Goal: Task Accomplishment & Management: Use online tool/utility

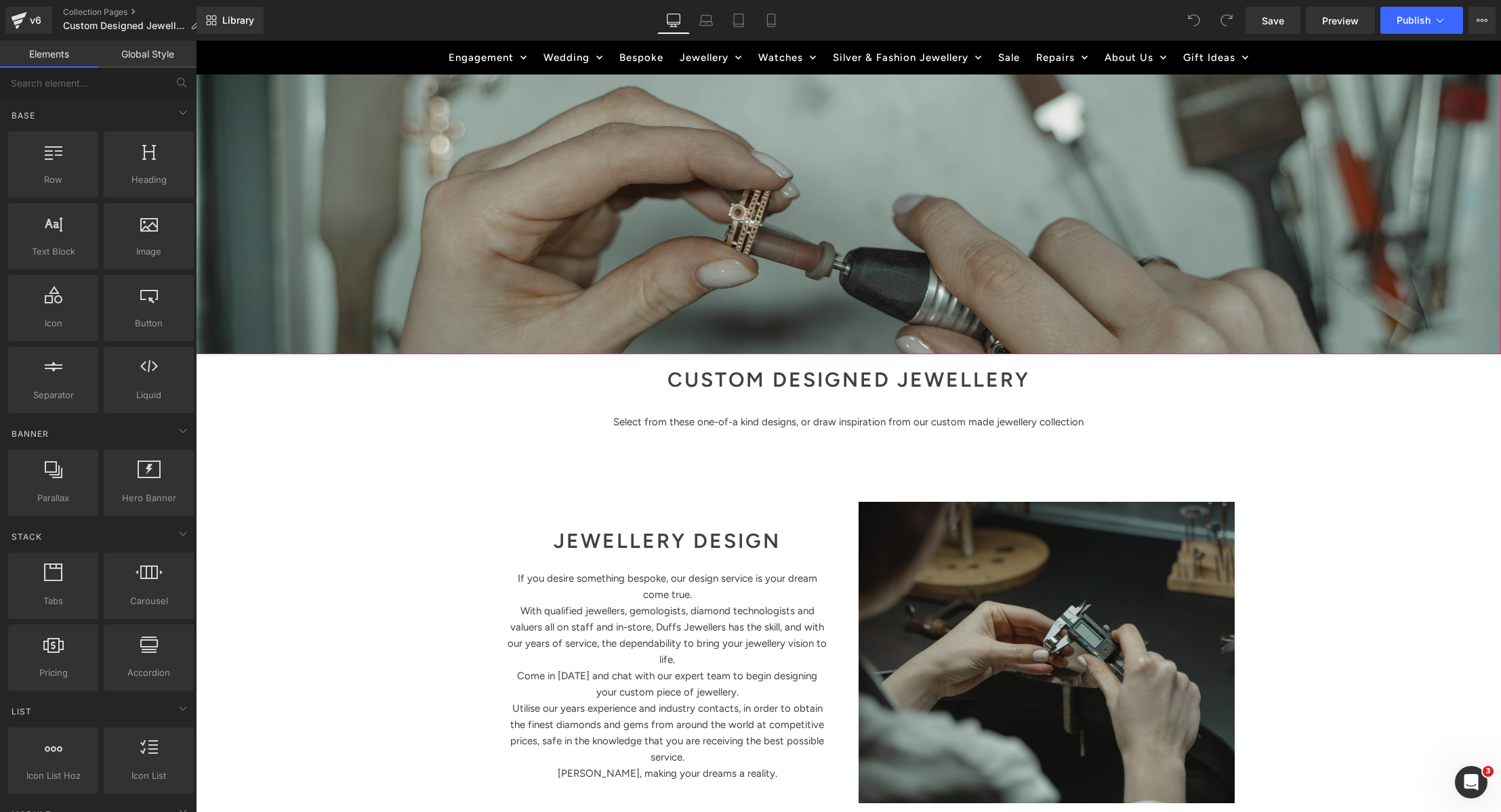
scroll to position [270, 0]
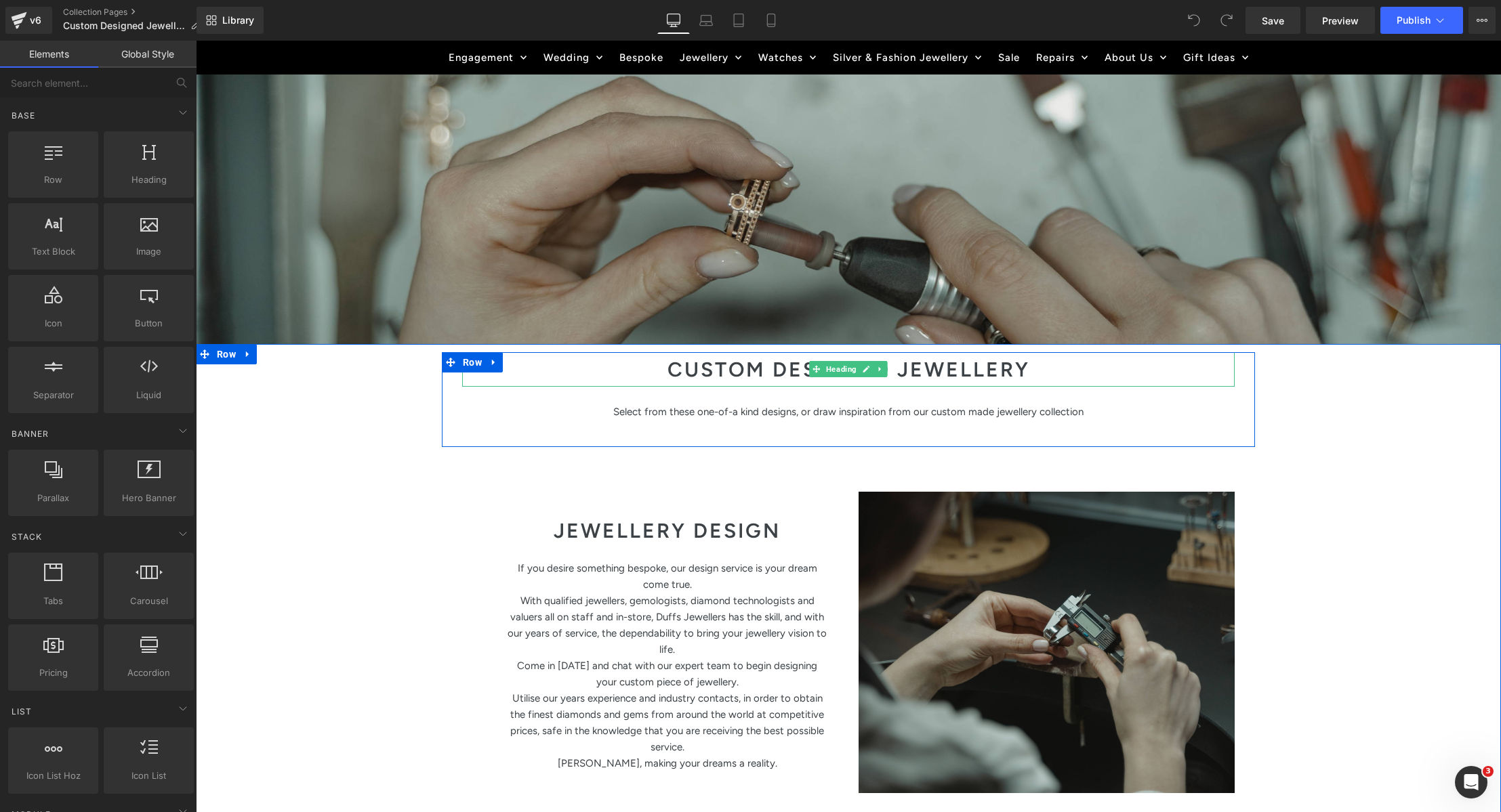
drag, startPoint x: 793, startPoint y: 363, endPoint x: 806, endPoint y: 379, distance: 20.6
click at [793, 363] on h1 "CUSTOM DESIGNED JEWELLERY" at bounding box center [849, 369] width 772 height 35
click at [793, 362] on h1 "CUSTOM DESIGNED JEWELLERY" at bounding box center [849, 369] width 772 height 35
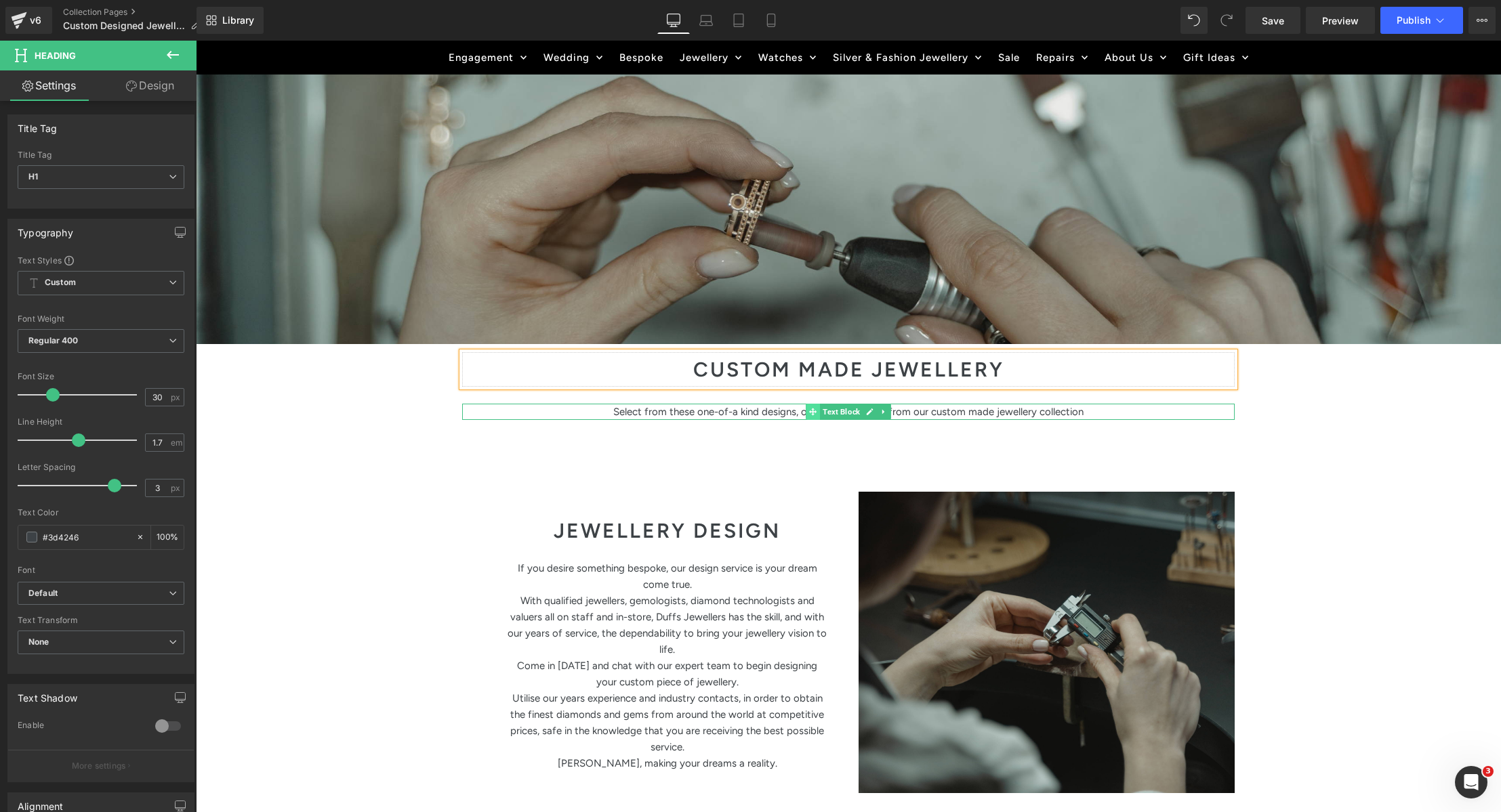
click at [809, 410] on icon at bounding box center [813, 411] width 7 height 7
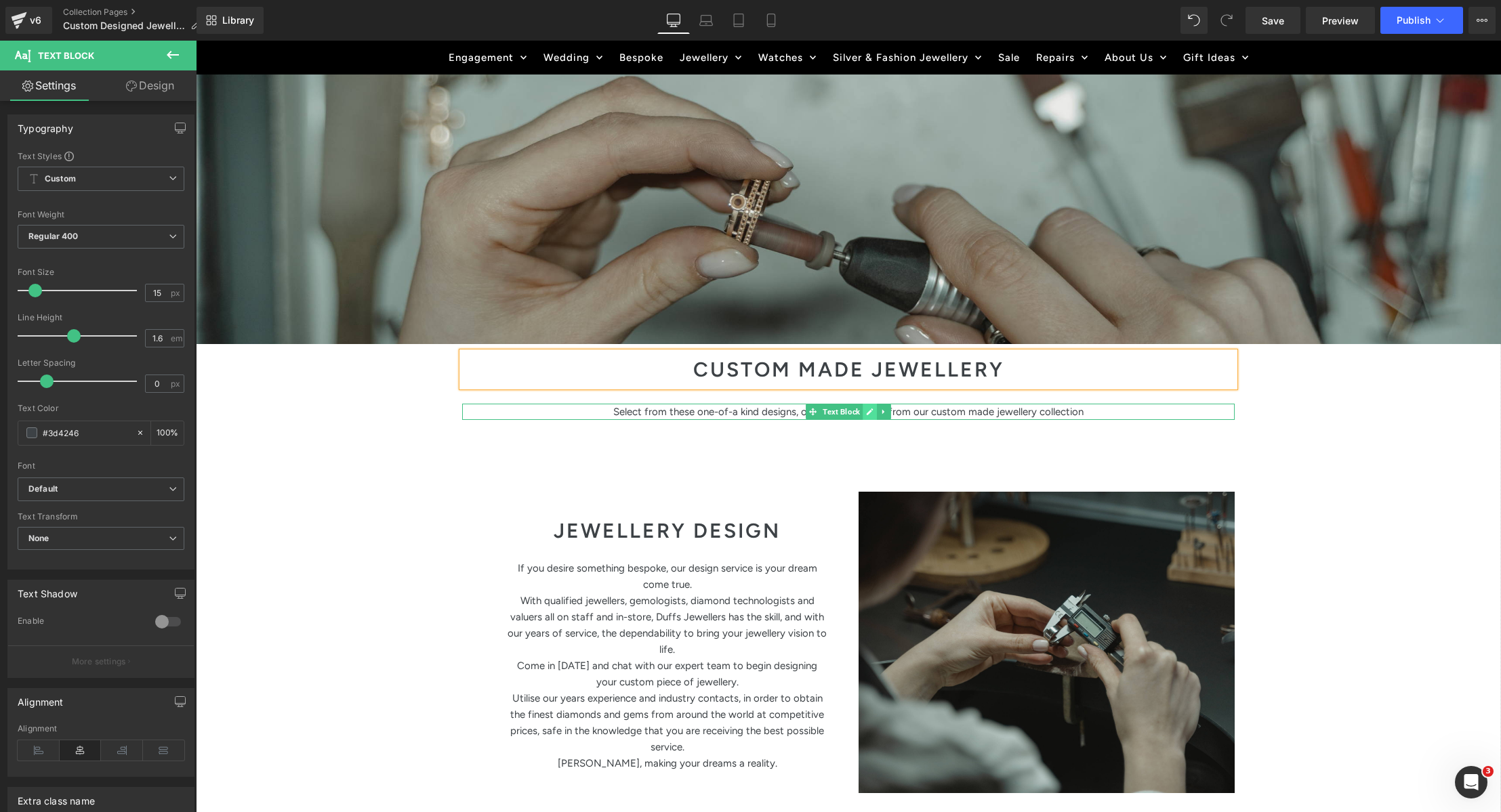
click at [867, 410] on icon at bounding box center [869, 411] width 7 height 8
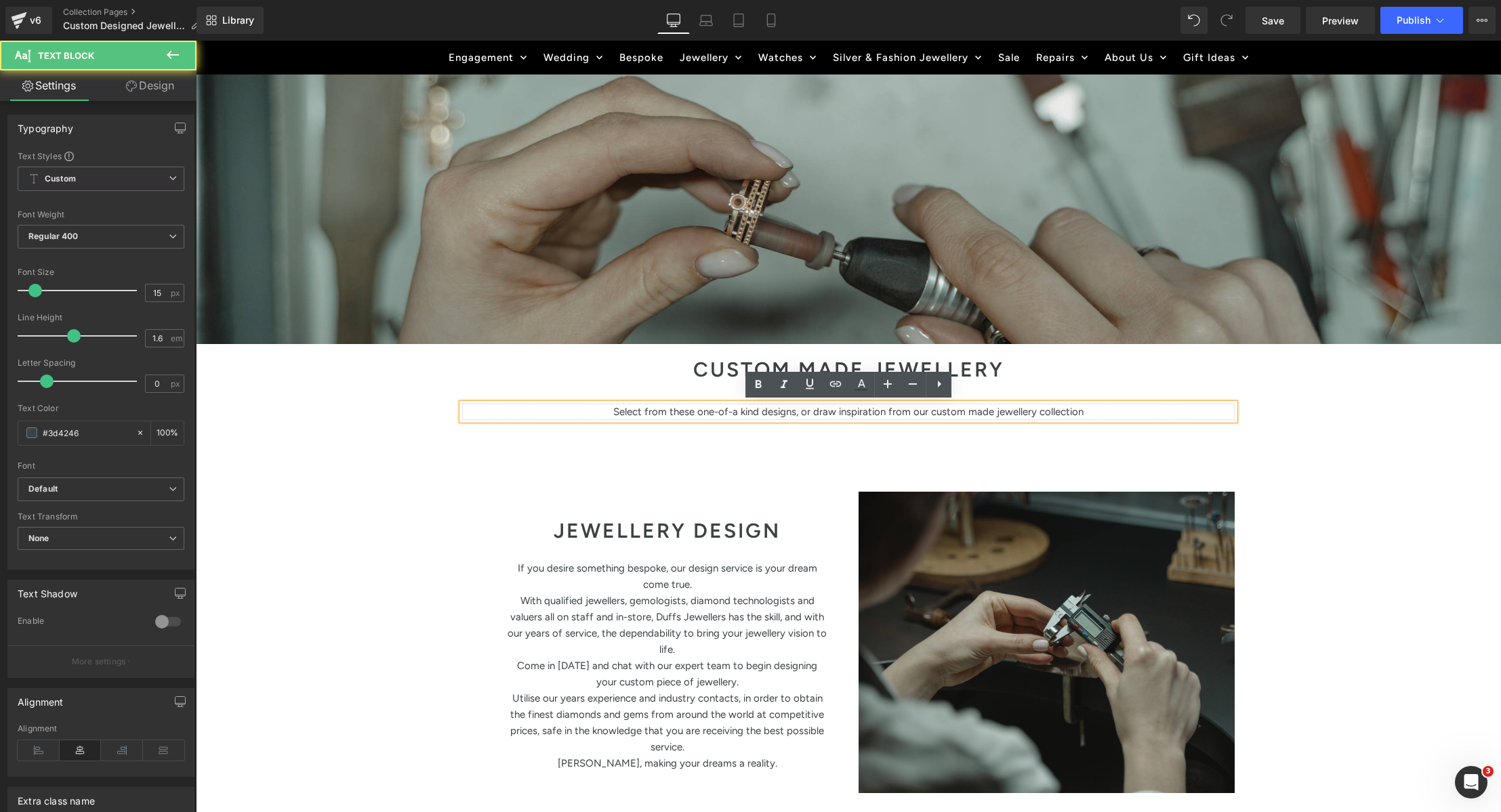
click at [886, 418] on p "Select from these one-of-a kind designs, or draw inspiration from our custom ma…" at bounding box center [849, 412] width 772 height 16
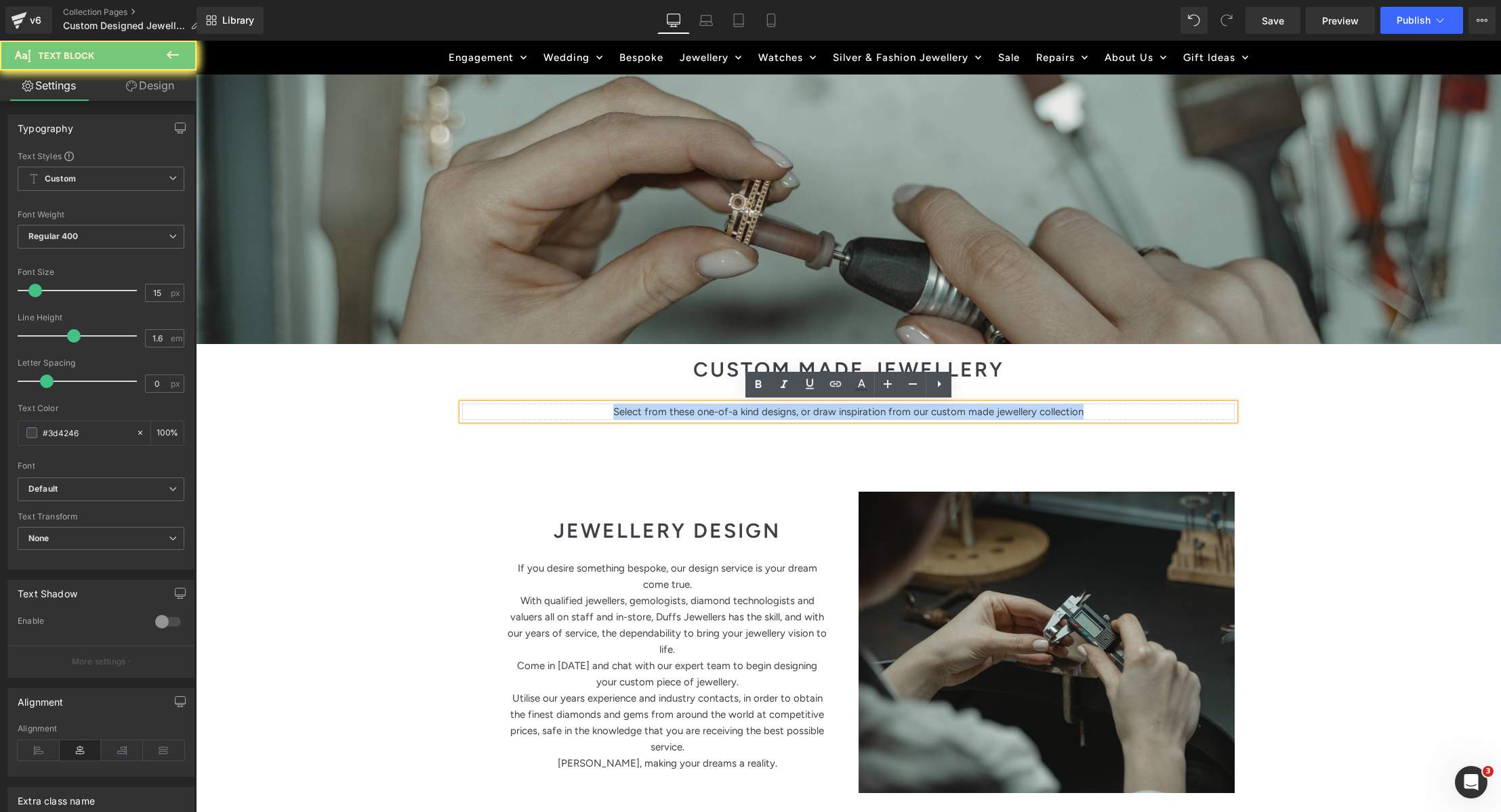
click at [886, 418] on p "Select from these one-of-a kind designs, or draw inspiration from our custom ma…" at bounding box center [849, 412] width 772 height 16
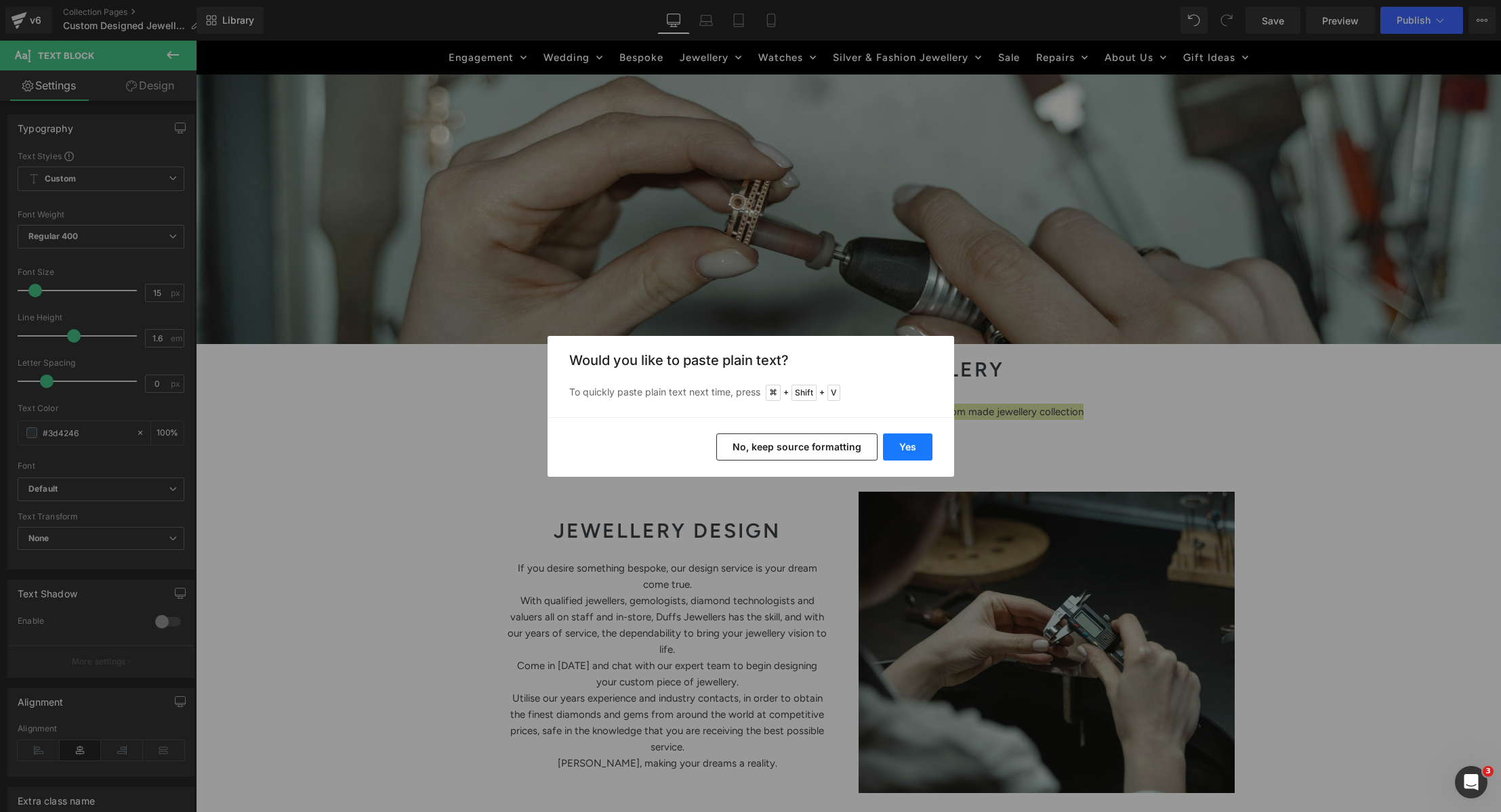
click at [896, 449] on button "Yes" at bounding box center [907, 447] width 50 height 27
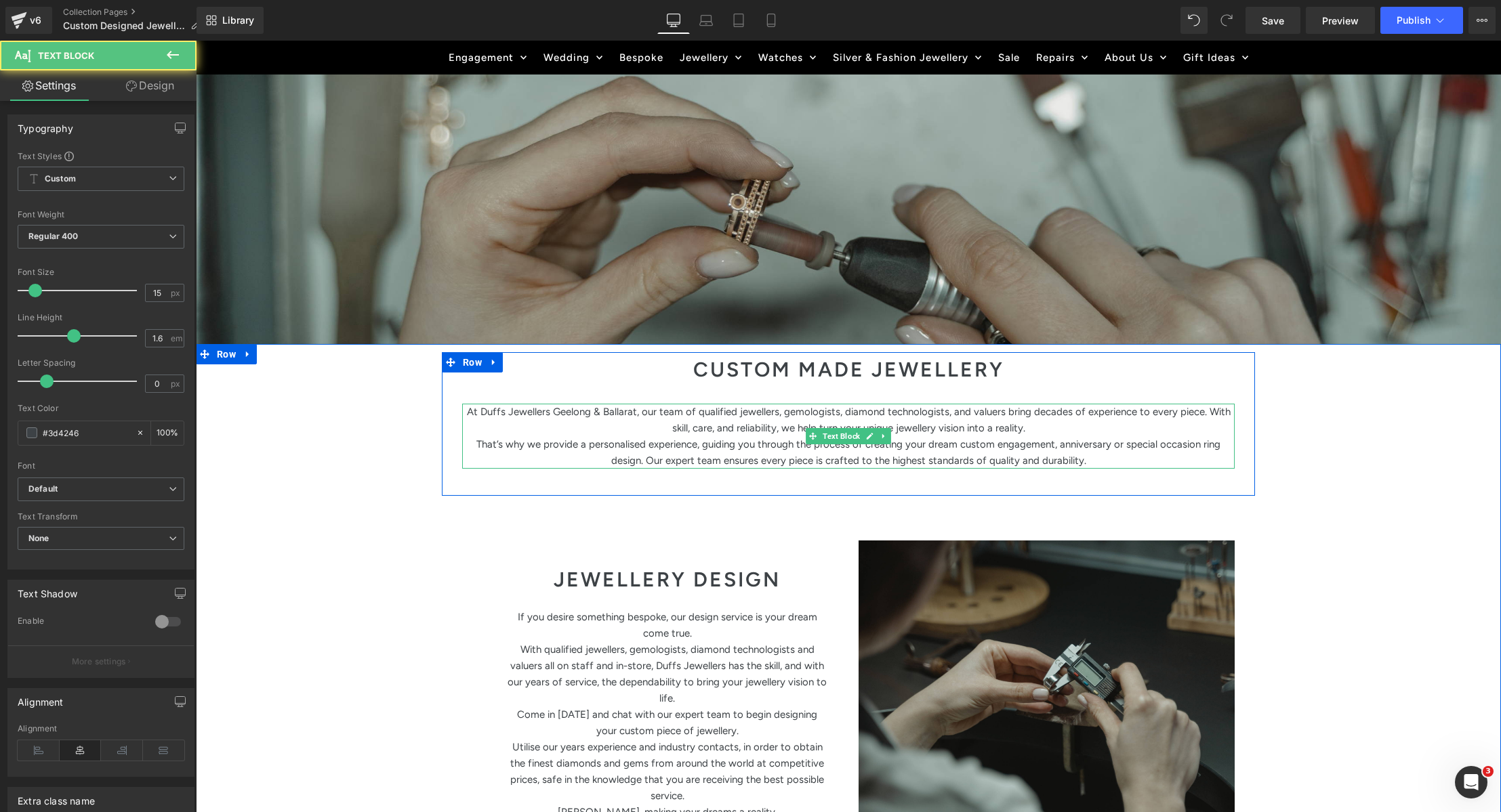
drag, startPoint x: 1208, startPoint y: 414, endPoint x: 1236, endPoint y: 445, distance: 41.8
click at [1208, 414] on p "At Duffs Jewellers Geelong & Ballarat, our team of qualified jewellers, gemolog…" at bounding box center [849, 420] width 772 height 33
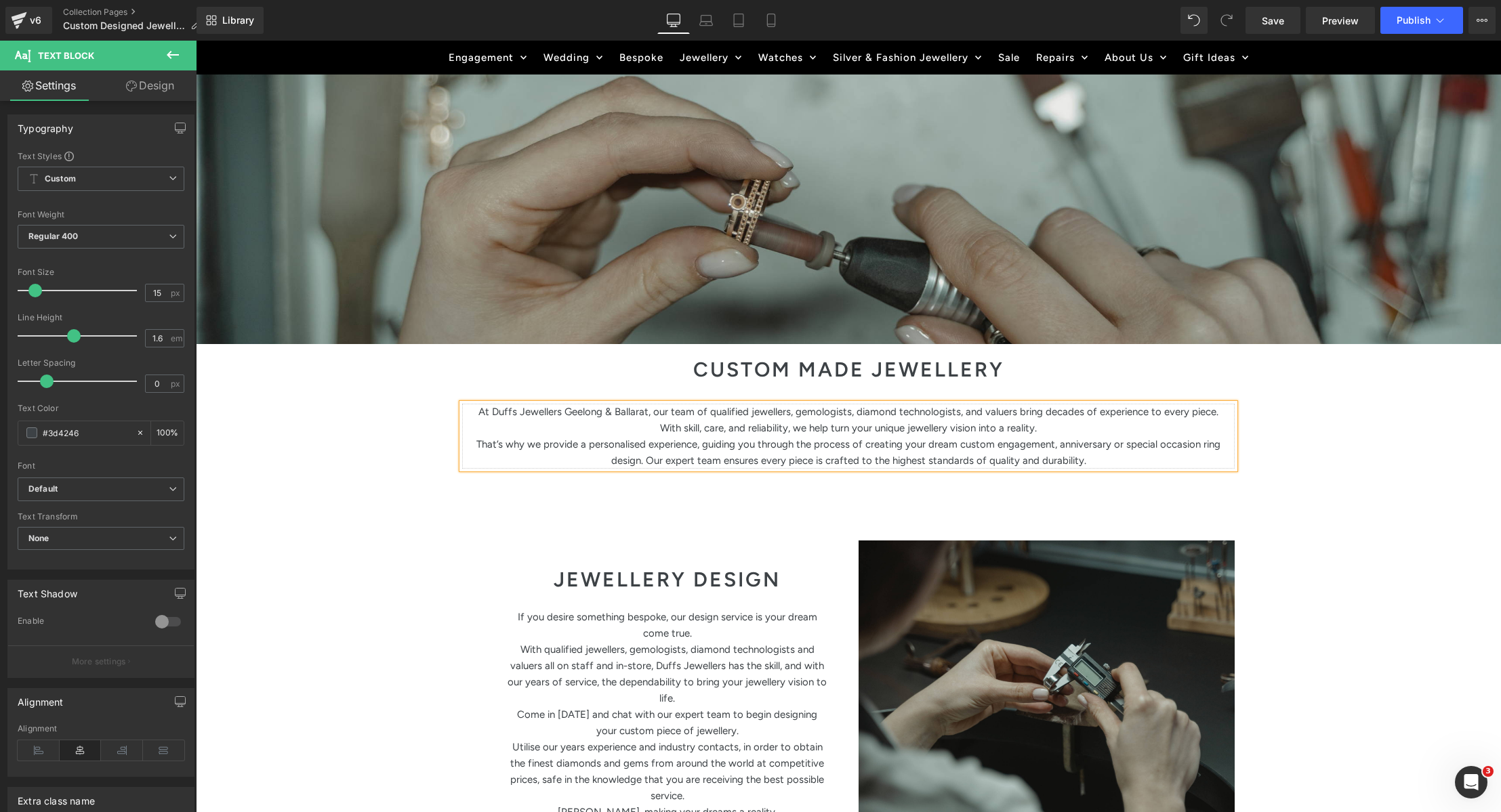
click at [1157, 435] on p "With skill, care, and reliability, we help turn your unique jewellery vision in…" at bounding box center [849, 428] width 772 height 16
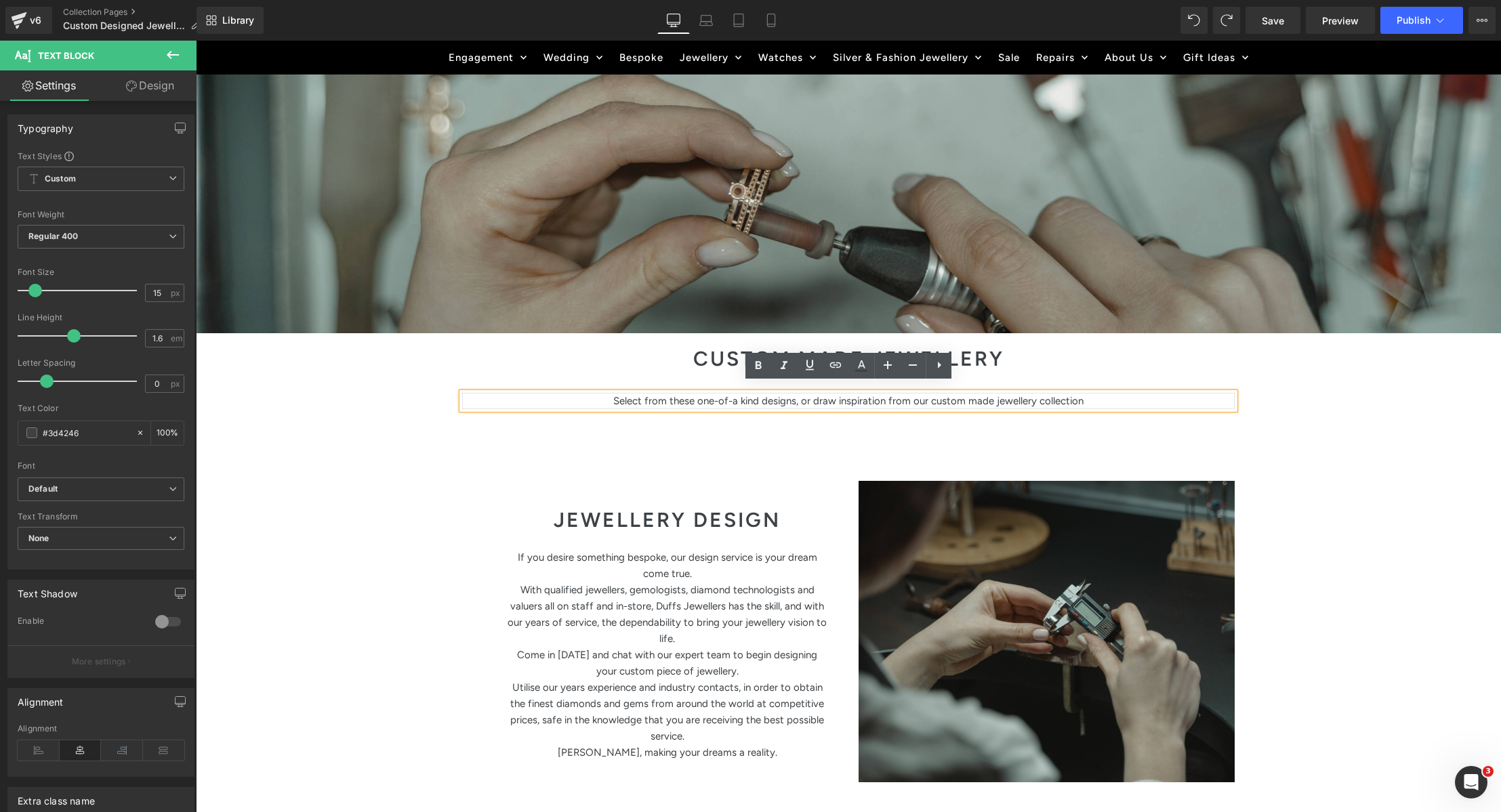
scroll to position [280, 0]
click at [739, 400] on p "Select from these one-of-a kind designs, or draw inspiration from our custom ma…" at bounding box center [849, 402] width 772 height 16
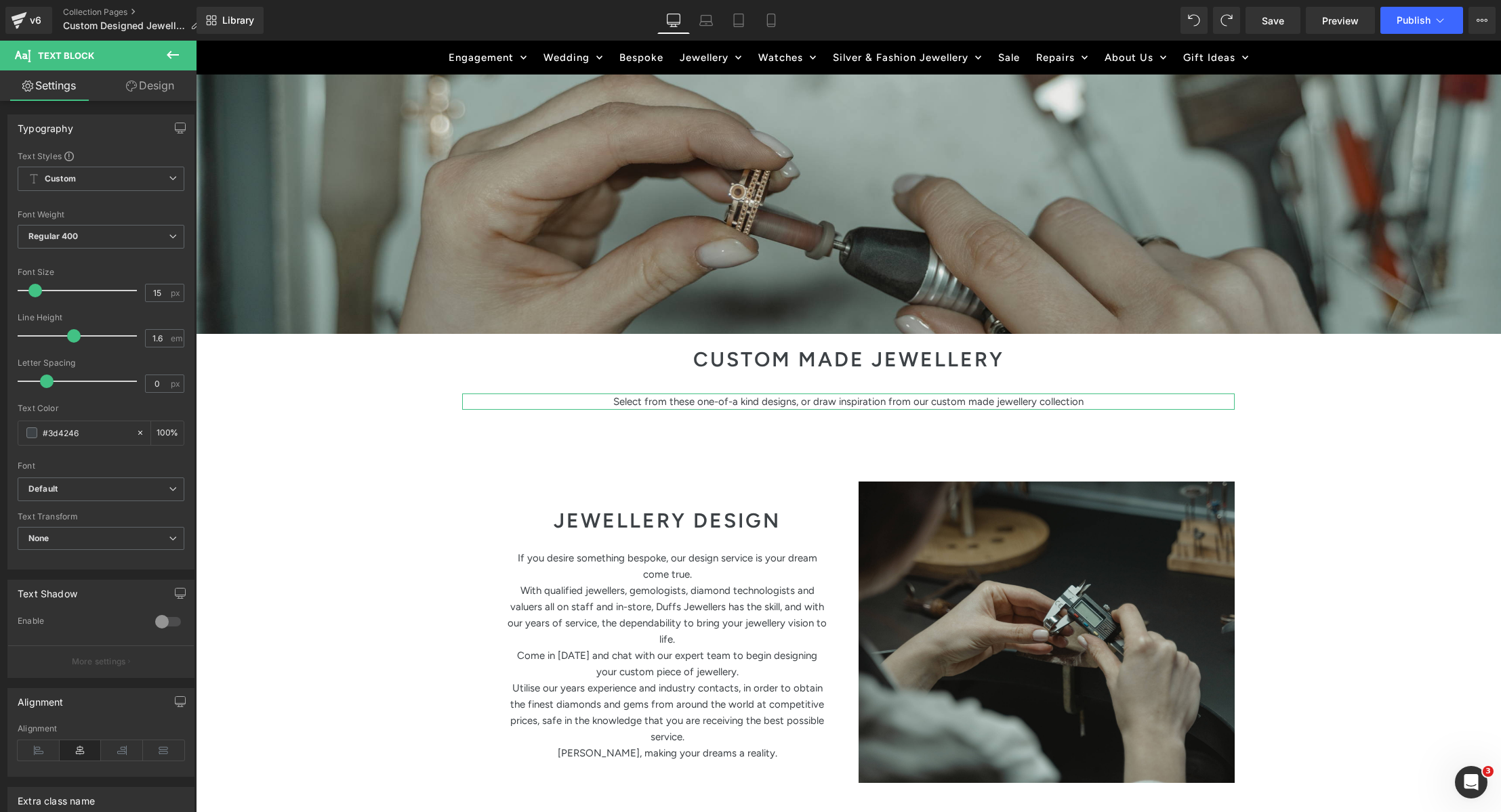
drag, startPoint x: 164, startPoint y: 87, endPoint x: 56, endPoint y: 86, distance: 108.0
click at [164, 87] on link "Design" at bounding box center [150, 85] width 99 height 30
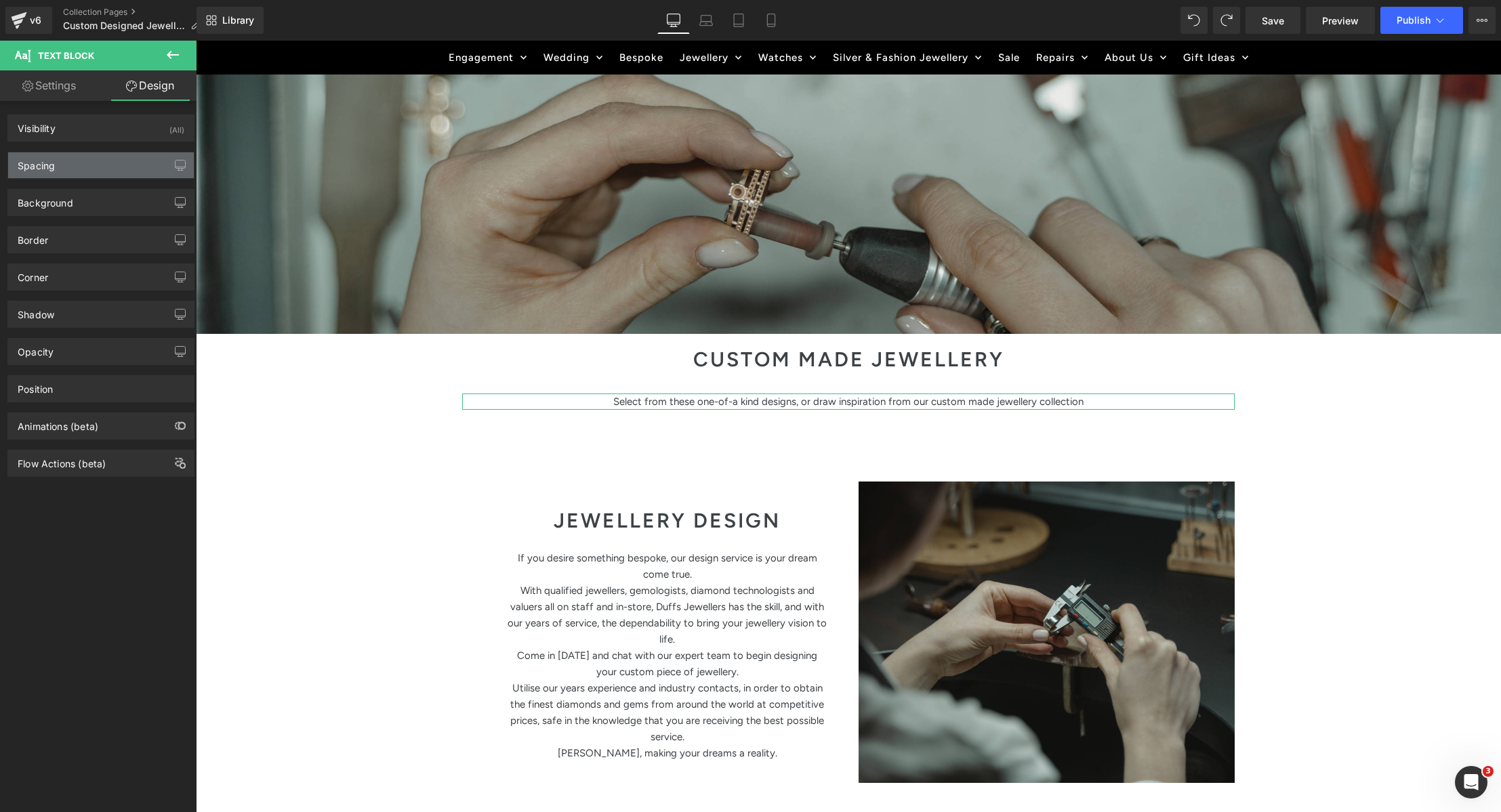
click at [63, 162] on div "Spacing" at bounding box center [101, 165] width 186 height 26
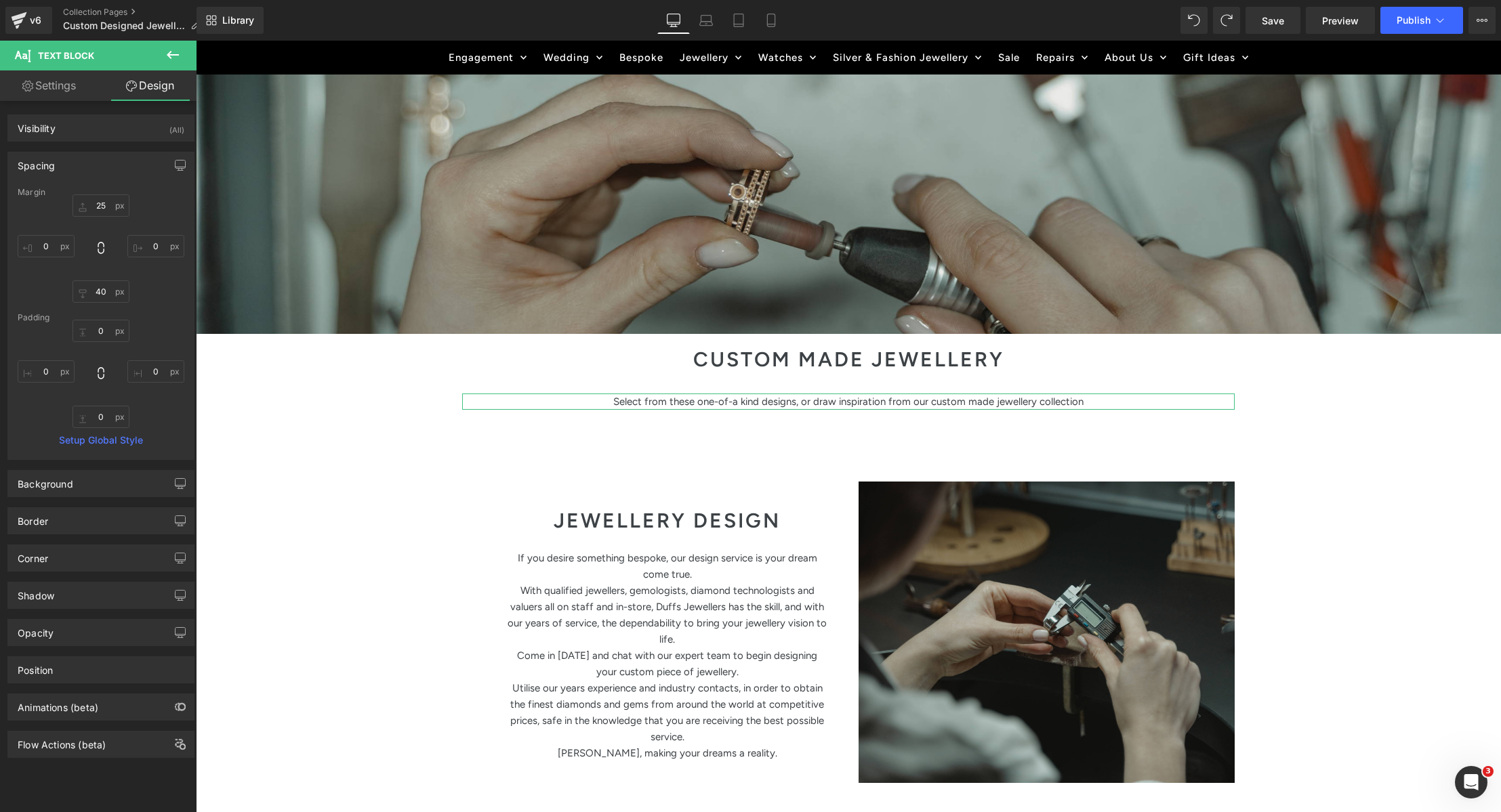
click at [48, 96] on link "Settings" at bounding box center [49, 85] width 99 height 30
type input "100"
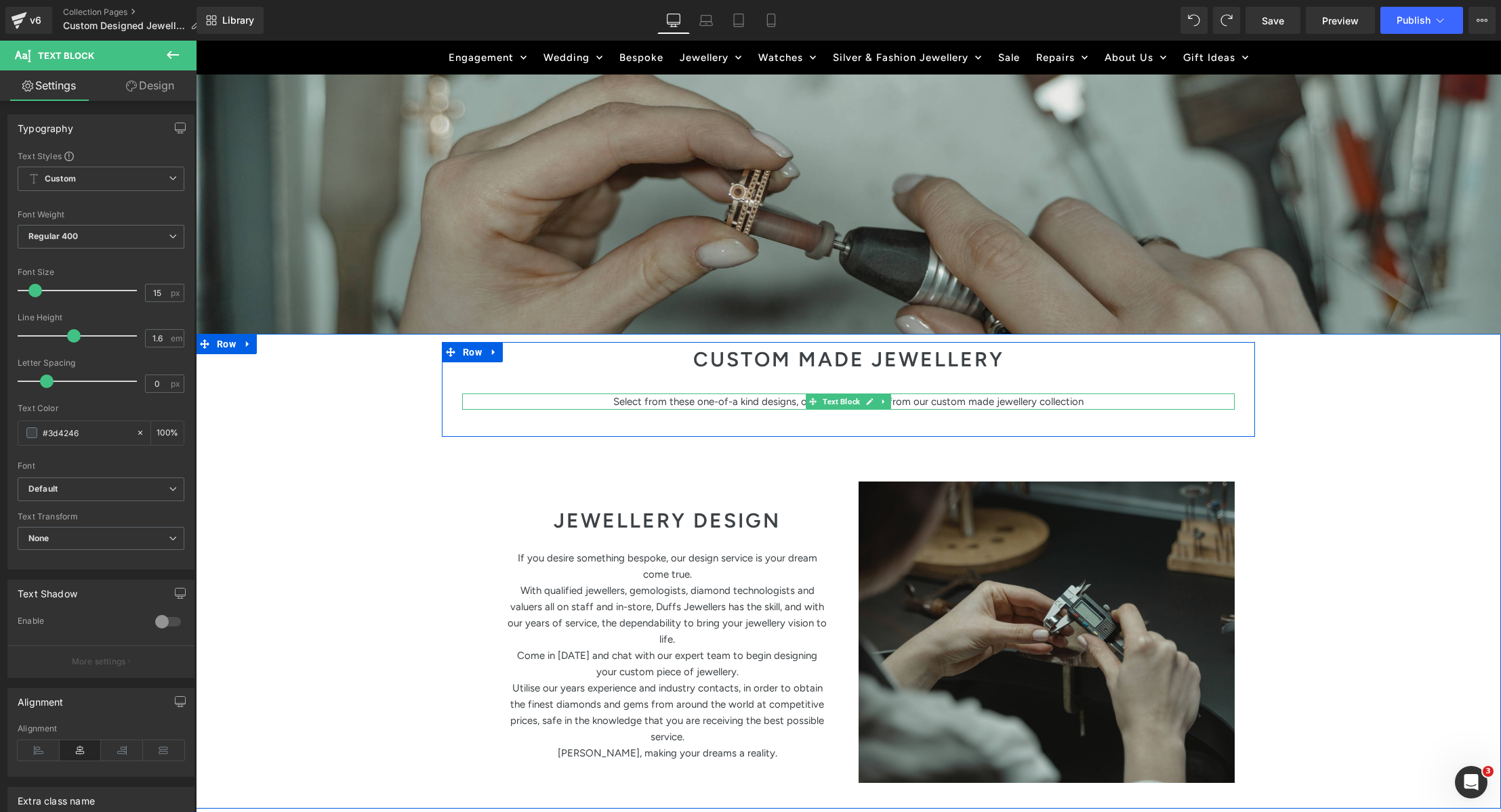
click at [703, 399] on p "Select from these one-of-a kind designs, or draw inspiration from our custom ma…" at bounding box center [849, 402] width 772 height 16
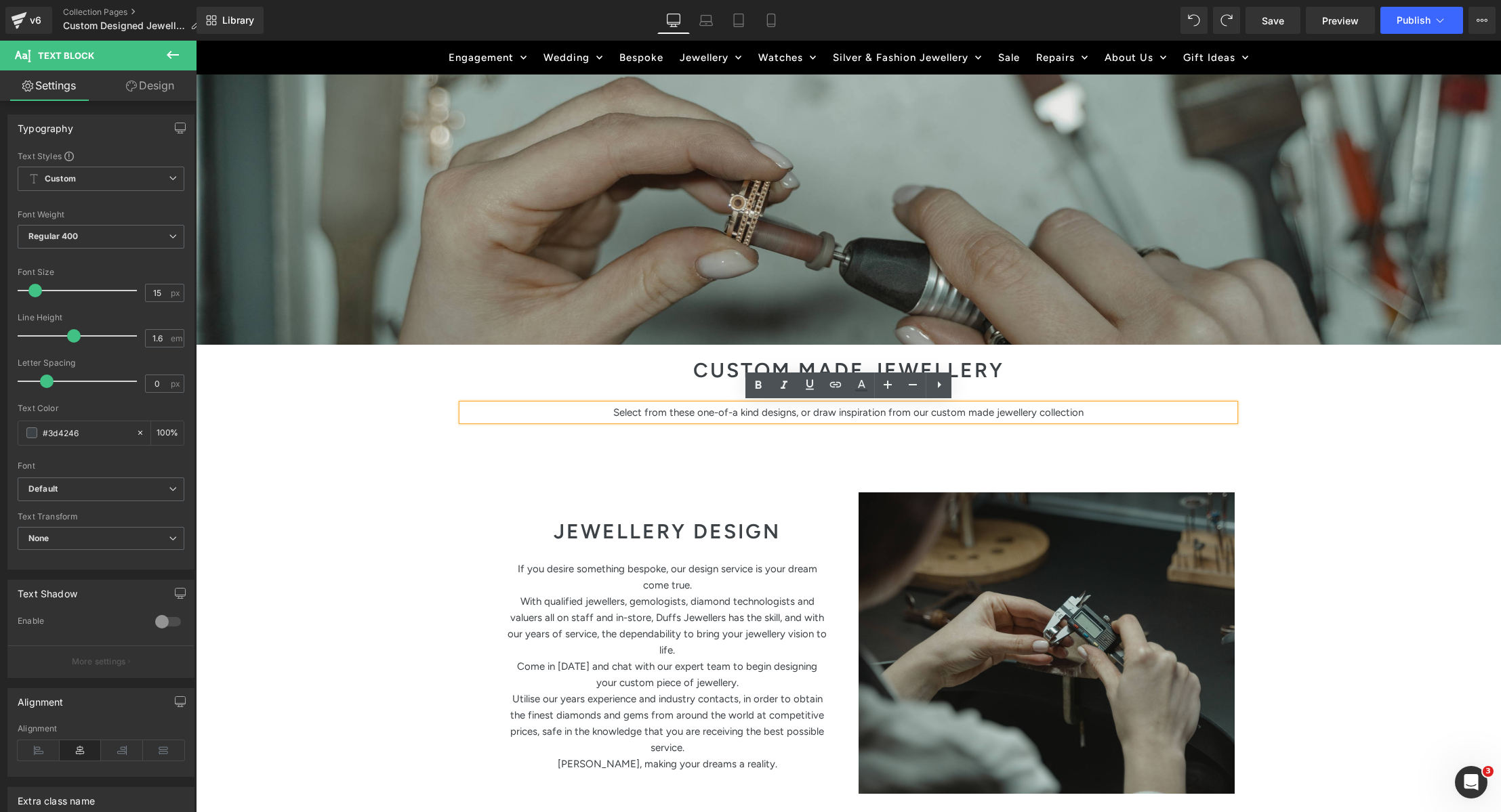
scroll to position [267, 0]
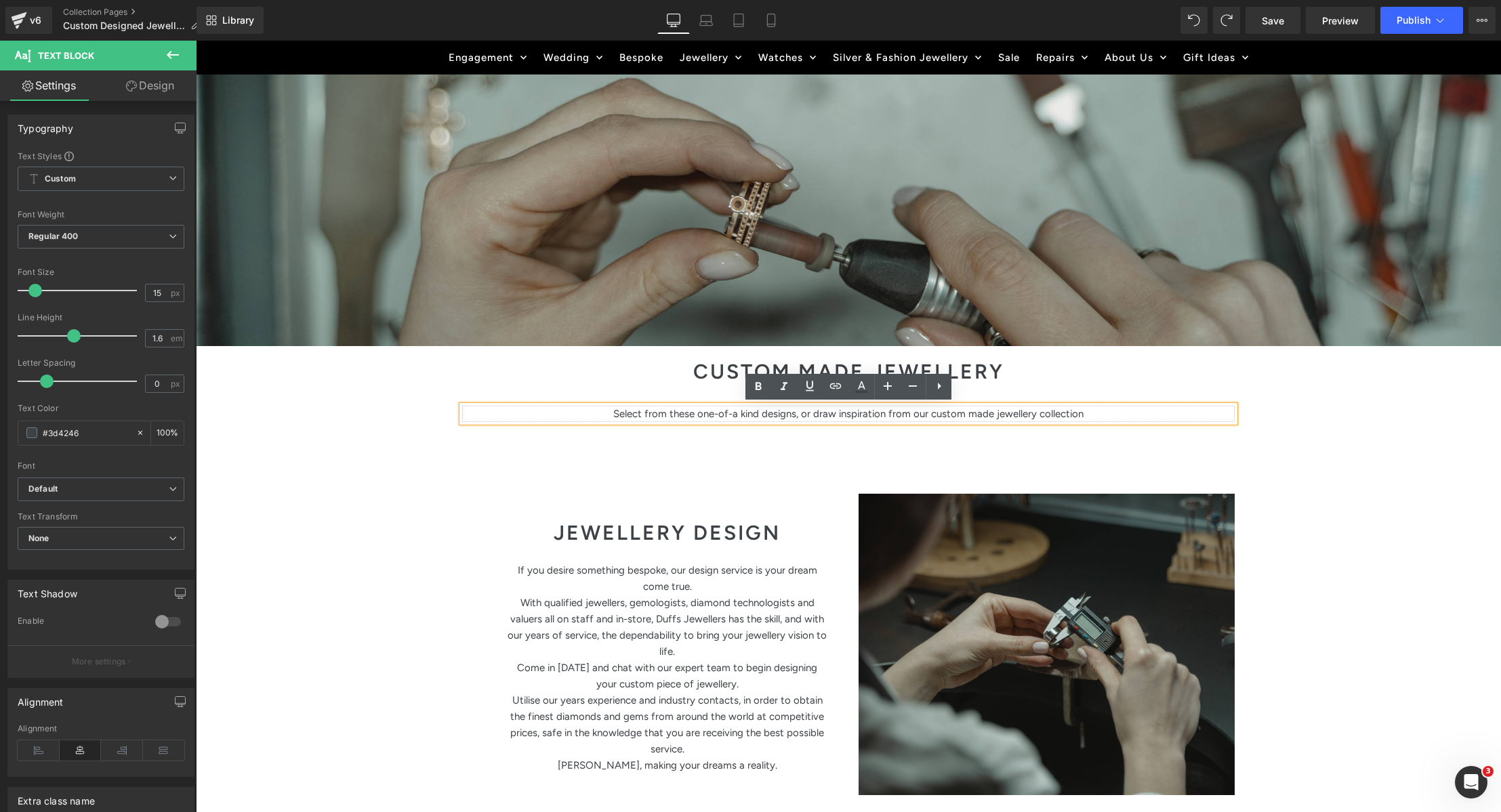
click at [1030, 411] on p "Select from these one-of-a kind designs, or draw inspiration from our custom ma…" at bounding box center [849, 414] width 772 height 16
click at [1029, 410] on p "Select from these one-of-a kind designs, or draw inspiration from our custom ma…" at bounding box center [849, 414] width 772 height 16
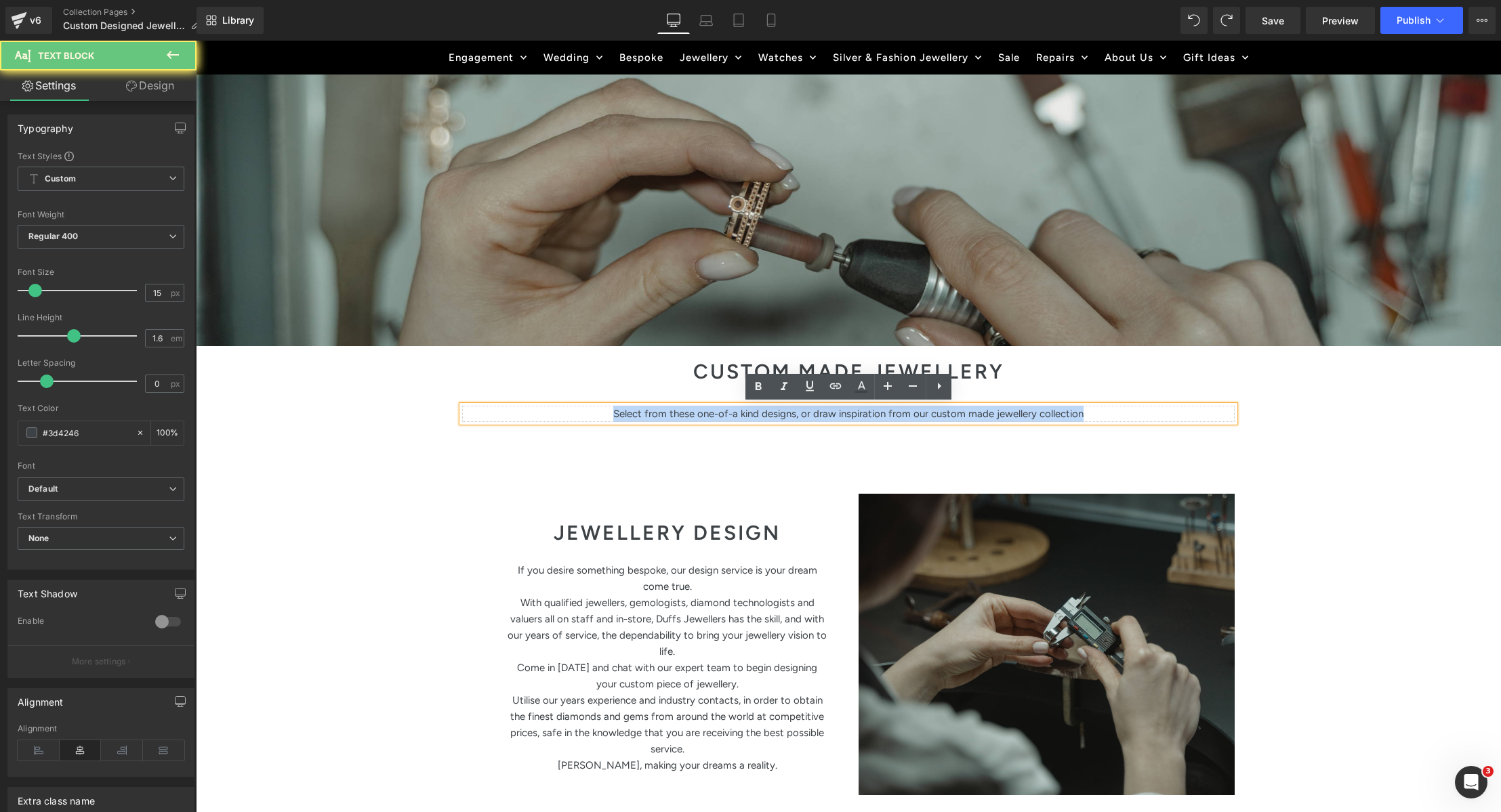
click at [1029, 410] on p "Select from these one-of-a kind designs, or draw inspiration from our custom ma…" at bounding box center [849, 414] width 772 height 16
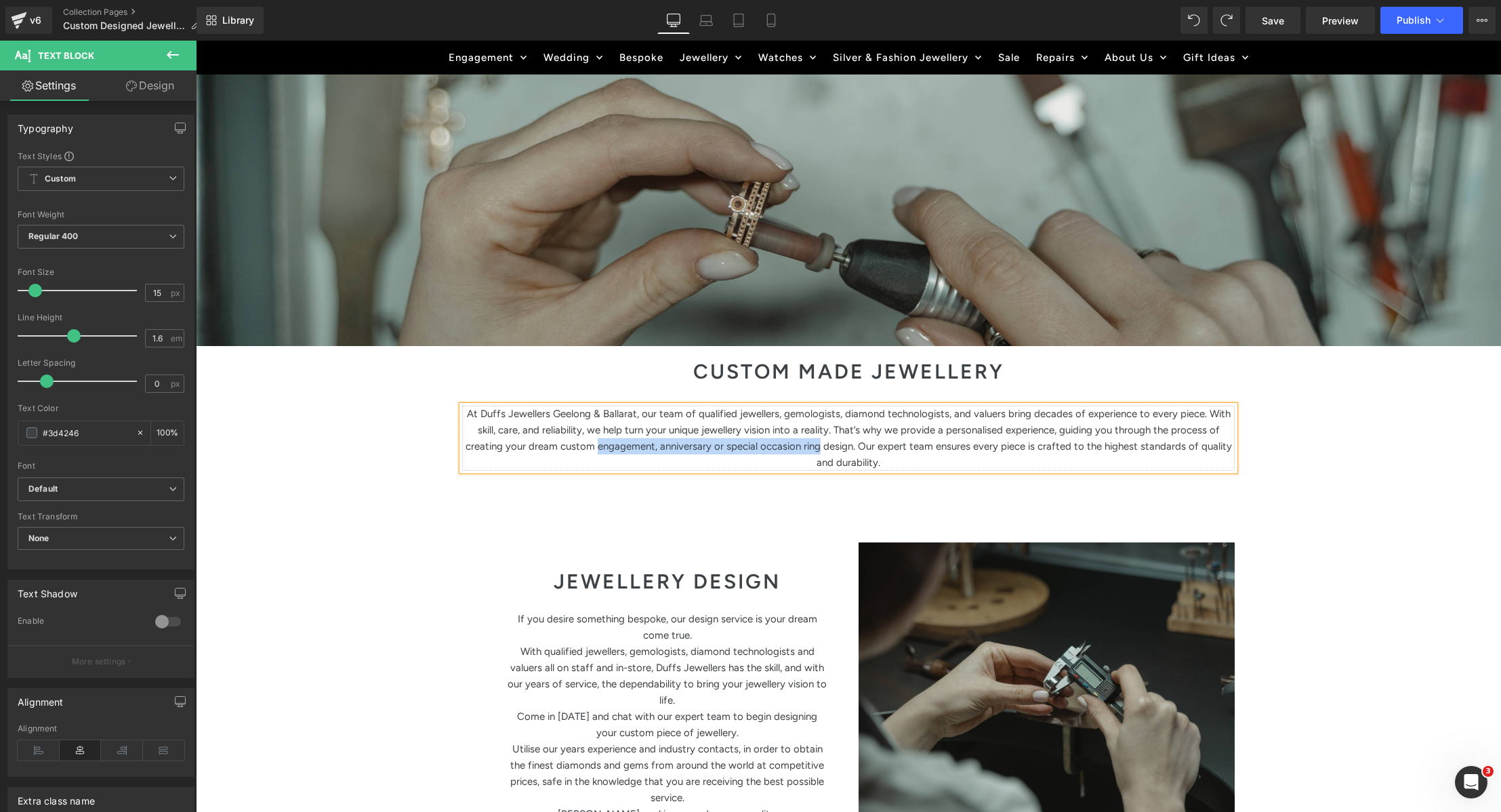
drag, startPoint x: 598, startPoint y: 447, endPoint x: 821, endPoint y: 445, distance: 223.0
click at [821, 445] on p "At Duffs Jewellers Geelong & Ballarat, our team of qualified jewellers, gemolog…" at bounding box center [849, 439] width 772 height 65
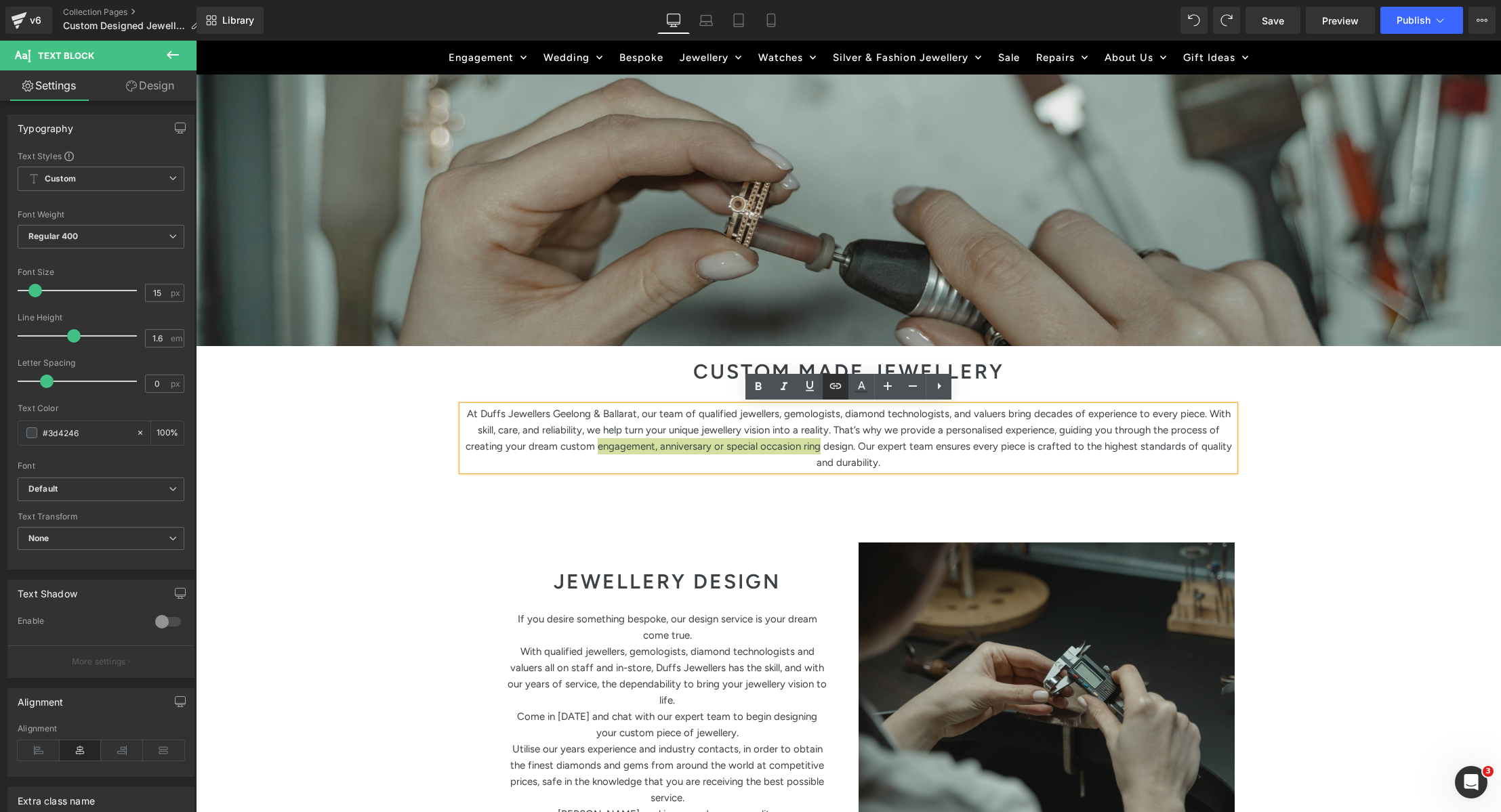
click at [835, 382] on icon at bounding box center [835, 386] width 16 height 16
click at [748, 481] on input "text" at bounding box center [747, 473] width 209 height 34
paste input "https://www.duffsjewellers.com.au/pages/search-results-page?q=custom%20engageme…"
type input "https://www.duffsjewellers.com.au/pages/search-results-page?q=custom%20engageme…"
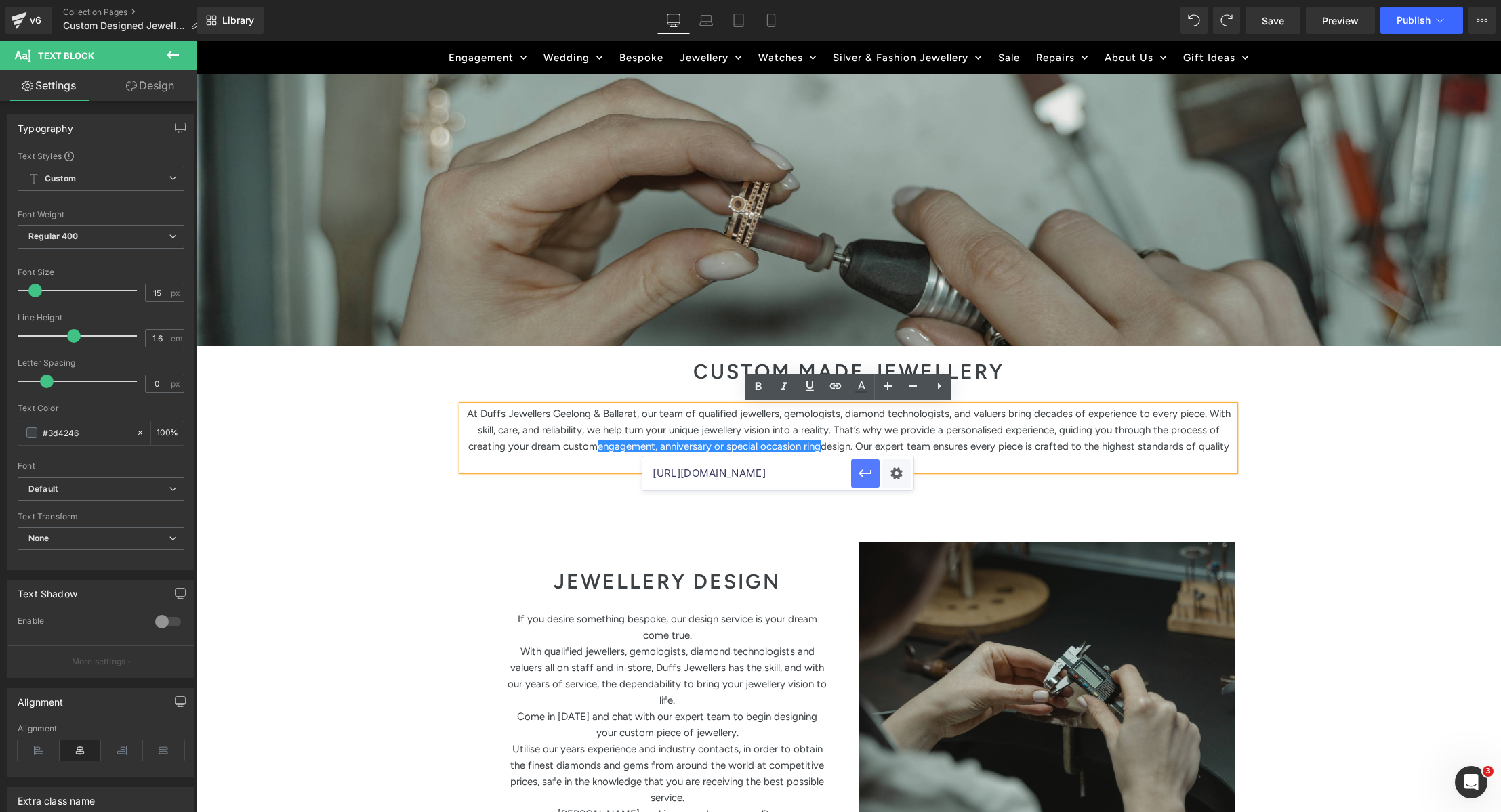
drag, startPoint x: 868, startPoint y: 470, endPoint x: 672, endPoint y: 430, distance: 200.0
click at [868, 470] on icon "button" at bounding box center [866, 473] width 16 height 16
drag, startPoint x: 889, startPoint y: 453, endPoint x: 905, endPoint y: 461, distance: 17.9
click at [889, 453] on p "At Duffs Jewellers Geelong & Ballarat, our team of qualified jewellers, gemolog…" at bounding box center [849, 439] width 772 height 65
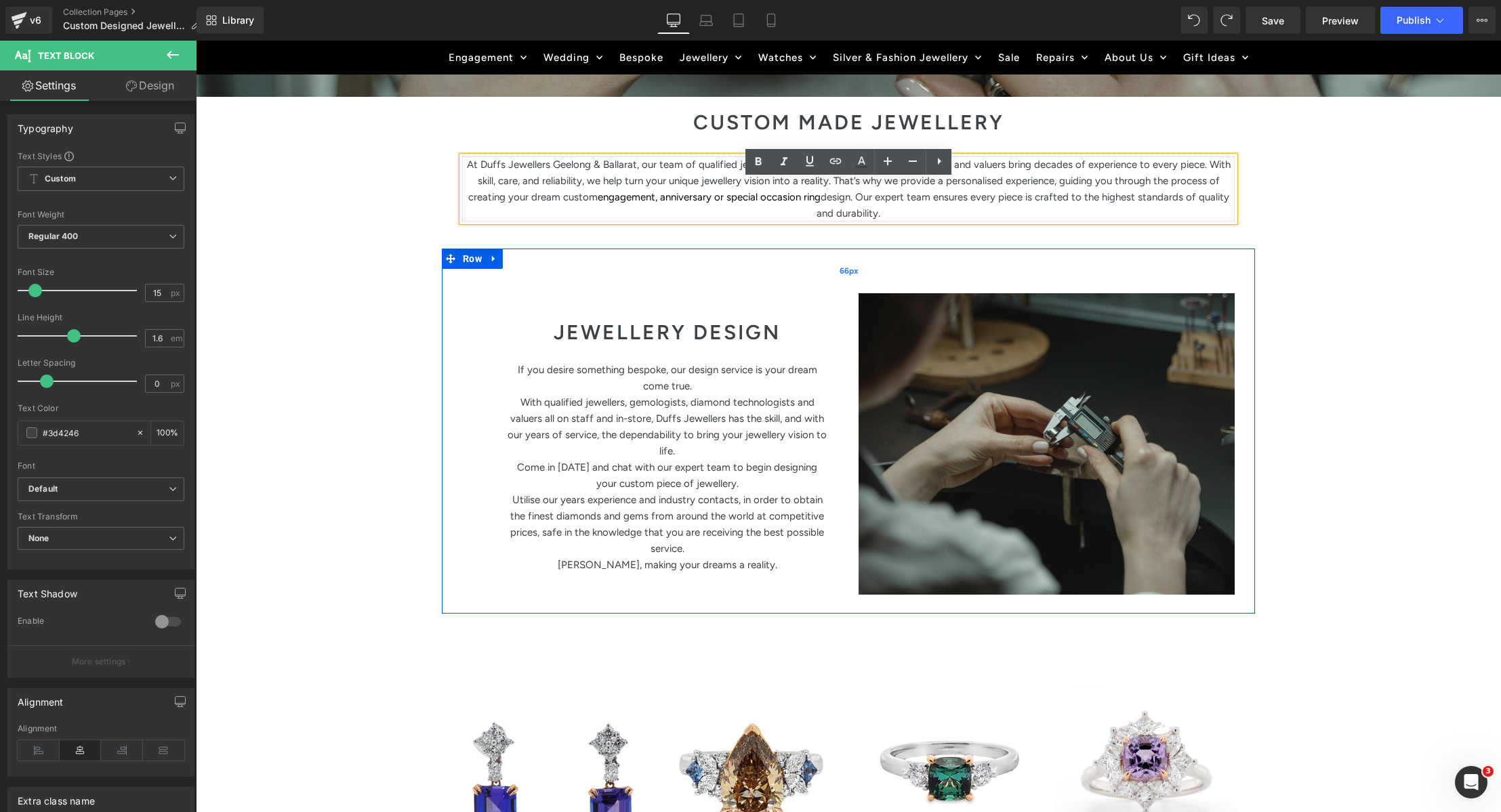
scroll to position [533, 0]
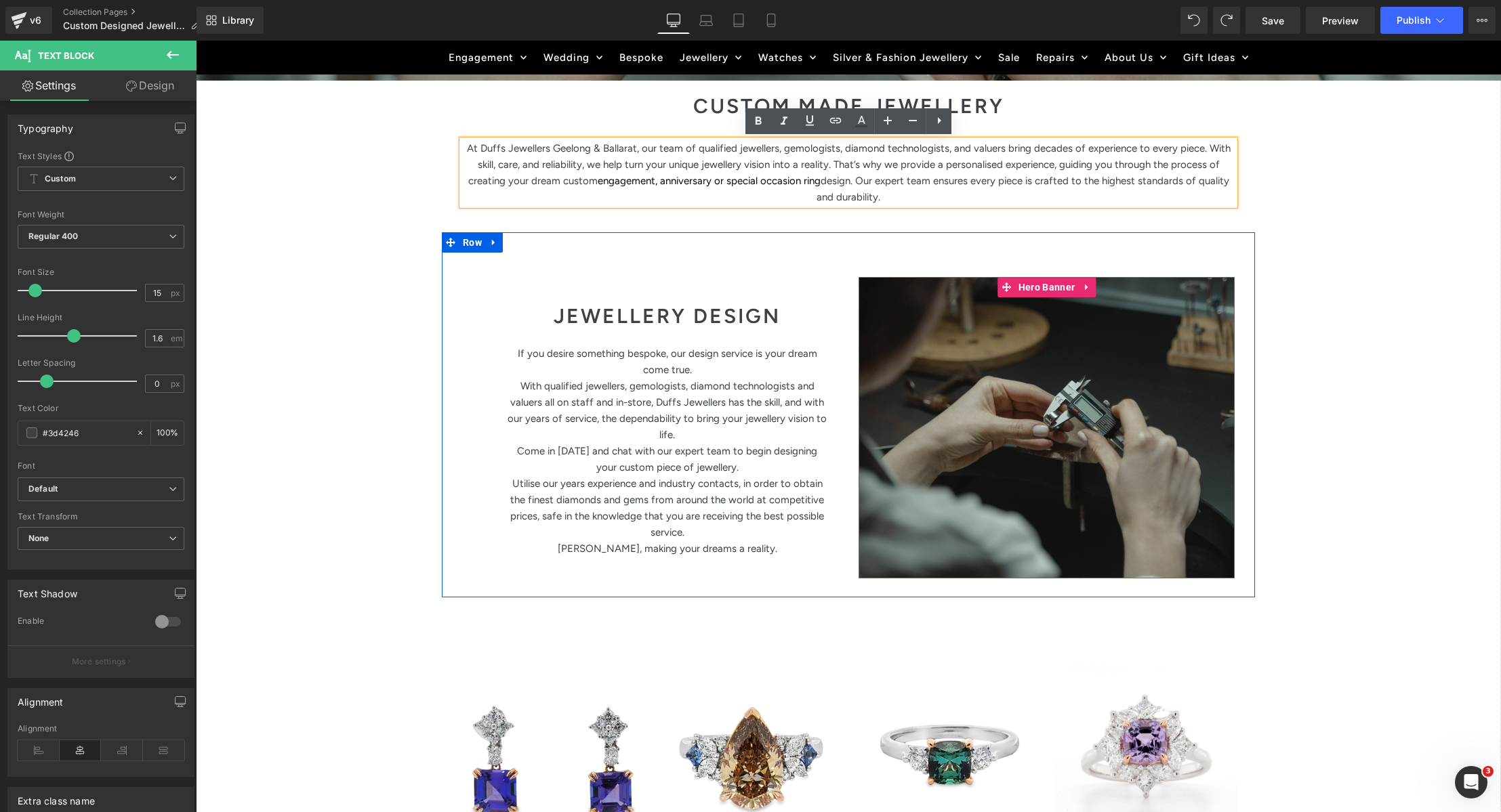
click at [966, 511] on div at bounding box center [1046, 427] width 376 height 302
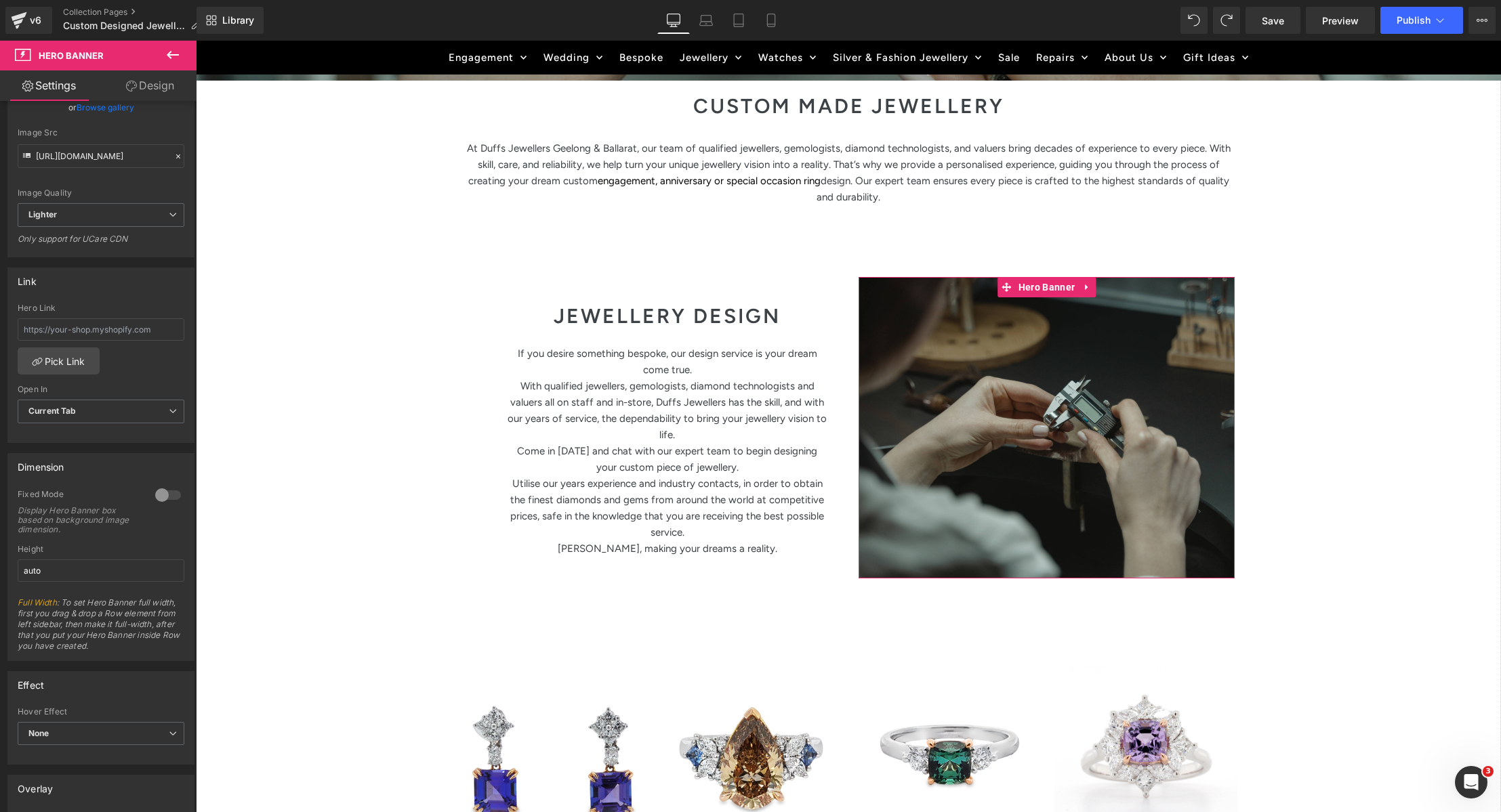
scroll to position [0, 0]
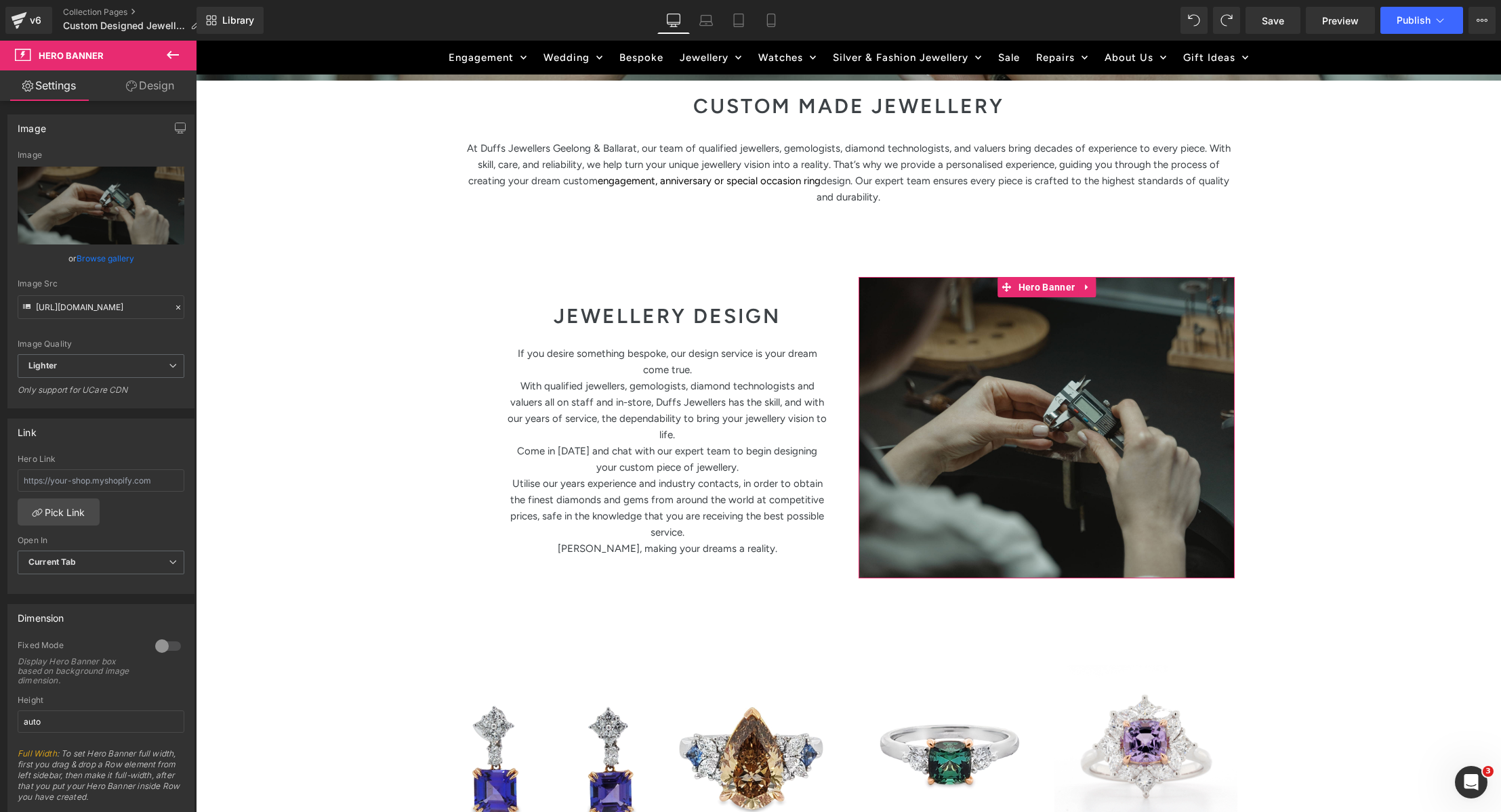
click at [131, 90] on icon at bounding box center [131, 86] width 11 height 11
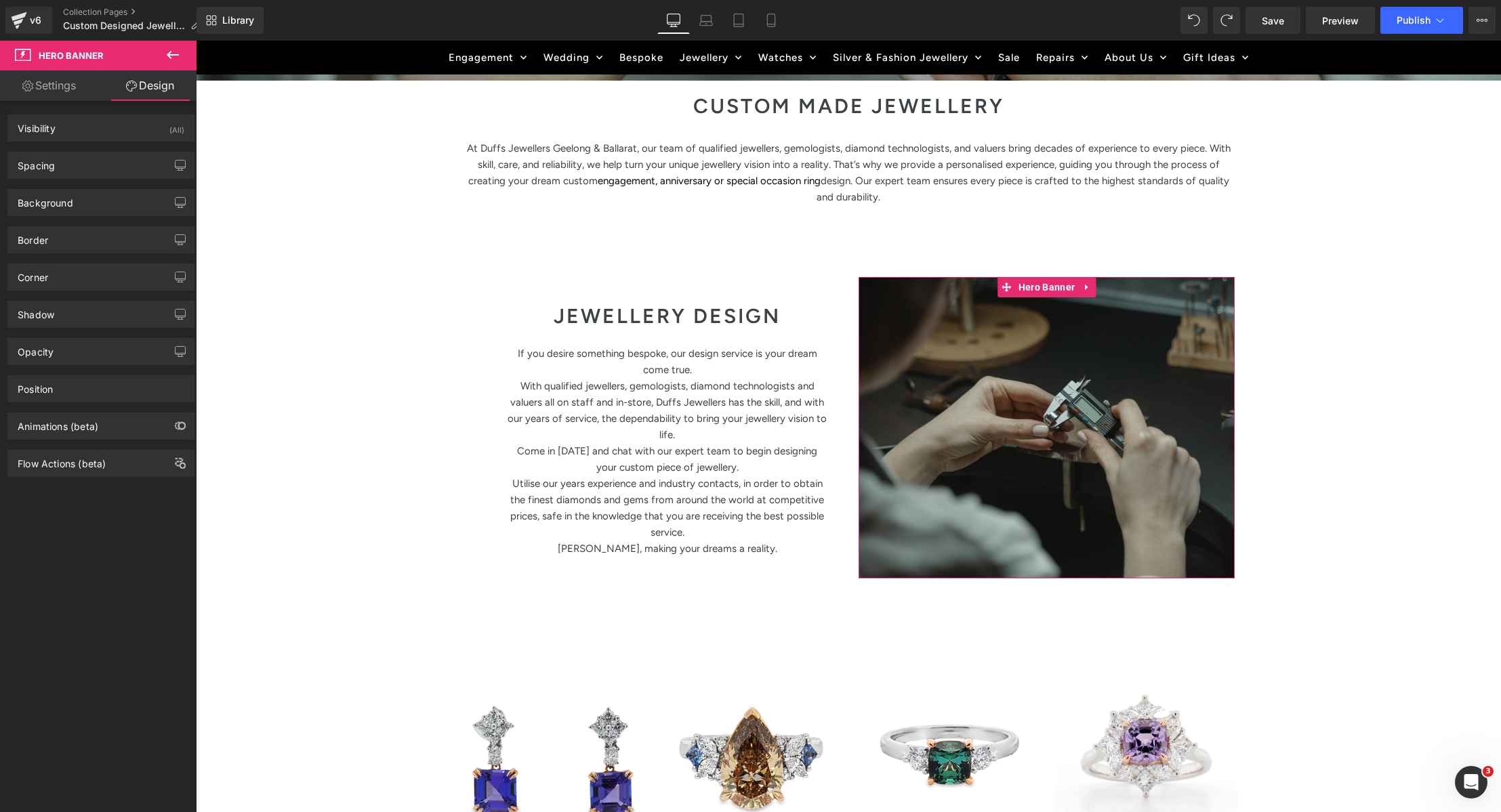
click at [69, 91] on link "Settings" at bounding box center [49, 85] width 99 height 30
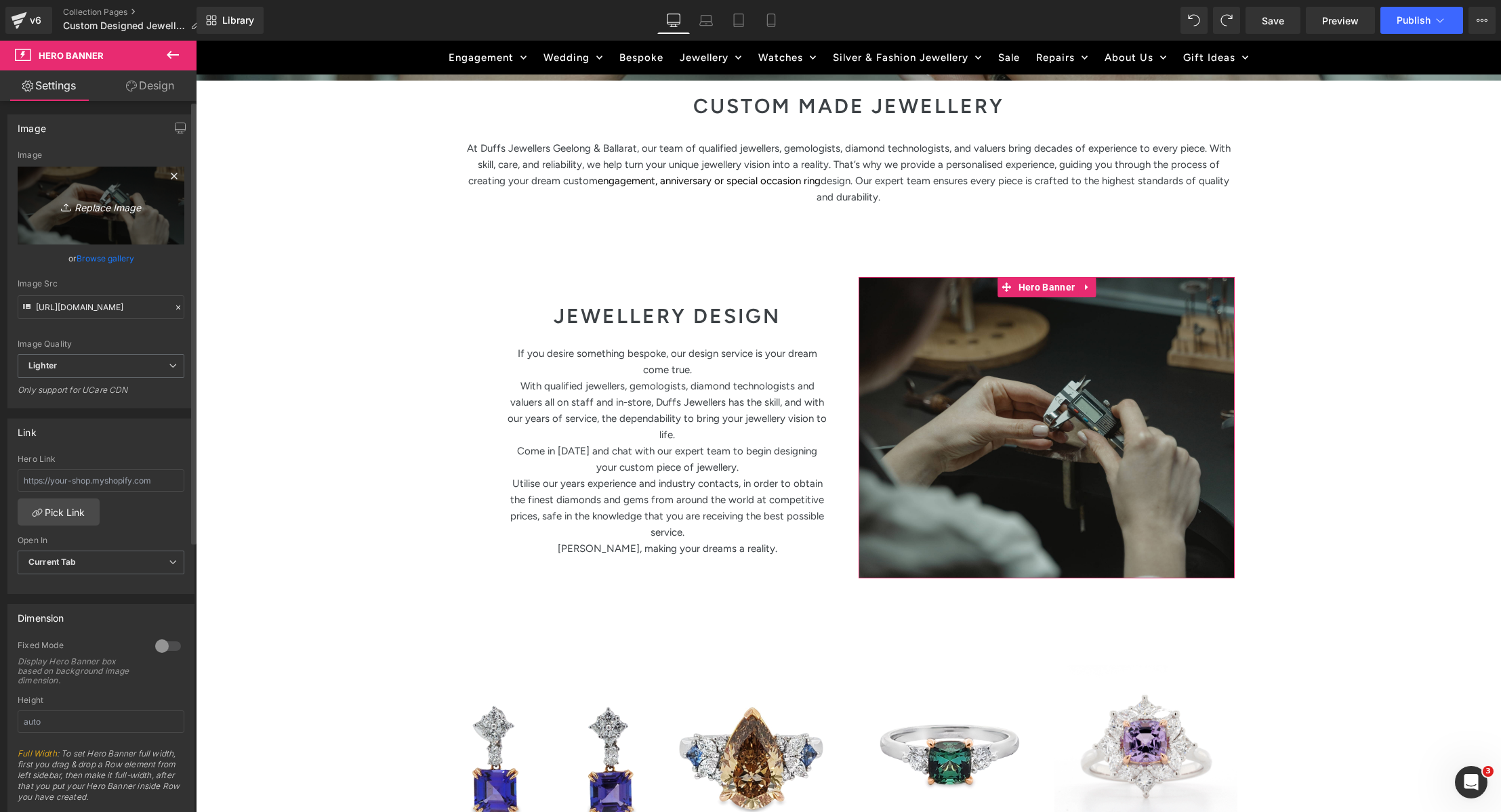
click at [132, 241] on link "Replace Image" at bounding box center [101, 205] width 167 height 78
click at [62, 310] on input "https://ucarecdn.com/f0a57f5e-06c7-4106-96b7-dbeb0bec8358/-/format/auto/-/previ…" at bounding box center [101, 307] width 167 height 24
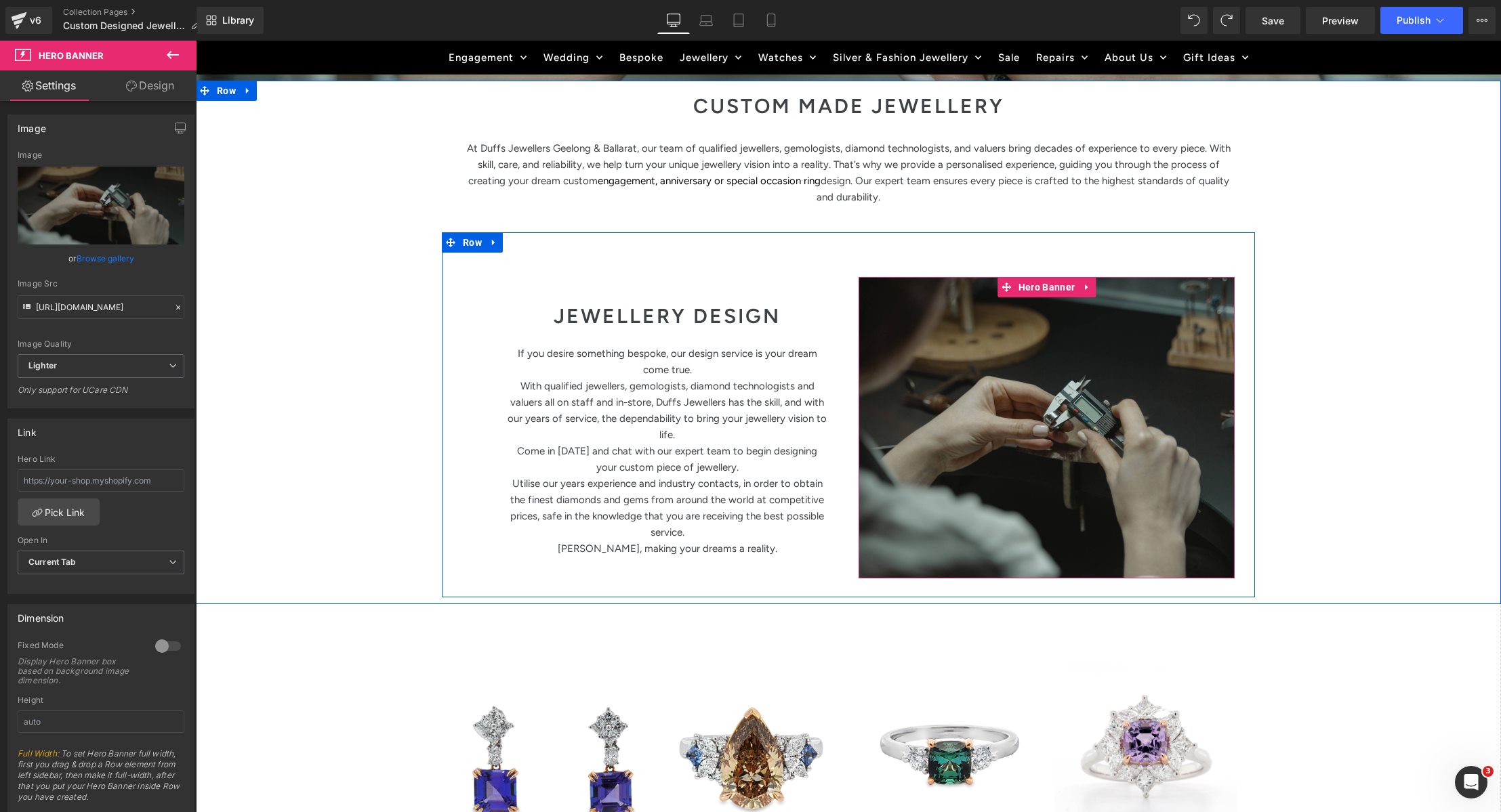
click at [1105, 407] on div at bounding box center [1046, 427] width 376 height 302
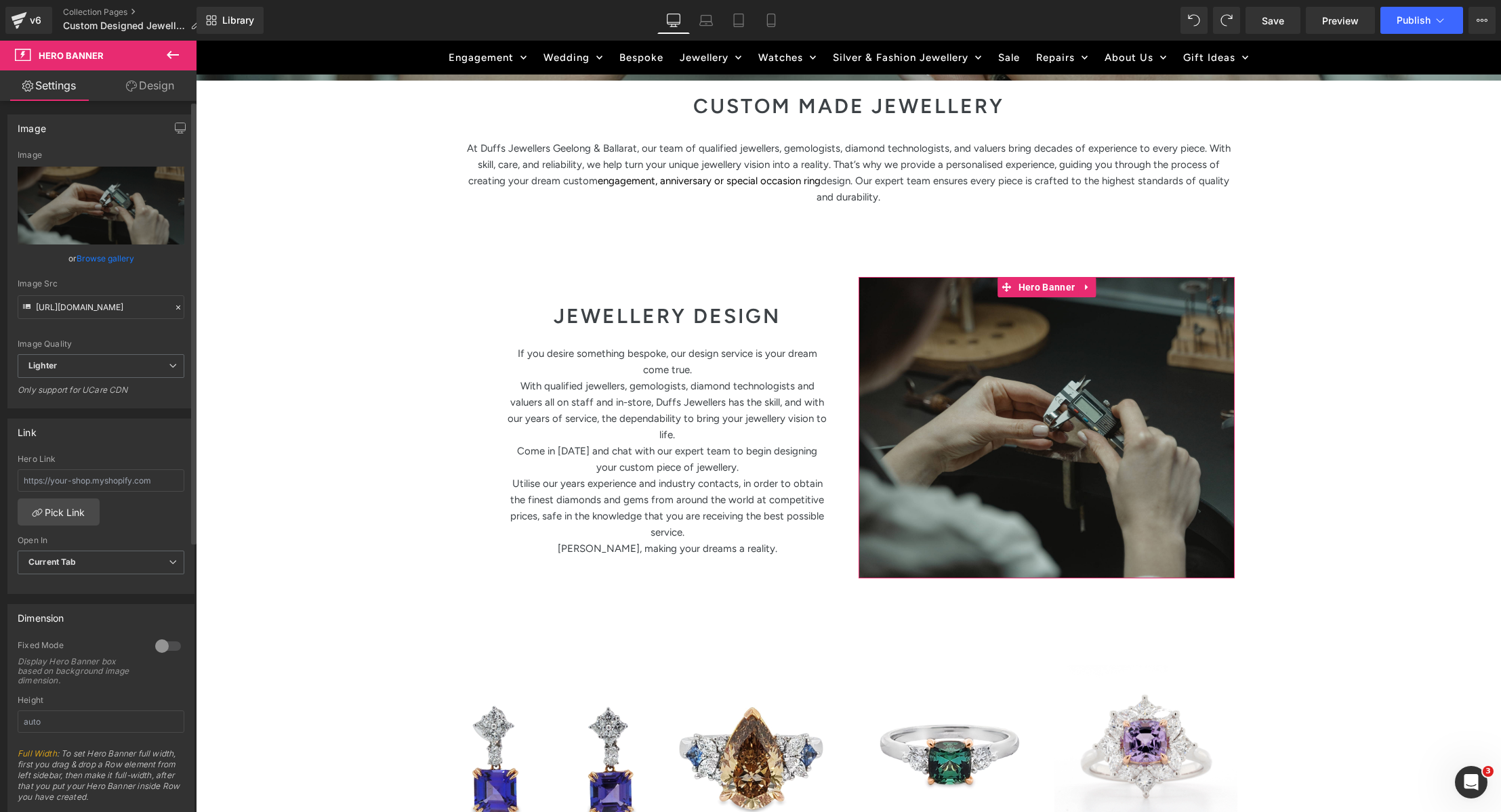
click at [96, 262] on link "Browse gallery" at bounding box center [105, 259] width 58 height 24
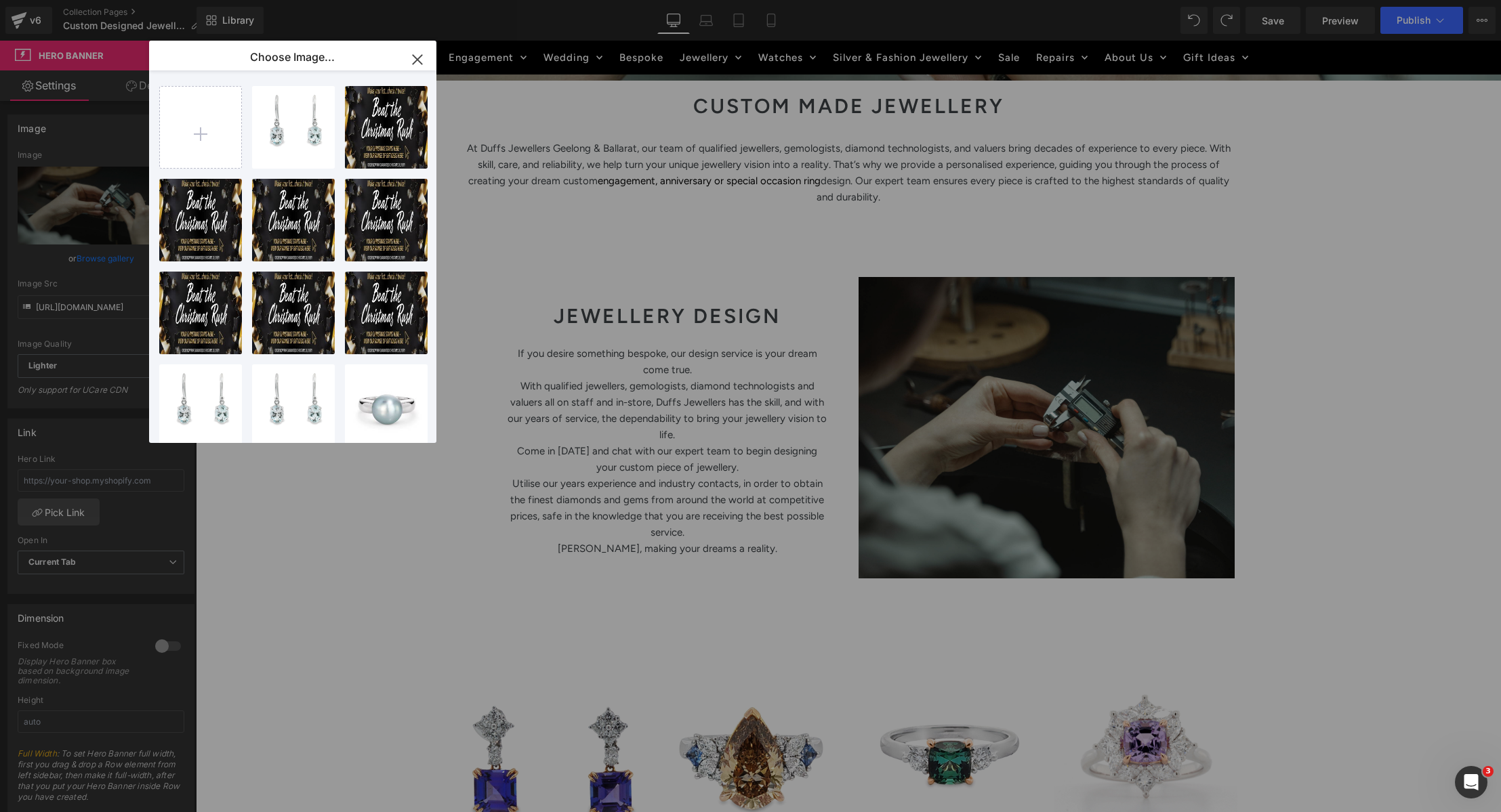
click at [414, 57] on icon "button" at bounding box center [417, 59] width 9 height 9
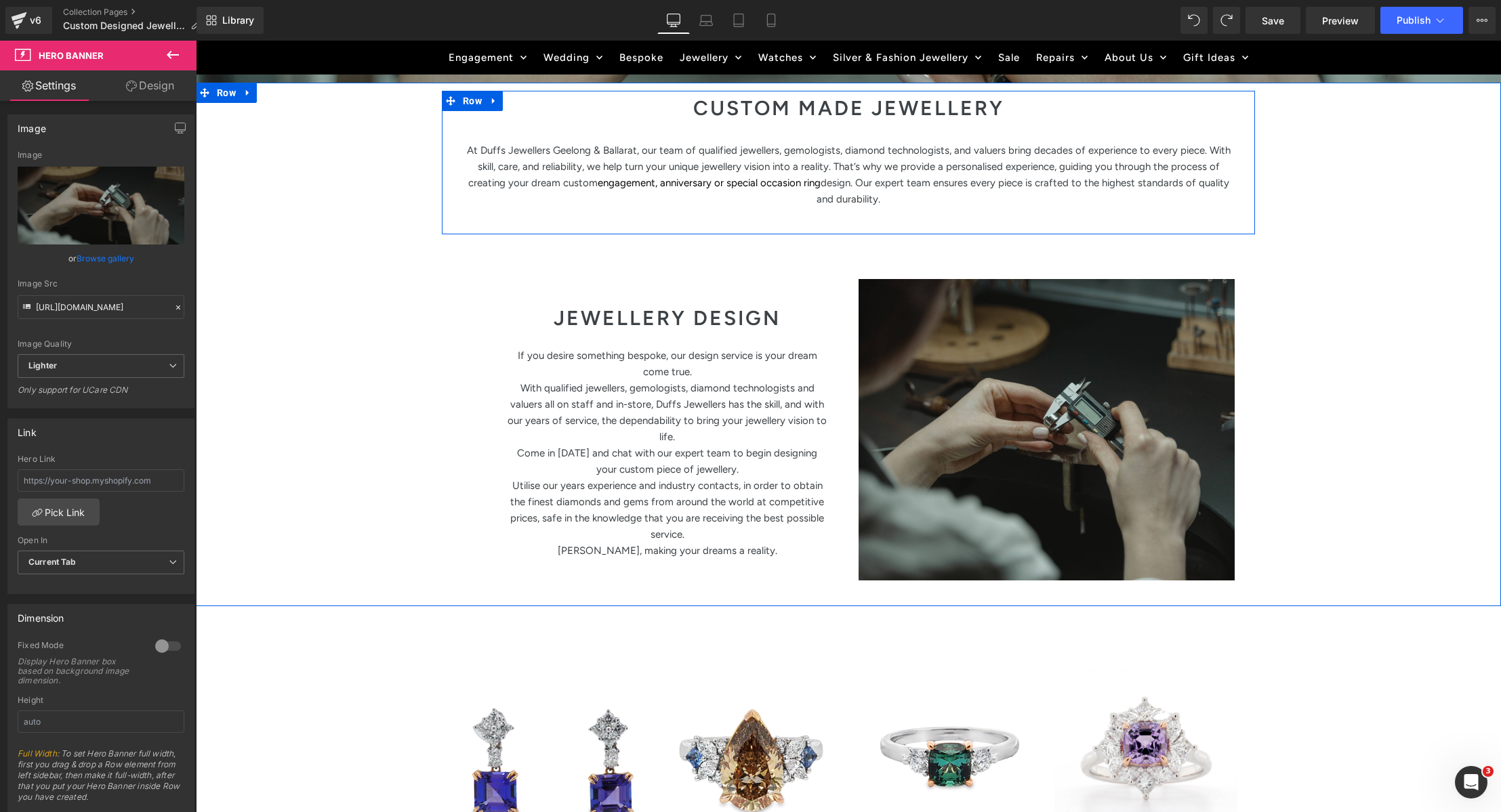
scroll to position [529, 0]
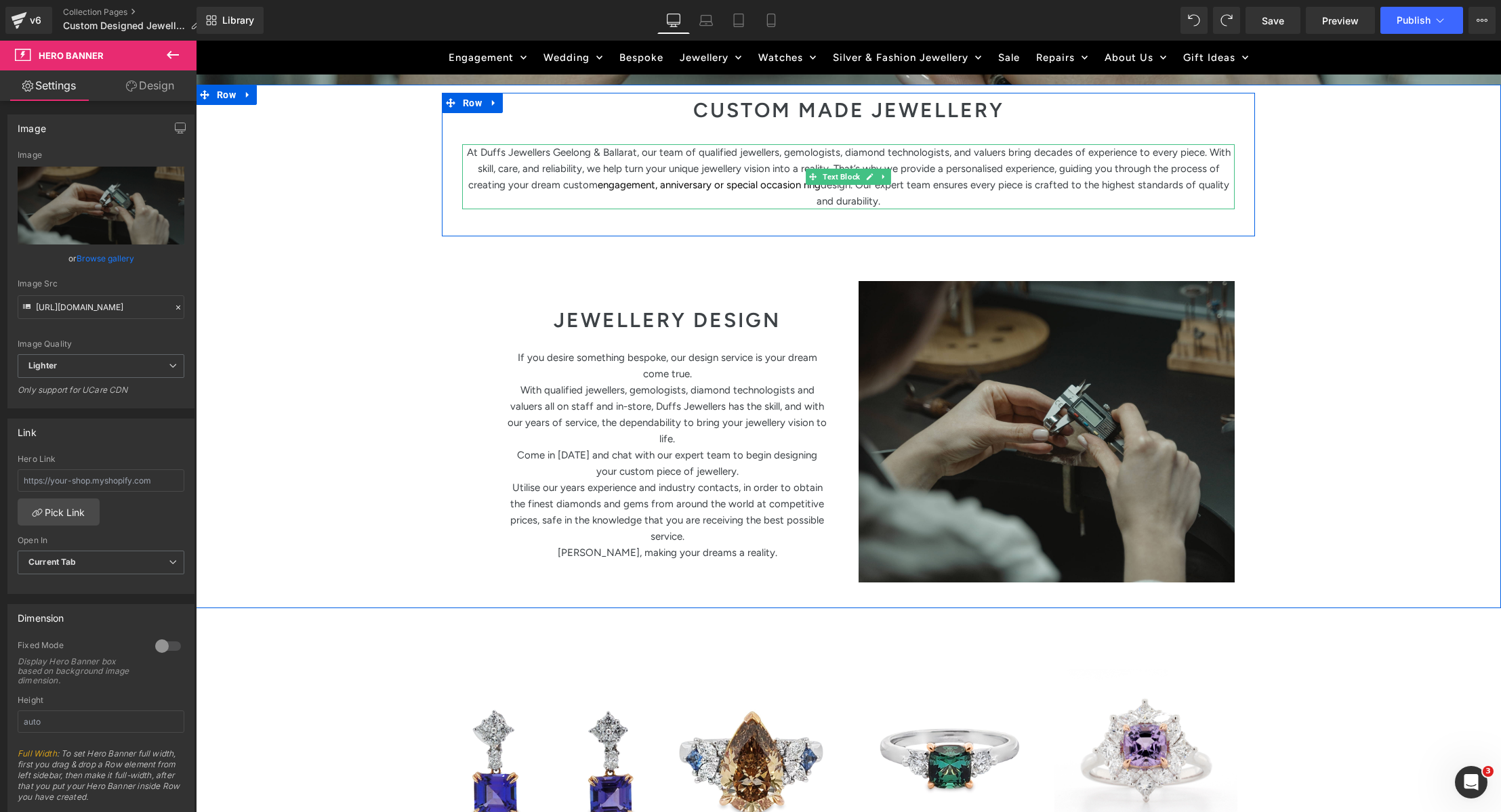
click at [844, 193] on p "At Duffs Jewellers Geelong & Ballarat, our team of qualified jewellers, gemolog…" at bounding box center [849, 177] width 772 height 65
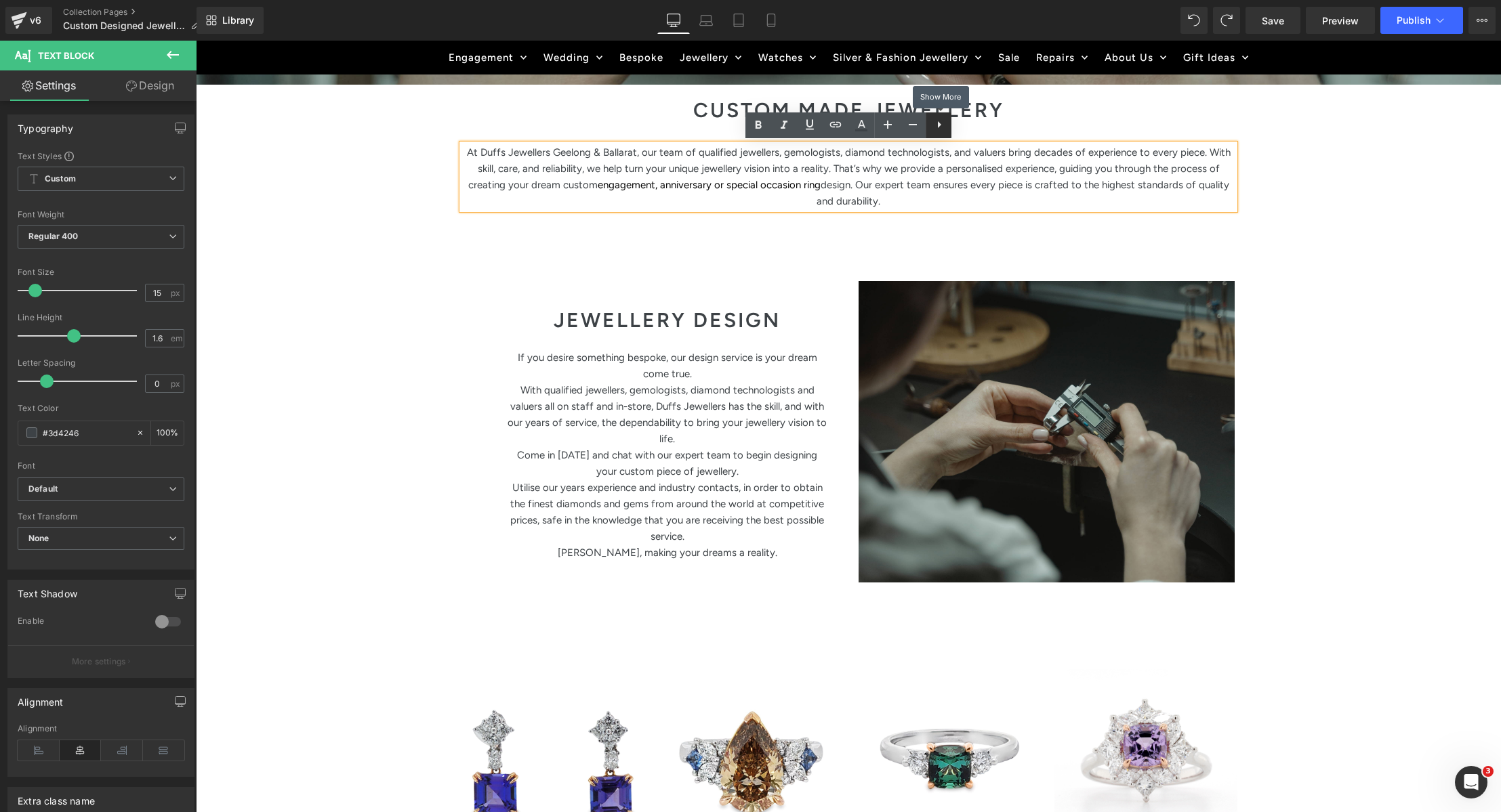
click at [938, 126] on icon at bounding box center [939, 124] width 4 height 7
click at [940, 126] on icon at bounding box center [938, 124] width 16 height 16
click at [952, 199] on li "At Duffs Jewellers Geelong & Ballarat, our team of qualified jewellers, gemolog…" at bounding box center [849, 177] width 772 height 65
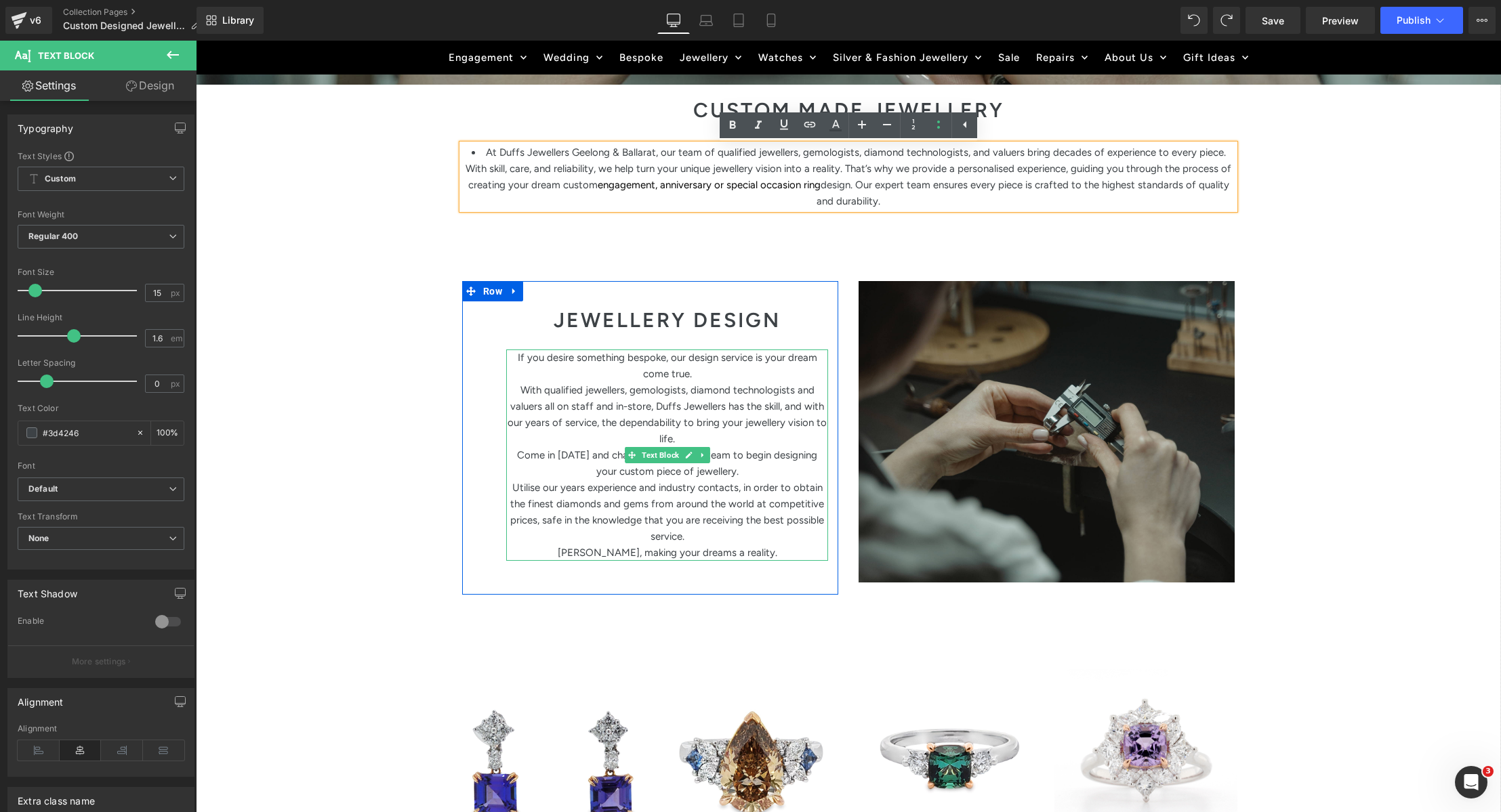
click at [703, 422] on p "With qualified jewellers, gemologists, diamond technologists and valuers all on…" at bounding box center [667, 415] width 322 height 65
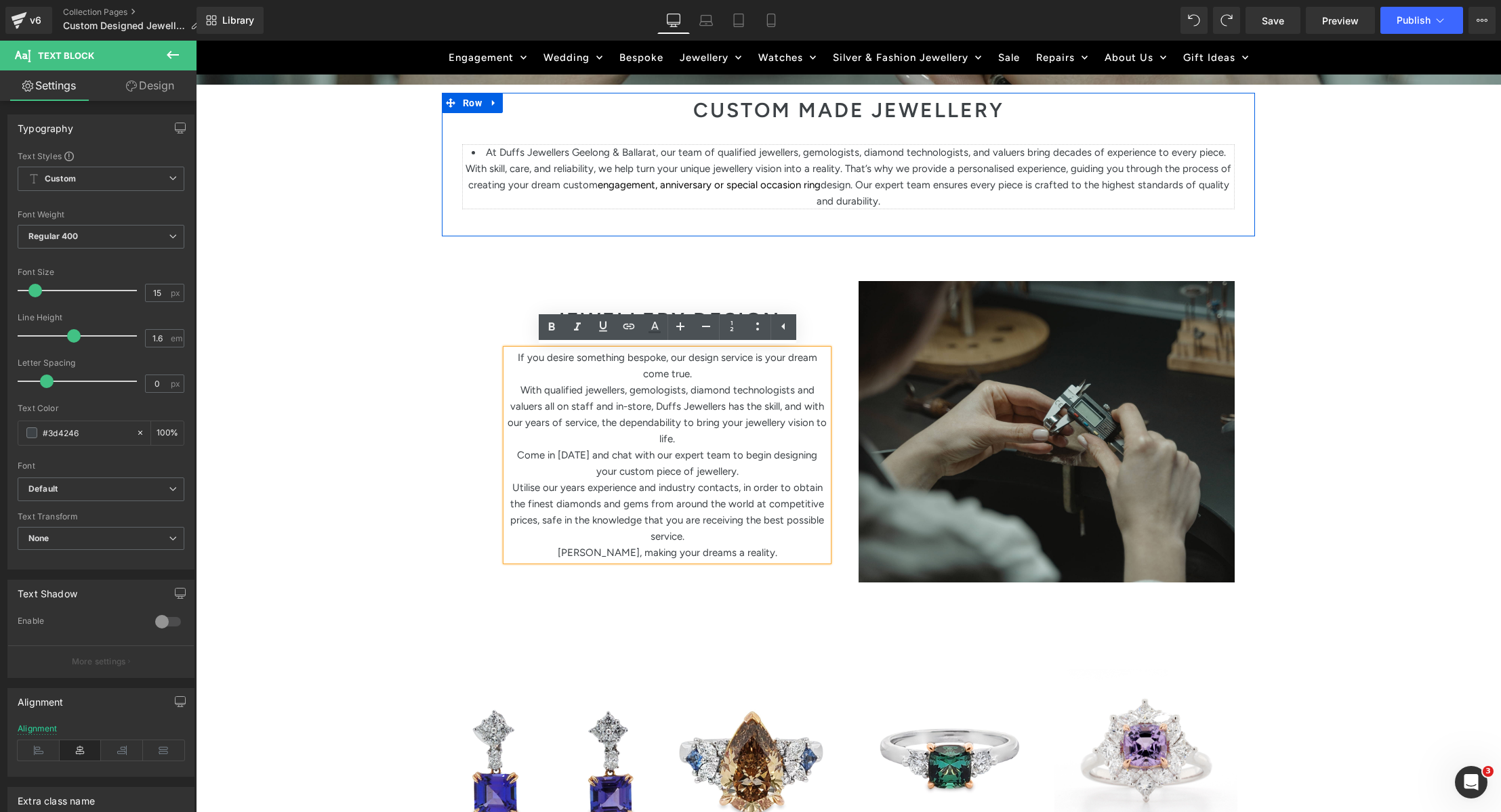
click at [736, 166] on li "At Duffs Jewellers Geelong & Ballarat, our team of qualified jewellers, gemolog…" at bounding box center [849, 177] width 772 height 65
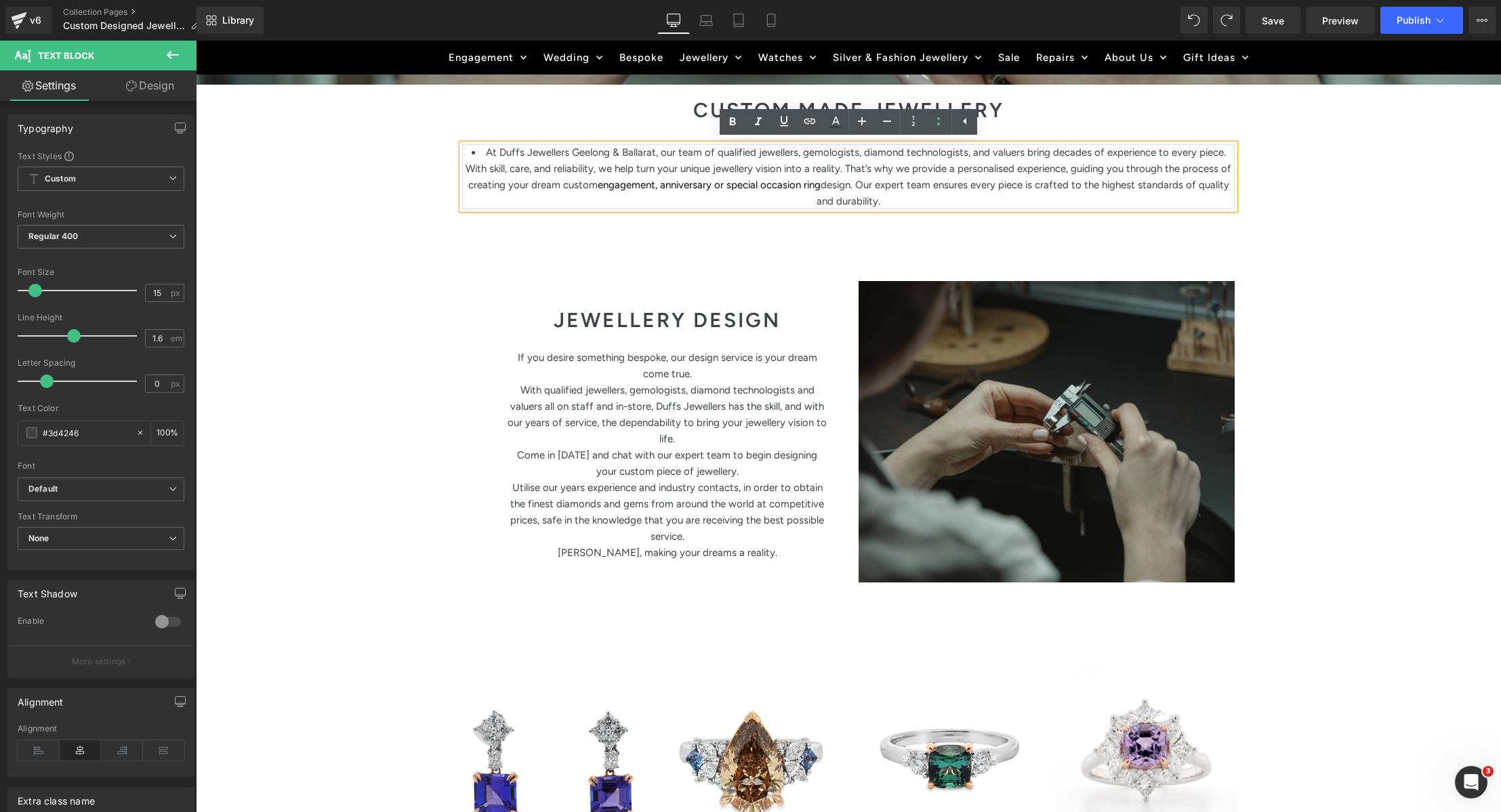
click at [715, 169] on li "At Duffs Jewellers Geelong & Ballarat, our team of qualified jewellers, gemolog…" at bounding box center [849, 177] width 772 height 65
drag, startPoint x: 477, startPoint y: 151, endPoint x: 526, endPoint y: 189, distance: 62.0
click at [477, 151] on li "At Duffs Jewellers Geelong & Ballarat, our team of qualified jewellers, gemolog…" at bounding box center [849, 177] width 772 height 65
click at [812, 169] on li "At Duffs Jewellers Geelong & Ballarat, our team of qualified jewellers, gemolog…" at bounding box center [849, 177] width 772 height 65
click at [938, 122] on icon at bounding box center [938, 121] width 3 height 8
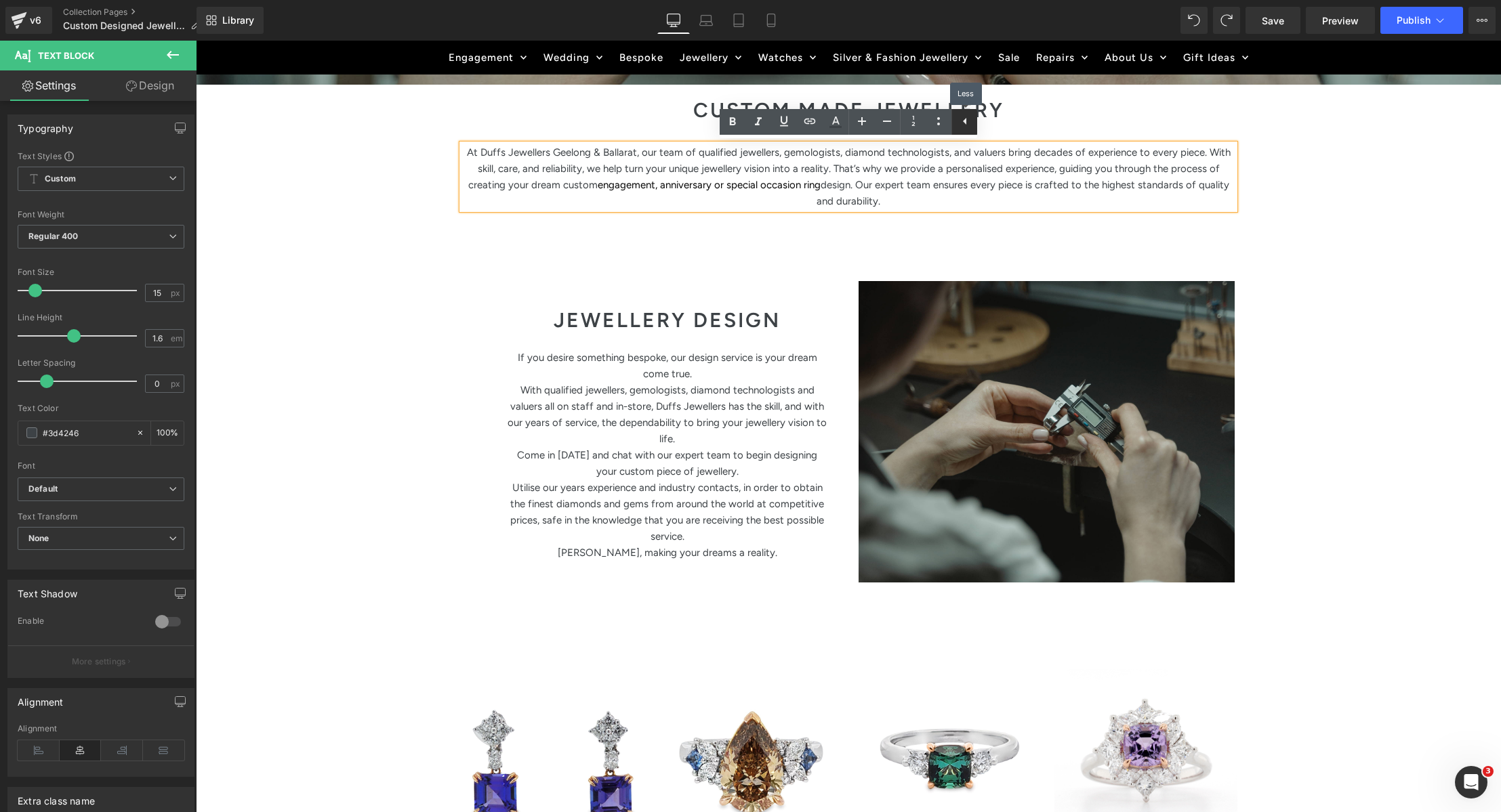
click at [962, 124] on icon at bounding box center [965, 122] width 16 height 16
drag, startPoint x: 558, startPoint y: 178, endPoint x: 582, endPoint y: 209, distance: 39.2
click at [558, 178] on span "At Duffs Jewellers Geelong & Ballarat, our team of qualified jewellers, gemolog…" at bounding box center [849, 168] width 763 height 44
click at [581, 177] on p "At Duffs Jewellers Geelong & Ballarat, our team of qualified jewellers, gemolog…" at bounding box center [849, 177] width 772 height 65
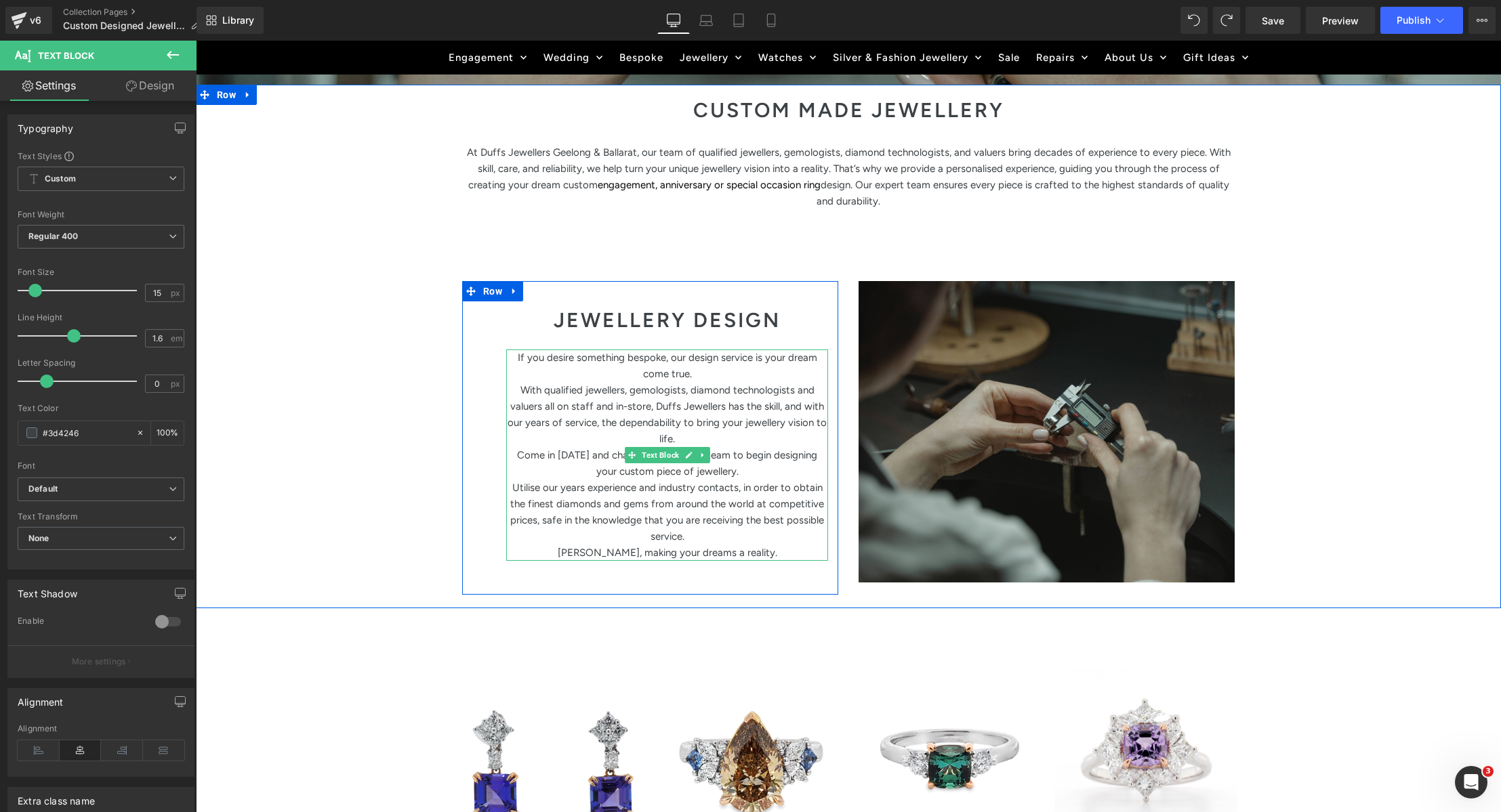
click at [652, 489] on p "Utilise our years experience and industry contacts, in order to obtain the fine…" at bounding box center [667, 512] width 322 height 65
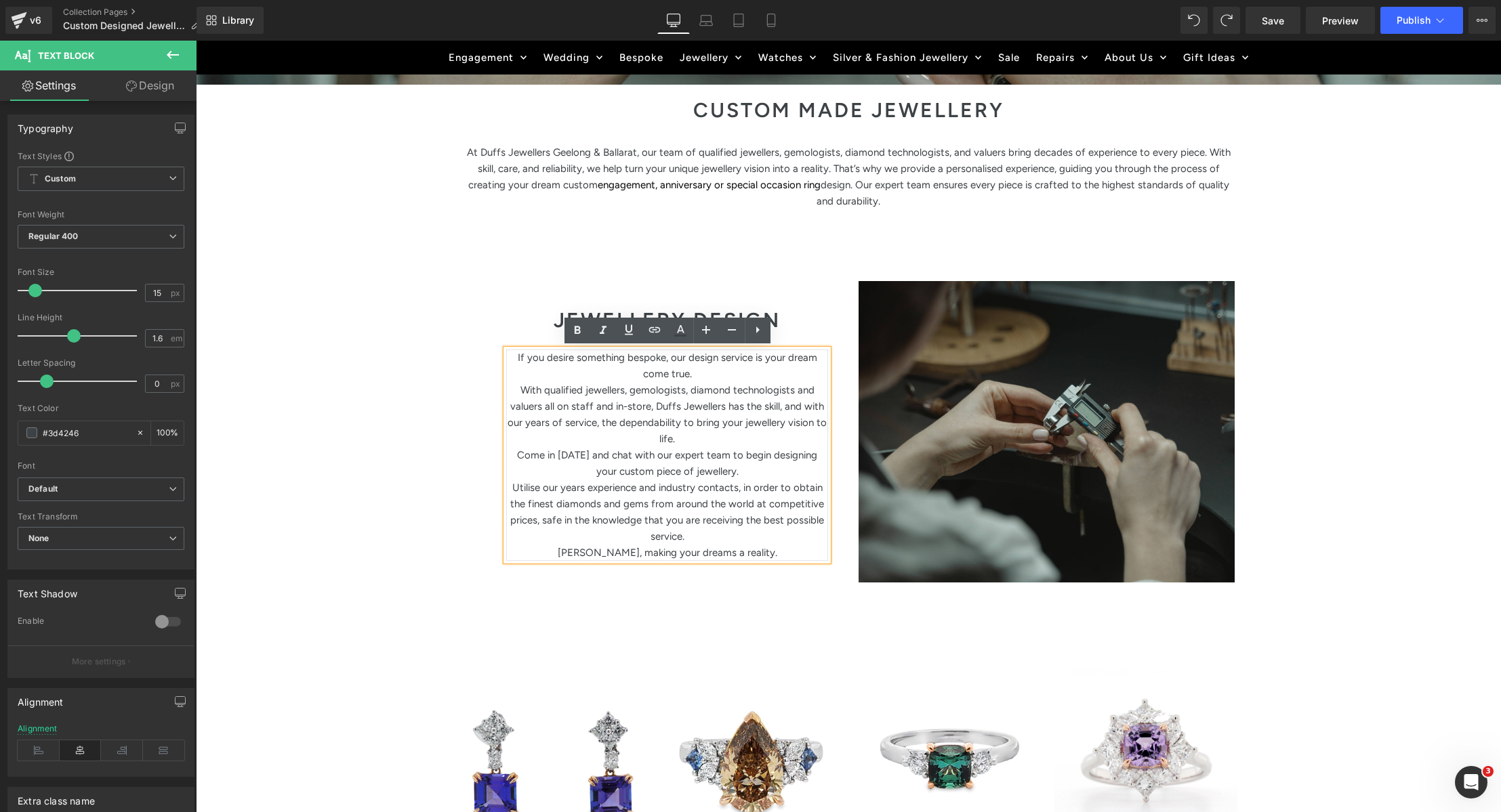
click at [657, 473] on p "Come in today and chat with our expert team to begin designing your custom piec…" at bounding box center [667, 463] width 322 height 33
drag, startPoint x: 516, startPoint y: 356, endPoint x: 775, endPoint y: 549, distance: 323.0
click at [775, 549] on div "If you desire something bespoke, our design service is your dream come true. Wi…" at bounding box center [667, 455] width 322 height 211
paste div
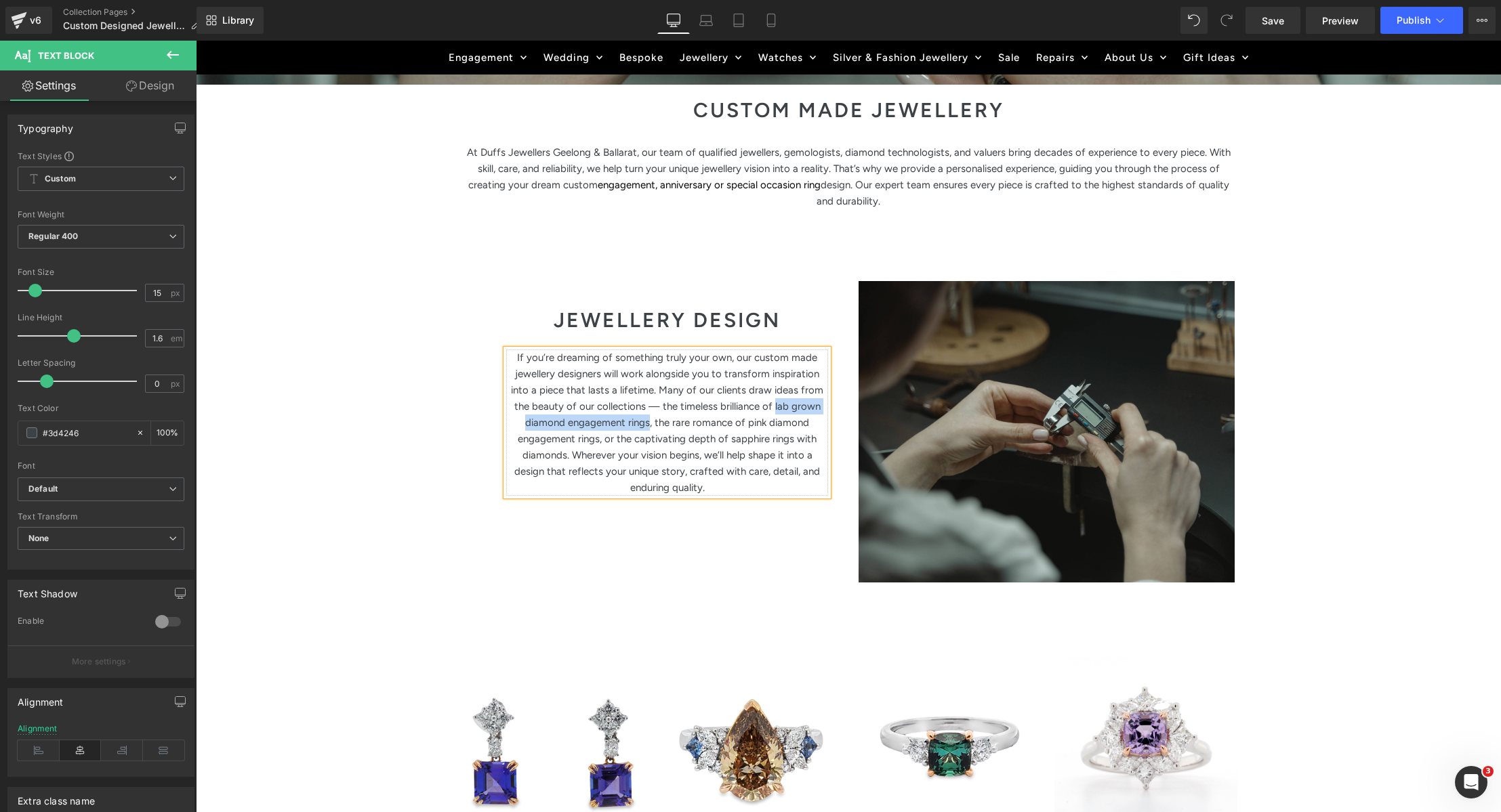
drag, startPoint x: 763, startPoint y: 405, endPoint x: 649, endPoint y: 423, distance: 115.4
click at [649, 423] on p "If you’re dreaming of something truly your own, our custom made jewellery desig…" at bounding box center [667, 422] width 322 height 146
click at [657, 327] on icon at bounding box center [655, 330] width 16 height 16
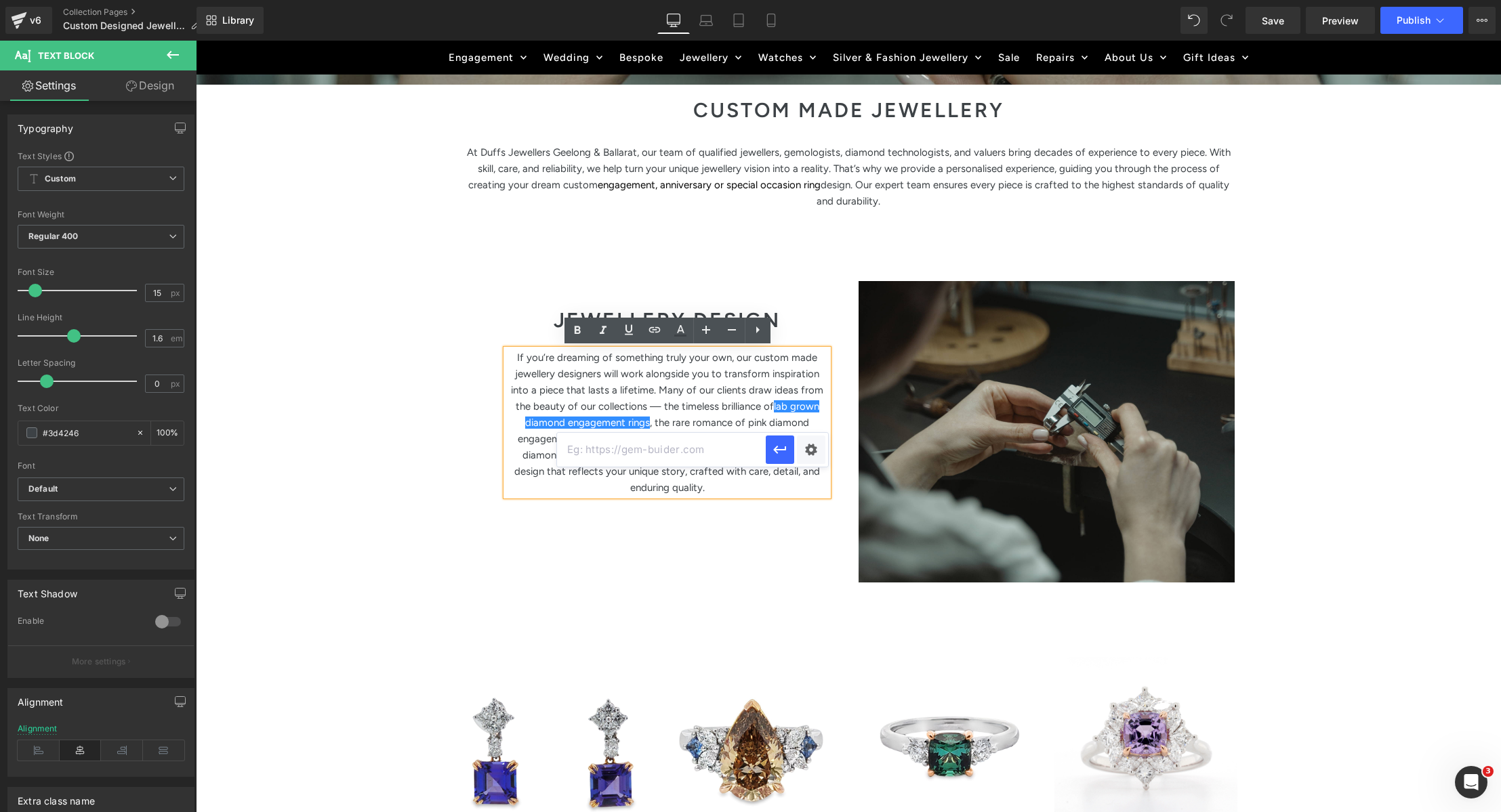
click at [683, 452] on input "text" at bounding box center [662, 450] width 209 height 34
paste input "https://www.duffsjewellers.com.au/pages/search-results-page?q=lab%20grown%20dia…"
type input "https://www.duffsjewellers.com.au/pages/search-results-page?q=lab%20grown%20dia…"
click at [775, 450] on icon "button" at bounding box center [779, 450] width 13 height 8
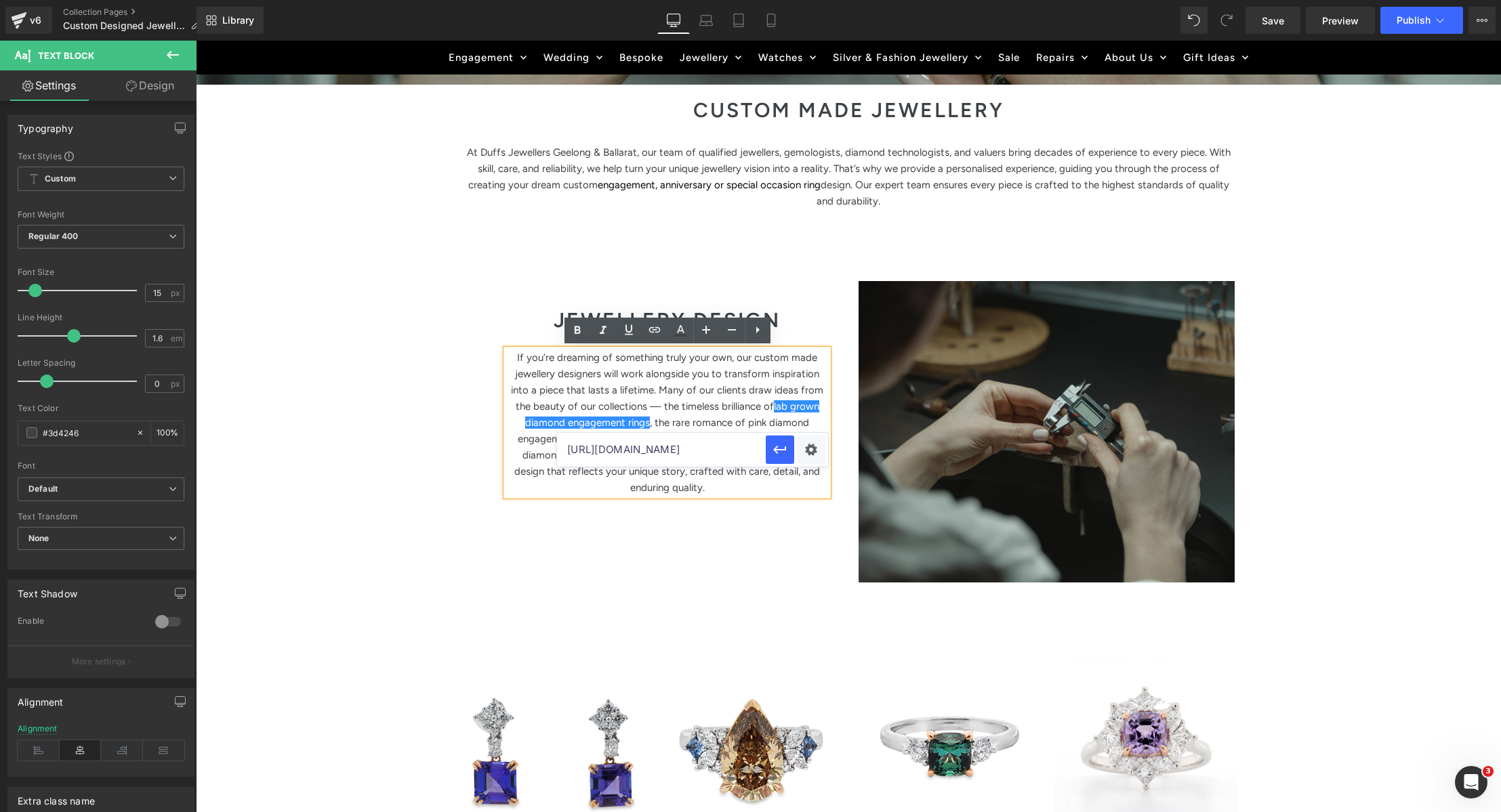
scroll to position [0, 0]
click at [779, 402] on link "lab grown diamond engagement rings" at bounding box center [672, 414] width 294 height 28
click at [590, 466] on p "If you’re dreaming of something truly your own, our custom made jewellery desig…" at bounding box center [667, 422] width 322 height 146
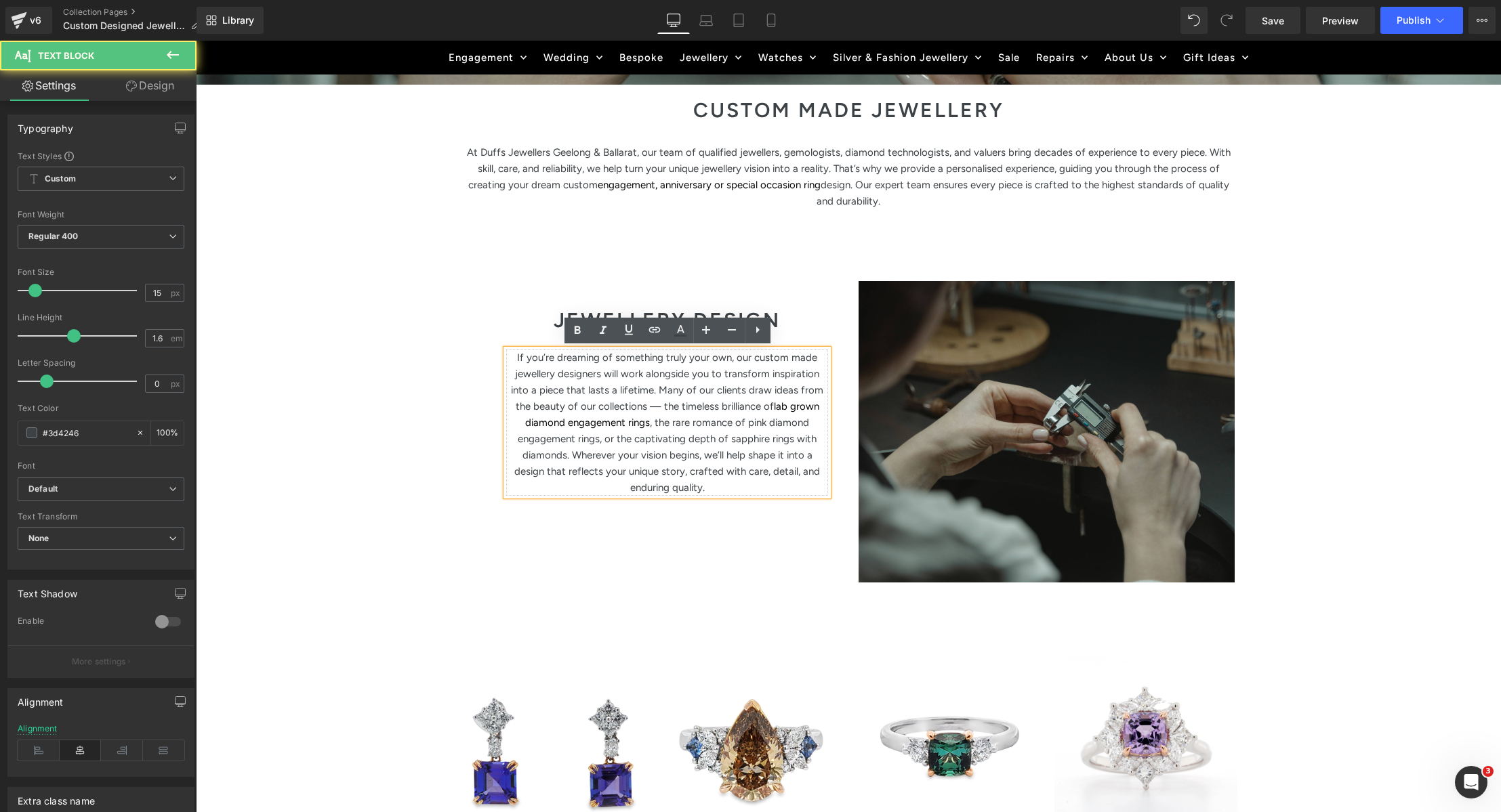
click at [745, 422] on p "If you’re dreaming of something truly your own, our custom made jewellery desig…" at bounding box center [667, 422] width 322 height 146
drag, startPoint x: 746, startPoint y: 422, endPoint x: 603, endPoint y: 439, distance: 144.0
click at [603, 439] on p "If you’re dreaming of something truly your own, our custom made jewellery desig…" at bounding box center [667, 422] width 322 height 146
click at [661, 331] on icon at bounding box center [655, 330] width 16 height 16
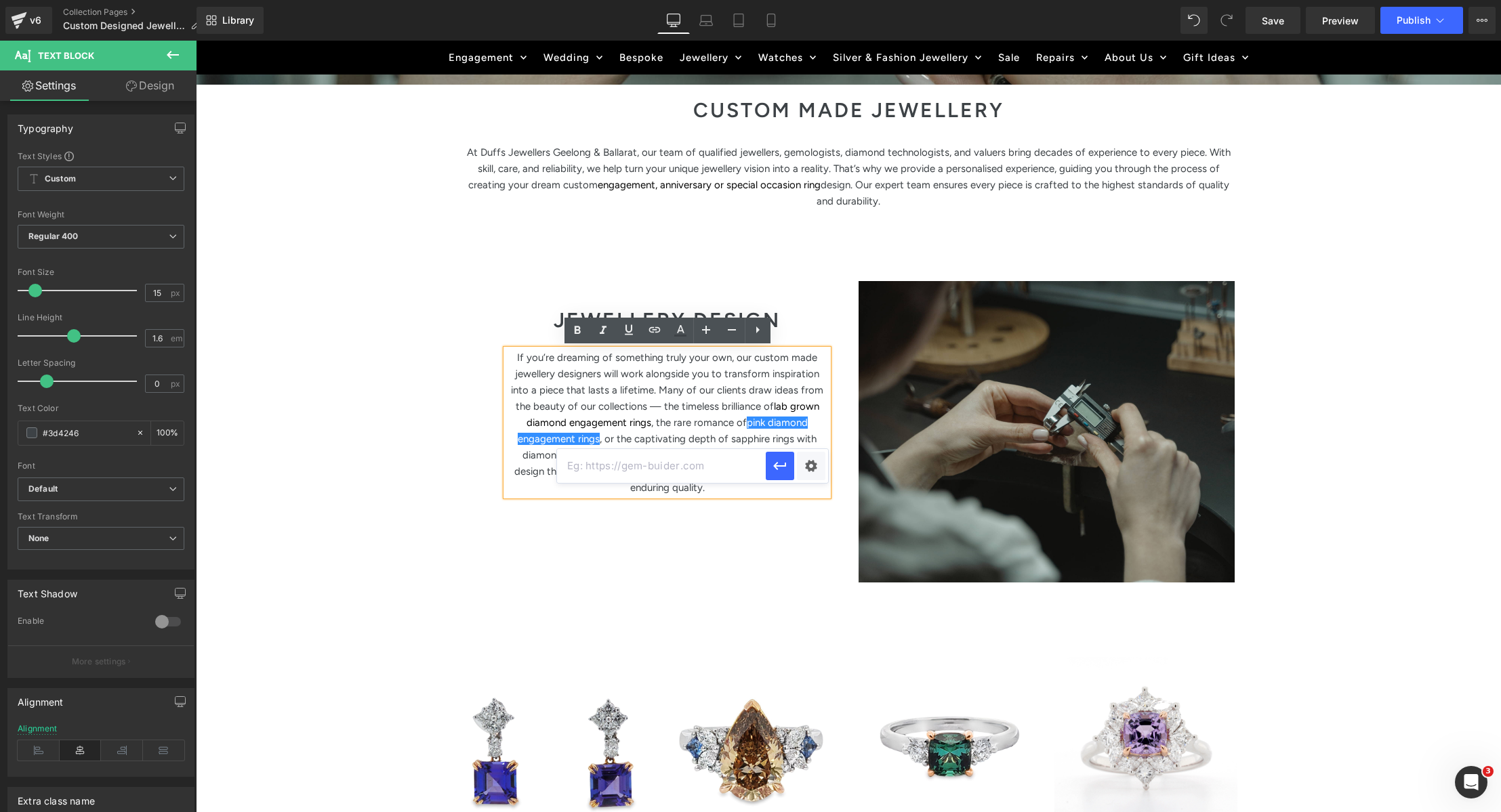
click at [696, 474] on input "text" at bounding box center [662, 466] width 209 height 34
paste input "https://www.duffsjewellers.com.au/pages/search-results-page?q=pink%20diamond%20…"
click at [785, 462] on icon "button" at bounding box center [780, 466] width 16 height 16
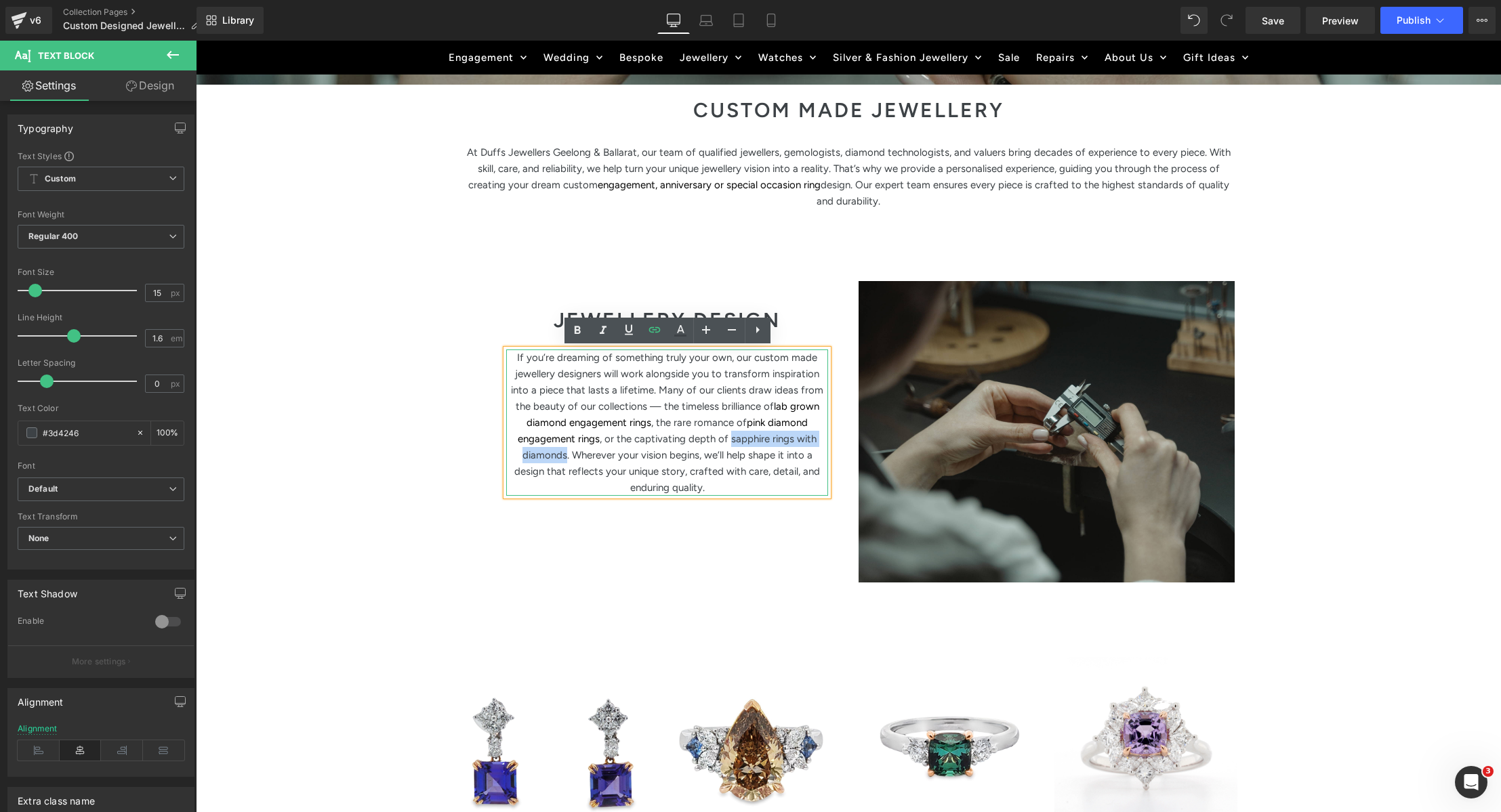
drag, startPoint x: 729, startPoint y: 439, endPoint x: 566, endPoint y: 455, distance: 163.8
click at [566, 455] on p "If you’re dreaming of something truly your own, our custom made jewellery desig…" at bounding box center [667, 422] width 322 height 146
click at [653, 336] on icon at bounding box center [655, 330] width 16 height 16
click at [697, 485] on input "text" at bounding box center [662, 482] width 209 height 34
paste input "https://www.duffsjewellers.com.au/pages/search-results-page?q=sapphire%20rings%…"
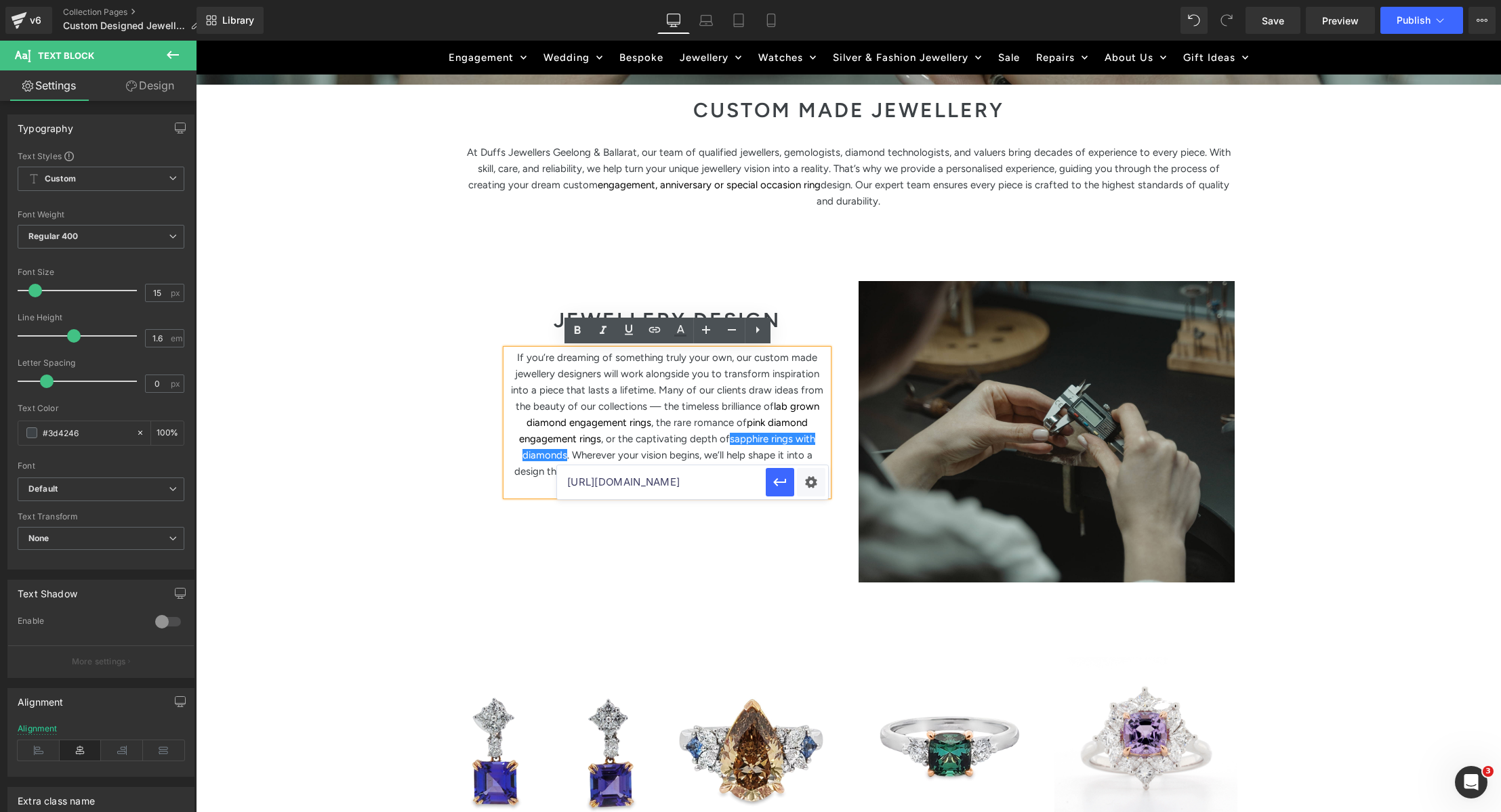
scroll to position [0, 308]
type input "https://www.duffsjewellers.com.au/pages/search-results-page?q=sapphire%20rings%…"
click at [786, 486] on icon "button" at bounding box center [780, 482] width 16 height 16
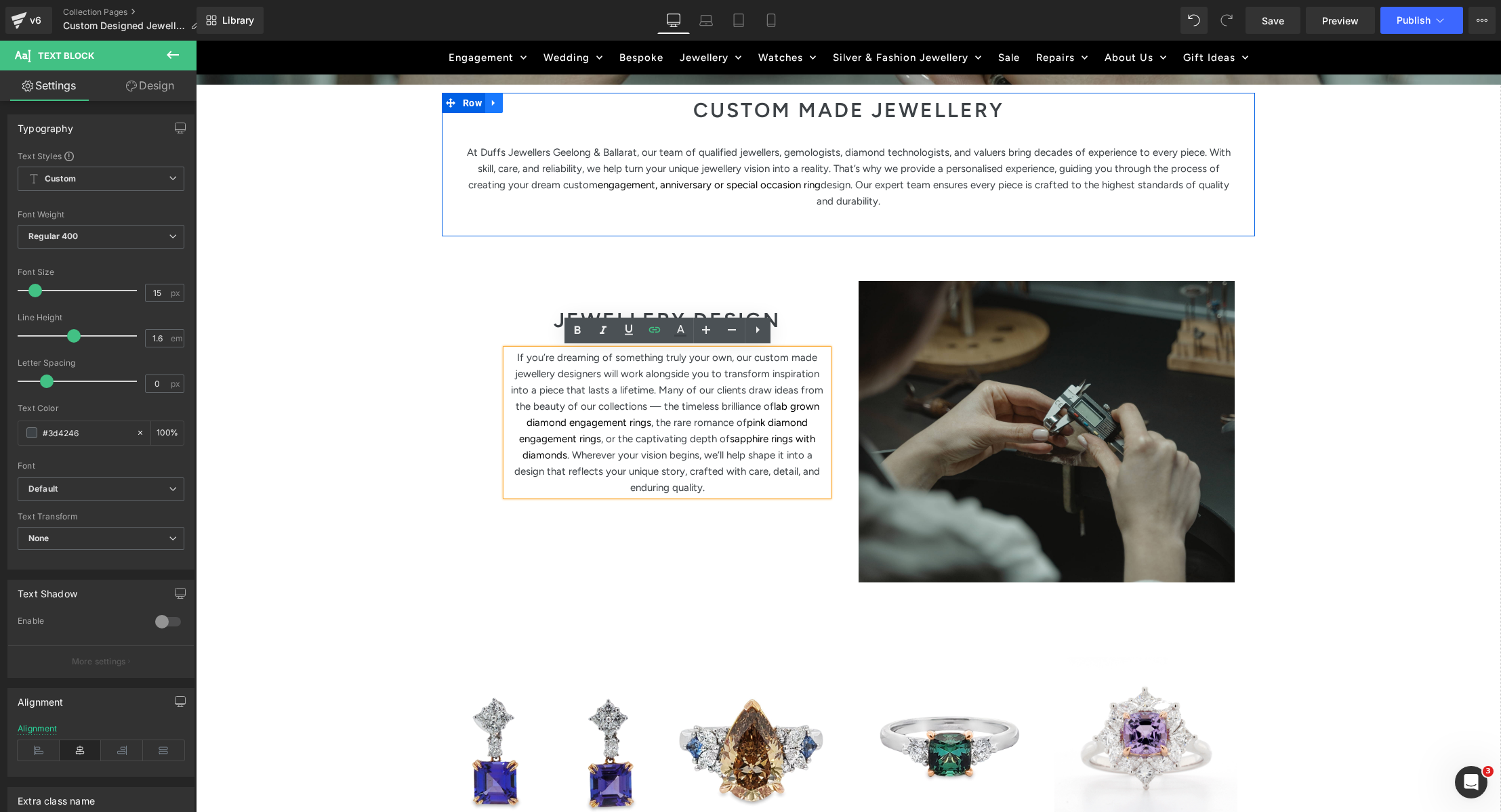
click at [491, 102] on icon at bounding box center [494, 103] width 10 height 10
click at [509, 102] on icon at bounding box center [511, 103] width 10 height 10
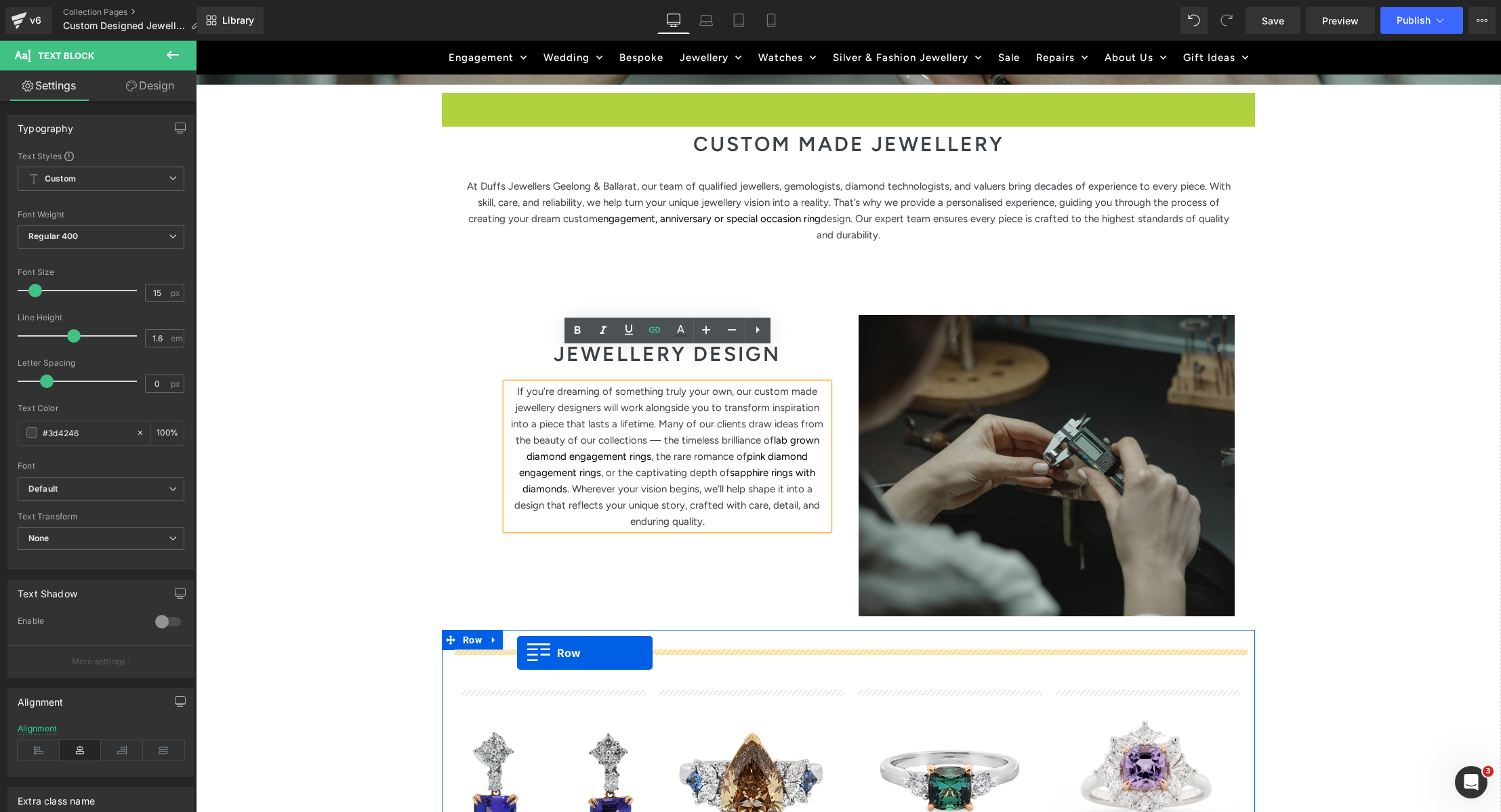
drag, startPoint x: 450, startPoint y: 104, endPoint x: 517, endPoint y: 653, distance: 553.1
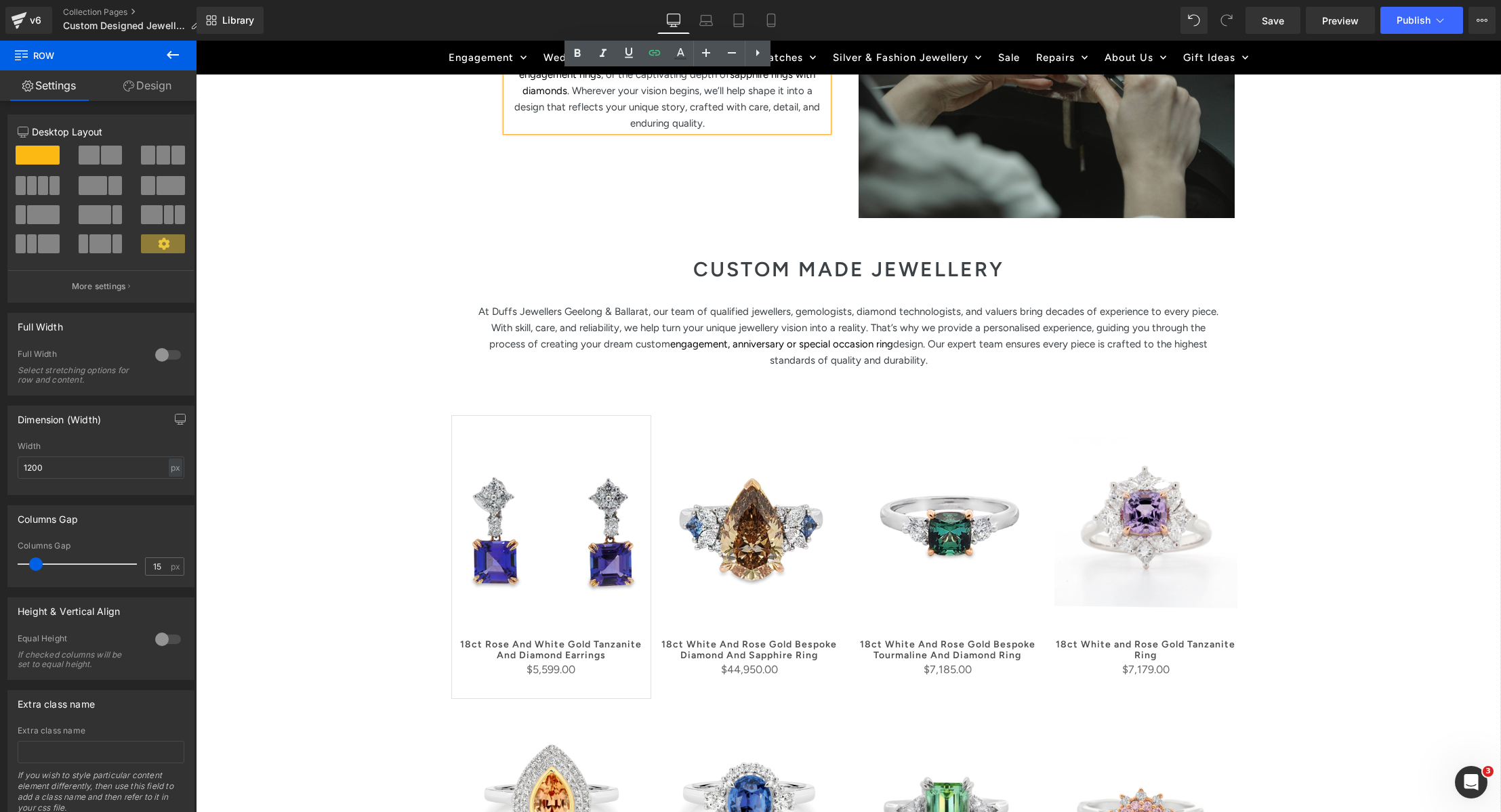
scroll to position [885, 0]
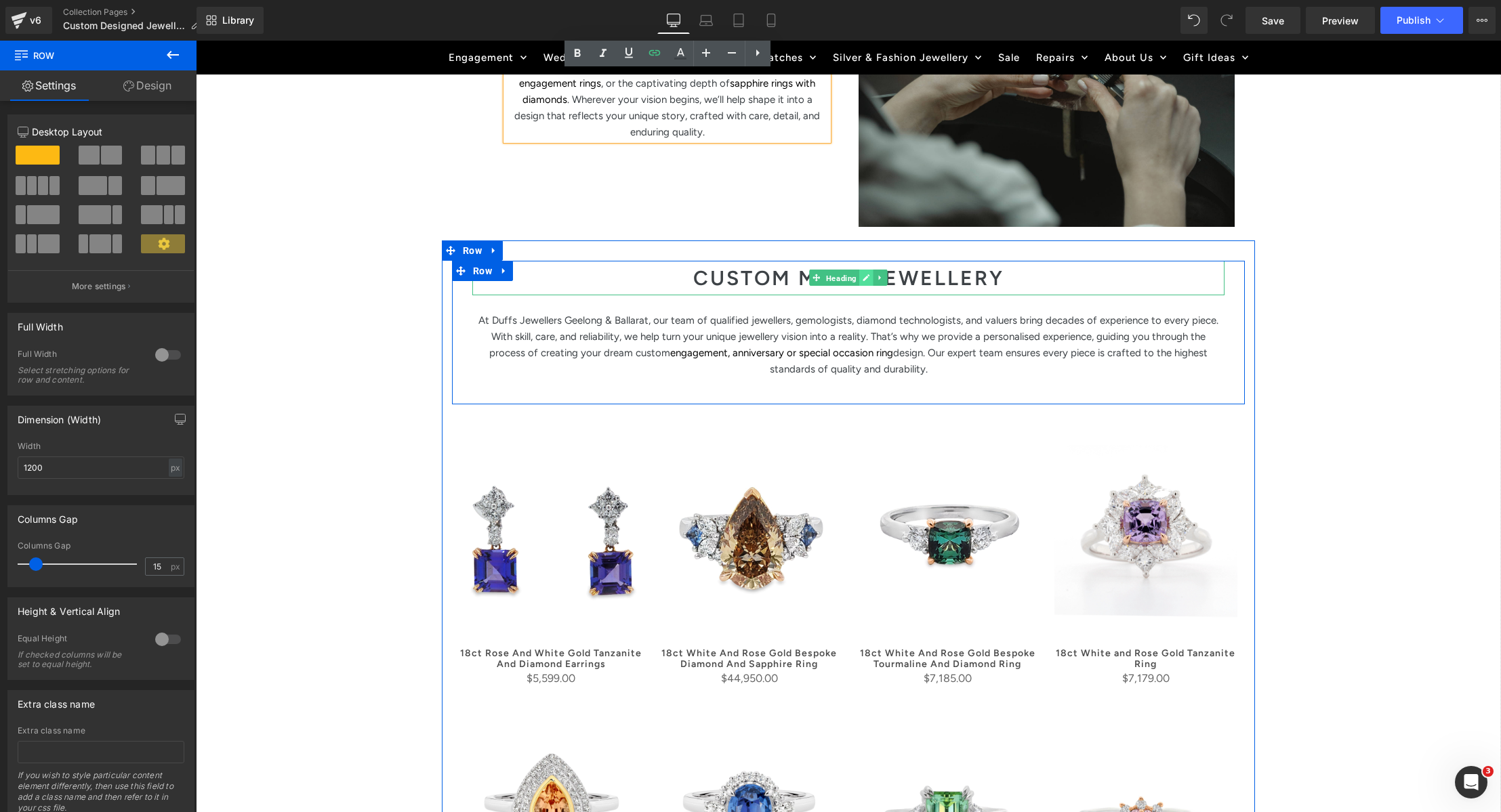
drag, startPoint x: 846, startPoint y: 282, endPoint x: 867, endPoint y: 281, distance: 21.0
click at [846, 282] on span "Heading" at bounding box center [841, 279] width 36 height 16
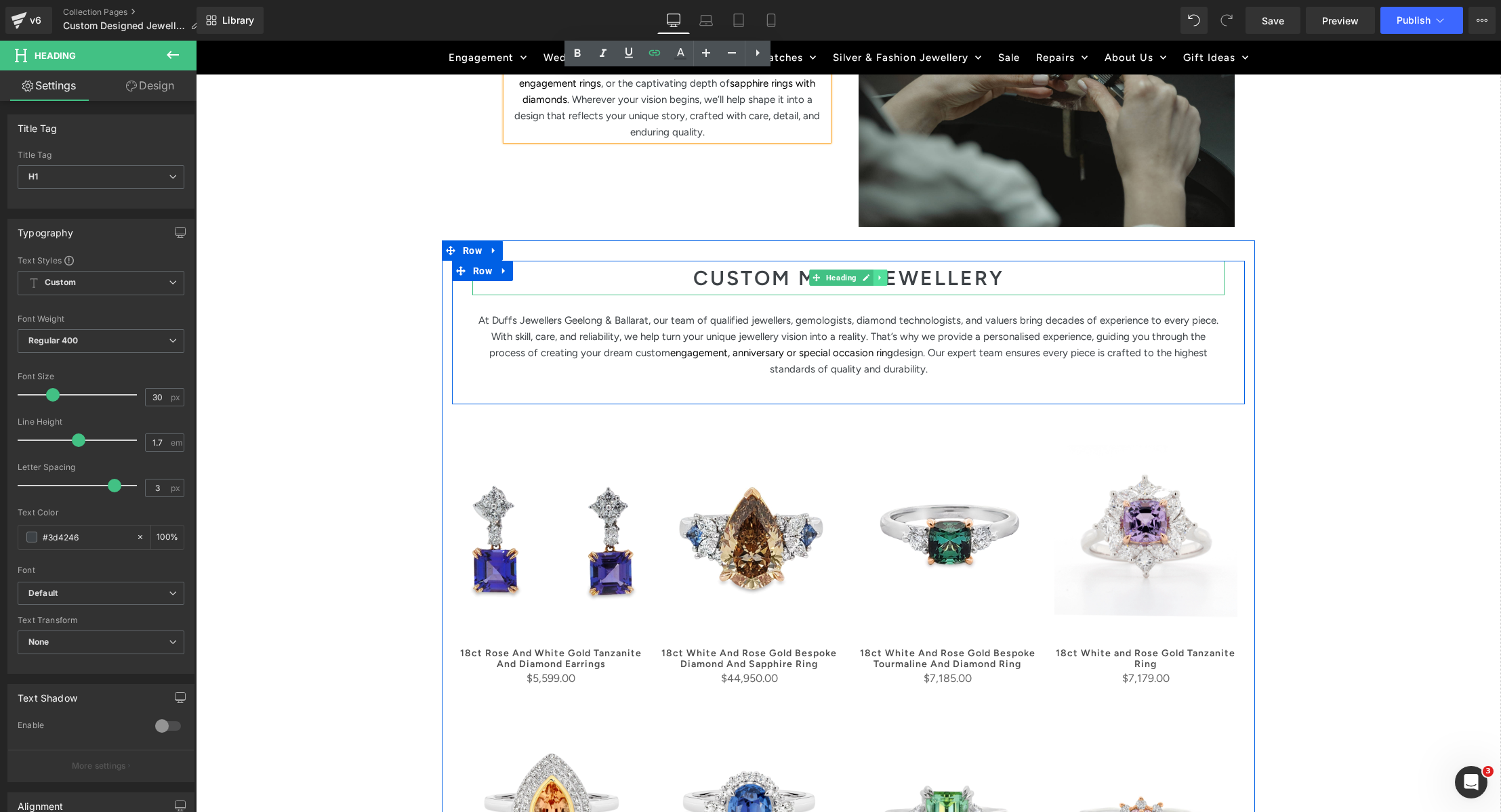
click at [878, 278] on icon at bounding box center [881, 277] width 7 height 8
click at [888, 278] on icon at bounding box center [887, 277] width 7 height 8
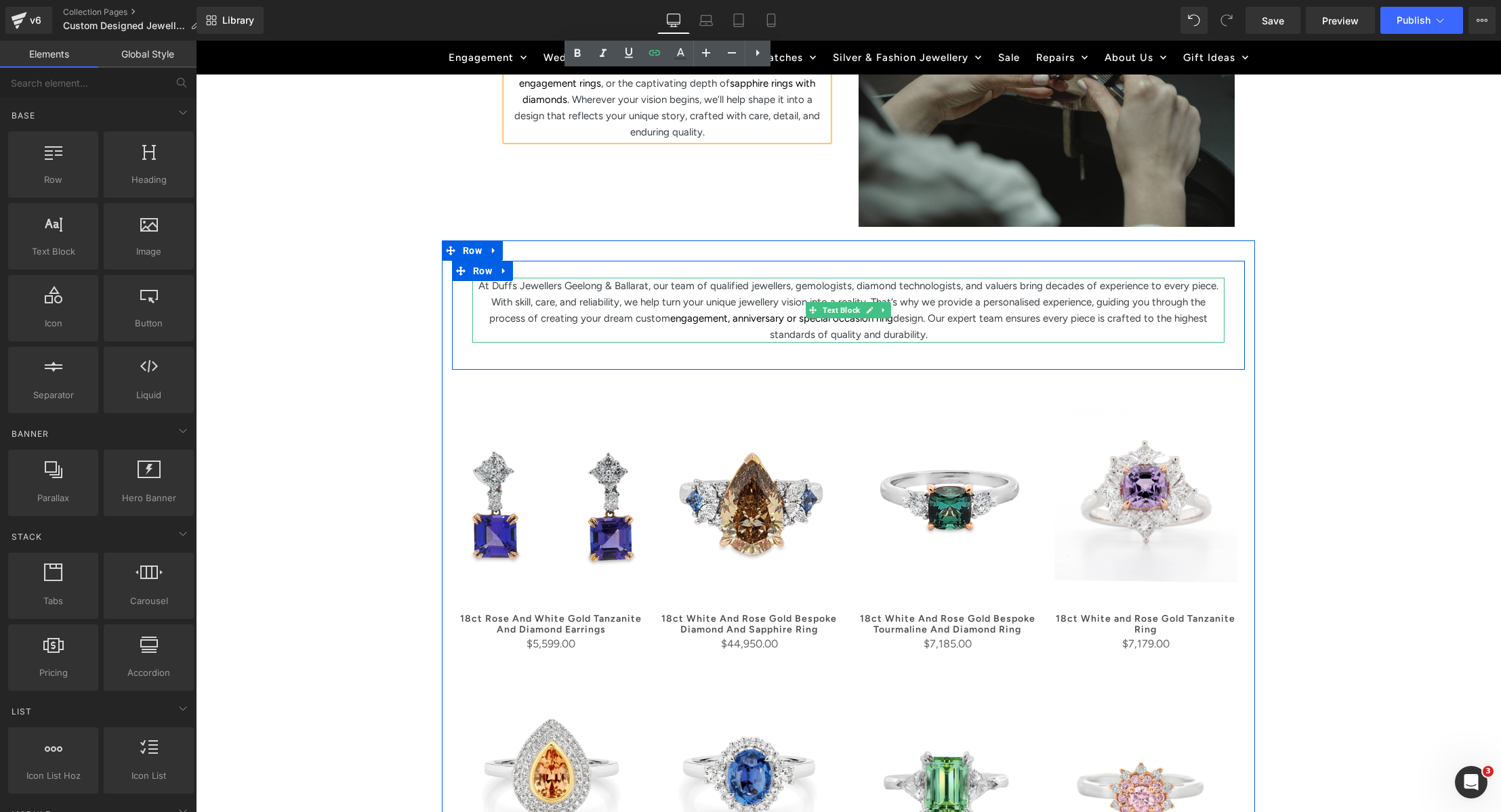
click at [924, 332] on span "design. Our expert team ensures every piece is crafted to the highest standards…" at bounding box center [990, 326] width 439 height 28
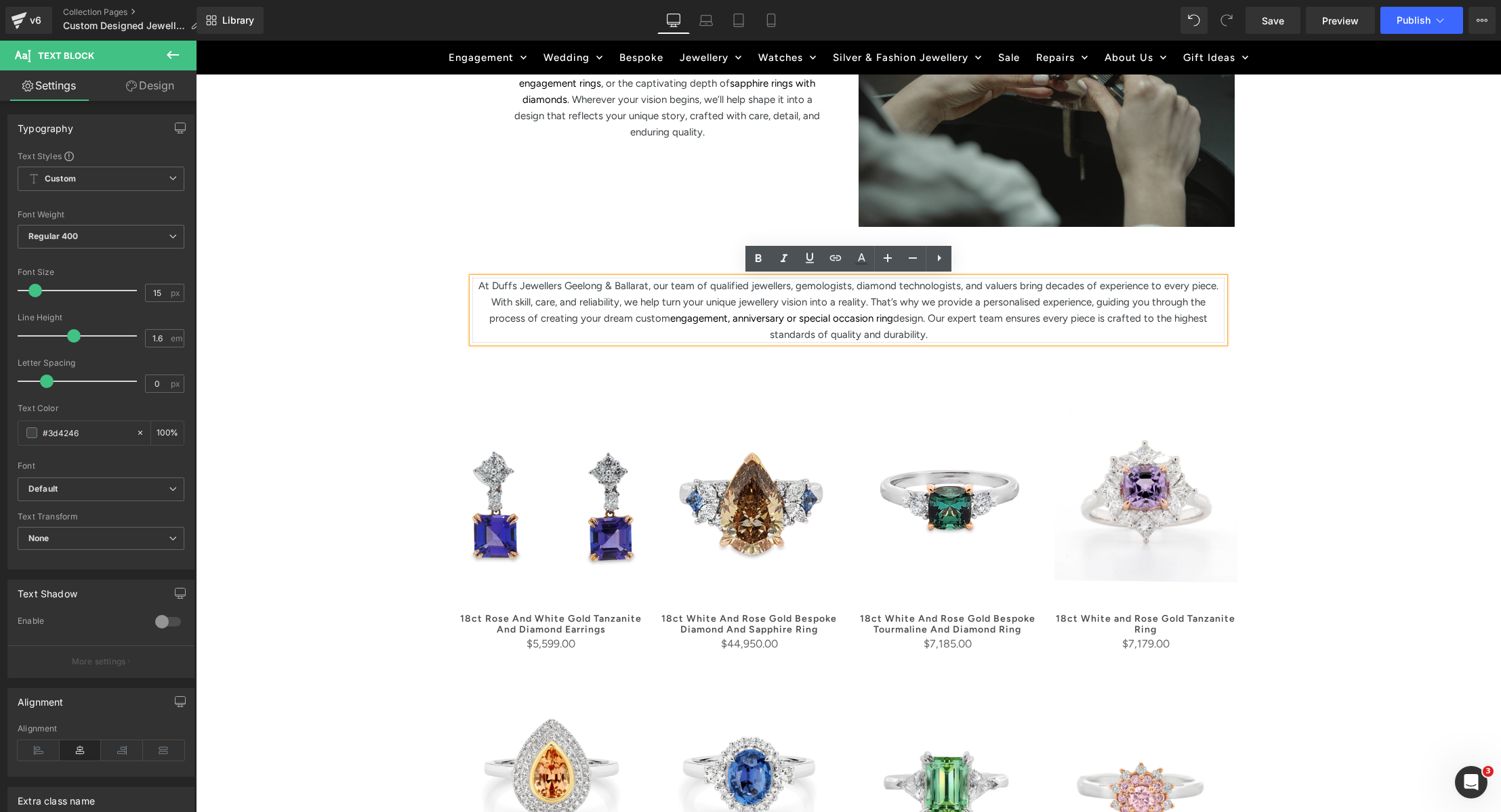
click at [920, 306] on span "At Duffs Jewellers Geelong & Ballarat, our team of qualified jewellers, gemolog…" at bounding box center [848, 302] width 740 height 44
drag, startPoint x: 929, startPoint y: 332, endPoint x: 480, endPoint y: 293, distance: 450.7
click at [480, 293] on p "At Duffs Jewellers Geelong & Ballarat, our team of qualified jewellers, gemolog…" at bounding box center [848, 310] width 752 height 65
paste div
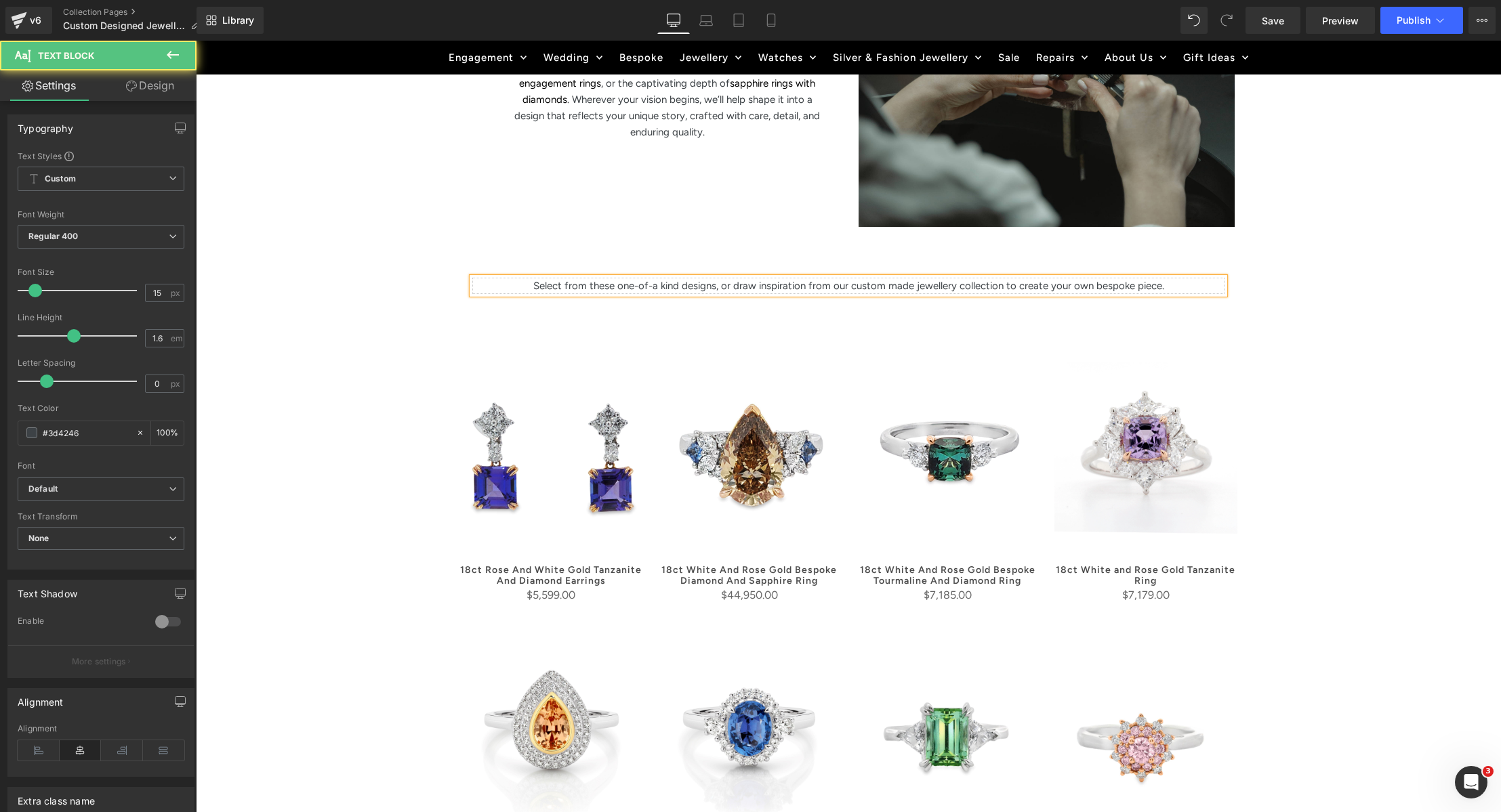
click at [960, 287] on p "Select from these one-of-a kind designs, or draw inspiration from our custom ma…" at bounding box center [848, 286] width 752 height 16
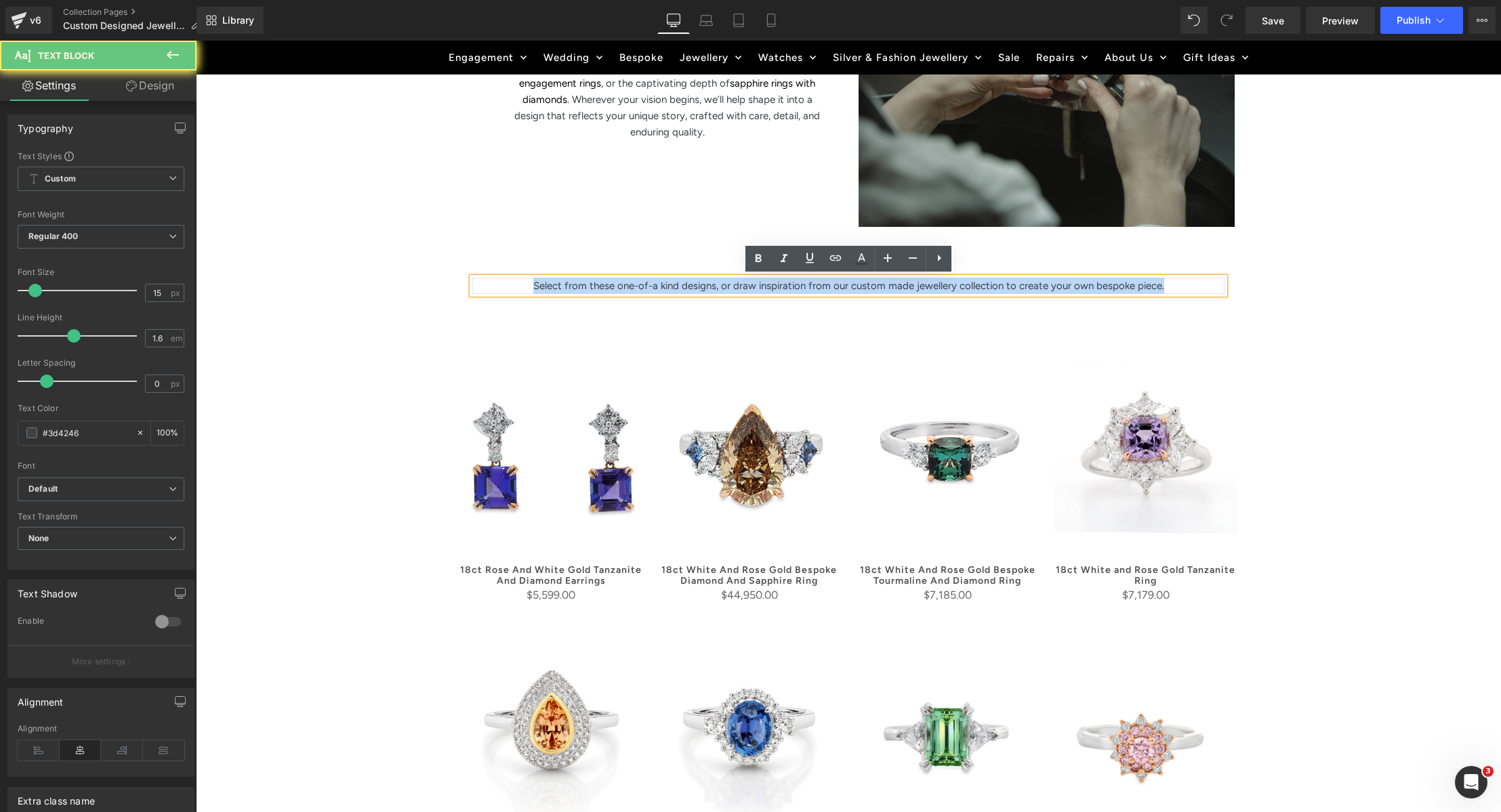
click at [960, 287] on p "Select from these one-of-a kind designs, or draw inspiration from our custom ma…" at bounding box center [848, 286] width 752 height 16
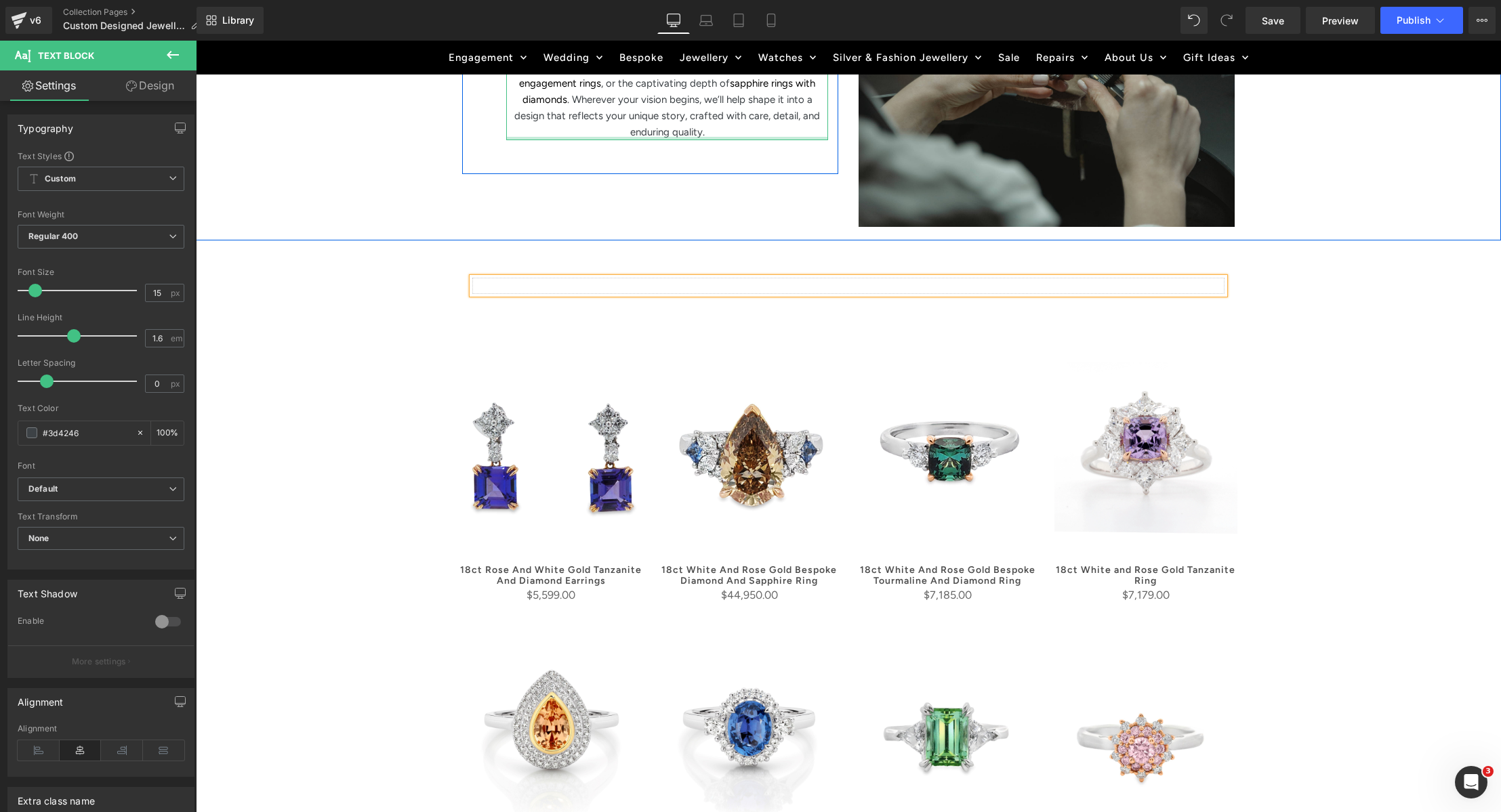
drag, startPoint x: 755, startPoint y: 139, endPoint x: 742, endPoint y: 130, distance: 15.8
click at [755, 139] on div at bounding box center [667, 139] width 322 height 4
click at [743, 130] on p "If you’re dreaming of something truly your own, our custom made jewellery desig…" at bounding box center [667, 67] width 322 height 146
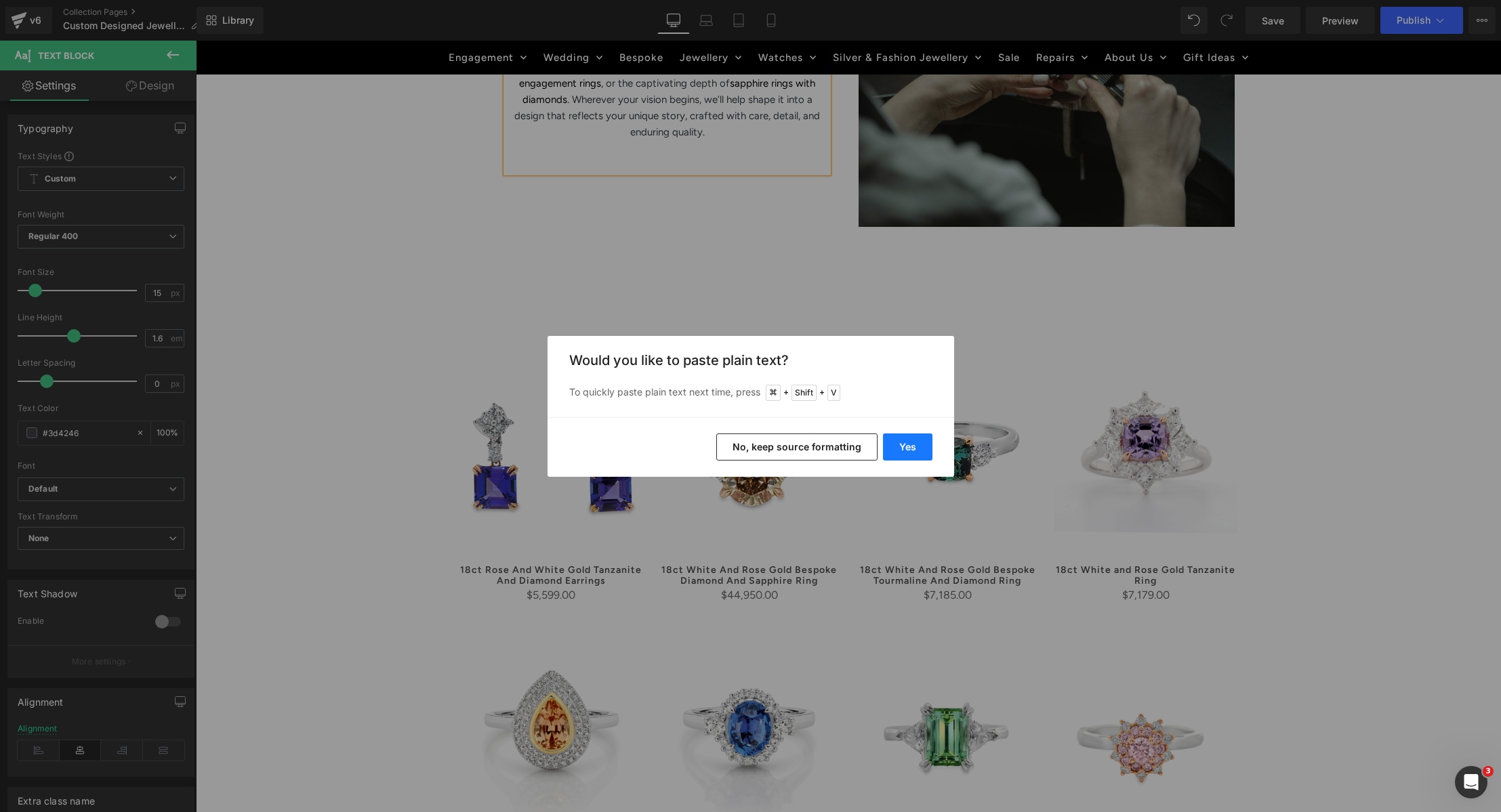
click at [921, 440] on button "Yes" at bounding box center [907, 447] width 50 height 27
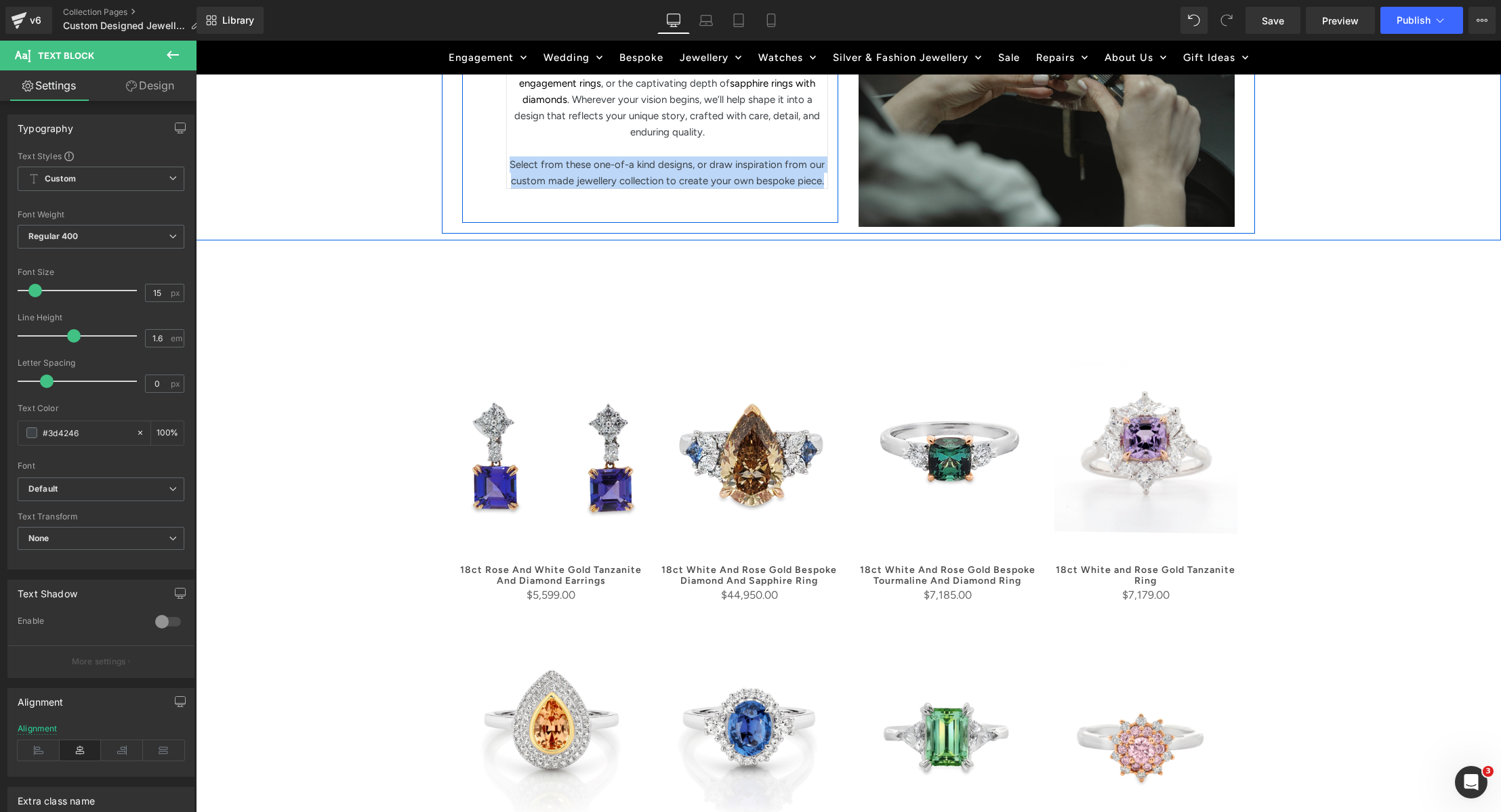
drag, startPoint x: 513, startPoint y: 162, endPoint x: 834, endPoint y: 187, distance: 322.0
click at [834, 187] on div "JEWELLERY DESIGN Heading If you’re dreaming of something truly your own, our cu…" at bounding box center [667, 84] width 342 height 264
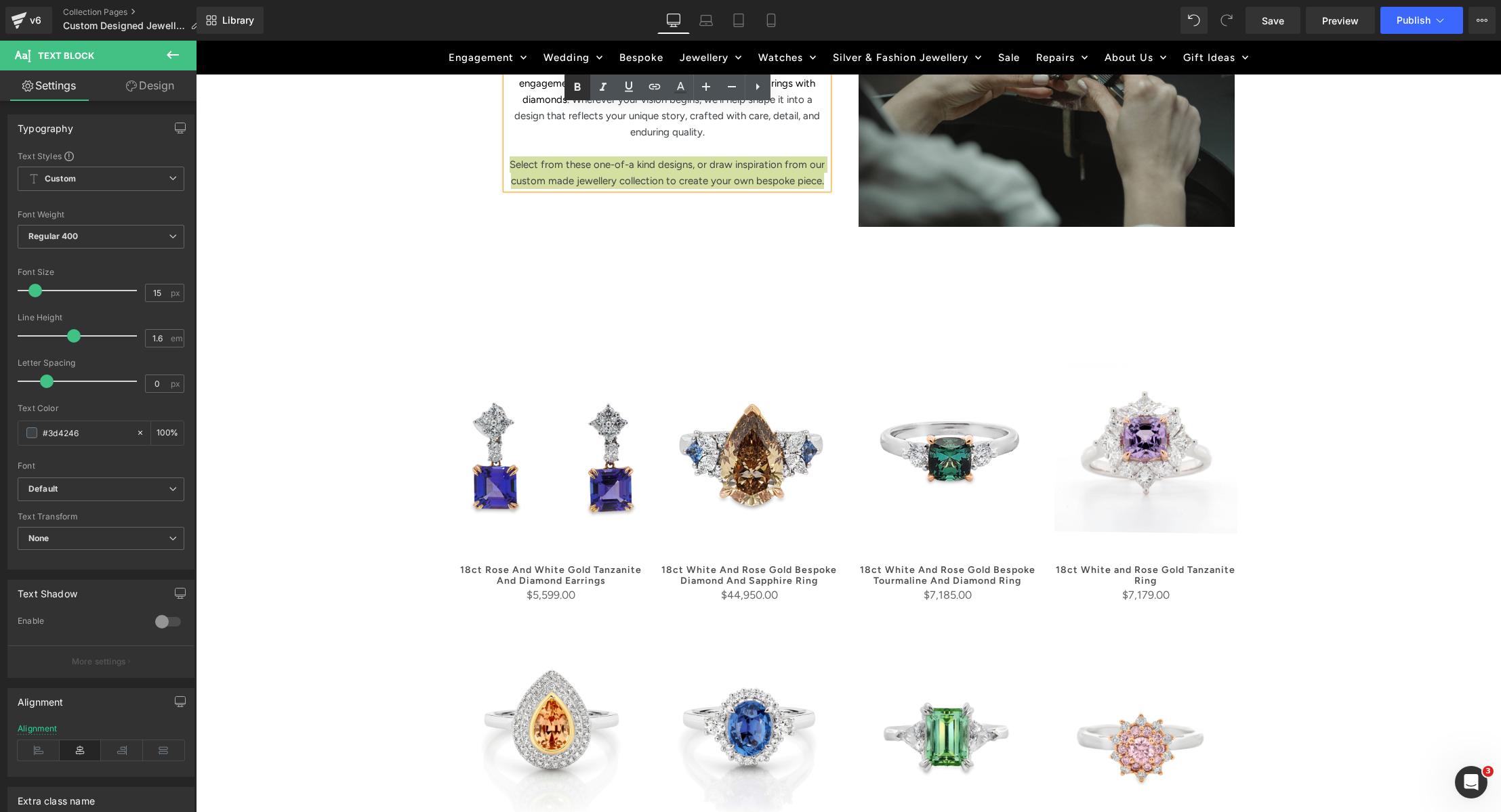
drag, startPoint x: 600, startPoint y: 85, endPoint x: 583, endPoint y: 86, distance: 17.0
click at [598, 85] on icon at bounding box center [603, 87] width 16 height 16
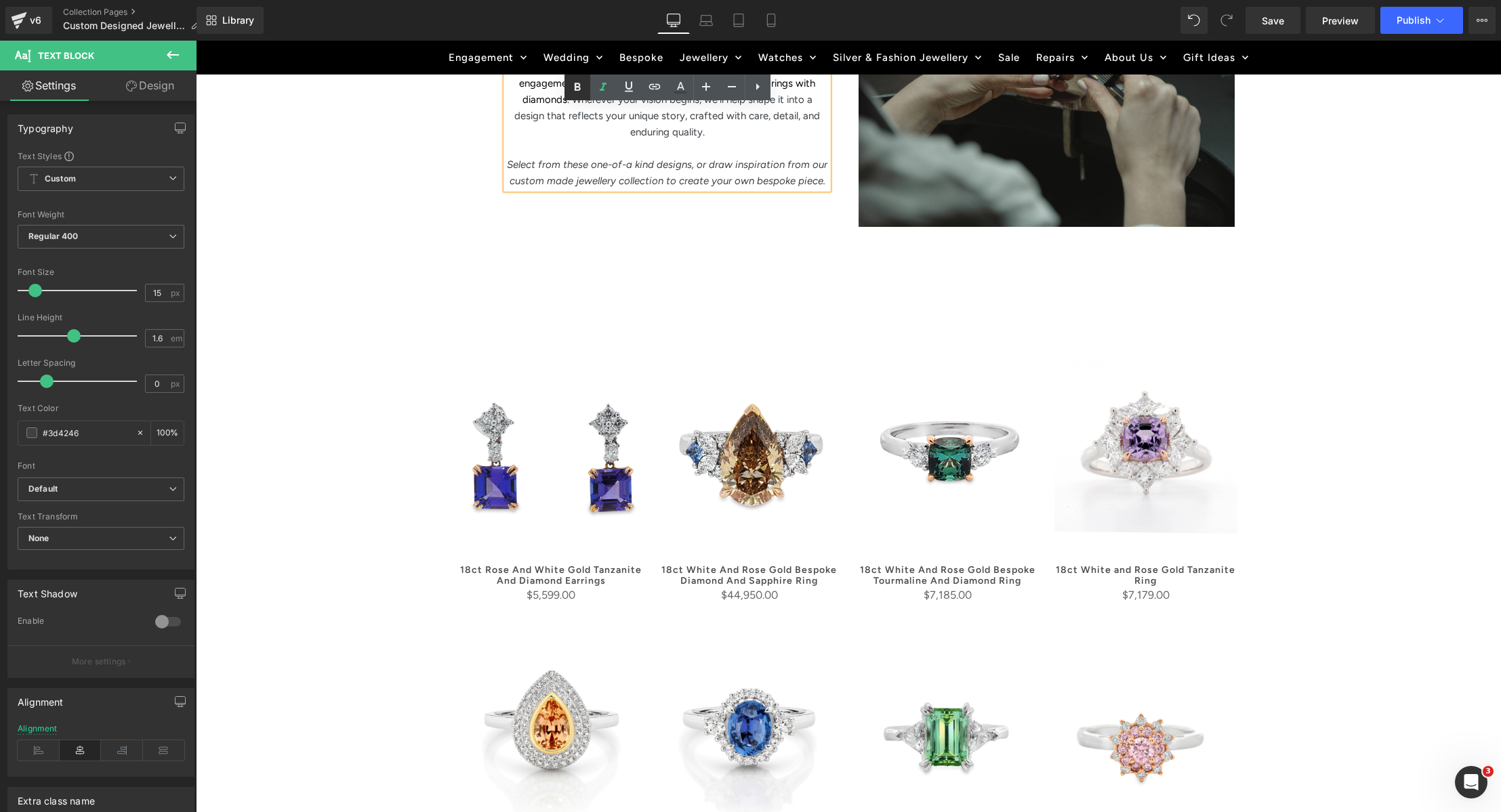
click at [581, 86] on icon at bounding box center [577, 87] width 16 height 16
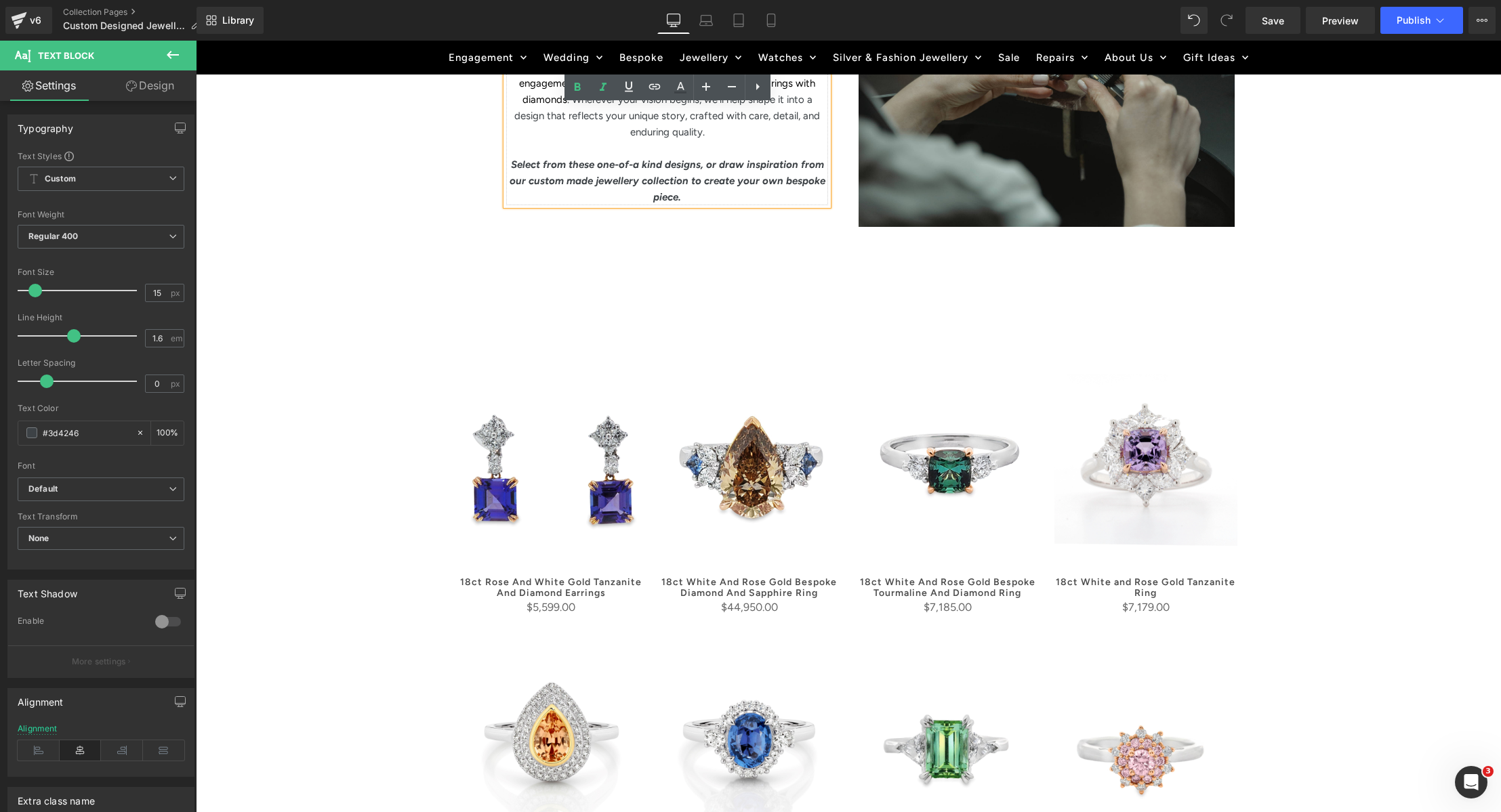
drag, startPoint x: 803, startPoint y: 162, endPoint x: 832, endPoint y: 199, distance: 47.0
click at [803, 162] on strong "Select from these one-of-a kind designs, or draw inspiration from our custom ma…" at bounding box center [668, 181] width 316 height 44
drag, startPoint x: 798, startPoint y: 179, endPoint x: 824, endPoint y: 227, distance: 54.6
click at [798, 180] on strong "Select from these one-of-a kind designs, or draw inspiration from our custom ma…" at bounding box center [668, 181] width 299 height 44
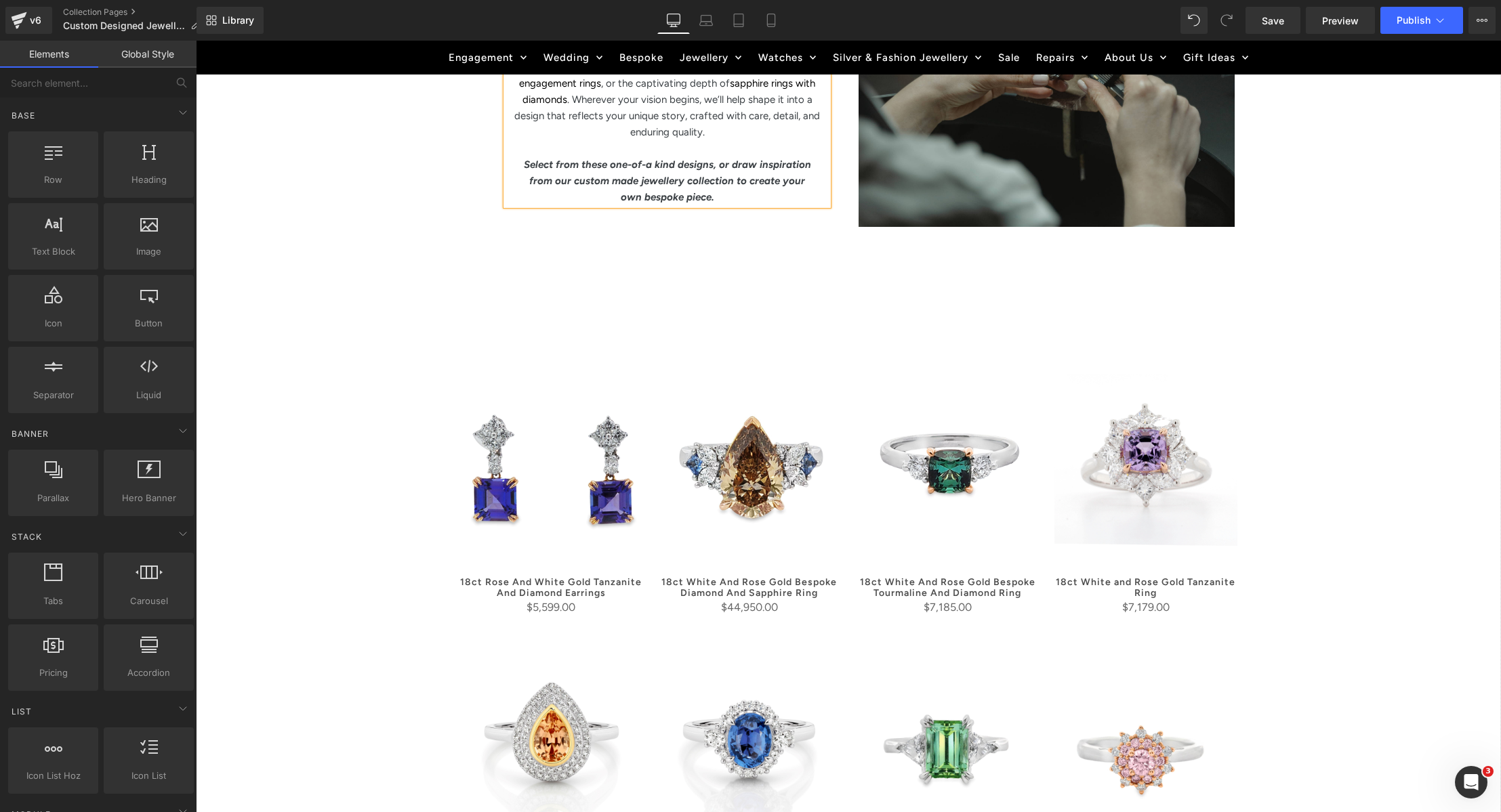
click at [805, 303] on div "Text Block" at bounding box center [848, 298] width 752 height 16
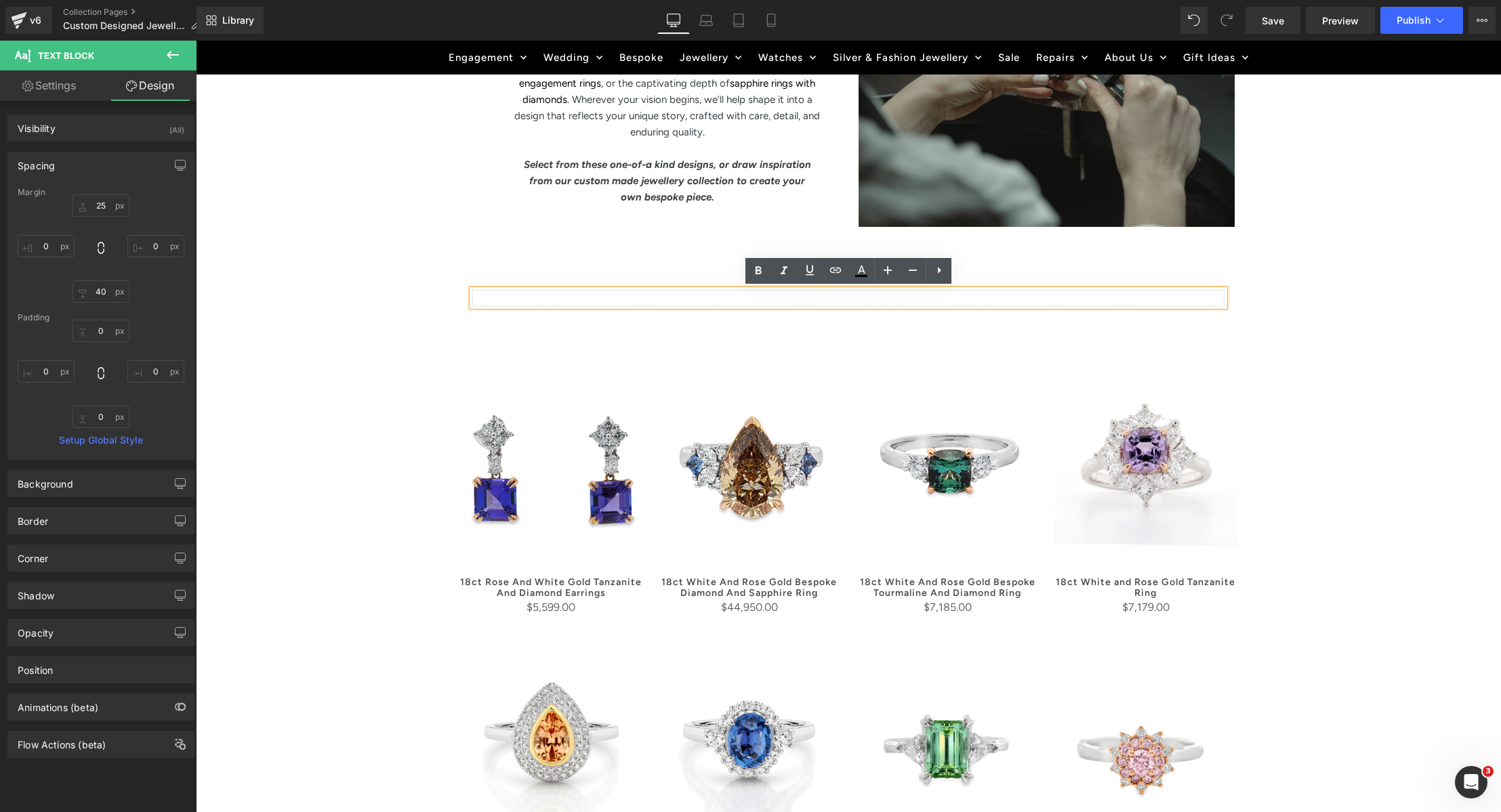
drag, startPoint x: 557, startPoint y: 296, endPoint x: 438, endPoint y: 267, distance: 122.5
click at [557, 297] on p at bounding box center [848, 298] width 752 height 16
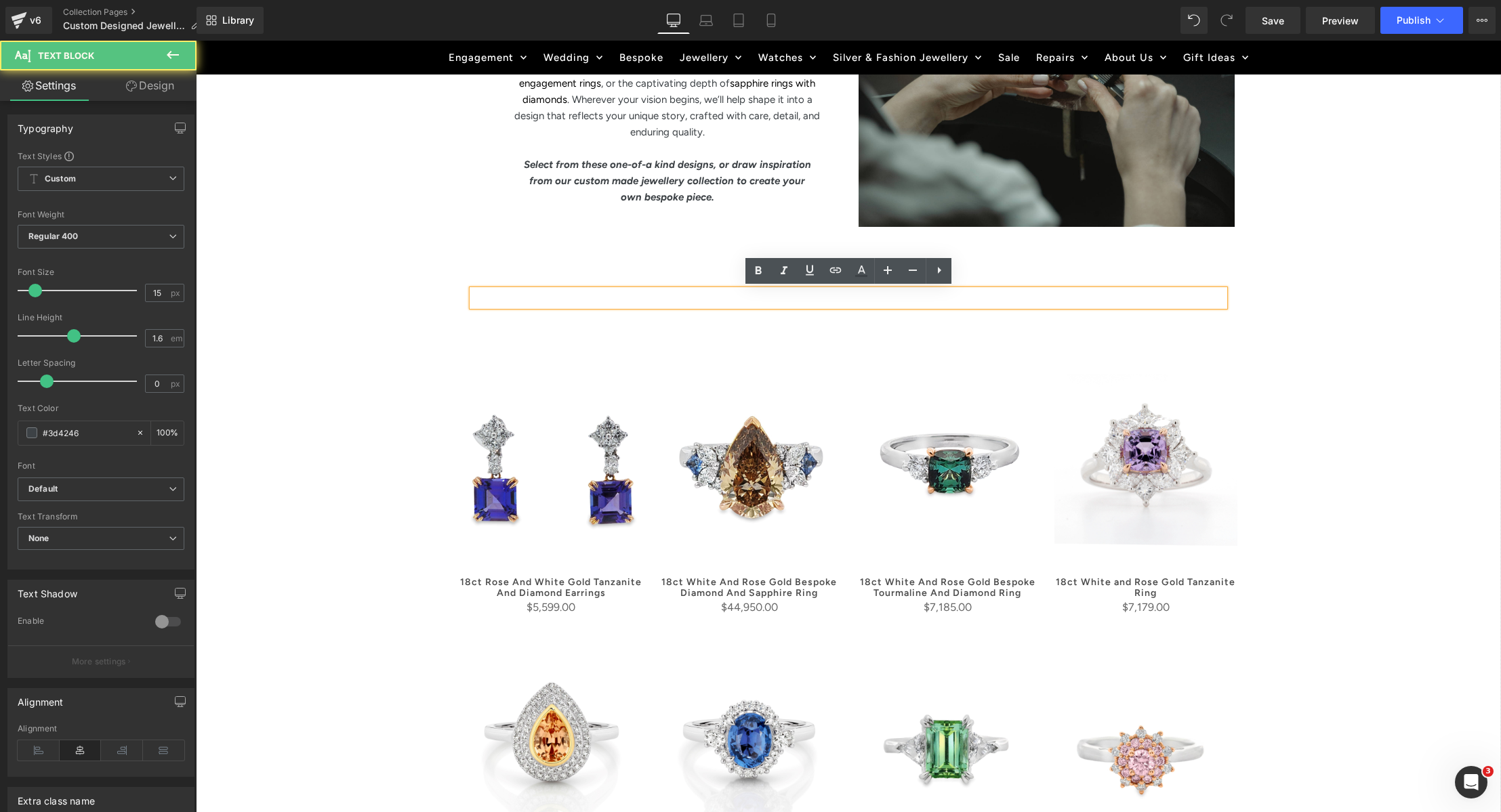
click at [505, 270] on div "Text Block Row (P) Image (P) Title" at bounding box center [848, 823] width 813 height 1142
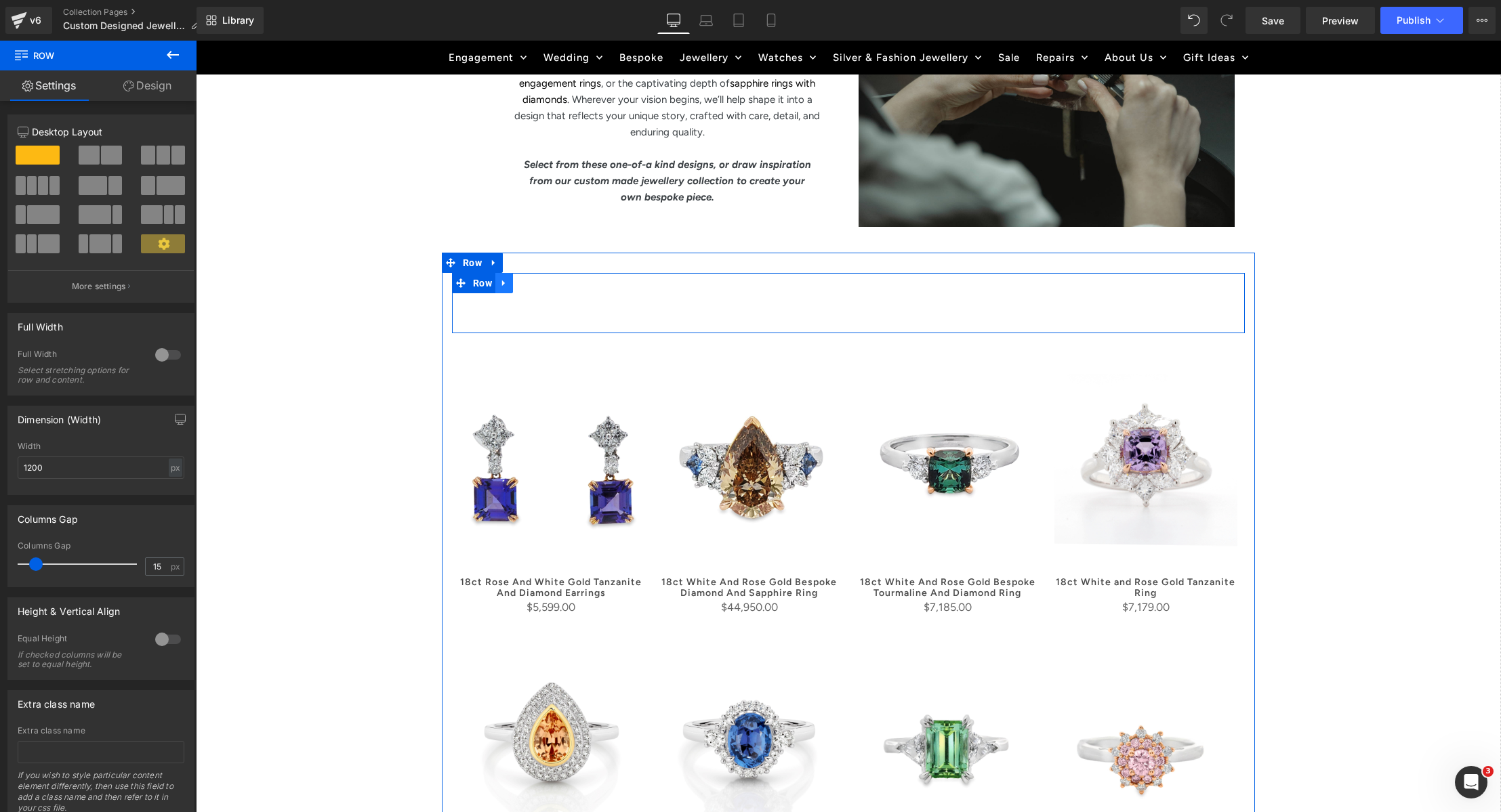
click at [502, 282] on icon at bounding box center [503, 283] width 3 height 6
click at [540, 282] on icon at bounding box center [539, 283] width 10 height 10
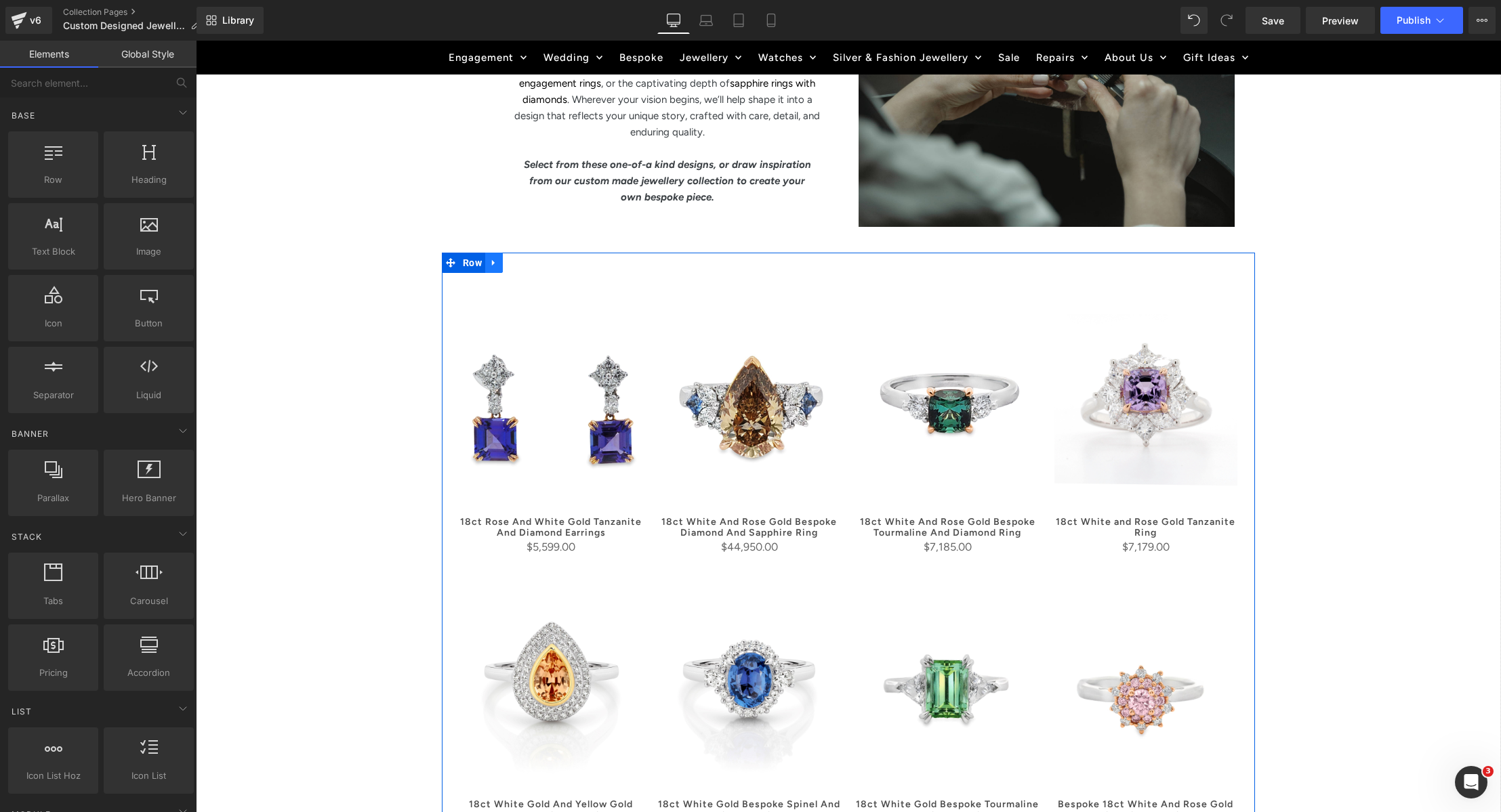
click at [494, 262] on icon at bounding box center [494, 262] width 10 height 10
drag, startPoint x: 530, startPoint y: 263, endPoint x: 715, endPoint y: 256, distance: 185.1
click at [530, 263] on icon at bounding box center [529, 262] width 10 height 10
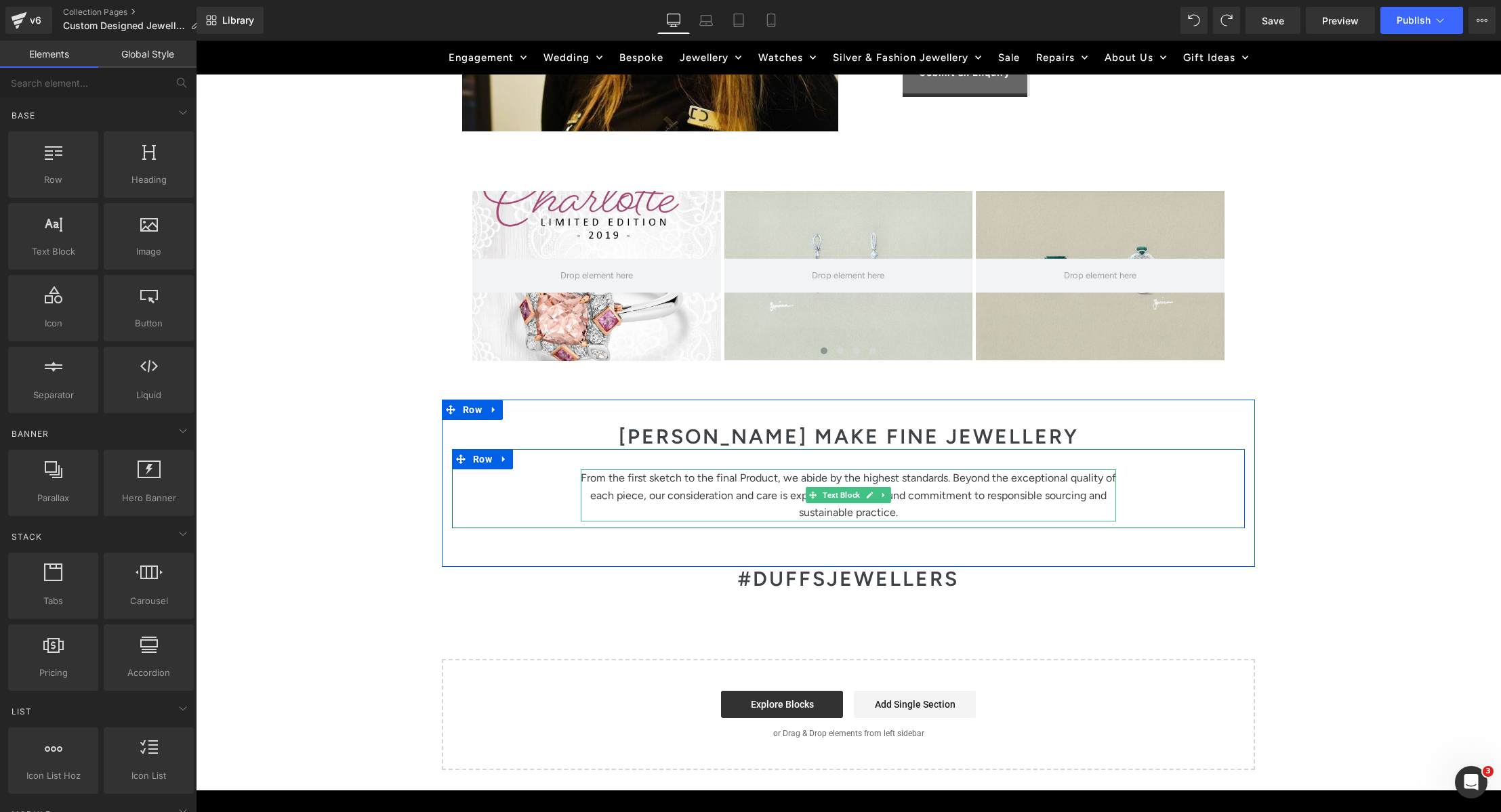
scroll to position [2463, 0]
click at [712, 491] on p "From the first sketch to the final Product, we abide by the highest standards. …" at bounding box center [849, 496] width 535 height 52
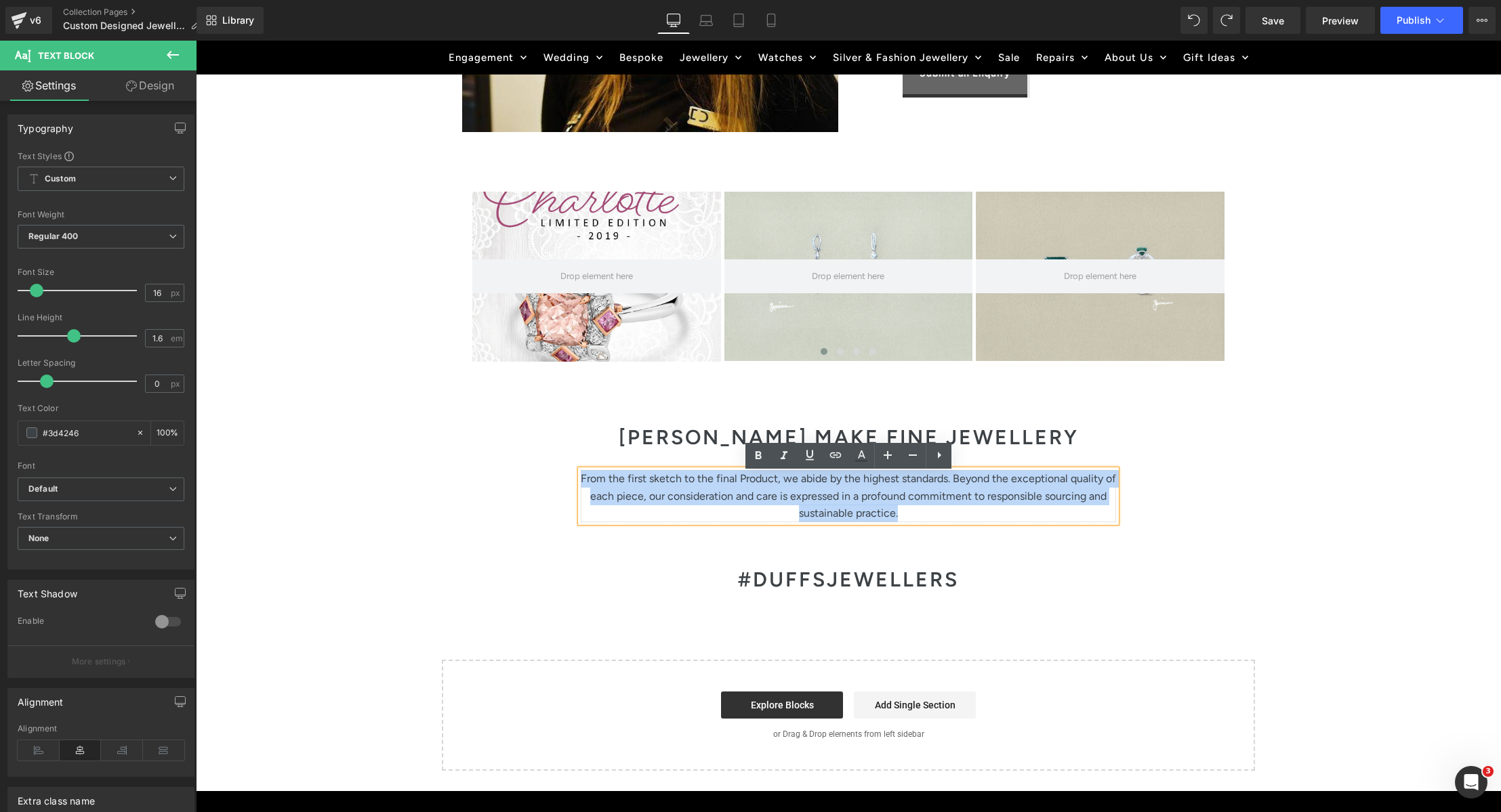
drag, startPoint x: 907, startPoint y: 516, endPoint x: 585, endPoint y: 485, distance: 323.5
click at [585, 485] on p "From the first sketch to the final Product, we abide by the highest standards. …" at bounding box center [849, 496] width 535 height 52
paste div
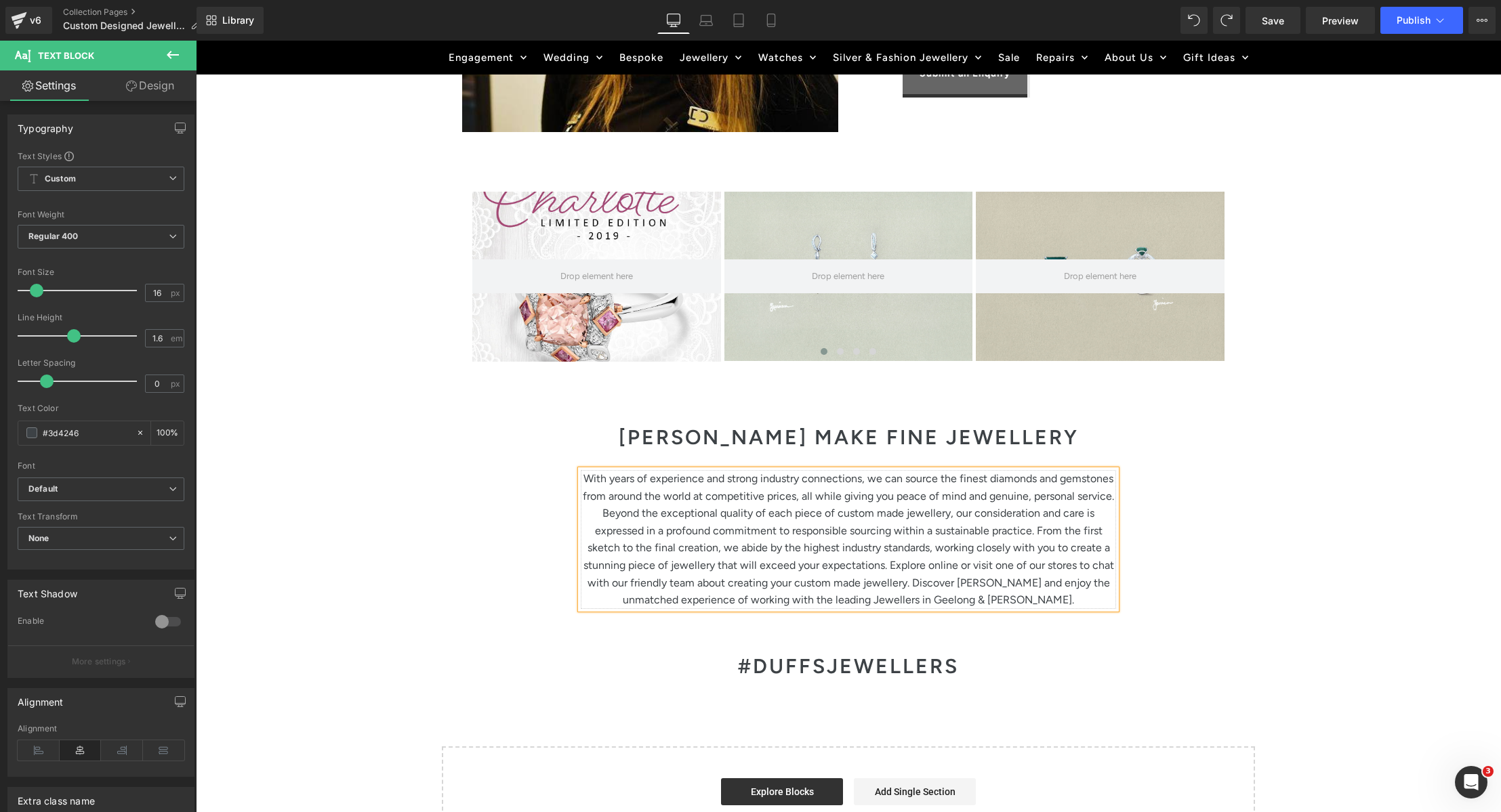
click at [1036, 534] on p "With years of experience and strong industry connections, we can source the fin…" at bounding box center [849, 539] width 535 height 139
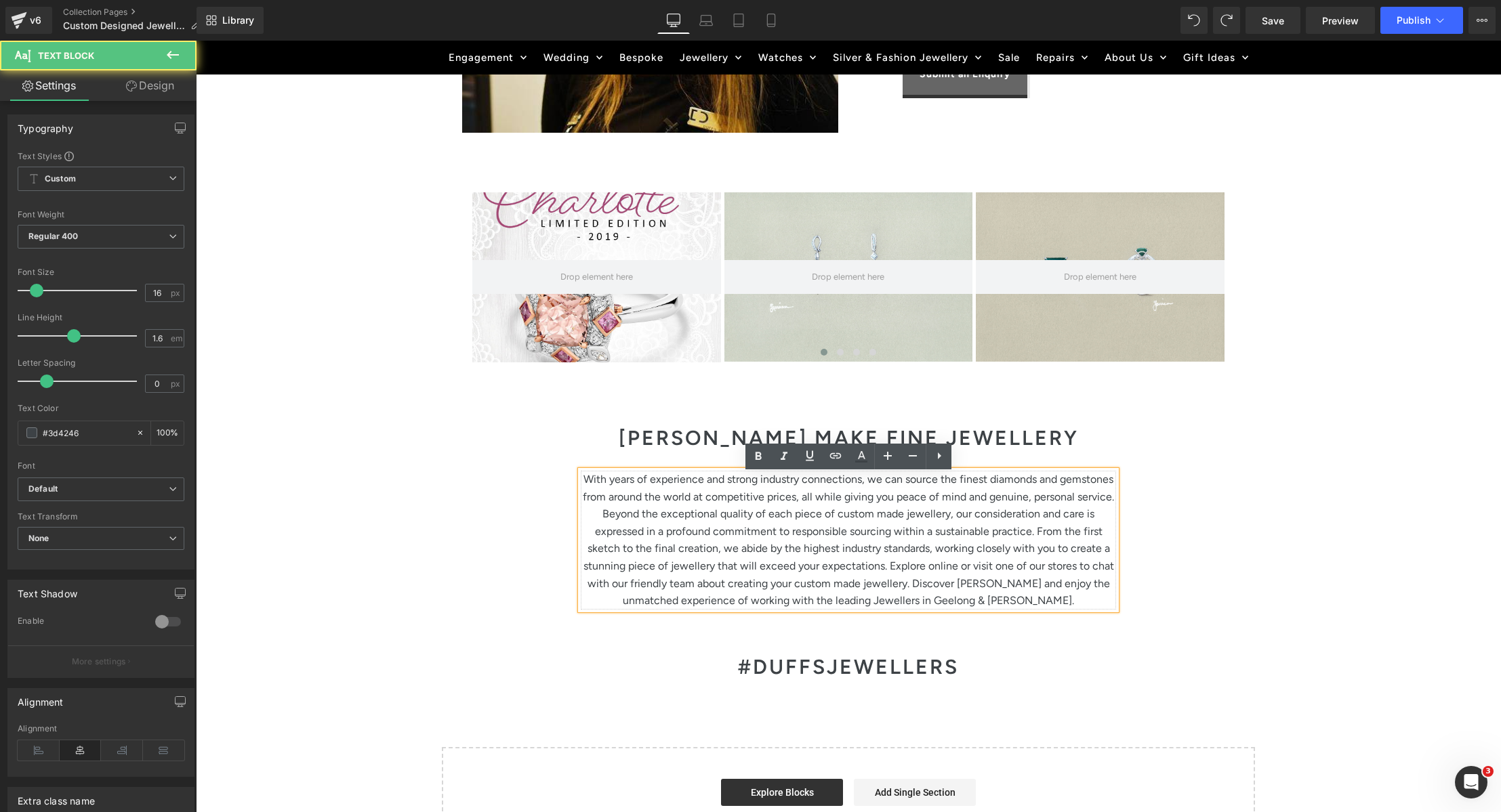
click at [606, 518] on p "With years of experience and strong industry connections, we can source the fin…" at bounding box center [849, 539] width 535 height 139
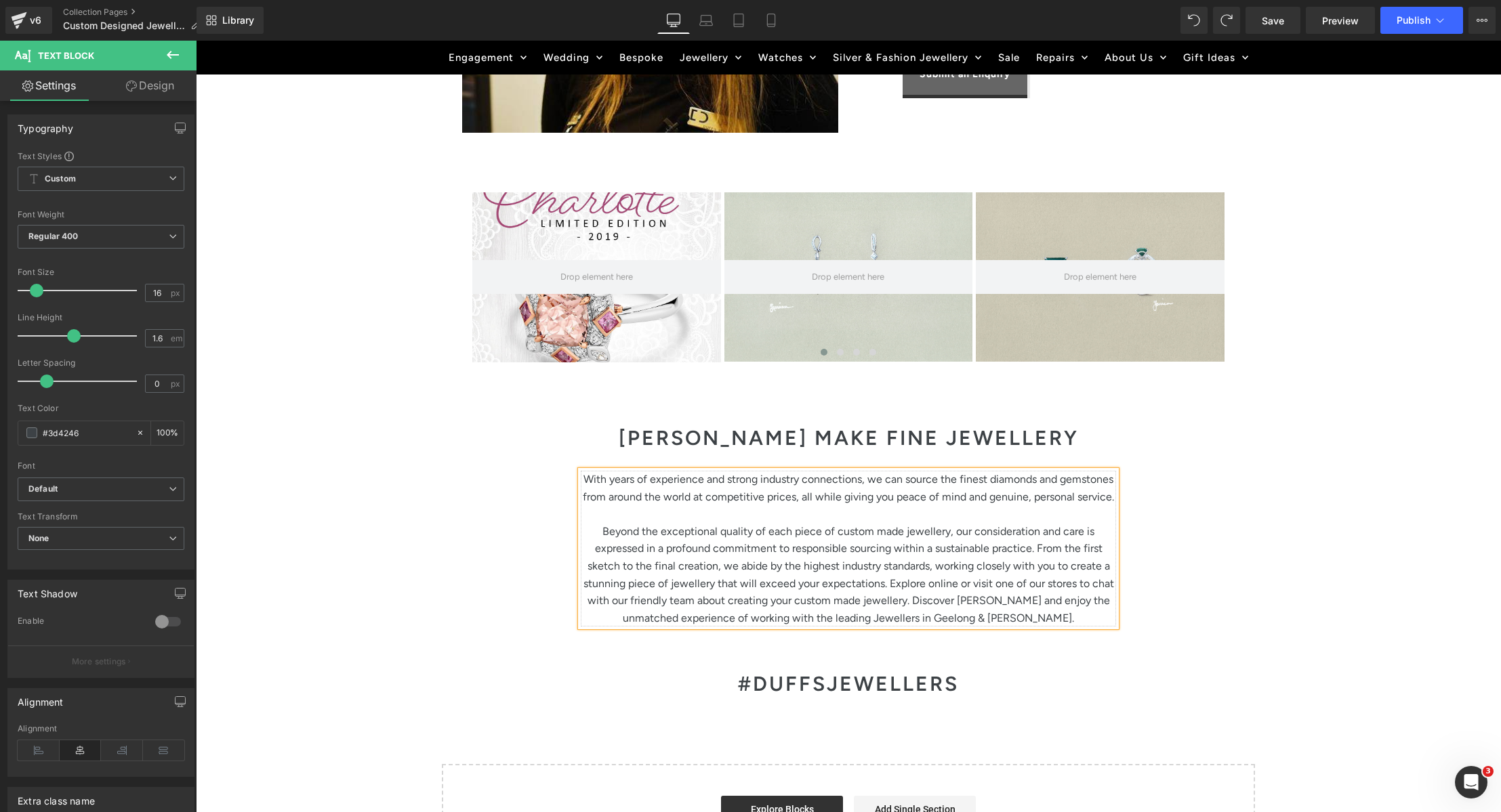
click at [1035, 552] on p "Beyond the exceptional quality of each piece of custom made jewellery, our cons…" at bounding box center [849, 575] width 535 height 104
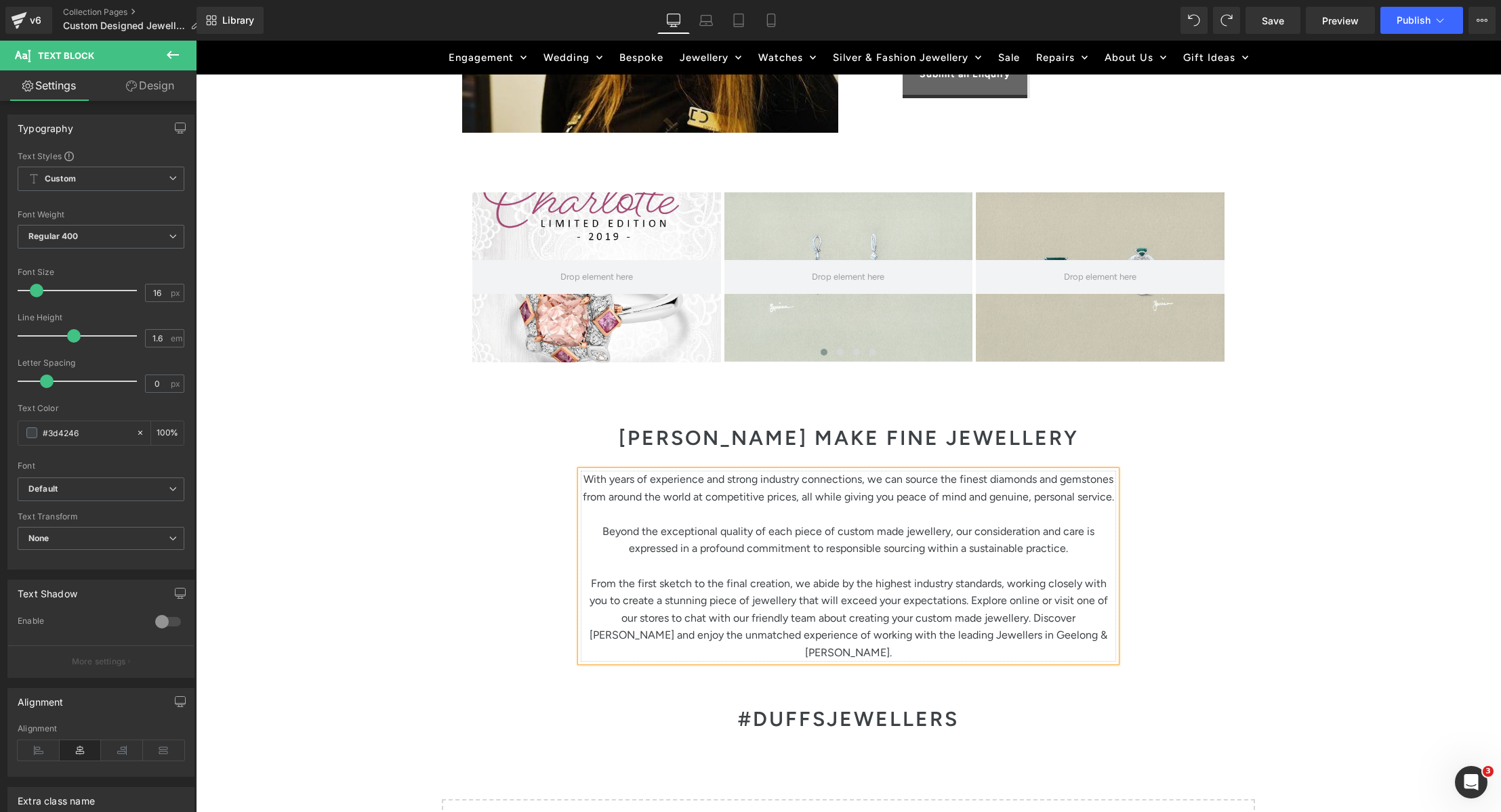
drag, startPoint x: 949, startPoint y: 602, endPoint x: 969, endPoint y: 615, distance: 23.9
click at [949, 602] on p "From the first sketch to the final creation, we abide by the highest industry s…" at bounding box center [849, 618] width 535 height 87
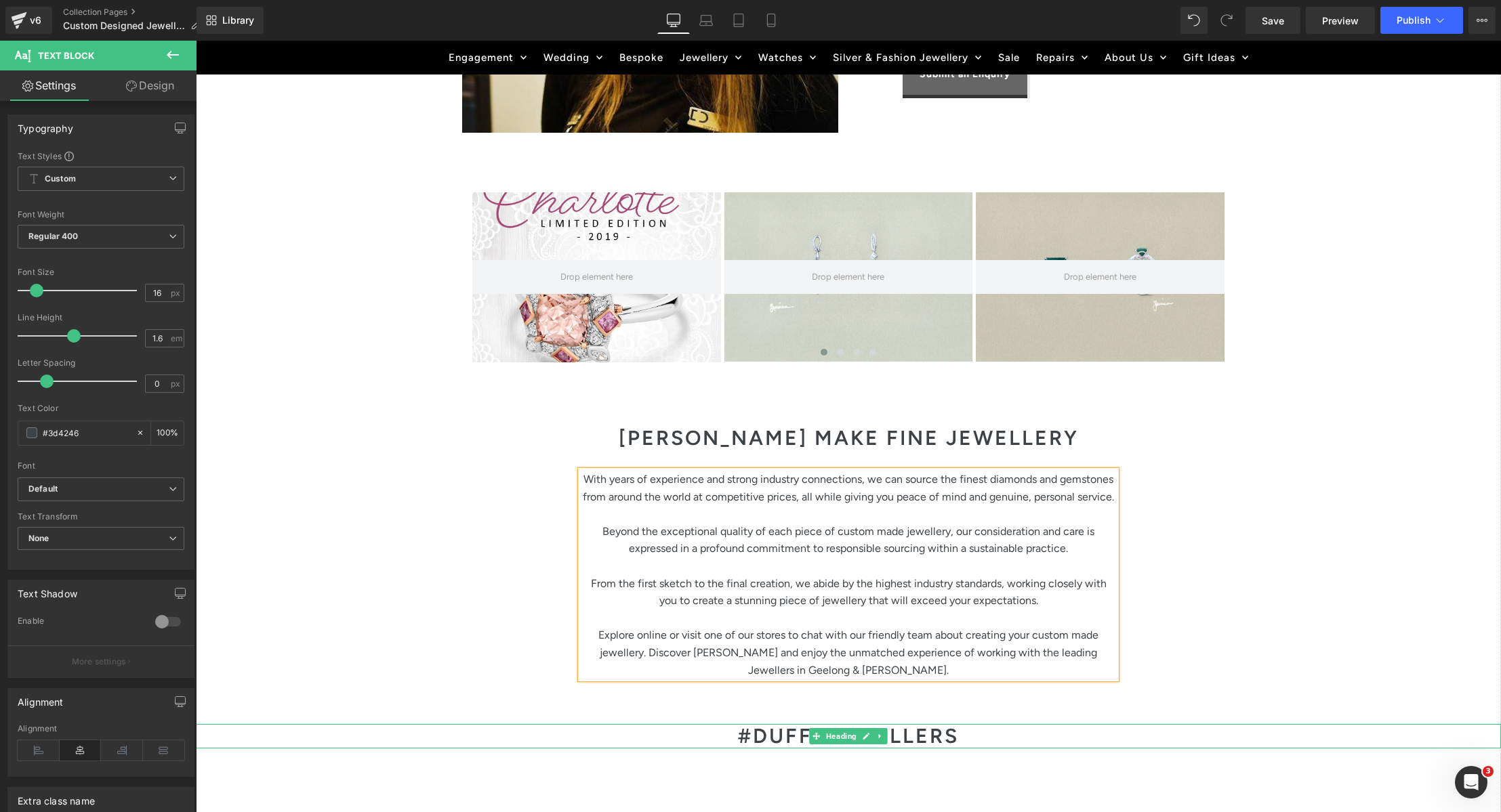
click at [898, 742] on h1 "#DUFFSJEWELLERS" at bounding box center [848, 736] width 1305 height 24
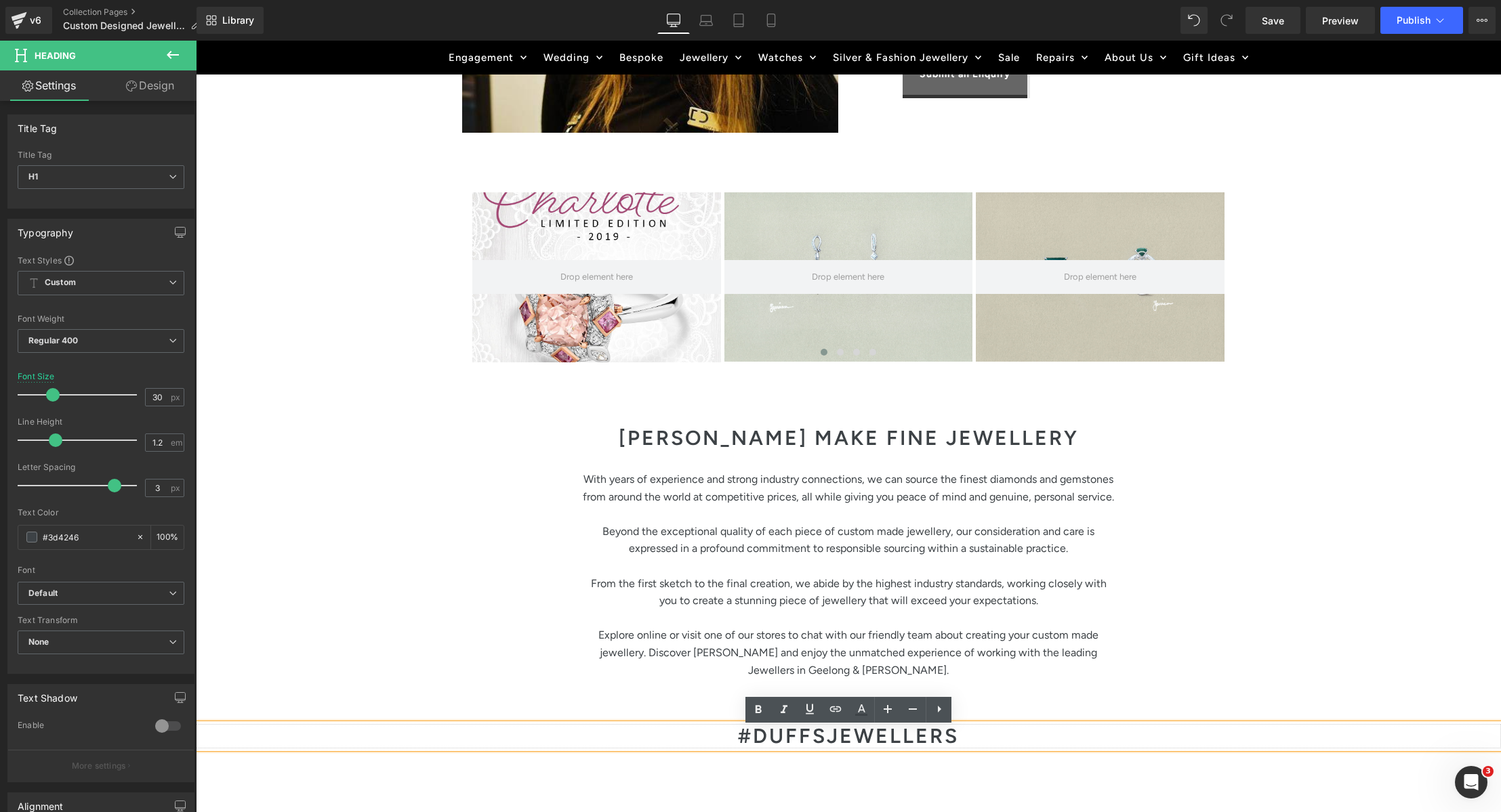
click at [984, 741] on h1 "#DUFFSJEWELLERS" at bounding box center [848, 736] width 1305 height 24
click at [921, 656] on p "Explore online or visit one of our stores to chat with our friendly team about …" at bounding box center [849, 653] width 535 height 52
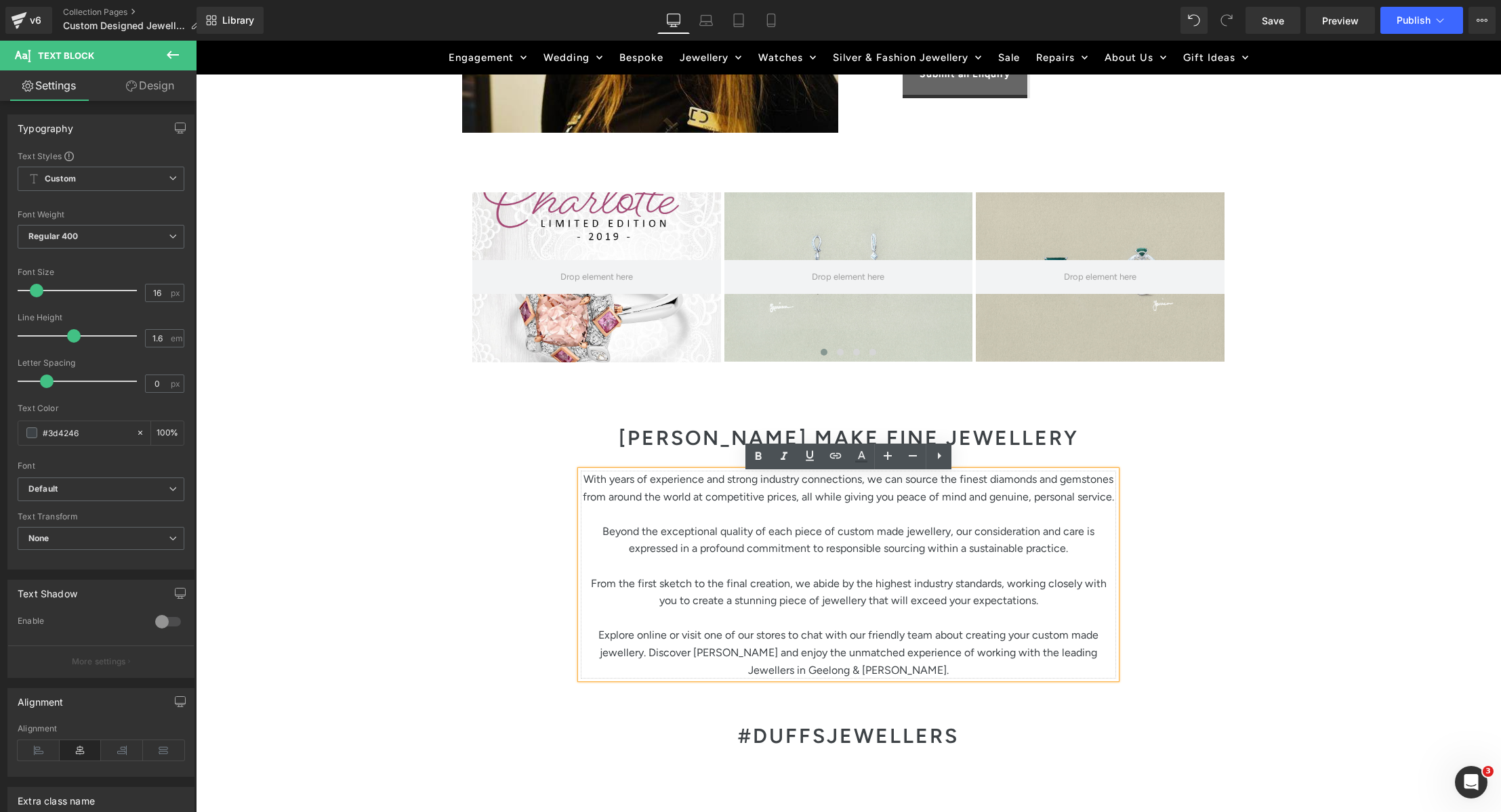
click at [675, 530] on p "Beyond the exceptional quality of each piece of custom made jewellery, our cons…" at bounding box center [849, 540] width 535 height 35
drag, startPoint x: 777, startPoint y: 617, endPoint x: 780, endPoint y: 635, distance: 18.2
click at [779, 617] on p at bounding box center [849, 619] width 535 height 18
click at [775, 654] on p "Explore online or visit one of our stores to chat with our friendly team about …" at bounding box center [849, 653] width 535 height 52
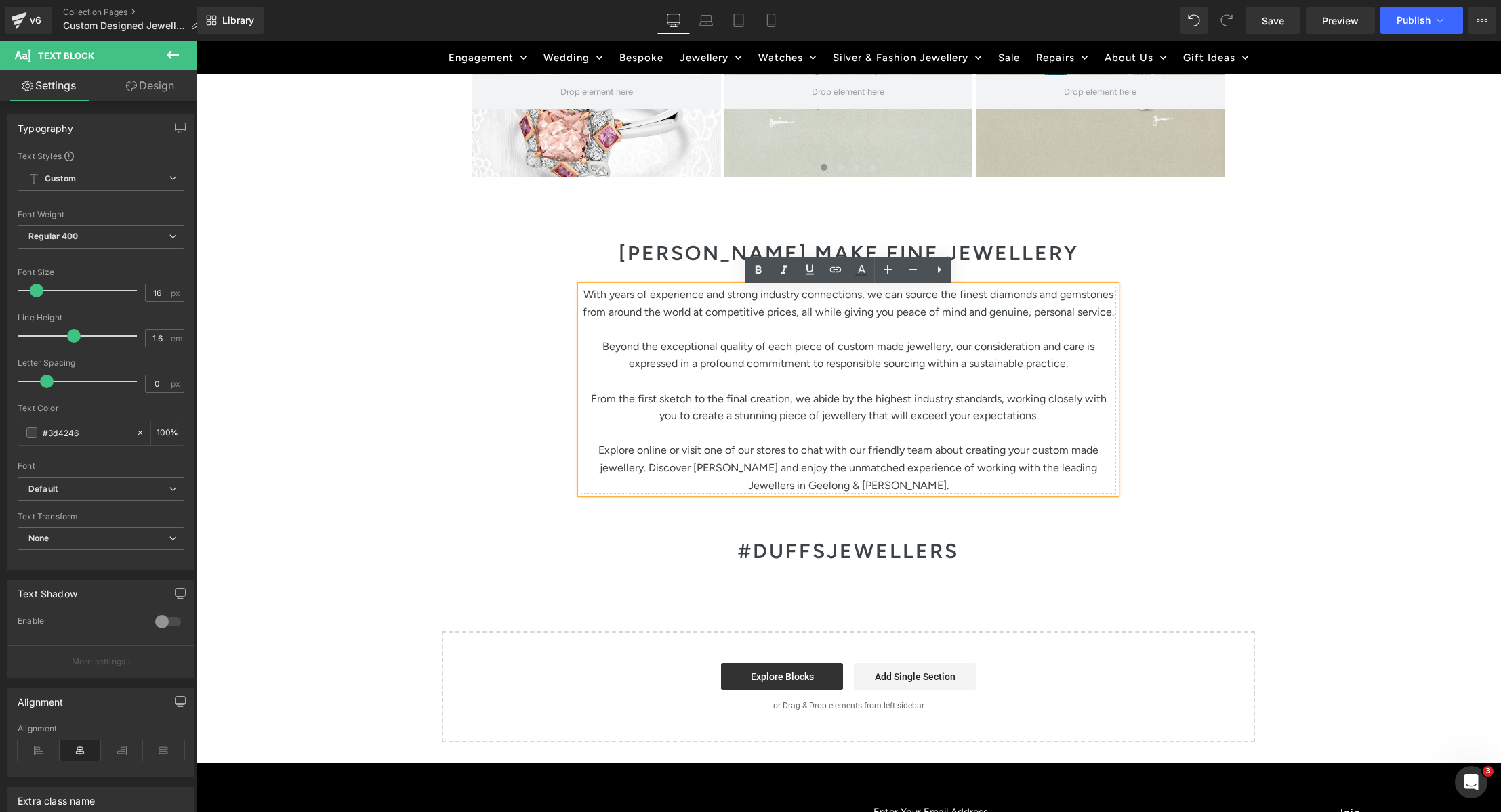
scroll to position [2646, 0]
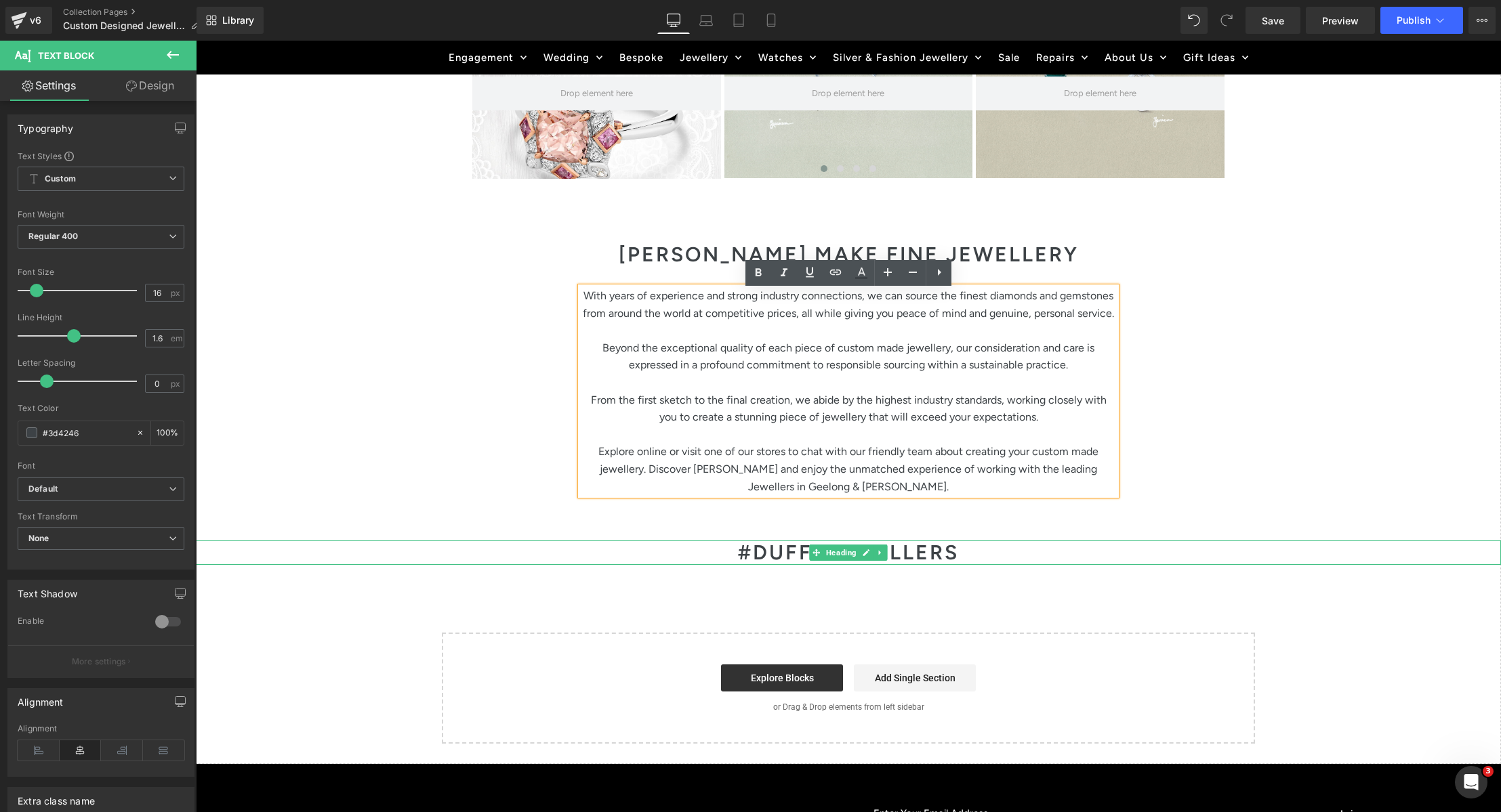
drag, startPoint x: 863, startPoint y: 559, endPoint x: 884, endPoint y: 585, distance: 33.4
click at [864, 556] on icon at bounding box center [867, 552] width 7 height 7
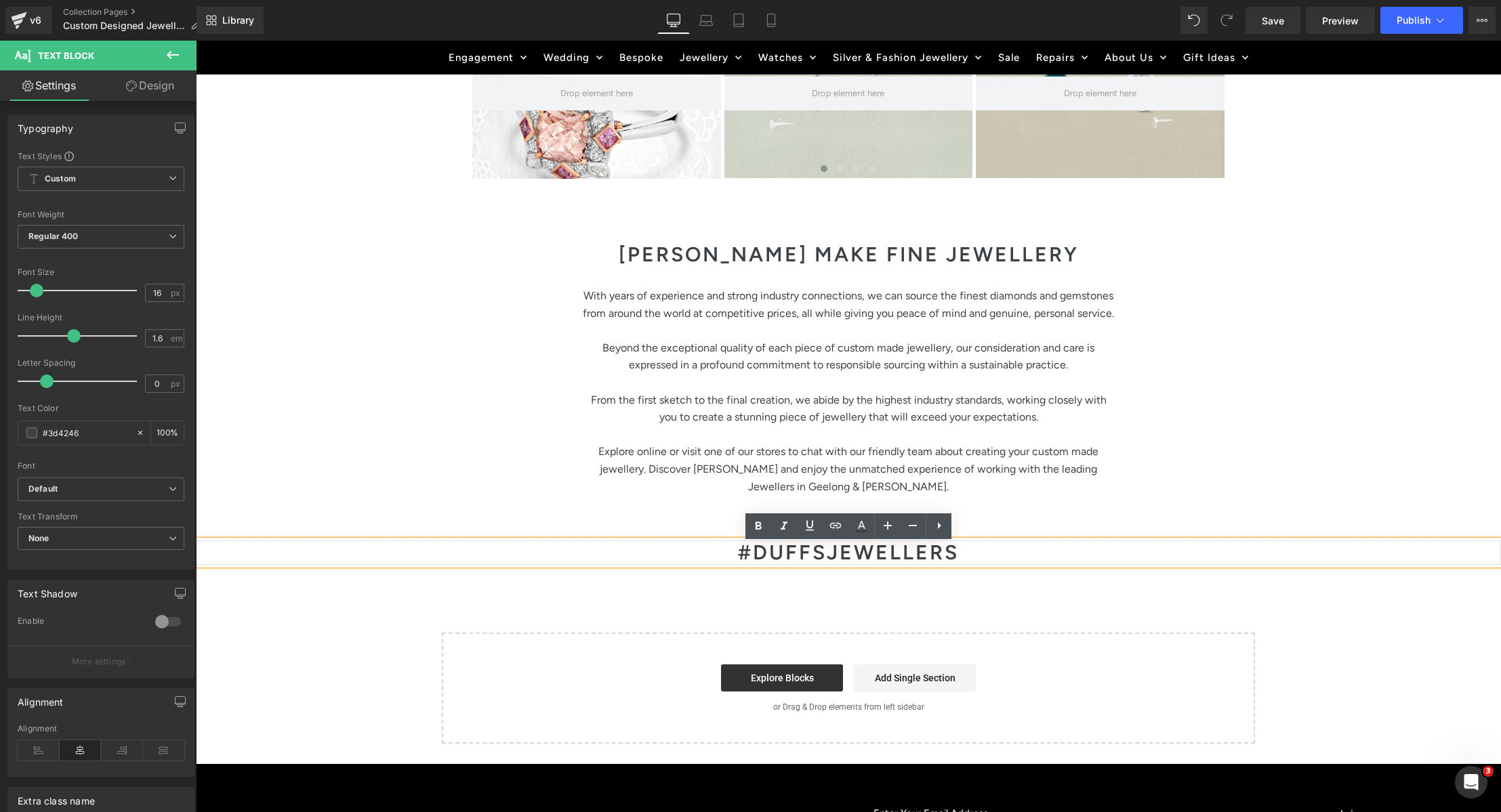
click at [995, 564] on h1 "#DUFFSJEWELLERS" at bounding box center [848, 553] width 1305 height 24
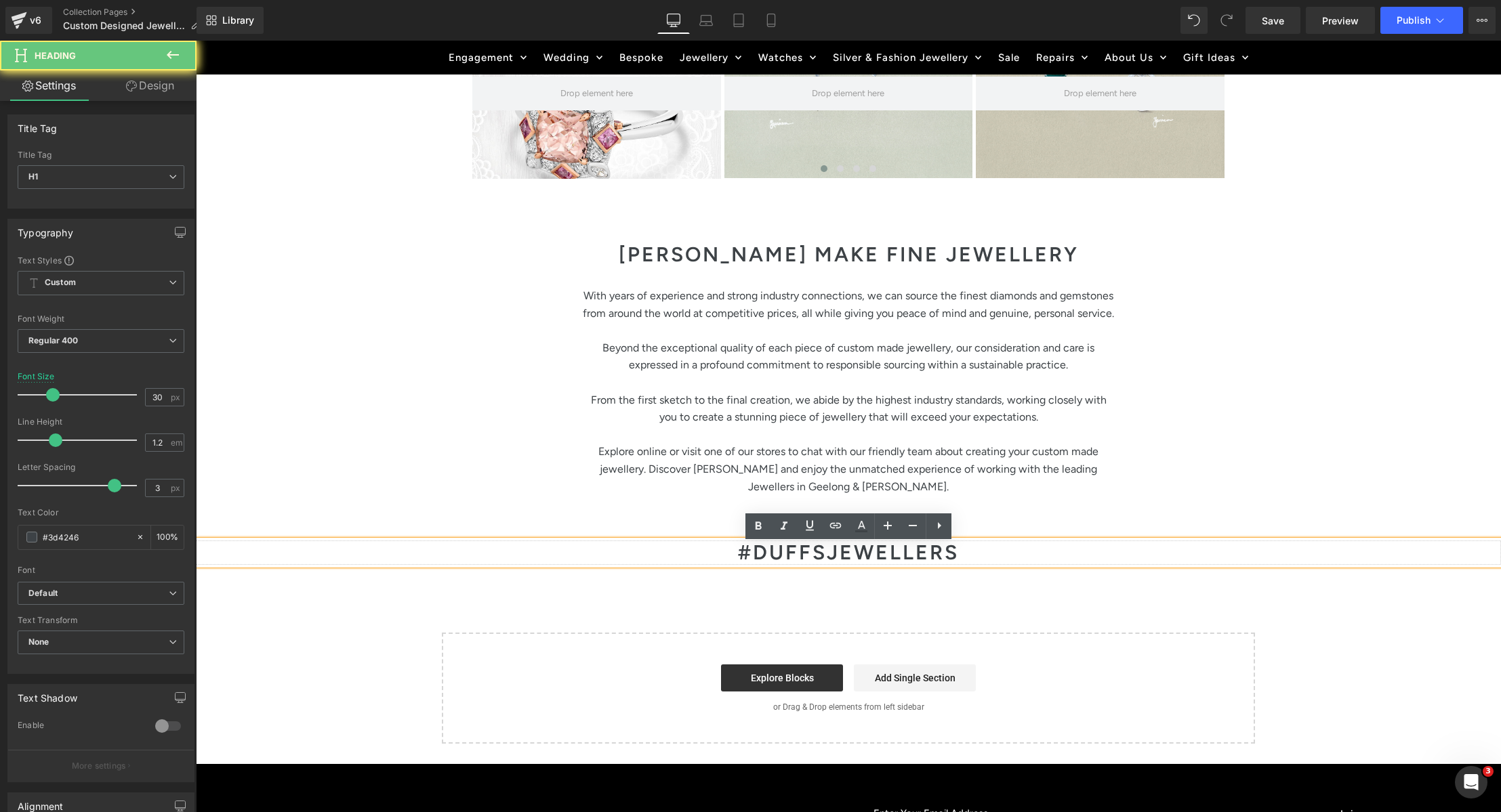
click at [993, 553] on h1 "#DUFFSJEWELLERS" at bounding box center [848, 553] width 1305 height 24
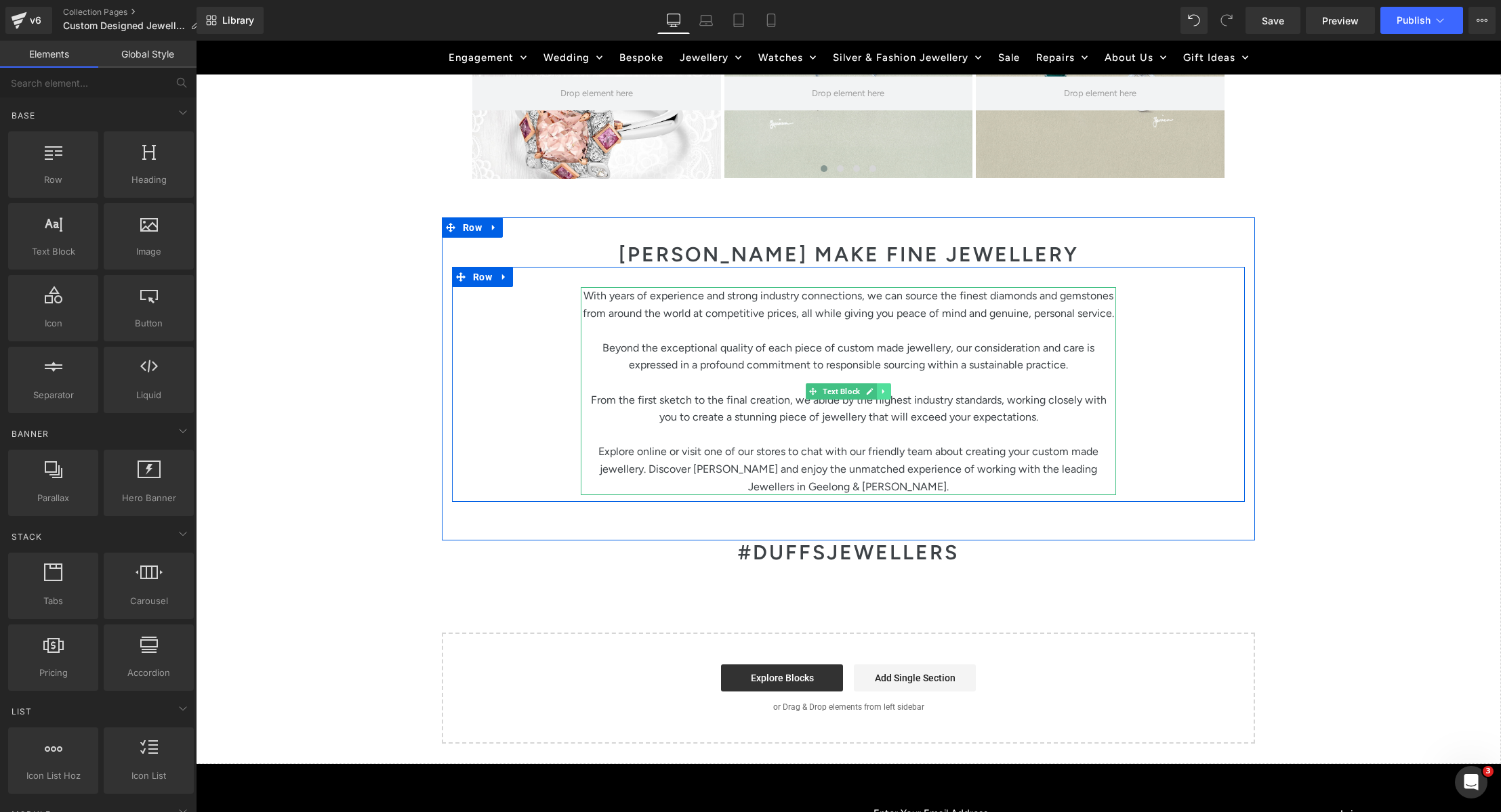
click at [882, 392] on icon at bounding box center [883, 391] width 2 height 4
click at [877, 396] on icon at bounding box center [877, 391] width 7 height 8
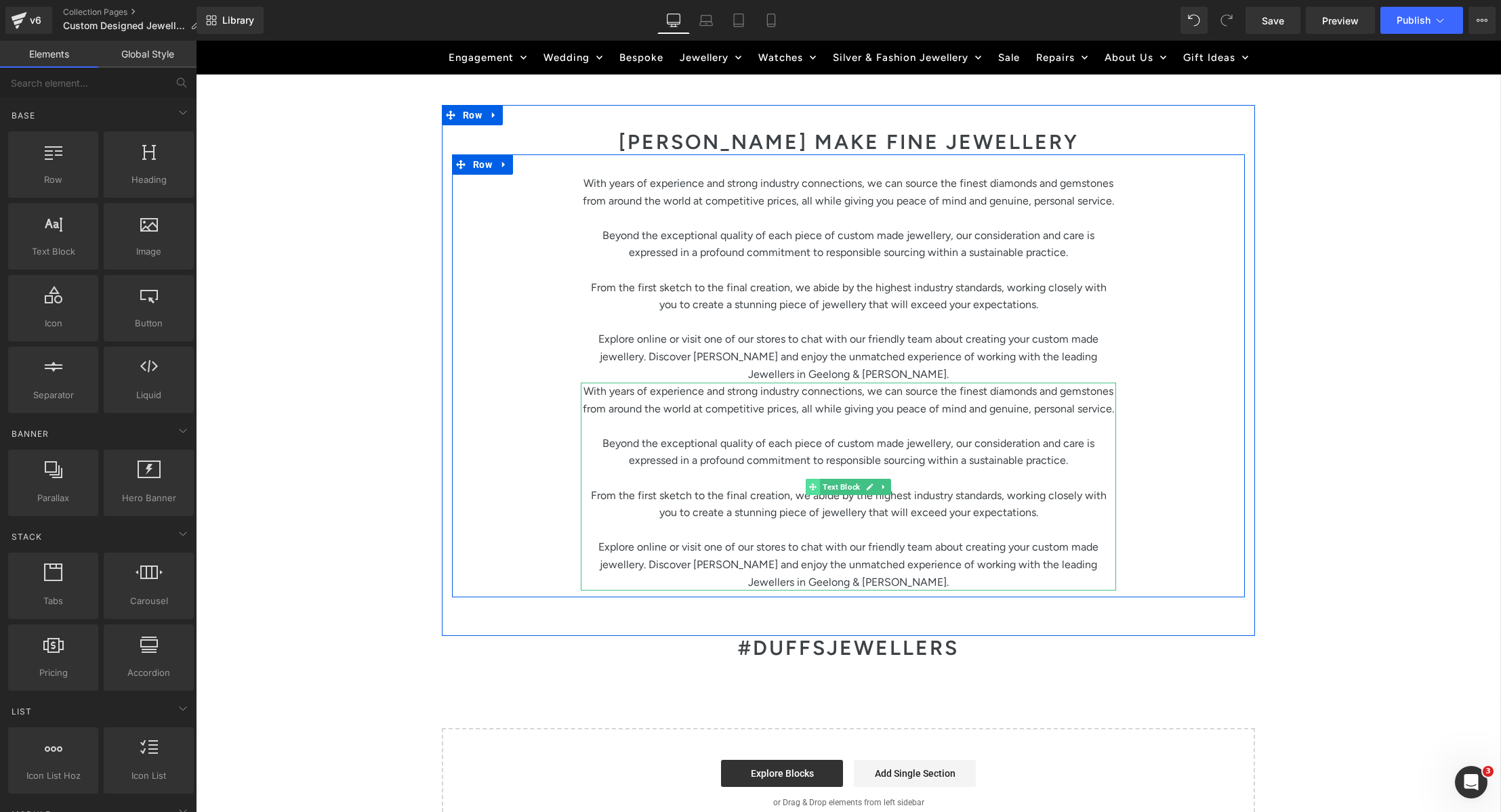
scroll to position [2762, 0]
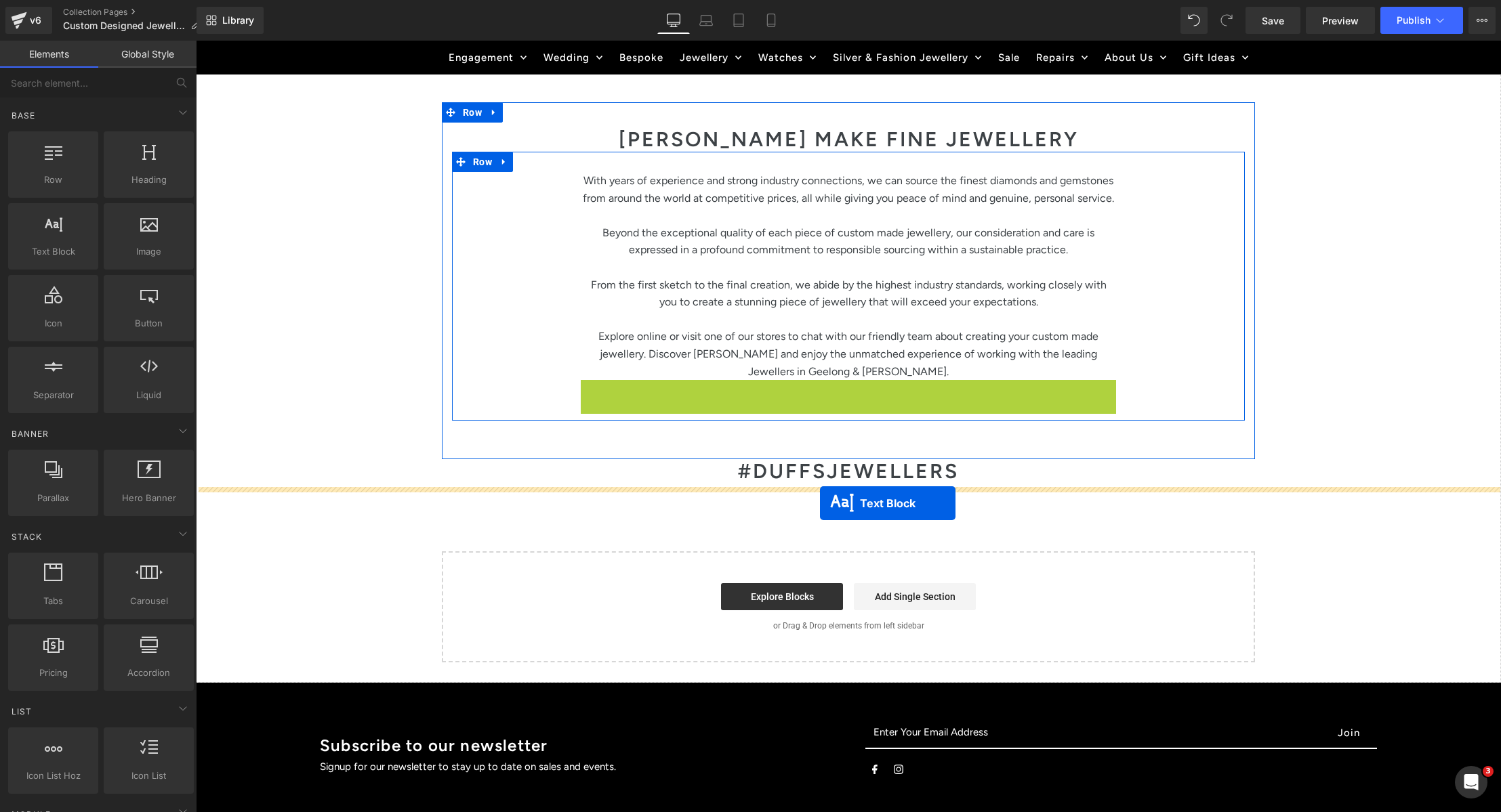
drag, startPoint x: 812, startPoint y: 489, endPoint x: 820, endPoint y: 503, distance: 16.1
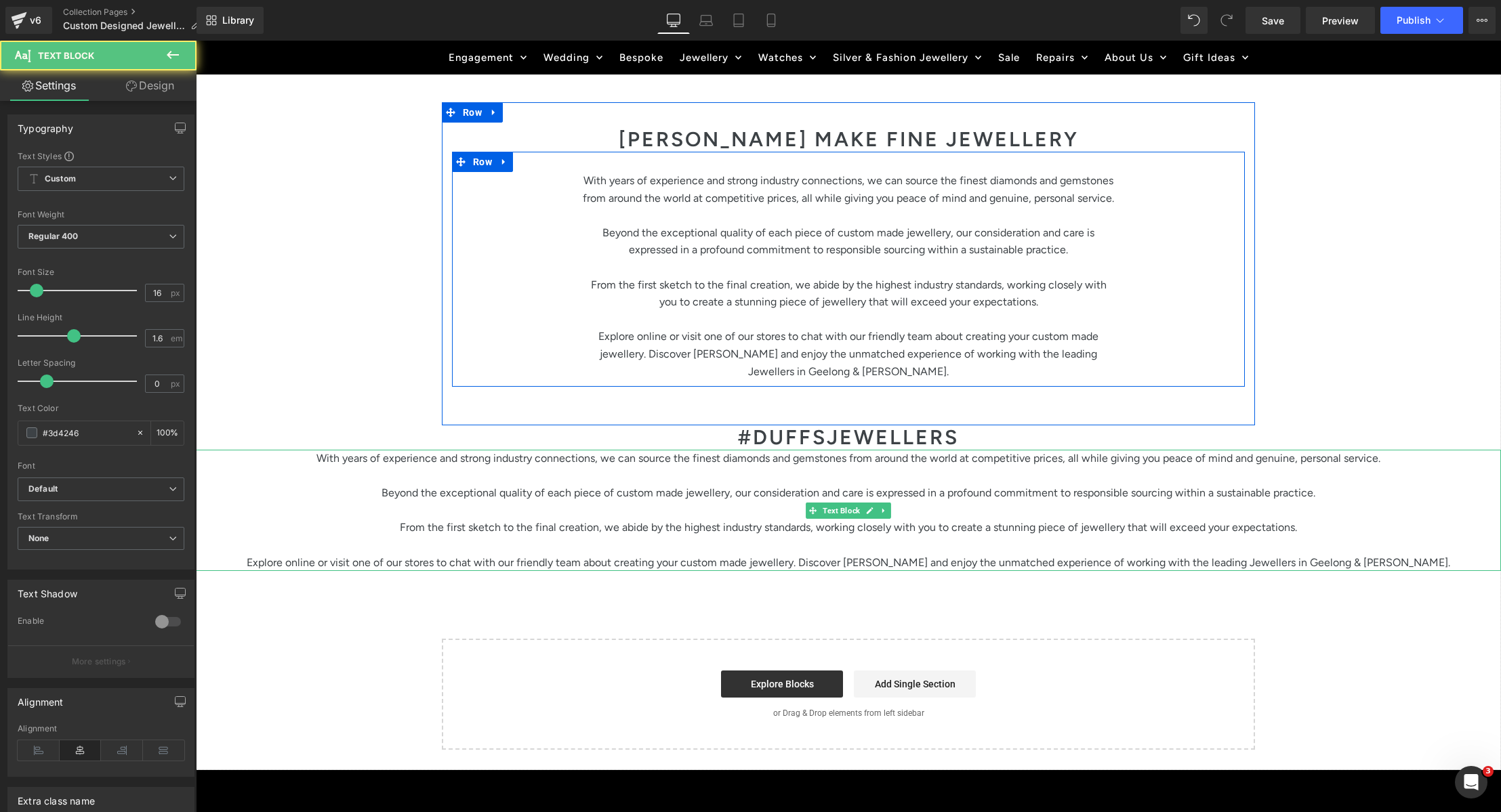
click at [784, 502] on p "Beyond the exceptional quality of each piece of custom made jewellery, our cons…" at bounding box center [848, 493] width 1305 height 18
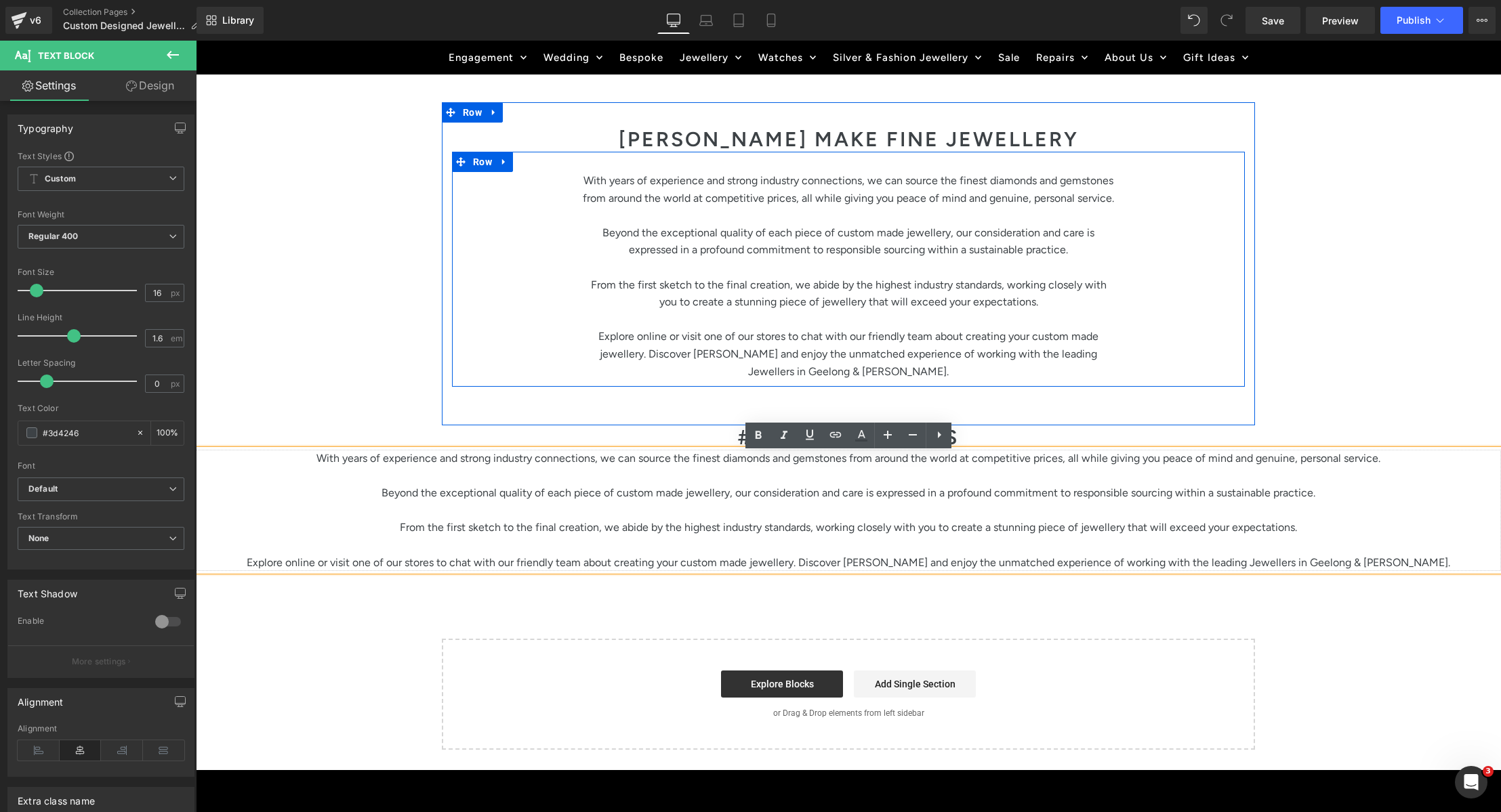
click at [818, 533] on p "From the first sketch to the final creation, we abide by the highest industry s…" at bounding box center [848, 528] width 1305 height 18
click at [364, 467] on p "With years of experience and strong industry connections, we can source the fin…" at bounding box center [848, 459] width 1305 height 18
click at [365, 467] on p "With years of experience and strong industry connections, we can source the fin…" at bounding box center [848, 459] width 1305 height 18
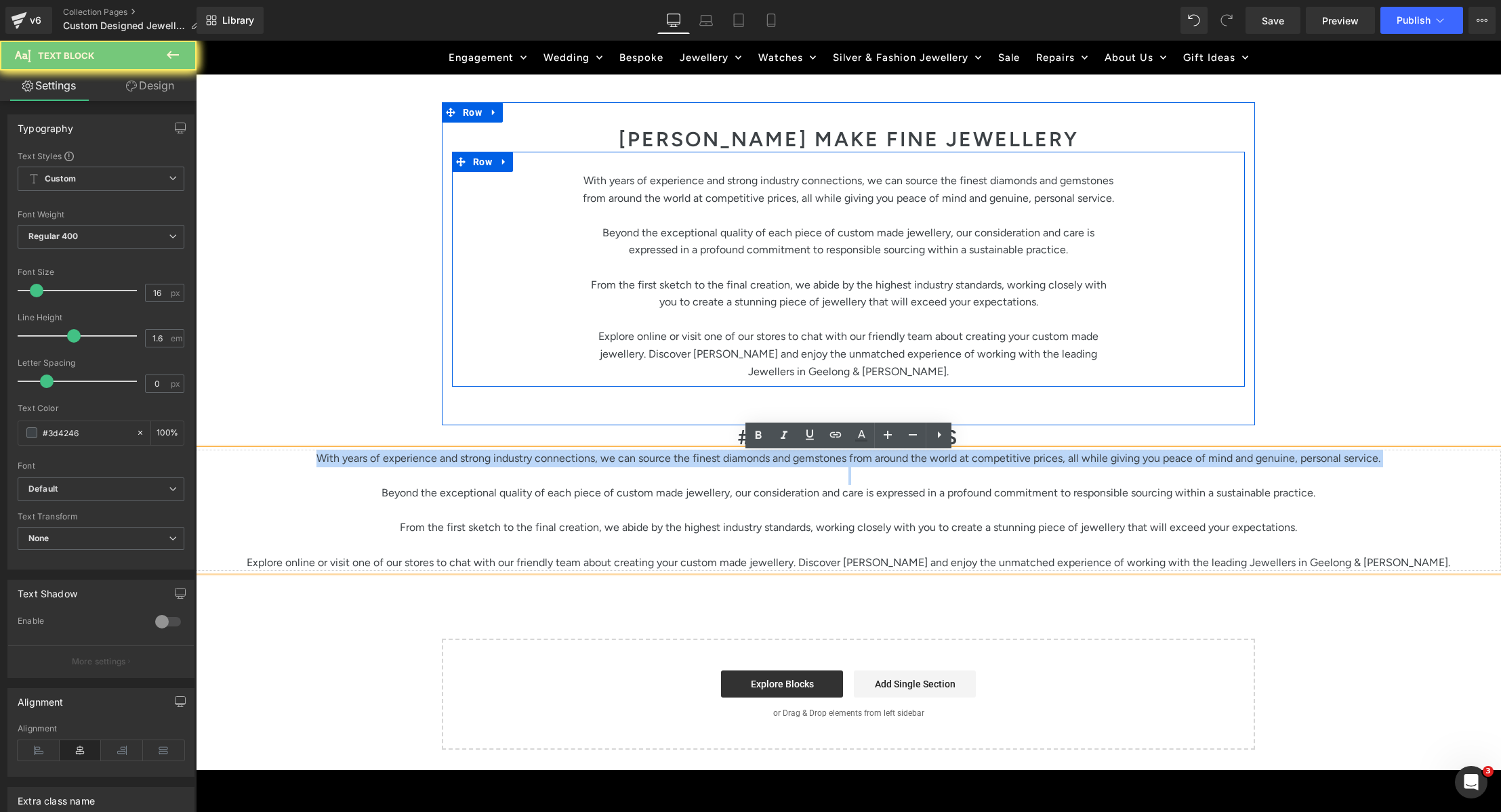
click at [365, 467] on p "With years of experience and strong industry connections, we can source the fin…" at bounding box center [848, 459] width 1305 height 18
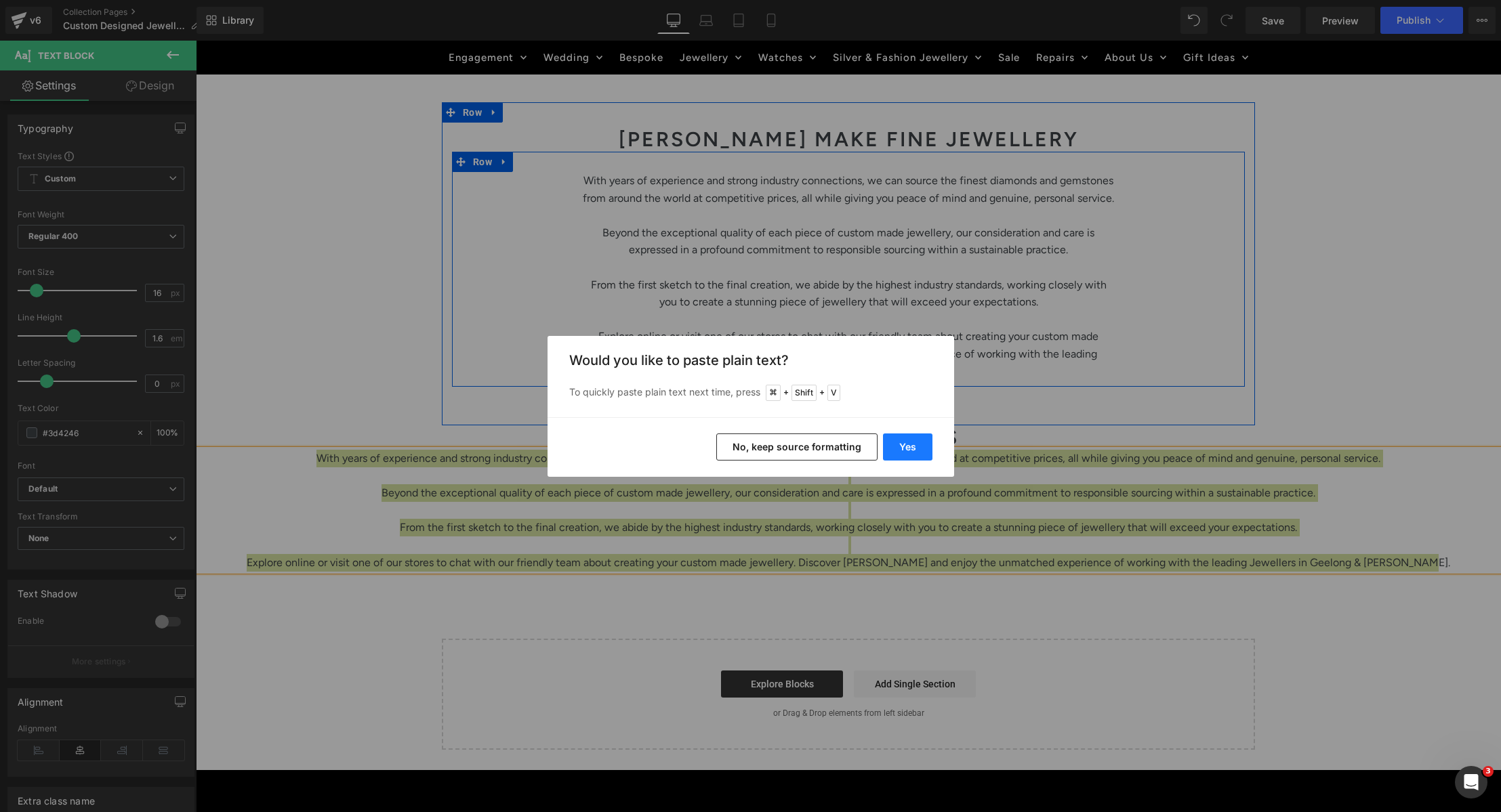
click at [904, 444] on button "Yes" at bounding box center [907, 447] width 50 height 27
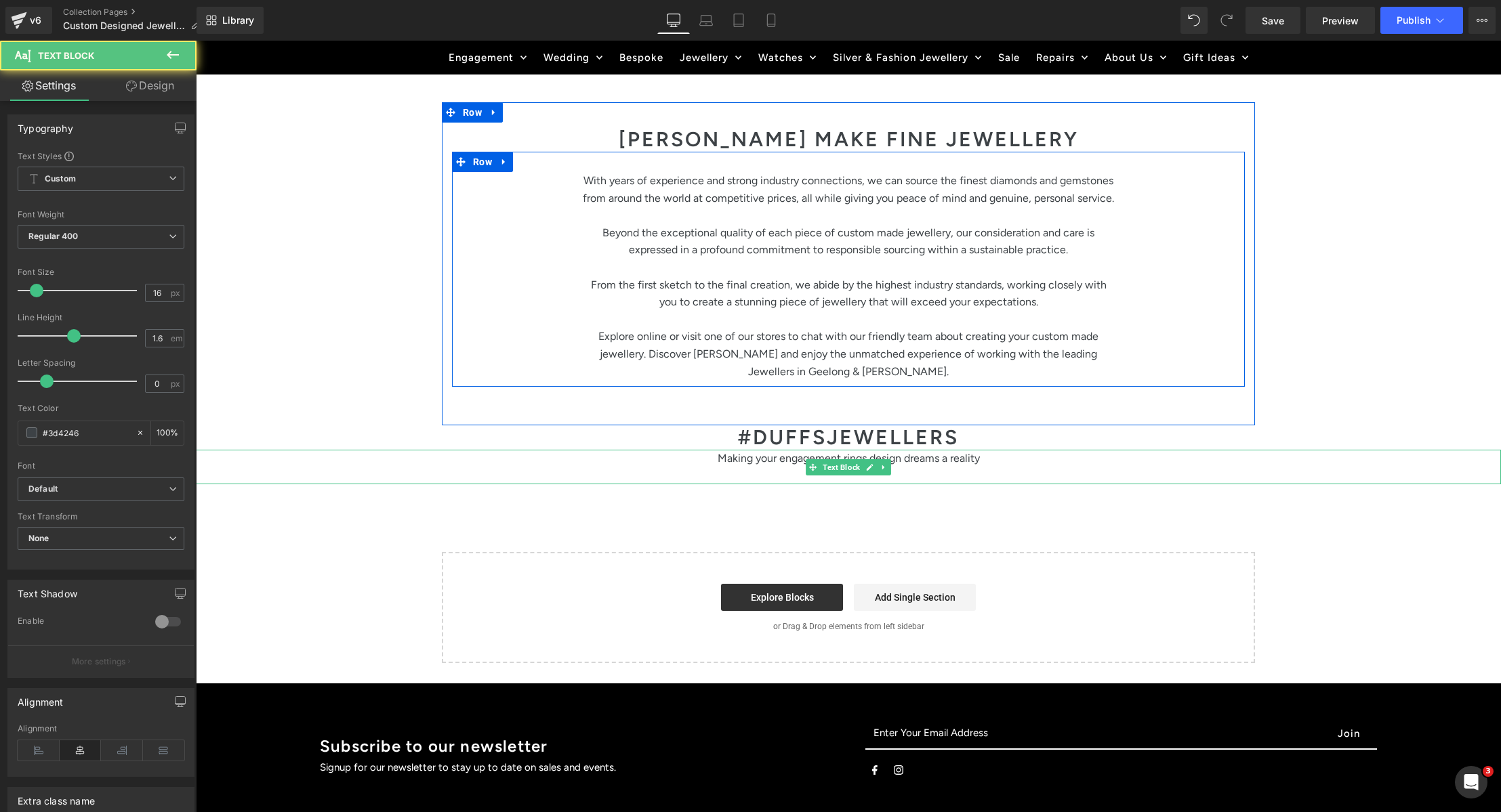
click at [963, 465] on p "Making your engagement rings design dreams a reality" at bounding box center [848, 459] width 1305 height 18
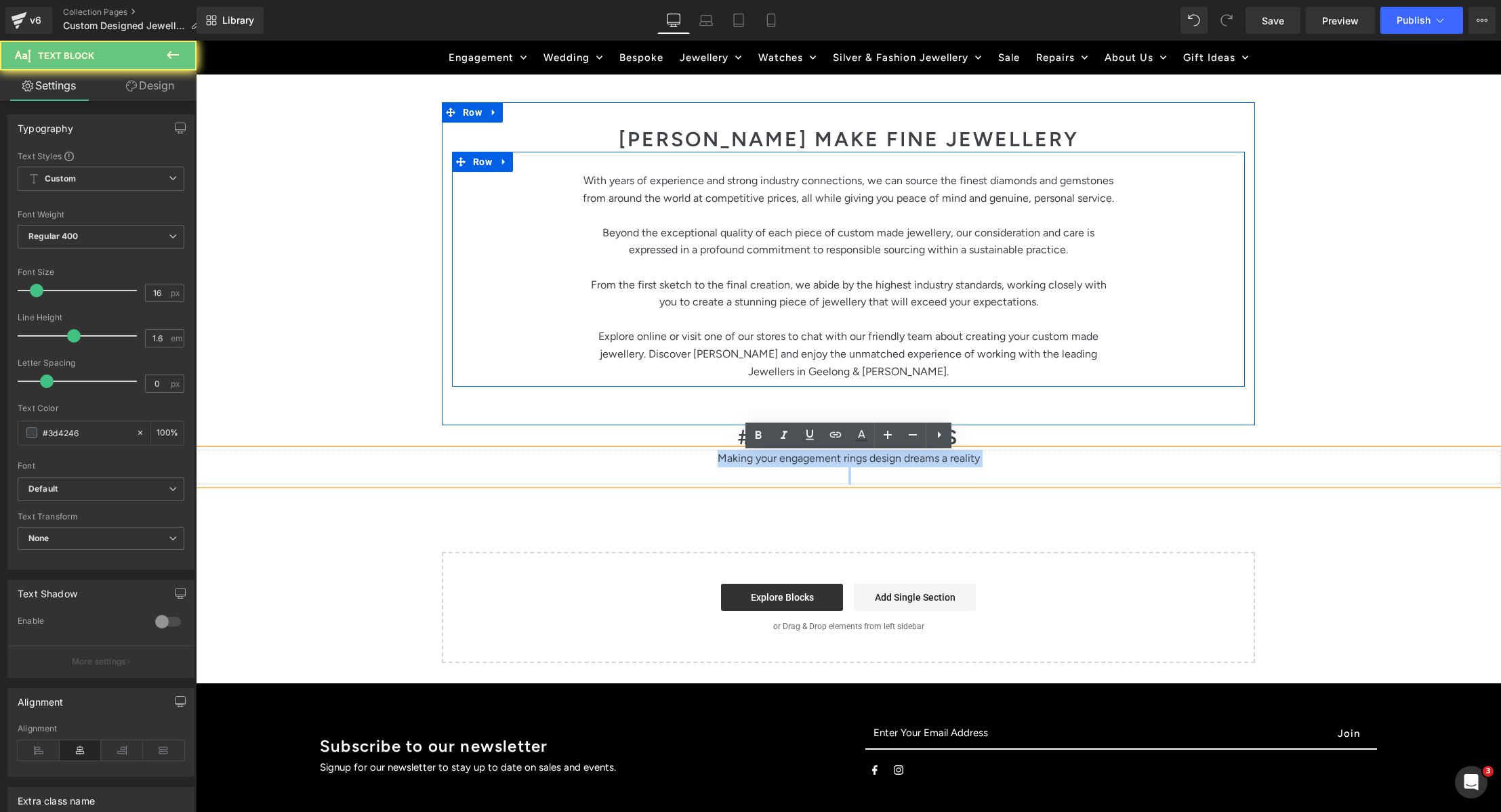
click at [963, 465] on p "Making your engagement rings design dreams a reality" at bounding box center [848, 459] width 1305 height 18
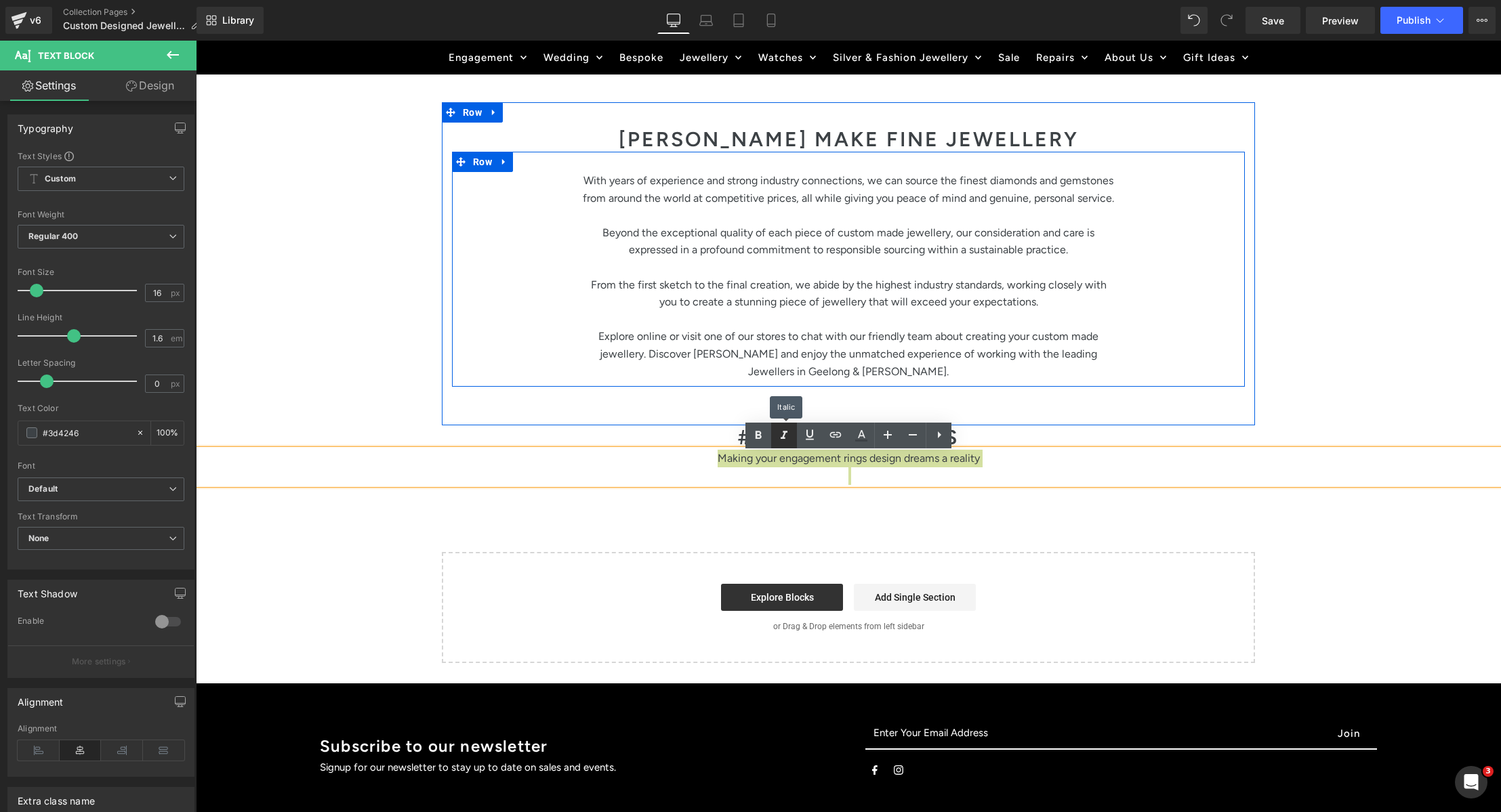
click at [785, 435] on icon at bounding box center [784, 436] width 16 height 16
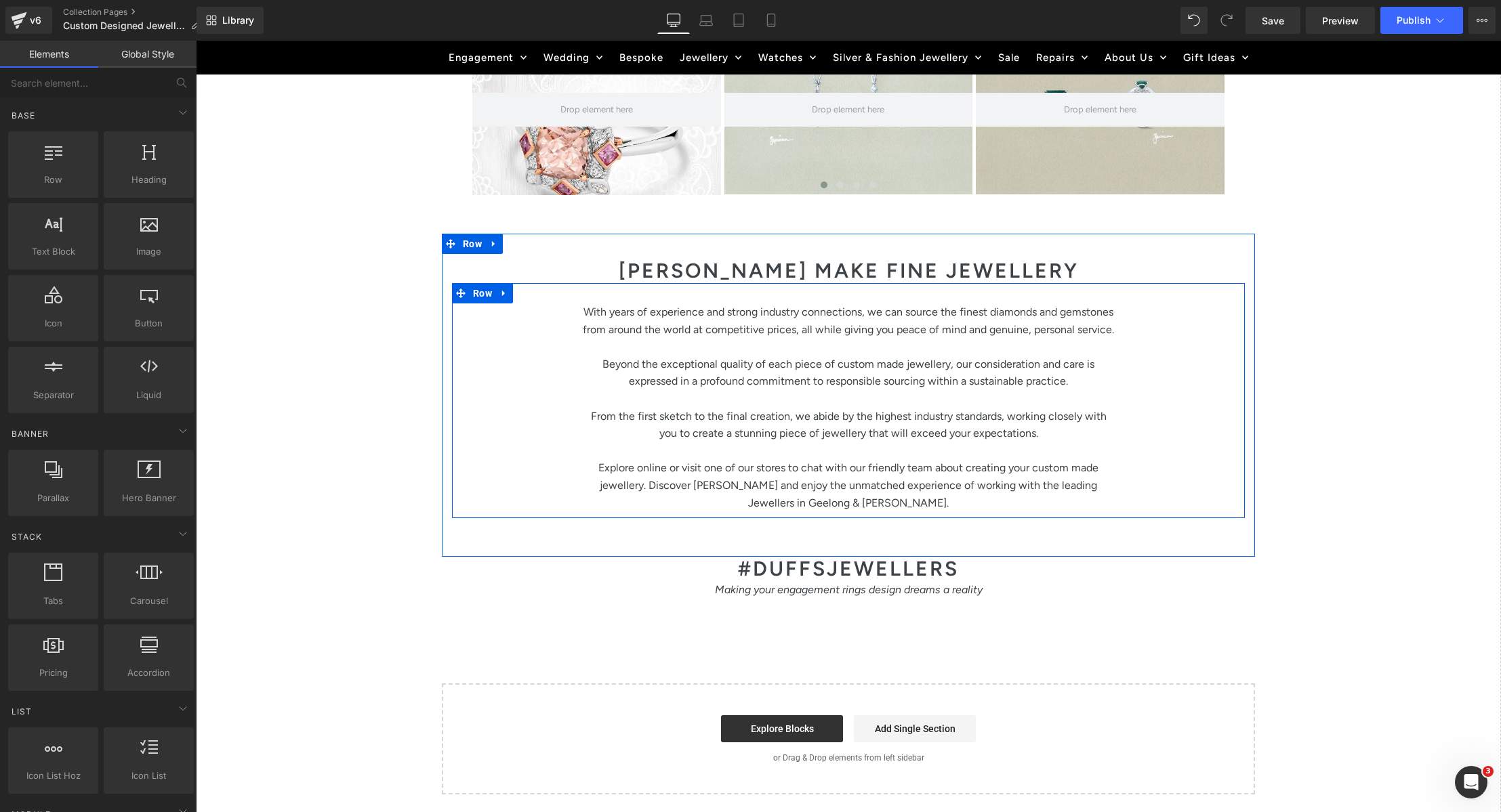
scroll to position [2589, 0]
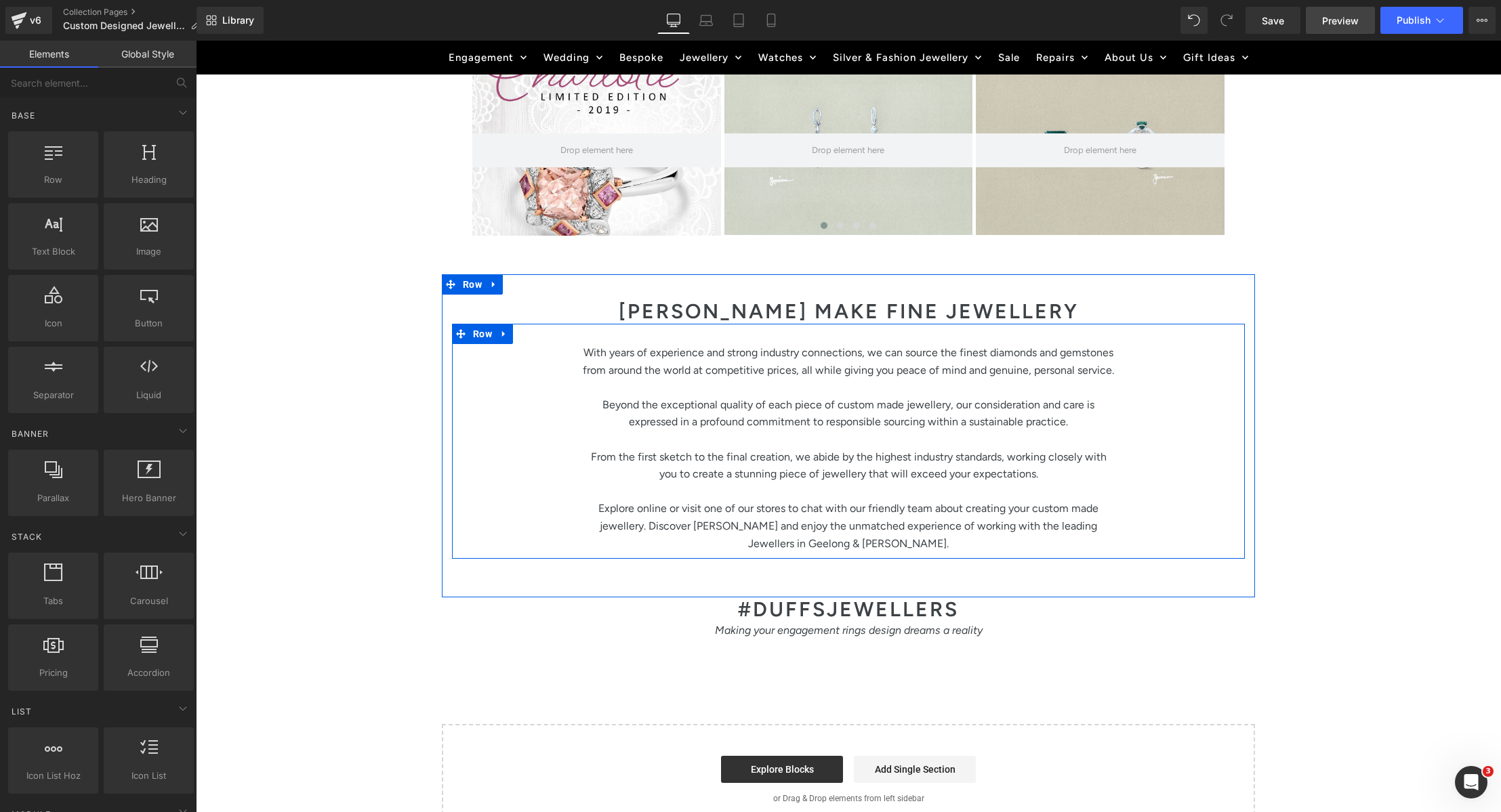
click at [1363, 19] on link "Preview" at bounding box center [1340, 20] width 69 height 27
click at [1398, 19] on span "Publish" at bounding box center [1414, 20] width 34 height 11
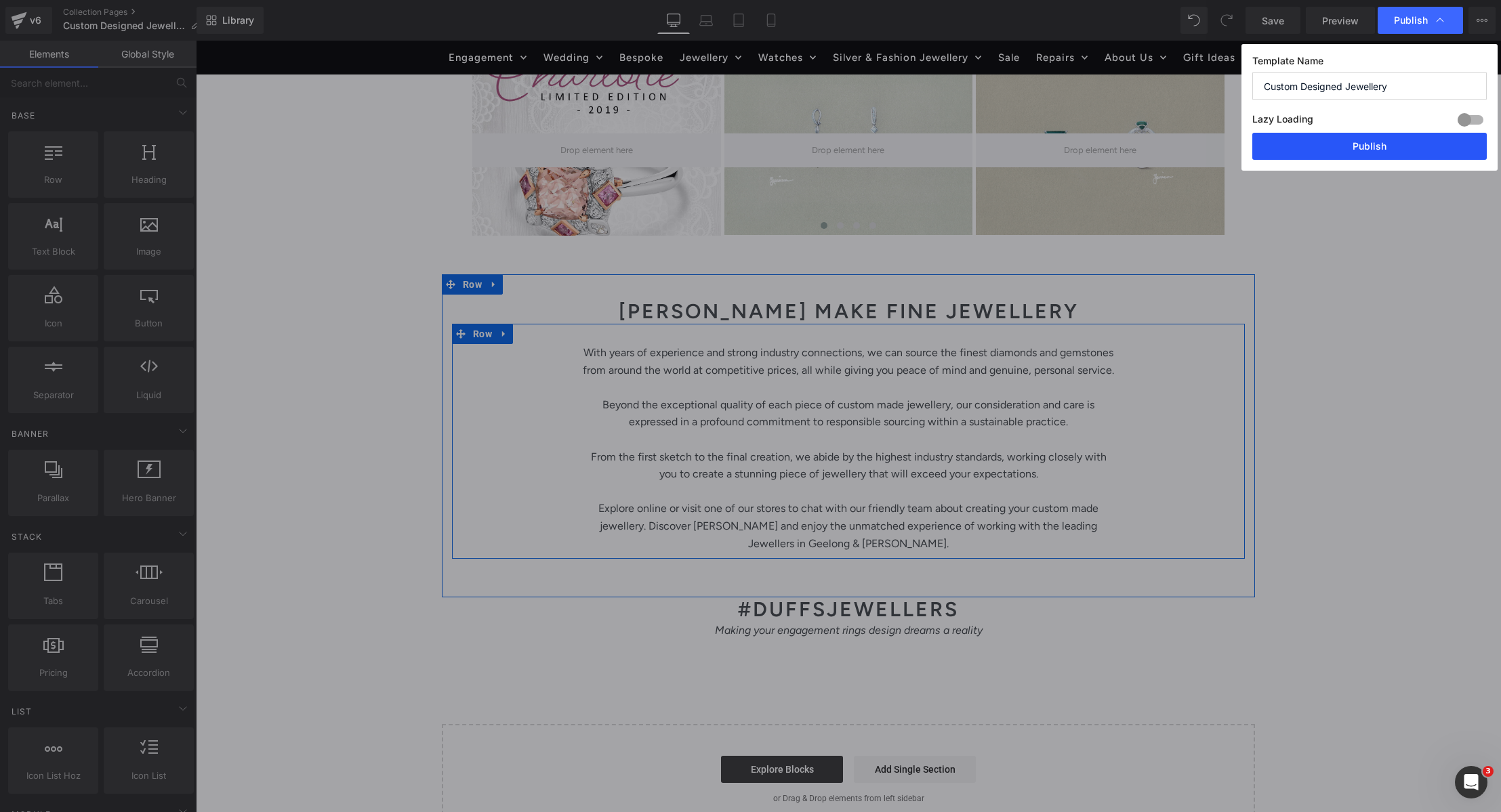
click at [1399, 147] on button "Publish" at bounding box center [1370, 146] width 234 height 27
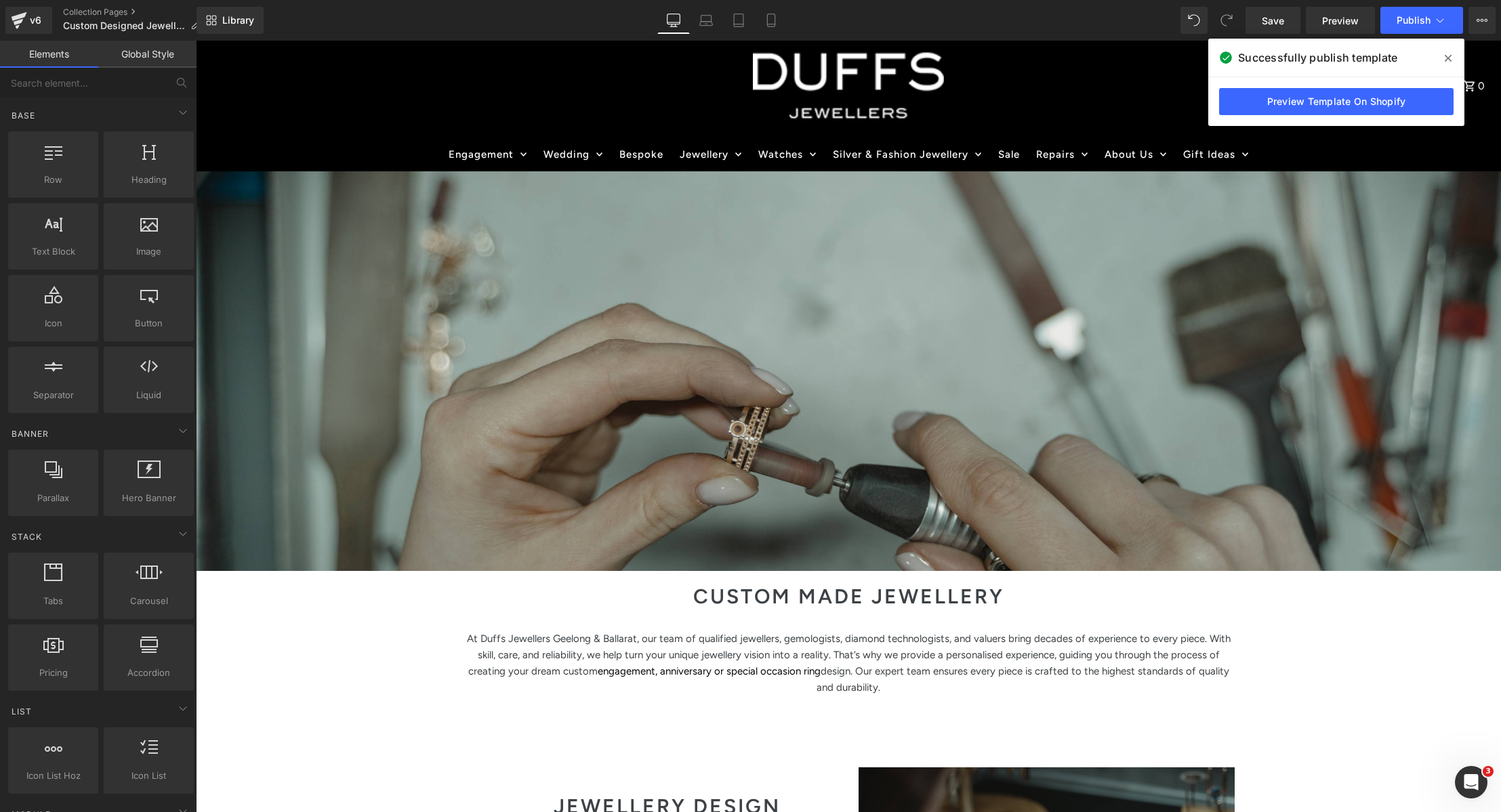
scroll to position [0, 0]
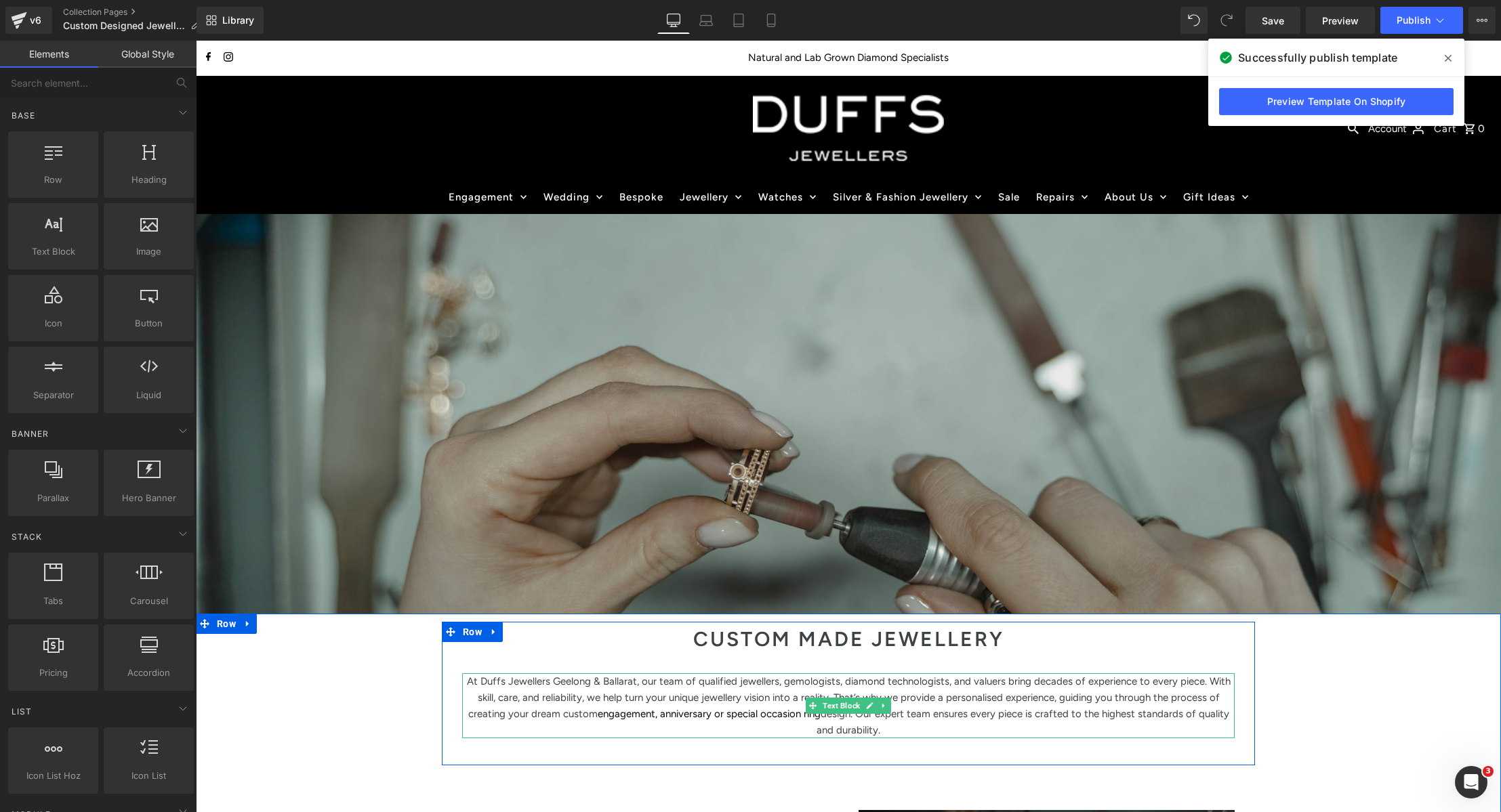
click at [852, 718] on span "design. Our expert team ensures every piece is crafted to the highest standards…" at bounding box center [1023, 722] width 413 height 28
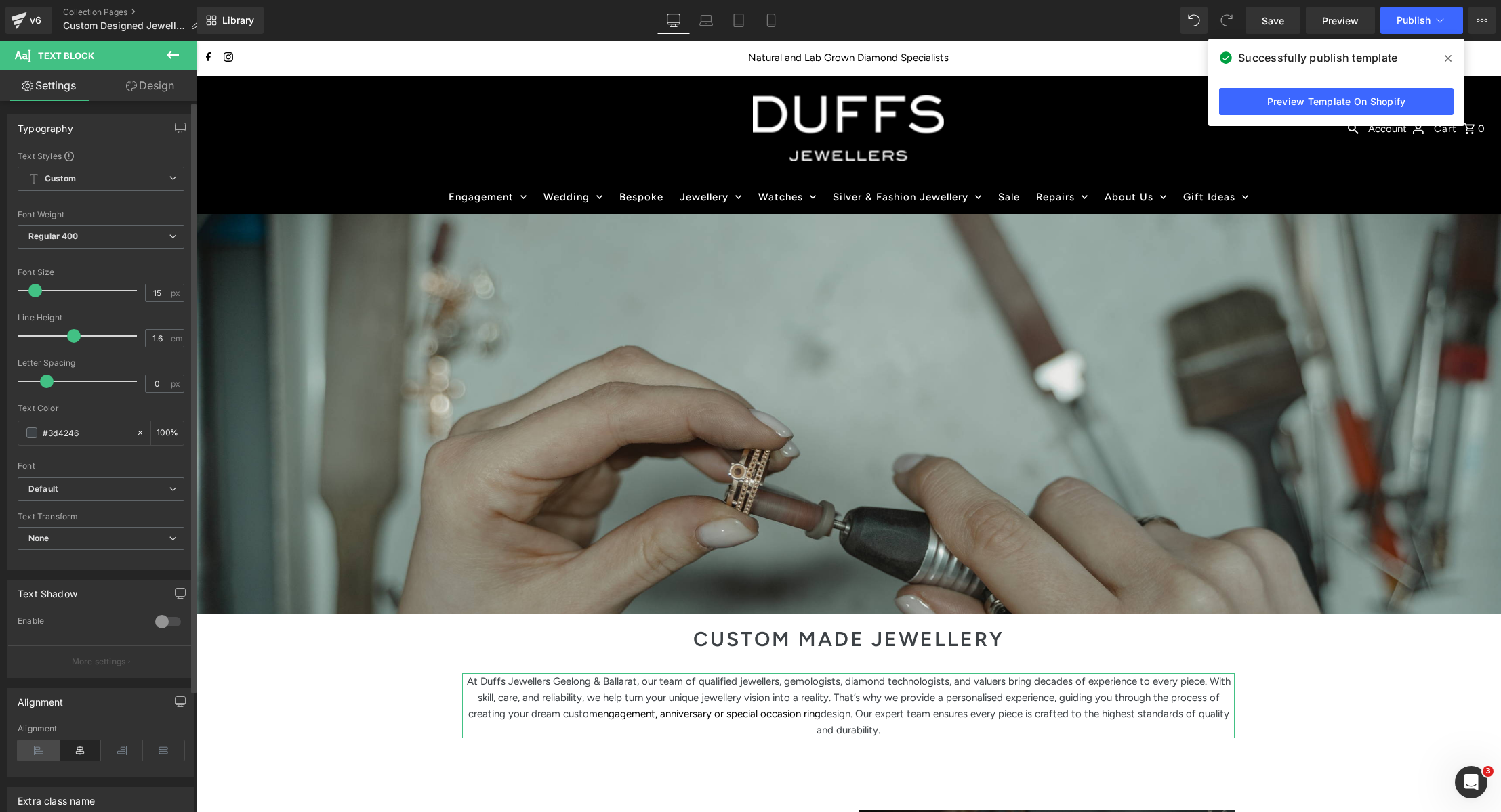
click at [42, 748] on icon at bounding box center [39, 750] width 42 height 20
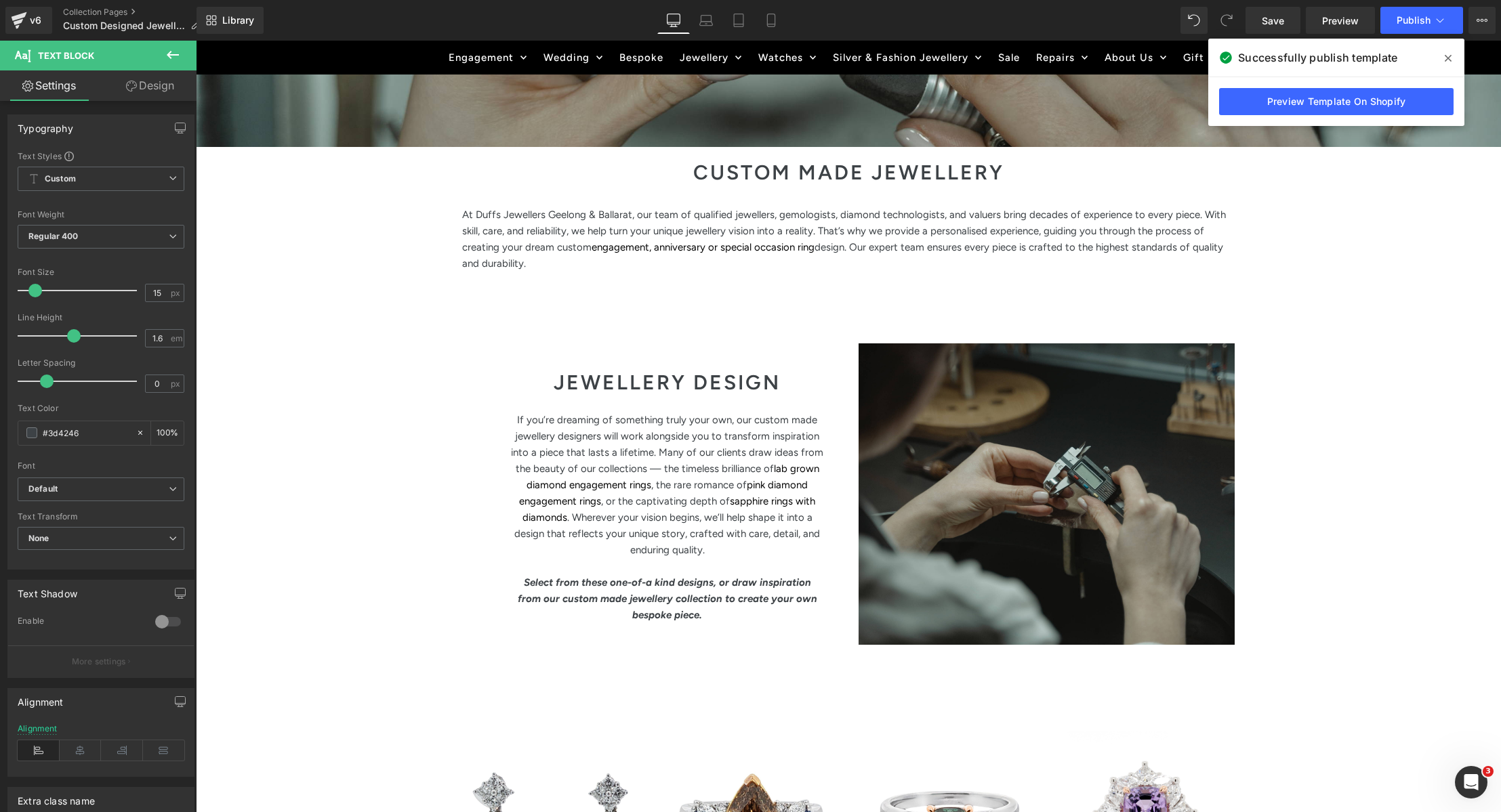
scroll to position [486, 0]
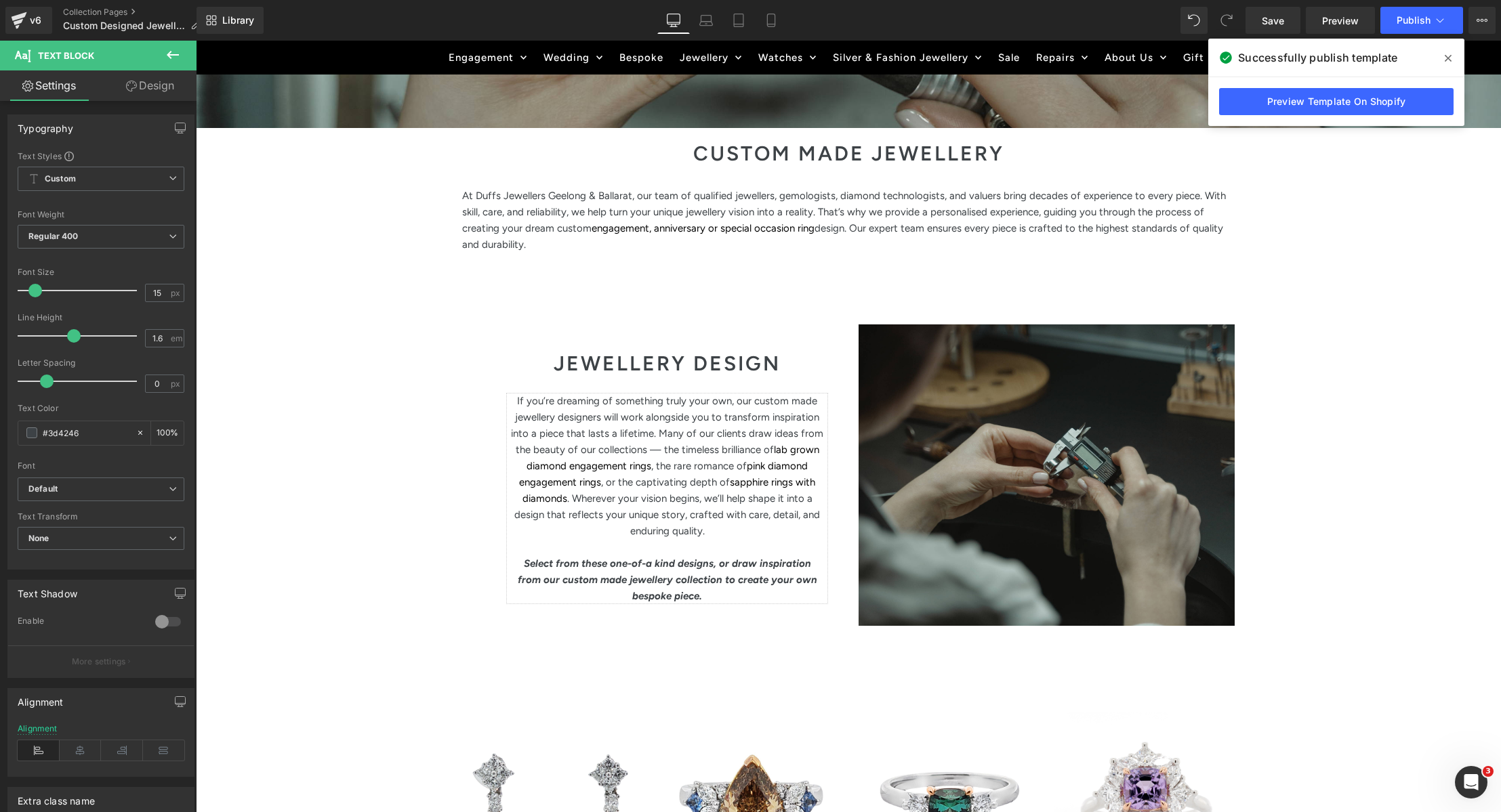
click at [666, 450] on p "If you’re dreaming of something truly your own, our custom made jewellery desig…" at bounding box center [667, 465] width 322 height 146
click at [36, 749] on icon at bounding box center [39, 750] width 42 height 20
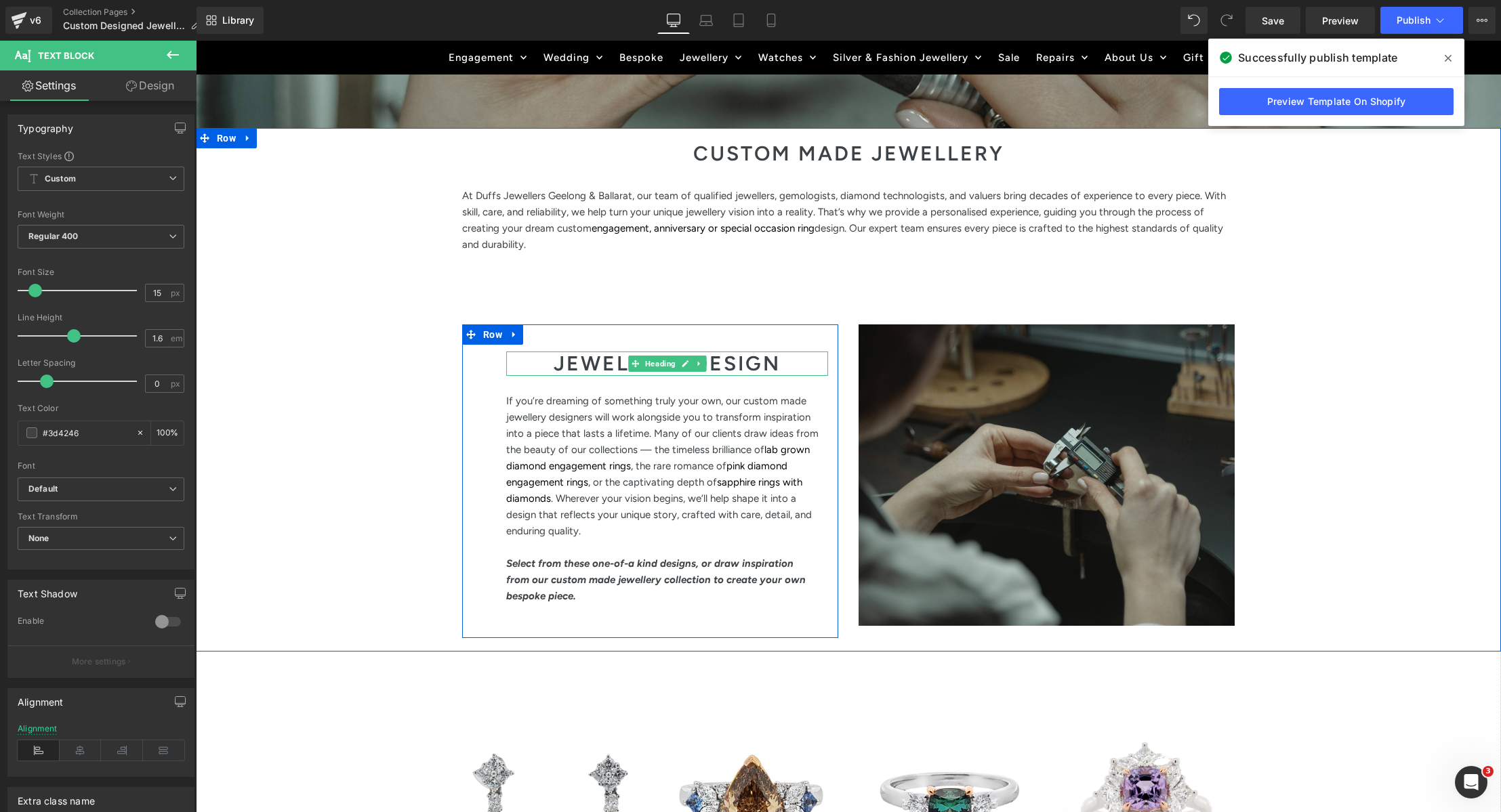
click at [603, 356] on h2 "JEWELLERY DESIGN" at bounding box center [667, 364] width 322 height 24
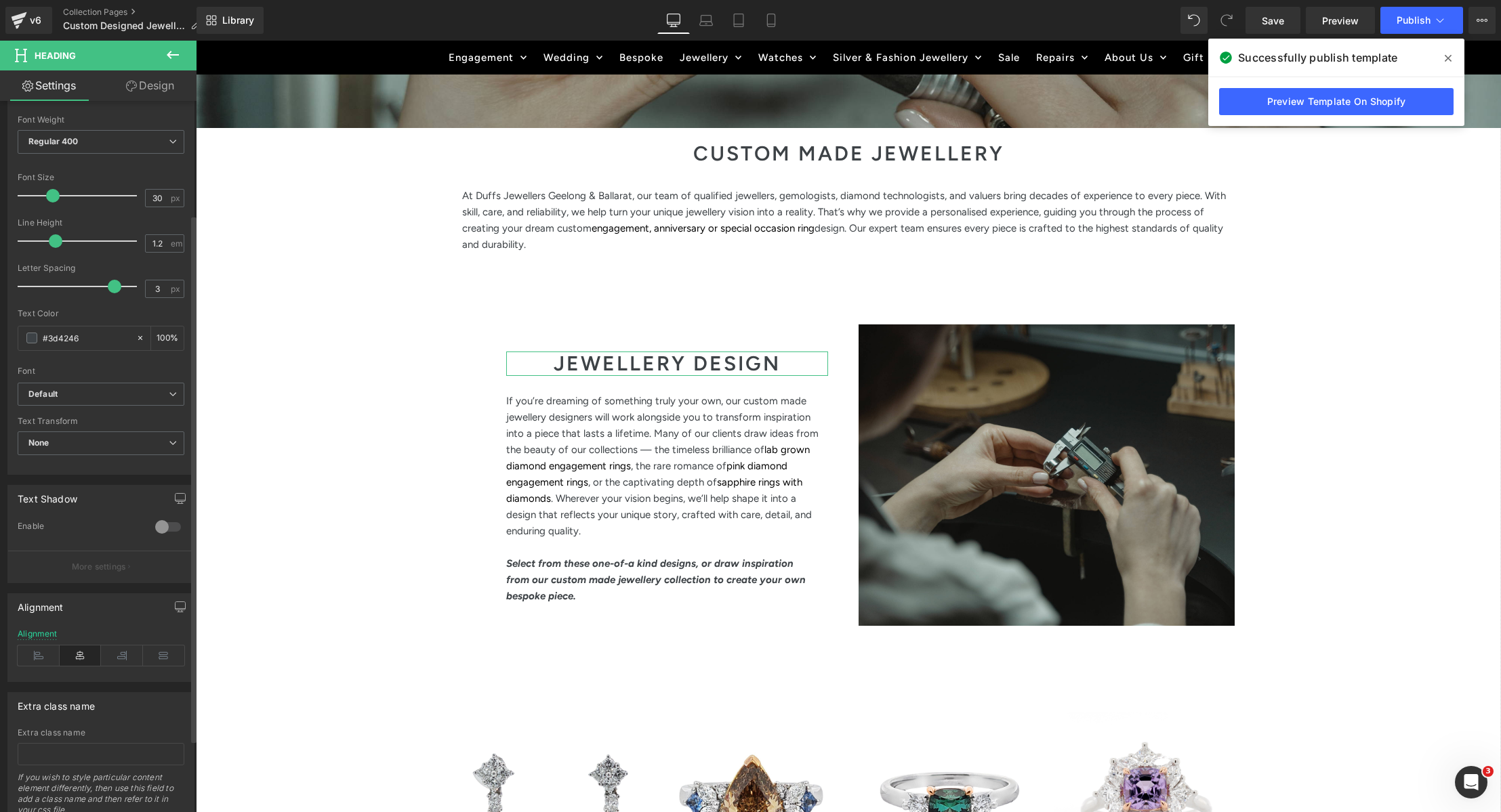
scroll to position [216, 0]
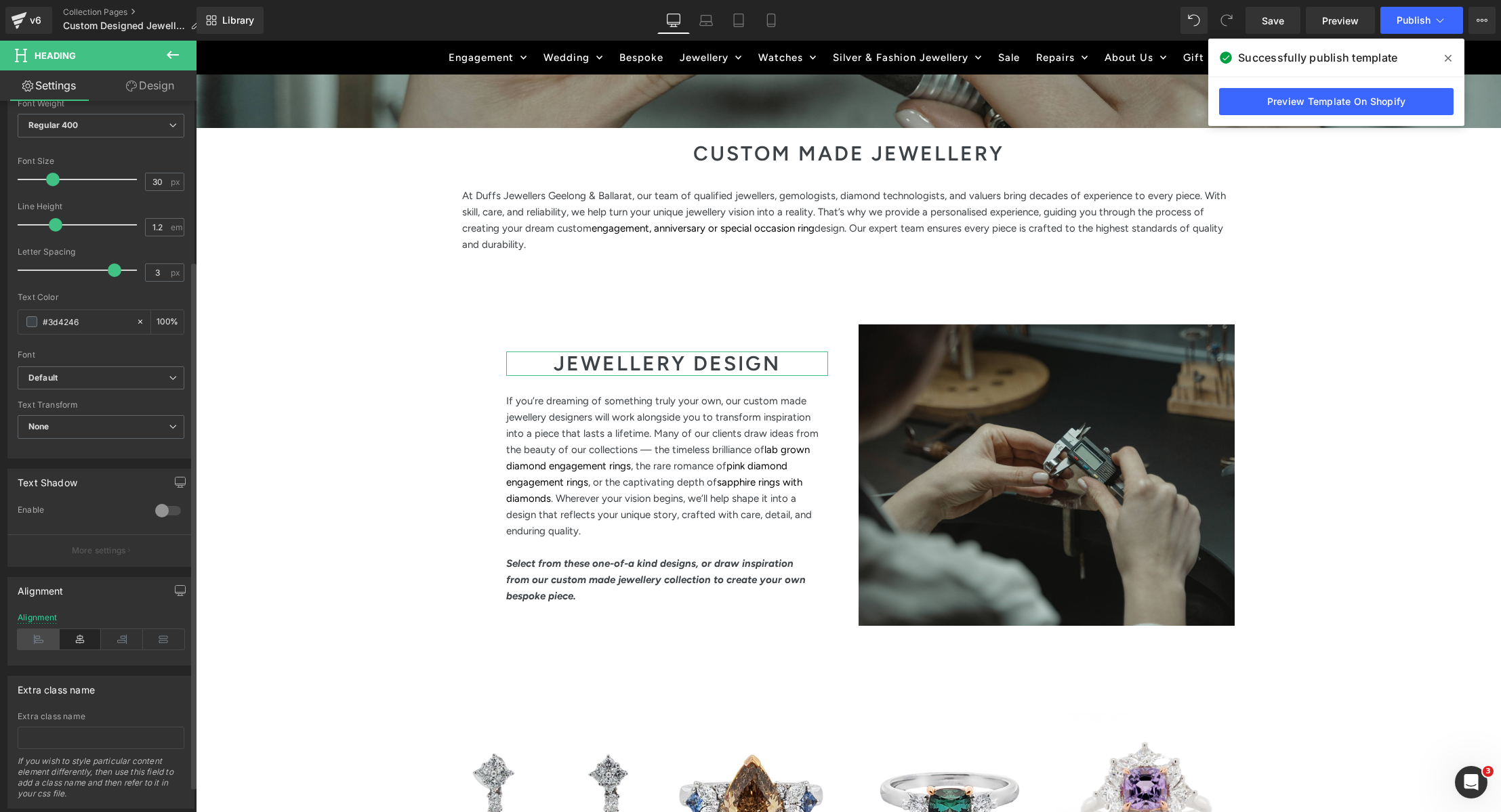
click at [44, 636] on icon at bounding box center [39, 639] width 42 height 20
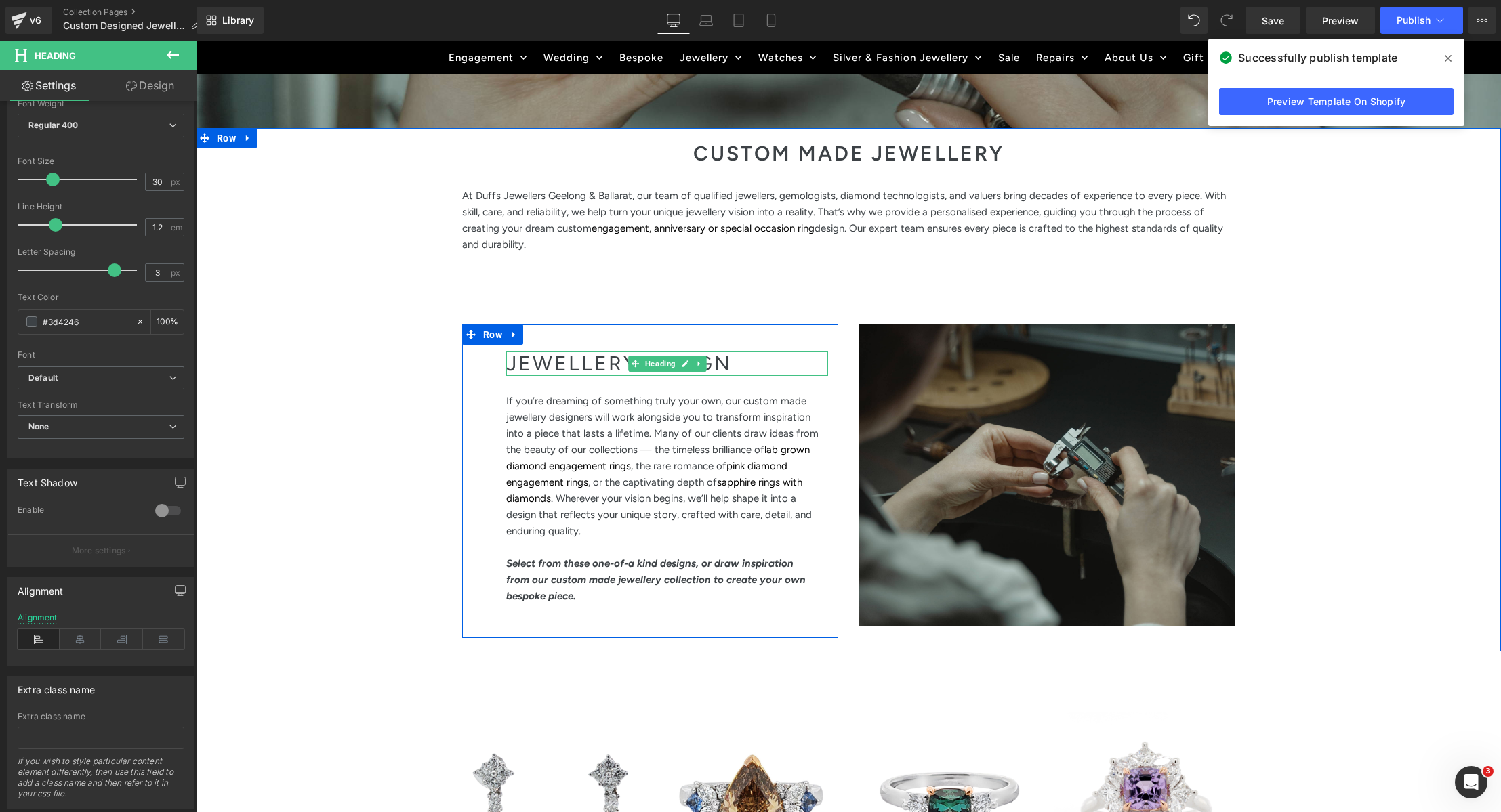
click at [592, 359] on h2 "JEWELLERY DESIGN" at bounding box center [667, 364] width 322 height 24
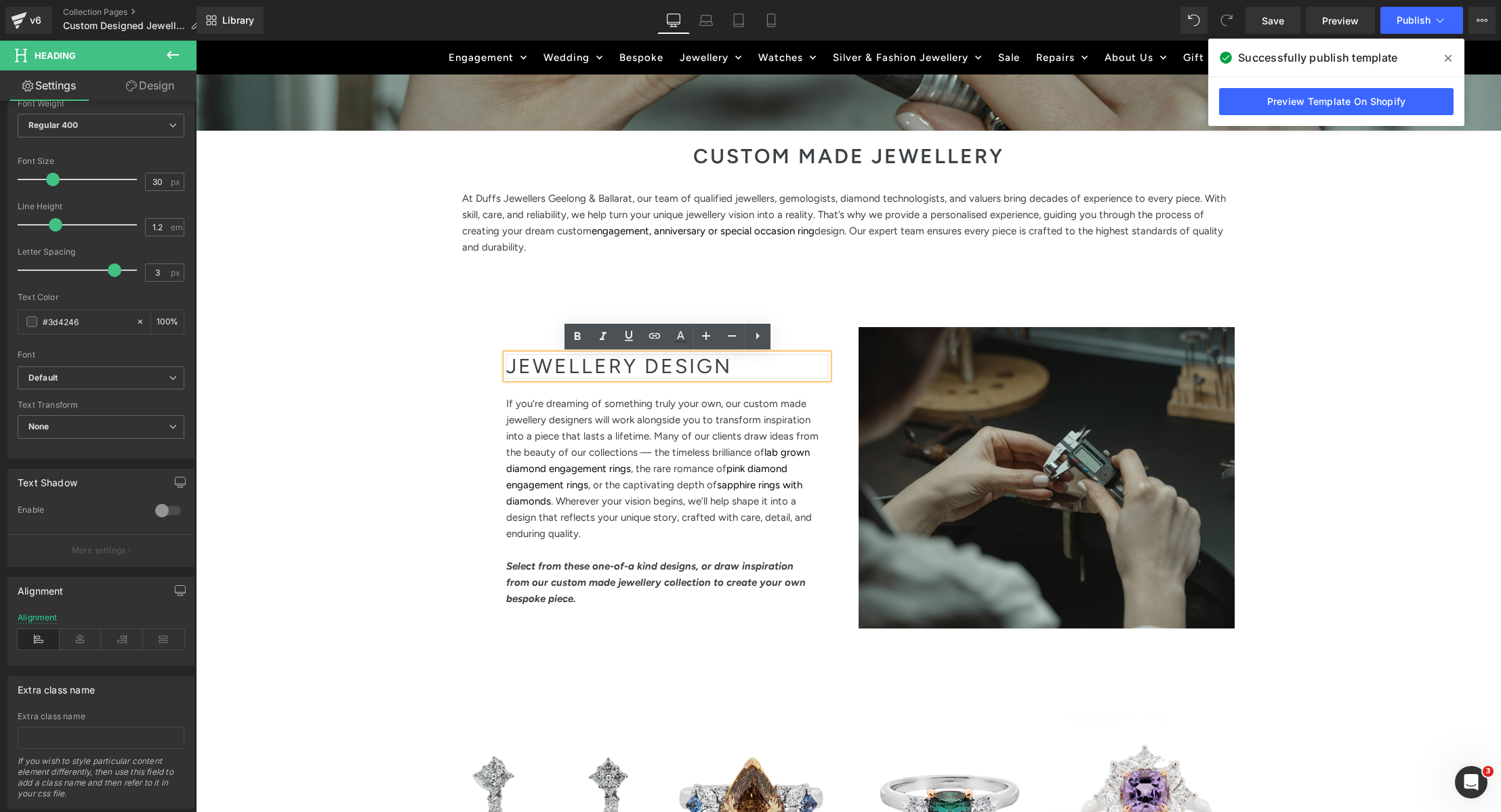
scroll to position [482, 0]
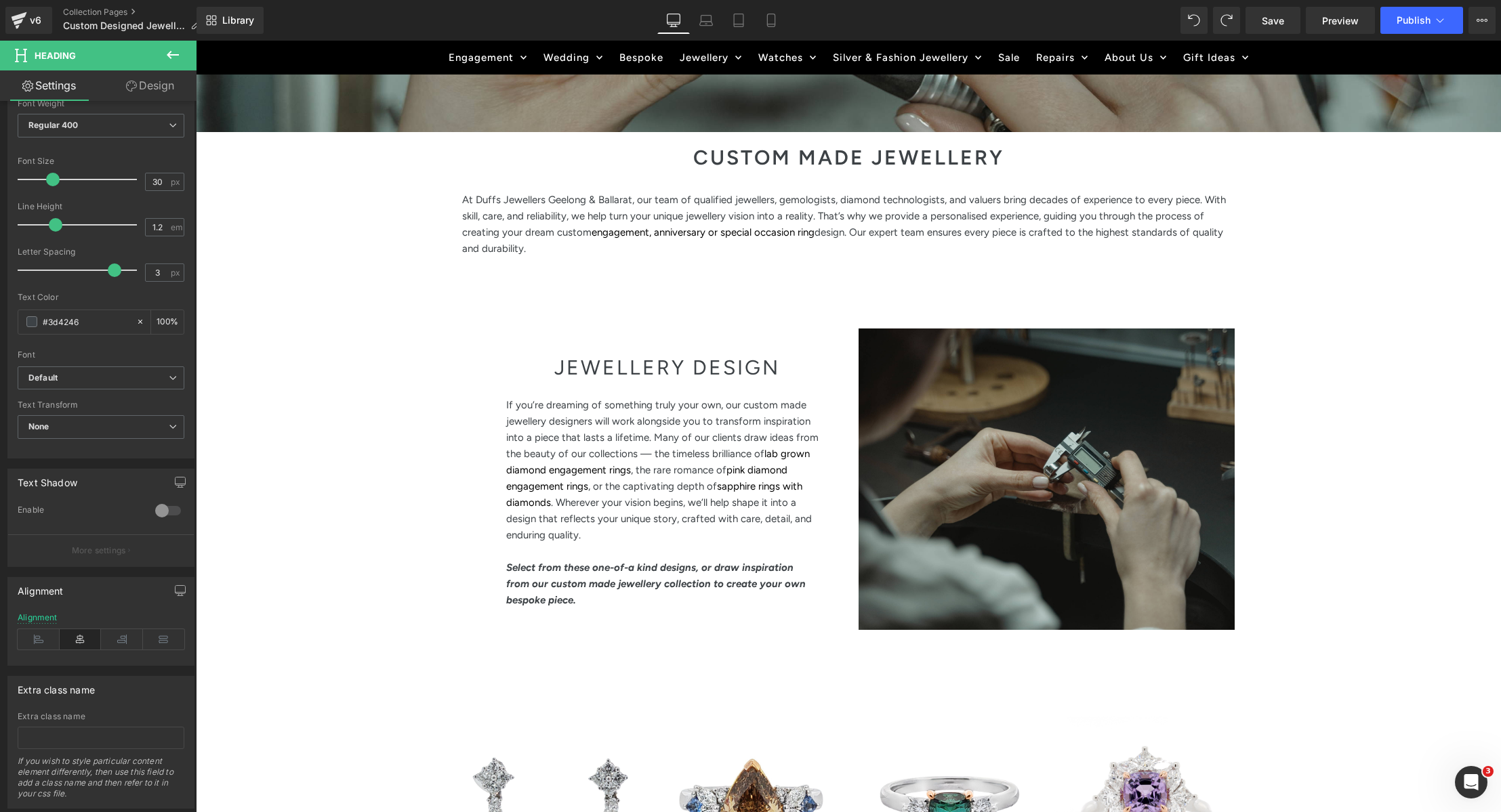
drag, startPoint x: 32, startPoint y: 635, endPoint x: 884, endPoint y: 21, distance: 1050.2
click at [32, 634] on icon at bounding box center [39, 639] width 42 height 20
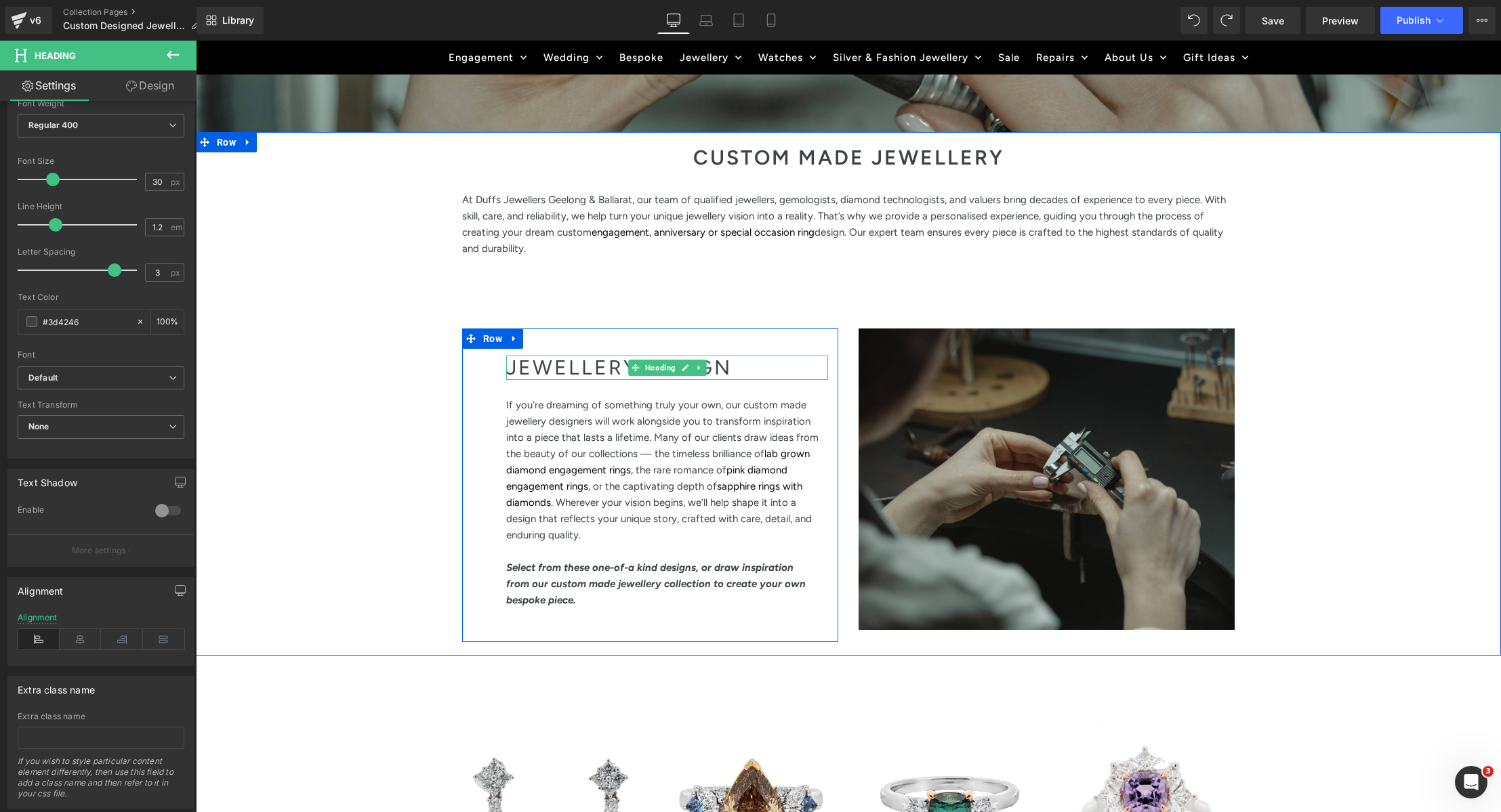
click at [566, 367] on h2 "JEWELLERY DESIGN" at bounding box center [667, 367] width 322 height 24
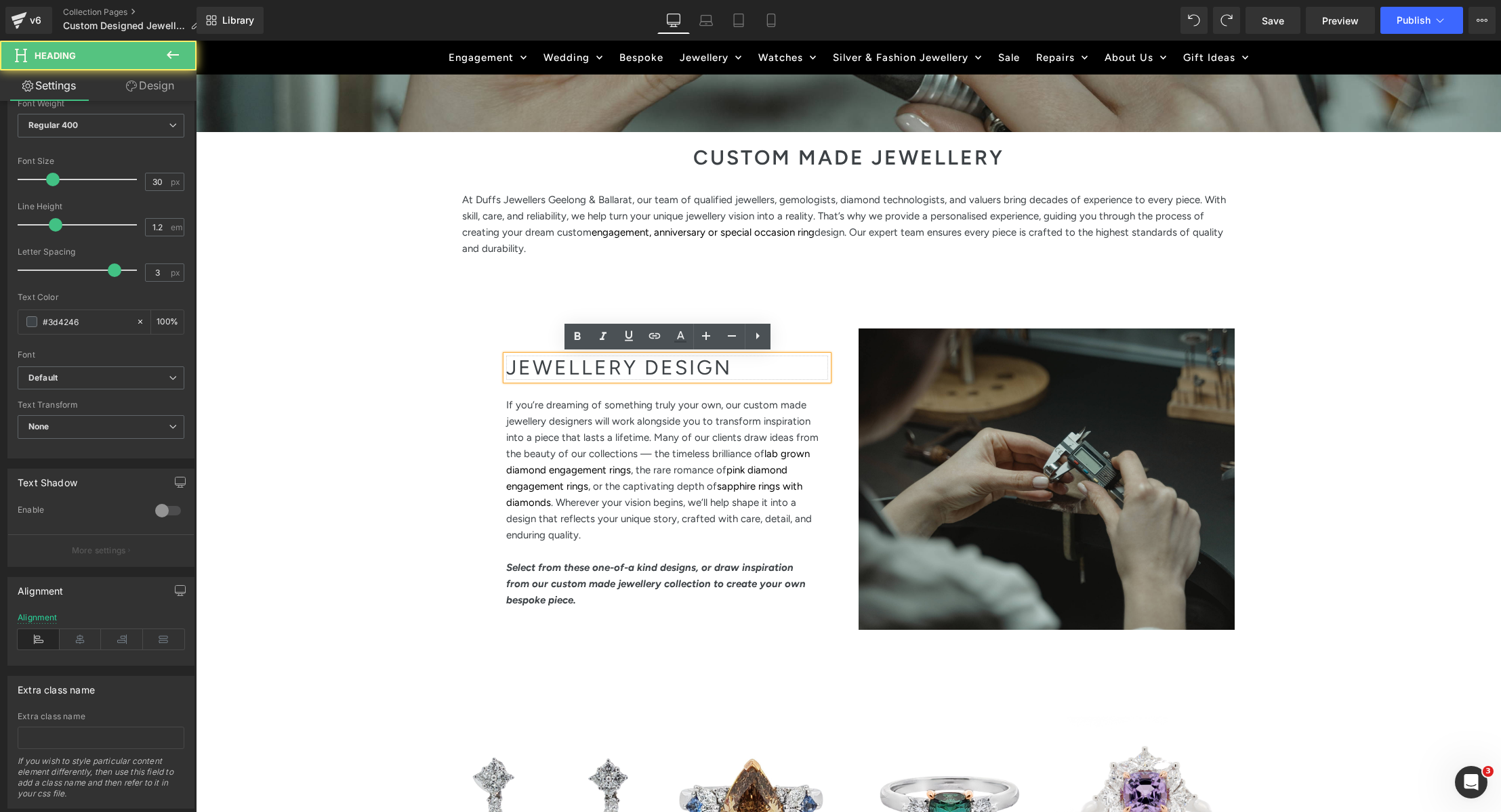
click at [573, 374] on h2 "JEWELLERY DESIGN" at bounding box center [667, 367] width 322 height 24
drag, startPoint x: 573, startPoint y: 374, endPoint x: 573, endPoint y: 358, distance: 16.0
click at [573, 374] on h2 "JEWELLERY DESIGN" at bounding box center [667, 367] width 322 height 24
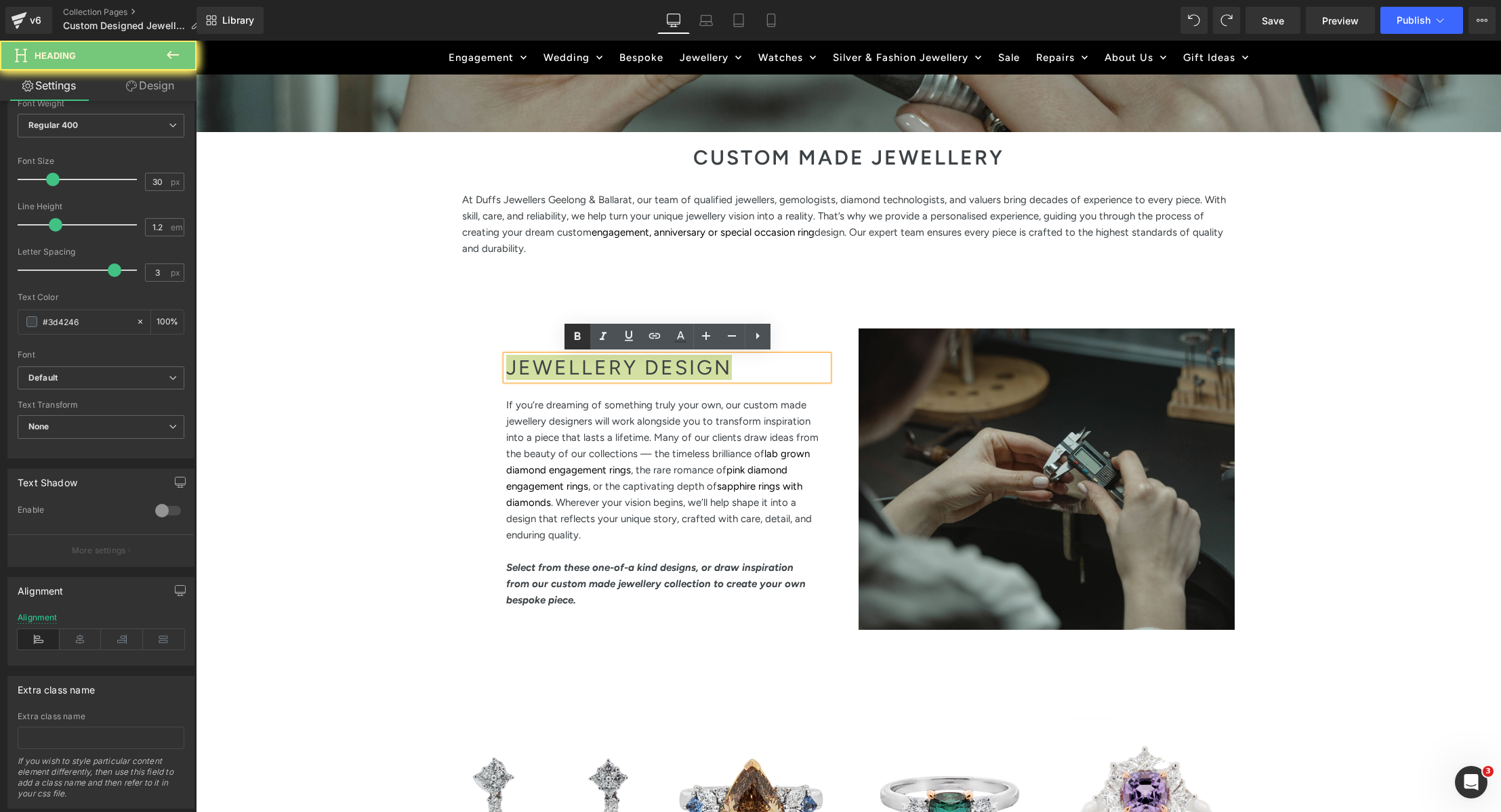
click at [577, 333] on icon at bounding box center [577, 336] width 6 height 8
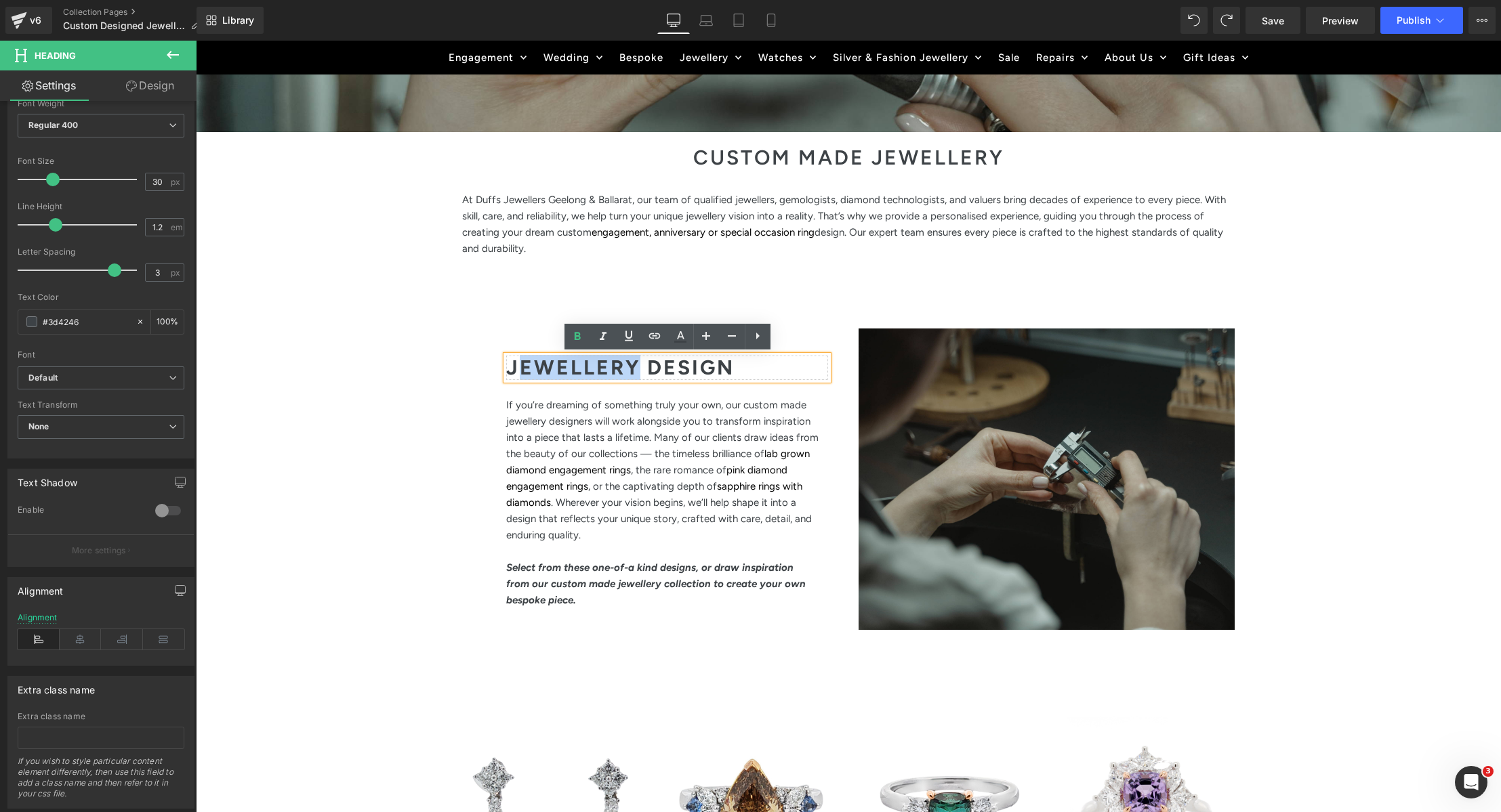
drag, startPoint x: 521, startPoint y: 367, endPoint x: 640, endPoint y: 367, distance: 119.0
click at [640, 367] on strong "JEWELLERY DESIGN" at bounding box center [620, 367] width 228 height 25
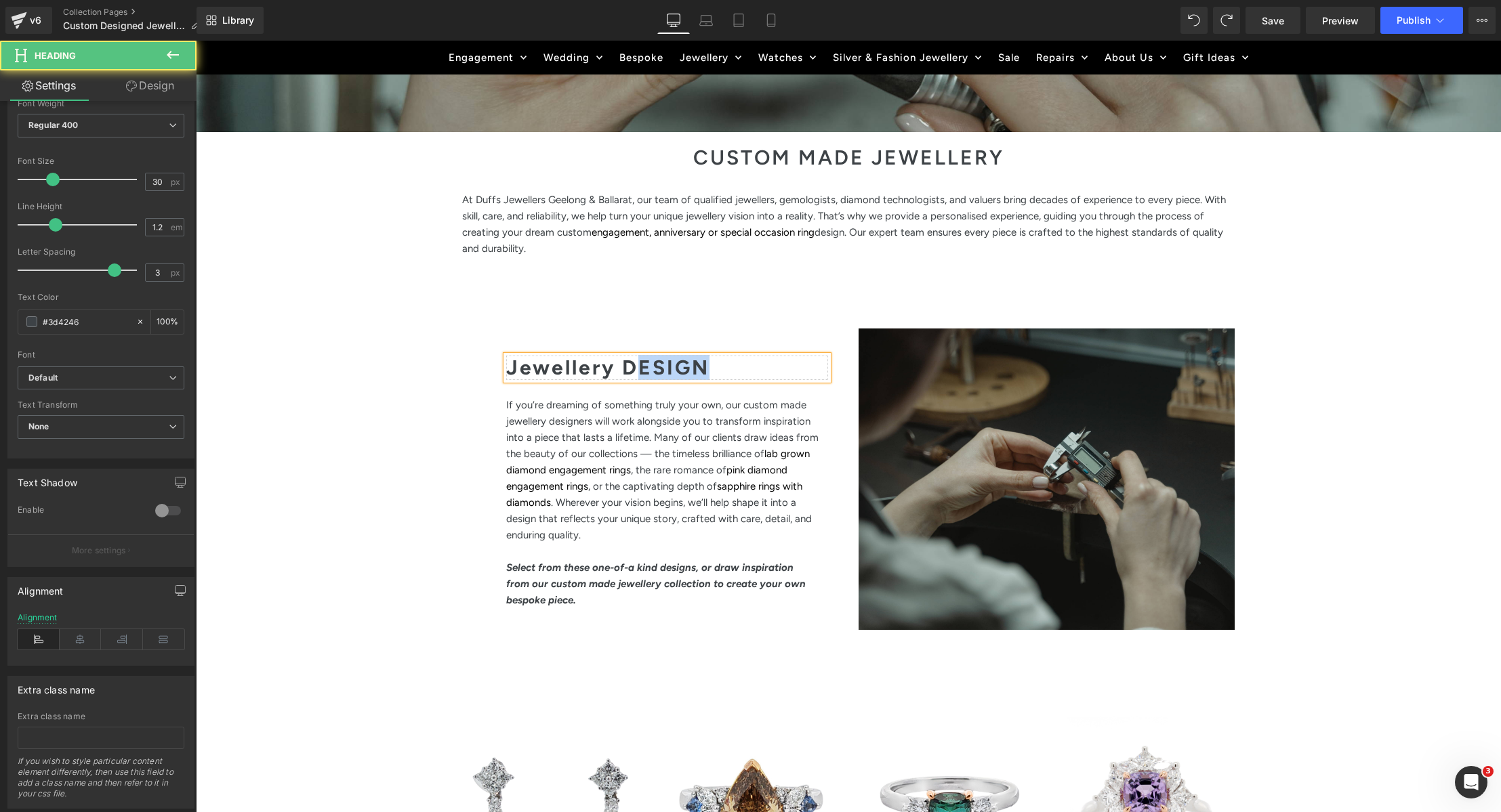
drag, startPoint x: 637, startPoint y: 365, endPoint x: 755, endPoint y: 370, distance: 118.1
click at [755, 370] on h2 "Jewellery DESIGN" at bounding box center [667, 367] width 322 height 24
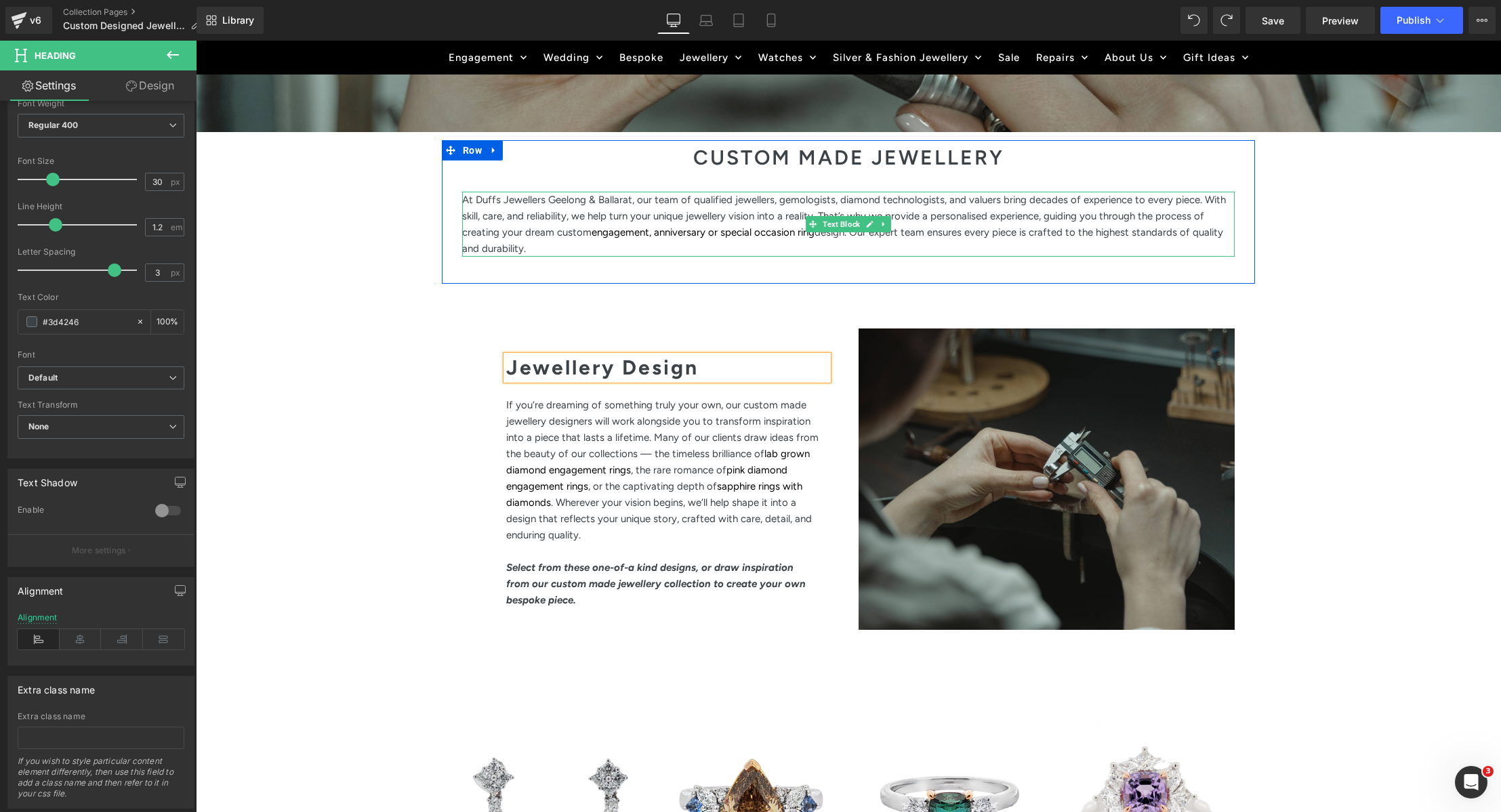
click at [1202, 196] on span "At Duffs Jewellers Geelong & Ballarat, our team of qualified jewellers, gemolog…" at bounding box center [844, 216] width 763 height 44
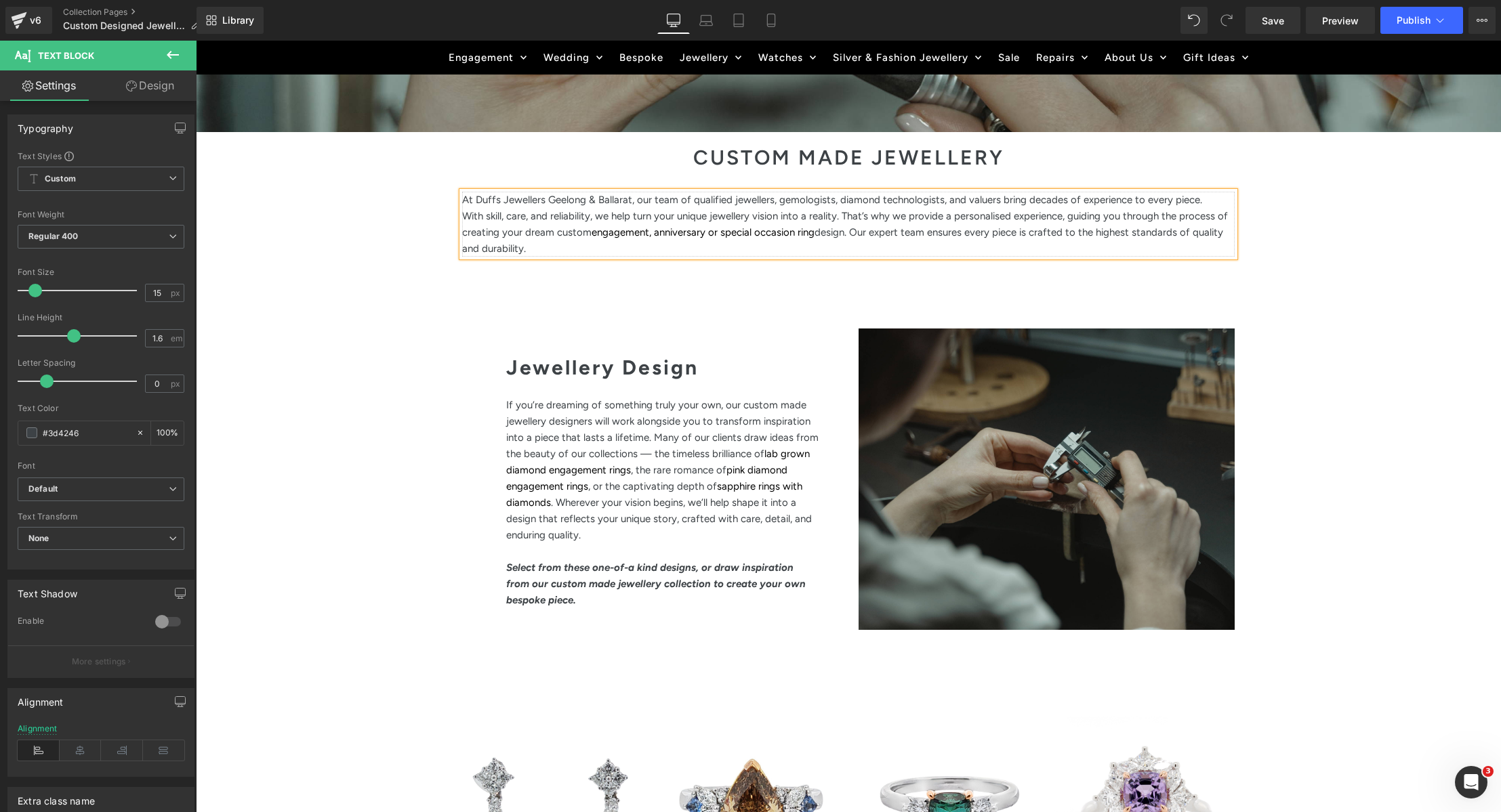
click at [477, 216] on span "With skill, care, and reliability, we help turn your unique jewellery vision in…" at bounding box center [845, 224] width 766 height 28
click at [568, 481] on link "pink diamond engagement rings" at bounding box center [646, 478] width 281 height 28
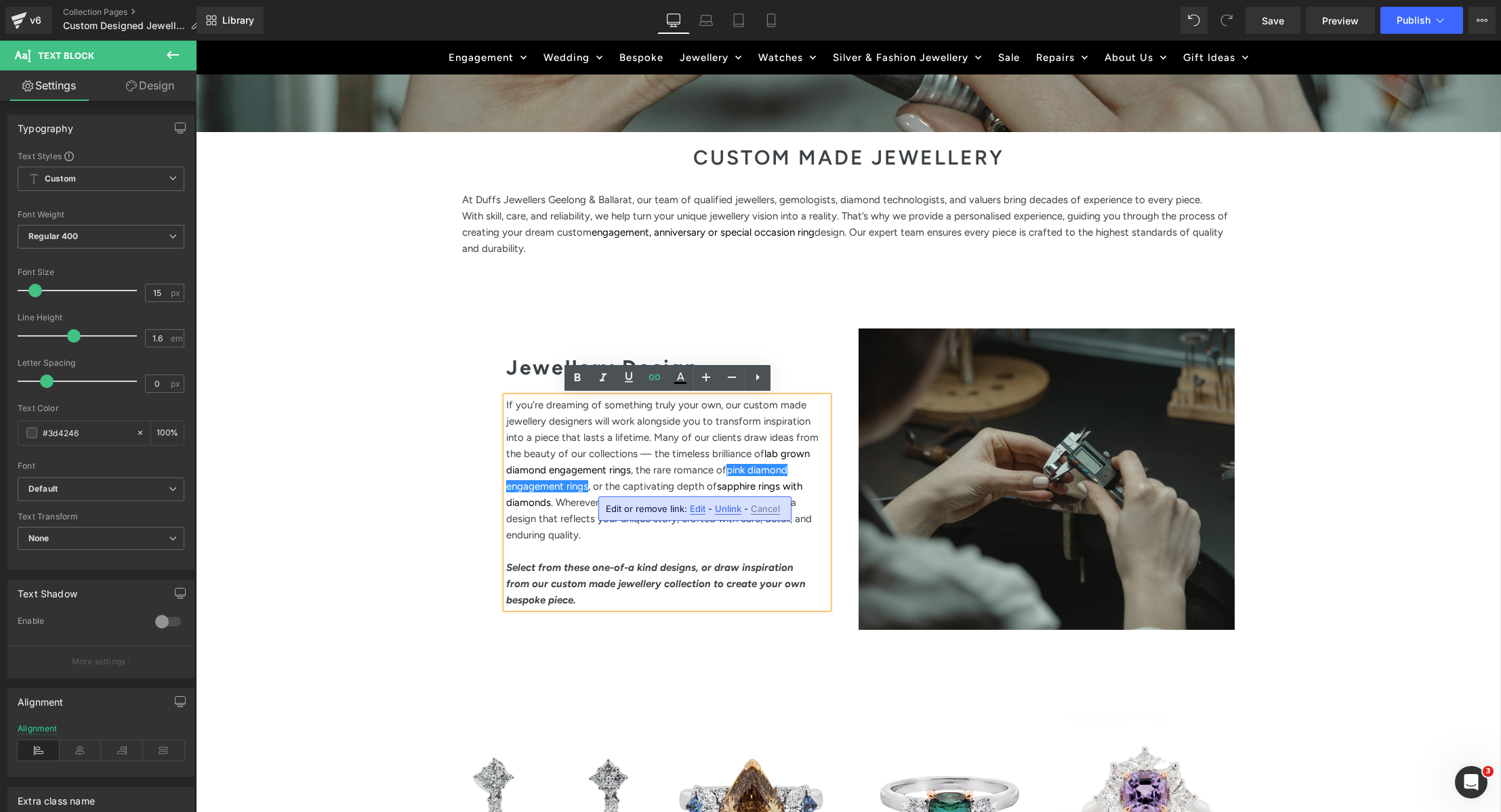
drag, startPoint x: 471, startPoint y: 434, endPoint x: 477, endPoint y: 435, distance: 6.1
click at [471, 434] on div "Jewellery Design Heading If you’re dreaming of something truly your own, our cu…" at bounding box center [650, 485] width 376 height 313
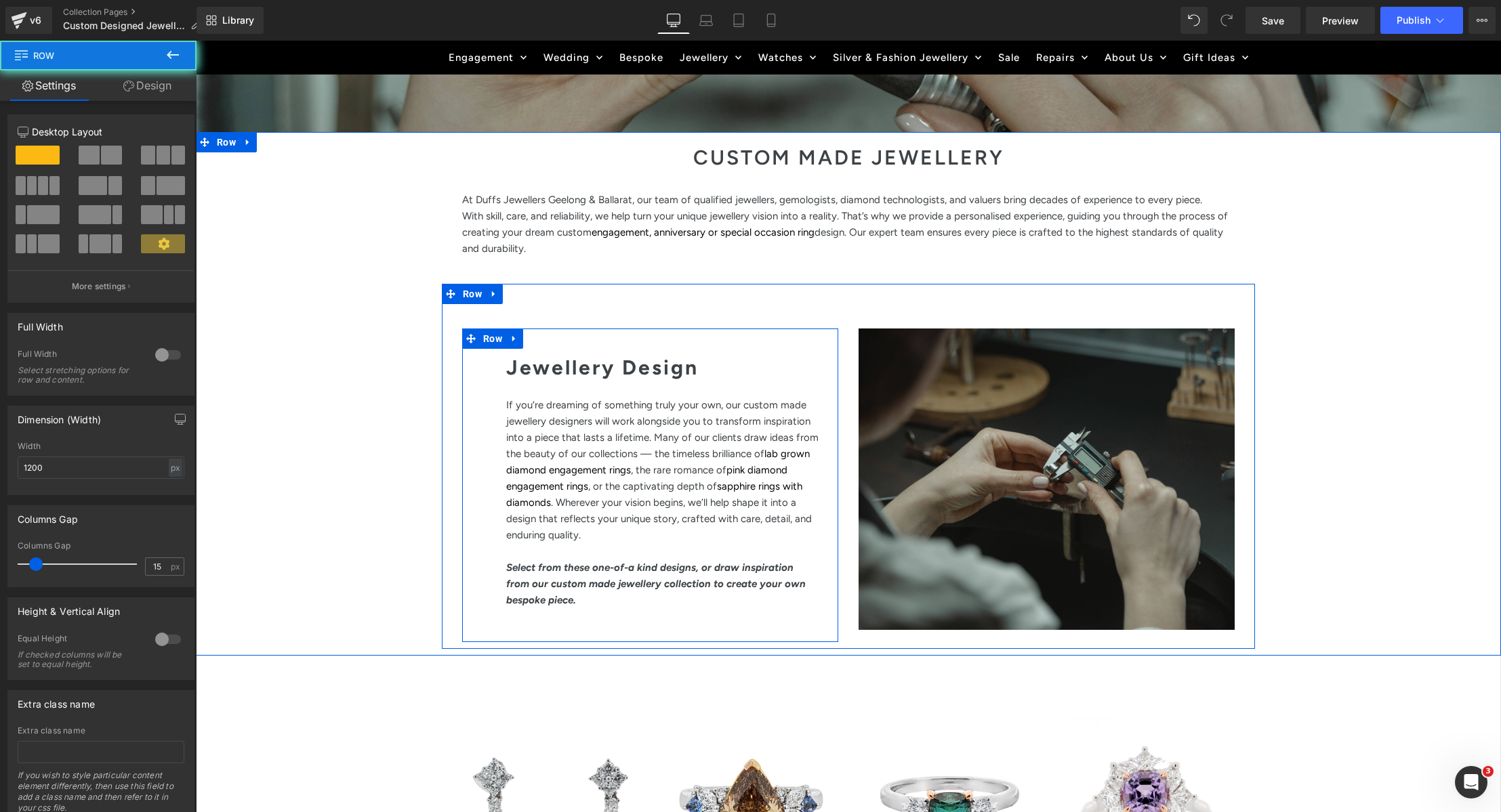
click at [497, 342] on div "Jewellery Design Heading If you’re dreaming of something truly your own, our cu…" at bounding box center [650, 485] width 376 height 313
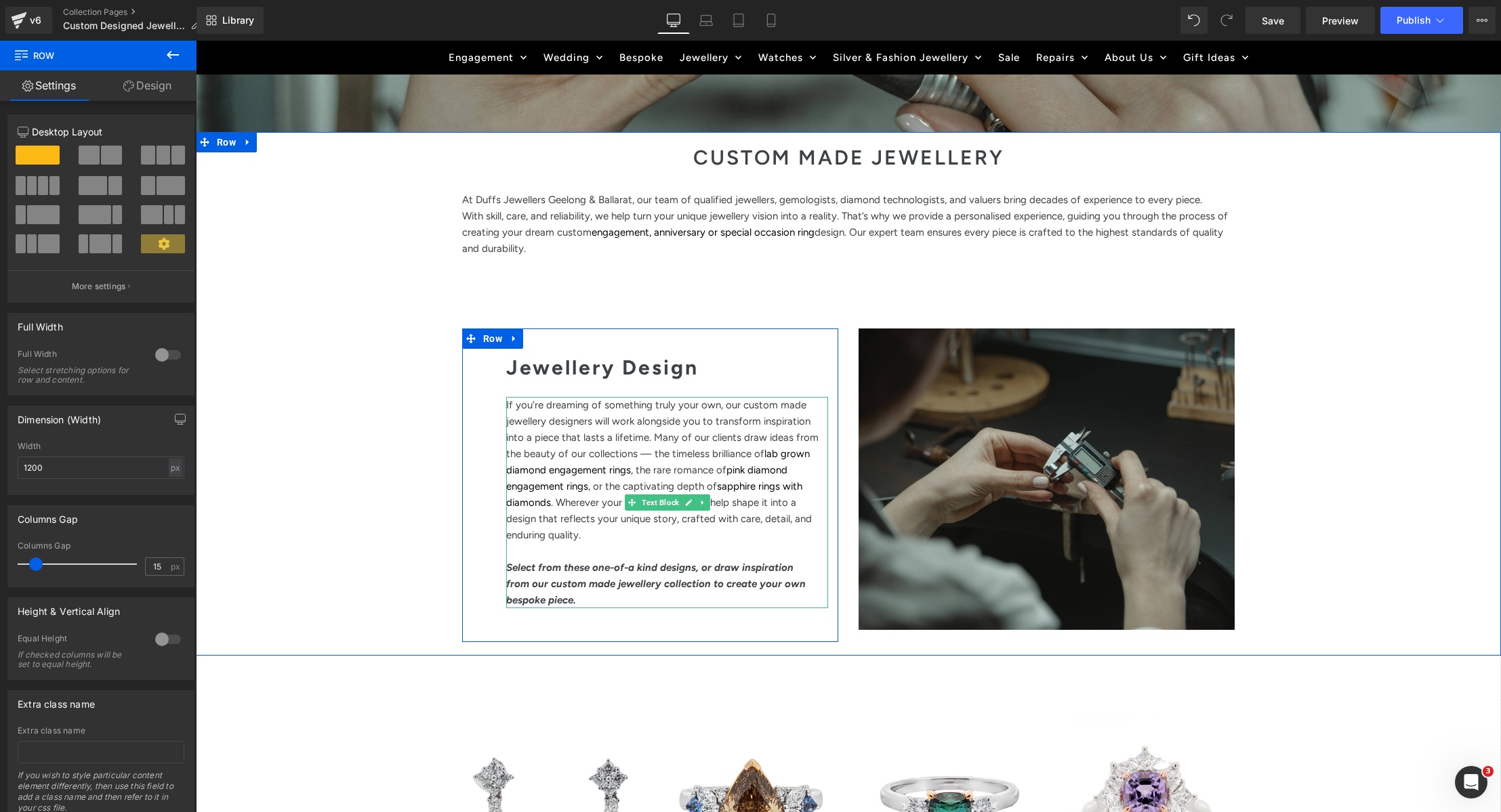
scroll to position [481, 0]
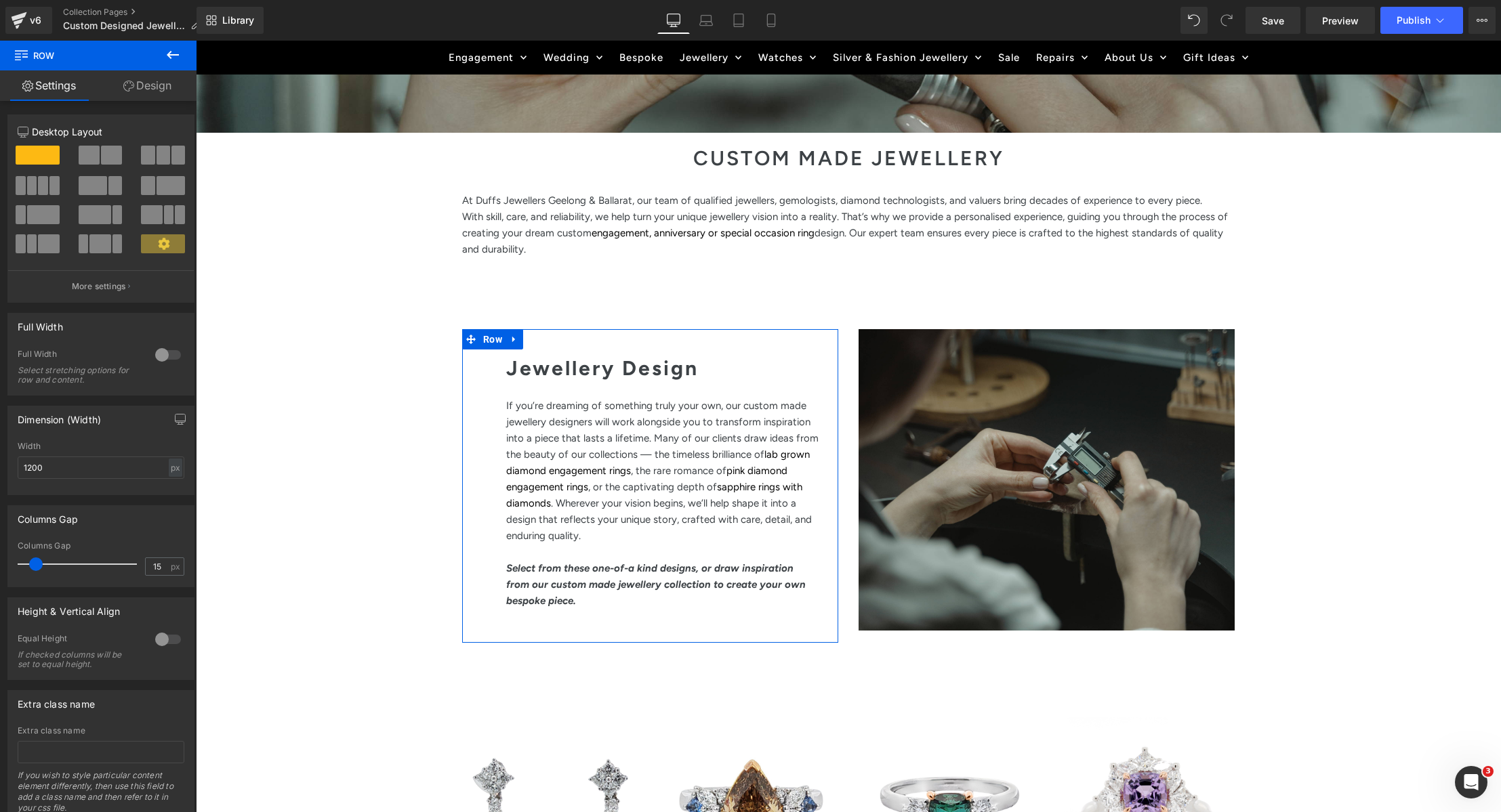
click at [139, 87] on link "Design" at bounding box center [148, 85] width 99 height 30
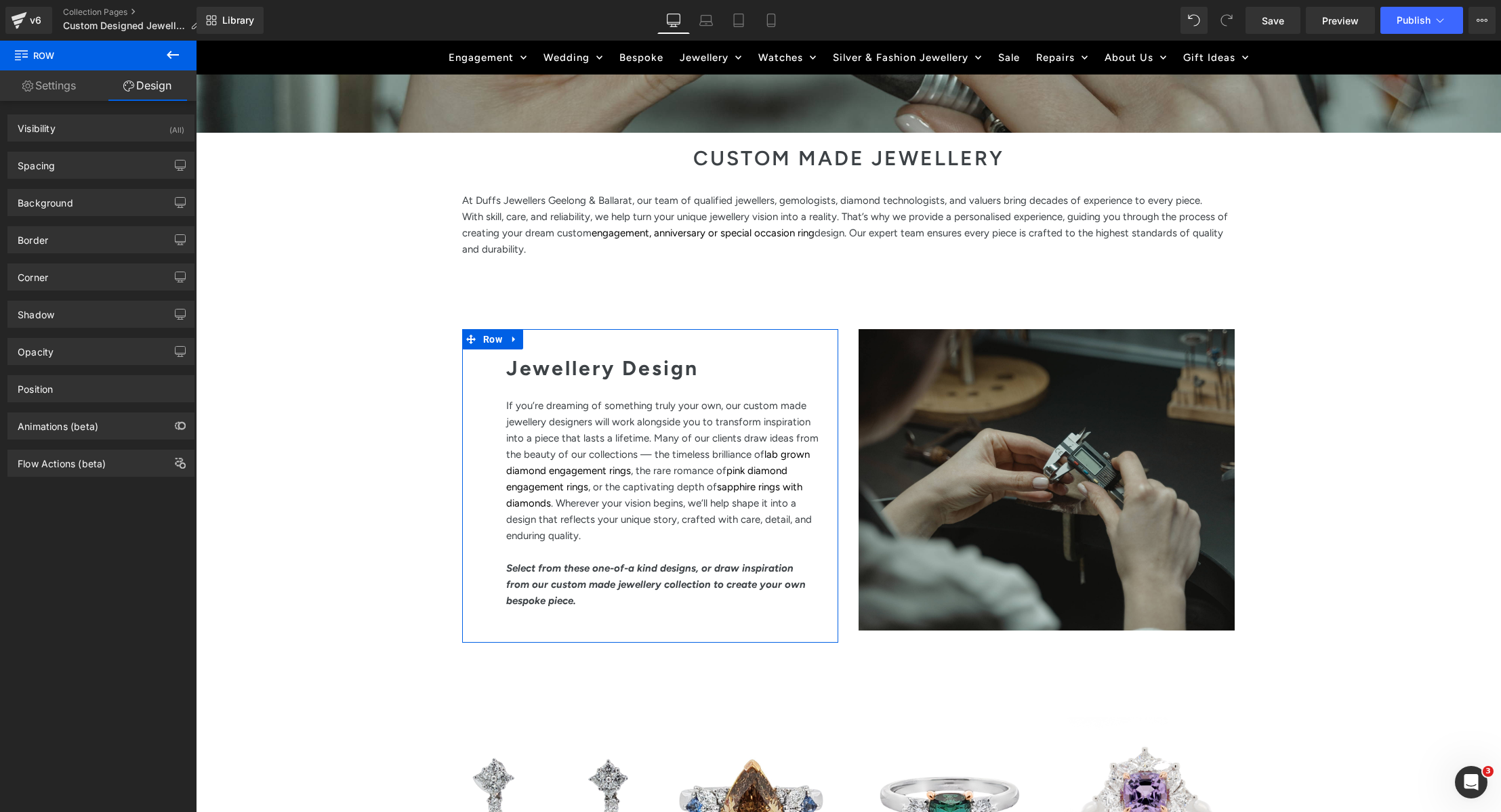
type input "0"
type input "40"
type input "0"
type input "10"
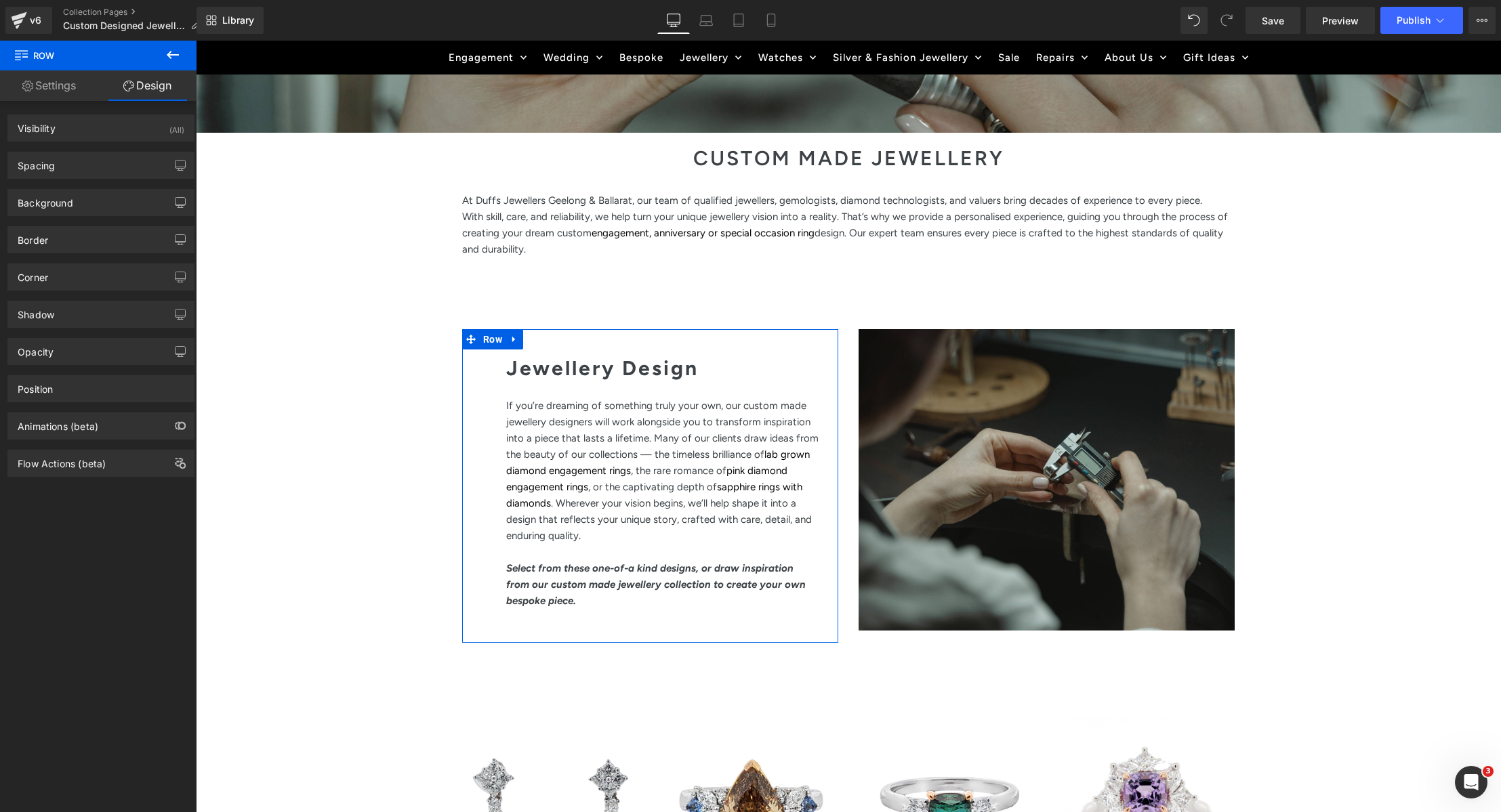
type input "50"
click at [130, 167] on div "Spacing" at bounding box center [101, 165] width 186 height 26
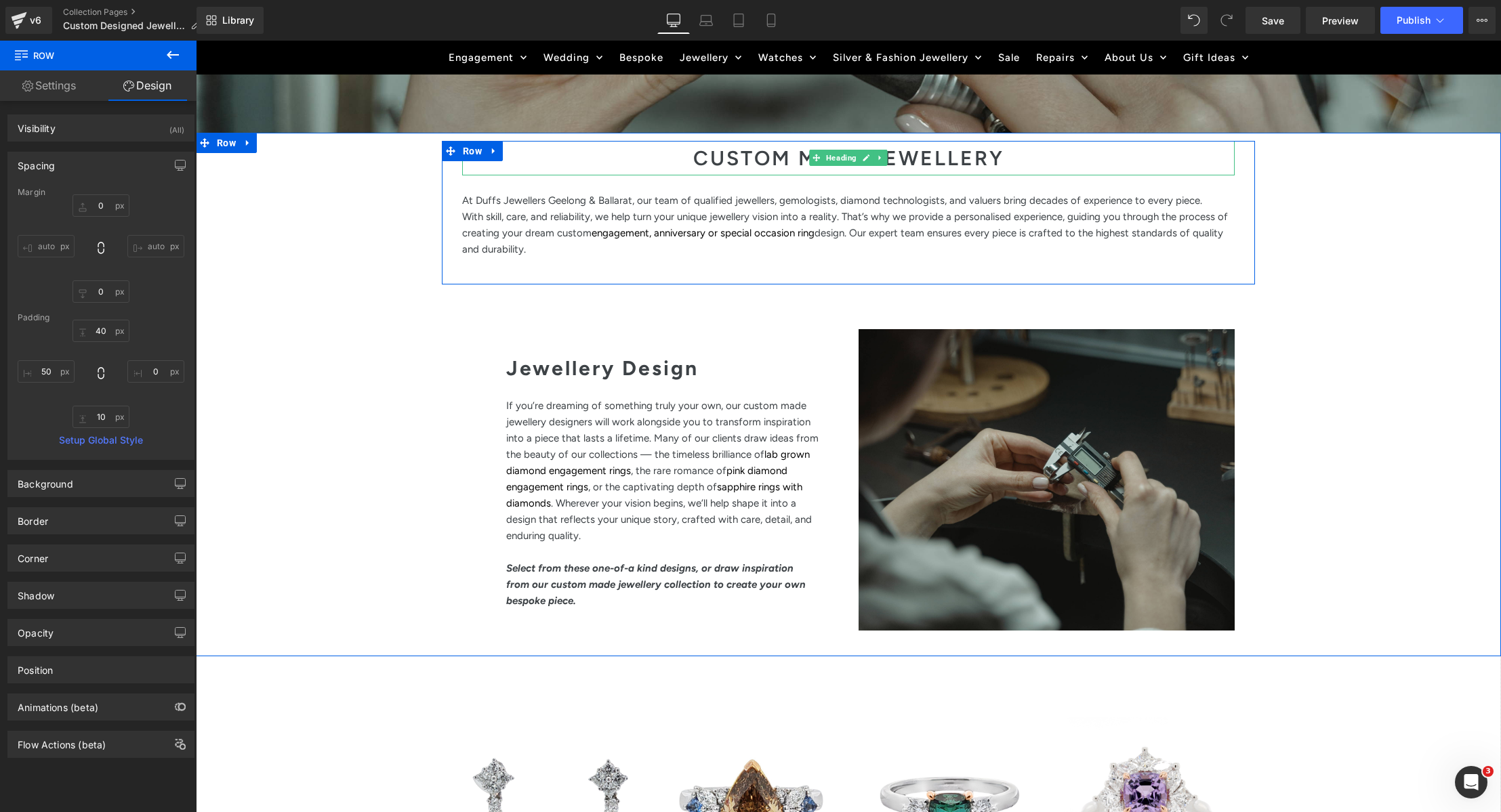
click at [556, 167] on h1 "CUSTOM MADE JEWELLERY" at bounding box center [849, 158] width 772 height 35
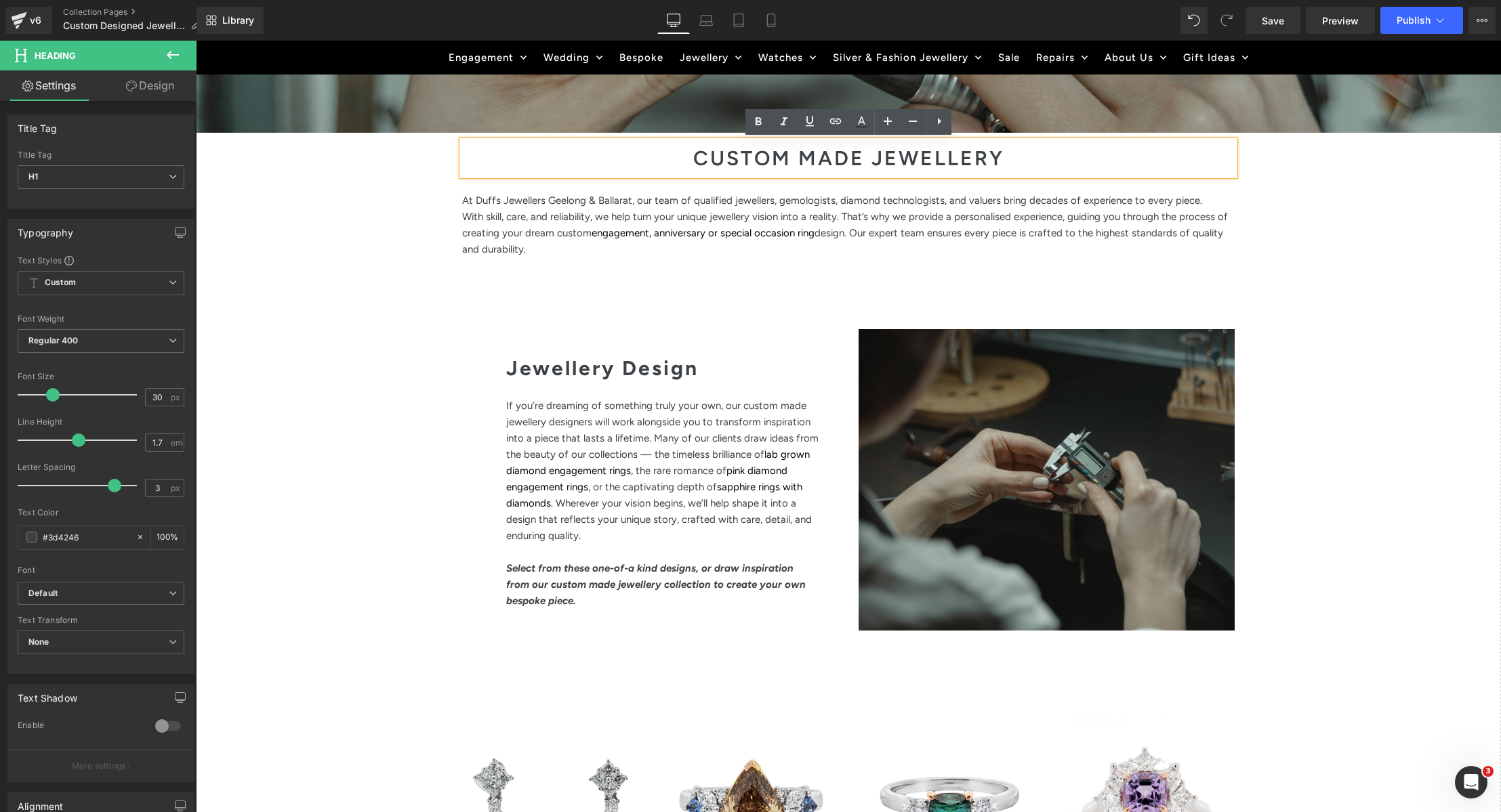
click at [569, 263] on div "CUSTOM MADE JEWELLERY Heading At Duffs Jewellers Geelong & Ballarat, our team o…" at bounding box center [849, 213] width 793 height 144
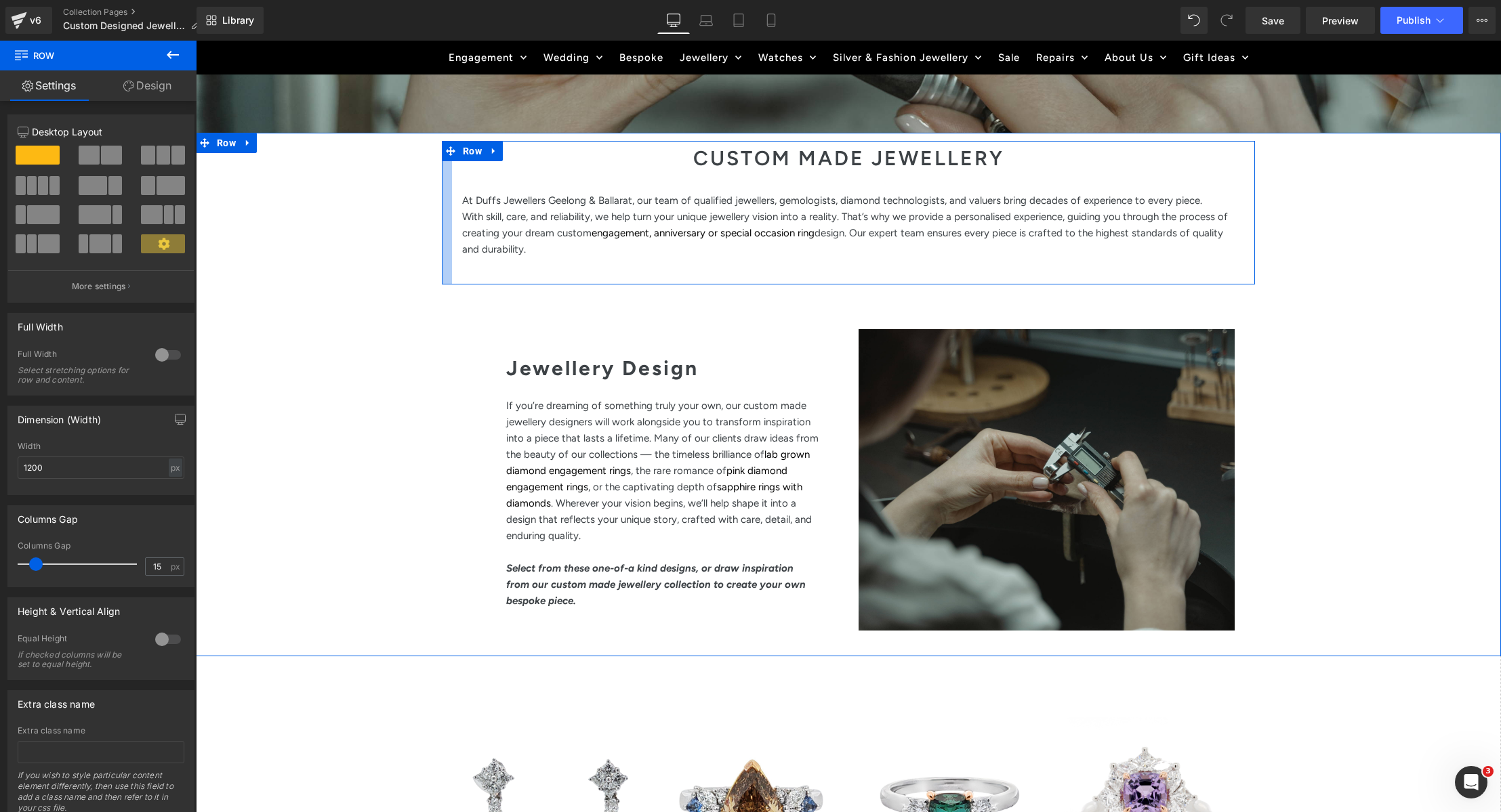
click at [442, 184] on div at bounding box center [447, 213] width 10 height 144
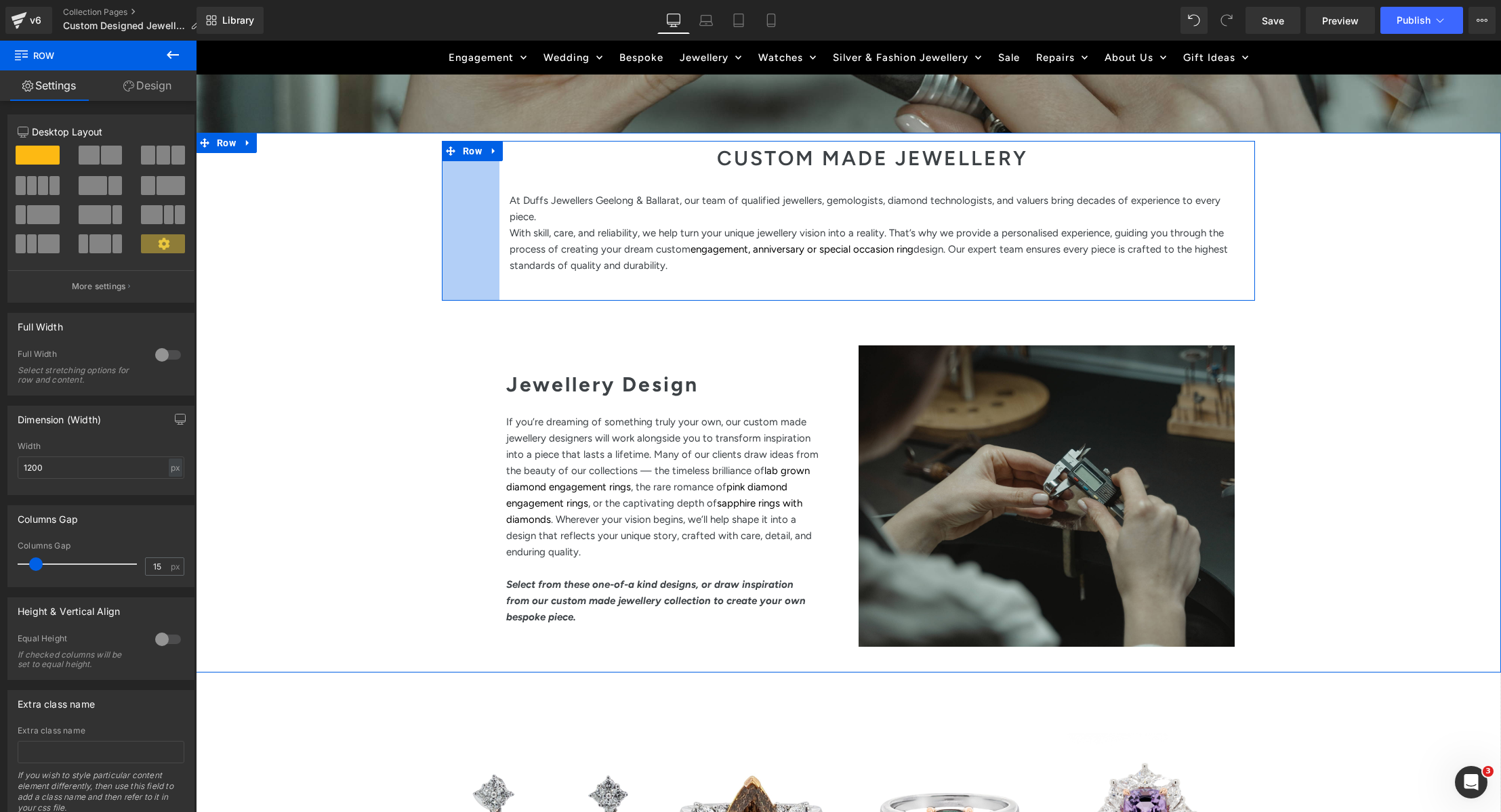
drag, startPoint x: 447, startPoint y: 195, endPoint x: 529, endPoint y: 207, distance: 82.9
click at [494, 202] on div "85px" at bounding box center [471, 221] width 58 height 160
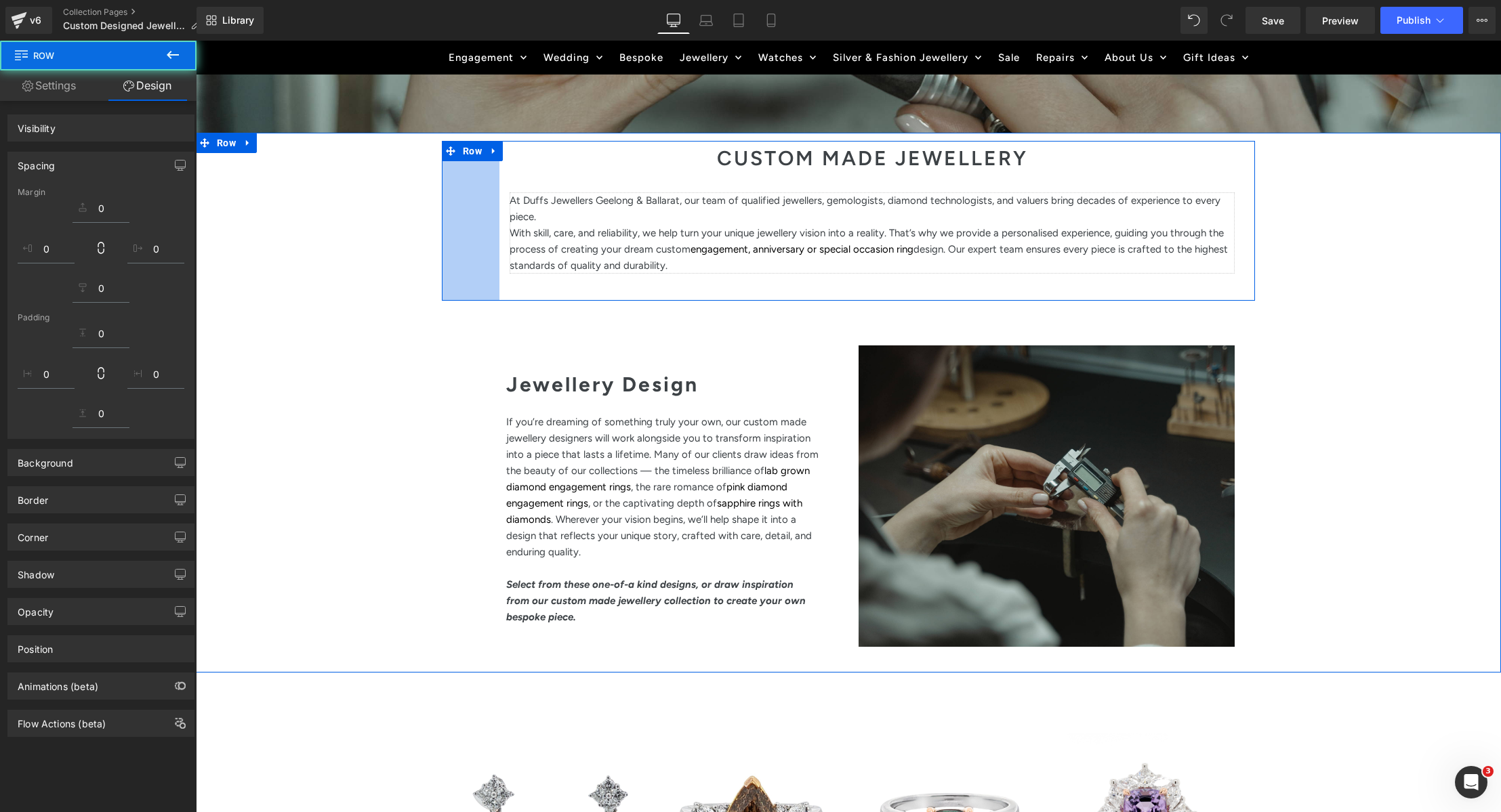
click at [547, 215] on p "At Duffs Jewellers Geelong & Ballarat, our team of qualified jewellers, gemolog…" at bounding box center [872, 209] width 725 height 33
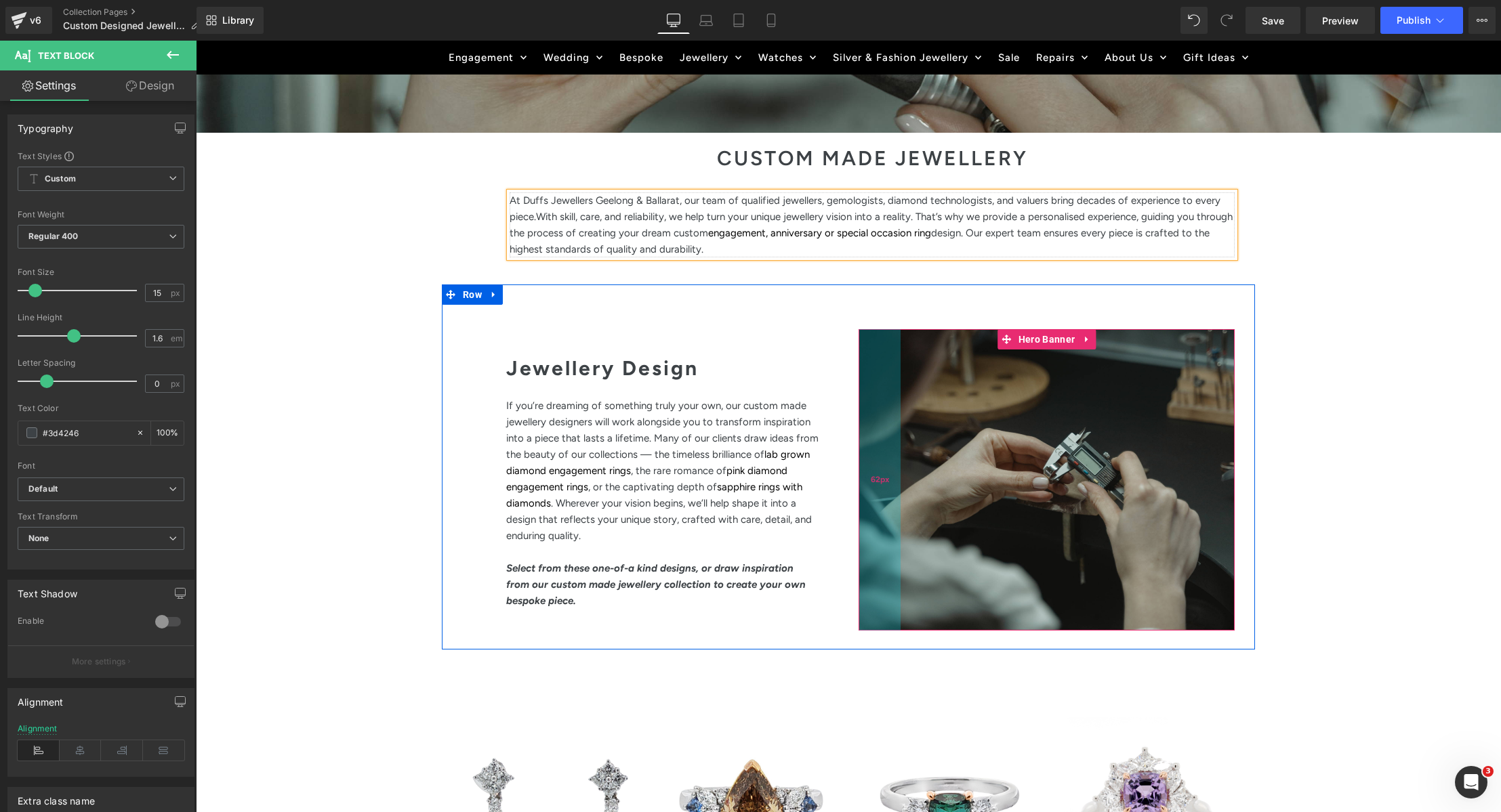
scroll to position [480, 0]
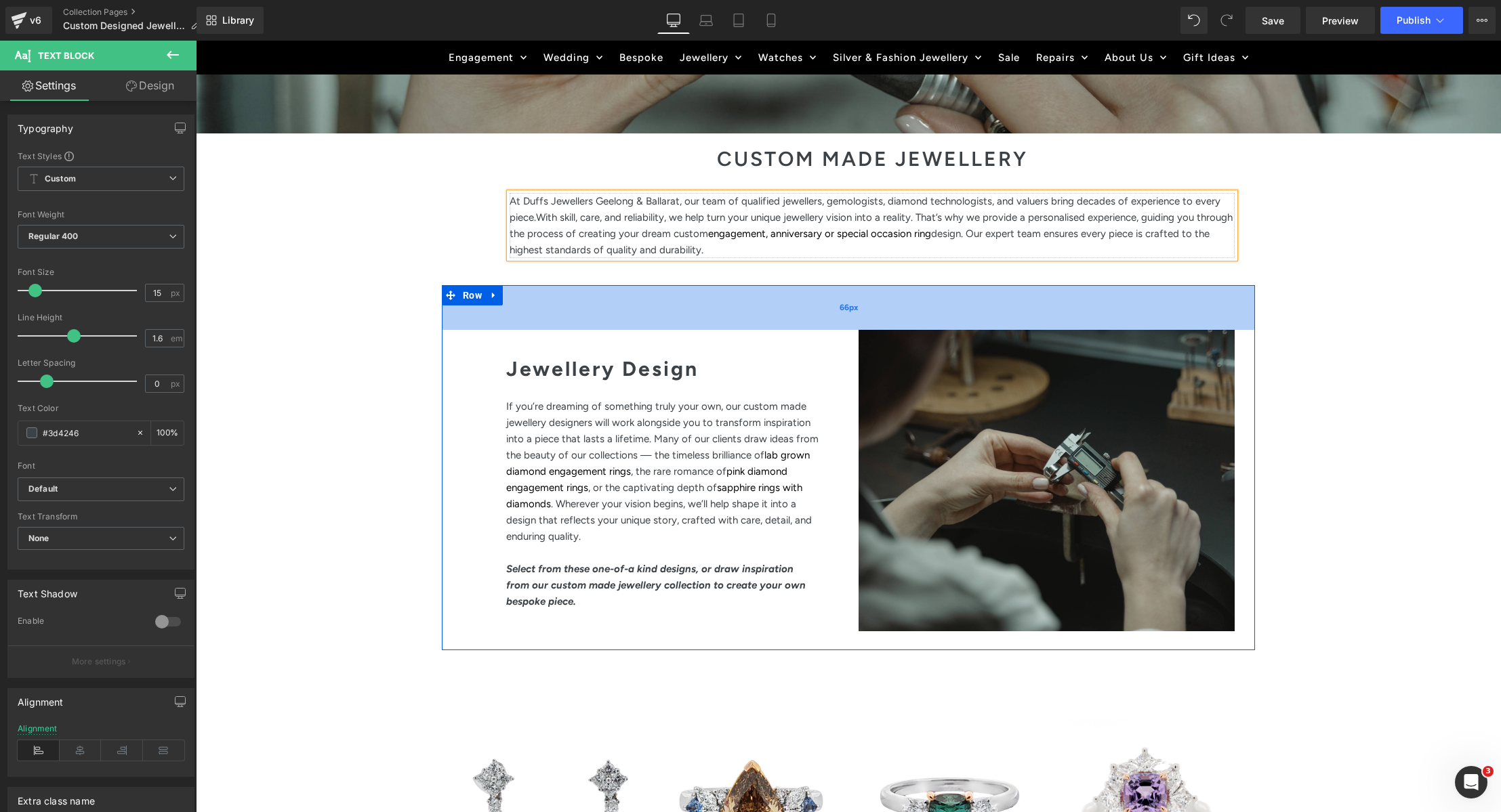
click at [589, 320] on div "66px" at bounding box center [848, 307] width 813 height 44
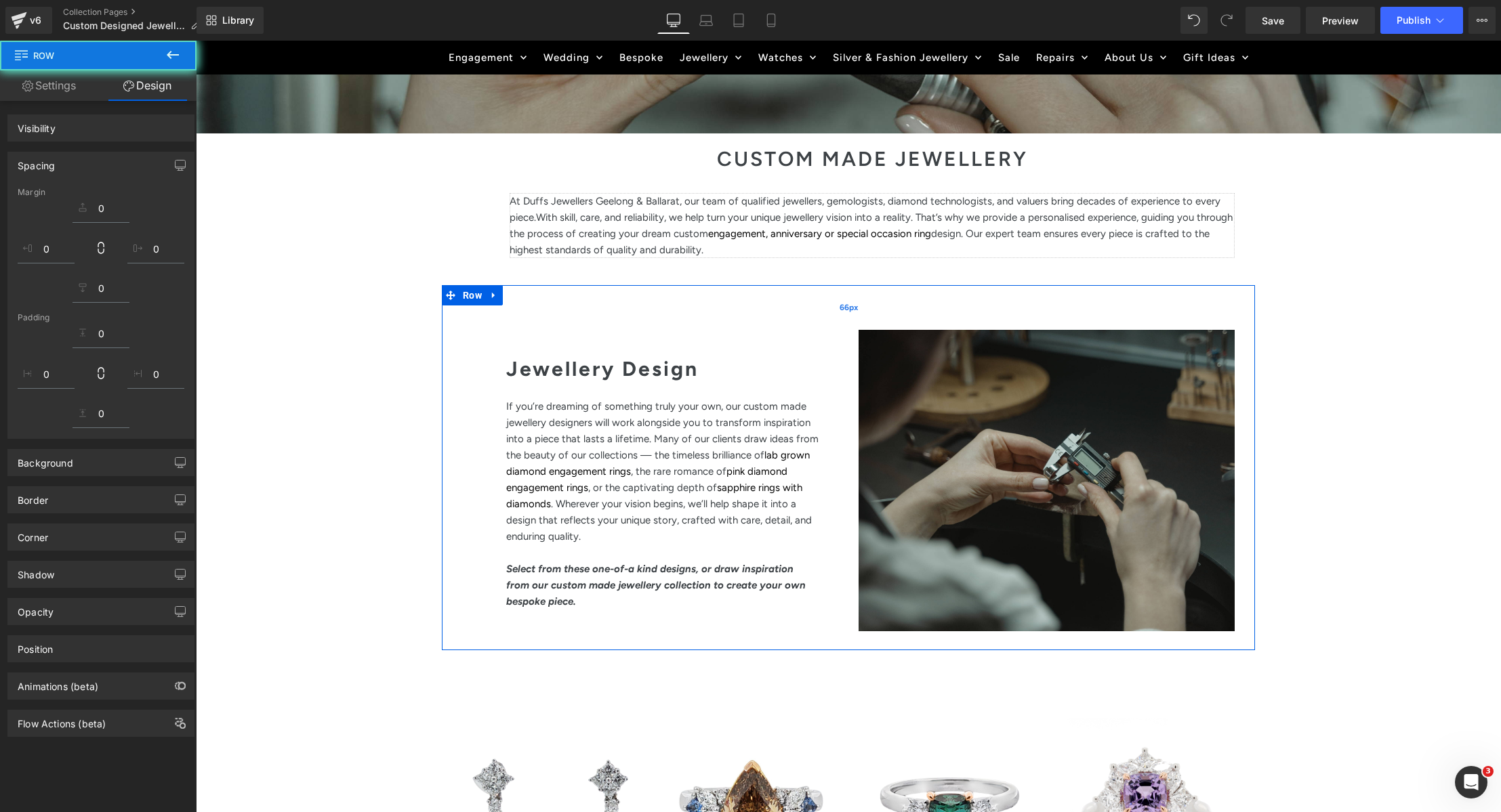
click at [594, 320] on div "66px" at bounding box center [848, 307] width 813 height 44
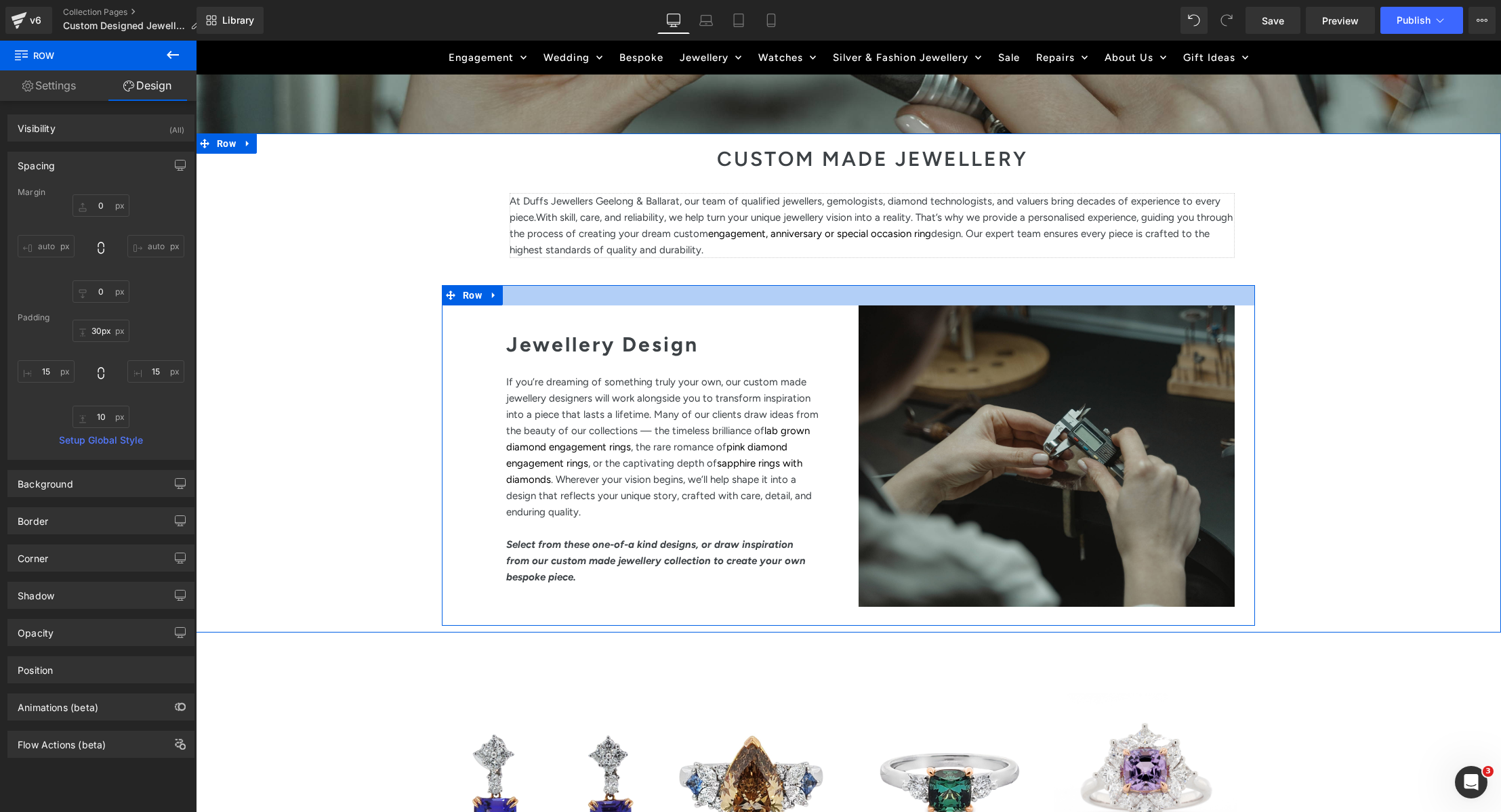
type input "29px"
drag, startPoint x: 597, startPoint y: 325, endPoint x: 603, endPoint y: 299, distance: 26.7
click at [603, 299] on div at bounding box center [848, 295] width 813 height 20
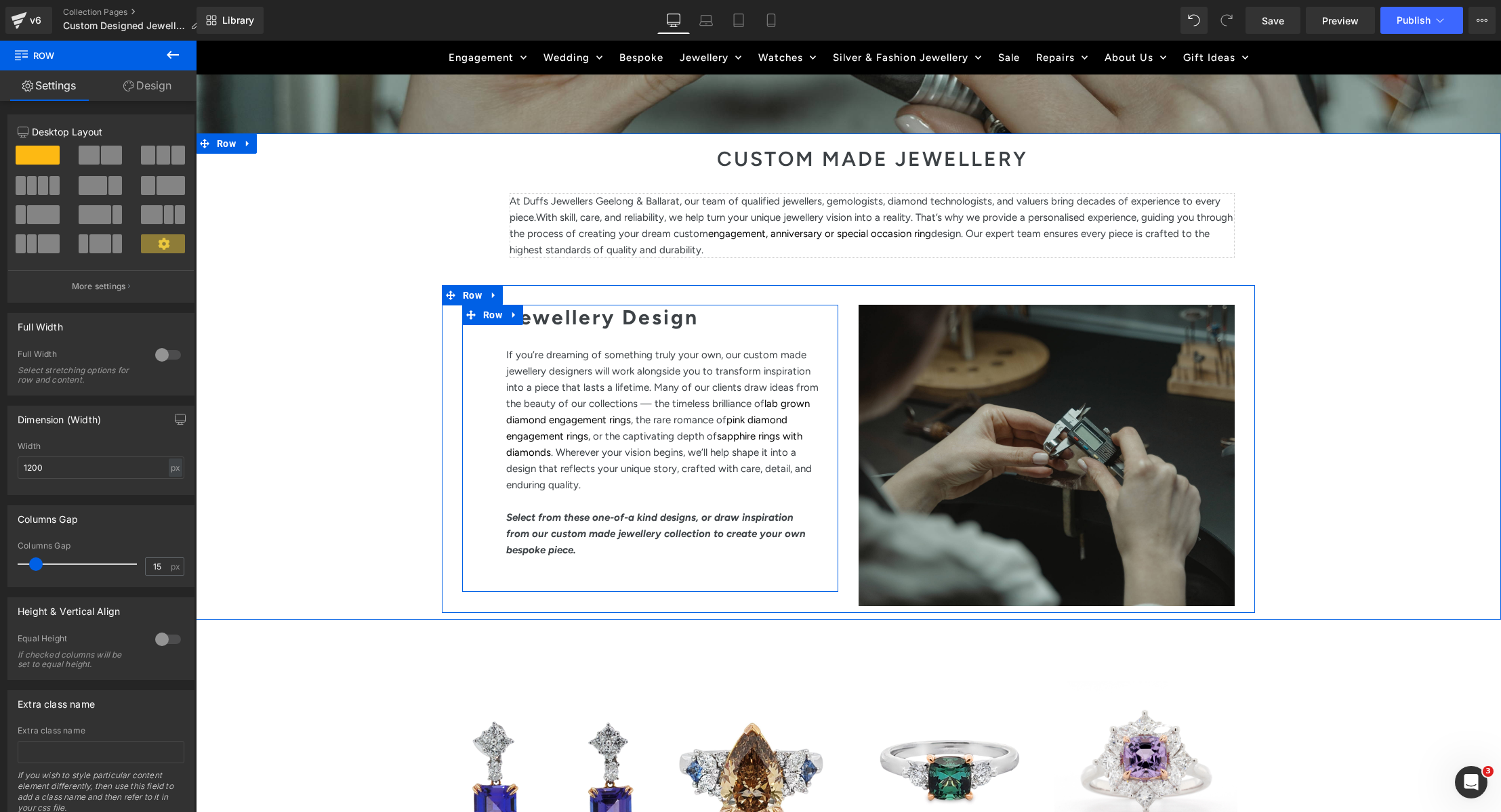
drag, startPoint x: 599, startPoint y: 325, endPoint x: 603, endPoint y: 298, distance: 27.3
click at [603, 298] on div "Jewellery Design Heading If you’re dreaming of something truly your own, our cu…" at bounding box center [848, 449] width 813 height 328
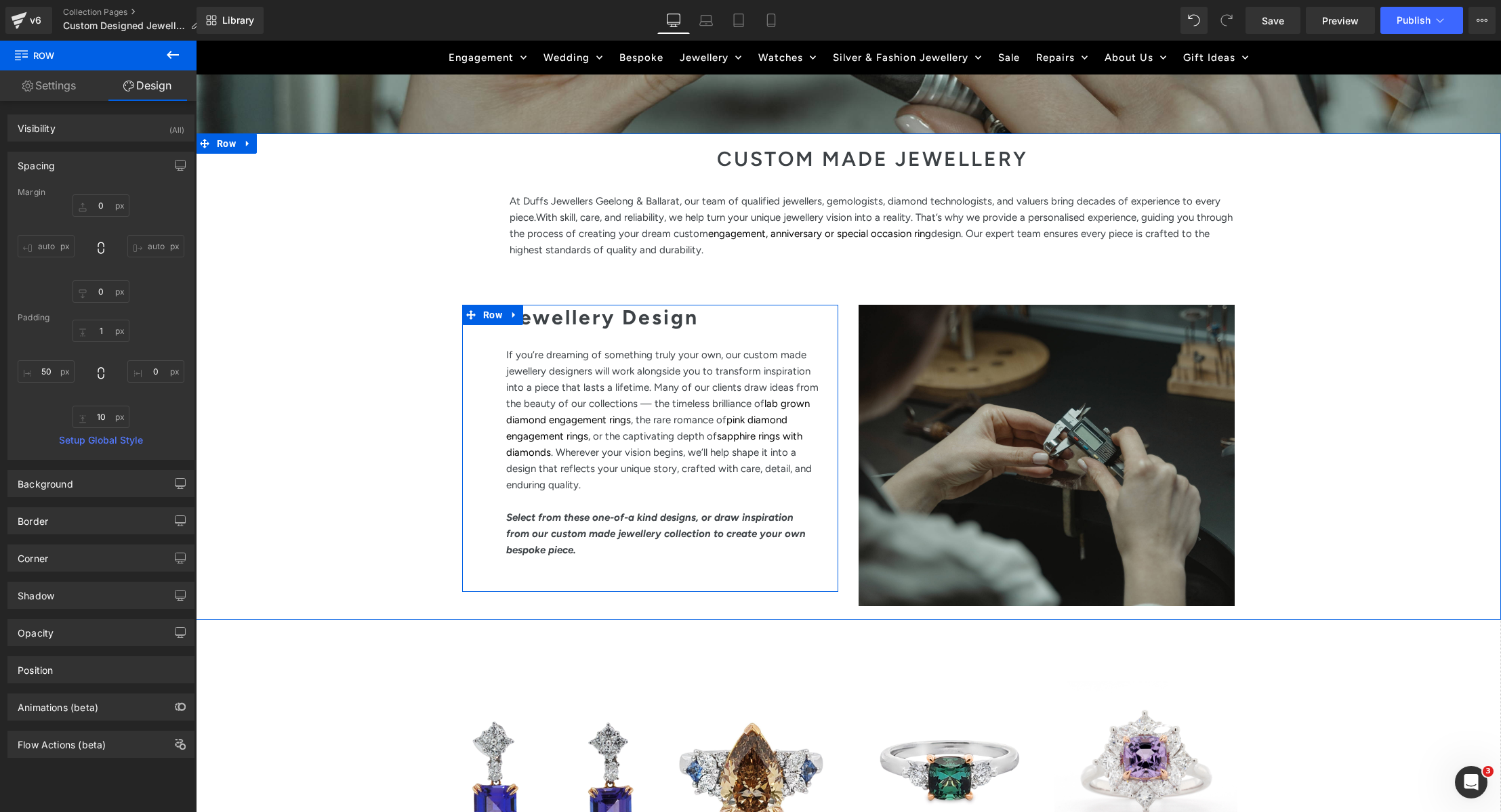
drag, startPoint x: 1383, startPoint y: 442, endPoint x: 1376, endPoint y: 494, distance: 52.5
click at [1383, 442] on div "CUSTOM MADE JEWELLERY Heading At Duffs Jewellers Geelong & Ballarat, our team o…" at bounding box center [848, 377] width 1305 height 471
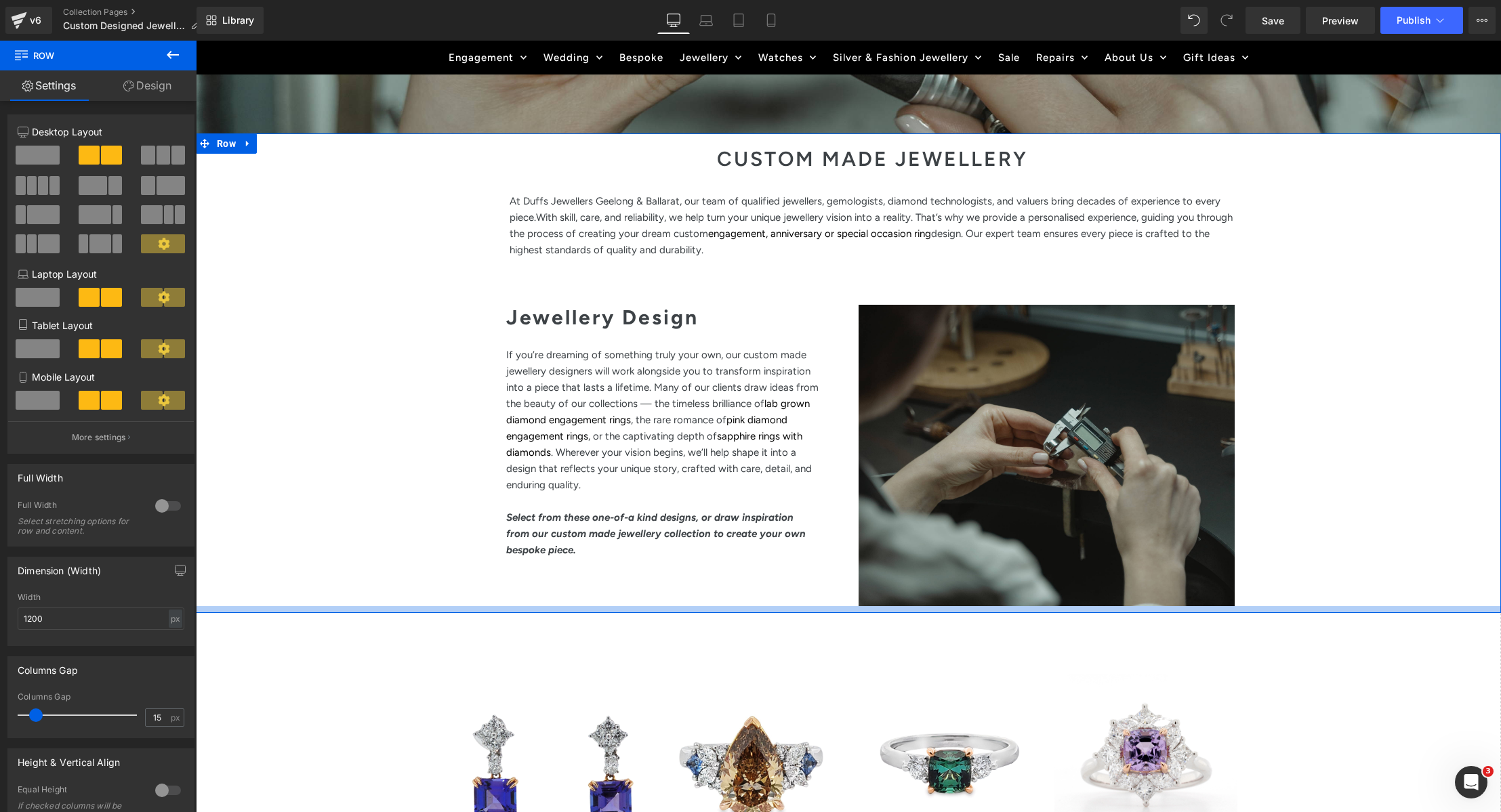
drag, startPoint x: 732, startPoint y: 609, endPoint x: 877, endPoint y: 598, distance: 145.4
click at [732, 609] on div "CUSTOM MADE JEWELLERY Heading At Duffs Jewellers Geelong & Ballarat, our team o…" at bounding box center [848, 373] width 1305 height 479
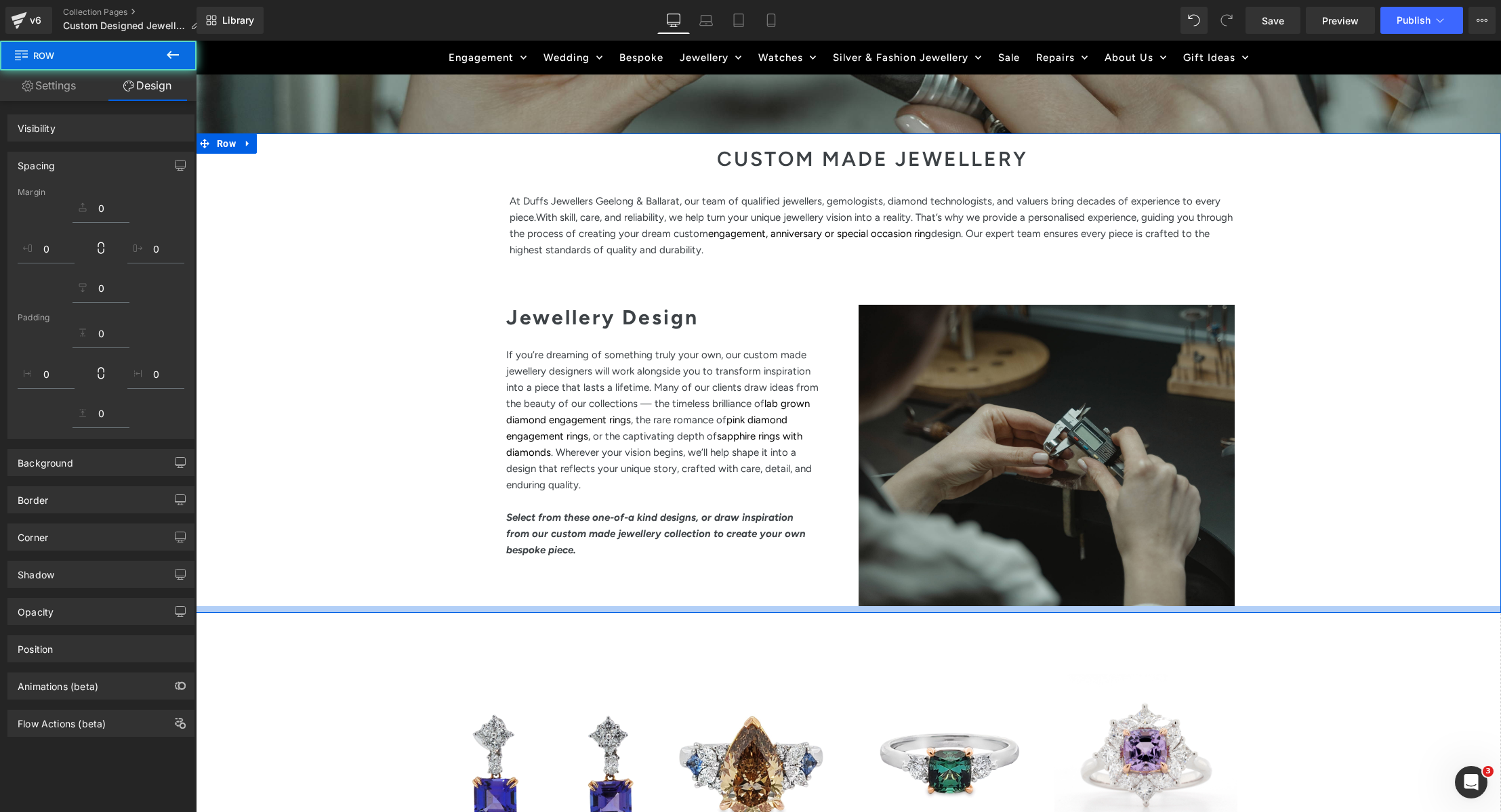
click at [941, 584] on div "Separator Hero Banner 255px 62px" at bounding box center [1046, 455] width 376 height 302
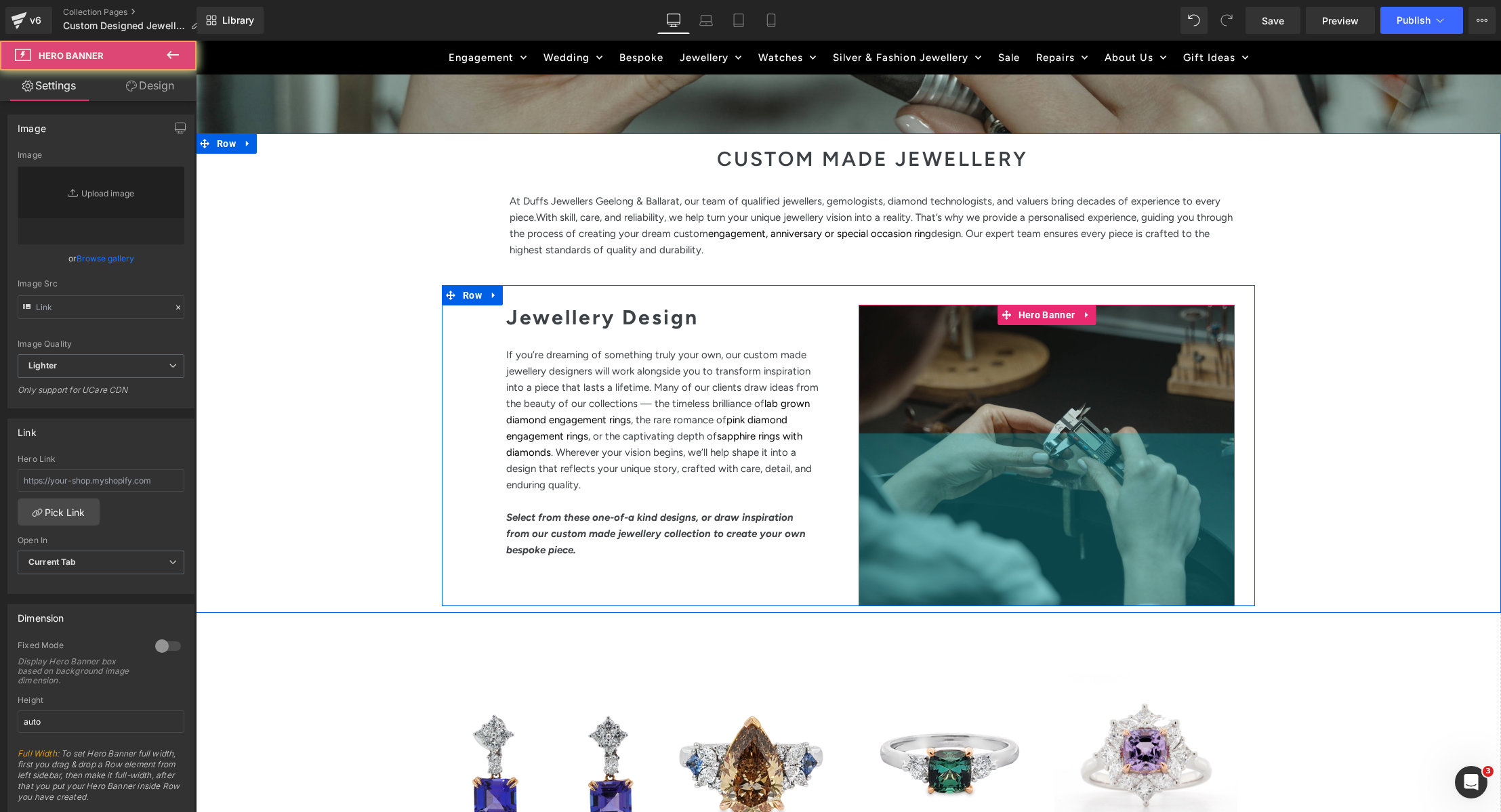
click at [1130, 414] on hr at bounding box center [1067, 413] width 334 height 13
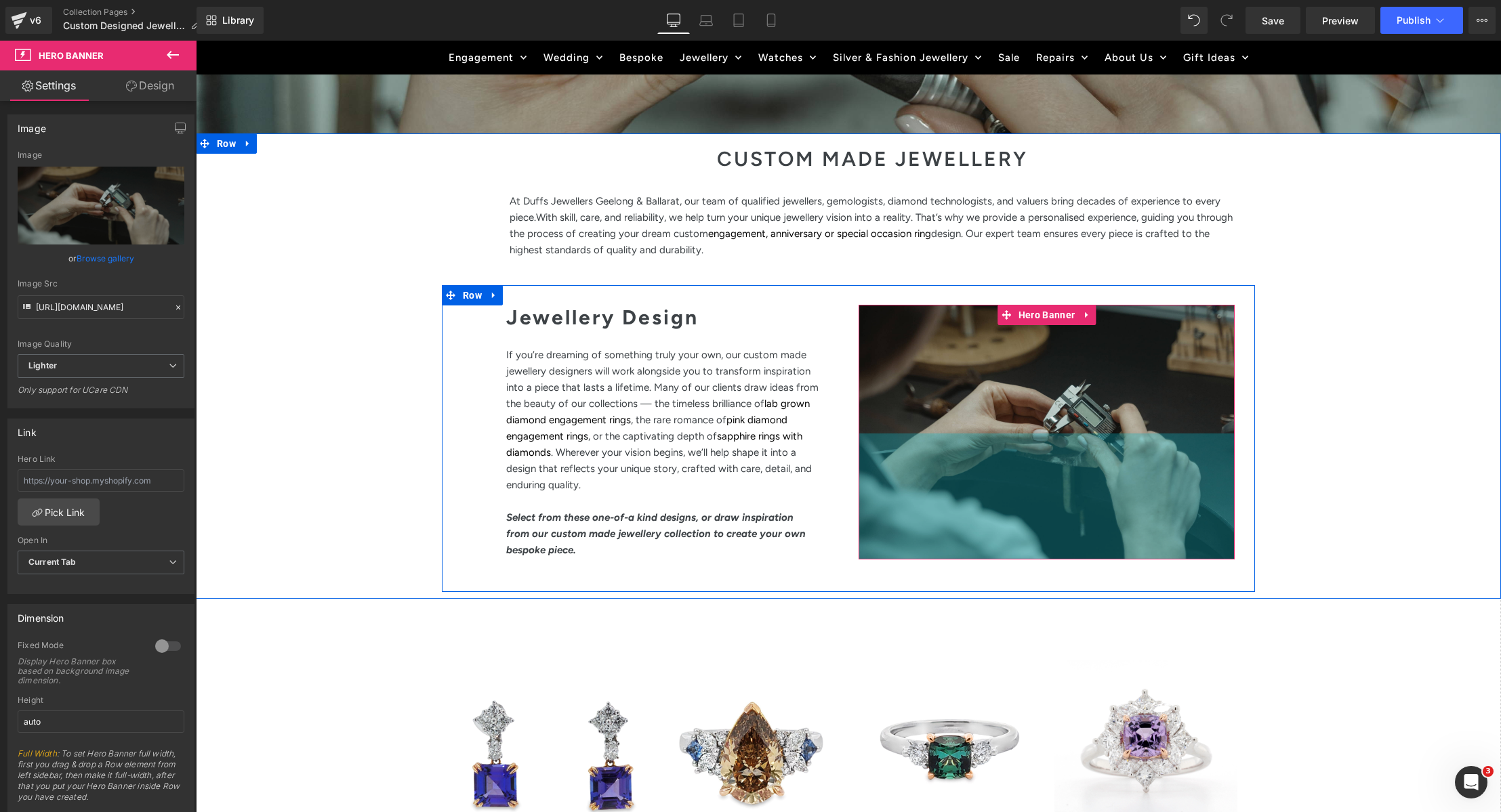
drag, startPoint x: 1100, startPoint y: 557, endPoint x: 944, endPoint y: 605, distance: 163.2
click at [1098, 510] on div "186px" at bounding box center [1046, 496] width 376 height 126
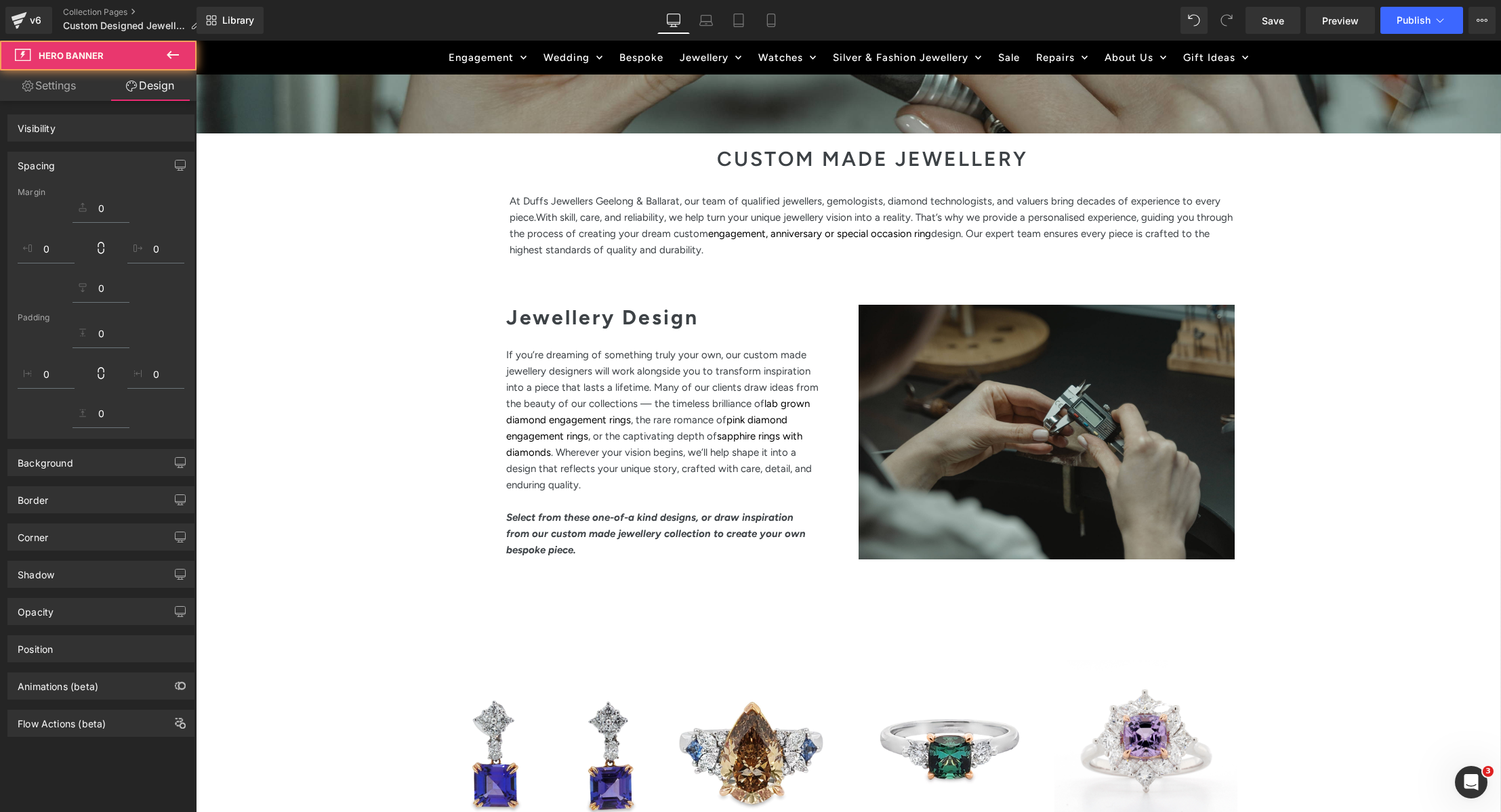
click at [949, 585] on div "Jewellery Design Heading If you’re dreaming of something truly your own, our cu…" at bounding box center [848, 439] width 813 height 307
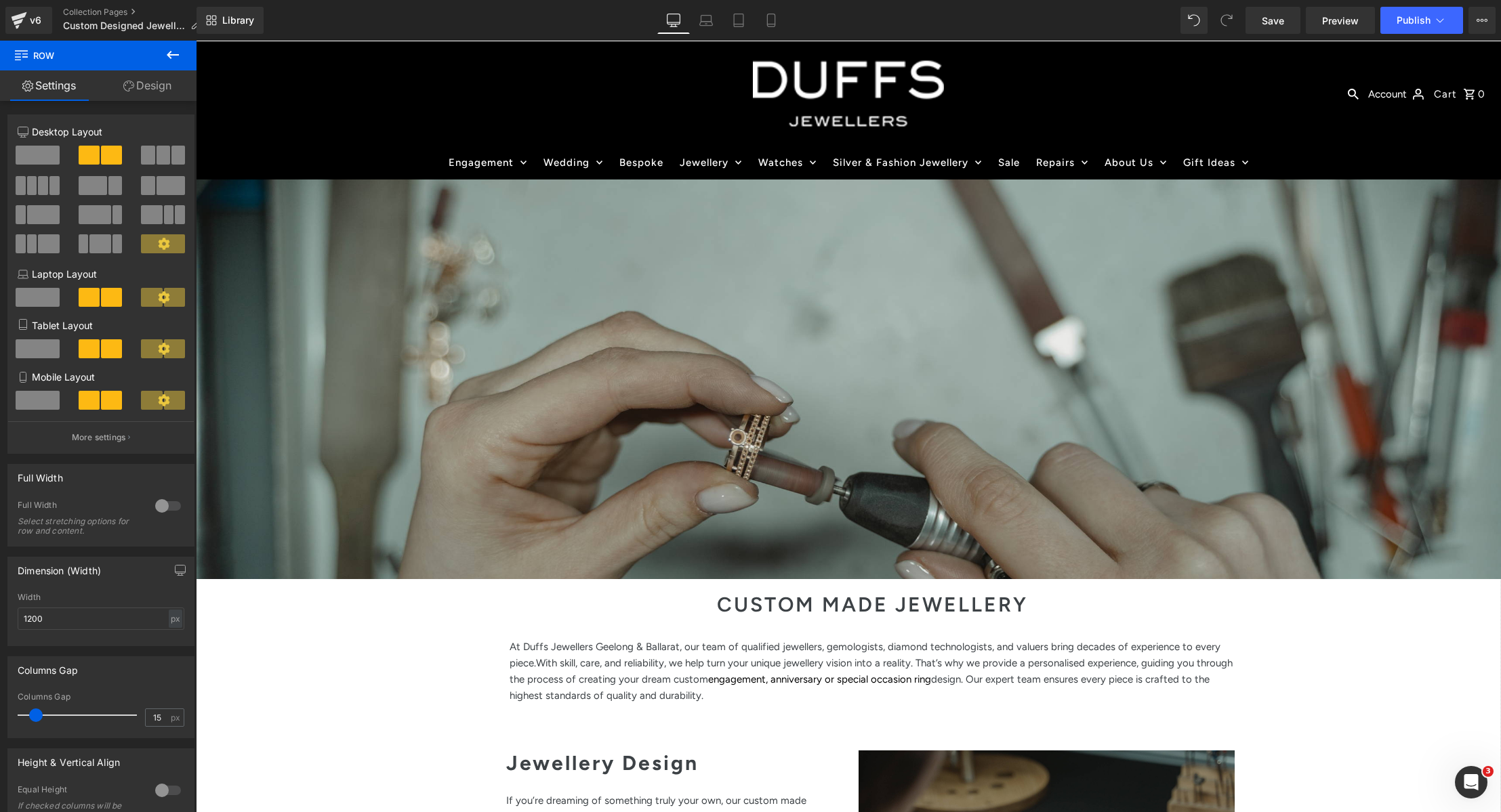
scroll to position [0, 0]
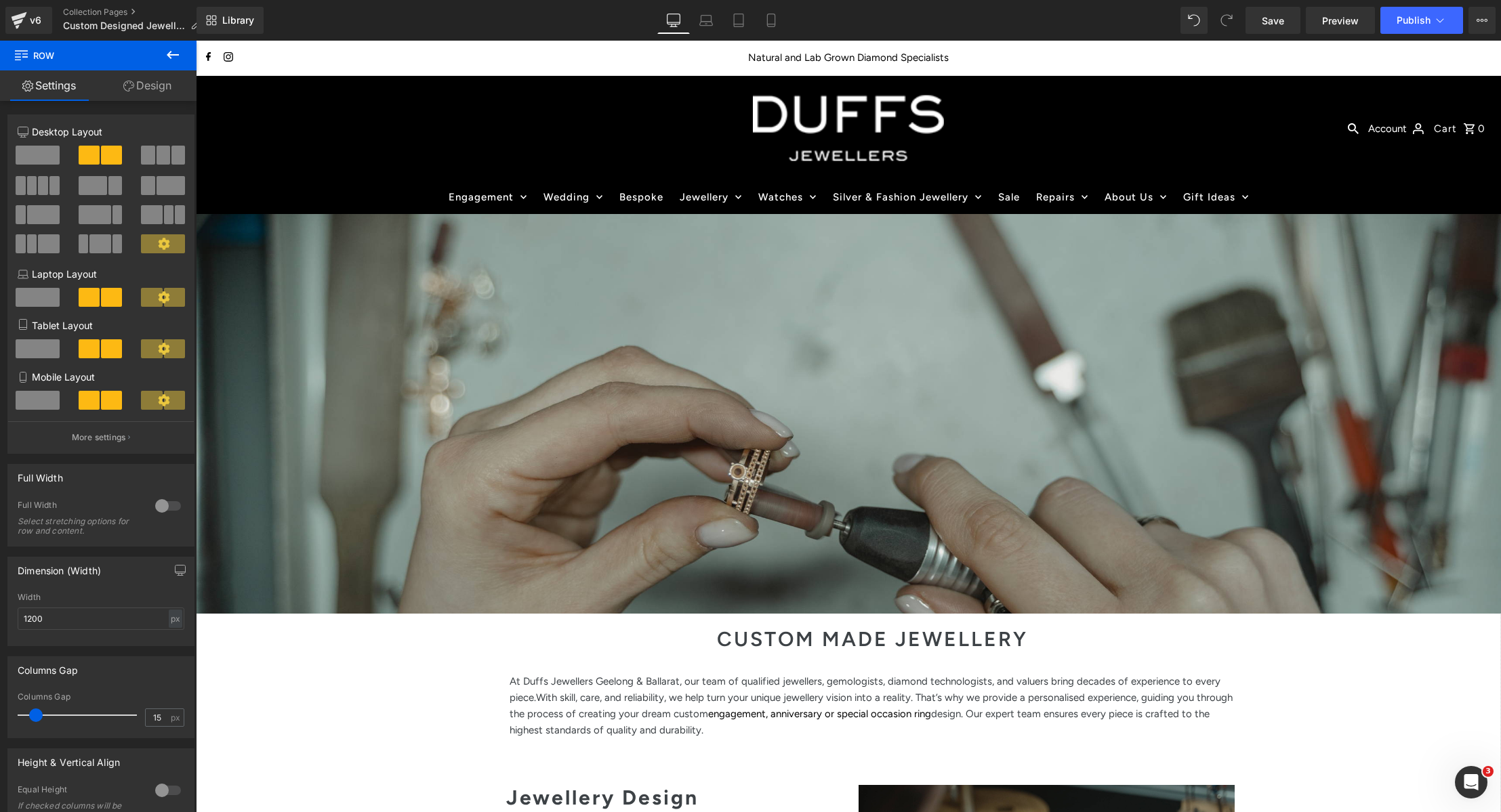
click at [842, 383] on div at bounding box center [848, 413] width 1305 height 399
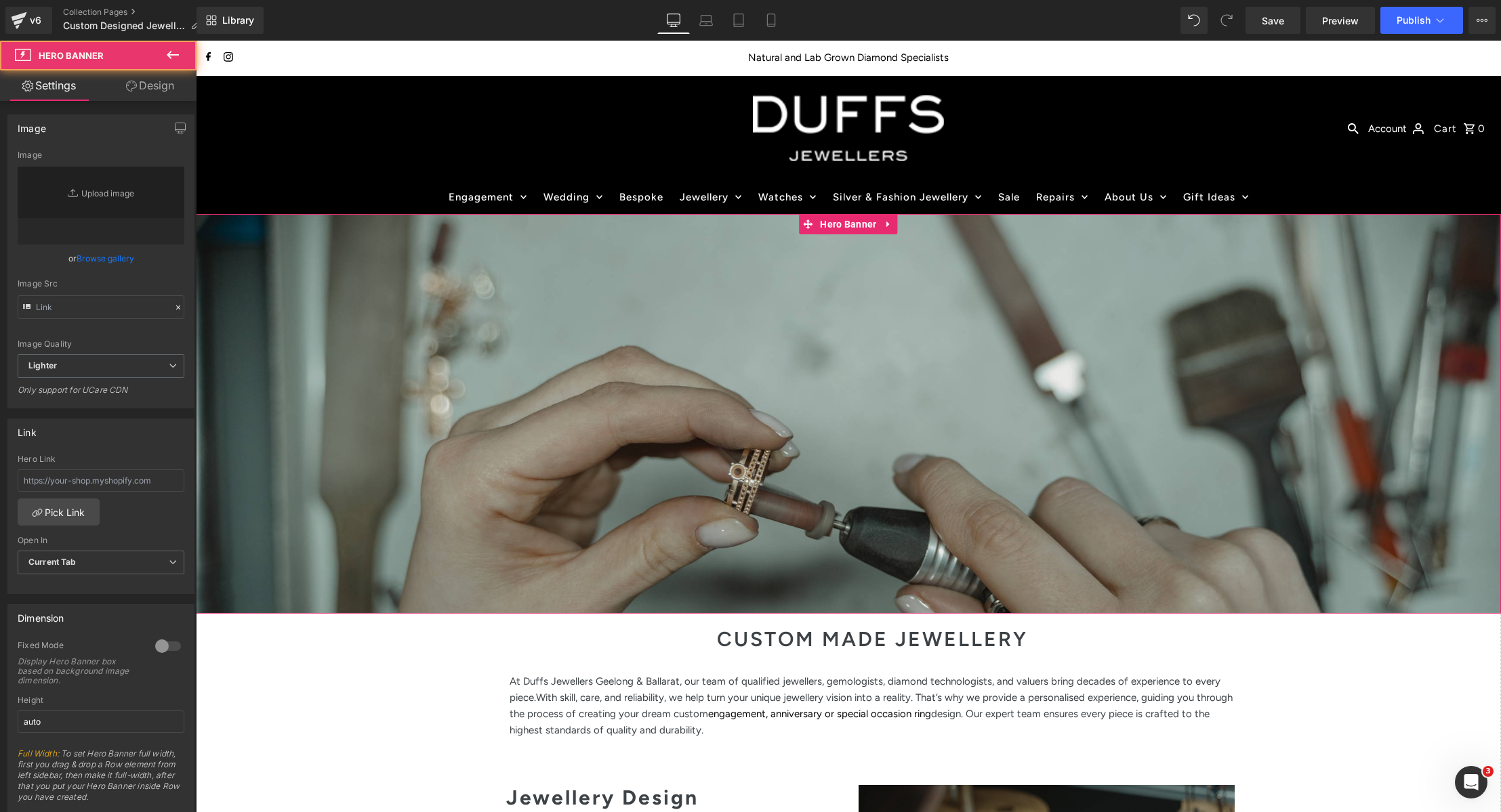
type input "https://ucarecdn.com/81a54e61-aac2-4c12-985d-d4ae7d0be33d/-/format/auto/-/previ…"
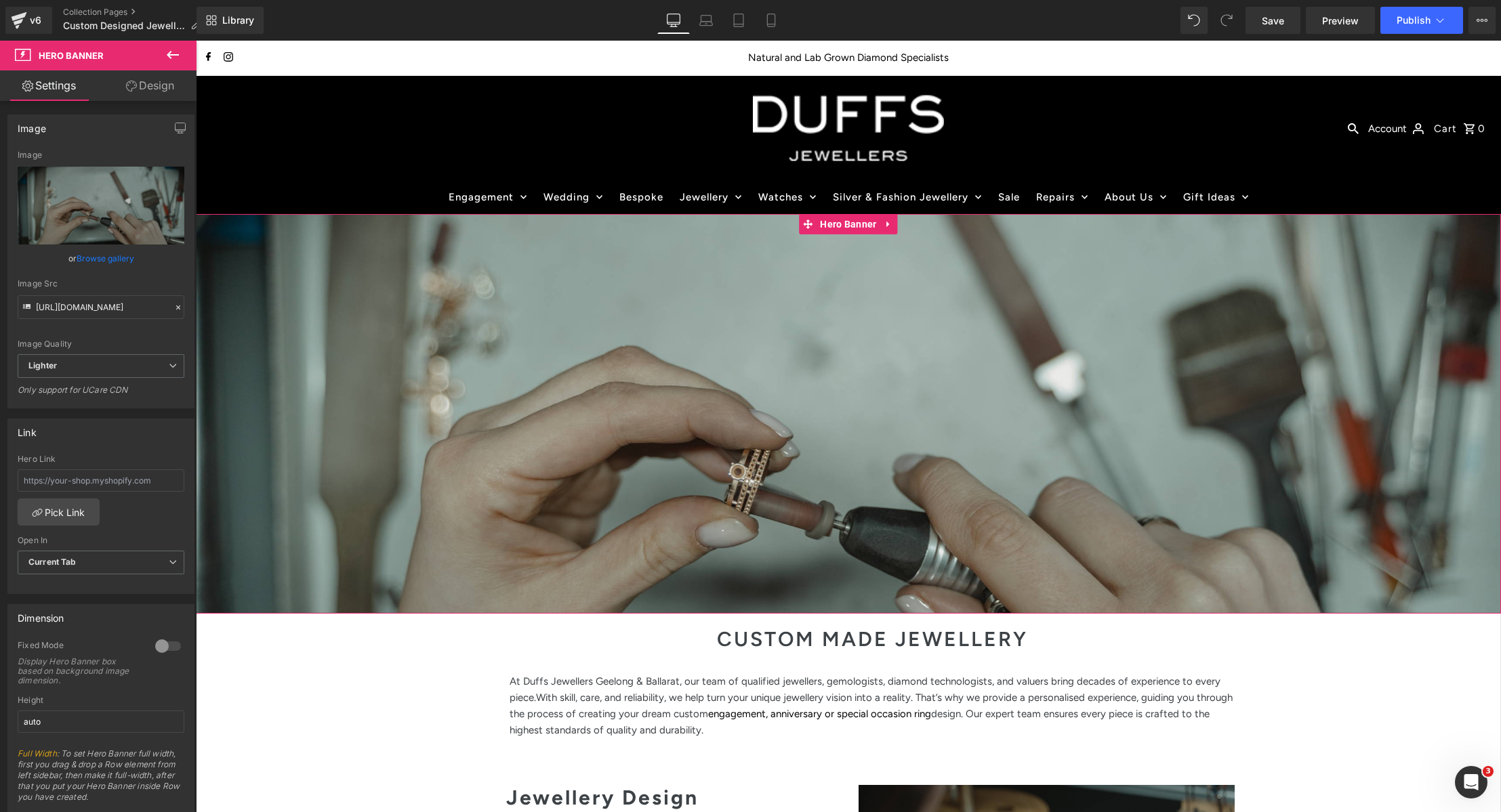
click at [524, 359] on div at bounding box center [848, 413] width 1305 height 399
click at [889, 222] on icon at bounding box center [889, 224] width 10 height 10
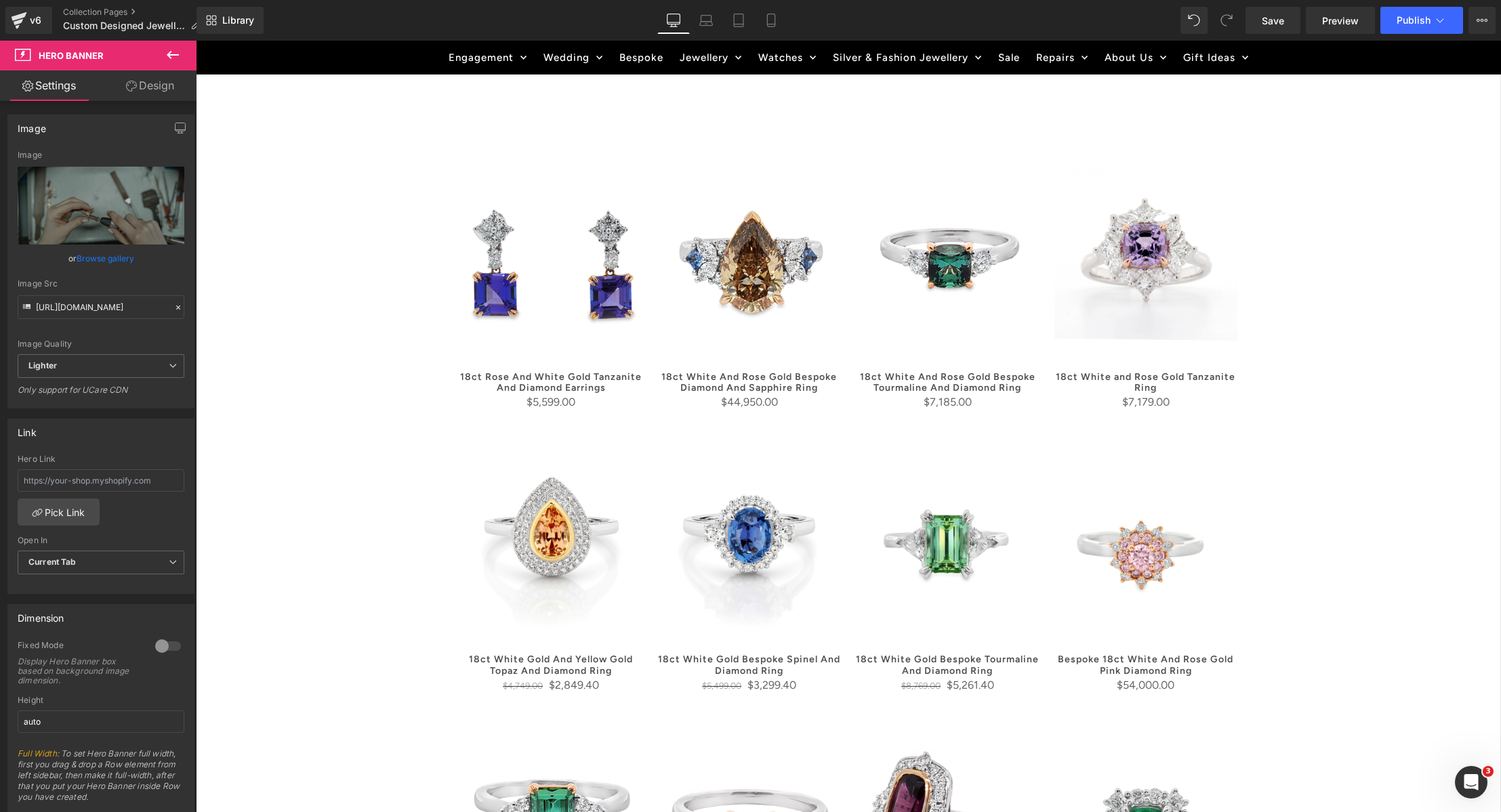
scroll to position [973, 0]
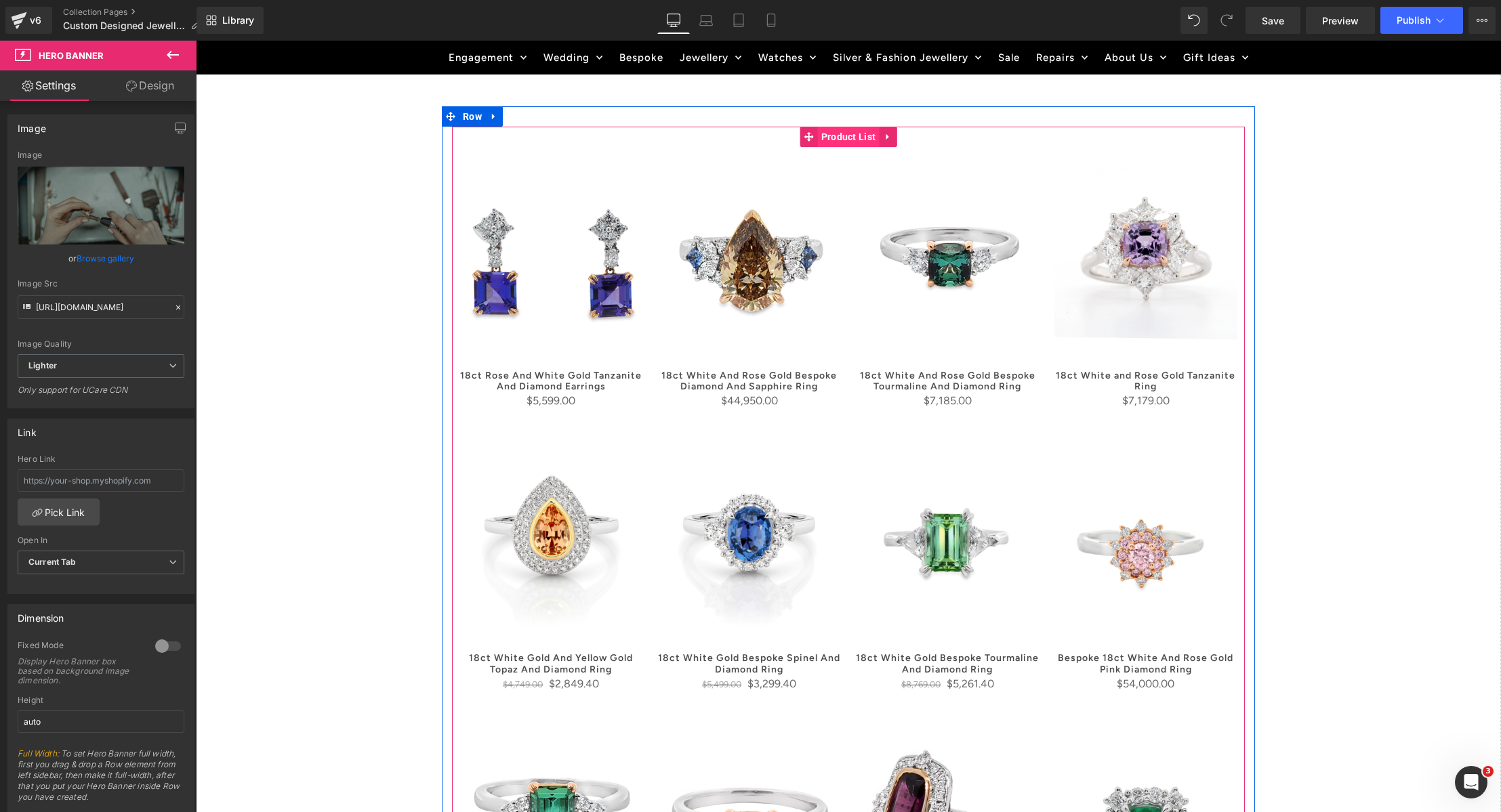
click at [848, 127] on span "Product List" at bounding box center [849, 136] width 62 height 20
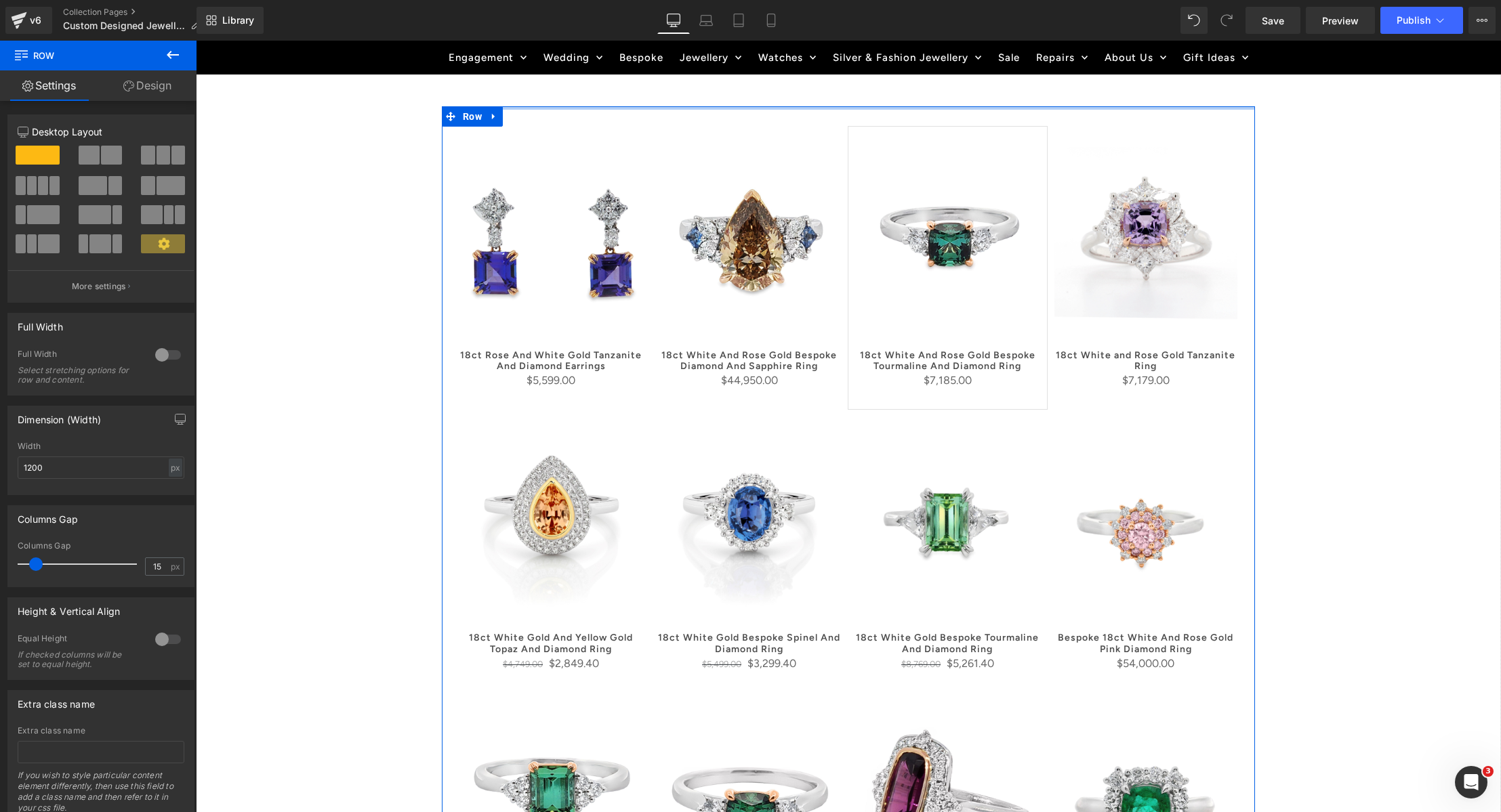
drag, startPoint x: 924, startPoint y: 124, endPoint x: 922, endPoint y: 184, distance: 60.0
click at [926, 103] on div "Separator Hero Banner CUSTOM MADE JEWELLERY Heading At Duffs Jewellers Geelong …" at bounding box center [848, 818] width 1305 height 3153
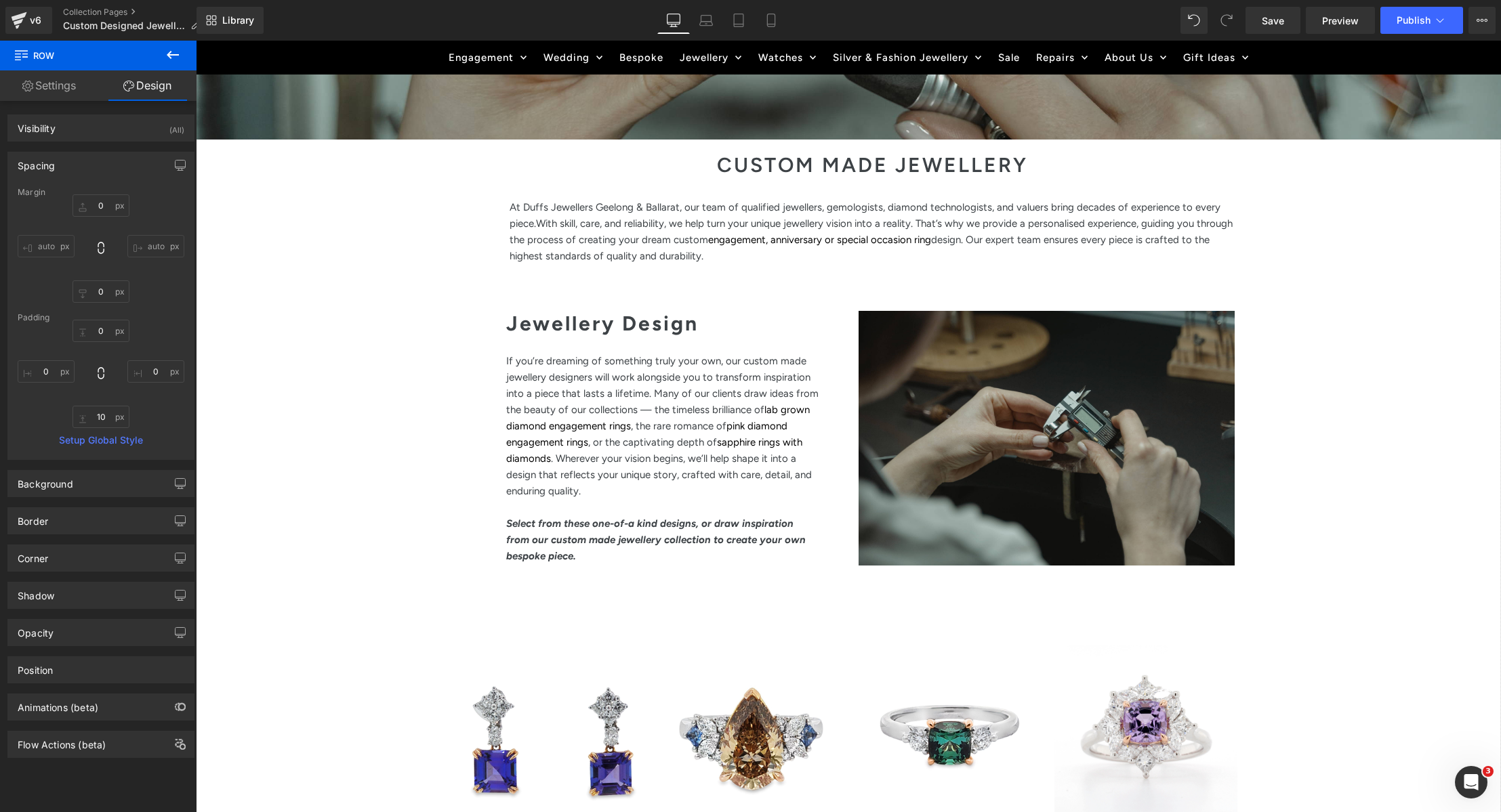
scroll to position [467, 0]
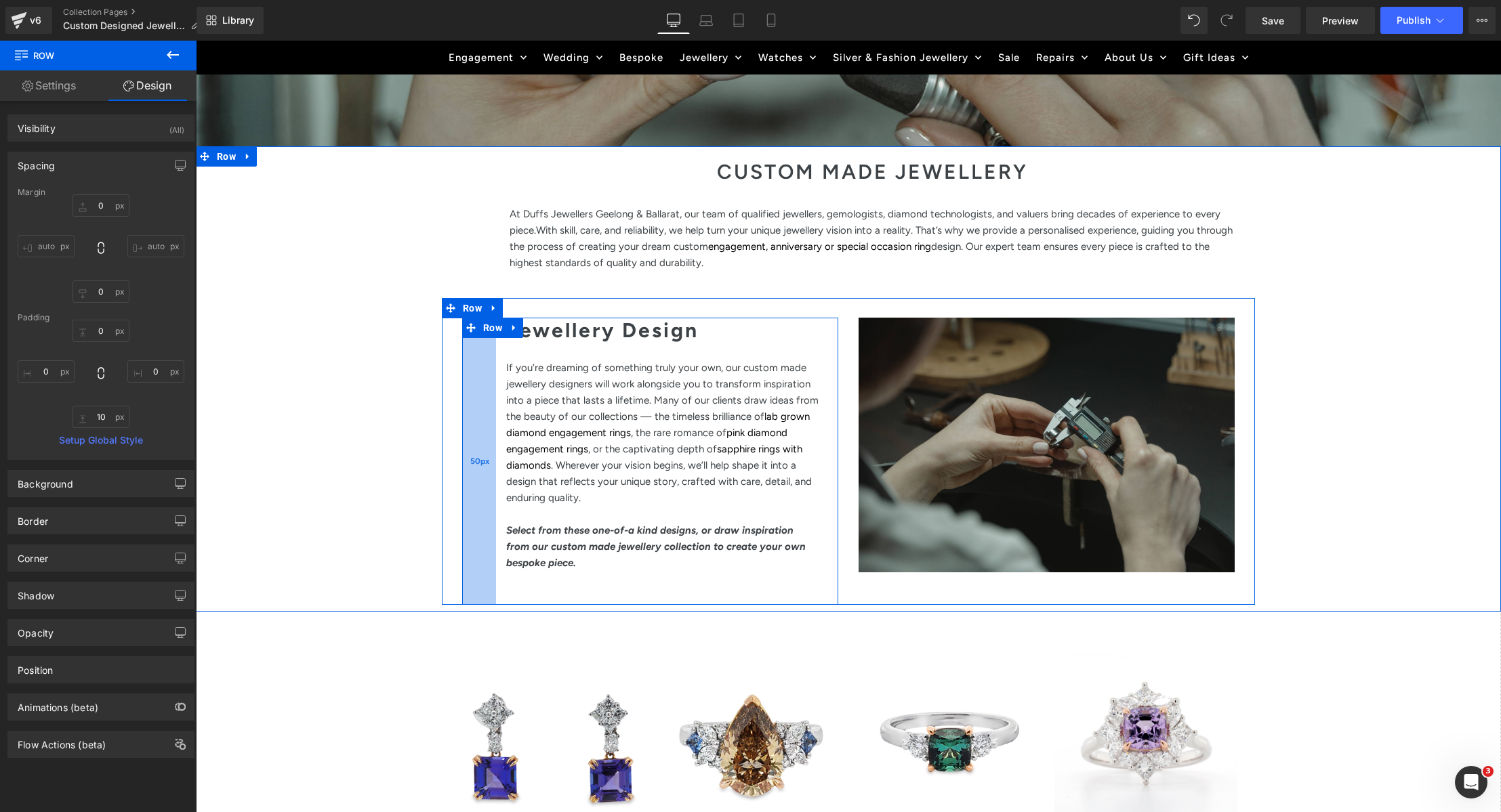
click at [492, 399] on div "50px" at bounding box center [480, 462] width 34 height 287
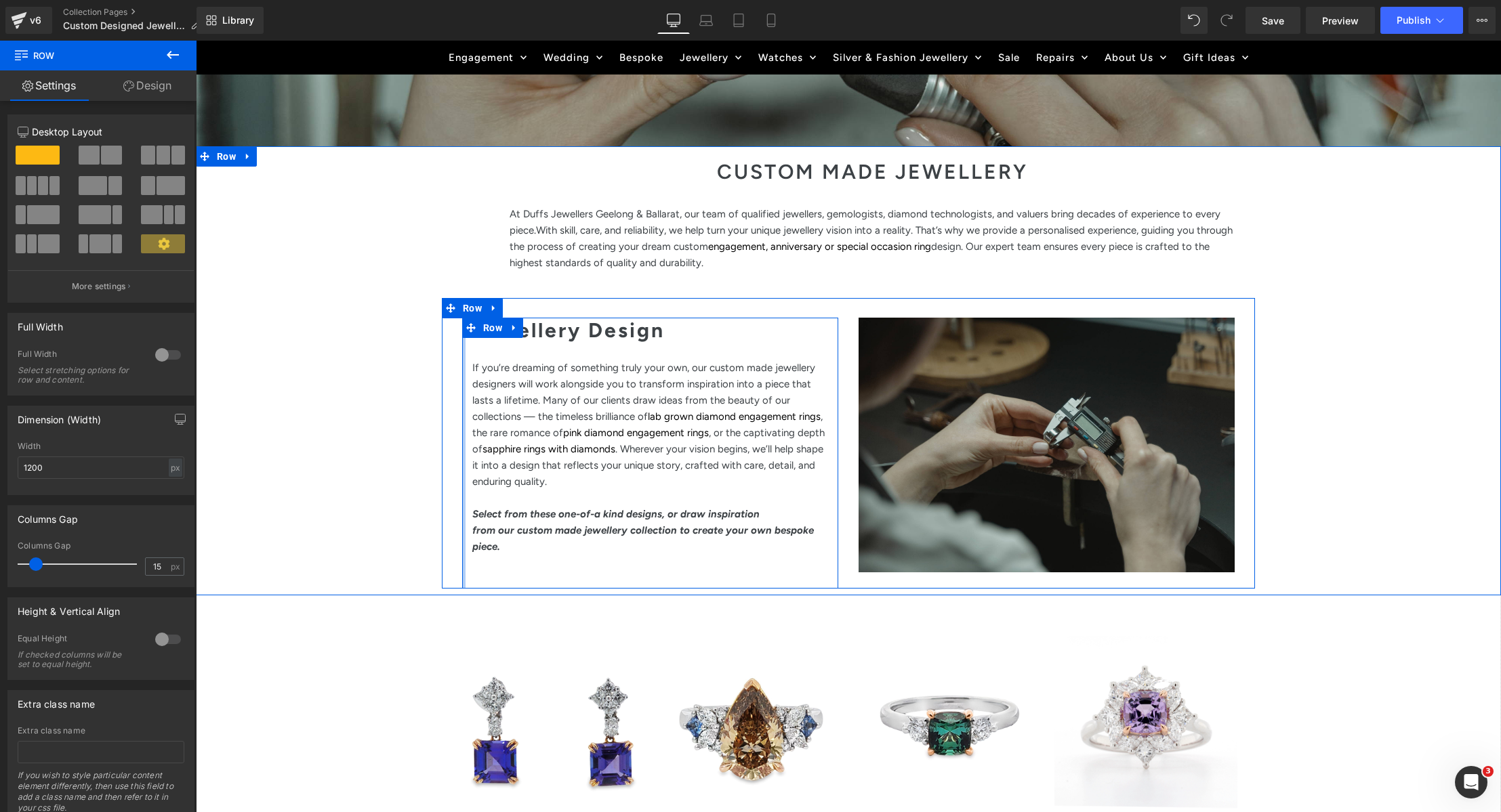
drag, startPoint x: 493, startPoint y: 402, endPoint x: 470, endPoint y: 402, distance: 23.0
click at [456, 399] on div "Jewellery Design Heading If you’re dreaming of something truly your own, our cu…" at bounding box center [650, 453] width 397 height 271
click at [477, 402] on p "If you’re dreaming of something truly your own, our custom made jewellery desig…" at bounding box center [650, 425] width 356 height 130
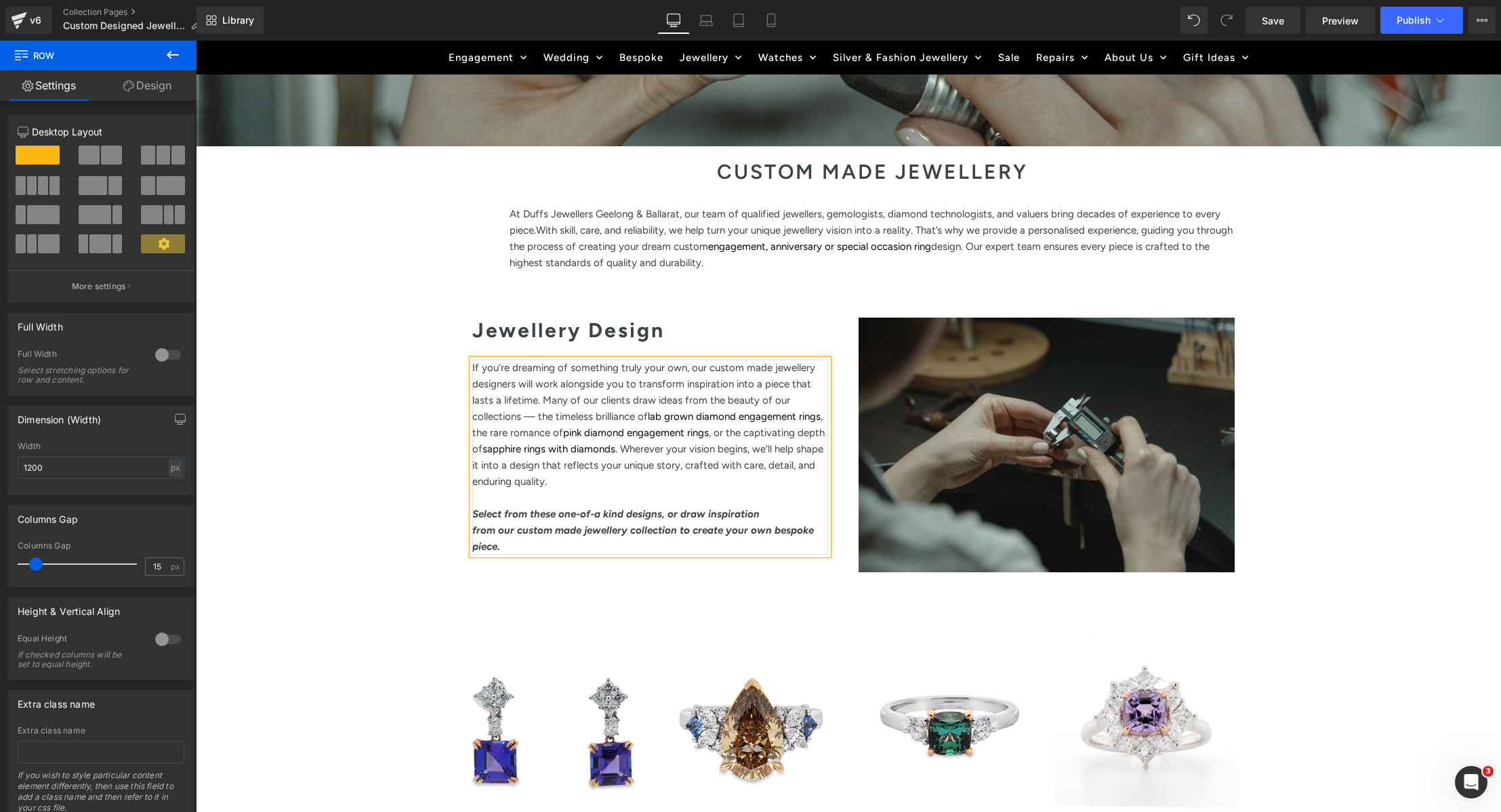
click at [484, 413] on p "If you’re dreaming of something truly your own, our custom made jewellery desig…" at bounding box center [650, 425] width 356 height 130
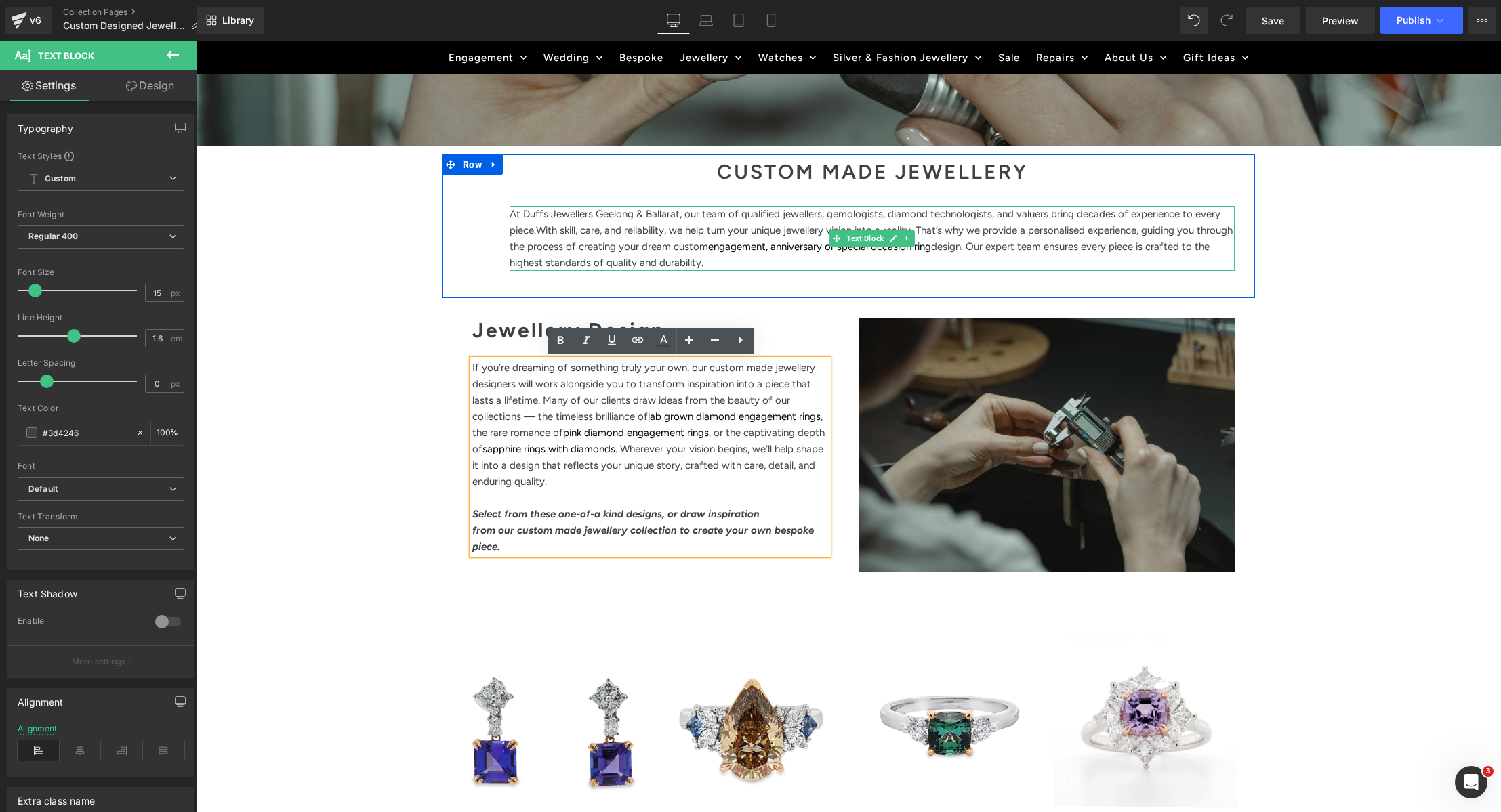
drag, startPoint x: 525, startPoint y: 241, endPoint x: 508, endPoint y: 231, distance: 19.7
click at [527, 239] on p "At Duffs Jewellers Geelong & Ballarat, our team of qualified jewellers, gemolog…" at bounding box center [872, 239] width 725 height 65
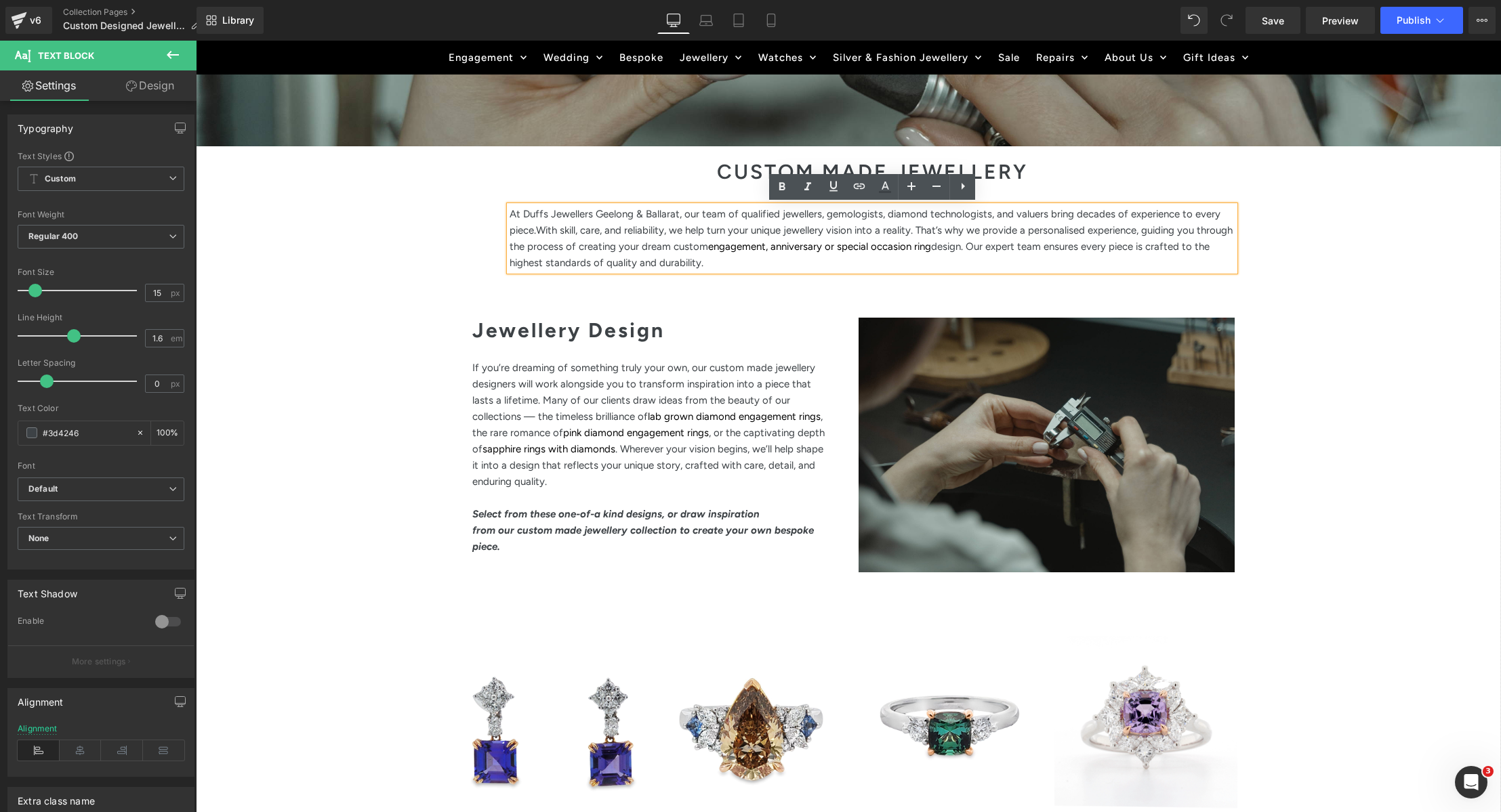
drag, startPoint x: 500, startPoint y: 230, endPoint x: 508, endPoint y: 232, distance: 8.2
click at [500, 230] on div "CUSTOM MADE JEWELLERY Heading At Duffs Jewellers Geelong & Ballarat, our team o…" at bounding box center [872, 226] width 746 height 144
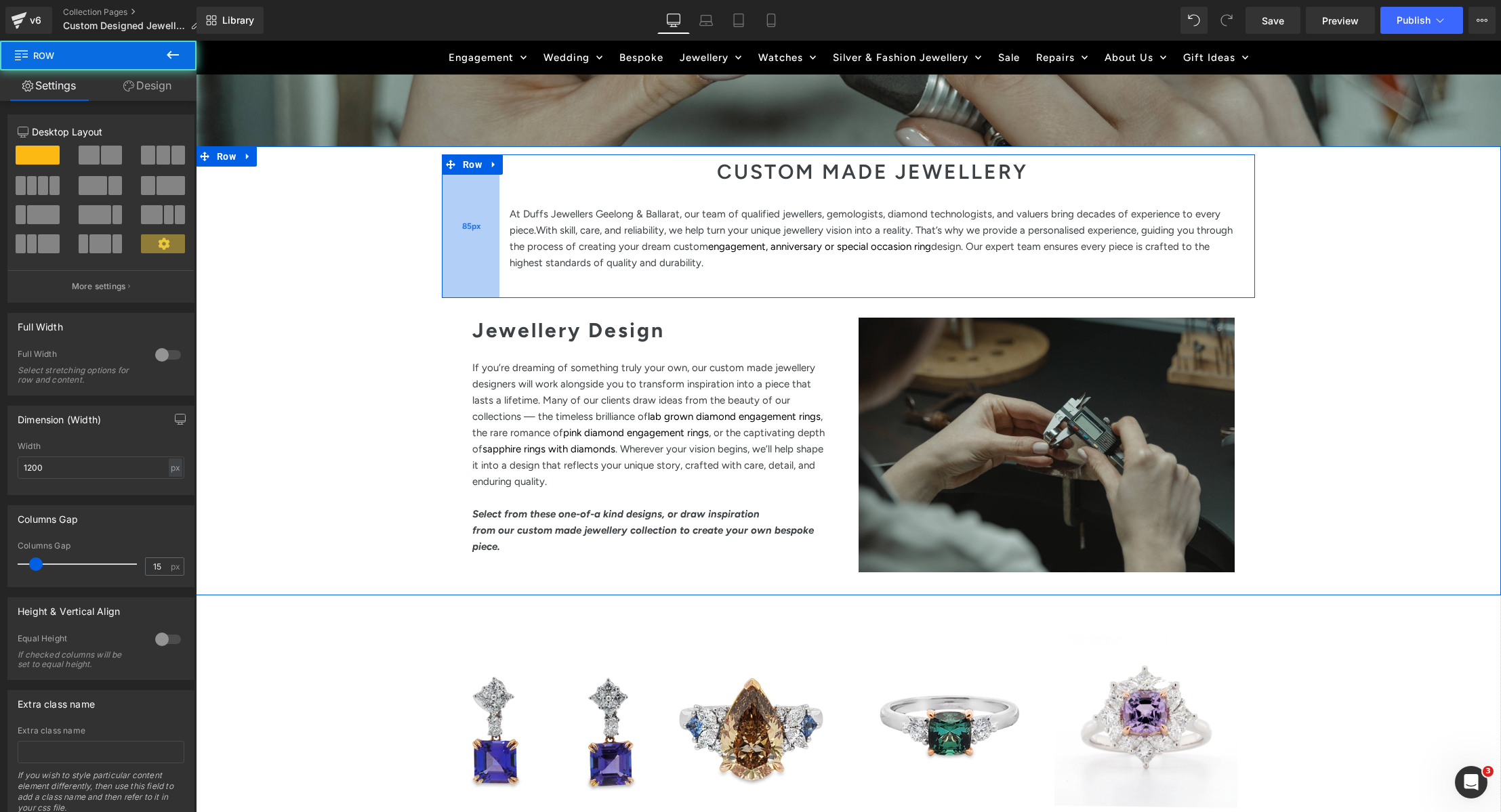
click at [486, 238] on div "85px" at bounding box center [471, 226] width 58 height 144
click at [494, 236] on div "85px" at bounding box center [471, 226] width 58 height 144
click at [475, 234] on div "85px" at bounding box center [471, 226] width 58 height 144
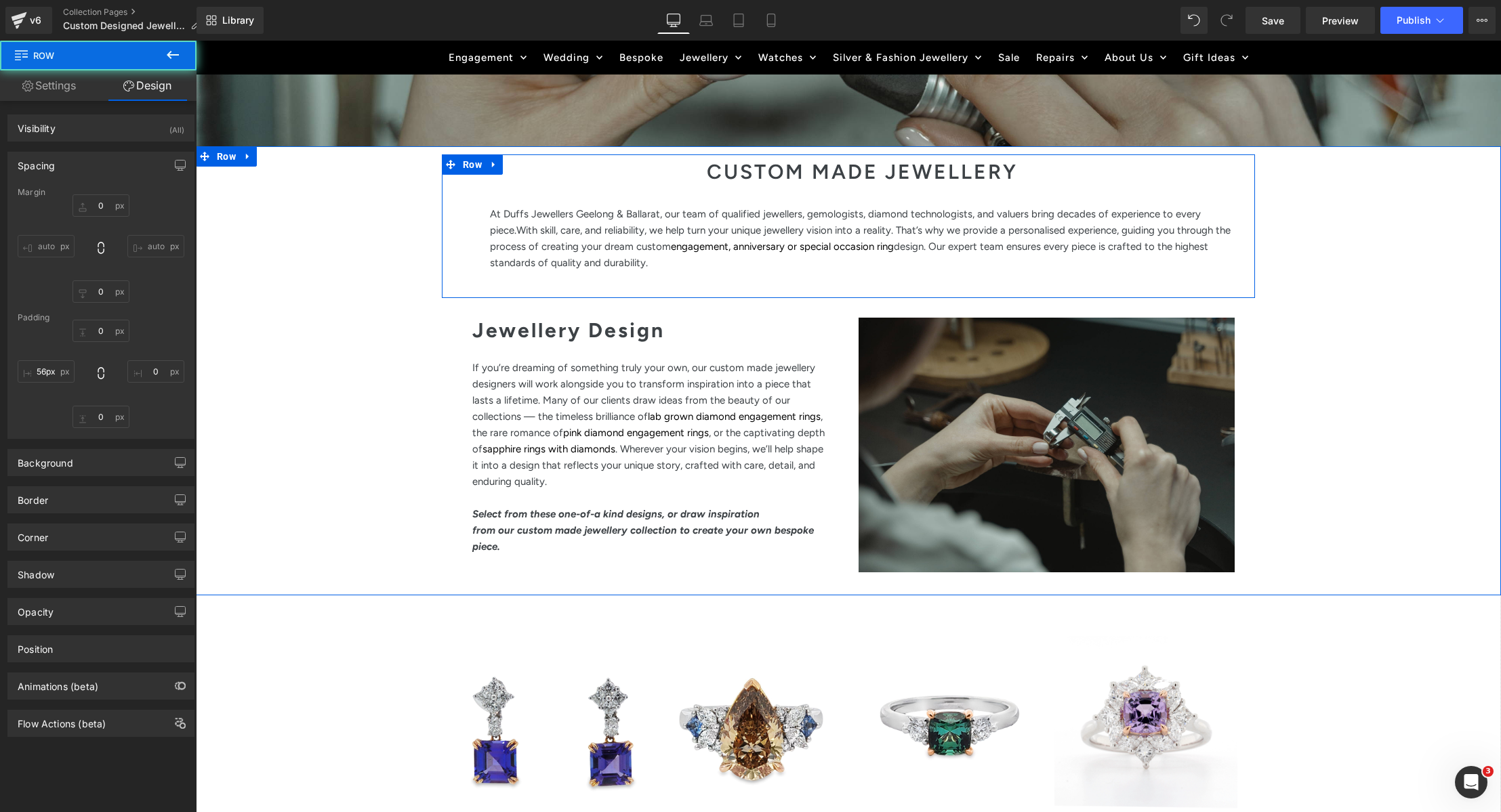
type input "0"
type input "15"
type input "0"
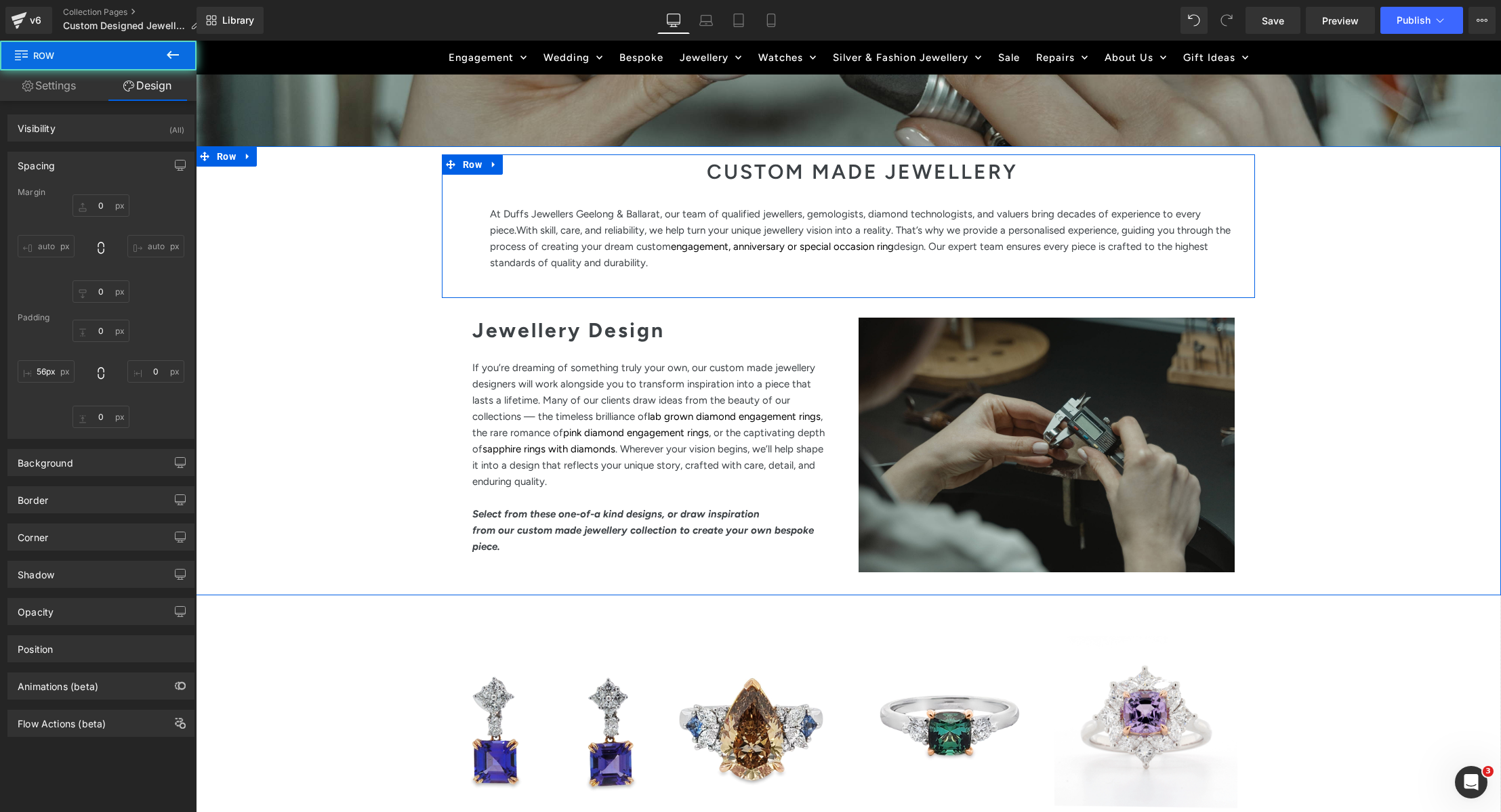
type input "56"
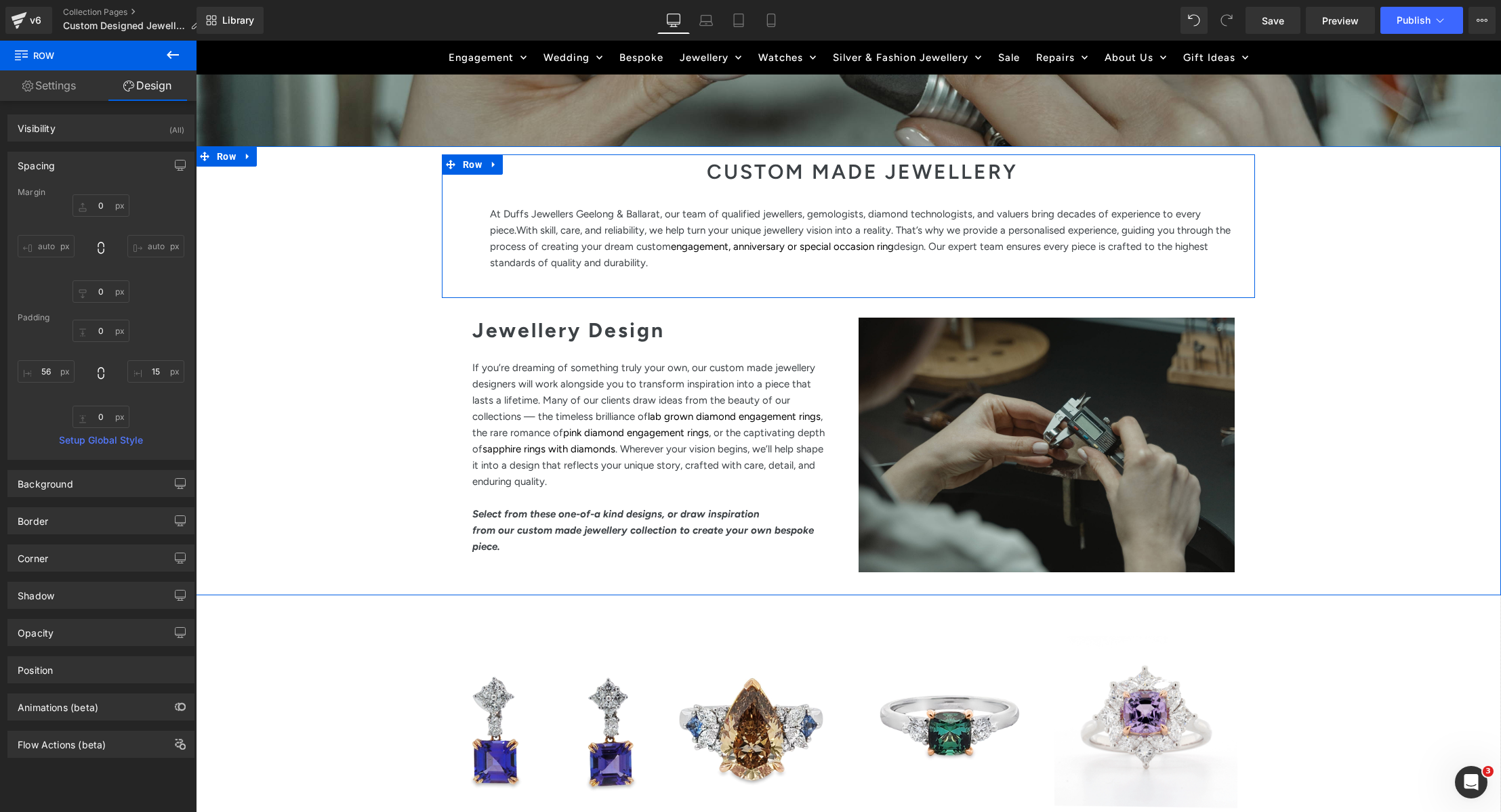
click at [483, 236] on div "CUSTOM MADE JEWELLERY Heading At Duffs Jewellers Geelong & Ballarat, our team o…" at bounding box center [862, 226] width 765 height 144
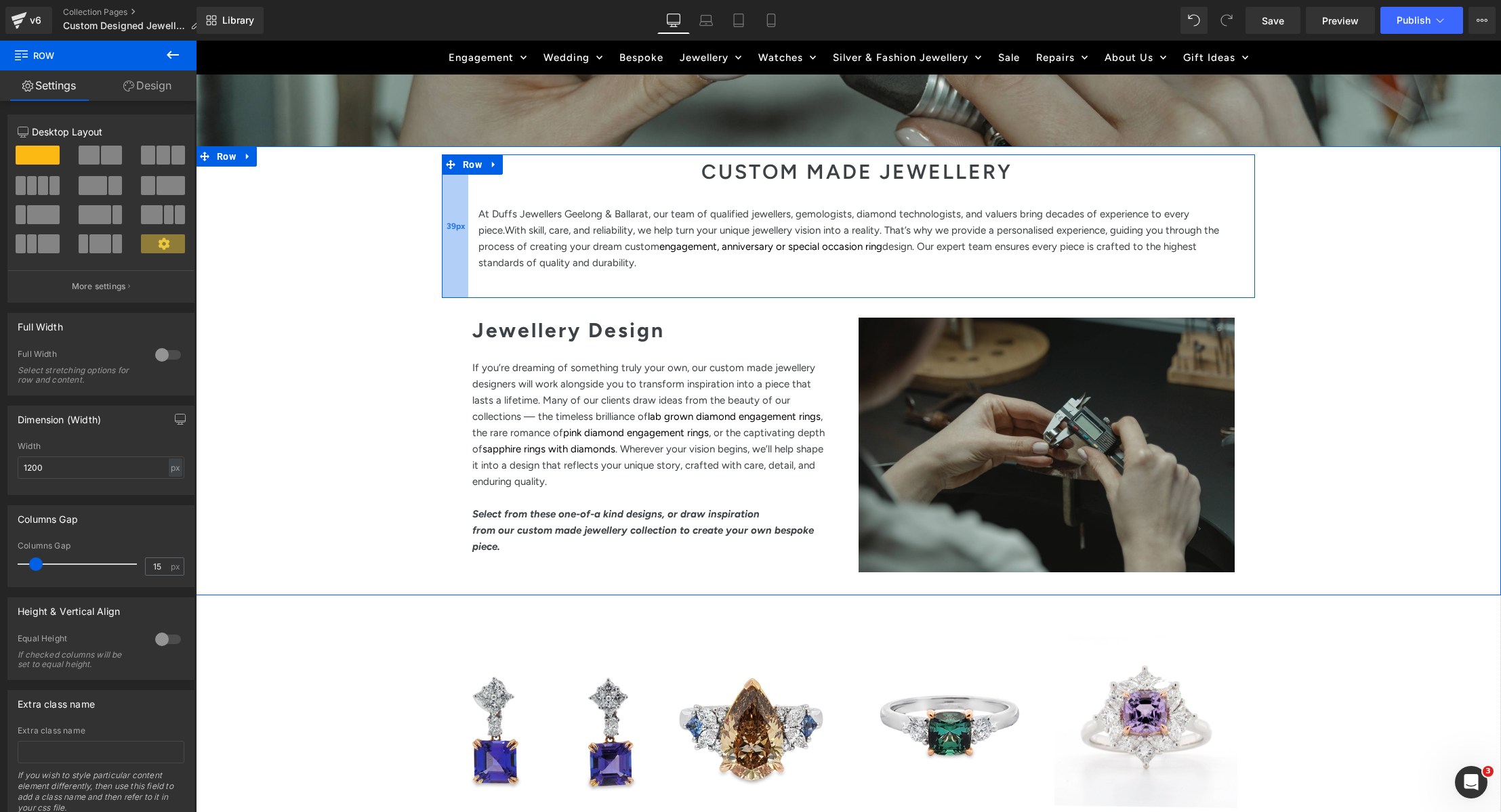
drag, startPoint x: 477, startPoint y: 238, endPoint x: 465, endPoint y: 237, distance: 12.0
click at [465, 237] on div "39px" at bounding box center [455, 226] width 27 height 144
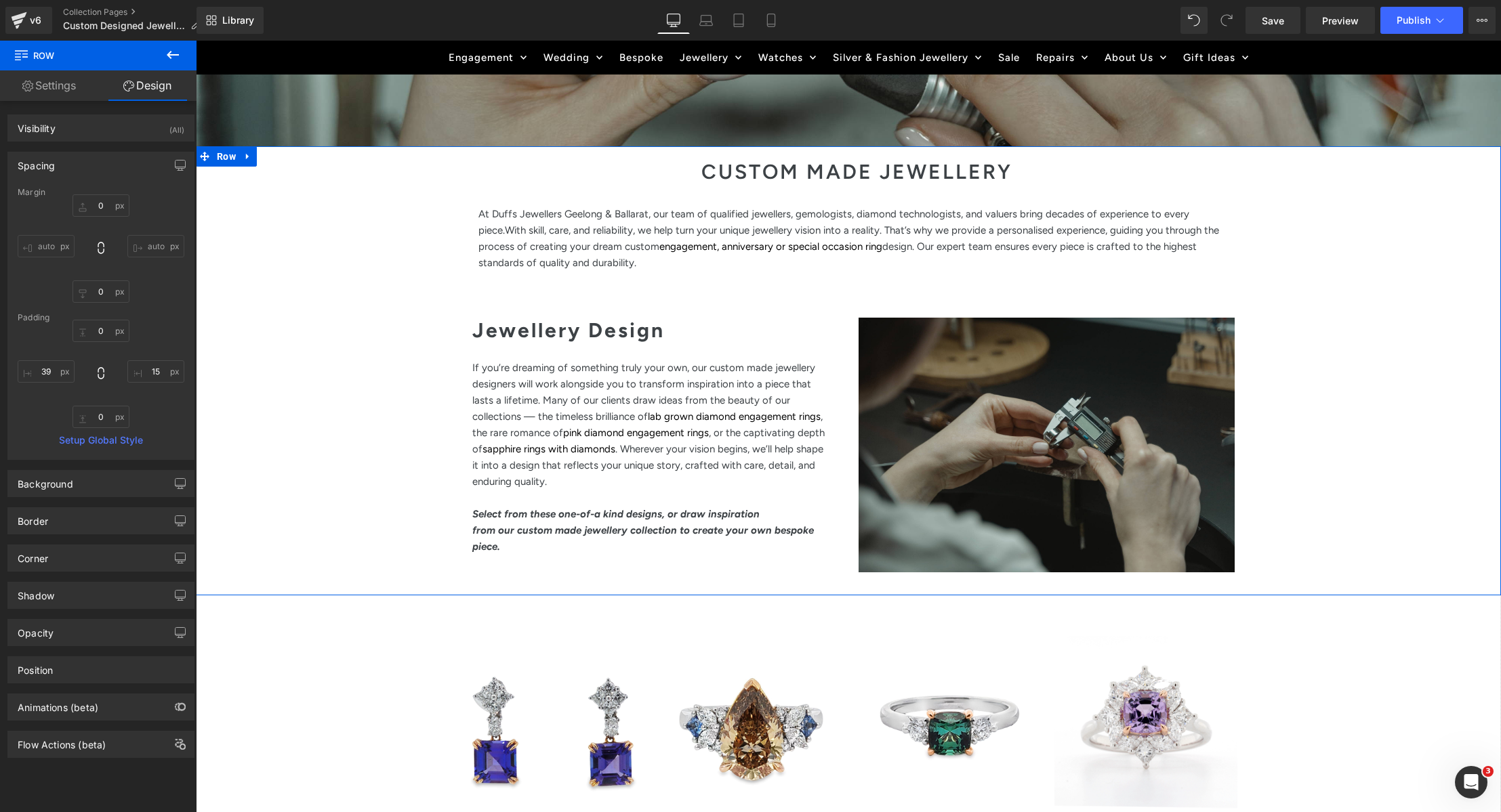
click at [1368, 402] on div "CUSTOM MADE JEWELLERY Heading At Duffs Jewellers Geelong & Ballarat, our team o…" at bounding box center [848, 371] width 1305 height 434
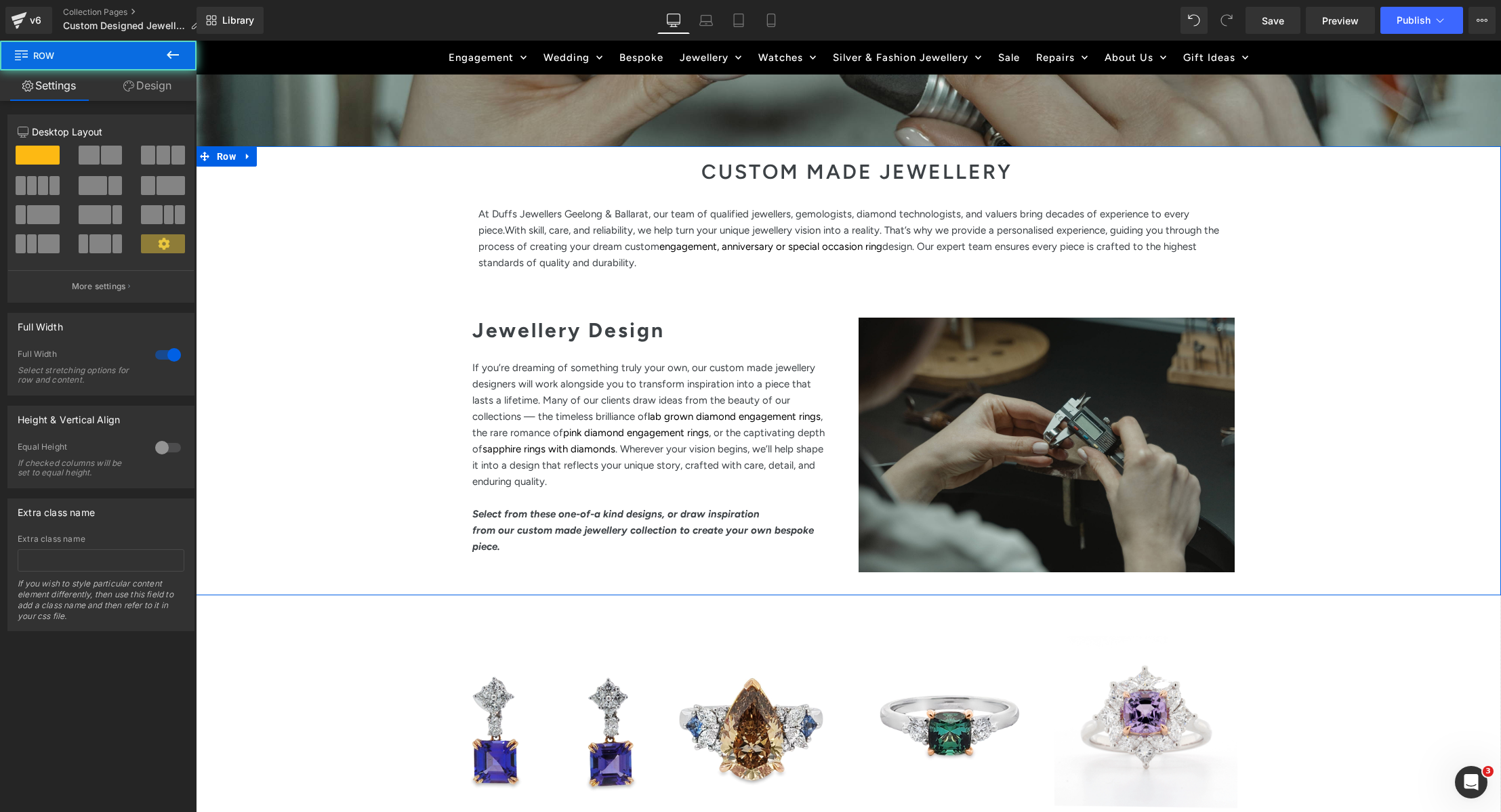
scroll to position [466, 0]
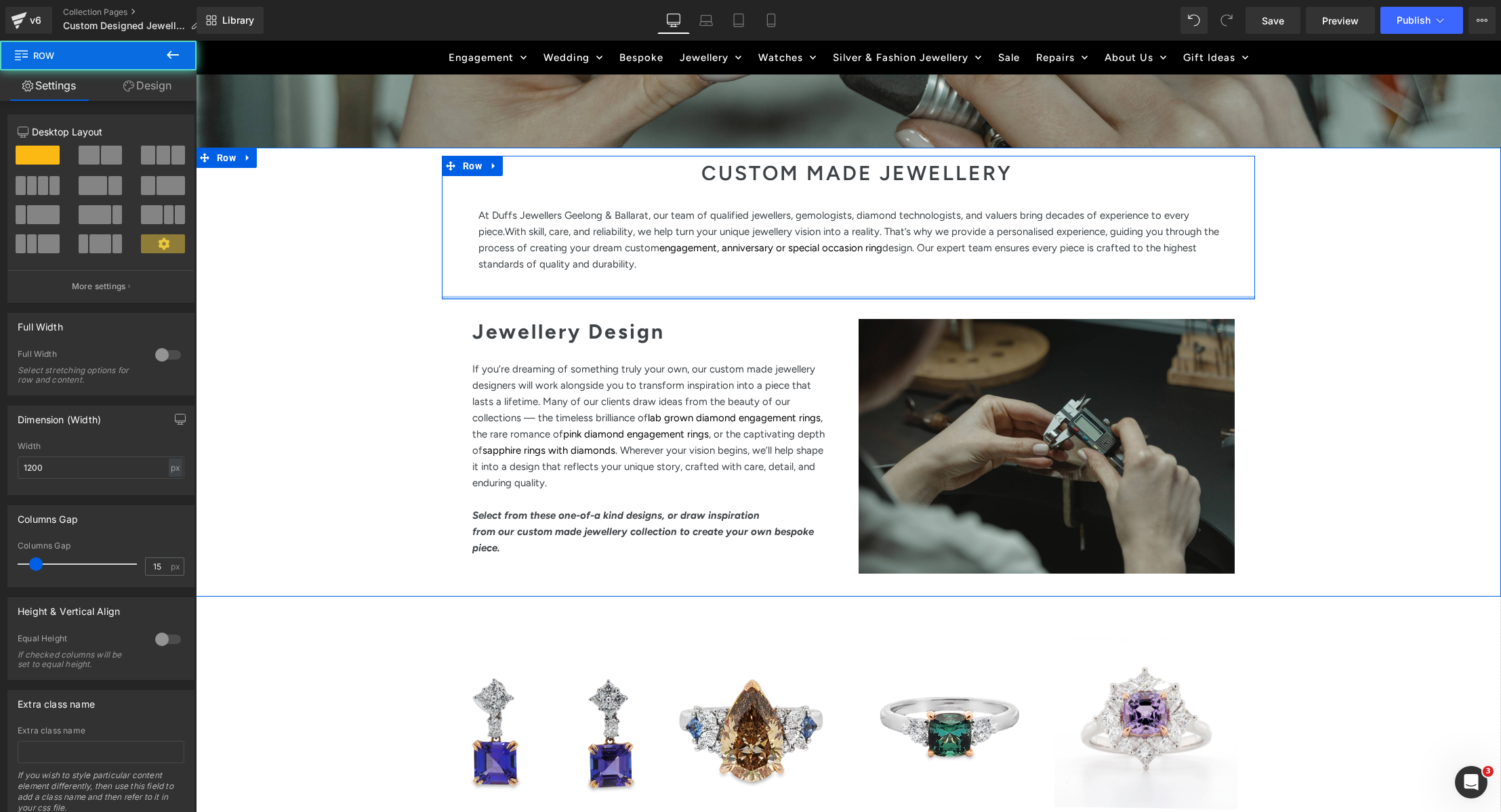
click at [549, 284] on div "CUSTOM MADE JEWELLERY Heading At Duffs Jewellers Geelong & Ballarat, our team o…" at bounding box center [848, 227] width 813 height 144
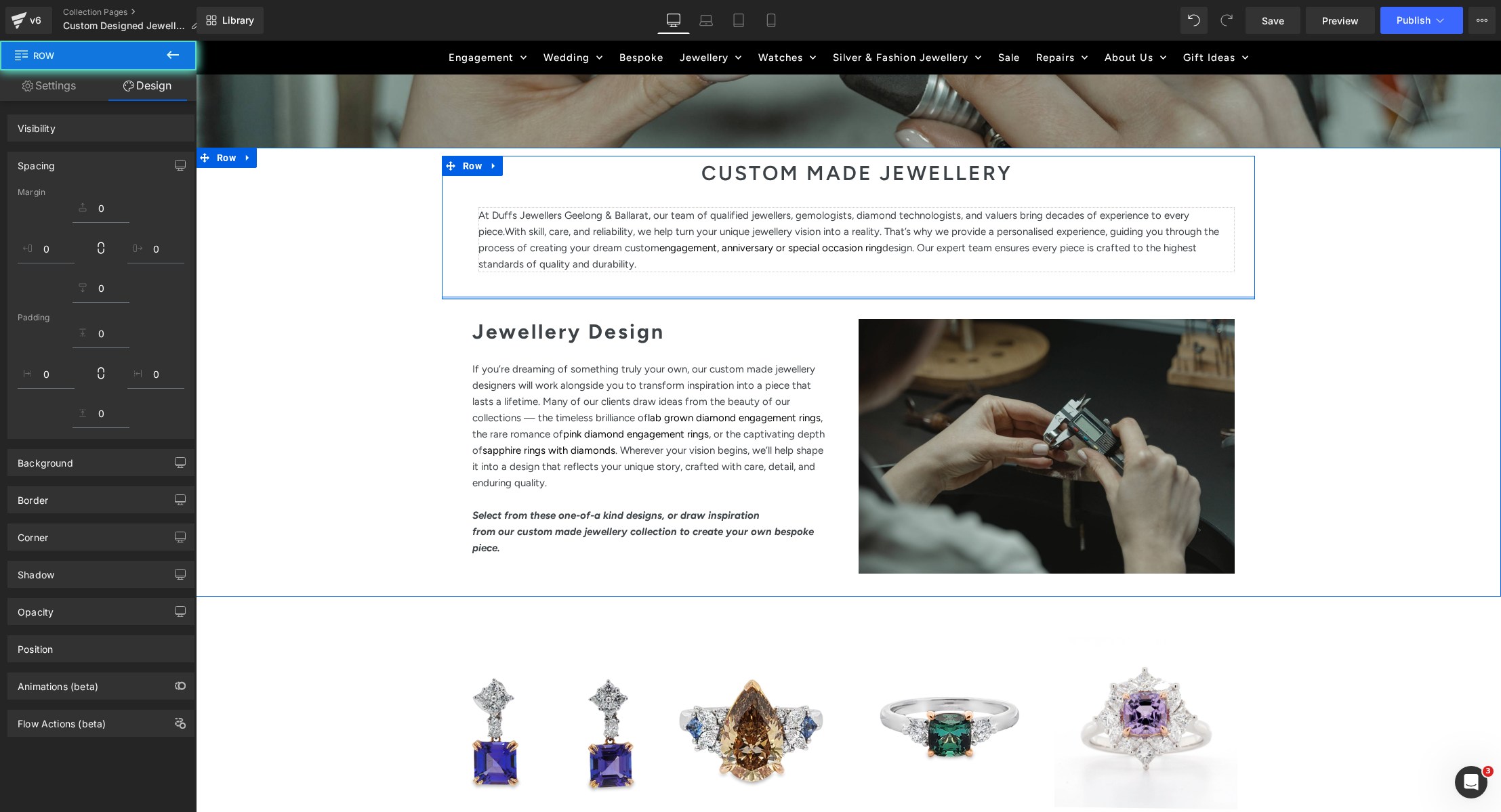
click at [550, 267] on div "At Duffs Jewellers Geelong & Ballarat, our team of qualified jewellers, gemolog…" at bounding box center [856, 240] width 756 height 65
click at [551, 261] on span "design. Our expert team ensures every piece is crafted to the highest standards…" at bounding box center [837, 256] width 718 height 28
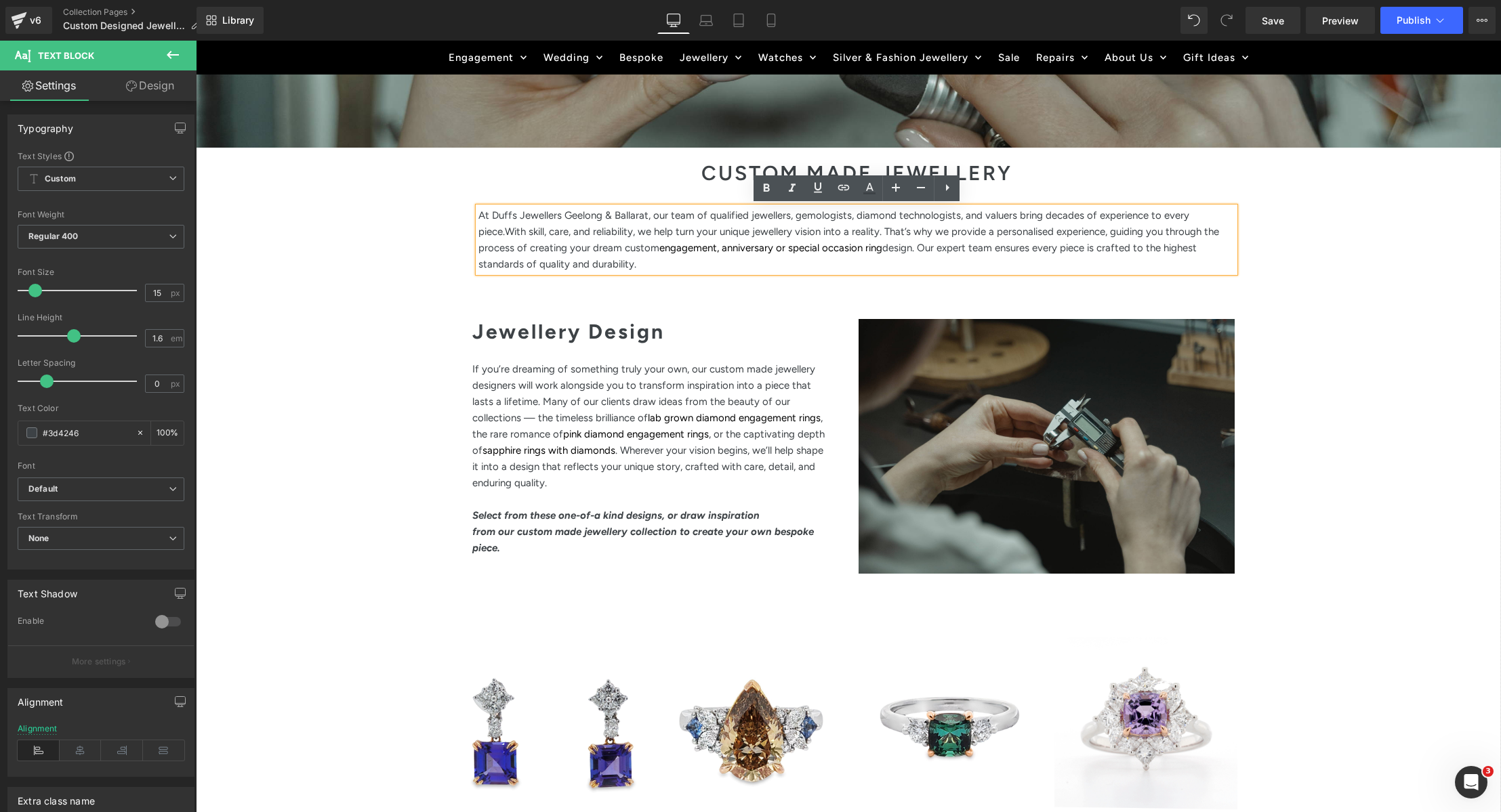
click at [555, 278] on div "CUSTOM MADE JEWELLERY Heading At Duffs Jewellers Geelong & Ballarat, our team o…" at bounding box center [857, 227] width 777 height 144
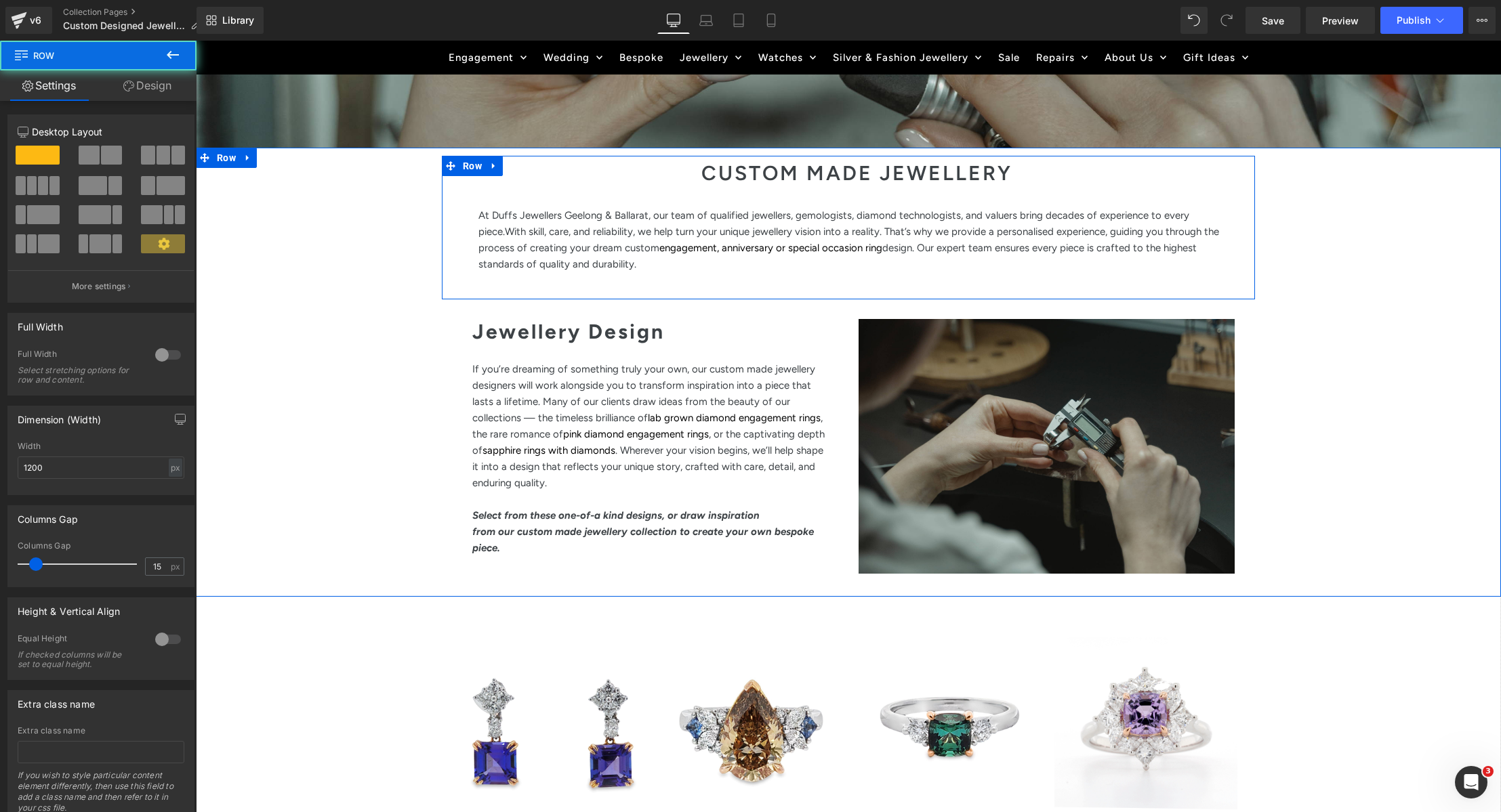
click at [555, 292] on div "CUSTOM MADE JEWELLERY Heading At Duffs Jewellers Geelong & Ballarat, our team o…" at bounding box center [857, 227] width 777 height 144
click at [571, 274] on div "CUSTOM MADE JEWELLERY Heading At Duffs Jewellers Geelong & Ballarat, our team o…" at bounding box center [857, 227] width 777 height 144
drag, startPoint x: 597, startPoint y: 265, endPoint x: 597, endPoint y: 287, distance: 22.0
click at [597, 265] on span "design. Our expert team ensures every piece is crafted to the highest standards…" at bounding box center [837, 256] width 718 height 28
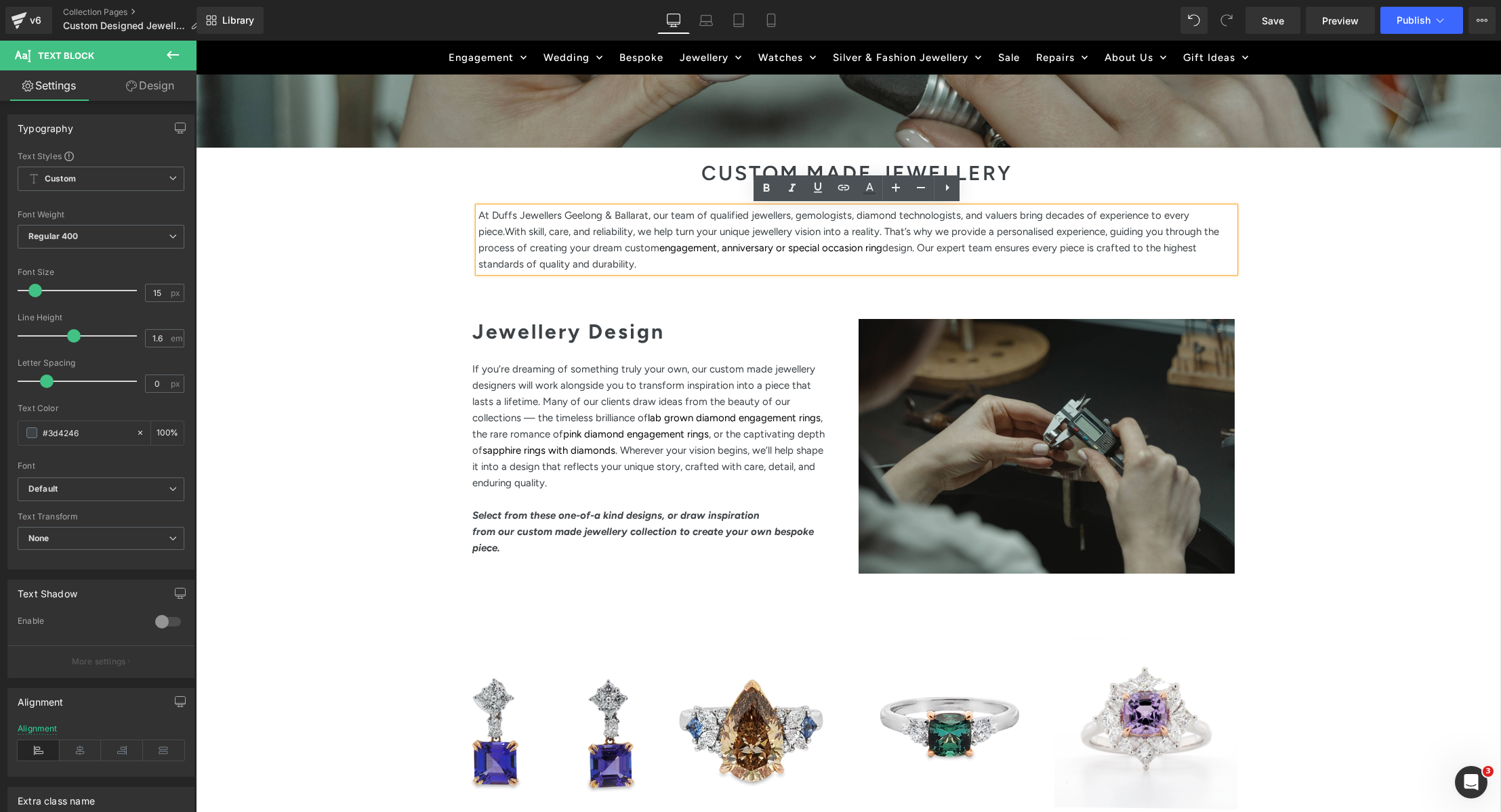
click at [1353, 427] on div "CUSTOM MADE JEWELLERY Heading At Duffs Jewellers Geelong & Ballarat, our team o…" at bounding box center [848, 373] width 1305 height 434
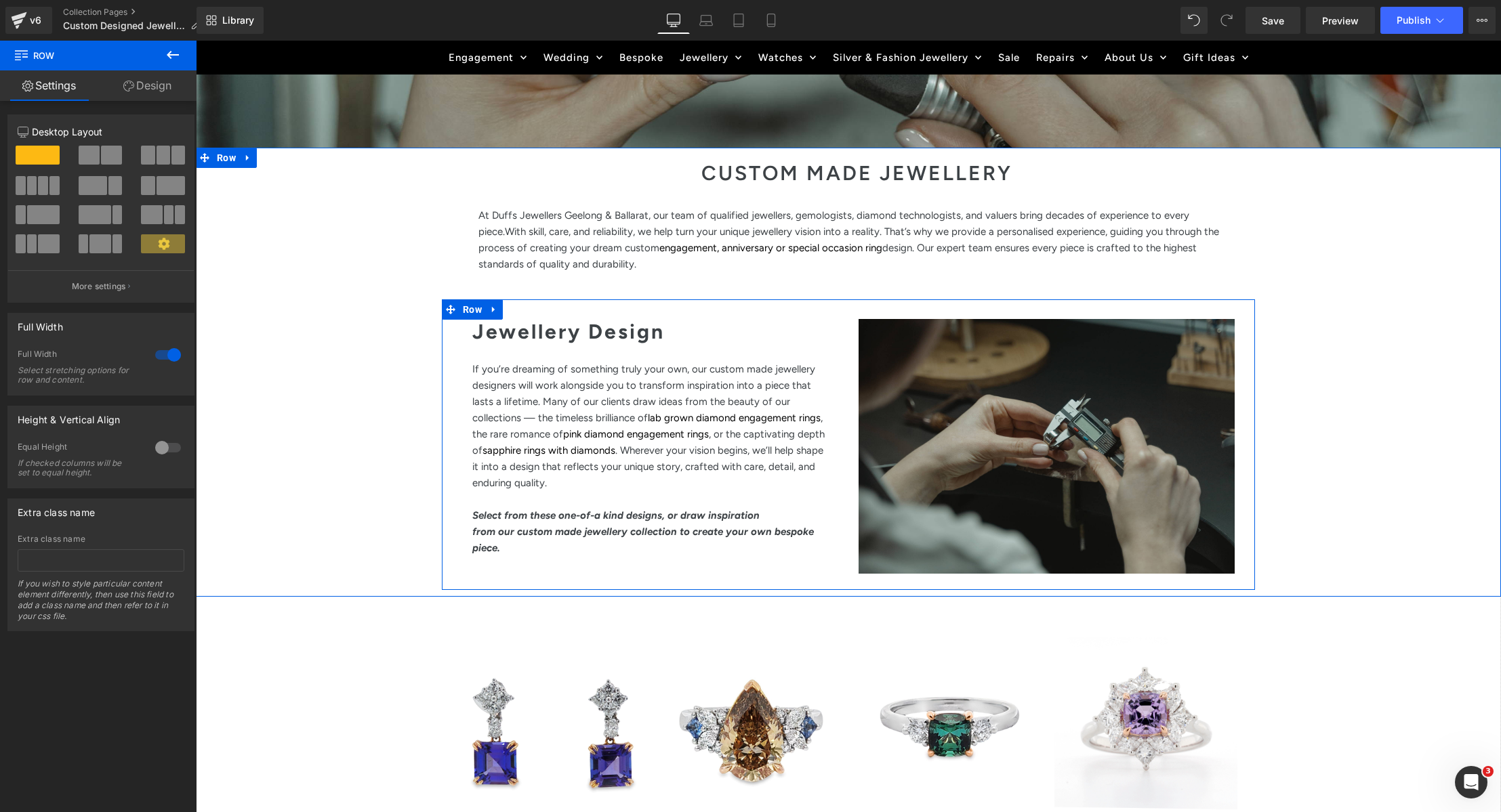
drag, startPoint x: 1239, startPoint y: 554, endPoint x: 1247, endPoint y: 557, distance: 8.5
click at [1238, 554] on div "Separator Hero Banner 186px 62px" at bounding box center [1047, 447] width 397 height 255
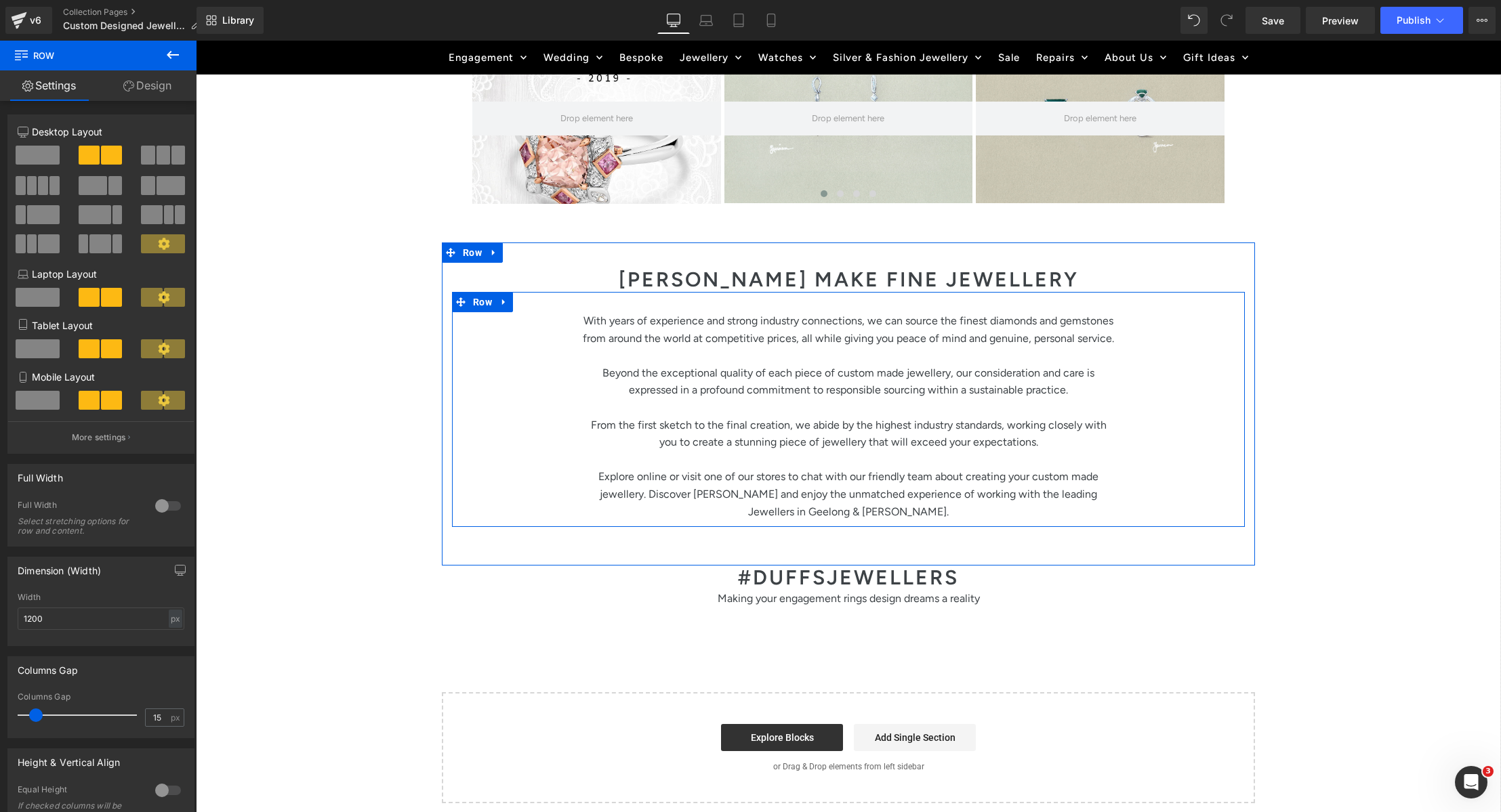
scroll to position [2543, 0]
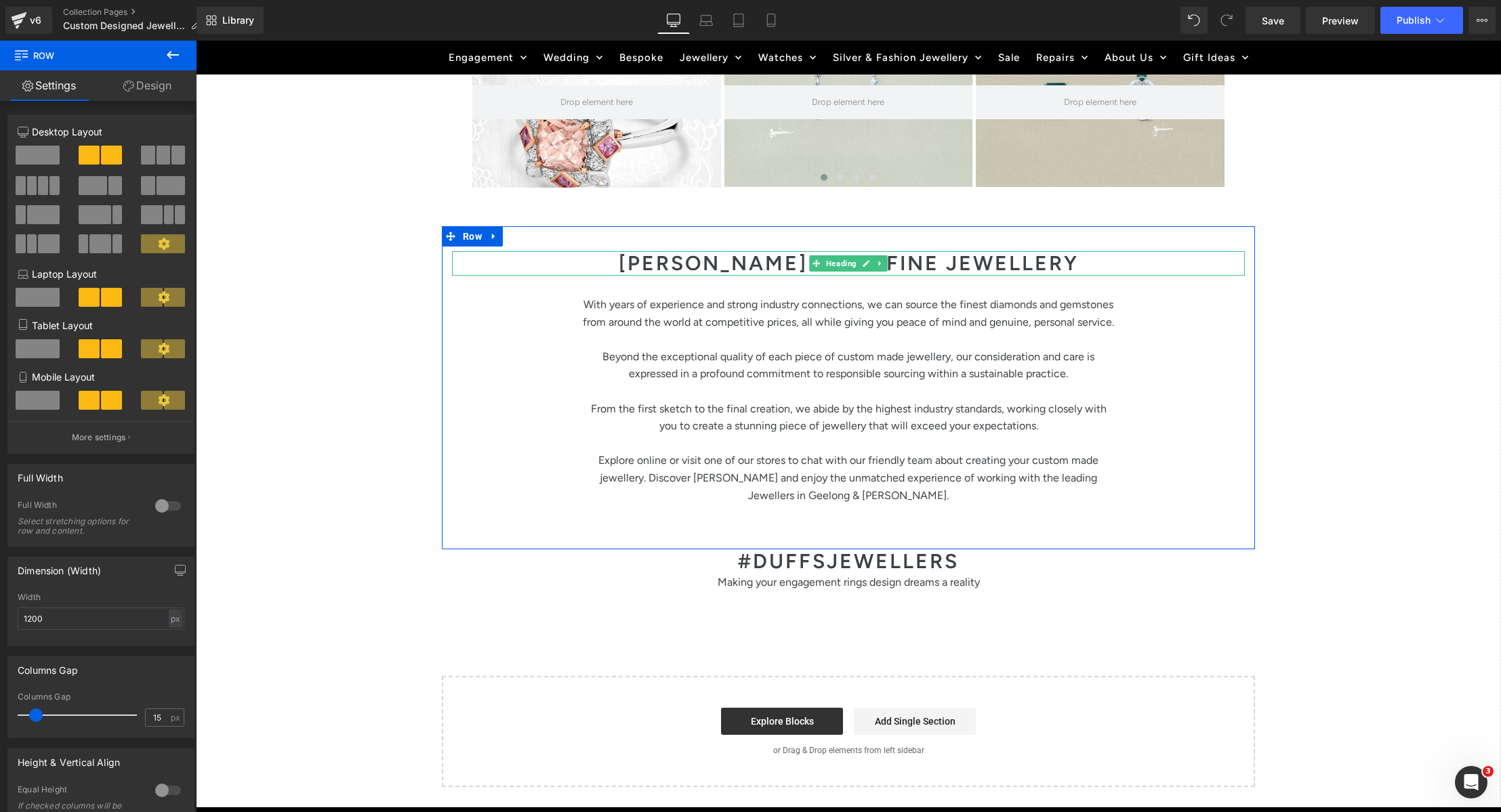
click at [779, 266] on h1 "DUFFS MAKE FINE JEWELLERY" at bounding box center [849, 263] width 793 height 24
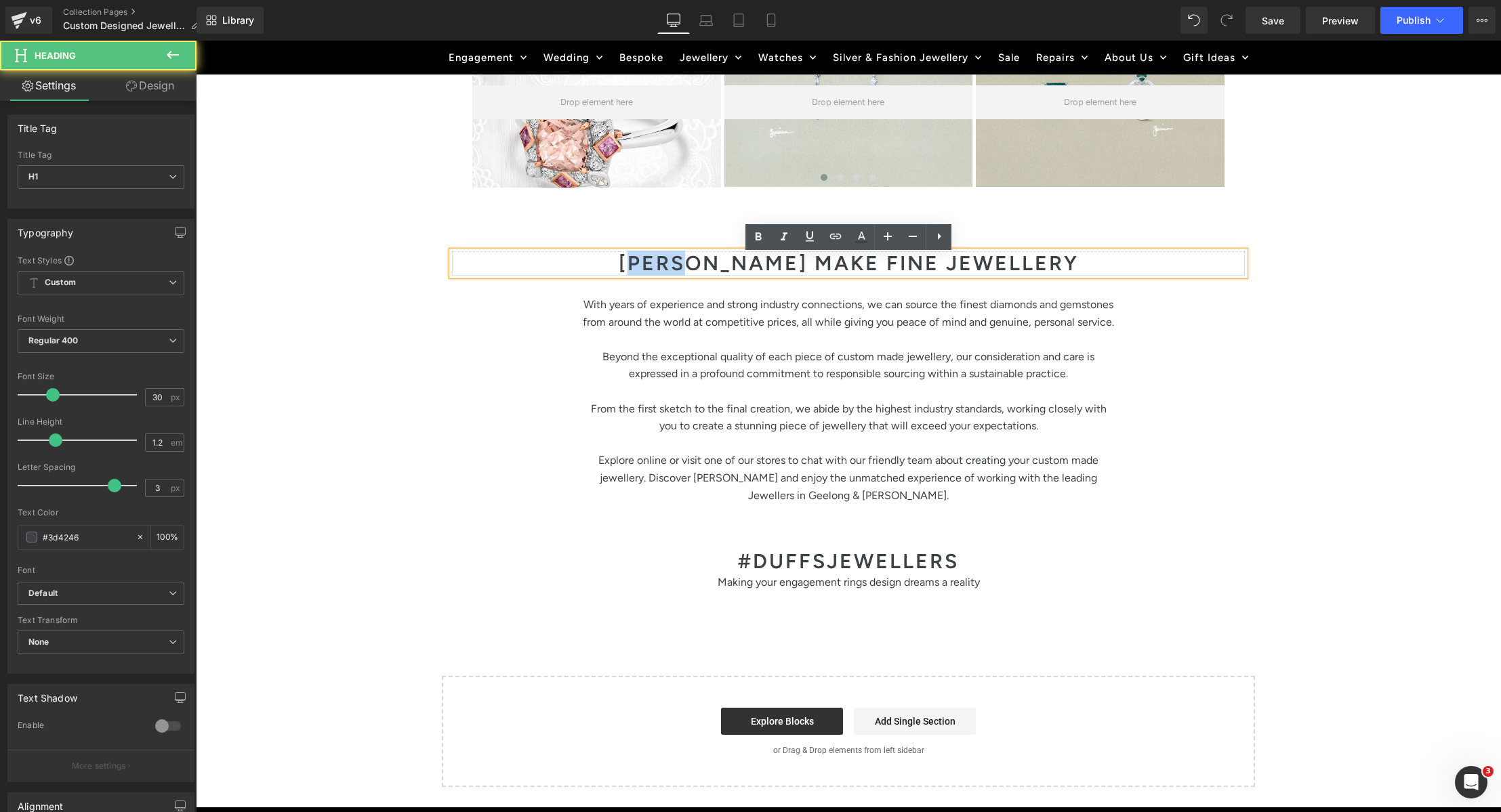
drag, startPoint x: 685, startPoint y: 267, endPoint x: 740, endPoint y: 268, distance: 55.0
click at [740, 268] on h1 "DUFFS MAKE FINE JEWELLERY" at bounding box center [849, 263] width 793 height 24
drag, startPoint x: 811, startPoint y: 264, endPoint x: 755, endPoint y: 270, distance: 56.3
click at [755, 270] on h1 "Duffs MAKE FINE JEWELLERY" at bounding box center [849, 263] width 793 height 24
drag, startPoint x: 857, startPoint y: 264, endPoint x: 832, endPoint y: 267, distance: 25.2
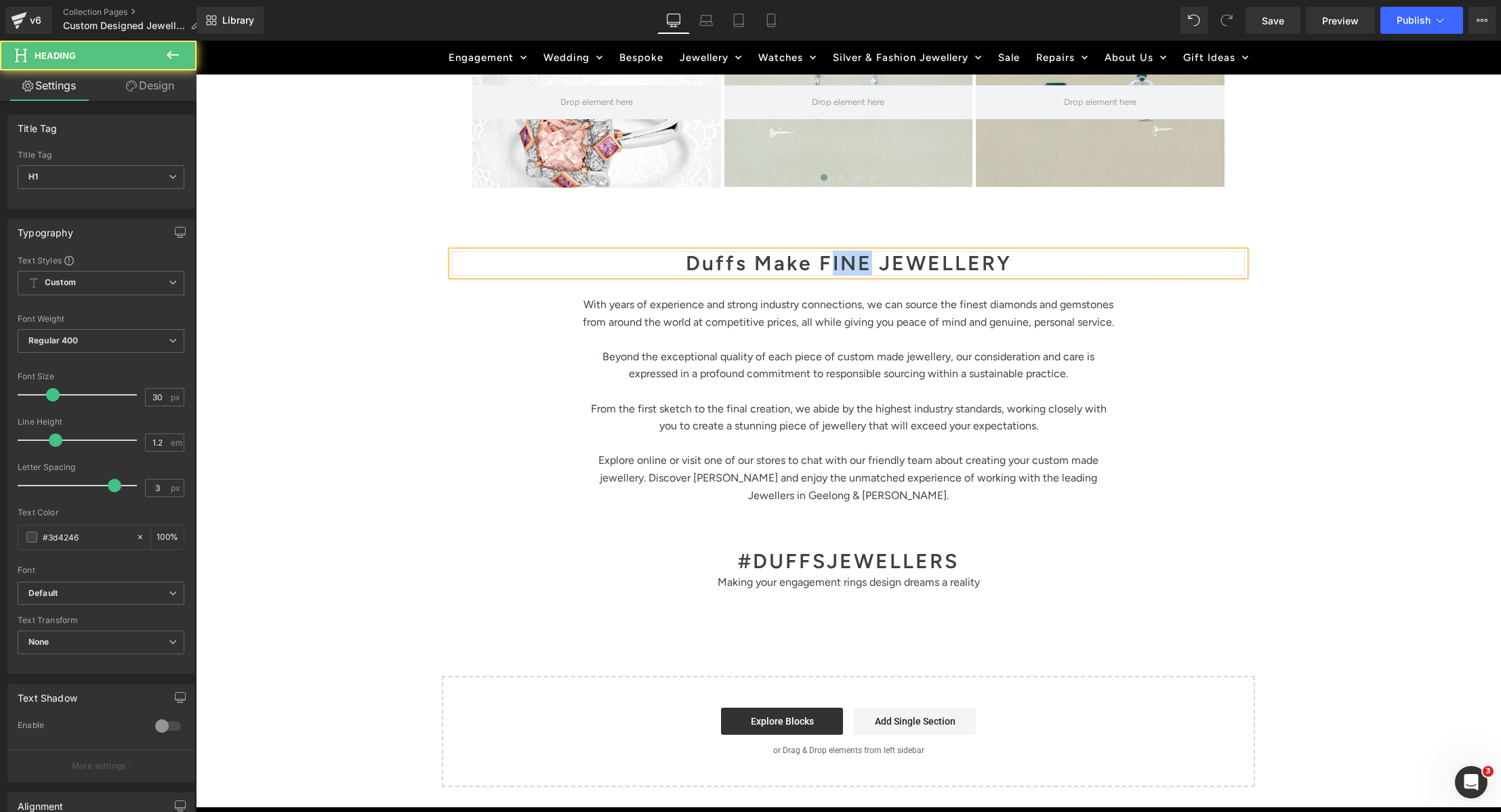
click at [832, 267] on h1 "Duffs Make FINE JEWELLERY" at bounding box center [849, 263] width 793 height 24
drag, startPoint x: 1013, startPoint y: 264, endPoint x: 897, endPoint y: 266, distance: 116.0
click at [897, 266] on h1 "Duffs Make Fine JEWELLERY" at bounding box center [849, 263] width 793 height 24
click at [907, 267] on h1 "Duffs Make Fine JEewellery" at bounding box center [849, 263] width 793 height 24
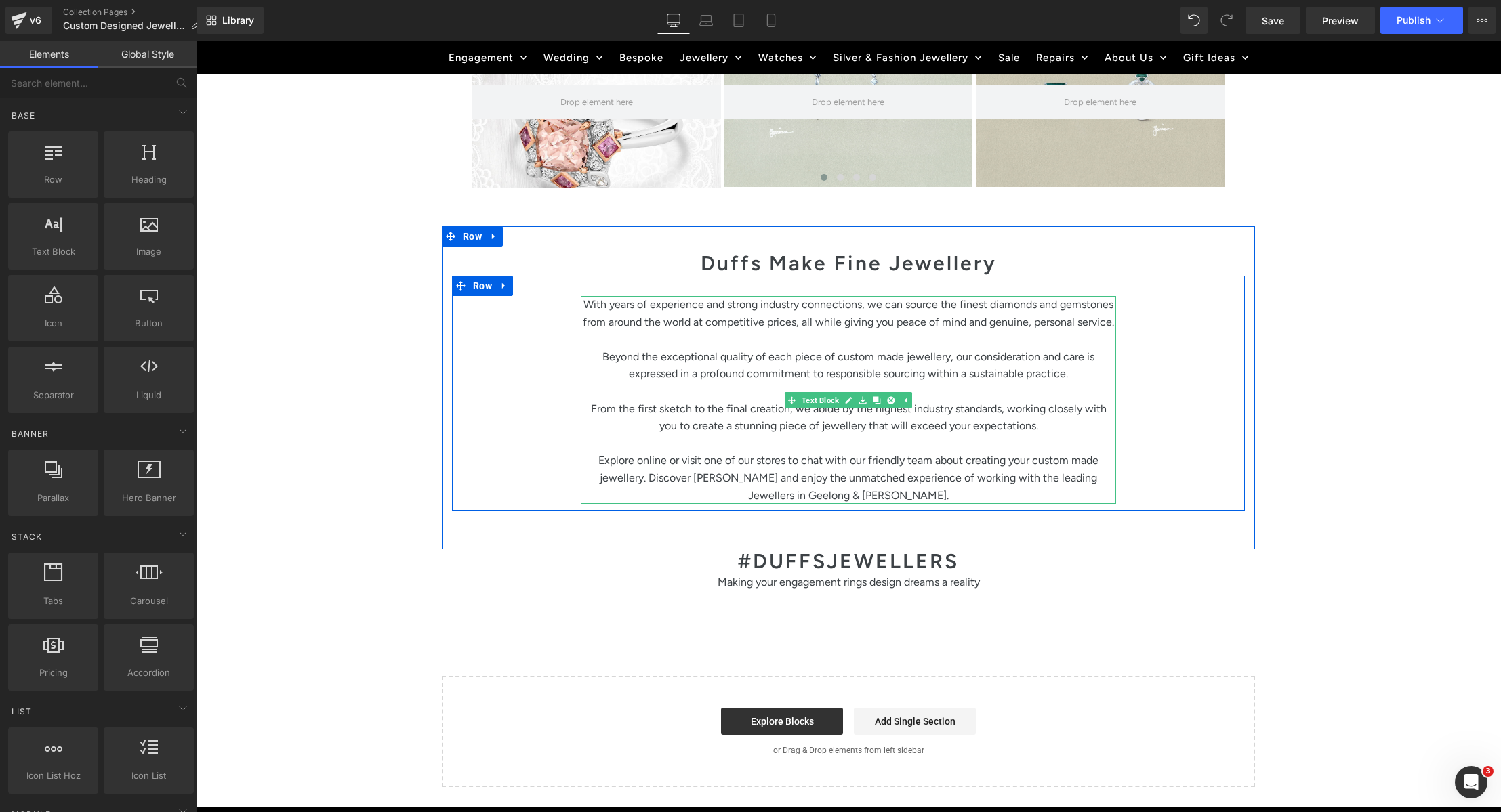
click at [964, 307] on p "With years of experience and strong industry connections, we can source the fin…" at bounding box center [849, 313] width 535 height 35
drag, startPoint x: 964, startPoint y: 307, endPoint x: 957, endPoint y: 310, distance: 7.6
click at [964, 307] on p "With years of experience and strong industry connections, we can source the fin…" at bounding box center [849, 313] width 535 height 35
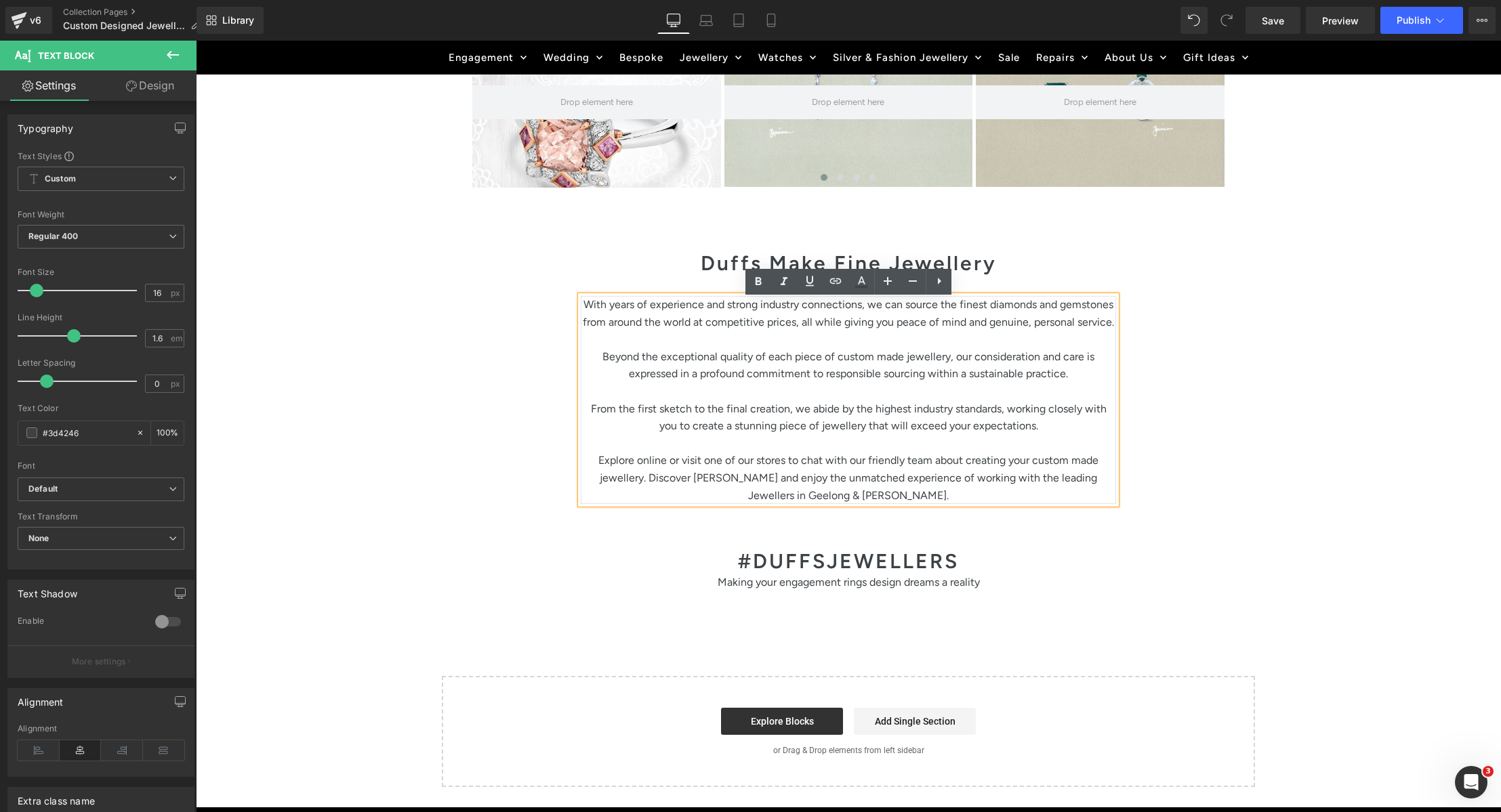
click at [959, 309] on p "With years of experience and strong industry connections, we can source the fin…" at bounding box center [849, 313] width 535 height 35
click at [952, 309] on p "With years of experience and strong industry connections, we can source the fin…" at bounding box center [849, 313] width 535 height 35
drag, startPoint x: 957, startPoint y: 309, endPoint x: 1117, endPoint y: 307, distance: 160.0
click at [1113, 308] on p "With years of experience and strong industry connections, we can source the fin…" at bounding box center [849, 313] width 535 height 35
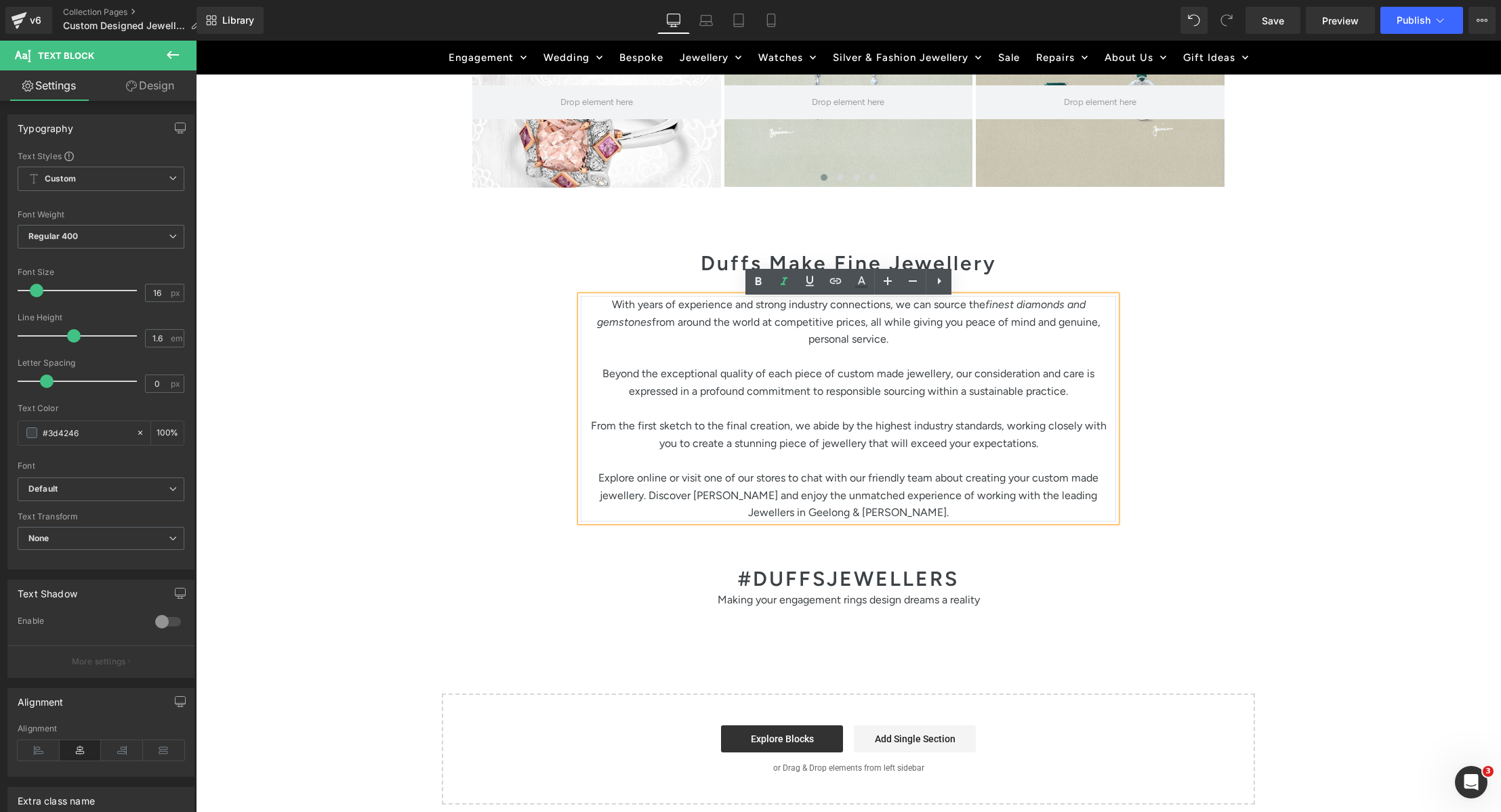
drag, startPoint x: 1021, startPoint y: 383, endPoint x: 1027, endPoint y: 413, distance: 30.6
click at [1021, 383] on p "Beyond the exceptional quality of each piece of custom made jewellery, our cons…" at bounding box center [849, 382] width 535 height 35
click at [1415, 27] on button "Publish" at bounding box center [1422, 20] width 83 height 27
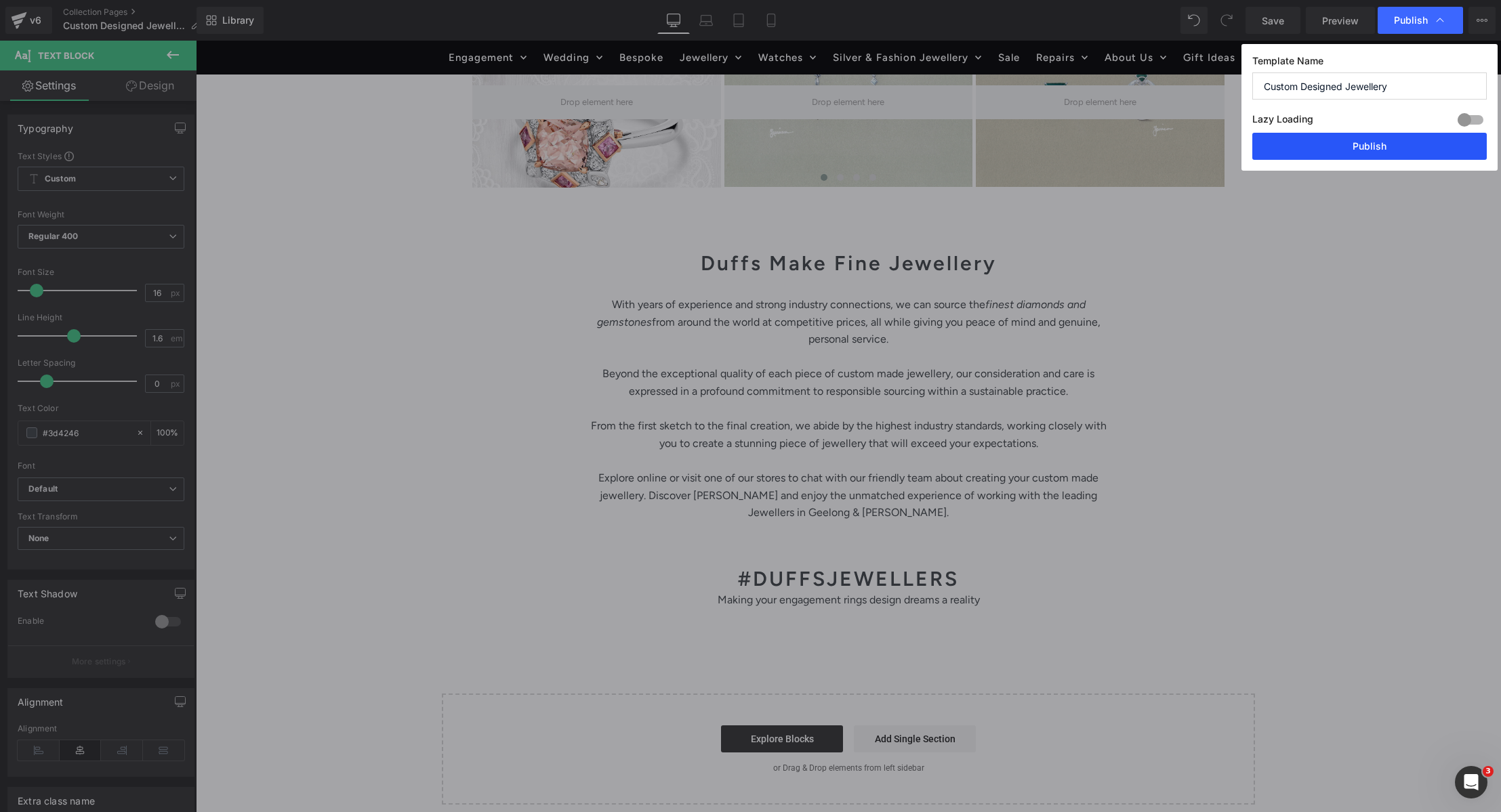
drag, startPoint x: 1356, startPoint y: 155, endPoint x: 1159, endPoint y: 116, distance: 200.8
click at [1356, 155] on button "Publish" at bounding box center [1370, 146] width 234 height 27
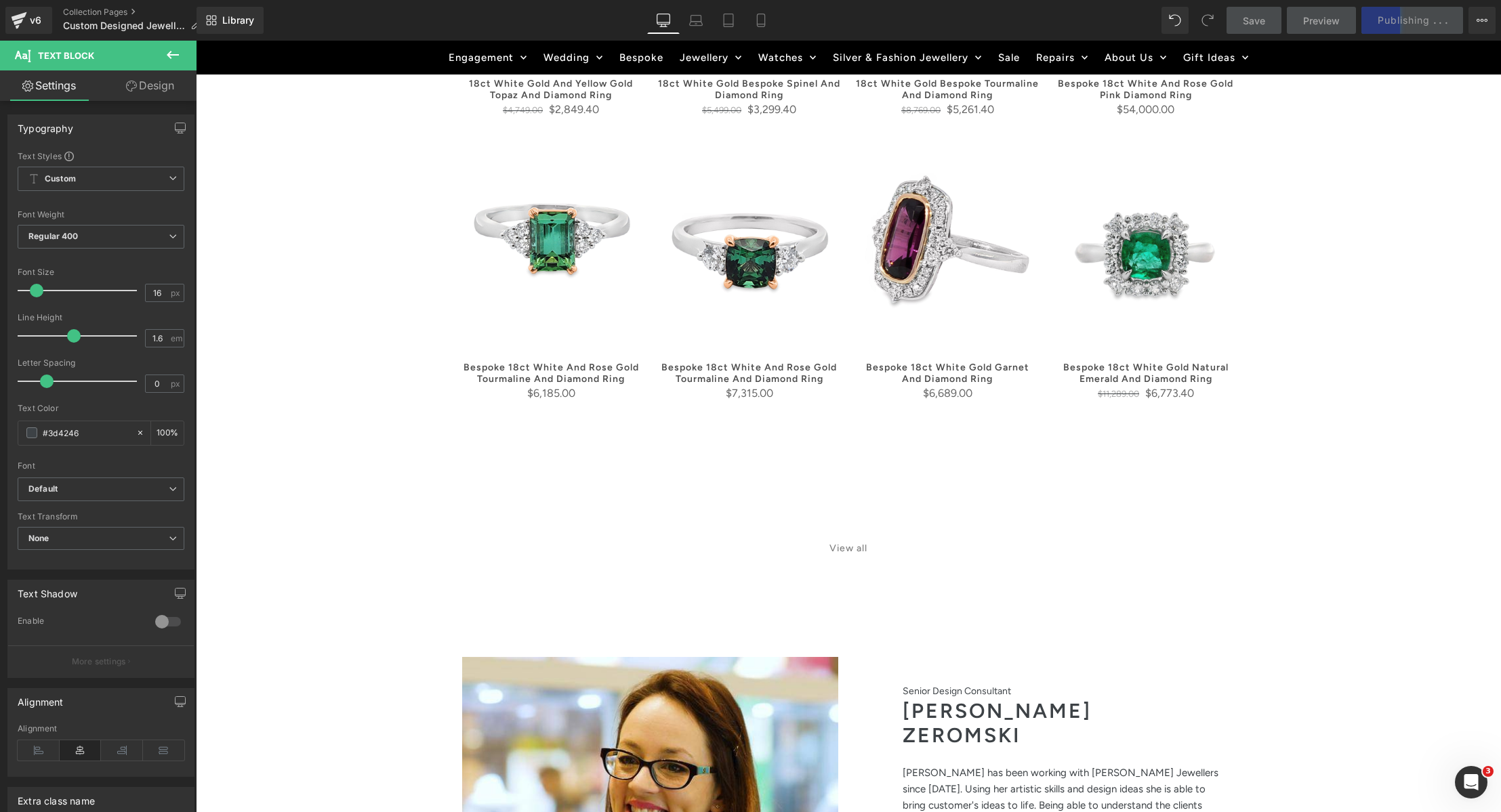
scroll to position [1498, 0]
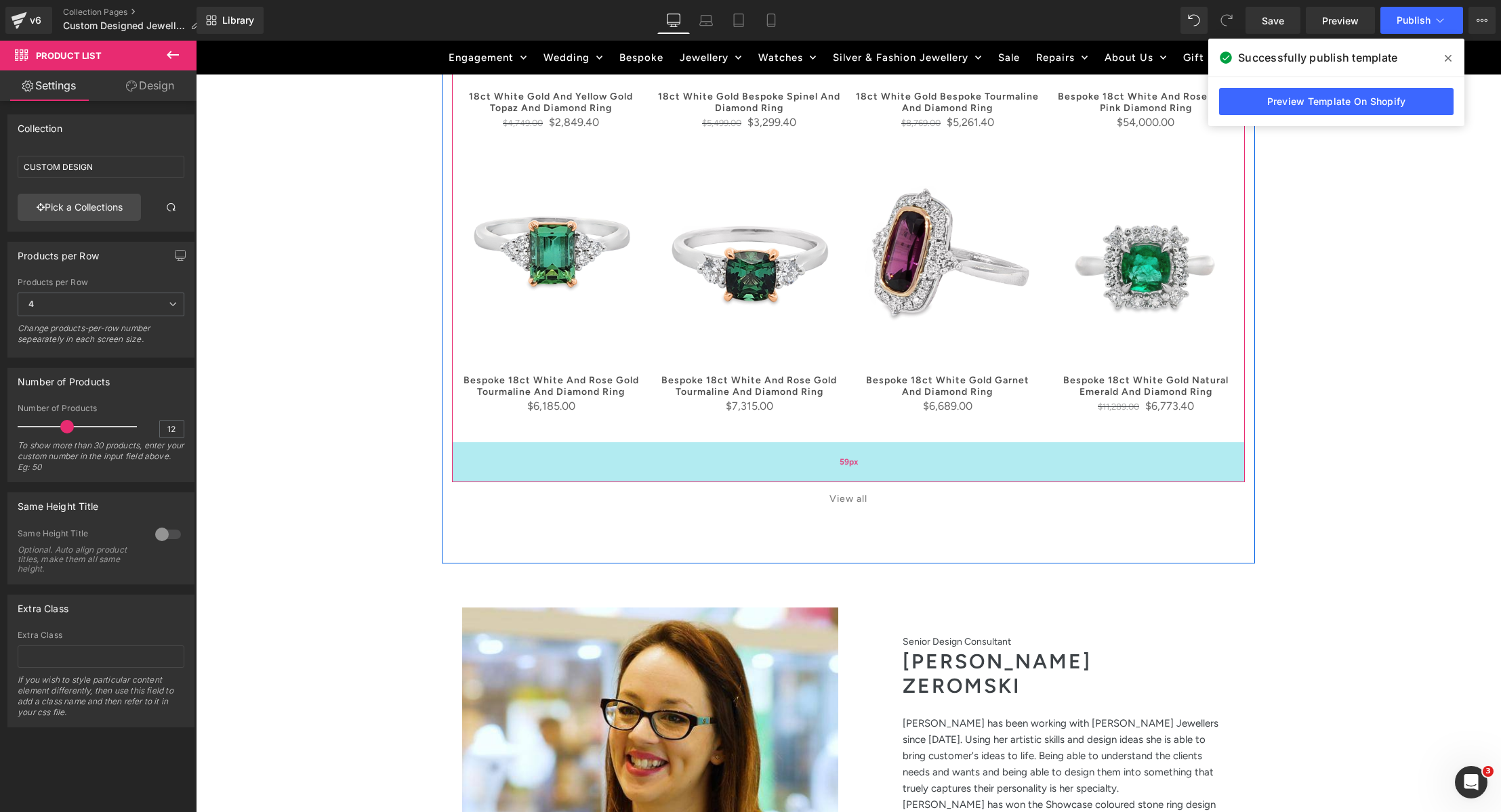
drag, startPoint x: 849, startPoint y: 543, endPoint x: 853, endPoint y: 481, distance: 62.1
click at [853, 481] on div "59px" at bounding box center [849, 462] width 793 height 40
click at [876, 513] on div "View all" at bounding box center [849, 499] width 793 height 34
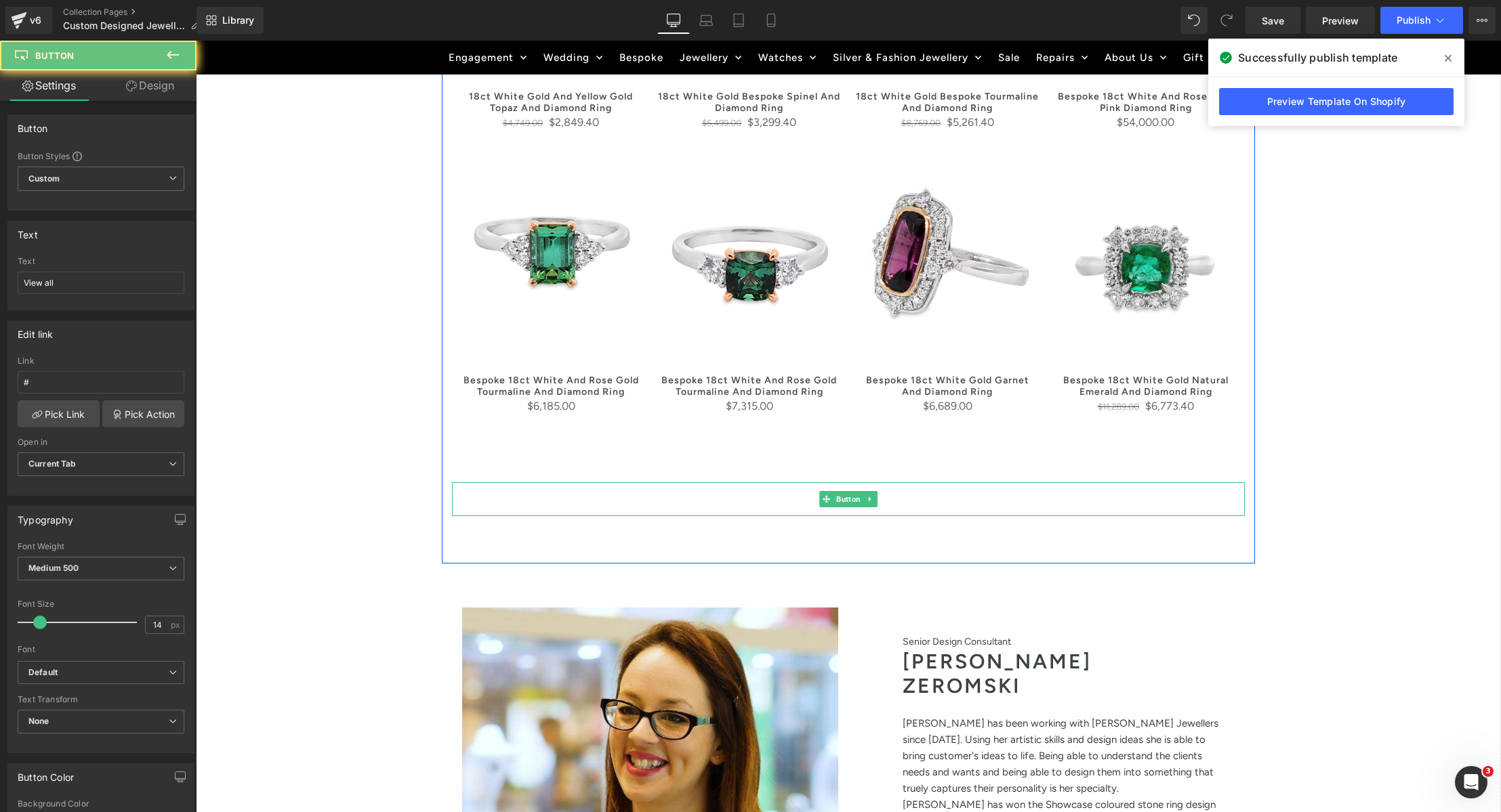
click at [858, 502] on li "Button" at bounding box center [841, 499] width 44 height 16
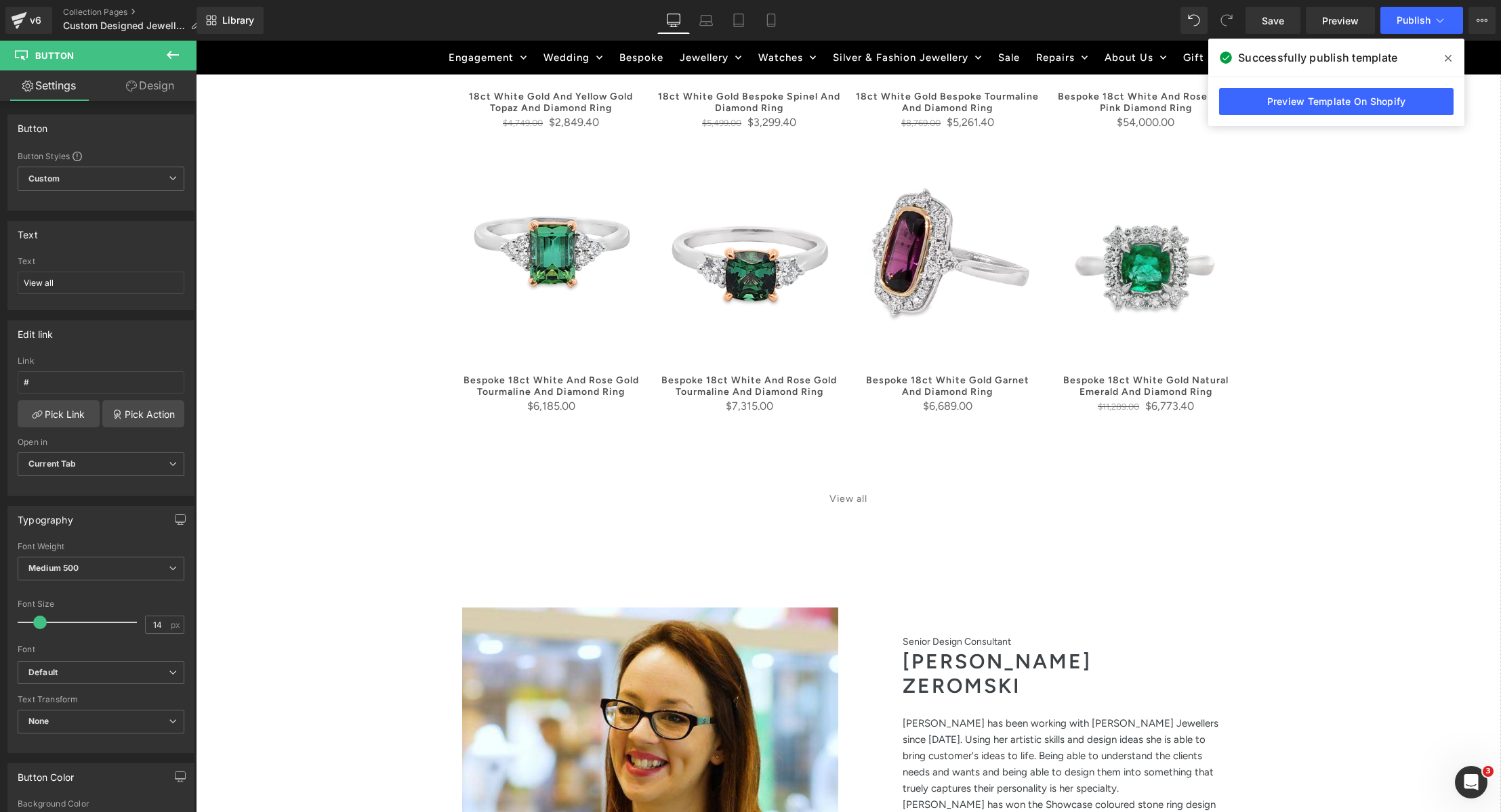
click at [1296, 367] on div "Separator Hero Banner CUSTOM MADE JEWELLERY Heading At Duffs Jewellers Geelong …" at bounding box center [848, 262] width 1305 height 3092
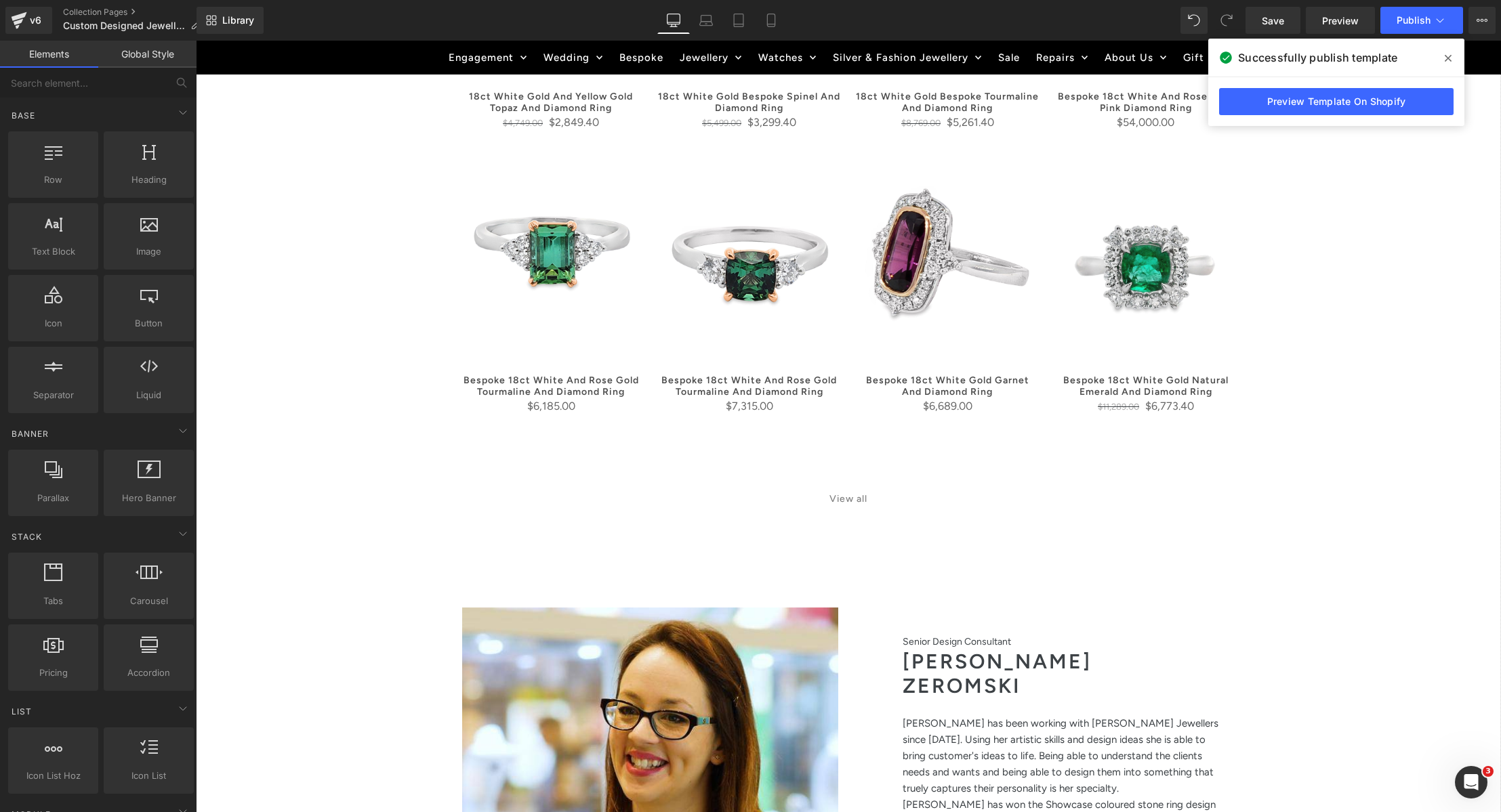
drag, startPoint x: 1360, startPoint y: 367, endPoint x: 1362, endPoint y: 384, distance: 17.1
click at [1360, 367] on div "Separator Hero Banner CUSTOM MADE JEWELLERY Heading At Duffs Jewellers Geelong …" at bounding box center [848, 262] width 1305 height 3092
click at [834, 564] on div at bounding box center [848, 562] width 813 height 4
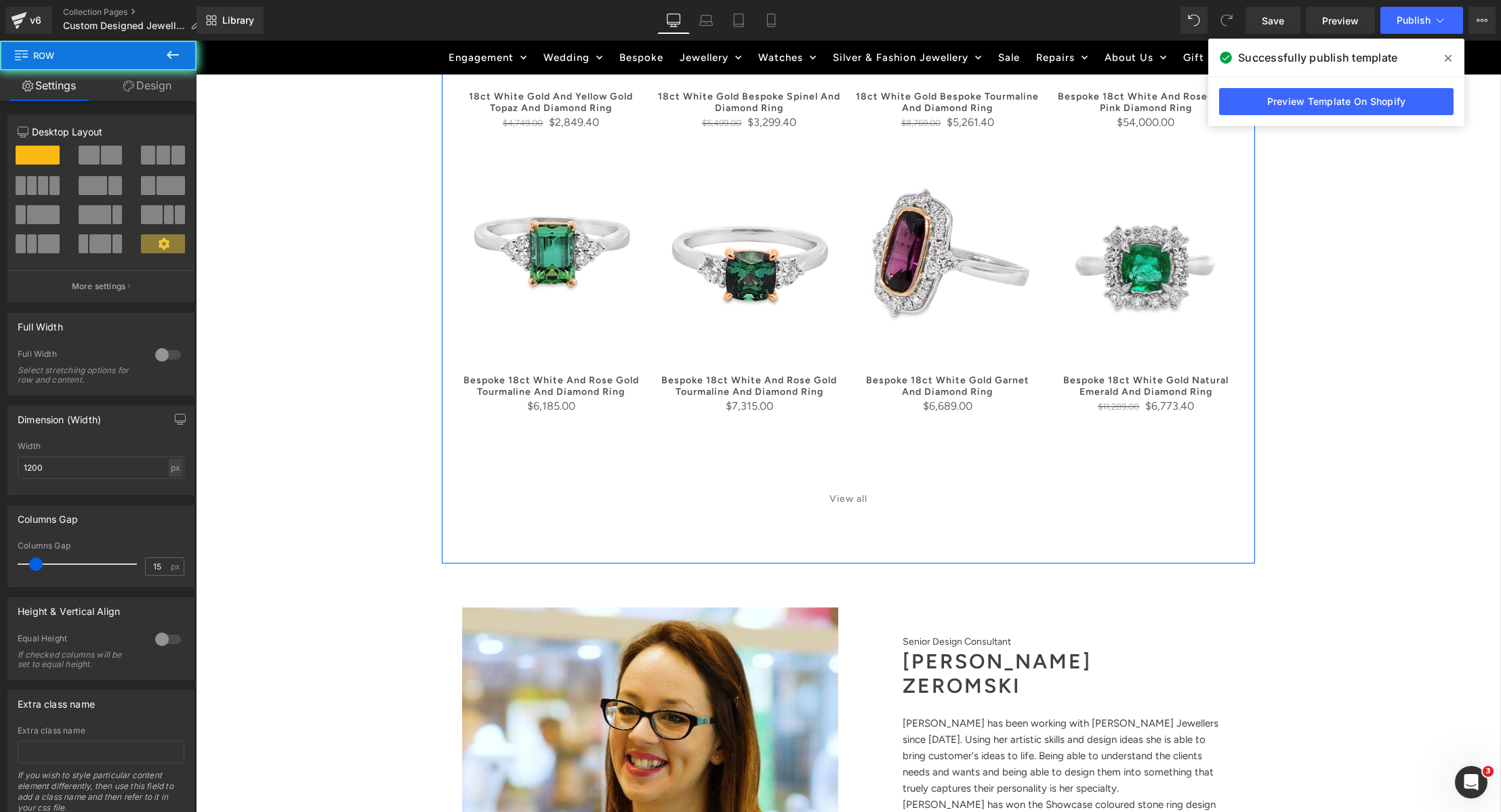
click at [836, 535] on div "(P) Image" at bounding box center [848, 61] width 813 height 992
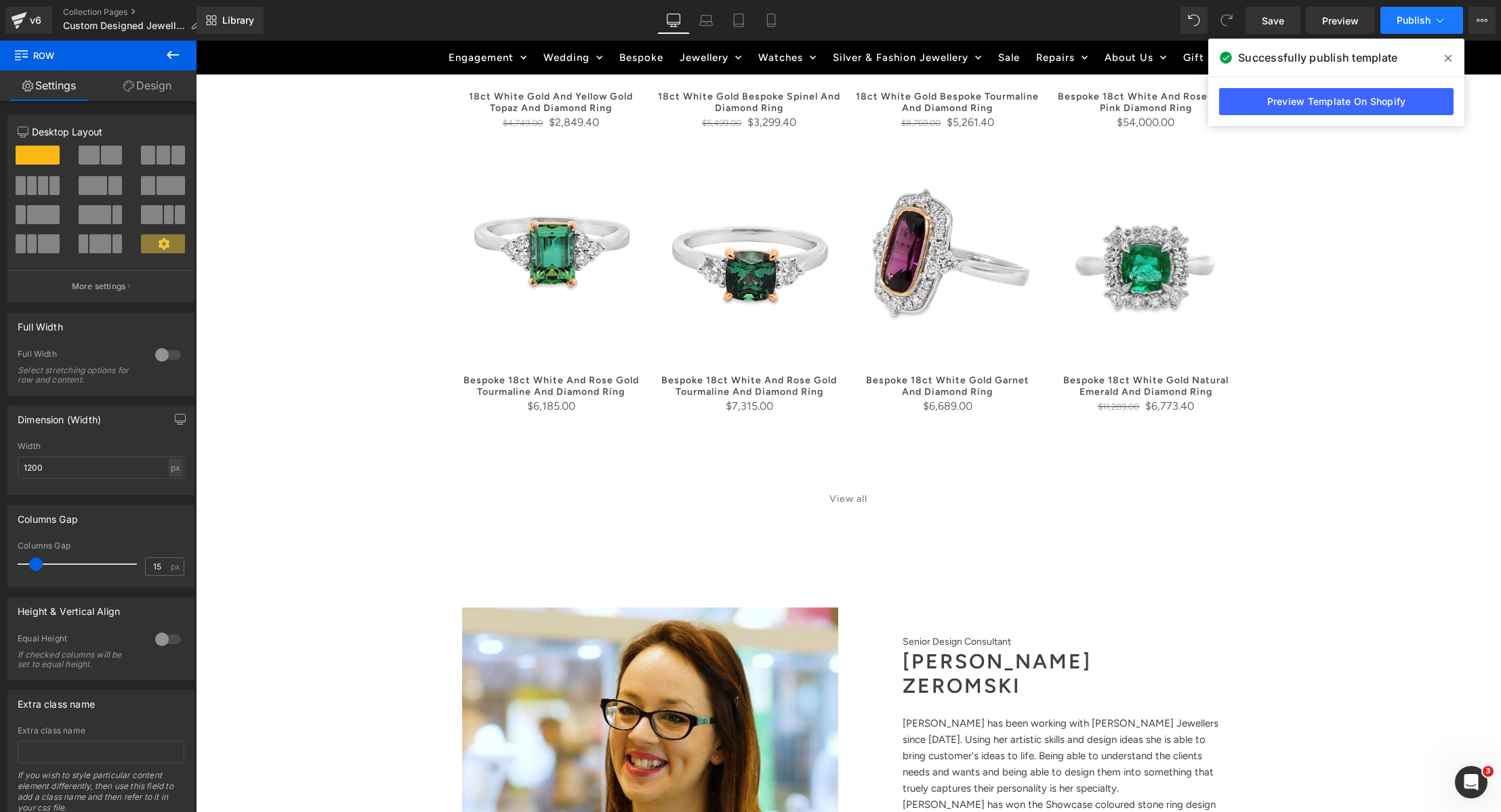
click at [1419, 22] on span "Publish" at bounding box center [1414, 20] width 34 height 11
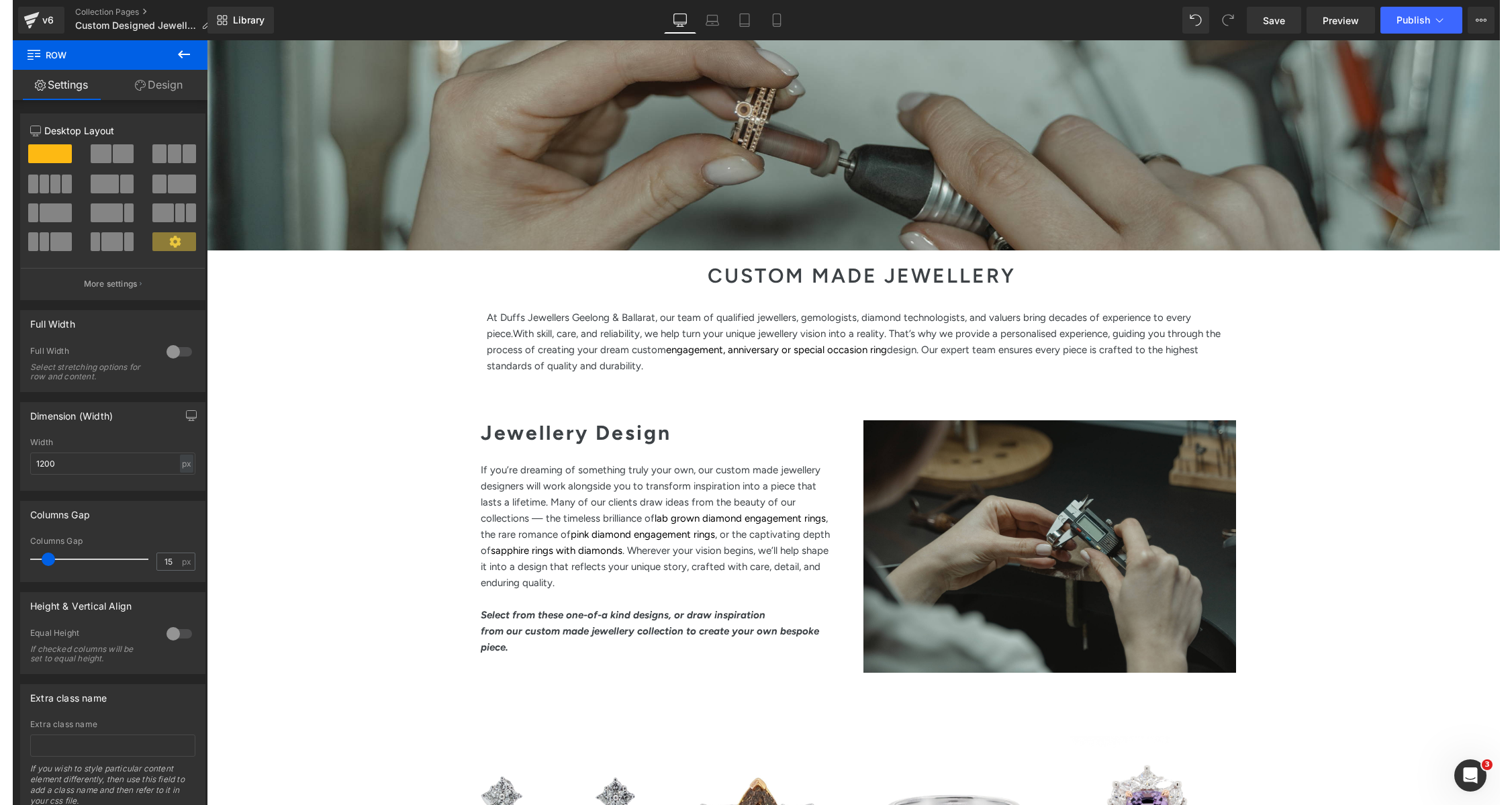
scroll to position [0, 0]
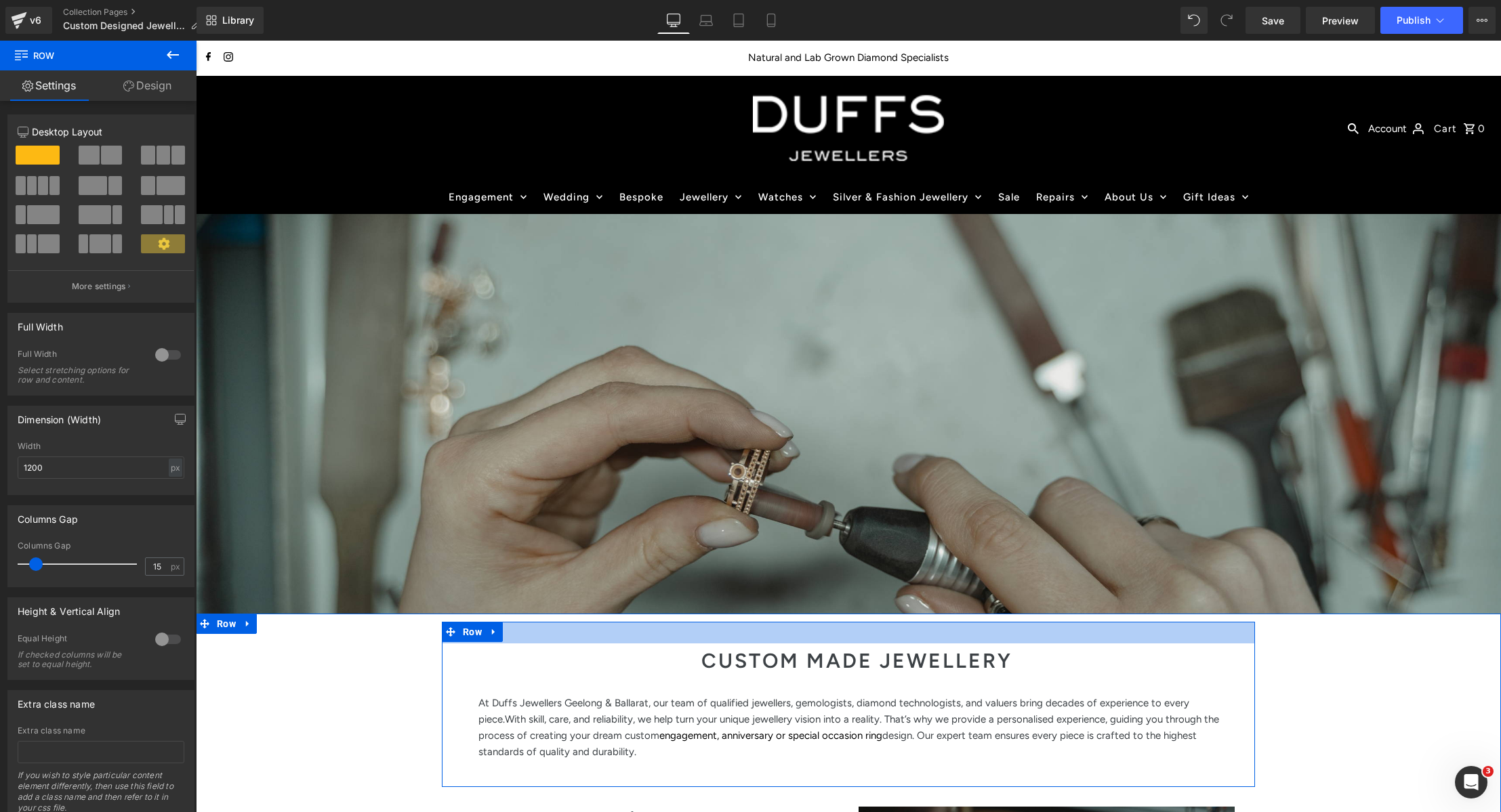
drag, startPoint x: 712, startPoint y: 621, endPoint x: 1262, endPoint y: 692, distance: 554.6
click at [712, 643] on div "CUSTOM MADE JEWELLERY Heading At Duffs Jewellers Geelong & Ballarat, our team o…" at bounding box center [848, 704] width 813 height 165
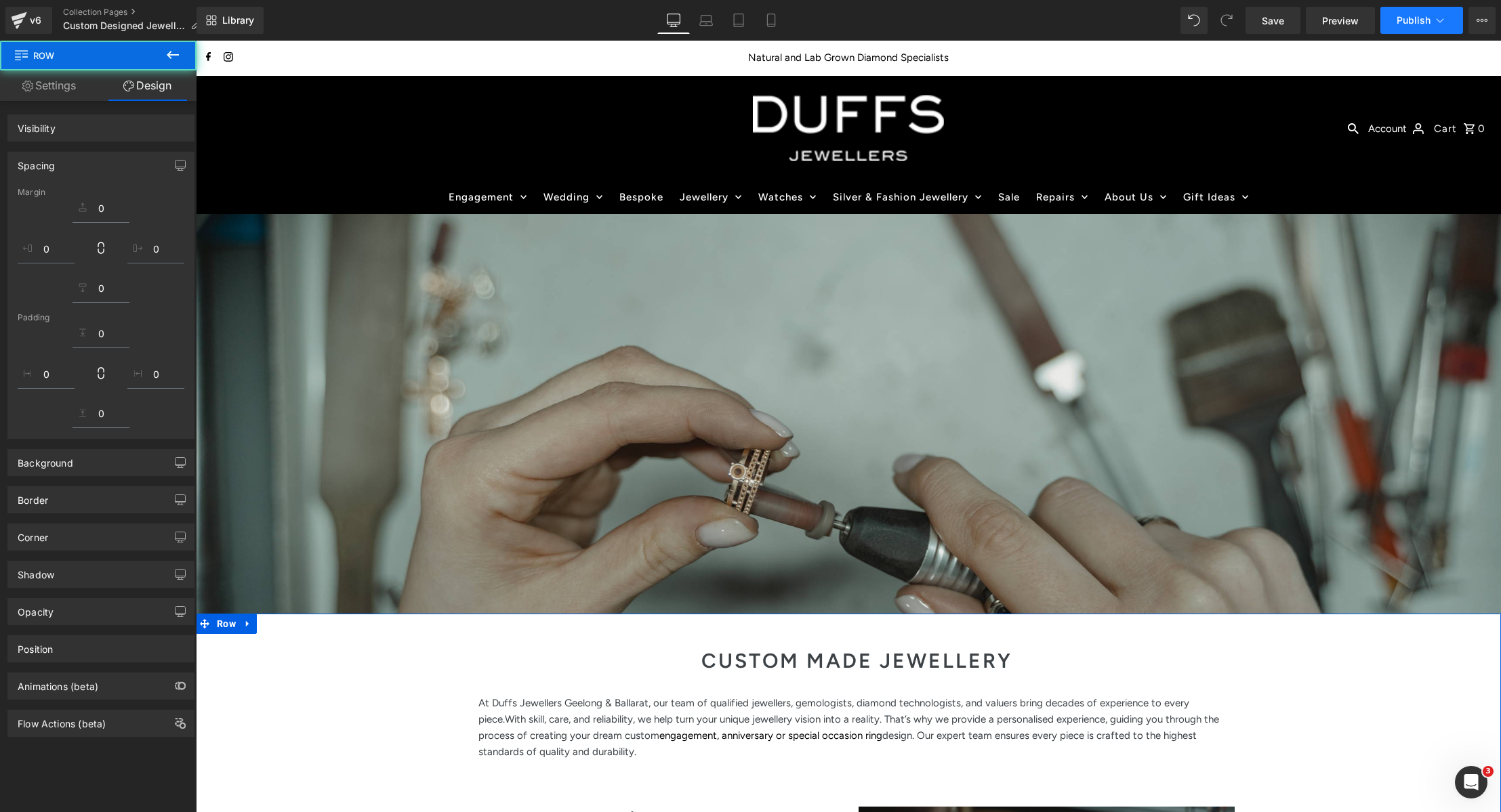
click at [1420, 15] on span "Publish" at bounding box center [1414, 20] width 34 height 11
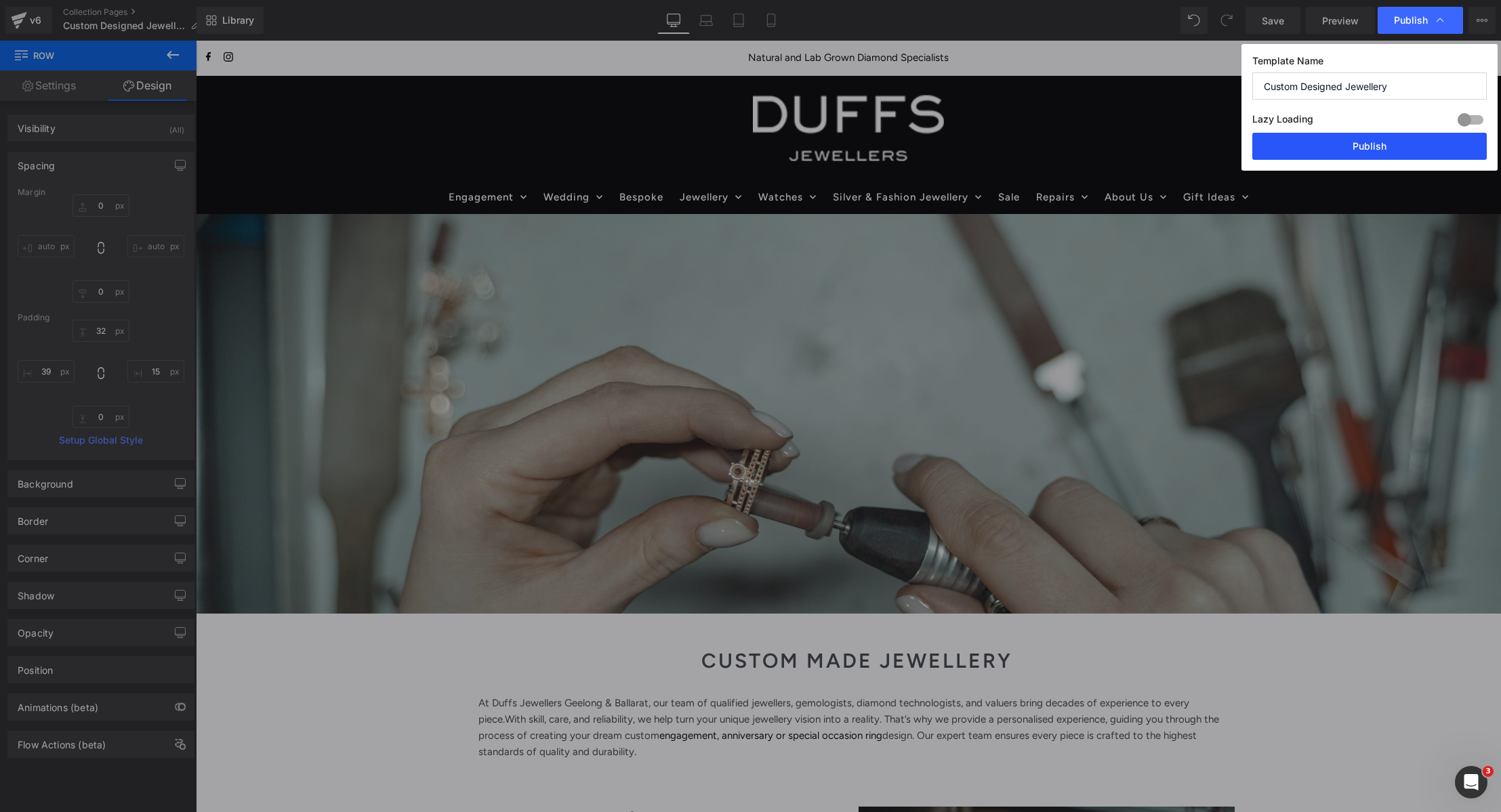
drag, startPoint x: 1362, startPoint y: 146, endPoint x: 410, endPoint y: 55, distance: 956.3
click at [1362, 146] on button "Publish" at bounding box center [1370, 146] width 234 height 27
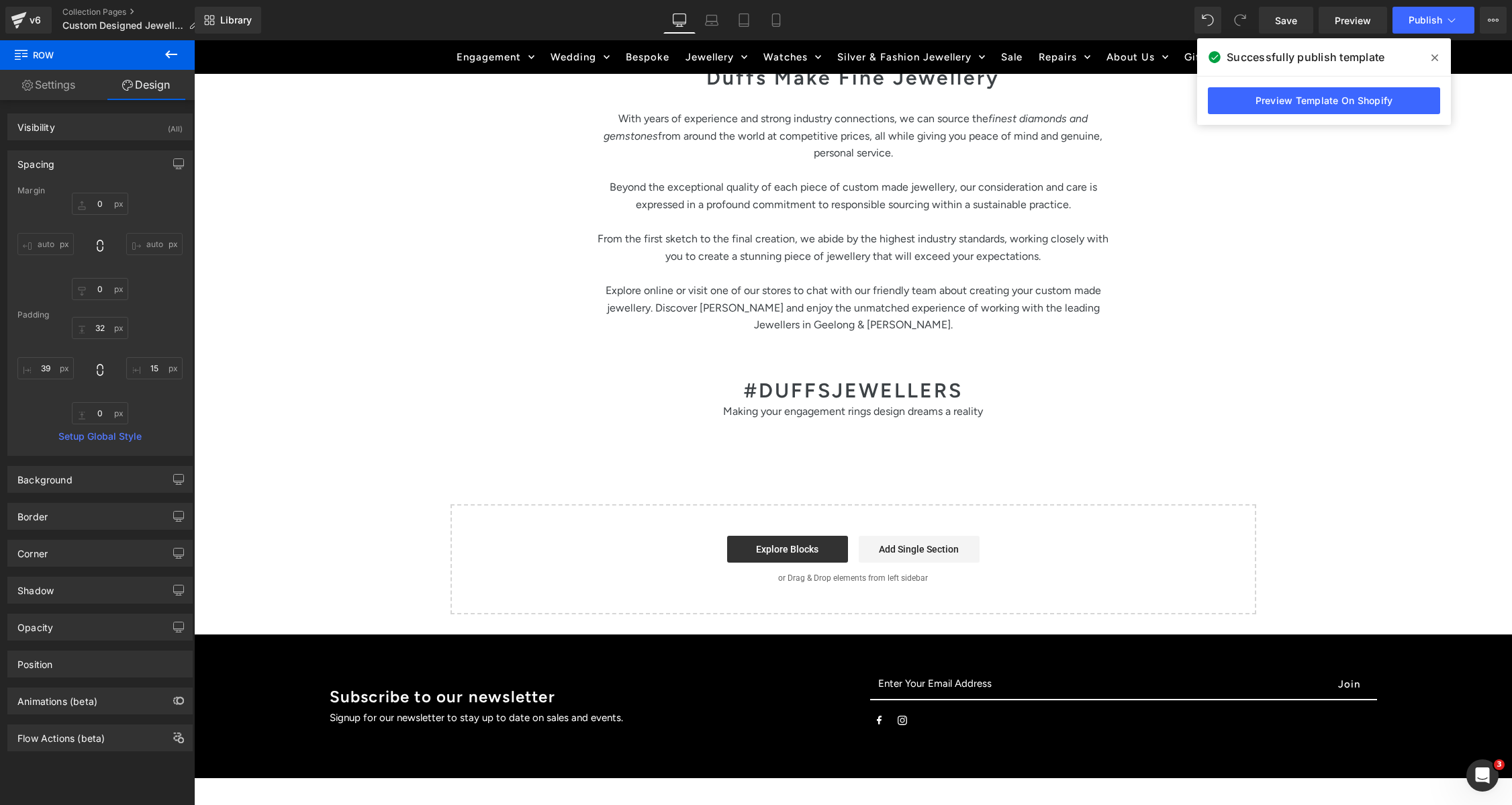
scroll to position [2635, 0]
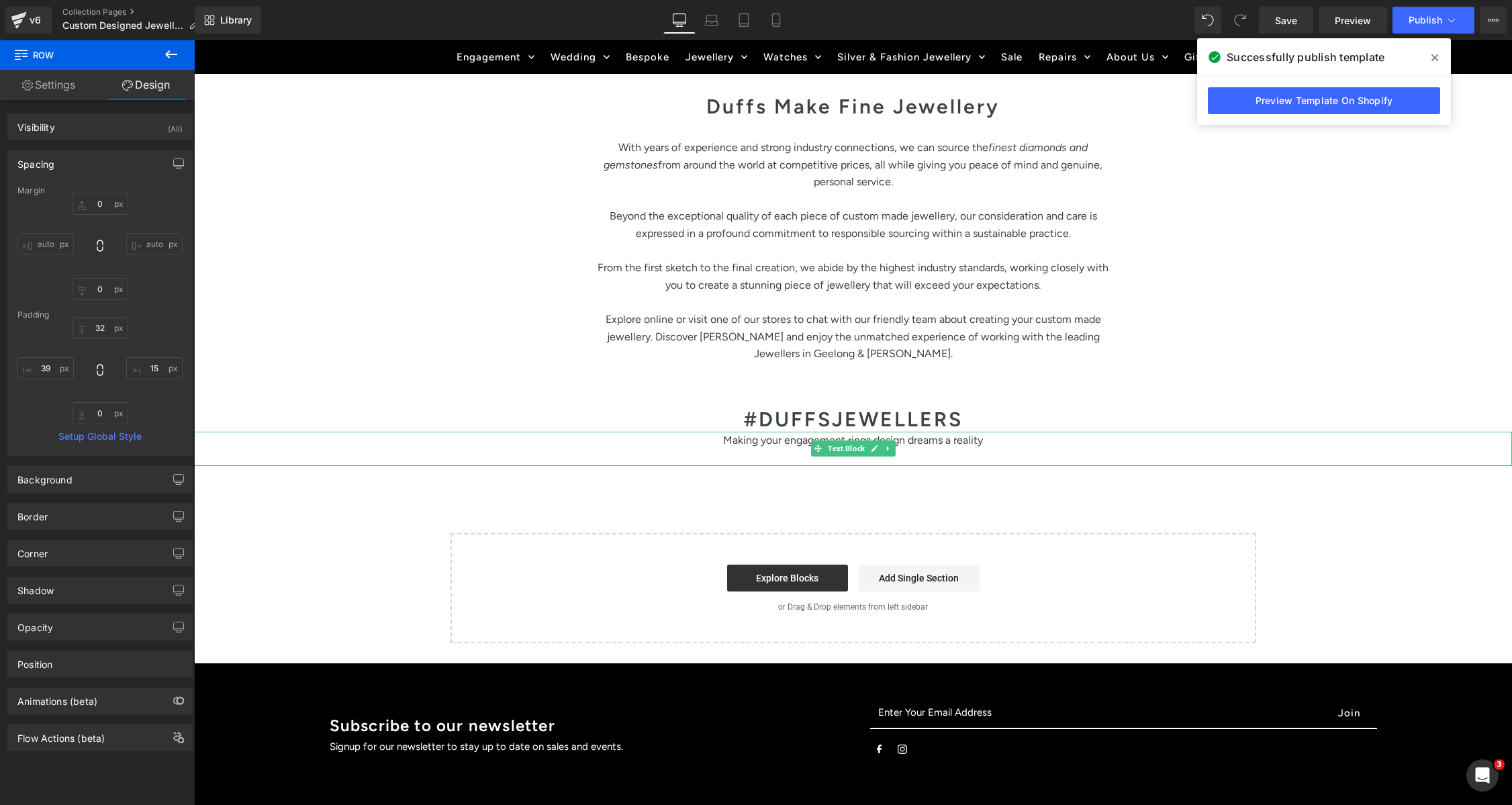
click at [780, 432] on p "Making your engagement rings design dreams a reality" at bounding box center [853, 441] width 1318 height 18
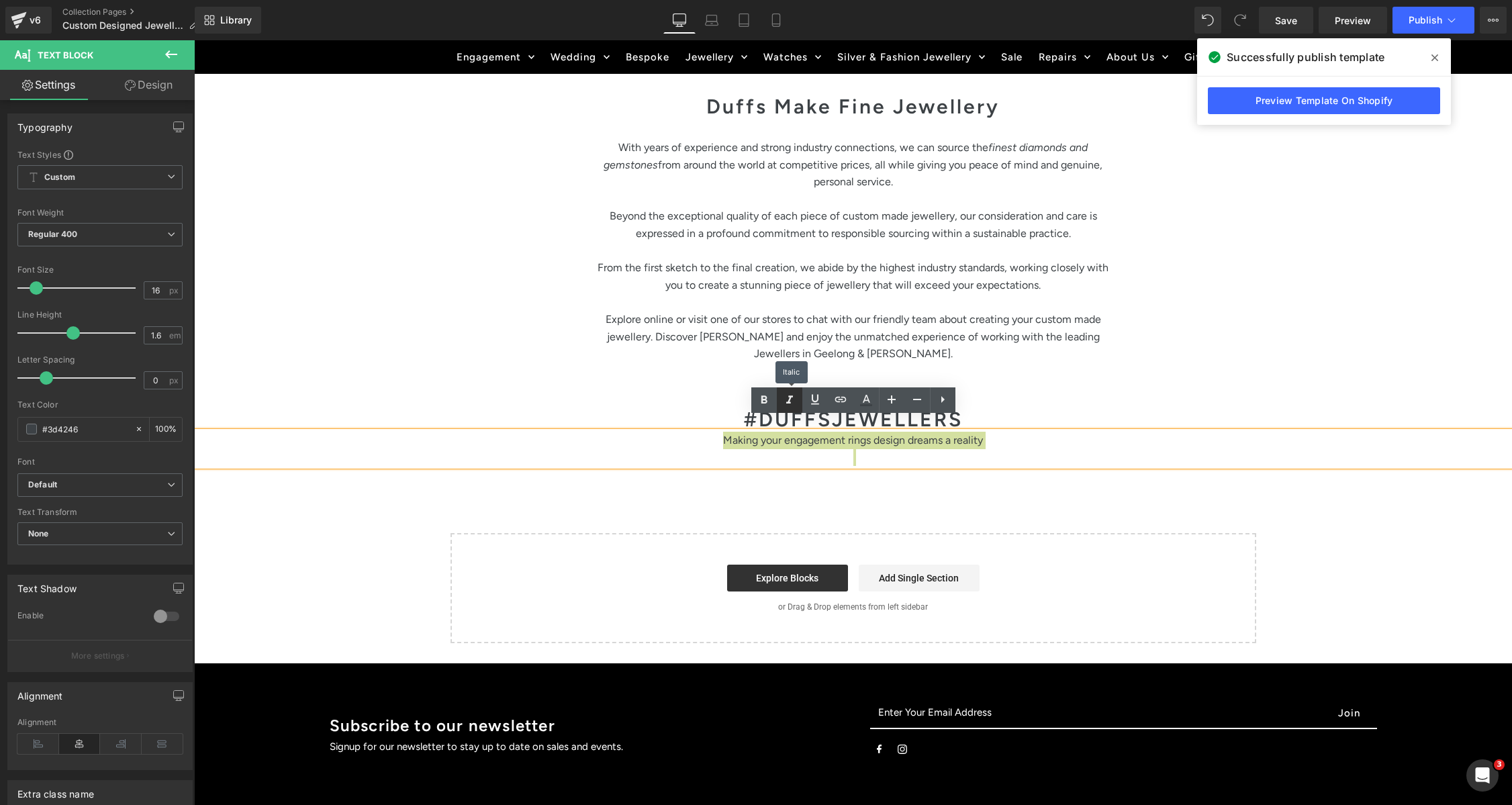
click at [786, 403] on icon at bounding box center [789, 400] width 16 height 16
click at [820, 434] on icon "Making your engagement rings design dreams a reality" at bounding box center [853, 440] width 265 height 12
drag, startPoint x: 1009, startPoint y: 436, endPoint x: 992, endPoint y: 435, distance: 17.0
click at [1009, 449] on p at bounding box center [853, 458] width 1318 height 18
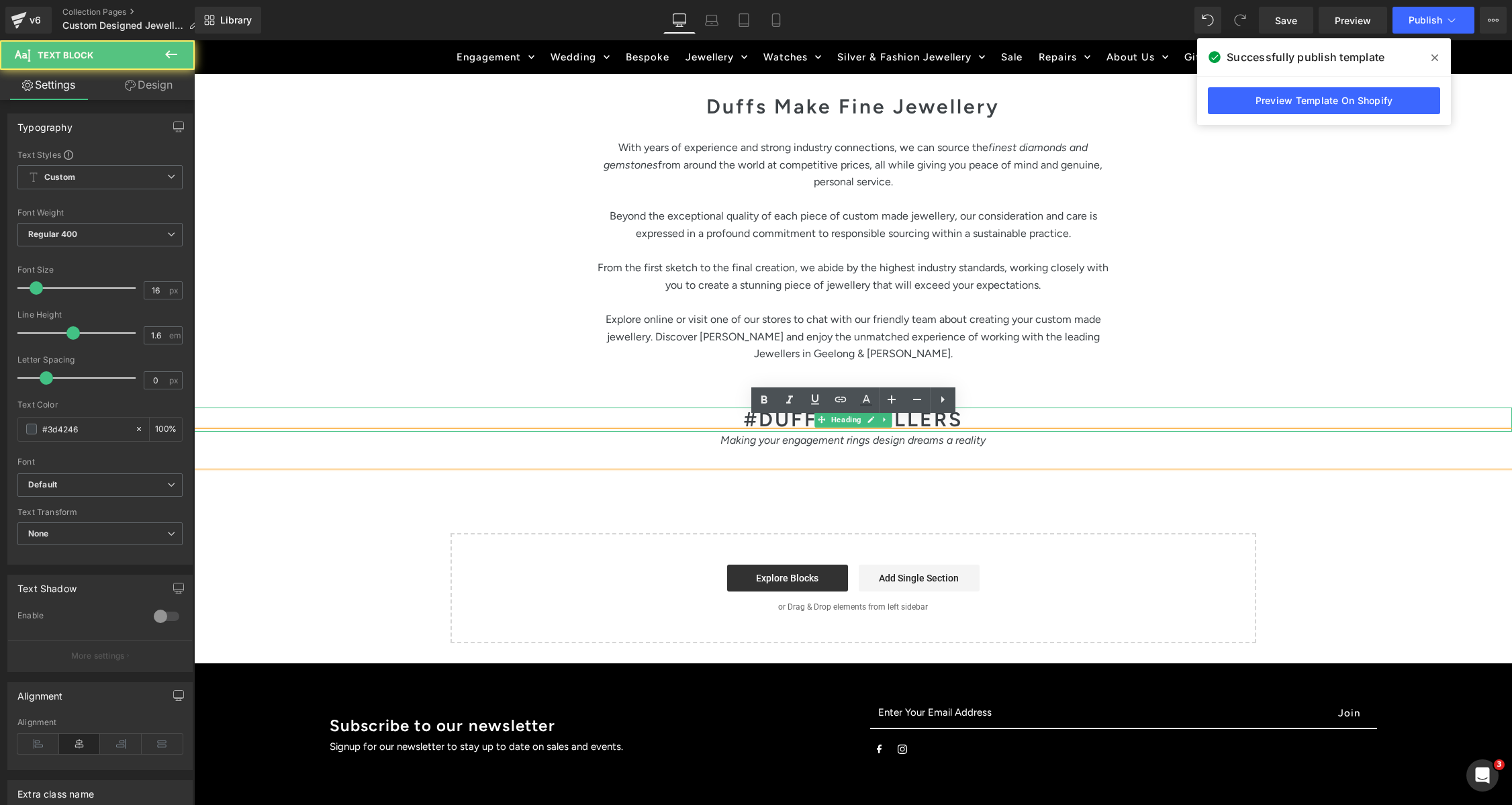
click at [969, 408] on h1 "#DUFFSJEWELLERS" at bounding box center [853, 419] width 1318 height 24
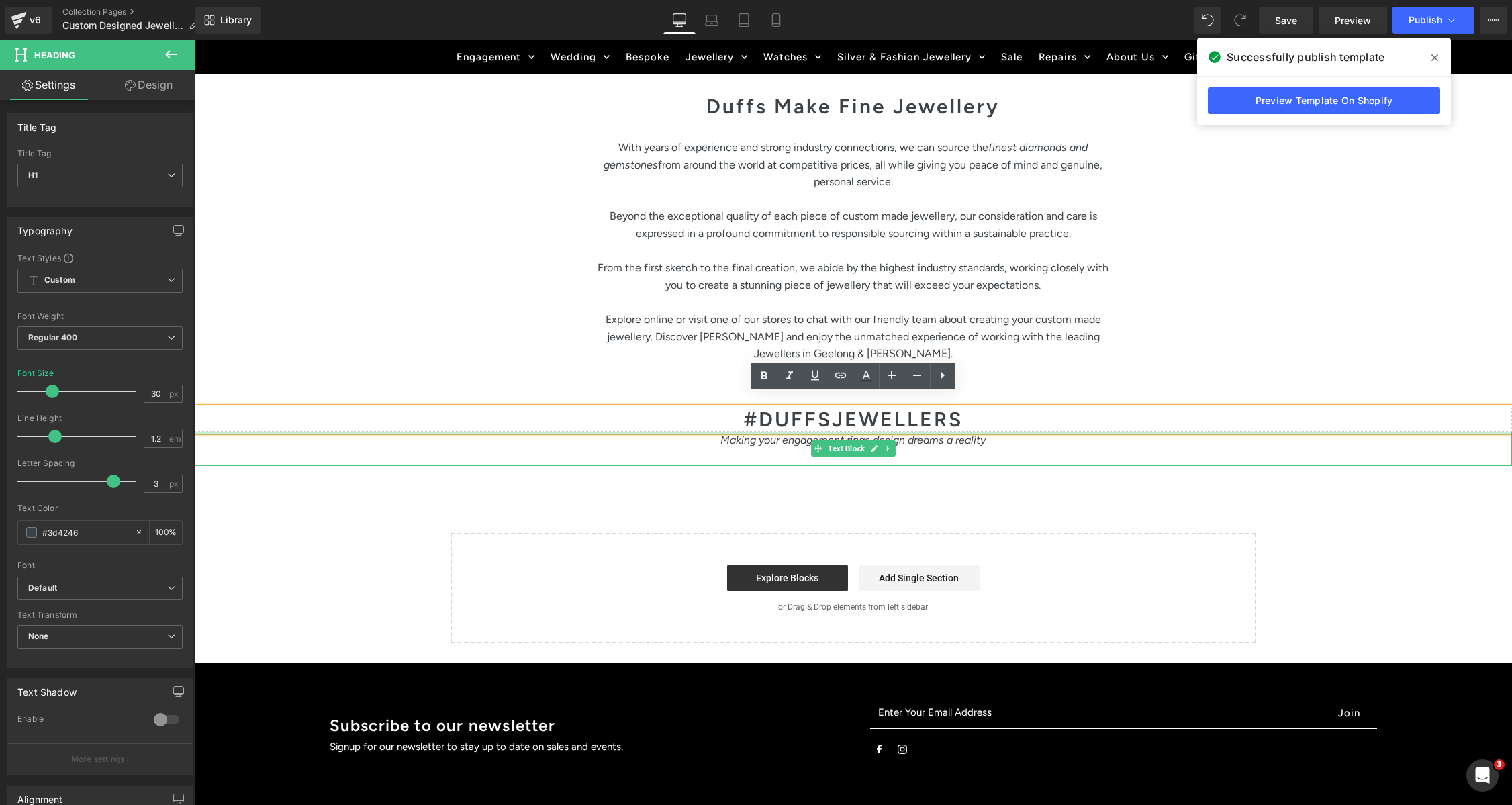
click at [967, 432] on div "Making your engagement rings design dreams a reality Text Block" at bounding box center [853, 449] width 1318 height 35
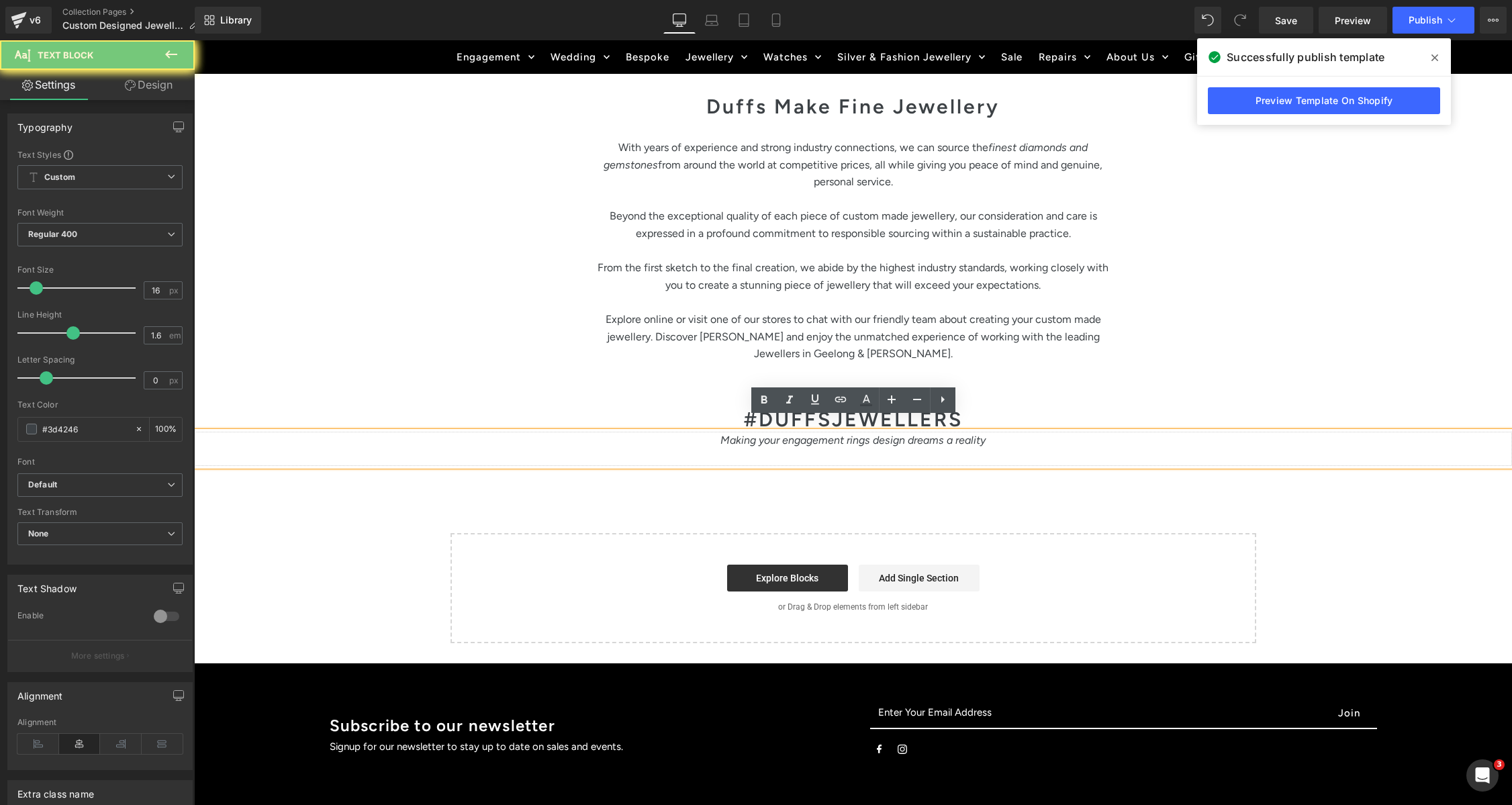
drag, startPoint x: 967, startPoint y: 420, endPoint x: 1077, endPoint y: 382, distance: 116.4
click at [965, 436] on div "Making your engagement rings design dreams a reality" at bounding box center [853, 449] width 1318 height 35
click at [1046, 368] on div "Duffs Make Fine Jewellery Heading With years of experience and strong industry …" at bounding box center [853, 239] width 806 height 338
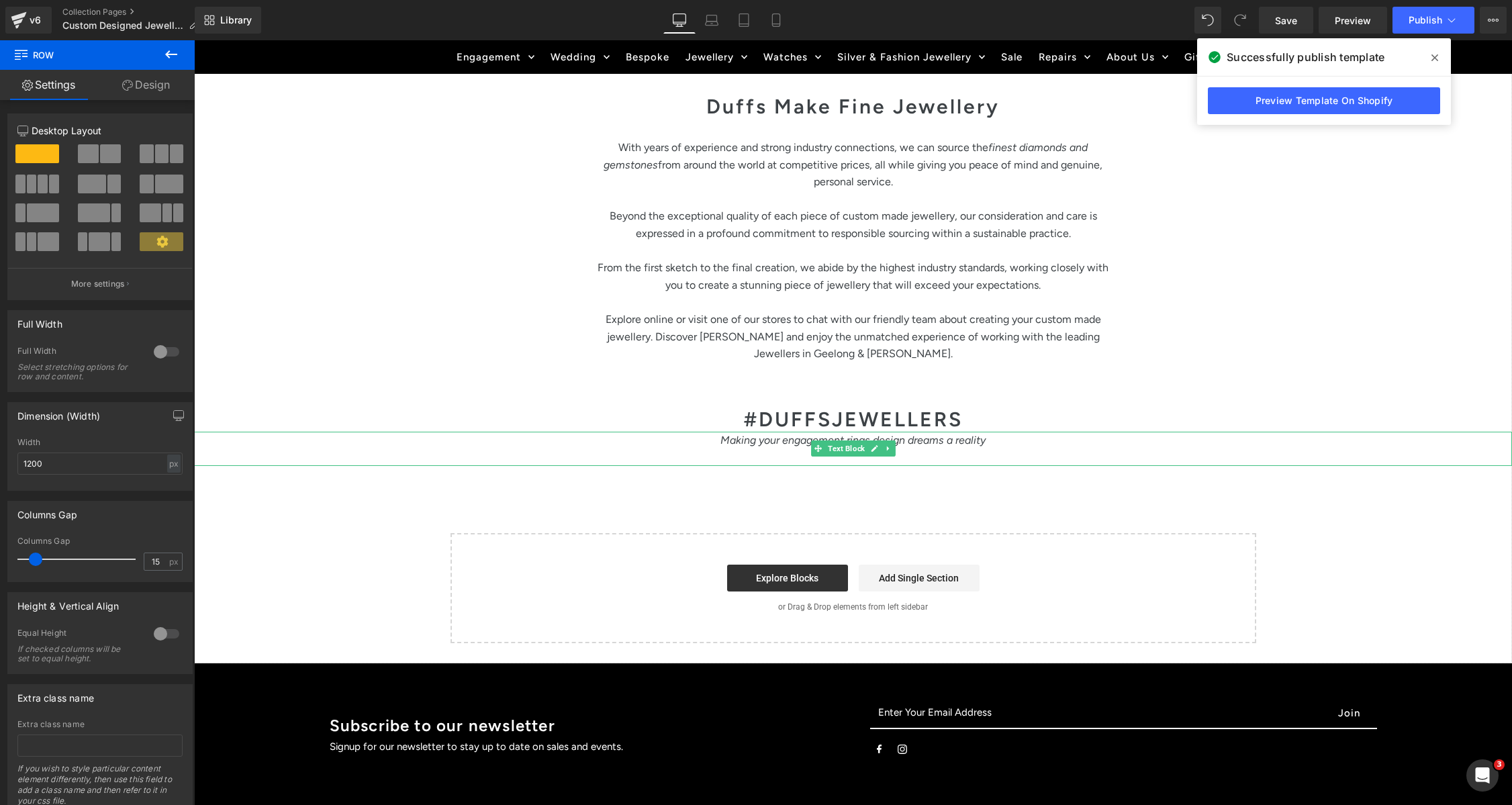
click at [895, 432] on div at bounding box center [853, 432] width 1318 height 1
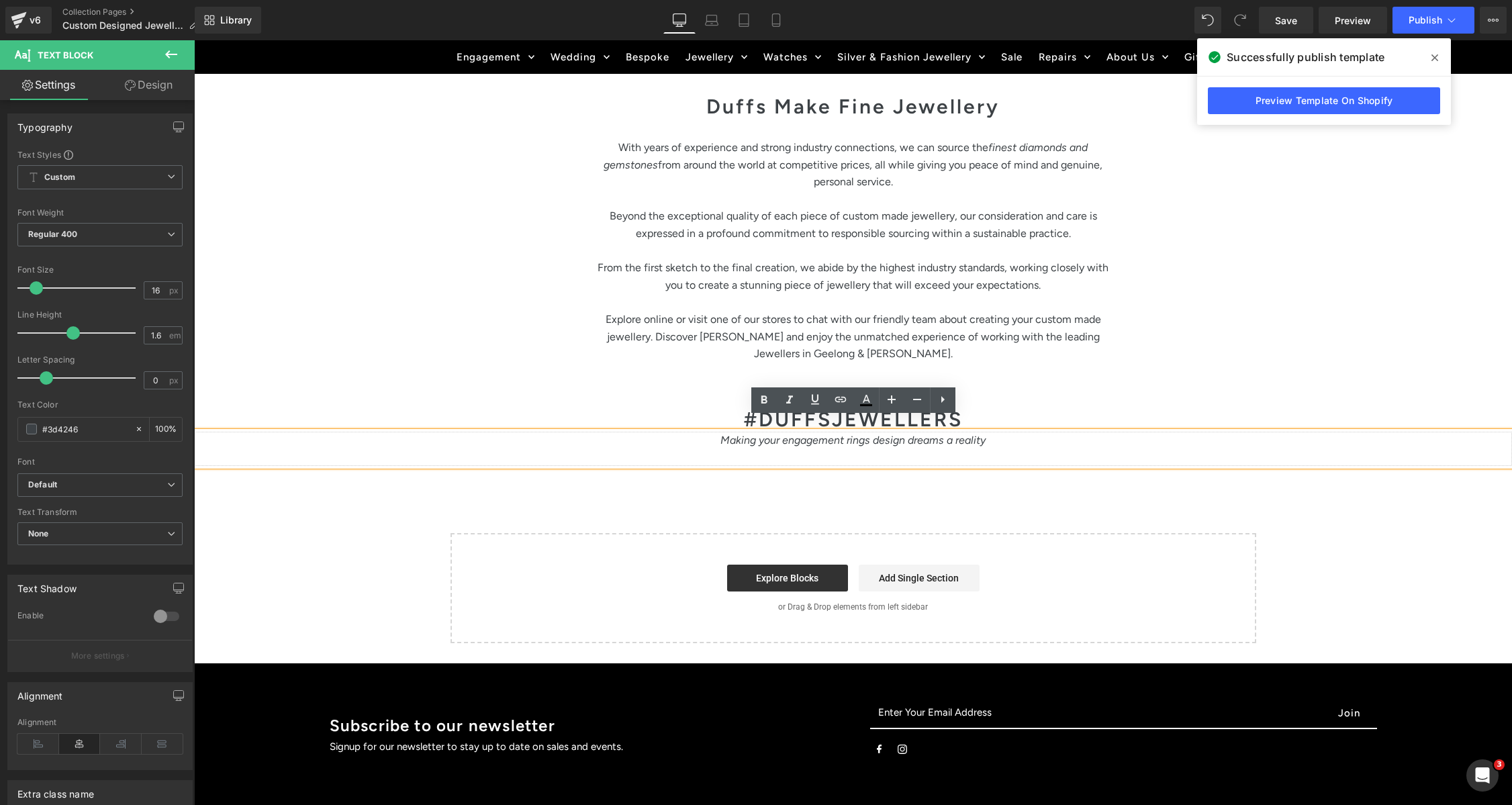
click at [895, 432] on p "Making your engagement rings design dreams a reality" at bounding box center [853, 441] width 1318 height 18
click at [881, 434] on icon "Making your engagement rings design dreams a reality" at bounding box center [853, 440] width 265 height 12
click at [880, 432] on div "Making your engagement rings design dreams a reality" at bounding box center [853, 449] width 1318 height 35
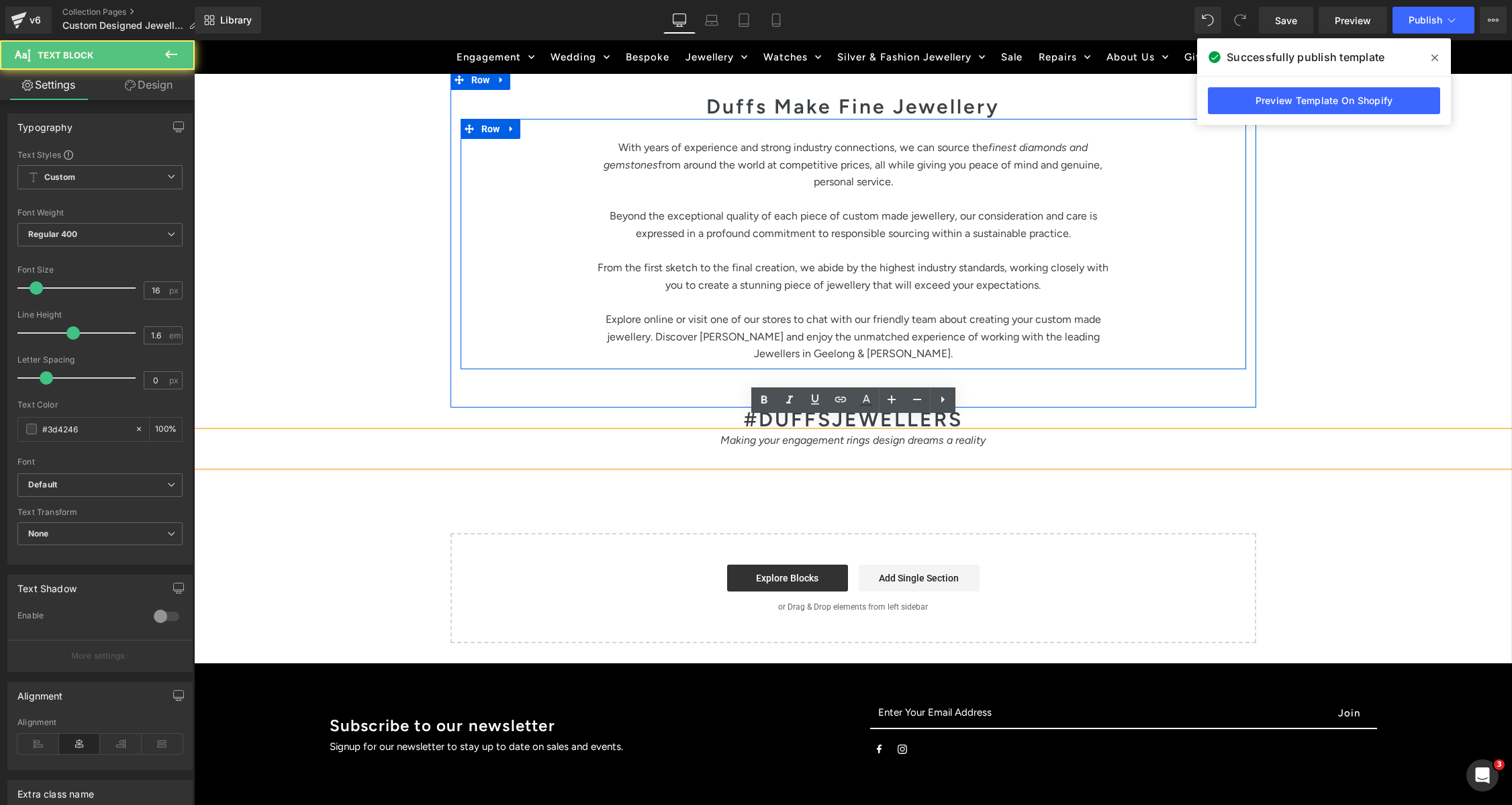
click at [1231, 341] on div "With years of experience and strong industry connections, we can source the fin…" at bounding box center [853, 244] width 786 height 250
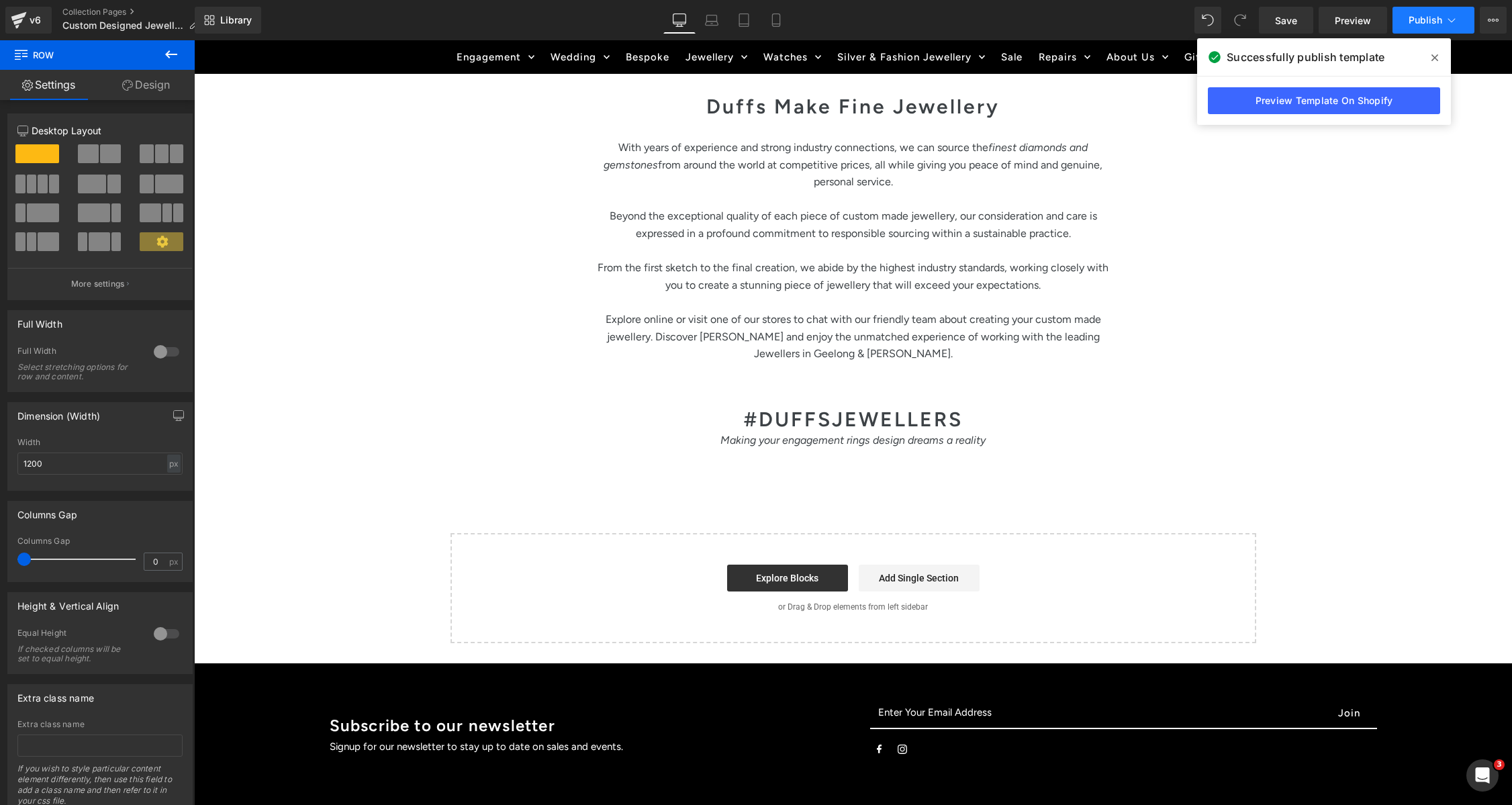
click at [1419, 21] on span "Publish" at bounding box center [1425, 20] width 34 height 11
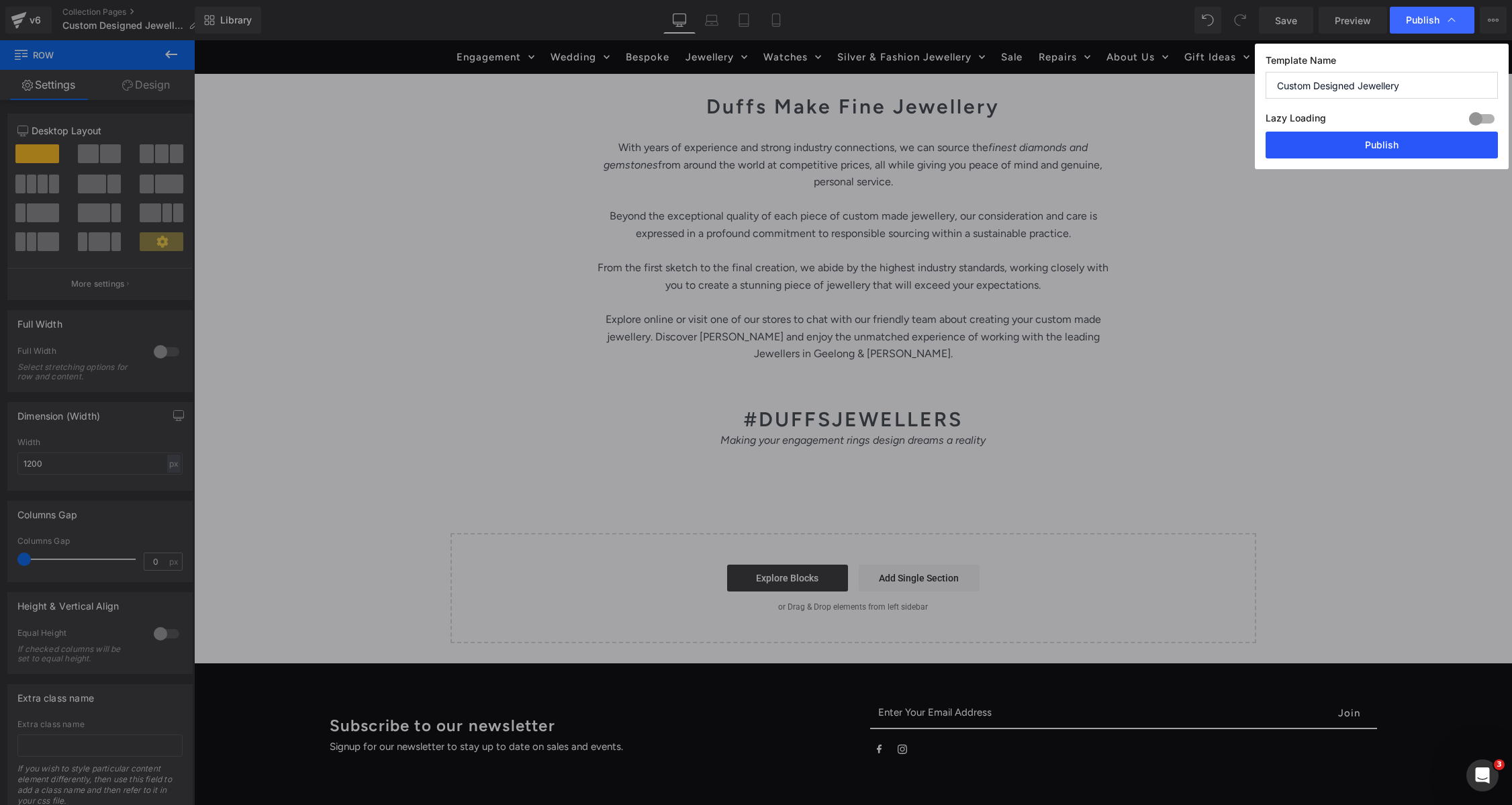
click at [1371, 141] on button "Publish" at bounding box center [1381, 145] width 232 height 27
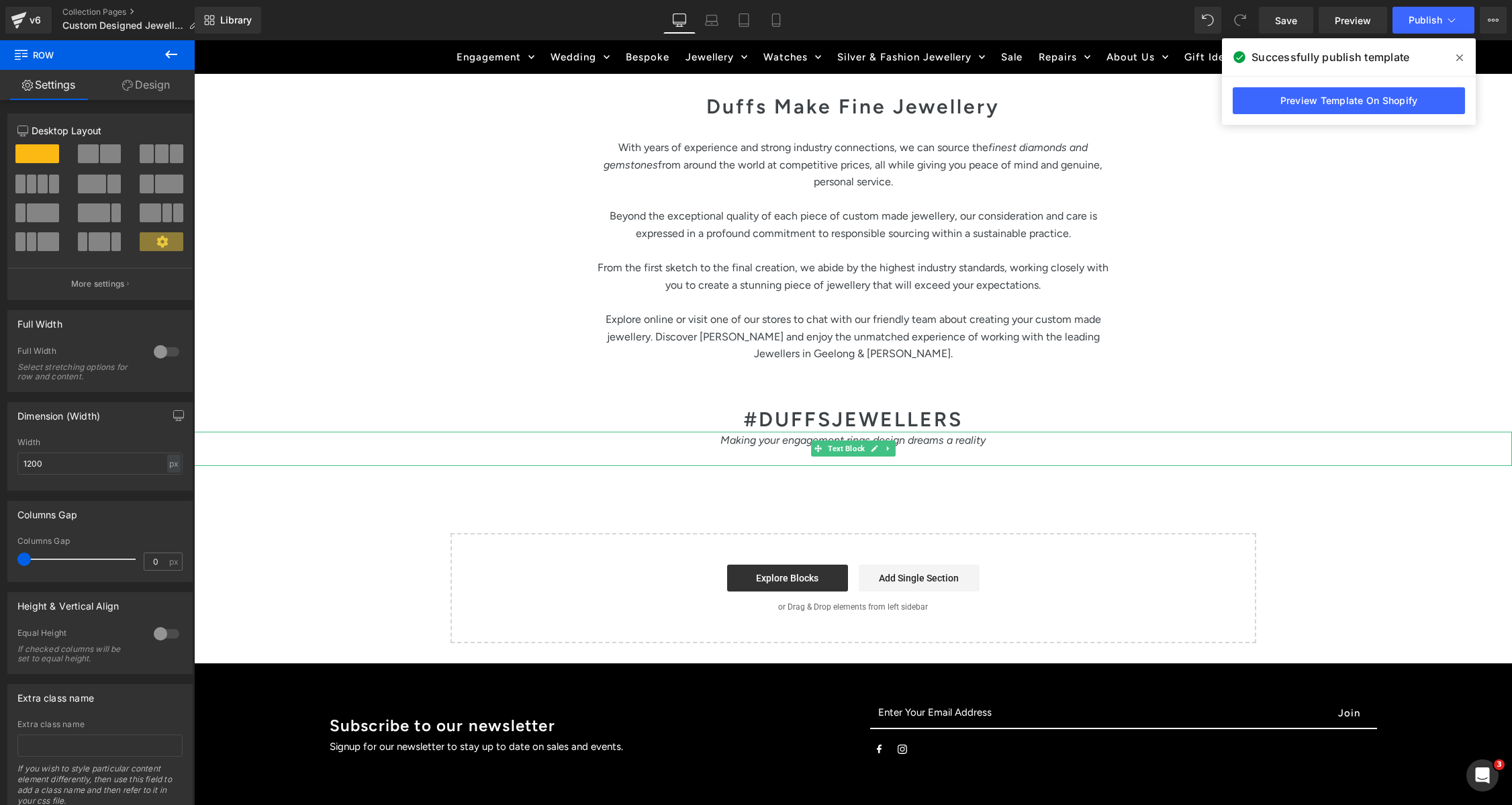
drag, startPoint x: 908, startPoint y: 436, endPoint x: 914, endPoint y: 419, distance: 18.0
click at [908, 449] on p at bounding box center [853, 458] width 1318 height 18
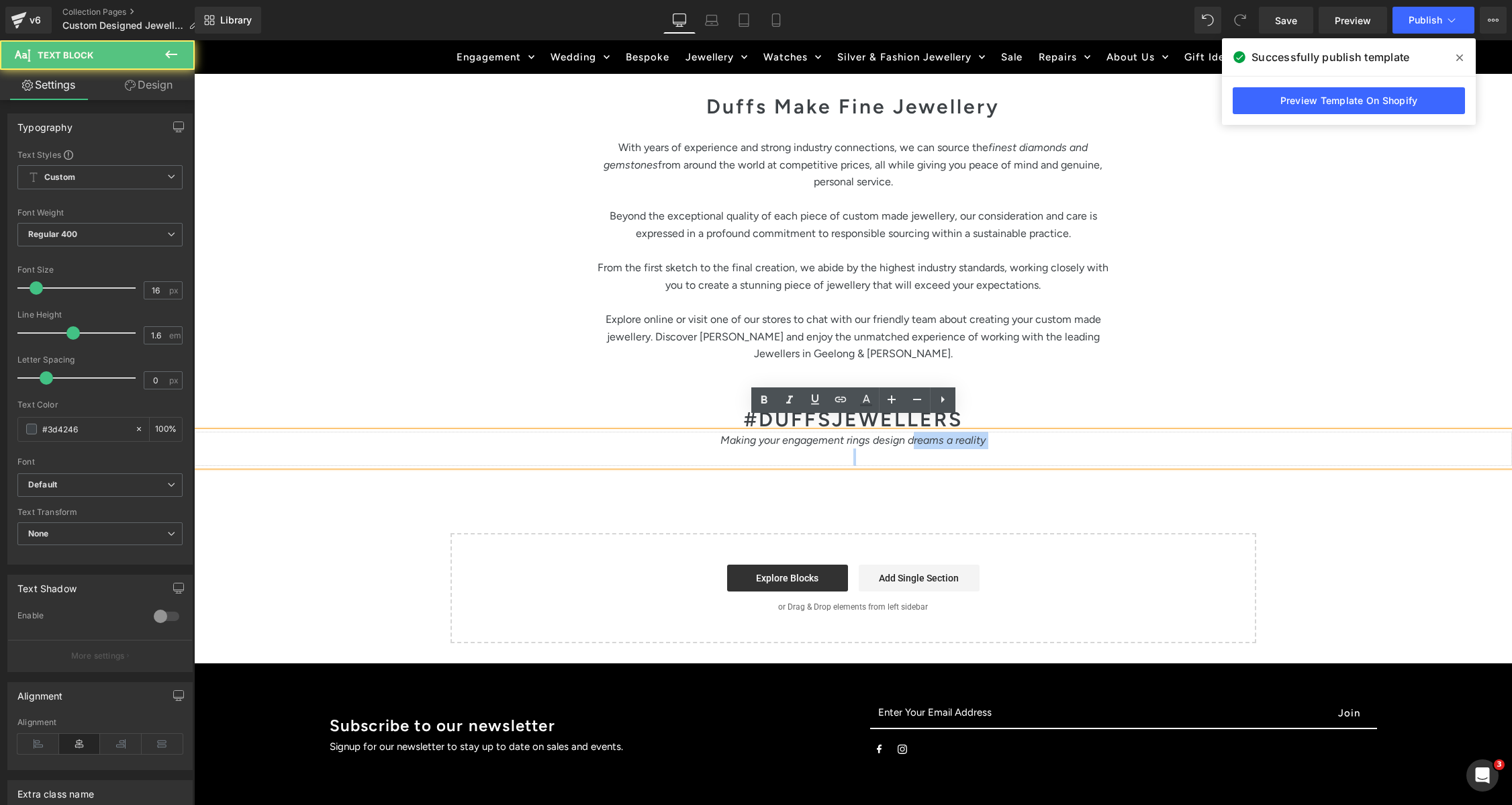
drag, startPoint x: 913, startPoint y: 424, endPoint x: 920, endPoint y: 447, distance: 24.0
click at [920, 449] on div "Making your engagement rings design dreams a reality" at bounding box center [853, 449] width 1318 height 35
click at [1077, 455] on div "Making your engagement rings design dreams a reality" at bounding box center [853, 449] width 1318 height 35
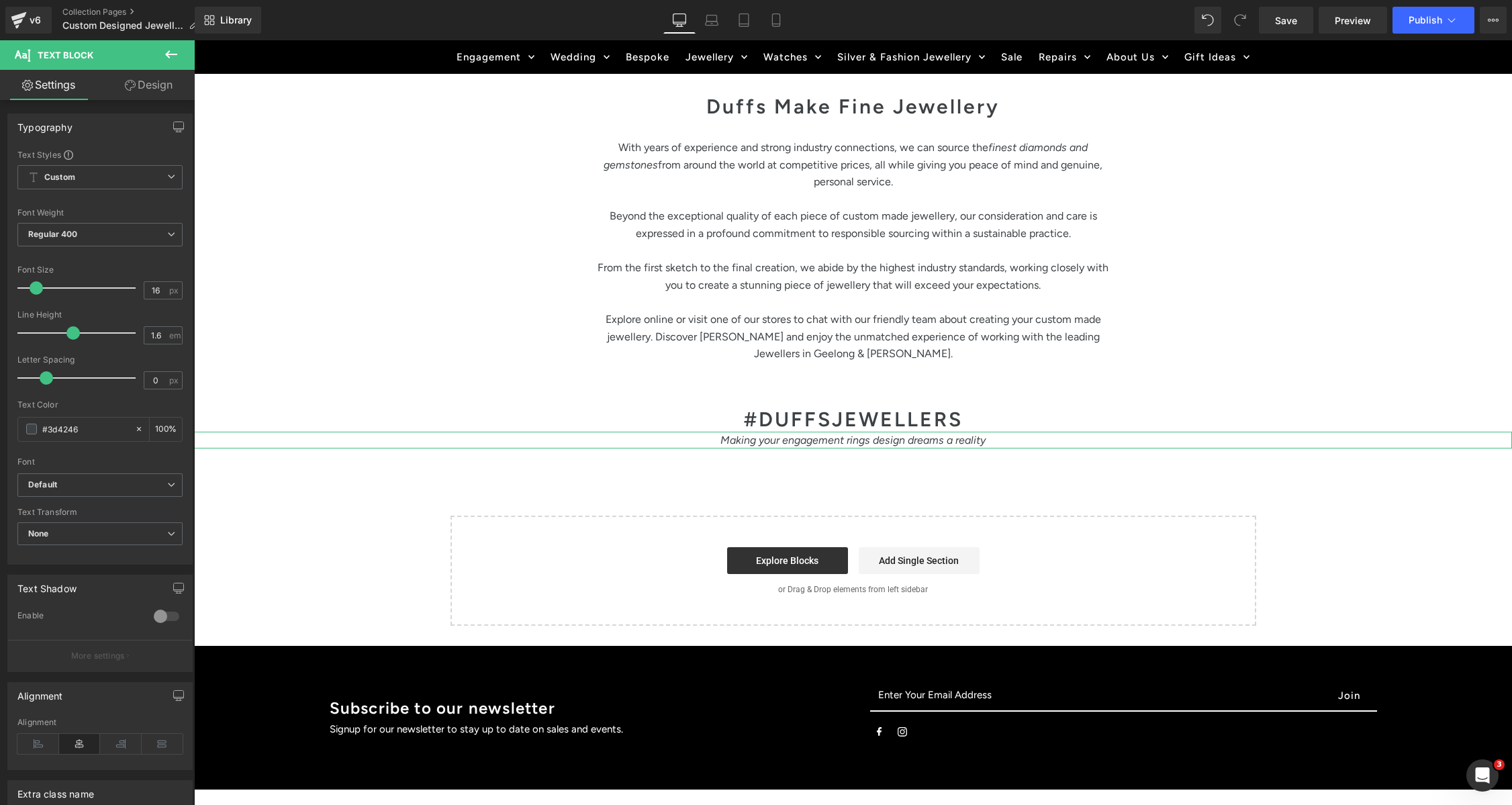
drag, startPoint x: 129, startPoint y: 83, endPoint x: 54, endPoint y: 276, distance: 207.1
click at [129, 84] on icon at bounding box center [130, 85] width 11 height 11
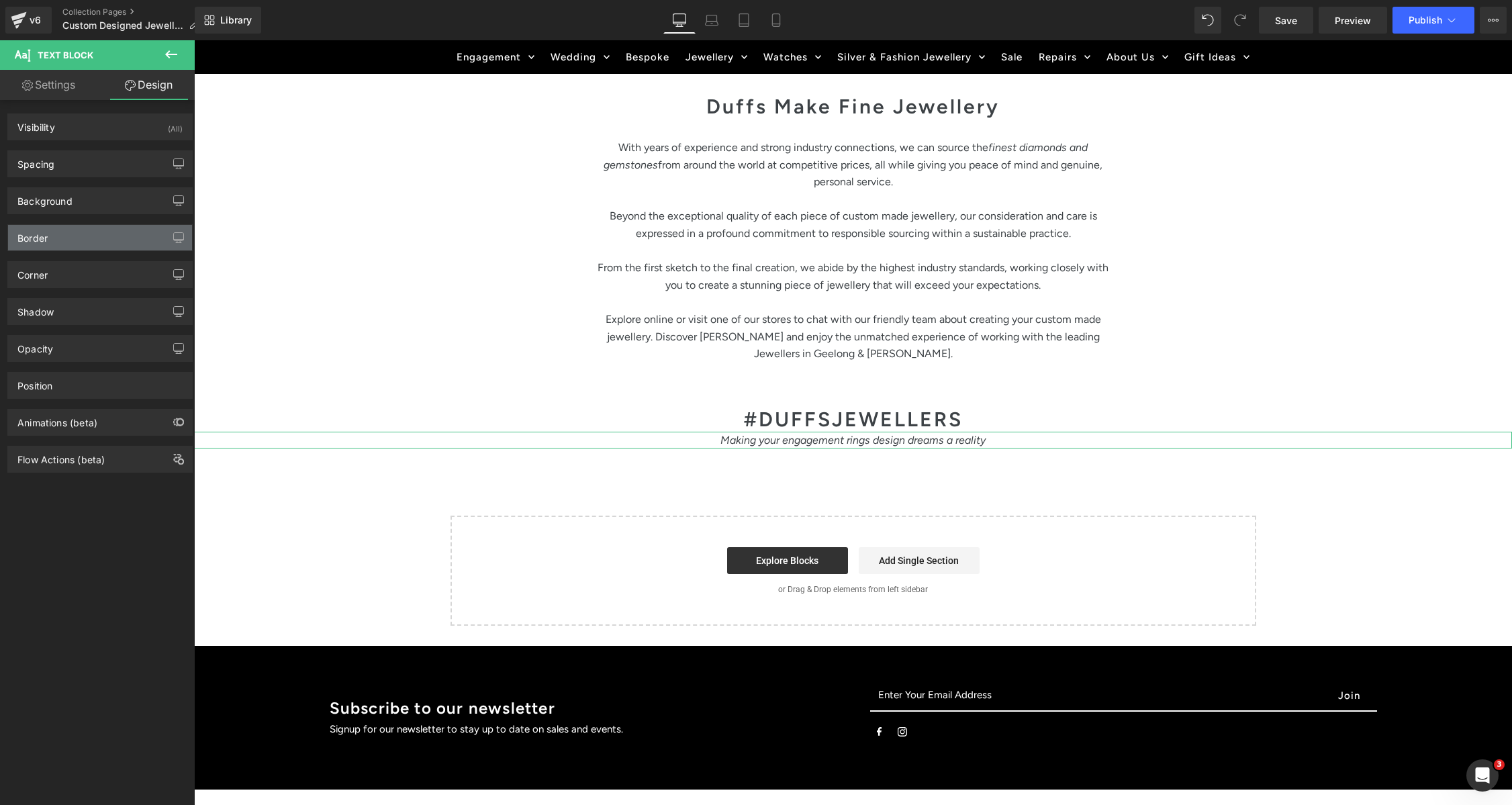
click at [44, 240] on div "Border" at bounding box center [32, 234] width 30 height 19
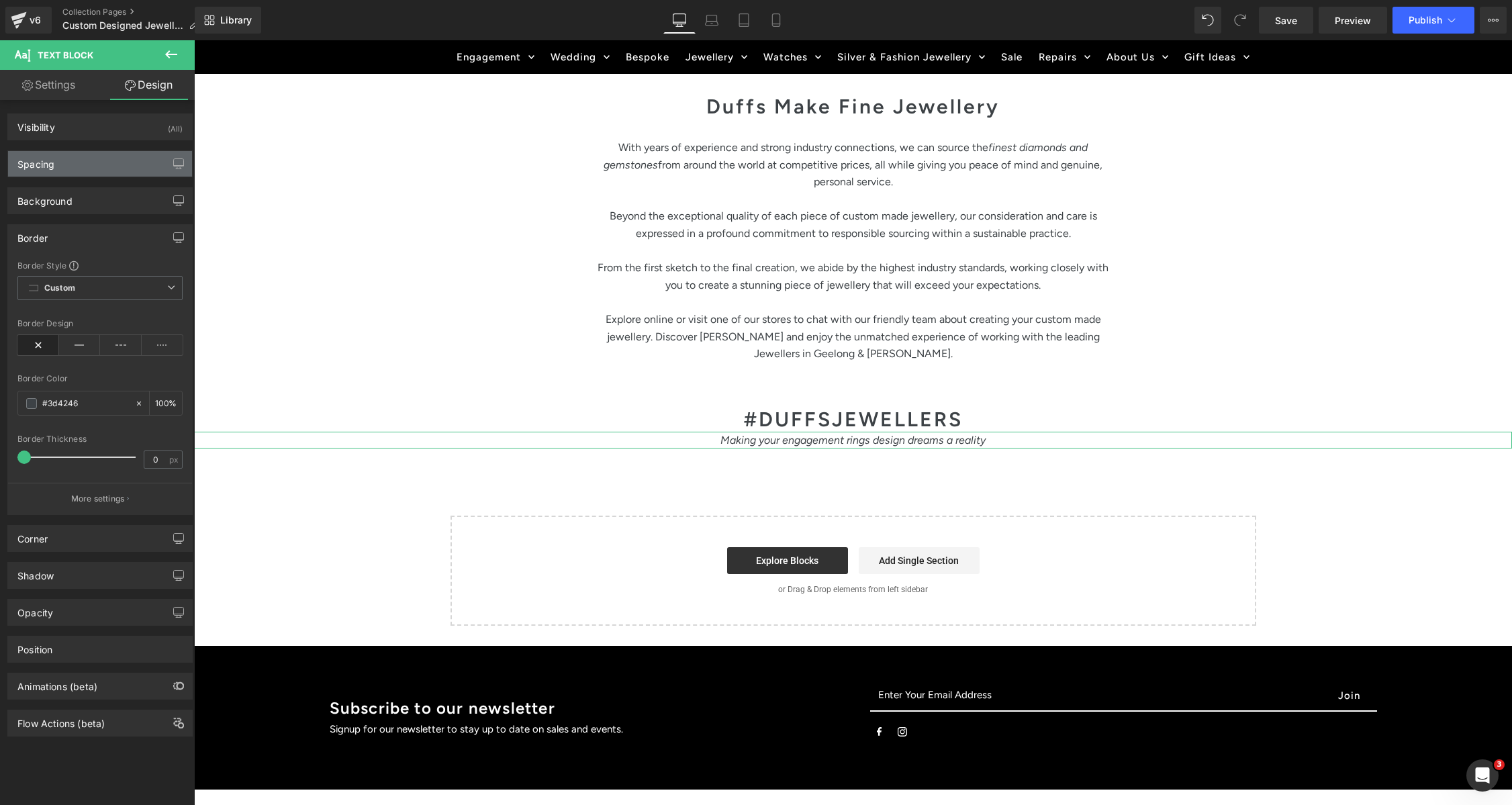
click at [46, 176] on div "Spacing" at bounding box center [100, 164] width 184 height 26
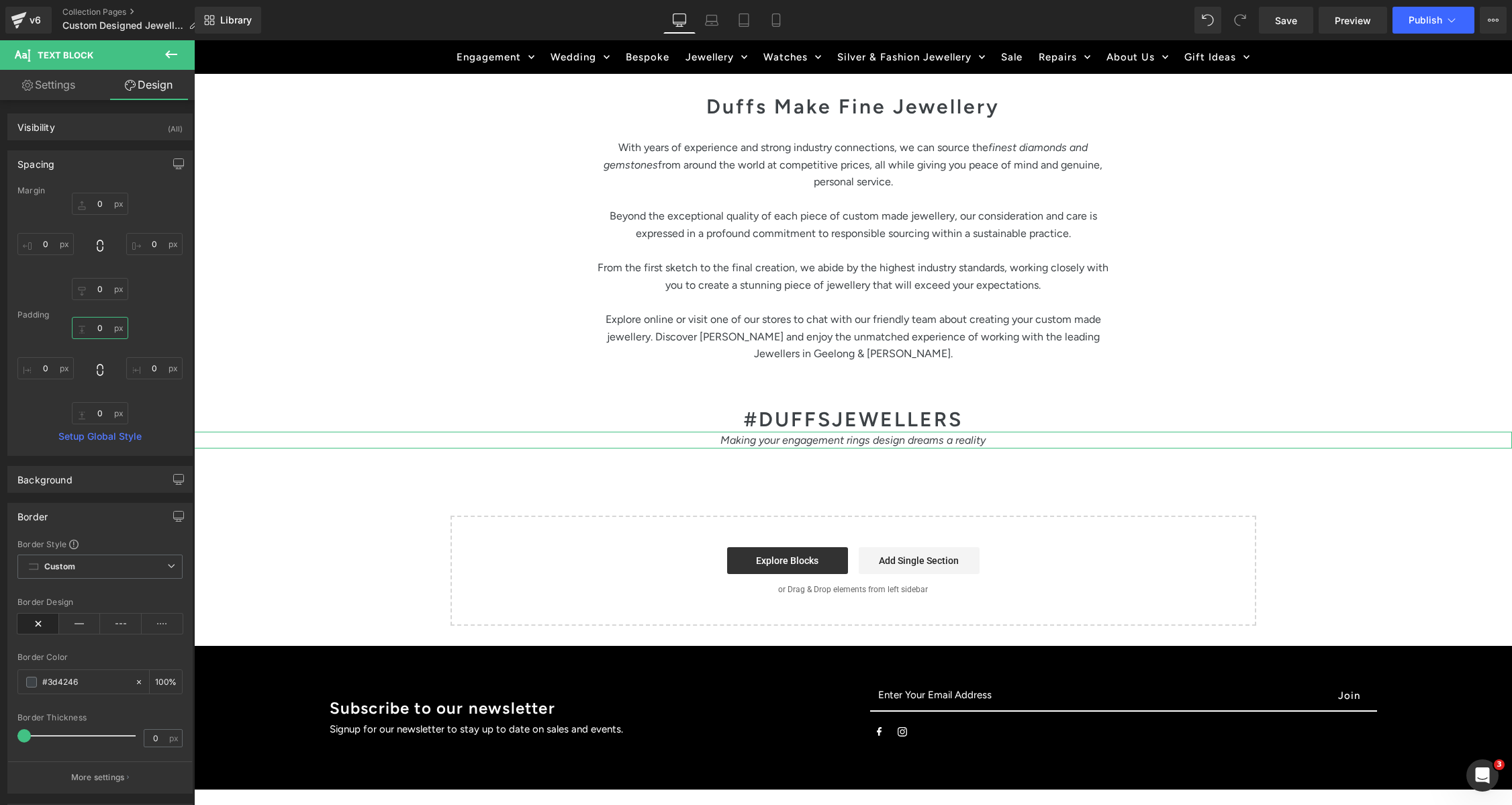
click at [101, 328] on input "0" at bounding box center [100, 328] width 57 height 22
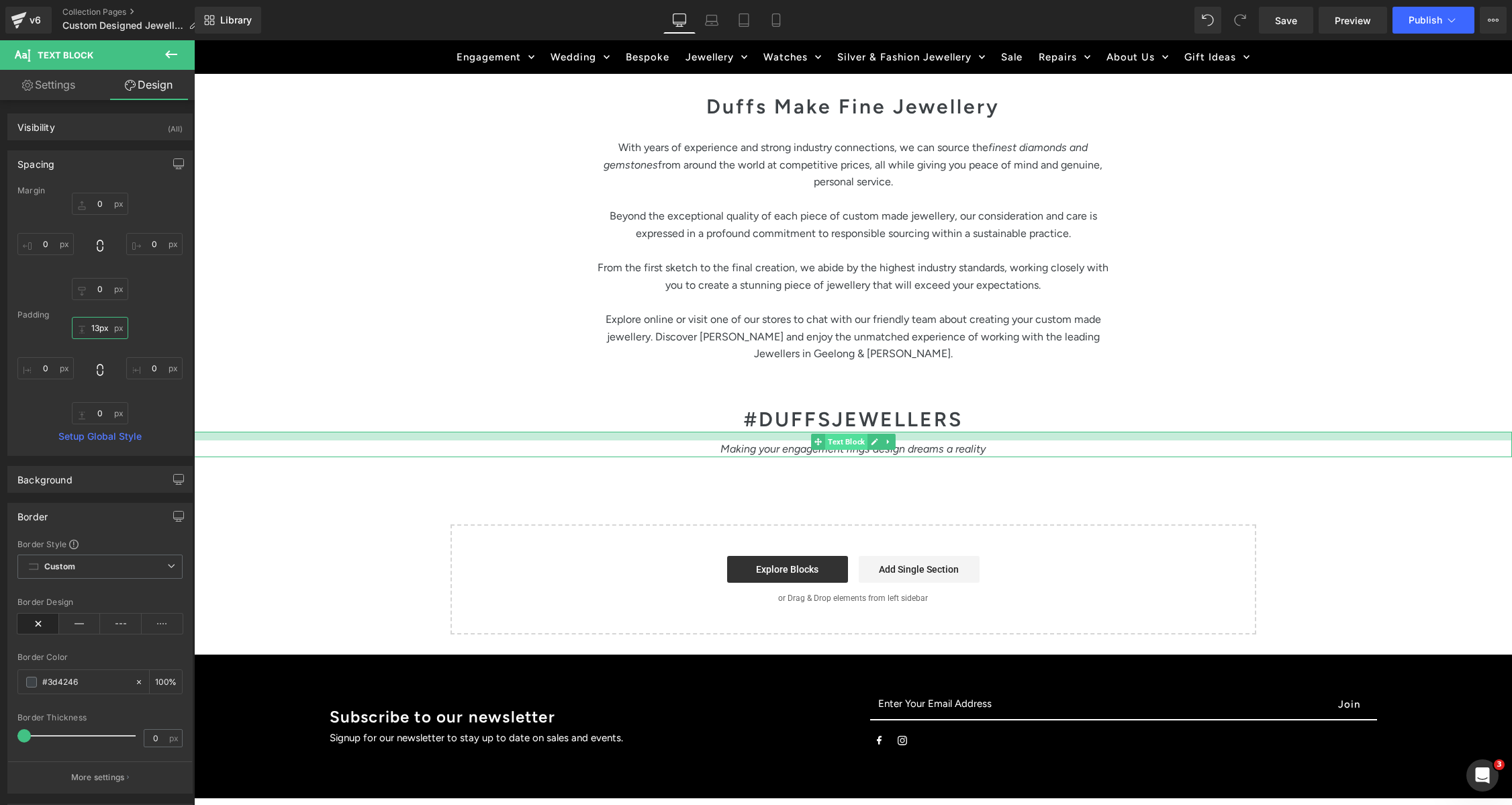
drag, startPoint x: 795, startPoint y: 418, endPoint x: 859, endPoint y: 424, distance: 64.3
click at [795, 432] on div at bounding box center [853, 436] width 1318 height 9
type input "14px"
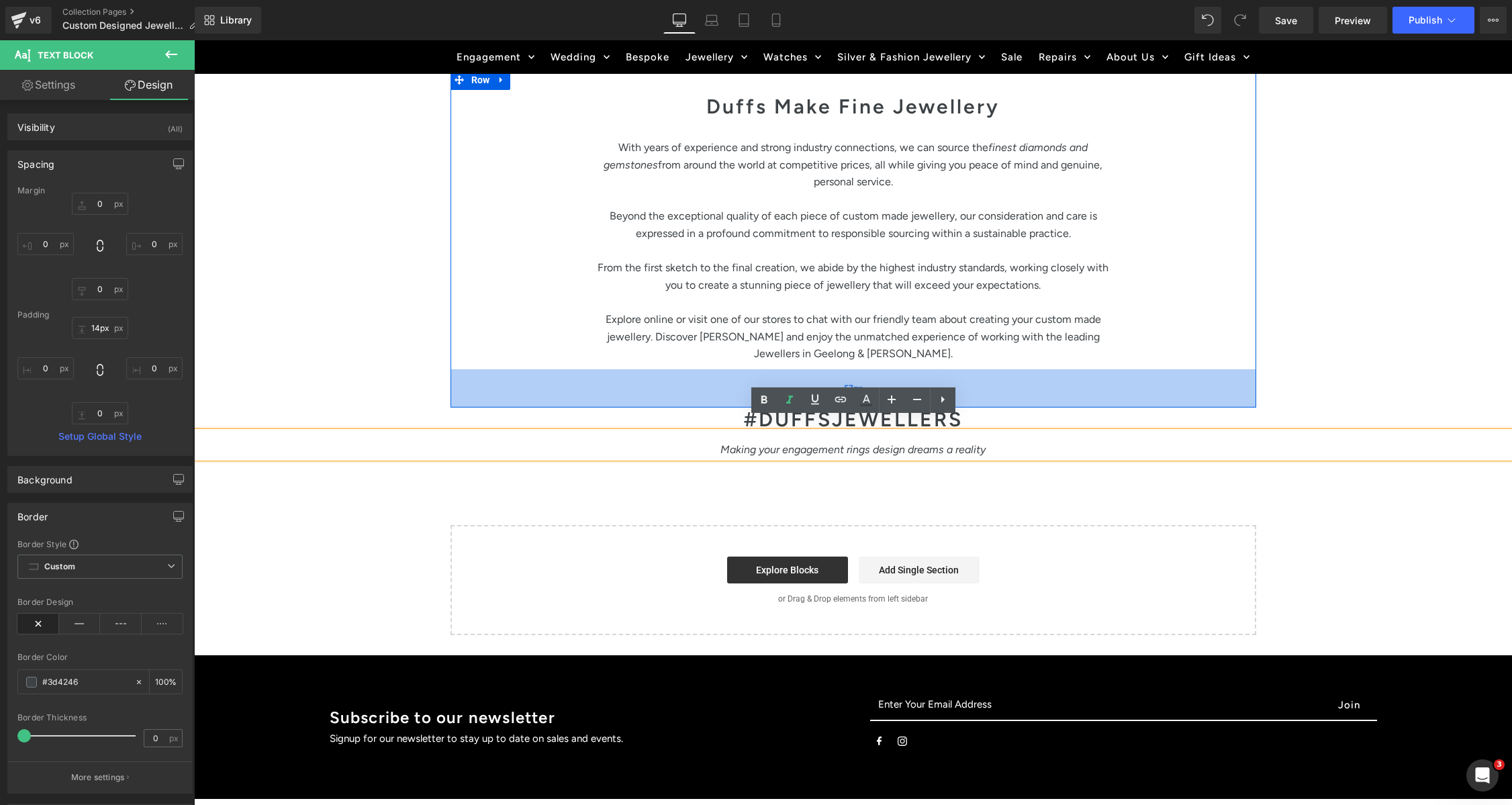
click at [1148, 380] on div "57px" at bounding box center [853, 389] width 806 height 38
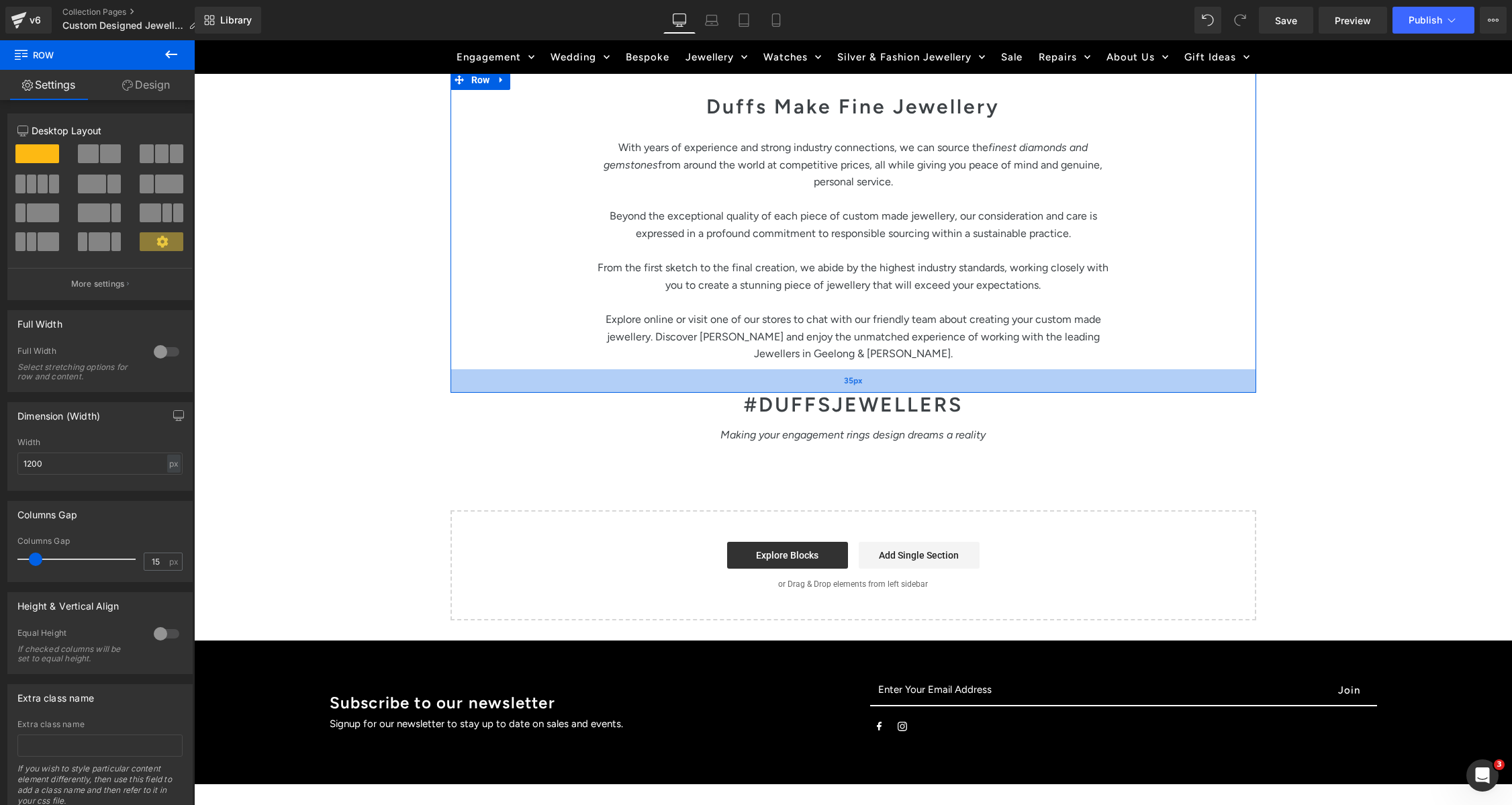
drag, startPoint x: 875, startPoint y: 388, endPoint x: 877, endPoint y: 377, distance: 11.2
click at [876, 372] on div "35px" at bounding box center [853, 381] width 806 height 24
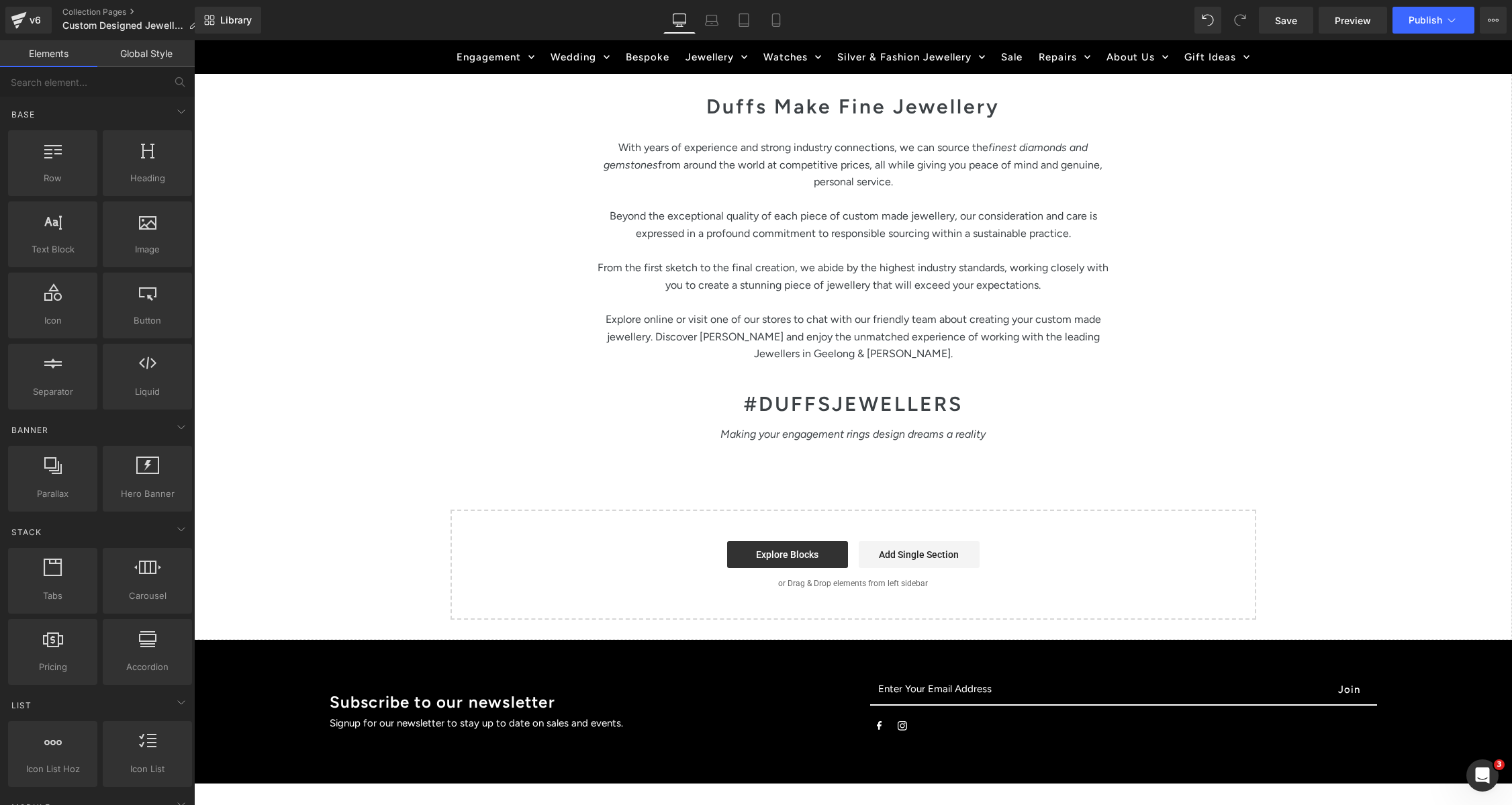
click at [1429, 12] on button "Publish" at bounding box center [1433, 20] width 82 height 27
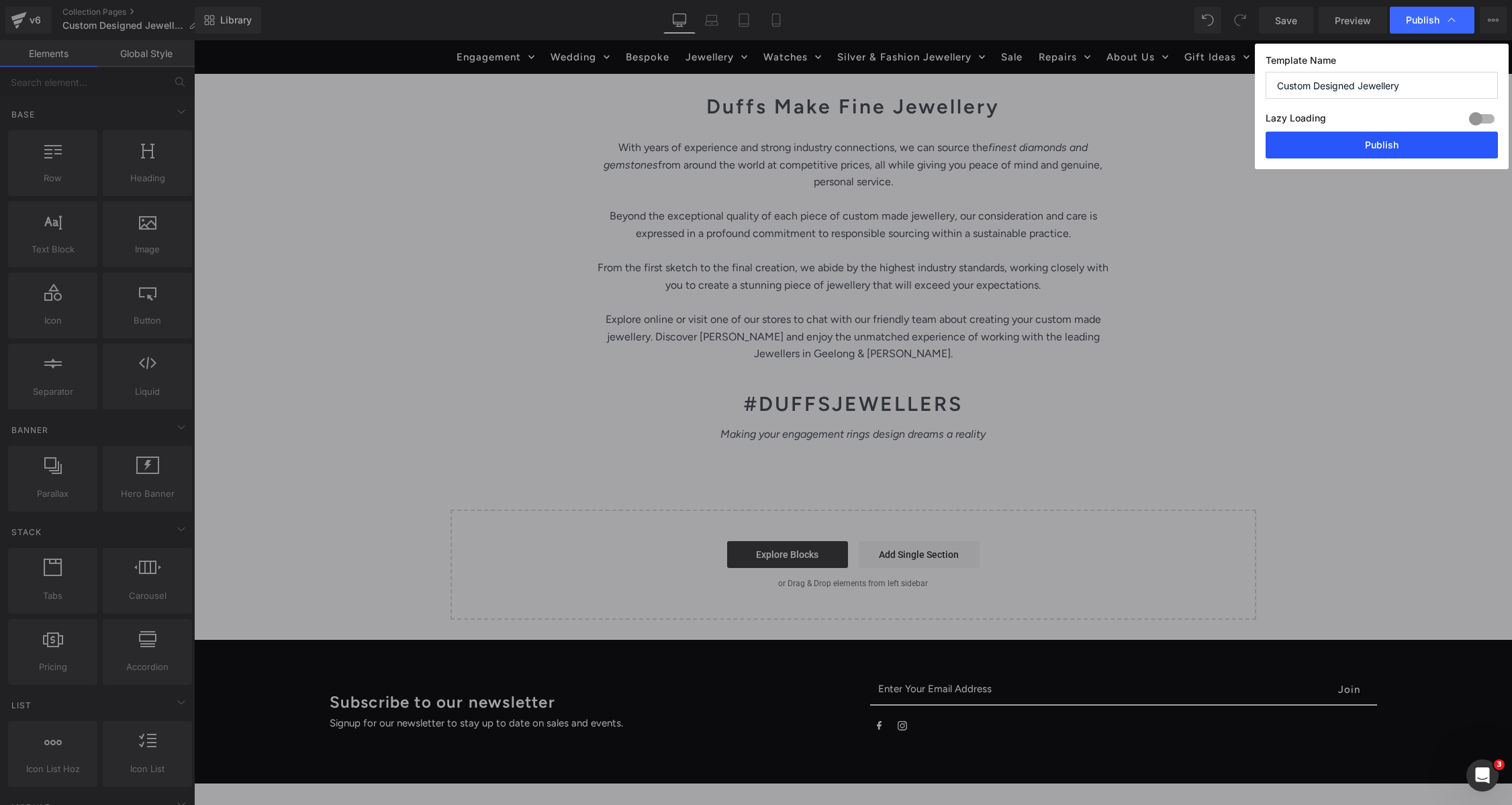
click at [1367, 136] on button "Publish" at bounding box center [1381, 145] width 232 height 27
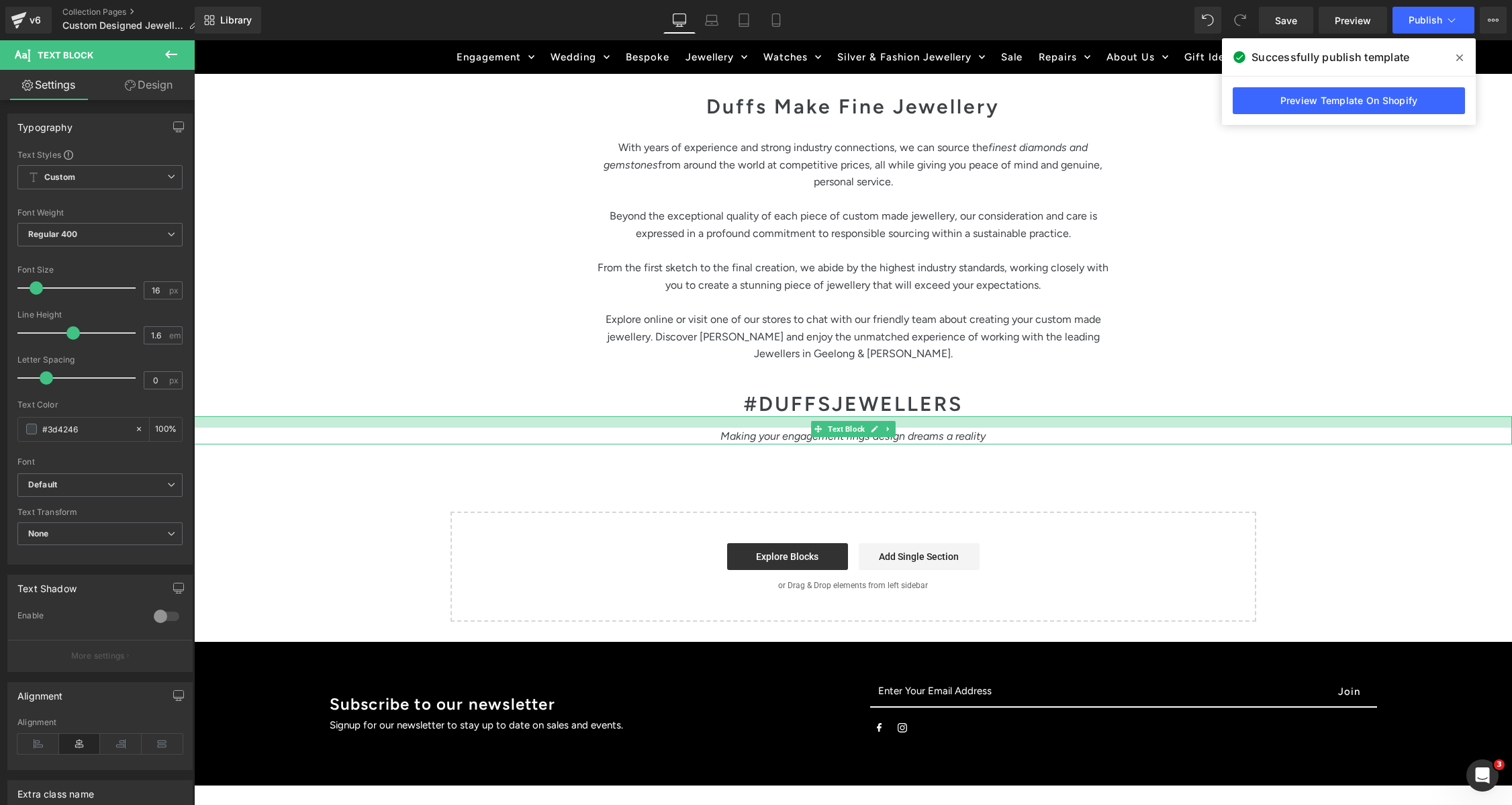
drag, startPoint x: 920, startPoint y: 410, endPoint x: 1096, endPoint y: 461, distance: 183.2
click at [920, 416] on div at bounding box center [853, 422] width 1318 height 12
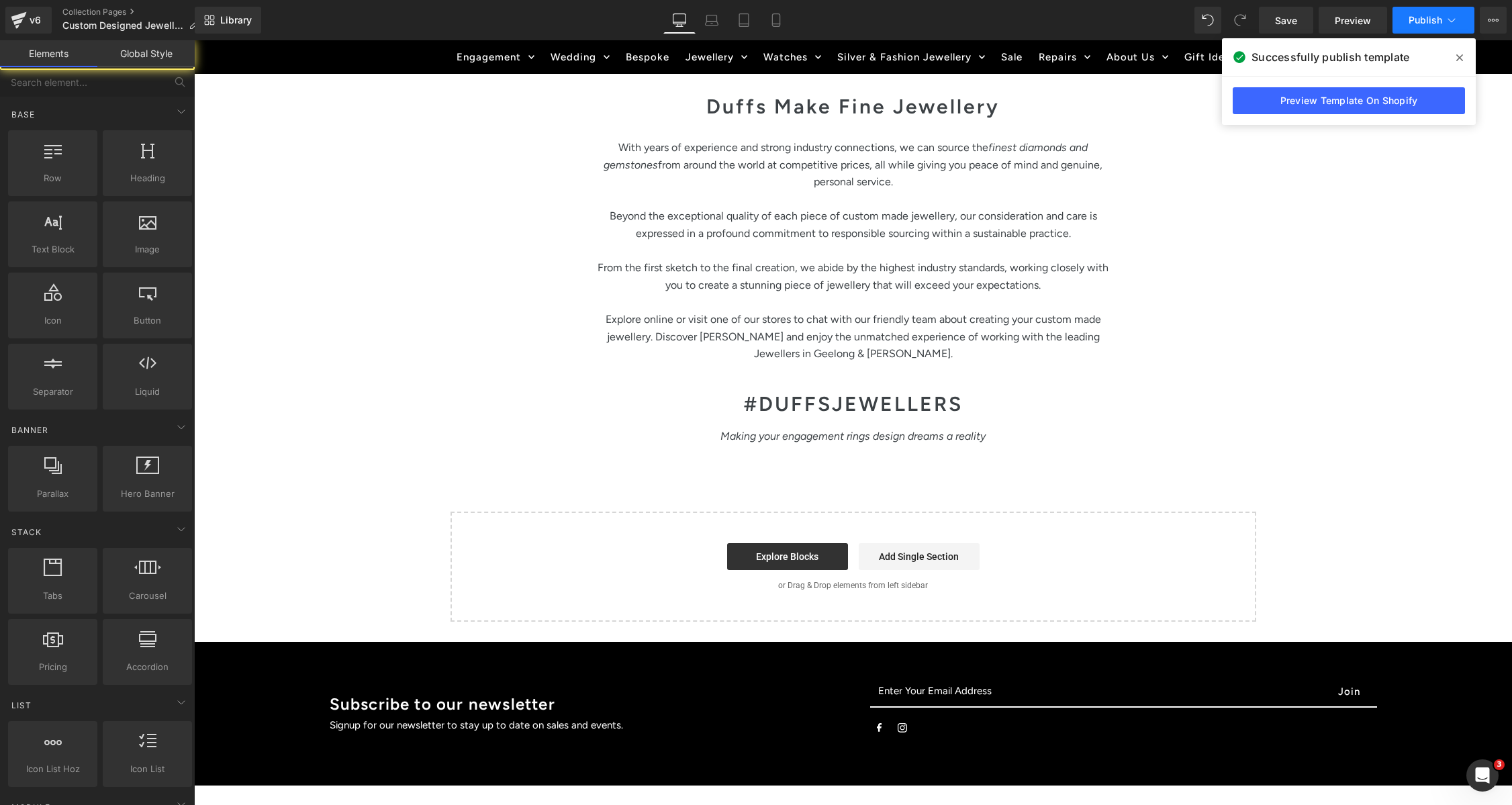
click at [1412, 24] on span "Publish" at bounding box center [1425, 20] width 34 height 11
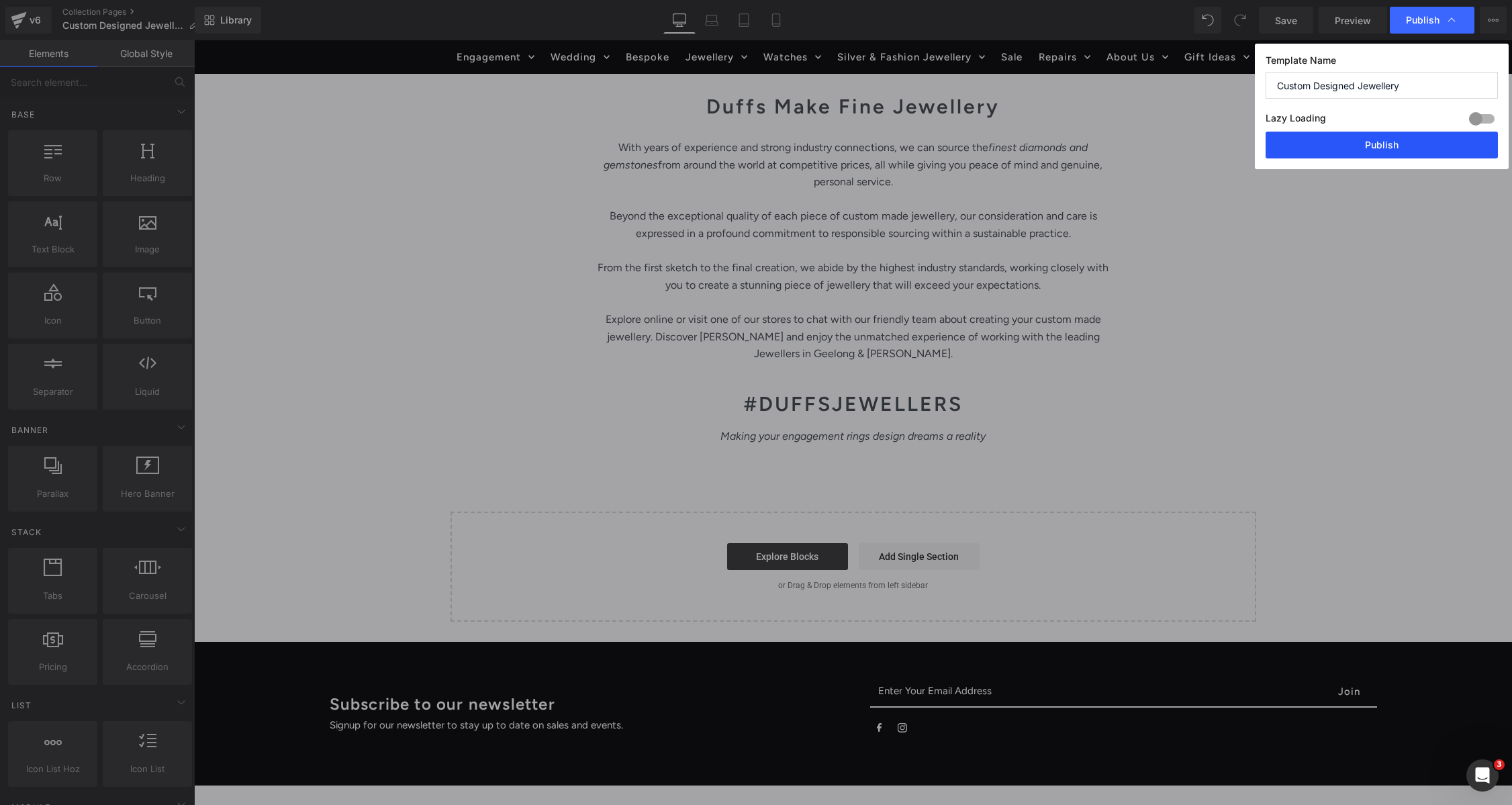
click at [1356, 145] on button "Publish" at bounding box center [1381, 145] width 232 height 27
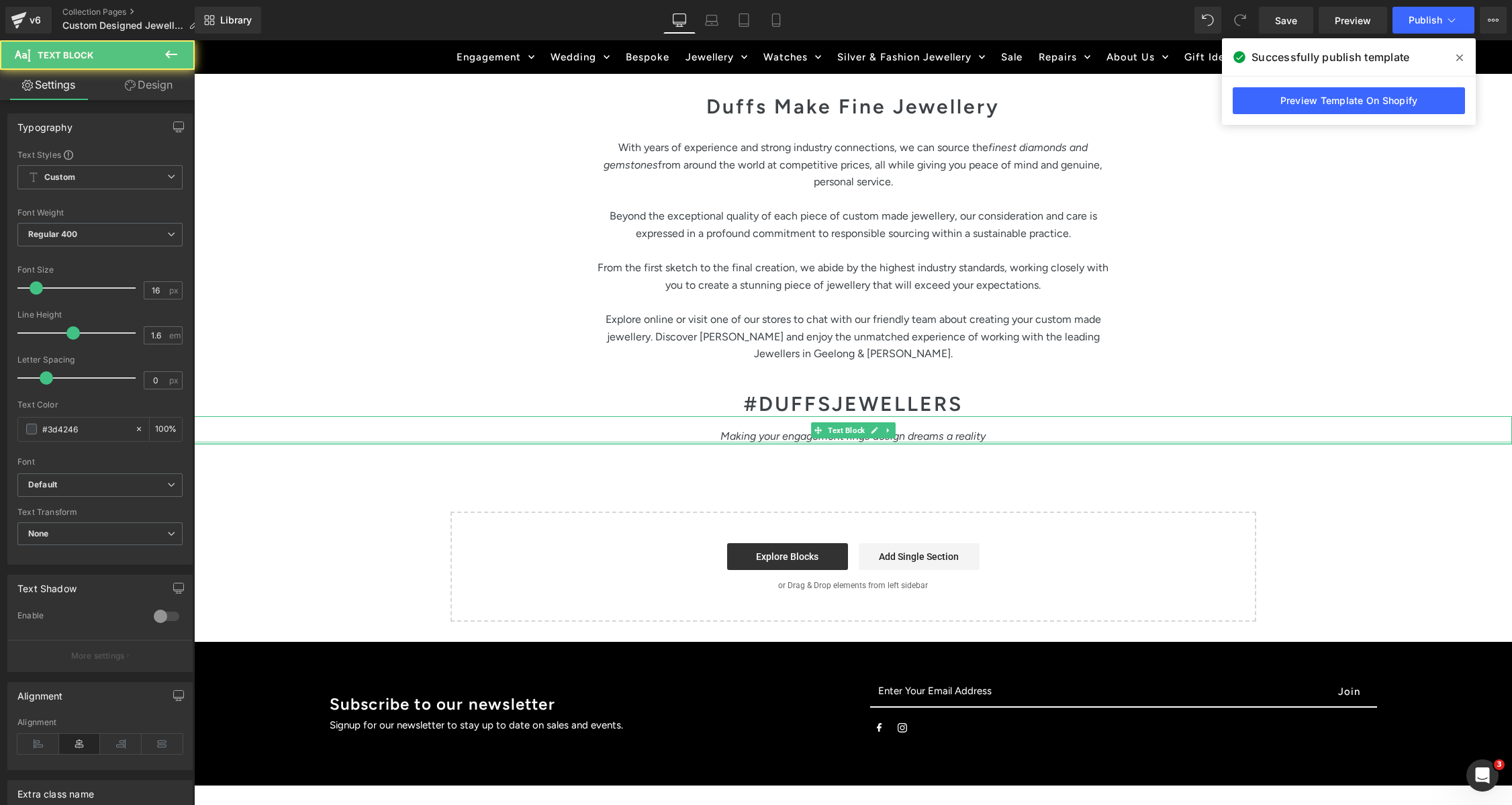
drag, startPoint x: 905, startPoint y: 422, endPoint x: 914, endPoint y: 417, distance: 10.3
click at [905, 422] on div "Making your engagement rings design dreams a reality Text Block" at bounding box center [853, 430] width 1318 height 29
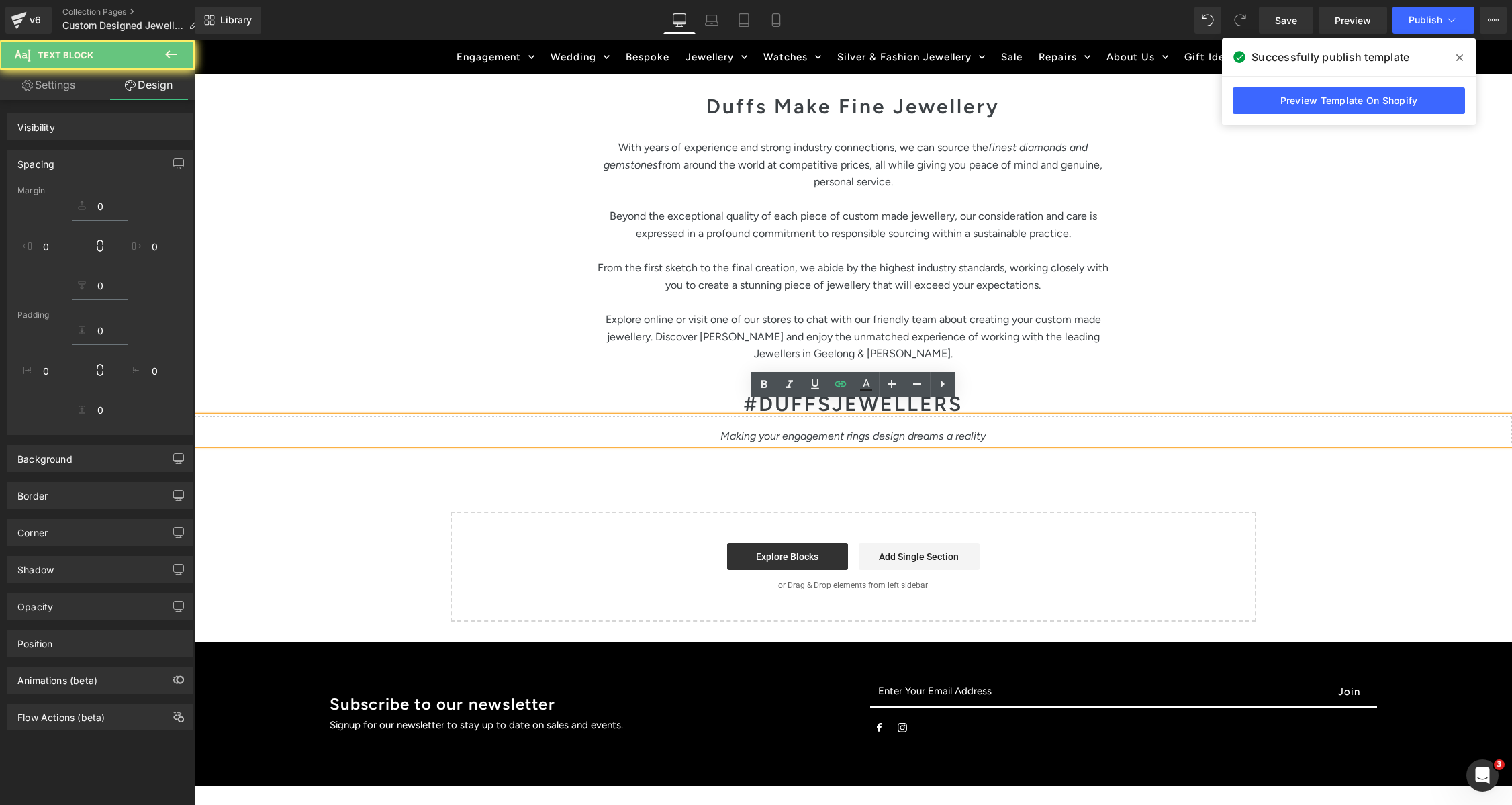
click at [914, 430] on icon "Making your engagement rings design dreams a reality" at bounding box center [853, 436] width 265 height 12
click at [919, 416] on div "Making your engagement rings design dreams a reality" at bounding box center [853, 430] width 1318 height 29
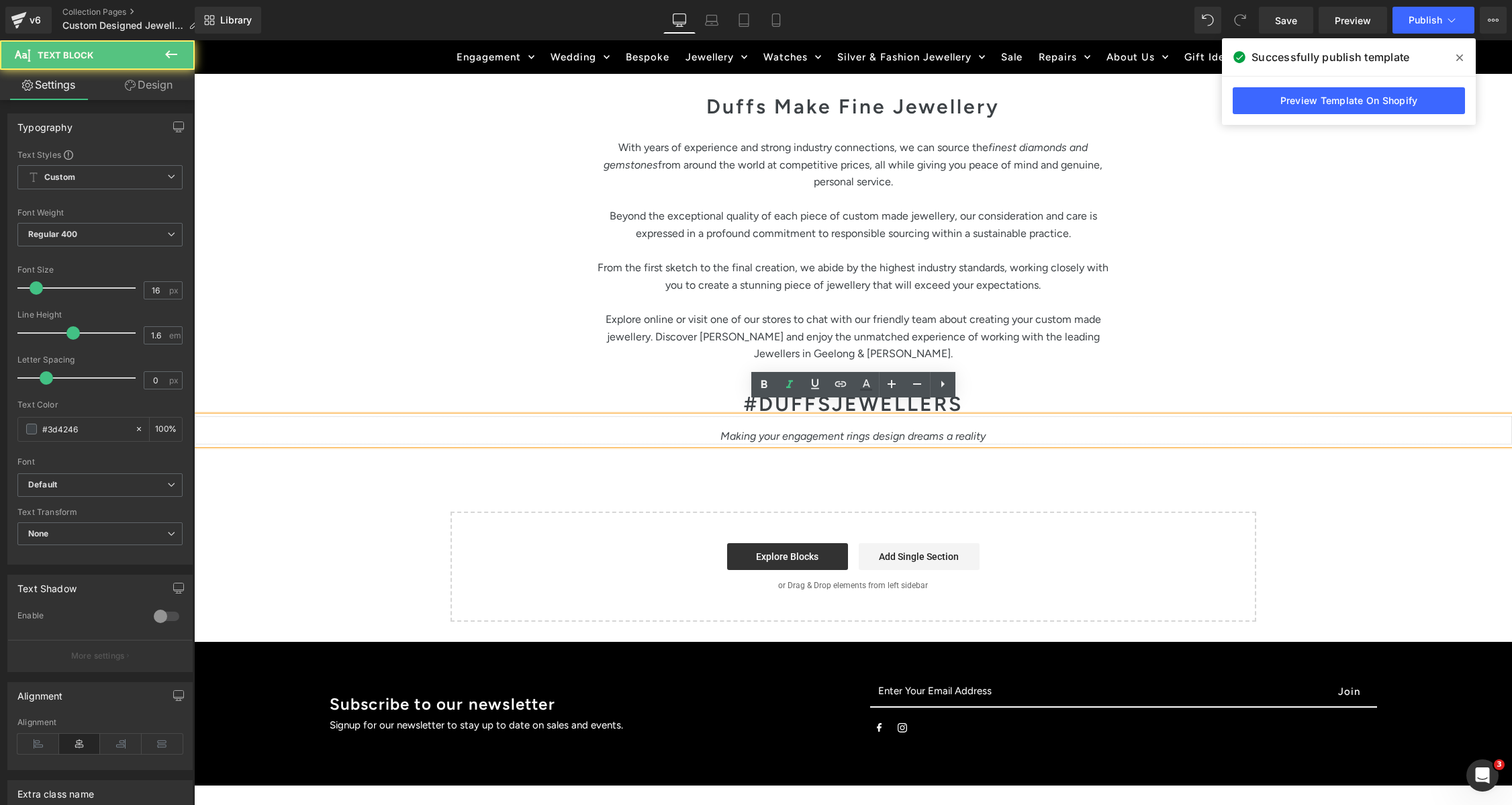
drag, startPoint x: 731, startPoint y: 415, endPoint x: 739, endPoint y: 416, distance: 8.1
click at [731, 427] on p "Making your engagement rings design dreams a reality" at bounding box center [853, 436] width 1318 height 18
drag, startPoint x: 746, startPoint y: 419, endPoint x: 738, endPoint y: 403, distance: 17.9
click at [748, 416] on div "Making your engagement rings design dreams a reality" at bounding box center [853, 430] width 1318 height 29
click at [731, 416] on div "Making your engagement rings design dreams a reality" at bounding box center [853, 430] width 1318 height 29
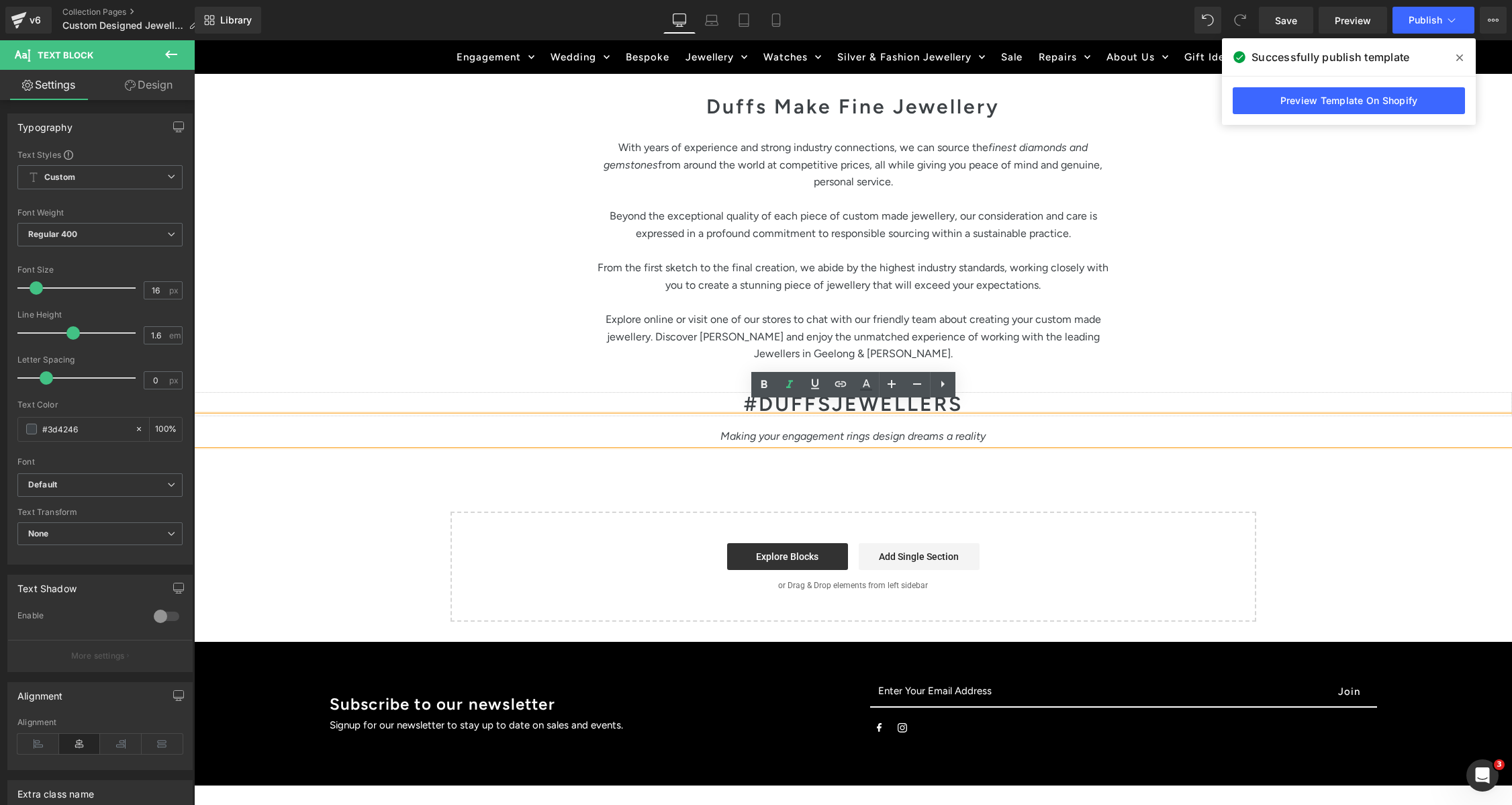
click at [729, 398] on h1 "#DUFFSJEWELLERS" at bounding box center [853, 404] width 1318 height 24
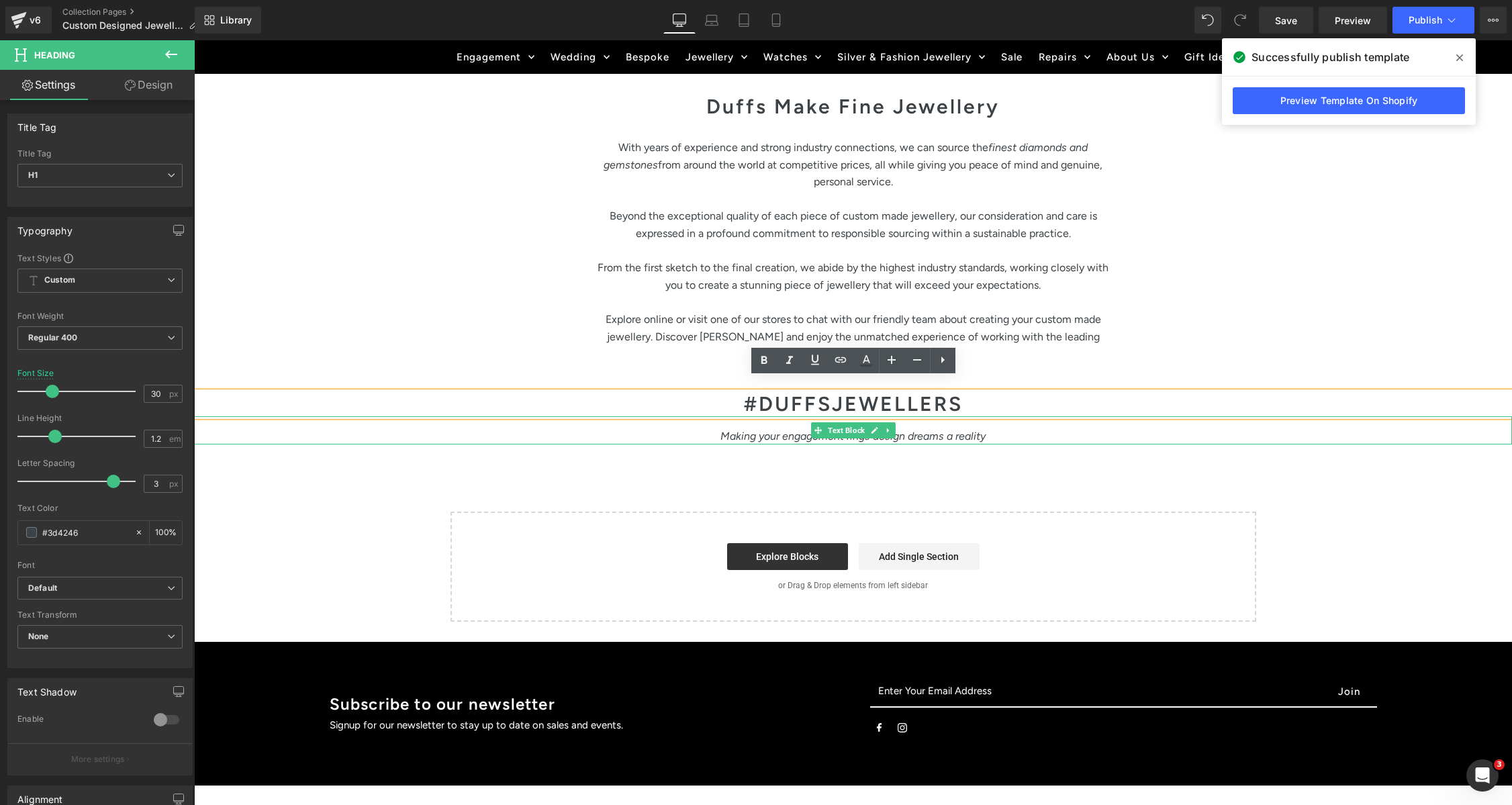
drag, startPoint x: 732, startPoint y: 414, endPoint x: 733, endPoint y: 424, distance: 10.0
click at [732, 427] on p "Making your engagement rings design dreams a reality" at bounding box center [853, 436] width 1318 height 18
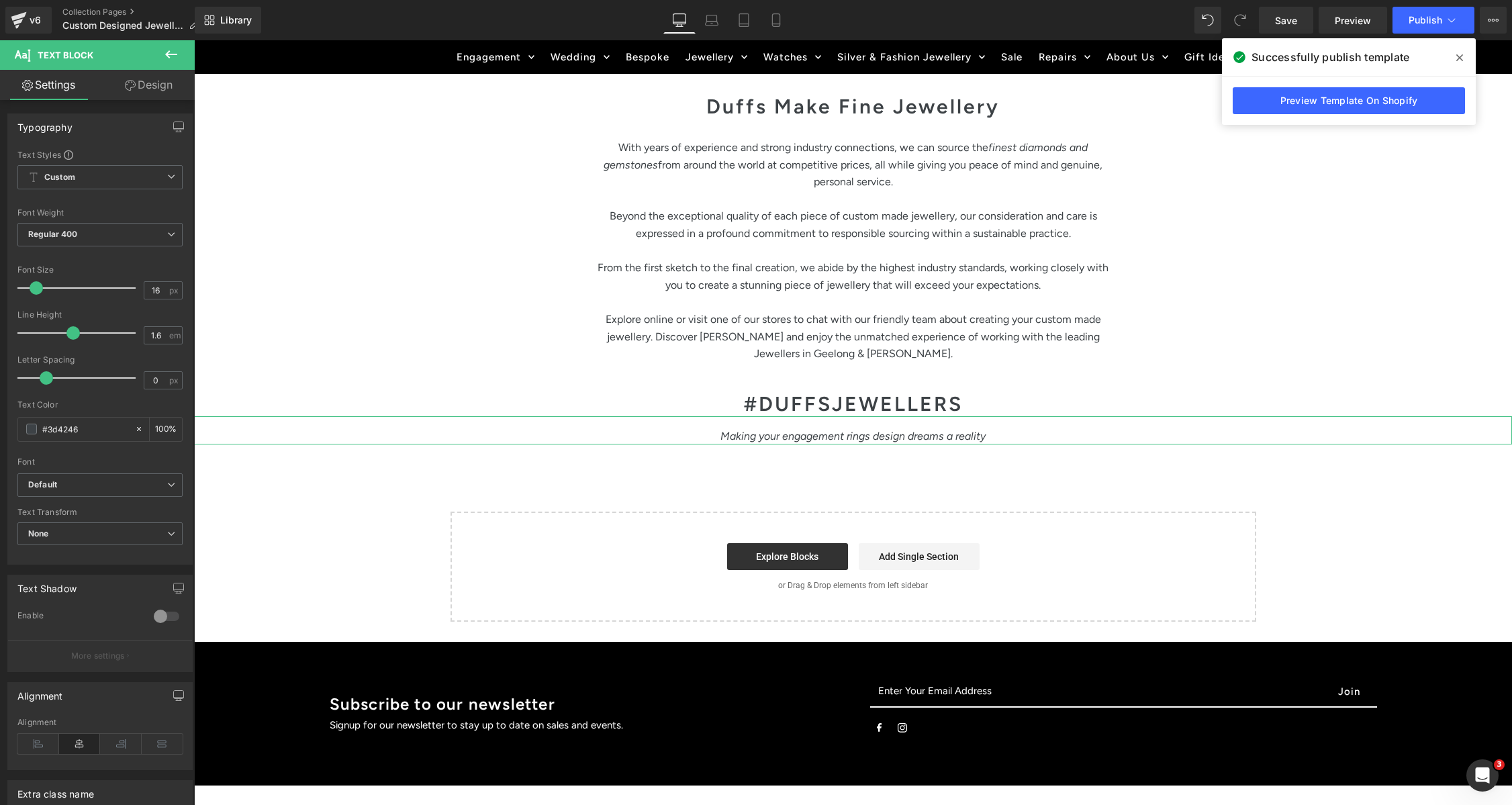
click at [151, 90] on link "Design" at bounding box center [148, 84] width 98 height 30
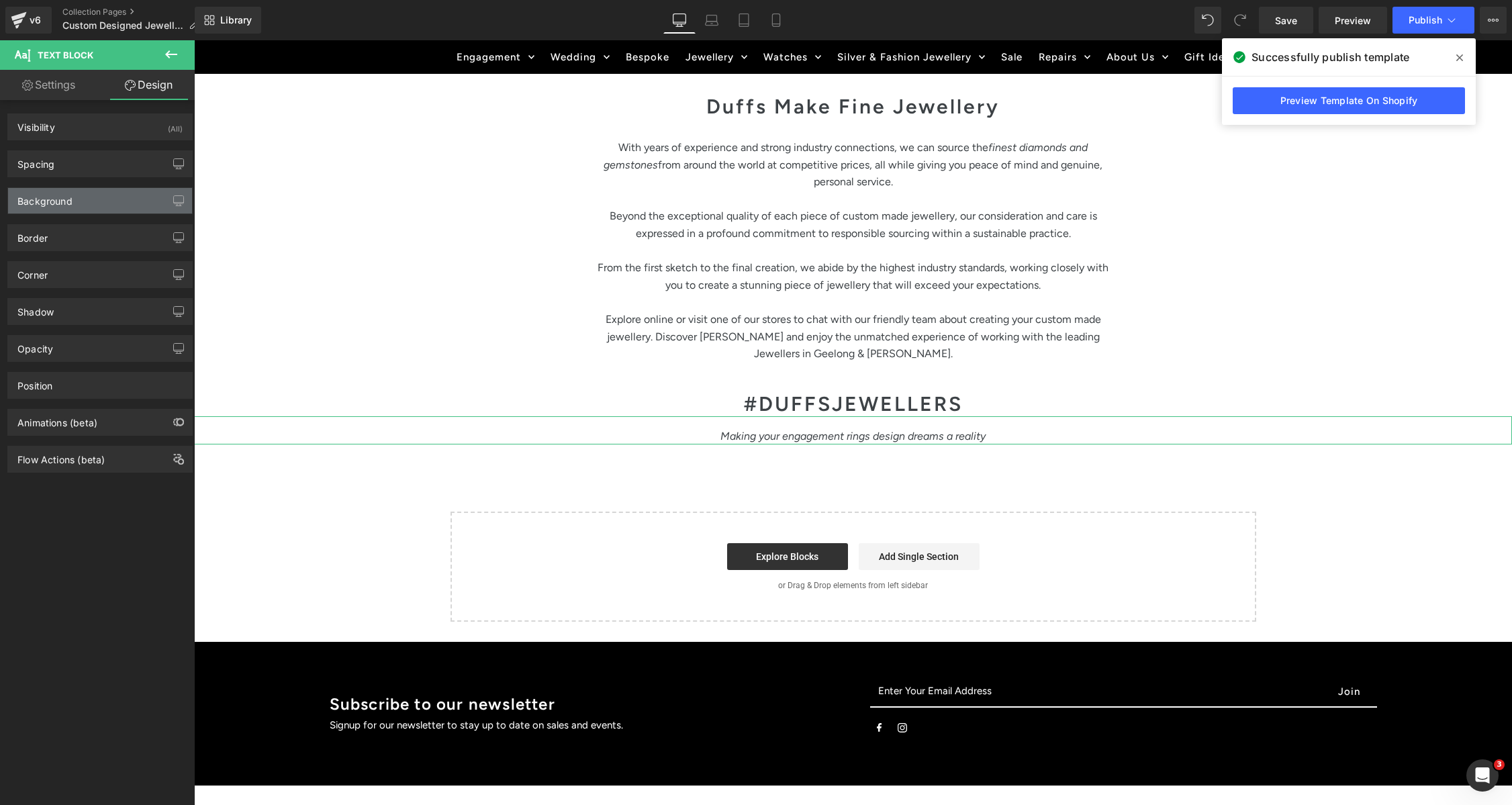
type input "0"
type input "17"
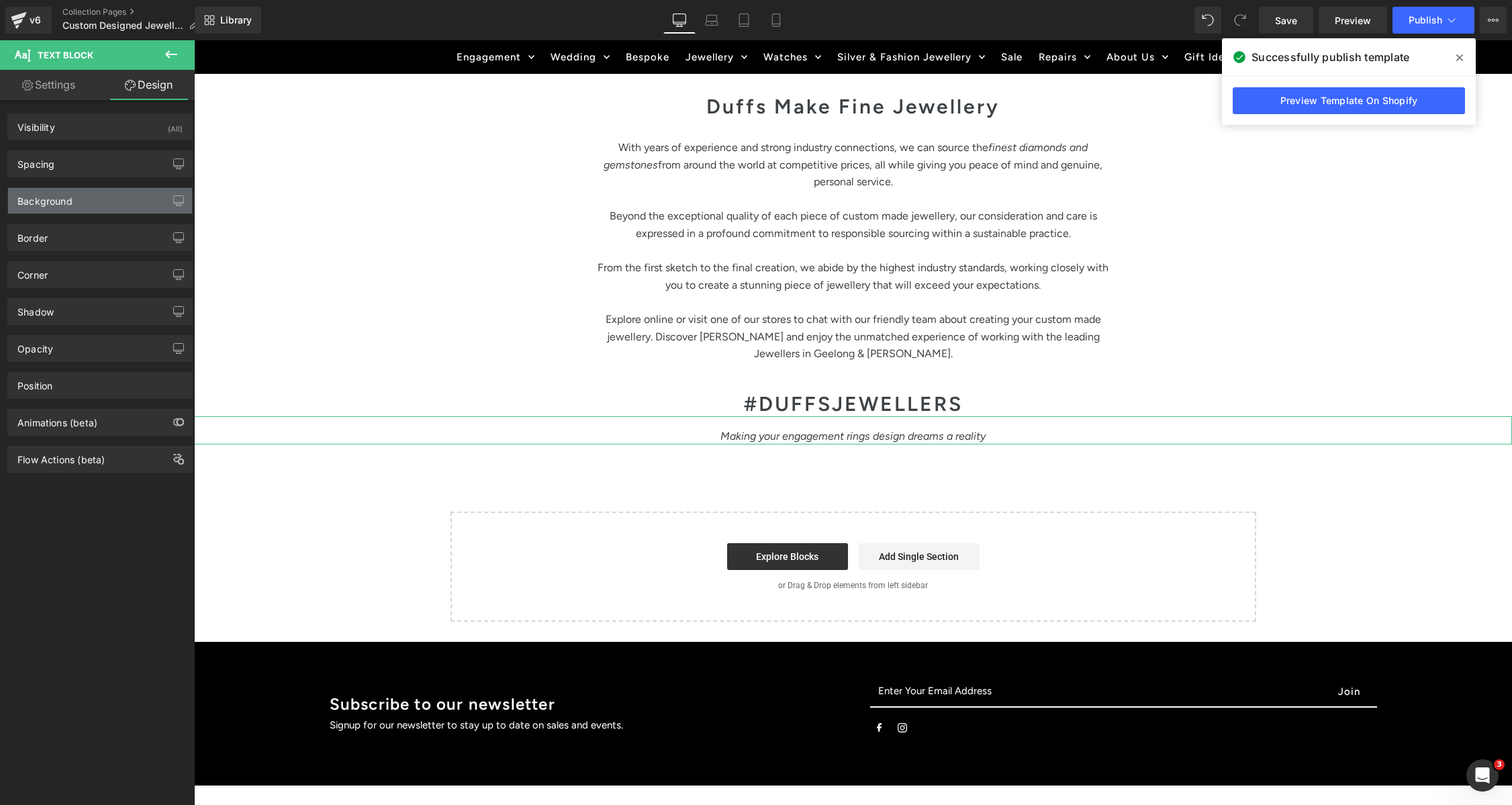
type input "0"
click at [61, 177] on div "Background Color & Image color transparent Color transparent 0 % Image Replace …" at bounding box center [100, 195] width 200 height 37
click at [37, 169] on div "Spacing" at bounding box center [36, 161] width 37 height 19
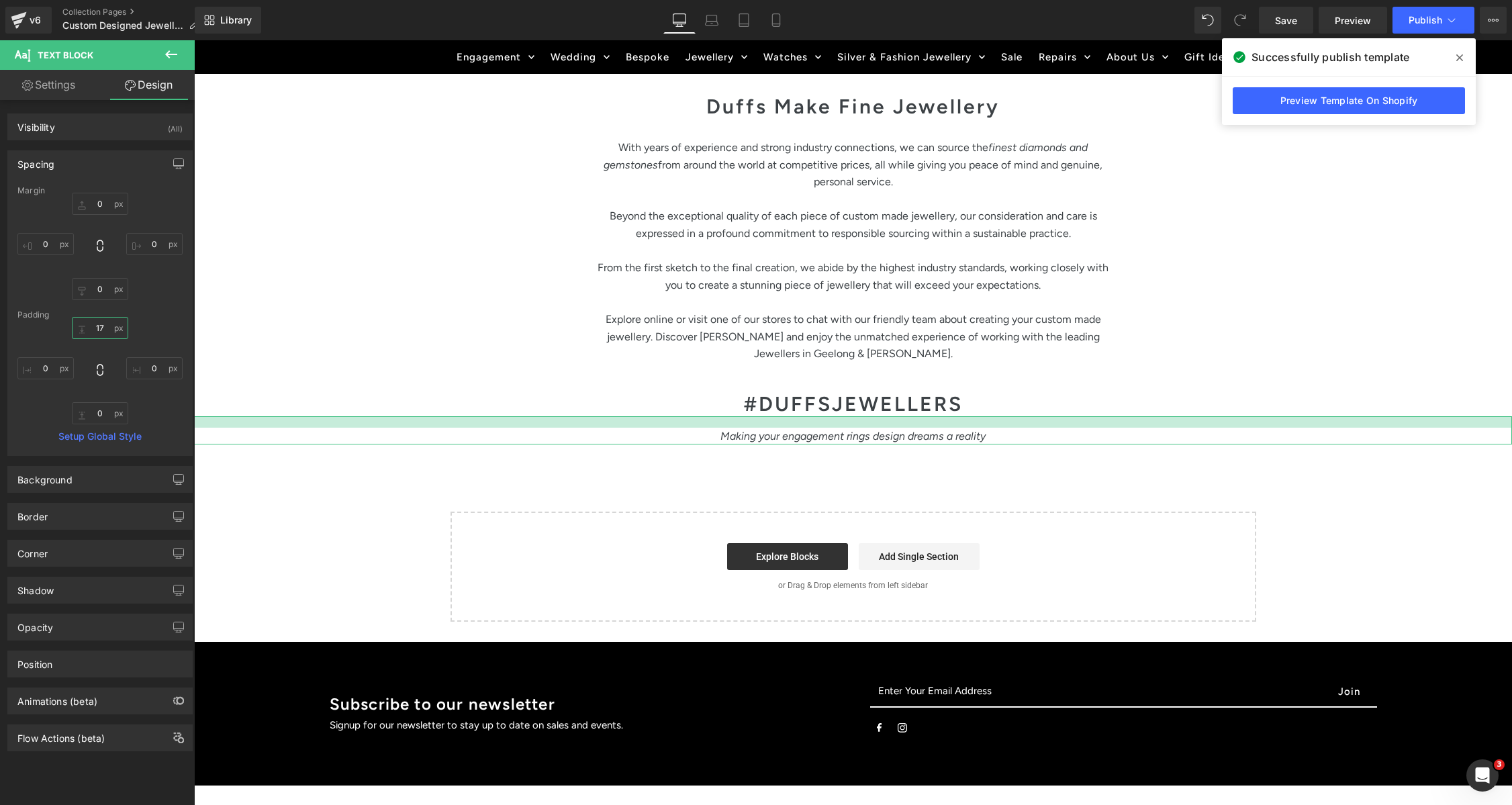
click at [109, 326] on input "17" at bounding box center [100, 328] width 57 height 22
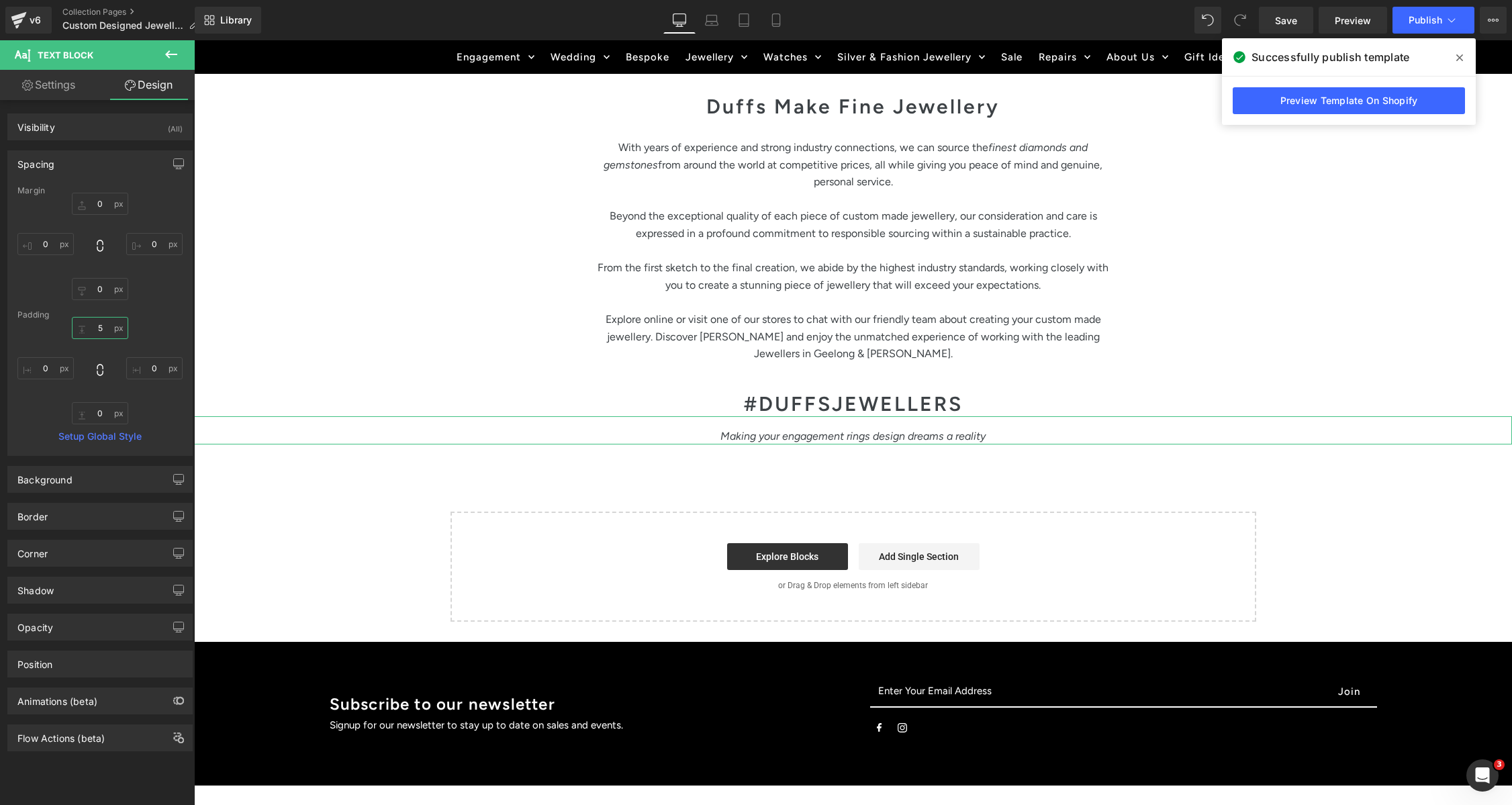
type input "5"
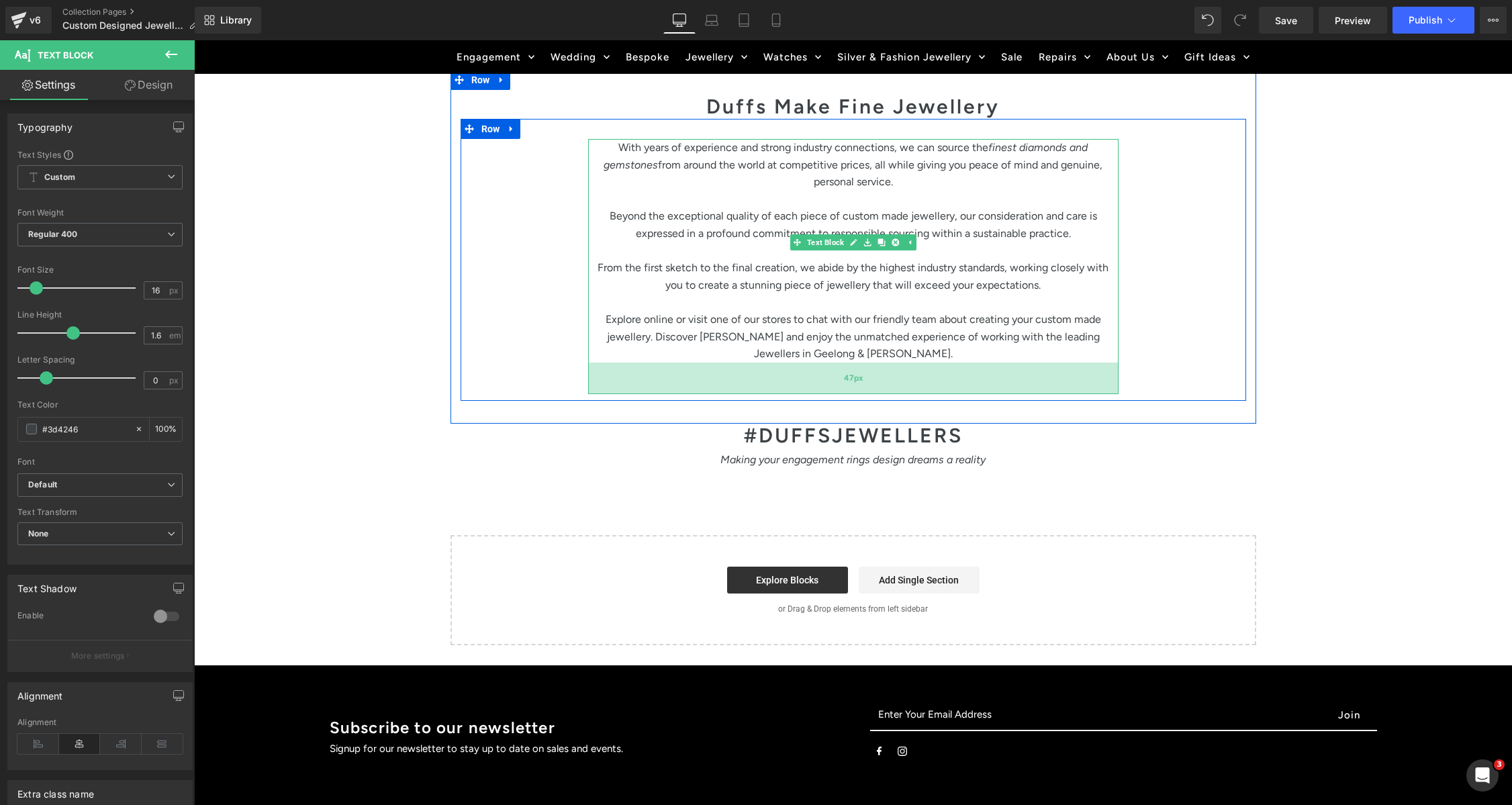
drag, startPoint x: 839, startPoint y: 345, endPoint x: 845, endPoint y: 377, distance: 32.6
click at [845, 377] on div "47px" at bounding box center [853, 378] width 530 height 32
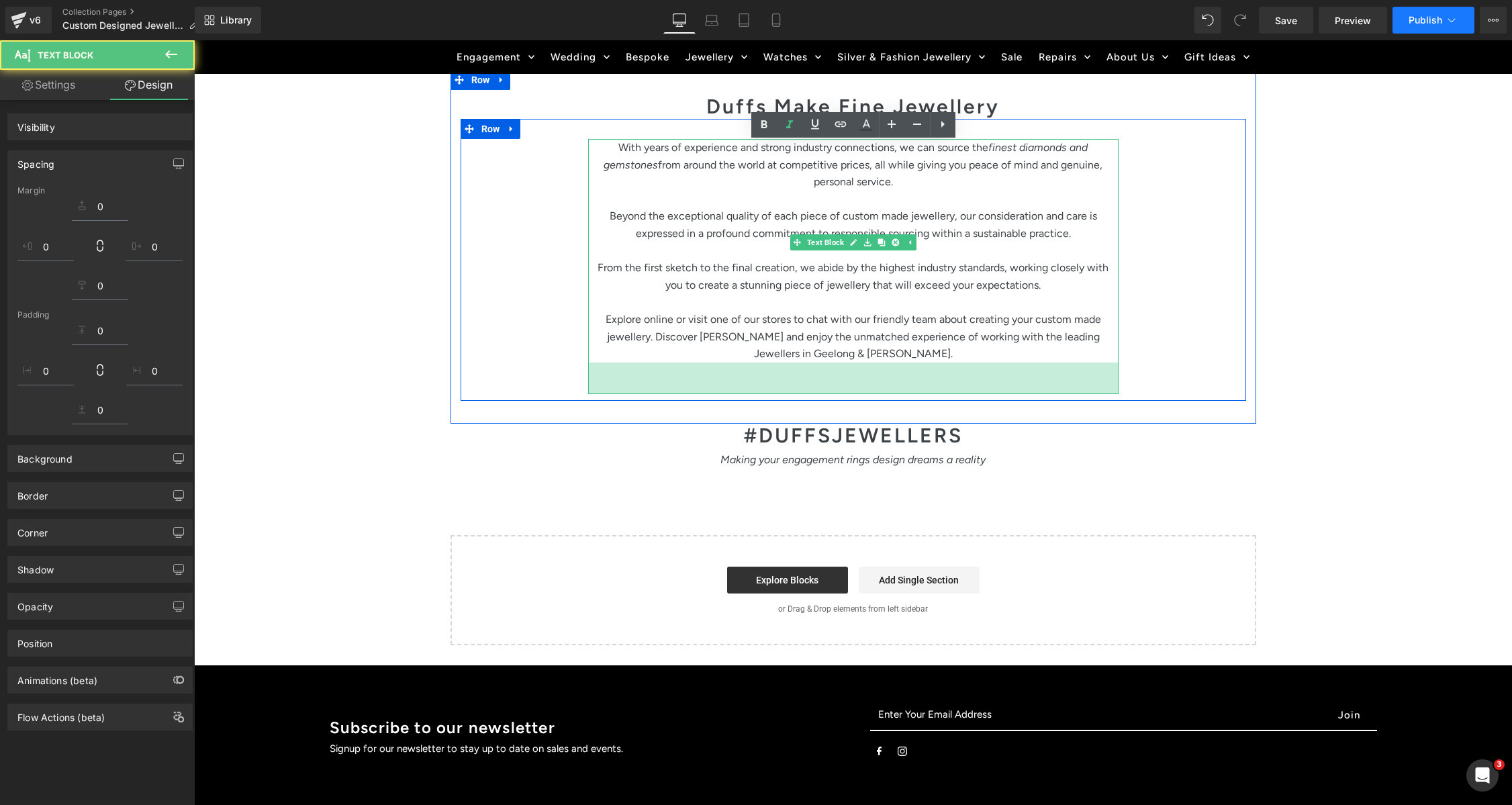
click at [1428, 21] on span "Publish" at bounding box center [1425, 20] width 34 height 11
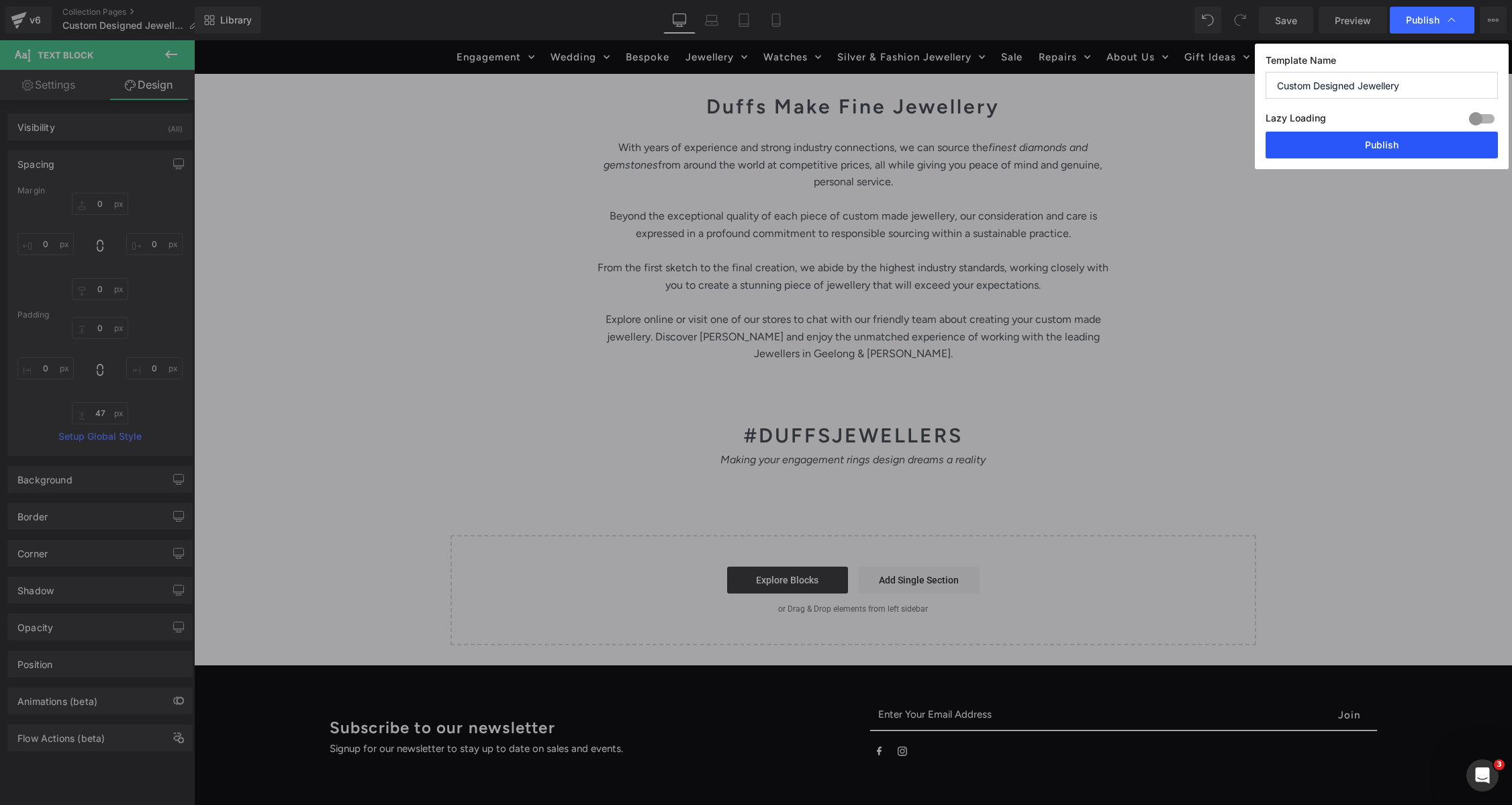
click at [1383, 142] on button "Publish" at bounding box center [1381, 145] width 232 height 27
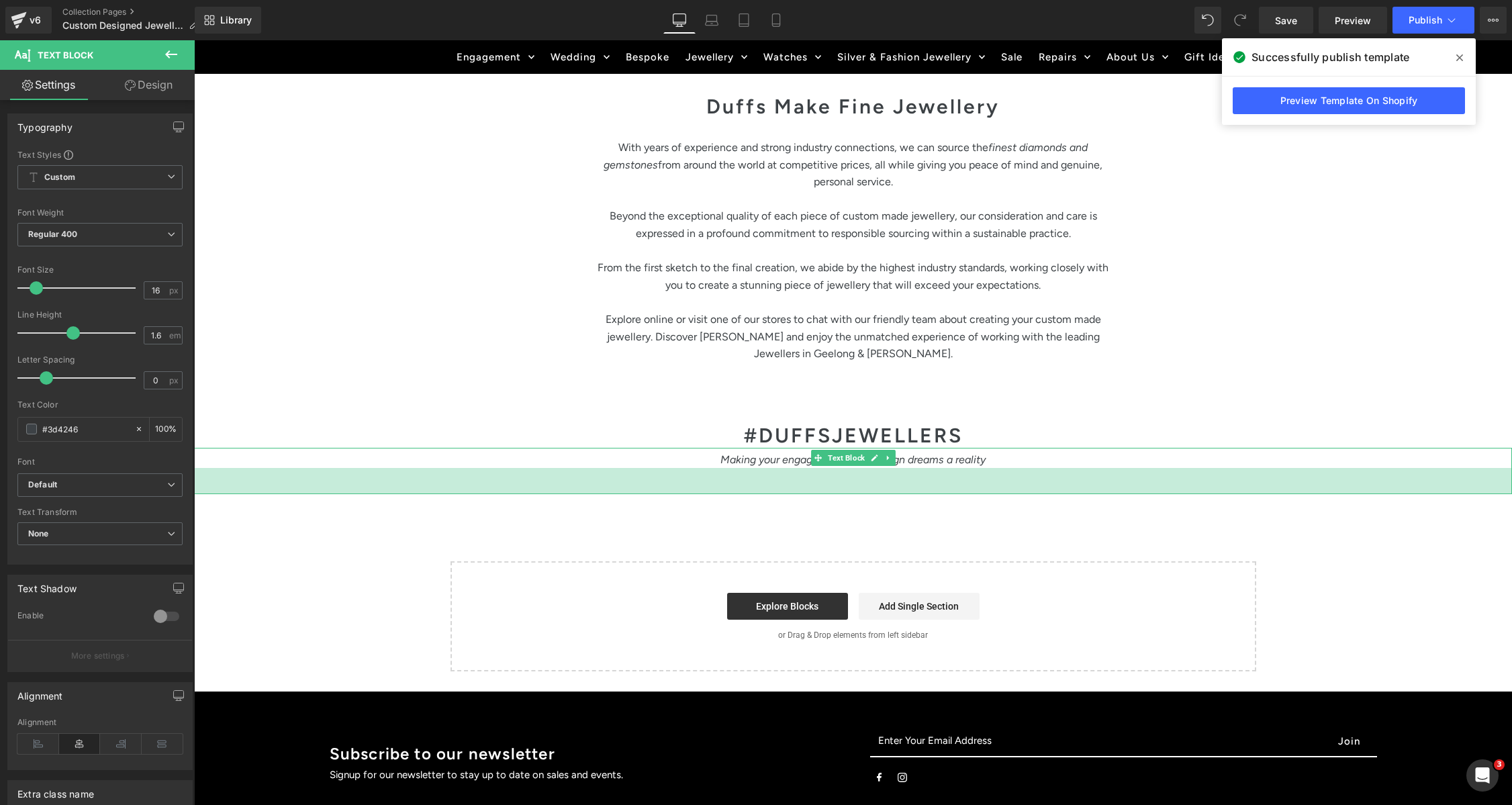
drag, startPoint x: 928, startPoint y: 455, endPoint x: 999, endPoint y: 403, distance: 88.0
click at [928, 481] on div "39px" at bounding box center [853, 481] width 1318 height 26
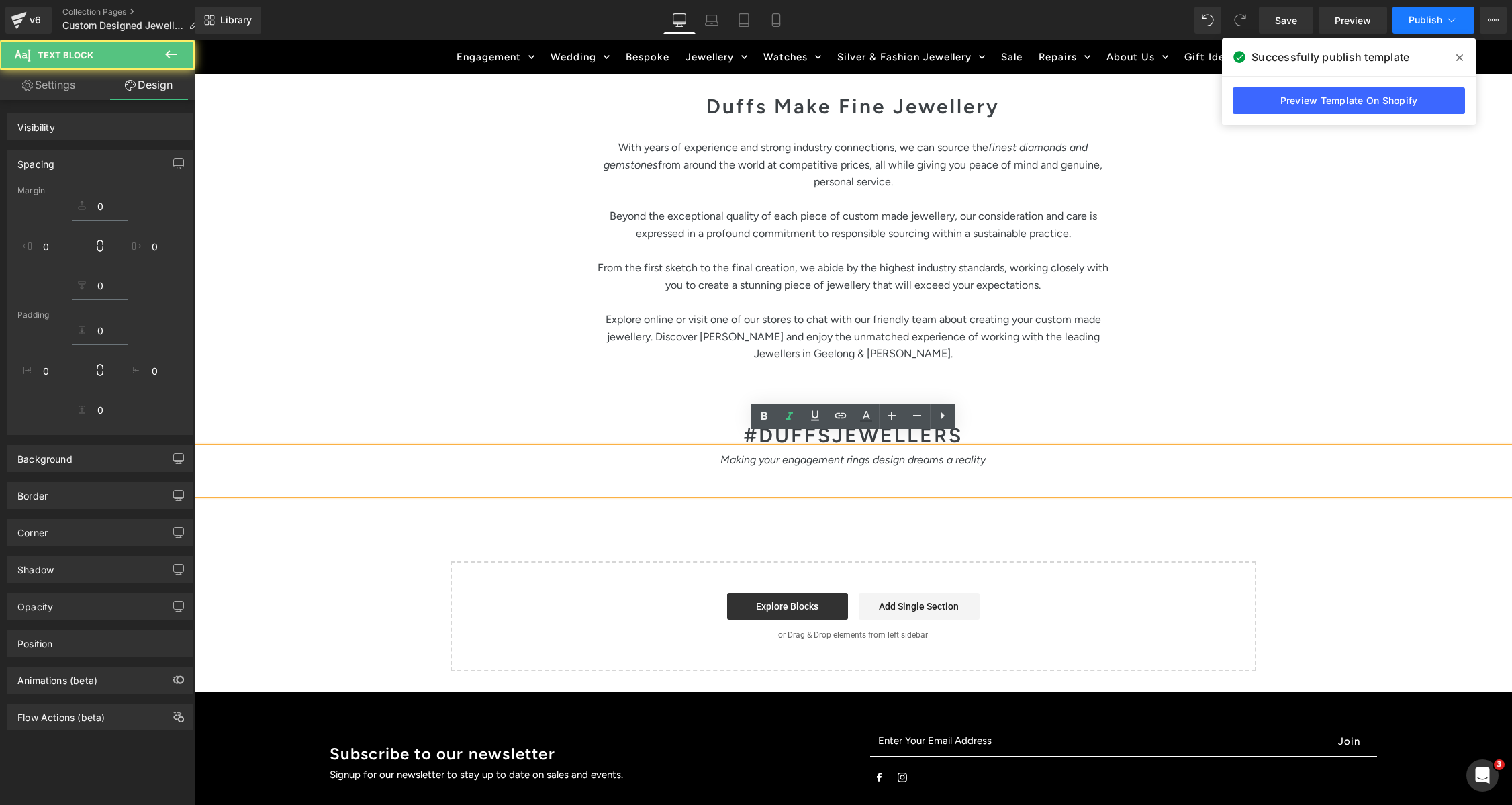
click at [1419, 18] on span "Publish" at bounding box center [1425, 20] width 34 height 11
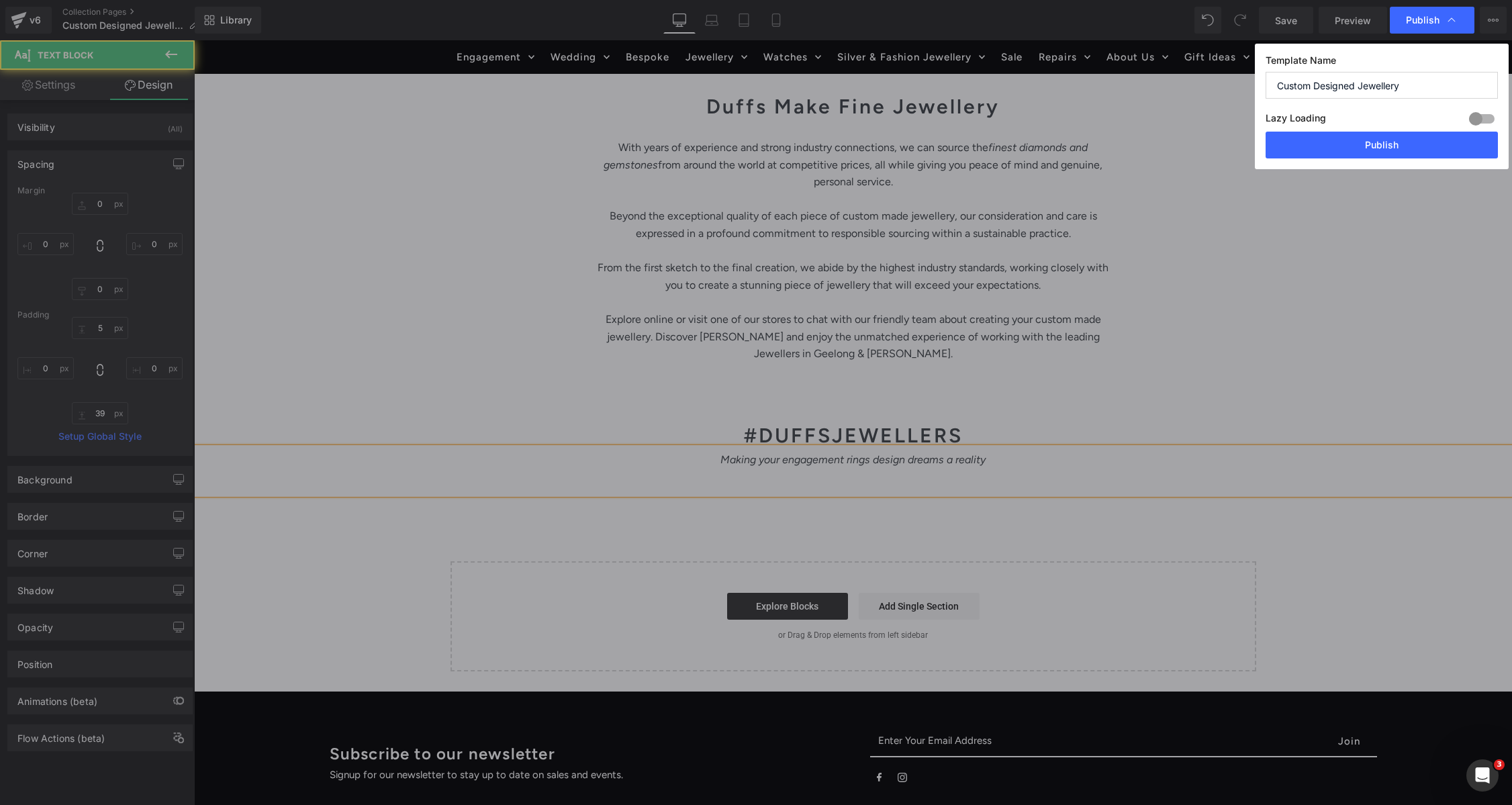
click at [1418, 21] on span "Publish" at bounding box center [1423, 20] width 34 height 12
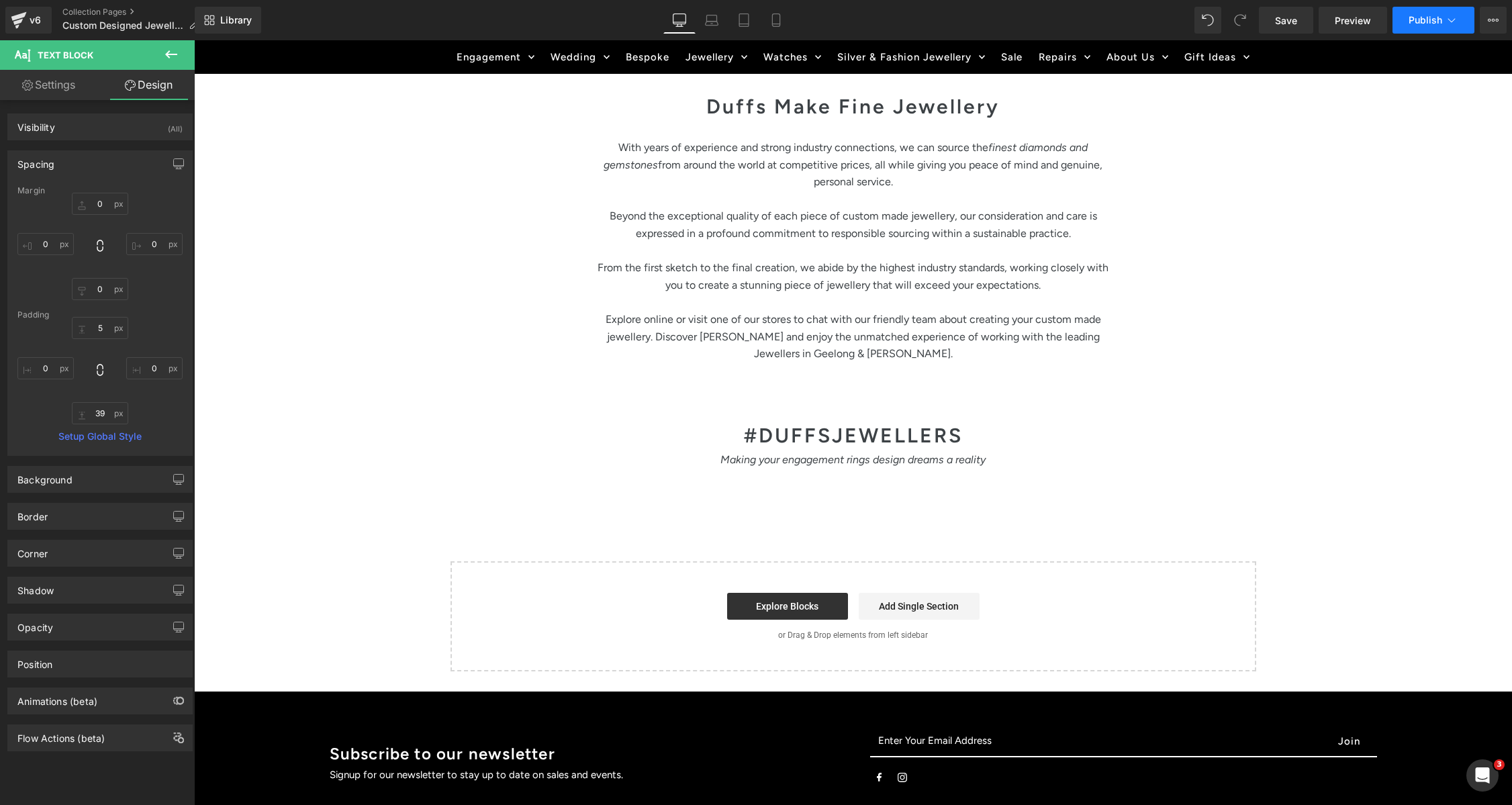
click at [1420, 15] on span "Publish" at bounding box center [1425, 20] width 34 height 11
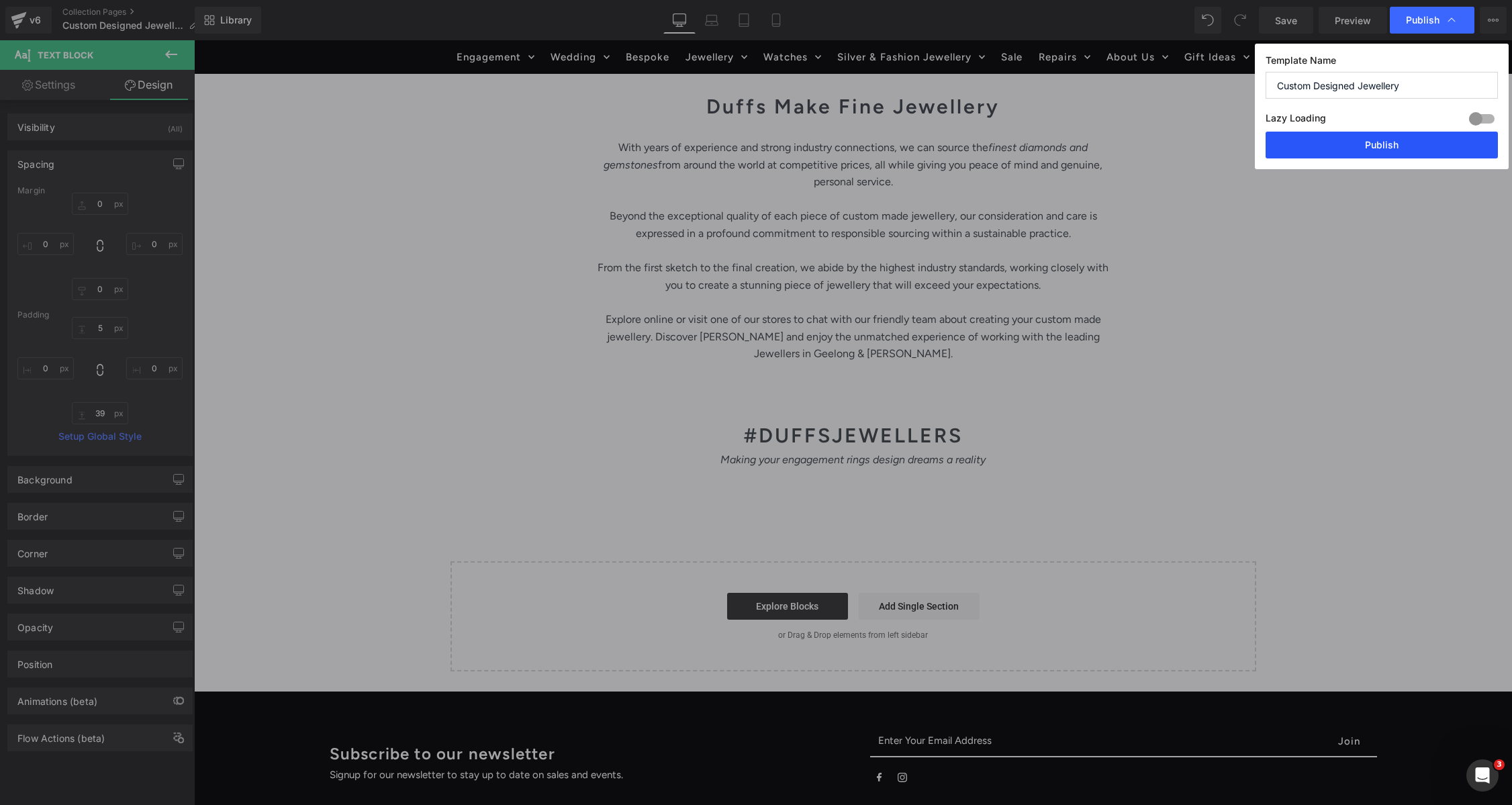
click at [1381, 140] on button "Publish" at bounding box center [1381, 145] width 232 height 27
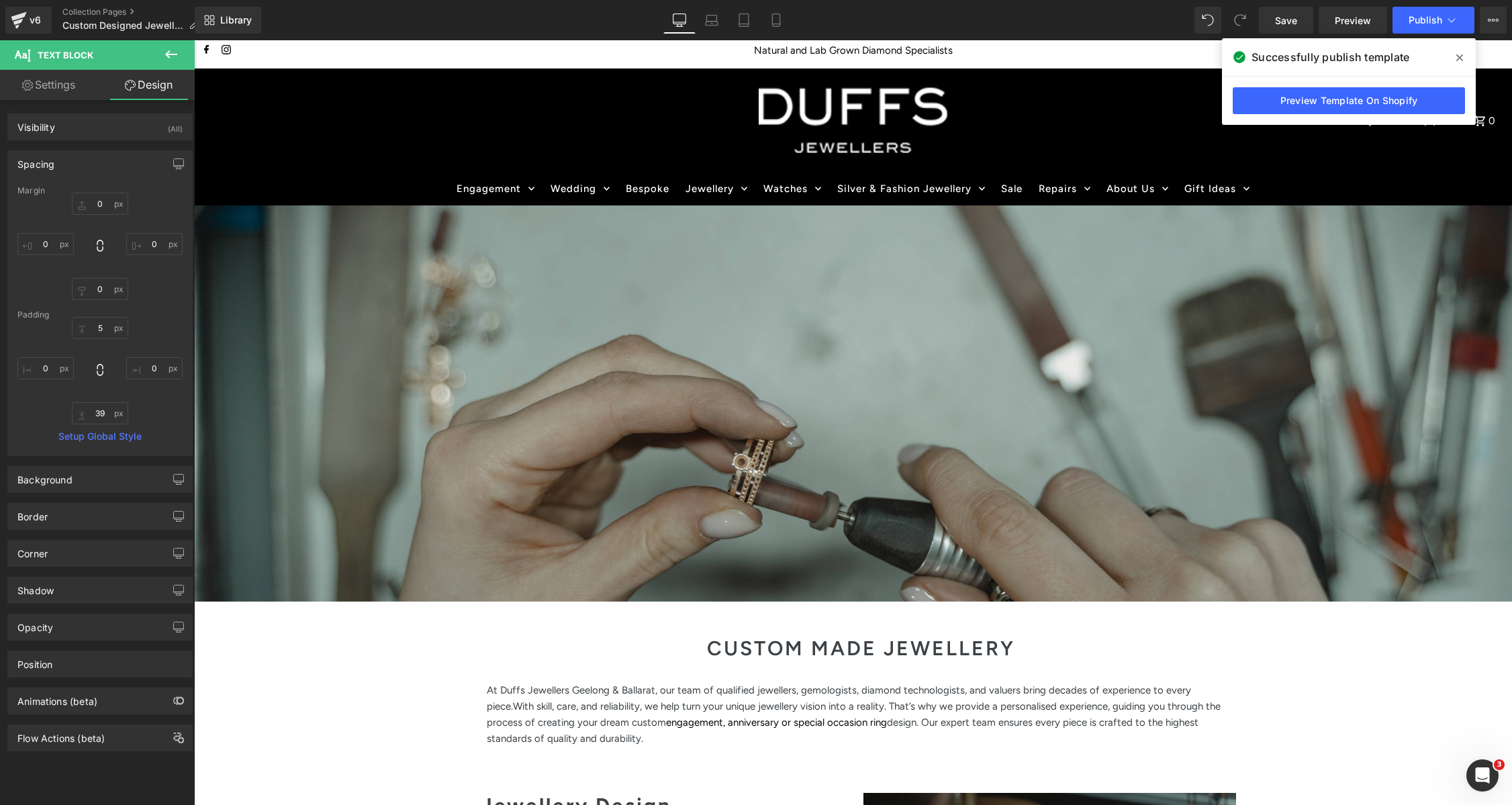
scroll to position [0, 0]
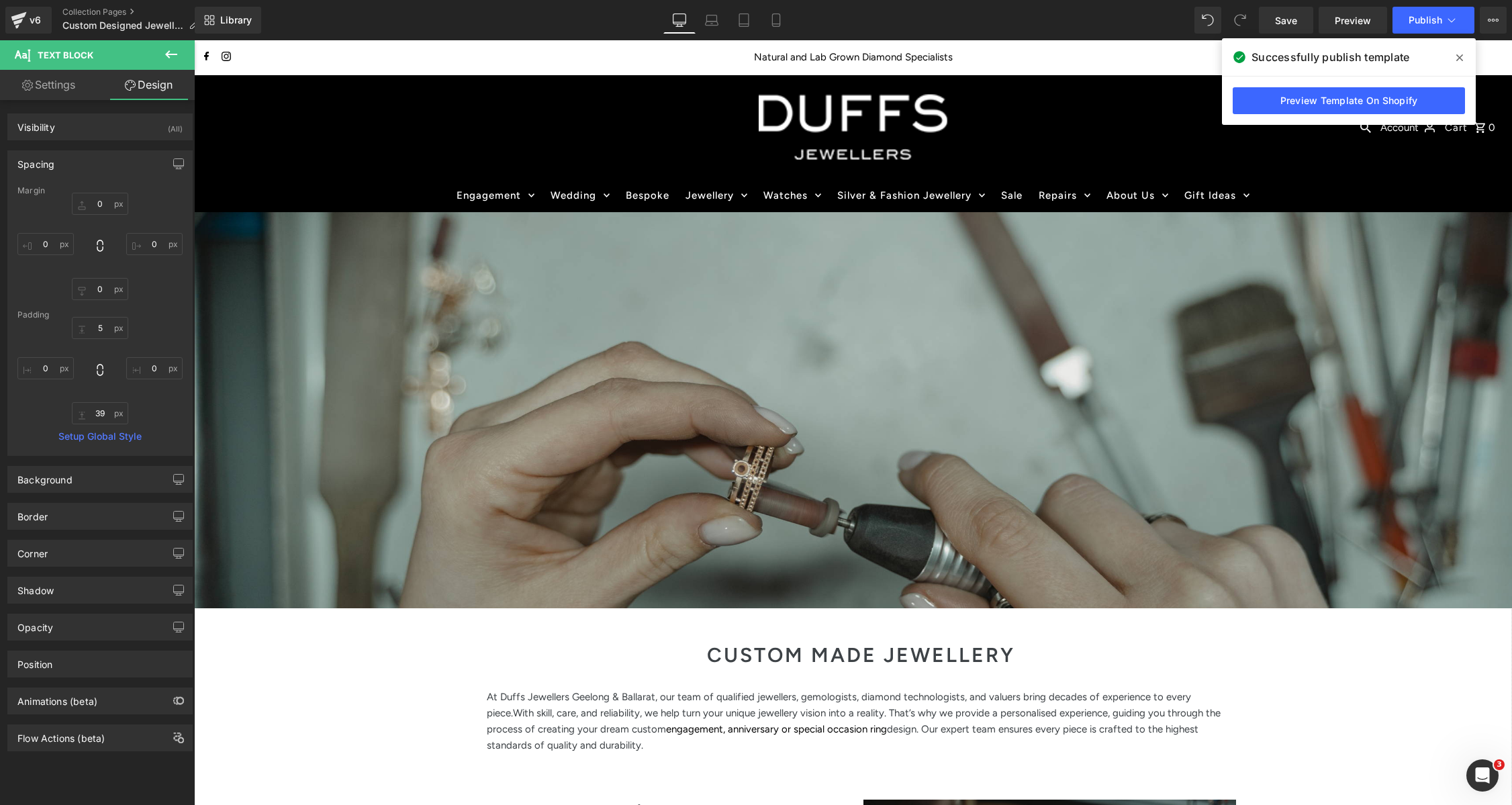
click at [1093, 455] on div at bounding box center [853, 410] width 1318 height 396
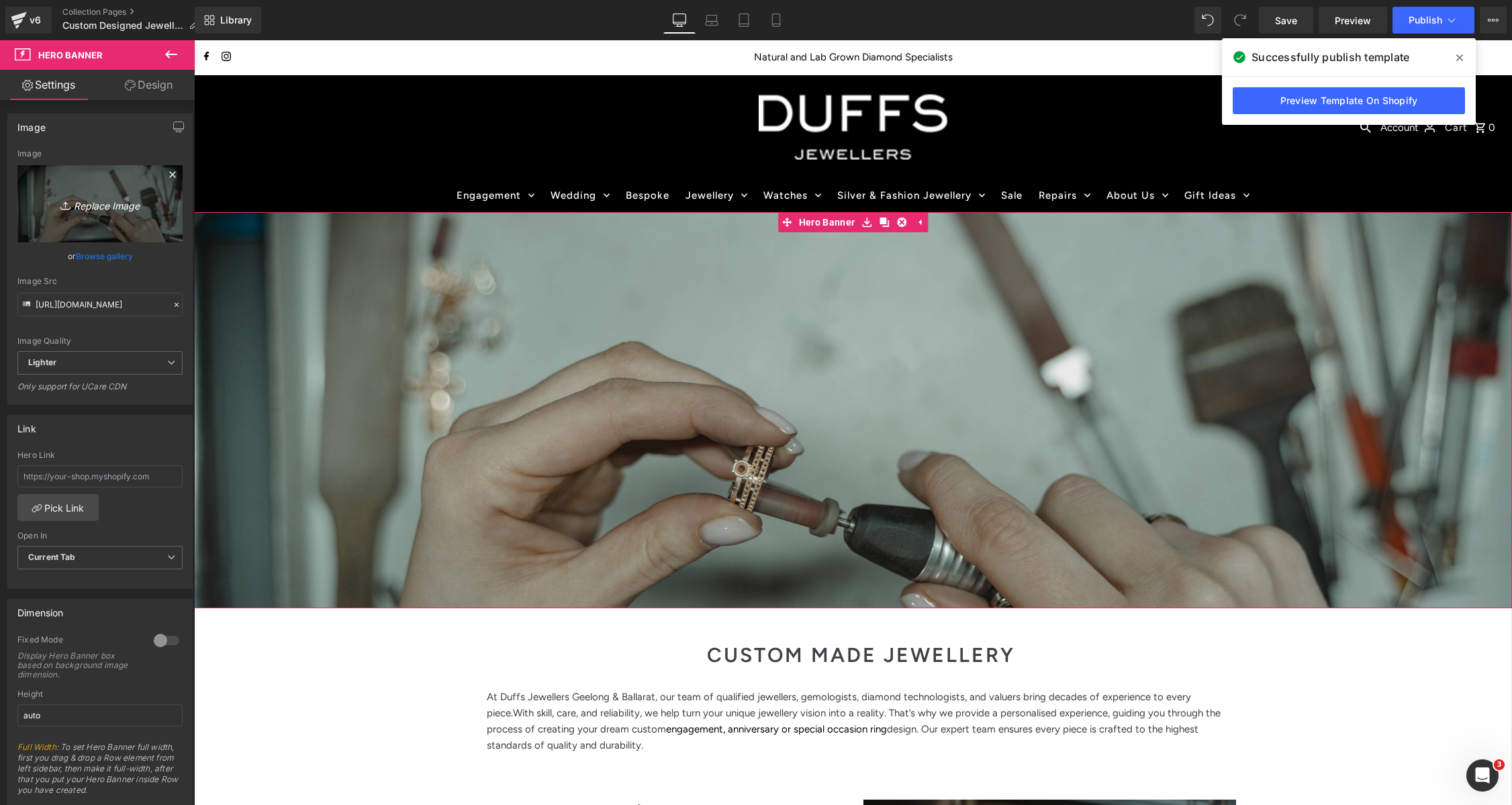
scroll to position [1, 0]
click at [109, 200] on icon "Replace Image" at bounding box center [100, 202] width 107 height 17
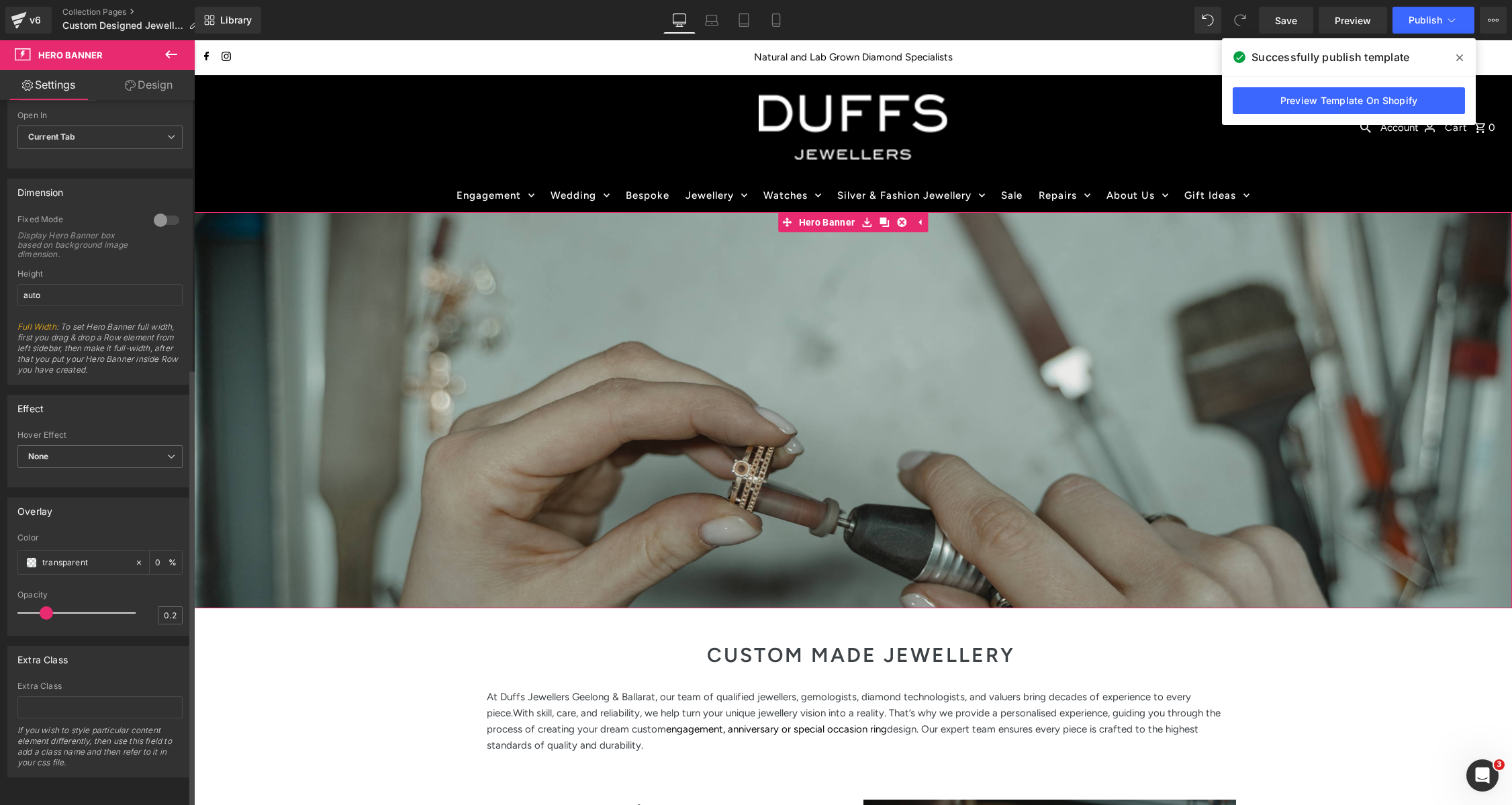
scroll to position [0, 0]
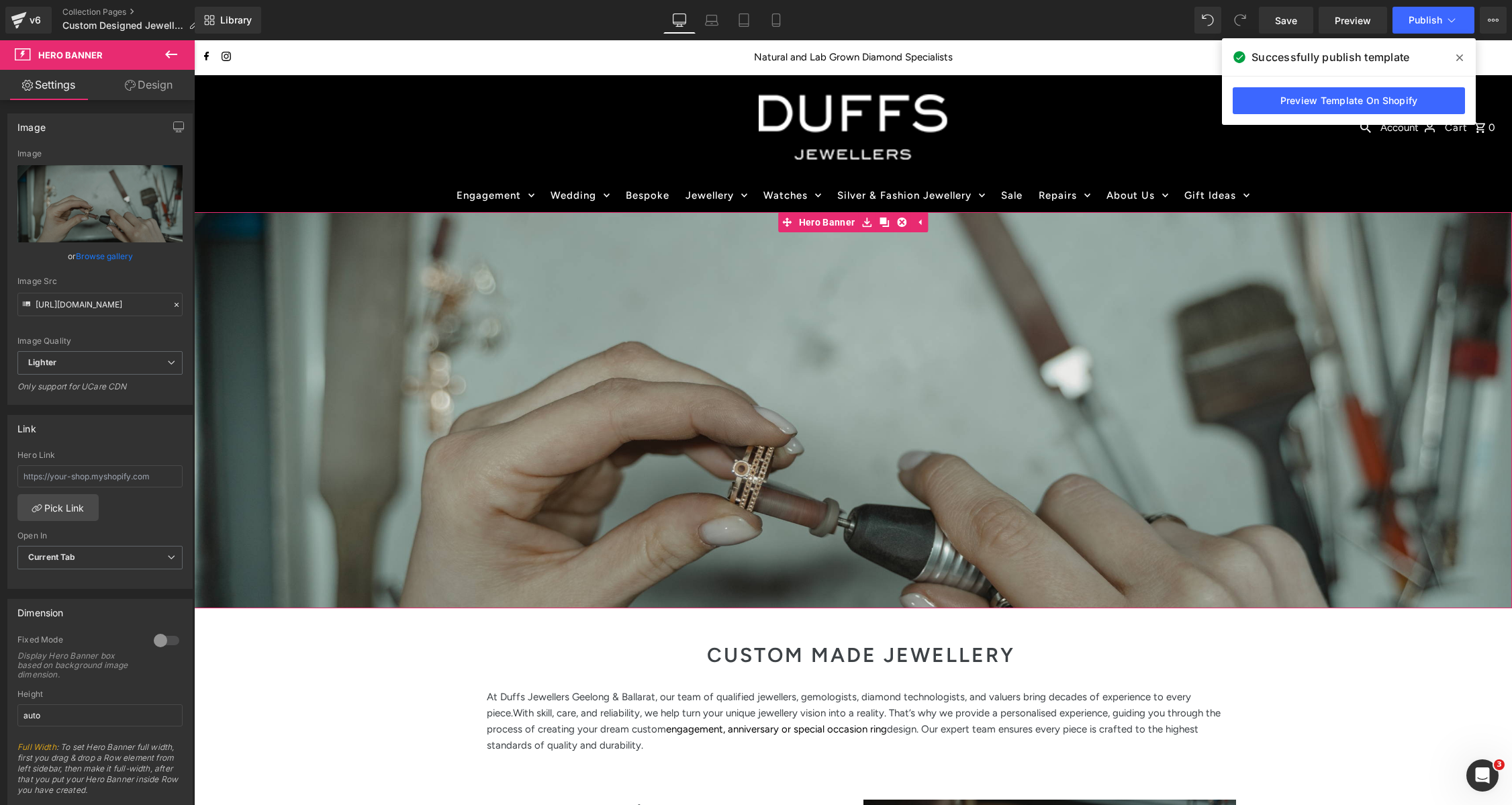
click at [131, 81] on icon at bounding box center [130, 85] width 11 height 11
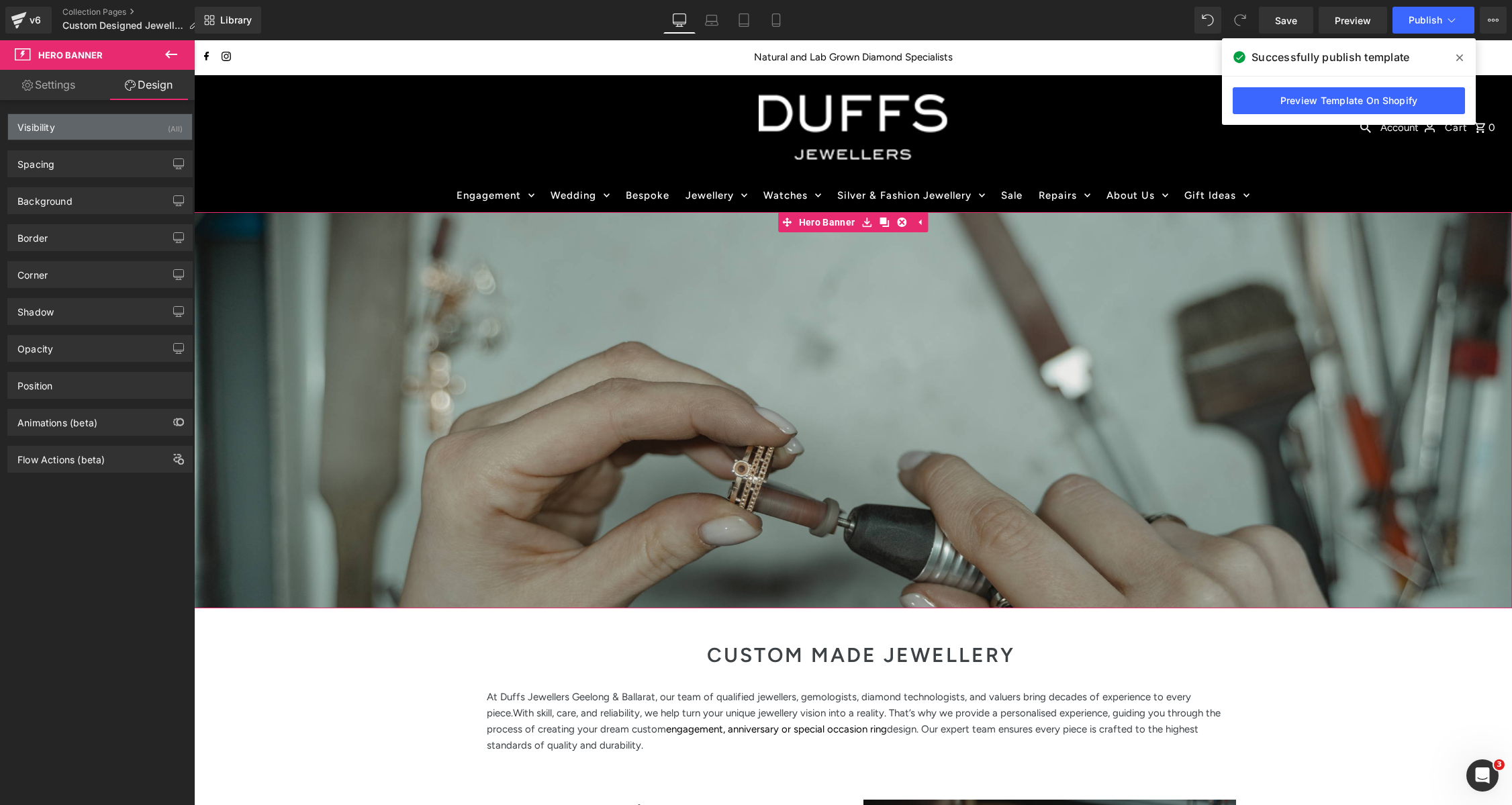
click at [101, 136] on div "Visibility (All)" at bounding box center [100, 126] width 184 height 26
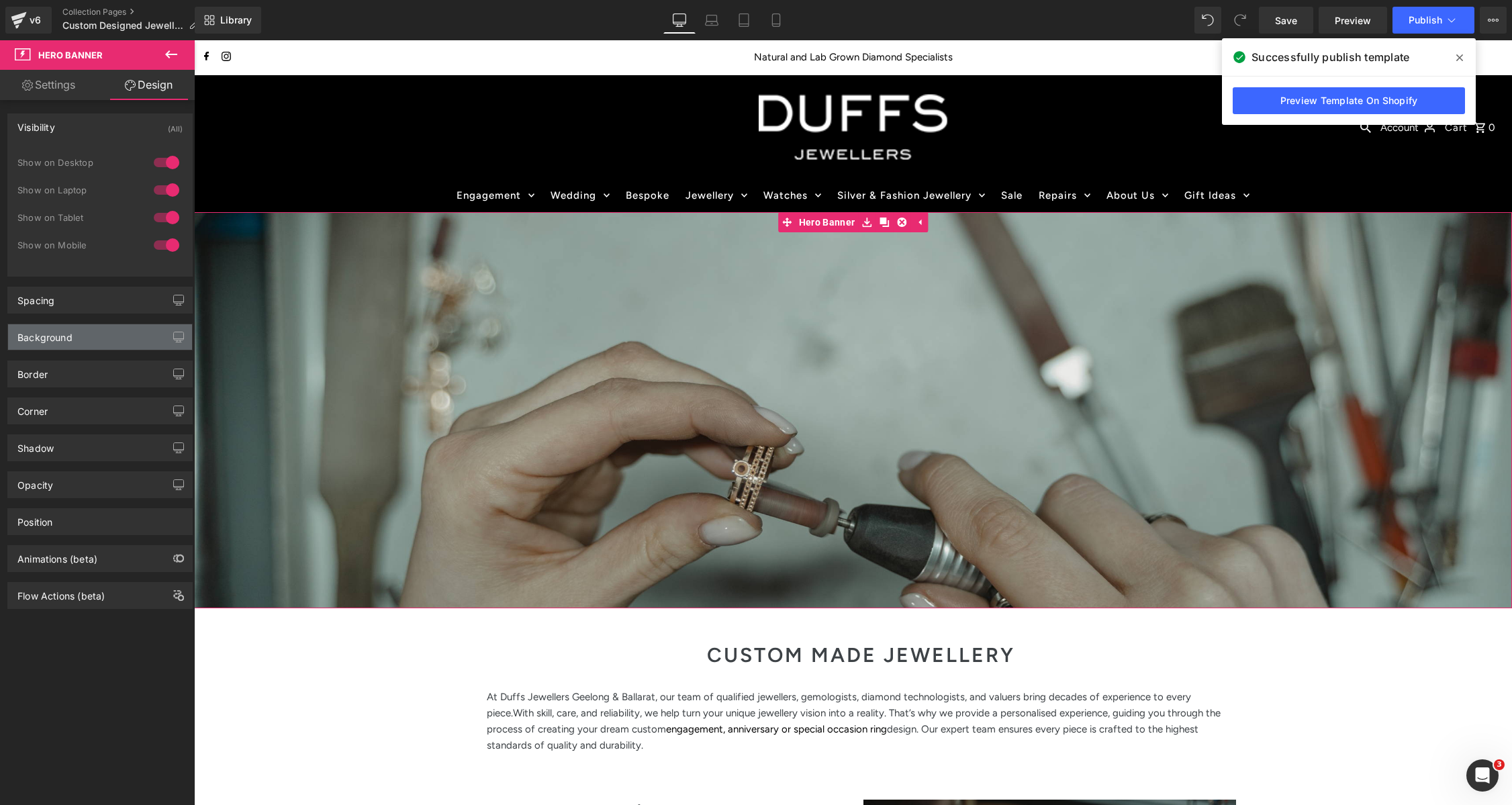
click at [73, 328] on div "Background" at bounding box center [100, 337] width 184 height 26
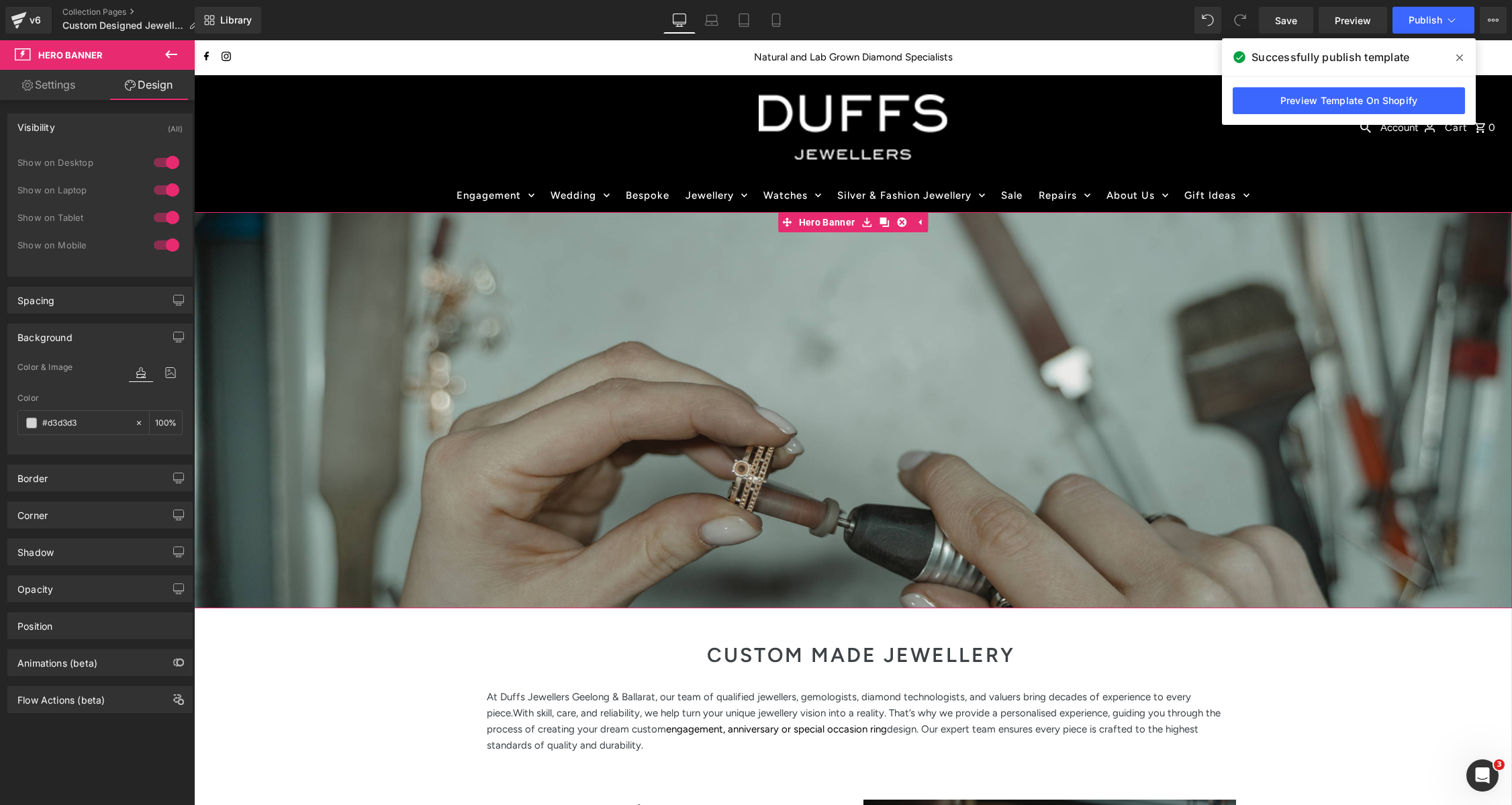
click at [927, 368] on div at bounding box center [853, 410] width 1318 height 396
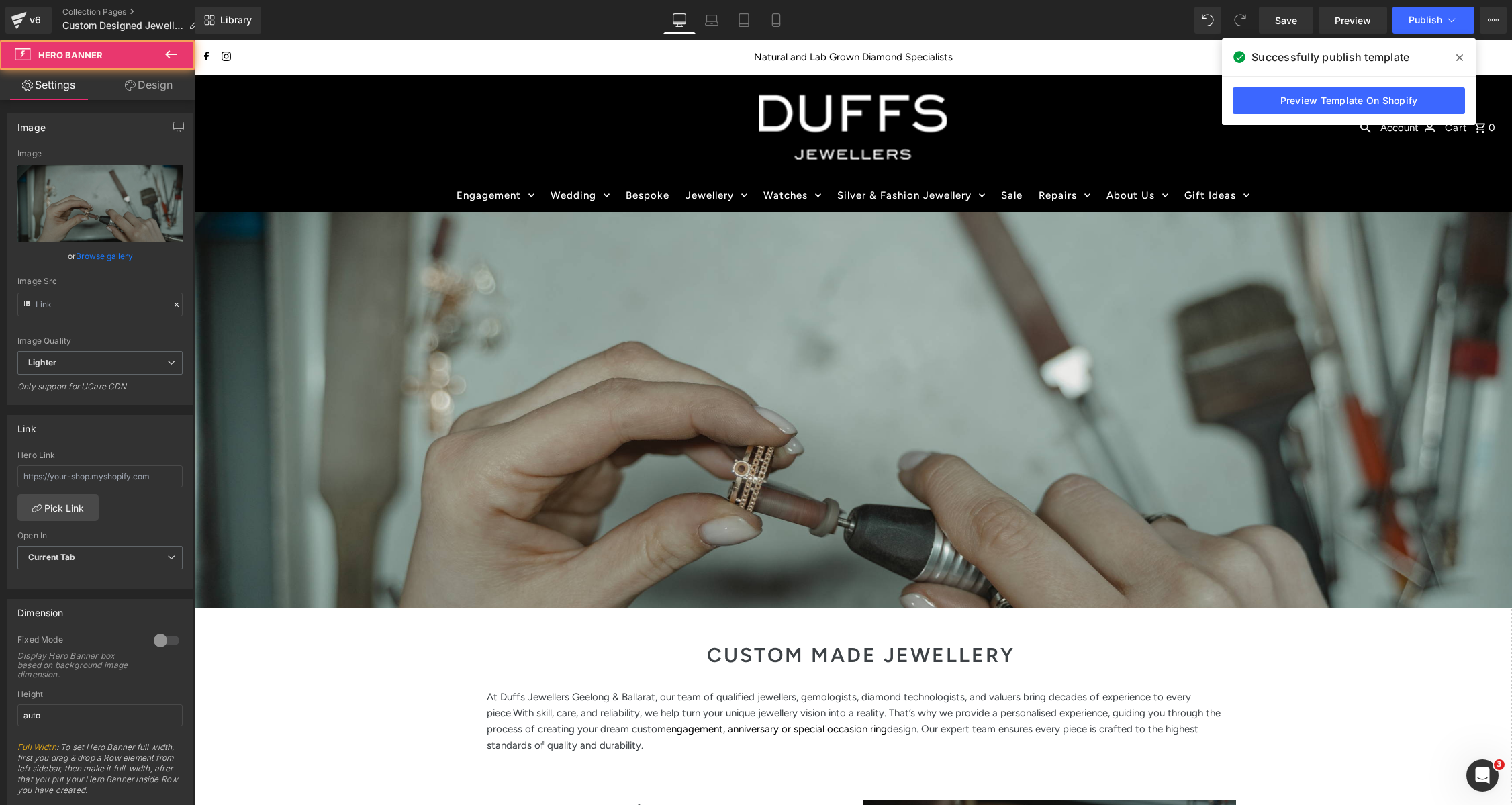
type input "https://ucarecdn.com/81a54e61-aac2-4c12-985d-d4ae7d0be33d/-/format/auto/-/previ…"
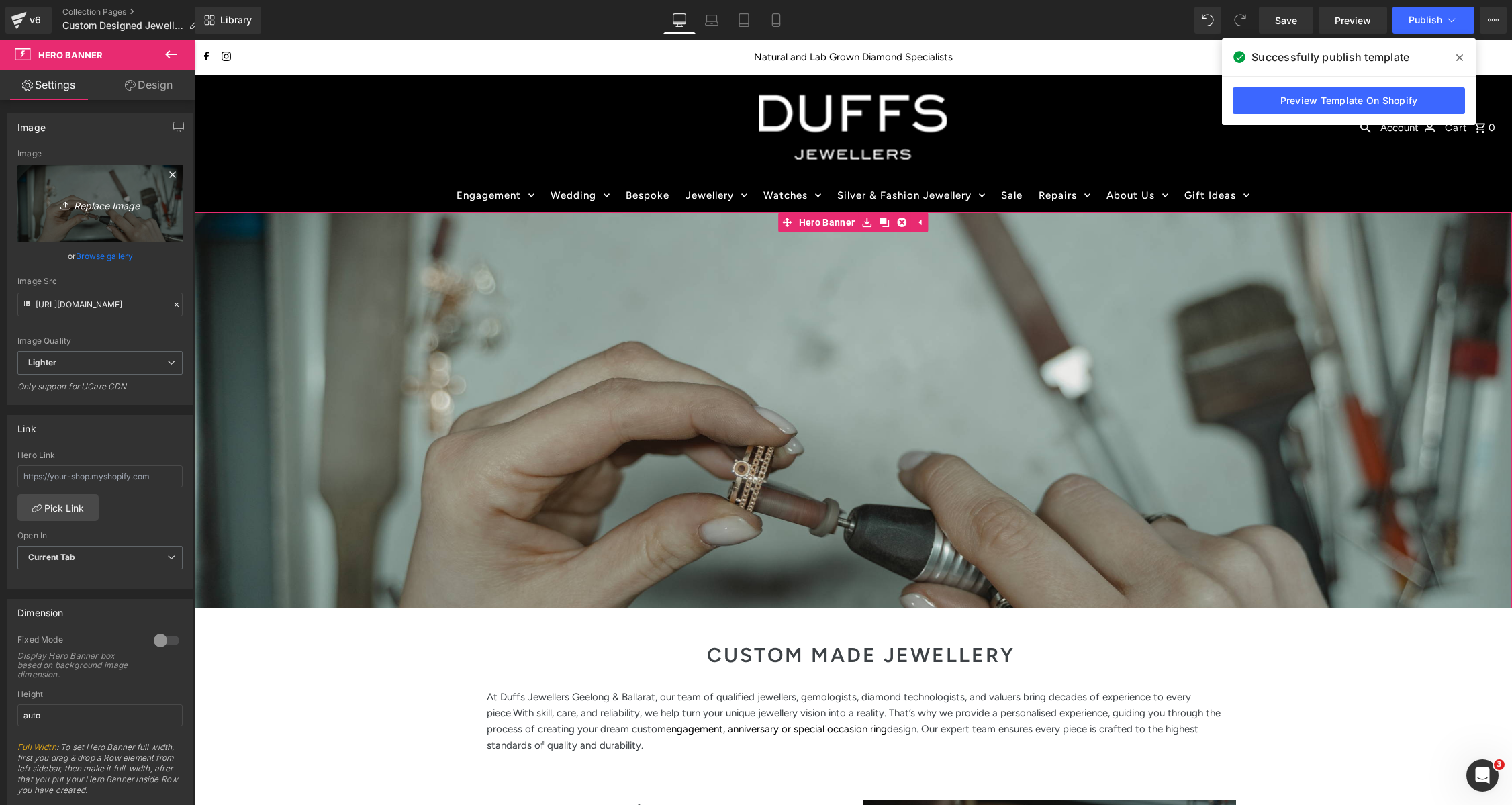
click at [109, 197] on icon "Replace Image" at bounding box center [100, 203] width 107 height 17
click at [119, 259] on link "Browse gallery" at bounding box center [104, 256] width 57 height 24
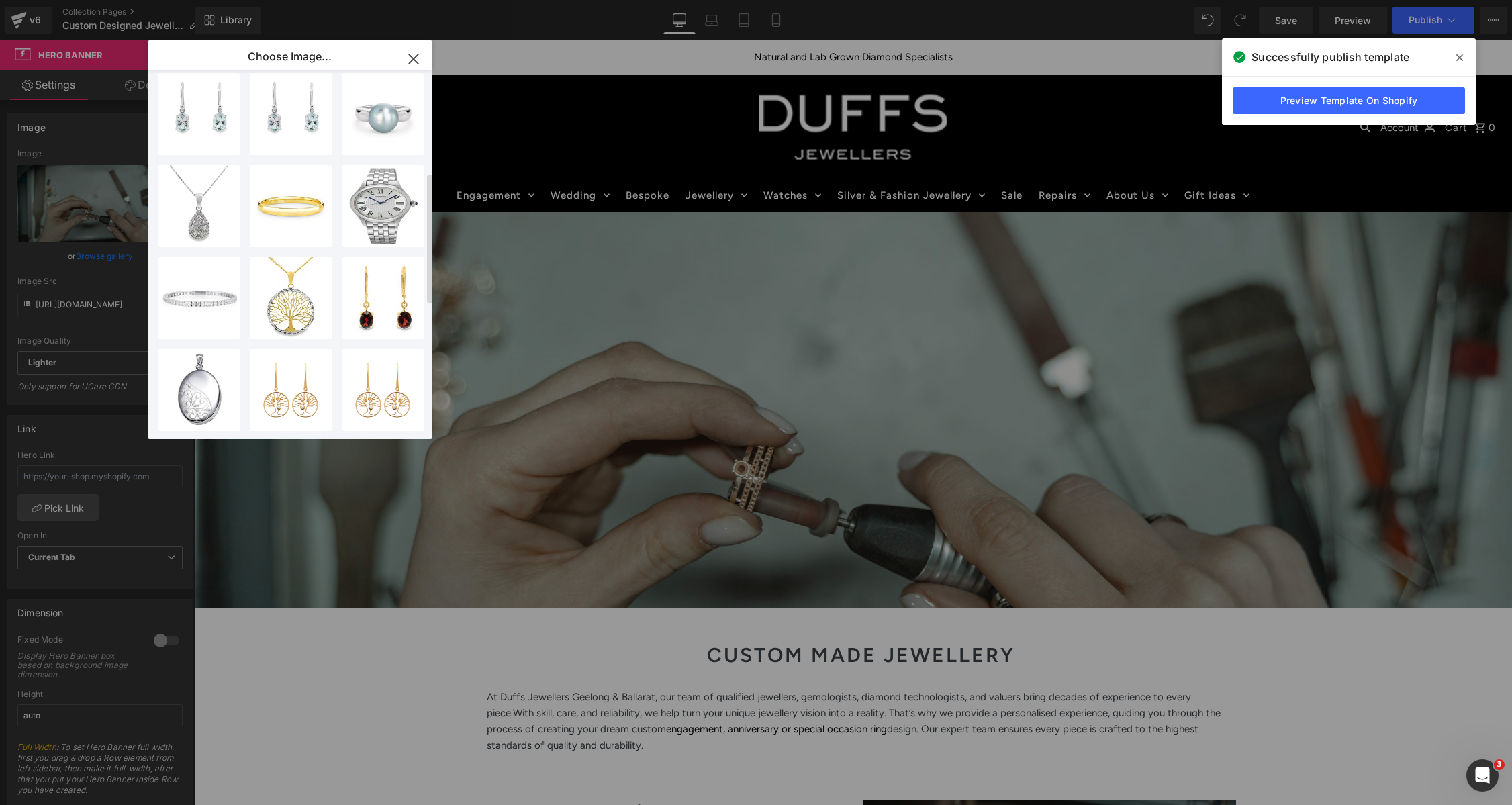
scroll to position [285, 0]
click at [409, 57] on icon "button" at bounding box center [413, 59] width 21 height 21
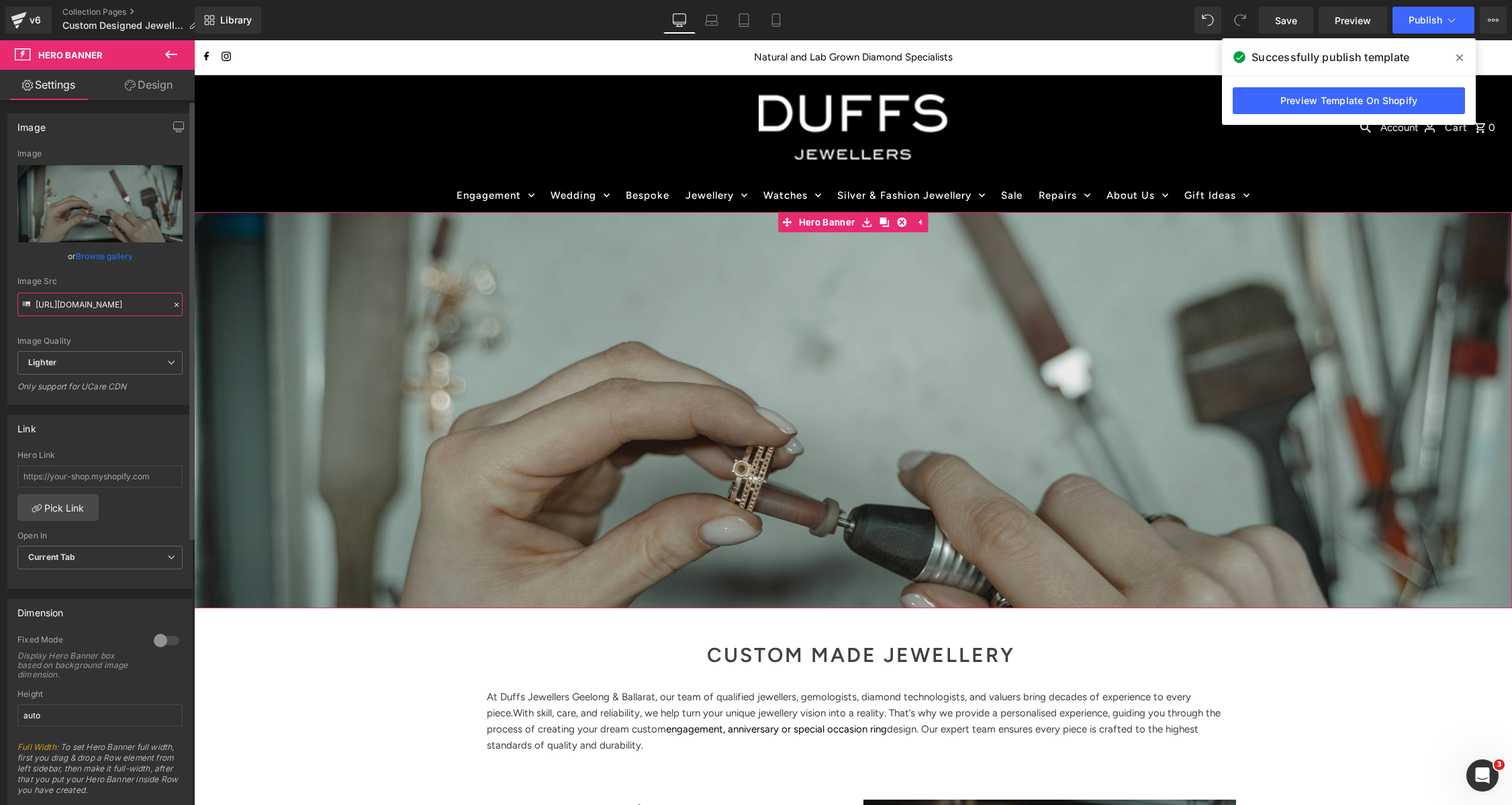
click at [80, 302] on input "https://ucarecdn.com/81a54e61-aac2-4c12-985d-d4ae7d0be33d/-/format/auto/-/previ…" at bounding box center [100, 305] width 165 height 24
click at [79, 302] on input "https://ucarecdn.com/81a54e61-aac2-4c12-985d-d4ae7d0be33d/-/format/auto/-/previ…" at bounding box center [100, 305] width 165 height 24
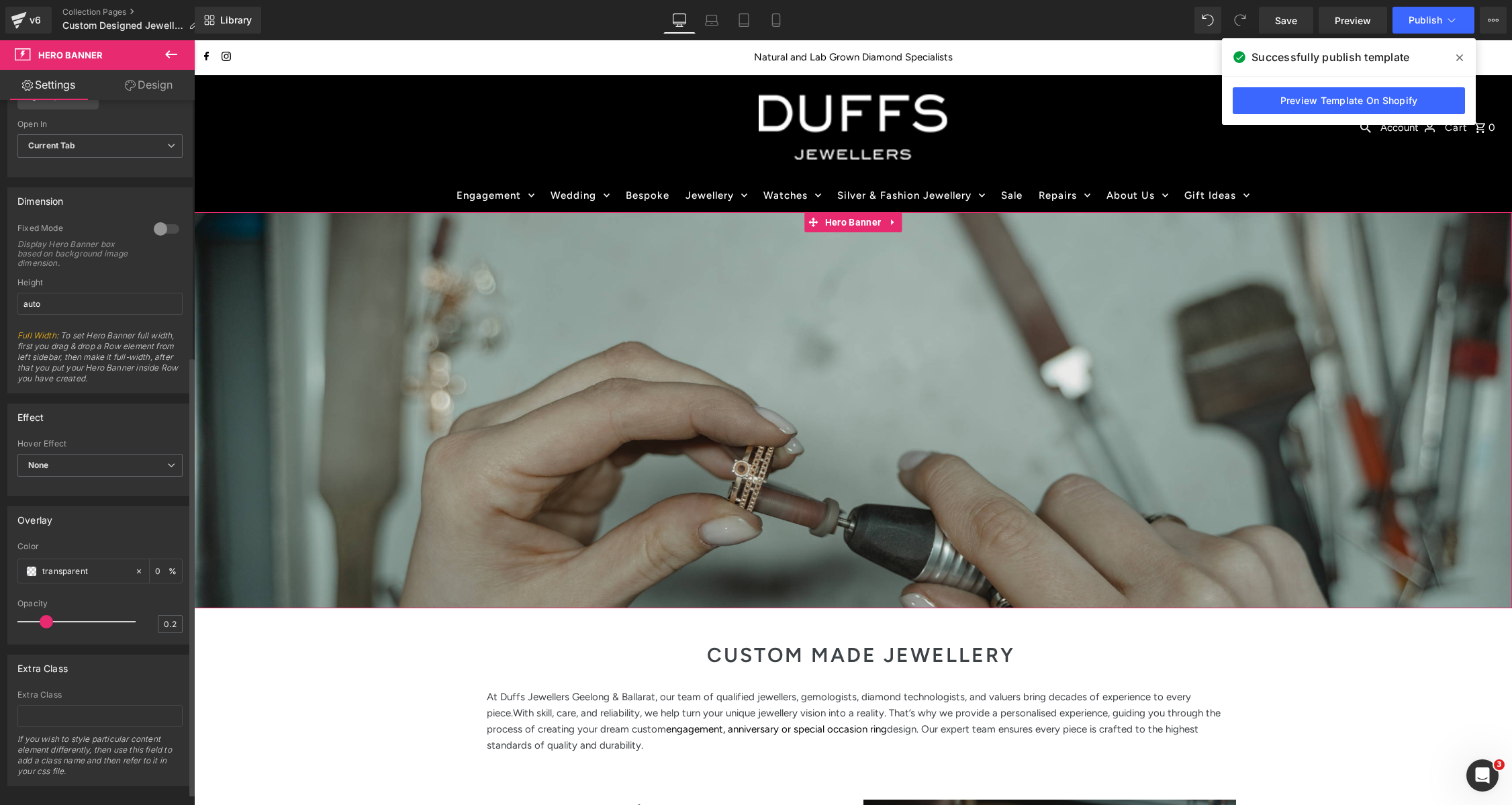
scroll to position [431, 0]
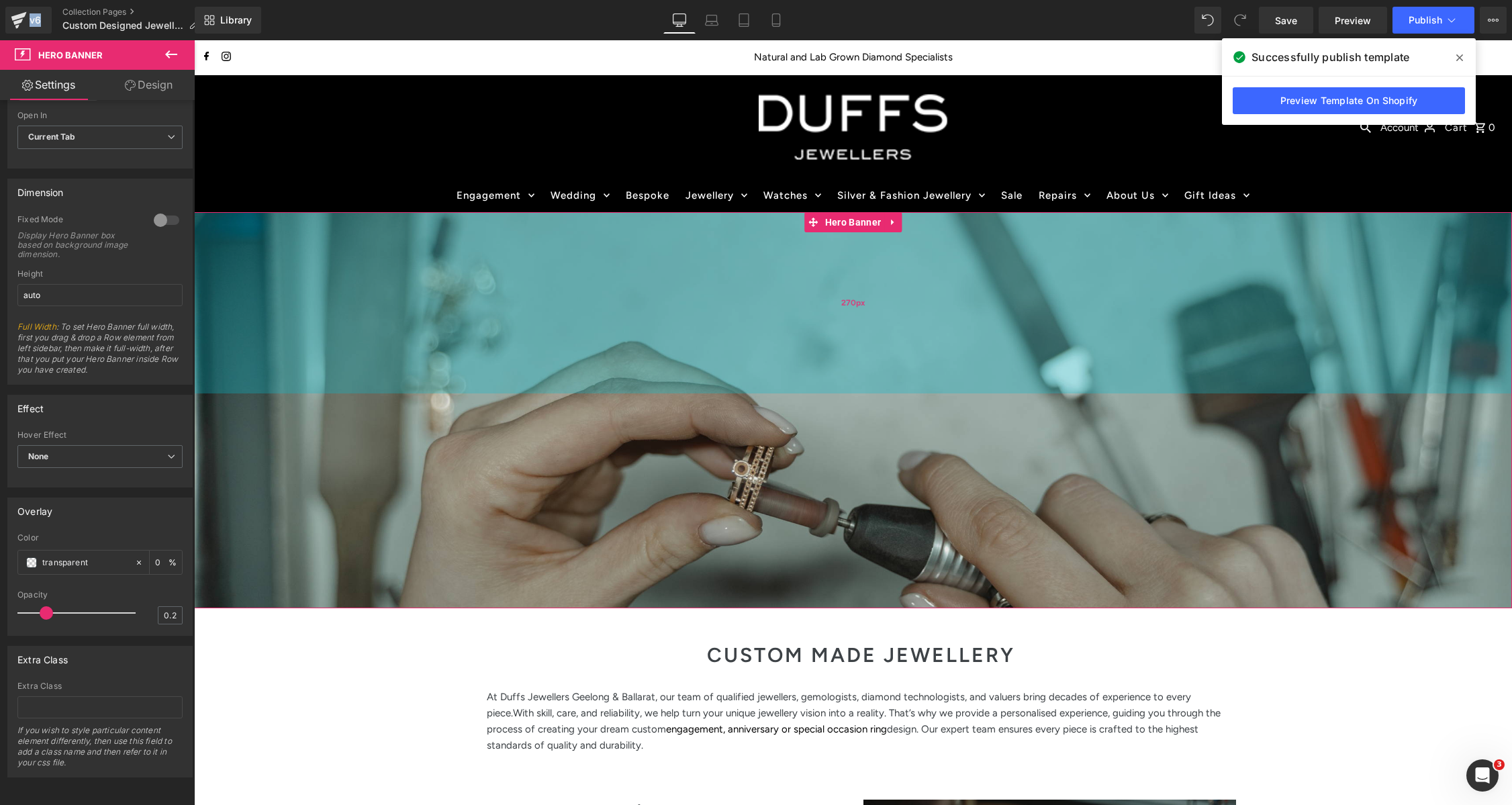
click at [829, 380] on div "270px" at bounding box center [853, 303] width 1318 height 181
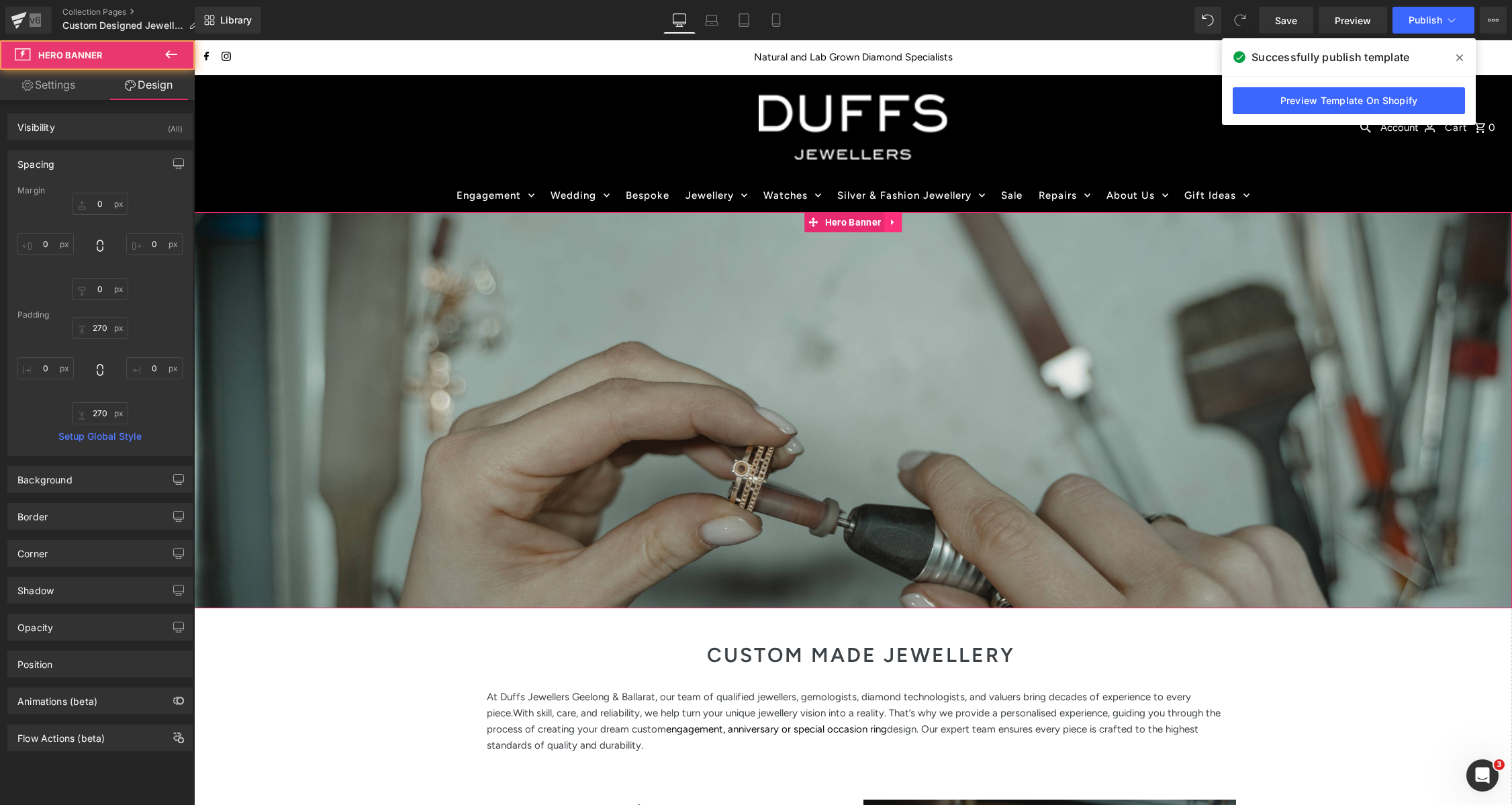
click at [891, 220] on icon at bounding box center [892, 222] width 3 height 6
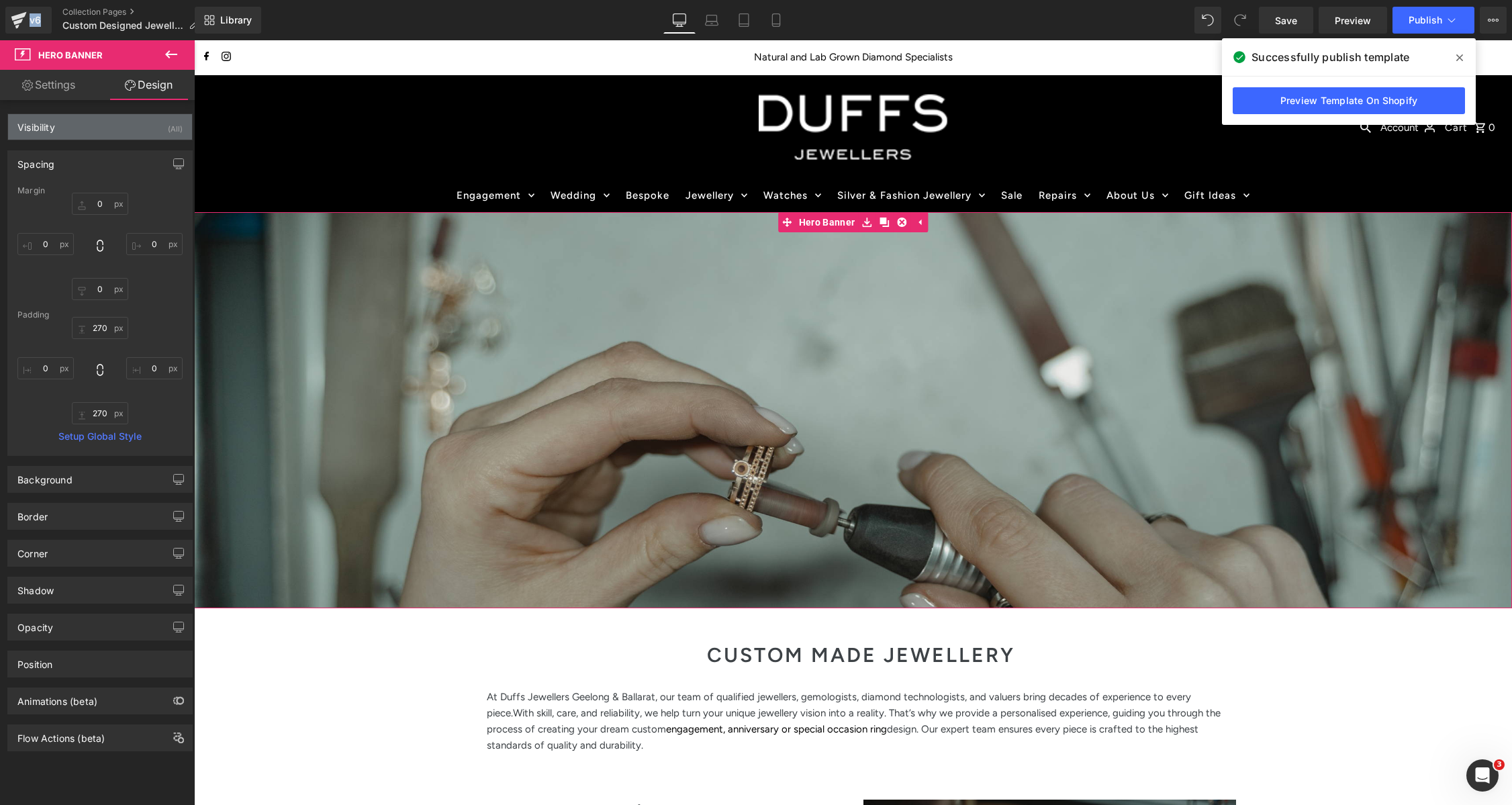
click at [84, 127] on div "Visibility (All)" at bounding box center [100, 126] width 184 height 26
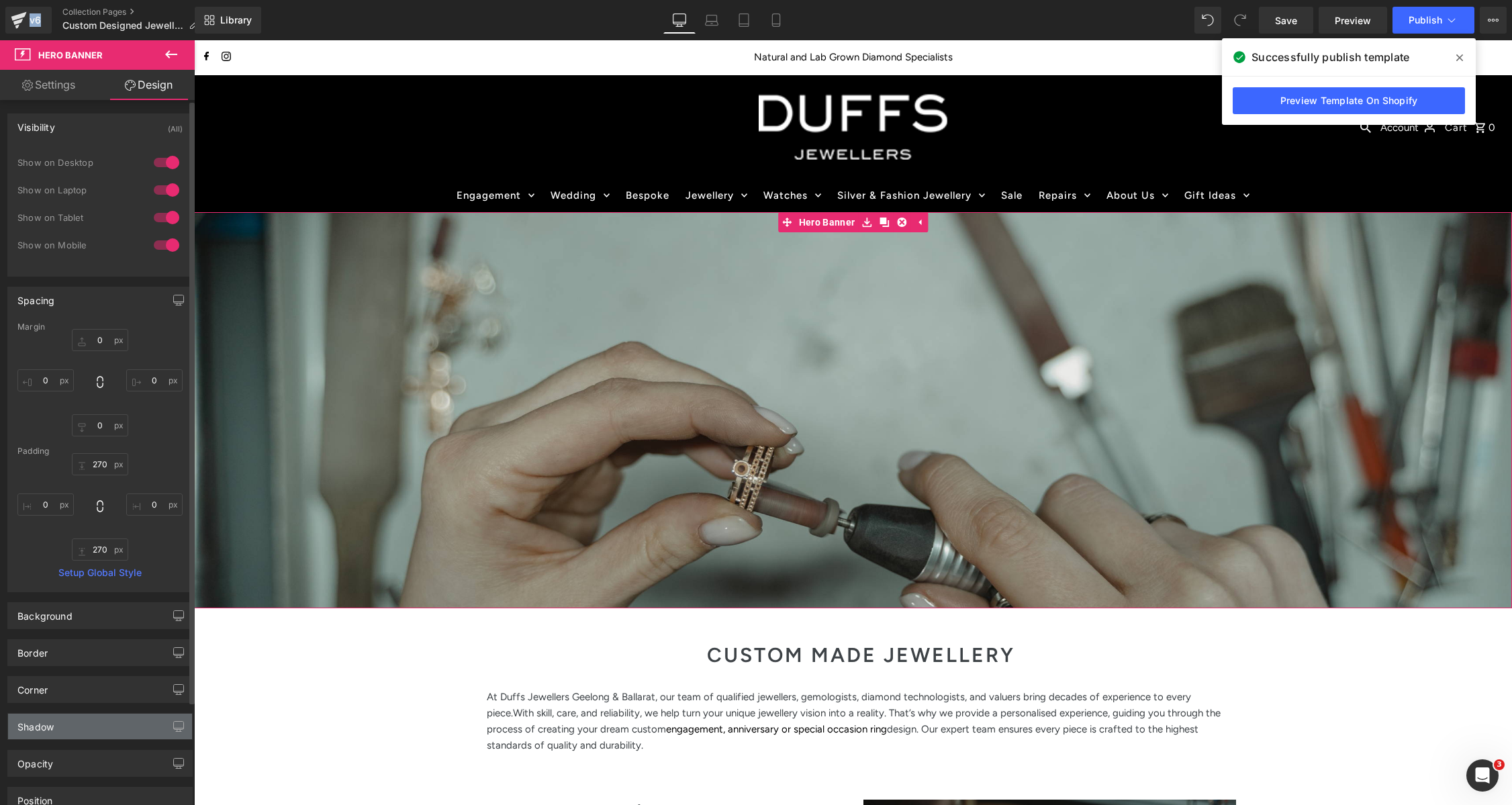
click at [82, 732] on div "Shadow" at bounding box center [100, 726] width 184 height 26
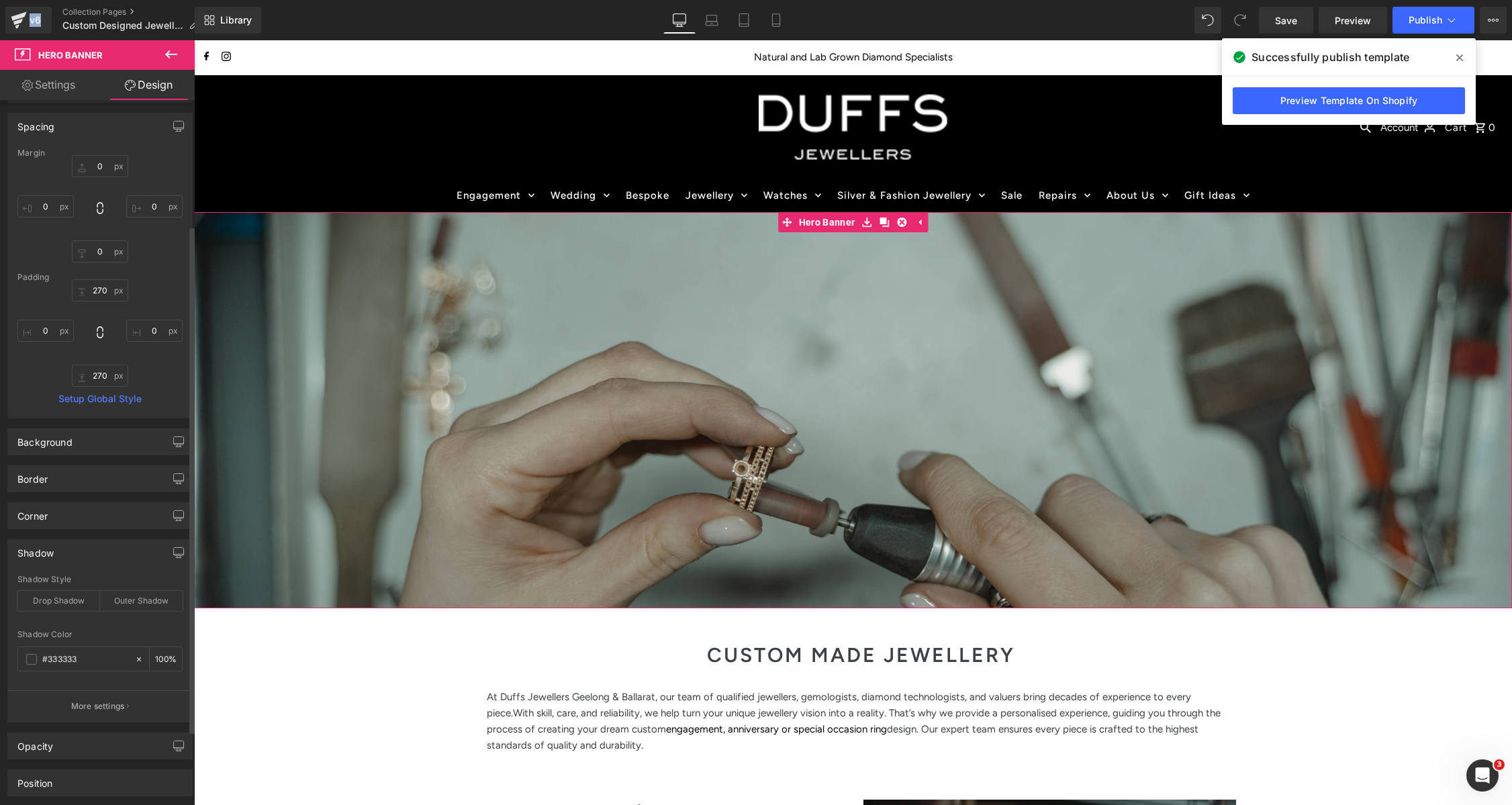
scroll to position [278, 0]
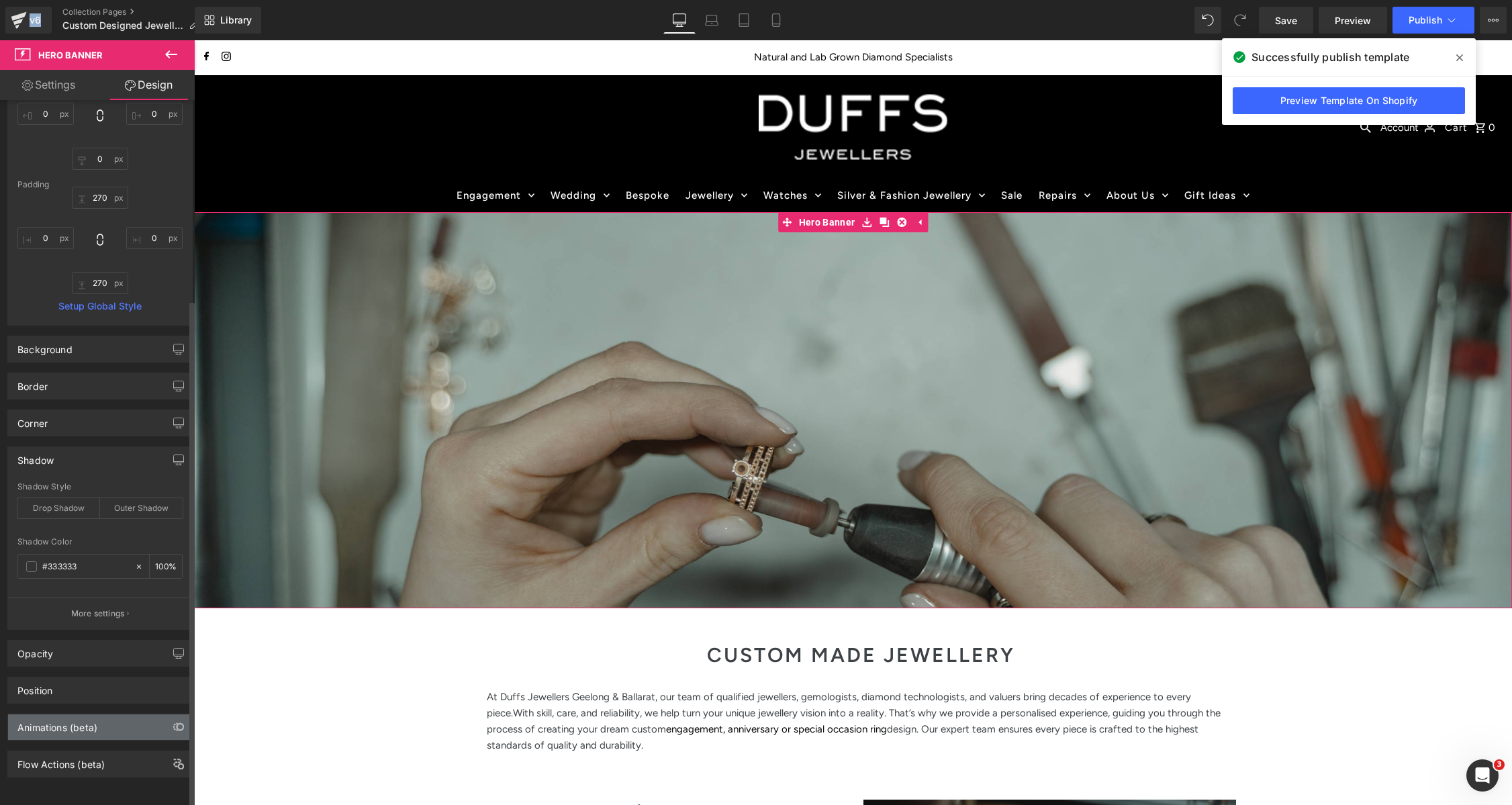
click at [119, 726] on div "Animations (beta)" at bounding box center [100, 727] width 184 height 26
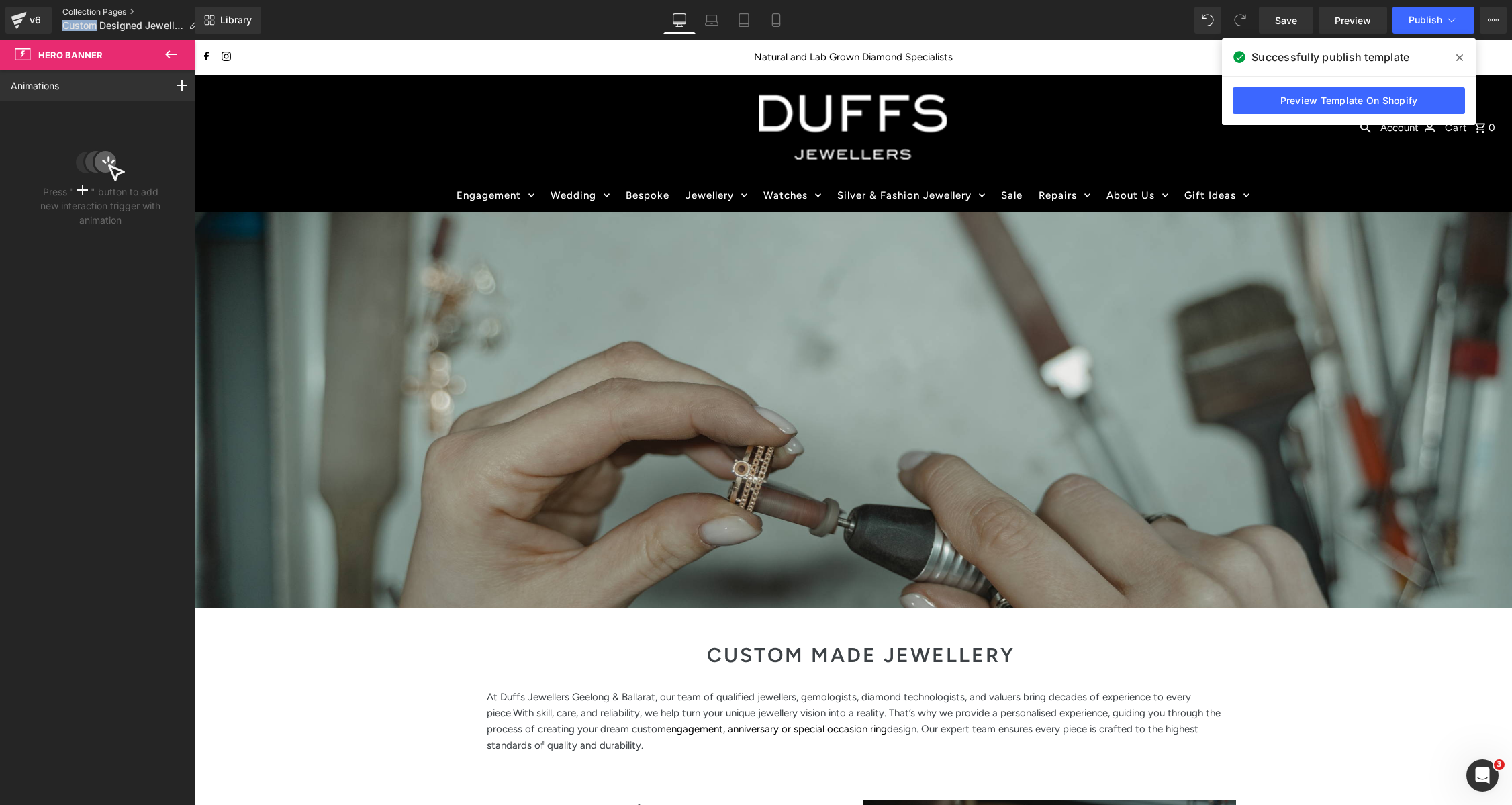
click at [104, 12] on link "Collection Pages" at bounding box center [135, 12] width 146 height 11
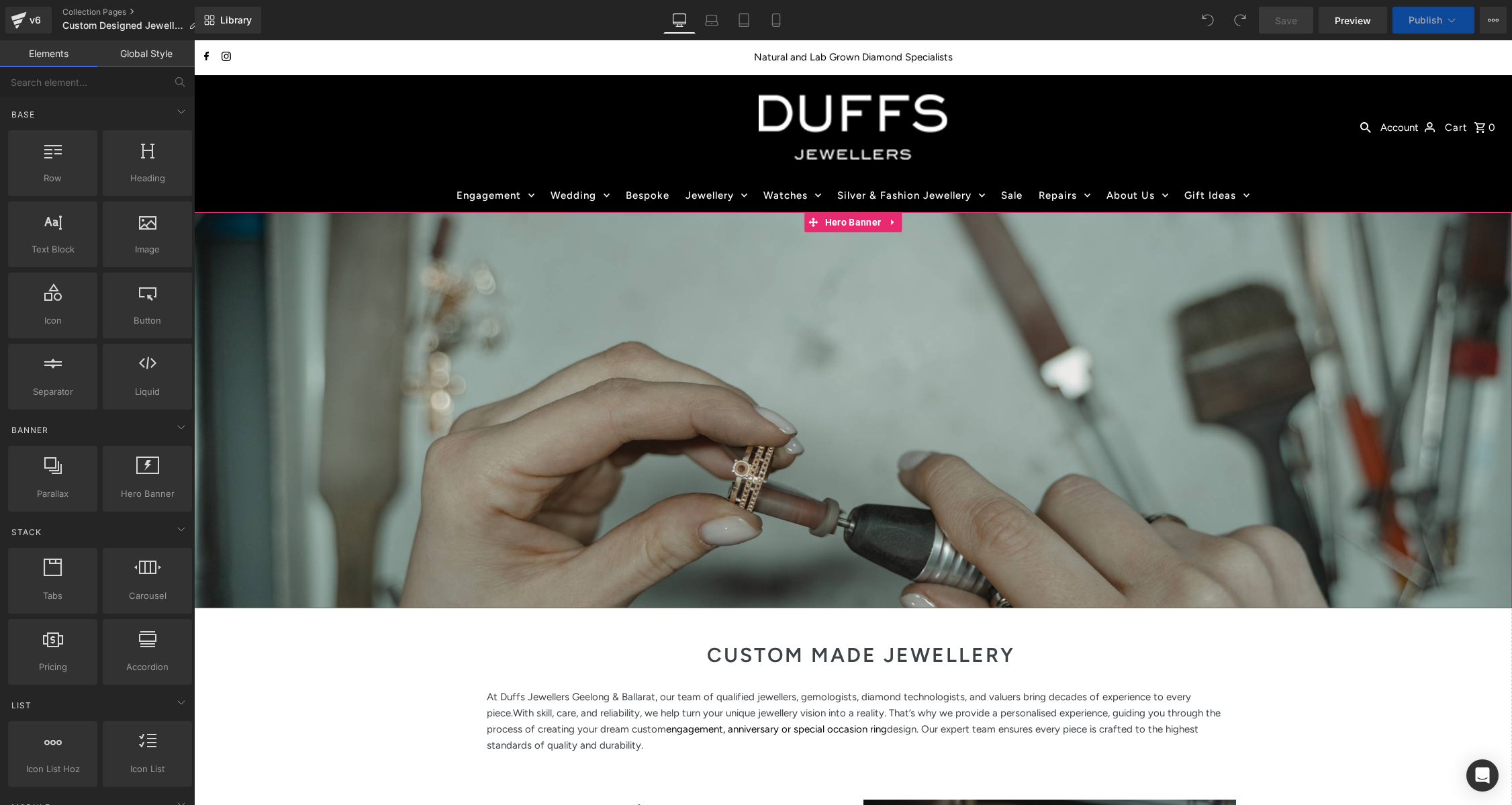
click at [832, 384] on div at bounding box center [853, 410] width 1318 height 396
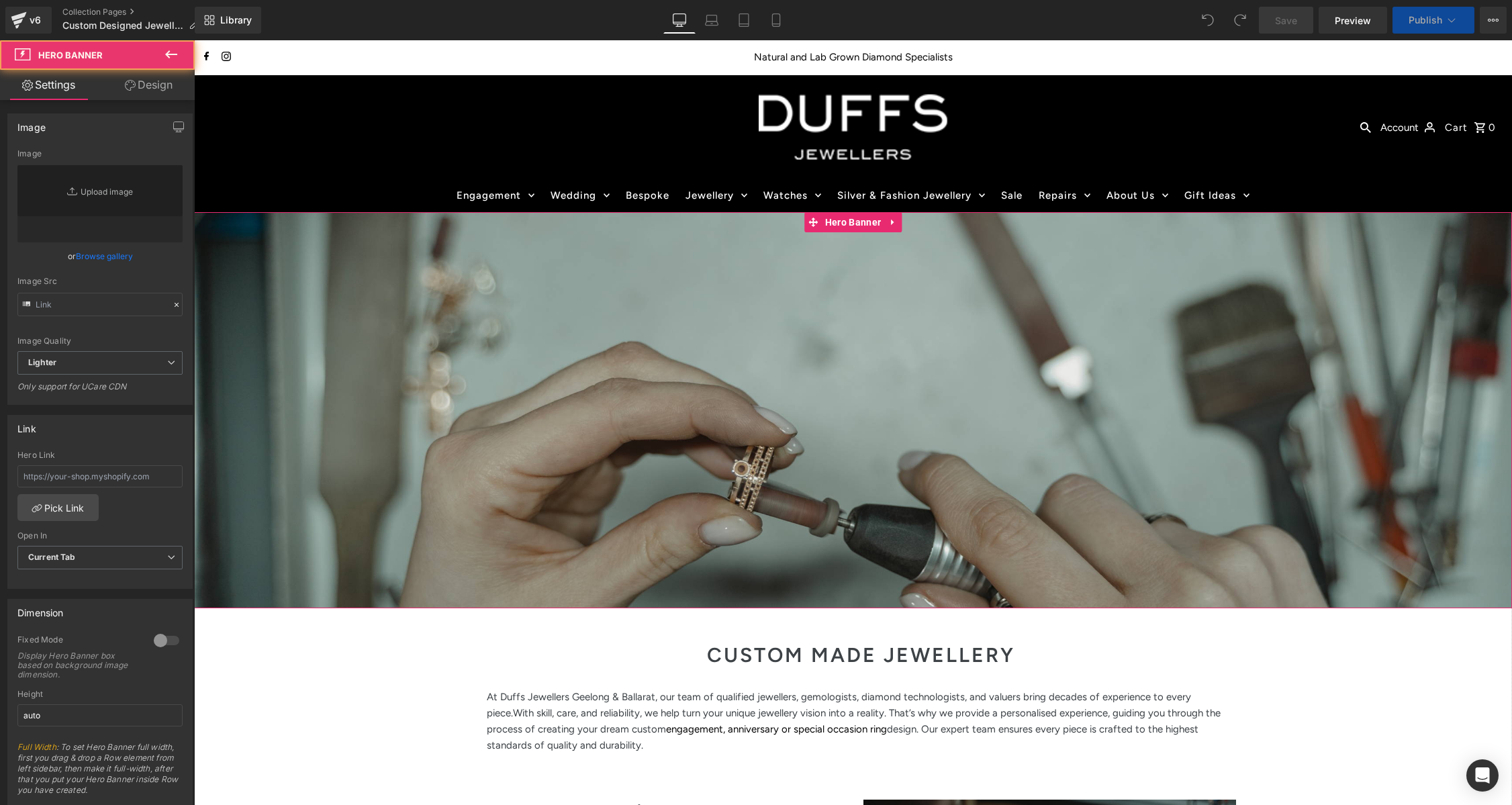
type input "[URL][DOMAIN_NAME]"
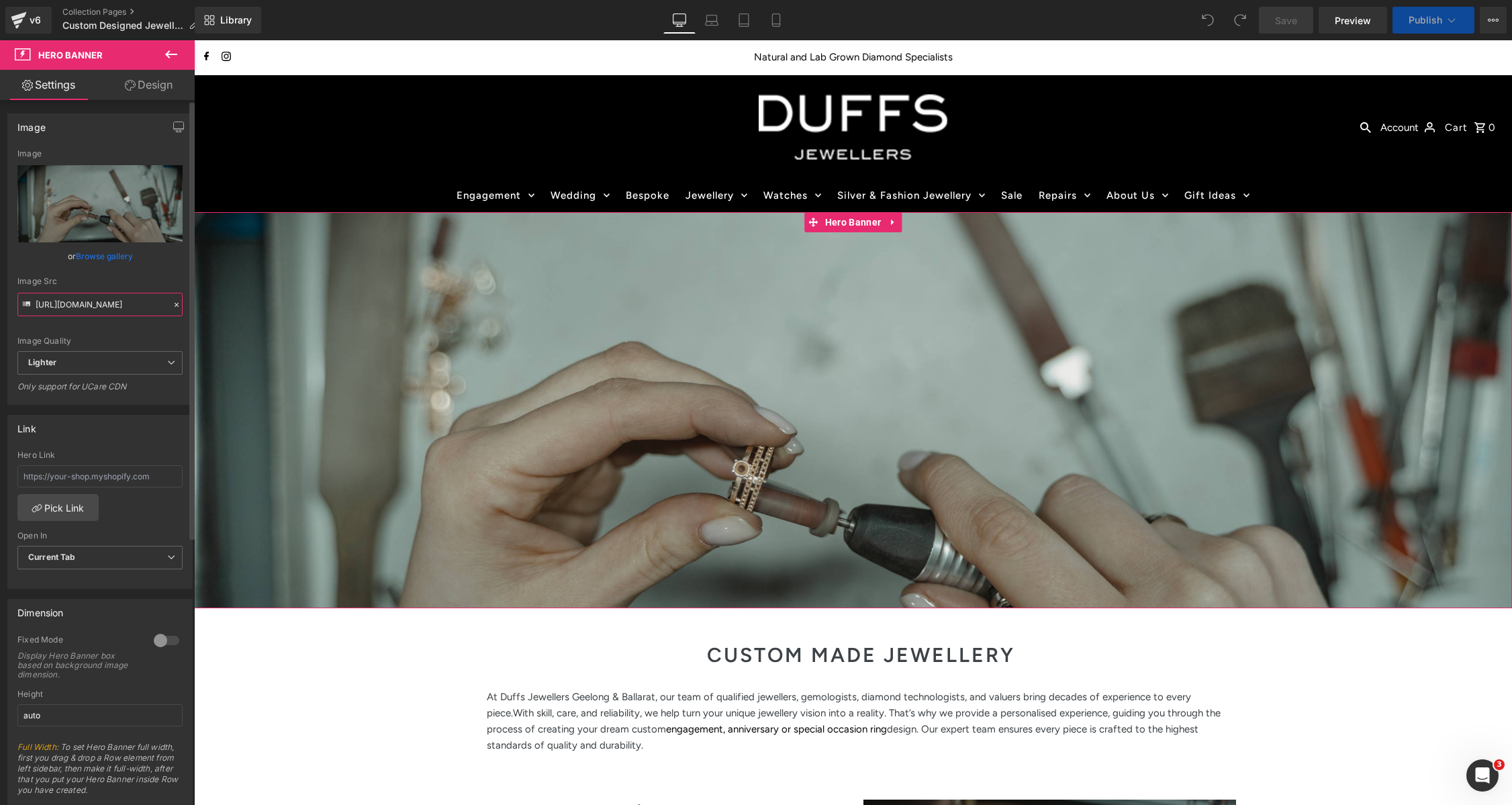
click at [121, 307] on input "https://ucarecdn.com/81a54e61-aac2-4c12-985d-d4ae7d0be33d/-/format/auto/-/previ…" at bounding box center [100, 305] width 165 height 24
drag, startPoint x: 305, startPoint y: 345, endPoint x: 200, endPoint y: 313, distance: 109.8
click at [98, 303] on input "https://ucarecdn.com/81a54e61-aac2-4c12-985d-d4ae7d0be33d/-/format/auto/-/previ…" at bounding box center [100, 305] width 165 height 24
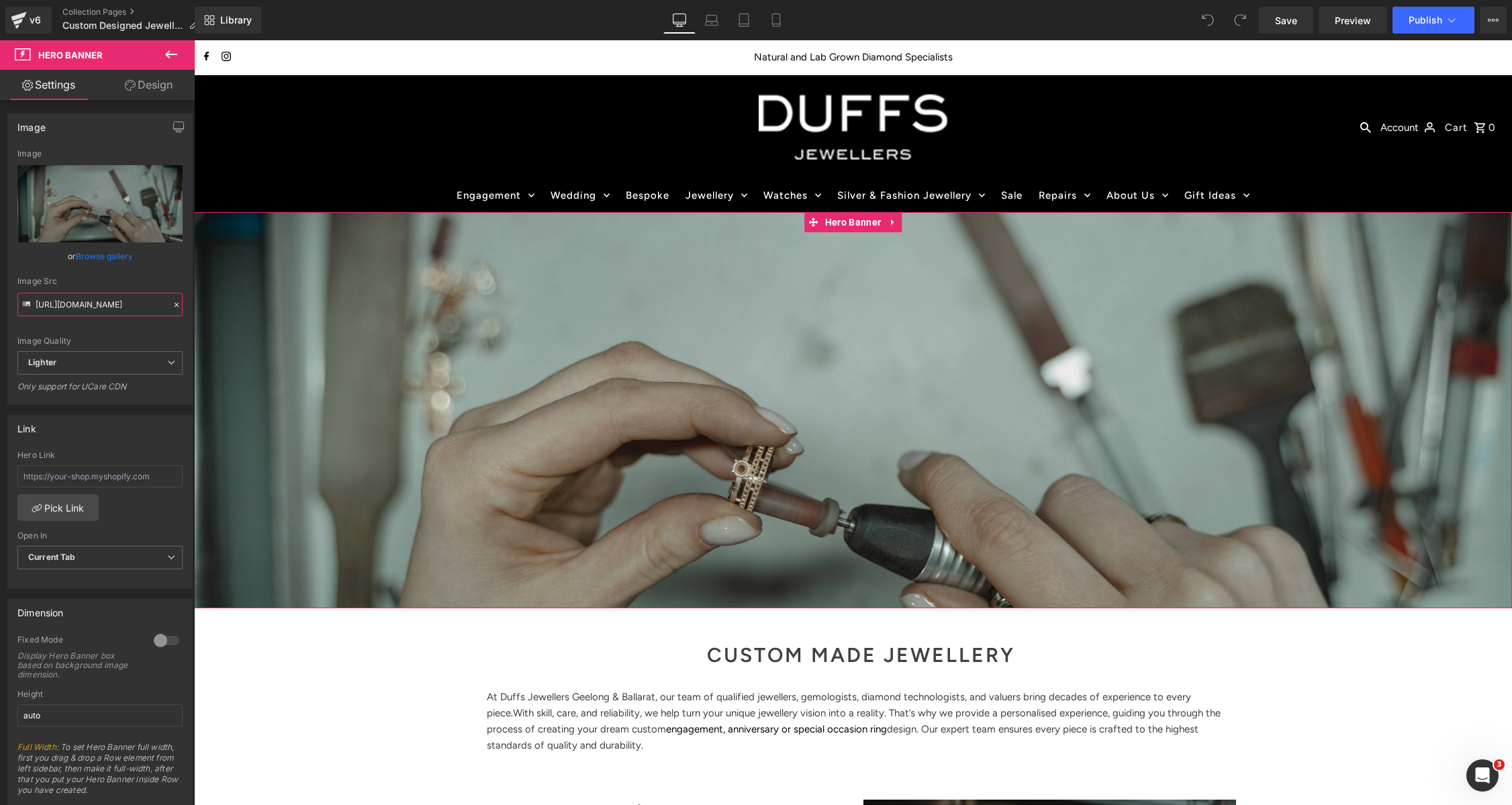
scroll to position [0, 494]
drag, startPoint x: 291, startPoint y: 346, endPoint x: 232, endPoint y: 317, distance: 65.7
click at [116, 305] on input "https://ucarecdn.com/81a54e61-aac2-4c12-985d-d4ae7d0be33d/-/format/auto/-/previ…" at bounding box center [100, 305] width 165 height 24
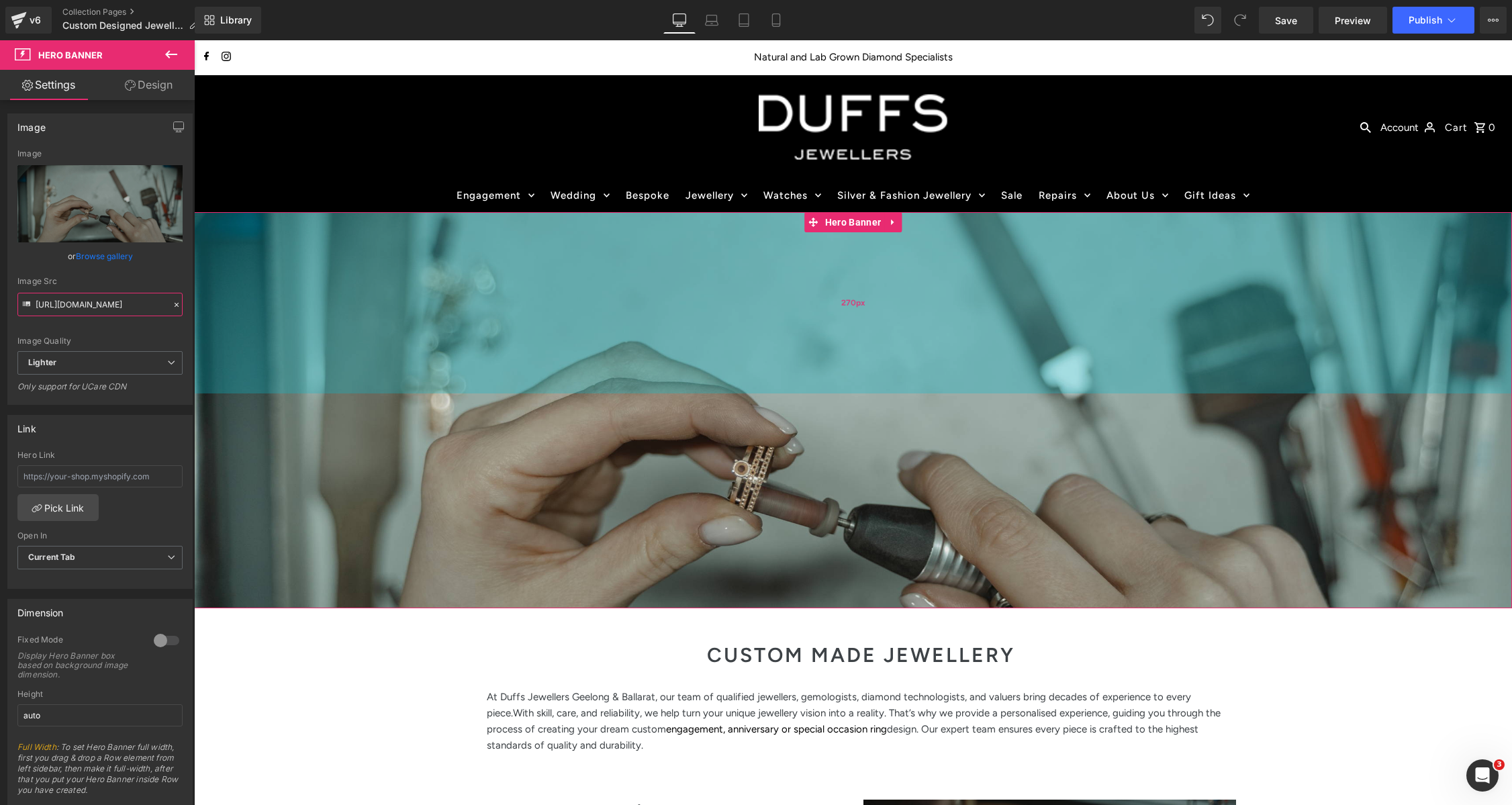
click at [1151, 388] on div "270px" at bounding box center [853, 303] width 1318 height 181
click at [1391, 380] on div "270px" at bounding box center [853, 303] width 1318 height 181
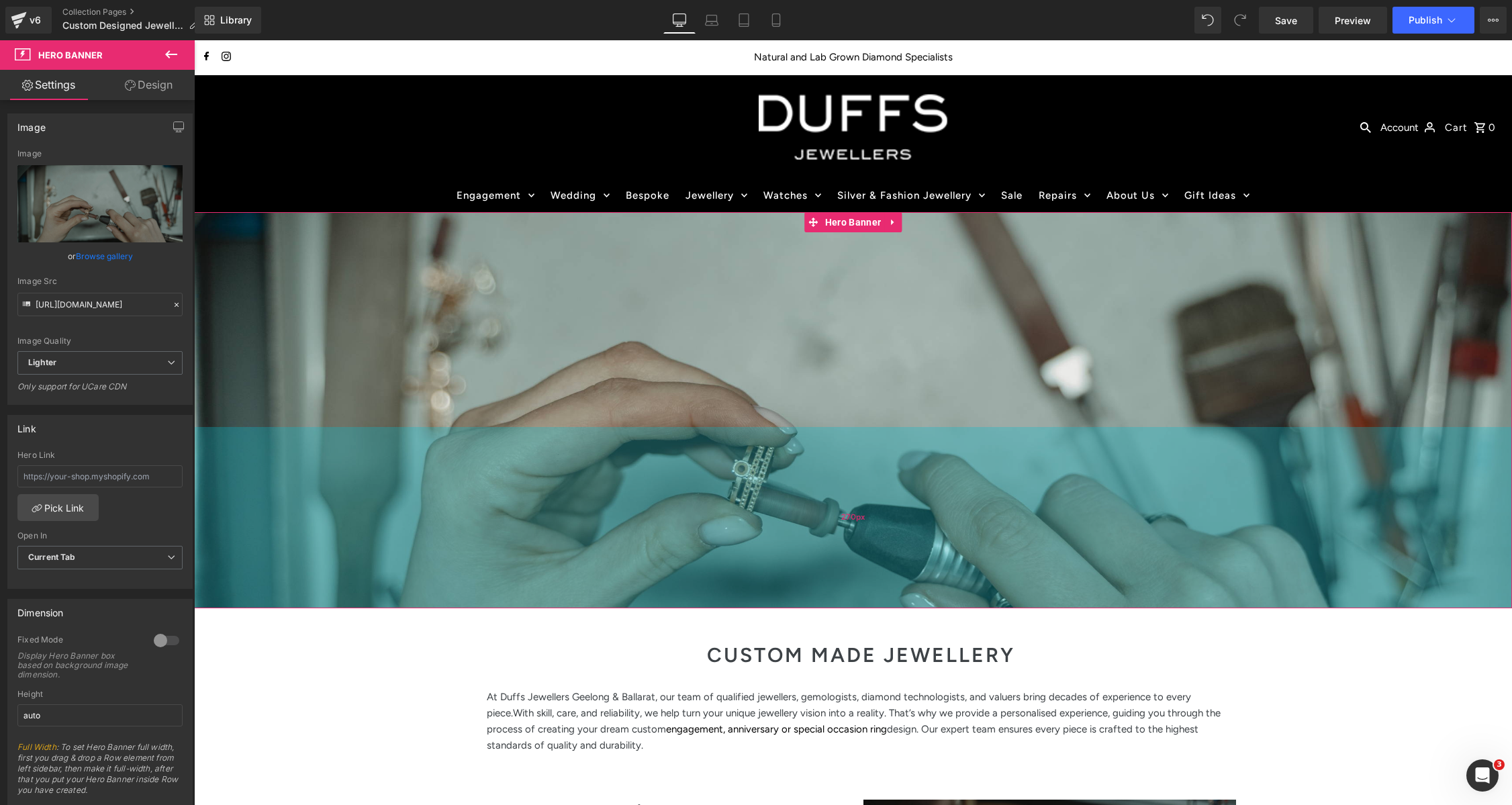
click at [1384, 441] on div "270px" at bounding box center [853, 517] width 1318 height 181
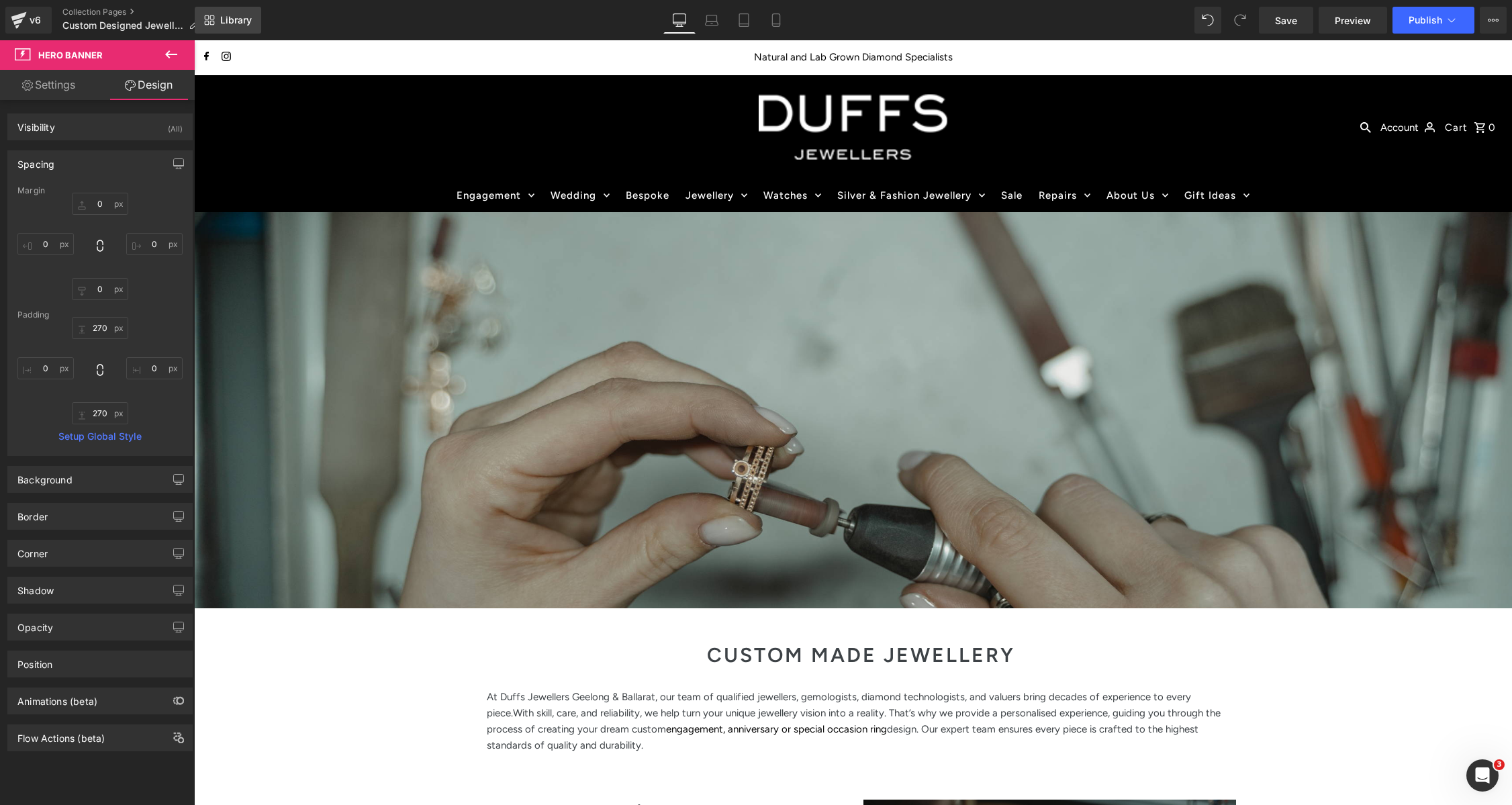
click at [216, 17] on link "Library" at bounding box center [228, 20] width 67 height 27
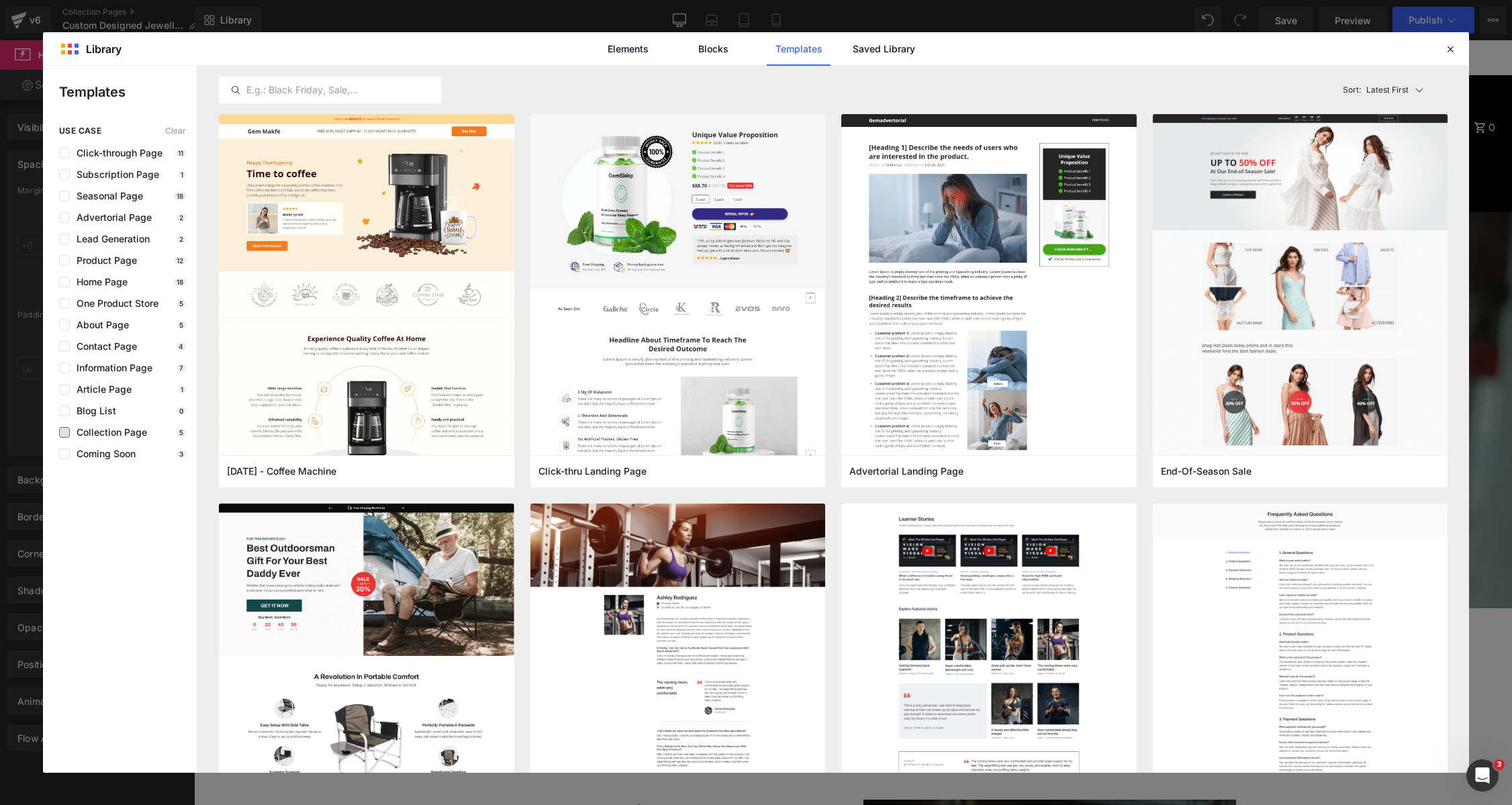
click at [107, 433] on span "Collection Page" at bounding box center [108, 432] width 77 height 11
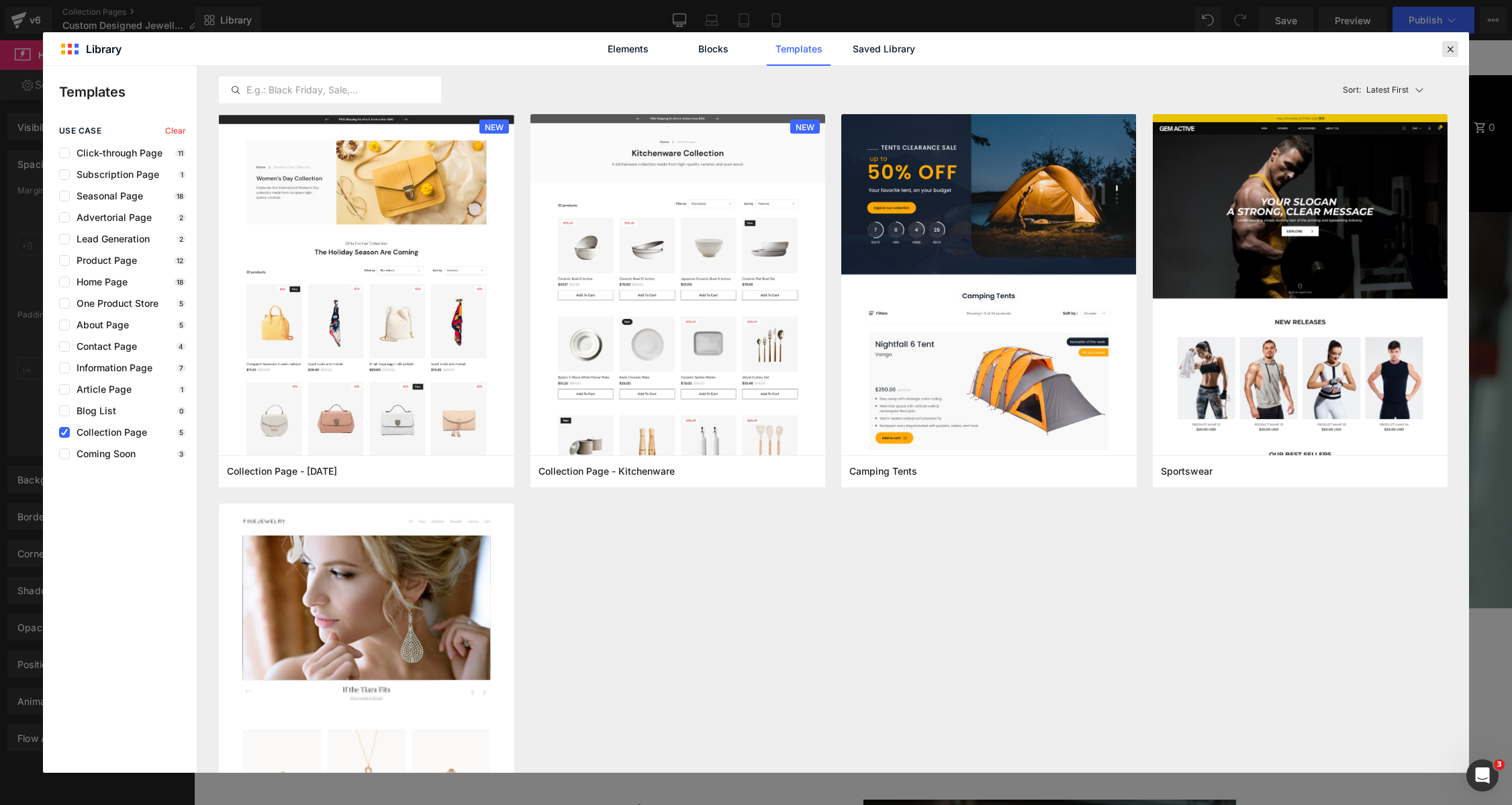
click at [1445, 51] on icon at bounding box center [1450, 49] width 12 height 12
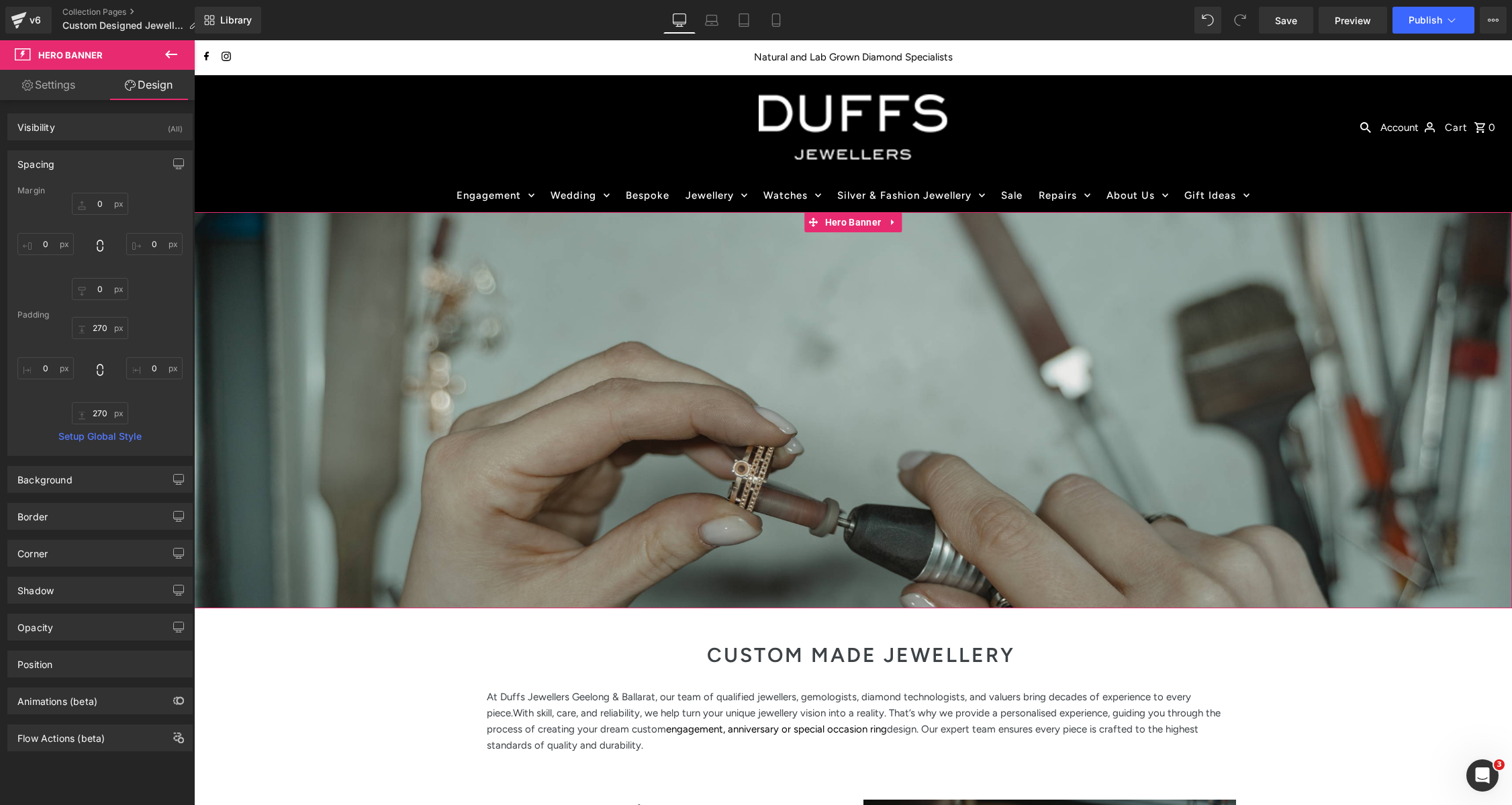
click at [51, 91] on link "Settings" at bounding box center [48, 84] width 98 height 30
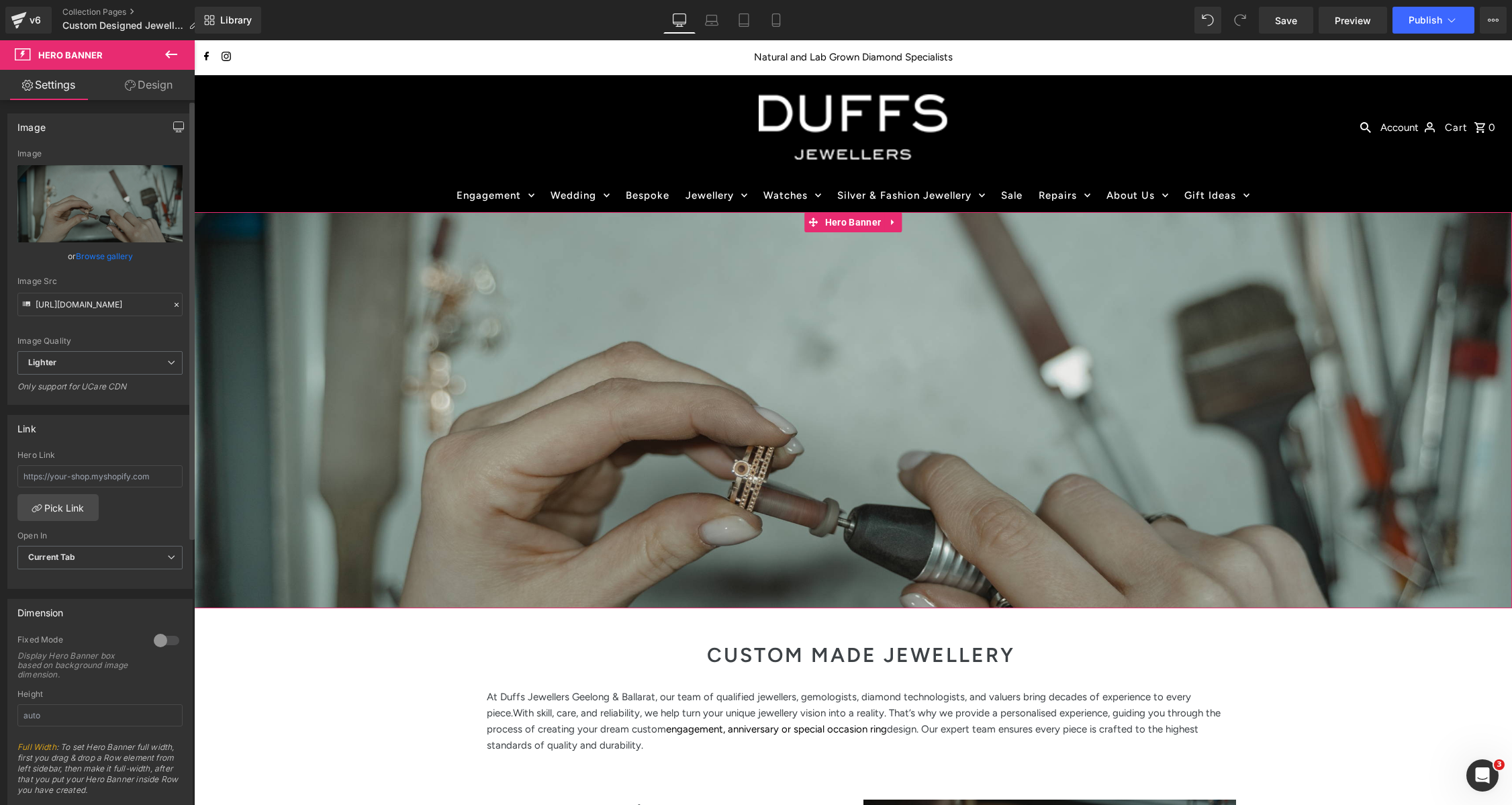
click at [173, 122] on icon "button" at bounding box center [178, 126] width 11 height 11
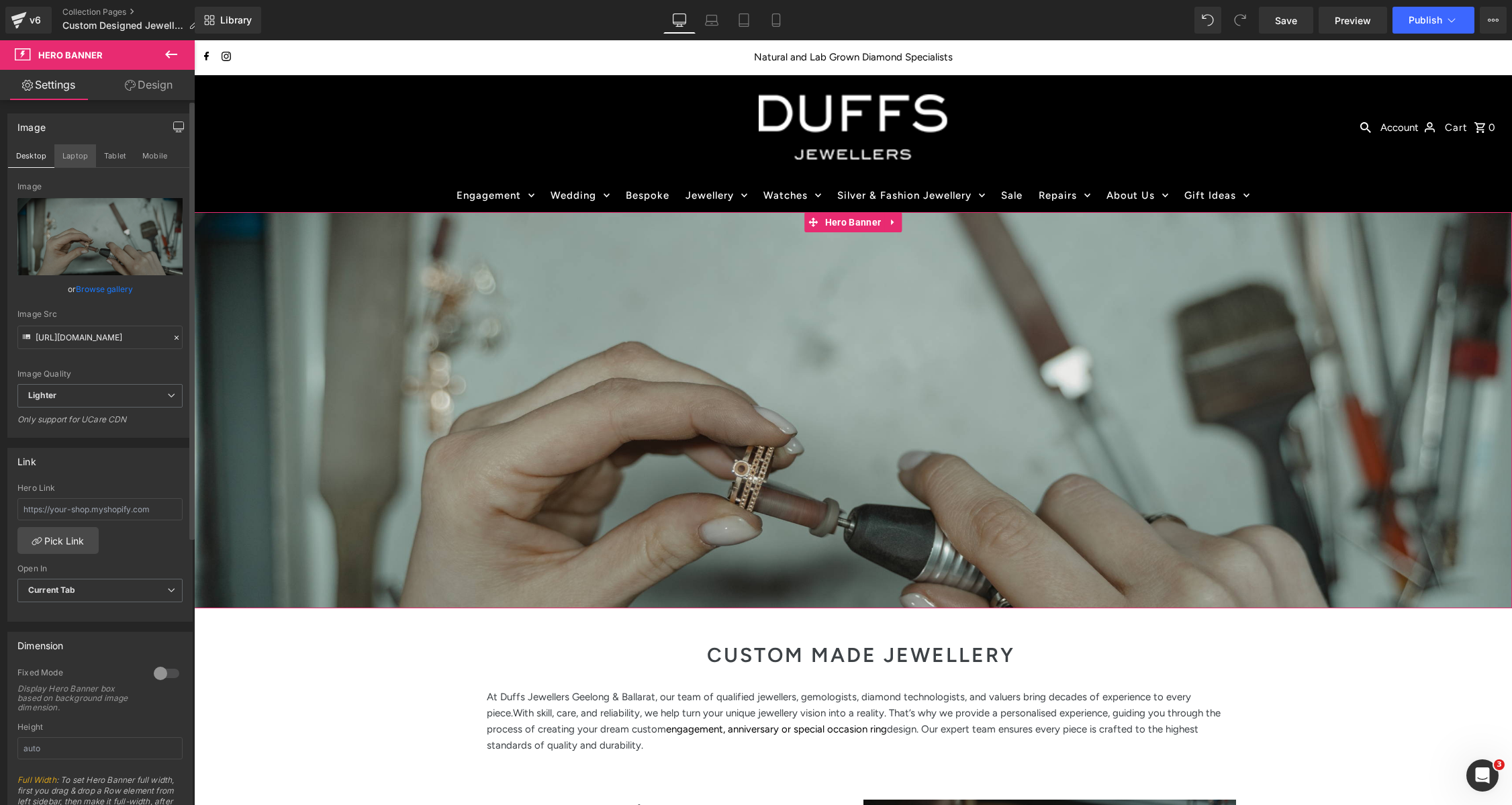
click at [75, 154] on button "Laptop" at bounding box center [75, 156] width 42 height 23
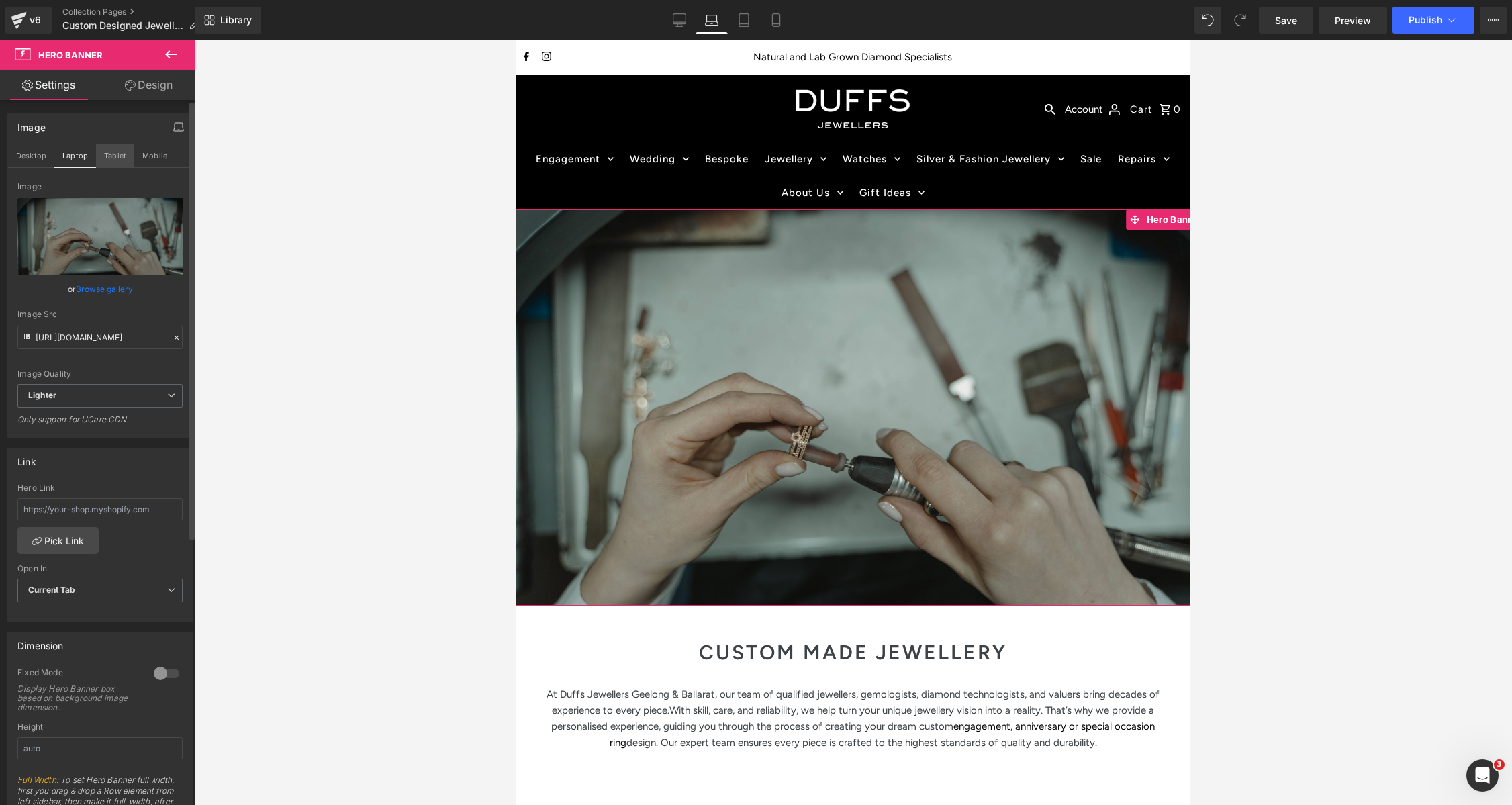
click at [109, 154] on button "Tablet" at bounding box center [115, 156] width 38 height 23
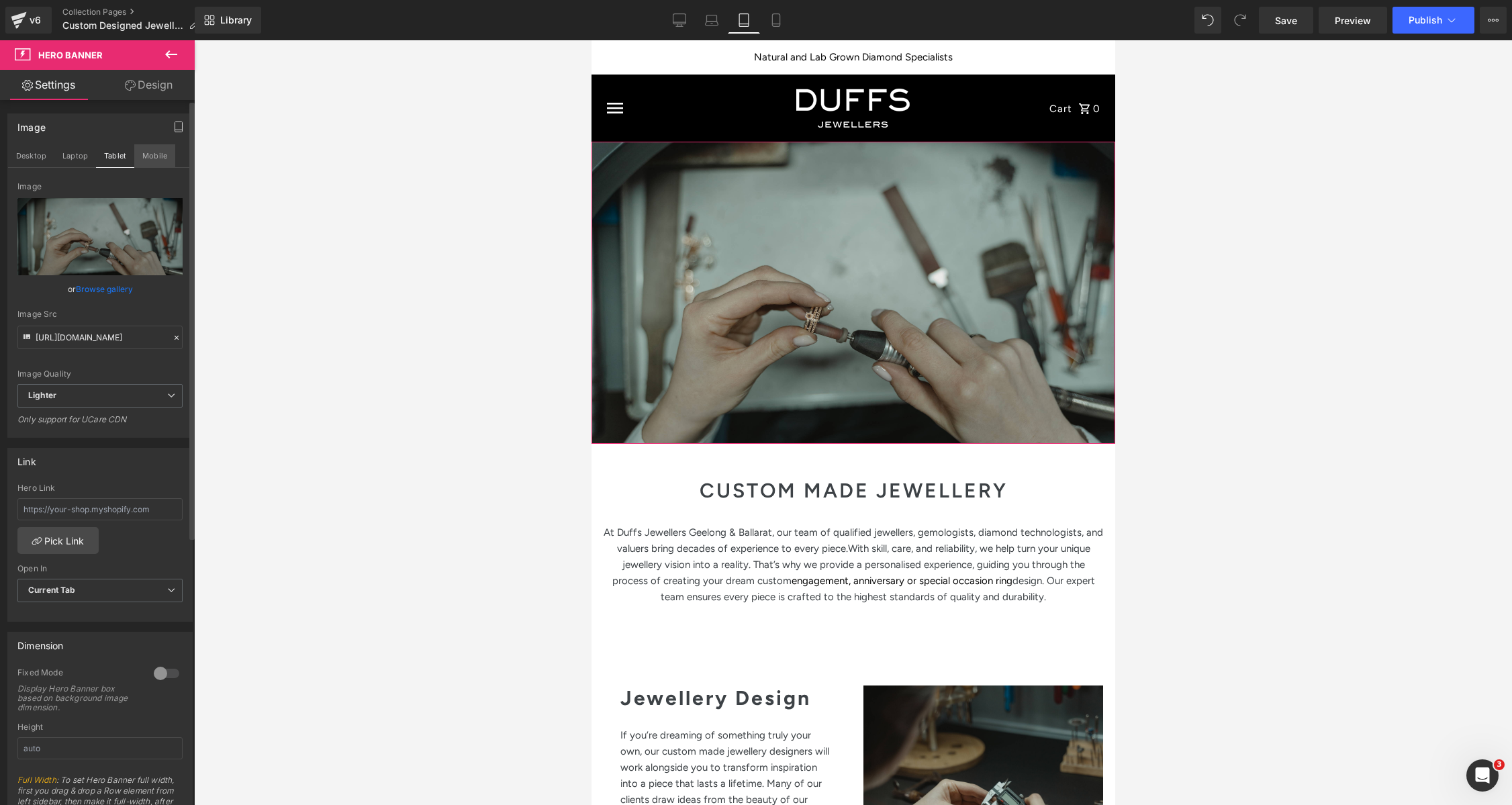
click at [155, 155] on button "Mobile" at bounding box center [155, 156] width 41 height 23
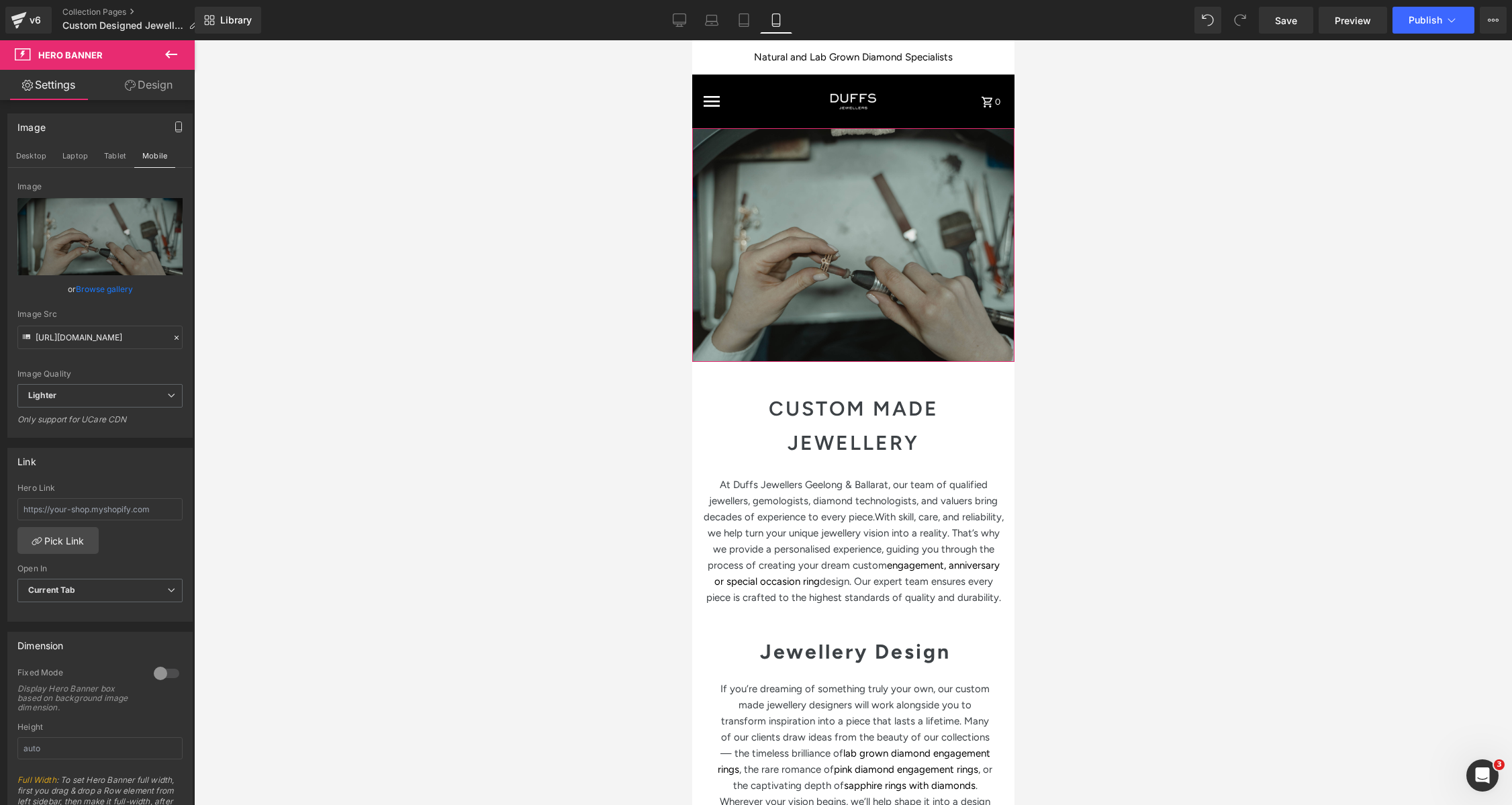
click at [176, 126] on icon "button" at bounding box center [179, 127] width 6 height 10
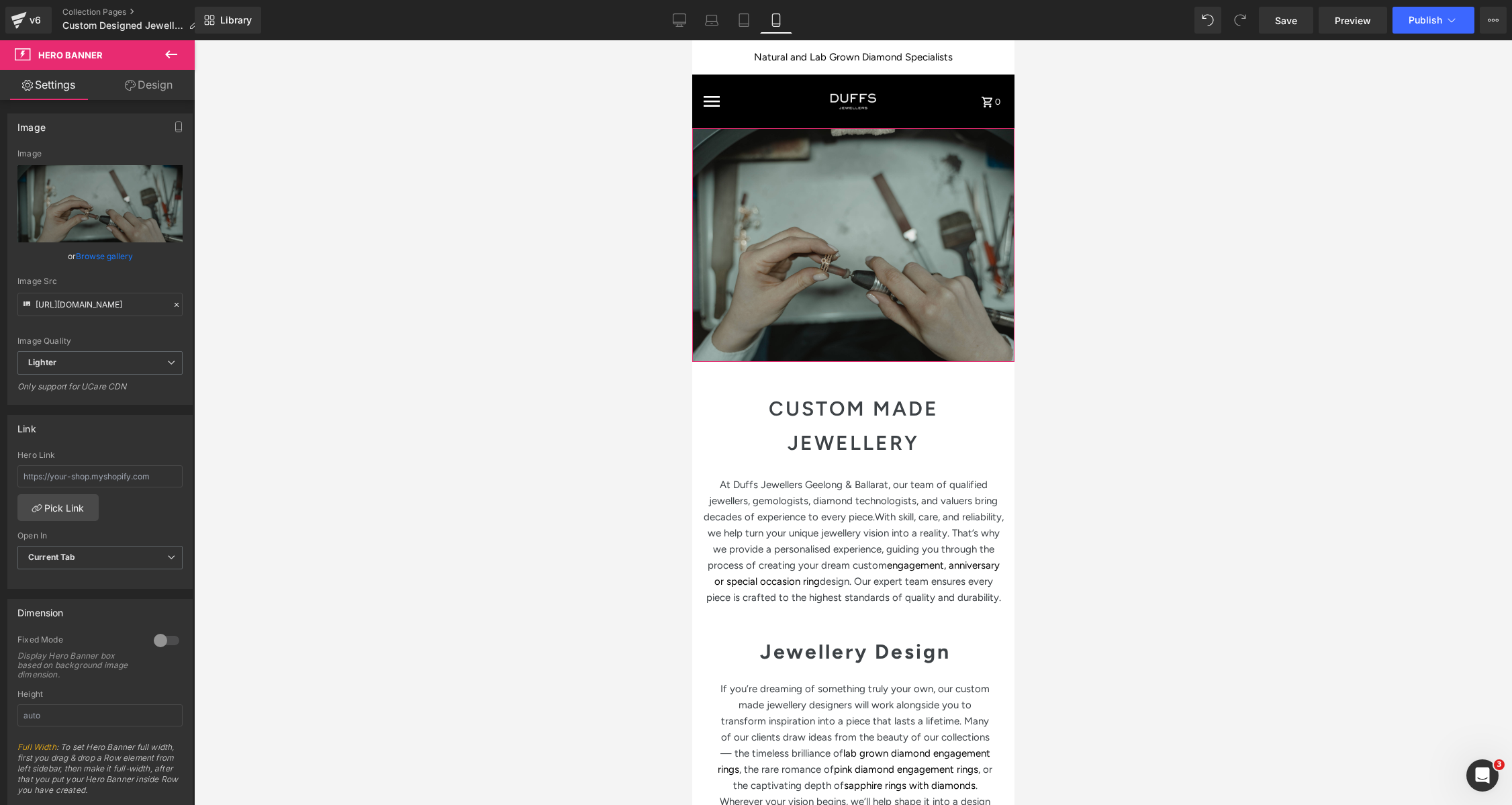
click at [109, 258] on link "Browse gallery" at bounding box center [104, 256] width 57 height 24
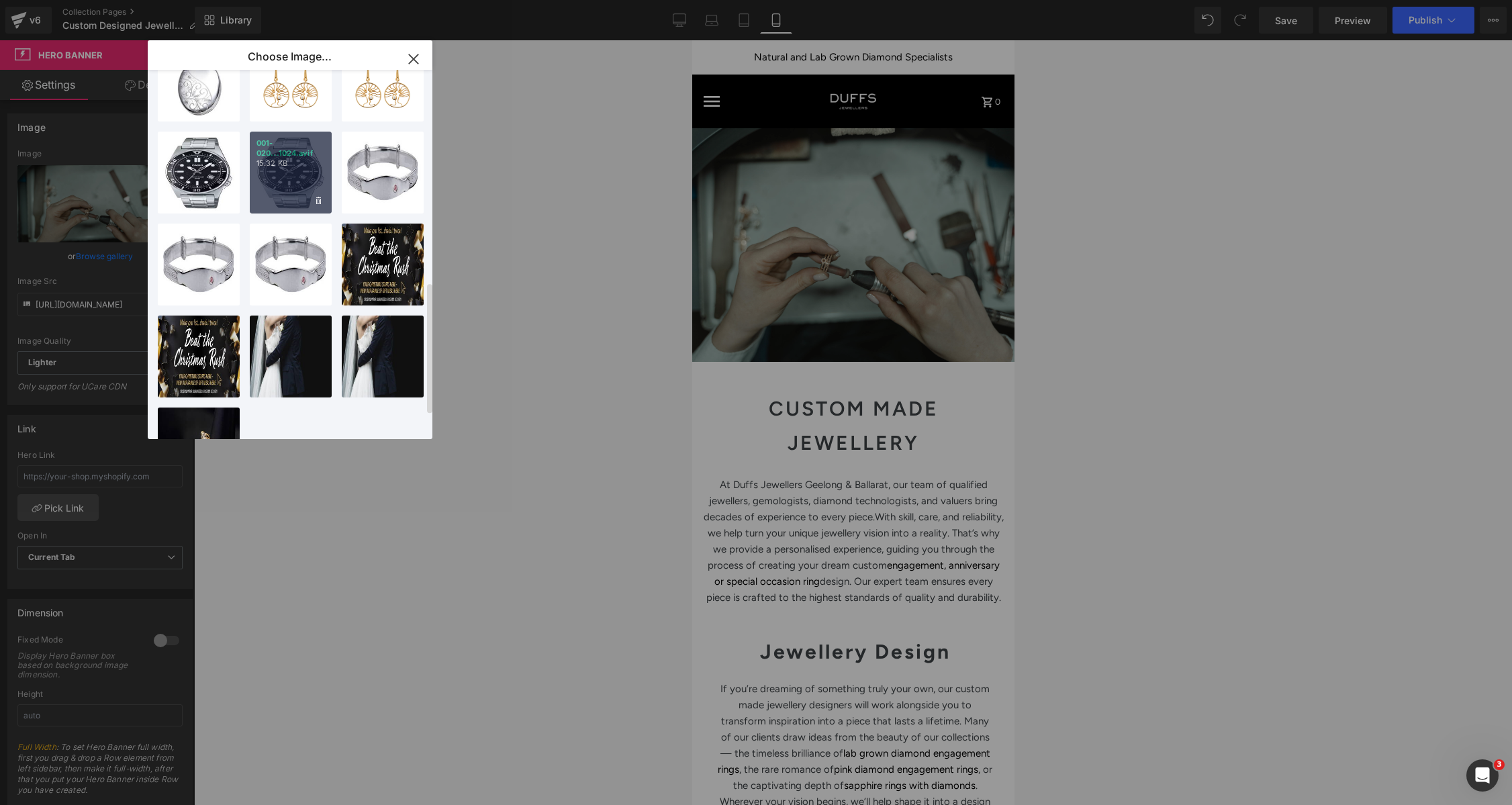
scroll to position [663, 0]
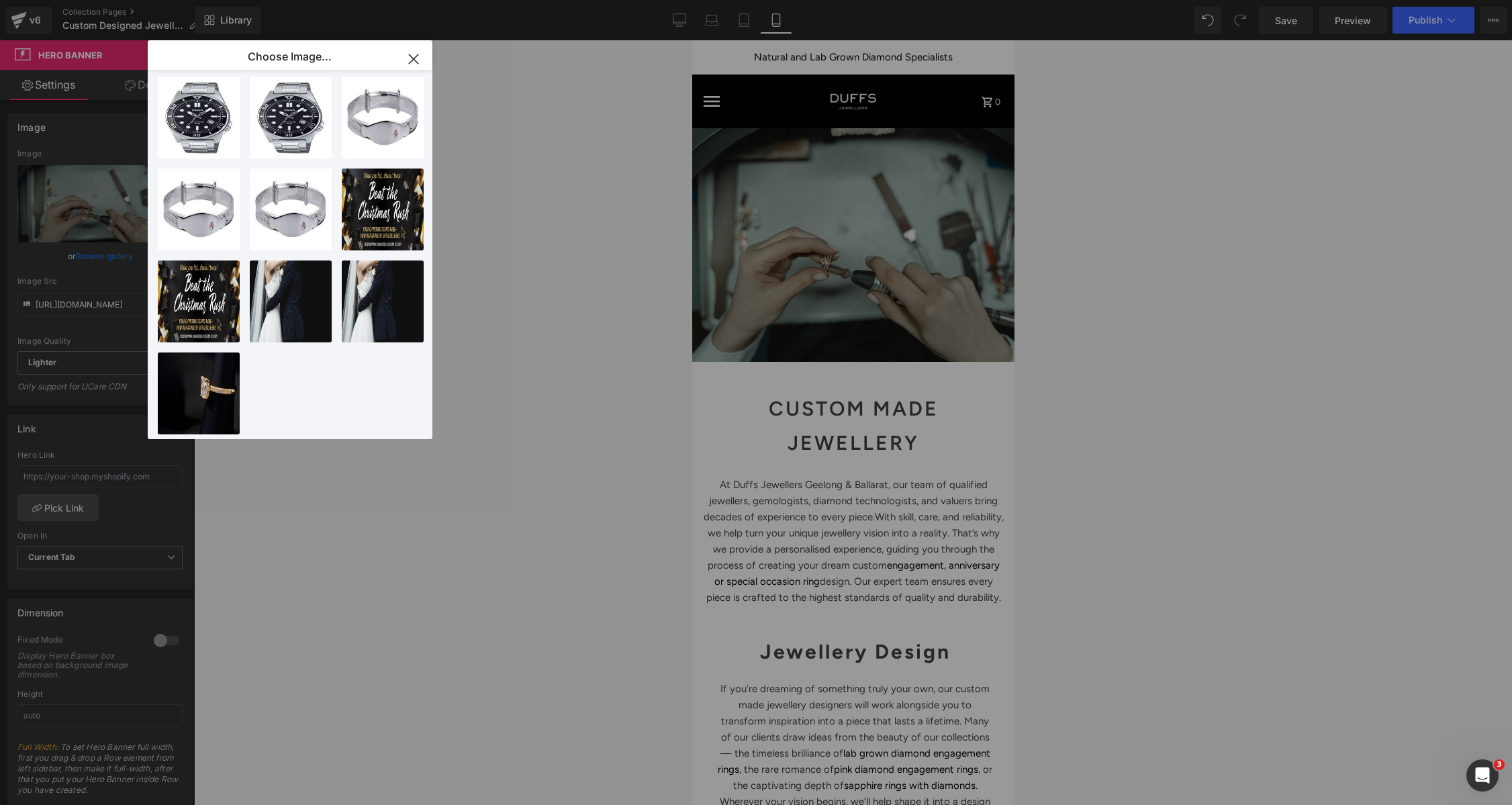
click at [412, 59] on icon "button" at bounding box center [413, 59] width 21 height 21
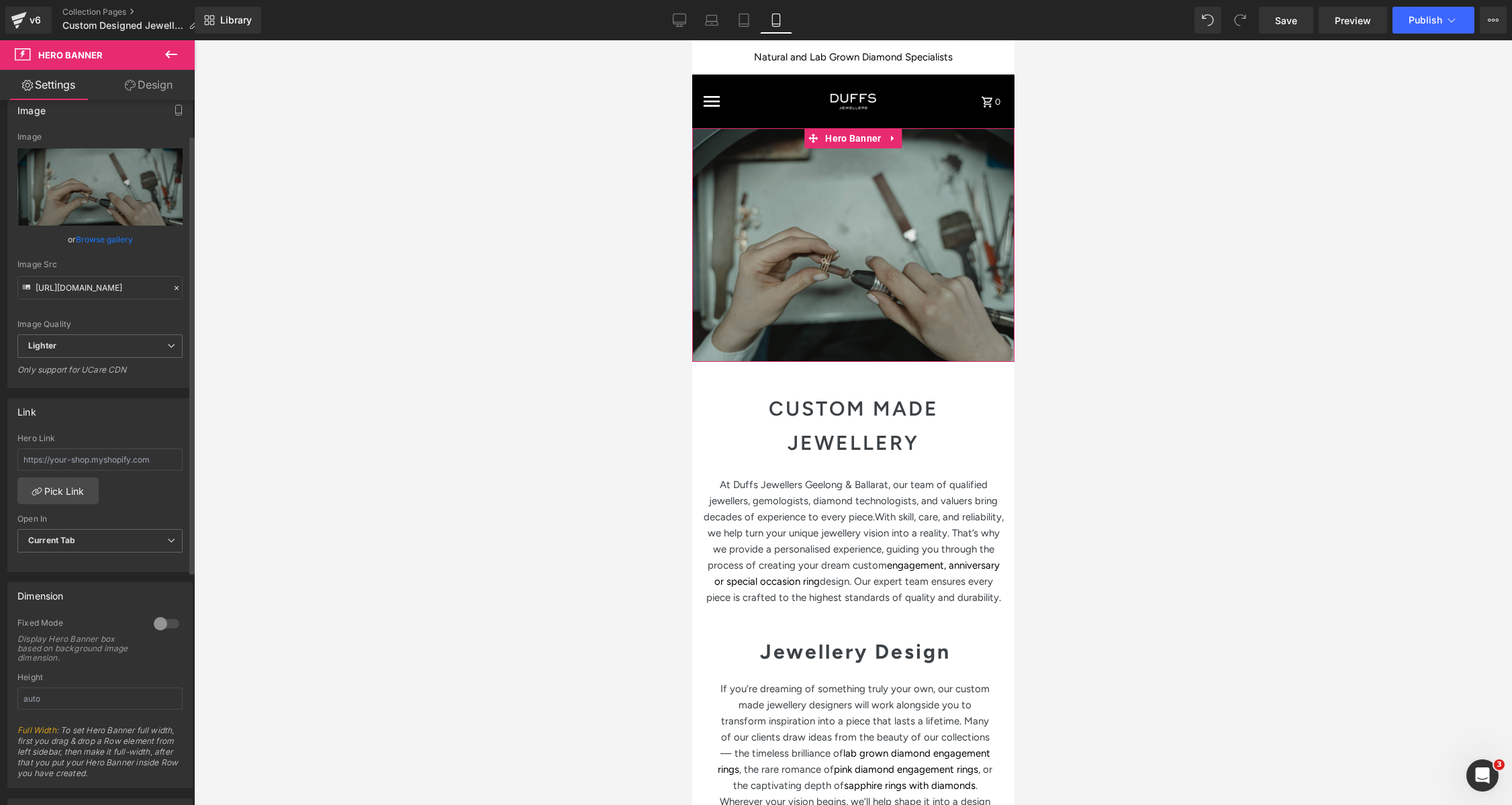
scroll to position [8, 0]
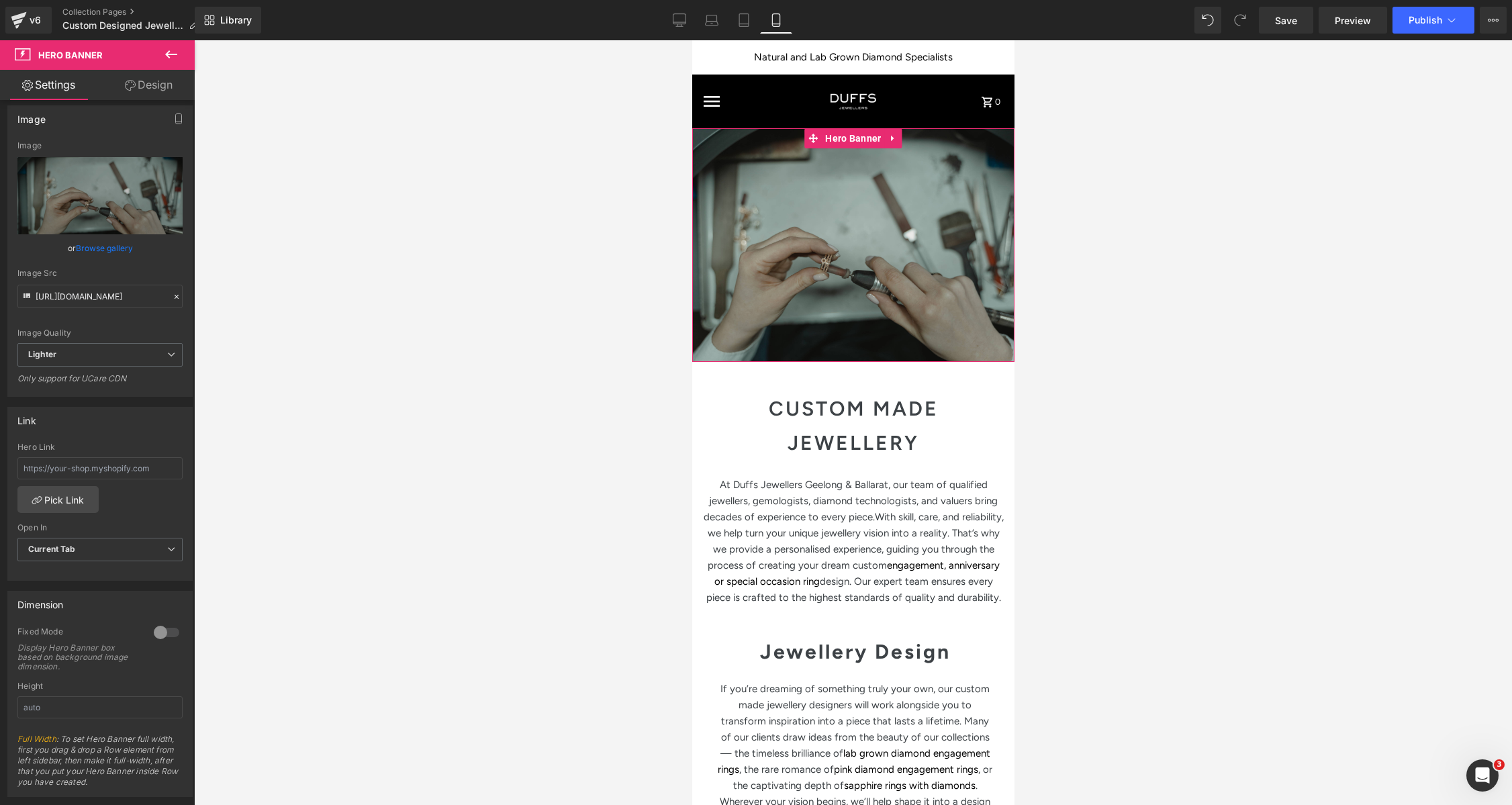
click at [148, 81] on link "Design" at bounding box center [148, 84] width 98 height 30
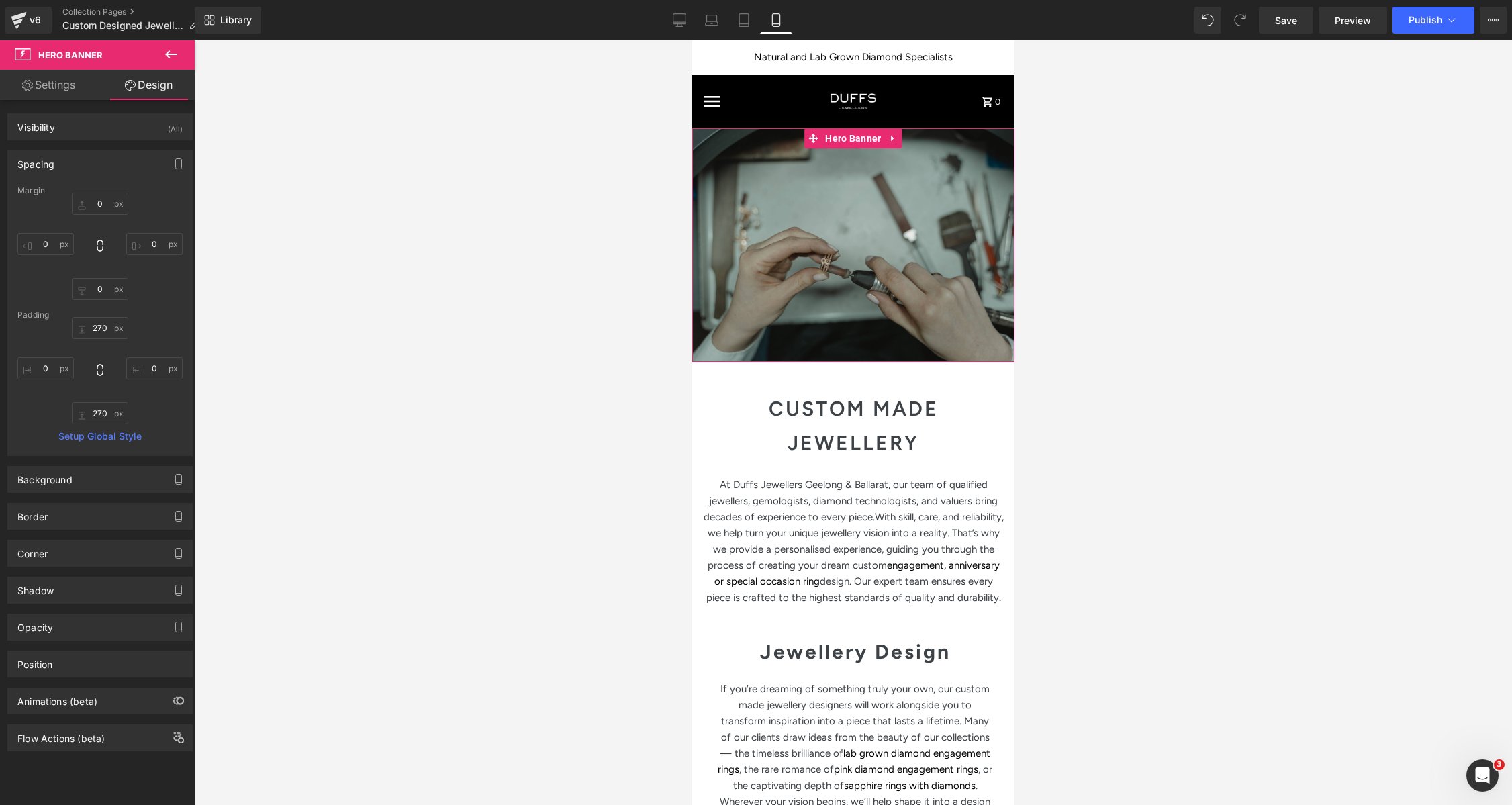
type input "0"
type input "98"
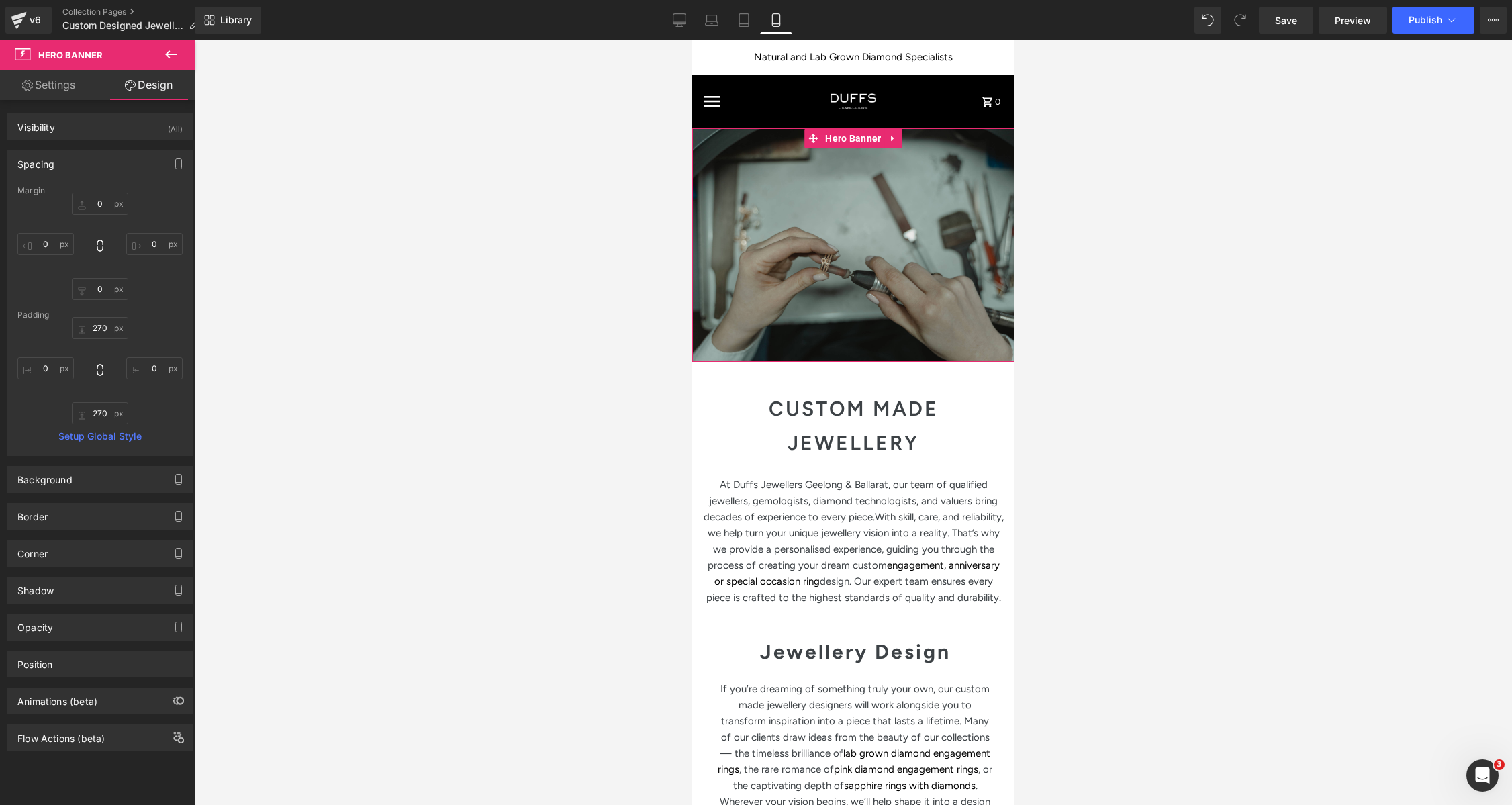
type input "0"
type input "200"
type input "0"
click at [39, 480] on div "Background" at bounding box center [45, 476] width 55 height 19
click at [68, 88] on link "Settings" at bounding box center [48, 84] width 98 height 30
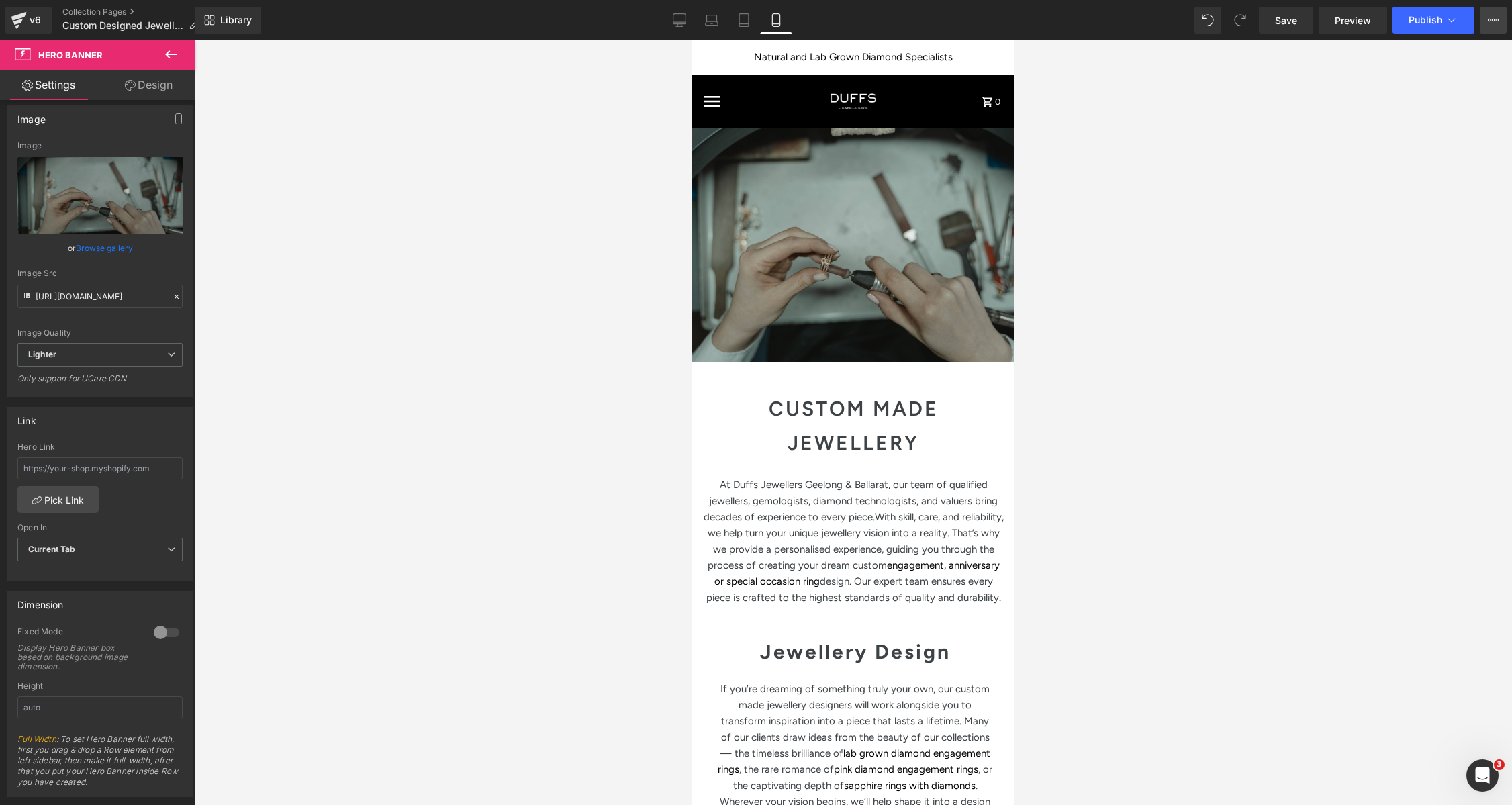
click at [1494, 22] on icon at bounding box center [1493, 20] width 11 height 11
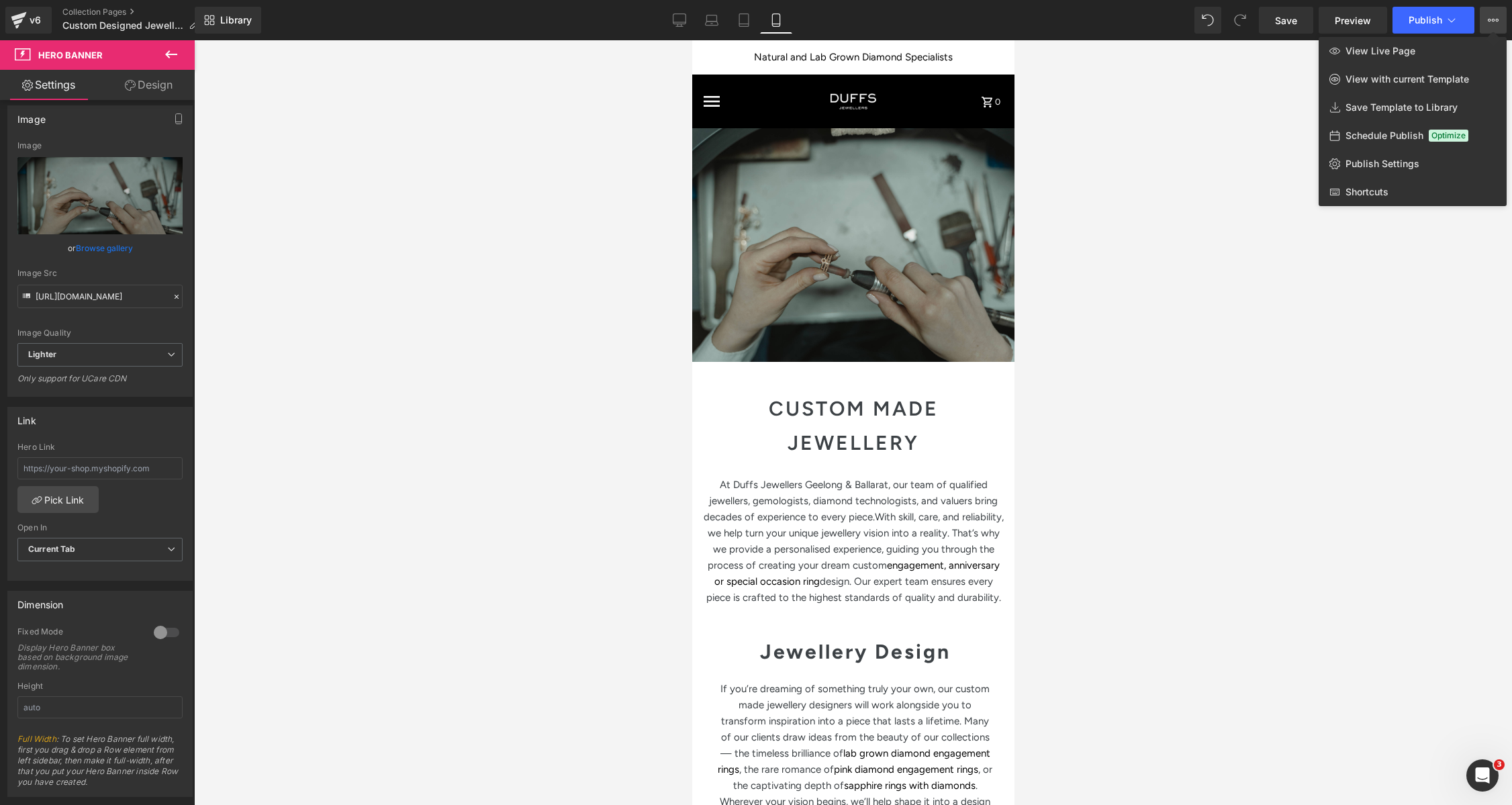
click at [1138, 264] on div at bounding box center [853, 422] width 1318 height 765
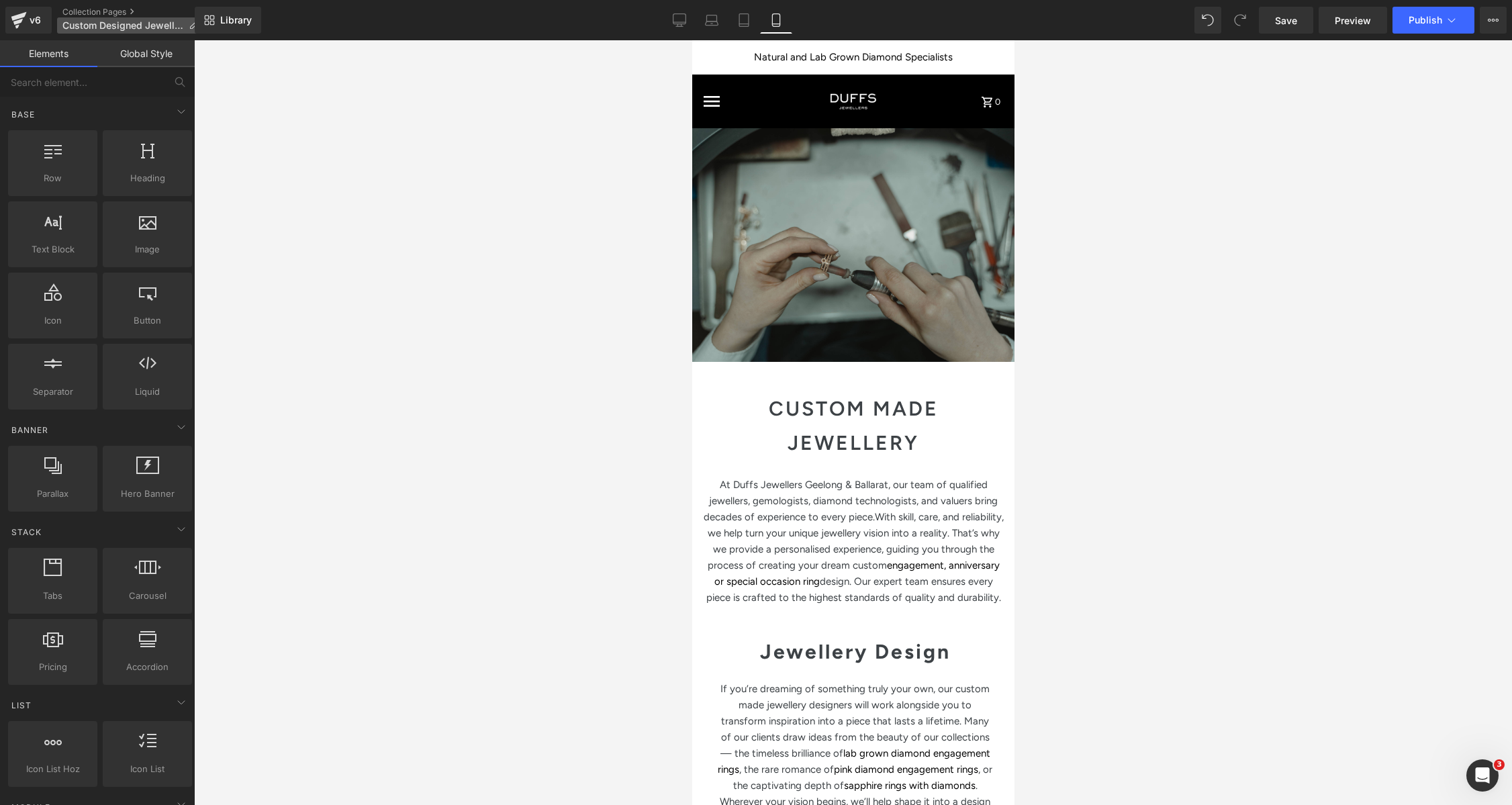
click at [192, 27] on icon at bounding box center [193, 25] width 10 height 10
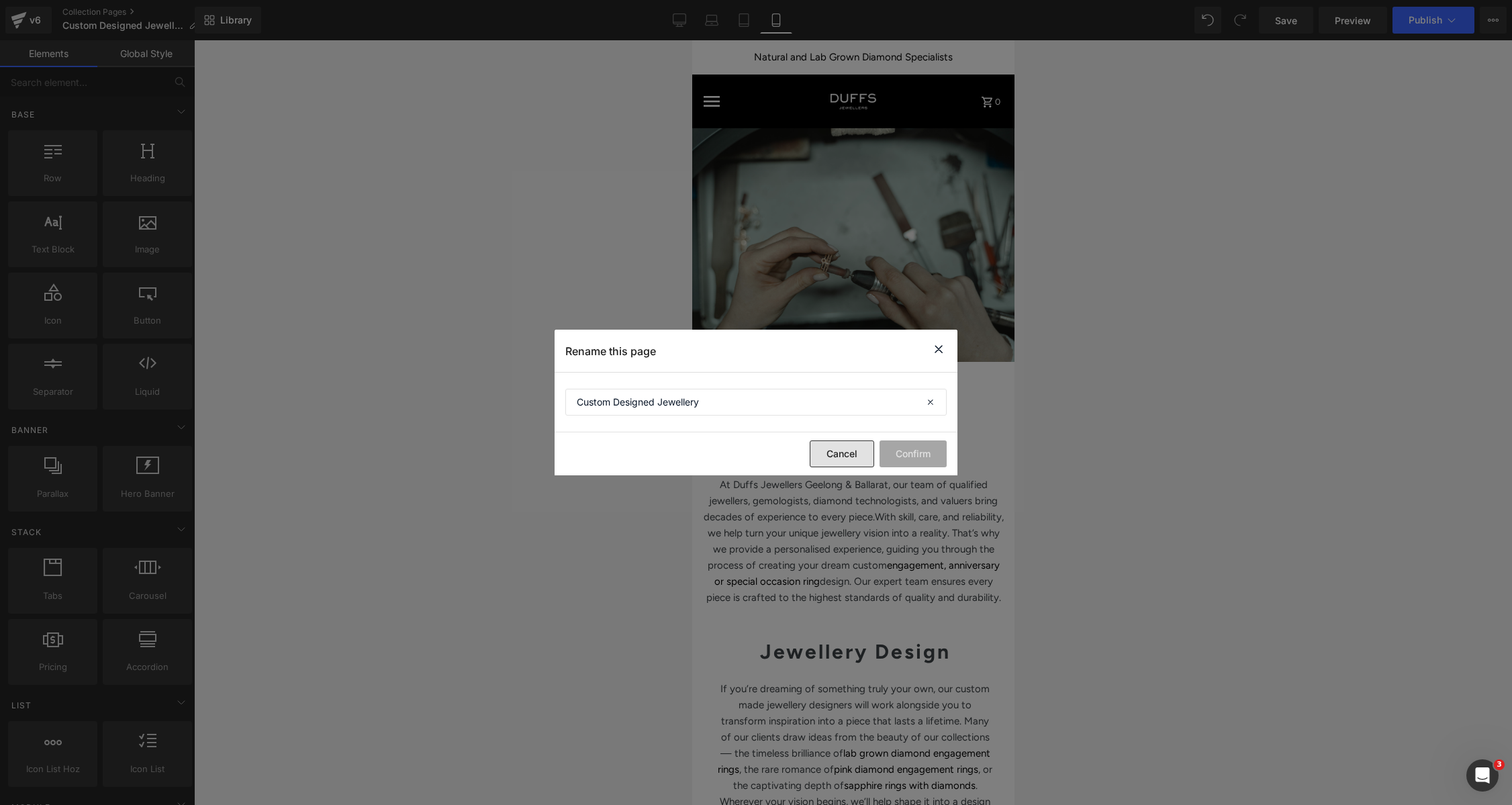
click at [835, 450] on button "Cancel" at bounding box center [842, 454] width 65 height 27
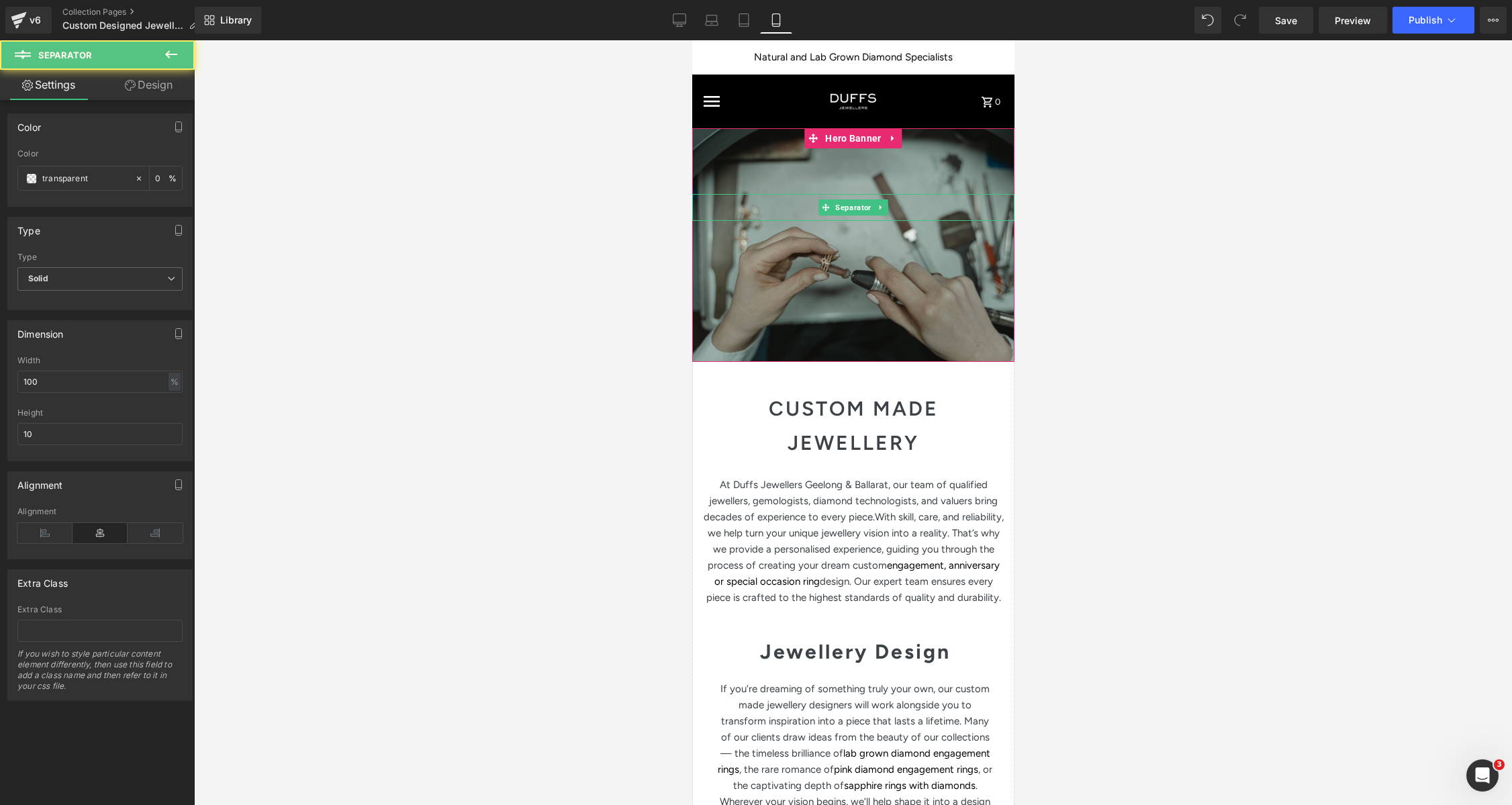
click at [747, 198] on div at bounding box center [853, 207] width 322 height 27
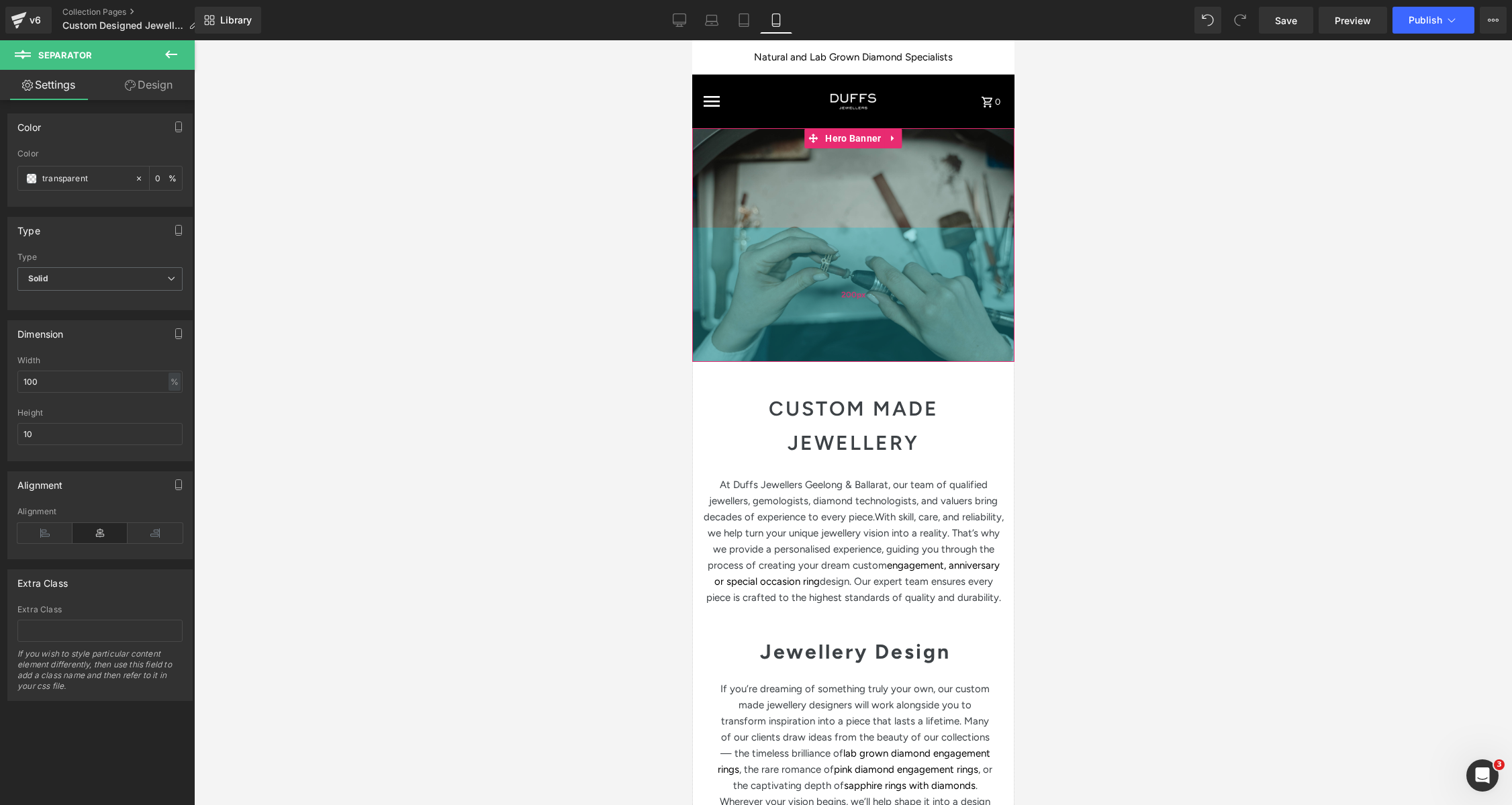
click at [894, 334] on div "200px" at bounding box center [853, 295] width 322 height 134
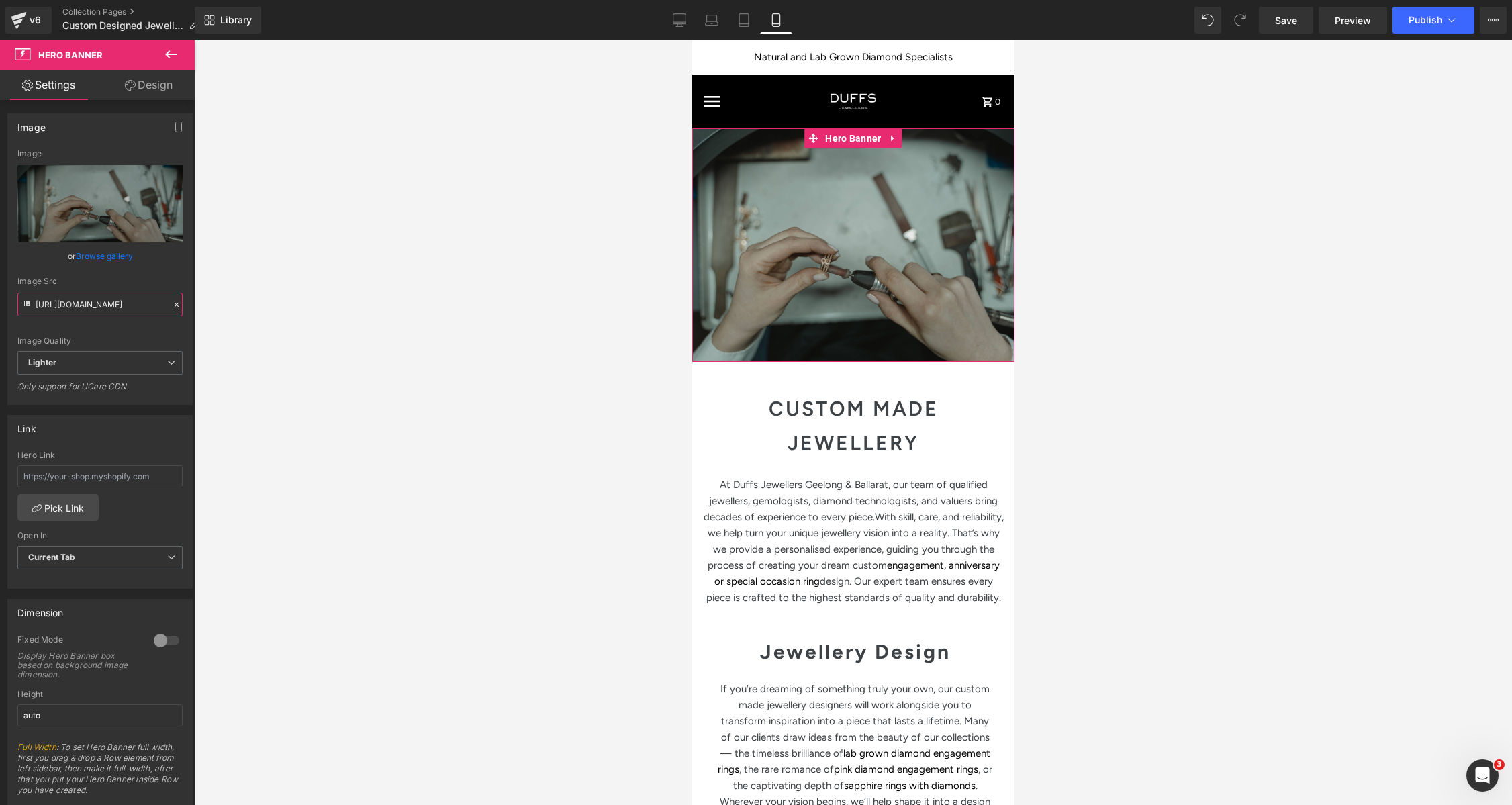
click at [121, 303] on input "https://ucarecdn.com/81a54e61-aac2-4c12-985d-d4ae7d0be33d/-/format/auto/-/previ…" at bounding box center [100, 305] width 165 height 24
click at [23, 303] on icon at bounding box center [27, 306] width 15 height 15
click at [26, 306] on icon at bounding box center [26, 304] width 7 height 4
click at [26, 306] on icon at bounding box center [26, 304] width 7 height 4
click at [60, 306] on input "https://ucarecdn.com/81a54e61-aac2-4c12-985d-d4ae7d0be33d/-/format/auto/-/previ…" at bounding box center [100, 305] width 165 height 24
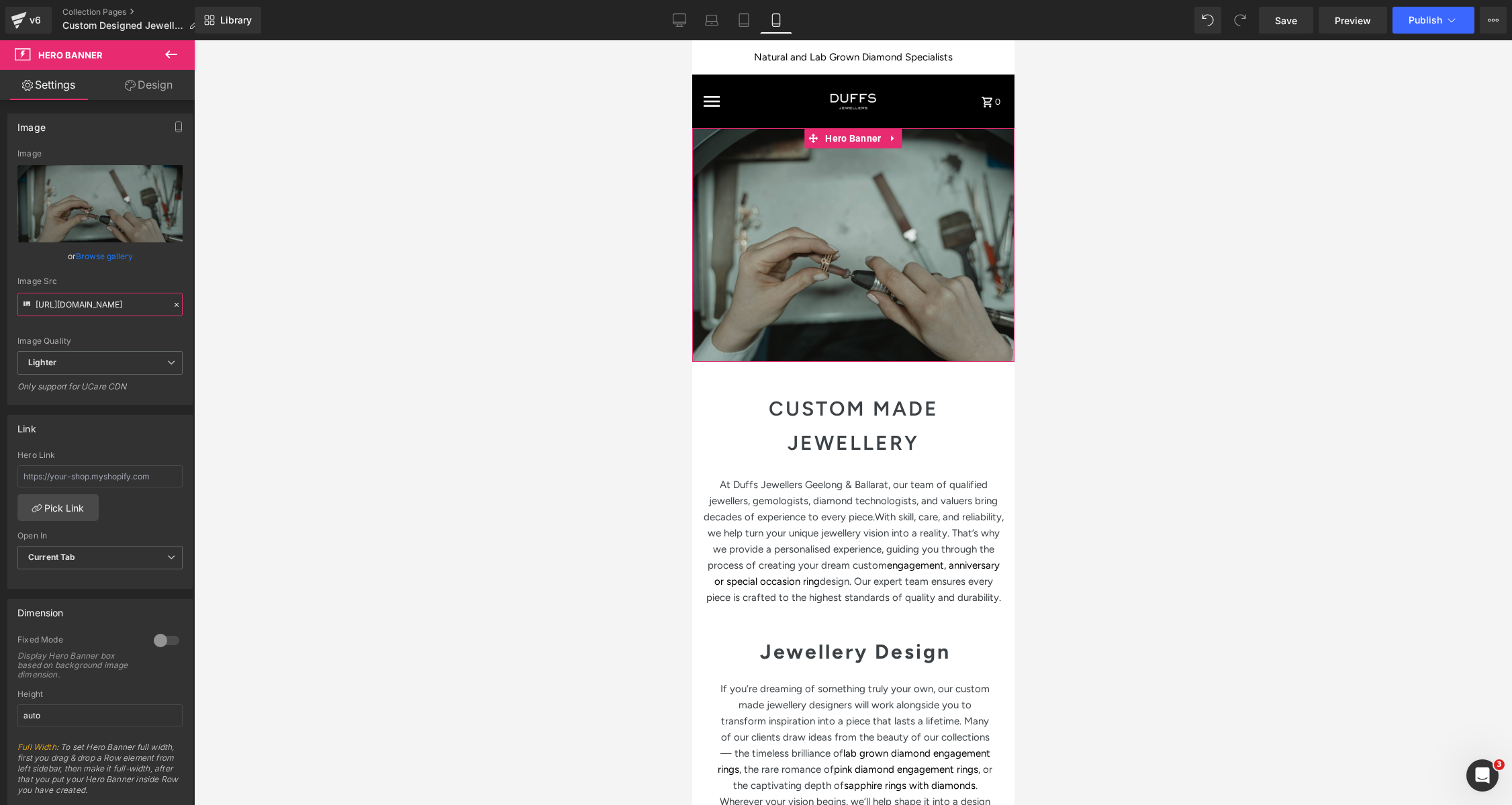
click at [59, 308] on input "https://ucarecdn.com/81a54e61-aac2-4c12-985d-d4ae7d0be33d/-/format/auto/-/previ…" at bounding box center [100, 305] width 165 height 24
drag, startPoint x: 117, startPoint y: 304, endPoint x: 73, endPoint y: 302, distance: 44.0
click at [0, 303] on html "You are previewing how the will restyle your page. You can not edit Elements in…" at bounding box center [756, 402] width 1512 height 805
click at [1212, 380] on div at bounding box center [853, 422] width 1318 height 765
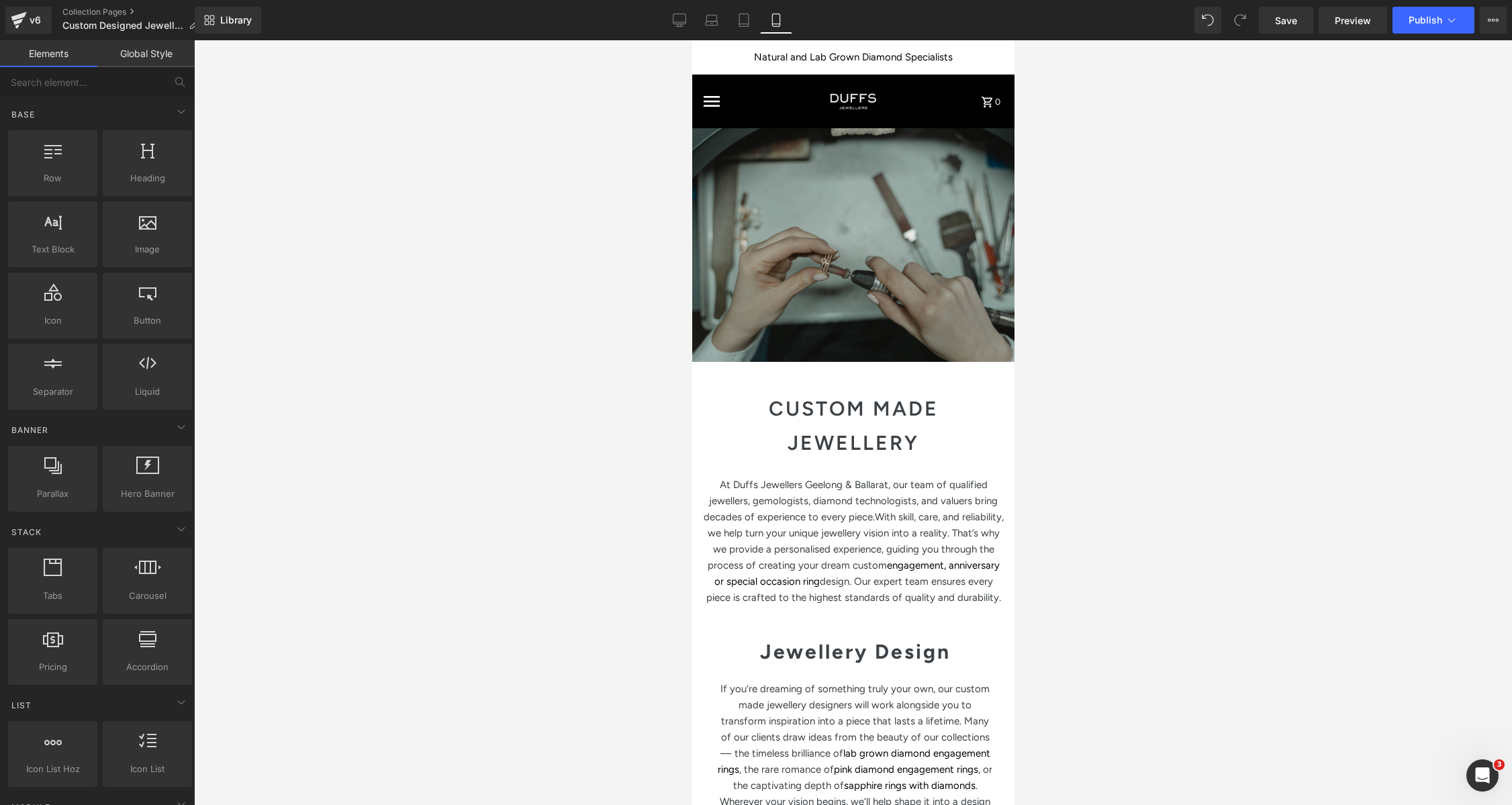
click at [1181, 381] on div at bounding box center [853, 422] width 1318 height 765
drag, startPoint x: 677, startPoint y: 22, endPoint x: 1160, endPoint y: 341, distance: 578.8
click at [677, 22] on icon at bounding box center [679, 22] width 12 height 0
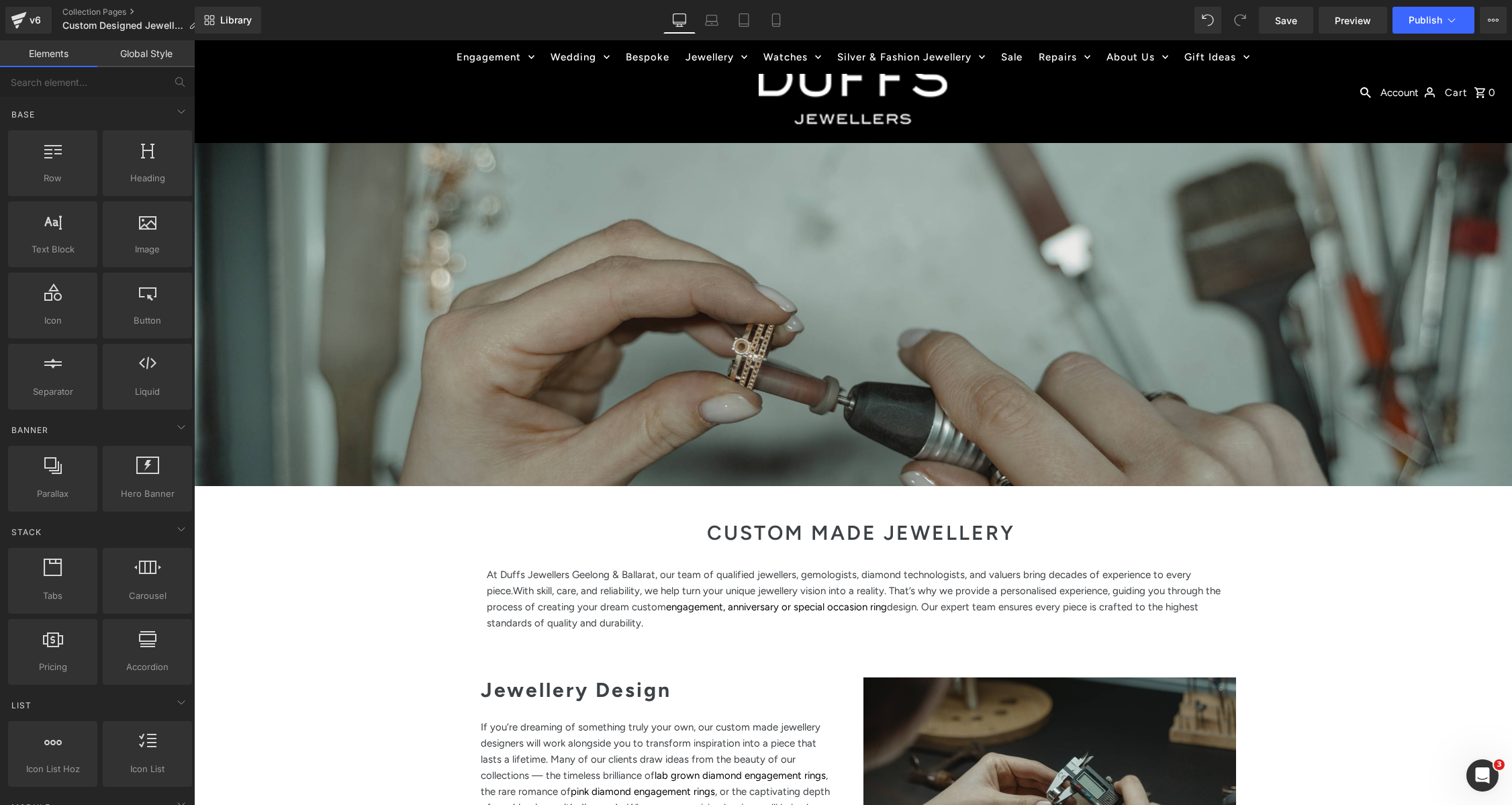
scroll to position [0, 0]
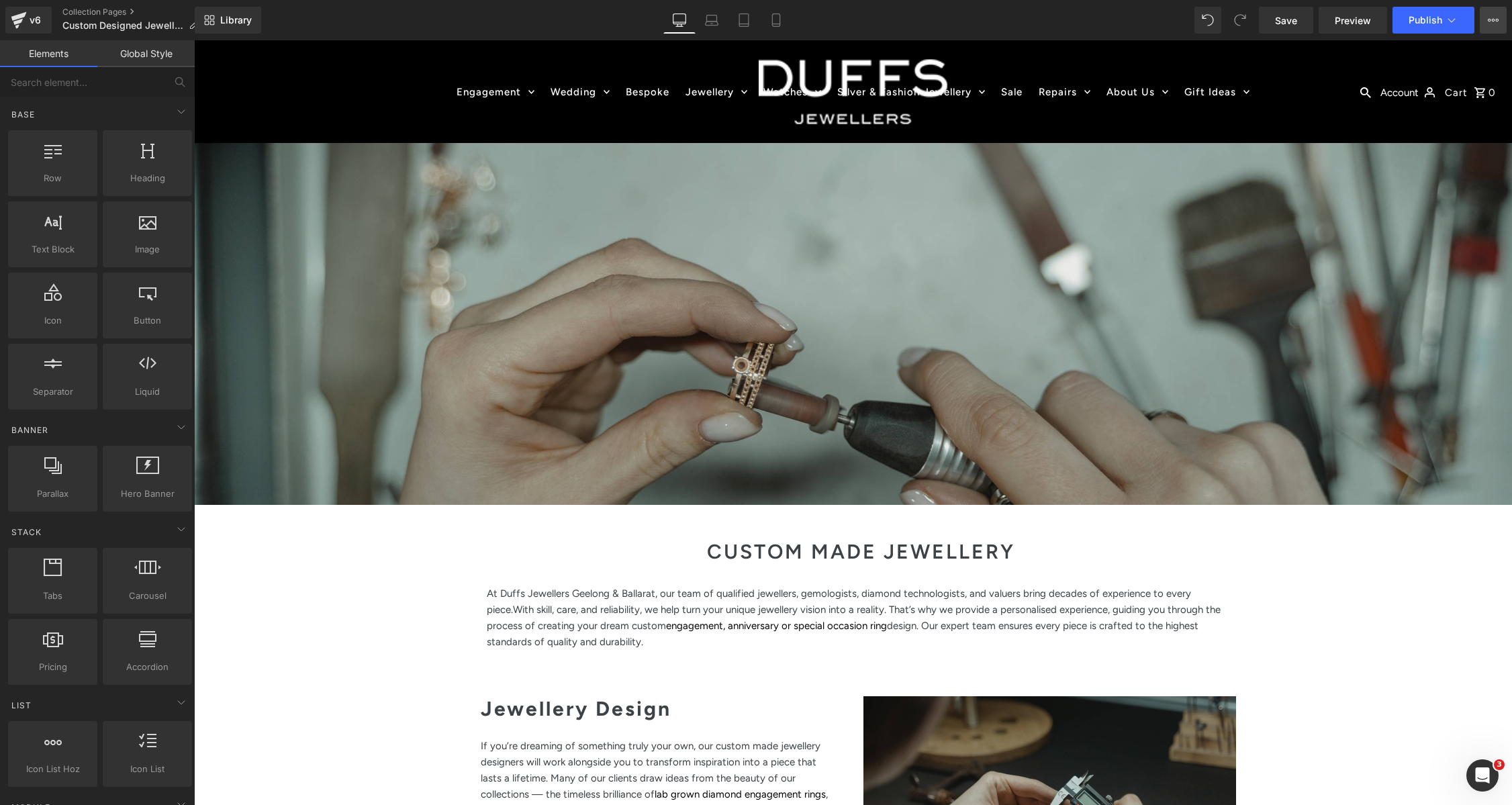
click at [1500, 21] on button "View Live Page View with current Template Save Template to Library Schedule Pub…" at bounding box center [1493, 20] width 27 height 27
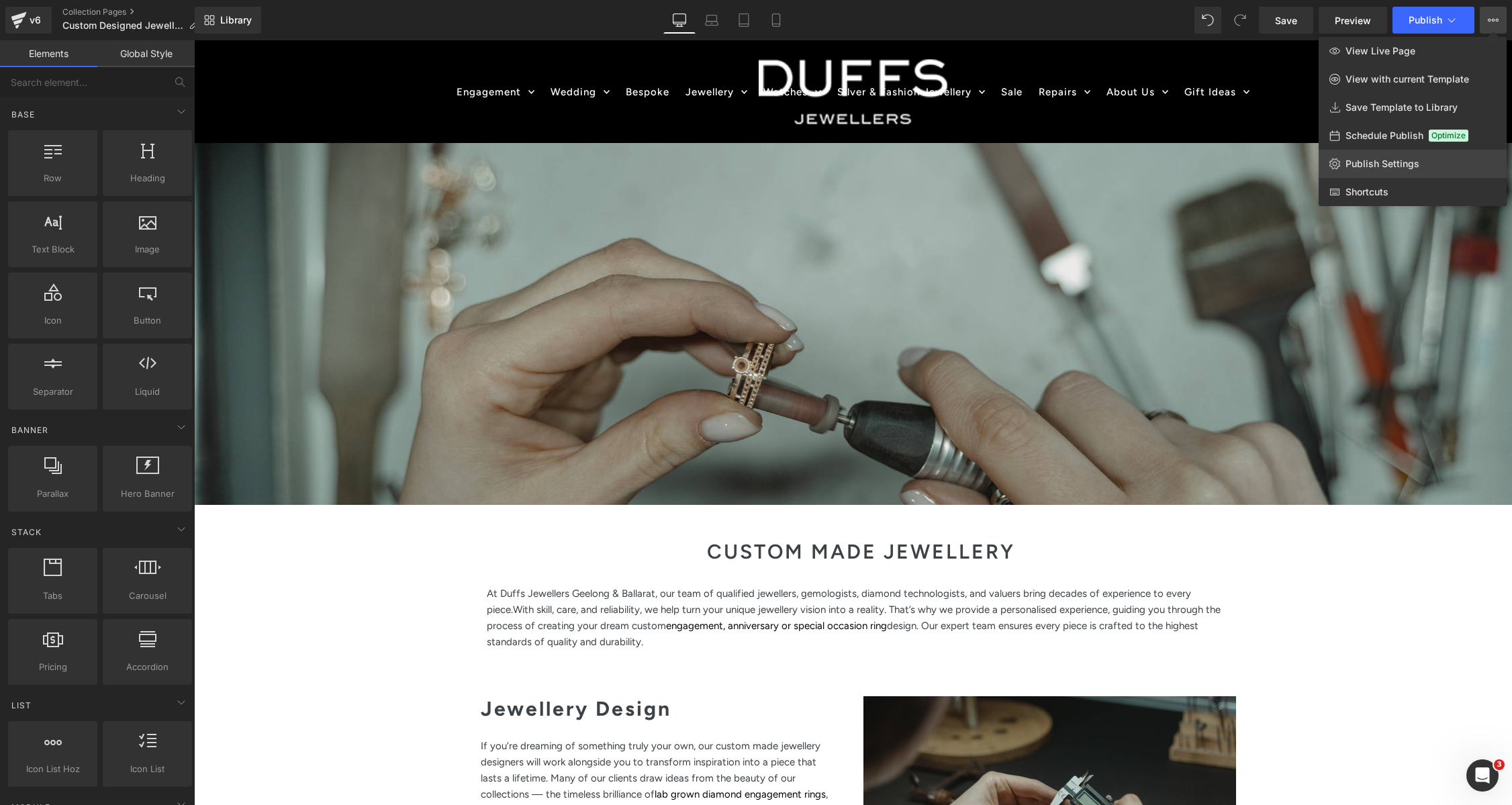
click at [1375, 170] on link "Publish Settings" at bounding box center [1413, 164] width 188 height 28
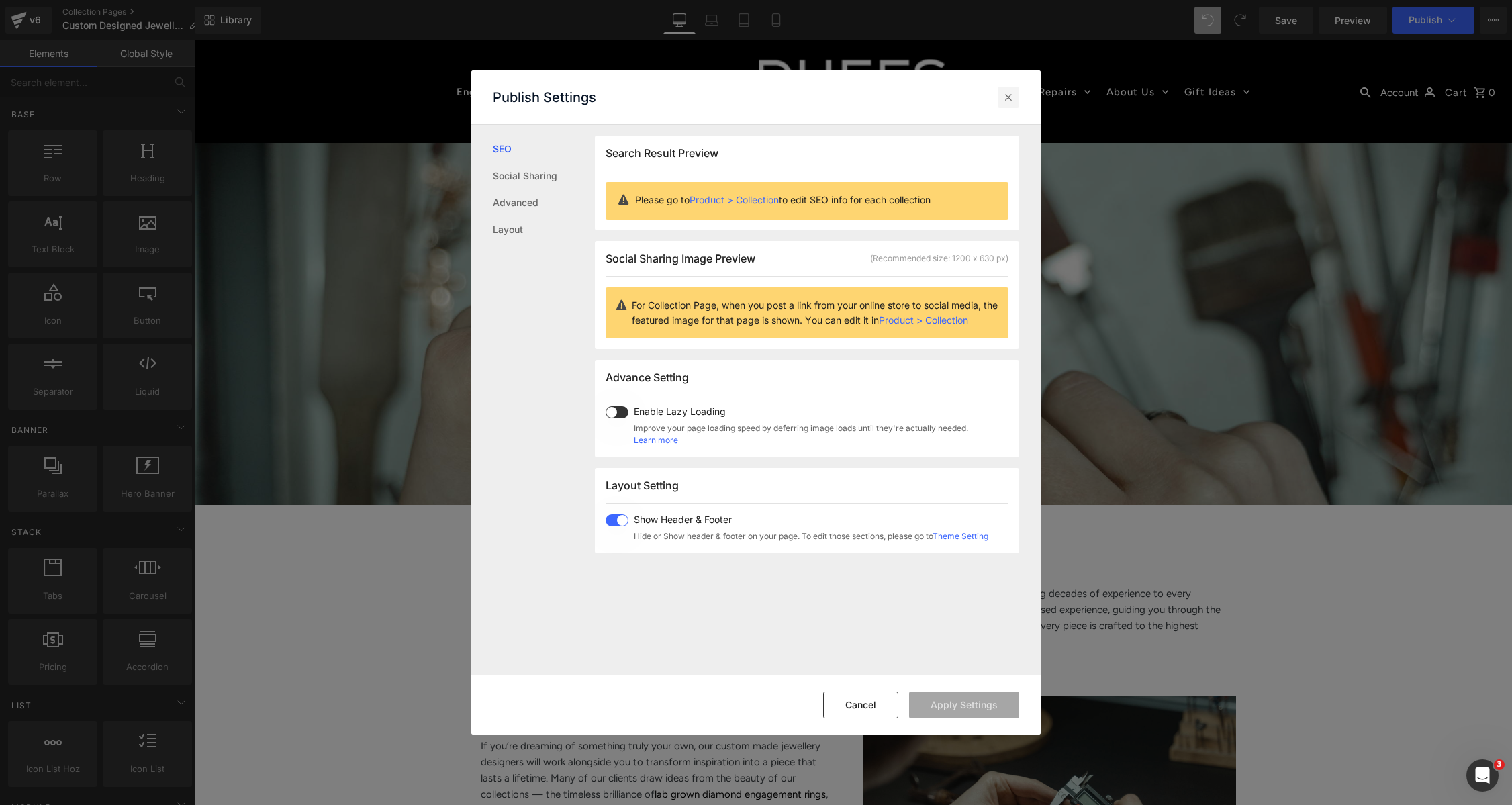
click at [1003, 94] on icon at bounding box center [1008, 97] width 13 height 13
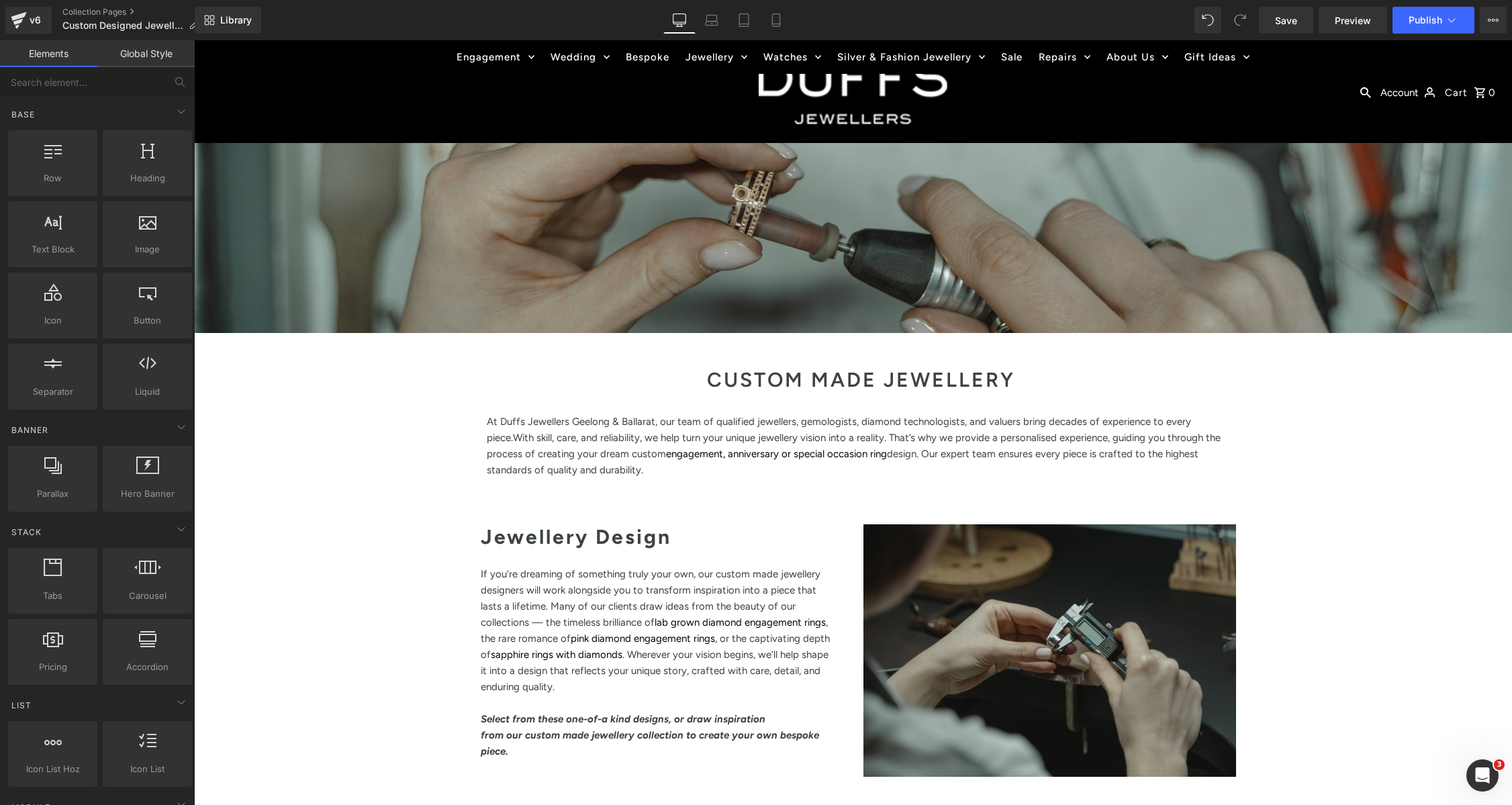
scroll to position [303, 0]
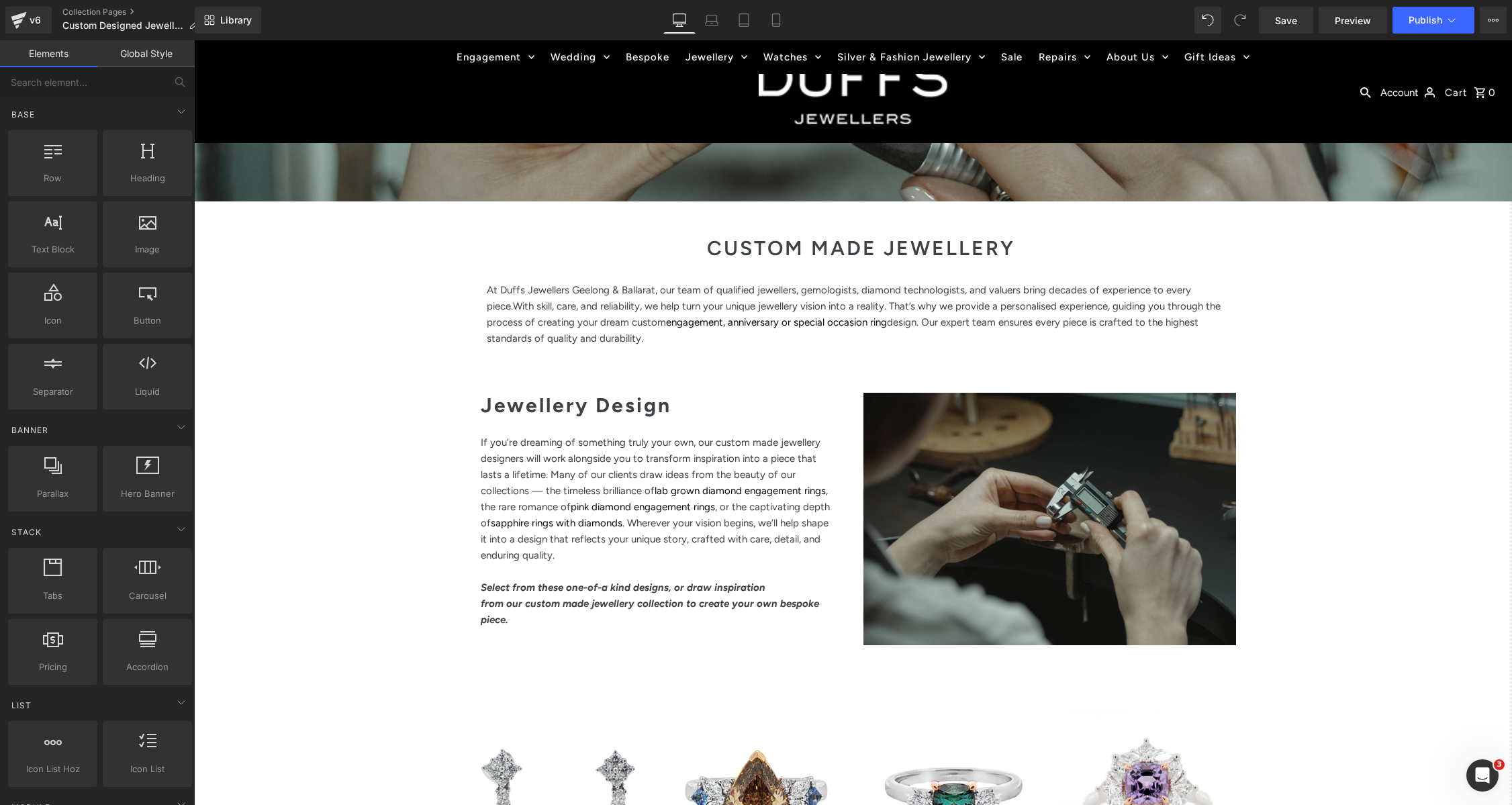
click at [1049, 469] on div at bounding box center [1049, 519] width 372 height 253
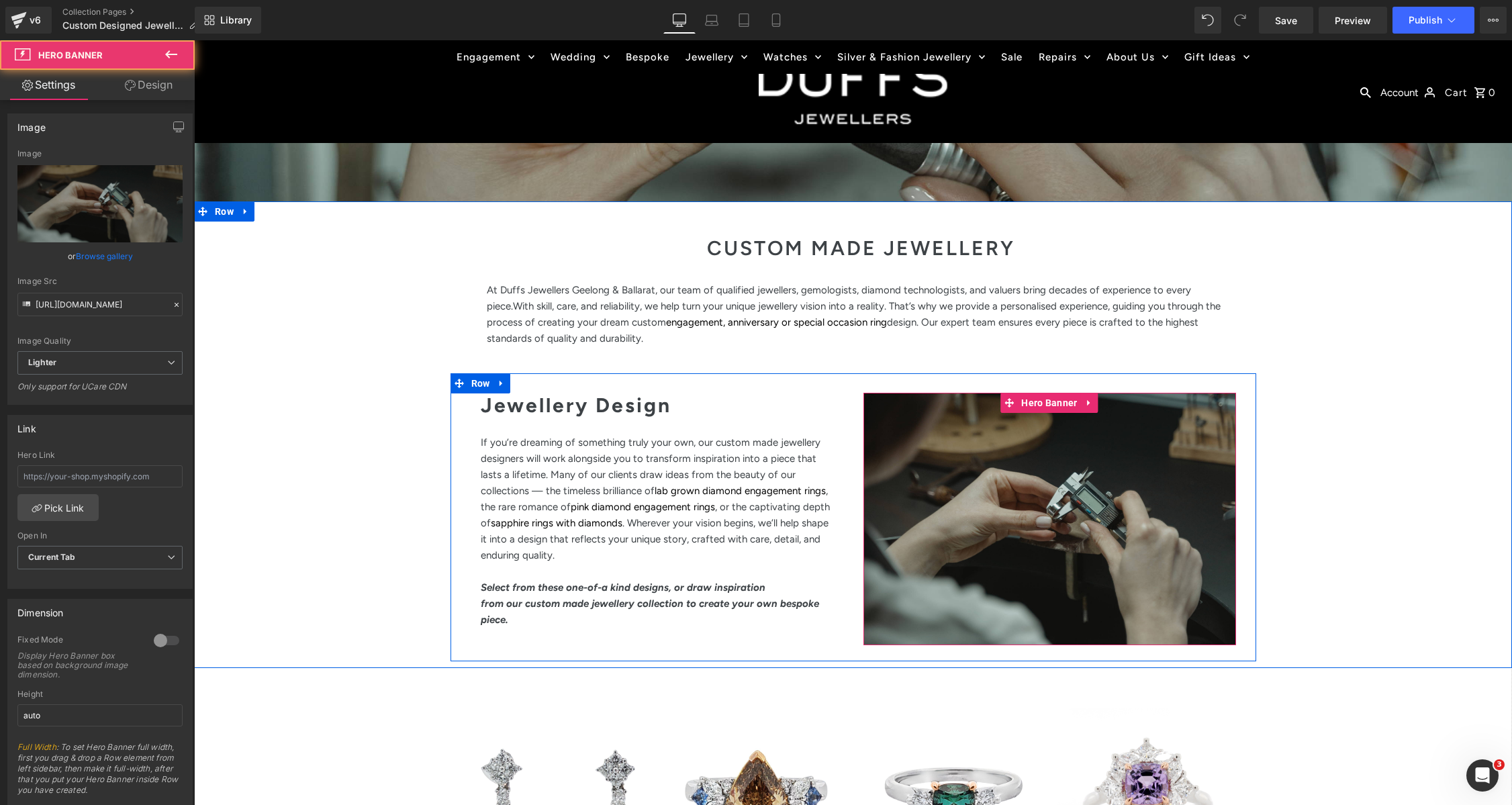
click at [1092, 463] on div at bounding box center [1049, 519] width 372 height 253
click at [1099, 510] on div at bounding box center [1070, 501] width 331 height 28
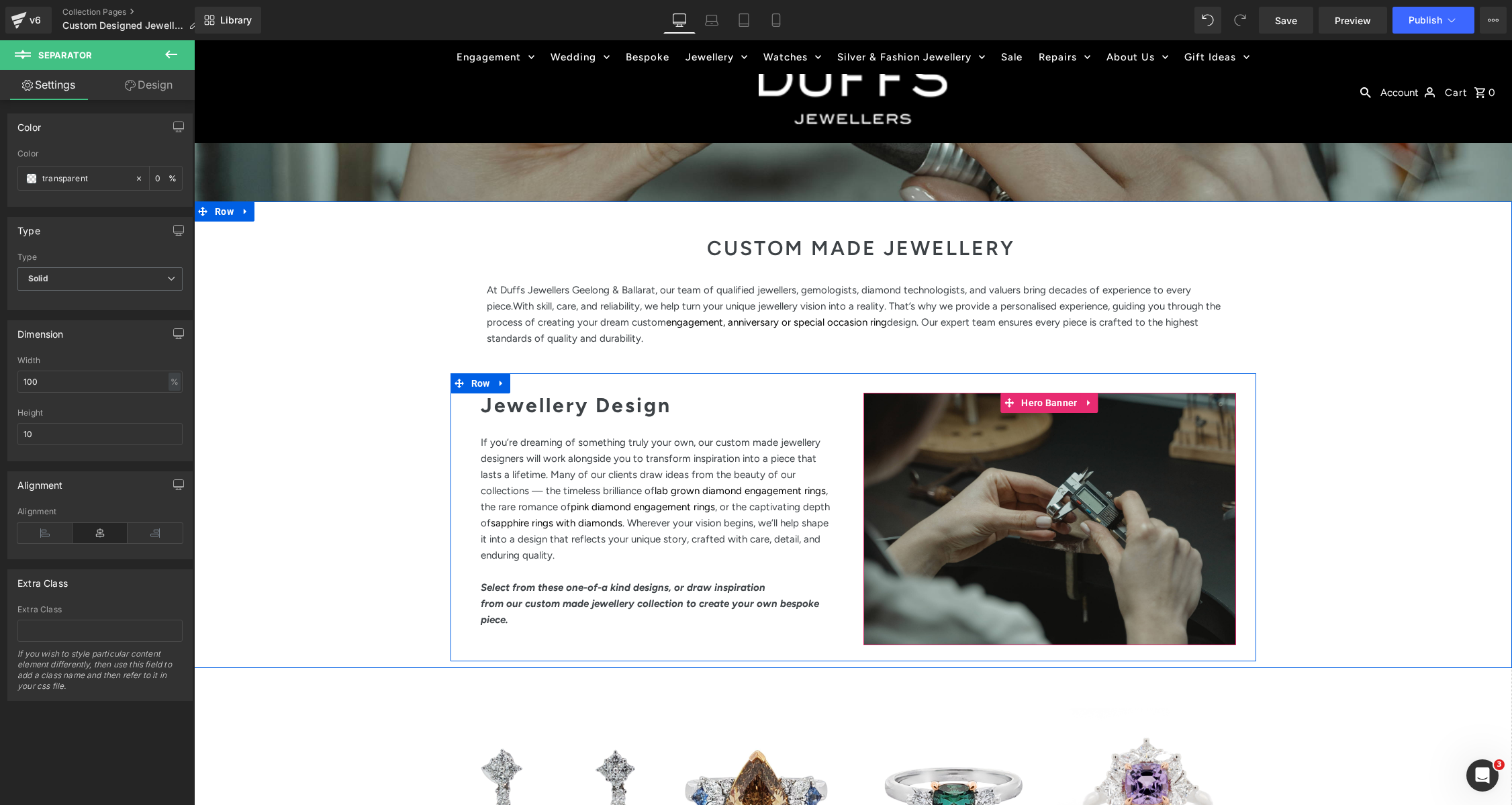
click at [1062, 576] on div at bounding box center [1049, 519] width 372 height 253
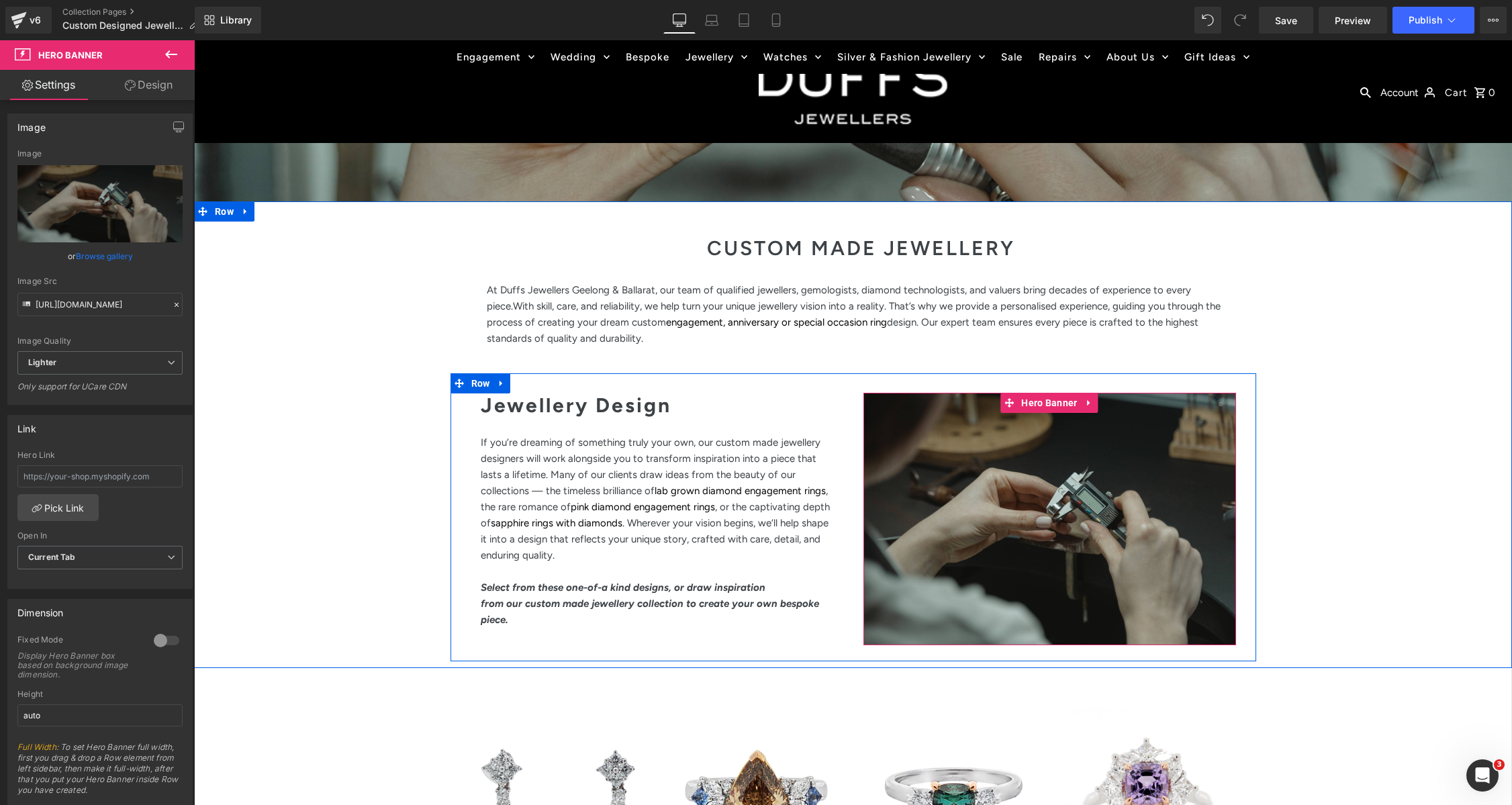
click at [1064, 470] on div at bounding box center [1049, 519] width 372 height 253
click at [1091, 404] on icon at bounding box center [1089, 403] width 10 height 10
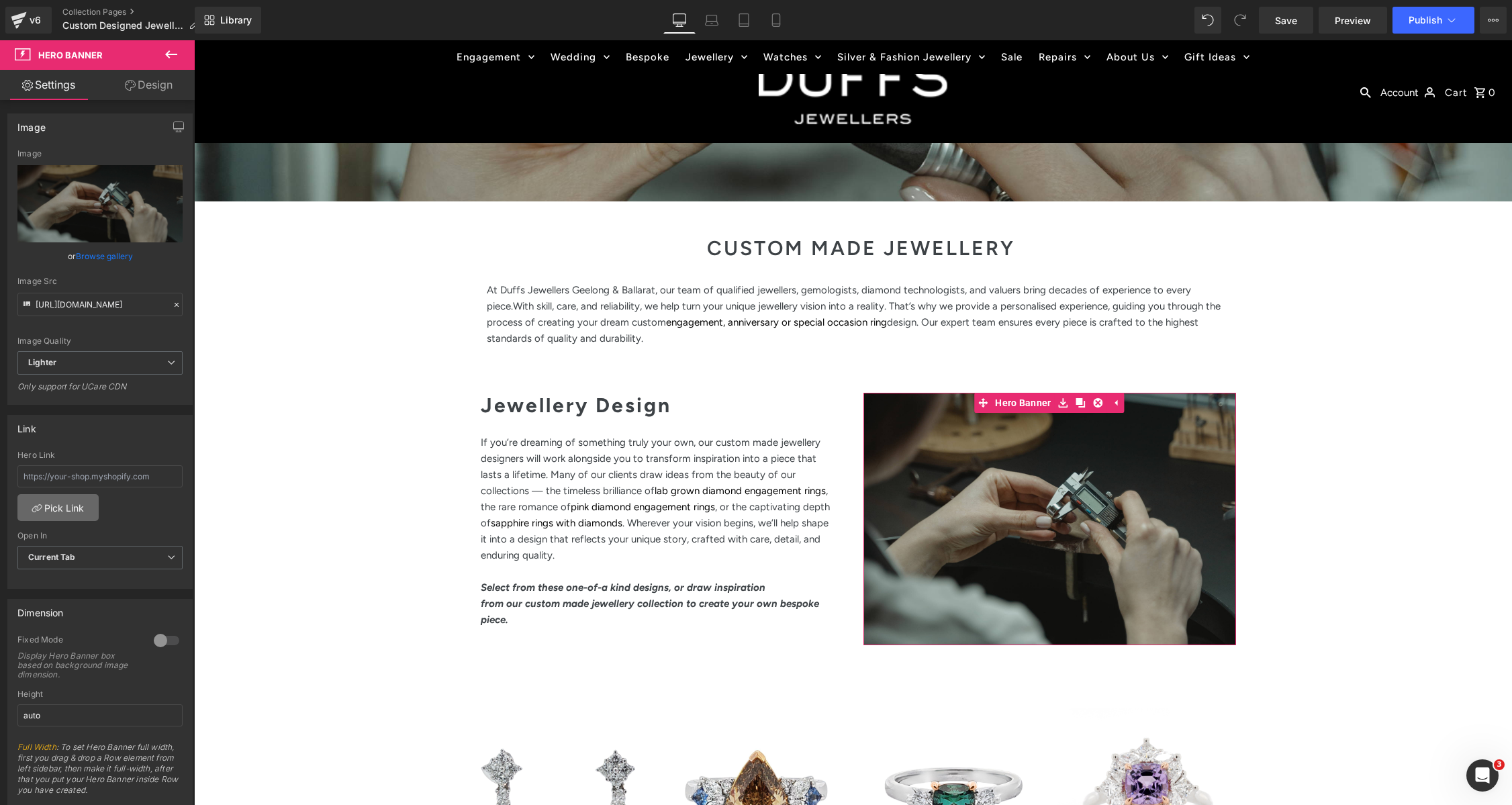
click at [57, 508] on link "Pick Link" at bounding box center [58, 508] width 82 height 27
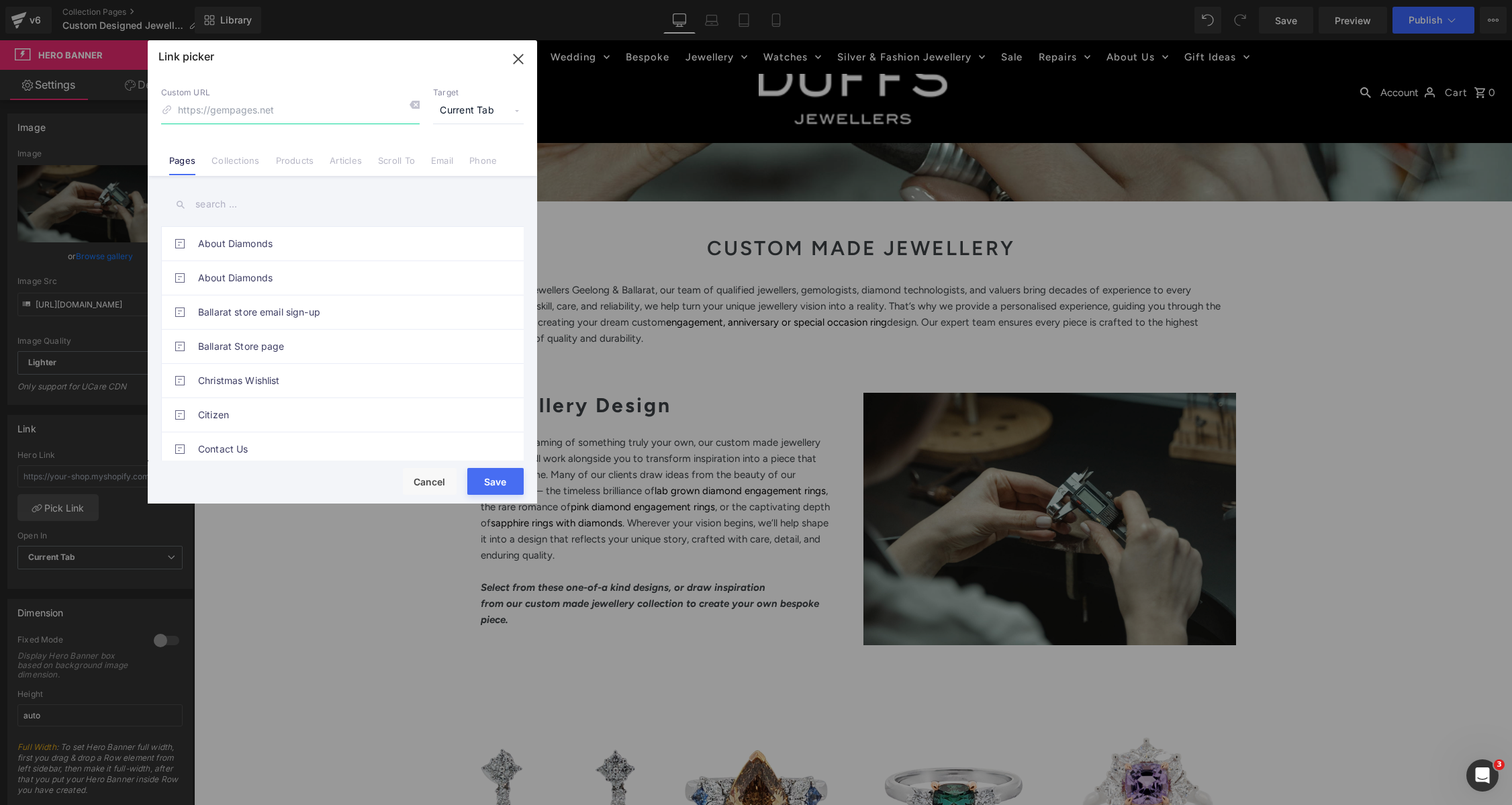
click at [522, 54] on icon "button" at bounding box center [518, 59] width 9 height 9
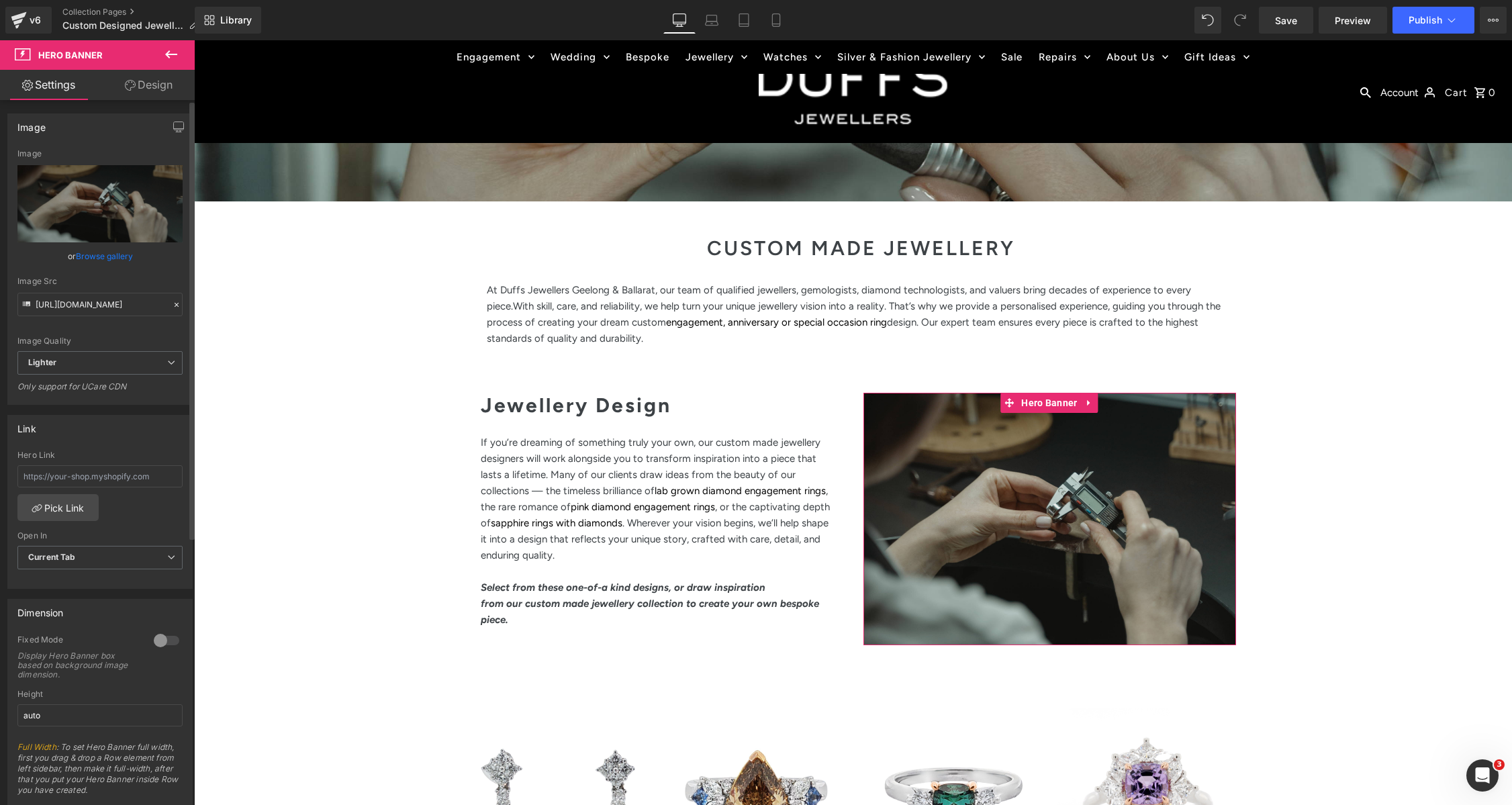
click at [34, 129] on div "Image" at bounding box center [32, 123] width 28 height 19
drag, startPoint x: 142, startPoint y: 90, endPoint x: 131, endPoint y: 121, distance: 32.9
click at [142, 90] on link "Design" at bounding box center [148, 84] width 98 height 30
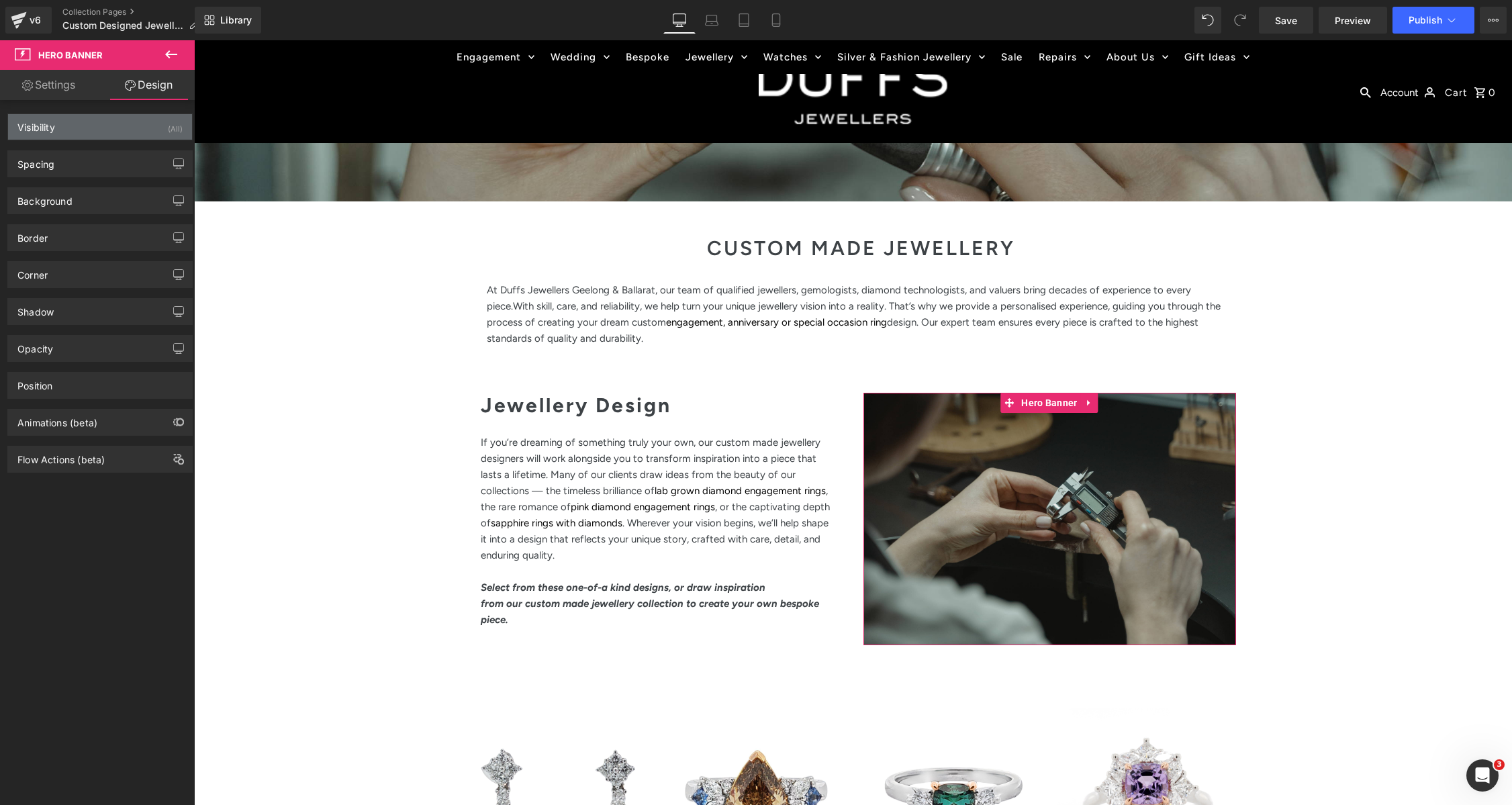
click at [131, 121] on div "Visibility (All)" at bounding box center [100, 126] width 184 height 26
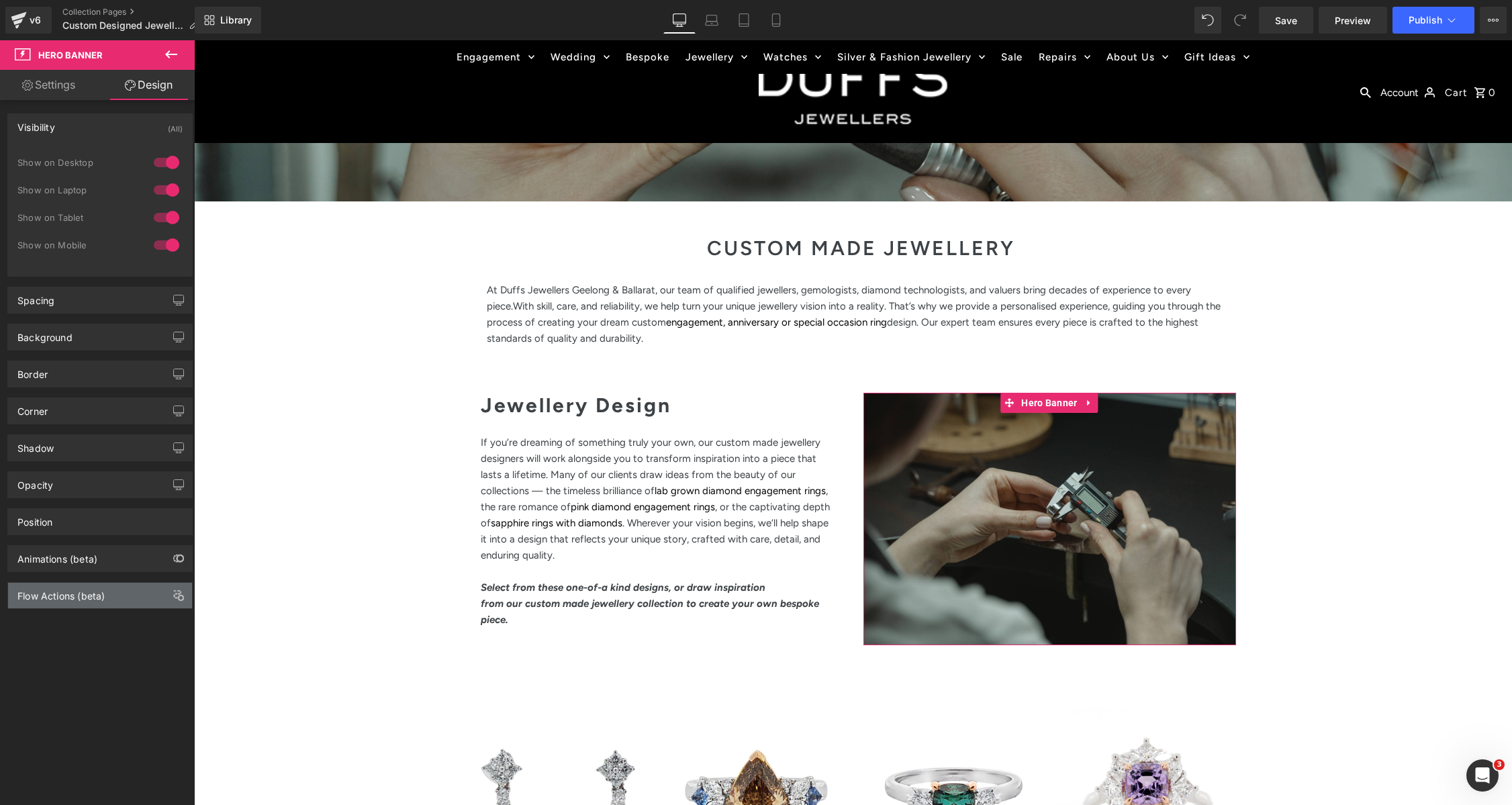
click at [43, 604] on div "Flow Actions (beta)" at bounding box center [100, 596] width 184 height 26
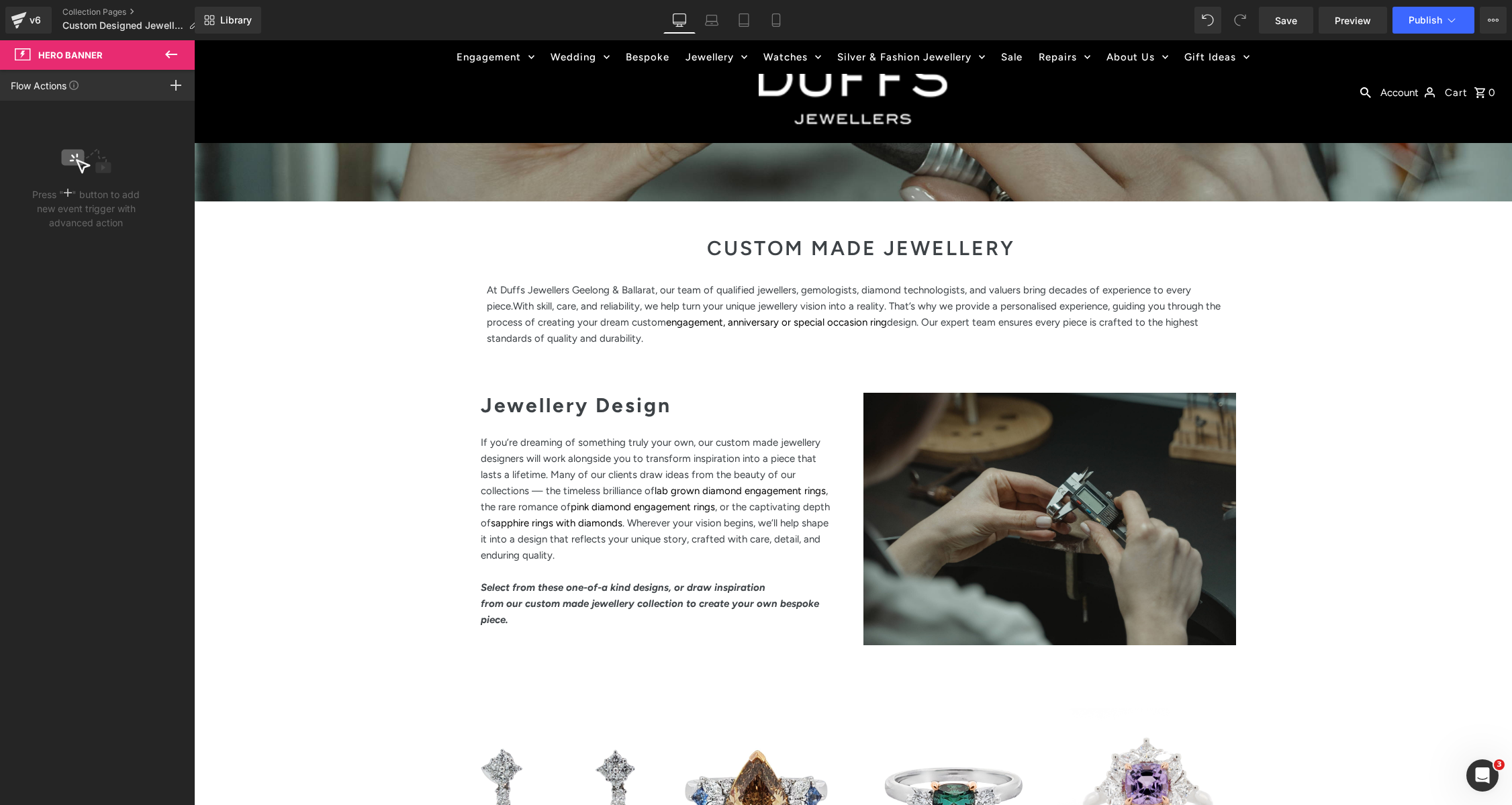
click at [169, 46] on icon at bounding box center [171, 54] width 16 height 16
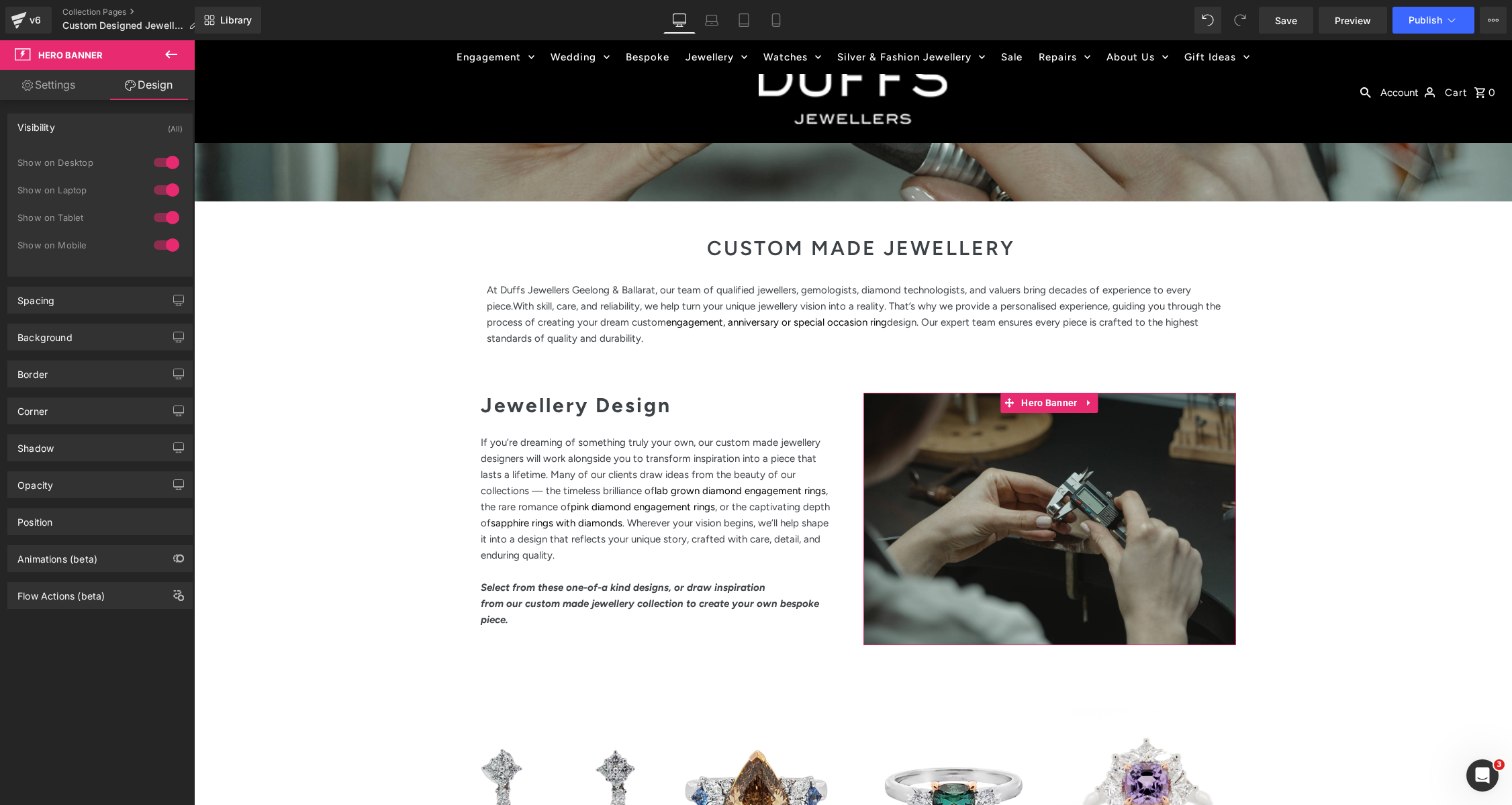
click at [35, 81] on link "Settings" at bounding box center [48, 84] width 98 height 30
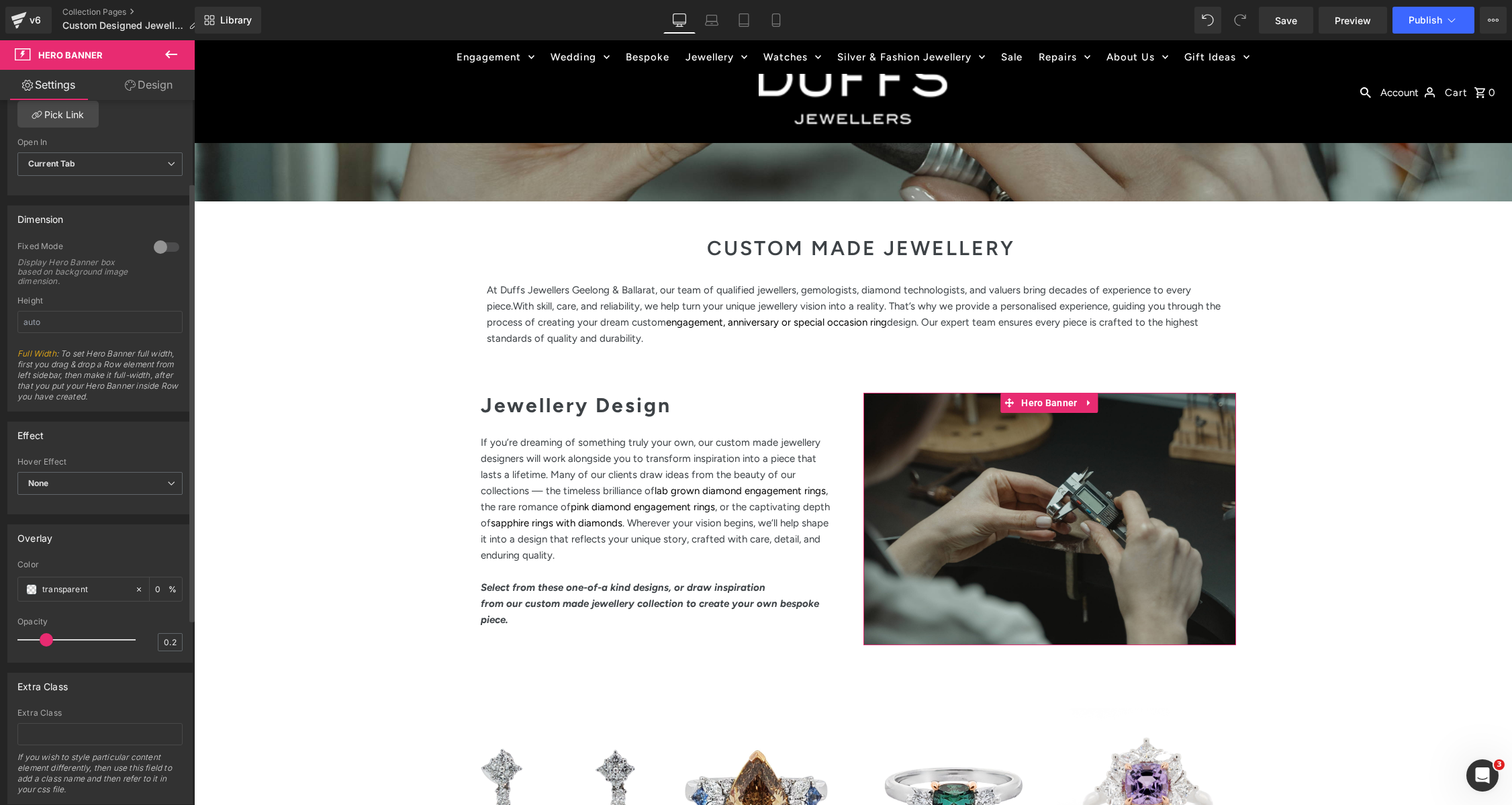
scroll to position [431, 0]
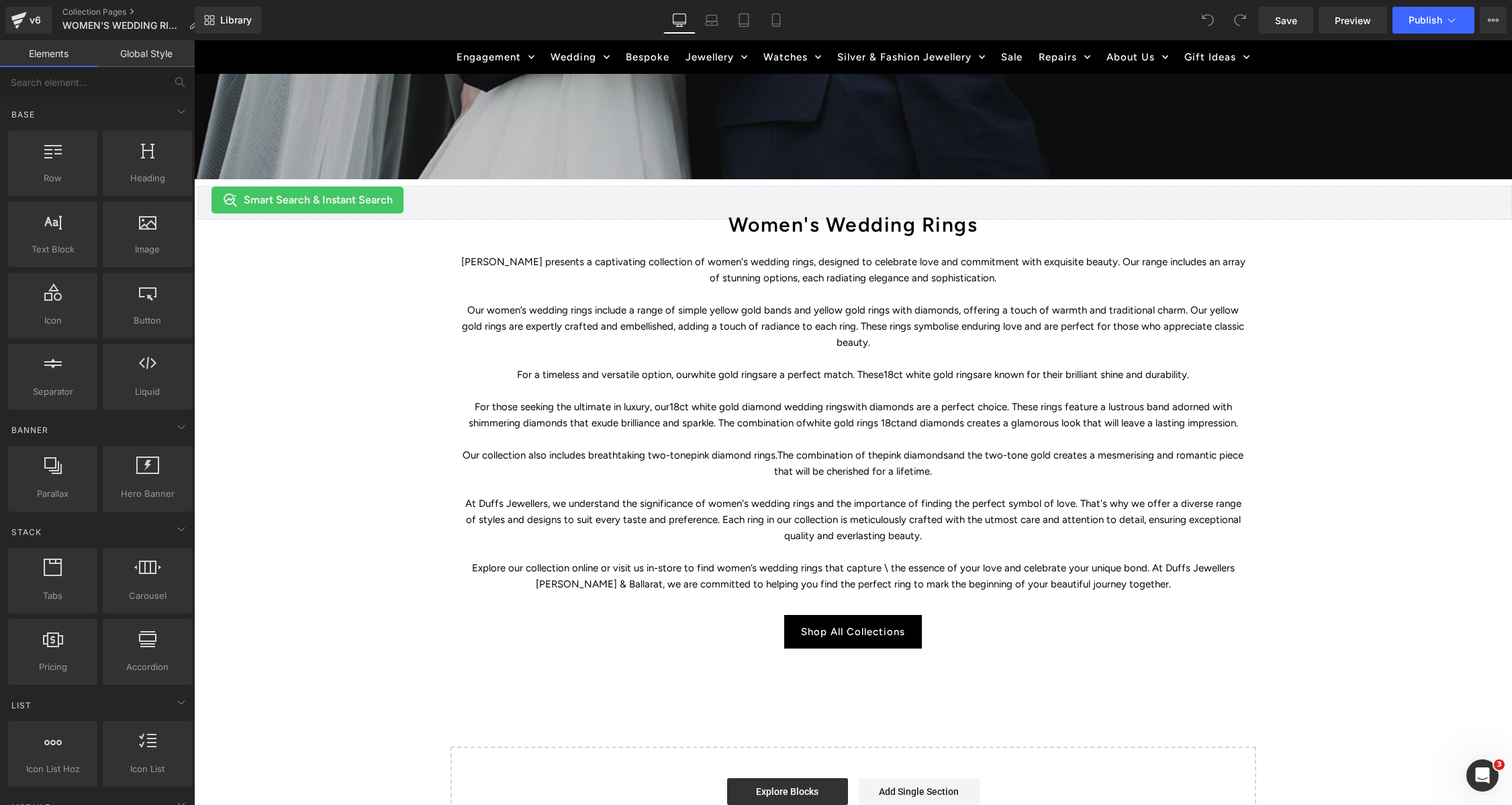
scroll to position [423, 0]
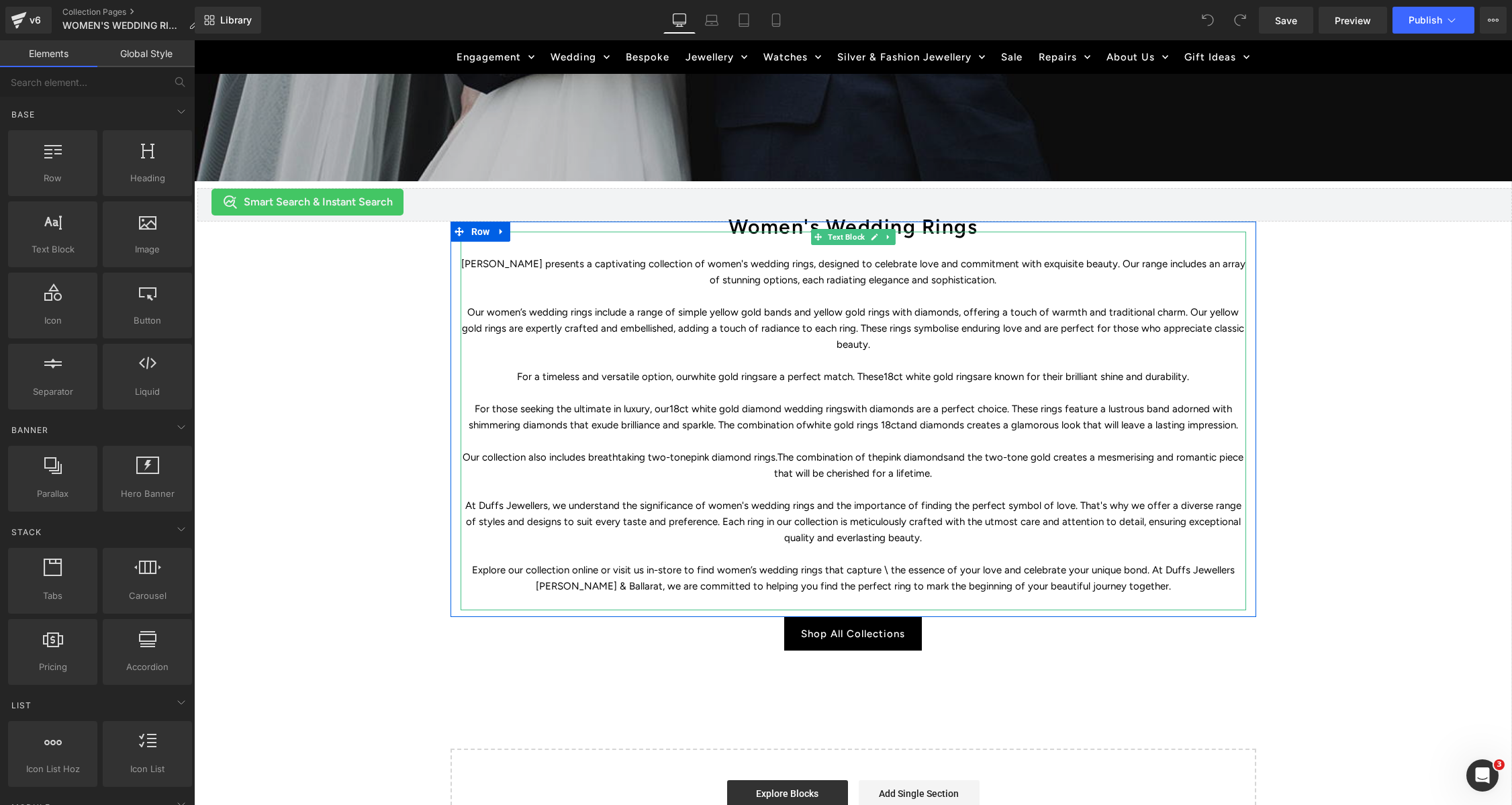
drag, startPoint x: 640, startPoint y: 404, endPoint x: 633, endPoint y: 396, distance: 10.6
click at [640, 404] on p "For those seeking the ultimate in luxury, our 18ct white gold diamond wedding r…" at bounding box center [853, 417] width 786 height 32
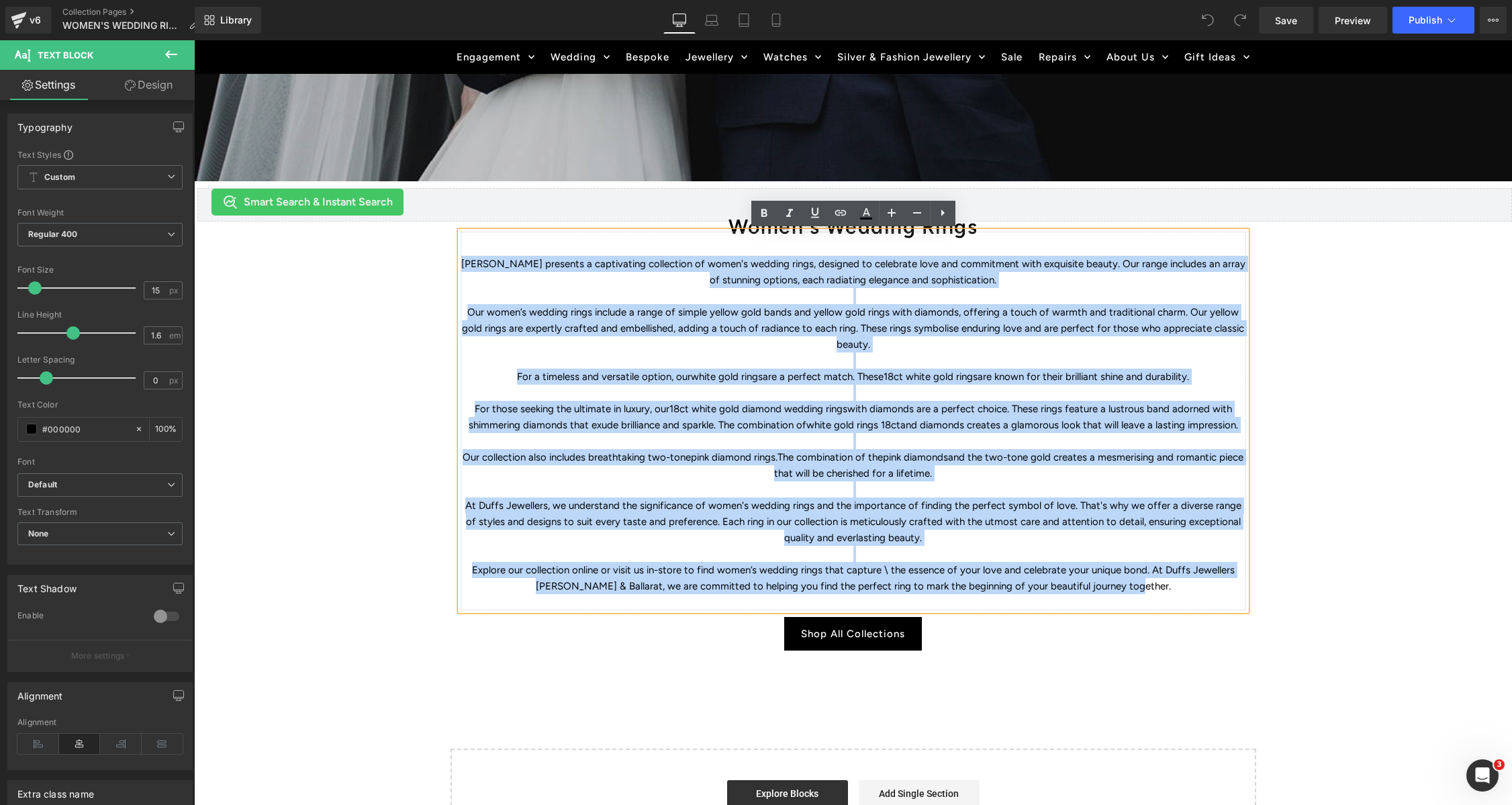
drag, startPoint x: 497, startPoint y: 279, endPoint x: 1151, endPoint y: 556, distance: 710.2
click at [1140, 580] on div "Duffs Jewellers presents a captivating collection of women's wedding rings, des…" at bounding box center [853, 421] width 786 height 379
paste div "To enrich screen reader interactions, please activate Accessibility in Grammarl…"
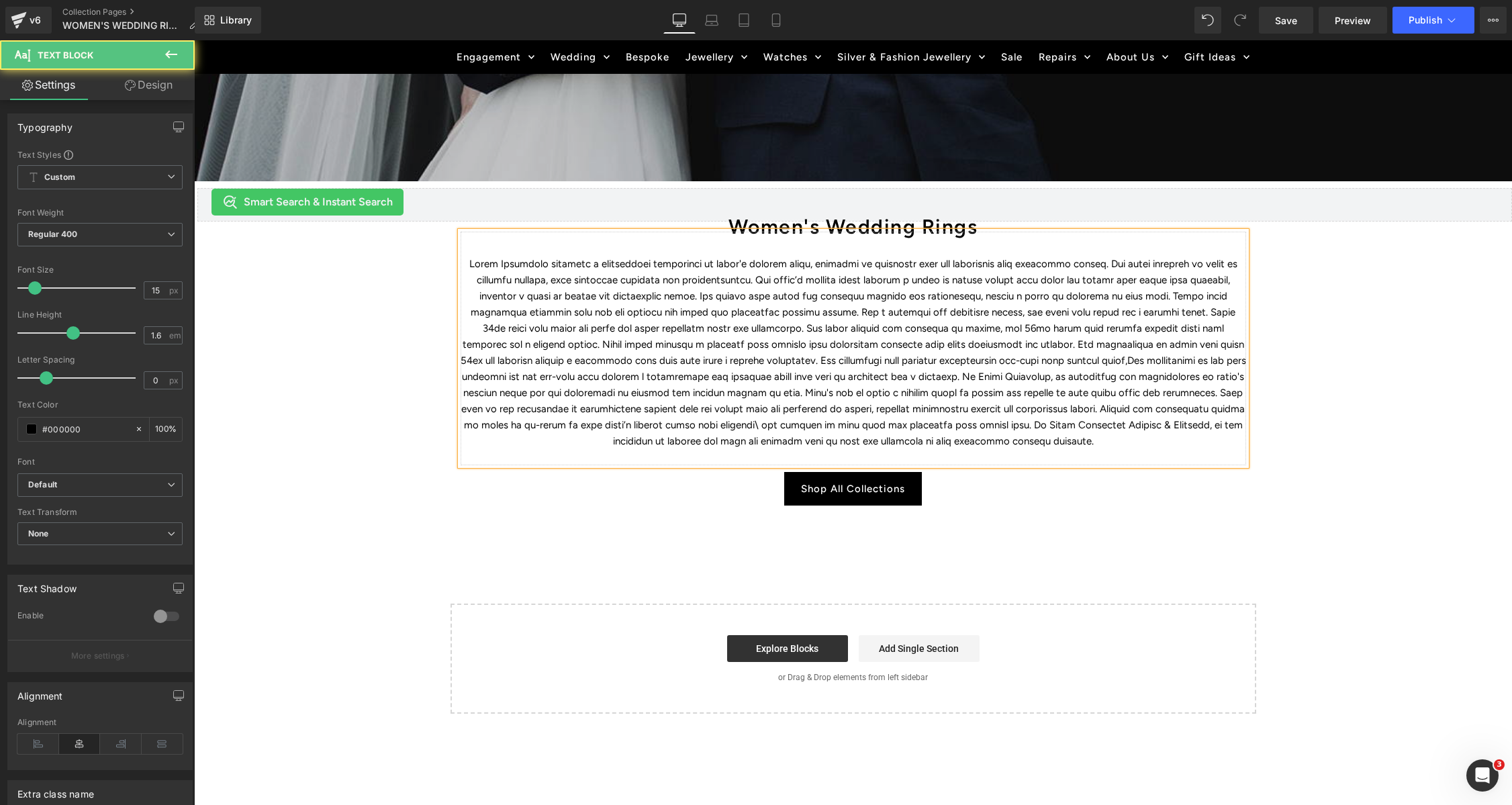
drag, startPoint x: 747, startPoint y: 280, endPoint x: 755, endPoint y: 303, distance: 24.4
click at [747, 280] on p "To enrich screen reader interactions, please activate Accessibility in Grammarl…" at bounding box center [853, 352] width 786 height 193
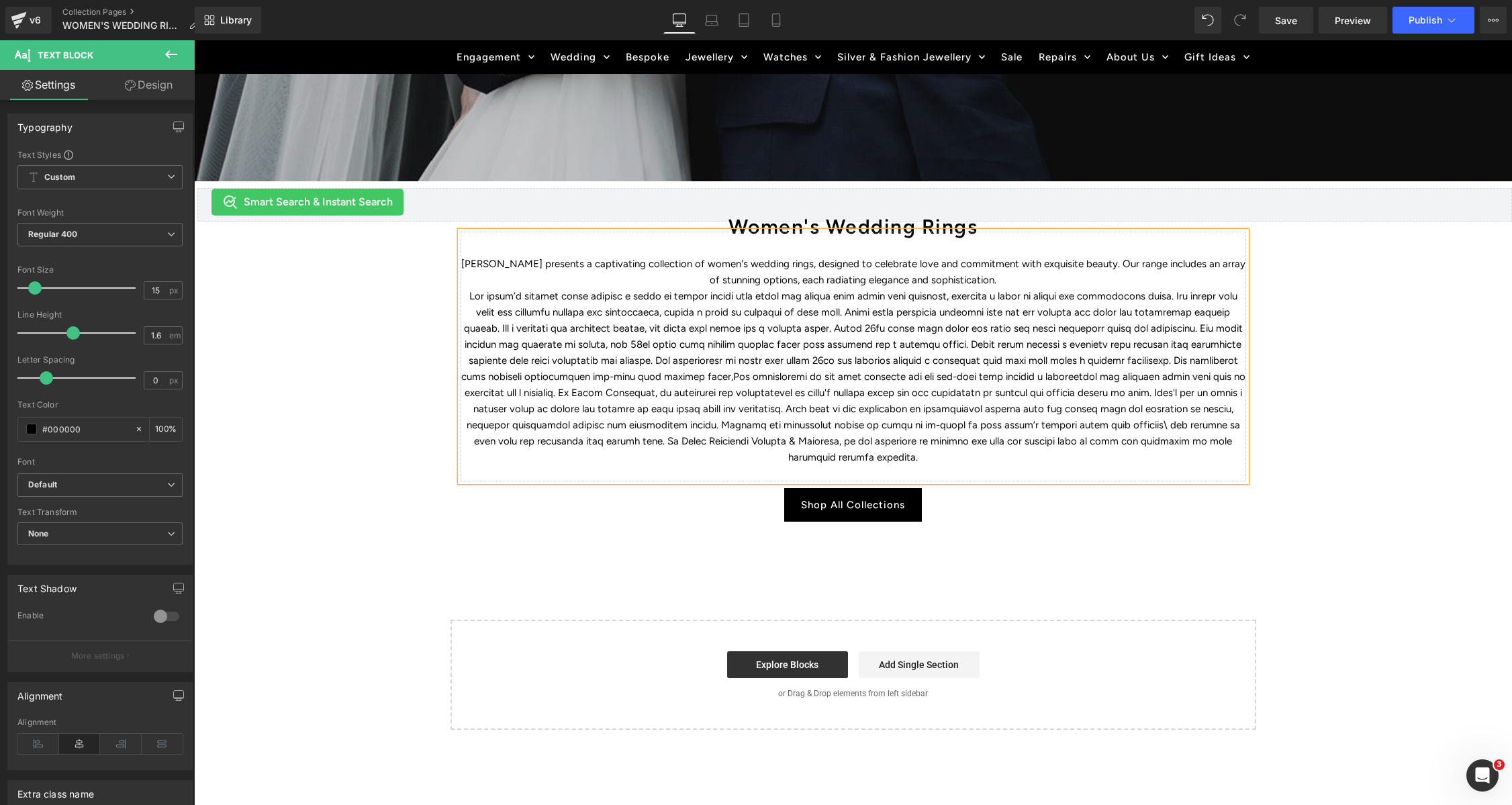
click at [1192, 328] on p "To enrich screen reader interactions, please activate Accessibility in Grammarl…" at bounding box center [853, 376] width 786 height 177
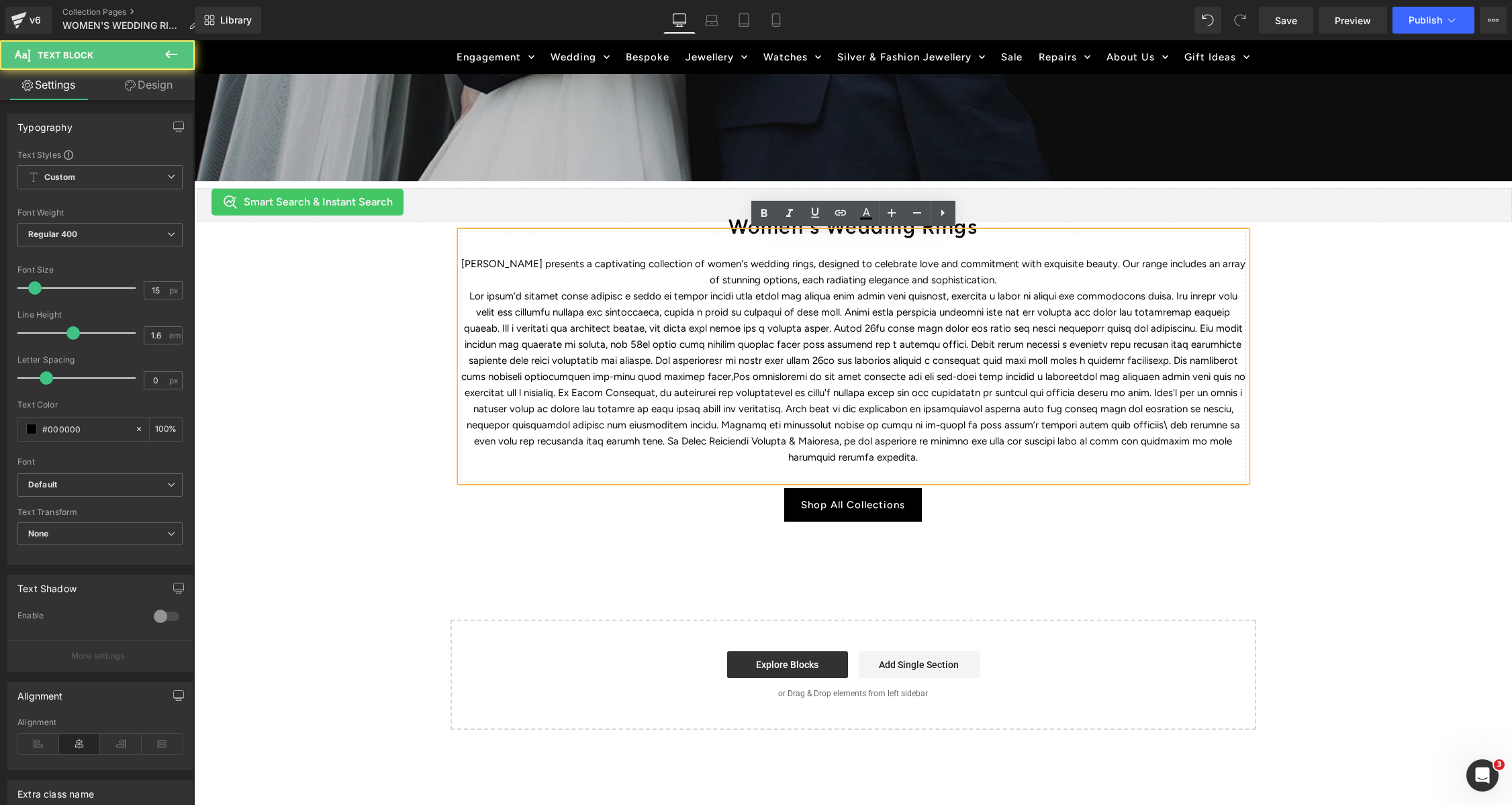
click at [510, 328] on p "To enrich screen reader interactions, please activate Accessibility in Grammarl…" at bounding box center [853, 376] width 786 height 177
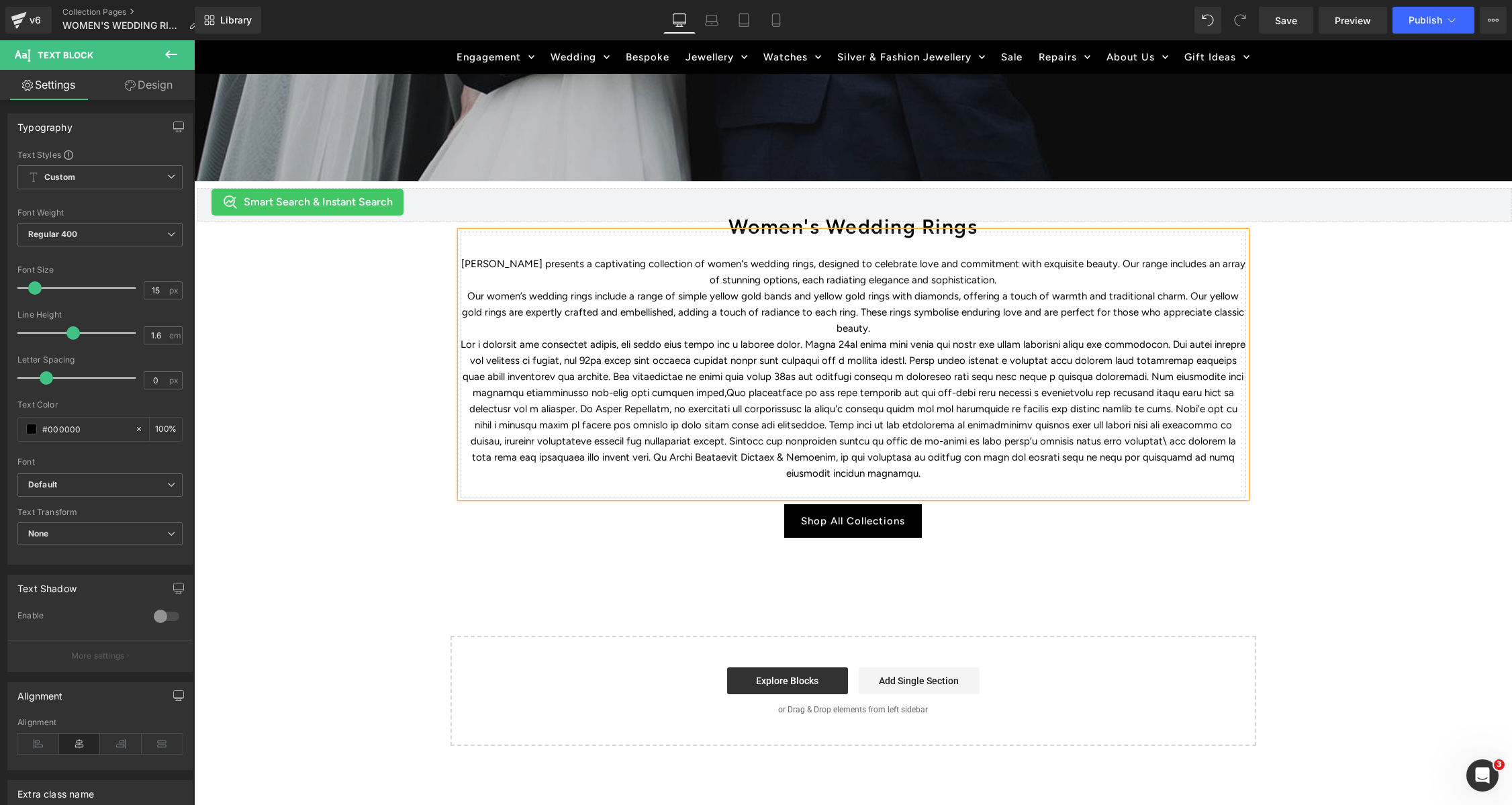
click at [1147, 345] on p "To enrich screen reader interactions, please activate Accessibility in Grammarl…" at bounding box center [853, 408] width 786 height 145
click at [779, 392] on p "To enrich screen reader interactions, please activate Accessibility in Grammarl…" at bounding box center [853, 417] width 786 height 129
click at [779, 391] on p "To enrich screen reader interactions, please activate Accessibility in Grammarl…" at bounding box center [853, 417] width 786 height 129
drag, startPoint x: 466, startPoint y: 392, endPoint x: 496, endPoint y: 434, distance: 51.6
click at [466, 392] on p "To enrich screen reader interactions, please activate Accessibility in Grammarl…" at bounding box center [853, 417] width 786 height 129
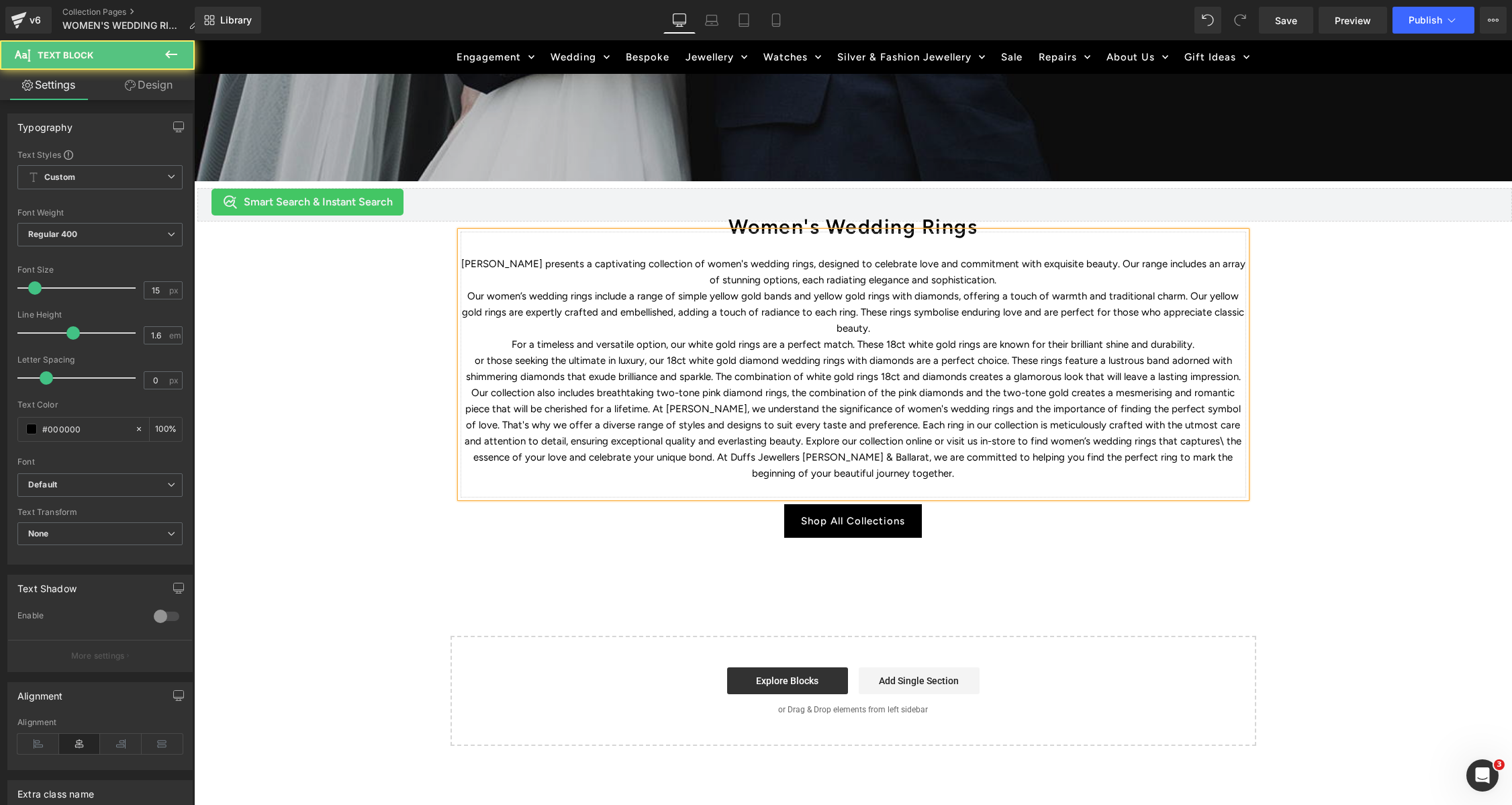
drag, startPoint x: 618, startPoint y: 408, endPoint x: 634, endPoint y: 447, distance: 42.2
click at [618, 408] on p "Our collection also includes breathtaking two-tone pink diamond rings, the comb…" at bounding box center [853, 433] width 786 height 97
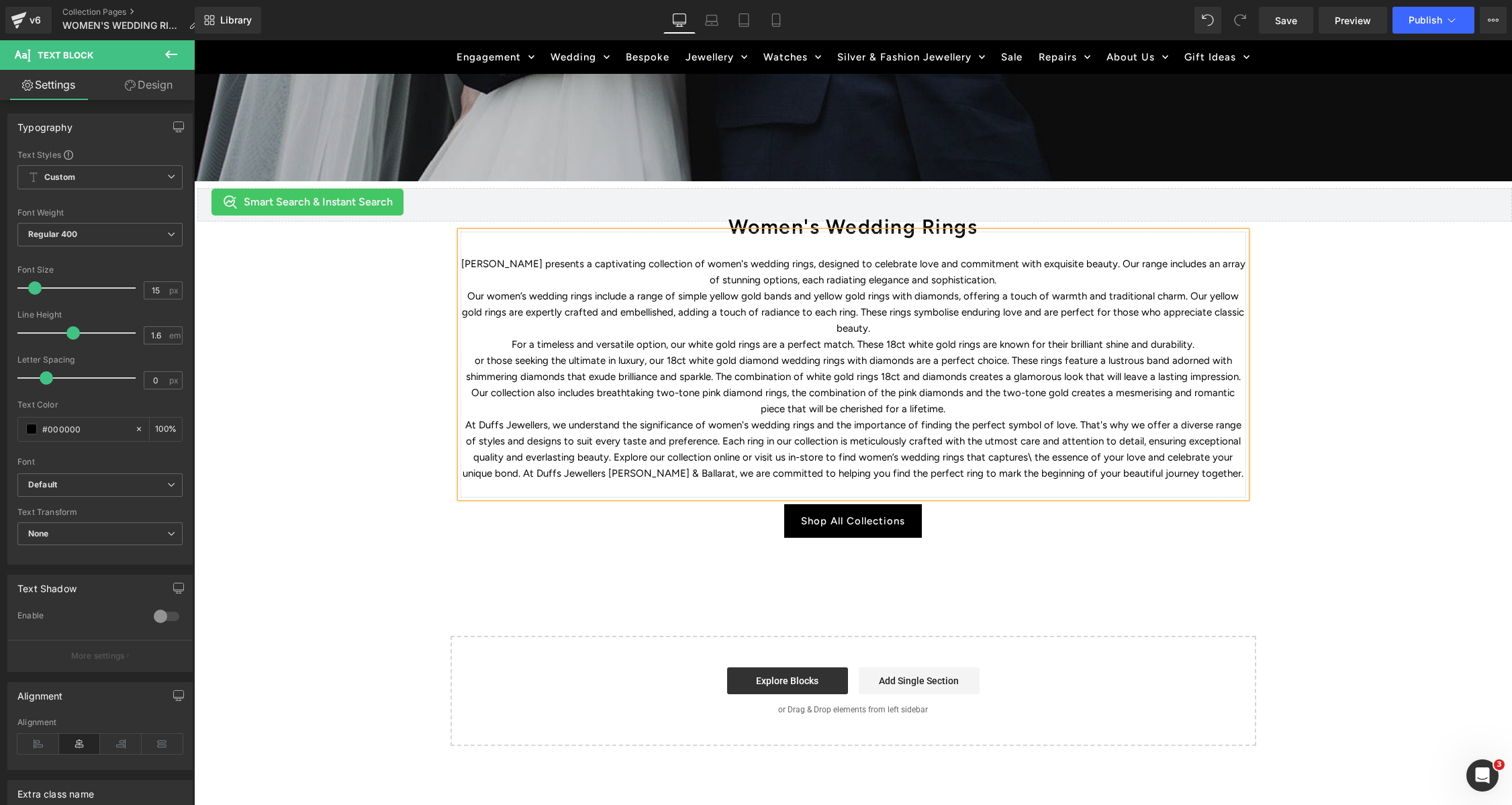
click at [573, 457] on p "At Duffs Jewellers, we understand the significance of women's wedding rings and…" at bounding box center [853, 450] width 786 height 65
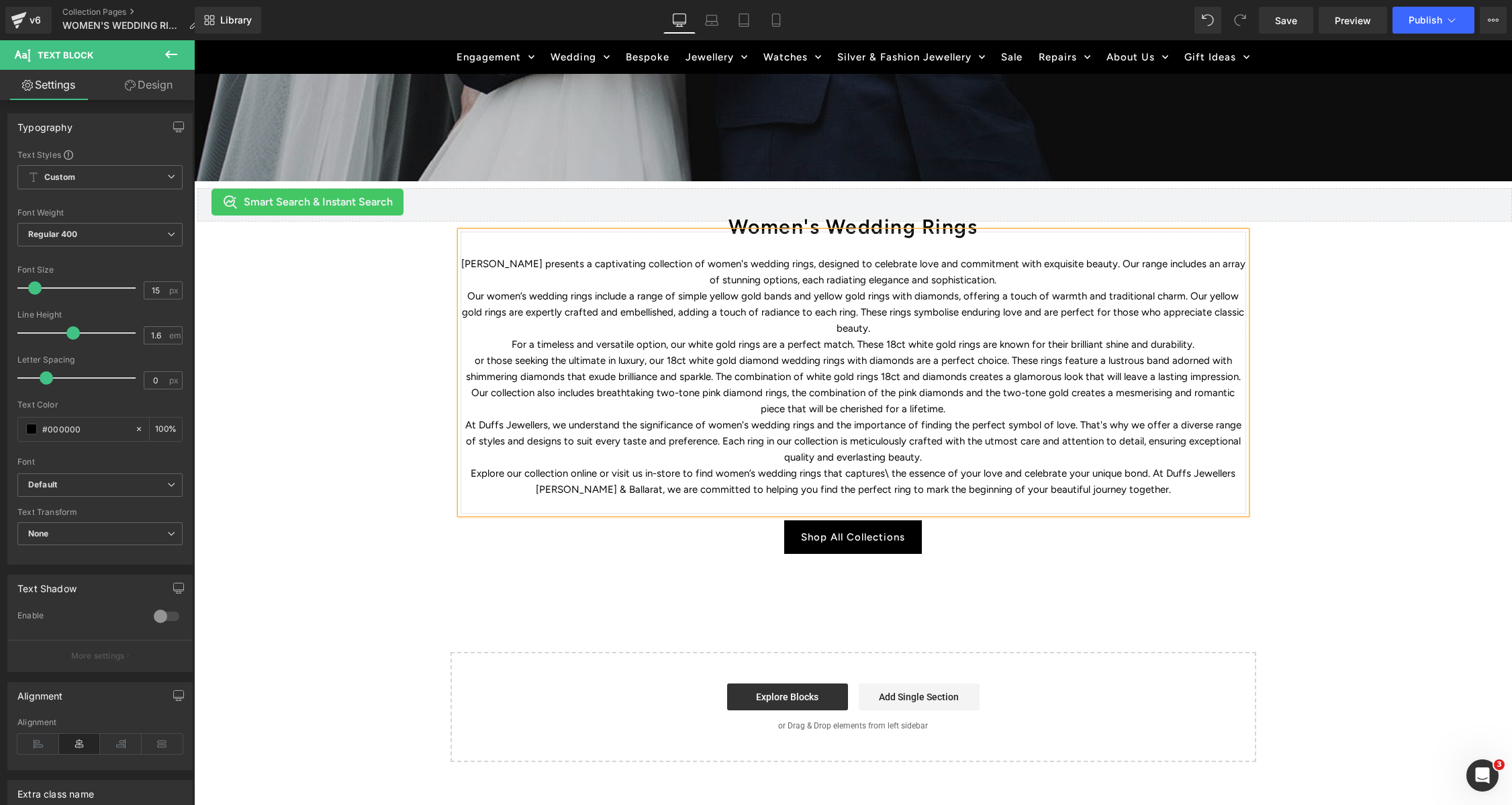
scroll to position [429, 0]
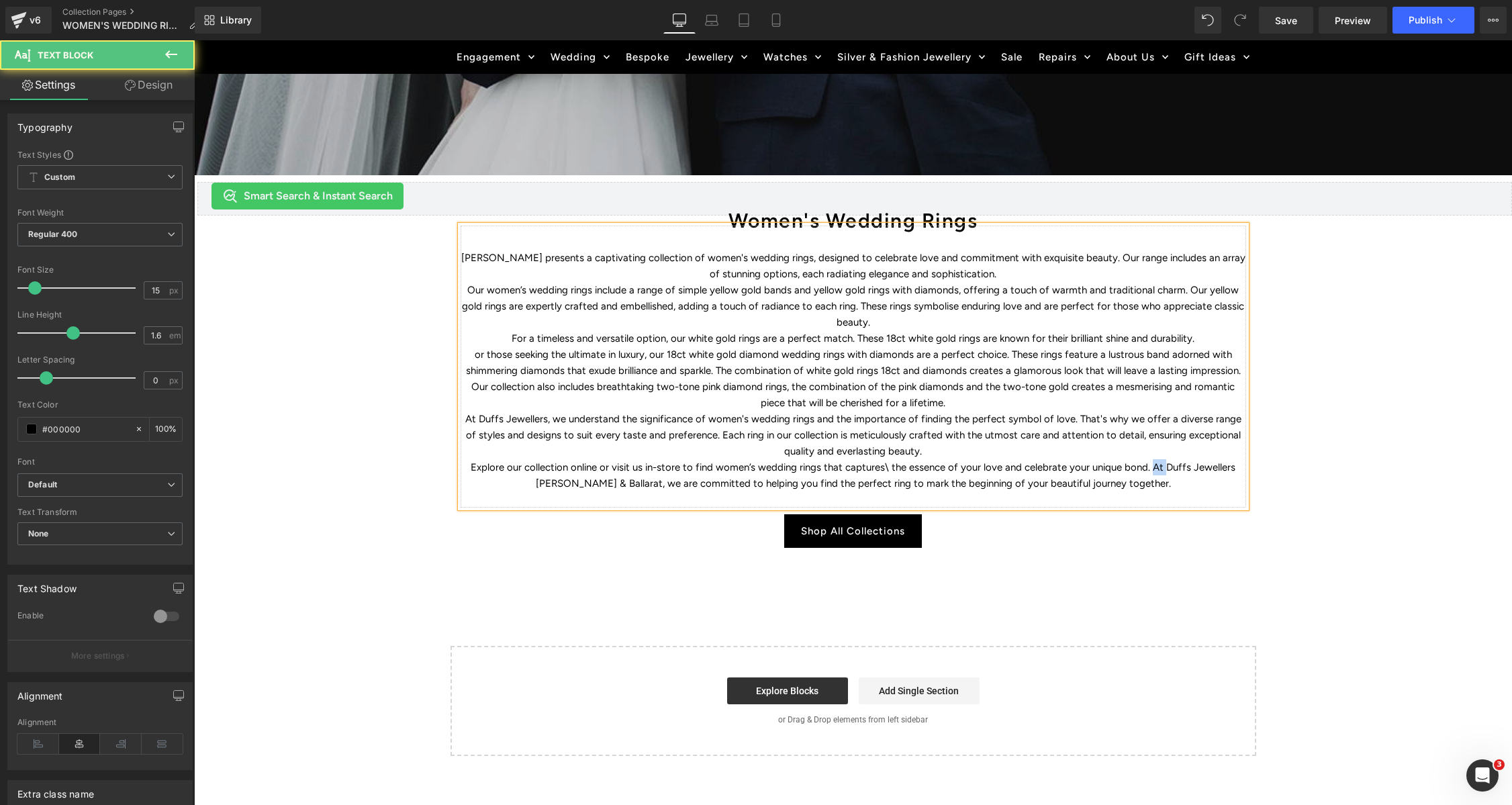
drag, startPoint x: 1162, startPoint y: 466, endPoint x: 1149, endPoint y: 466, distance: 13.0
click at [1149, 466] on p "Explore our collection online or visit us in-store to find women’s wedding ring…" at bounding box center [853, 475] width 786 height 32
drag, startPoint x: 1208, startPoint y: 466, endPoint x: 1209, endPoint y: 473, distance: 7.1
click at [1208, 466] on p "Explore our collection online or visit us in-store to find women’s wedding ring…" at bounding box center [853, 475] width 786 height 32
drag, startPoint x: 649, startPoint y: 484, endPoint x: 676, endPoint y: 485, distance: 27.0
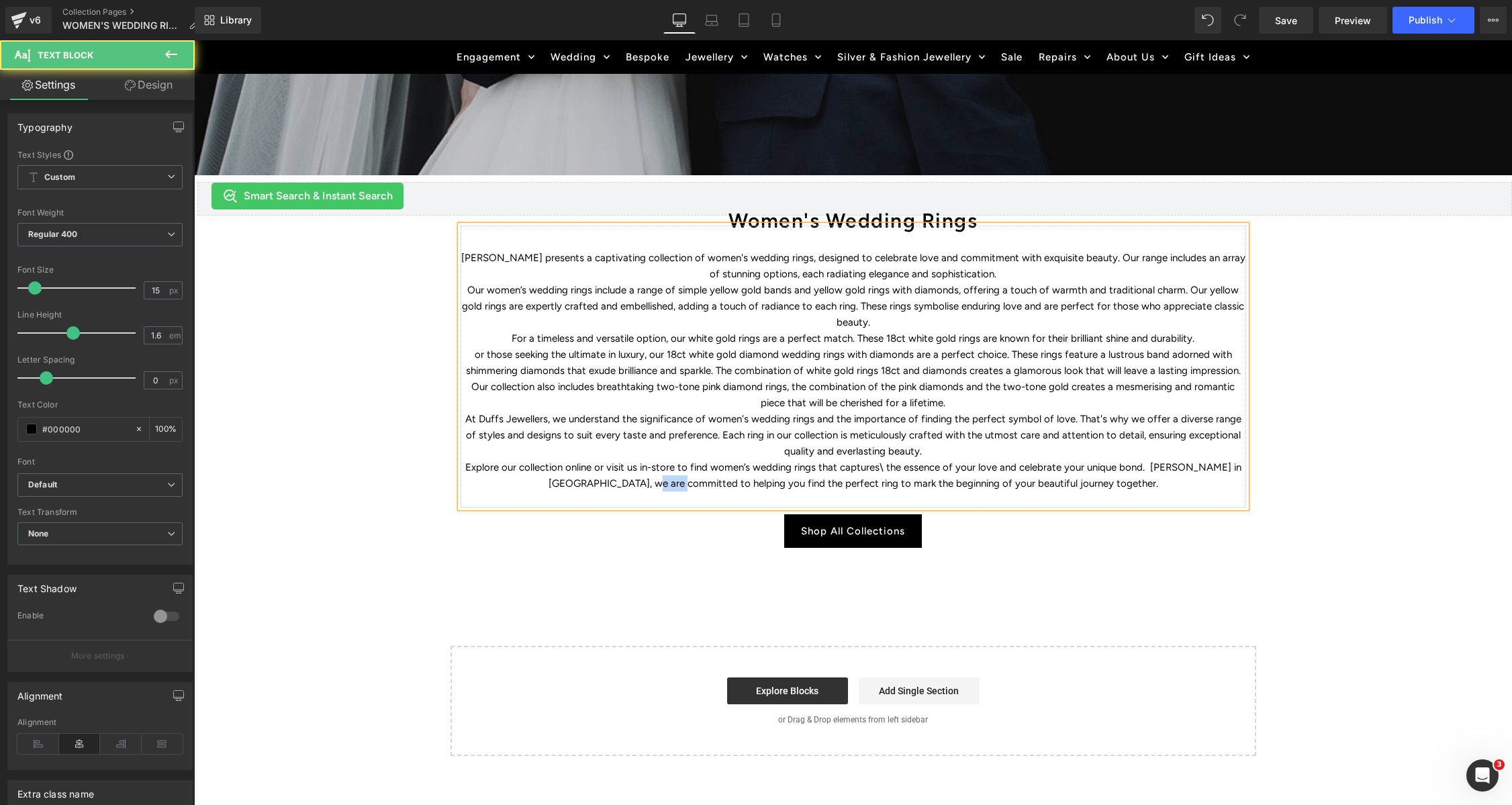
click at [676, 485] on p "Explore our collection online or visit us in-store to find women’s wedding ring…" at bounding box center [853, 475] width 786 height 32
drag, startPoint x: 691, startPoint y: 338, endPoint x: 759, endPoint y: 341, distance: 68.1
click at [759, 341] on p "For a timeless and versatile option, our white gold rings are a perfect match. …" at bounding box center [853, 339] width 786 height 16
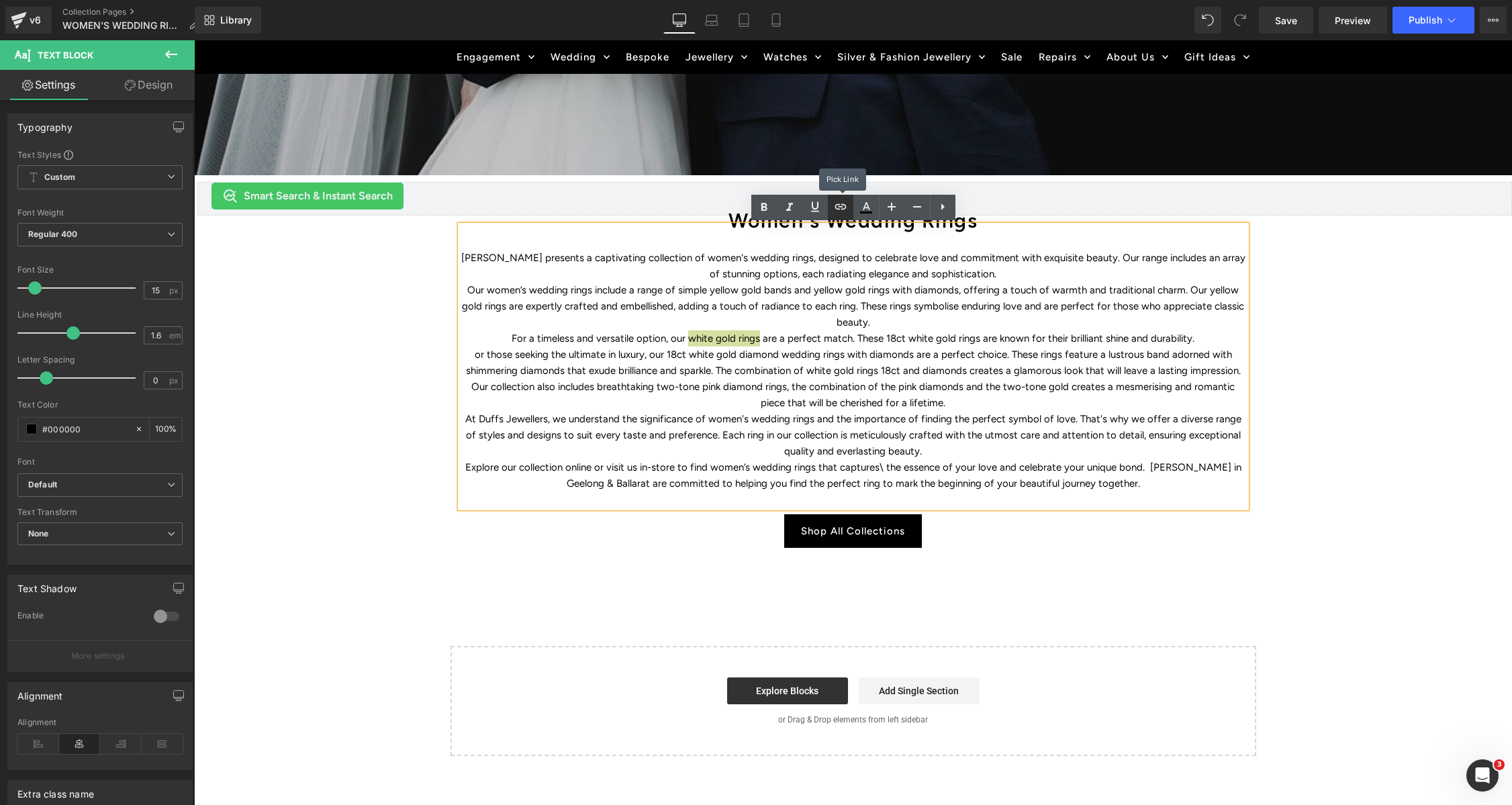
click at [845, 210] on icon at bounding box center [841, 207] width 16 height 16
click at [817, 364] on input "text" at bounding box center [761, 366] width 207 height 34
paste input "https://www.duffsjewellers.com.au/pages/search-results-page?q=white%20gold%20ri…"
type input "https://www.duffsjewellers.com.au/pages/search-results-page?q=white%20gold%20ri…"
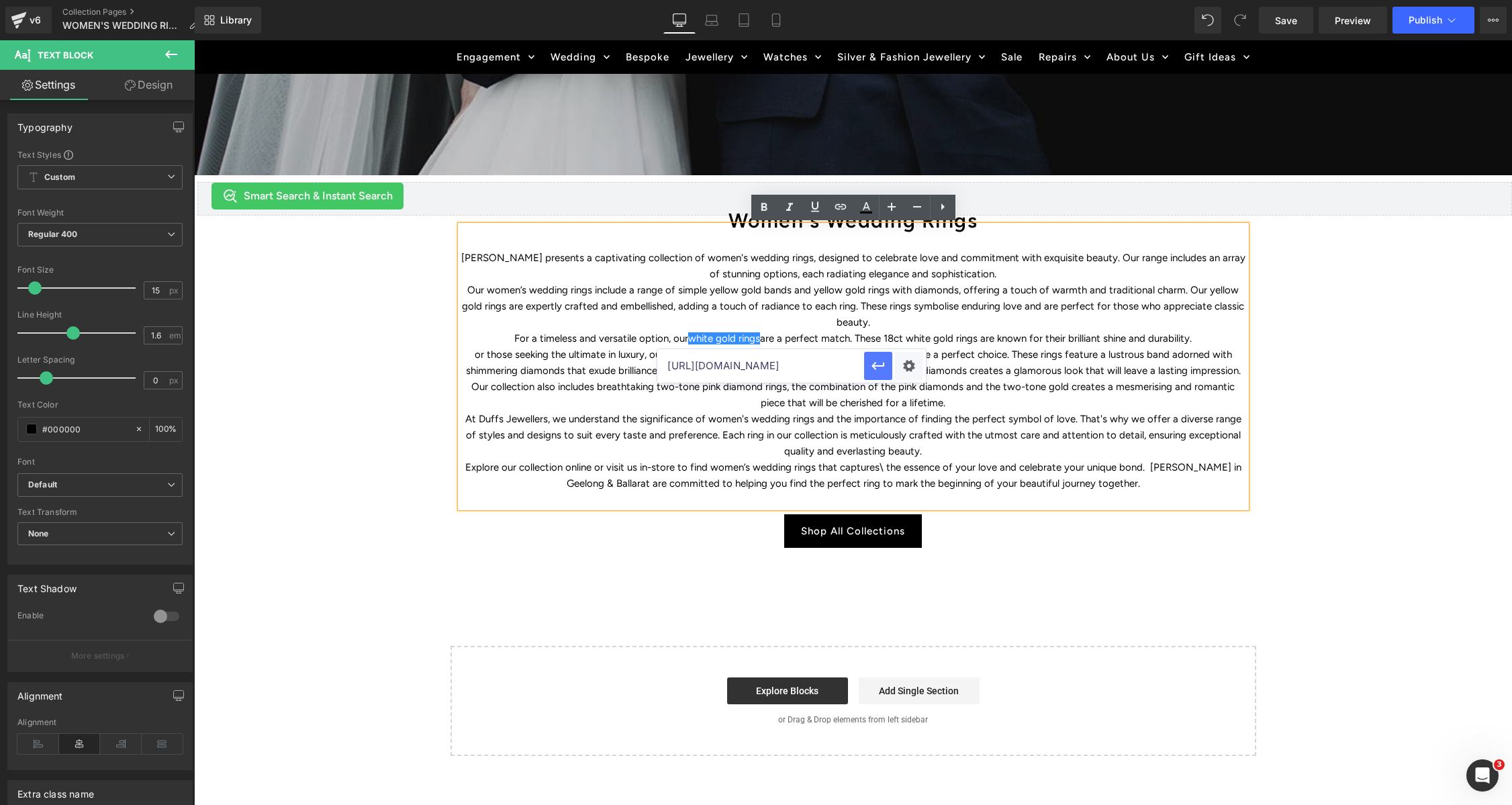
drag, startPoint x: 776, startPoint y: 339, endPoint x: 873, endPoint y: 370, distance: 101.8
click at [873, 370] on icon "button" at bounding box center [878, 366] width 16 height 16
drag, startPoint x: 886, startPoint y: 338, endPoint x: 977, endPoint y: 340, distance: 91.0
click at [977, 340] on p "For a timeless and versatile option, our white gold rings are a perfect match. …" at bounding box center [853, 339] width 786 height 16
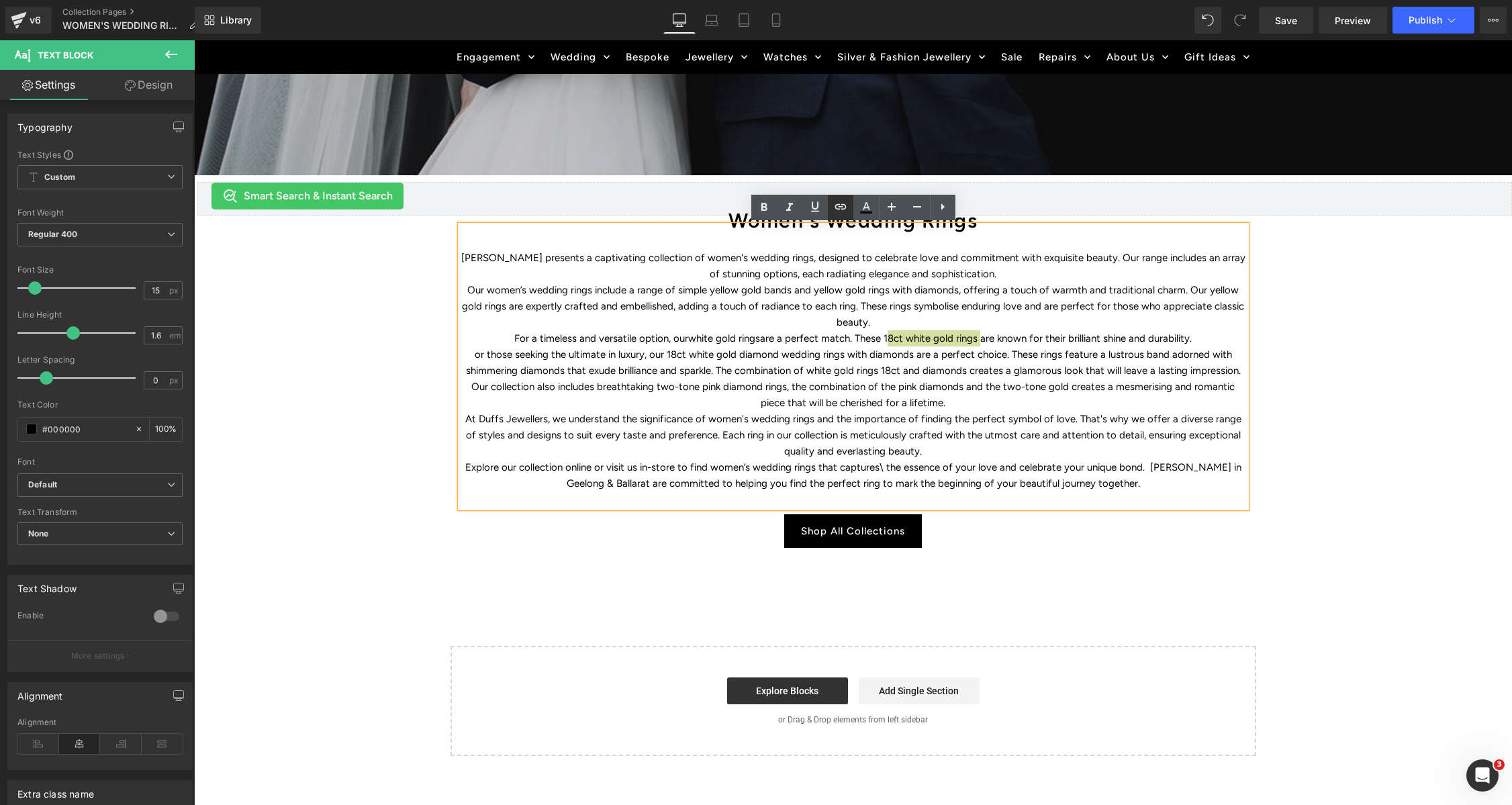
click at [837, 208] on icon at bounding box center [841, 207] width 16 height 16
click at [963, 365] on input "text" at bounding box center [968, 366] width 207 height 34
paste input "https://www.duffsjewellers.com.au/pages/search-results-page?q=18ct%20white%20go…"
click at [1084, 361] on icon "button" at bounding box center [1085, 366] width 16 height 16
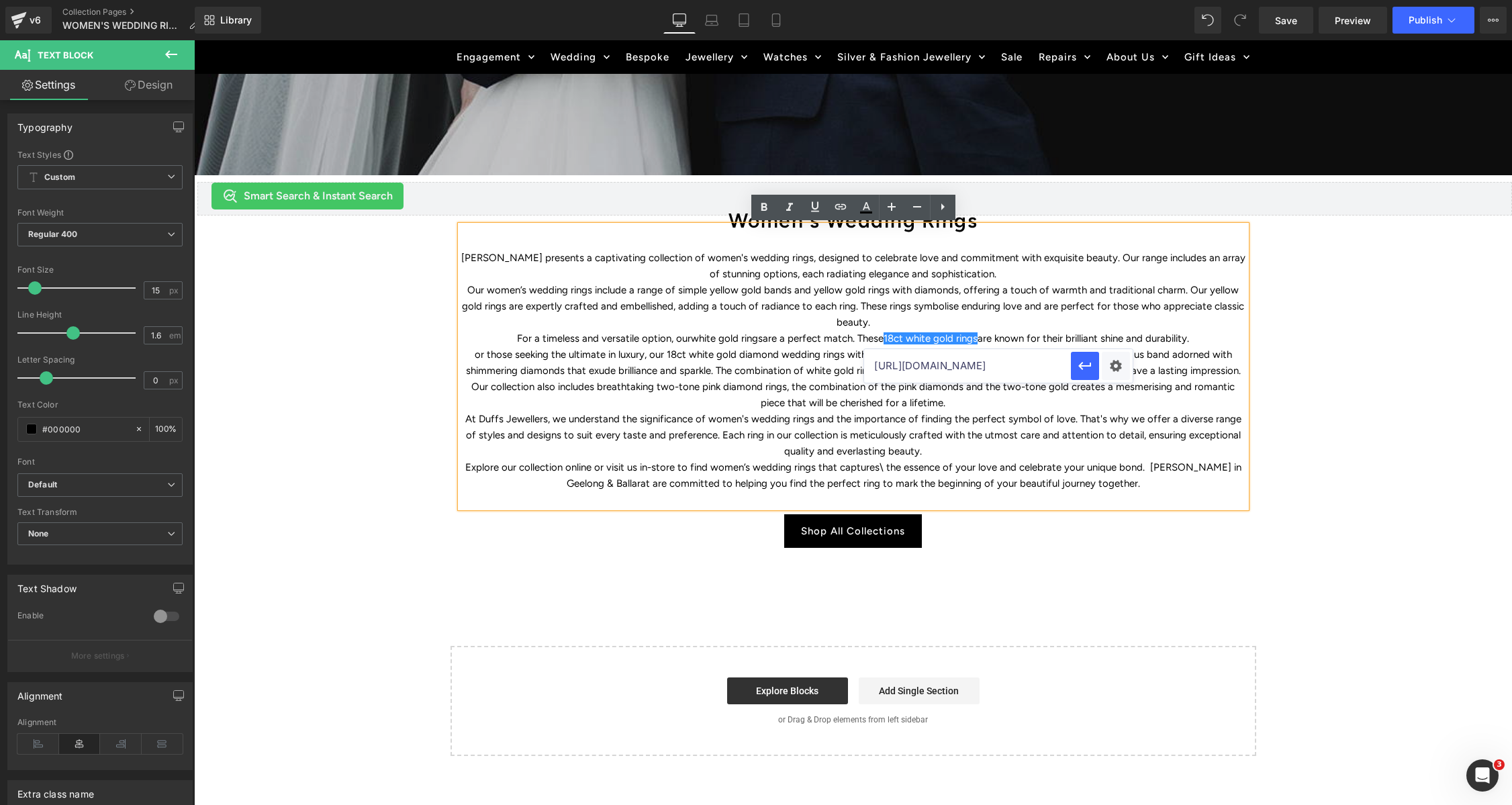
scroll to position [0, 0]
drag, startPoint x: 670, startPoint y: 353, endPoint x: 844, endPoint y: 358, distance: 174.1
click at [844, 358] on p "or those seeking the ultimate in luxury, our 18ct white gold diamond wedding ri…" at bounding box center [853, 363] width 786 height 32
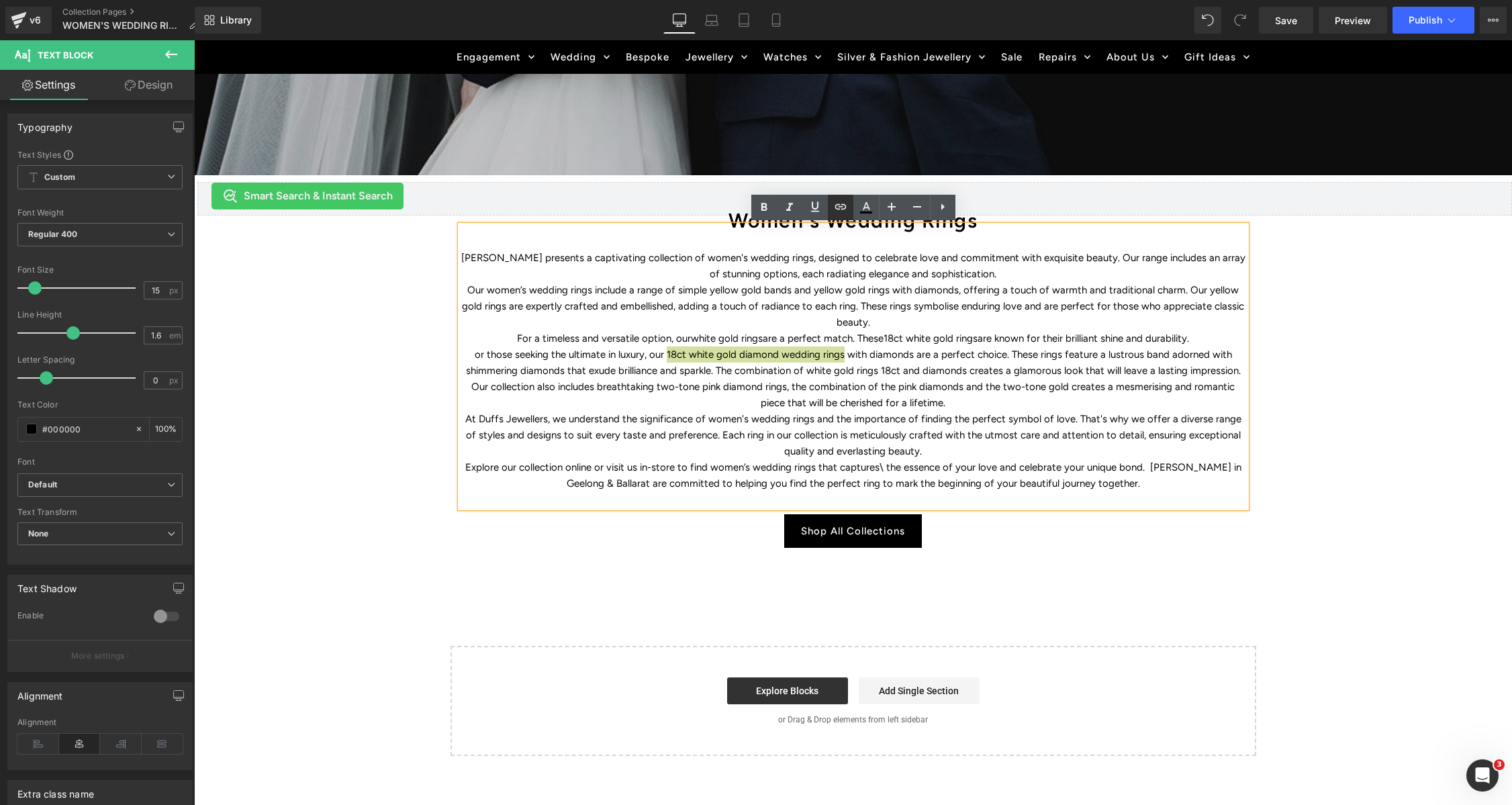
click at [842, 207] on icon at bounding box center [840, 206] width 12 height 5
click at [785, 377] on input "text" at bounding box center [794, 382] width 207 height 34
paste input "https://www.duffsjewellers.com.au/pages/search-results-page?q=18ct%20white%20go…"
click at [908, 381] on icon "button" at bounding box center [911, 382] width 12 height 8
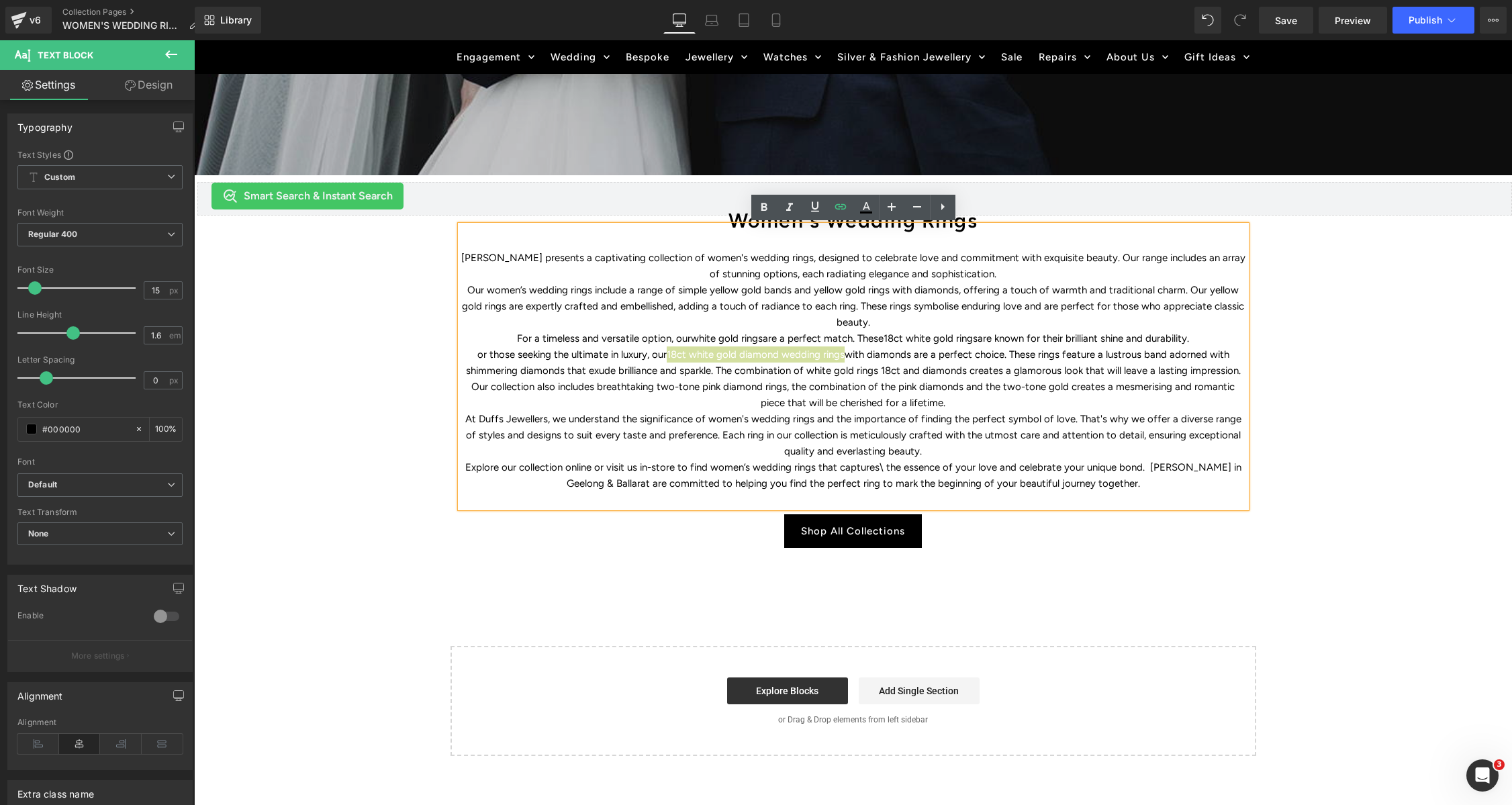
scroll to position [0, 0]
drag, startPoint x: 808, startPoint y: 370, endPoint x: 963, endPoint y: 373, distance: 155.0
click at [963, 373] on p "or those seeking the ultimate in luxury, our 18ct white gold diamond wedding ri…" at bounding box center [853, 363] width 786 height 32
click at [898, 370] on p "or those seeking the ultimate in luxury, our 18ct white gold diamond wedding ri…" at bounding box center [853, 363] width 786 height 32
drag, startPoint x: 894, startPoint y: 372, endPoint x: 808, endPoint y: 371, distance: 86.0
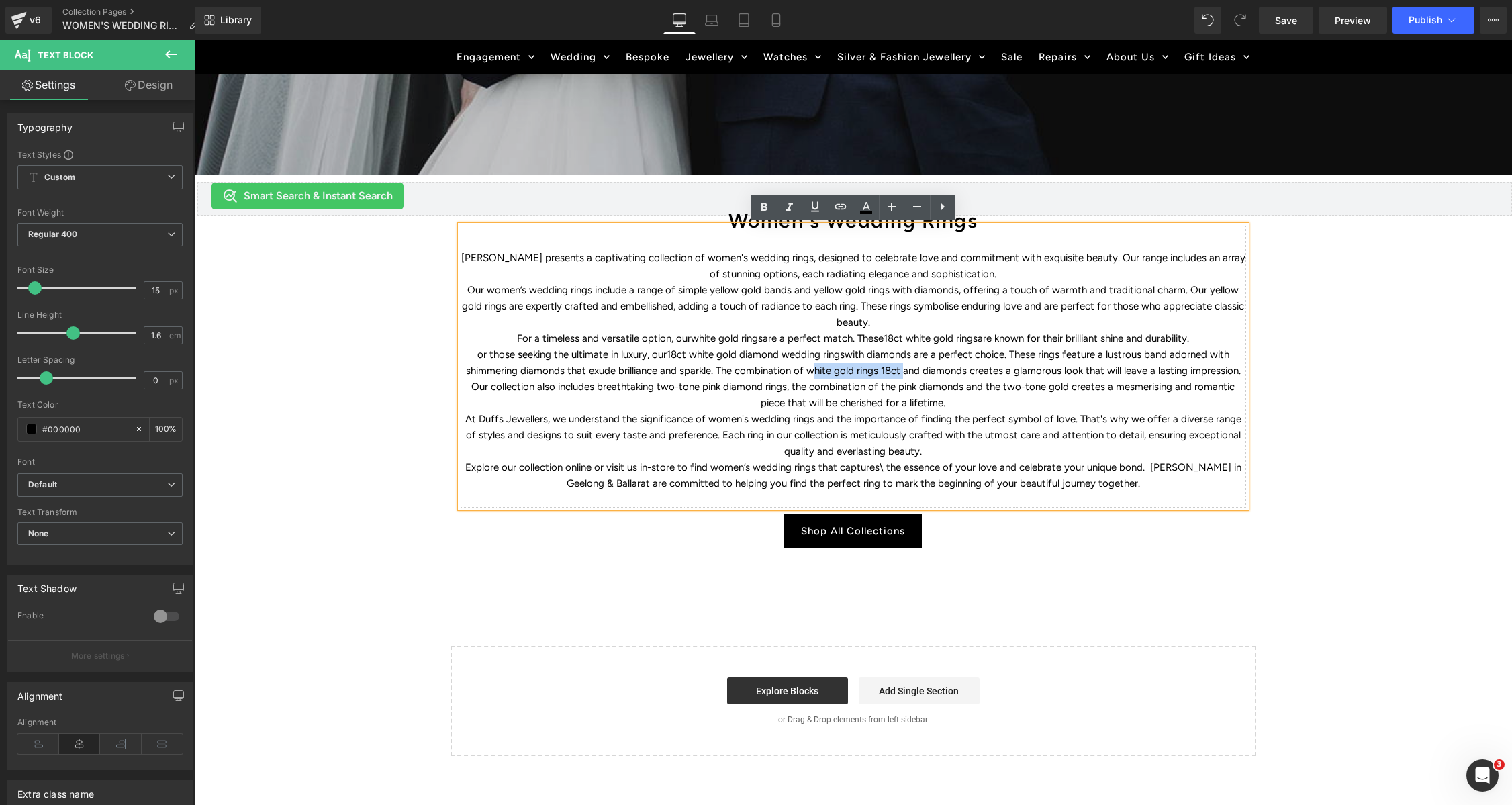
click at [808, 371] on p "or those seeking the ultimate in luxury, our 18ct white gold diamond wedding ri…" at bounding box center [853, 363] width 786 height 32
click at [842, 212] on icon at bounding box center [841, 207] width 16 height 16
click at [856, 391] on input "text" at bounding box center [889, 398] width 207 height 34
paste input "https://www.duffsjewellers.com.au/pages/search-results-page?q=white%20gold%20ri…"
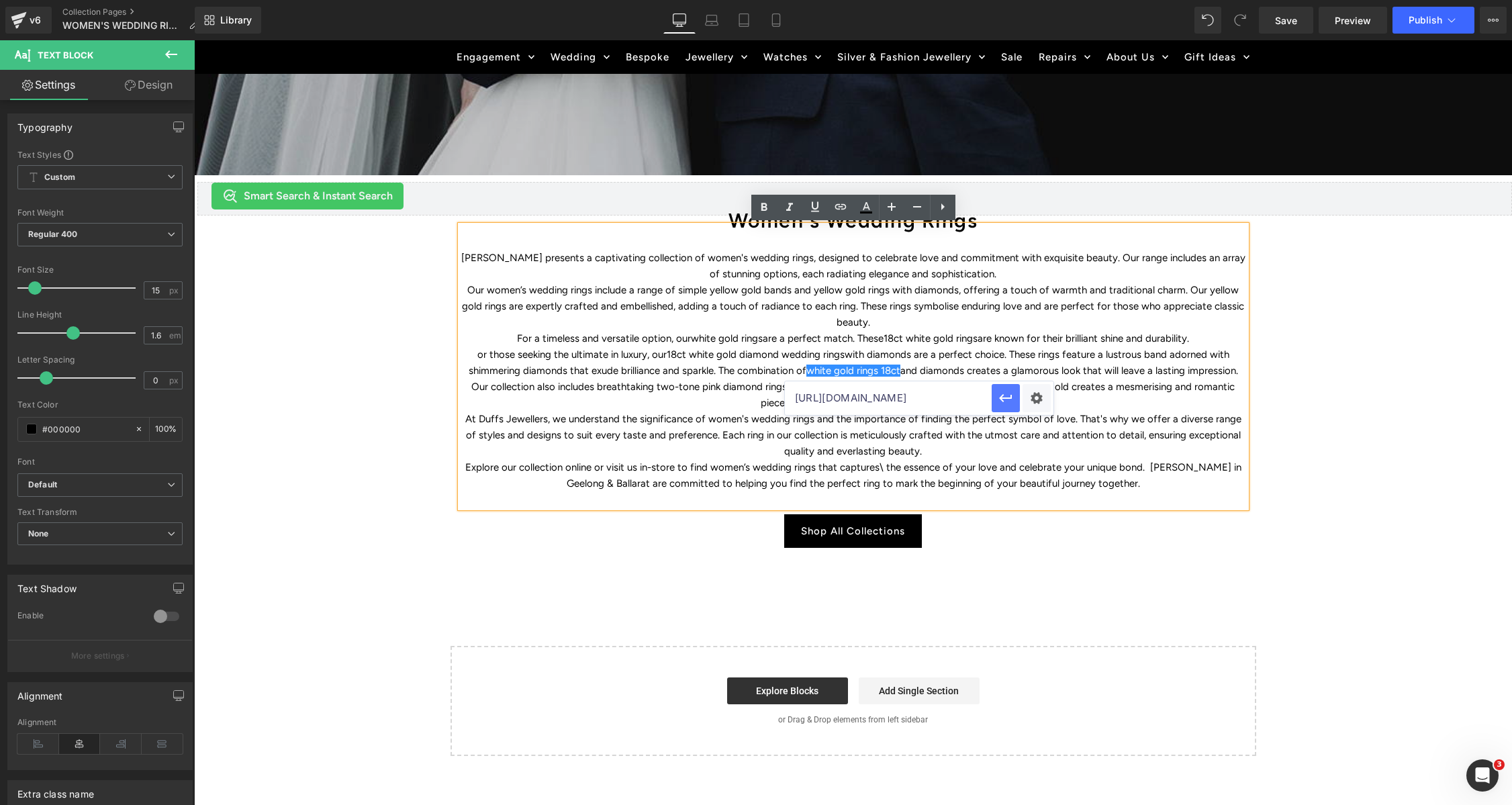
click at [1006, 397] on icon "button" at bounding box center [1005, 398] width 12 height 8
drag, startPoint x: 692, startPoint y: 388, endPoint x: 775, endPoint y: 386, distance: 83.0
click at [775, 386] on p "Our collection also includes breathtaking two-tone pink diamond rings, the comb…" at bounding box center [853, 395] width 786 height 32
click at [836, 201] on icon at bounding box center [841, 207] width 16 height 16
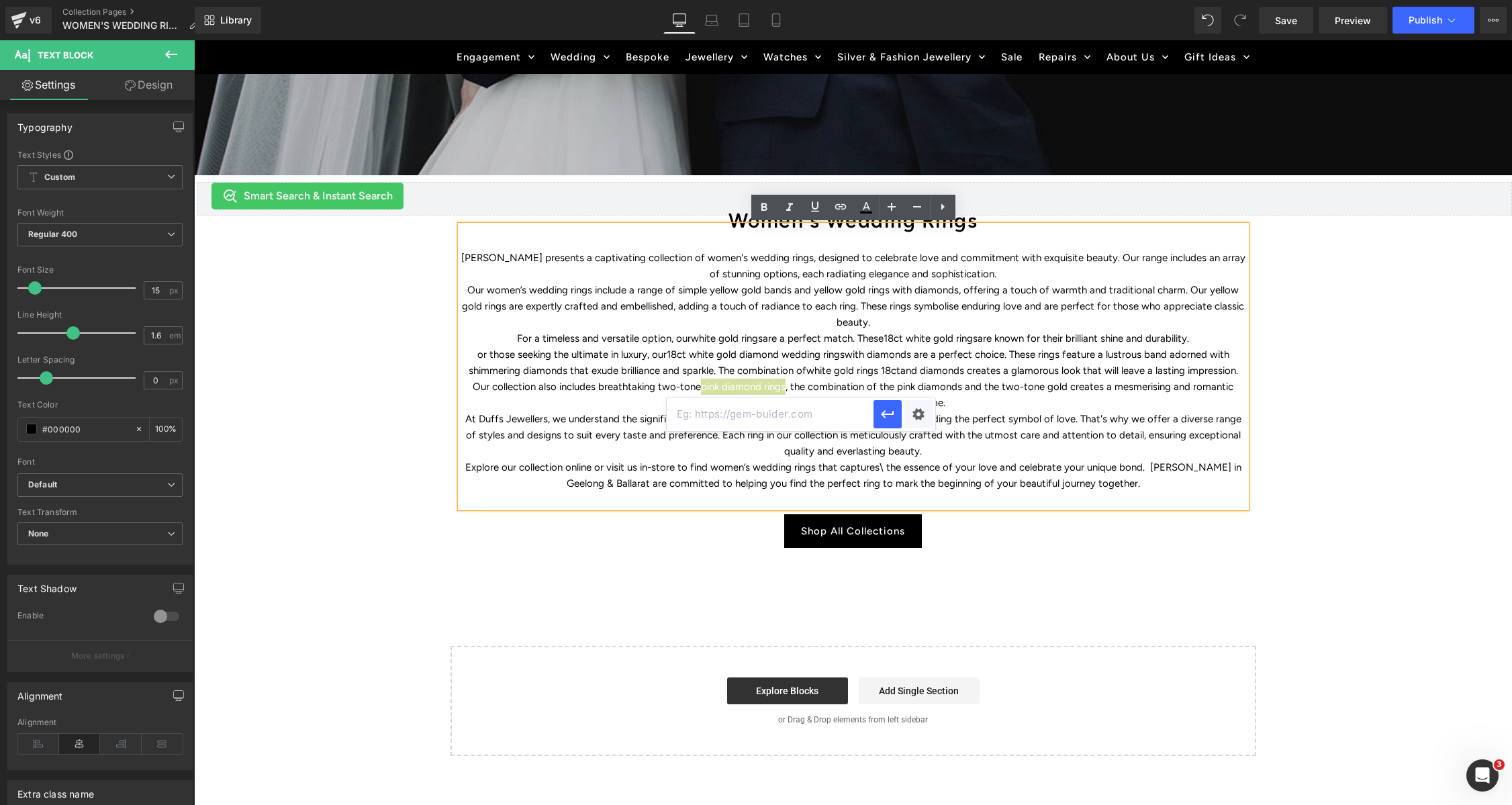
click at [806, 412] on input "text" at bounding box center [770, 414] width 207 height 34
paste input "https://www.duffsjewellers.com.au/pages/search-results-page?q=pink%20diamond%20…"
type input "https://www.duffsjewellers.com.au/pages/search-results-page?q=pink%20diamond%20…"
click at [888, 414] on icon "button" at bounding box center [887, 414] width 12 height 8
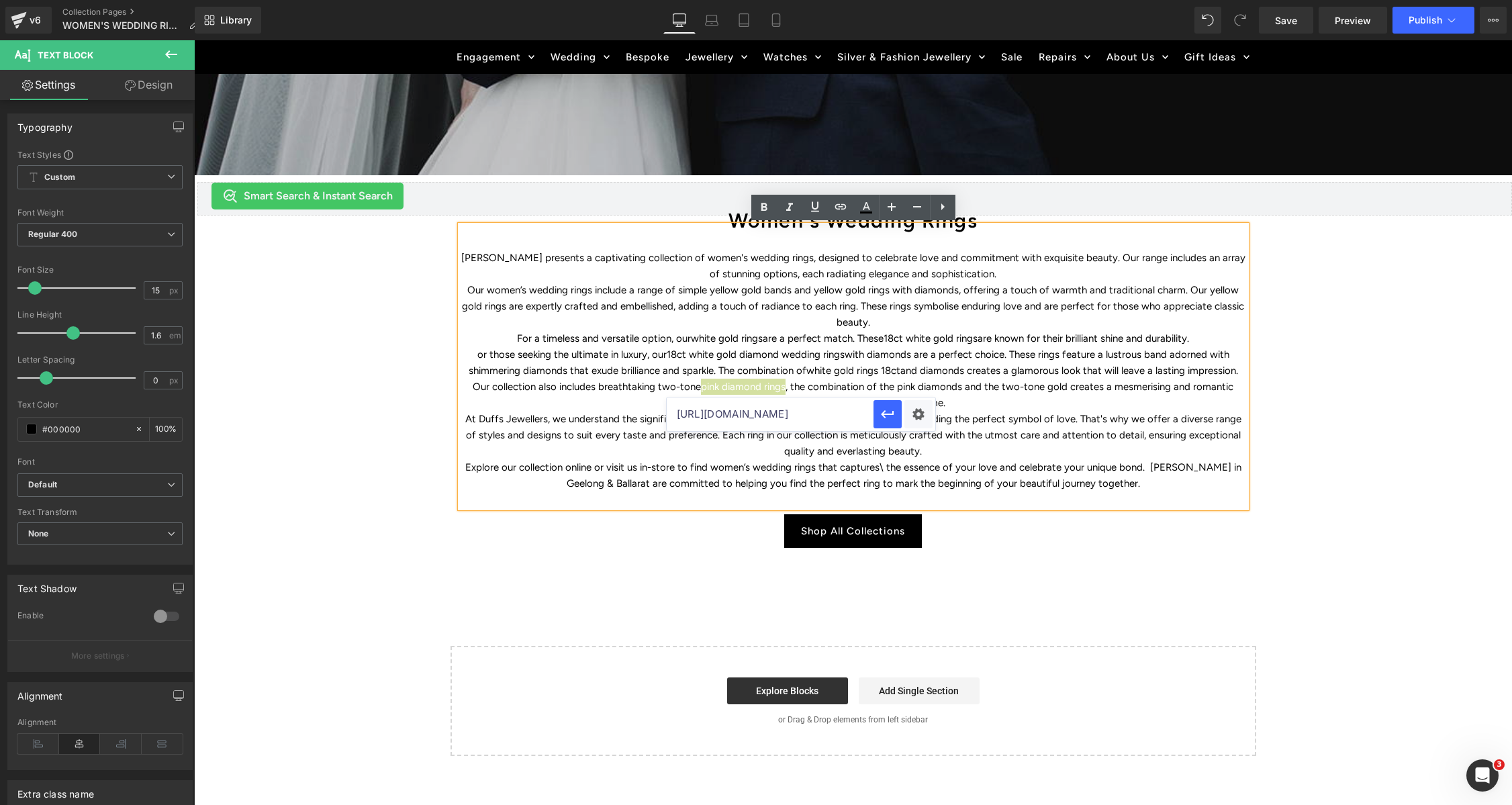
scroll to position [0, 0]
drag, startPoint x: 883, startPoint y: 387, endPoint x: 947, endPoint y: 386, distance: 64.0
click at [947, 386] on p "Our collection also includes breathtaking two-tone pink diamond rings , the com…" at bounding box center [853, 395] width 786 height 32
click at [837, 209] on icon at bounding box center [841, 207] width 16 height 16
drag, startPoint x: 963, startPoint y: 415, endPoint x: 983, endPoint y: 416, distance: 20.0
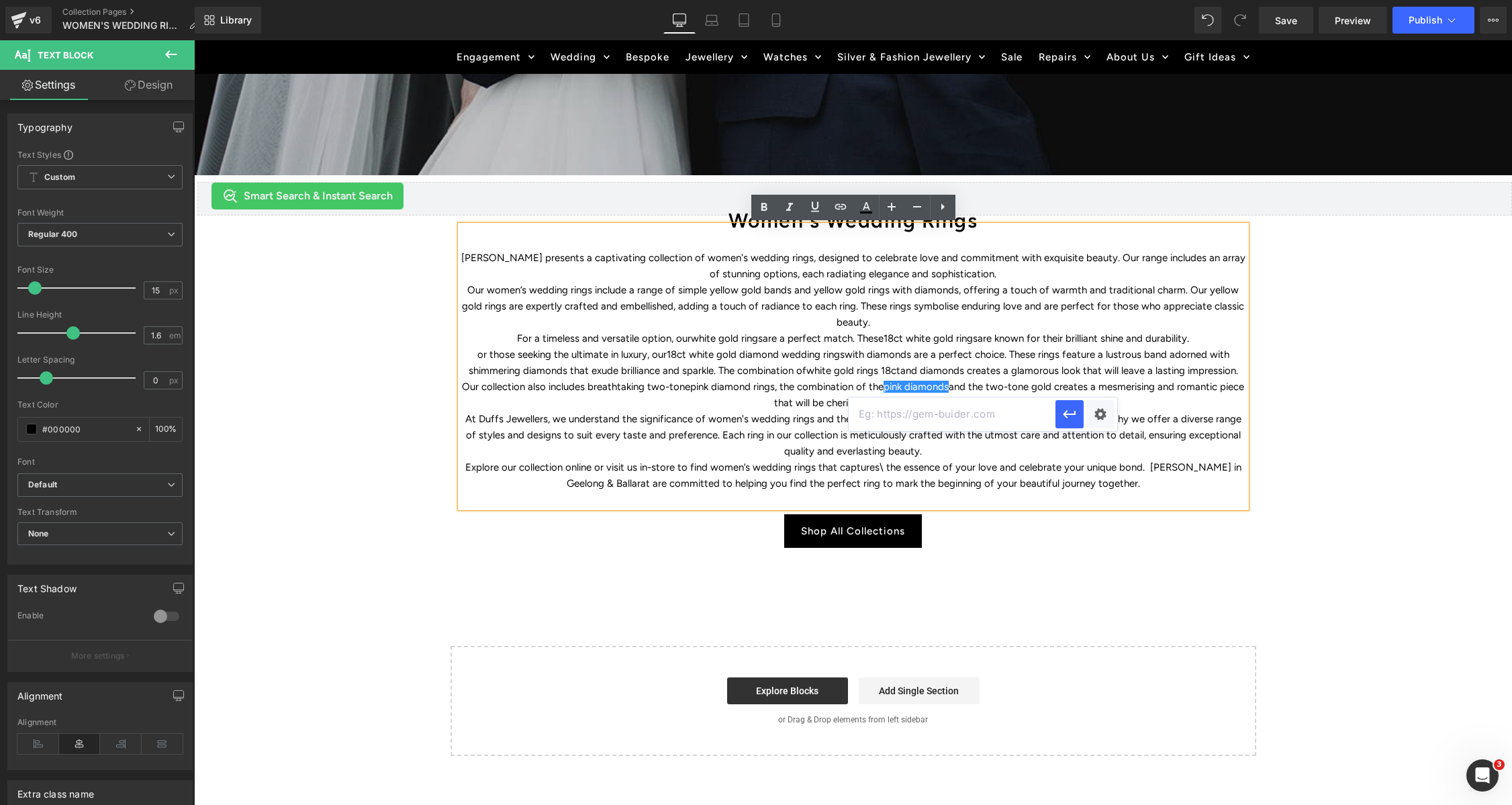
click at [965, 415] on input "text" at bounding box center [952, 414] width 207 height 34
paste input "https://www.duffsjewellers.com.au/pages/search-results-page?q=pink%20diamonds%2…"
type input "https://www.duffsjewellers.com.au/pages/search-results-page?q=pink%20diamonds%2…"
click at [1069, 414] on icon "button" at bounding box center [1068, 414] width 12 height 8
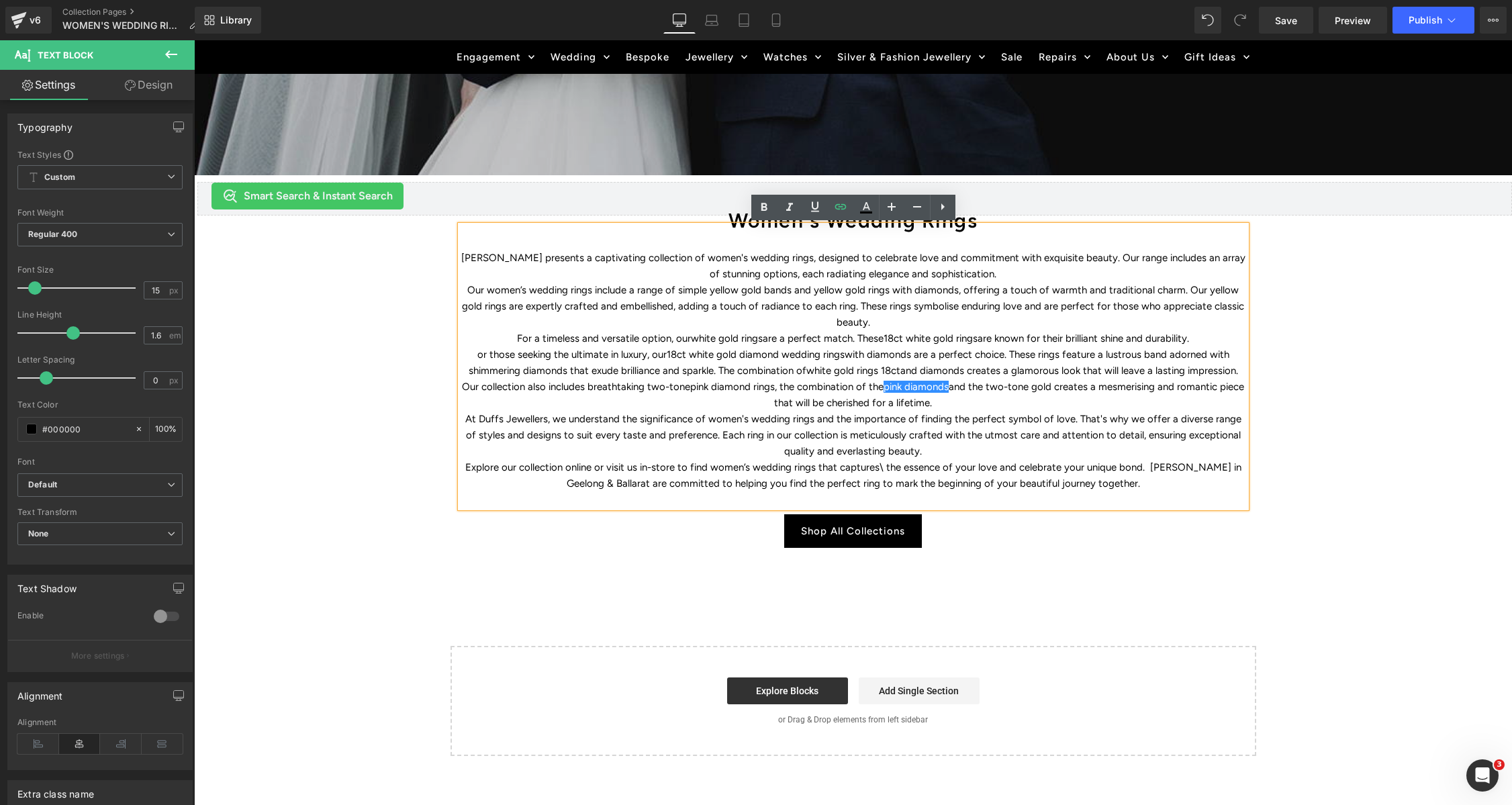
scroll to position [0, 0]
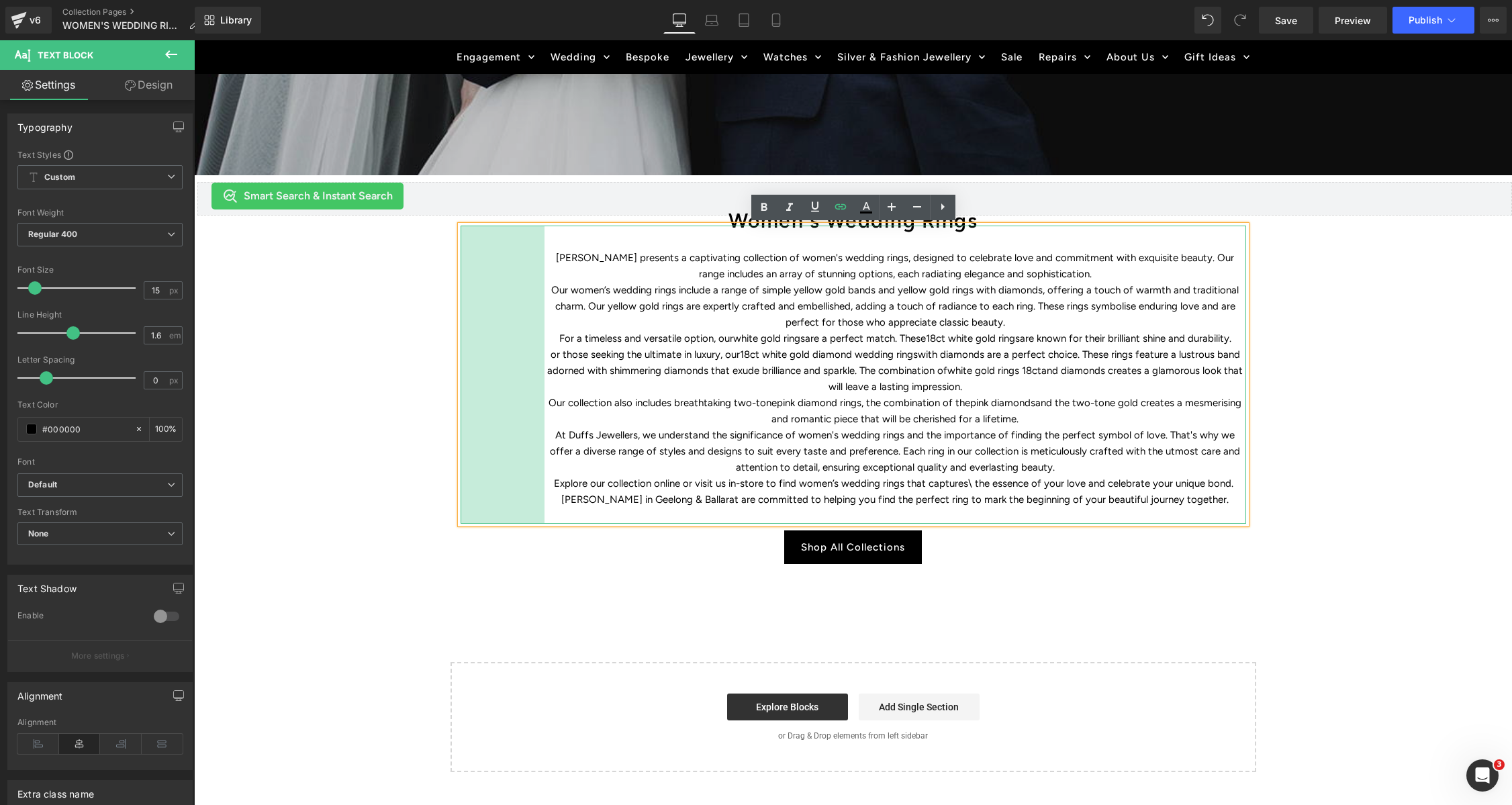
drag, startPoint x: 478, startPoint y: 425, endPoint x: 545, endPoint y: 430, distance: 67.2
click at [545, 430] on div "[PERSON_NAME] presents a captivating collection of women's wedding rings, desig…" at bounding box center [853, 375] width 786 height 298
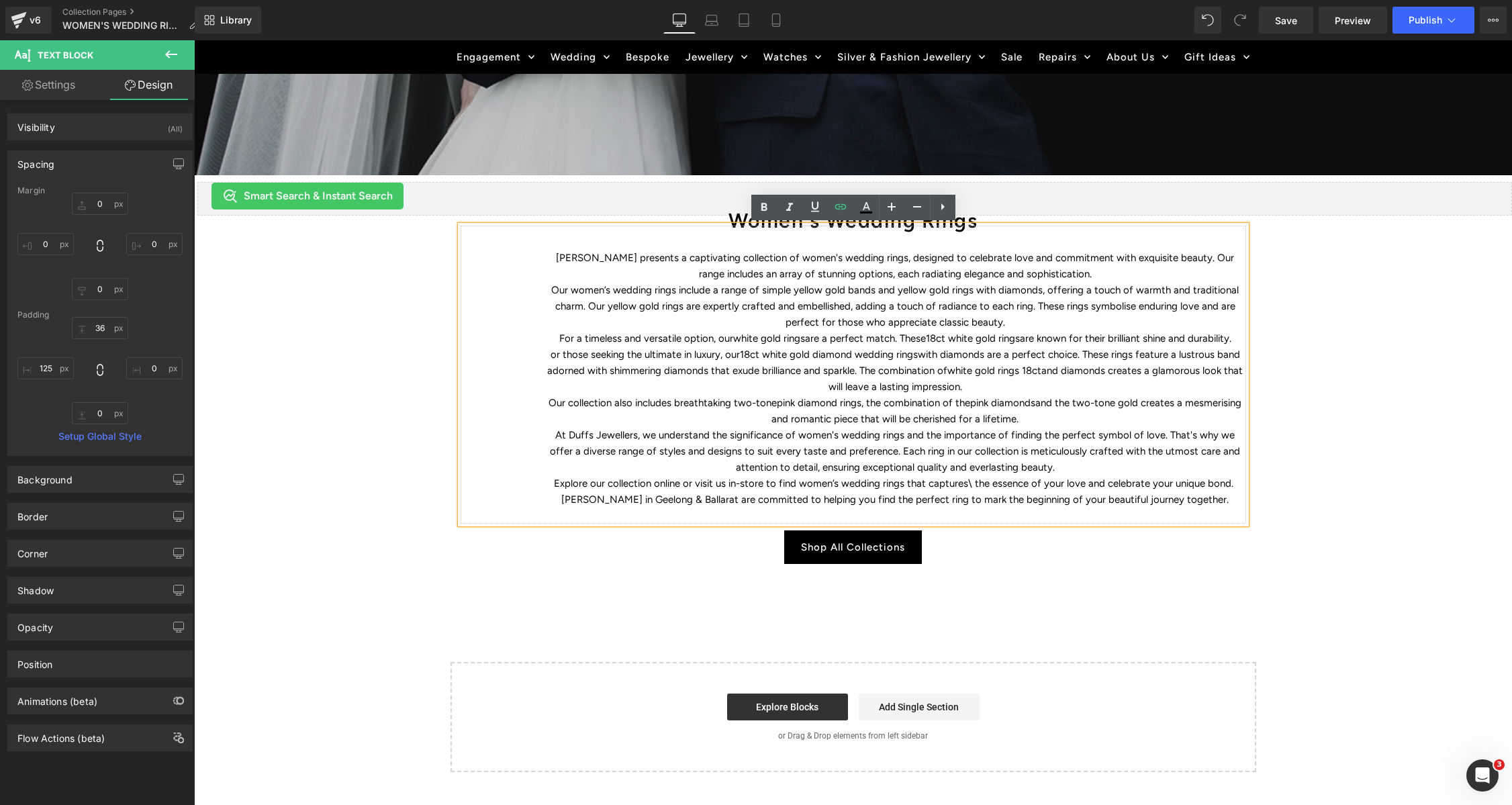
click at [1241, 416] on p "Our collection also includes breathtaking two-tone pink diamond rings , the com…" at bounding box center [894, 411] width 701 height 32
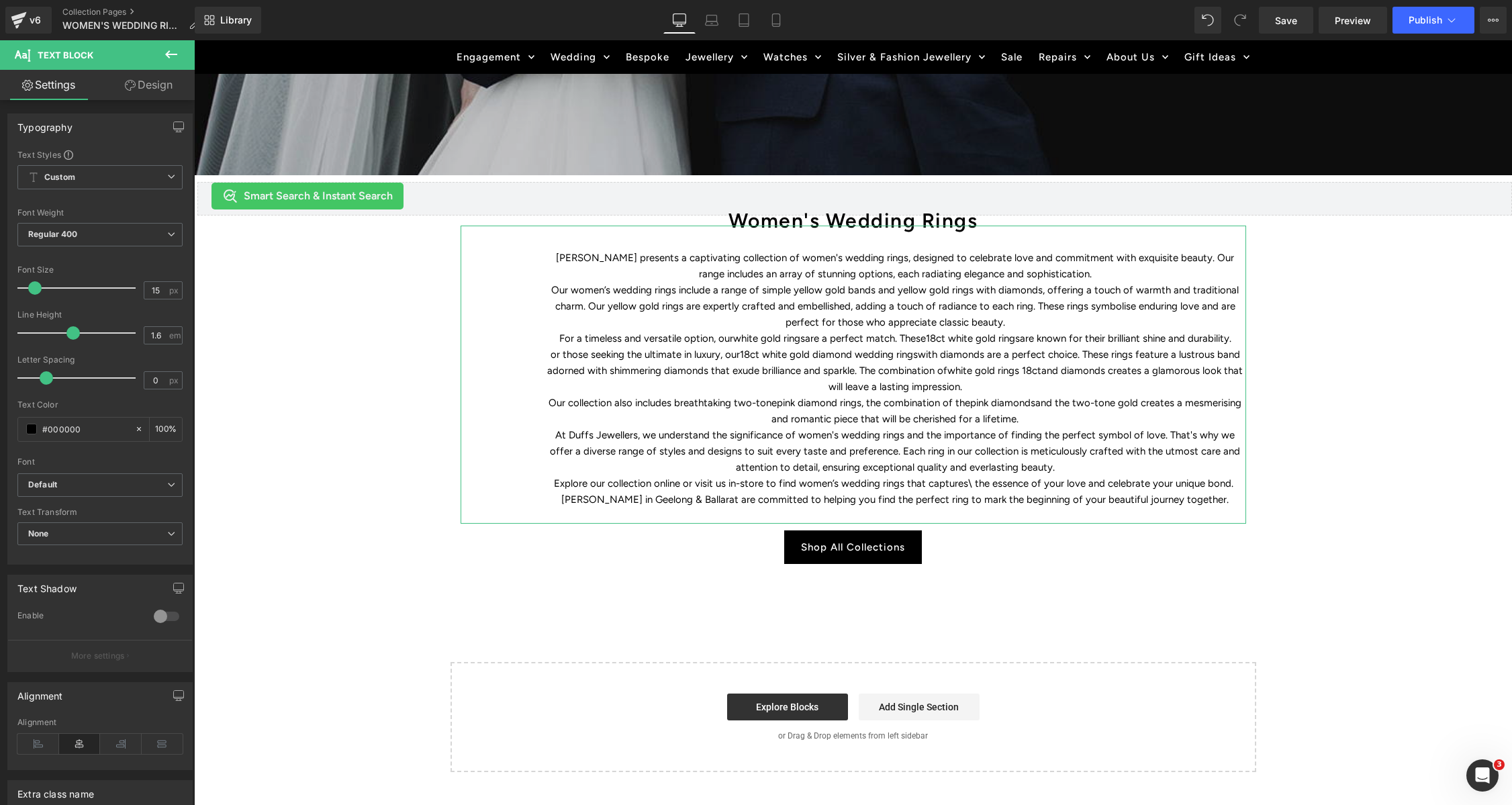
drag, startPoint x: 140, startPoint y: 93, endPoint x: 133, endPoint y: 100, distance: 9.9
click at [140, 93] on link "Design" at bounding box center [148, 84] width 98 height 30
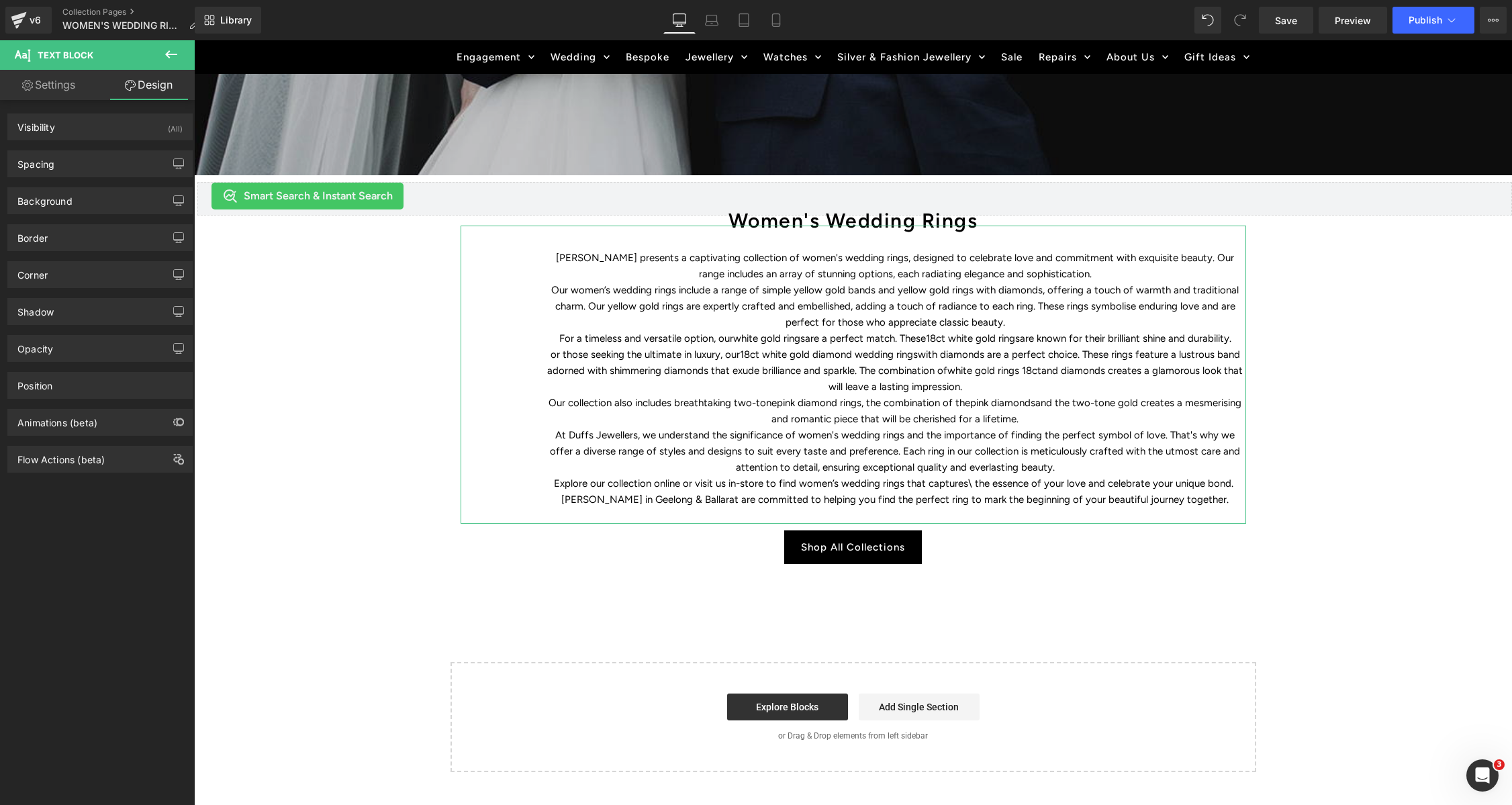
click at [86, 176] on div "Spacing" at bounding box center [100, 164] width 184 height 26
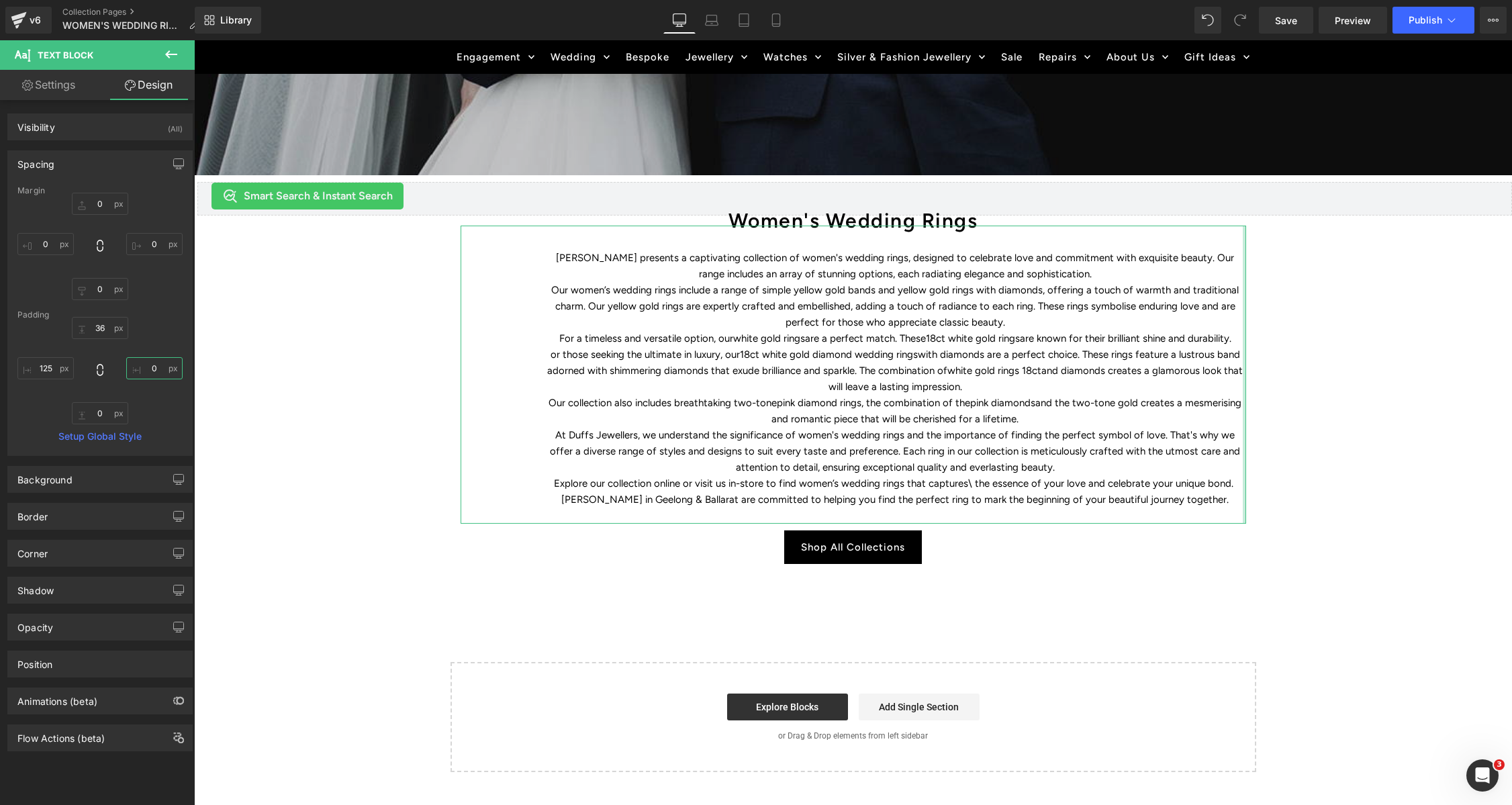
click at [153, 372] on input "0" at bounding box center [154, 368] width 57 height 22
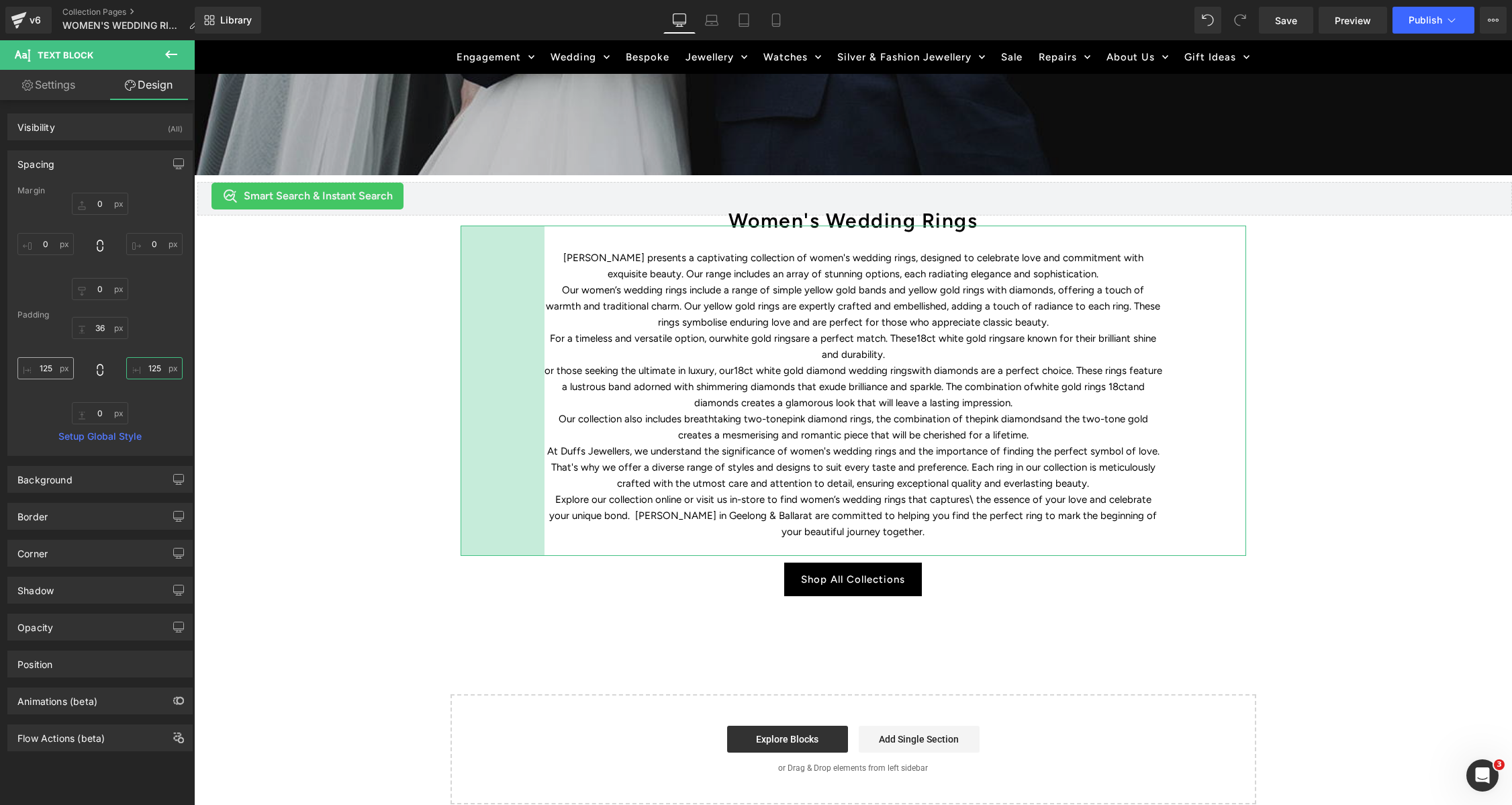
type input "125"
click at [44, 366] on input "125" at bounding box center [46, 368] width 57 height 22
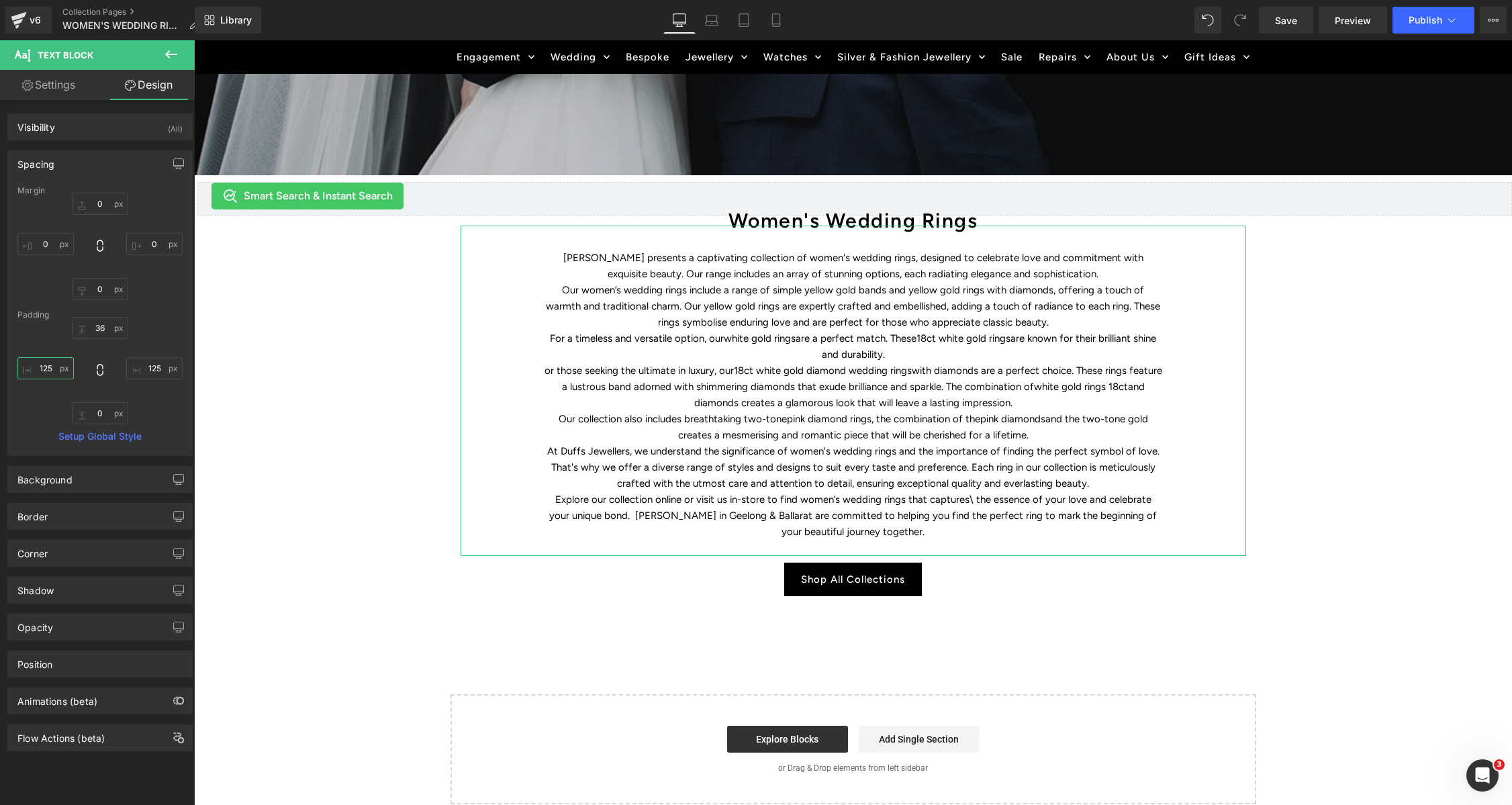
click at [44, 366] on input "125" at bounding box center [46, 368] width 57 height 22
click at [45, 371] on input "125" at bounding box center [46, 368] width 57 height 22
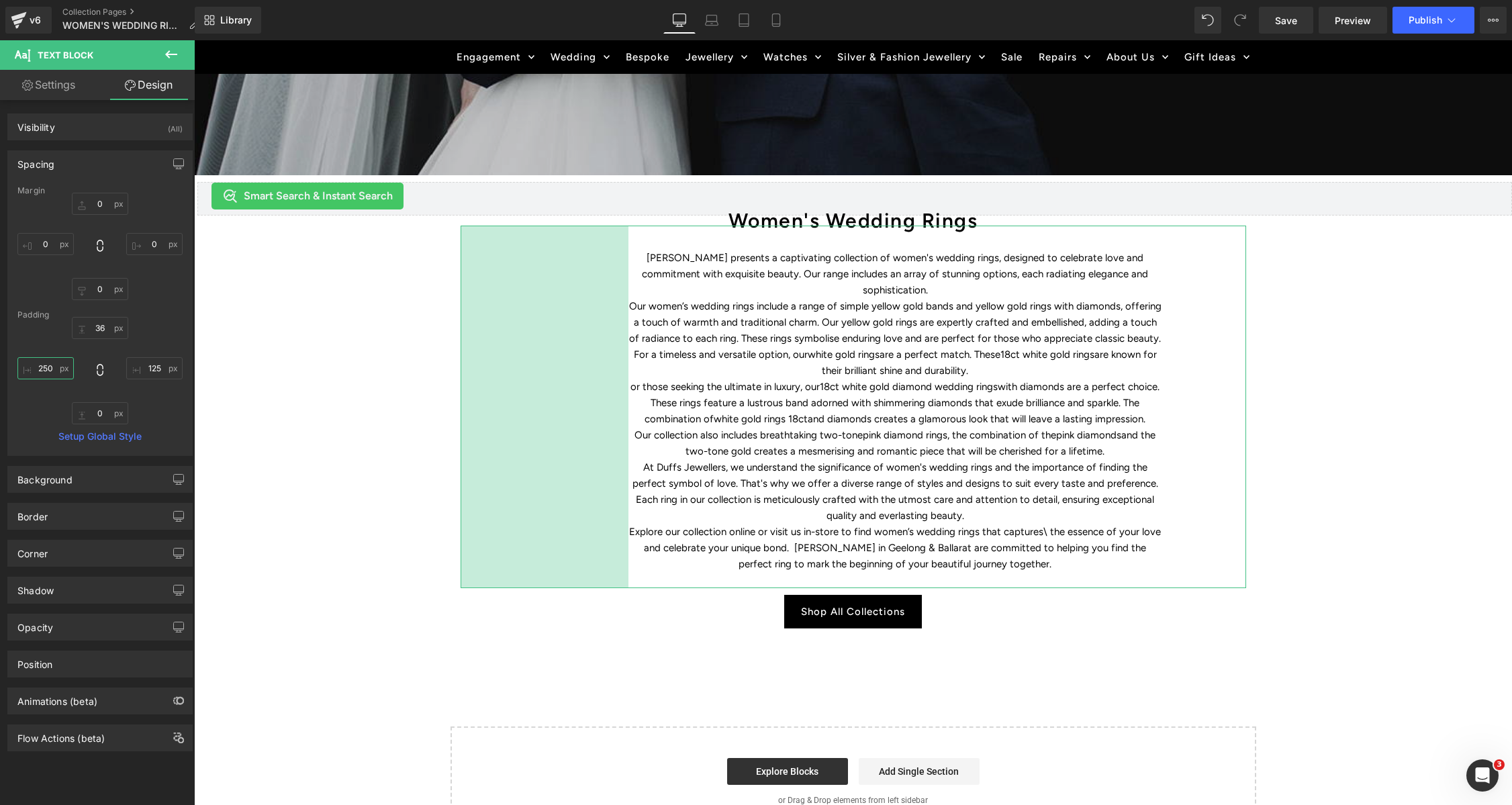
click at [42, 367] on input "250" at bounding box center [46, 368] width 57 height 22
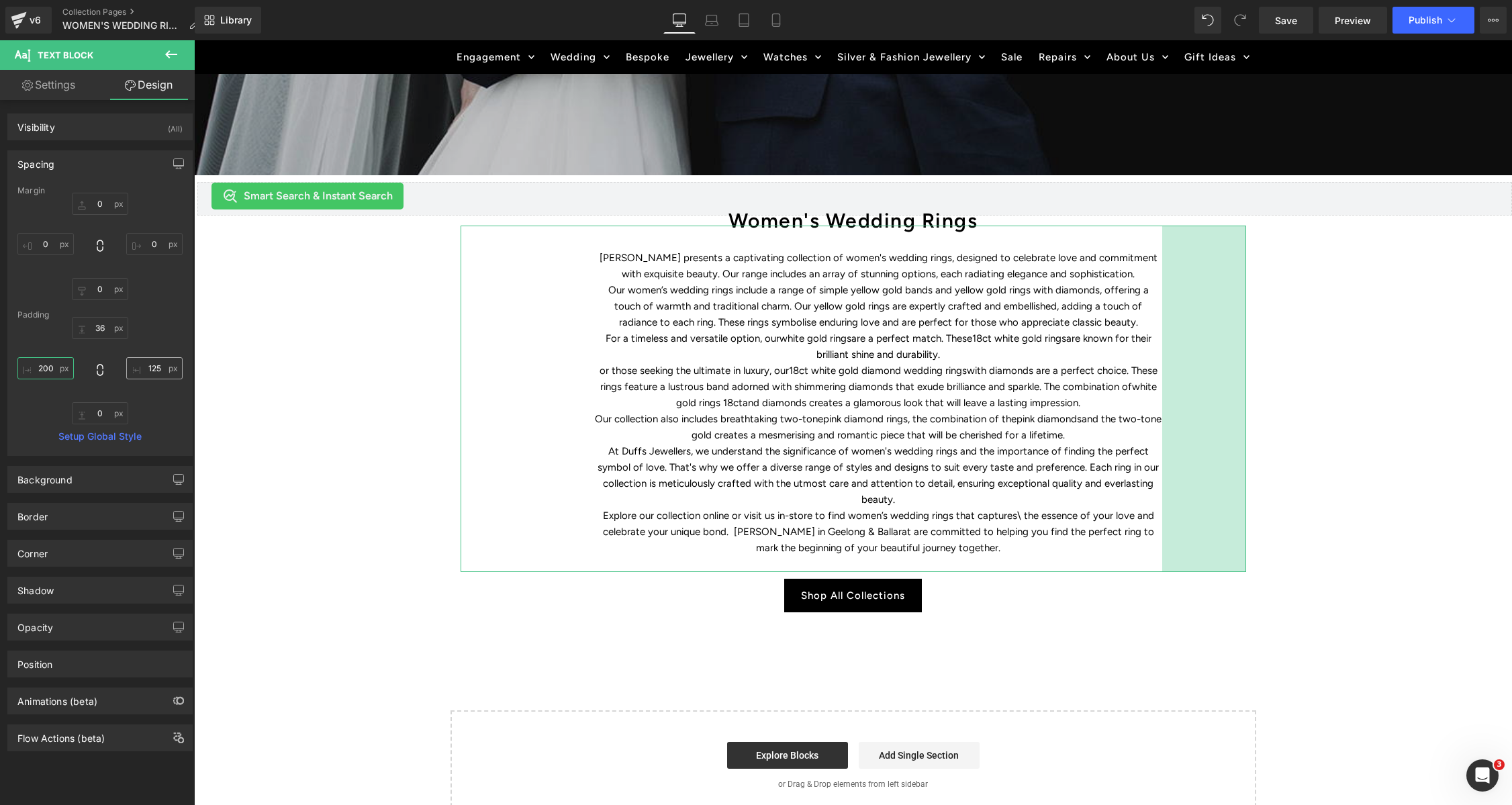
type input "200"
click at [145, 369] on input "125" at bounding box center [154, 368] width 57 height 22
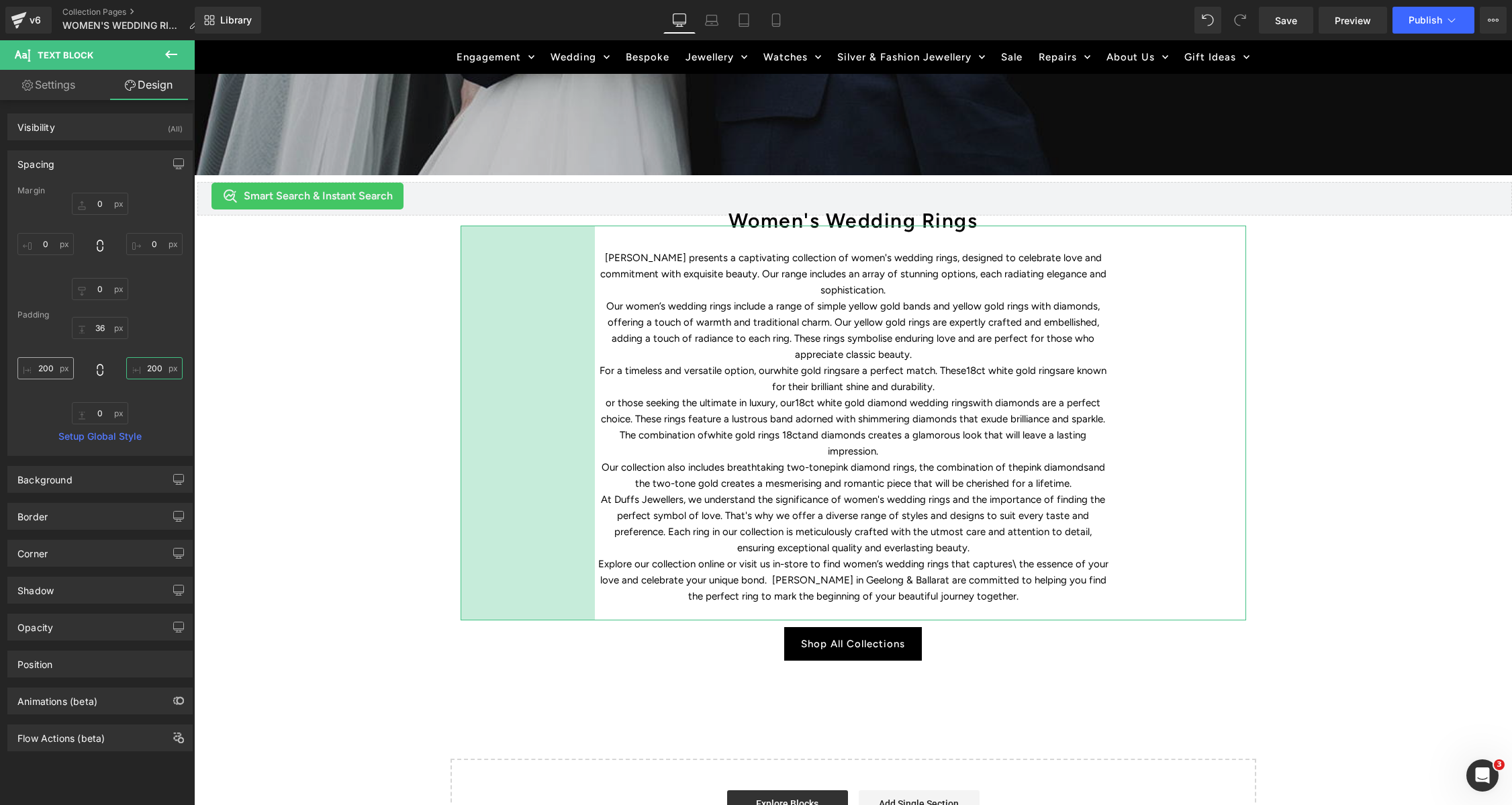
type input "200"
click at [46, 368] on input "200" at bounding box center [46, 368] width 57 height 22
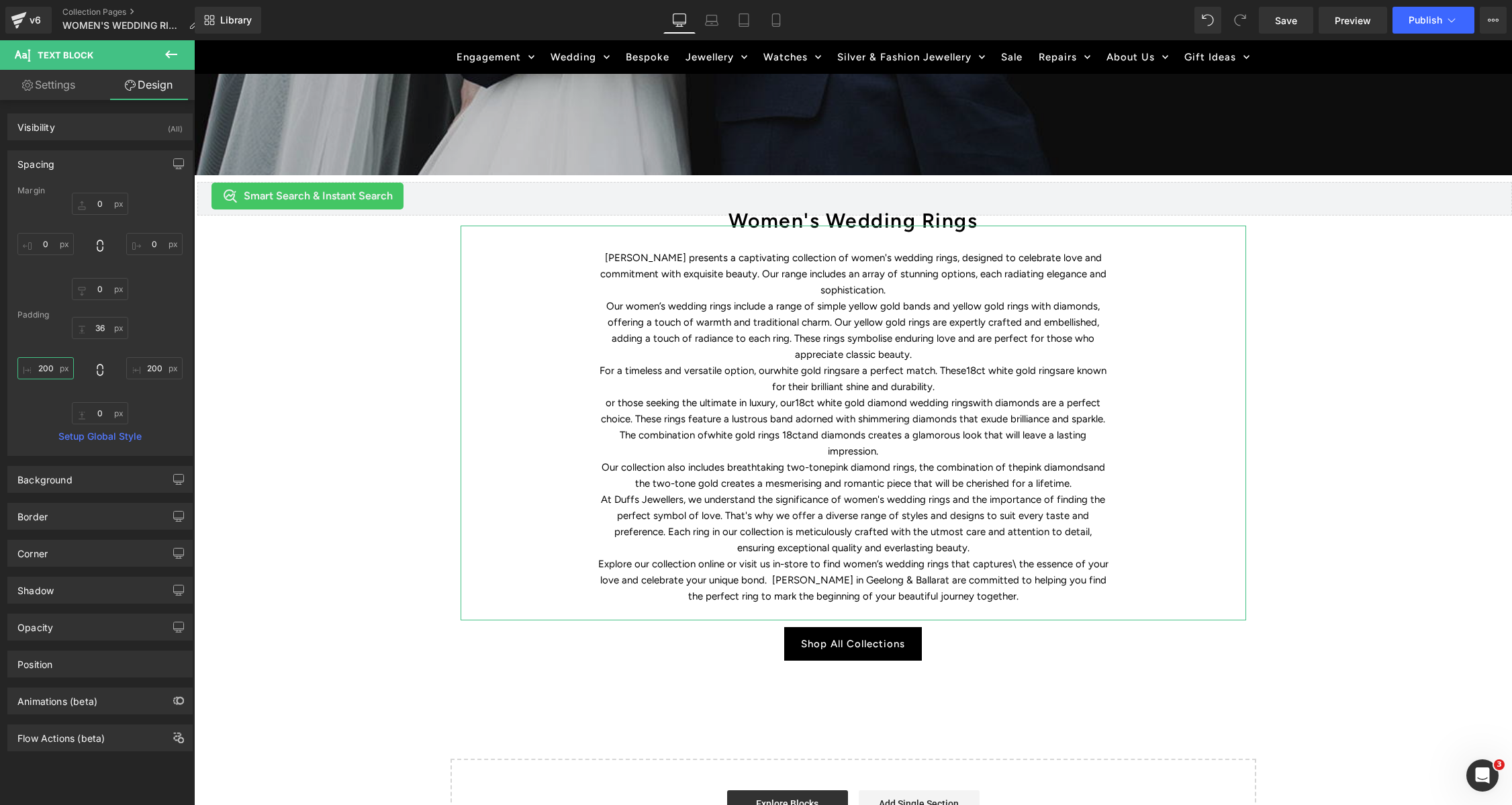
drag, startPoint x: 51, startPoint y: 369, endPoint x: 49, endPoint y: 411, distance: 42.0
click at [50, 377] on input "200" at bounding box center [46, 368] width 57 height 22
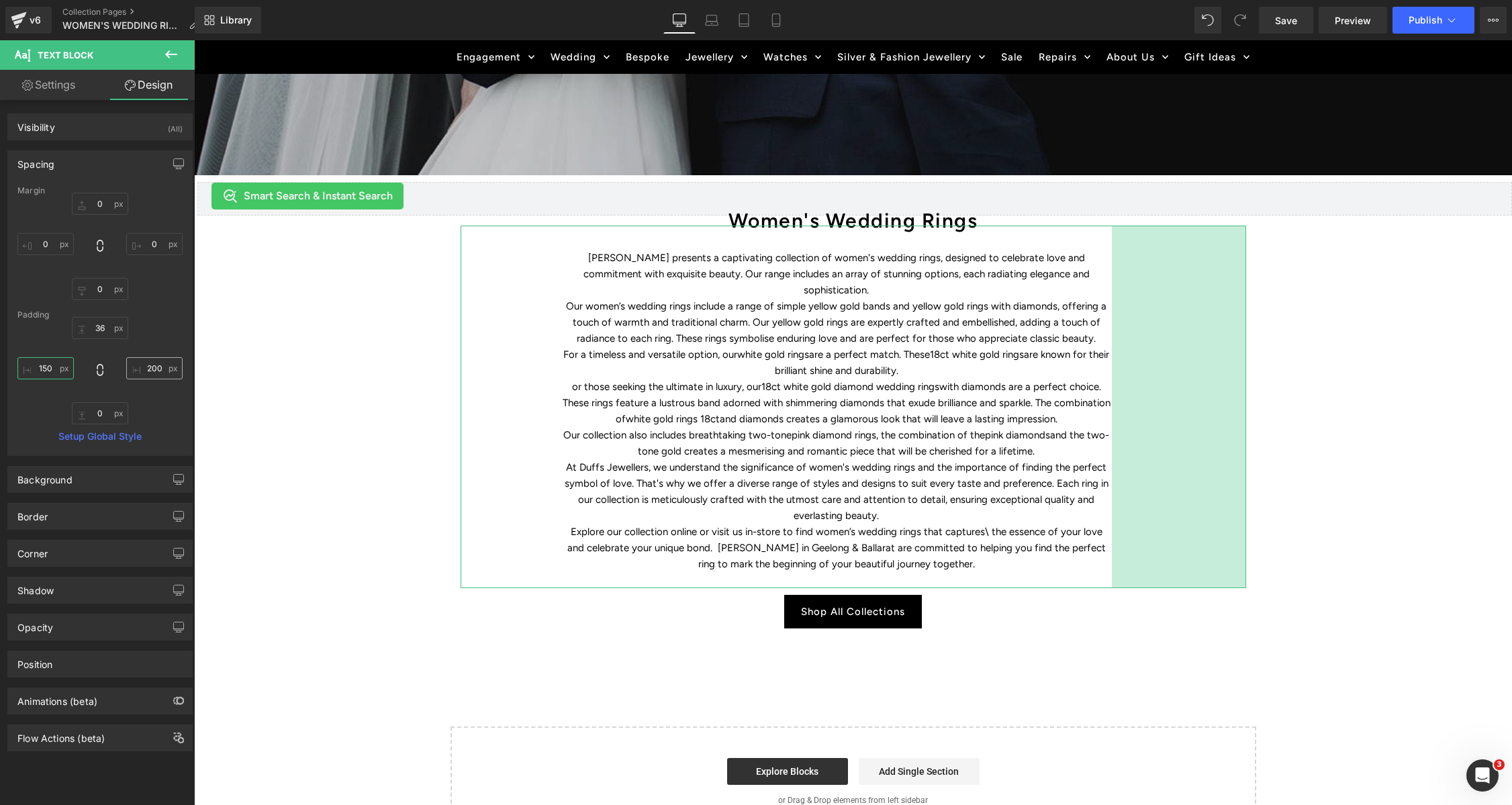
type input "150"
click at [151, 370] on input "200" at bounding box center [154, 368] width 57 height 22
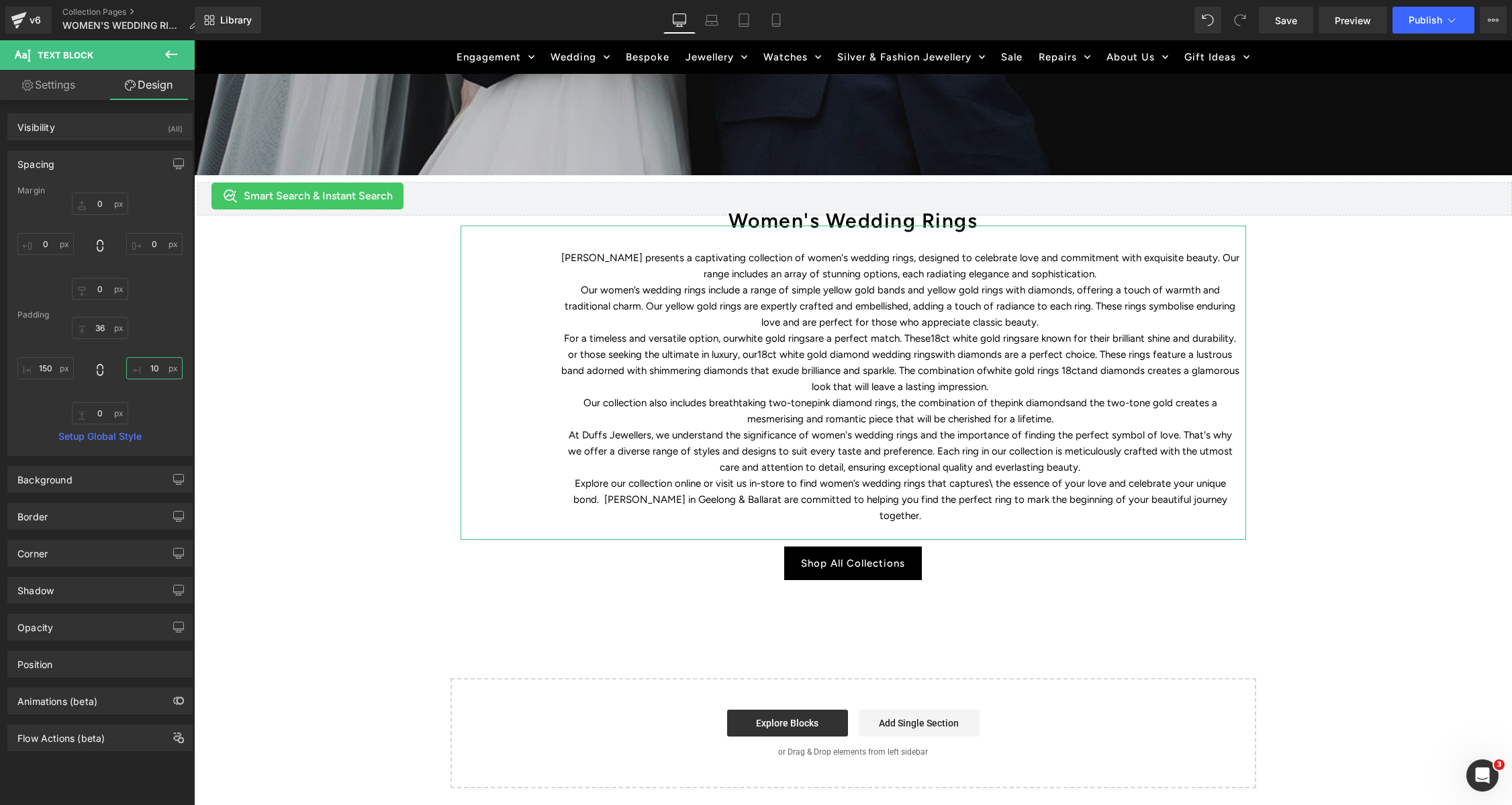
type input "150"
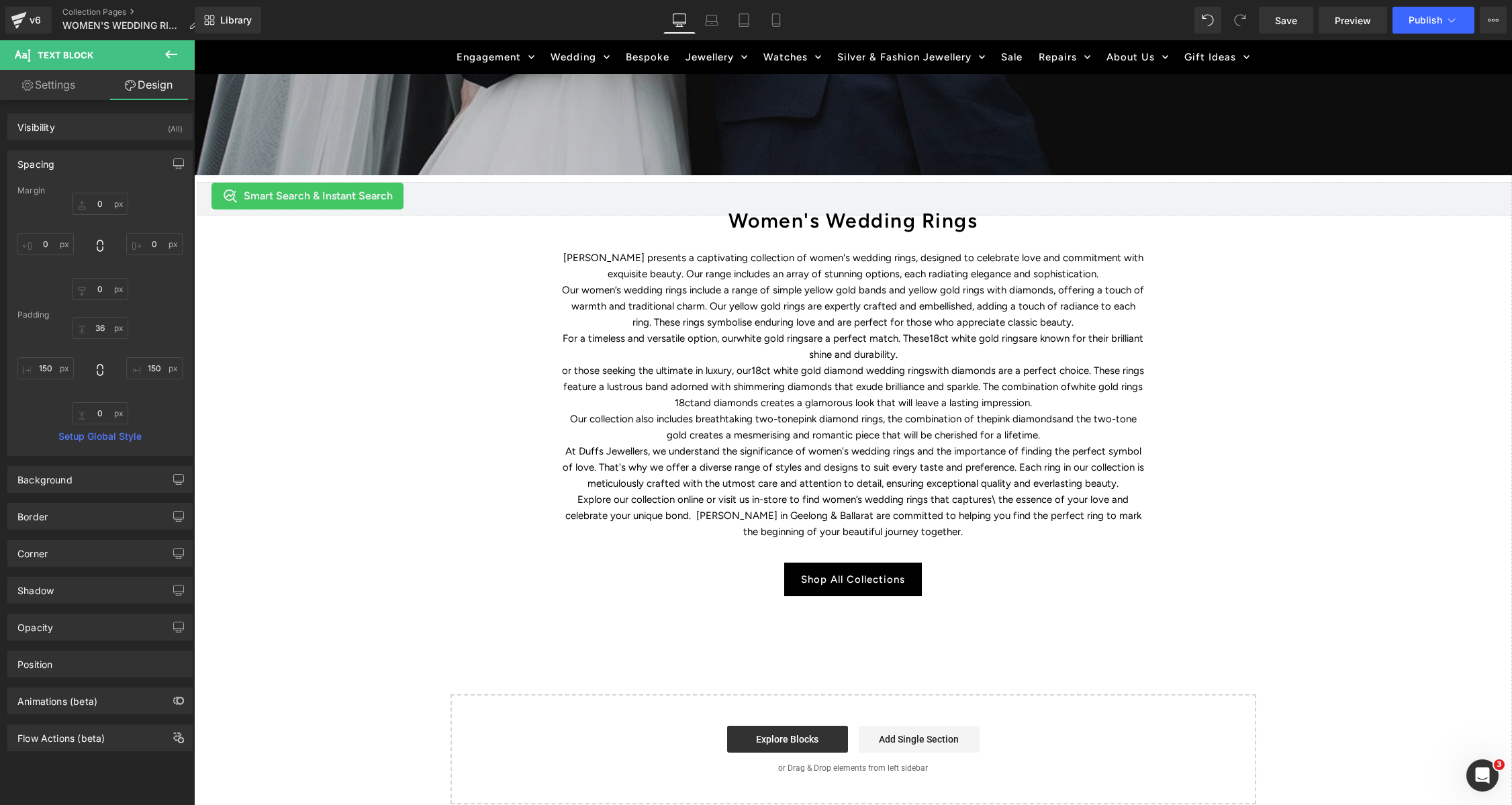
click at [1327, 463] on div "WOMEN'S WEDDING RINGS Heading Discover Duffs Jewellers’ collection of women's w…" at bounding box center [853, 304] width 1318 height 1042
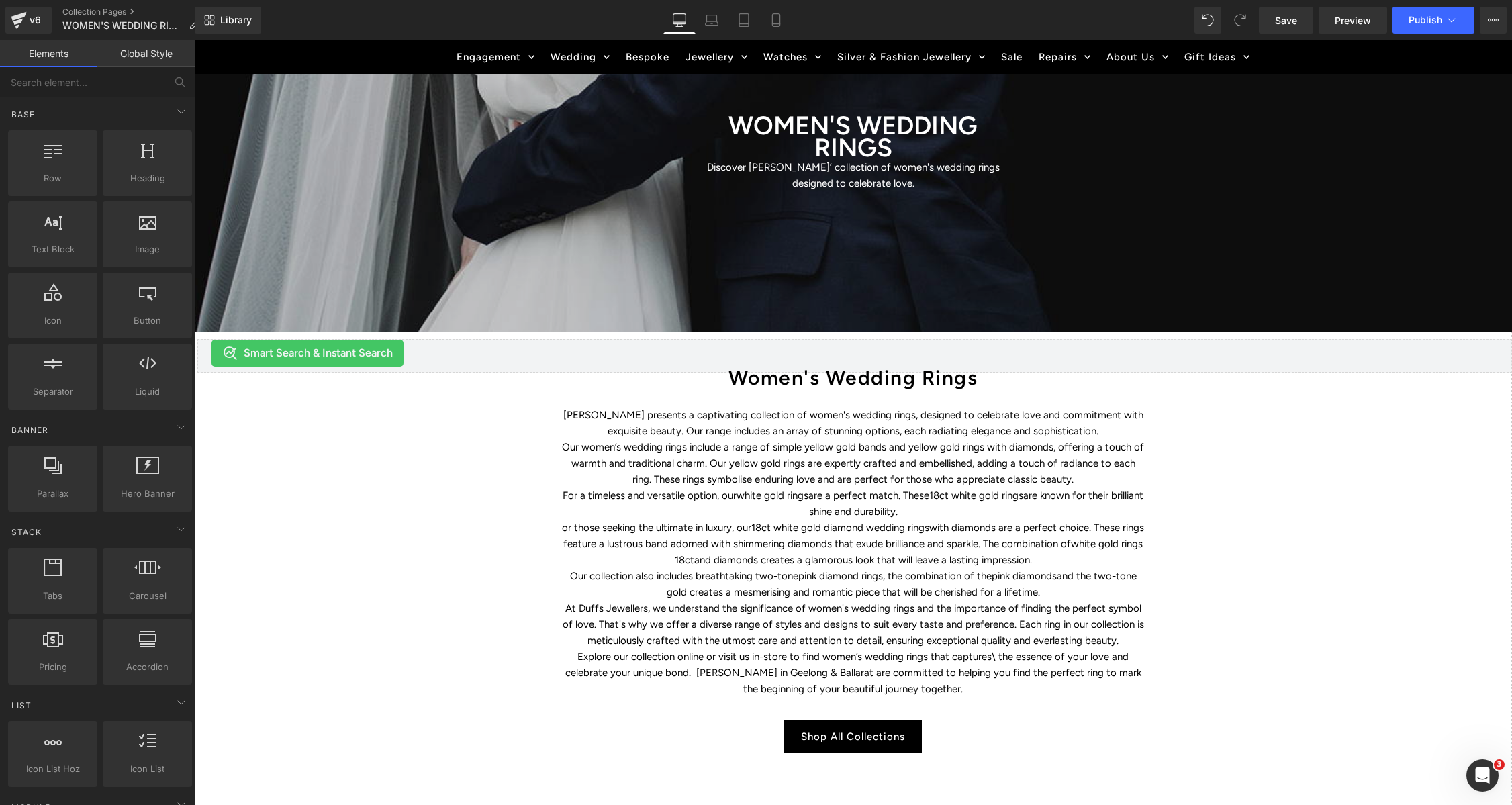
scroll to position [260, 0]
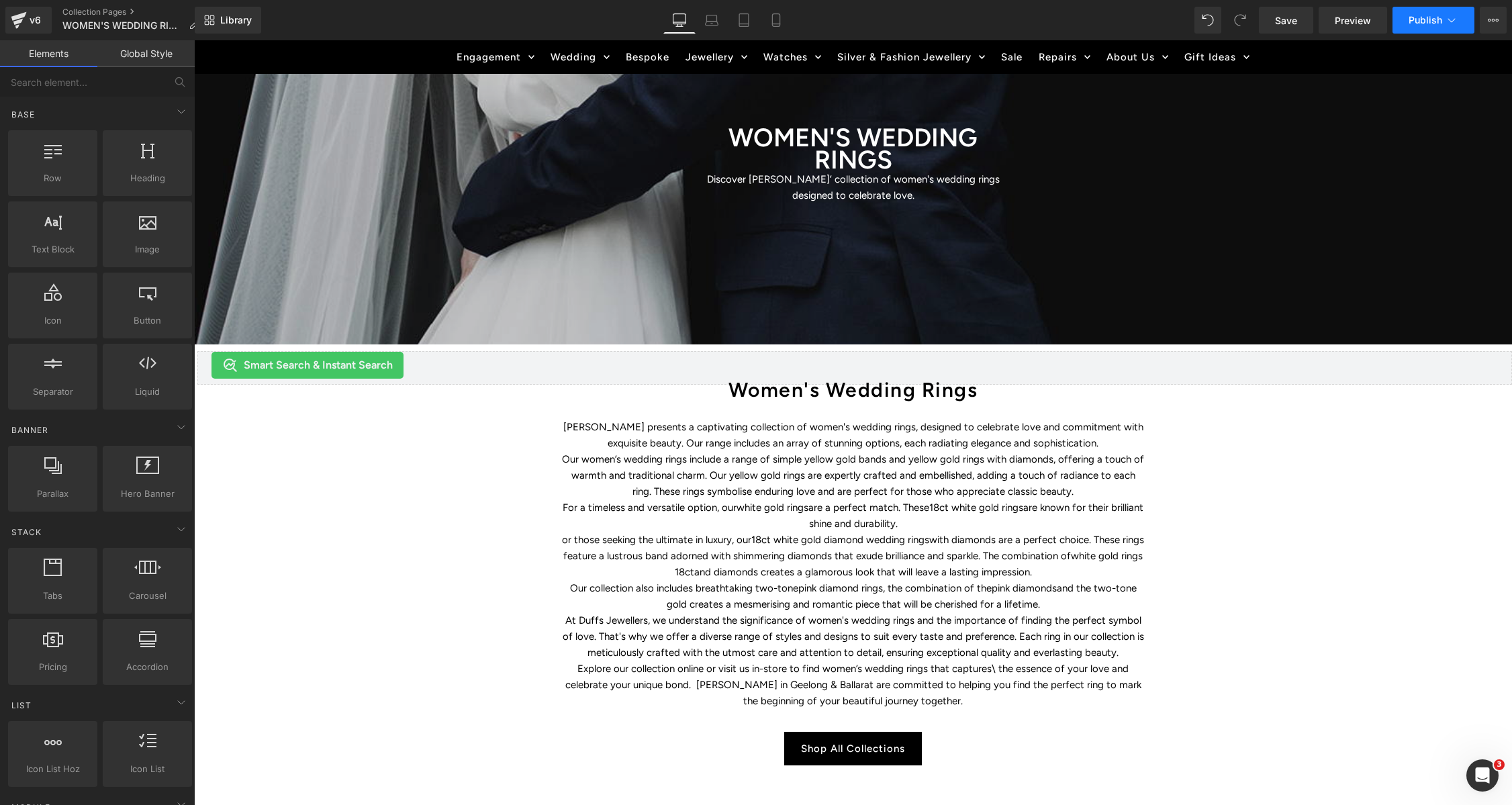
click at [1421, 16] on span "Publish" at bounding box center [1425, 20] width 34 height 11
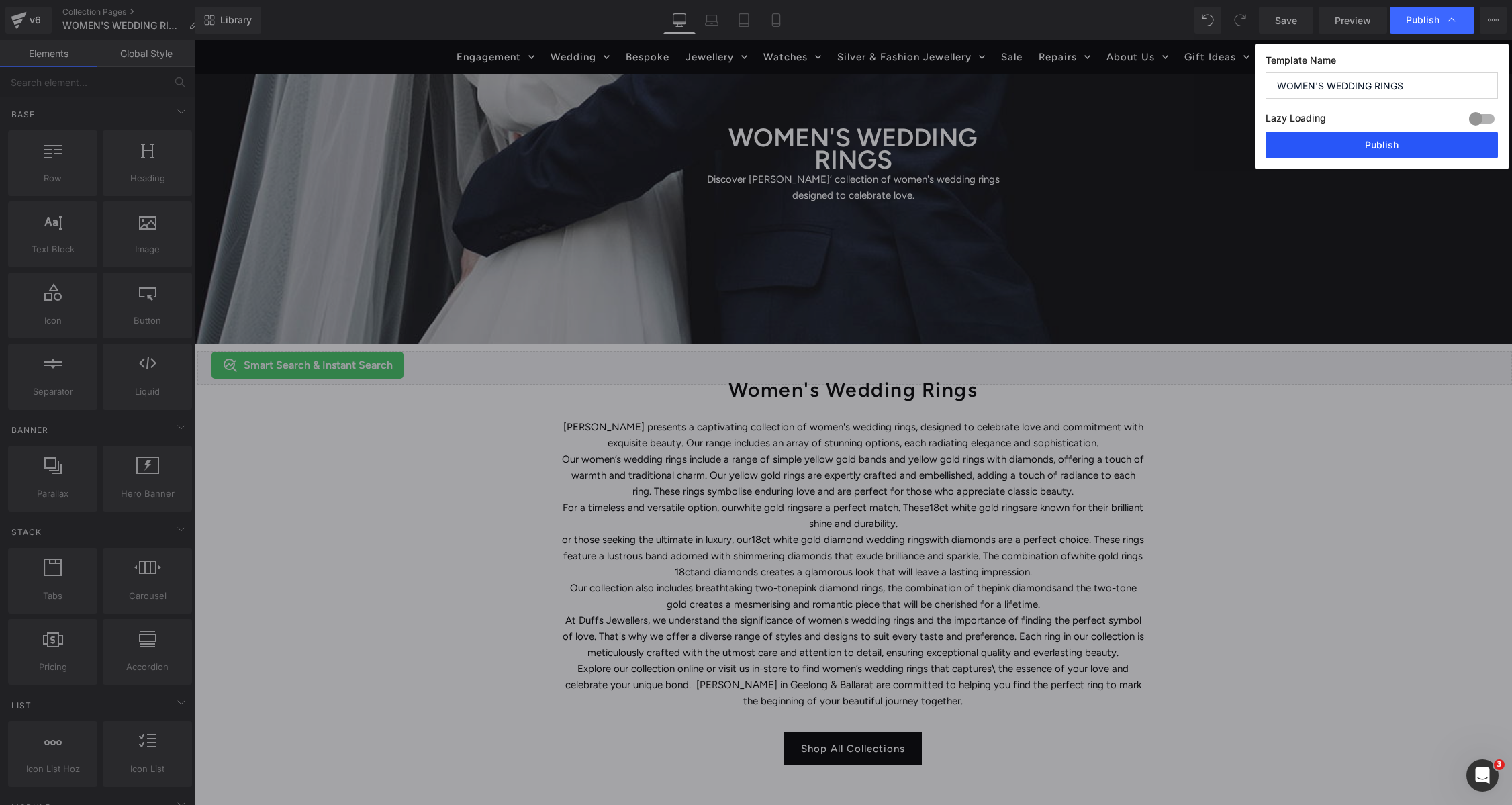
click at [1373, 149] on button "Publish" at bounding box center [1381, 145] width 232 height 27
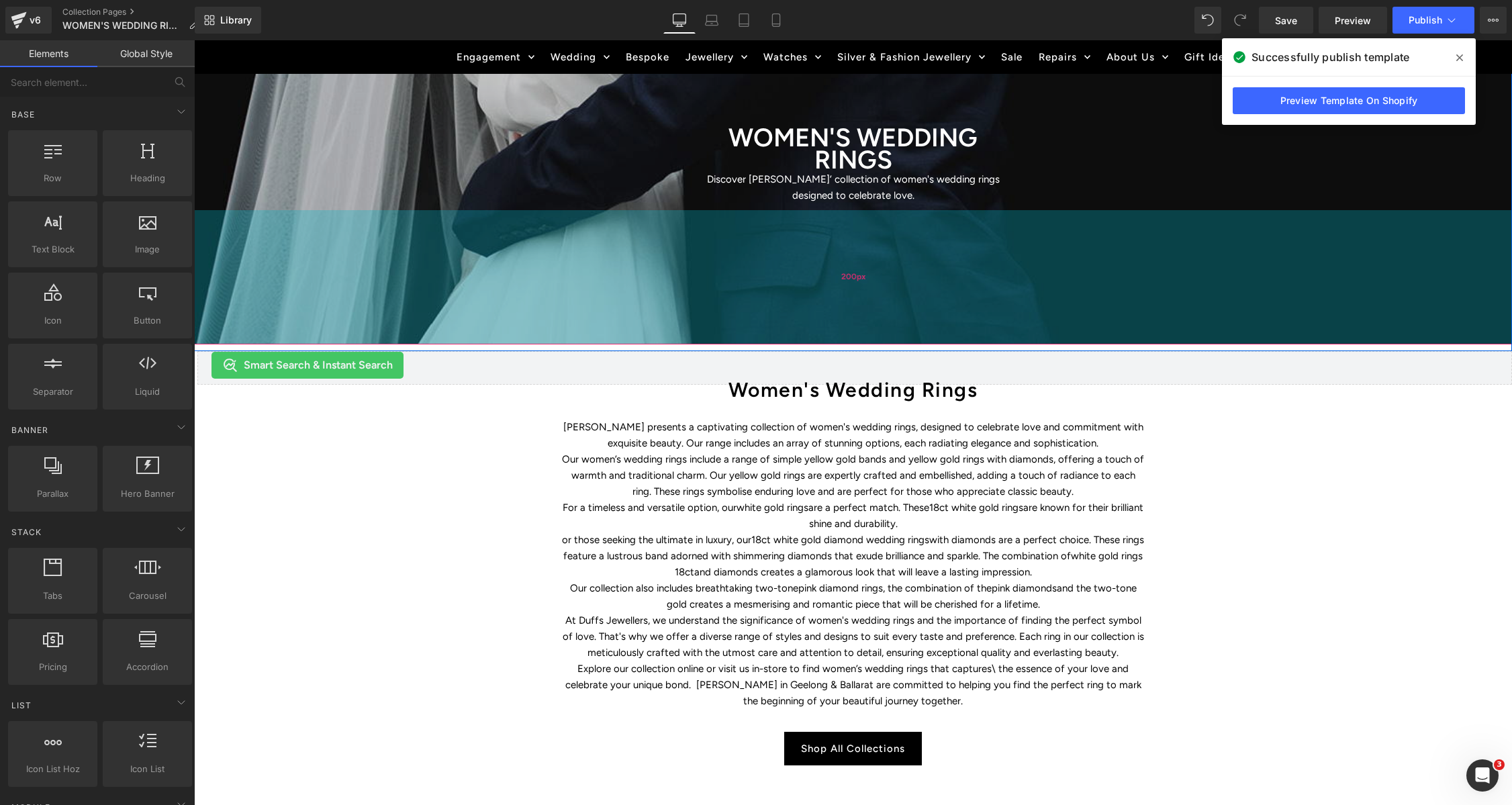
click at [887, 268] on div "200px" at bounding box center [853, 277] width 1318 height 134
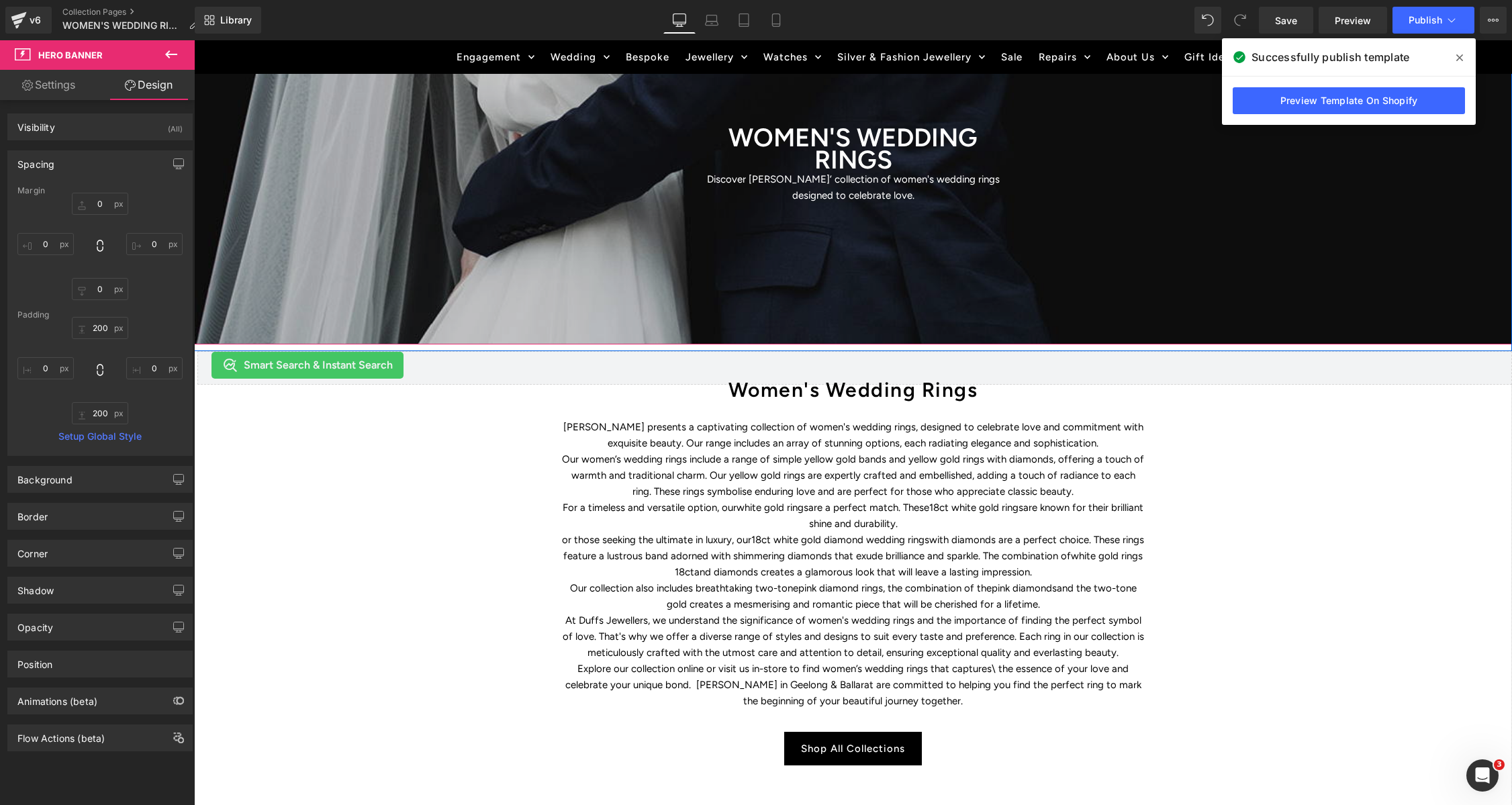
click at [245, 200] on span "WOMEN'S WEDDING RINGS Heading Discover Duffs Jewellers’ collection of women's w…" at bounding box center [853, 158] width 1318 height 104
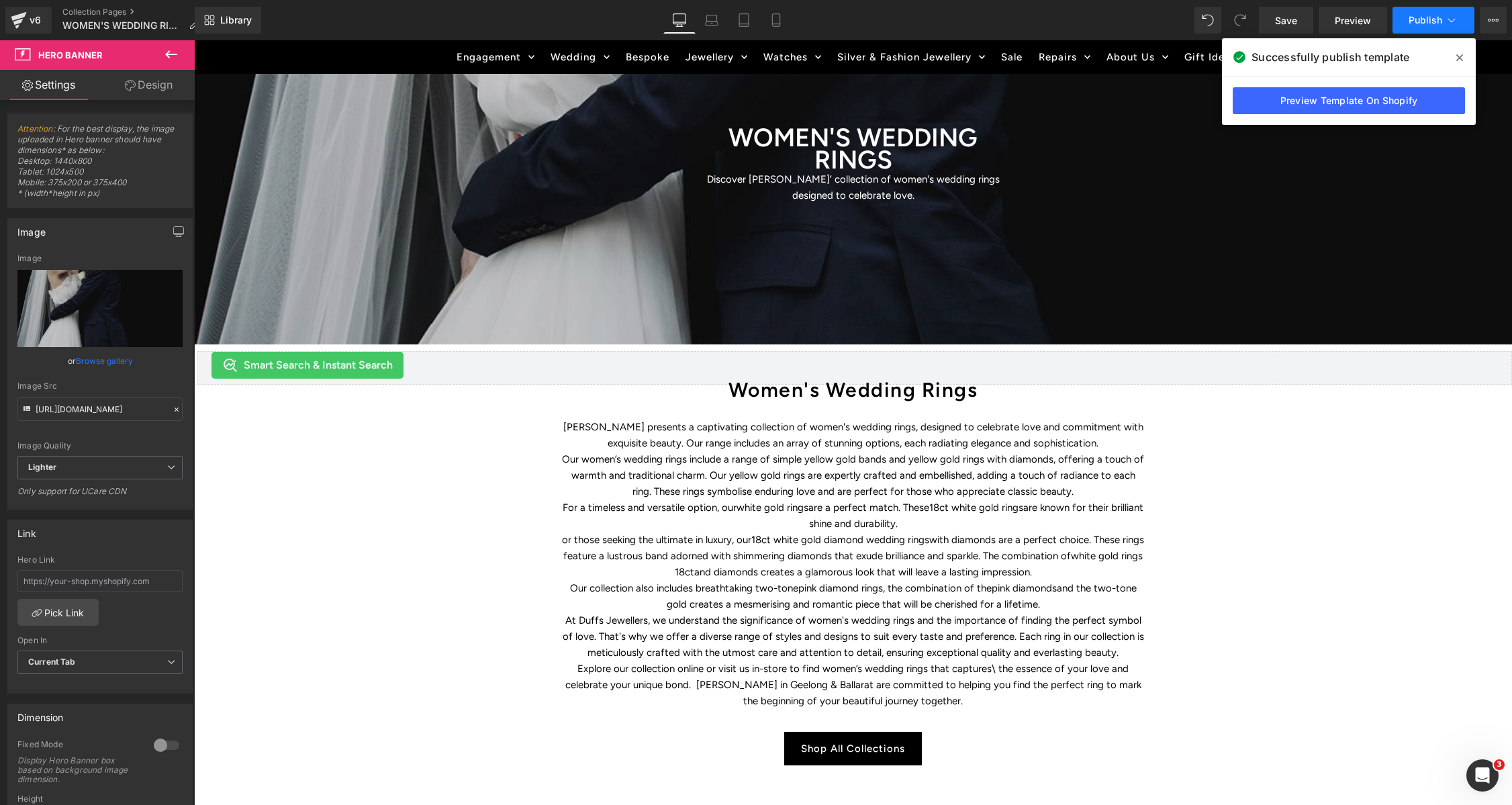
click at [1406, 26] on button "Publish" at bounding box center [1433, 20] width 82 height 27
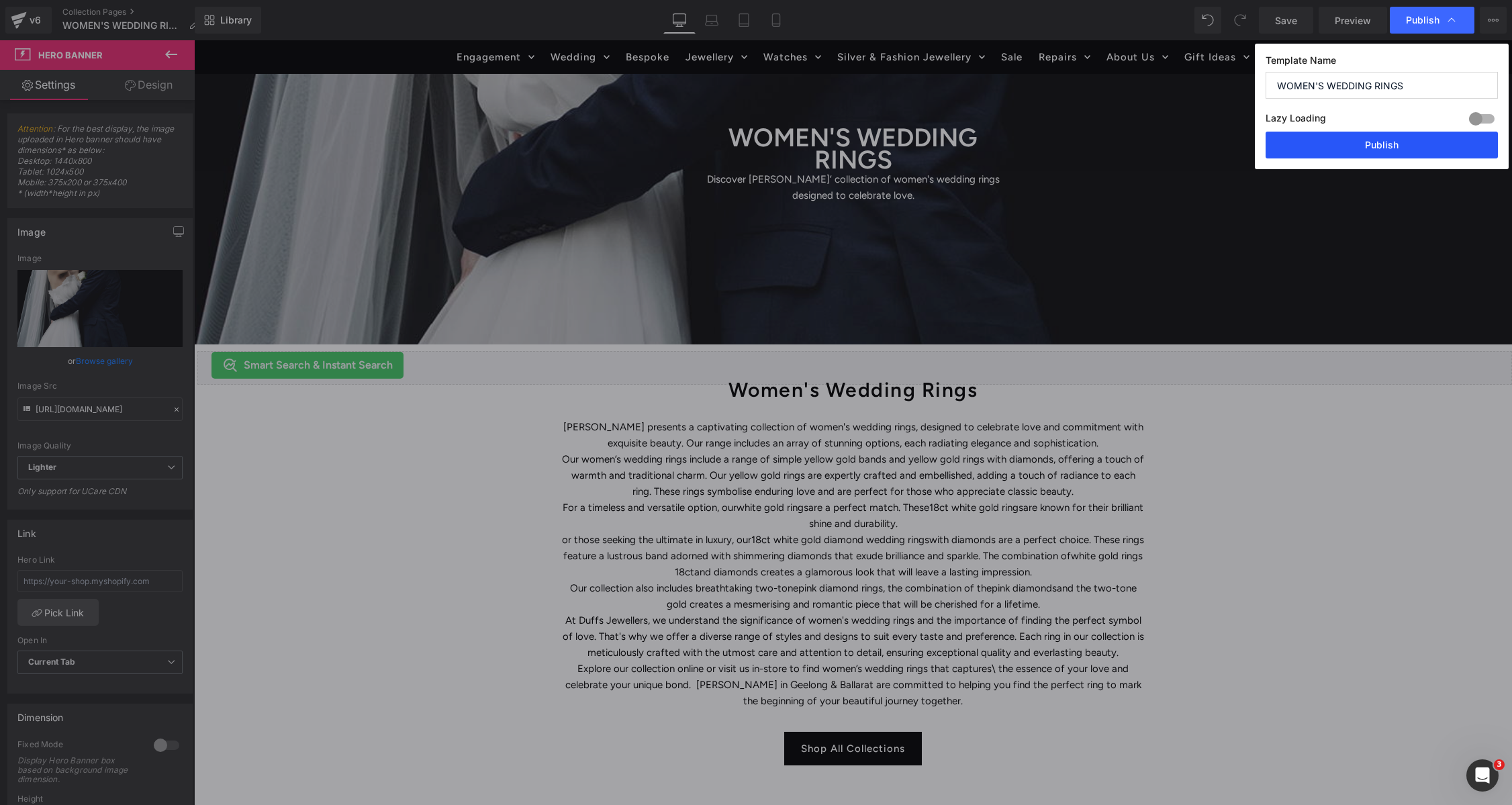
click at [1395, 153] on button "Publish" at bounding box center [1381, 145] width 232 height 27
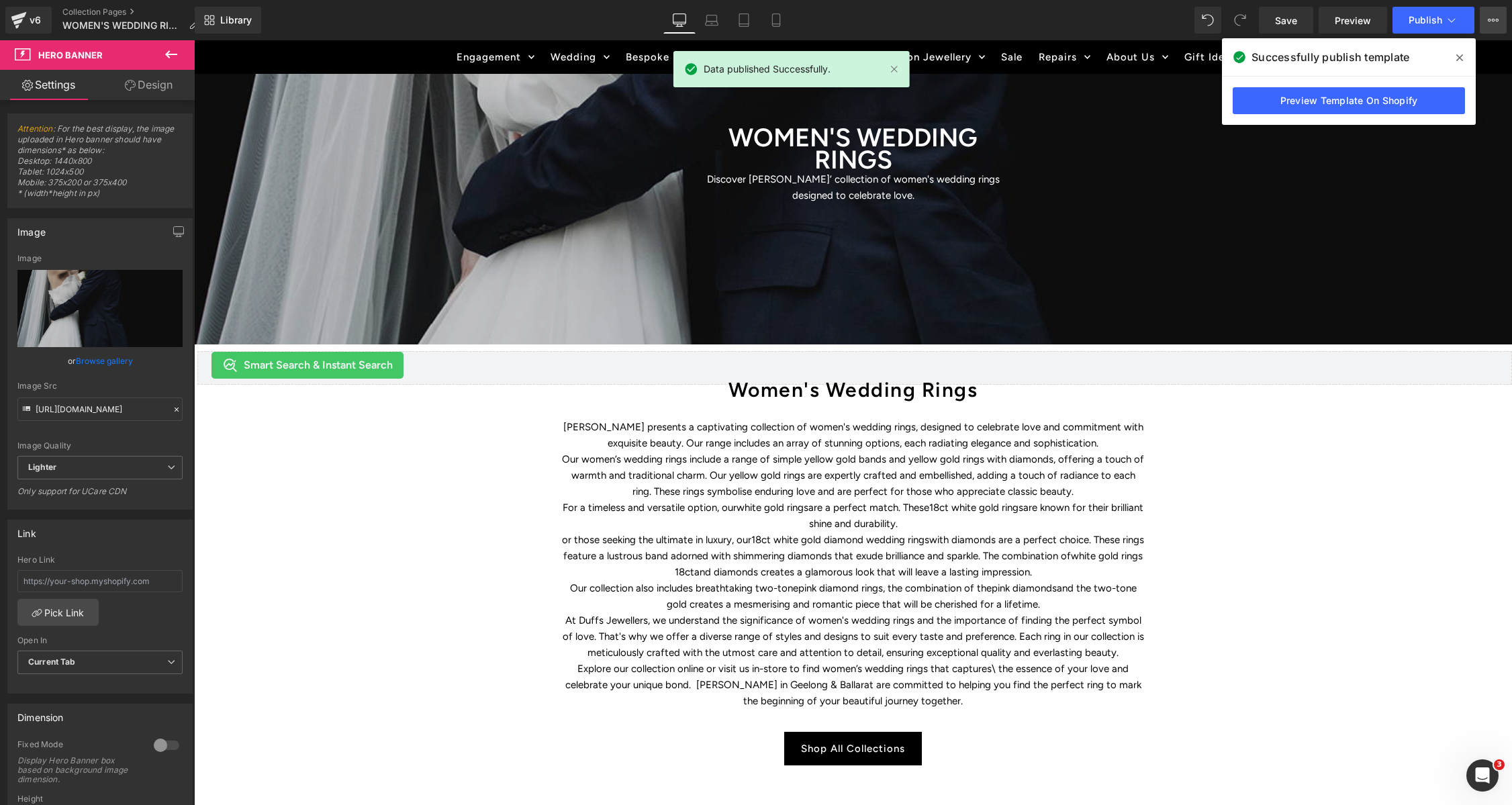
click at [1488, 20] on icon at bounding box center [1493, 20] width 11 height 11
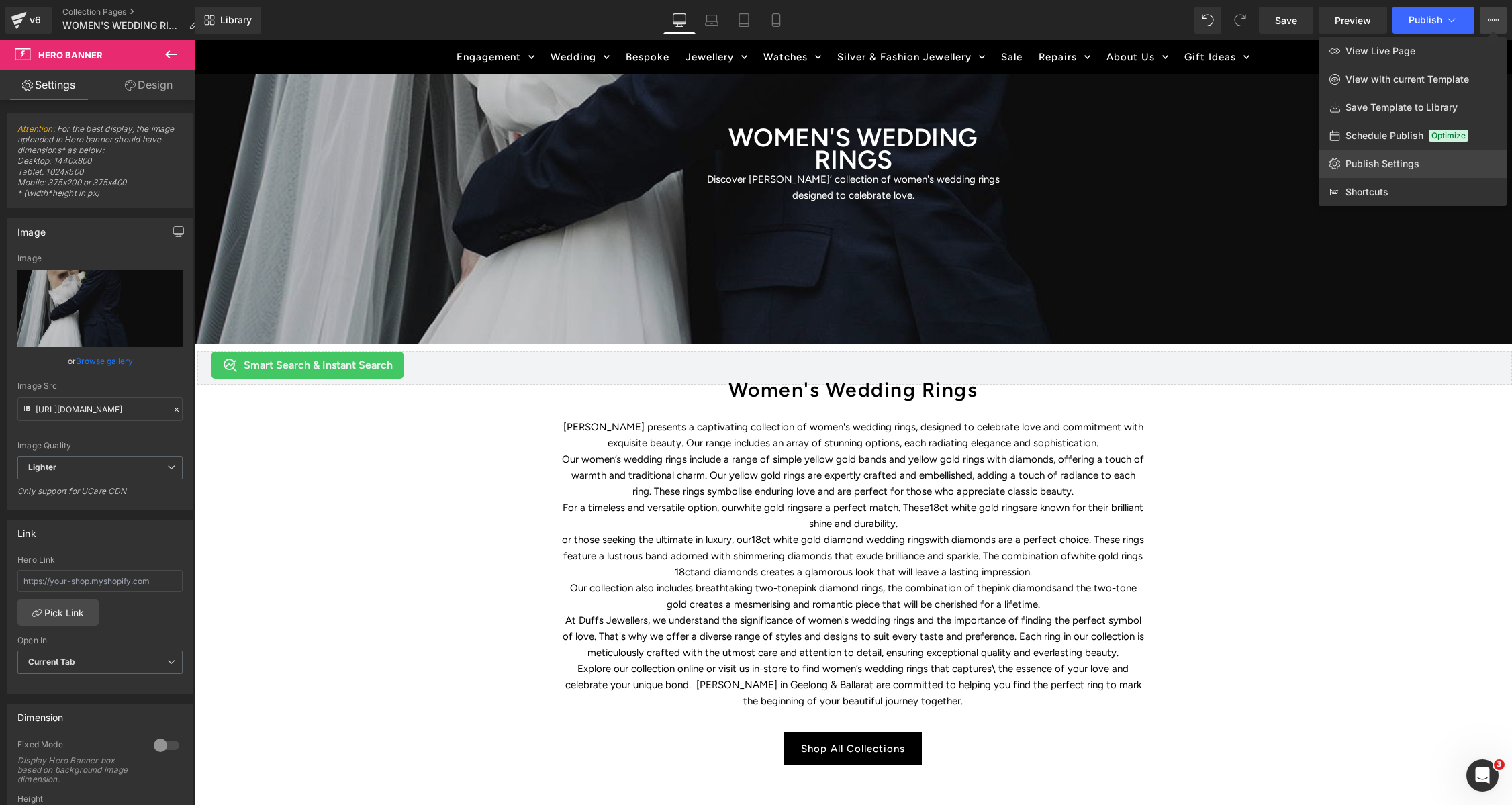
click at [1397, 165] on span "Publish Settings" at bounding box center [1382, 164] width 74 height 12
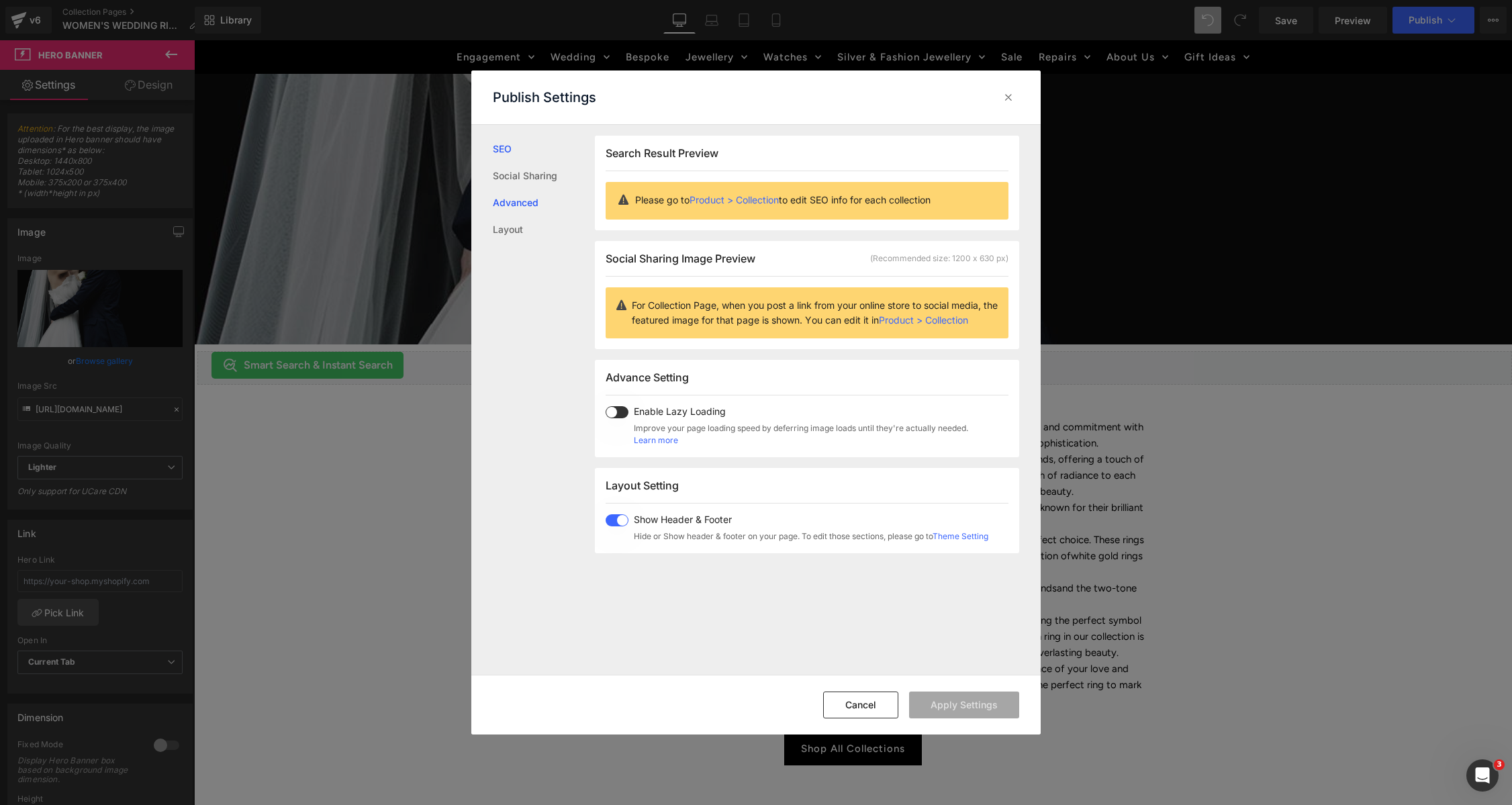
click at [498, 204] on link "Advanced" at bounding box center [543, 203] width 102 height 27
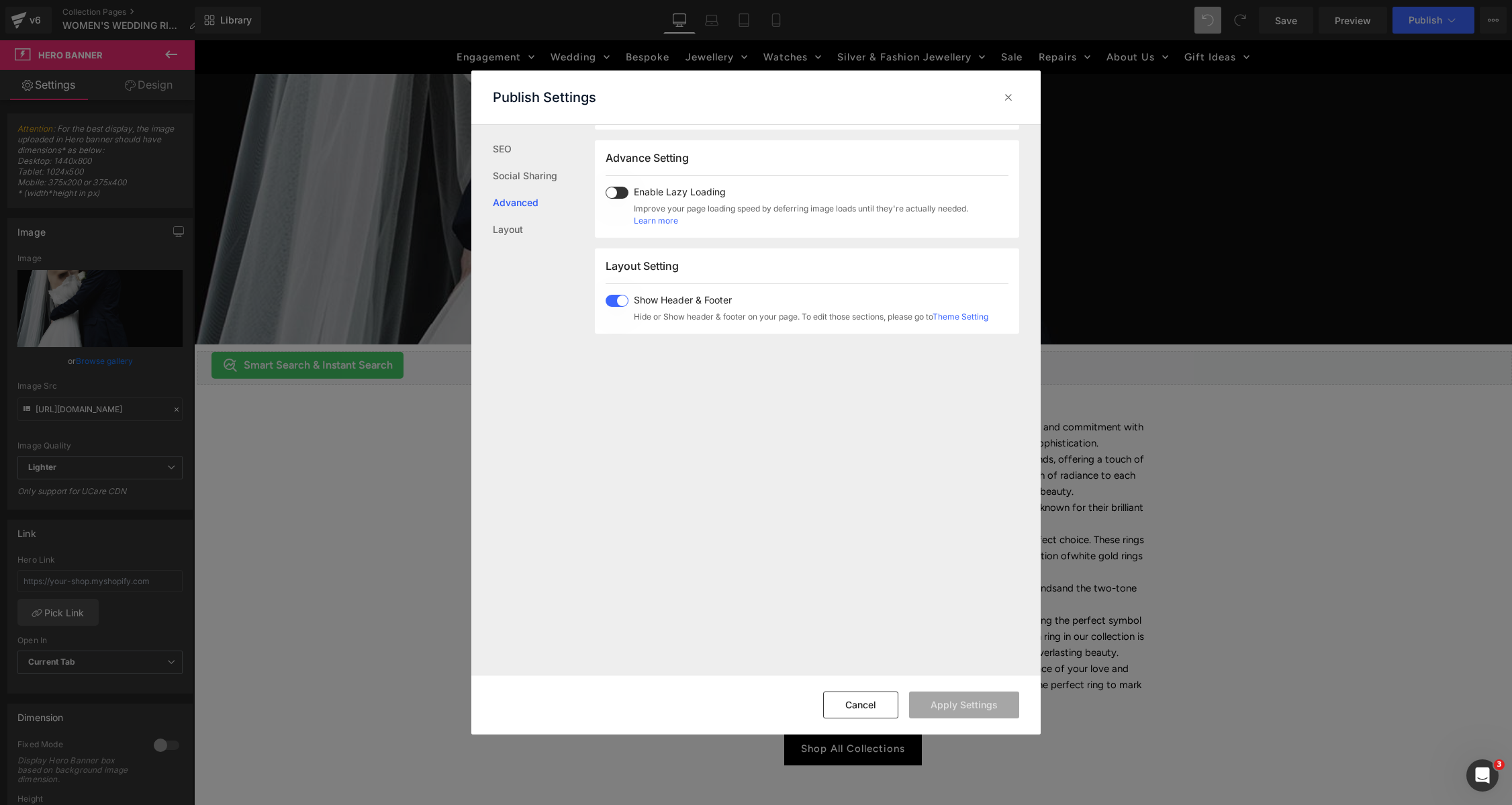
scroll to position [225, 0]
click at [502, 229] on link "Layout" at bounding box center [543, 229] width 102 height 27
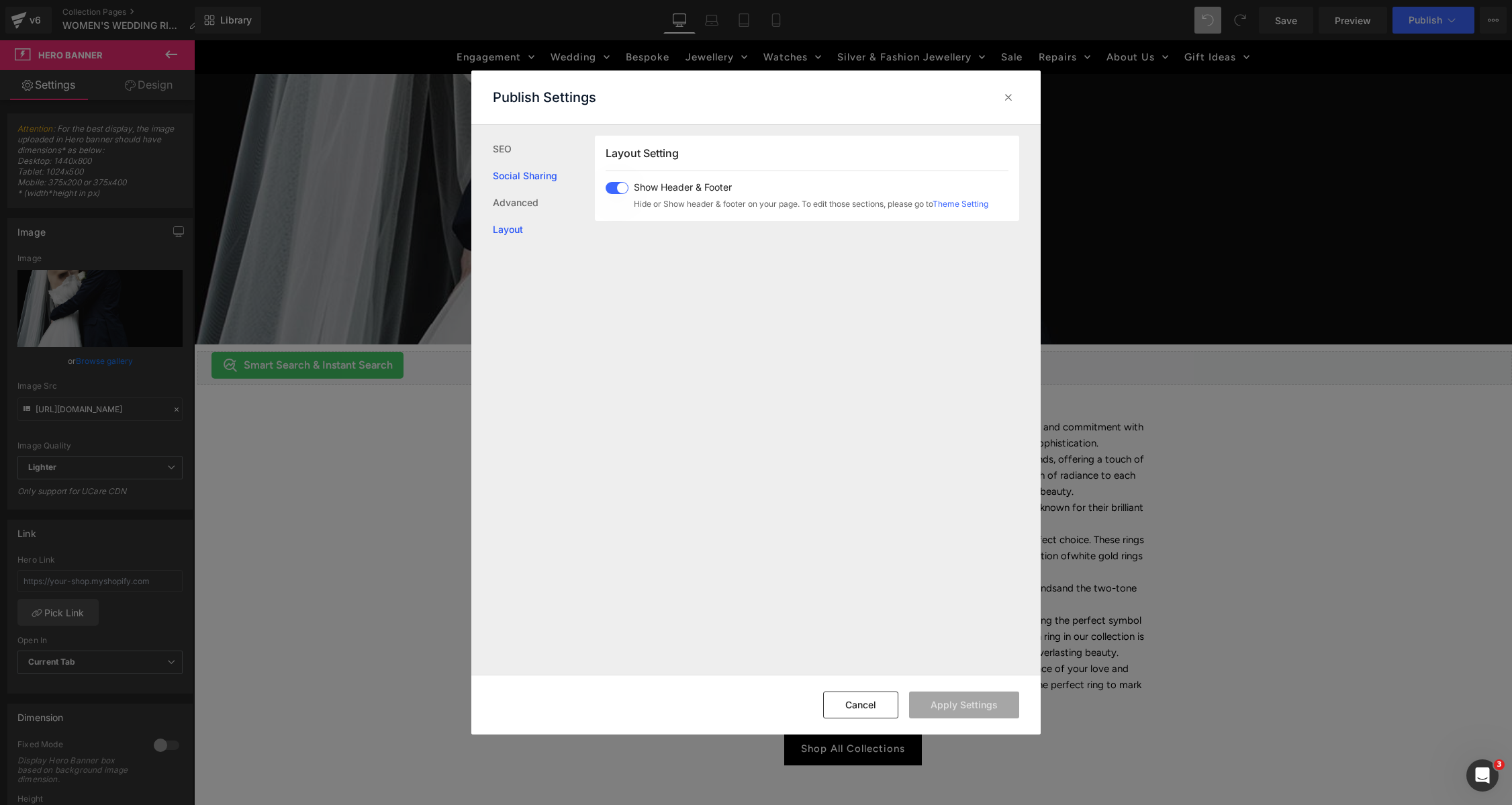
click at [510, 183] on link "Social Sharing" at bounding box center [543, 176] width 102 height 27
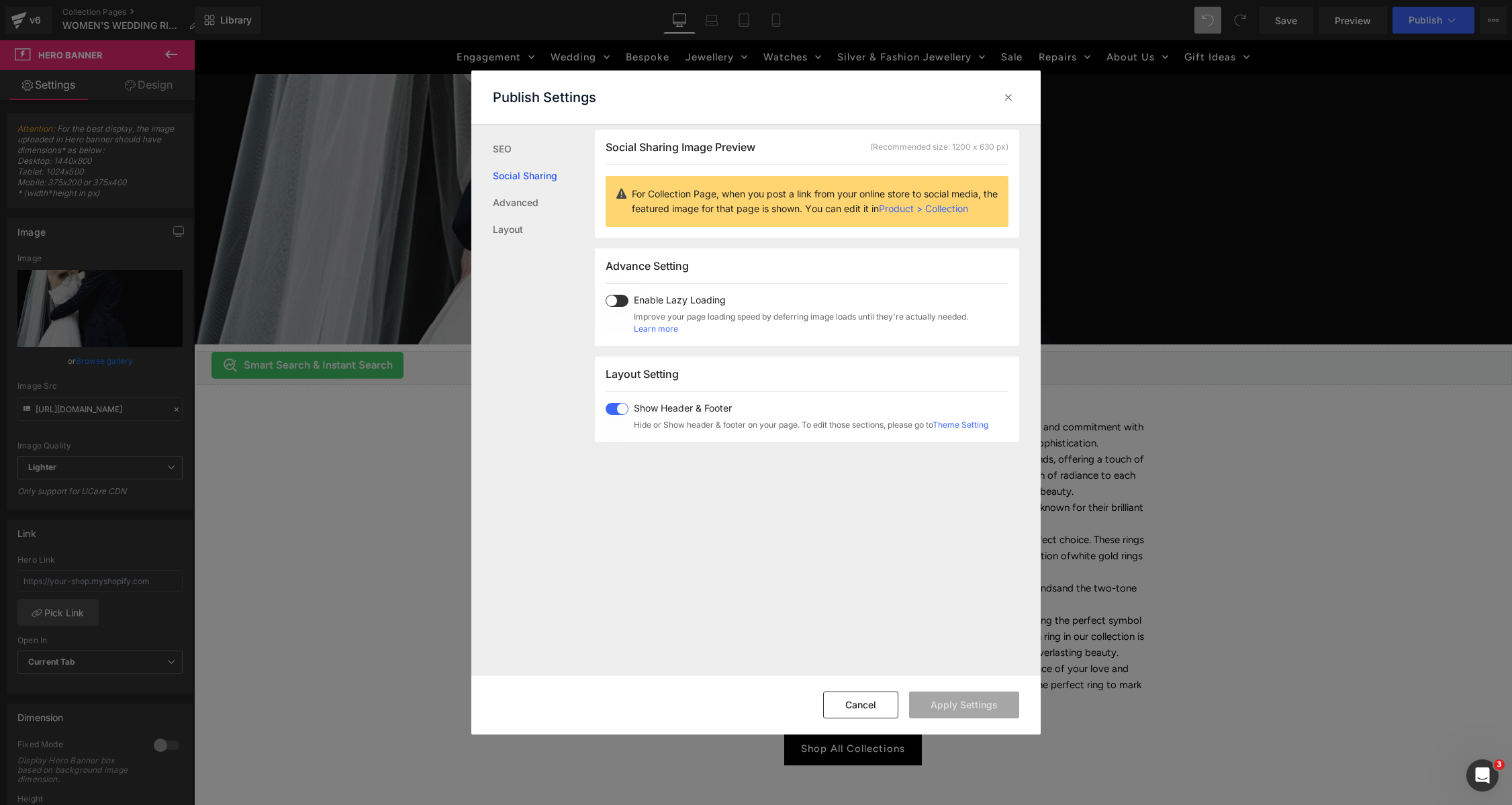
scroll to position [106, 0]
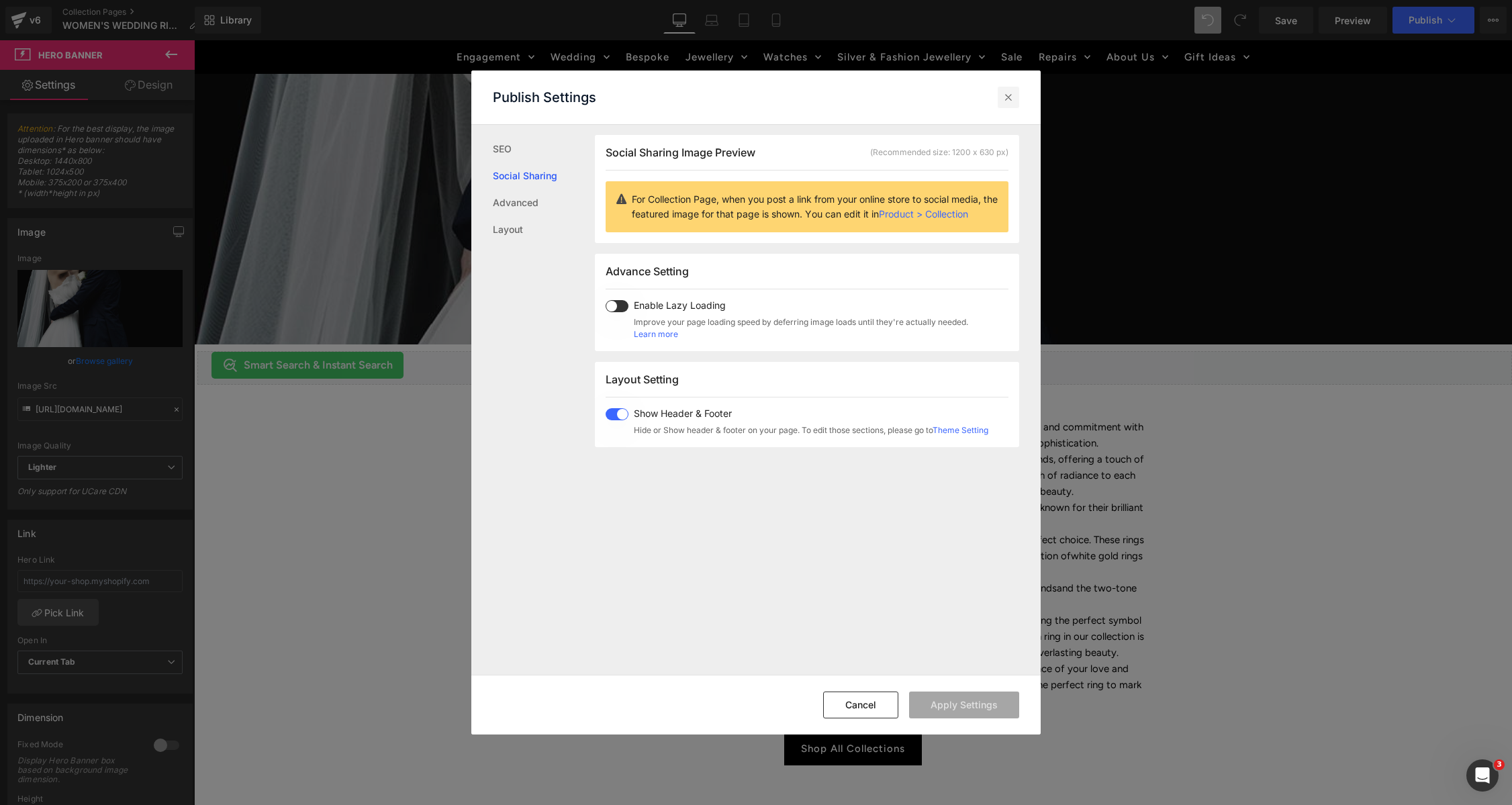
click at [1014, 101] on div at bounding box center [1008, 97] width 21 height 21
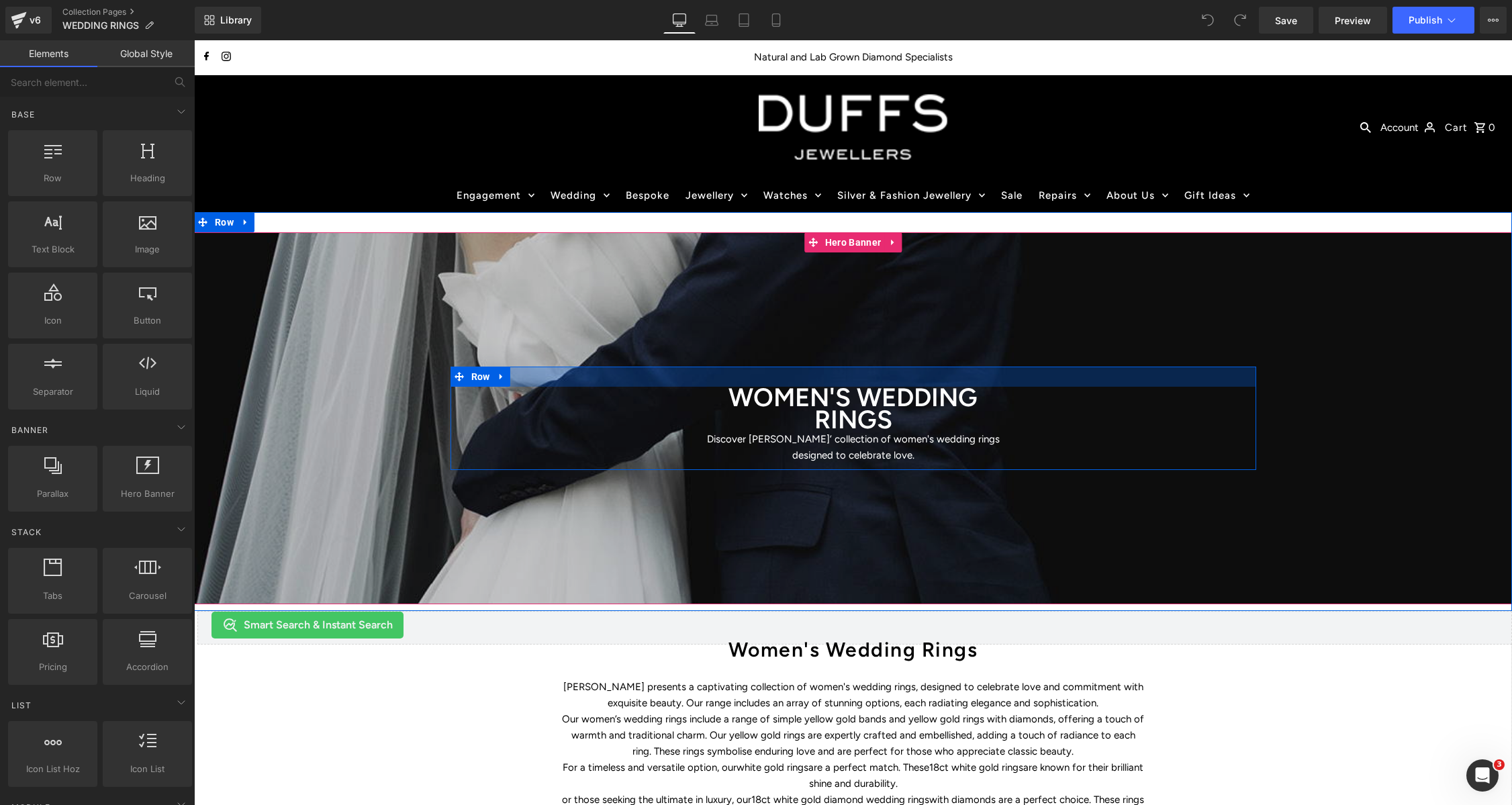
click at [925, 306] on div at bounding box center [853, 418] width 1318 height 372
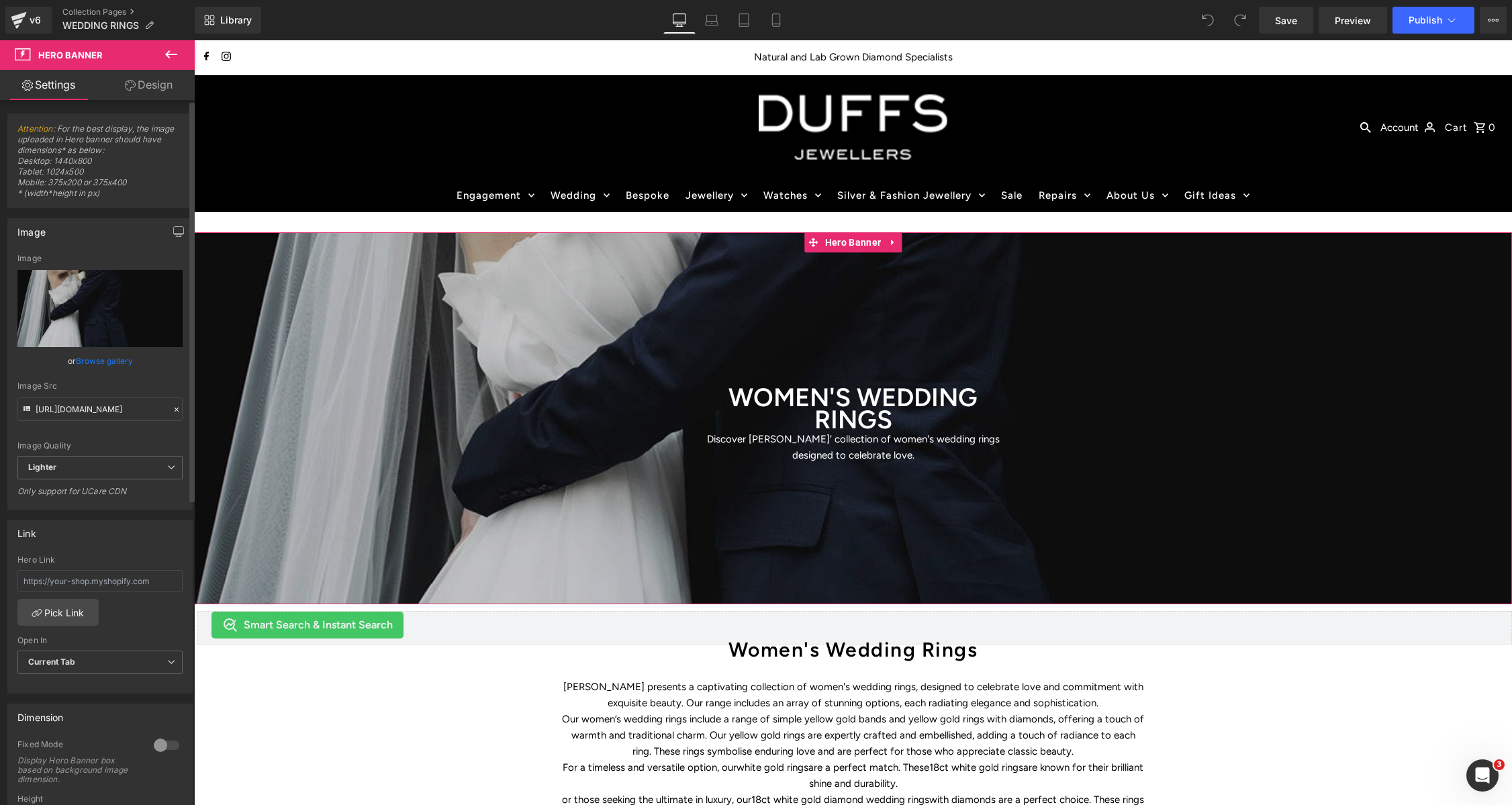
click at [104, 361] on link "Browse gallery" at bounding box center [104, 361] width 57 height 24
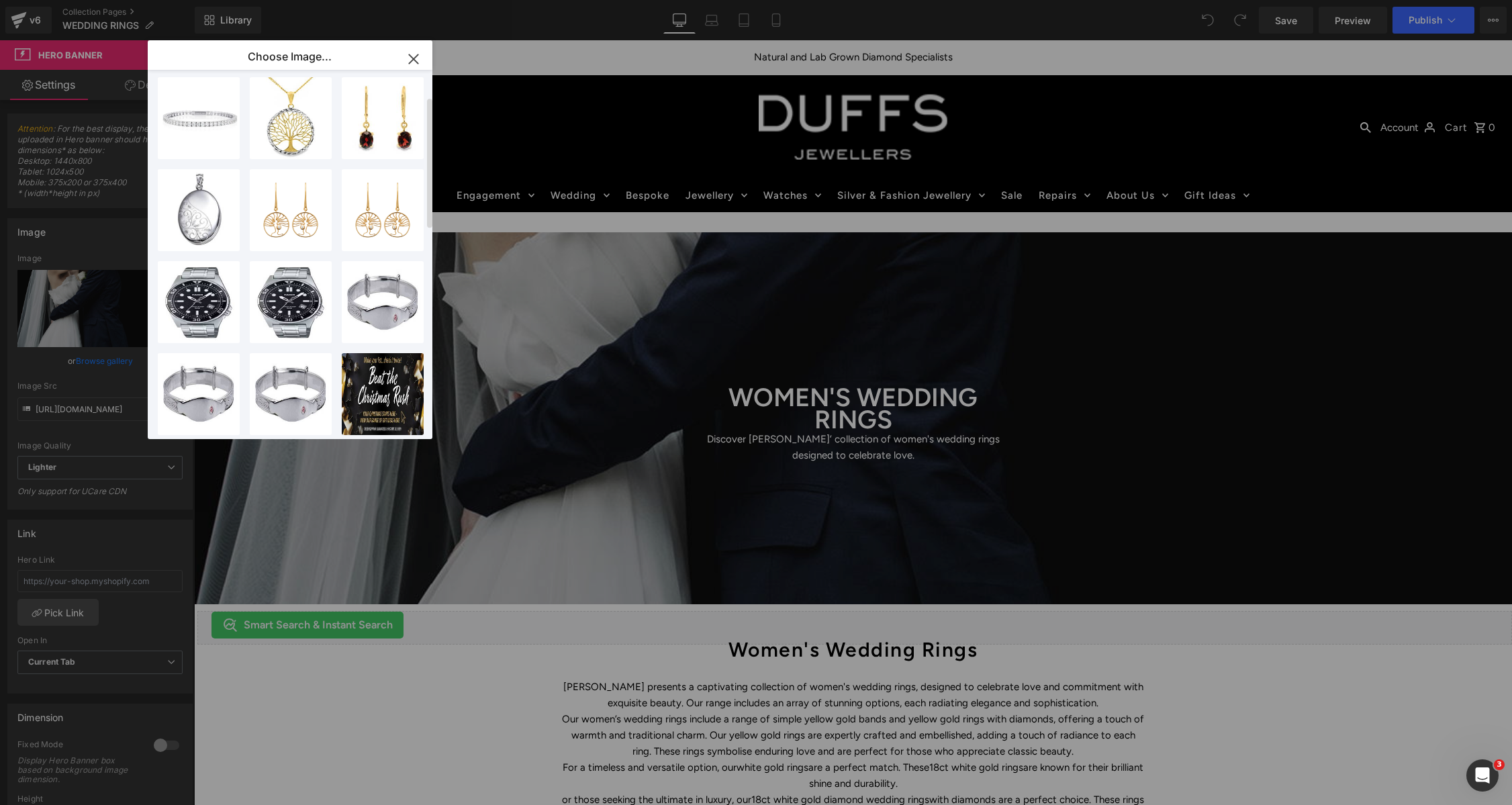
scroll to position [663, 0]
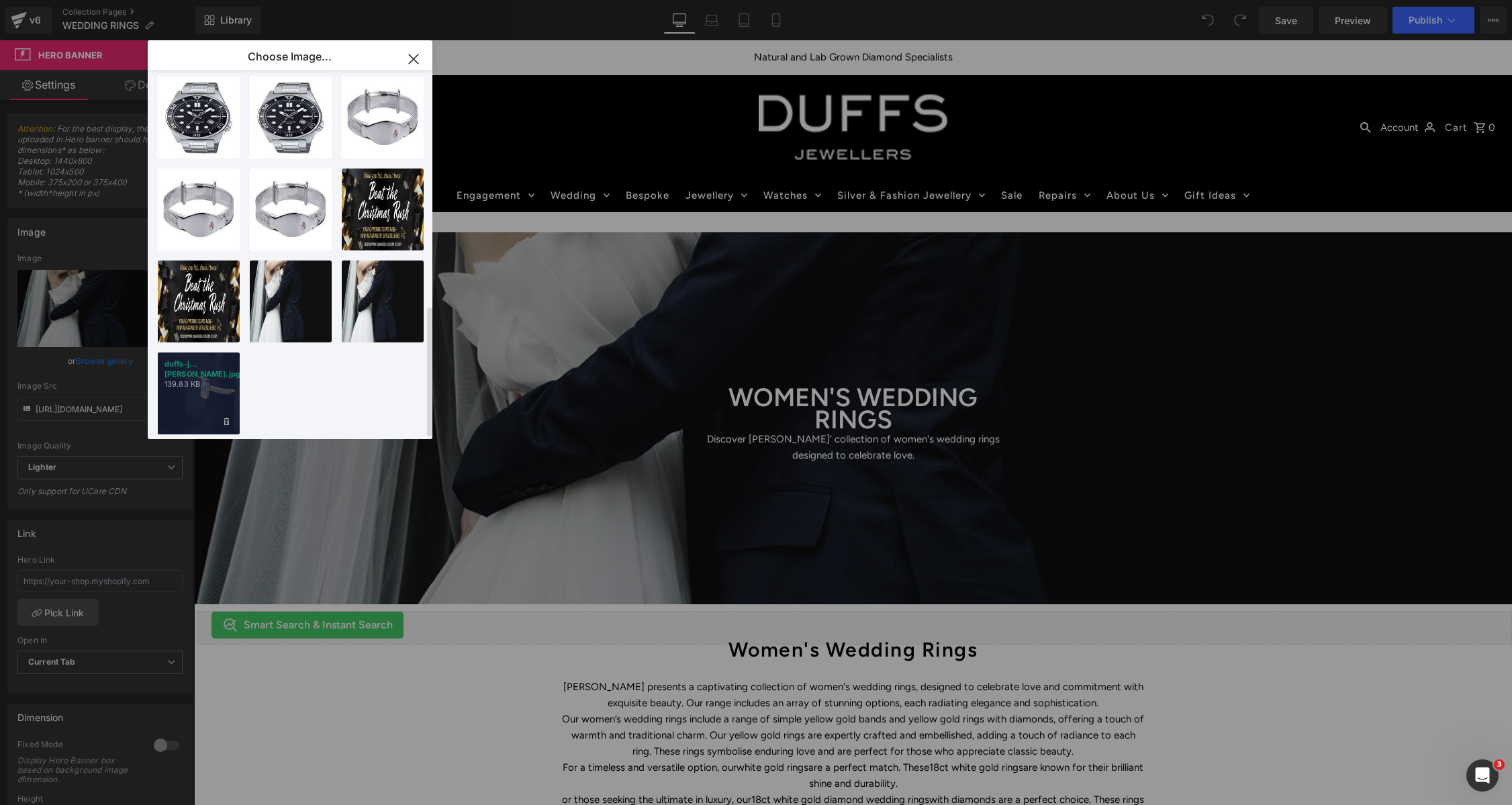
click at [200, 380] on div "duffs-j...[PERSON_NAME].jpg 139.83 KB" at bounding box center [199, 394] width 82 height 82
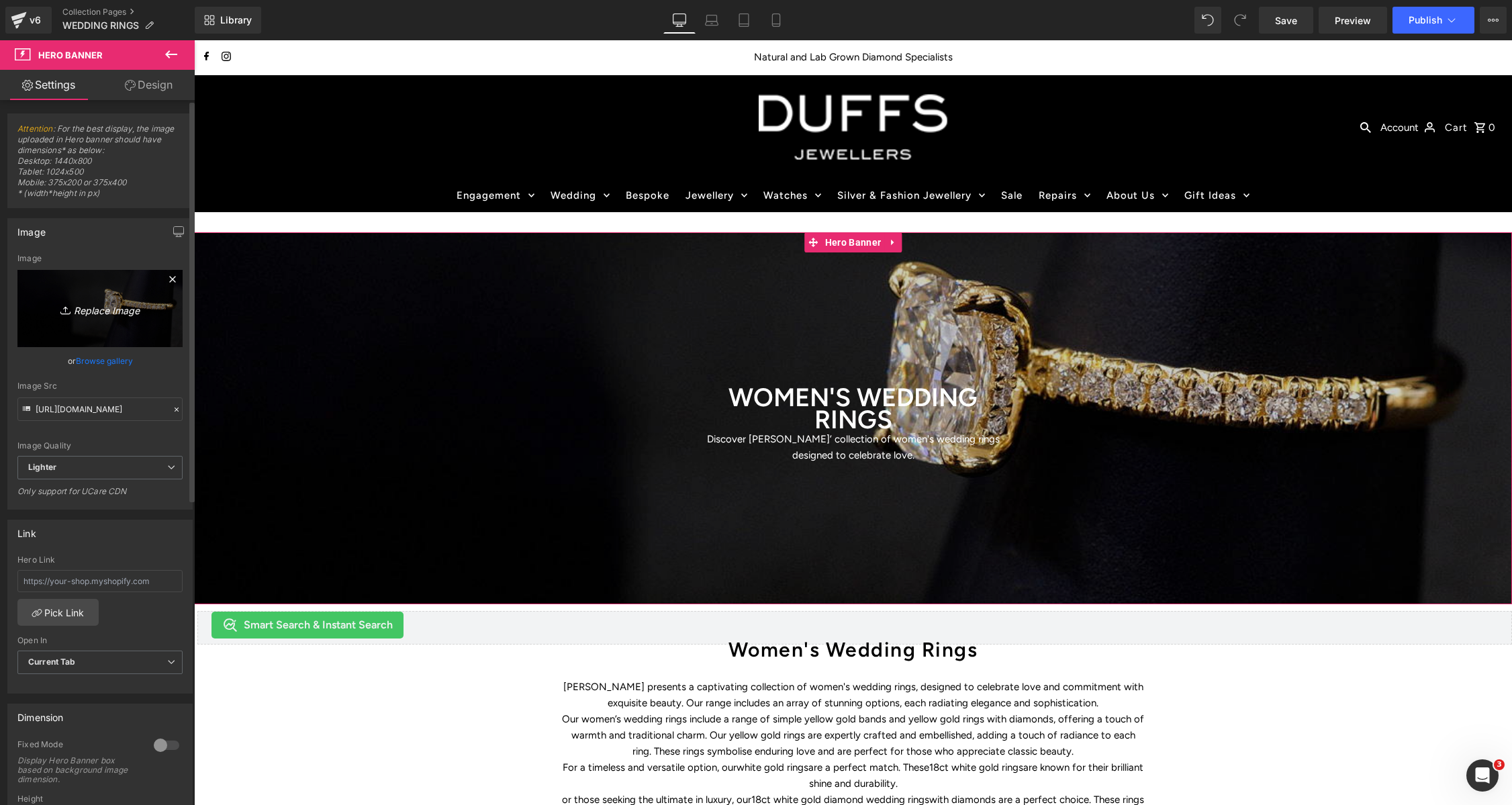
click at [85, 311] on icon "Replace Image" at bounding box center [100, 308] width 107 height 17
click at [114, 363] on link "Browse gallery" at bounding box center [104, 361] width 57 height 24
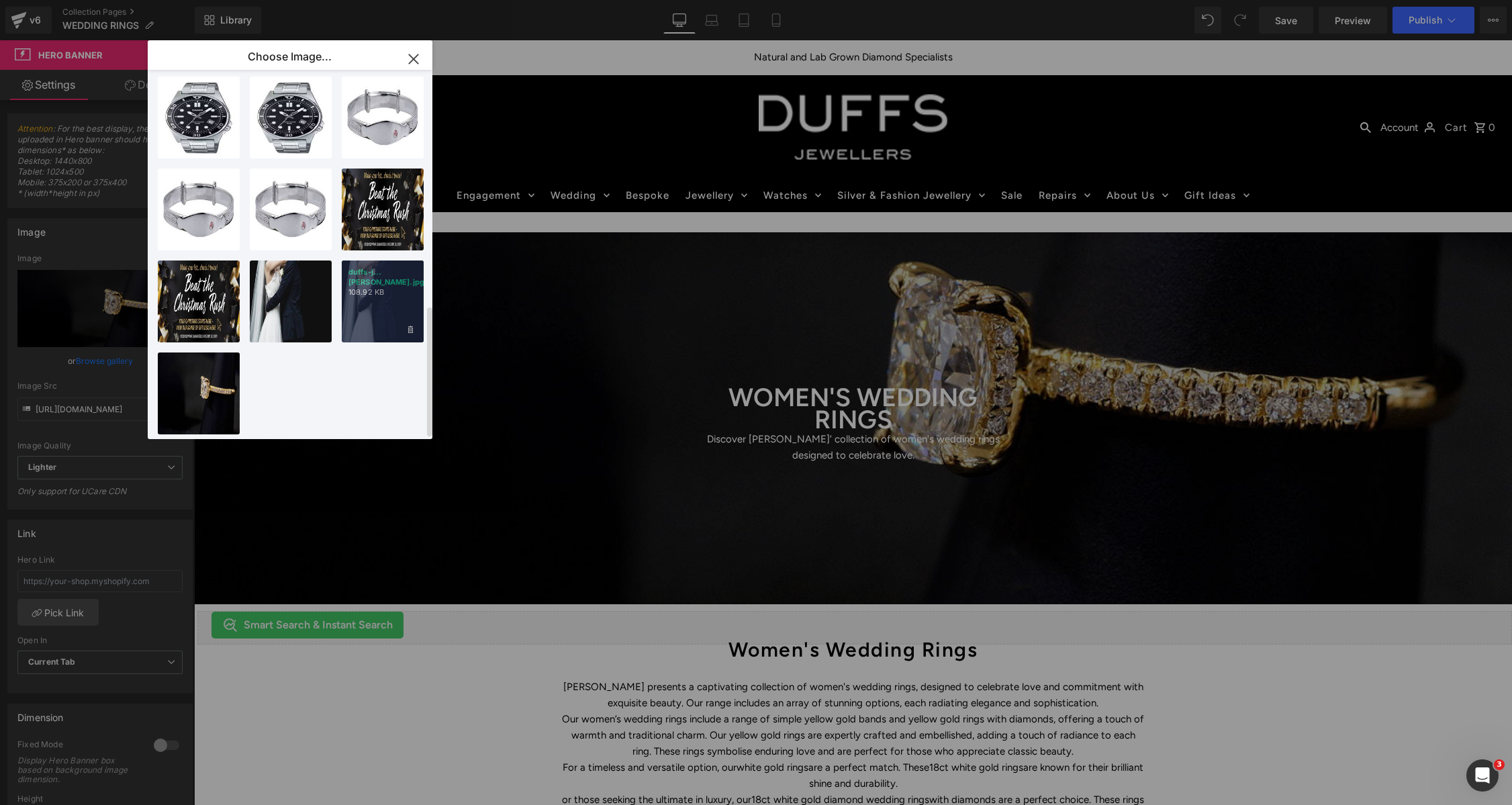
click at [387, 285] on div "duffs-j...[PERSON_NAME].jpg 108.92 KB" at bounding box center [383, 302] width 82 height 82
type input "[URL][DOMAIN_NAME]"
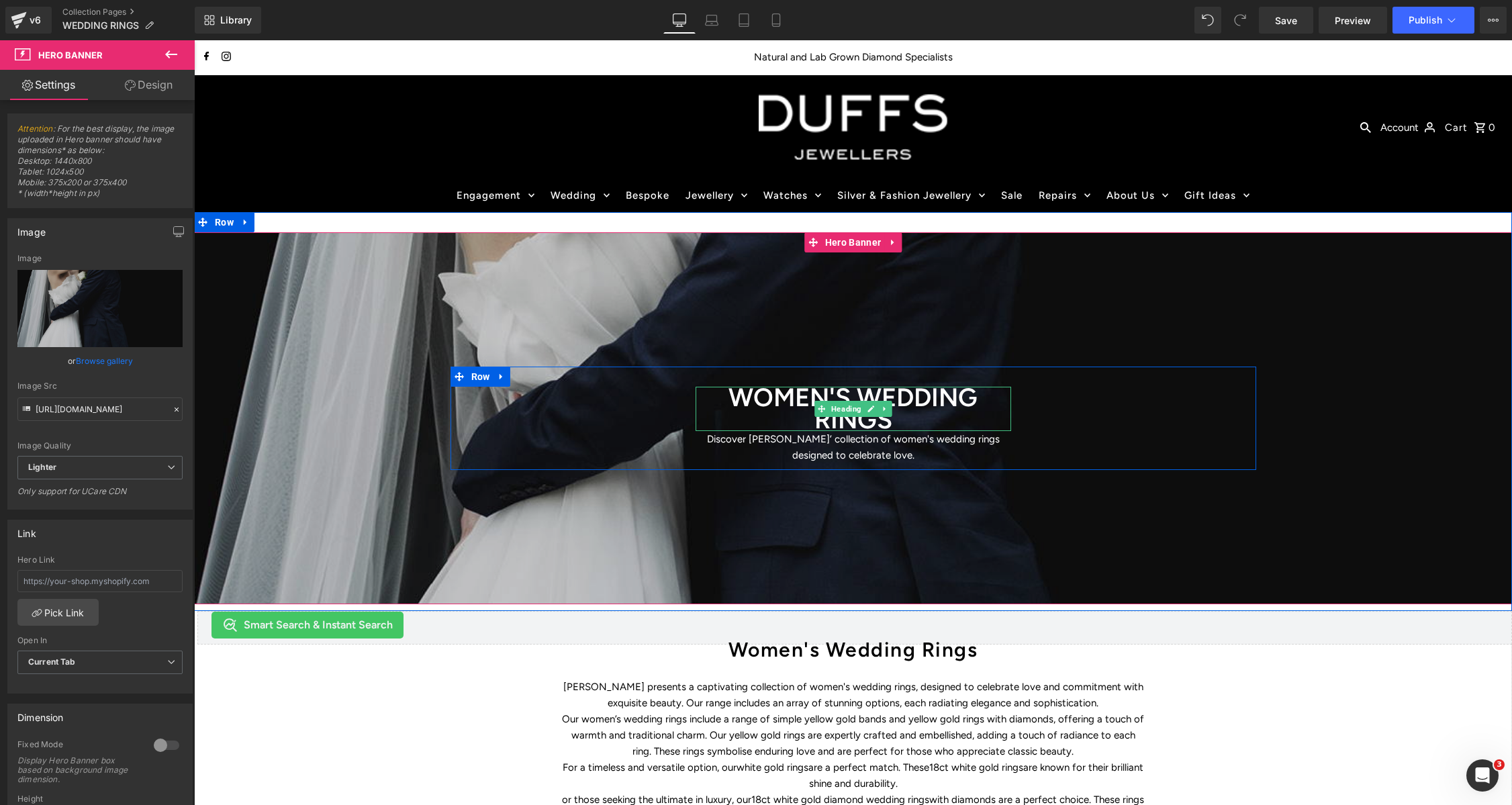
click at [890, 402] on link at bounding box center [884, 409] width 14 height 16
click at [809, 390] on h1 "WOMEN'S WEDDING RINGS" at bounding box center [853, 409] width 316 height 44
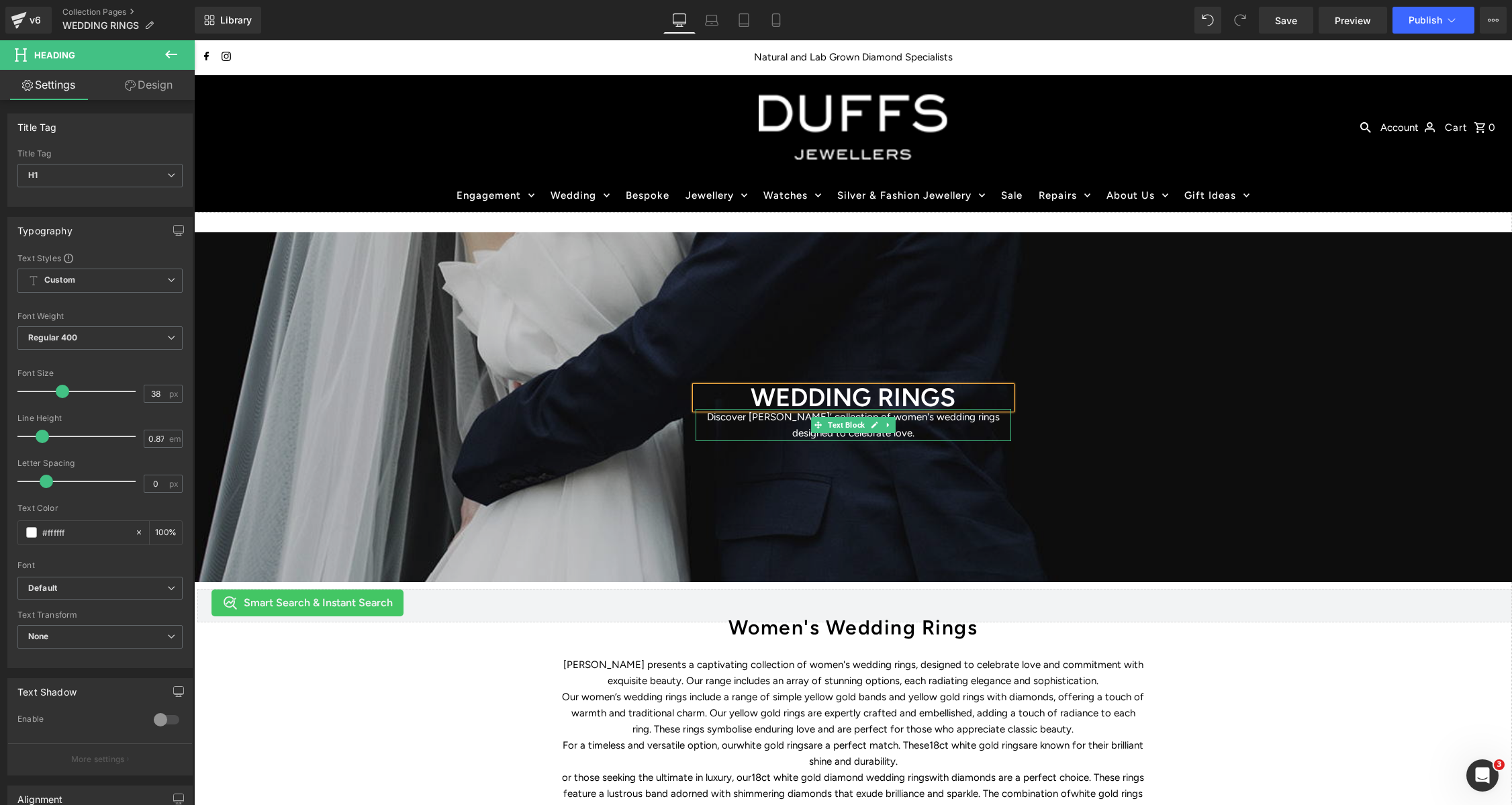
click at [927, 418] on p "Discover [PERSON_NAME]’ collection of women's wedding rings designed to celebra…" at bounding box center [853, 425] width 316 height 32
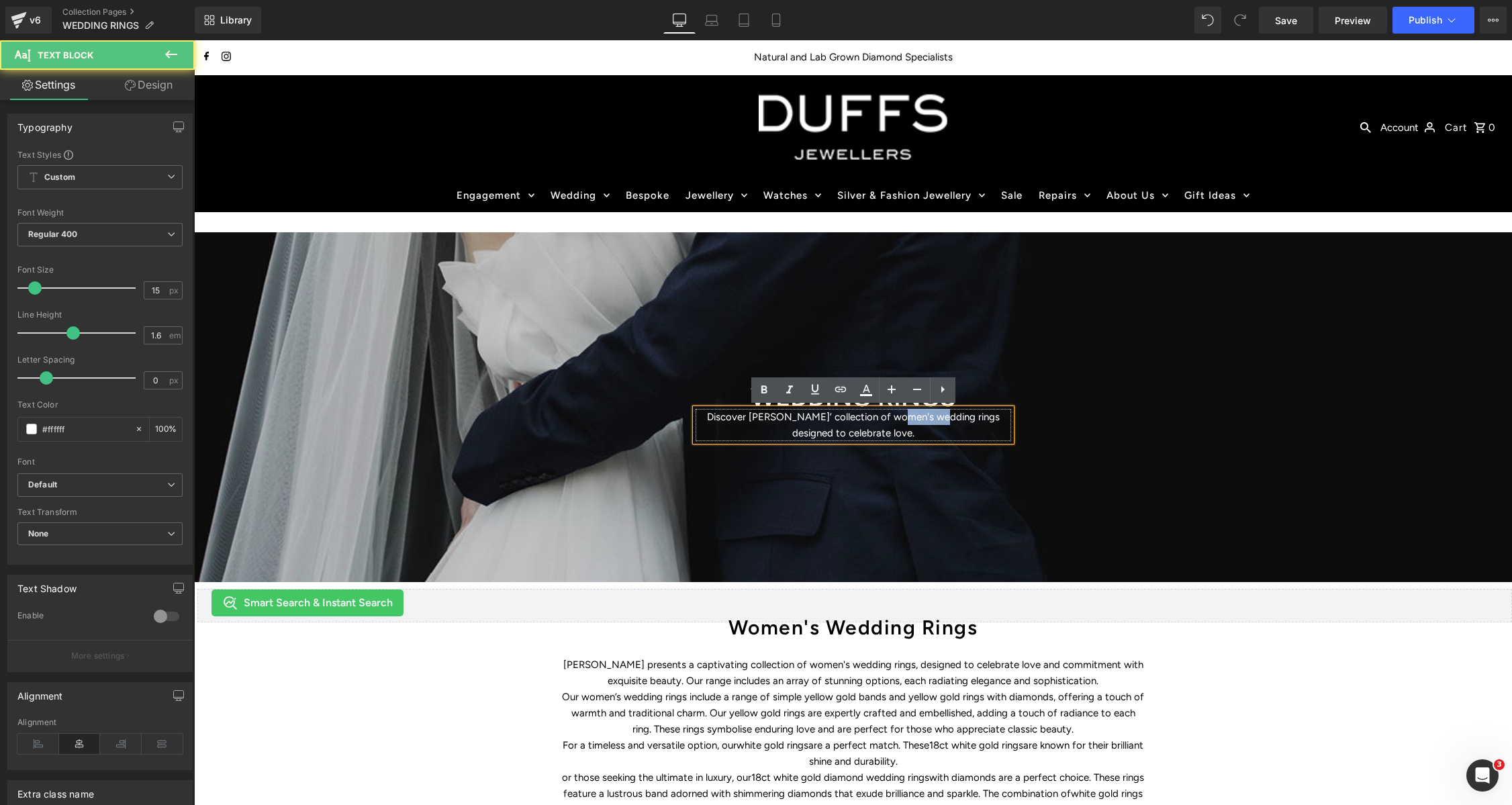
drag, startPoint x: 930, startPoint y: 416, endPoint x: 889, endPoint y: 419, distance: 41.1
click at [889, 419] on p "Discover [PERSON_NAME]’ collection of women's wedding rings designed to celebra…" at bounding box center [853, 425] width 316 height 32
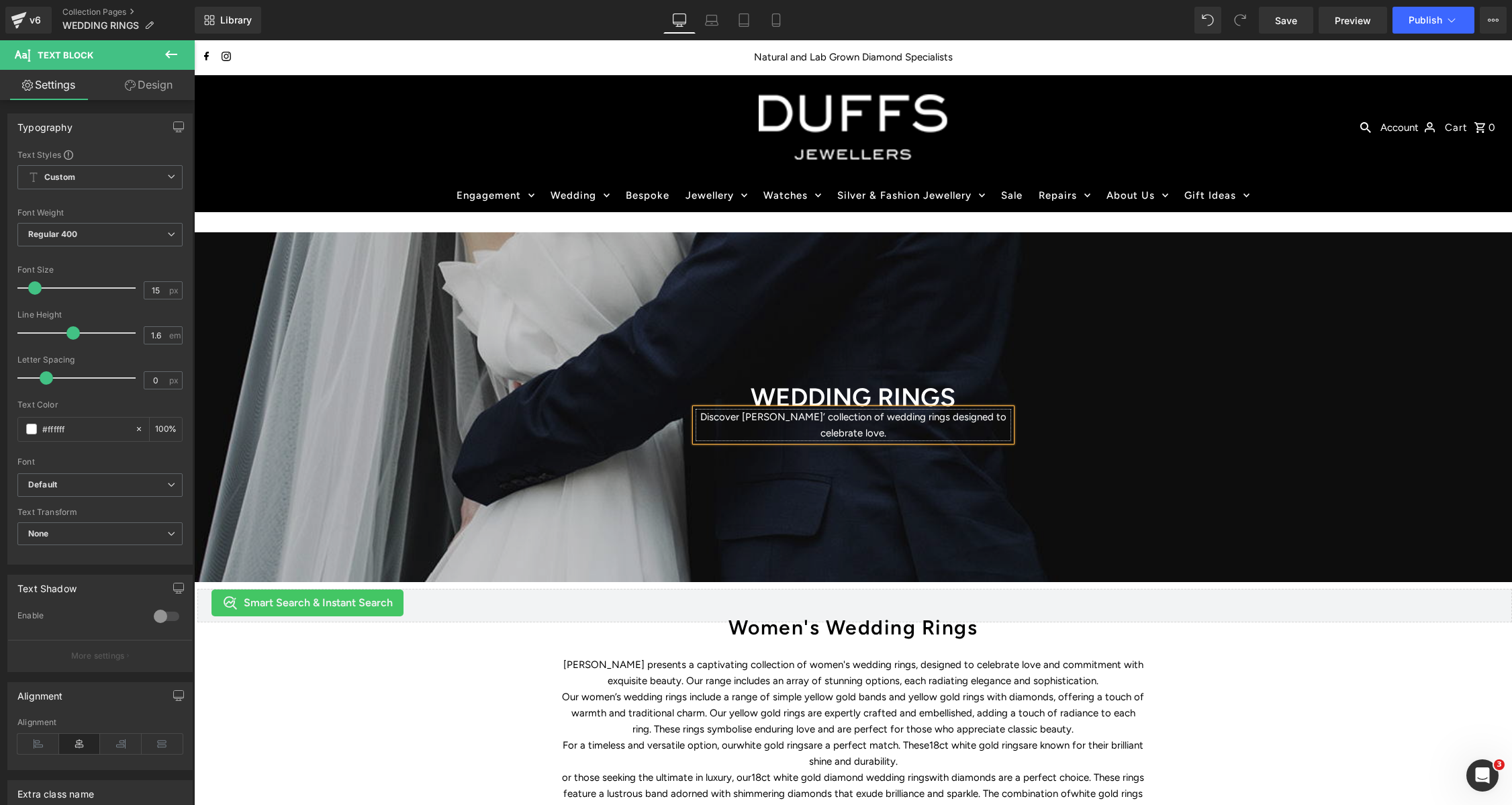
click at [946, 416] on p "Discover [PERSON_NAME]’ collection of wedding rings designed to celebrate love." at bounding box center [853, 425] width 316 height 32
drag, startPoint x: 943, startPoint y: 417, endPoint x: 957, endPoint y: 431, distance: 19.8
click at [957, 431] on p "Discover [PERSON_NAME]’ collection of wedding rings designed to celebrate love." at bounding box center [853, 425] width 316 height 32
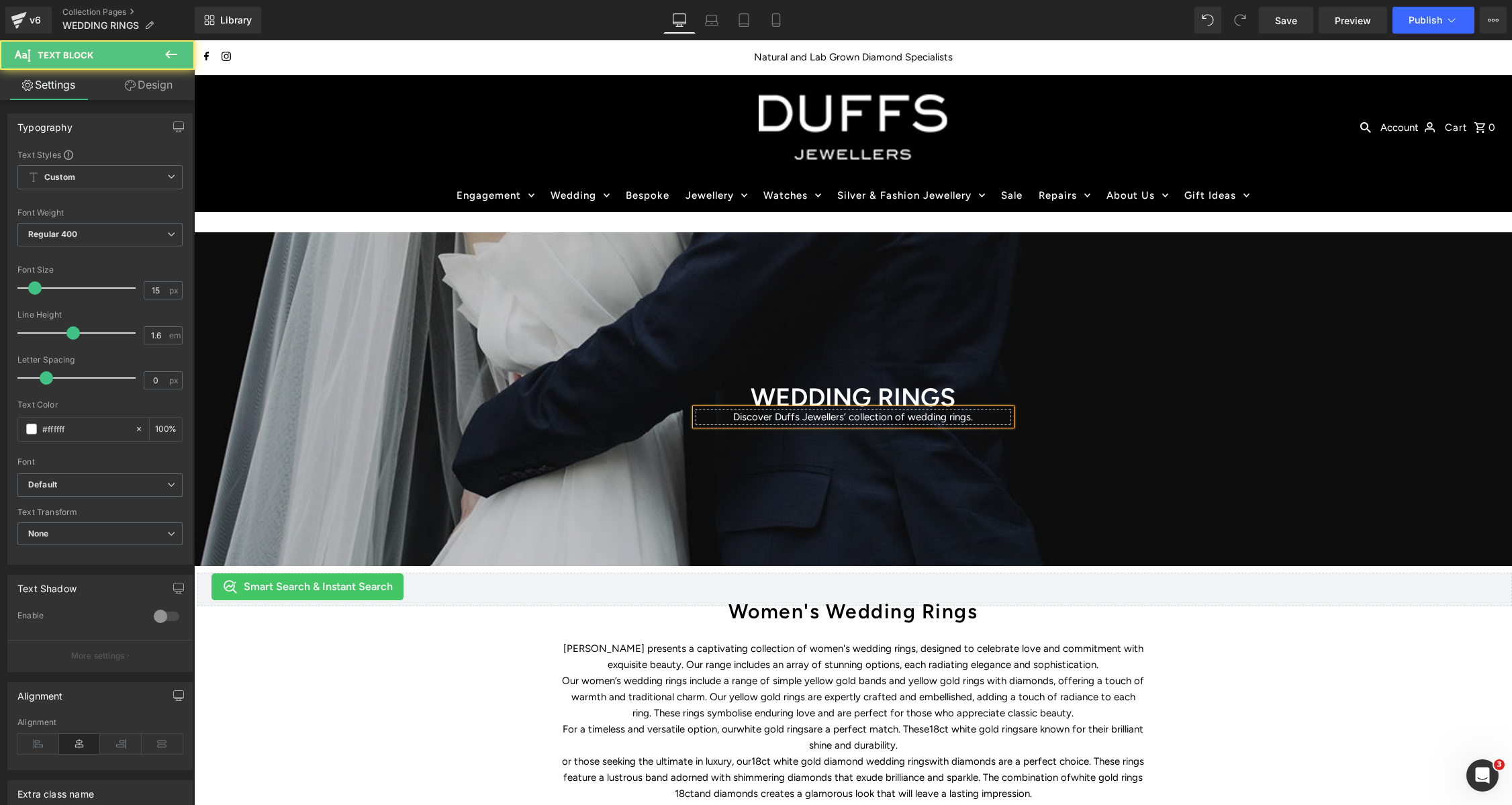
click at [737, 418] on p "Discover Duffs Jewellers’ collection of wedding rings." at bounding box center [853, 417] width 316 height 16
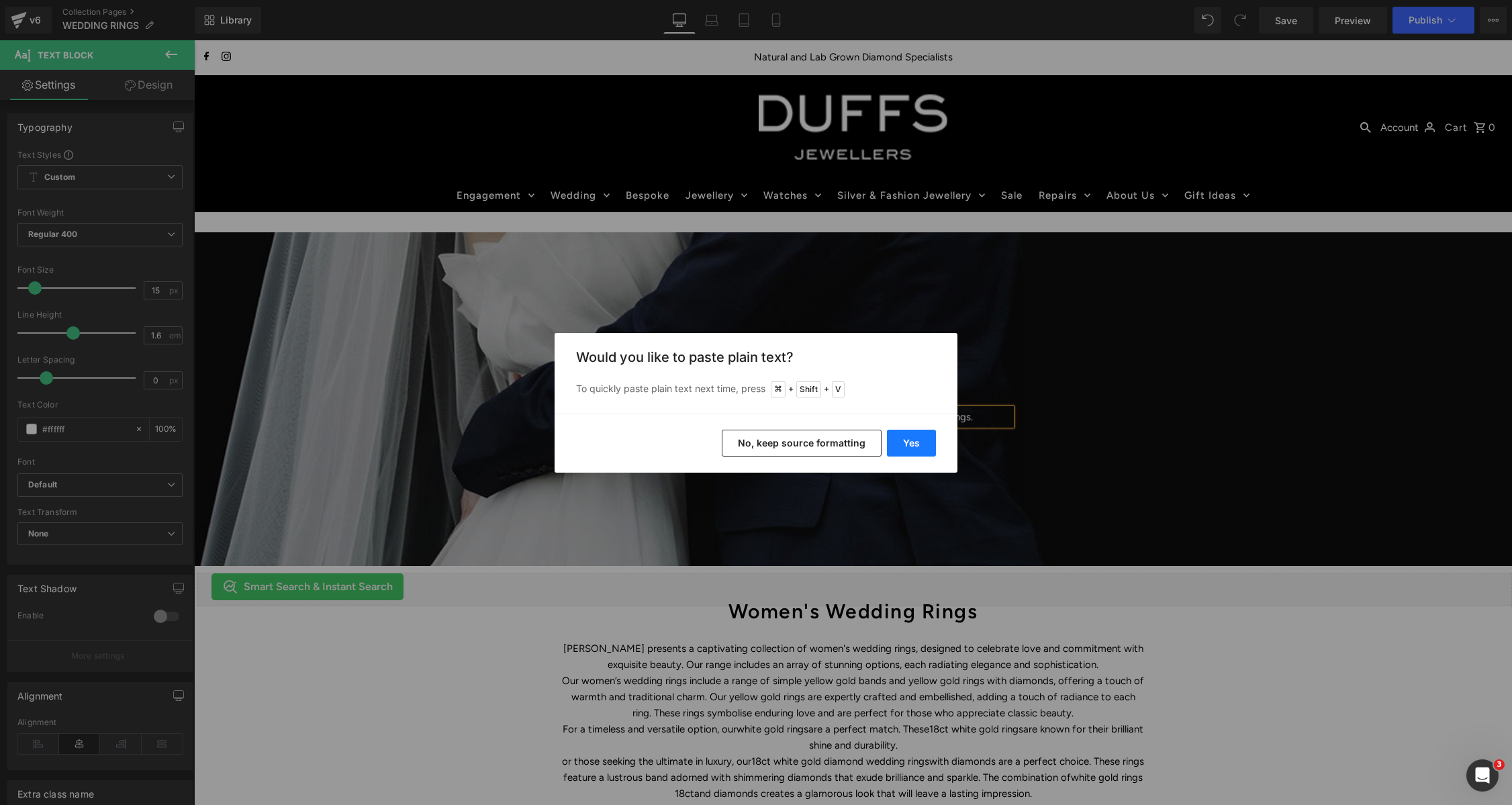
click at [911, 440] on button "Yes" at bounding box center [911, 443] width 49 height 27
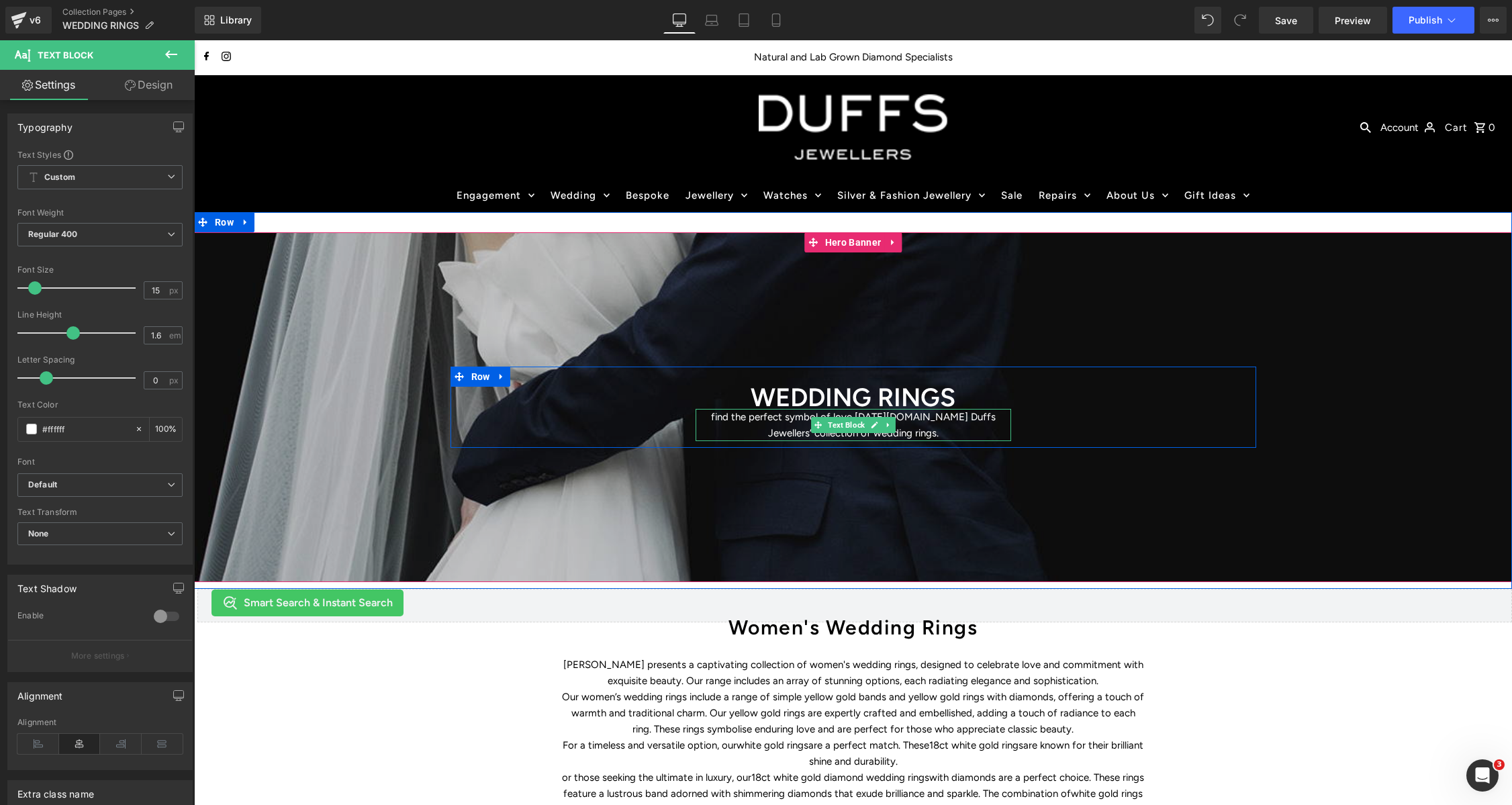
drag, startPoint x: 718, startPoint y: 414, endPoint x: 742, endPoint y: 450, distance: 43.3
click at [718, 414] on p "find the perfect symbol of love [DATE][DOMAIN_NAME] Duffs Jewellers’ collection…" at bounding box center [853, 425] width 316 height 32
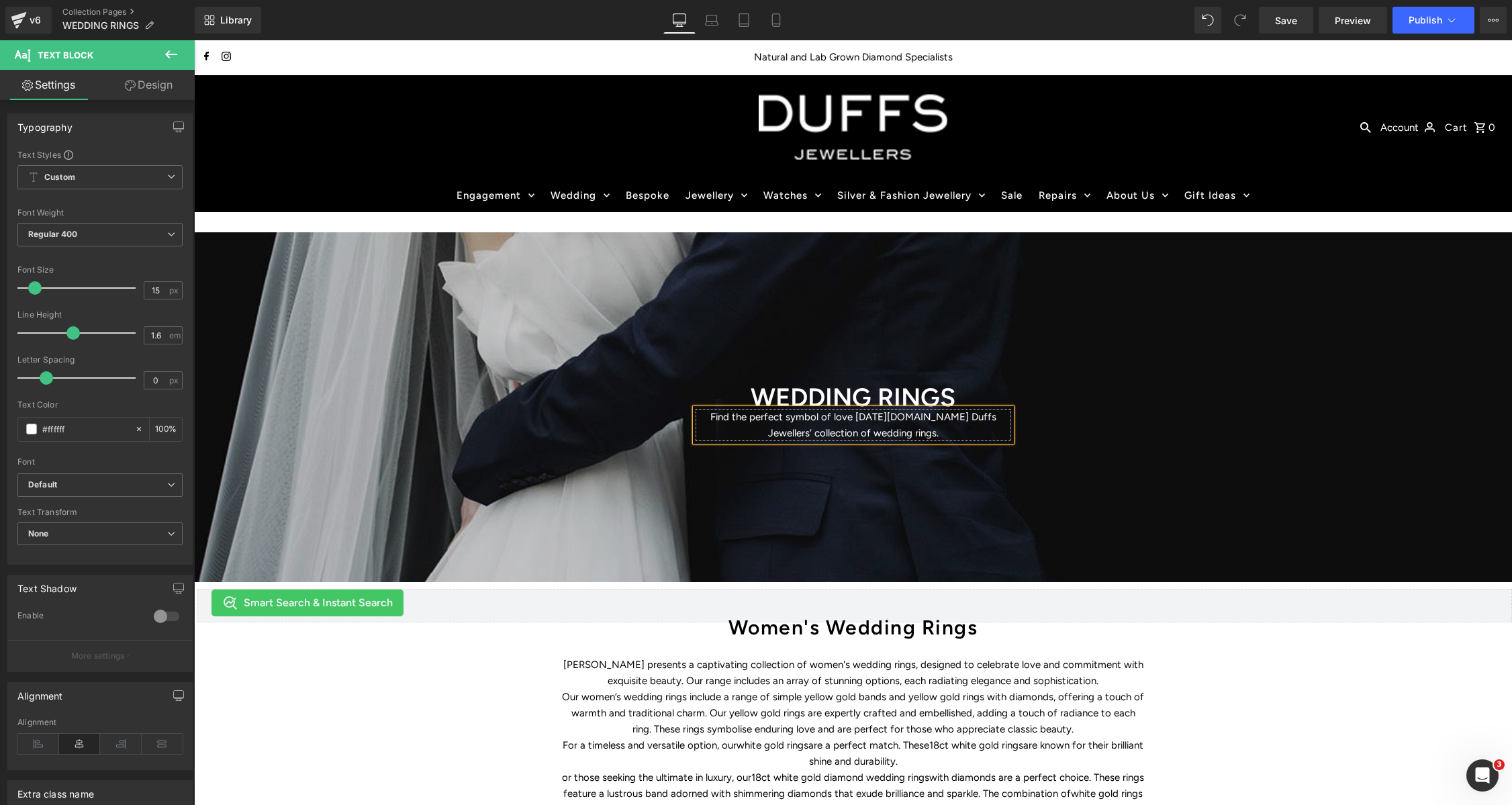
click at [867, 418] on p "Find the perfect symbol of love [DATE][DOMAIN_NAME] Duffs Jewellers’ collection…" at bounding box center [853, 425] width 316 height 32
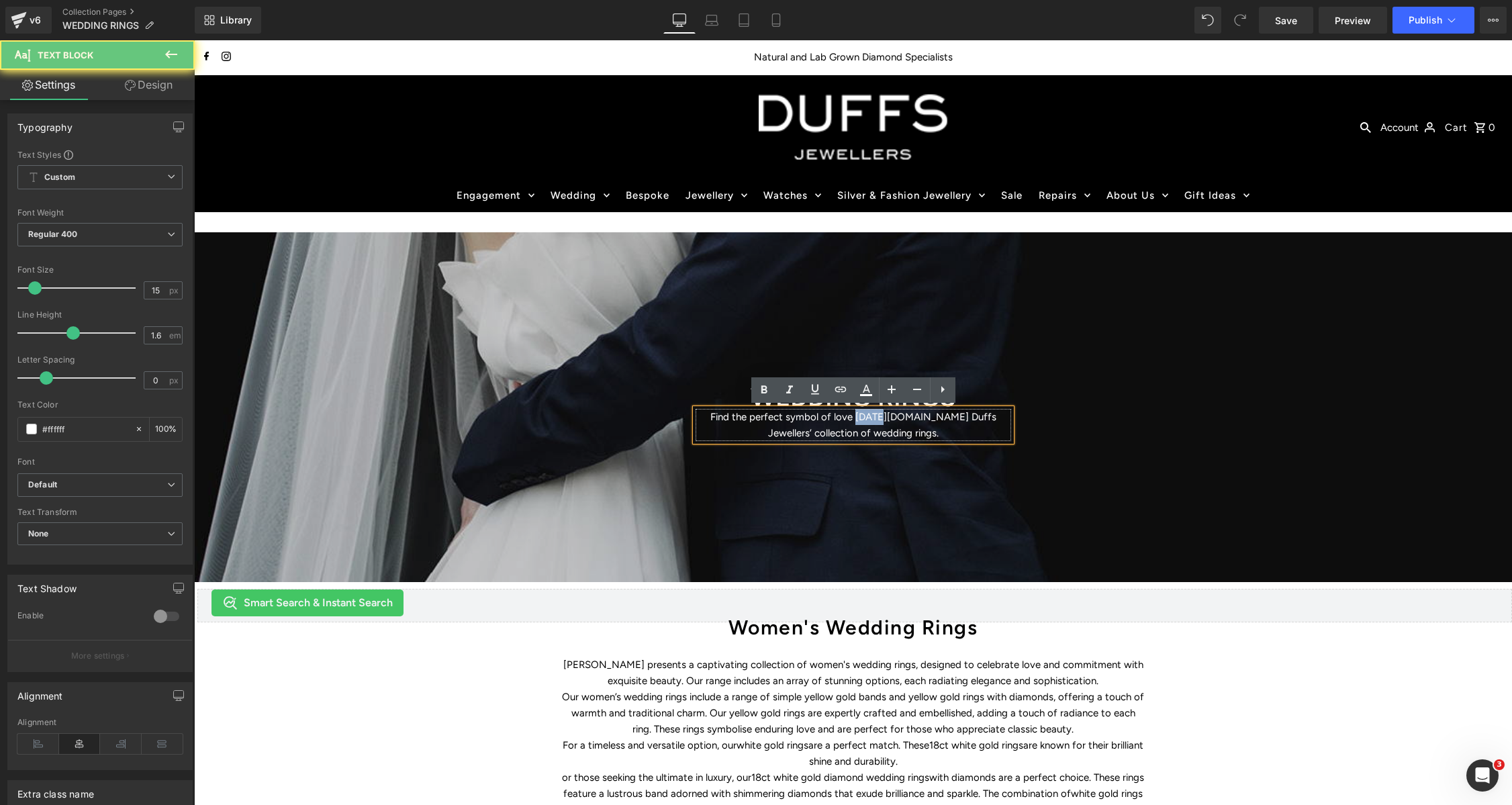
click at [867, 418] on p "Find the perfect symbol of love [DATE][DOMAIN_NAME] Duffs Jewellers’ collection…" at bounding box center [853, 425] width 316 height 32
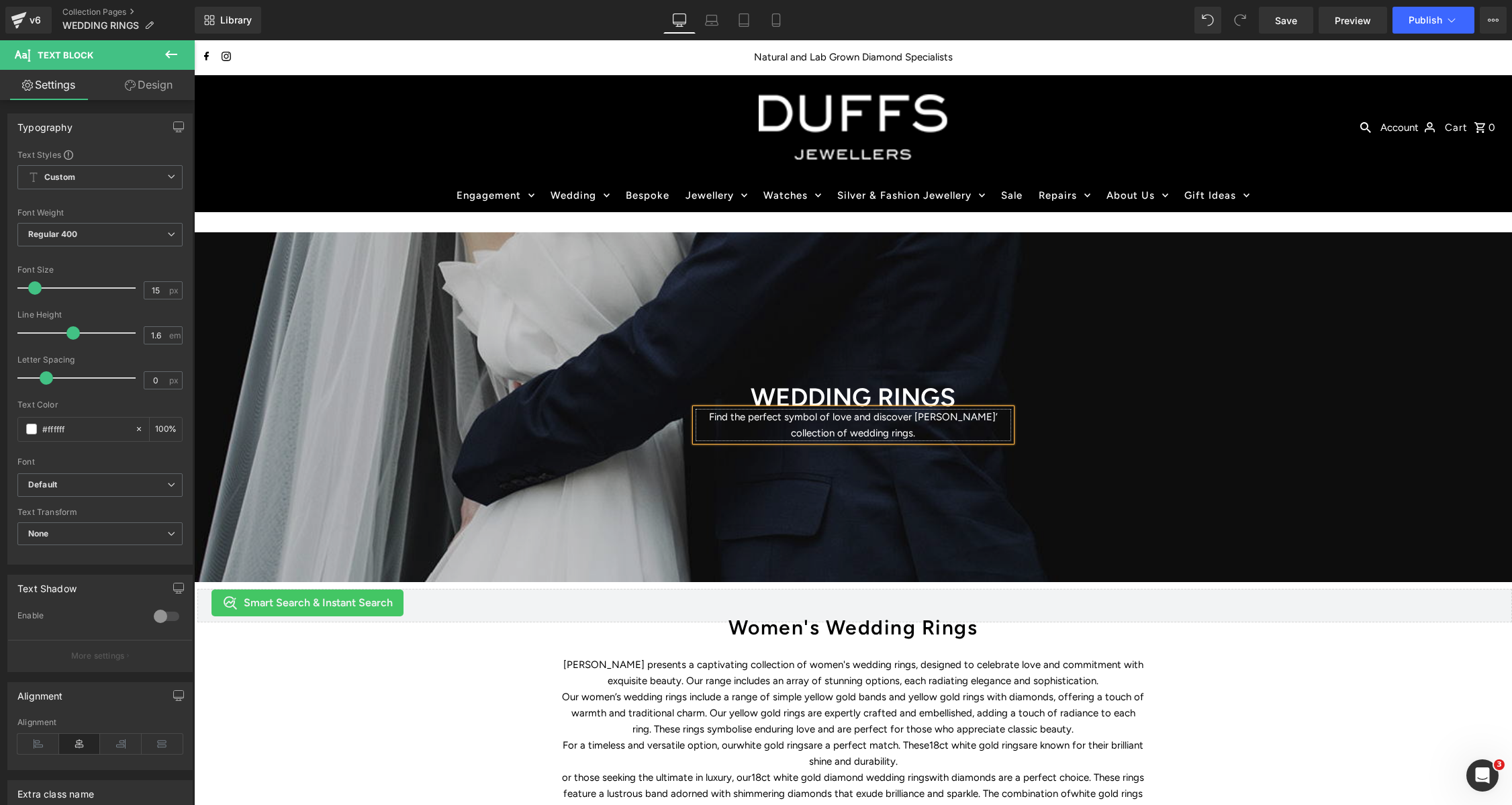
drag, startPoint x: 888, startPoint y: 431, endPoint x: 867, endPoint y: 464, distance: 39.1
click at [887, 432] on p "Find the perfect symbol of love and discover [PERSON_NAME]’ collection of weddi…" at bounding box center [853, 425] width 316 height 32
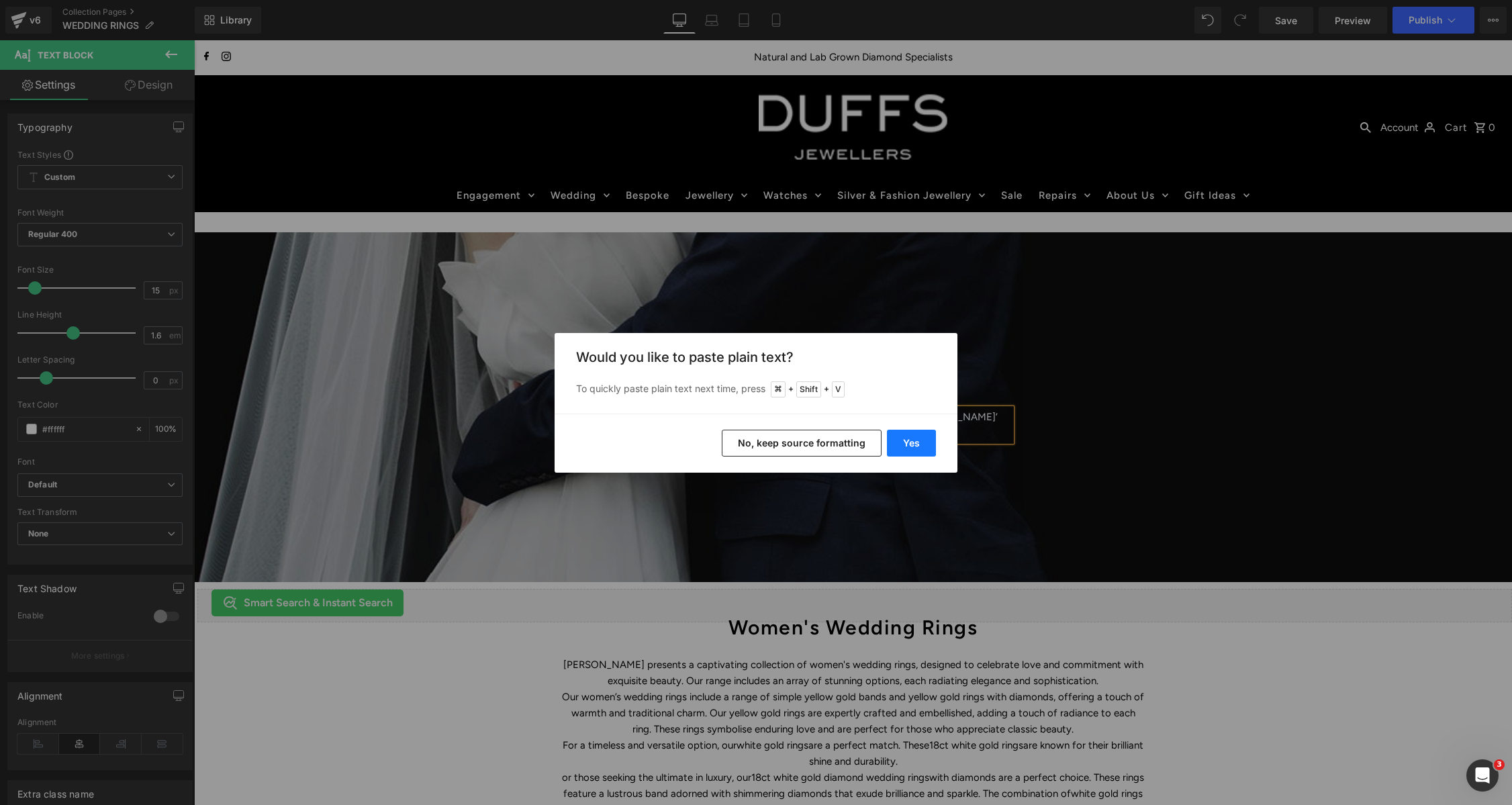
click at [907, 446] on button "Yes" at bounding box center [911, 443] width 49 height 27
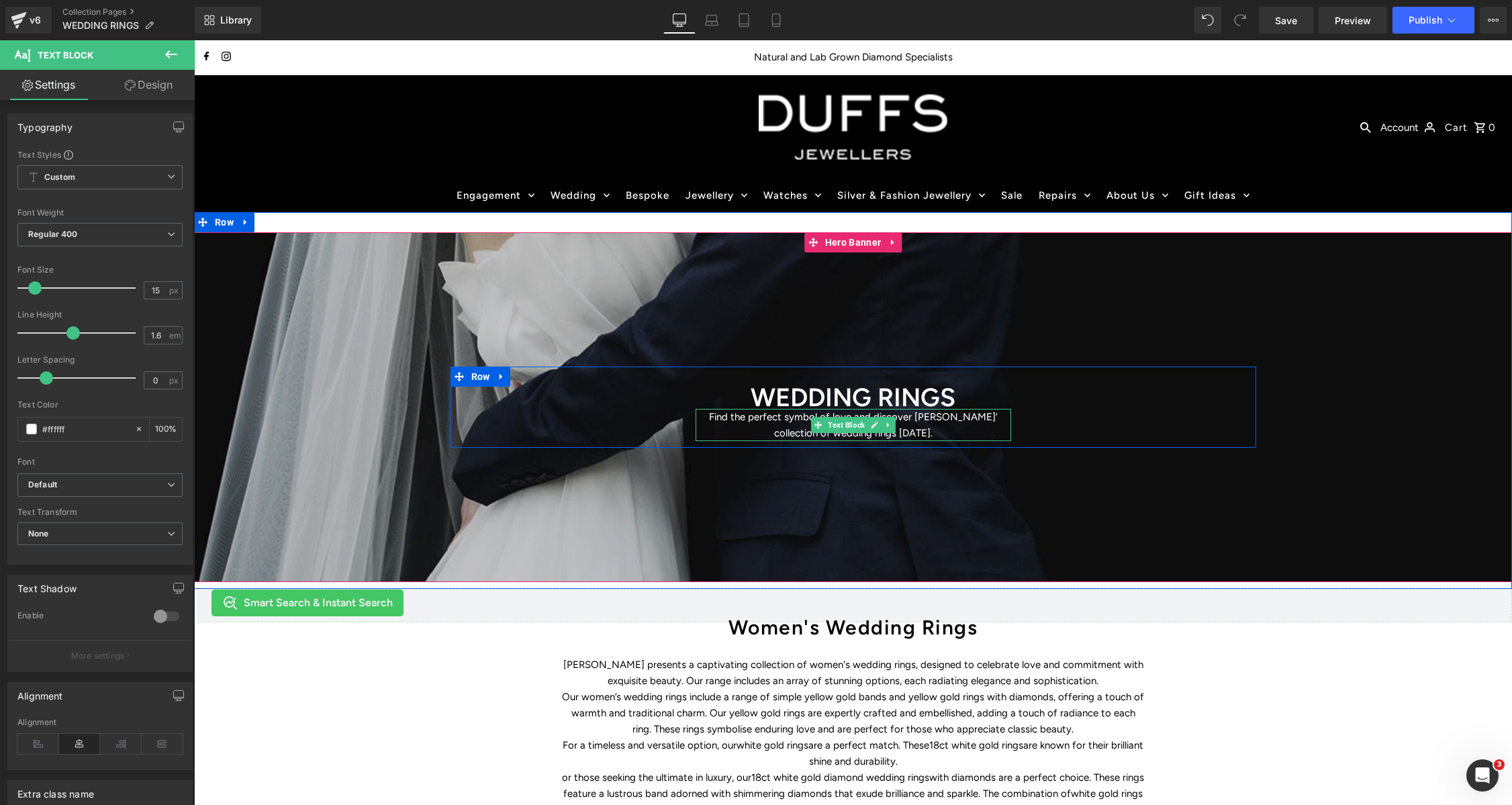
click at [897, 428] on p "Find the perfect symbol of love and discover [PERSON_NAME]’ collection of weddi…" at bounding box center [853, 425] width 316 height 32
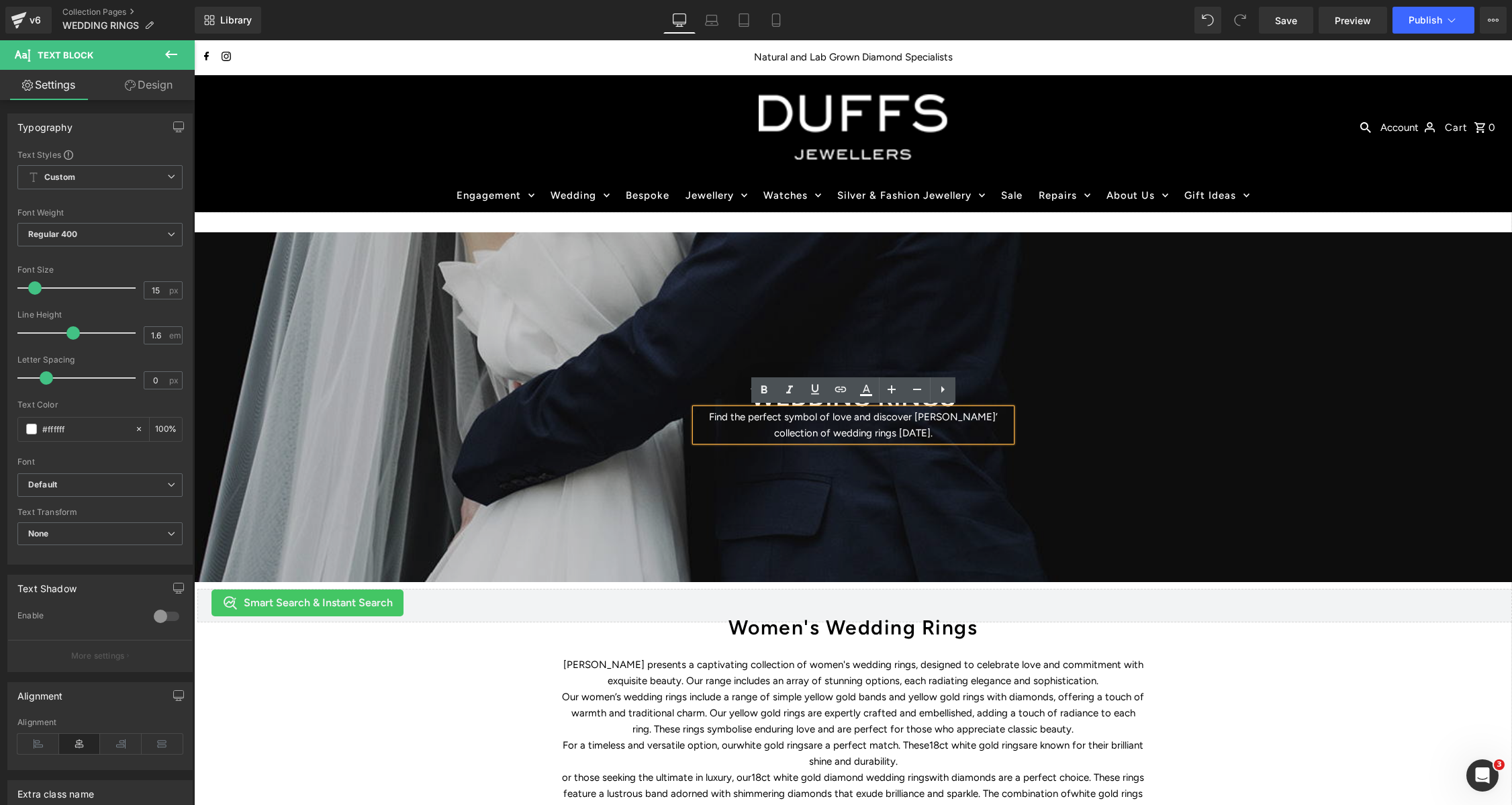
click at [1110, 477] on div at bounding box center [853, 407] width 1318 height 350
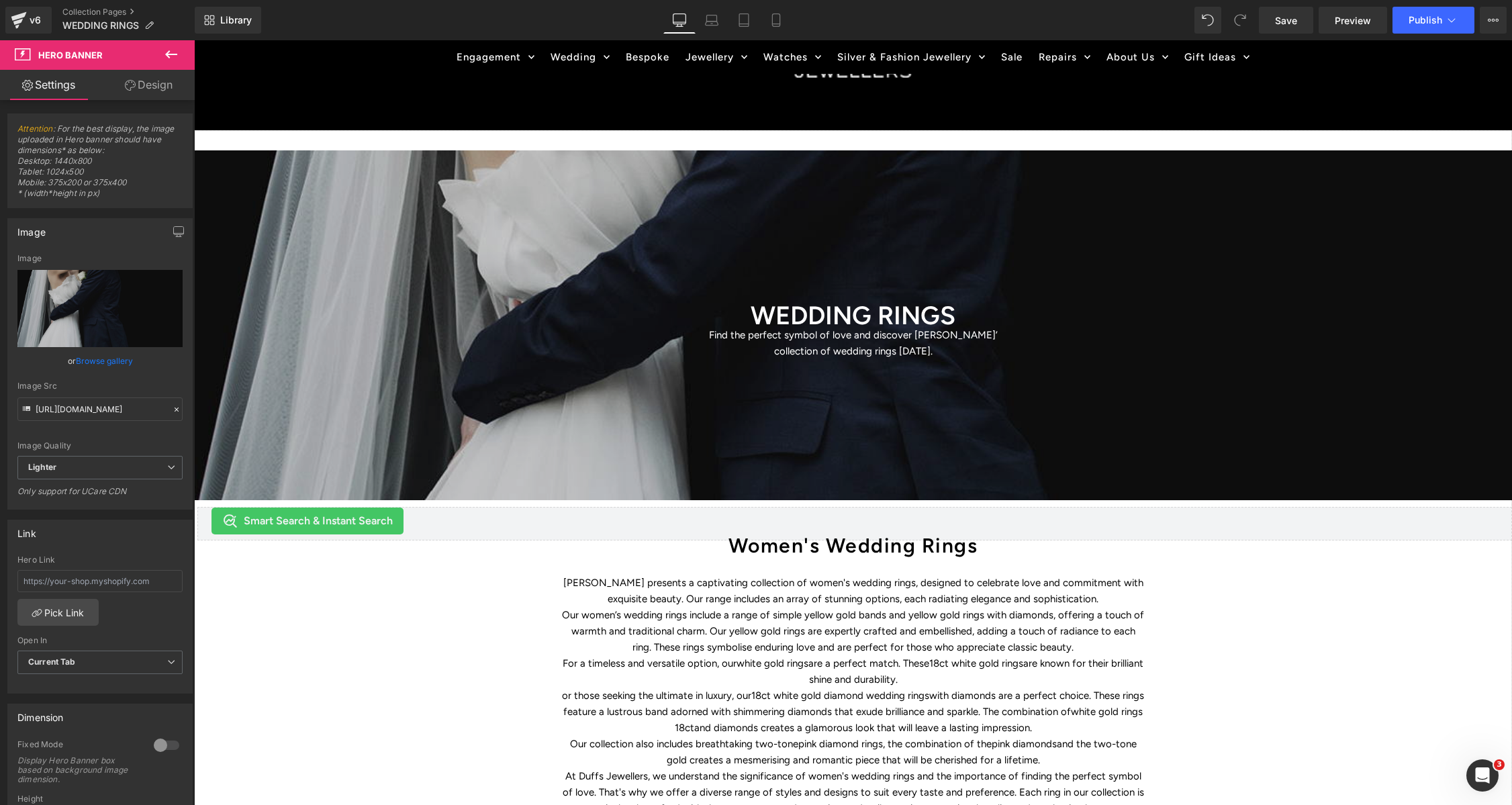
scroll to position [289, 0]
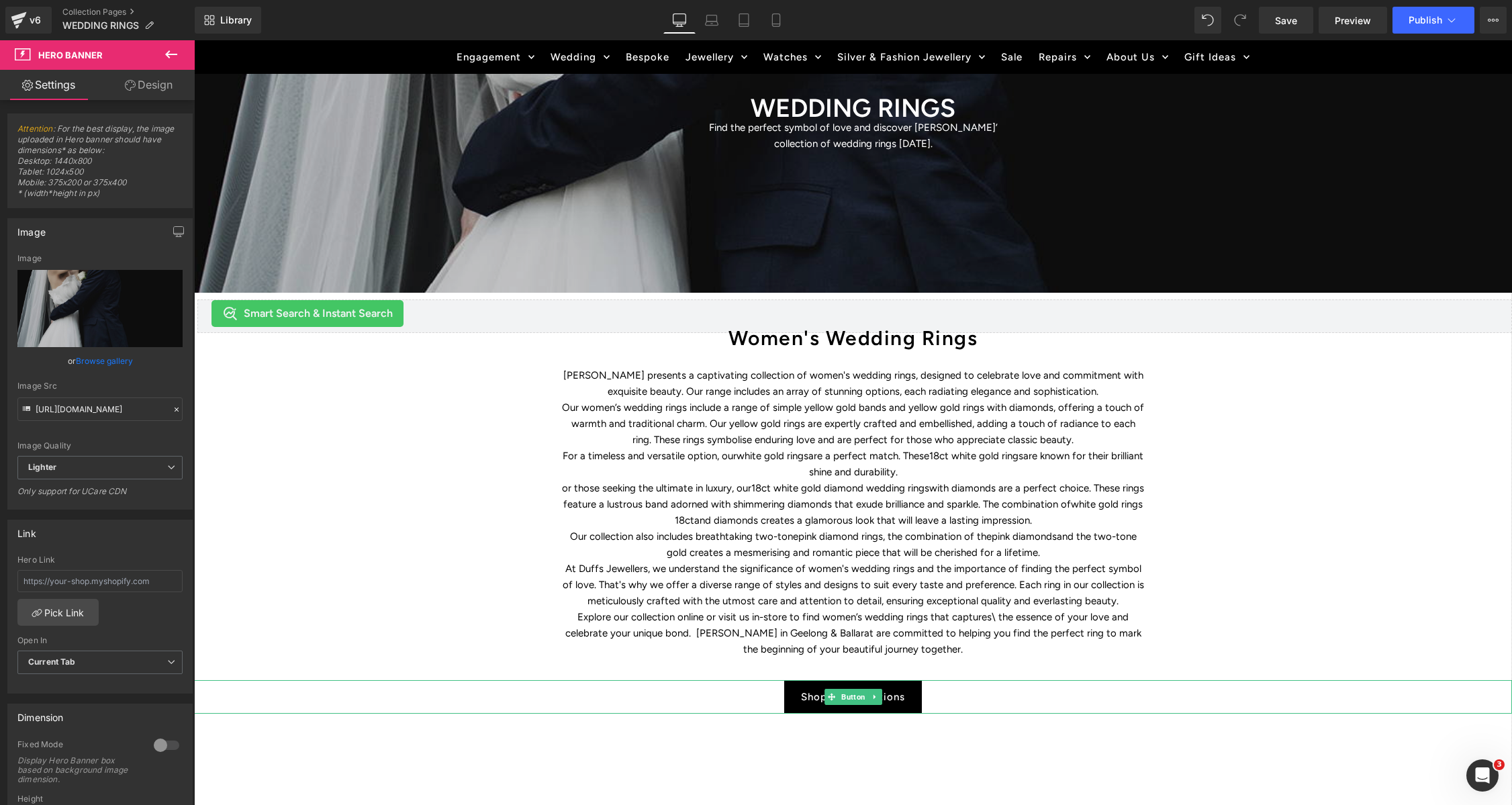
click at [938, 704] on div "Shop All Collections" at bounding box center [853, 697] width 1318 height 34
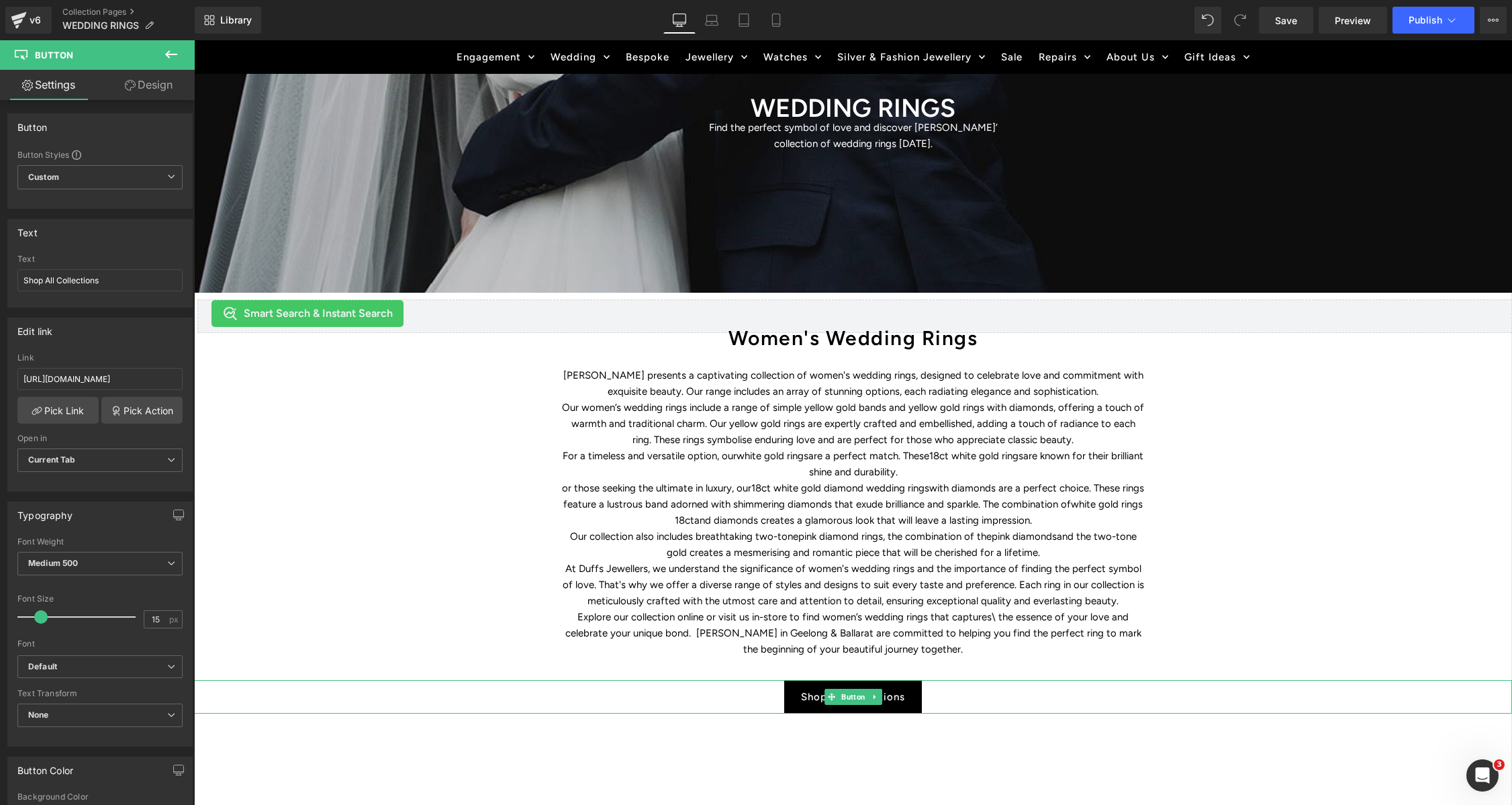
click at [875, 693] on icon at bounding box center [875, 697] width 7 height 8
drag, startPoint x: 866, startPoint y: 696, endPoint x: 965, endPoint y: 693, distance: 99.0
click at [866, 696] on icon at bounding box center [868, 697] width 7 height 7
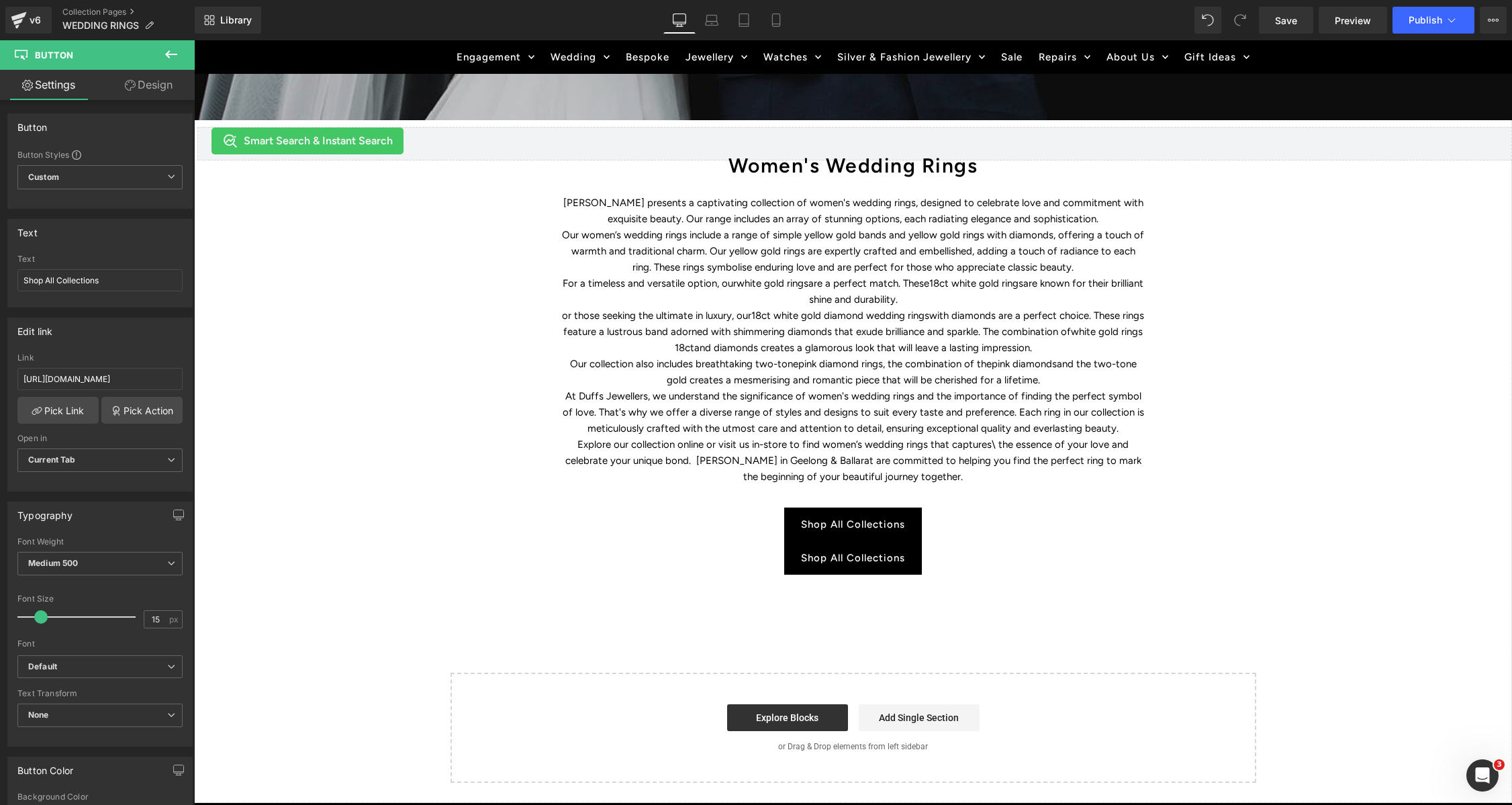
scroll to position [457, 0]
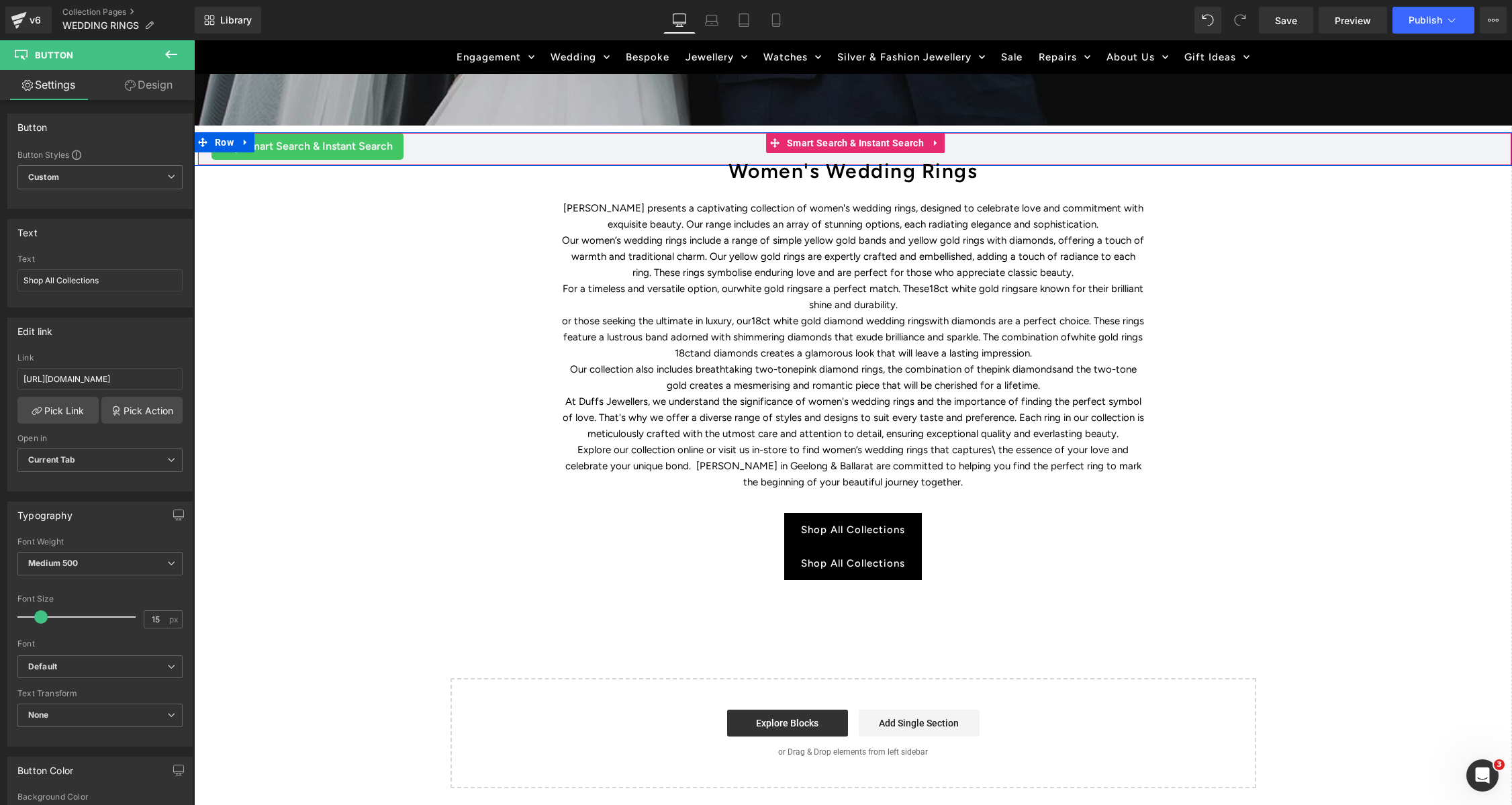
click at [383, 145] on span "Smart Search & Instant Search" at bounding box center [318, 146] width 149 height 16
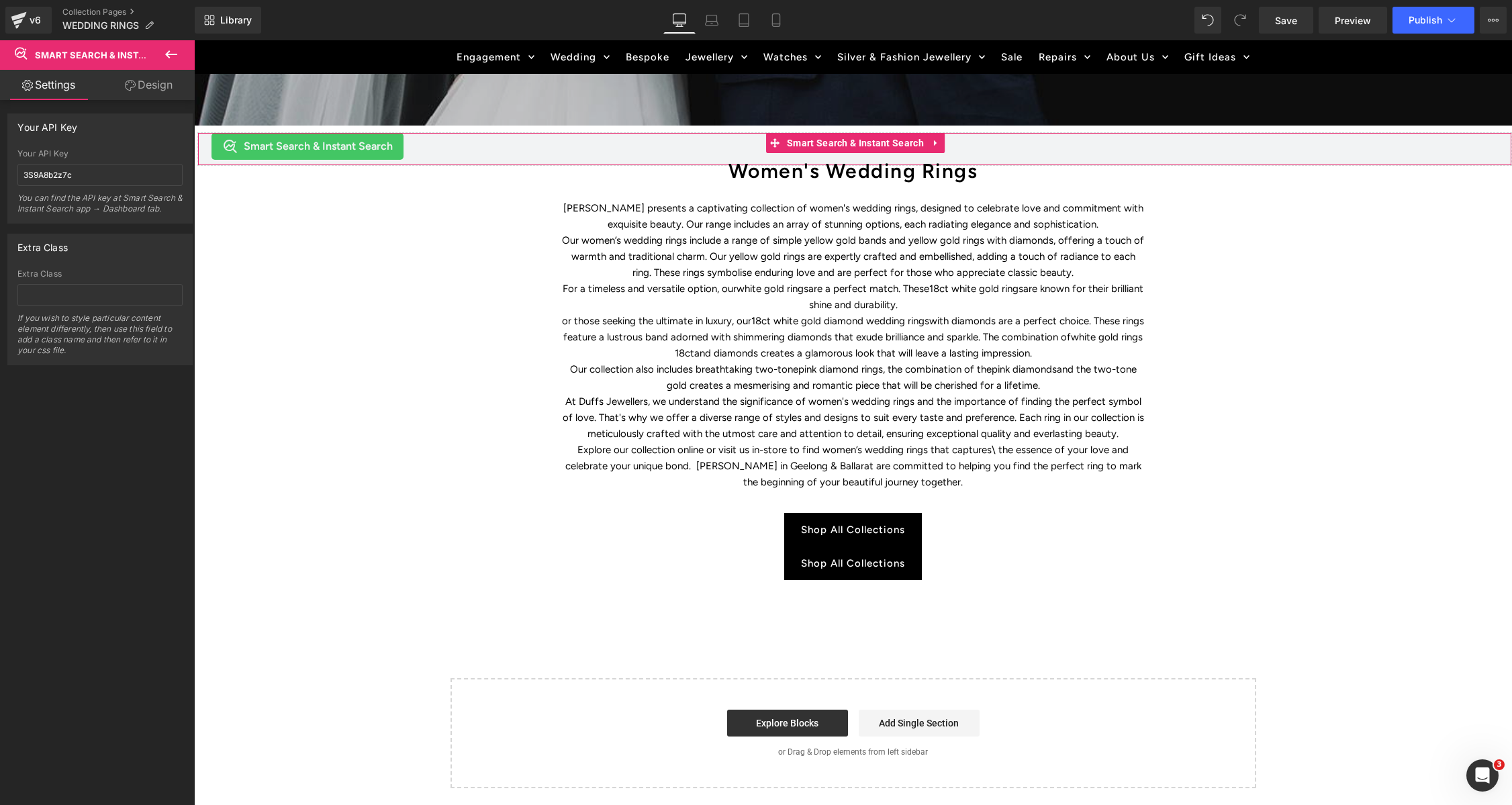
drag, startPoint x: 151, startPoint y: 91, endPoint x: 44, endPoint y: 90, distance: 107.0
click at [151, 91] on link "Design" at bounding box center [148, 84] width 98 height 30
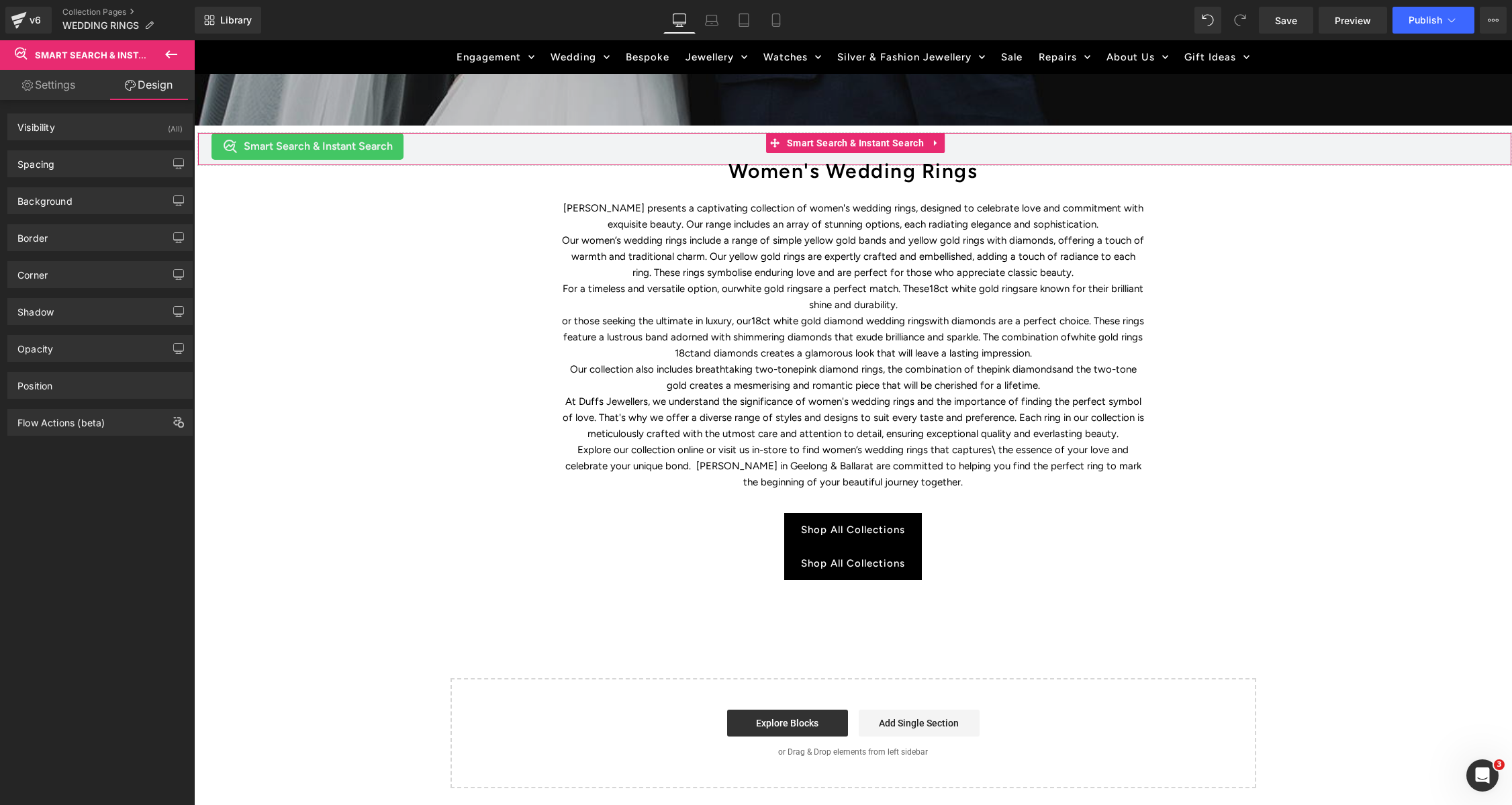
drag, startPoint x: 109, startPoint y: 114, endPoint x: 94, endPoint y: 106, distance: 17.0
click at [45, 90] on link "Settings" at bounding box center [48, 84] width 98 height 30
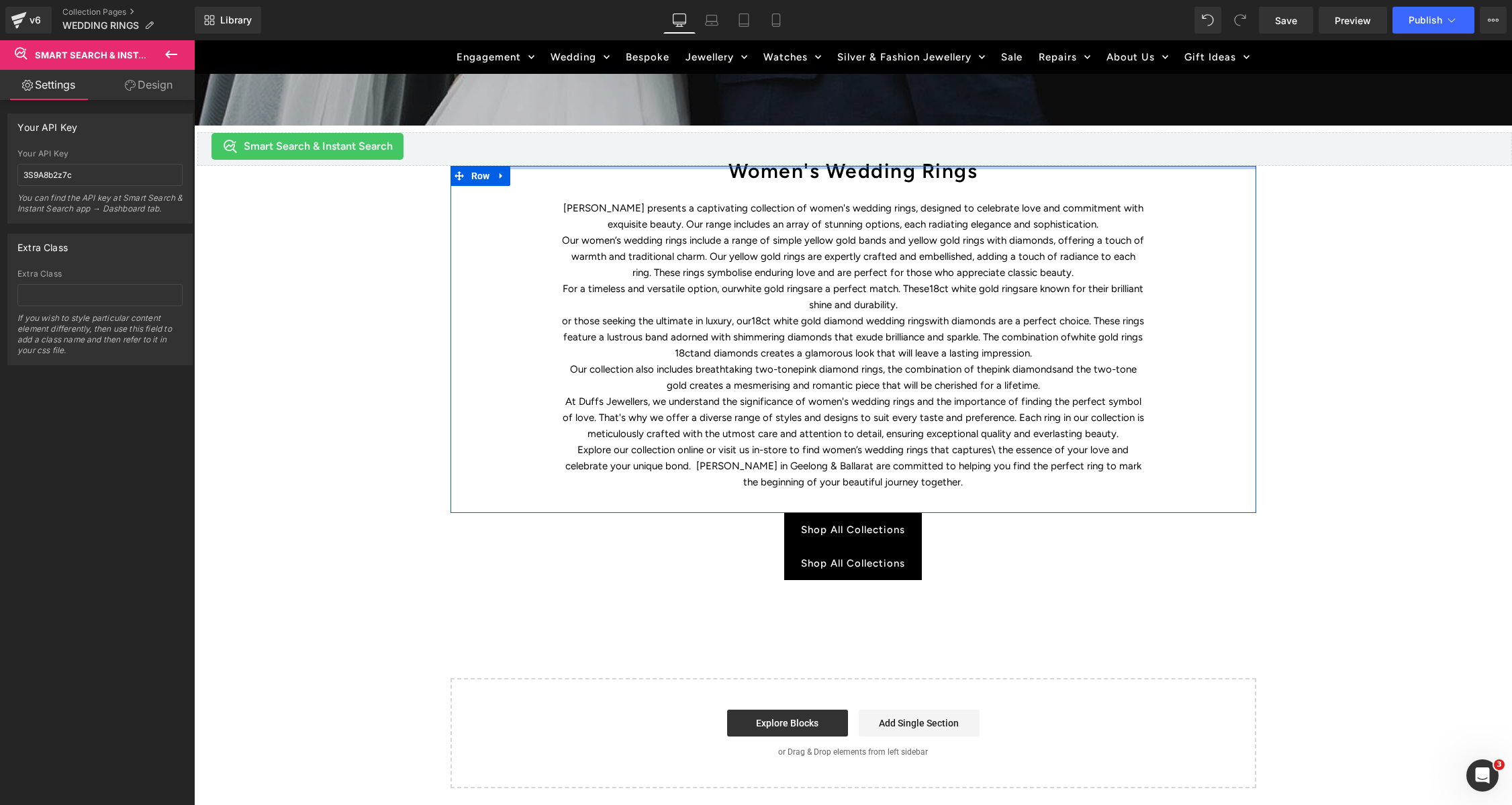
click at [826, 168] on div at bounding box center [853, 167] width 806 height 4
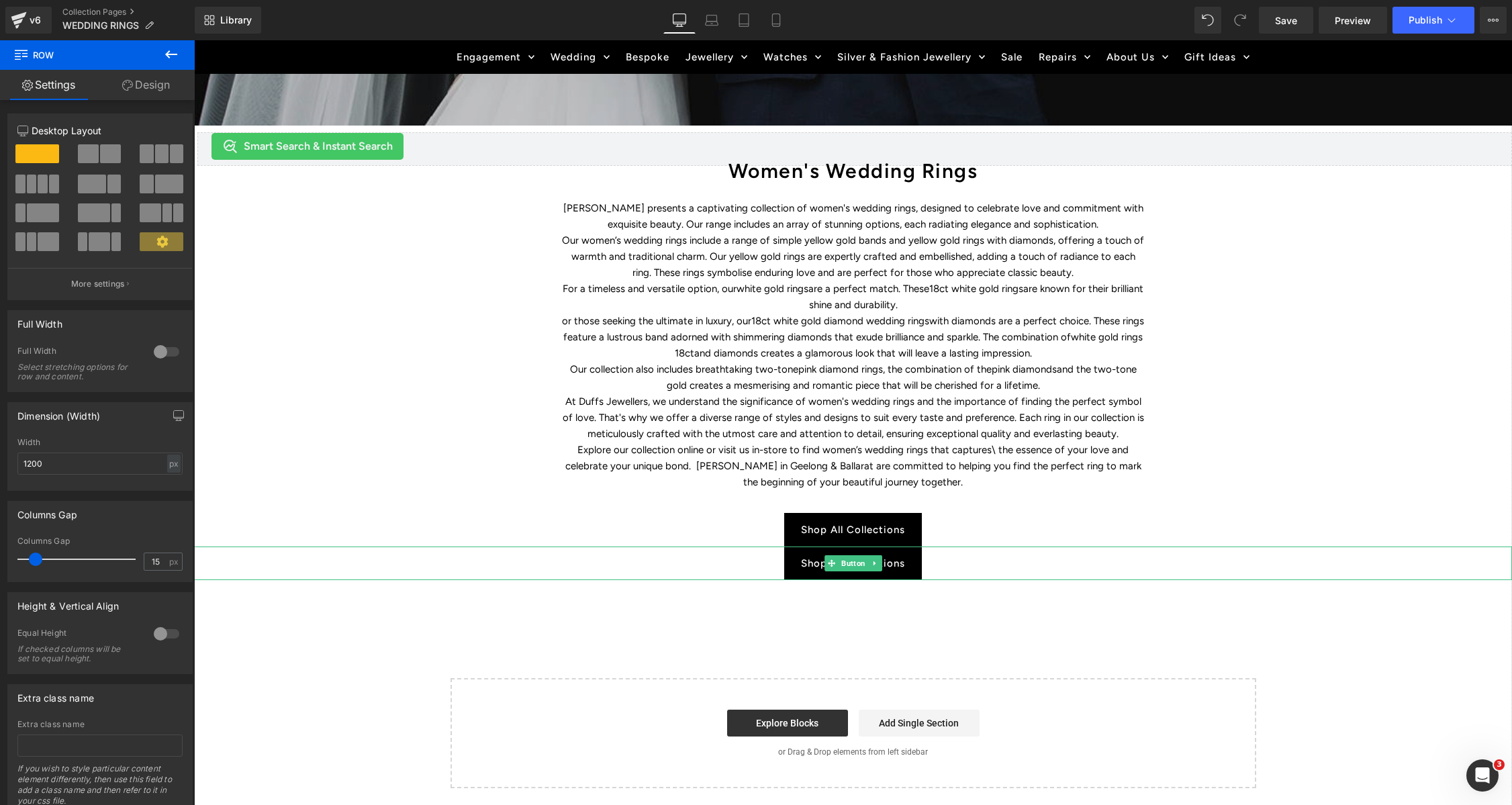
click at [1017, 566] on div "Shop All Collections" at bounding box center [853, 563] width 1318 height 34
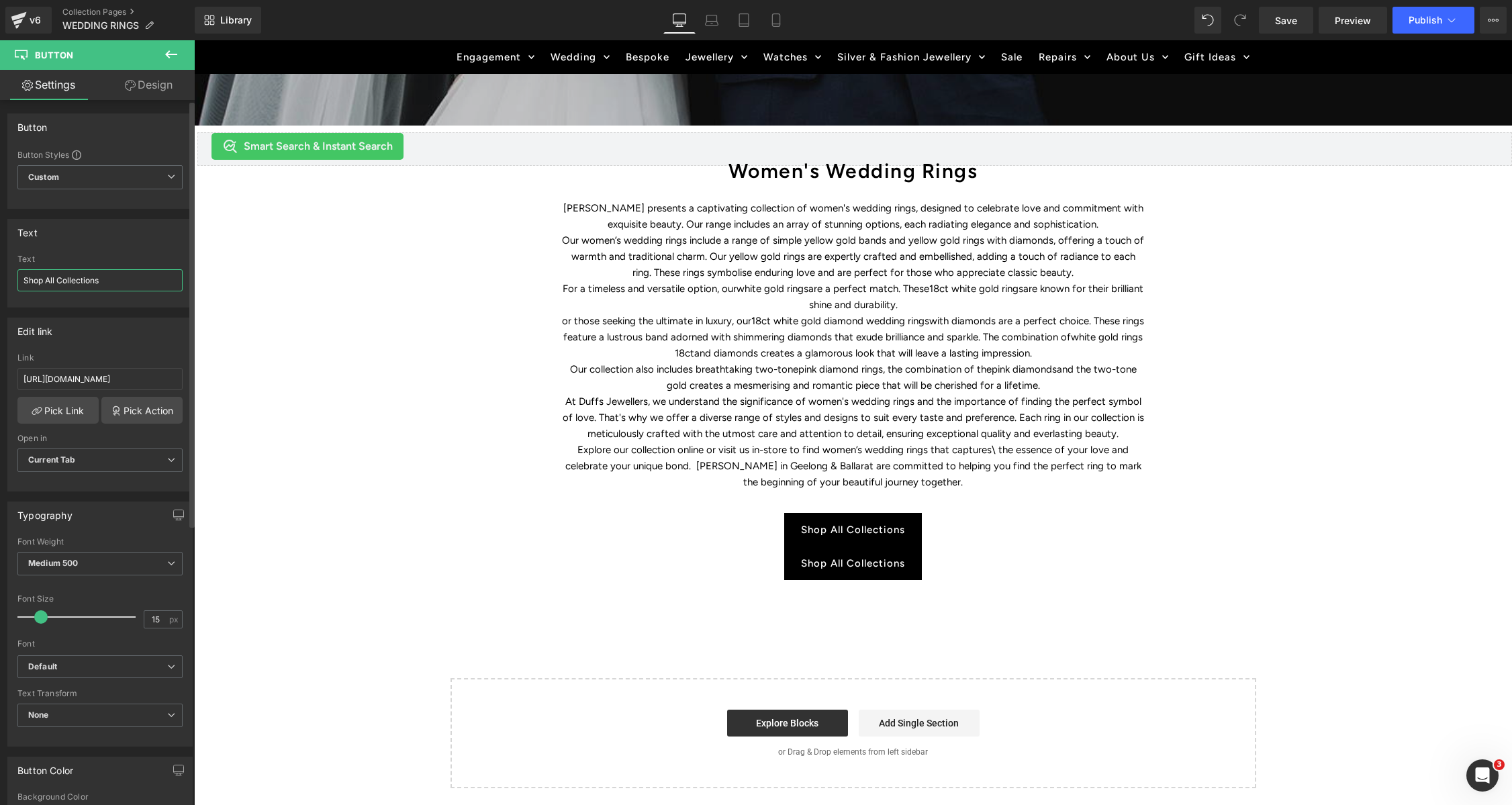
click at [123, 282] on input "Shop All Collections" at bounding box center [100, 281] width 165 height 22
click at [123, 281] on input "Shop All Collections" at bounding box center [100, 281] width 165 height 22
click at [37, 281] on input "Browse Women's Wedding Rings" at bounding box center [100, 281] width 165 height 22
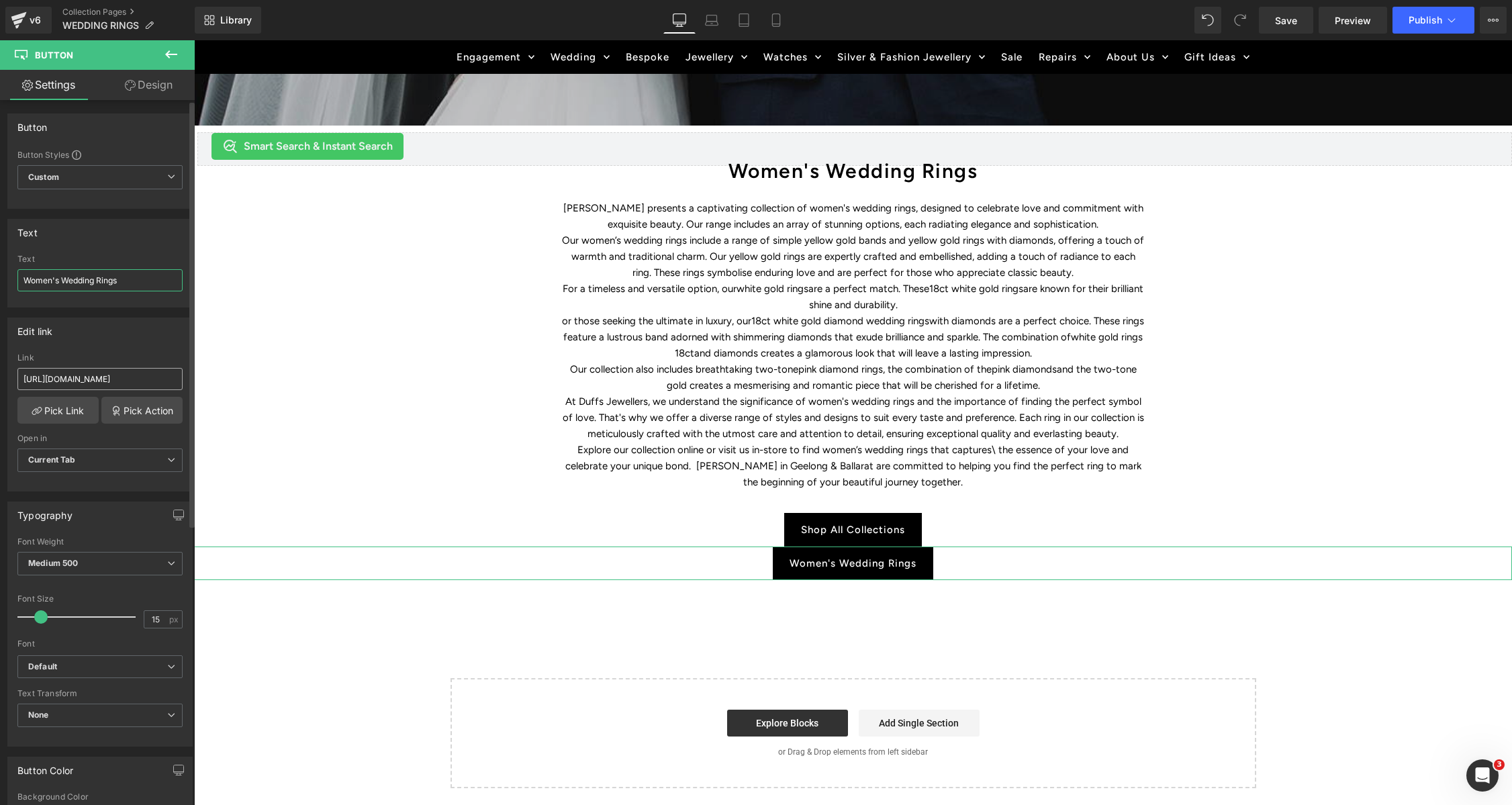
type input "Women's Wedding Rings"
click at [76, 380] on input "[URL][DOMAIN_NAME]" at bounding box center [100, 379] width 165 height 22
paste input "[DEMOGRAPHIC_DATA]-wedding-rings"
type input "[URL][DOMAIN_NAME][DEMOGRAPHIC_DATA]"
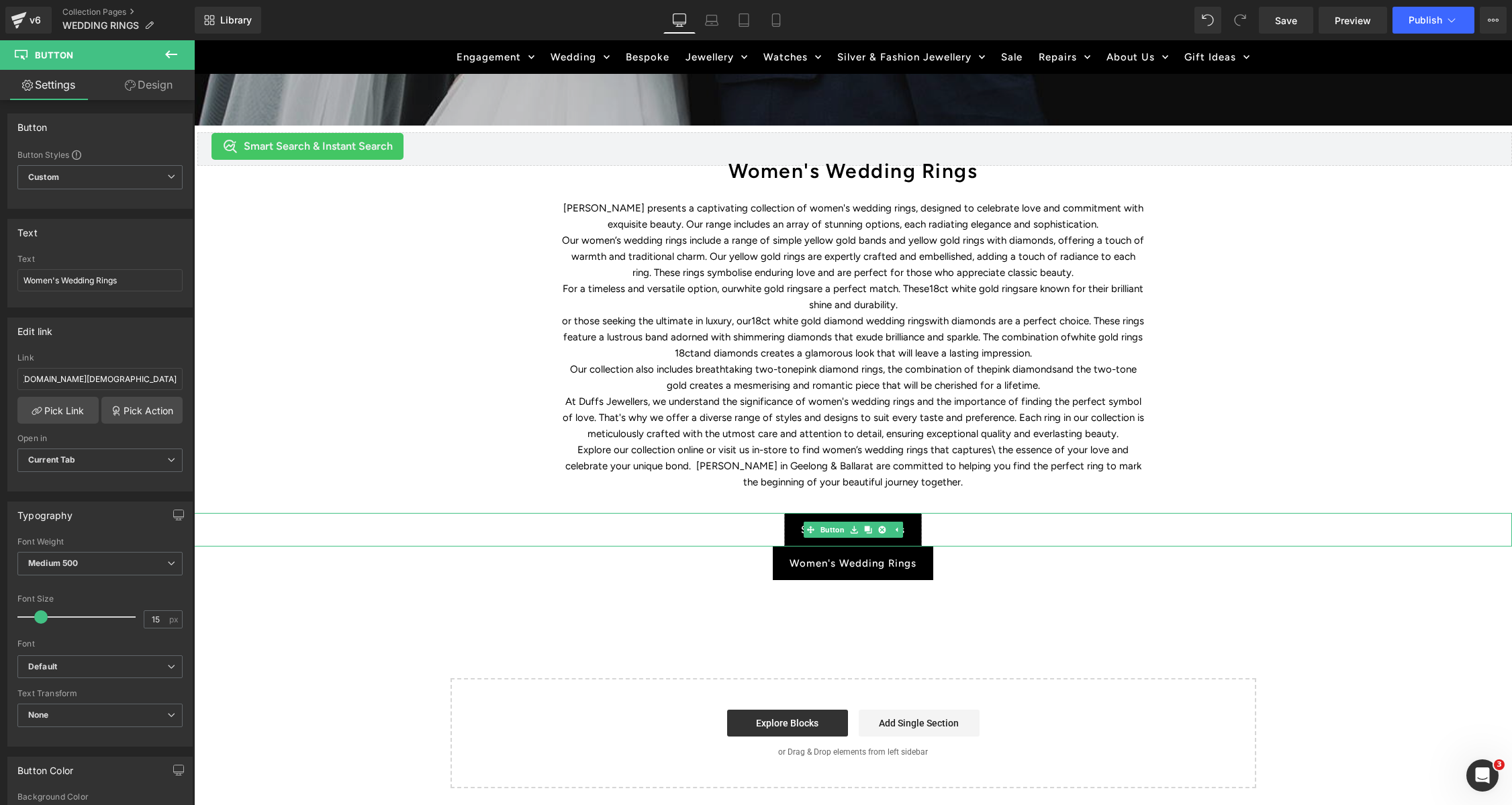
click at [912, 528] on link "Shop All Collections" at bounding box center [853, 530] width 137 height 34
drag, startPoint x: 82, startPoint y: 385, endPoint x: 89, endPoint y: 378, distance: 9.9
click at [84, 383] on input "[URL][DOMAIN_NAME]" at bounding box center [100, 379] width 165 height 22
type input "[URL][DOMAIN_NAME]"
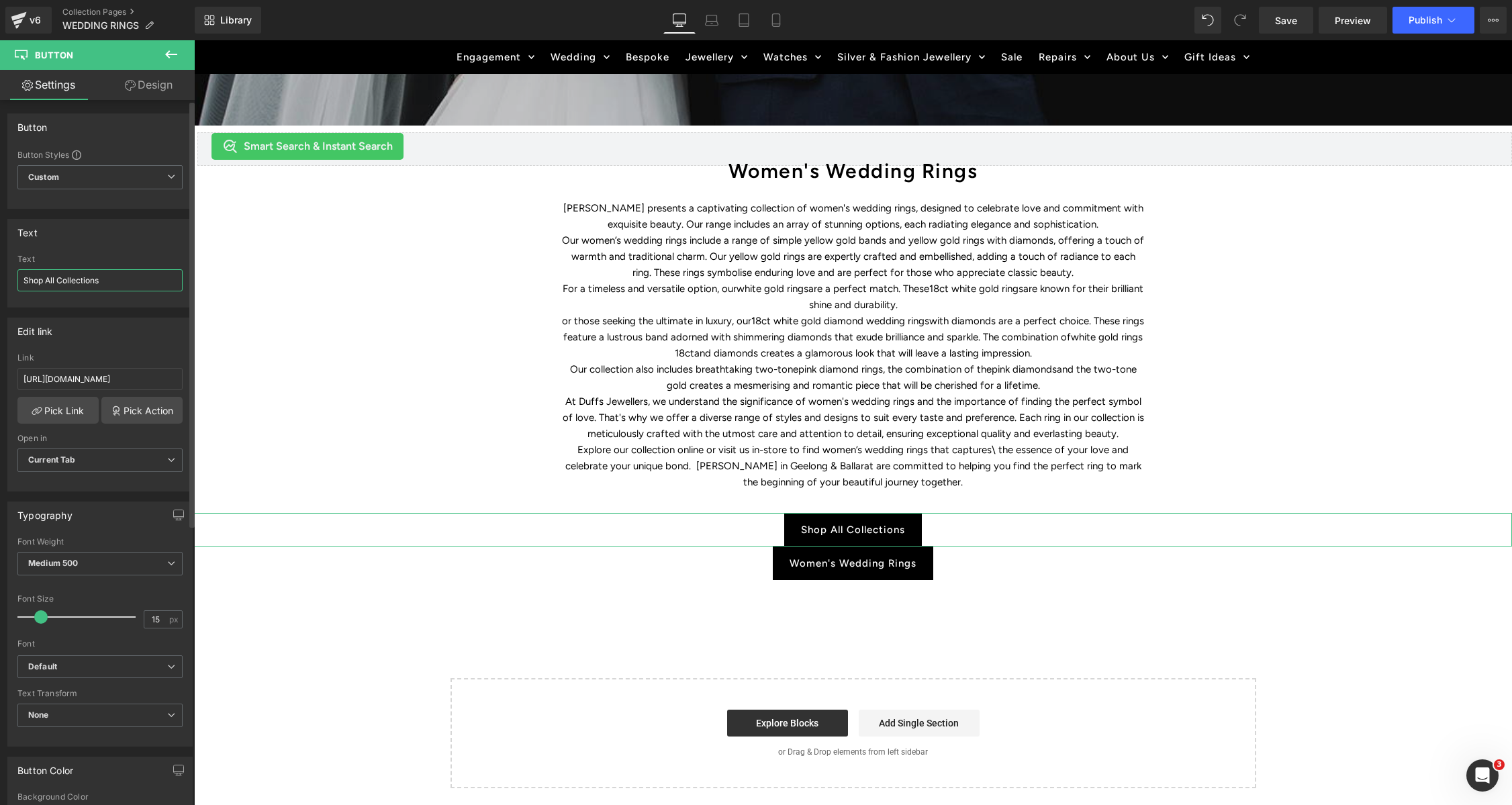
click at [76, 287] on input "Shop All Collections" at bounding box center [100, 281] width 165 height 22
click at [76, 286] on input "Shop All Collections" at bounding box center [100, 281] width 165 height 22
click at [795, 530] on link "Men's Wedding Rings" at bounding box center [853, 530] width 144 height 34
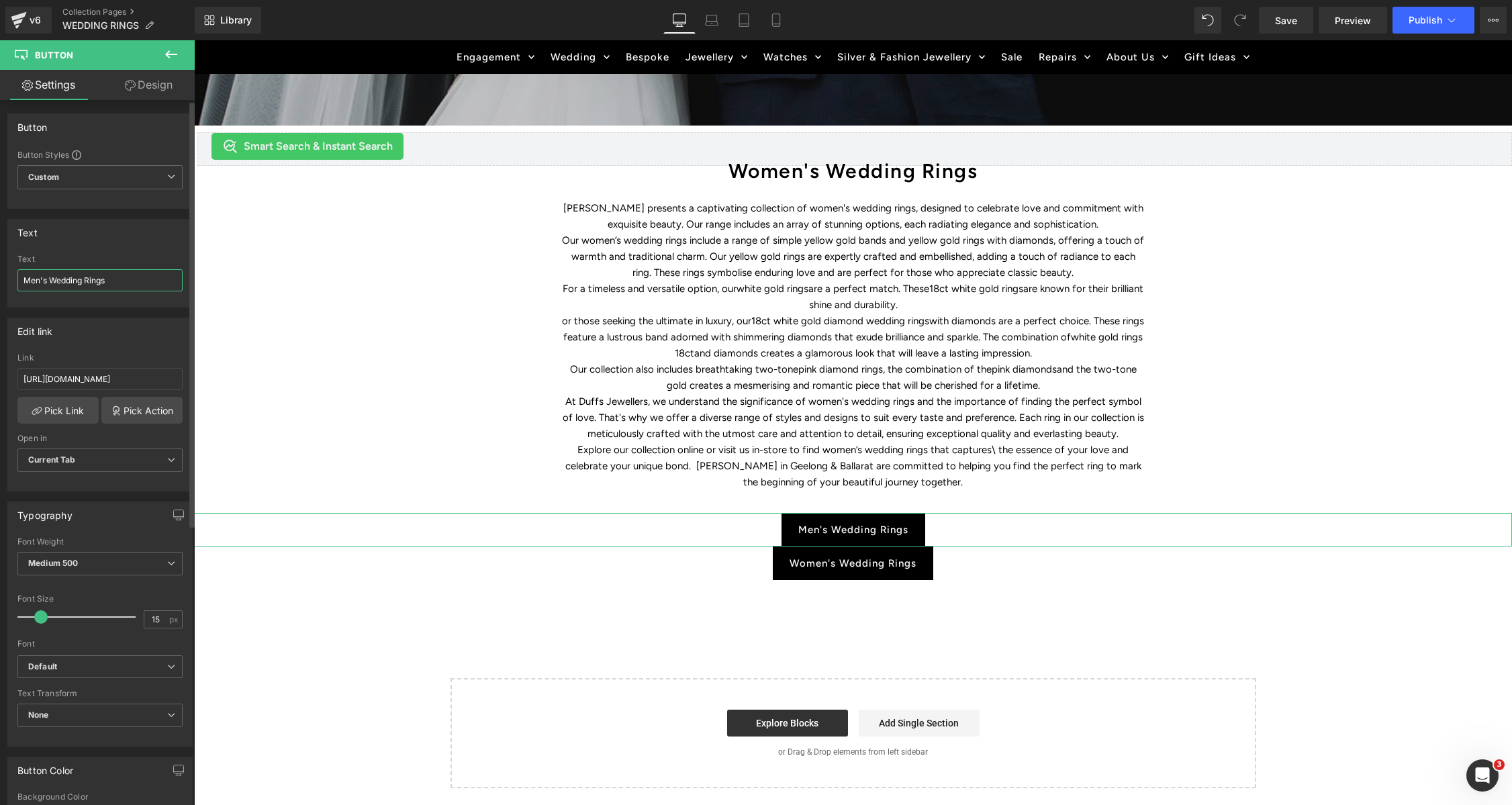
drag, startPoint x: 23, startPoint y: 278, endPoint x: 35, endPoint y: 308, distance: 32.3
click at [23, 278] on input "Men's Wedding Rings" at bounding box center [100, 281] width 165 height 22
drag, startPoint x: 80, startPoint y: 281, endPoint x: 51, endPoint y: 286, distance: 29.4
click at [53, 285] on input "Browse Men's Wedding Rings" at bounding box center [100, 281] width 165 height 22
drag, startPoint x: 129, startPoint y: 281, endPoint x: 193, endPoint y: 294, distance: 65.3
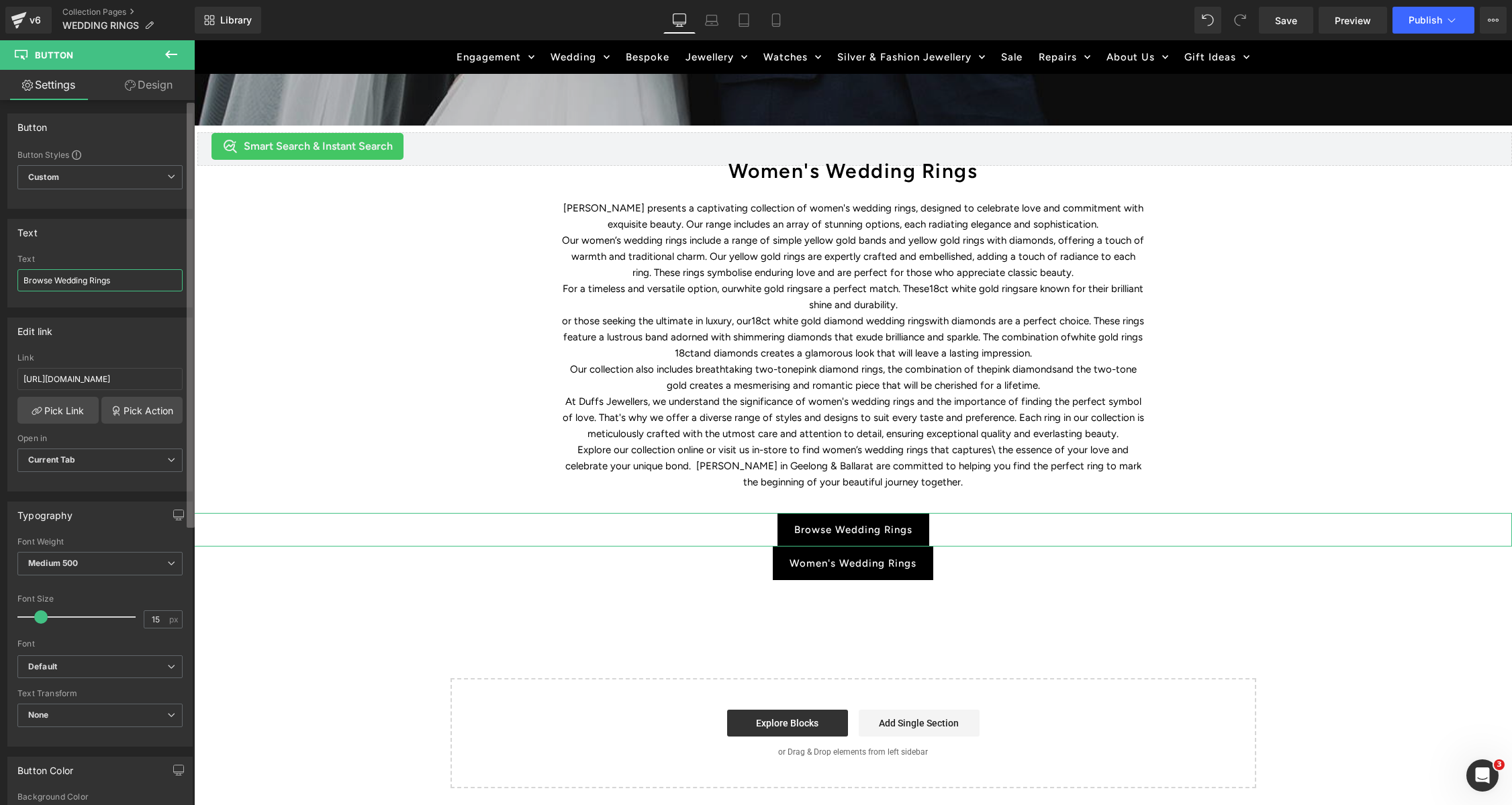
click at [130, 281] on input "Browse Wedding Rings" at bounding box center [100, 281] width 165 height 22
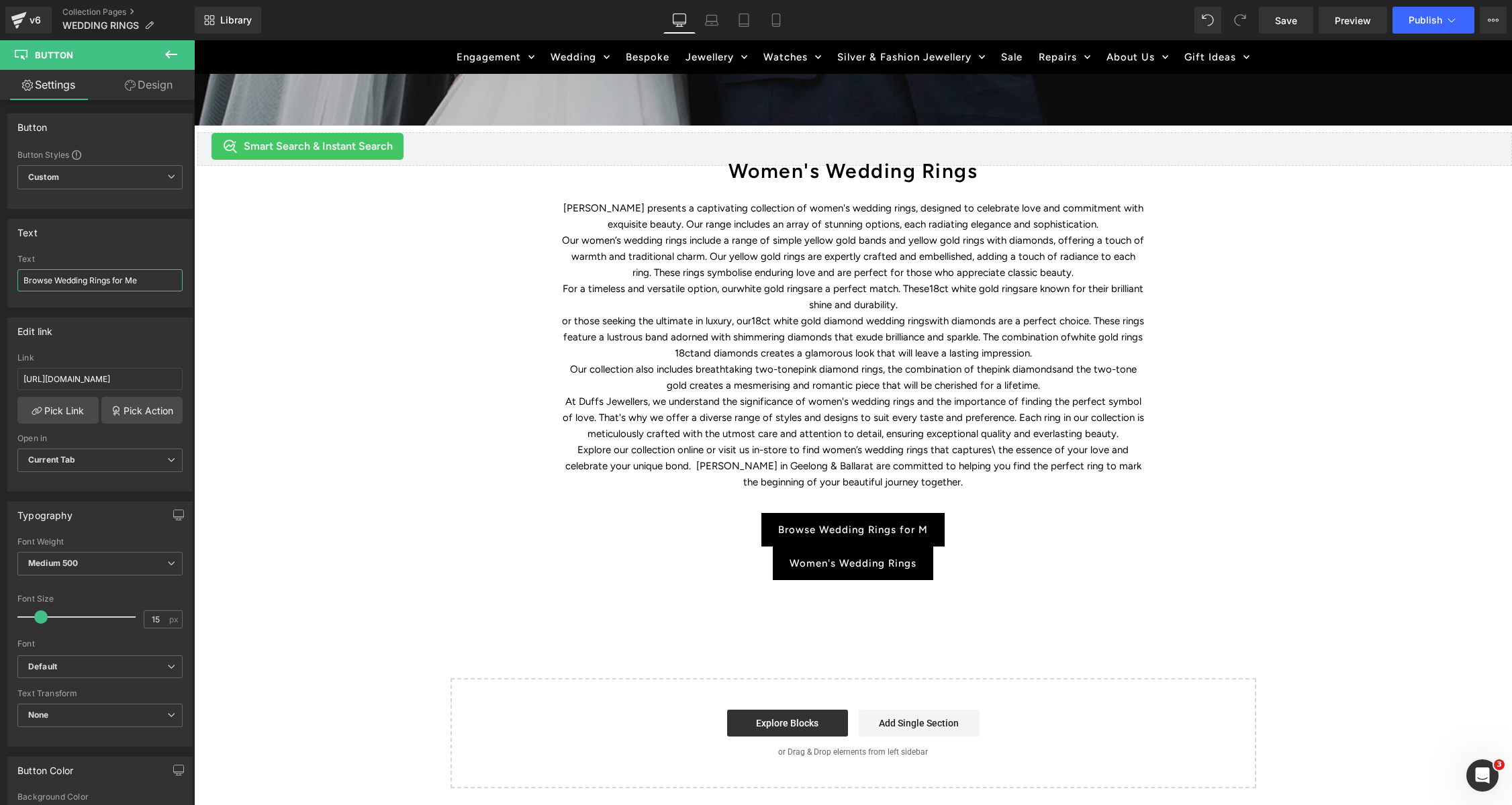
type input "Browse Wedding Rings for Men"
click at [894, 560] on span "Women's Wedding Rings" at bounding box center [853, 563] width 127 height 34
drag, startPoint x: 21, startPoint y: 279, endPoint x: 74, endPoint y: 333, distance: 75.7
click at [21, 280] on input "Women's Wedding Rings" at bounding box center [100, 281] width 165 height 22
type input "Discover Women's Wedding Rings"
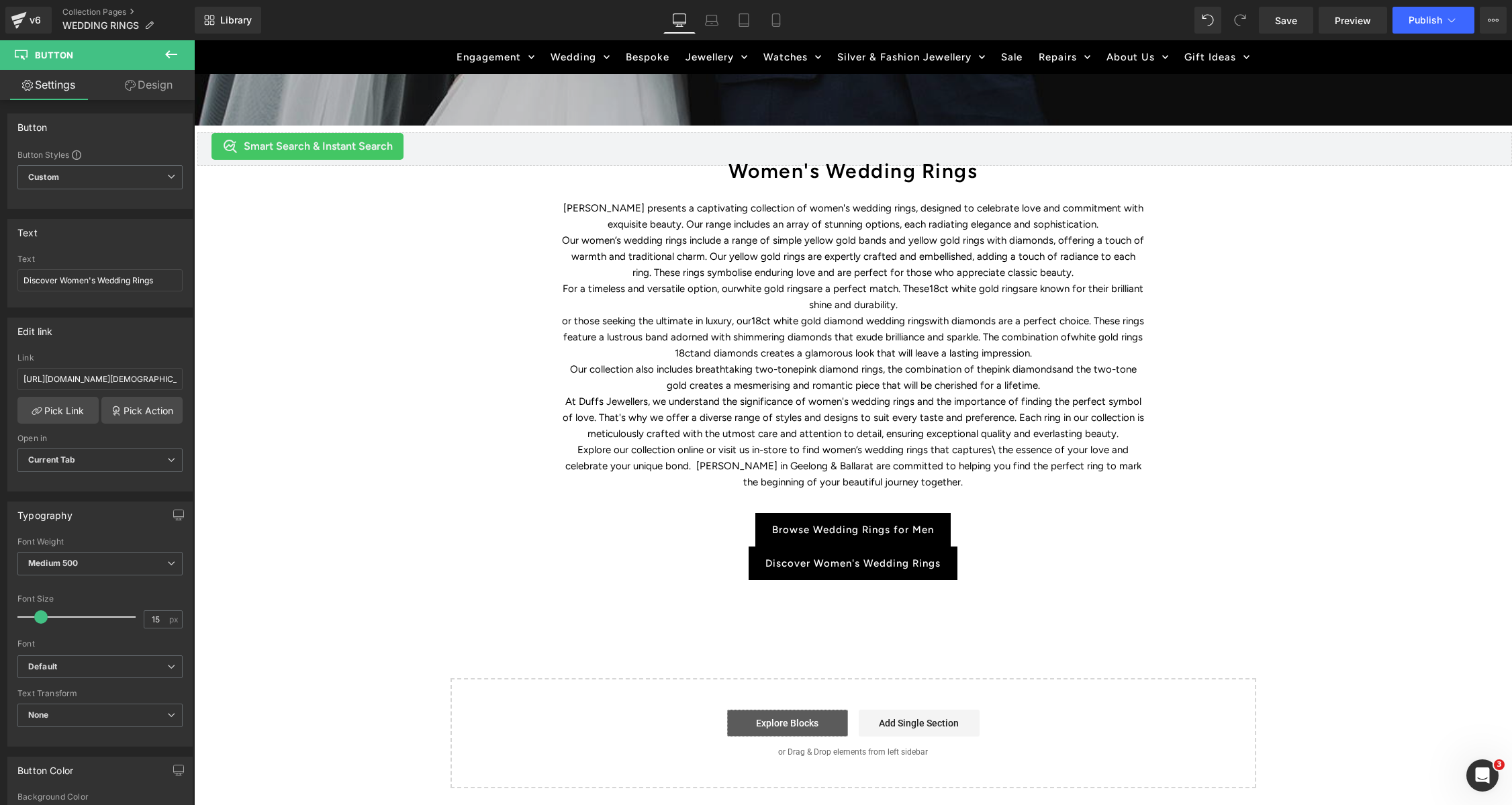
click at [773, 718] on link "Explore Blocks" at bounding box center [787, 723] width 121 height 27
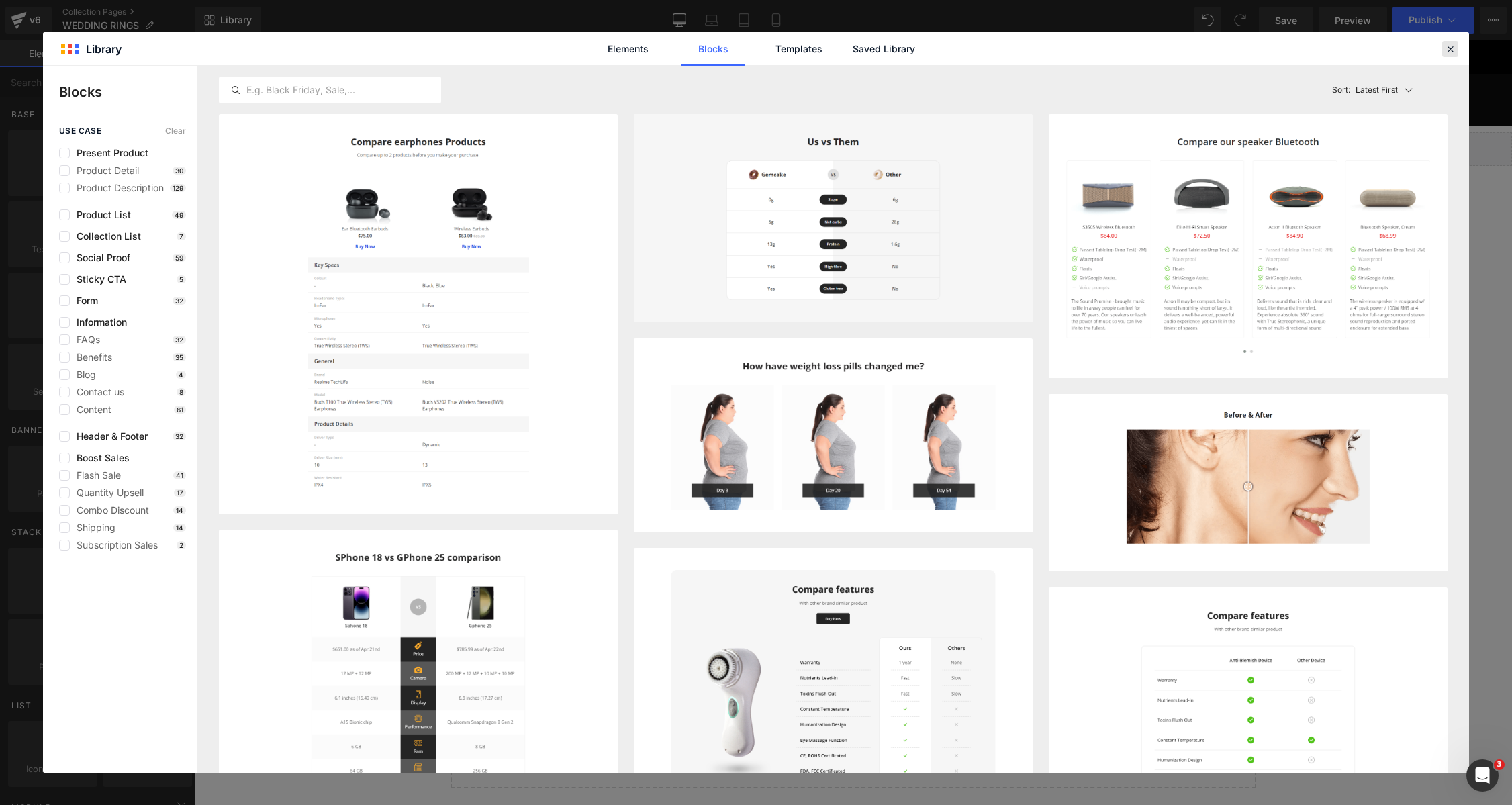
click at [1453, 49] on icon at bounding box center [1450, 49] width 12 height 12
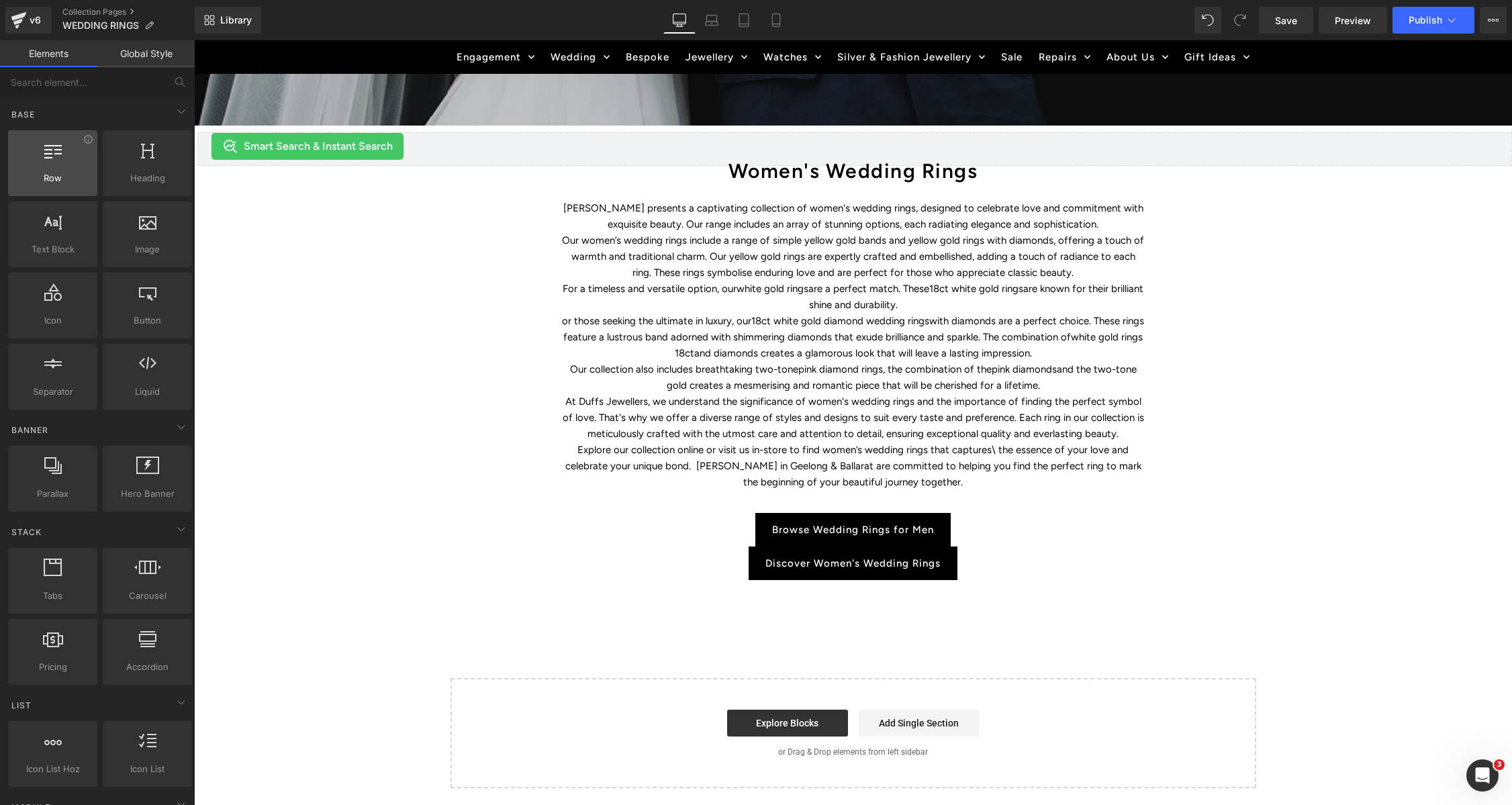
click at [68, 163] on div at bounding box center [52, 156] width 82 height 30
click at [128, 59] on link "Global Style" at bounding box center [146, 54] width 98 height 27
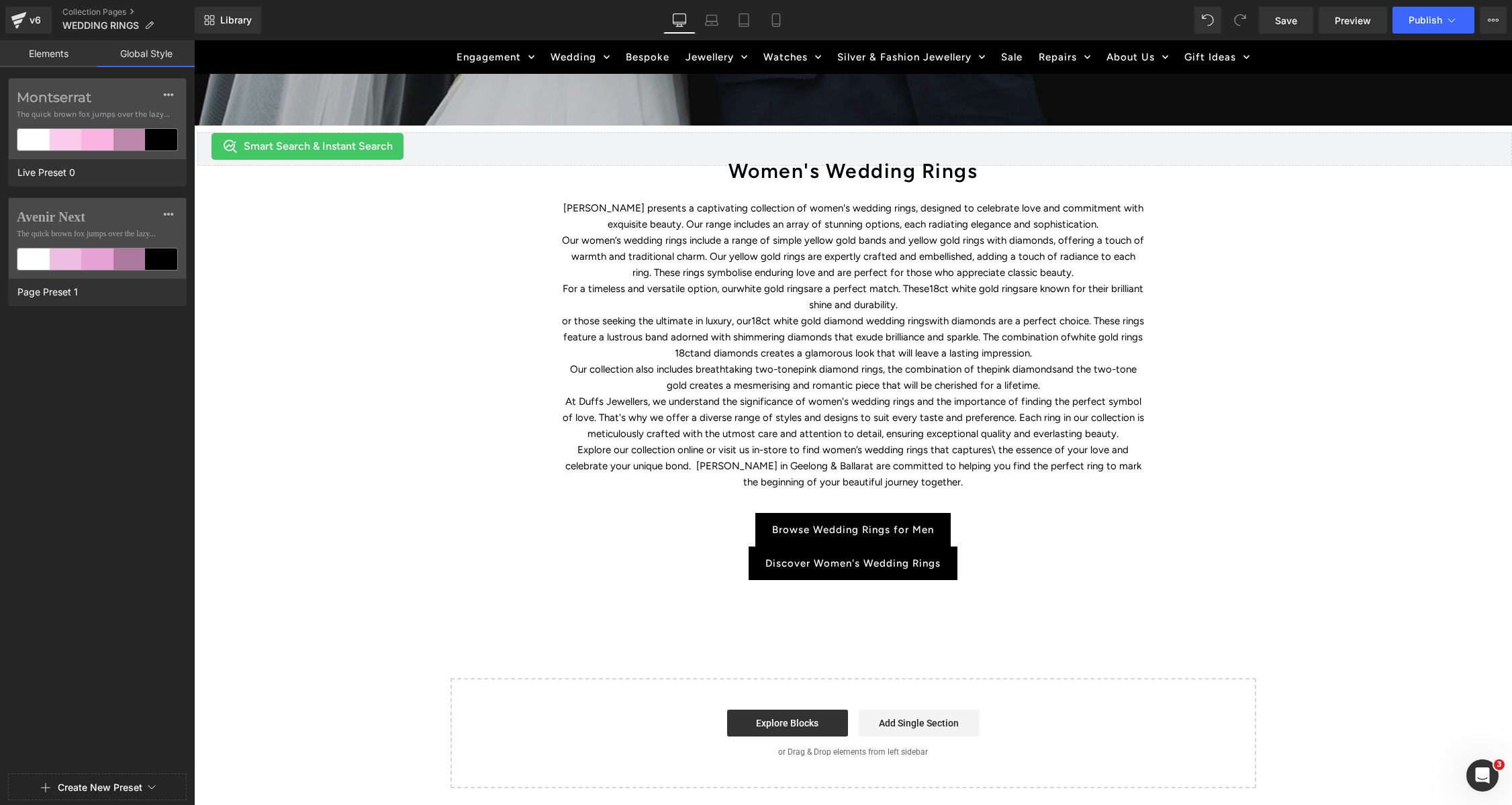
click at [50, 54] on link "Elements" at bounding box center [48, 54] width 98 height 27
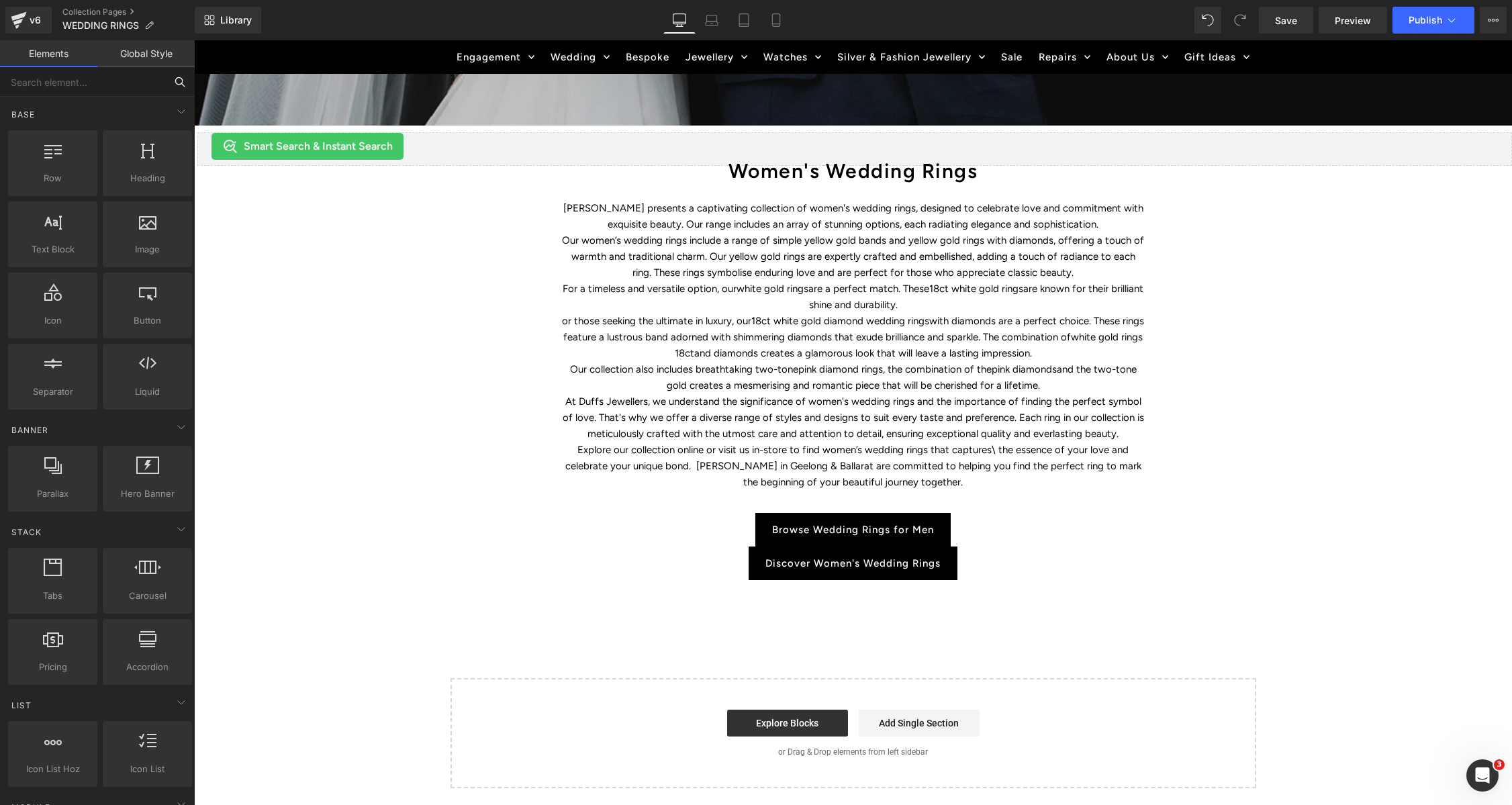
click at [51, 84] on input "text" at bounding box center [82, 82] width 165 height 29
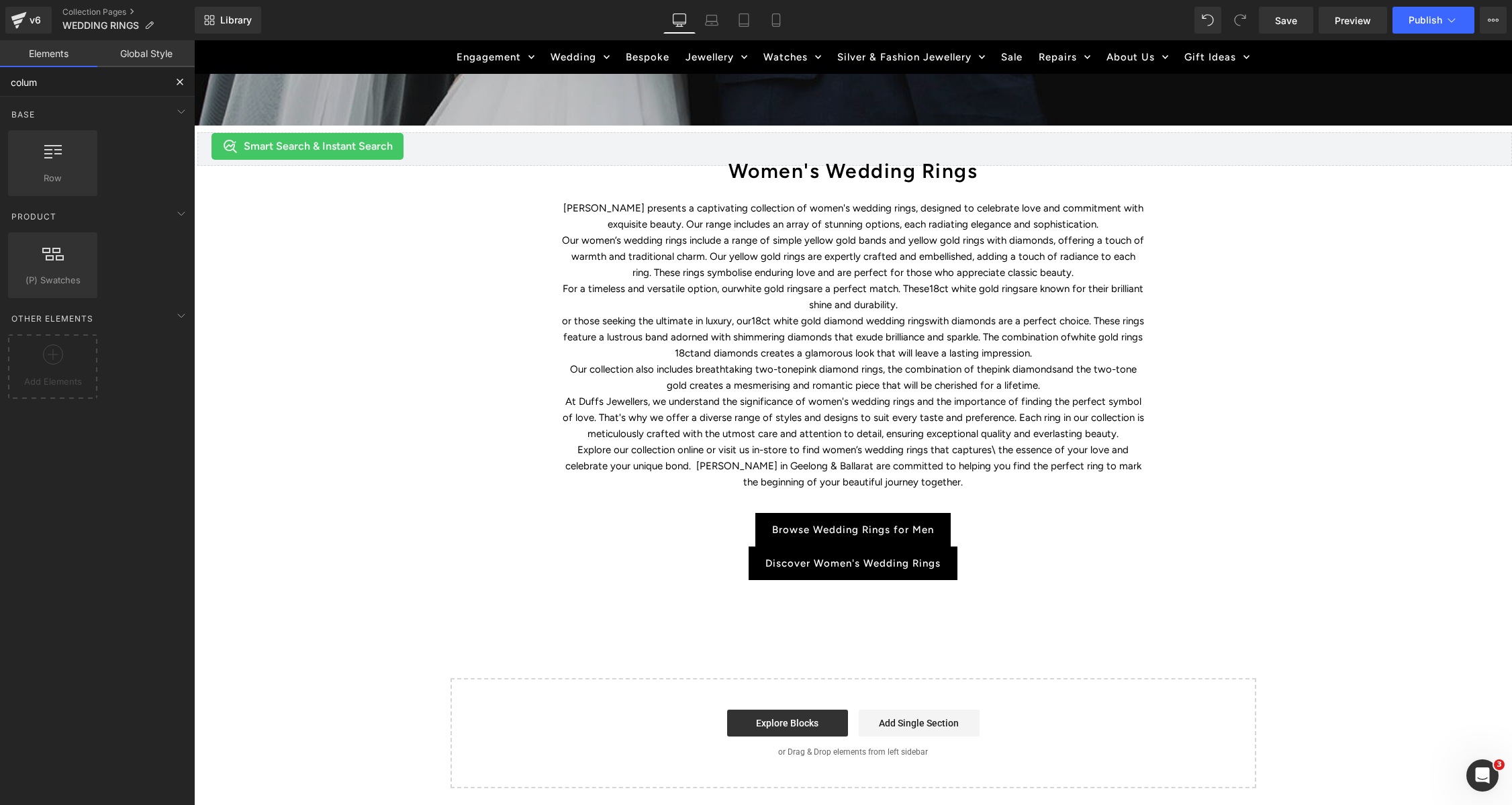
type input "column"
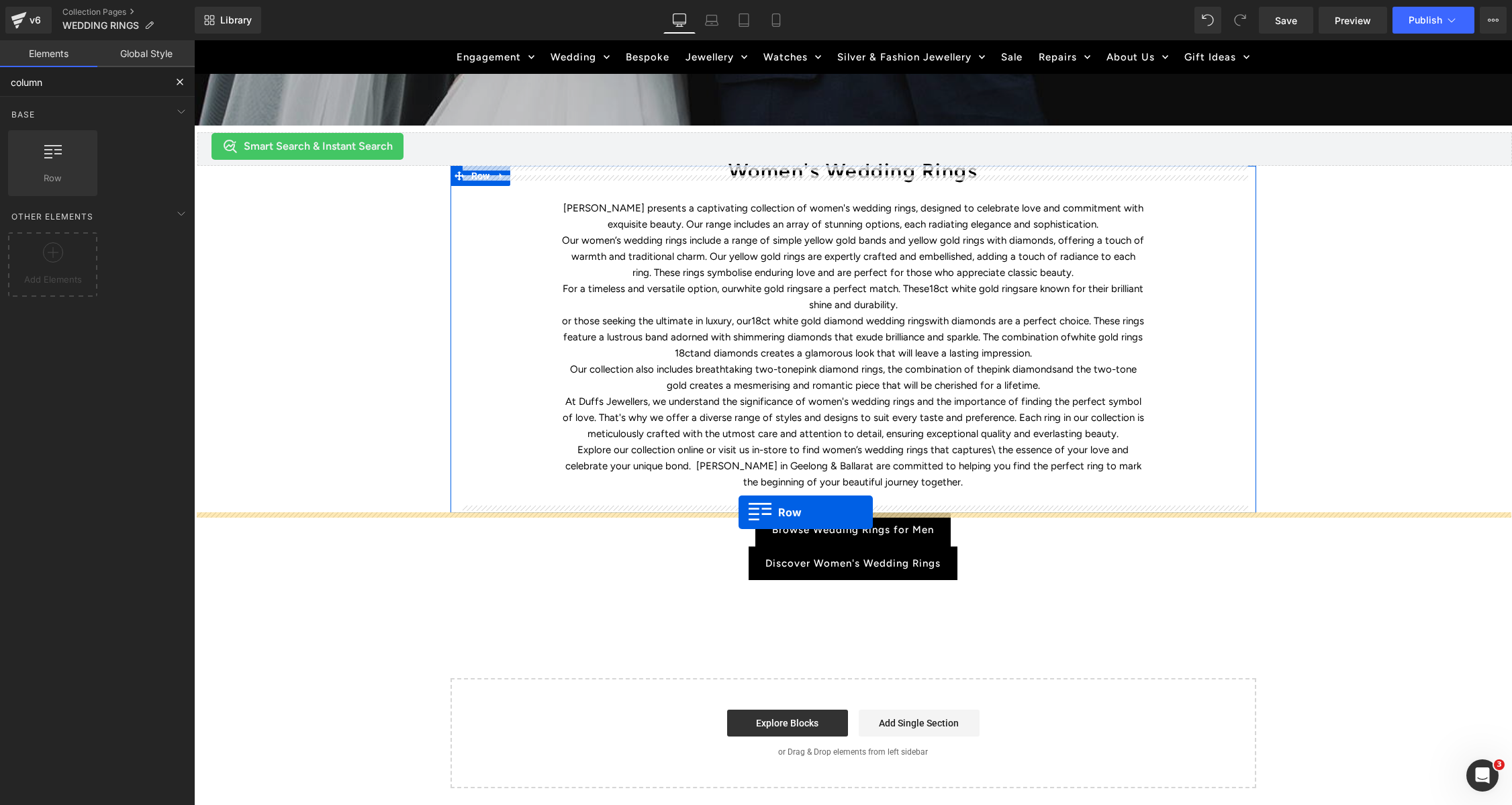
drag, startPoint x: 270, startPoint y: 207, endPoint x: 739, endPoint y: 513, distance: 560.0
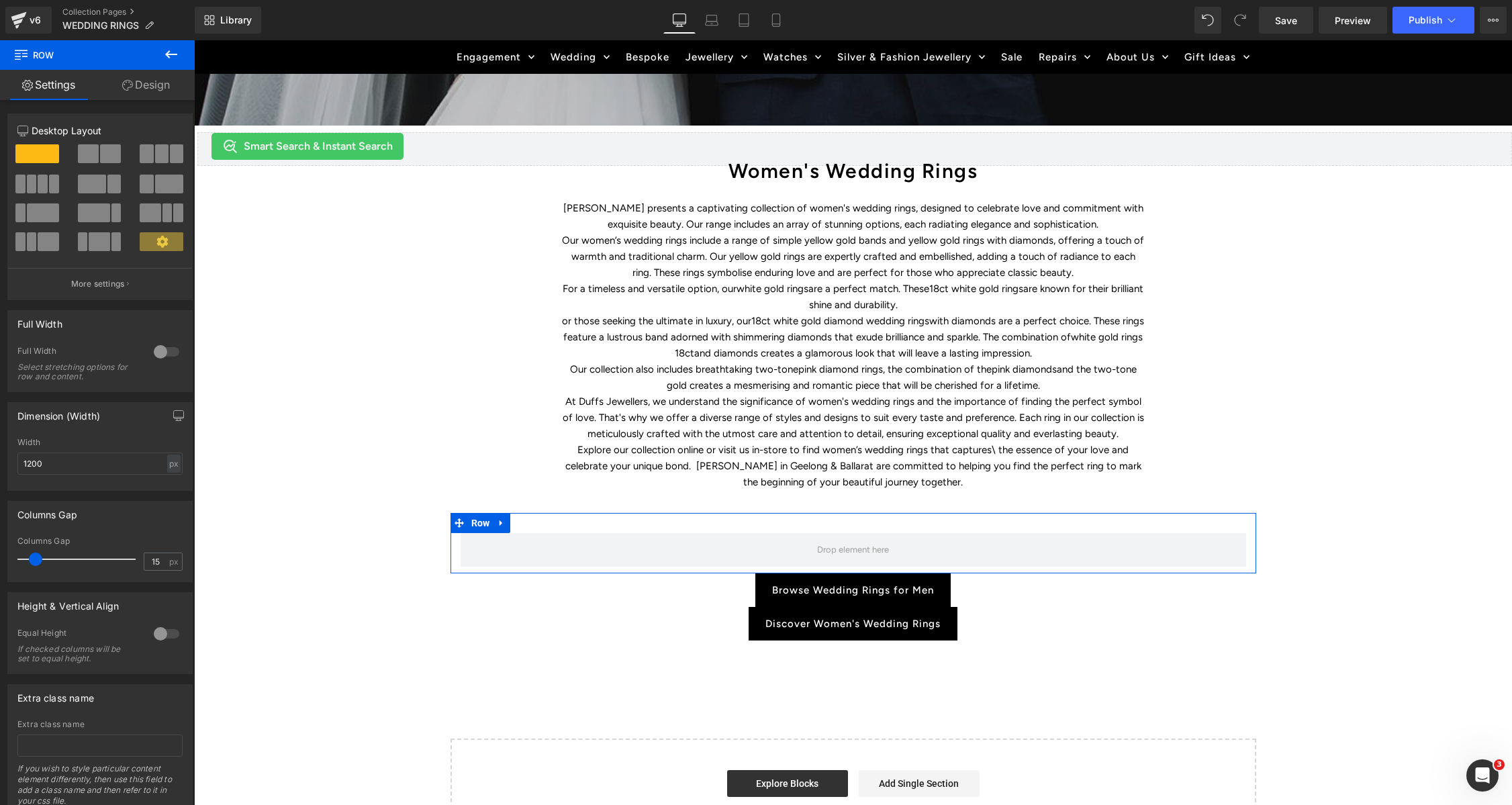
click at [95, 148] on span at bounding box center [88, 154] width 21 height 19
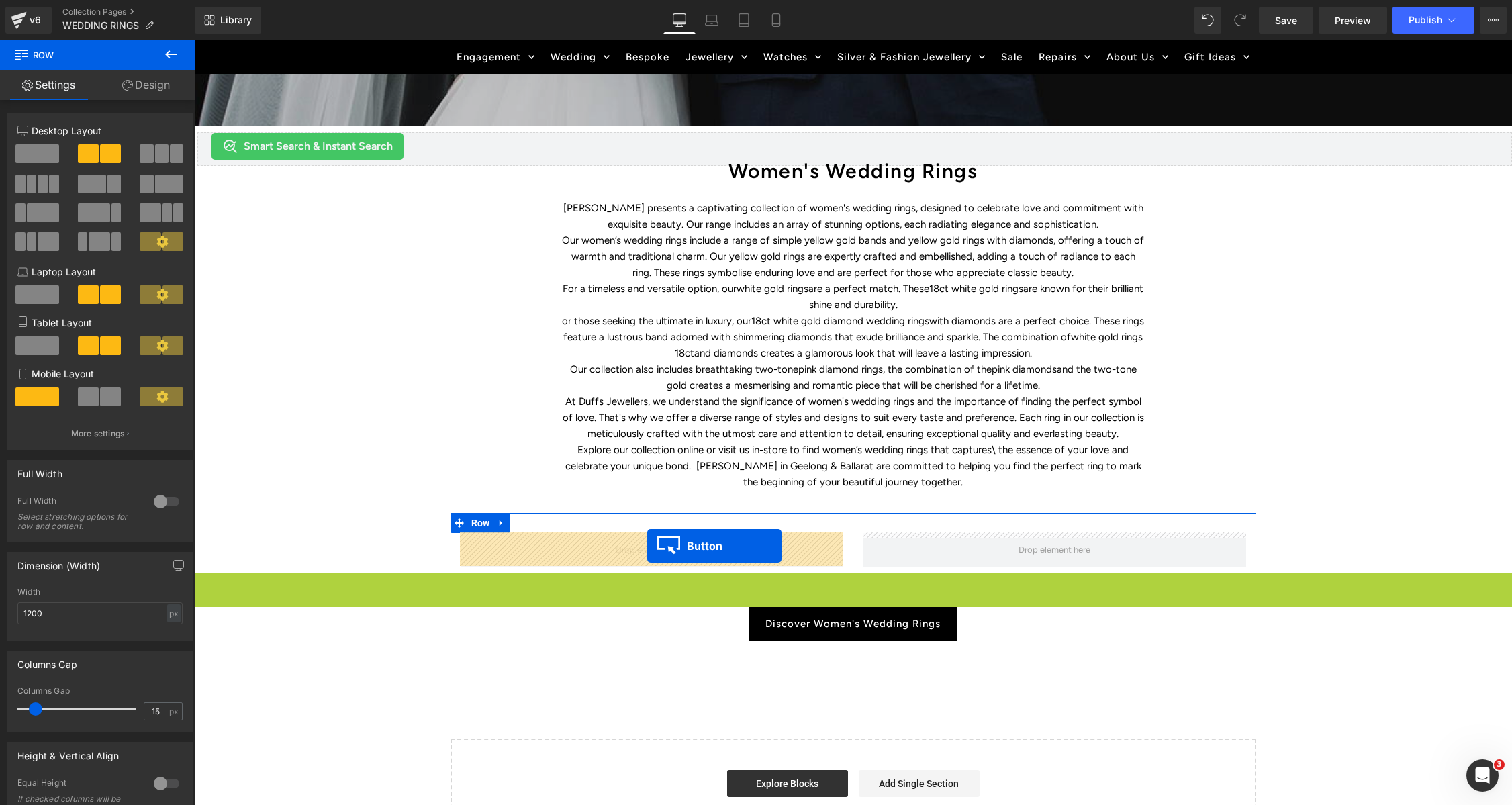
drag, startPoint x: 809, startPoint y: 588, endPoint x: 892, endPoint y: 573, distance: 84.3
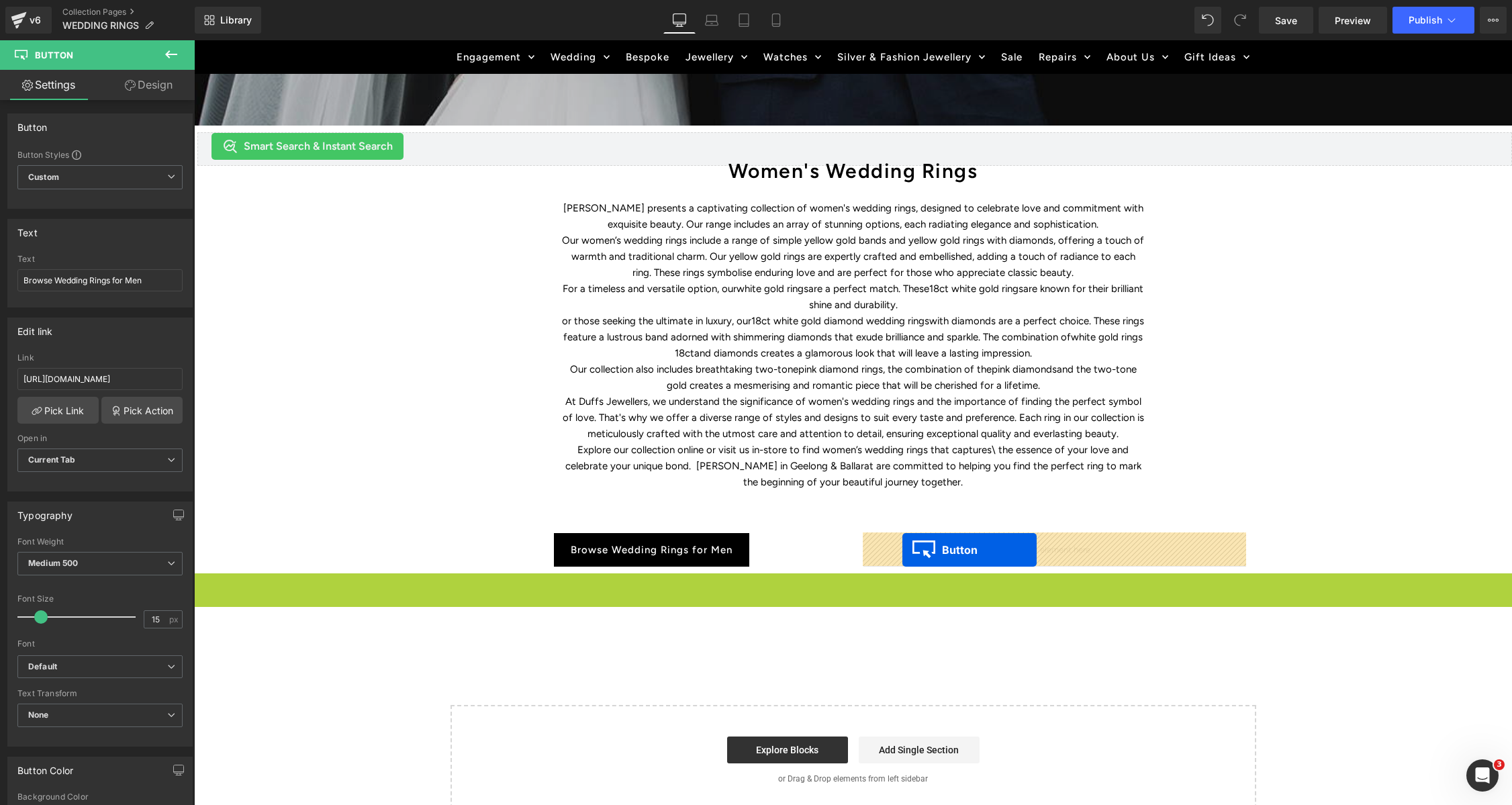
drag, startPoint x: 829, startPoint y: 588, endPoint x: 903, endPoint y: 550, distance: 83.2
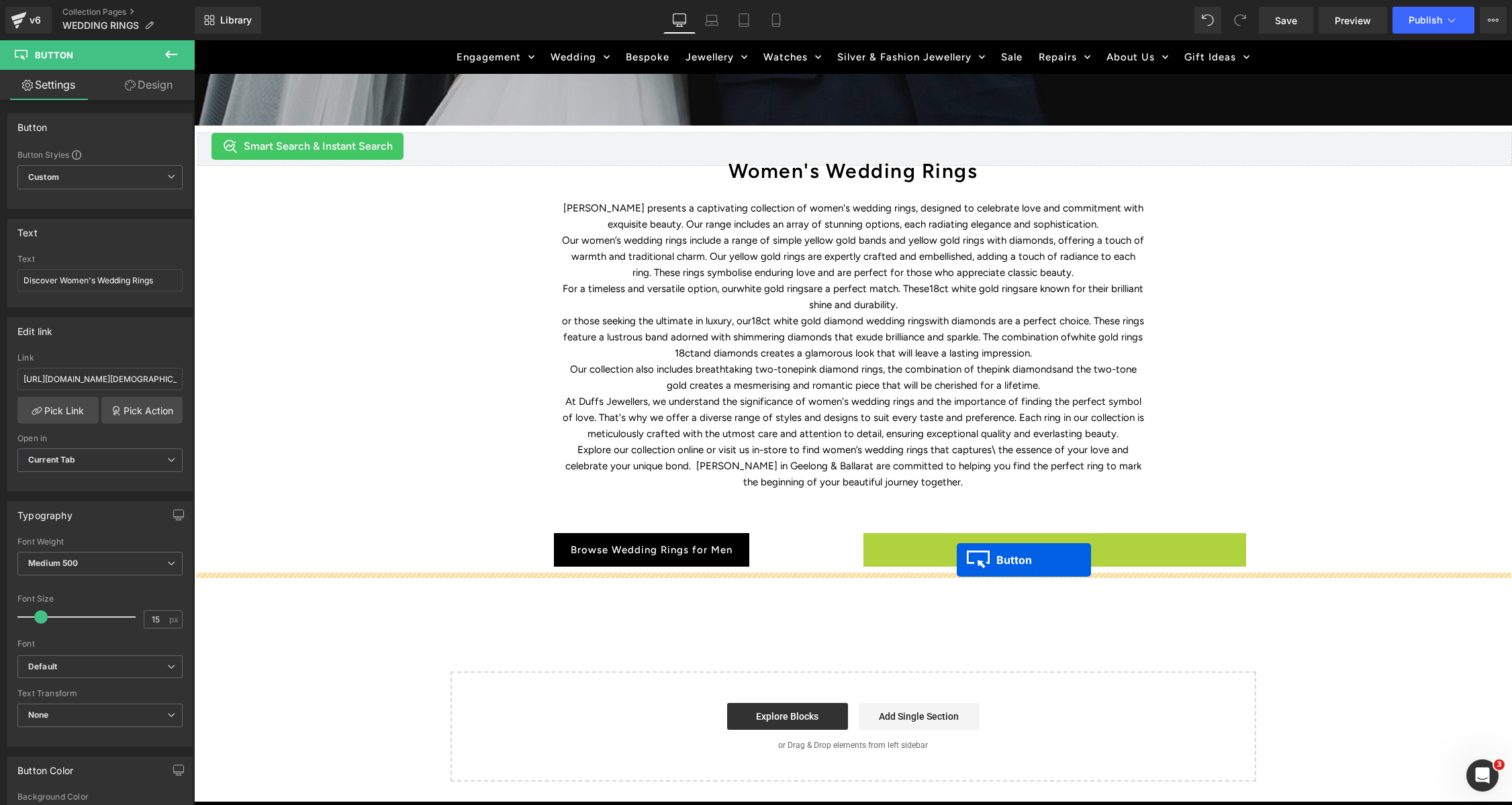
drag, startPoint x: 1032, startPoint y: 549, endPoint x: 960, endPoint y: 563, distance: 73.3
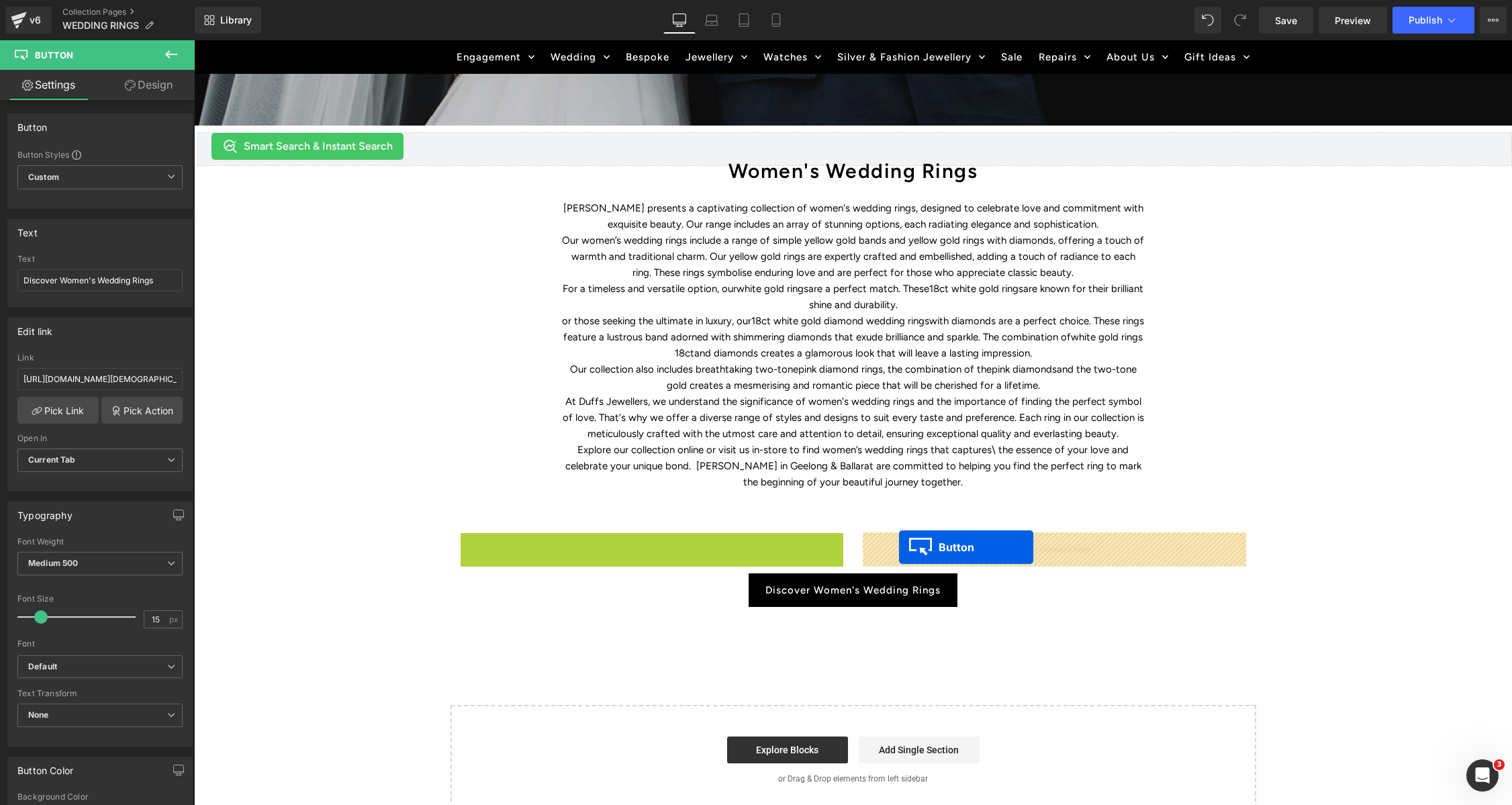
drag, startPoint x: 627, startPoint y: 546, endPoint x: 900, endPoint y: 546, distance: 273.0
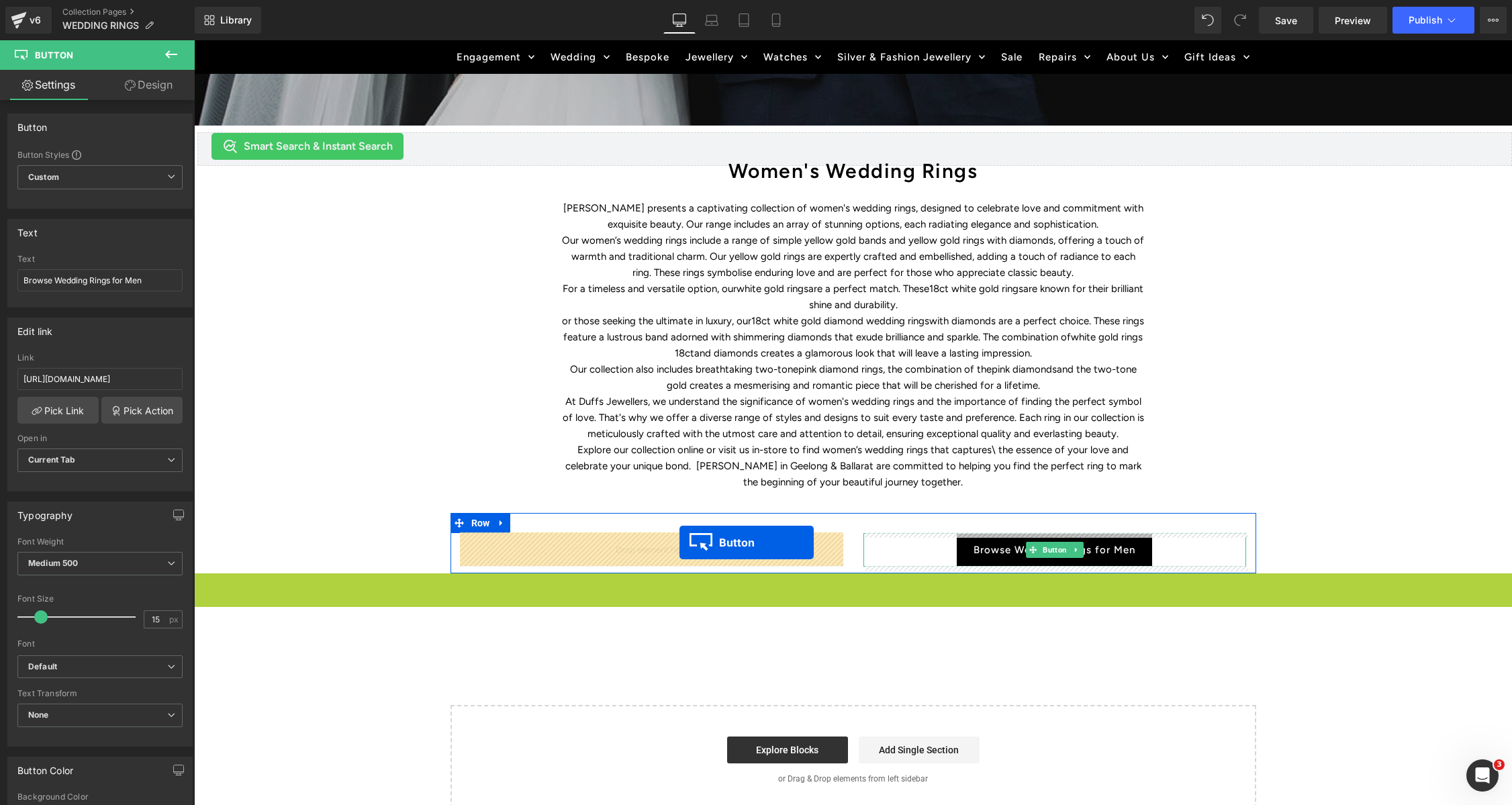
drag, startPoint x: 832, startPoint y: 588, endPoint x: 1251, endPoint y: 497, distance: 428.8
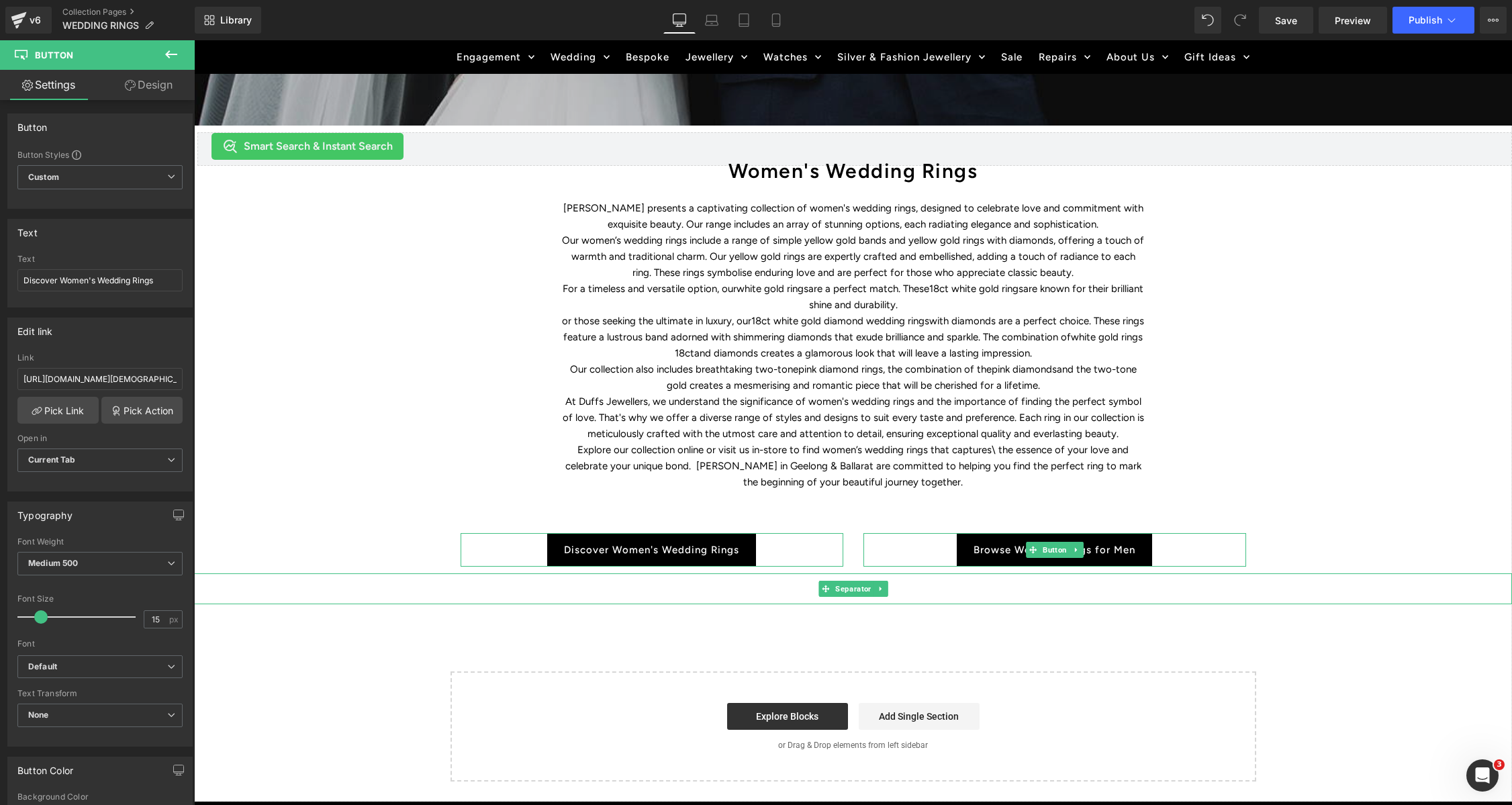
click at [1314, 576] on div at bounding box center [853, 589] width 1318 height 31
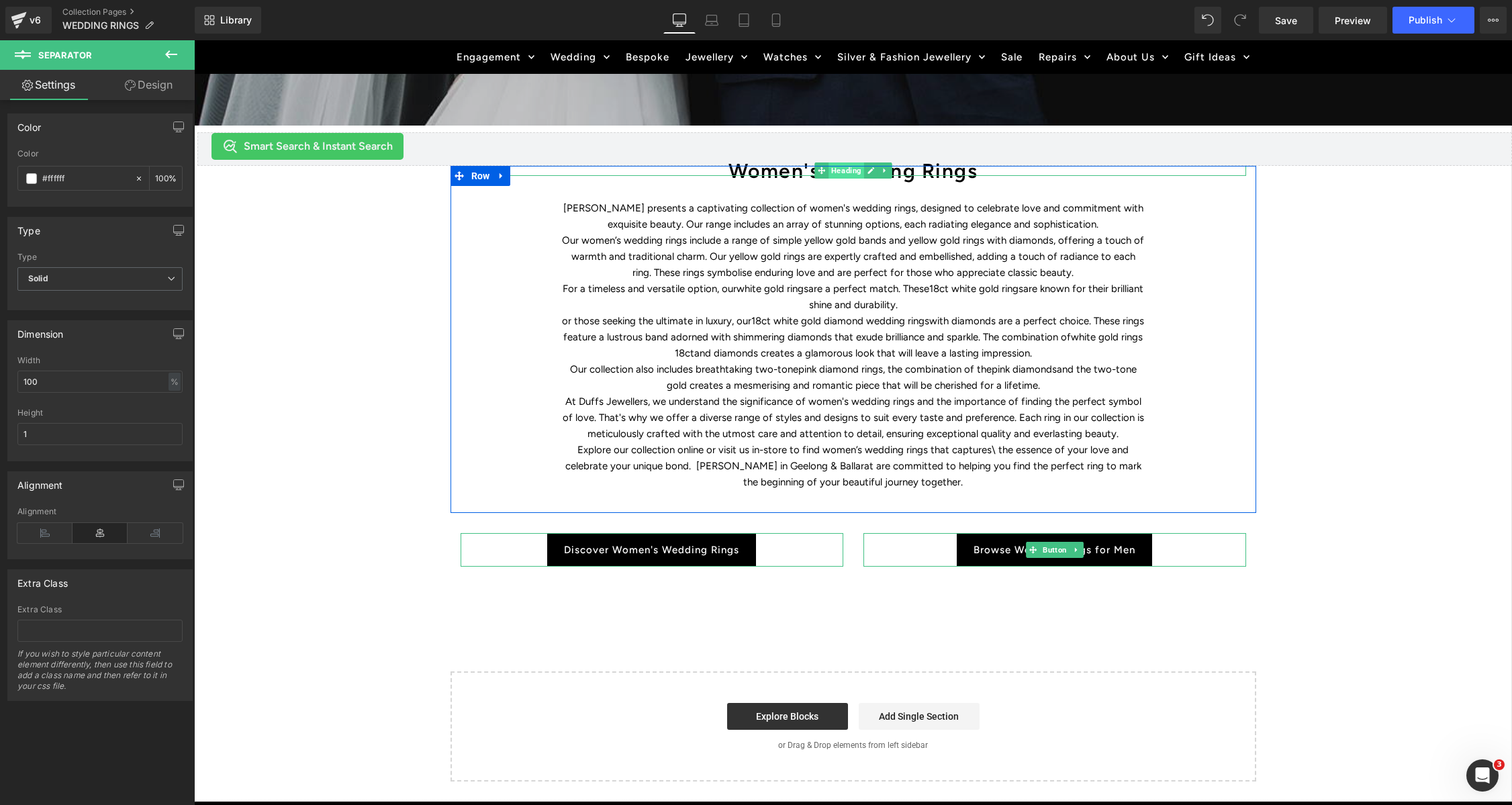
click at [830, 173] on span "Heading" at bounding box center [846, 170] width 35 height 16
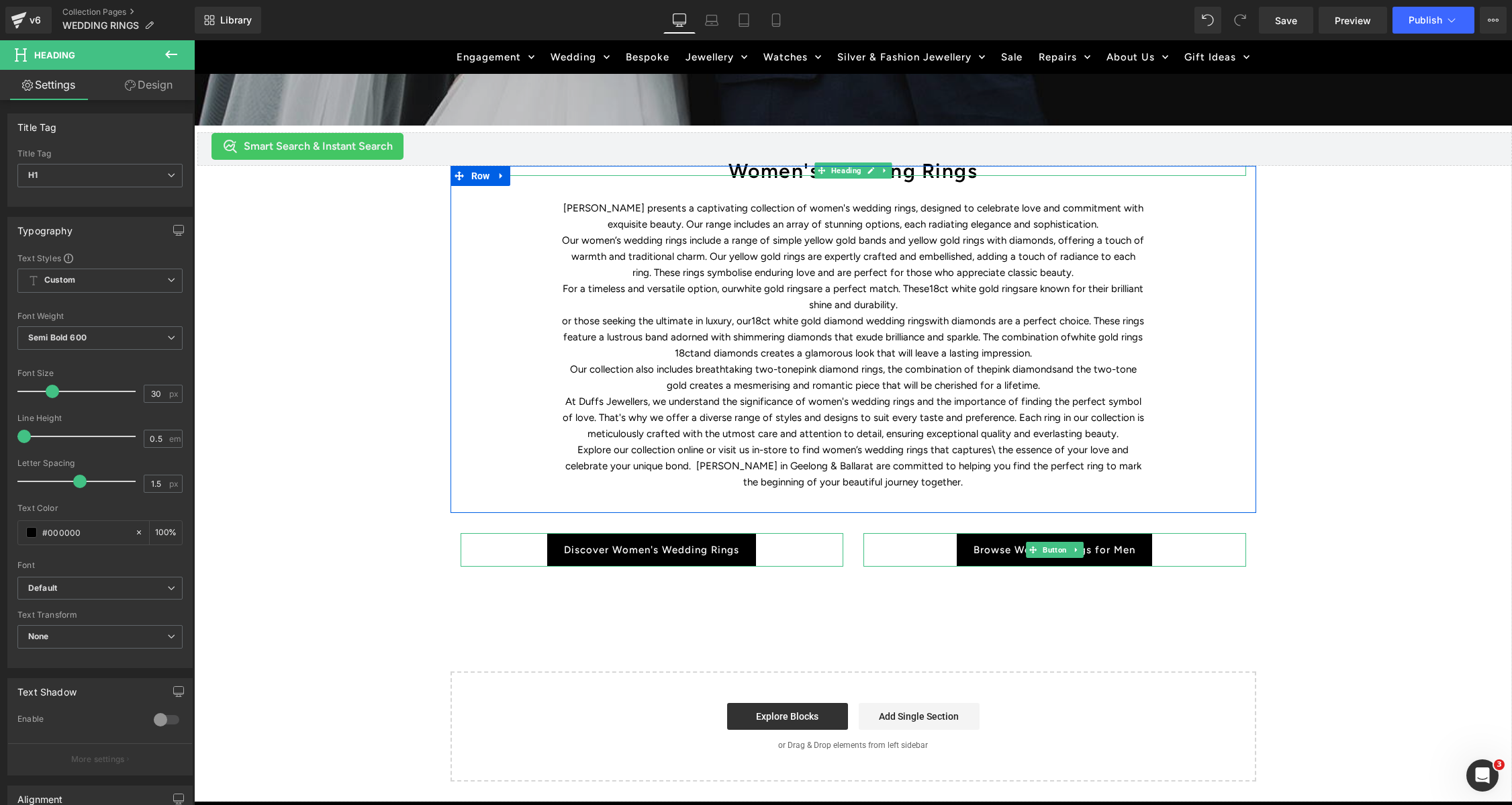
click at [756, 170] on h1 "Women's Wedding Rings" at bounding box center [853, 171] width 786 height 10
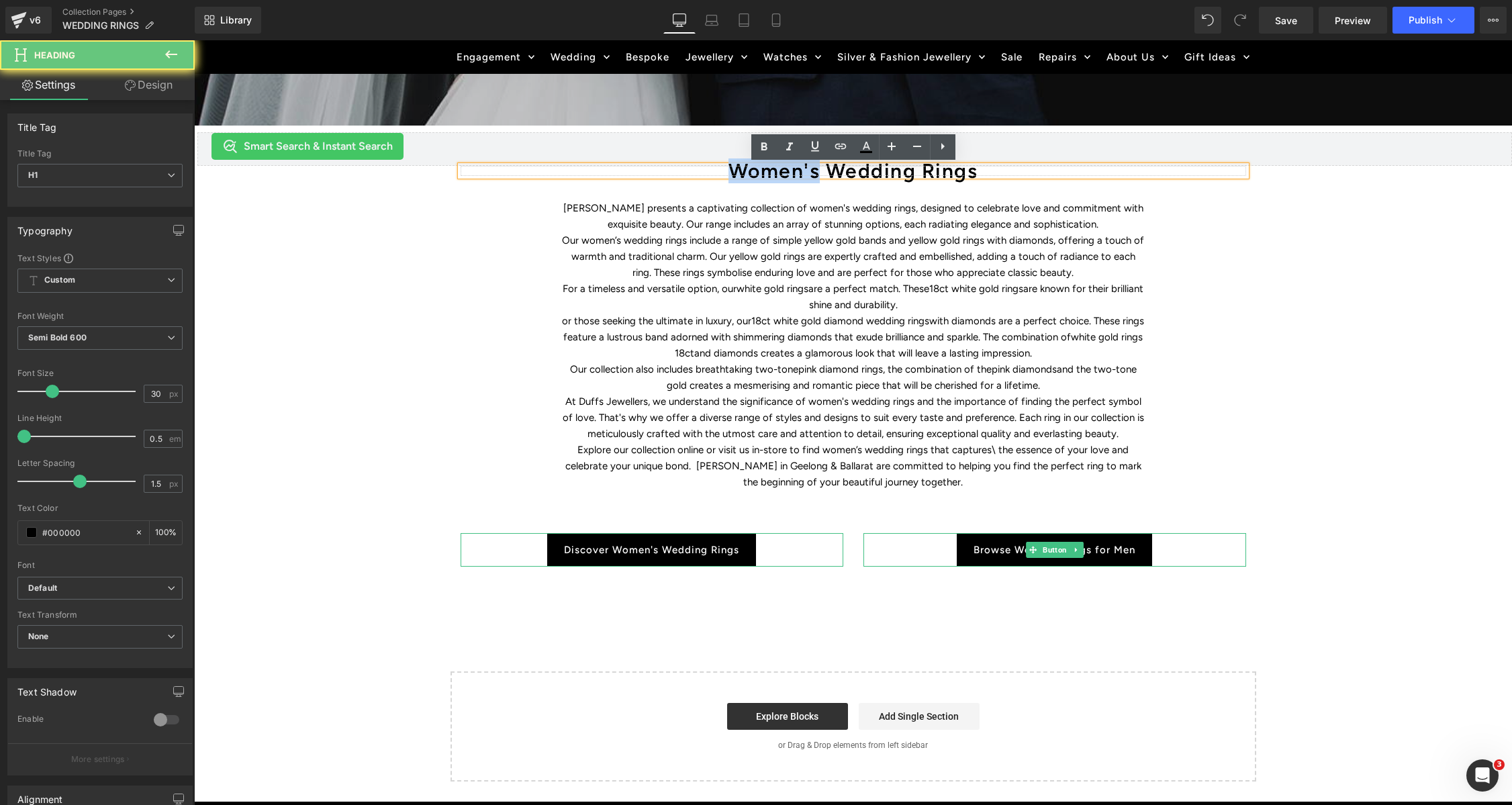
click at [756, 170] on h1 "Women's Wedding Rings" at bounding box center [853, 171] width 786 height 10
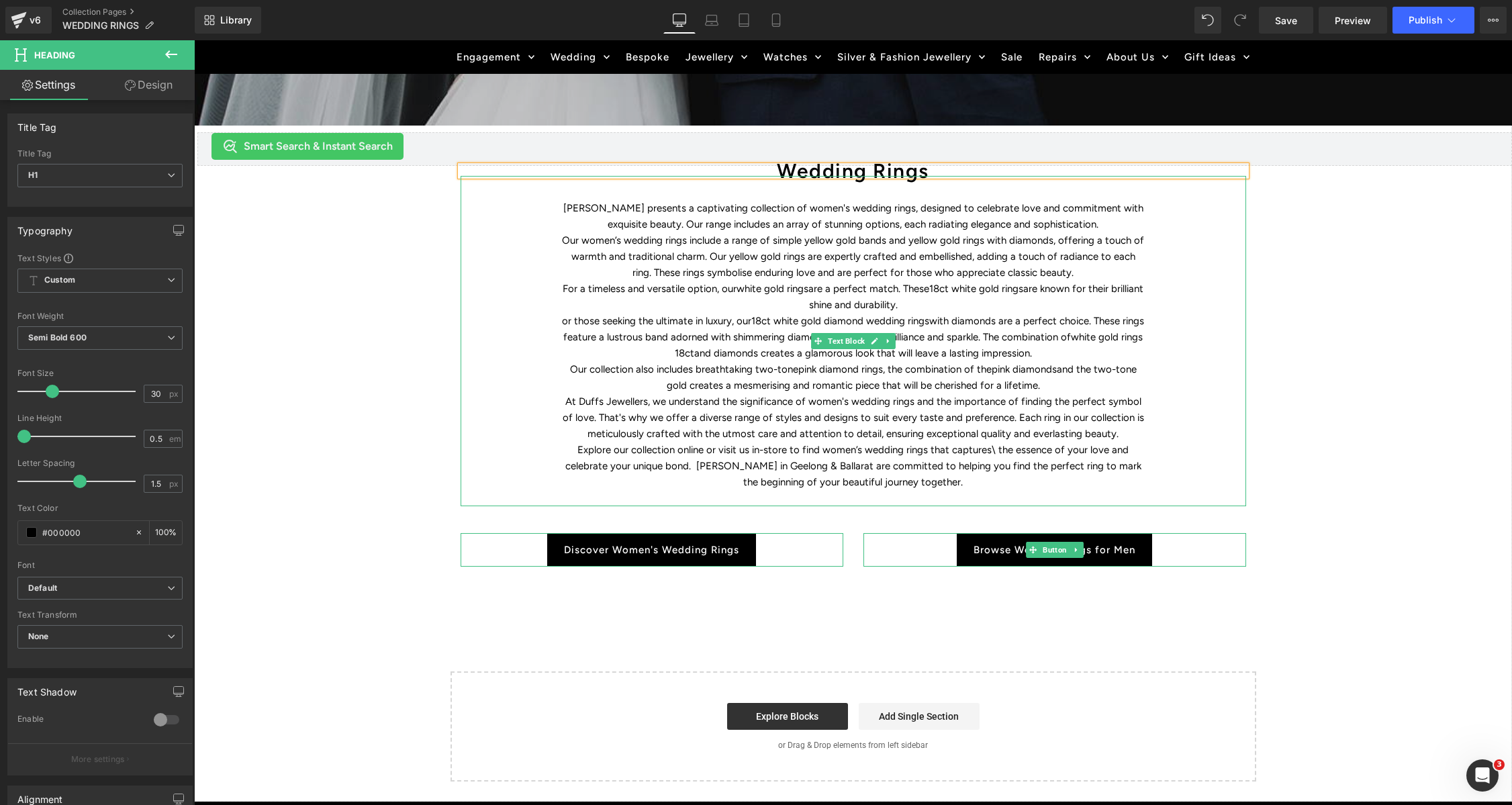
click at [724, 245] on p "Our women’s wedding rings include a range of simple yellow gold bands and yello…" at bounding box center [853, 256] width 584 height 48
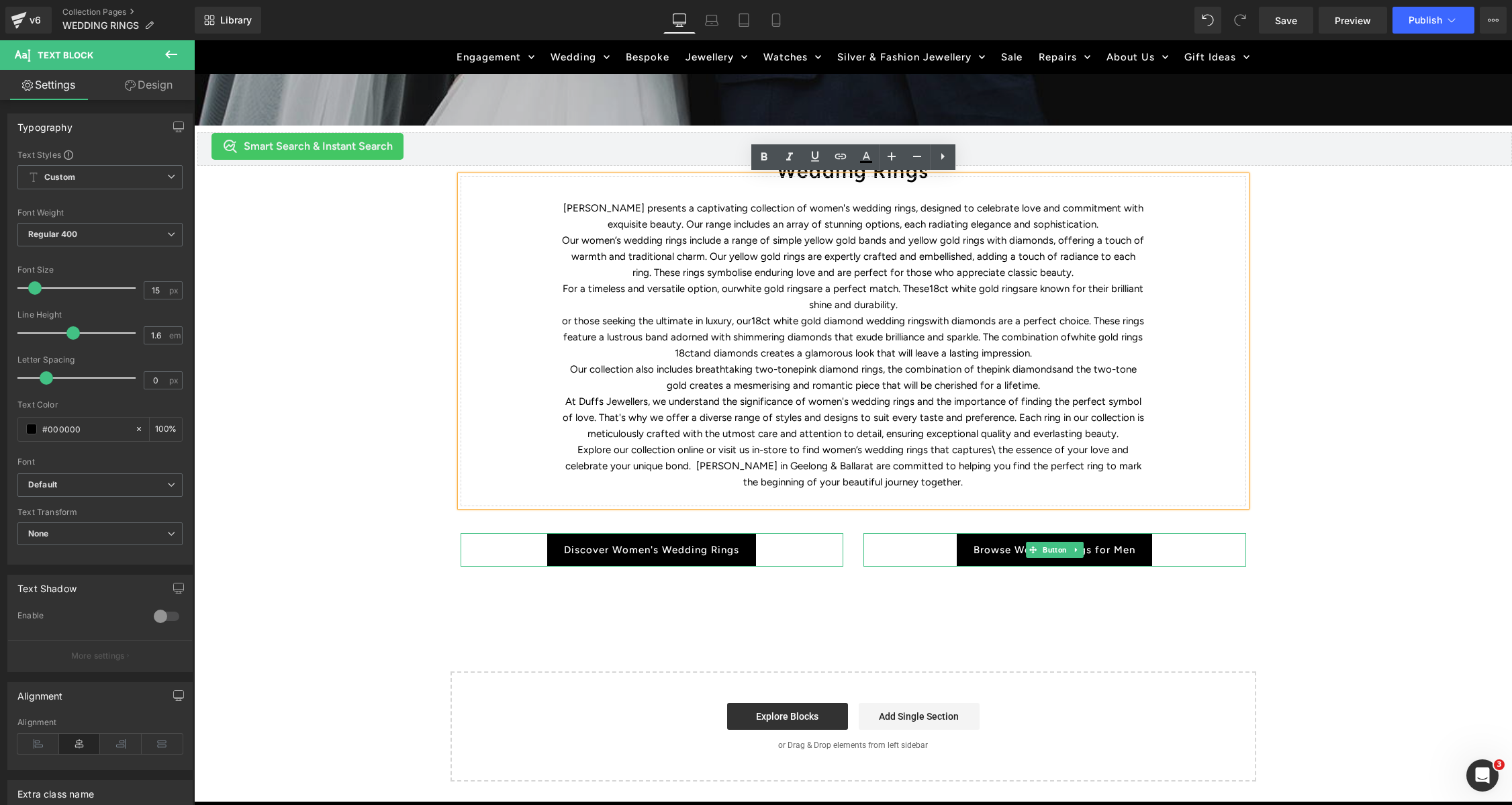
drag, startPoint x: 576, startPoint y: 207, endPoint x: 979, endPoint y: 476, distance: 484.5
click at [979, 476] on div "Duffs Jewellers presents a captivating collection of women's wedding rings, des…" at bounding box center [853, 342] width 786 height 331
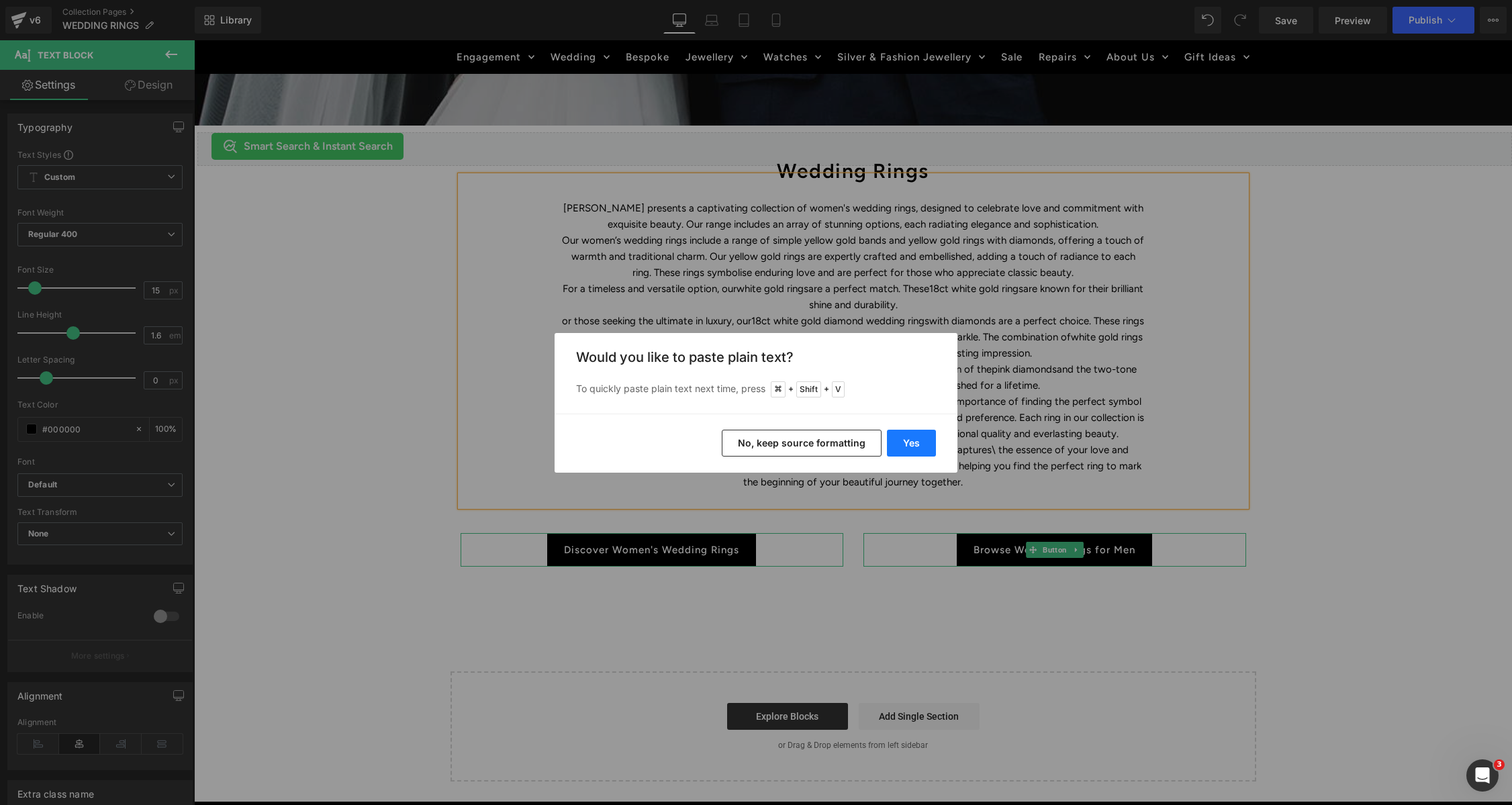
click at [905, 445] on button "Yes" at bounding box center [911, 443] width 49 height 27
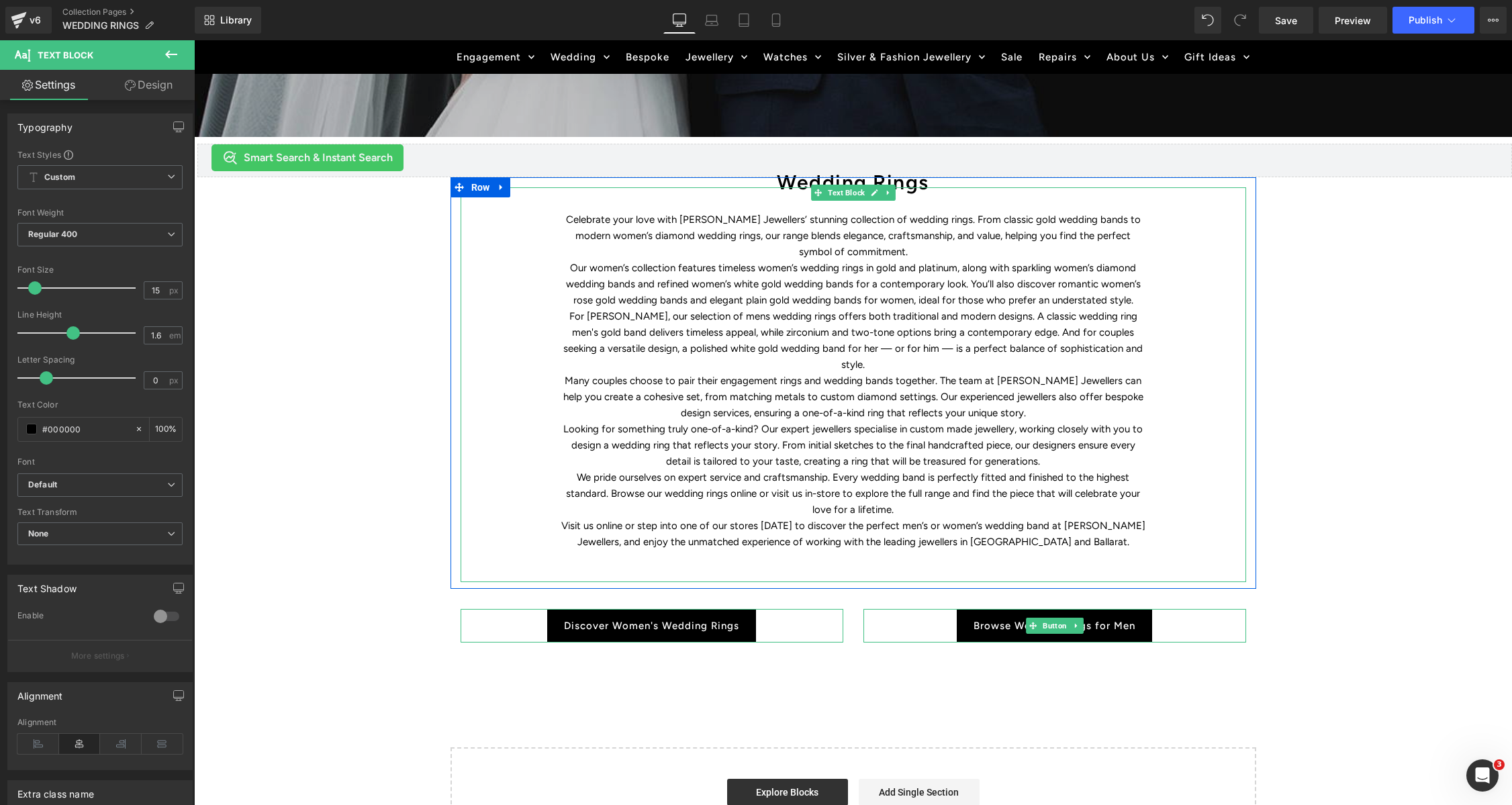
scroll to position [443, 0]
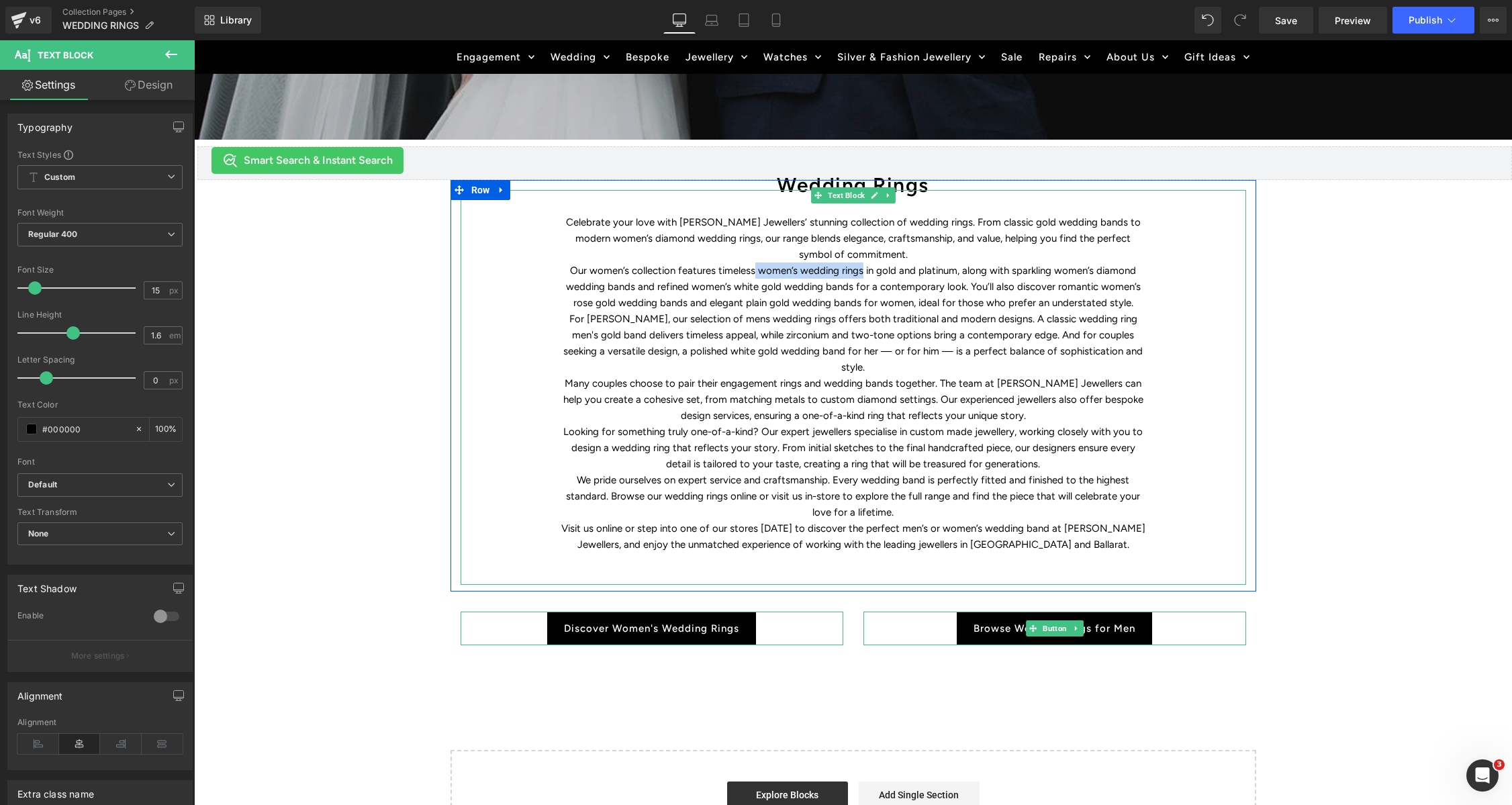
drag, startPoint x: 756, startPoint y: 270, endPoint x: 862, endPoint y: 272, distance: 106.0
click at [861, 271] on p "Our women’s collection features timeless women’s wedding rings in gold and plat…" at bounding box center [853, 286] width 584 height 48
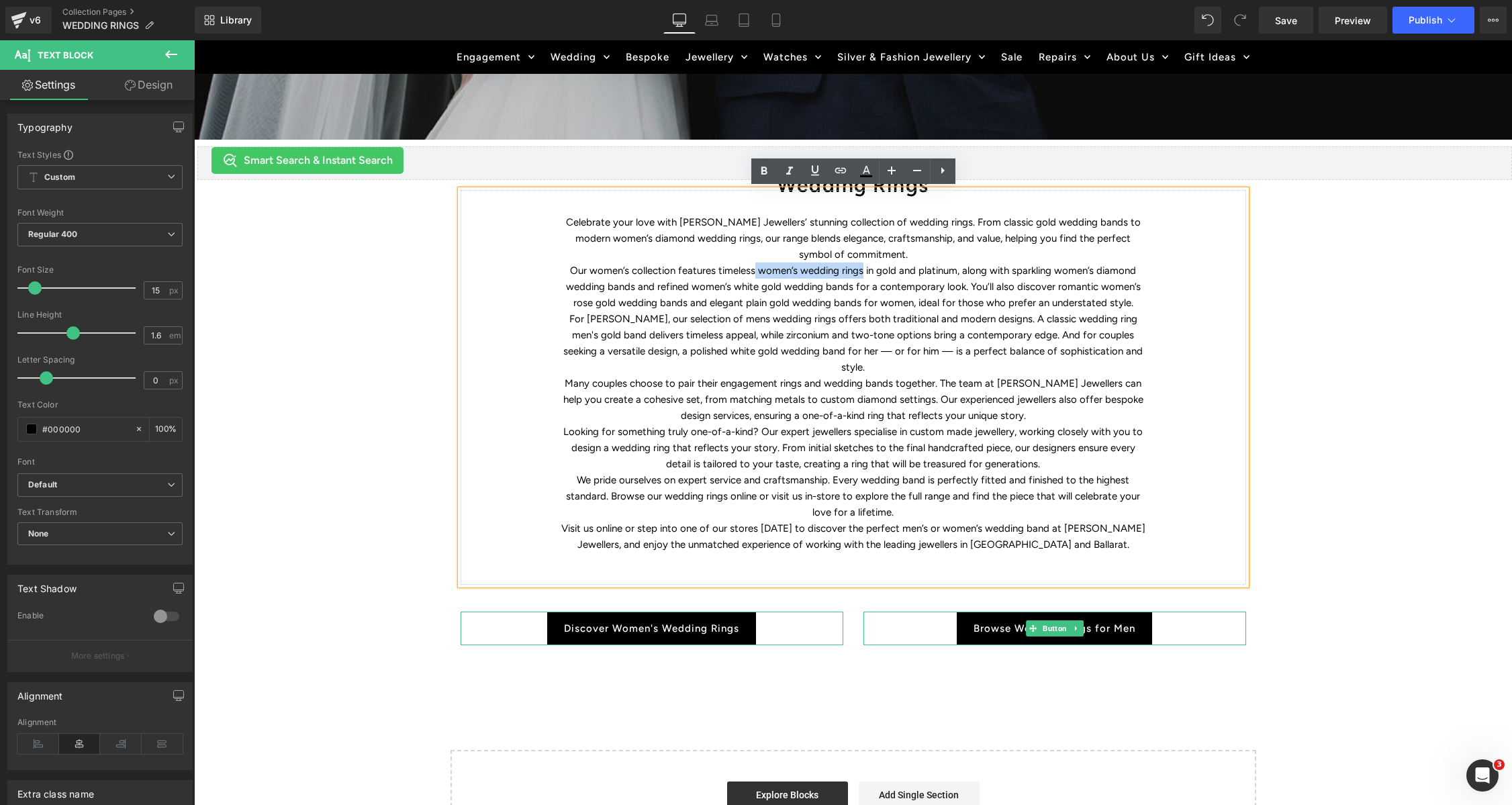
click at [826, 269] on p "Our women’s collection features timeless women’s wedding rings in gold and plat…" at bounding box center [853, 286] width 584 height 48
drag, startPoint x: 758, startPoint y: 270, endPoint x: 861, endPoint y: 270, distance: 103.0
click at [861, 272] on p "Our women’s collection features timeless women’s wedding rings in gold and plat…" at bounding box center [853, 286] width 584 height 48
click at [842, 170] on icon at bounding box center [840, 170] width 12 height 5
click at [817, 294] on input "text" at bounding box center [847, 297] width 207 height 34
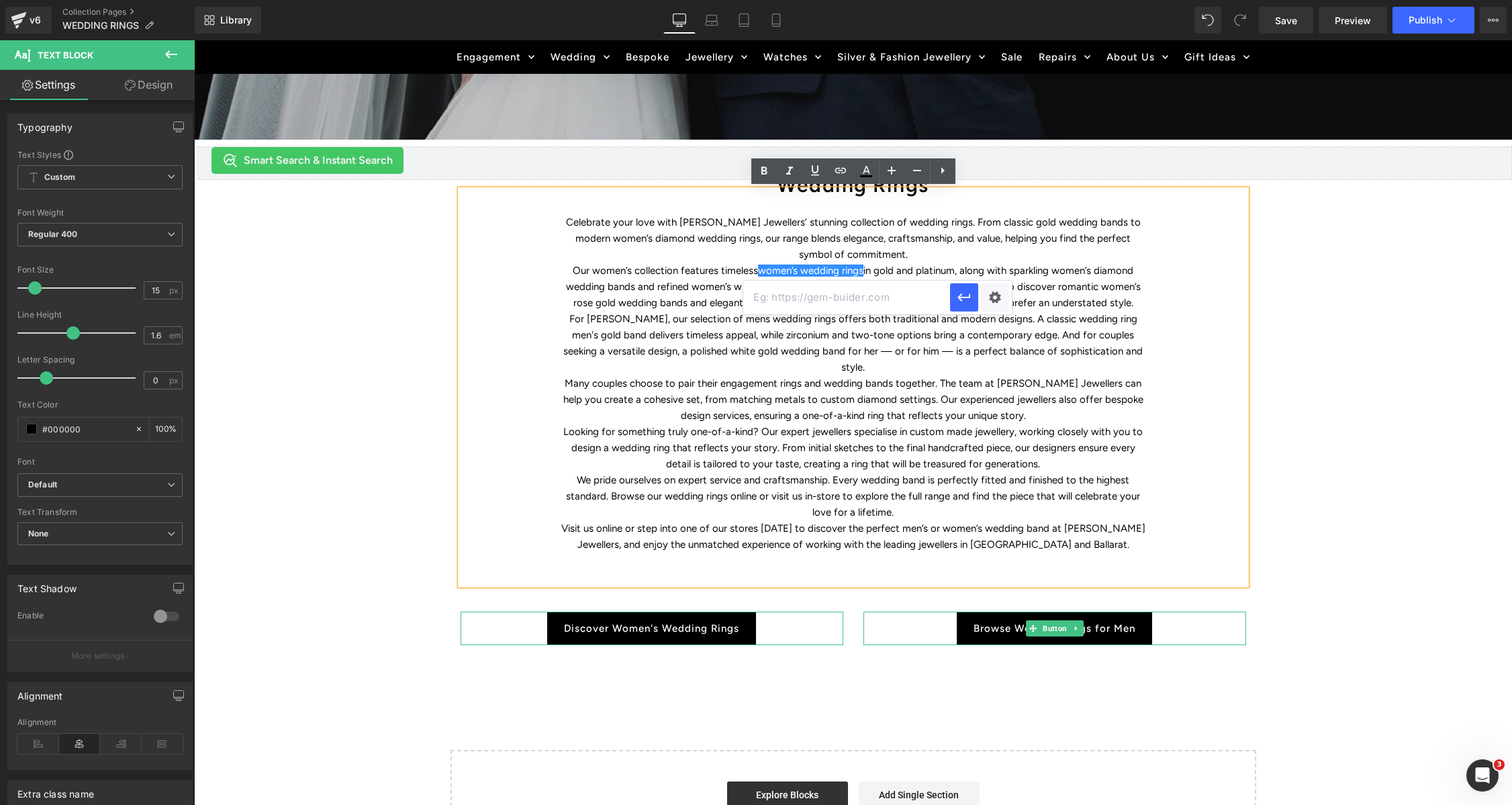
paste input "https://www.duffsjewellers.com.au/collections/ladies-wedding-rings"
type input "https://www.duffsjewellers.com.au/collections/ladies-wedding-rings"
click at [966, 302] on icon "button" at bounding box center [964, 297] width 16 height 16
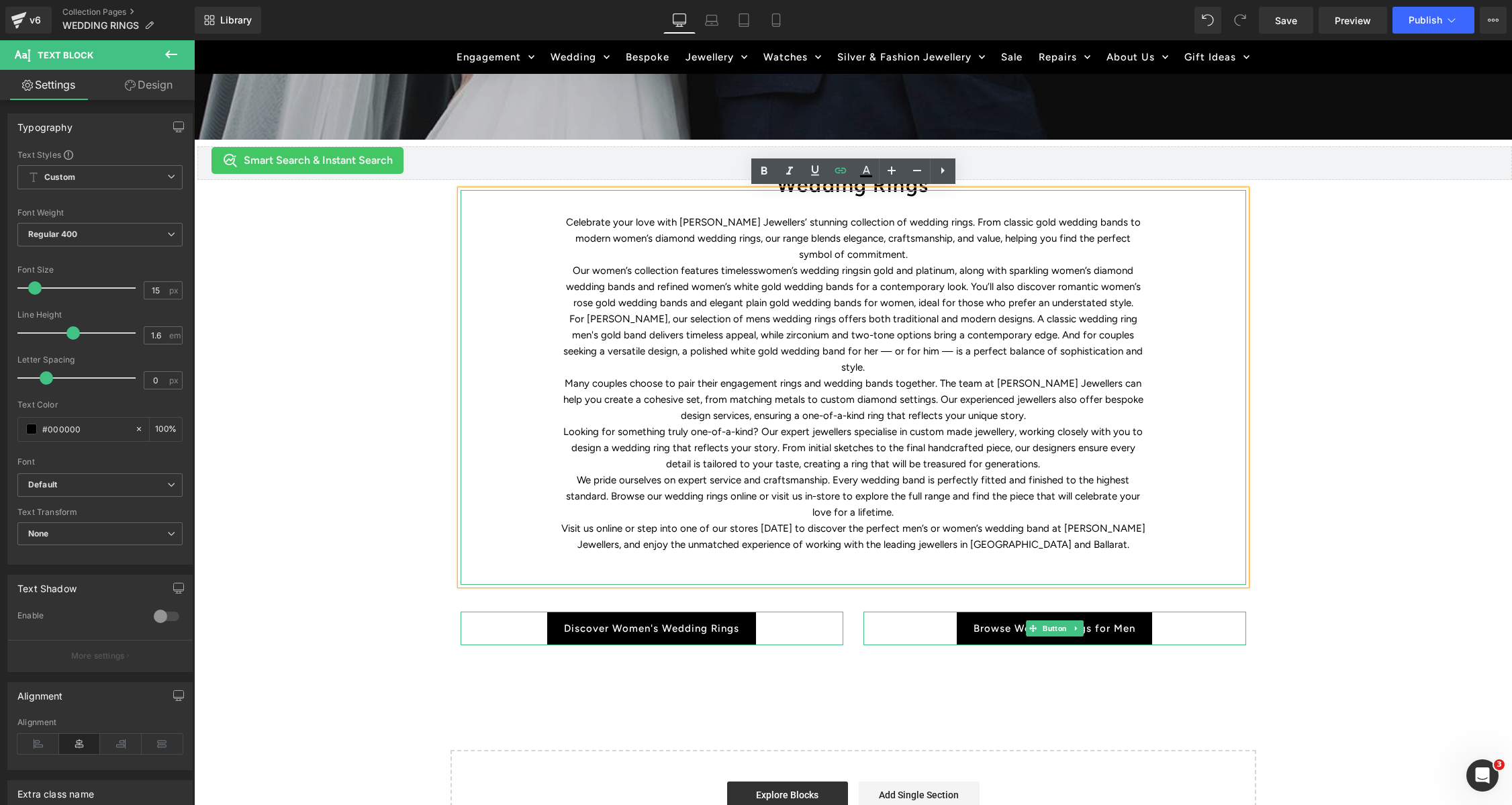
click at [985, 317] on p "For grooms, our selection of mens wedding rings offers both traditional and mod…" at bounding box center [853, 343] width 584 height 65
drag, startPoint x: 700, startPoint y: 317, endPoint x: 790, endPoint y: 322, distance: 90.1
click at [790, 322] on p "For grooms, our selection of mens wedding rings offers both traditional and mod…" at bounding box center [853, 343] width 584 height 65
click at [844, 176] on icon at bounding box center [841, 170] width 16 height 16
click at [815, 342] on input "text" at bounding box center [781, 346] width 207 height 34
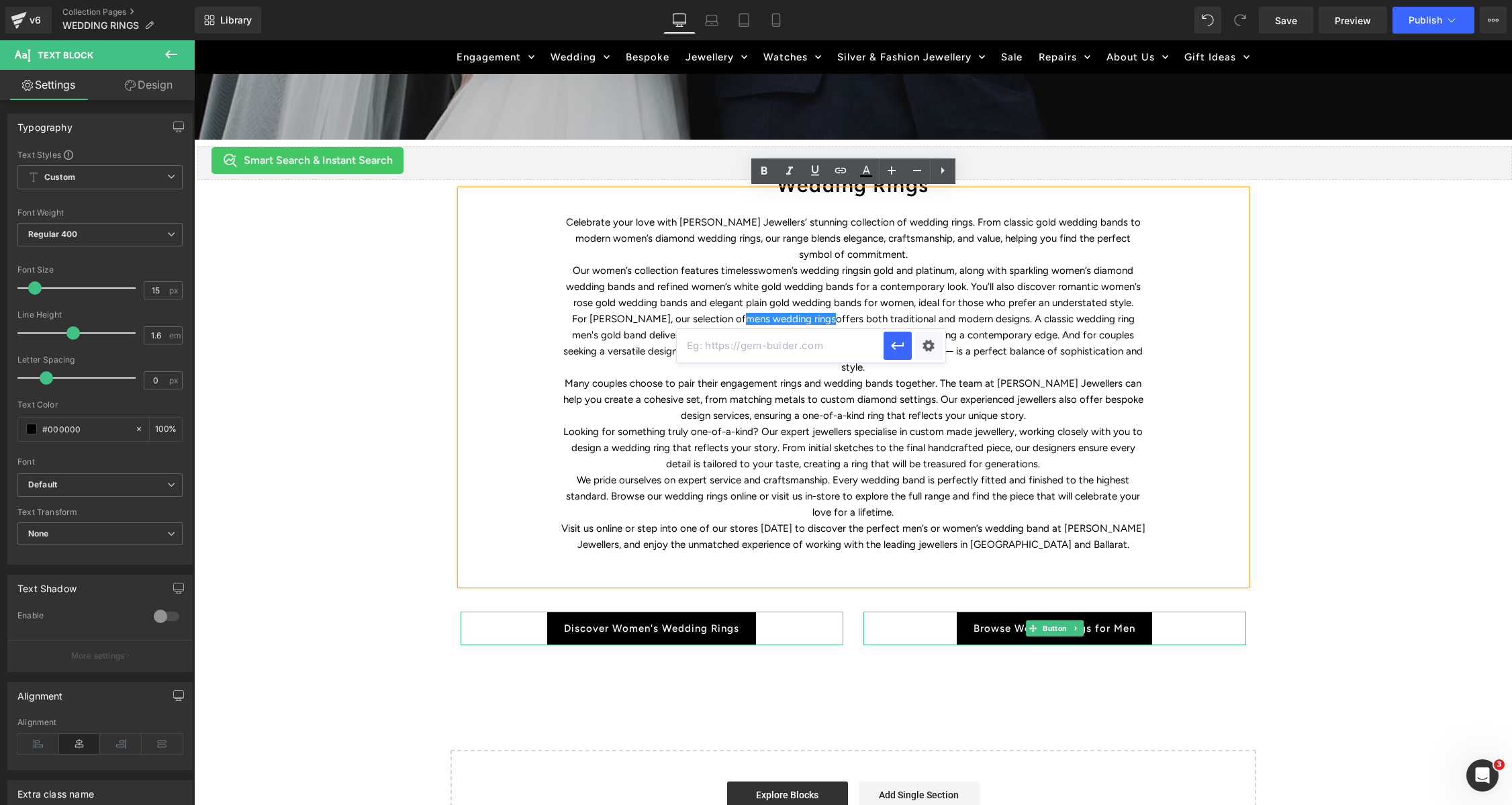
paste input "https://www.duffsjewellers.com.au/collections/mens-wedding-rings"
drag, startPoint x: 698, startPoint y: 303, endPoint x: 892, endPoint y: 344, distance: 198.3
click at [892, 344] on icon "button" at bounding box center [897, 346] width 16 height 16
drag, startPoint x: 910, startPoint y: 416, endPoint x: 1012, endPoint y: 412, distance: 102.1
click at [1012, 424] on p "Looking for something truly one-of-a-kind? Our expert jewellers specialise in c…" at bounding box center [853, 448] width 584 height 48
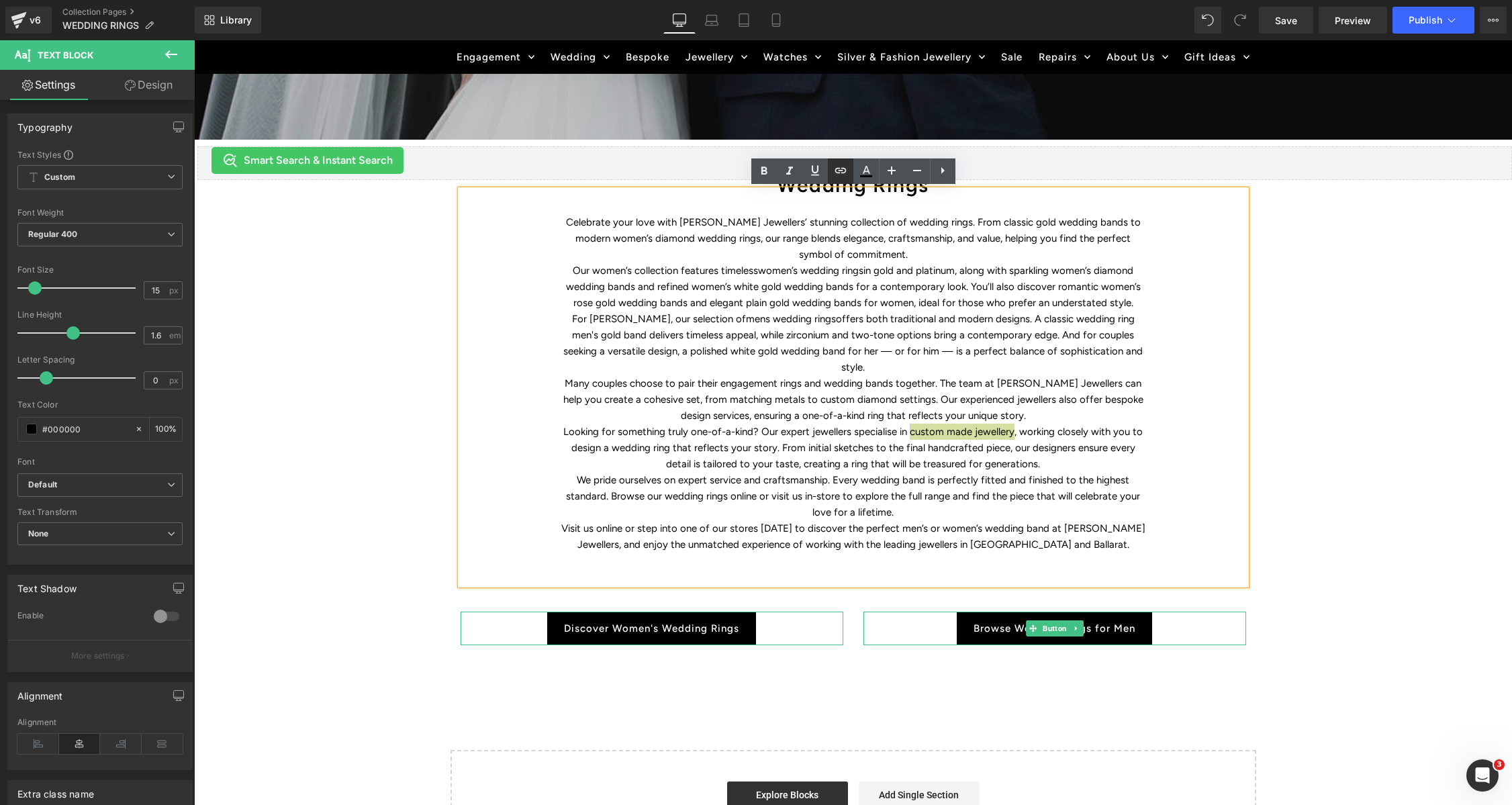
click at [836, 164] on icon at bounding box center [841, 170] width 16 height 16
click at [863, 441] on input "text" at bounding box center [880, 443] width 207 height 34
paste input "https://www.duffsjewellers.com.au/collections/custom-design"
type input "https://www.duffsjewellers.com.au/collections/custom-design"
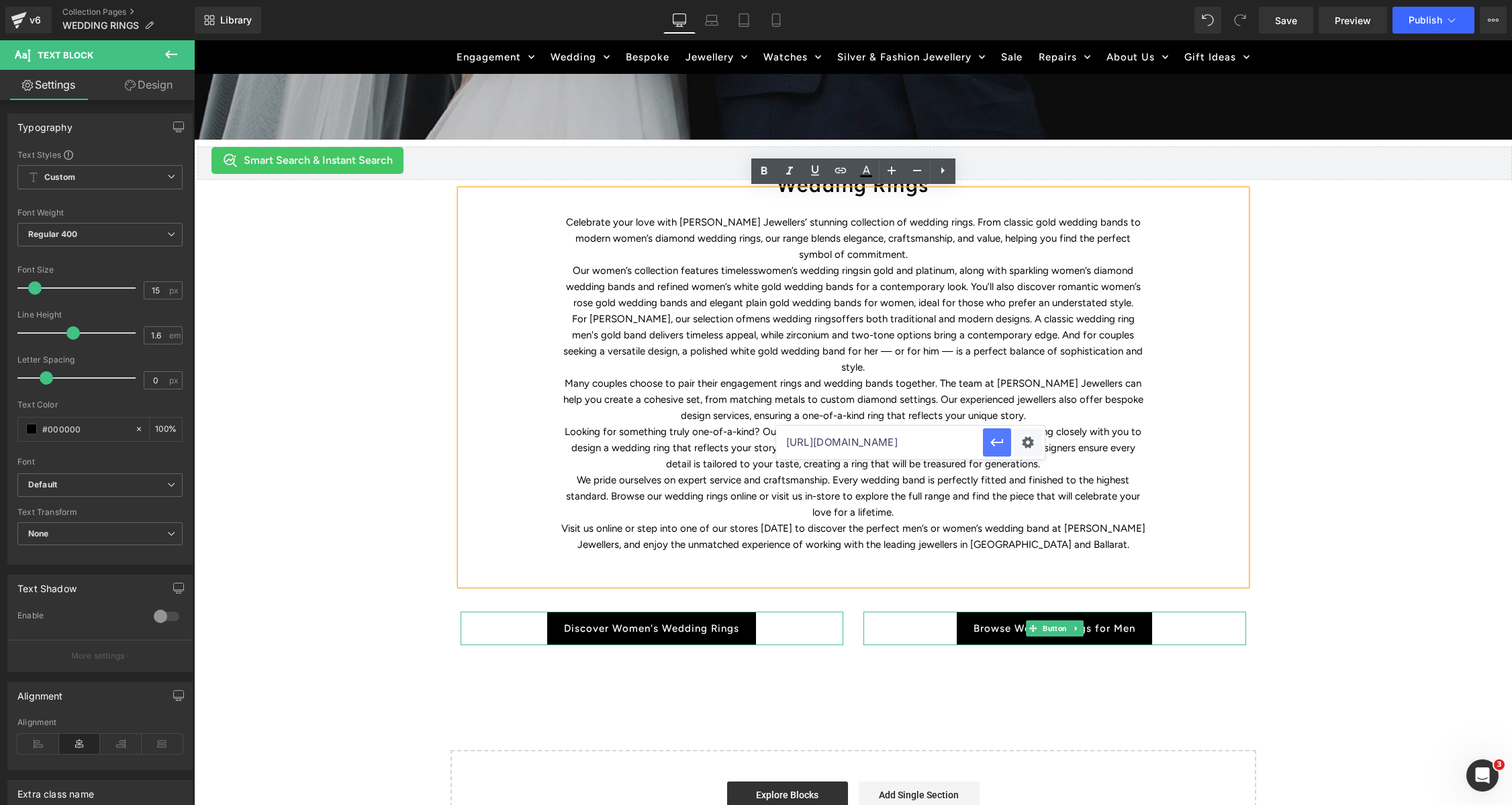
click at [989, 444] on icon "button" at bounding box center [997, 443] width 16 height 16
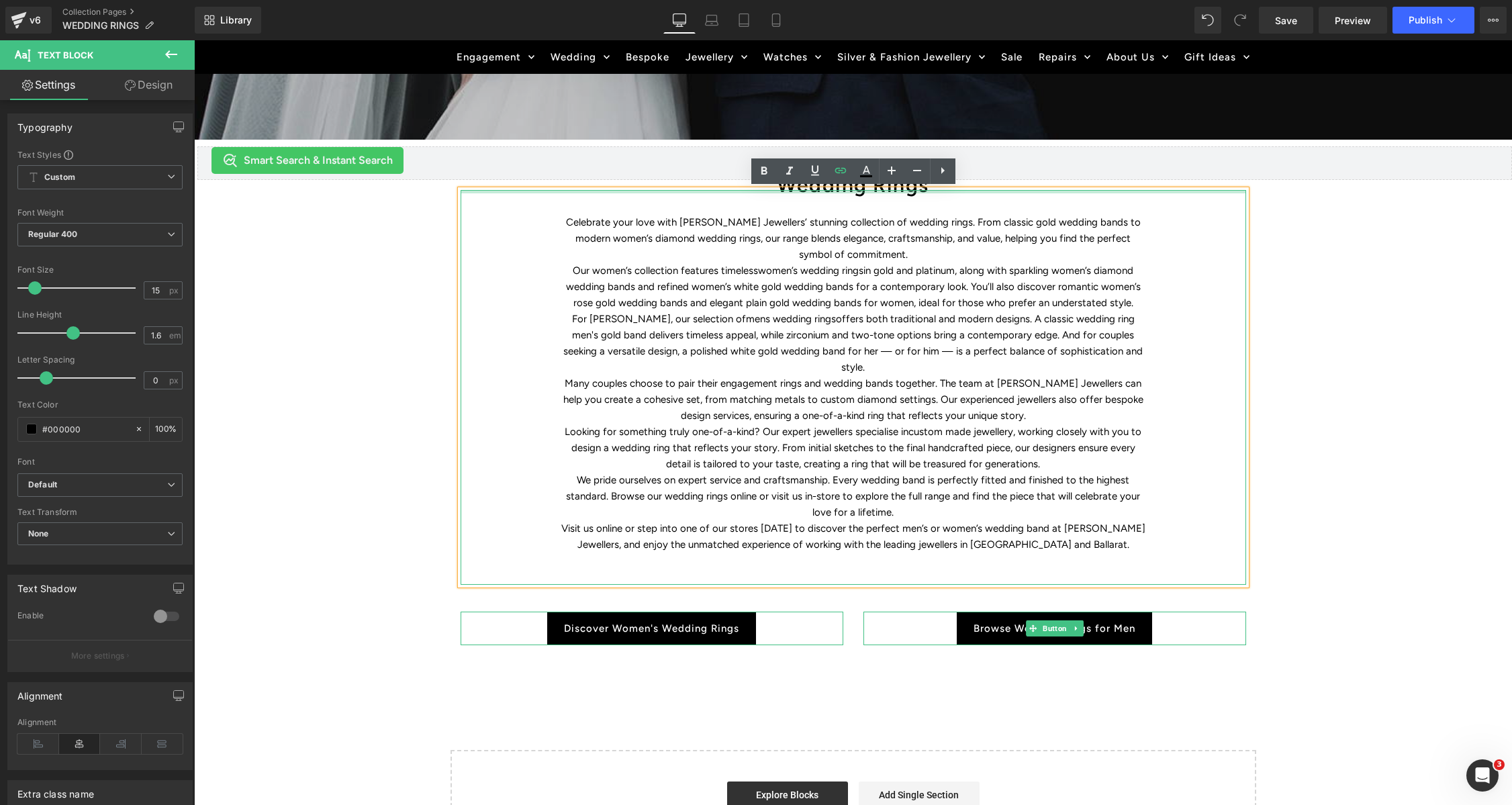
drag, startPoint x: 873, startPoint y: 191, endPoint x: 891, endPoint y: 185, distance: 19.0
click at [873, 191] on div at bounding box center [853, 192] width 786 height 4
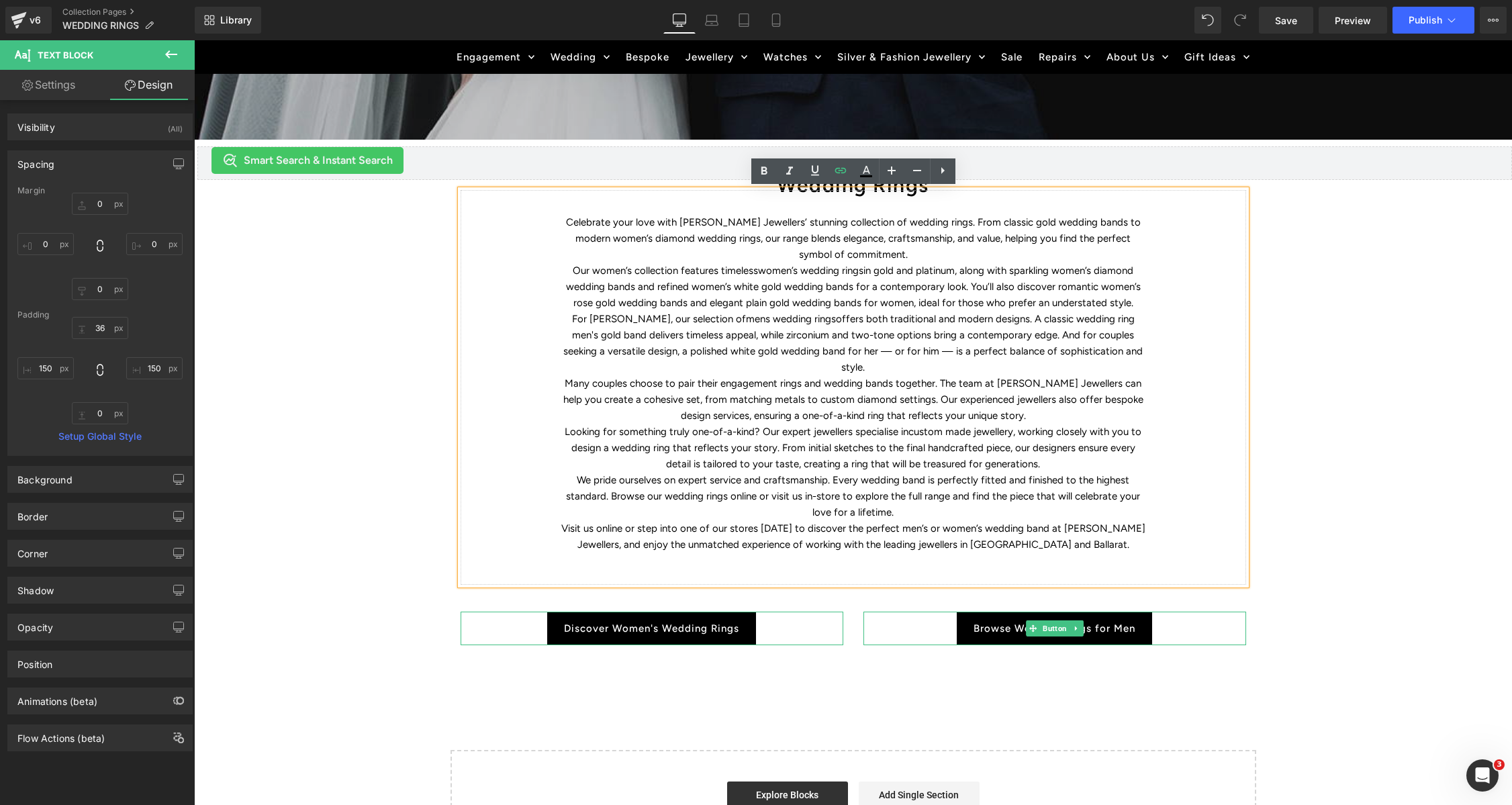
click at [886, 568] on p "To enrich screen reader interactions, please activate Accessibility in Grammarl…" at bounding box center [853, 577] width 584 height 16
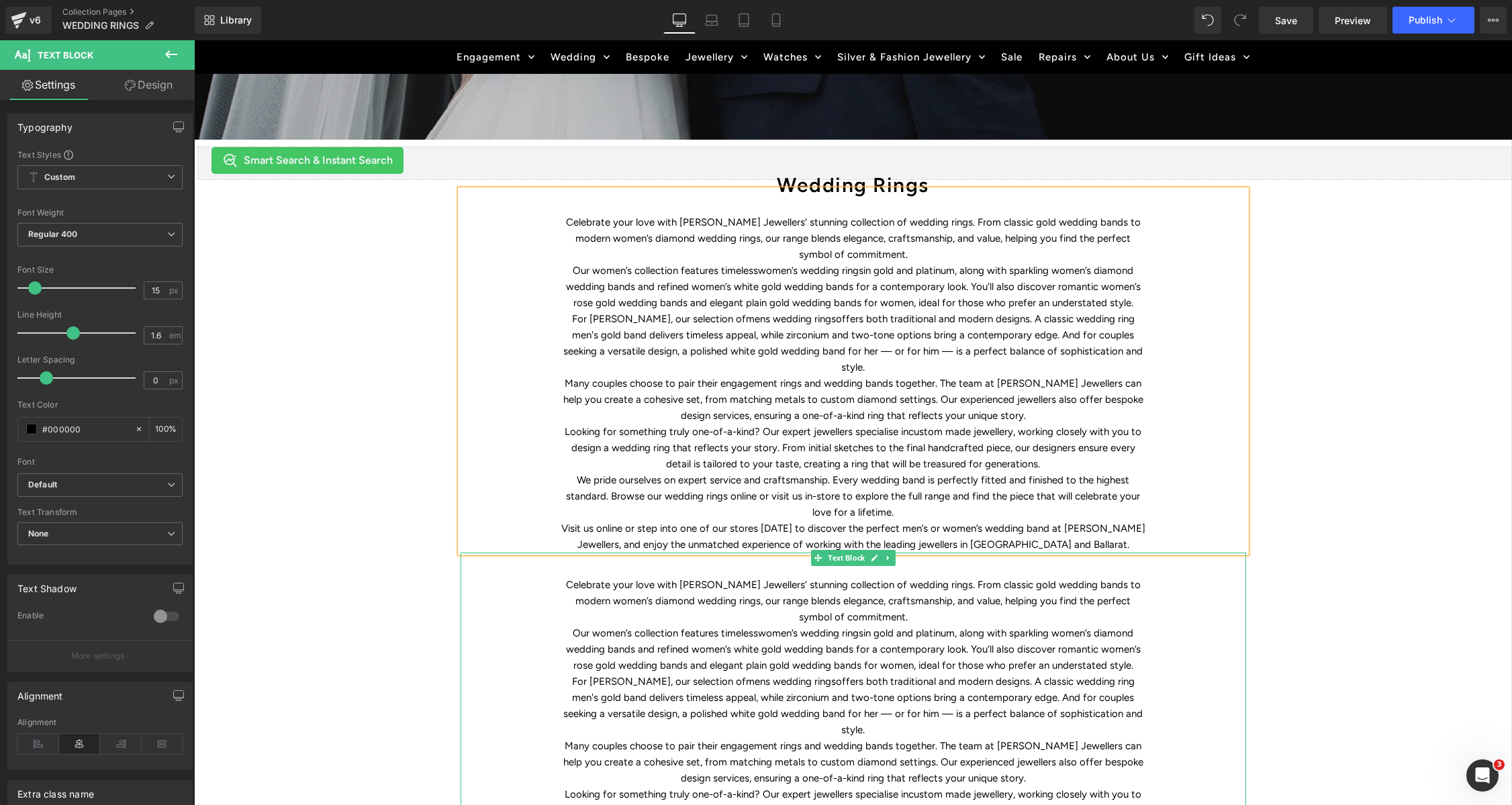
drag, startPoint x: 821, startPoint y: 635, endPoint x: 1344, endPoint y: 651, distance: 523.2
click at [822, 635] on p "Our women’s collection features timeless women’s wedding rings in gold and plat…" at bounding box center [853, 649] width 584 height 48
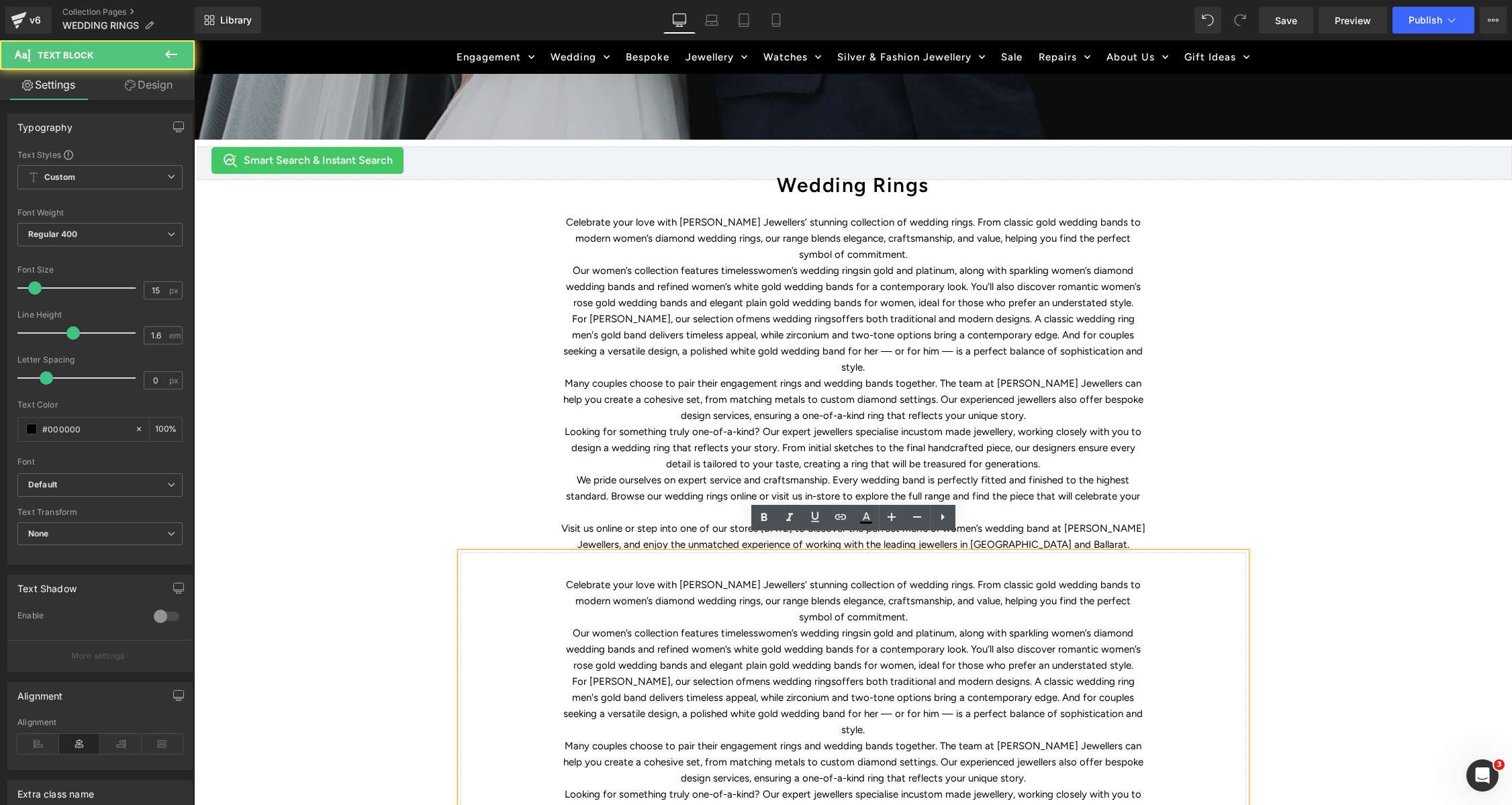
click at [812, 682] on p "For grooms, our selection of mens wedding rings offers both traditional and mod…" at bounding box center [853, 706] width 584 height 65
click at [812, 682] on p "For grooms, our selection of mens wedding rings offers both traditional and mod…" at bounding box center [853, 706] width 584 height 65
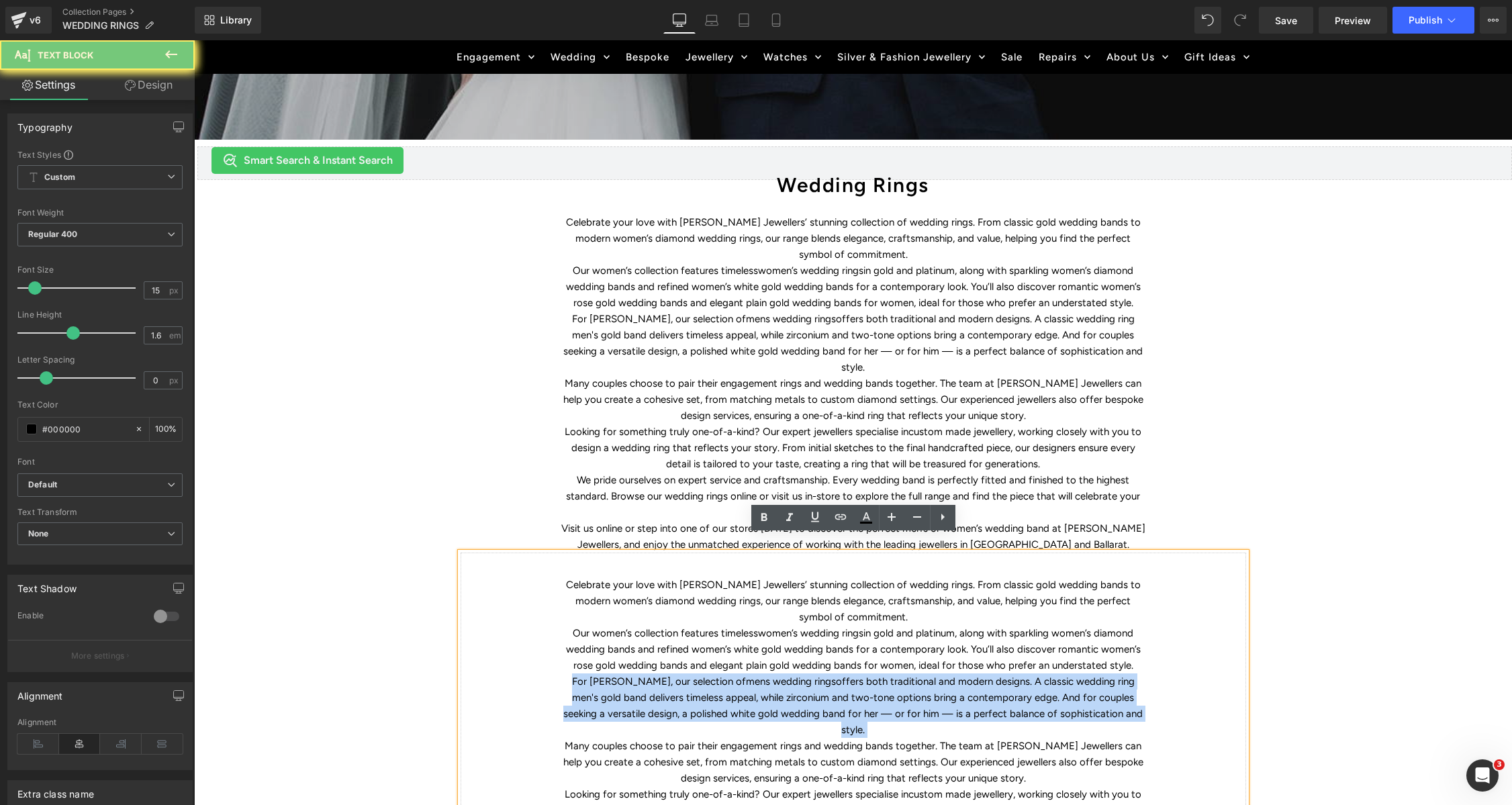
click at [812, 682] on p "For grooms, our selection of mens wedding rings offers both traditional and mod…" at bounding box center [853, 706] width 584 height 65
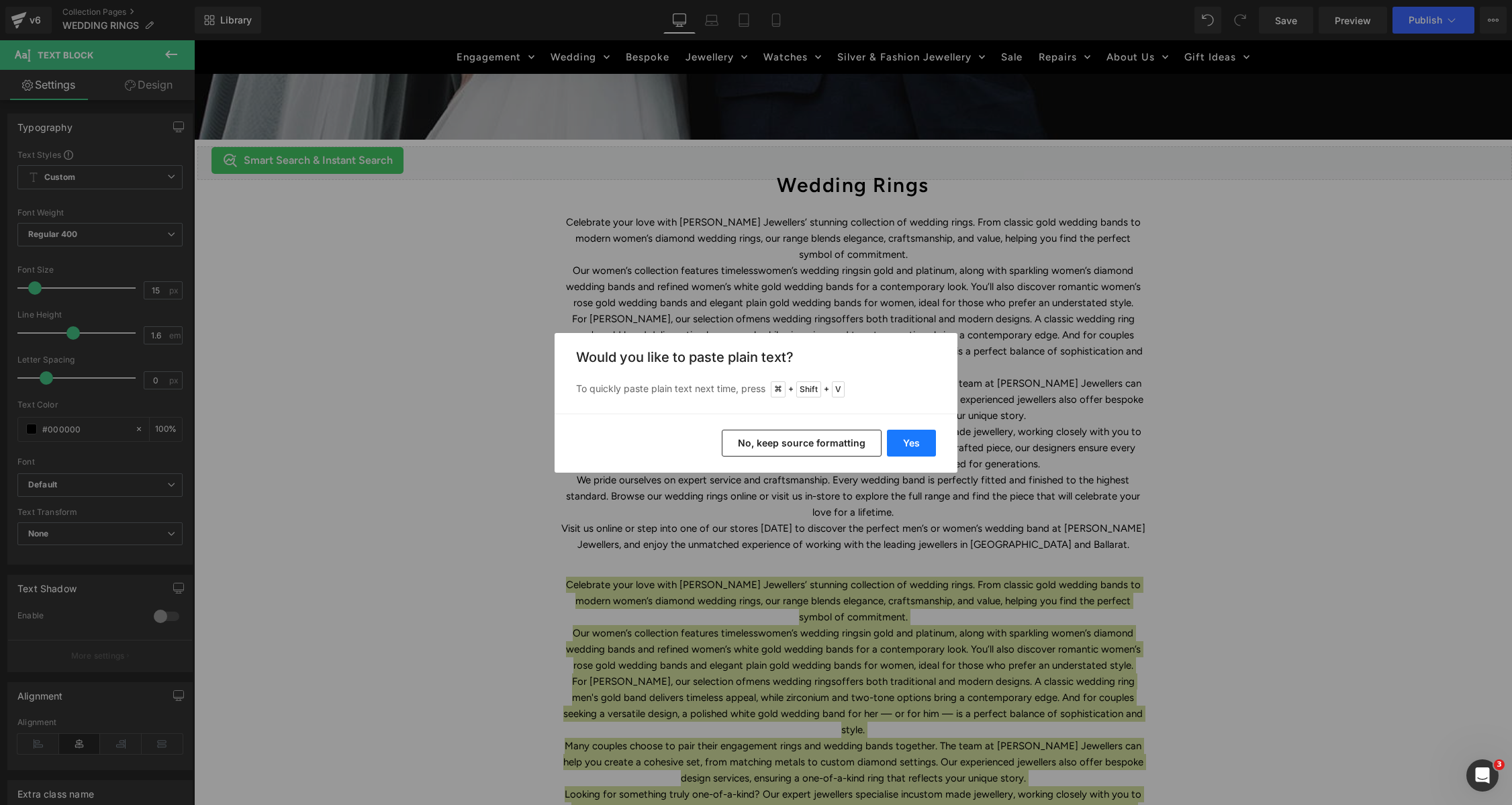
click at [898, 441] on button "Yes" at bounding box center [911, 443] width 49 height 27
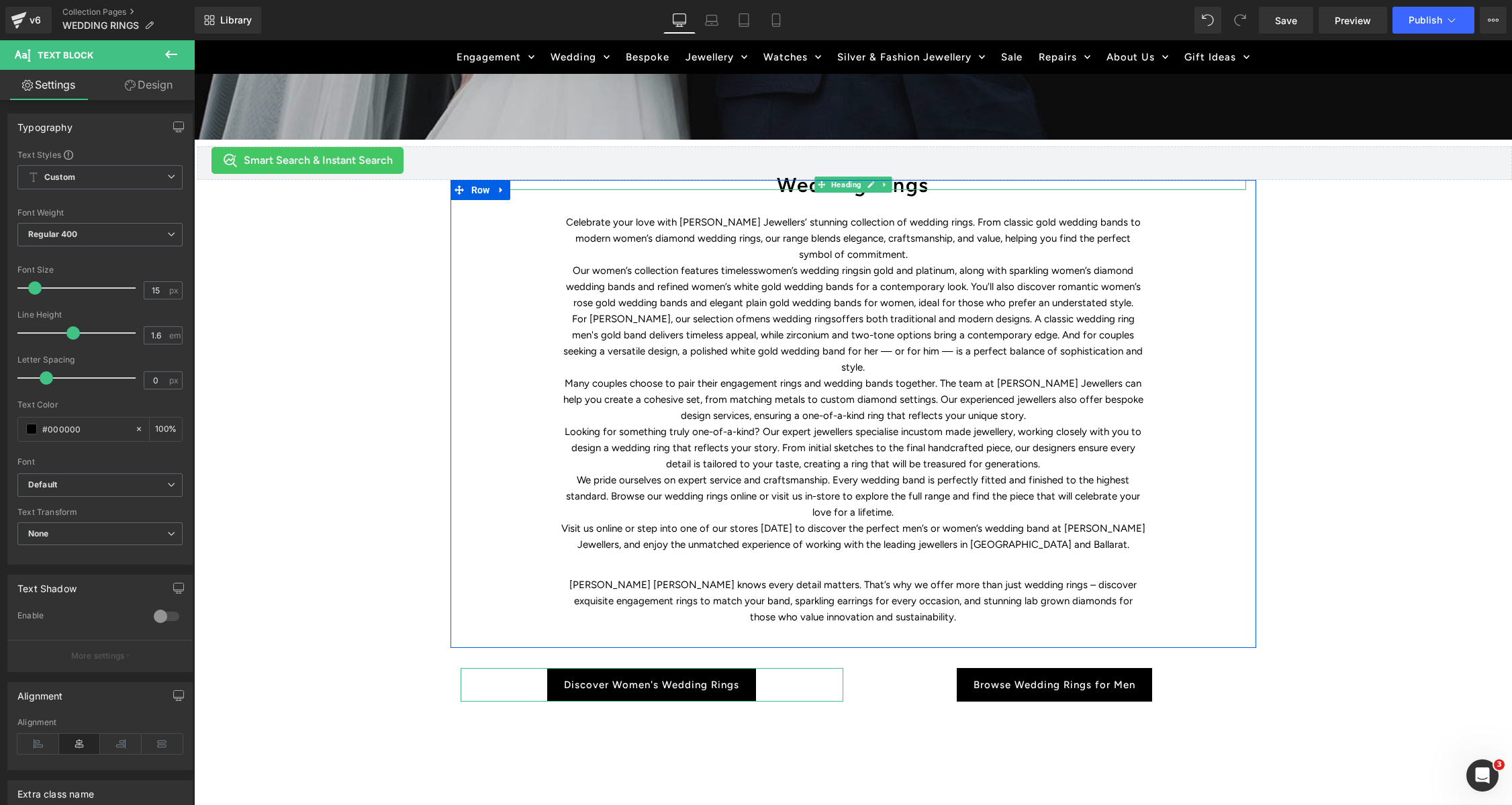
click at [795, 184] on h1 "Wedding Rings" at bounding box center [853, 185] width 786 height 10
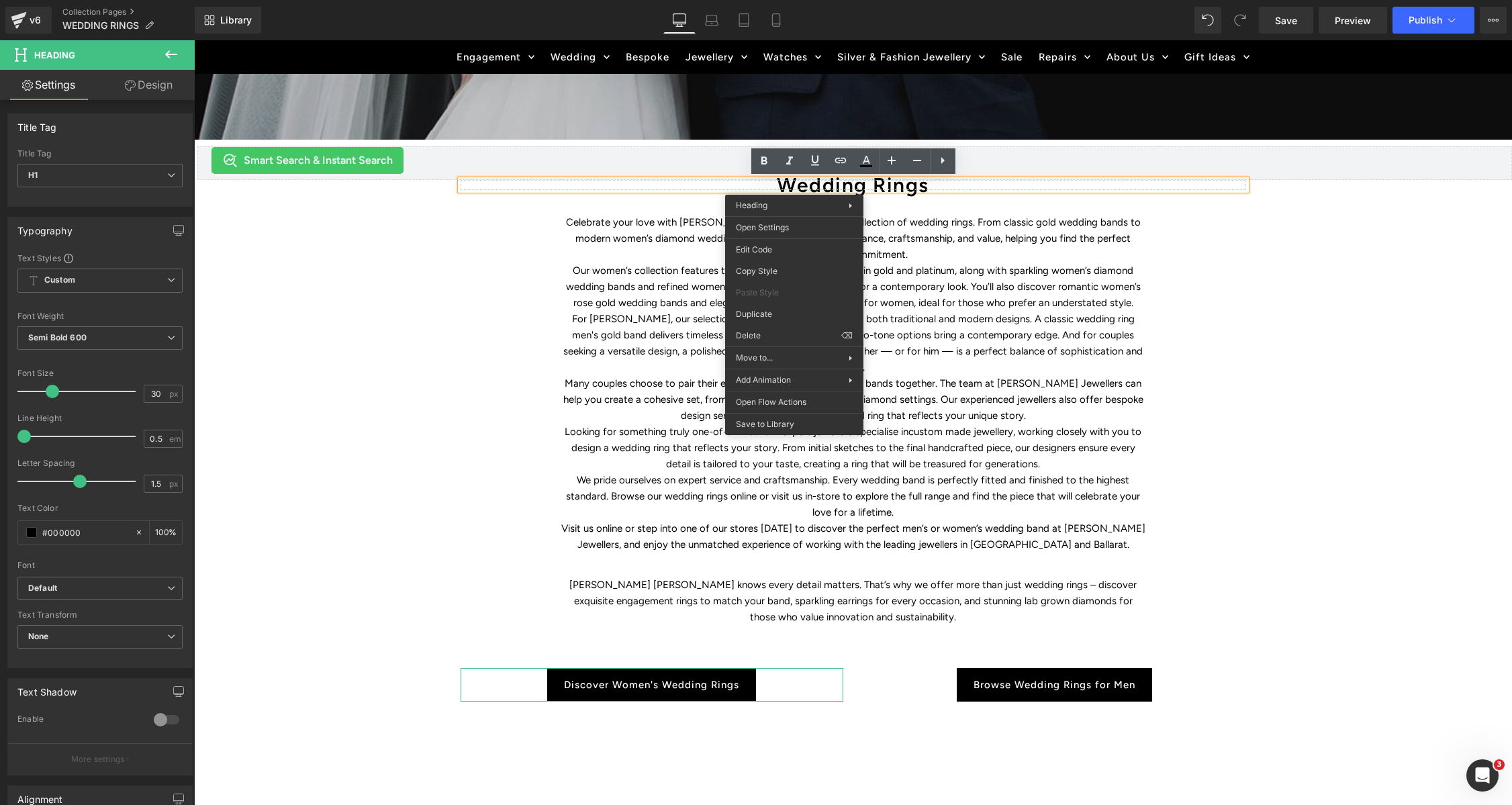
drag, startPoint x: 972, startPoint y: 356, endPoint x: 784, endPoint y: 324, distance: 190.7
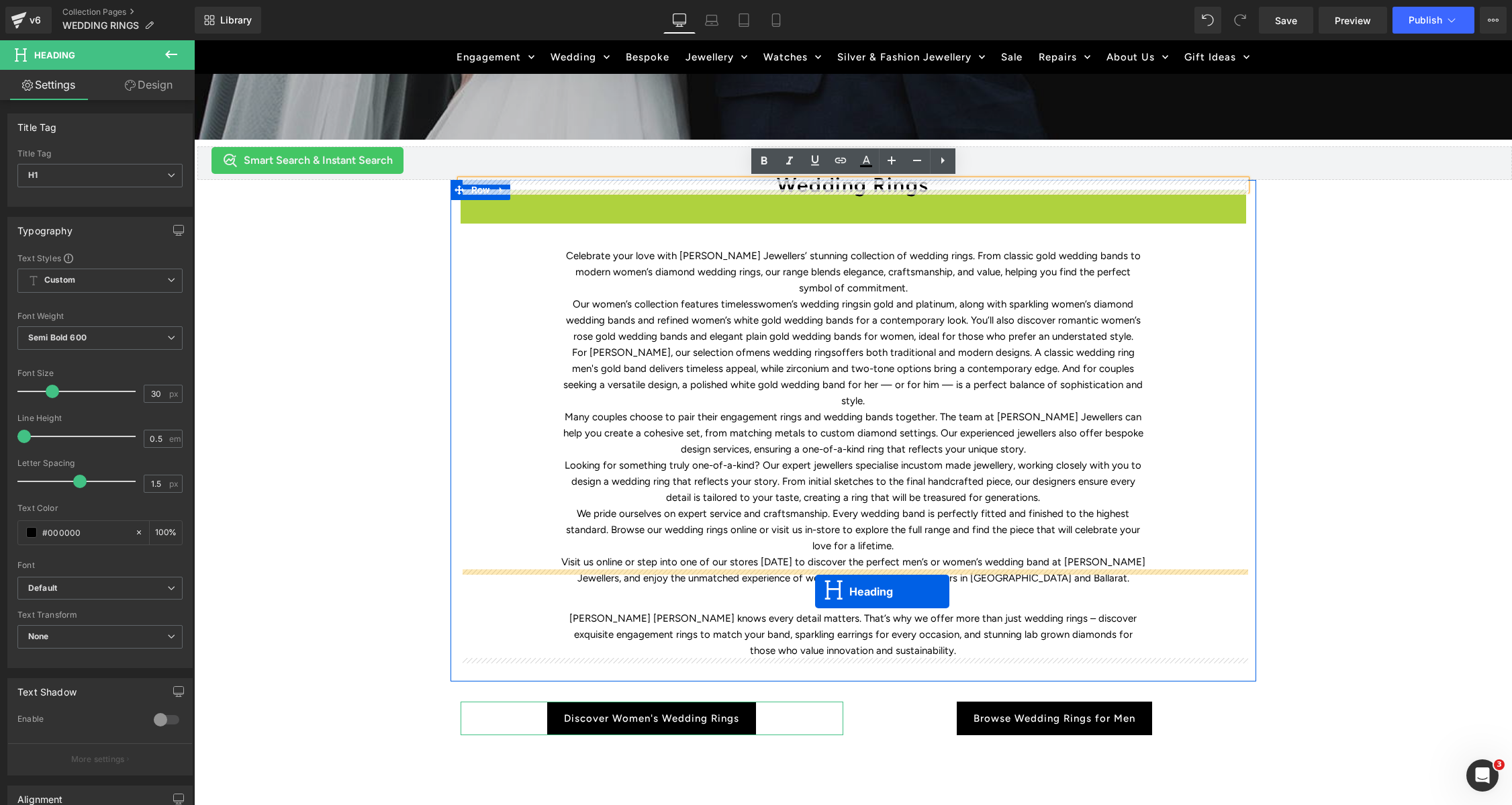
drag, startPoint x: 820, startPoint y: 193, endPoint x: 815, endPoint y: 591, distance: 398.0
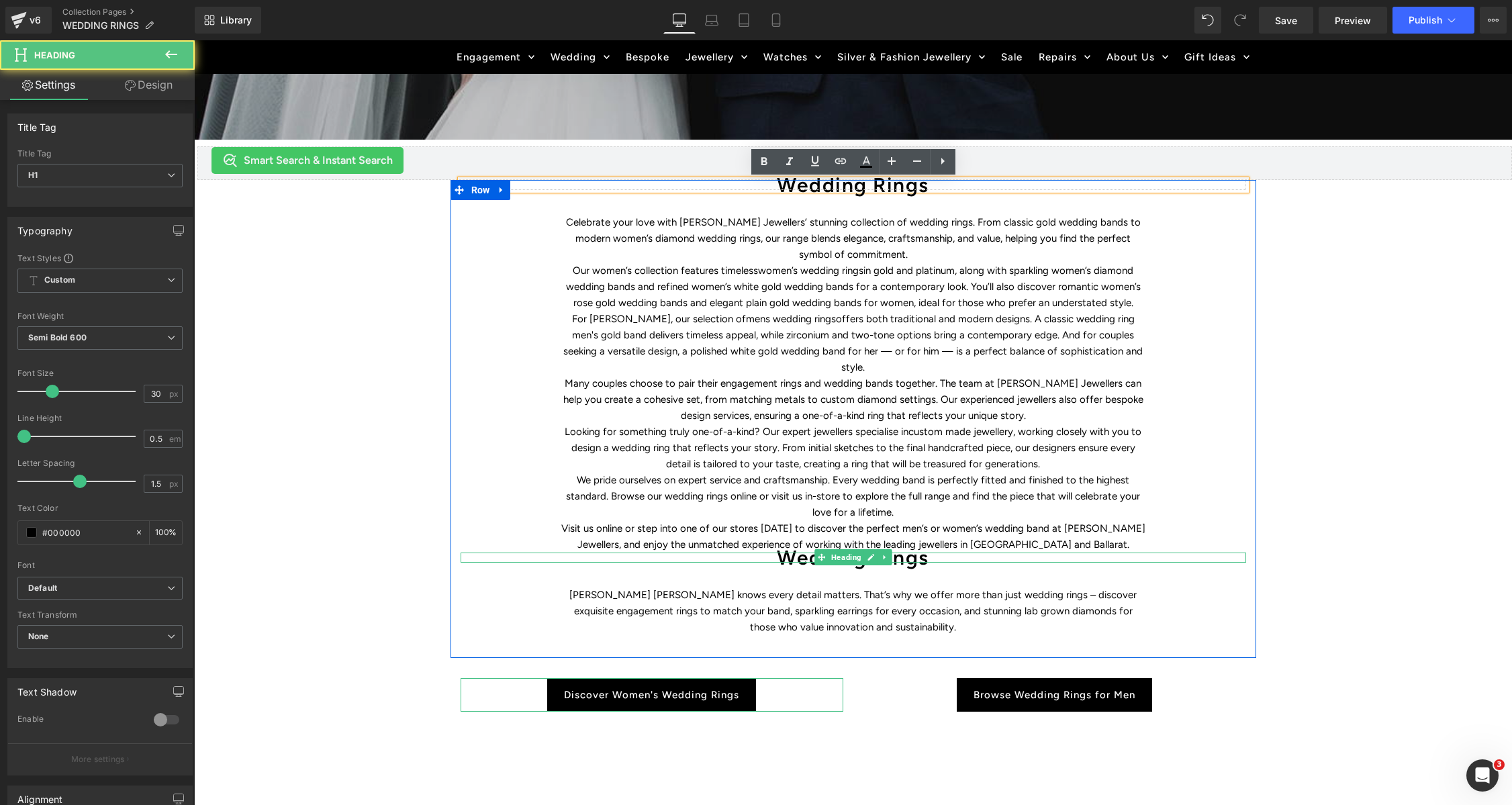
scroll to position [442, 0]
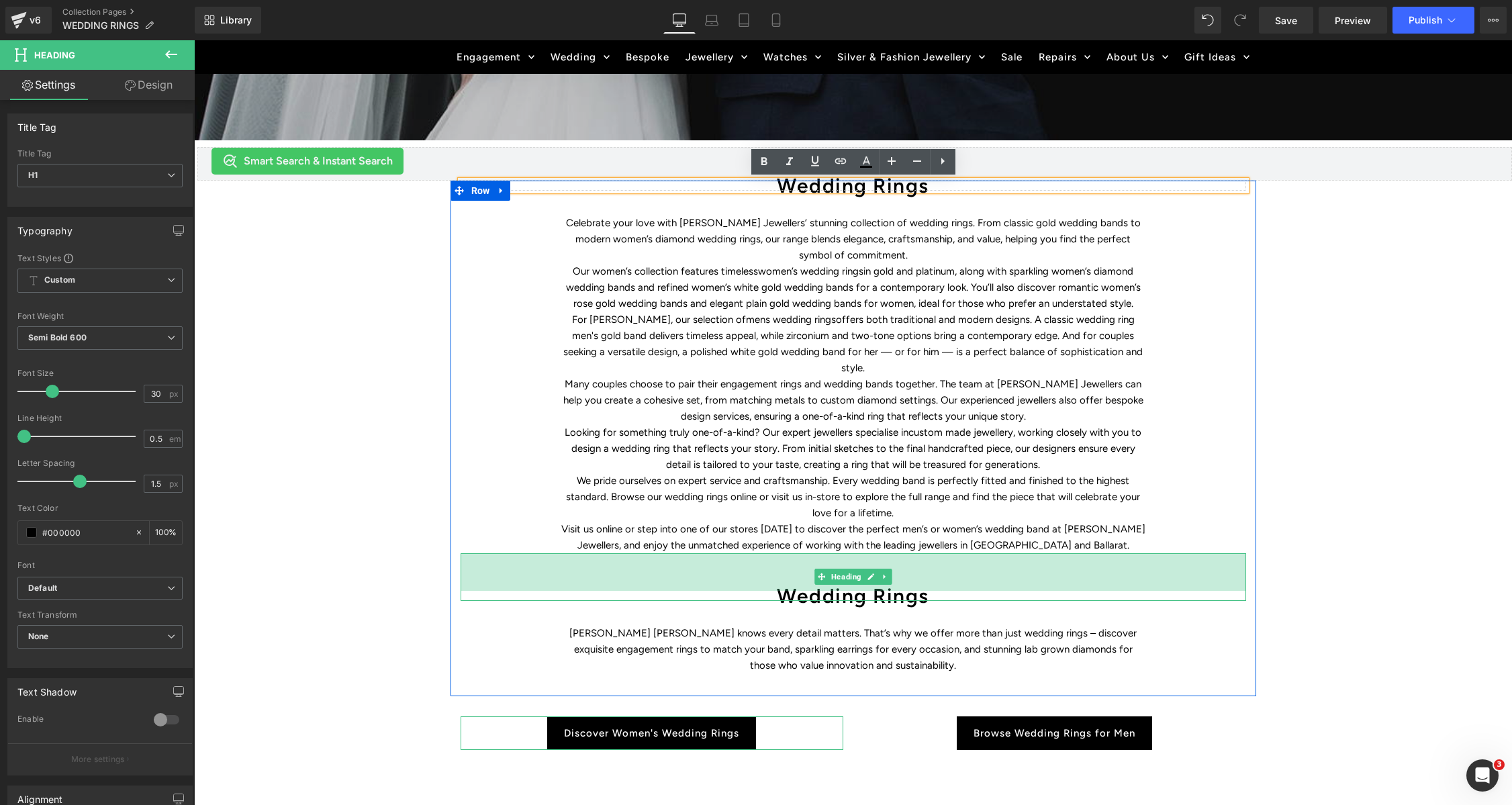
drag, startPoint x: 762, startPoint y: 537, endPoint x: 756, endPoint y: 574, distance: 37.5
click at [756, 574] on div "Wedding Rings Heading 56px" at bounding box center [853, 577] width 786 height 48
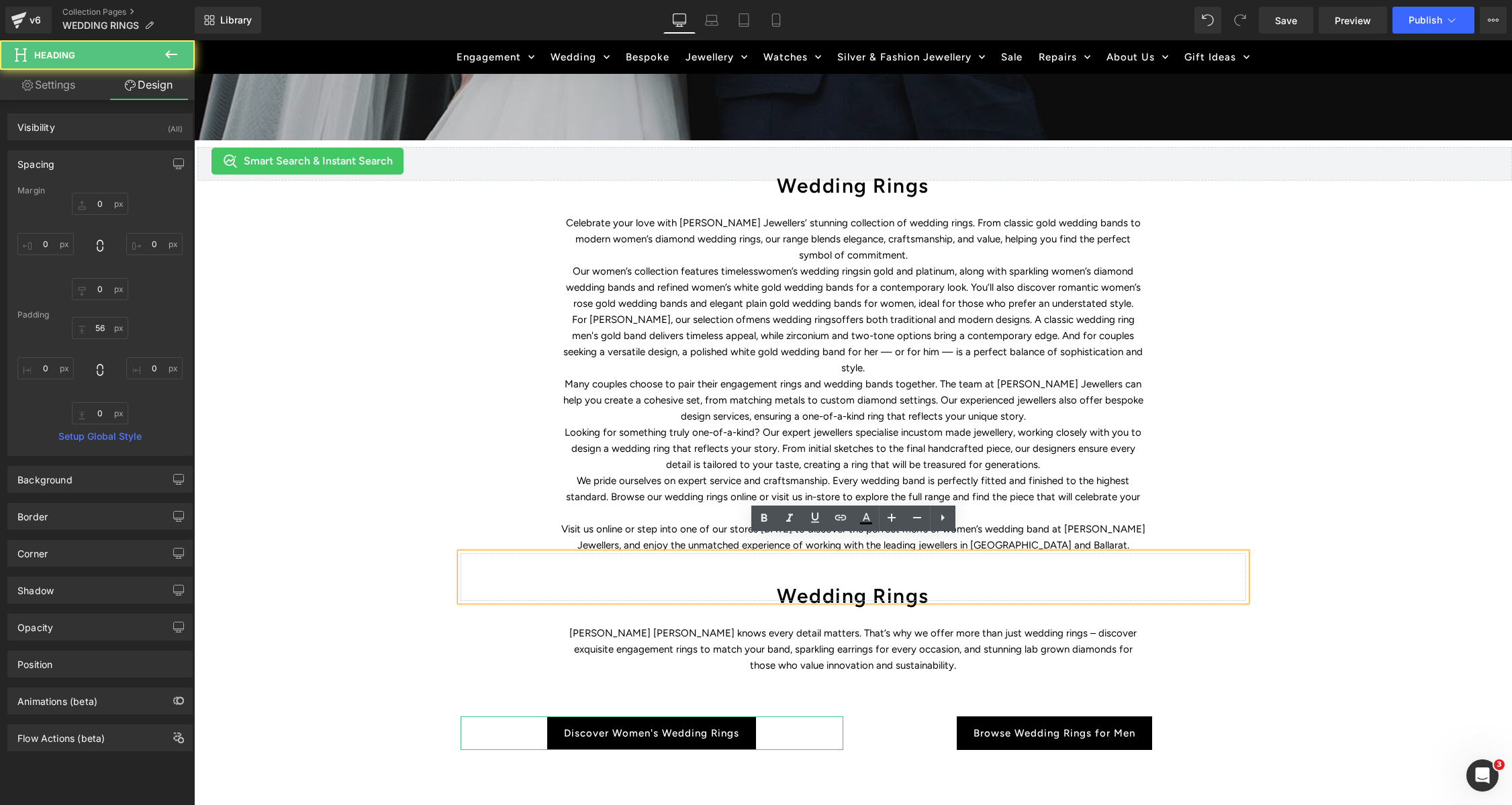
click at [797, 591] on h1 "Wedding Rings" at bounding box center [853, 596] width 786 height 10
click at [797, 591] on h1 "Wedding Rings" at bounding box center [853, 596] width 786 height 10
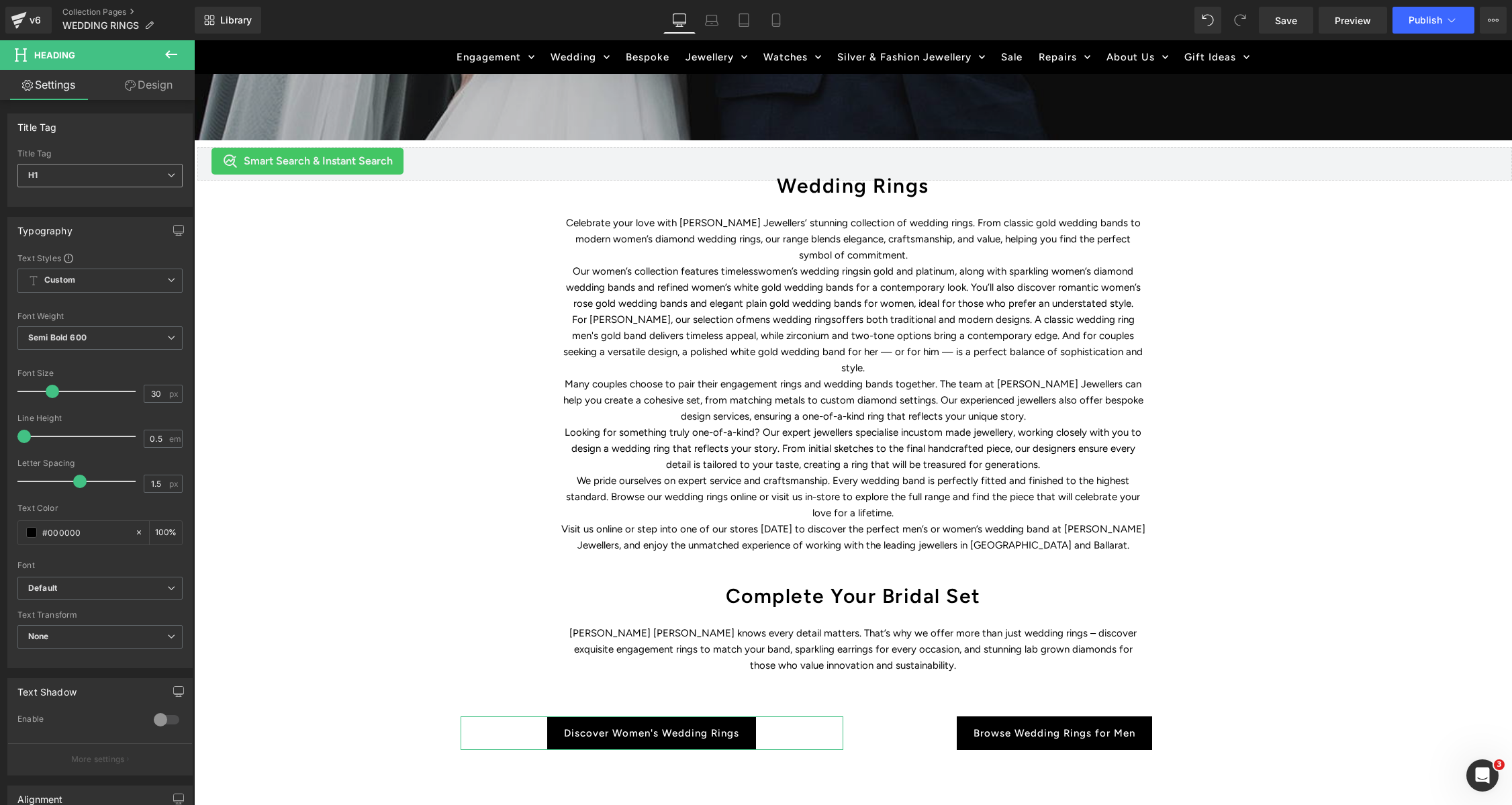
click at [118, 179] on span "H1" at bounding box center [100, 176] width 165 height 24
click at [92, 214] on li "H2" at bounding box center [101, 218] width 166 height 20
type input "24"
type input "1.2"
type input "100"
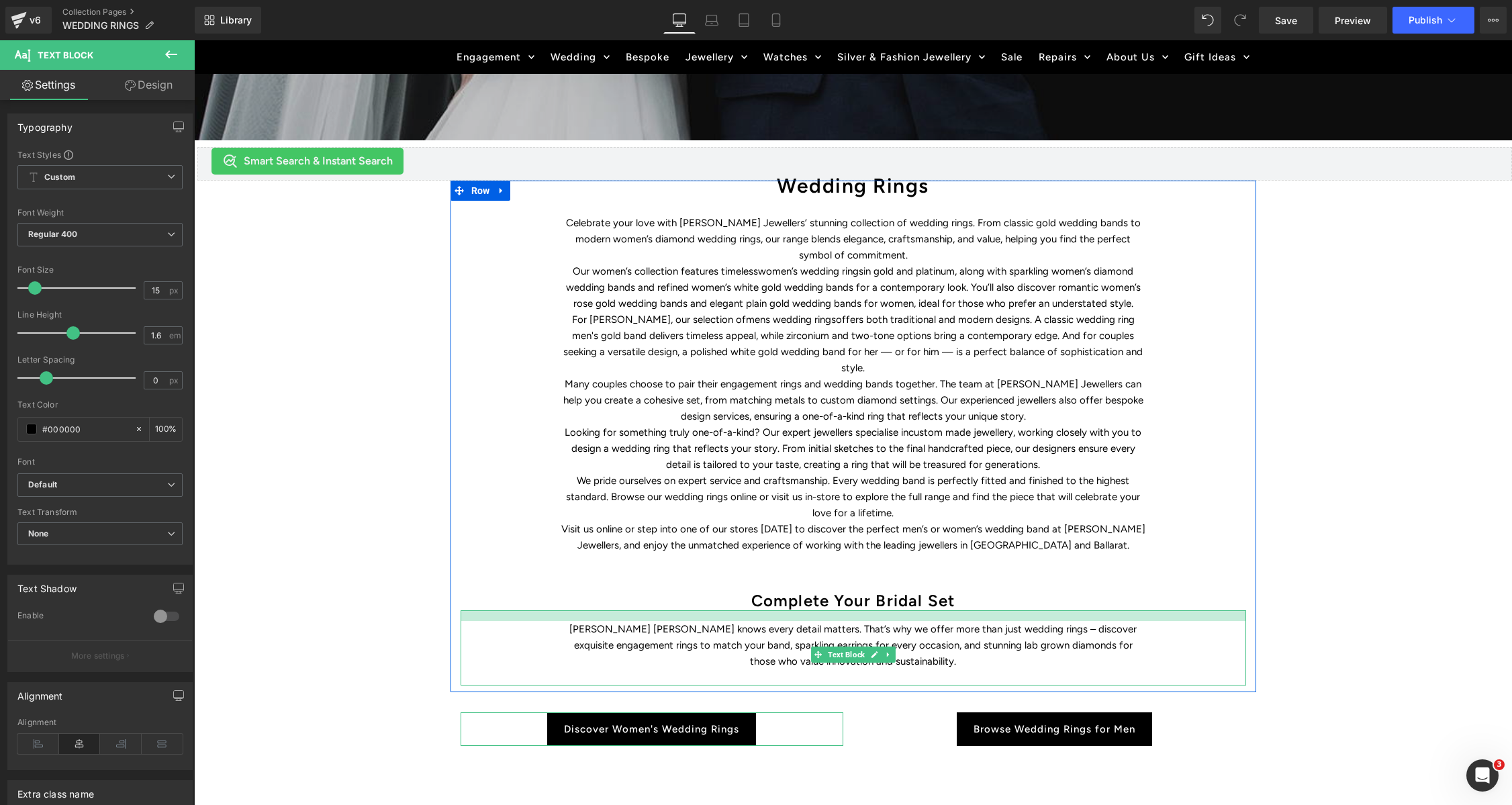
drag, startPoint x: 855, startPoint y: 593, endPoint x: 853, endPoint y: 580, distance: 13.2
click at [853, 580] on div "Wedding Rings Heading Celebrate your love with Duff’s Jewellers’ stunning colle…" at bounding box center [853, 433] width 806 height 505
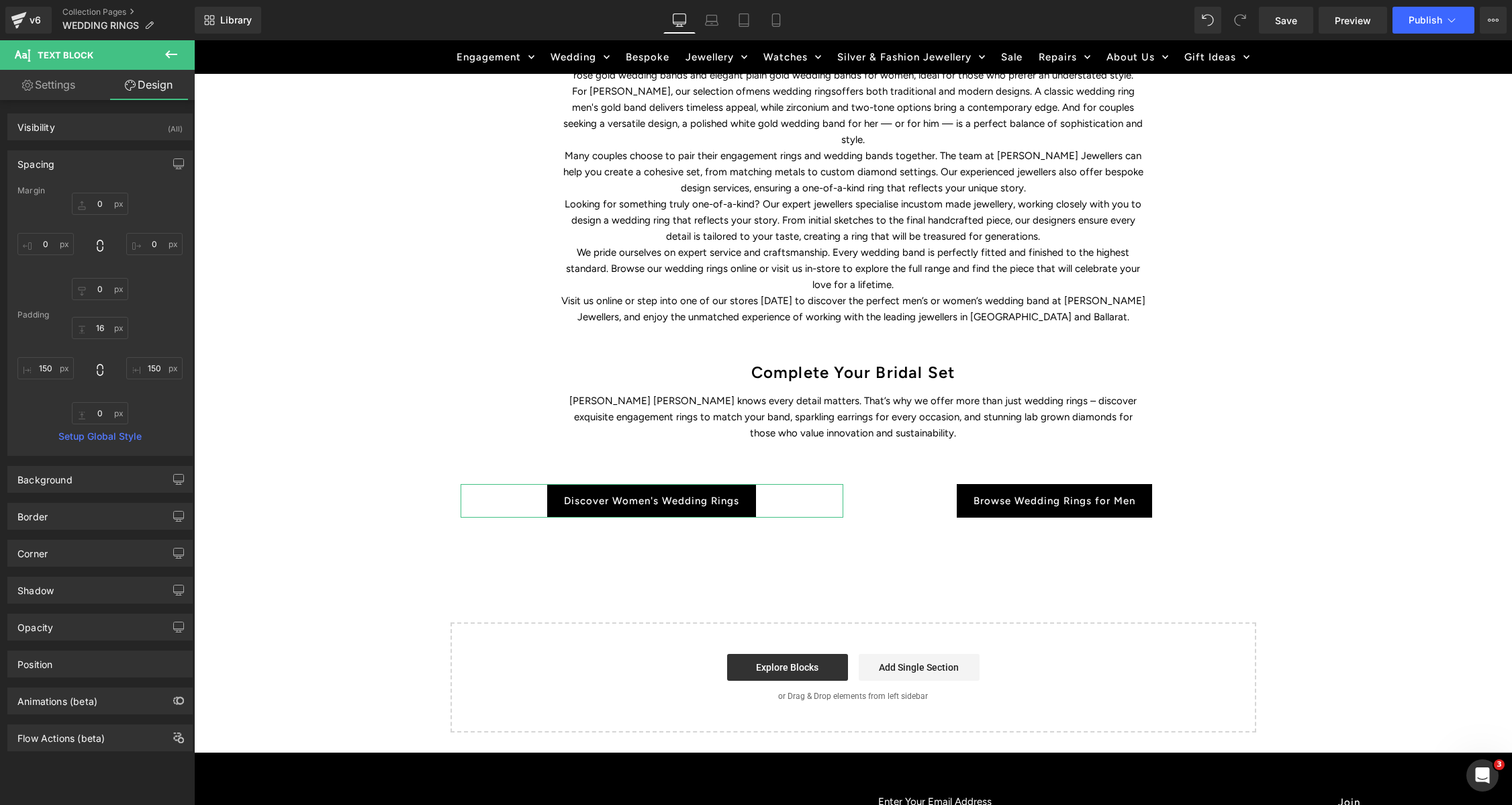
scroll to position [669, 0]
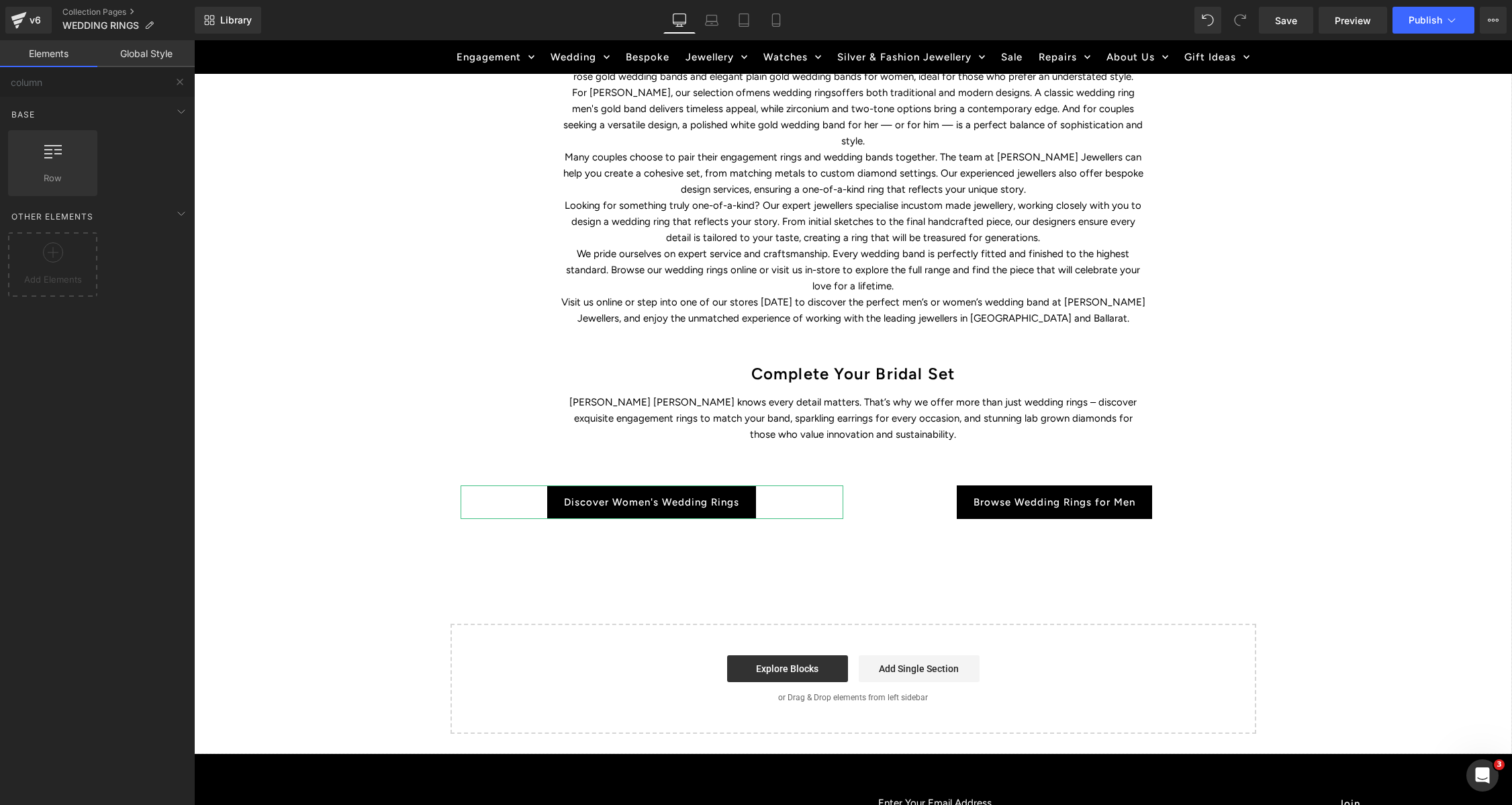
click at [914, 544] on div "WEDDING RINGS Heading Find the perfect symbol of love and discover Duffs Jewell…" at bounding box center [853, 148] width 1318 height 1210
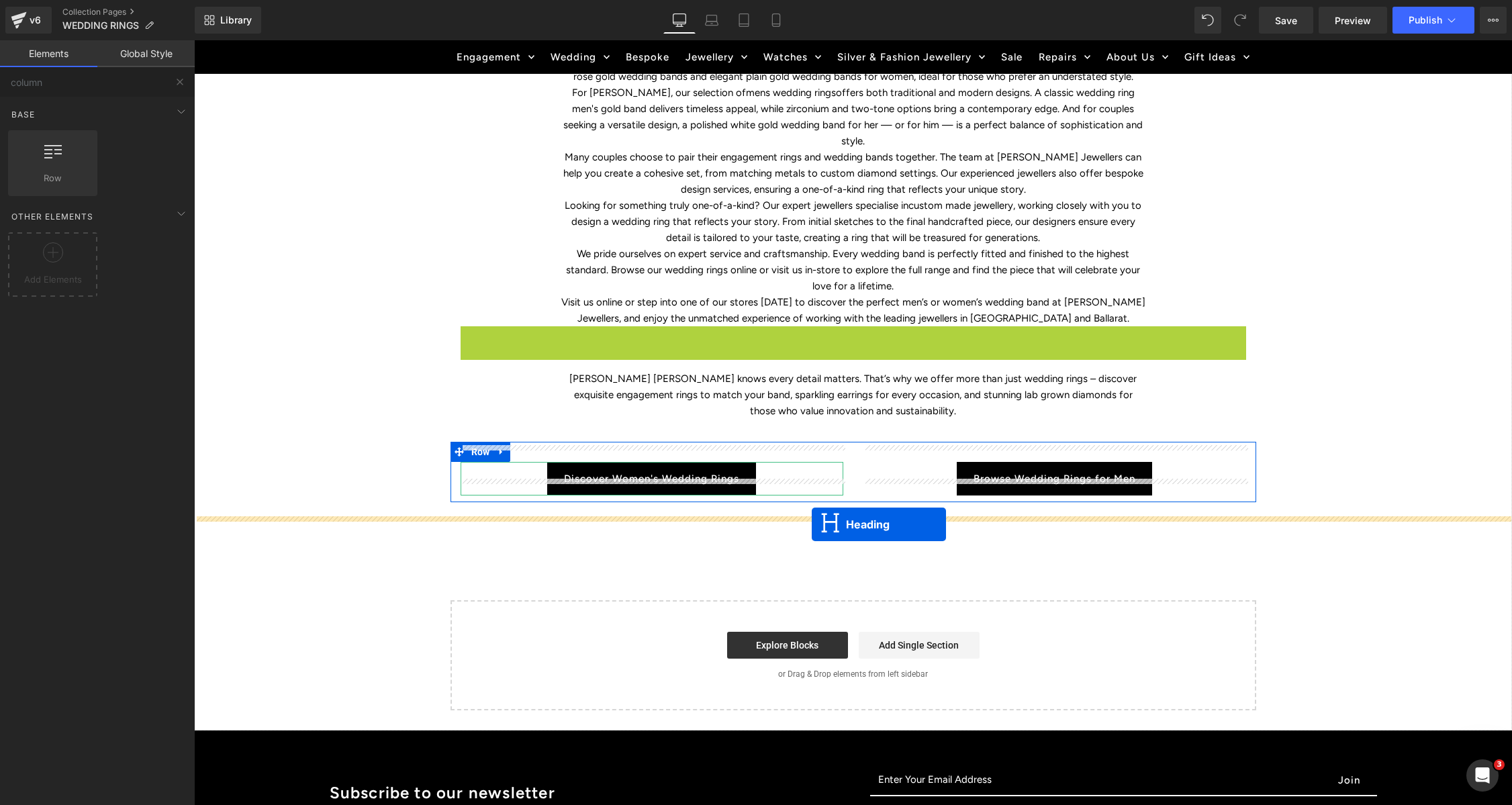
drag, startPoint x: 820, startPoint y: 338, endPoint x: 838, endPoint y: 367, distance: 34.1
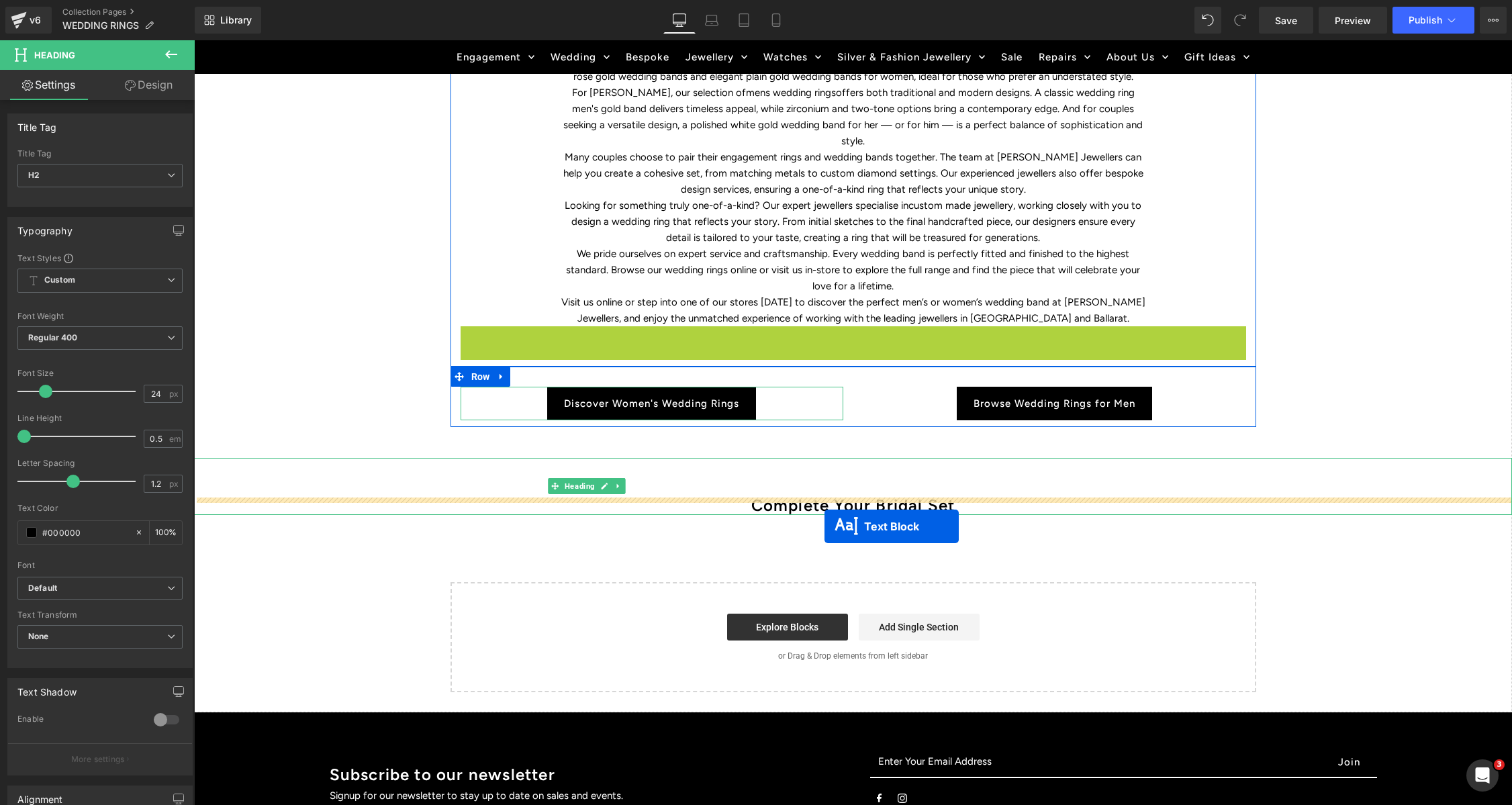
drag, startPoint x: 815, startPoint y: 347, endPoint x: 937, endPoint y: 545, distance: 232.6
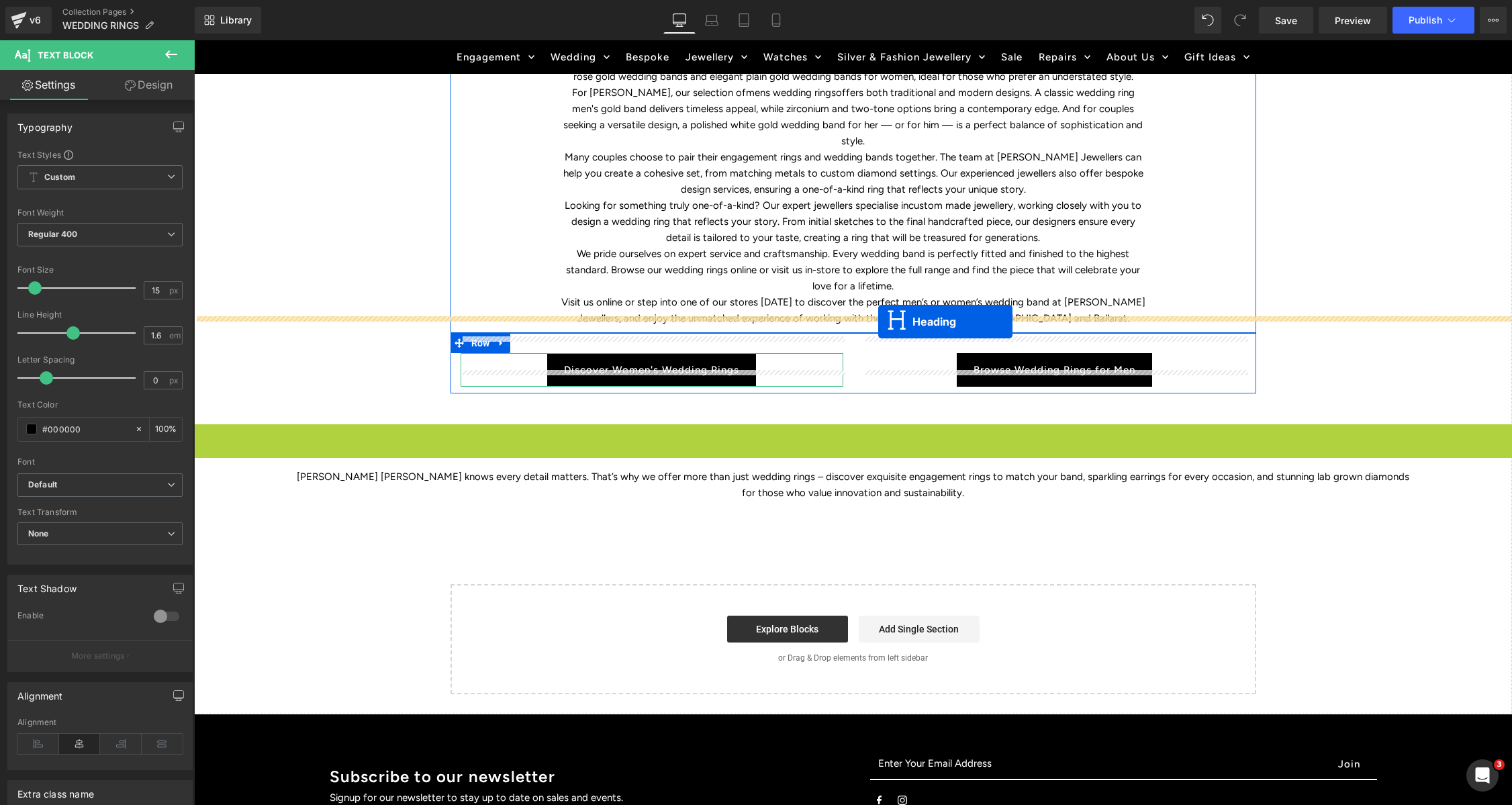
drag, startPoint x: 817, startPoint y: 435, endPoint x: 909, endPoint y: 413, distance: 94.6
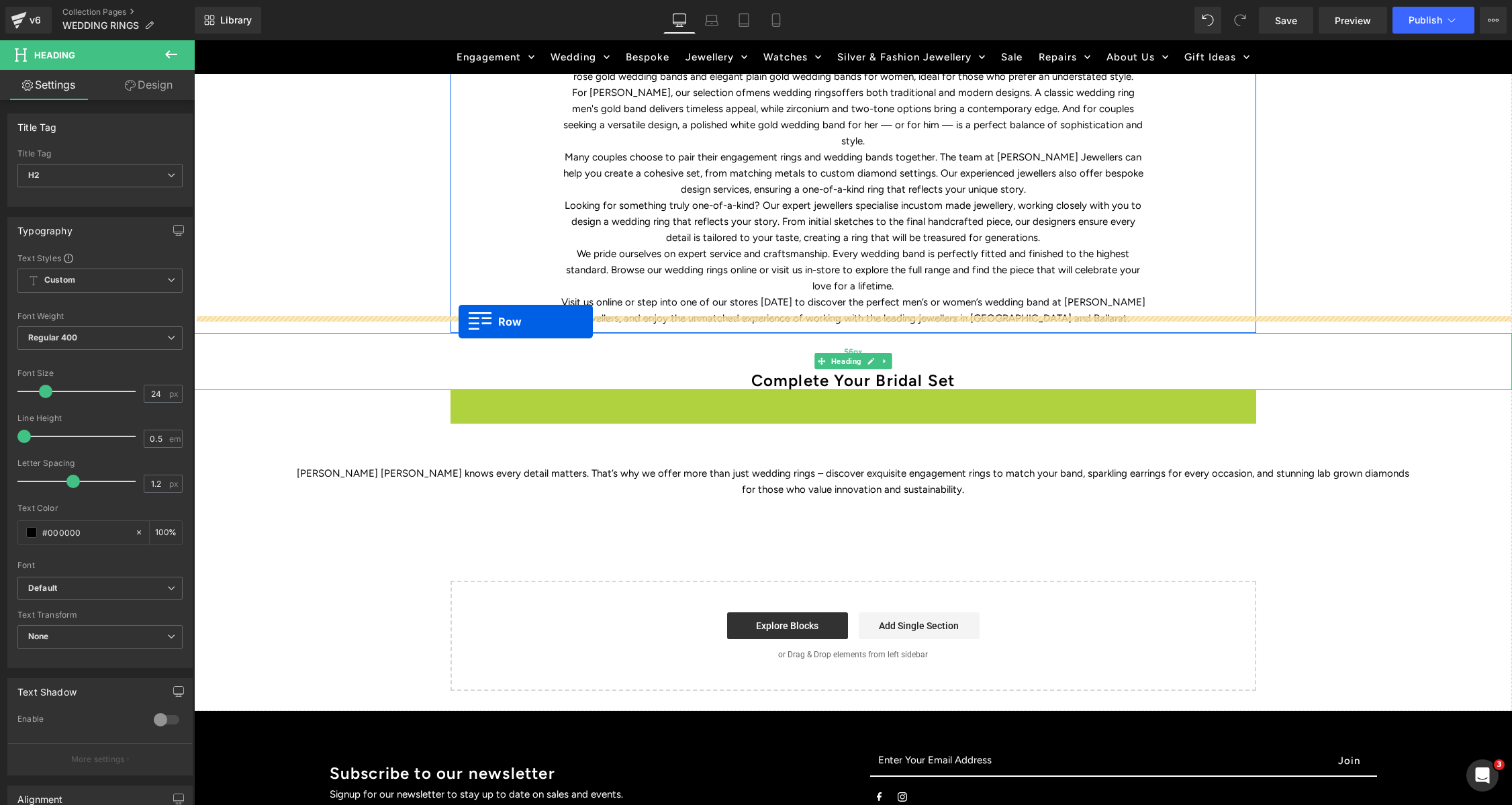
drag, startPoint x: 458, startPoint y: 384, endPoint x: 510, endPoint y: 413, distance: 59.5
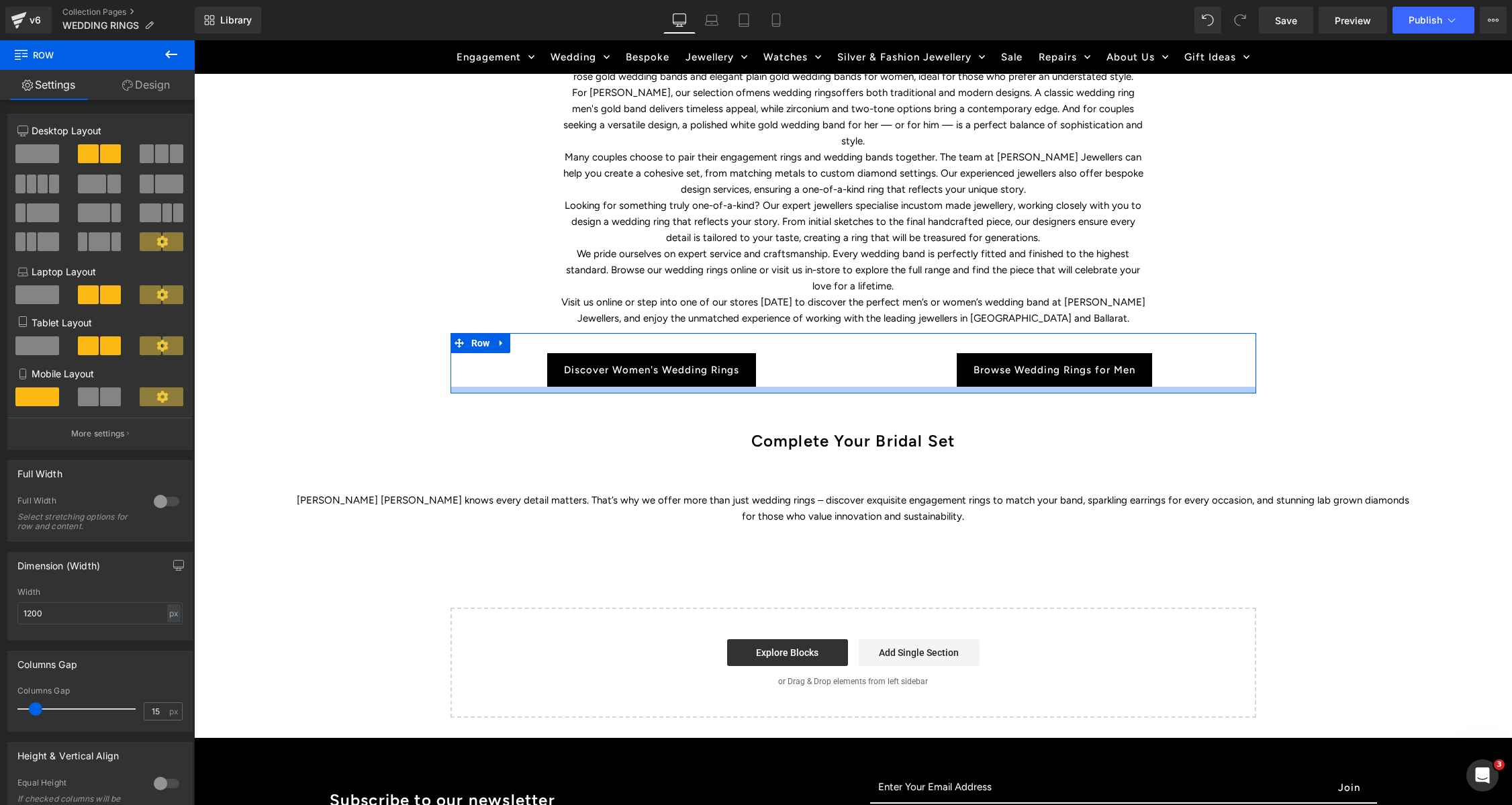
drag, startPoint x: 232, startPoint y: 195, endPoint x: 615, endPoint y: 336, distance: 408.1
click at [28, 83] on icon at bounding box center [27, 85] width 11 height 11
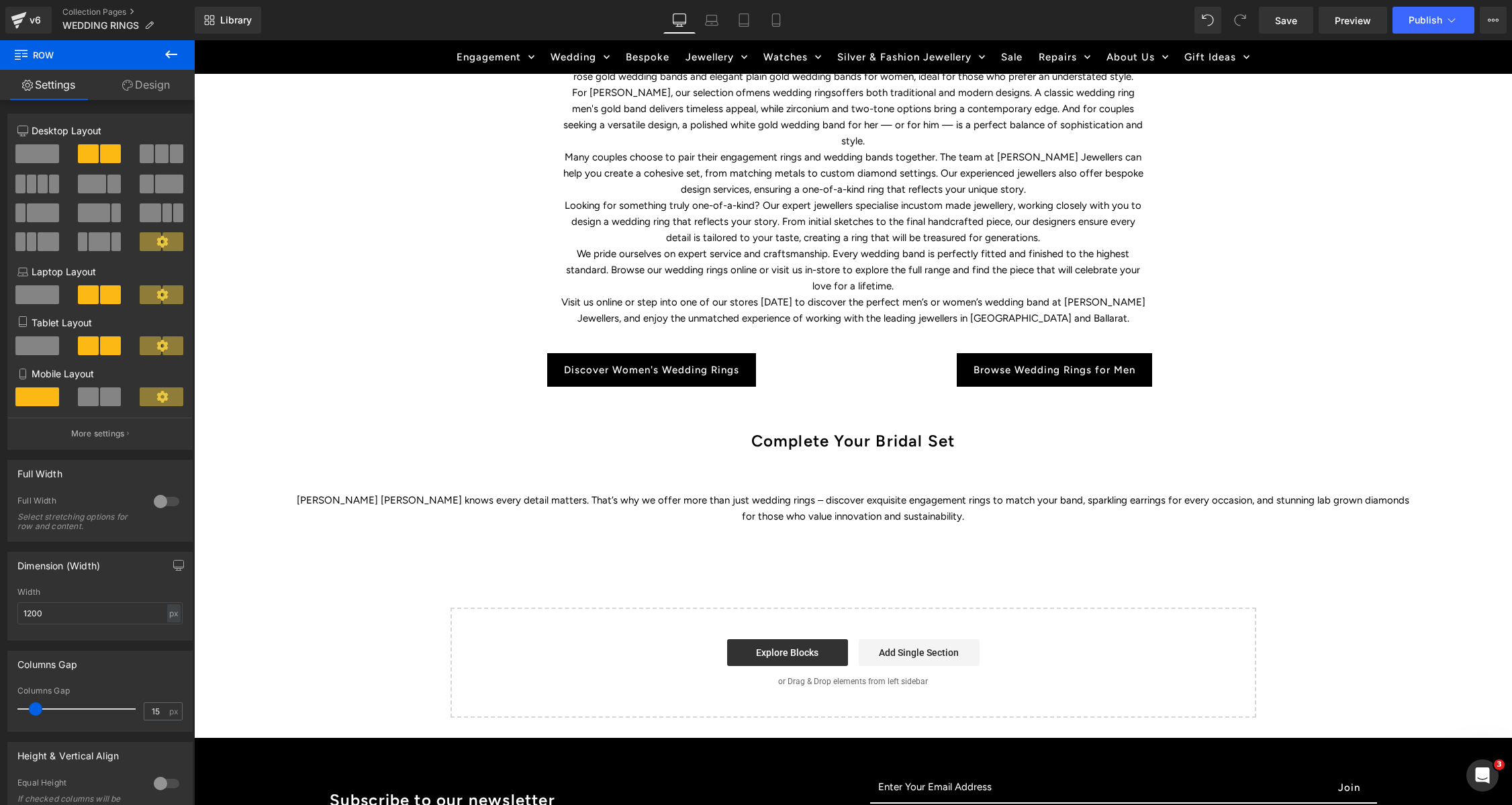
drag, startPoint x: 167, startPoint y: 53, endPoint x: 145, endPoint y: 84, distance: 38.0
click at [167, 53] on icon at bounding box center [171, 54] width 12 height 8
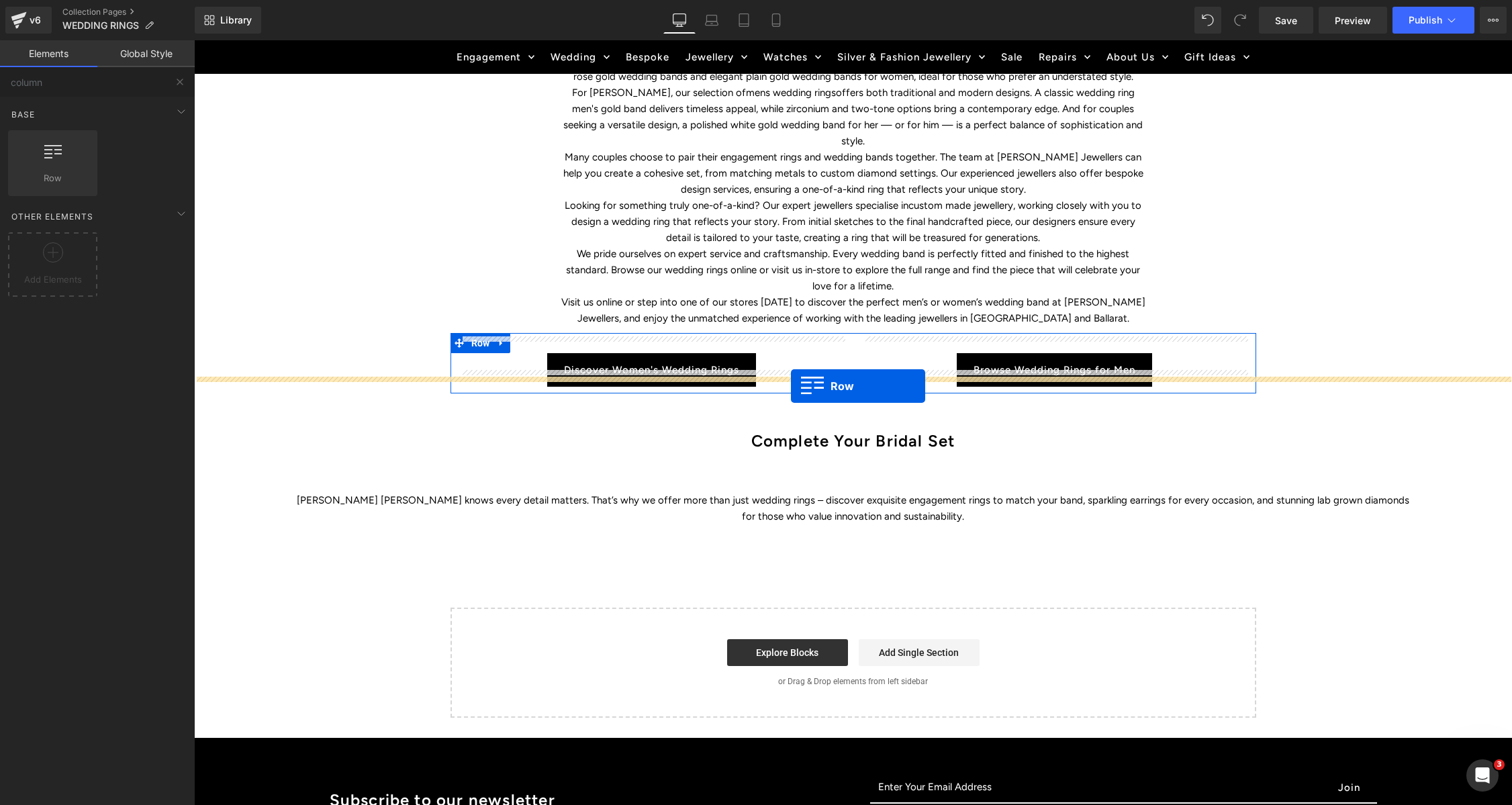
drag, startPoint x: 257, startPoint y: 212, endPoint x: 791, endPoint y: 386, distance: 561.6
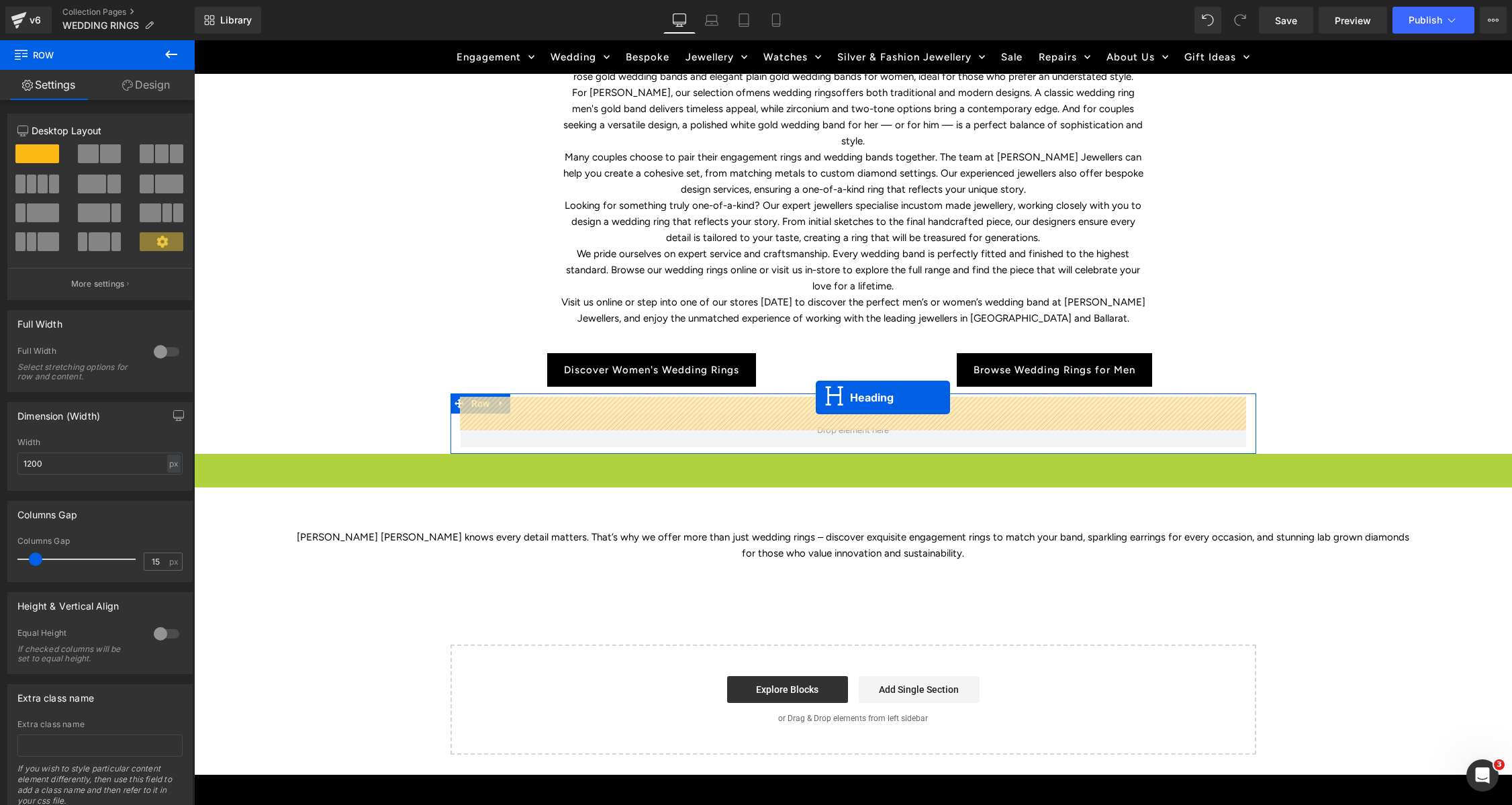
drag, startPoint x: 822, startPoint y: 464, endPoint x: 811, endPoint y: 555, distance: 91.7
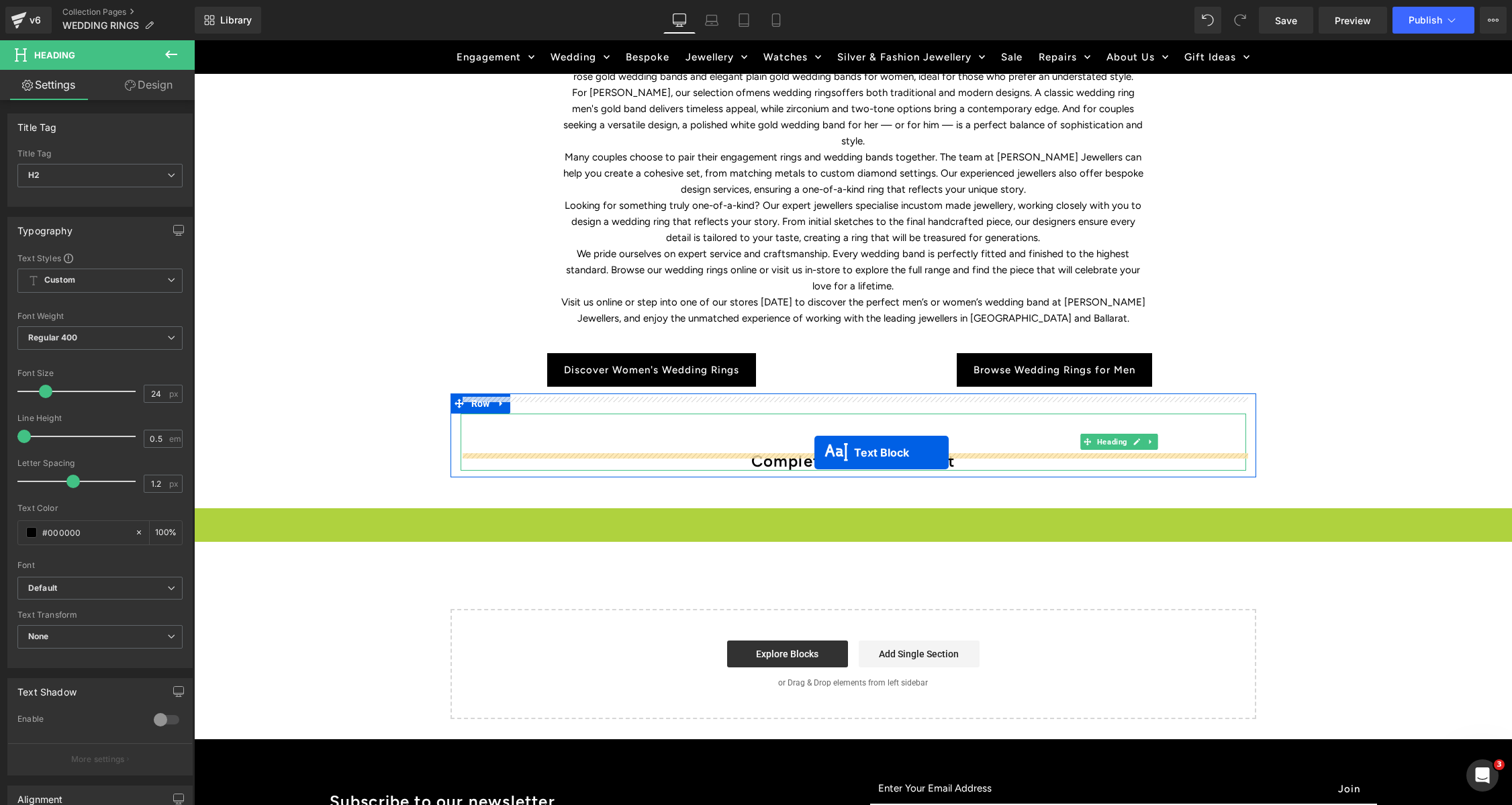
drag, startPoint x: 815, startPoint y: 521, endPoint x: 803, endPoint y: 563, distance: 43.7
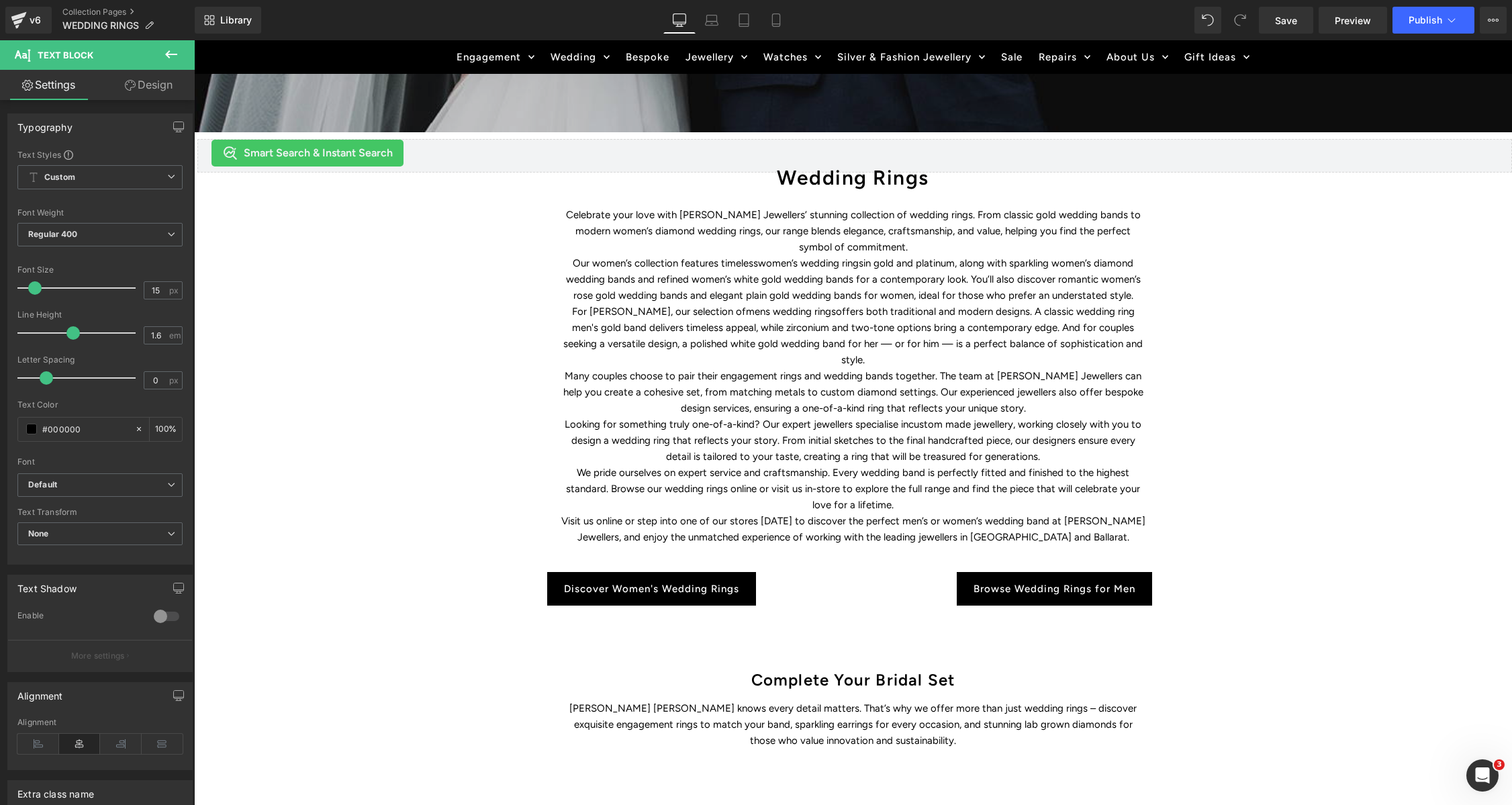
scroll to position [434, 0]
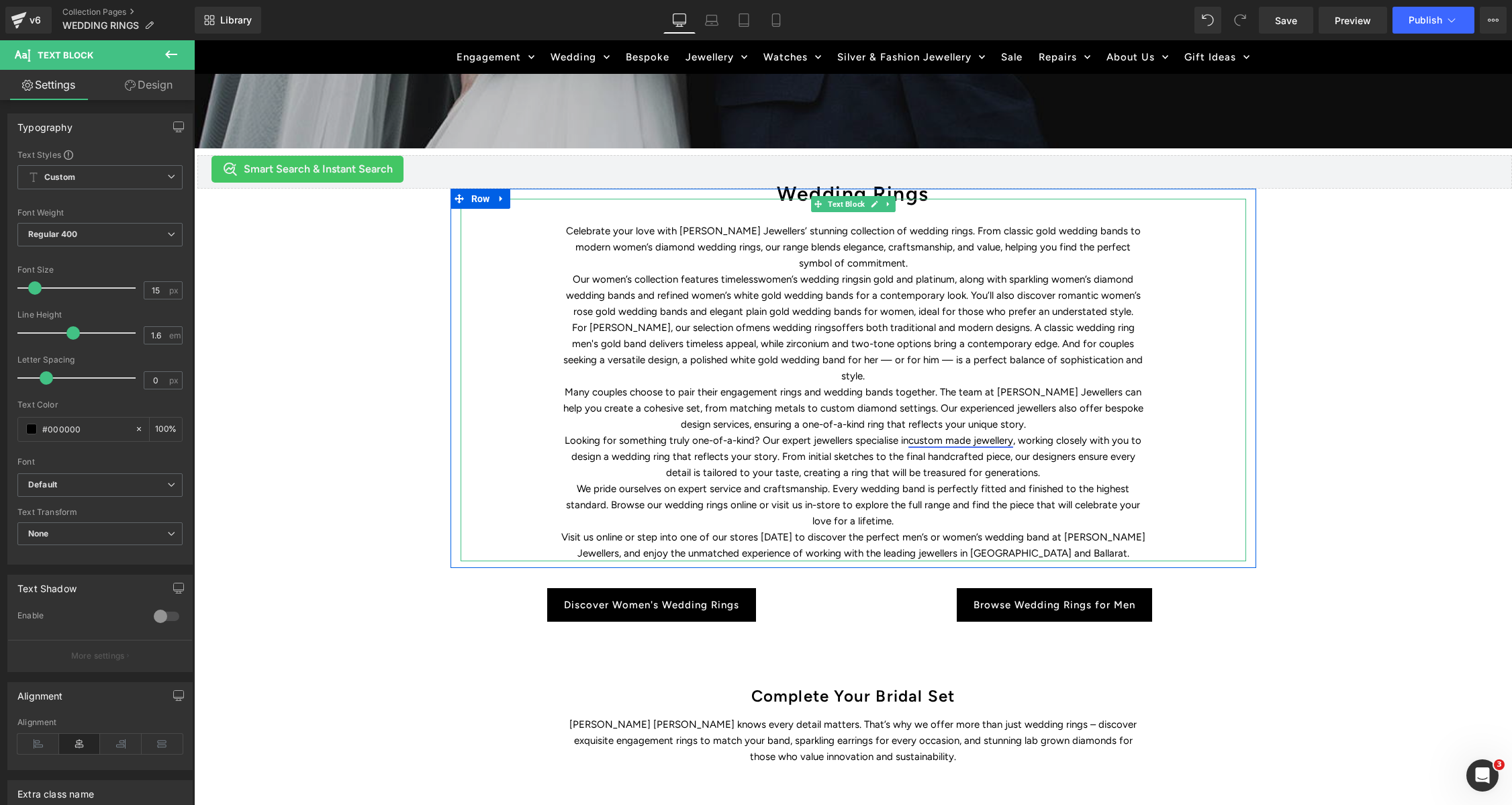
click at [967, 435] on link "custom made jewellery" at bounding box center [961, 441] width 105 height 12
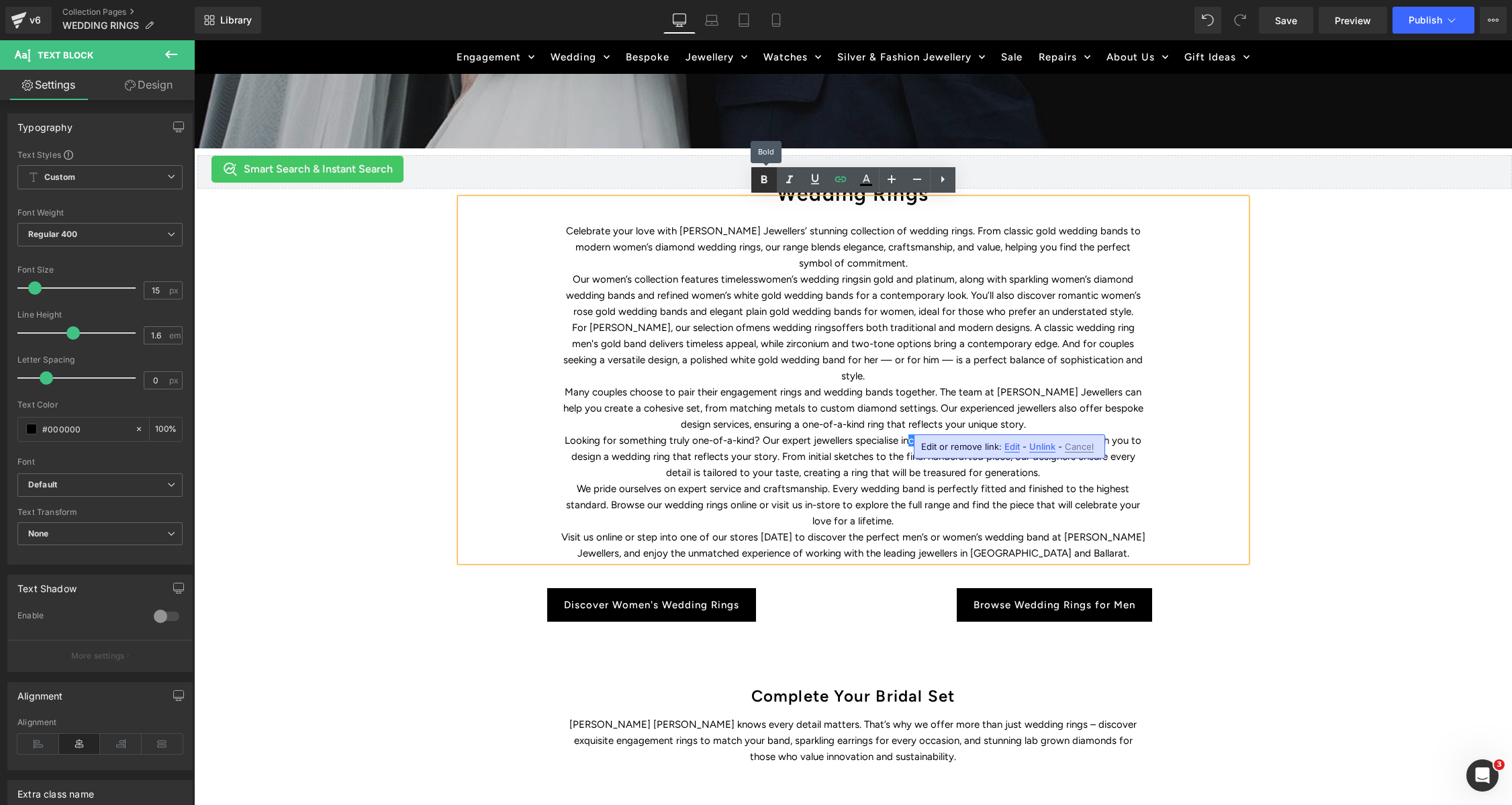
click at [762, 179] on icon at bounding box center [764, 180] width 6 height 8
drag, startPoint x: 1013, startPoint y: 422, endPoint x: 911, endPoint y: 423, distance: 102.0
click at [911, 433] on p "Looking for something truly one-of-a-kind? Our expert jewellers specialise in c…" at bounding box center [853, 457] width 584 height 48
click at [952, 451] on p "Looking for something truly one-of-a-kind? Our expert jewellers specialise in c…" at bounding box center [853, 457] width 584 height 48
drag, startPoint x: 910, startPoint y: 425, endPoint x: 1010, endPoint y: 424, distance: 100.0
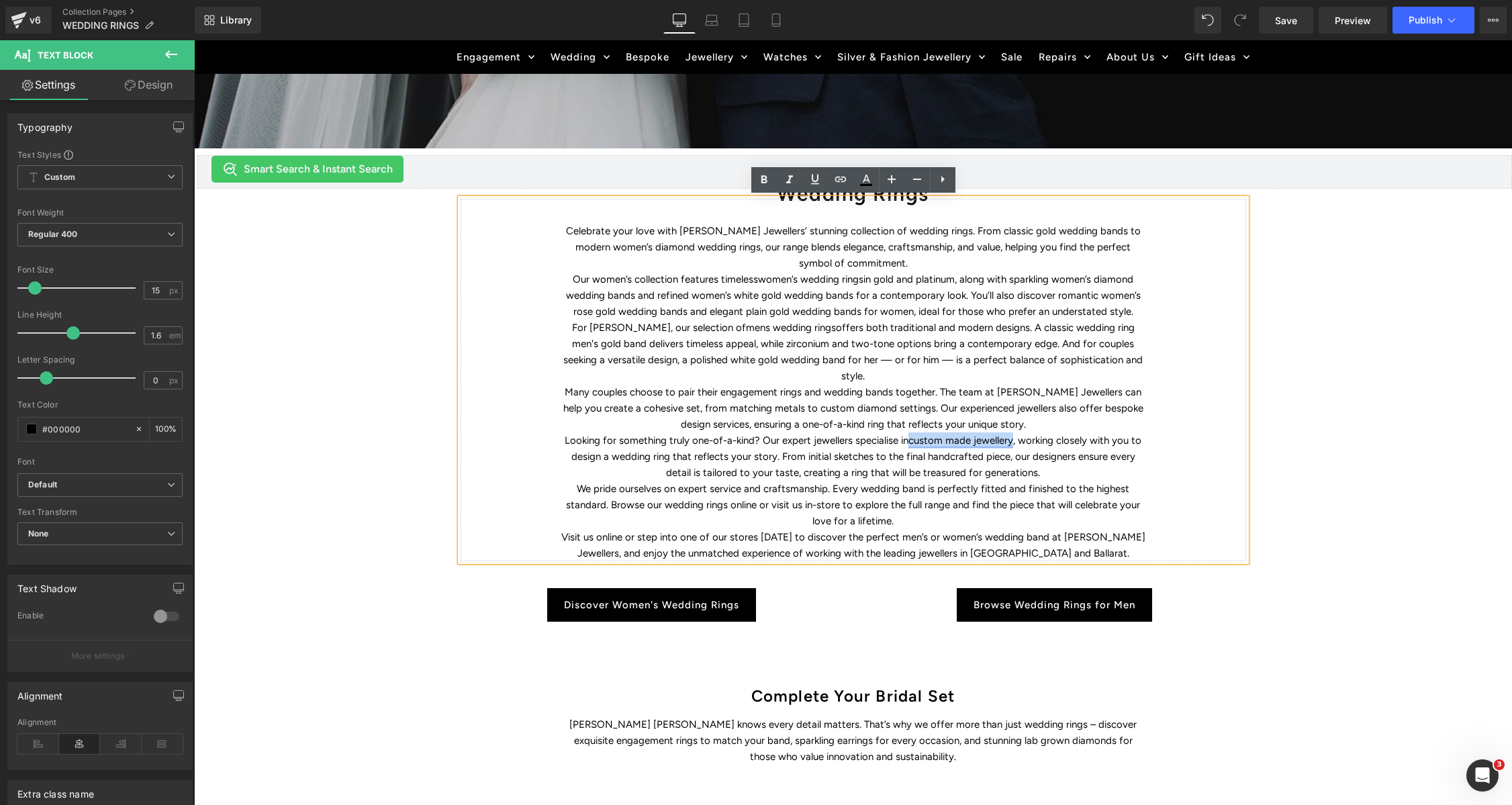
click at [1010, 435] on link "custom made jewellery" at bounding box center [961, 441] width 105 height 12
click at [760, 178] on icon at bounding box center [764, 180] width 16 height 16
click at [762, 312] on p "Our women’s collection features timeless women’s wedding rings in gold and plat…" at bounding box center [853, 295] width 584 height 48
drag, startPoint x: 756, startPoint y: 279, endPoint x: 858, endPoint y: 278, distance: 102.0
click at [858, 278] on p "Our women’s collection features timeless women’s wedding rings in gold and plat…" at bounding box center [853, 295] width 584 height 48
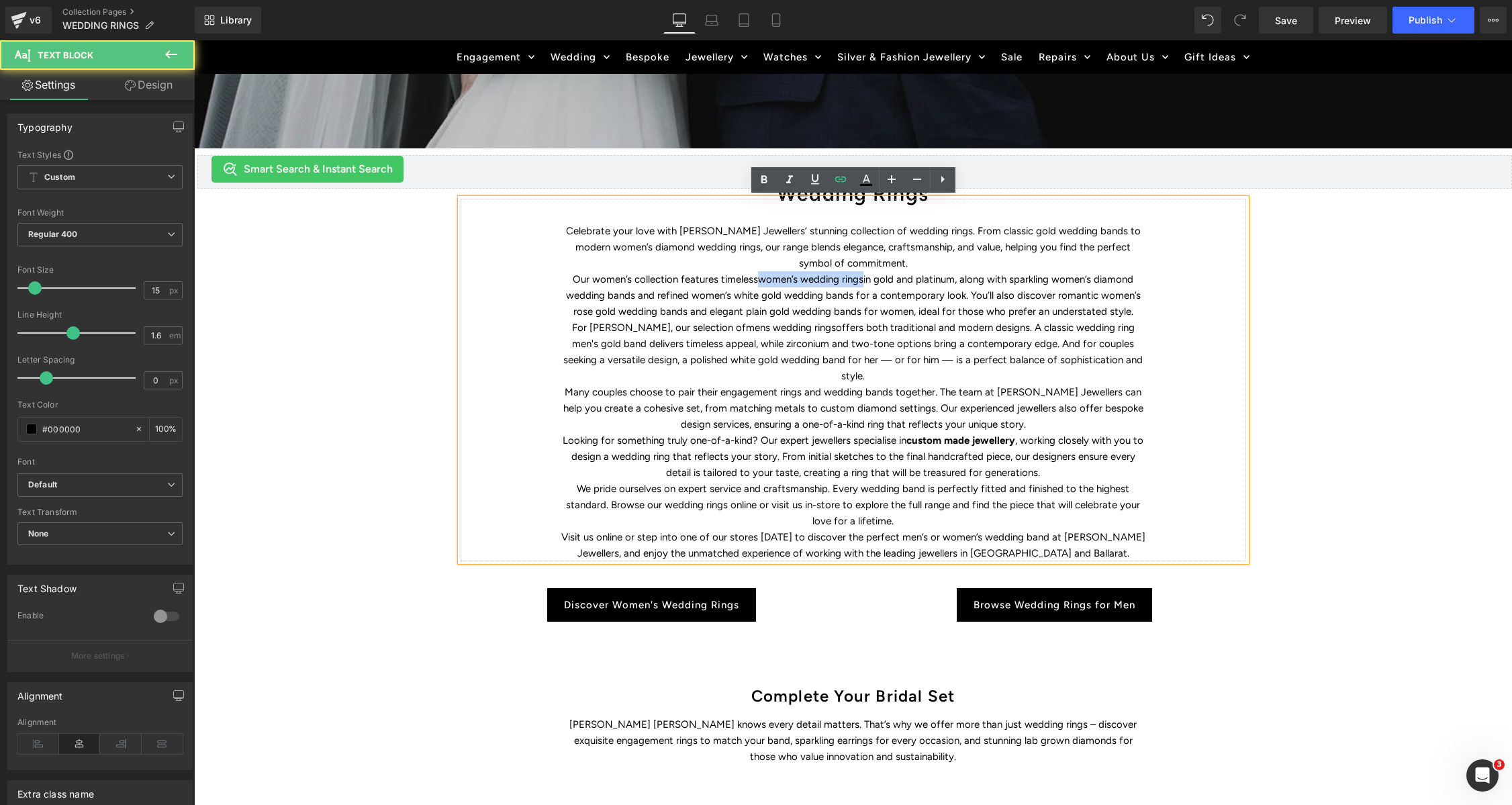
drag, startPoint x: 863, startPoint y: 278, endPoint x: 778, endPoint y: 220, distance: 102.9
click at [759, 278] on p "Our women’s collection features timeless women’s wedding rings in gold and plat…" at bounding box center [853, 295] width 584 height 48
drag, startPoint x: 764, startPoint y: 183, endPoint x: 770, endPoint y: 191, distance: 10.0
click at [764, 183] on icon at bounding box center [764, 180] width 6 height 8
drag, startPoint x: 701, startPoint y: 327, endPoint x: 787, endPoint y: 330, distance: 86.1
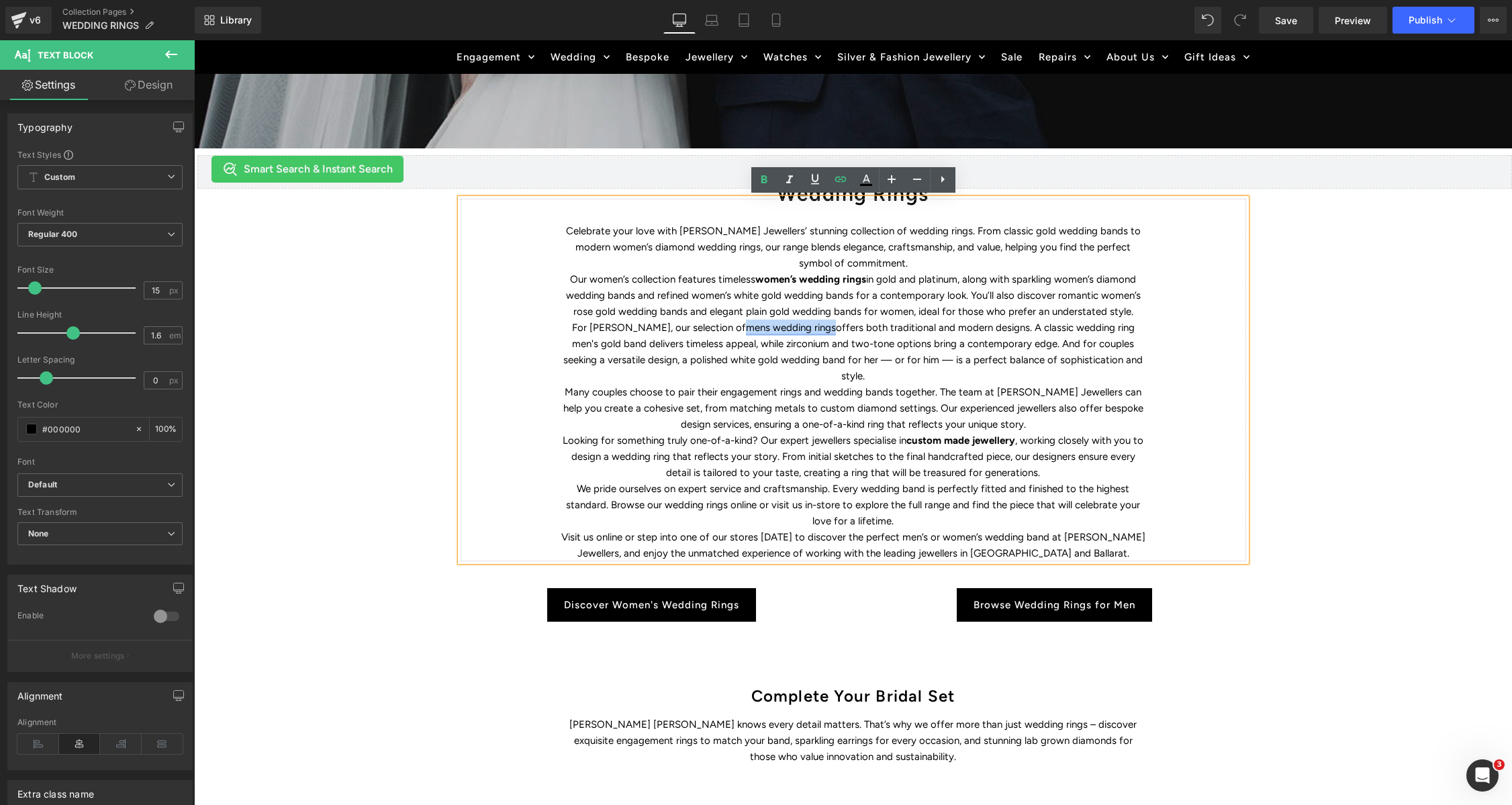
click at [787, 330] on link "mens wedding rings" at bounding box center [791, 328] width 90 height 12
drag, startPoint x: 574, startPoint y: 154, endPoint x: 766, endPoint y: 189, distance: 195.2
click at [764, 184] on icon at bounding box center [764, 180] width 16 height 16
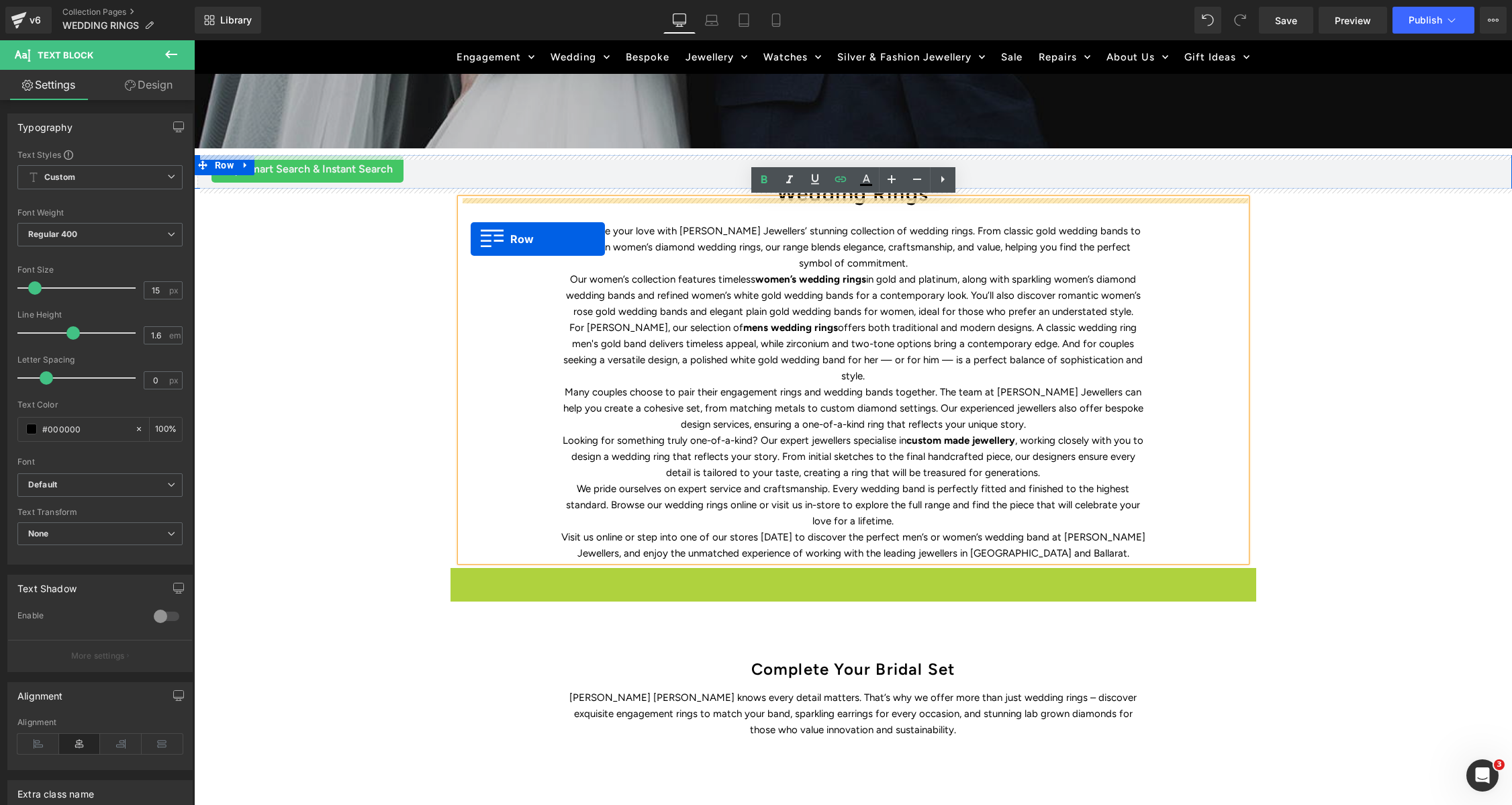
drag, startPoint x: 454, startPoint y: 560, endPoint x: 470, endPoint y: 239, distance: 321.4
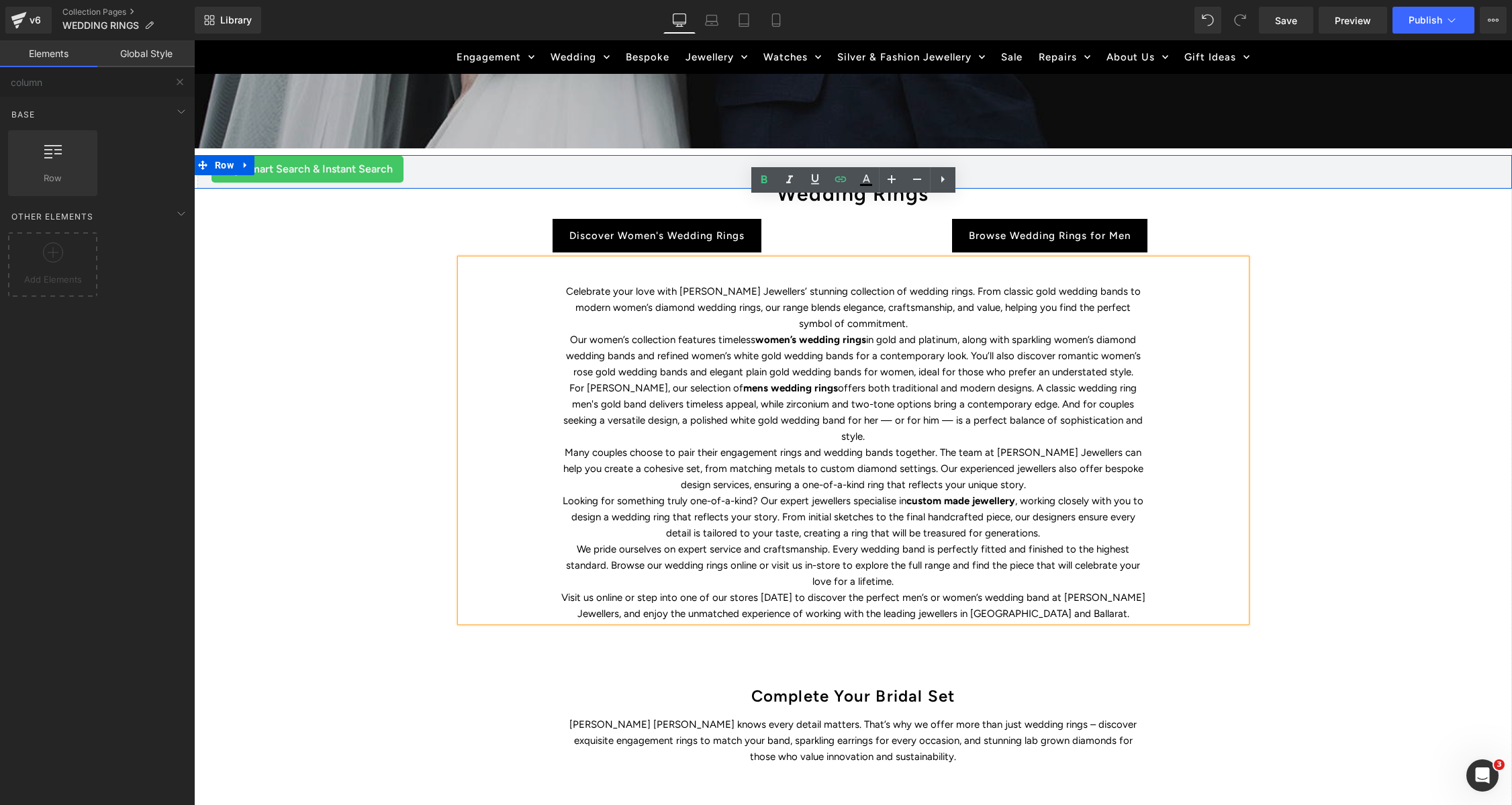
click at [1382, 502] on div "WEDDING RINGS Heading Find the perfect symbol of love and discover Duffs Jewell…" at bounding box center [853, 397] width 1318 height 1238
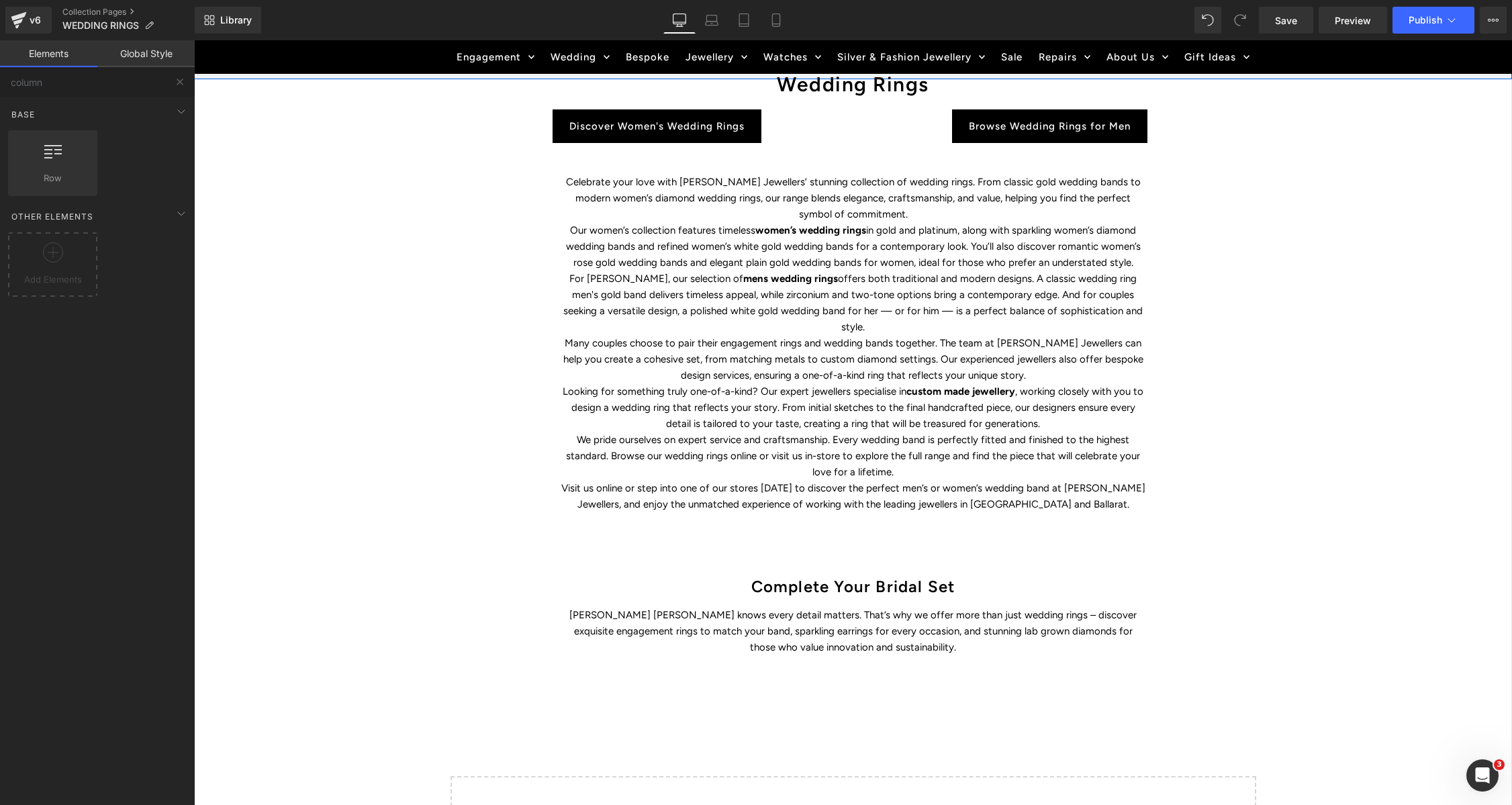
scroll to position [557, 0]
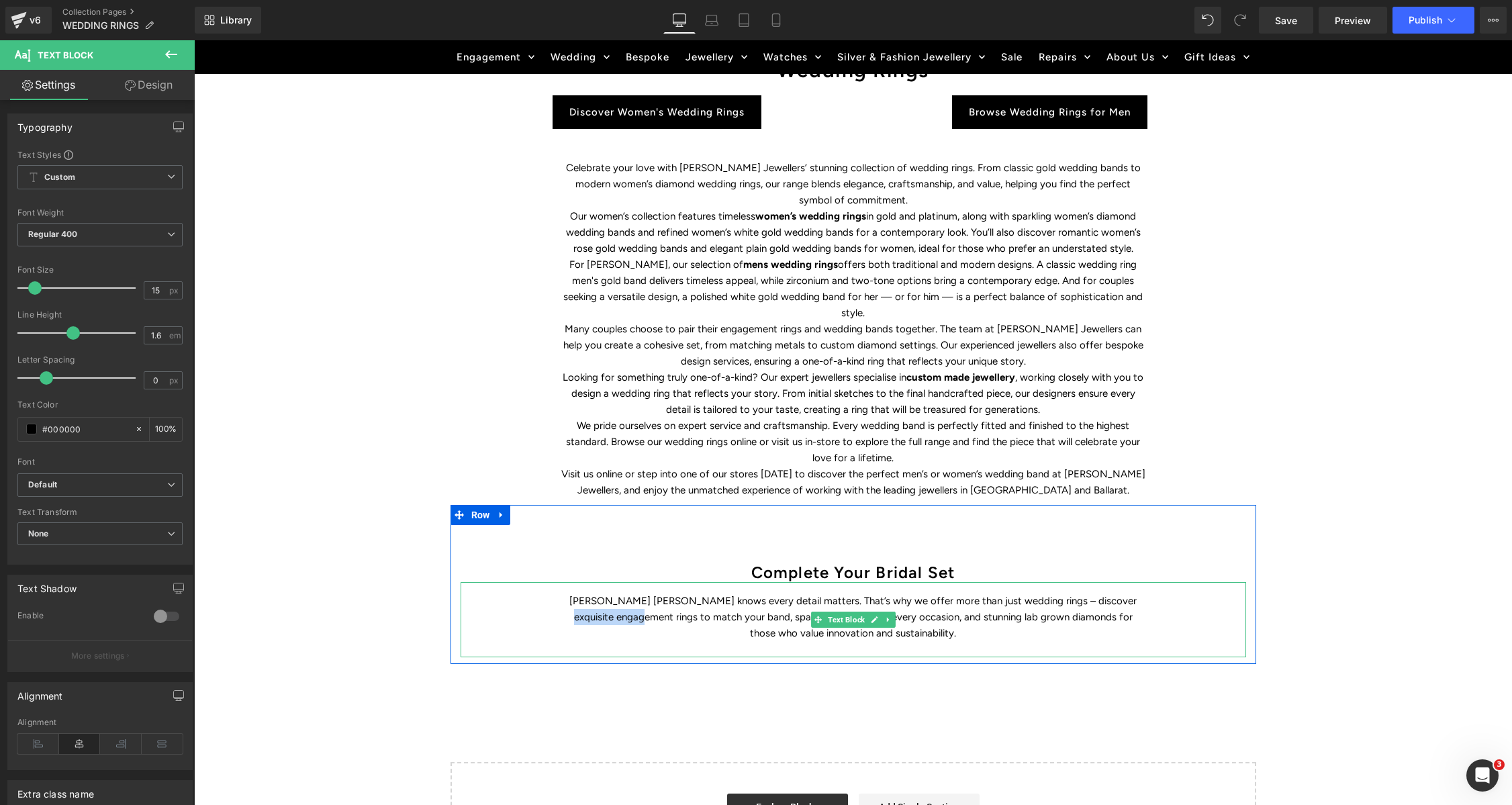
drag, startPoint x: 687, startPoint y: 618, endPoint x: 587, endPoint y: 603, distance: 101.1
click at [587, 603] on p "Duff’s Jewellers knows every detail matters. That’s why we offer more than just…" at bounding box center [853, 617] width 584 height 48
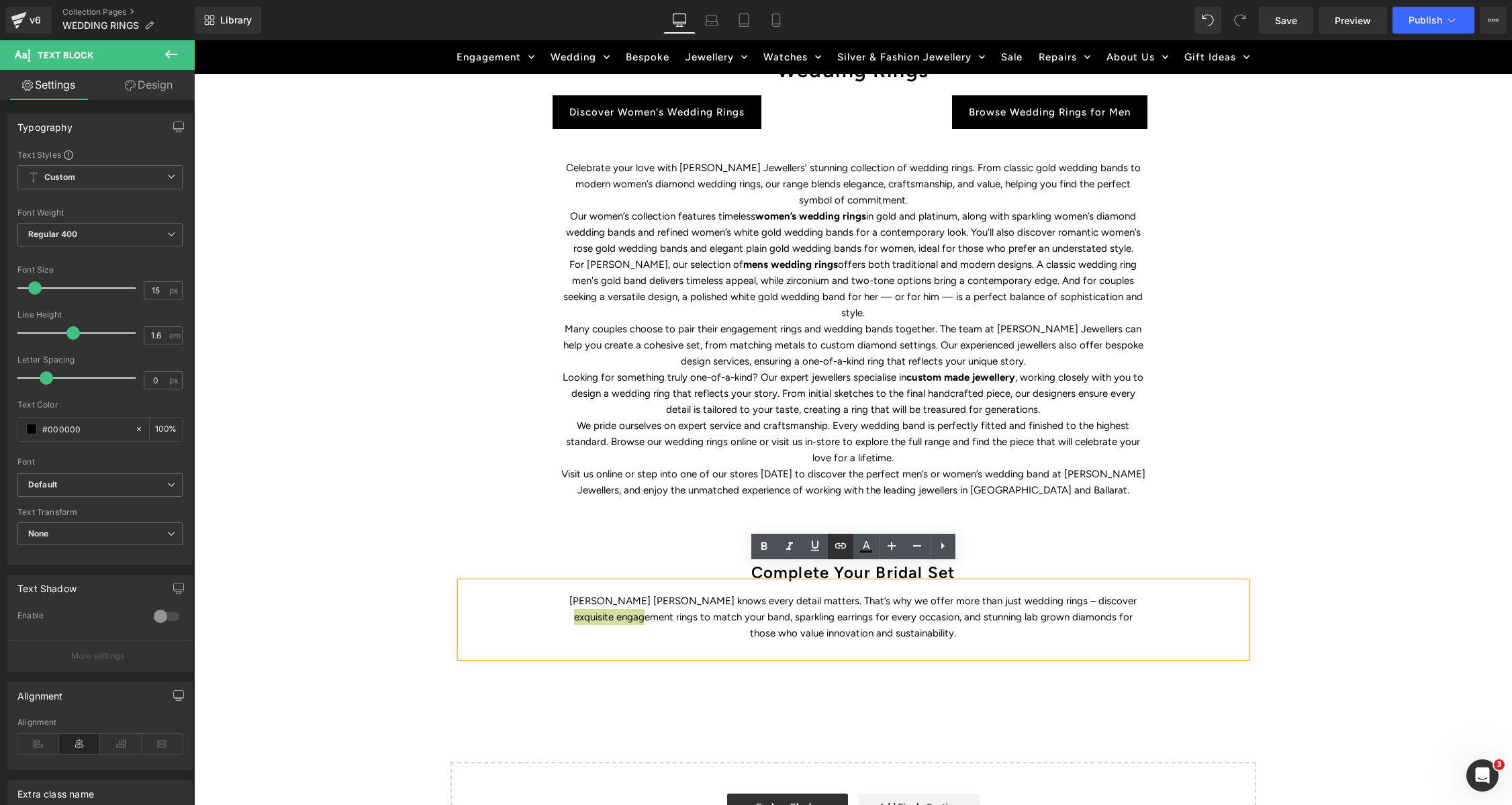
drag, startPoint x: 842, startPoint y: 541, endPoint x: 835, endPoint y: 542, distance: 7.1
click at [842, 542] on icon at bounding box center [841, 546] width 16 height 16
click at [844, 623] on input "text" at bounding box center [880, 627] width 207 height 34
paste input "https://www.duffsjewellers.com.au/pages/engagement-rings"
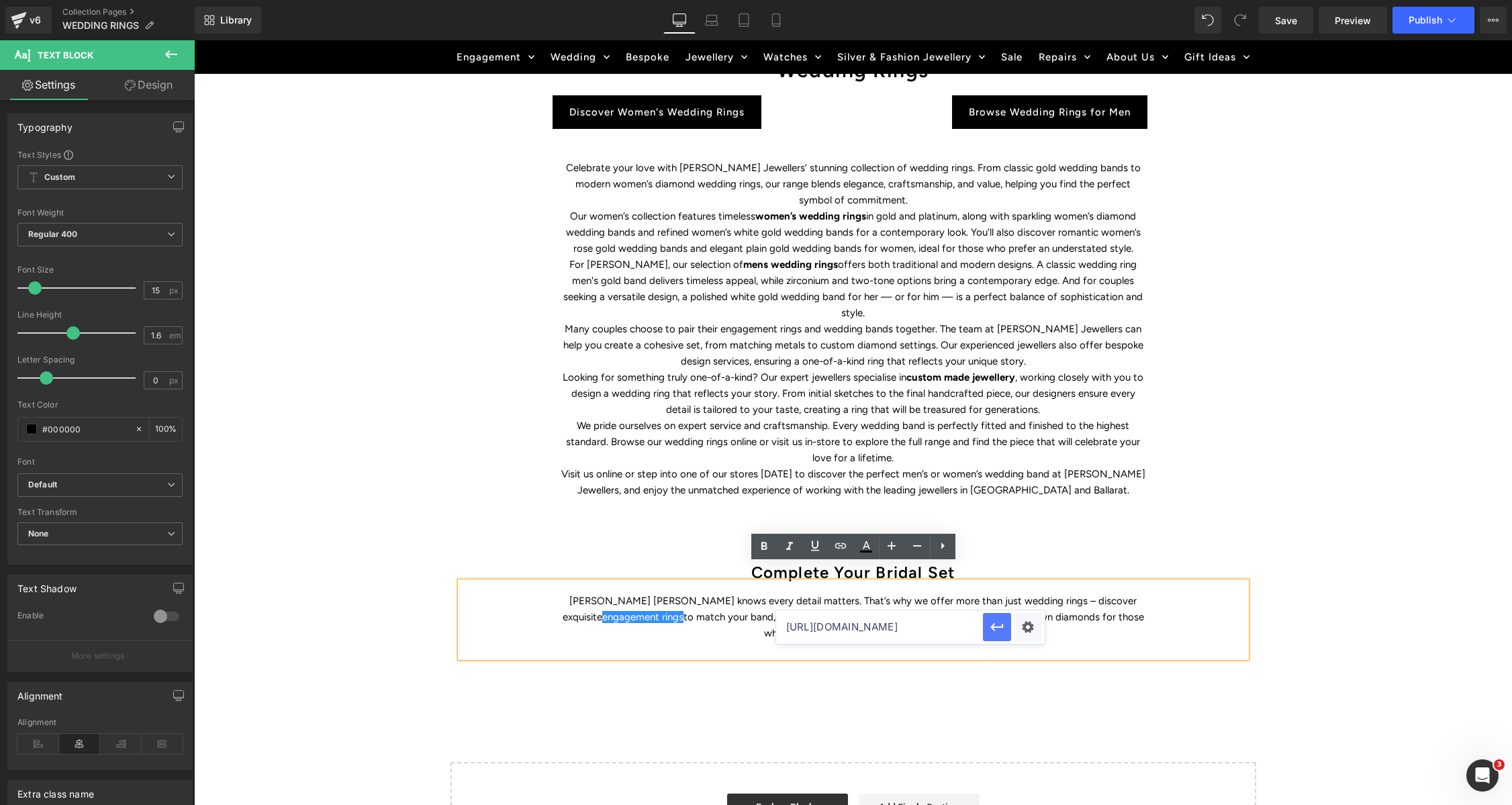
type input "https://www.duffsjewellers.com.au/pages/engagement-rings"
click at [993, 627] on icon "button" at bounding box center [996, 627] width 12 height 8
drag, startPoint x: 765, startPoint y: 547, endPoint x: 874, endPoint y: 544, distance: 109.0
click at [765, 546] on icon at bounding box center [764, 546] width 6 height 8
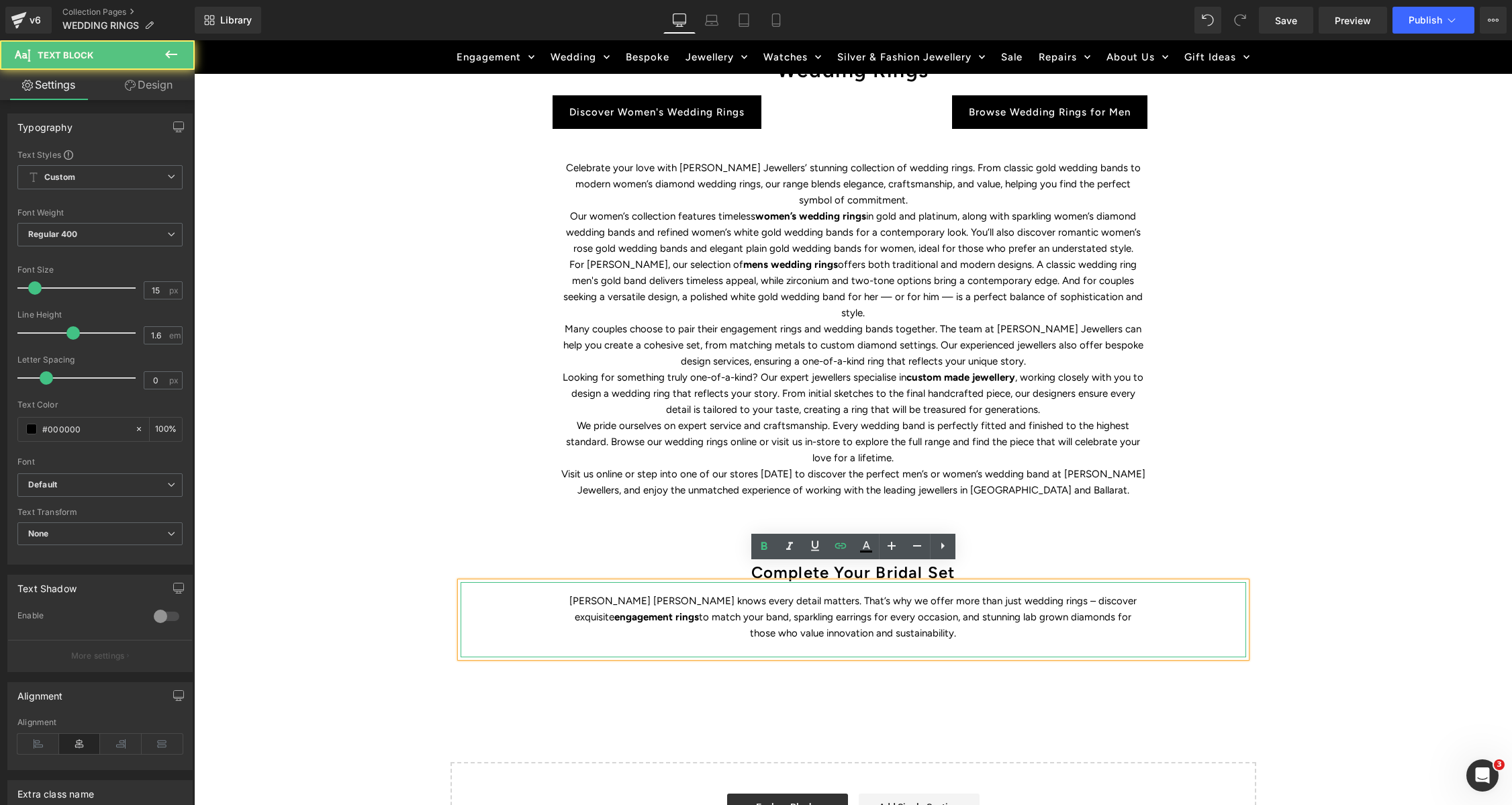
click at [738, 599] on p "Duff’s Jewellers knows every detail matters. That’s why we offer more than just…" at bounding box center [853, 617] width 584 height 48
drag, startPoint x: 764, startPoint y: 546, endPoint x: 808, endPoint y: 546, distance: 44.0
click at [764, 546] on icon at bounding box center [764, 546] width 6 height 8
drag, startPoint x: 843, startPoint y: 544, endPoint x: 674, endPoint y: 535, distance: 169.2
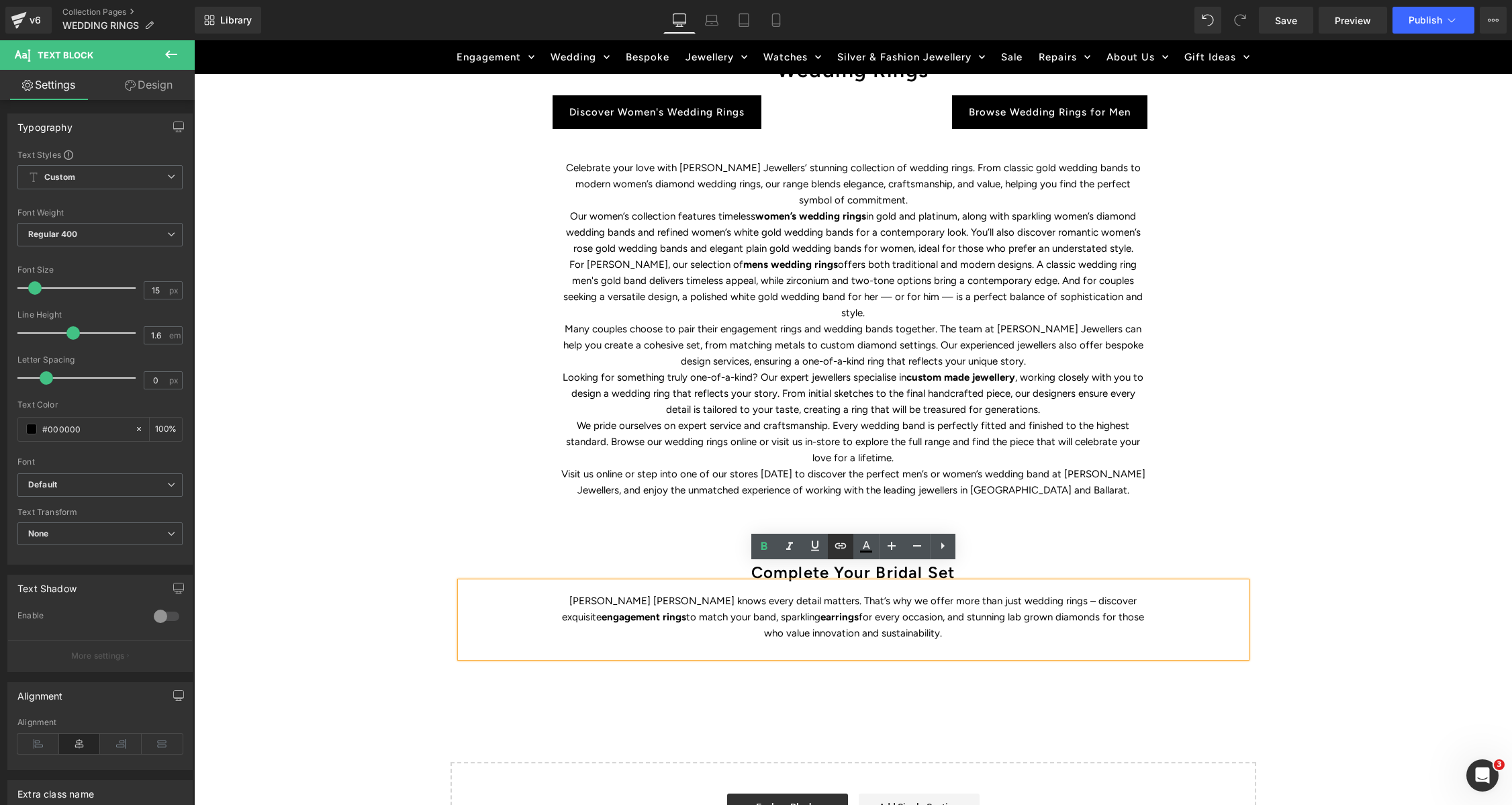
click at [843, 544] on icon at bounding box center [841, 546] width 16 height 16
click at [789, 638] on input "text" at bounding box center [781, 627] width 207 height 34
paste input "https://www.duffsjewellers.com.au/collections/earrings"
click at [892, 629] on icon "button" at bounding box center [898, 627] width 16 height 16
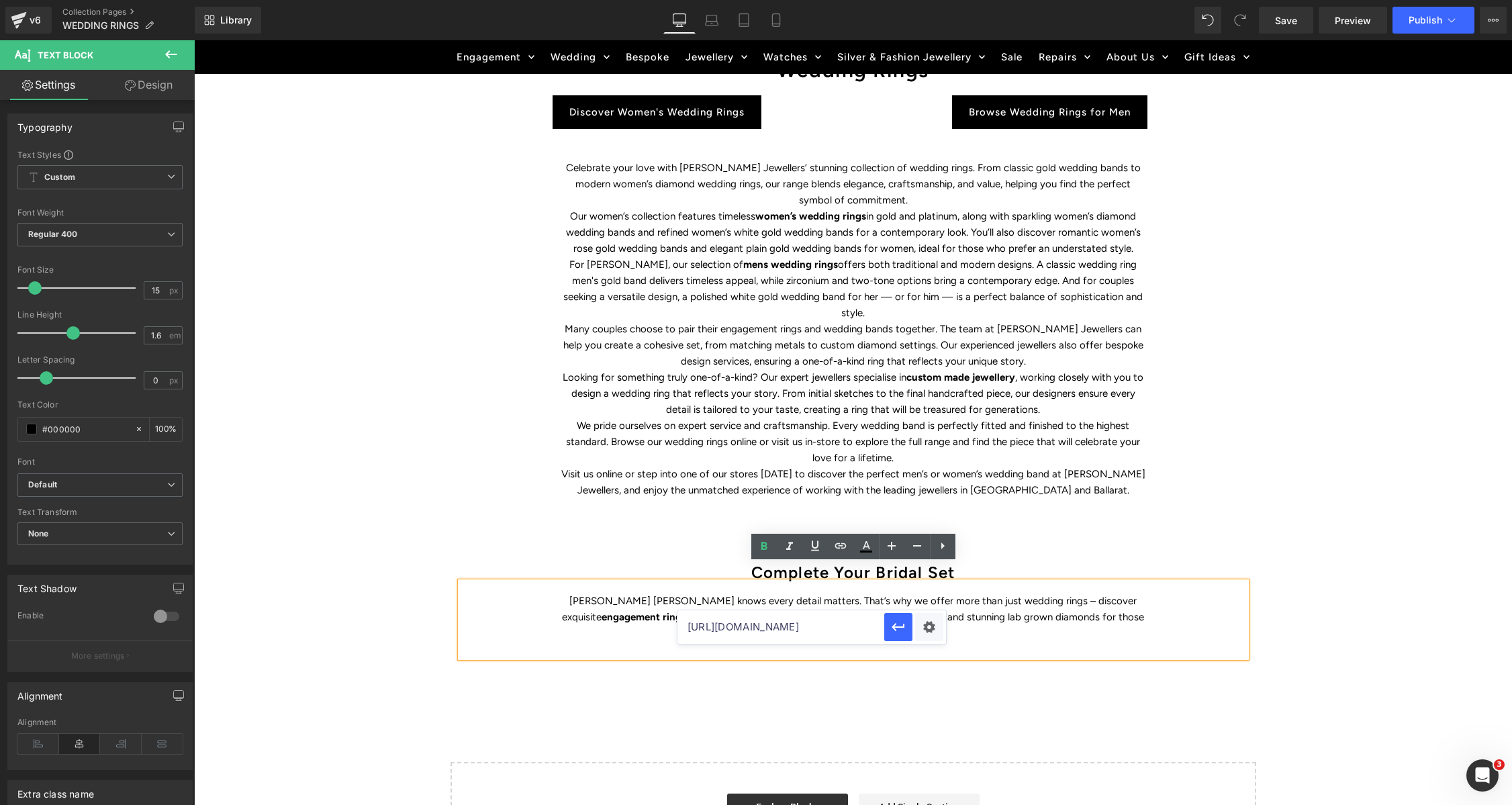
scroll to position [0, 0]
drag, startPoint x: 915, startPoint y: 600, endPoint x: 1005, endPoint y: 599, distance: 90.0
click at [1005, 598] on p "Duff’s Jewellers knows every detail matters. That’s why we offer more than just…" at bounding box center [853, 617] width 584 height 48
click at [767, 544] on icon at bounding box center [764, 546] width 16 height 16
click at [845, 546] on icon at bounding box center [840, 546] width 12 height 5
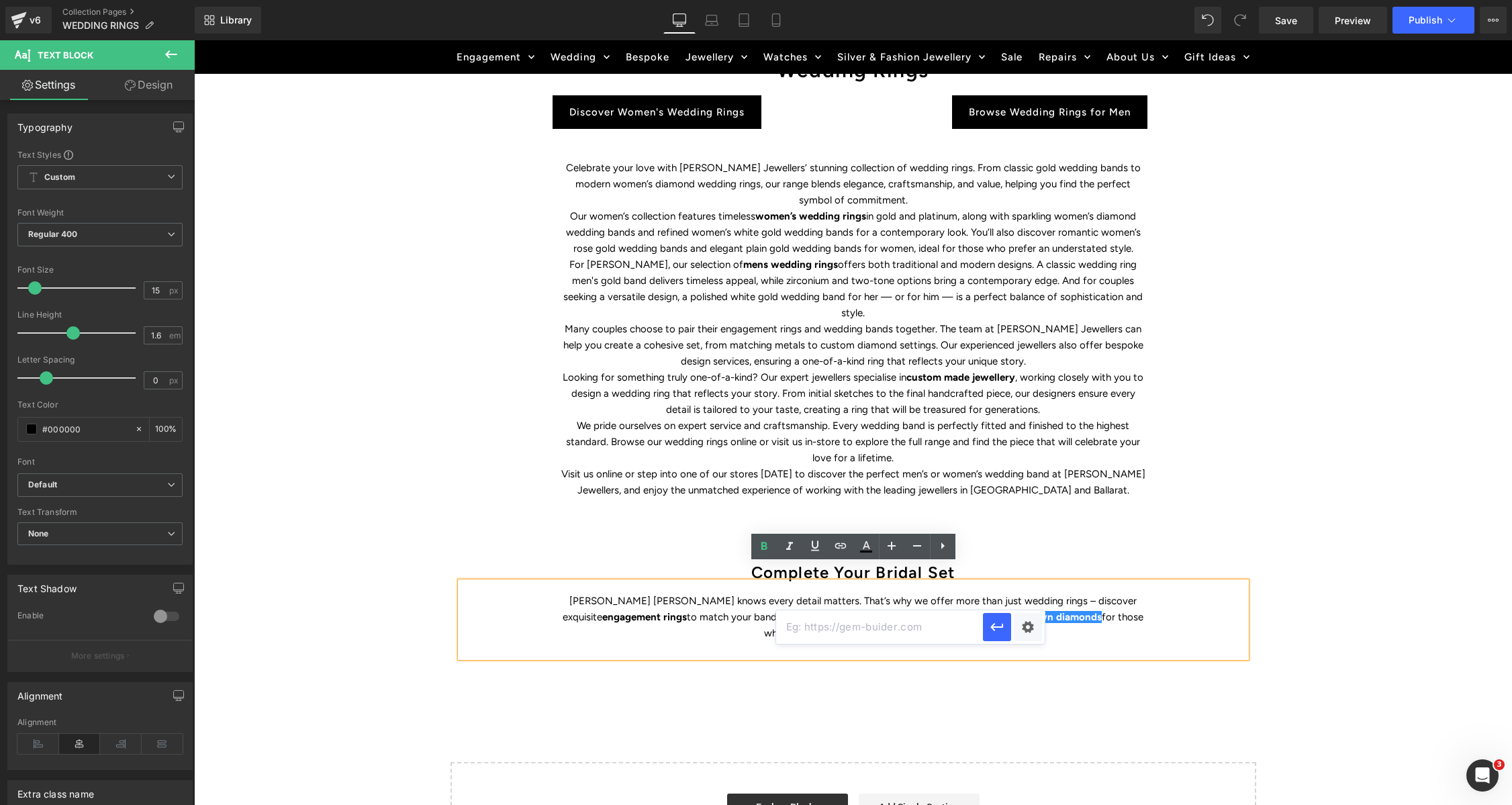
click at [863, 626] on input "text" at bounding box center [880, 627] width 207 height 34
paste input "https://www.duffsjewellers.com.au/collections/lab-grown-diamonds-1"
type input "https://www.duffsjewellers.com.au/collections/lab-grown-diamonds-1"
drag, startPoint x: 994, startPoint y: 627, endPoint x: 967, endPoint y: 420, distance: 208.8
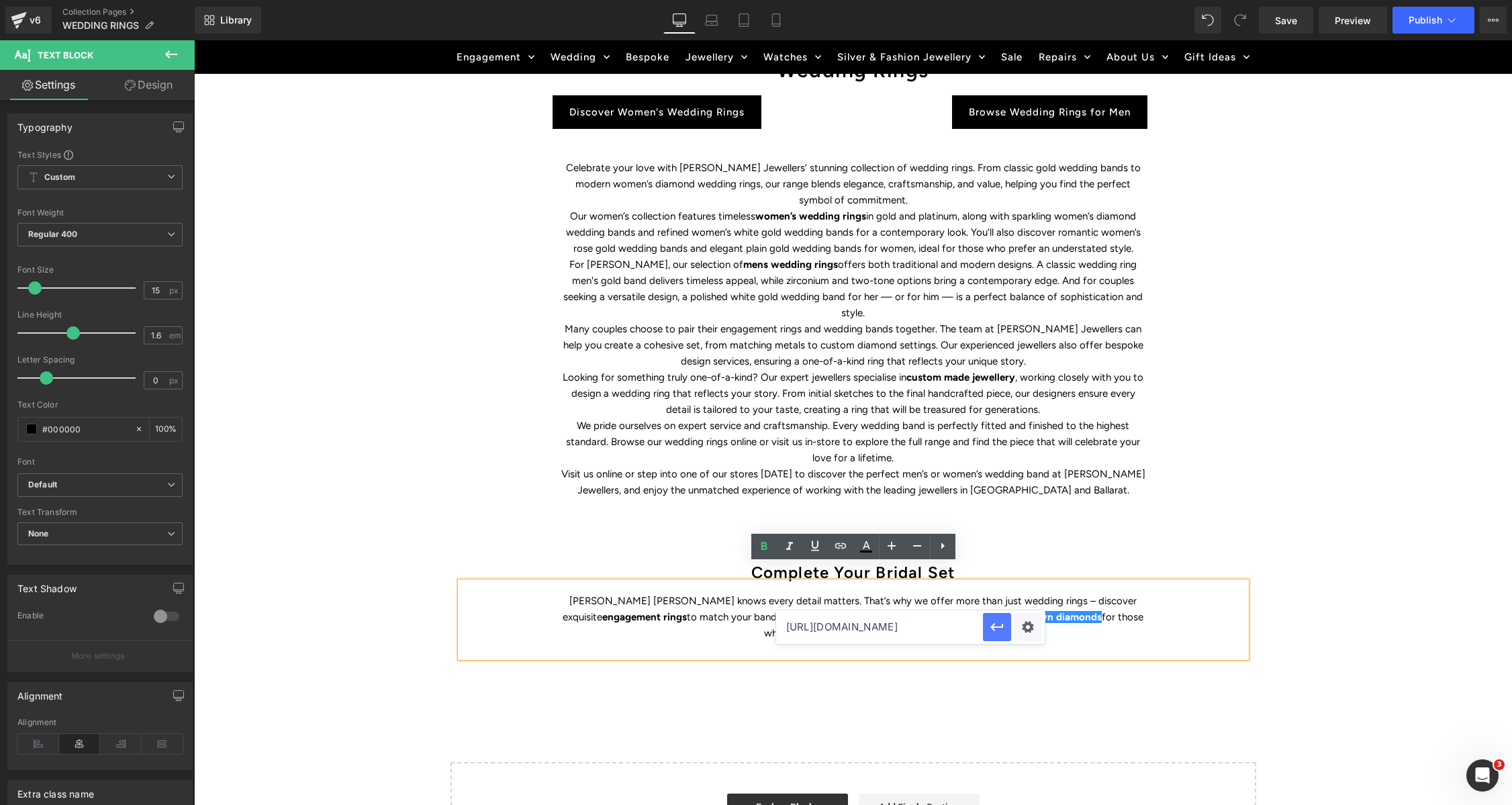
click at [994, 627] on icon "button" at bounding box center [996, 627] width 12 height 8
click at [1320, 574] on div "WEDDING RINGS Heading Find the perfect symbol of love and discover Duffs Jewell…" at bounding box center [853, 273] width 1318 height 1238
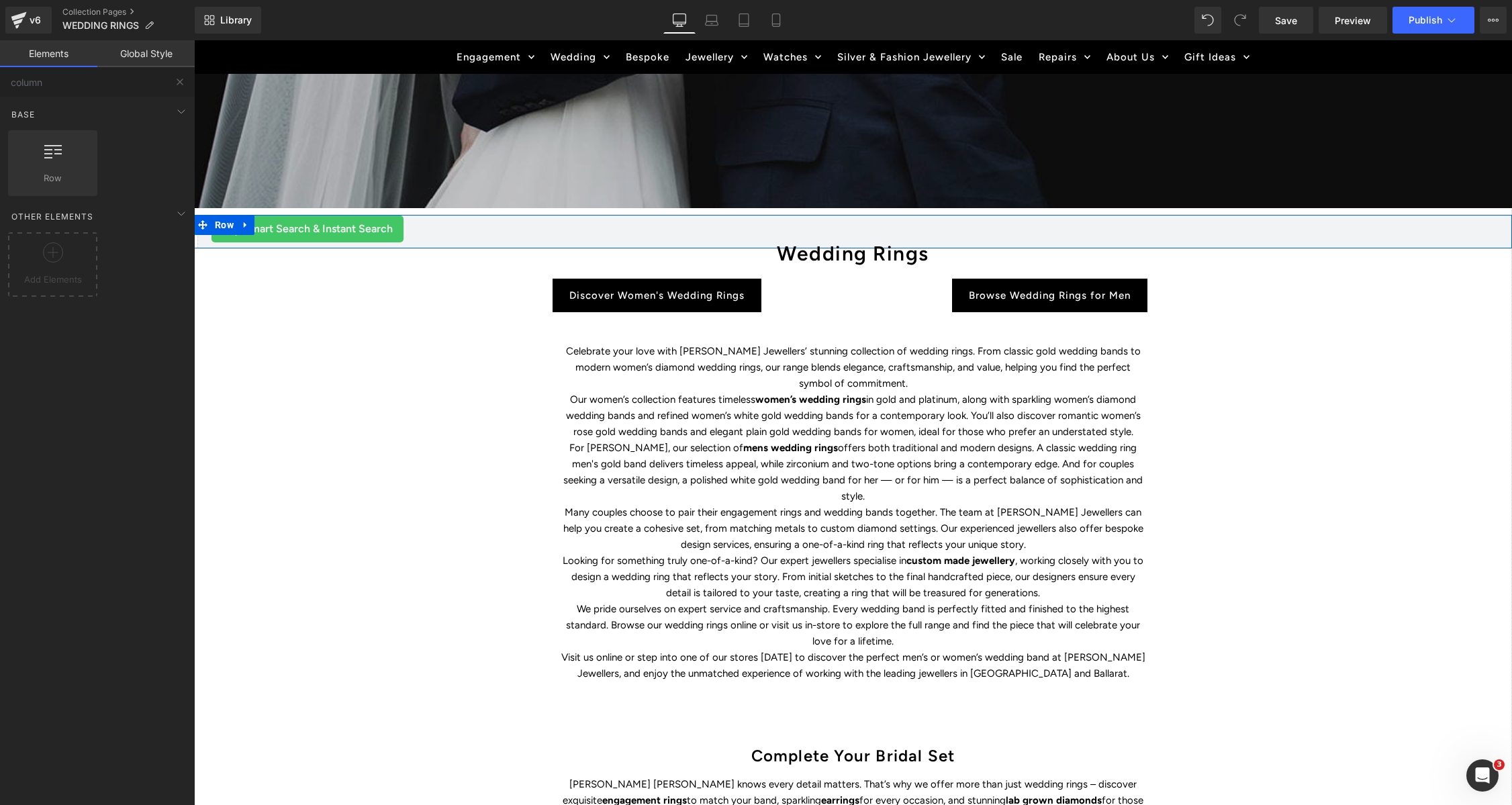
scroll to position [372, 0]
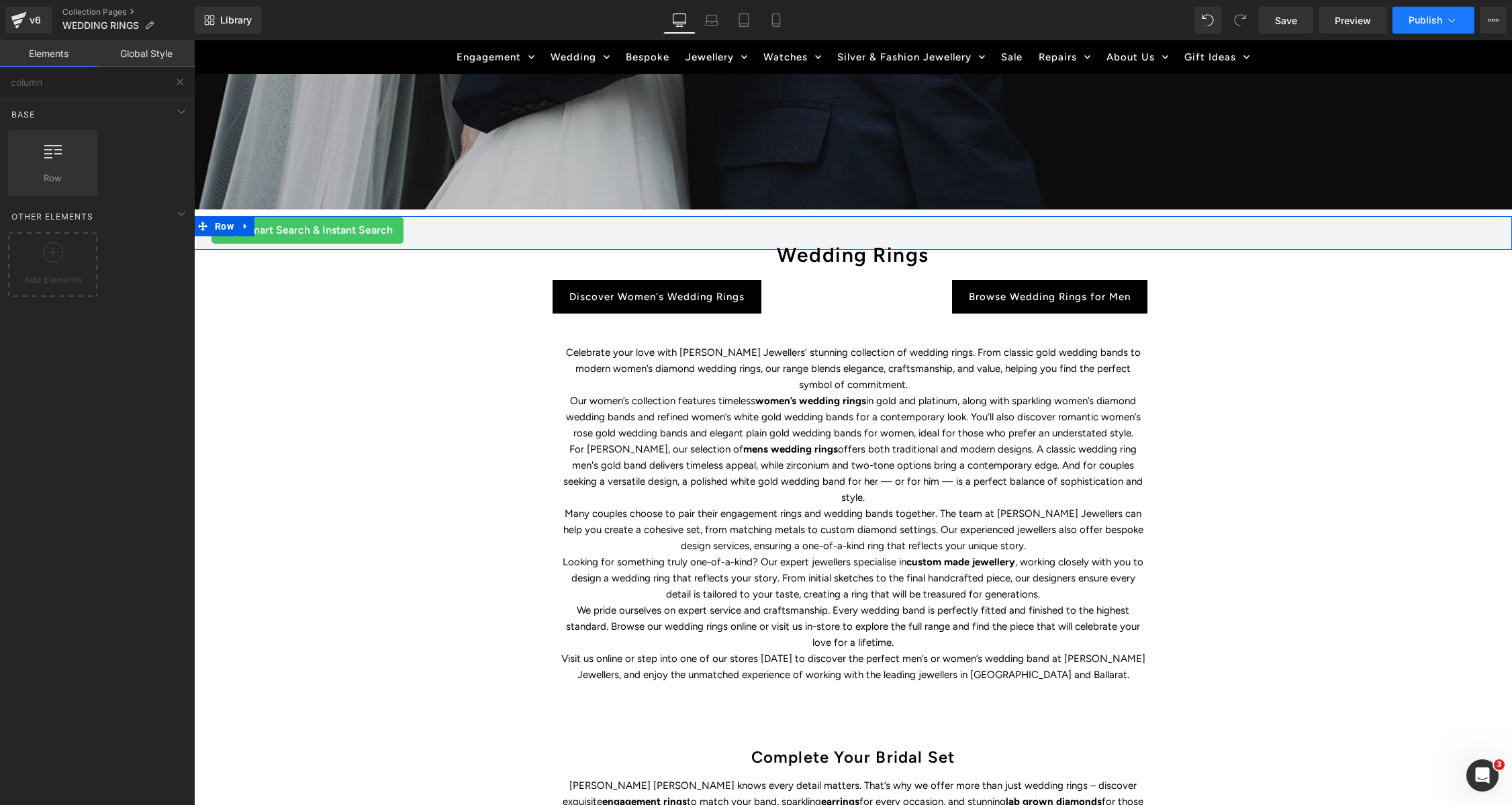
click at [1414, 11] on button "Publish" at bounding box center [1433, 20] width 82 height 27
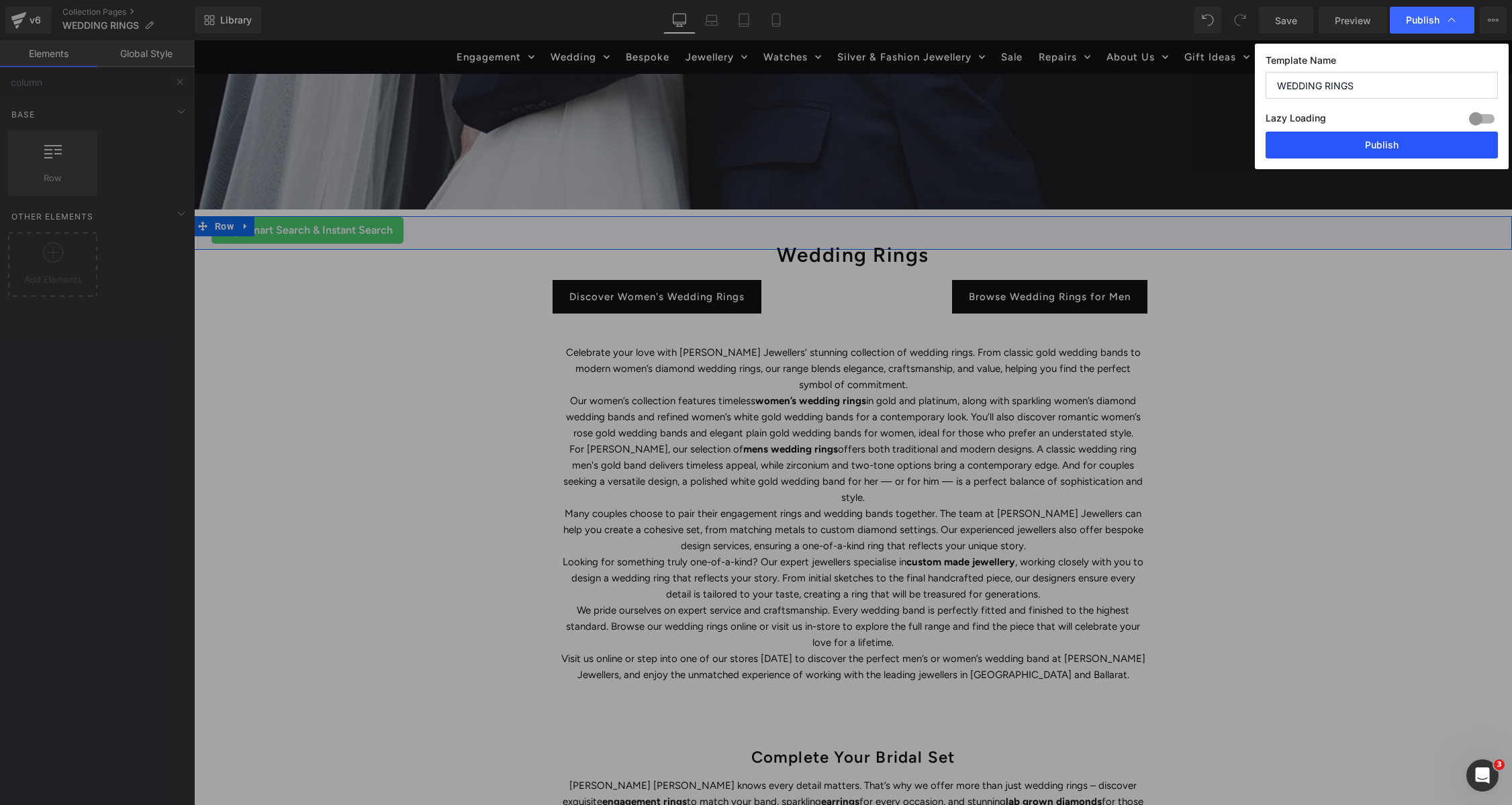
drag, startPoint x: 1397, startPoint y: 145, endPoint x: 1208, endPoint y: 116, distance: 191.2
click at [1397, 145] on button "Publish" at bounding box center [1381, 145] width 232 height 27
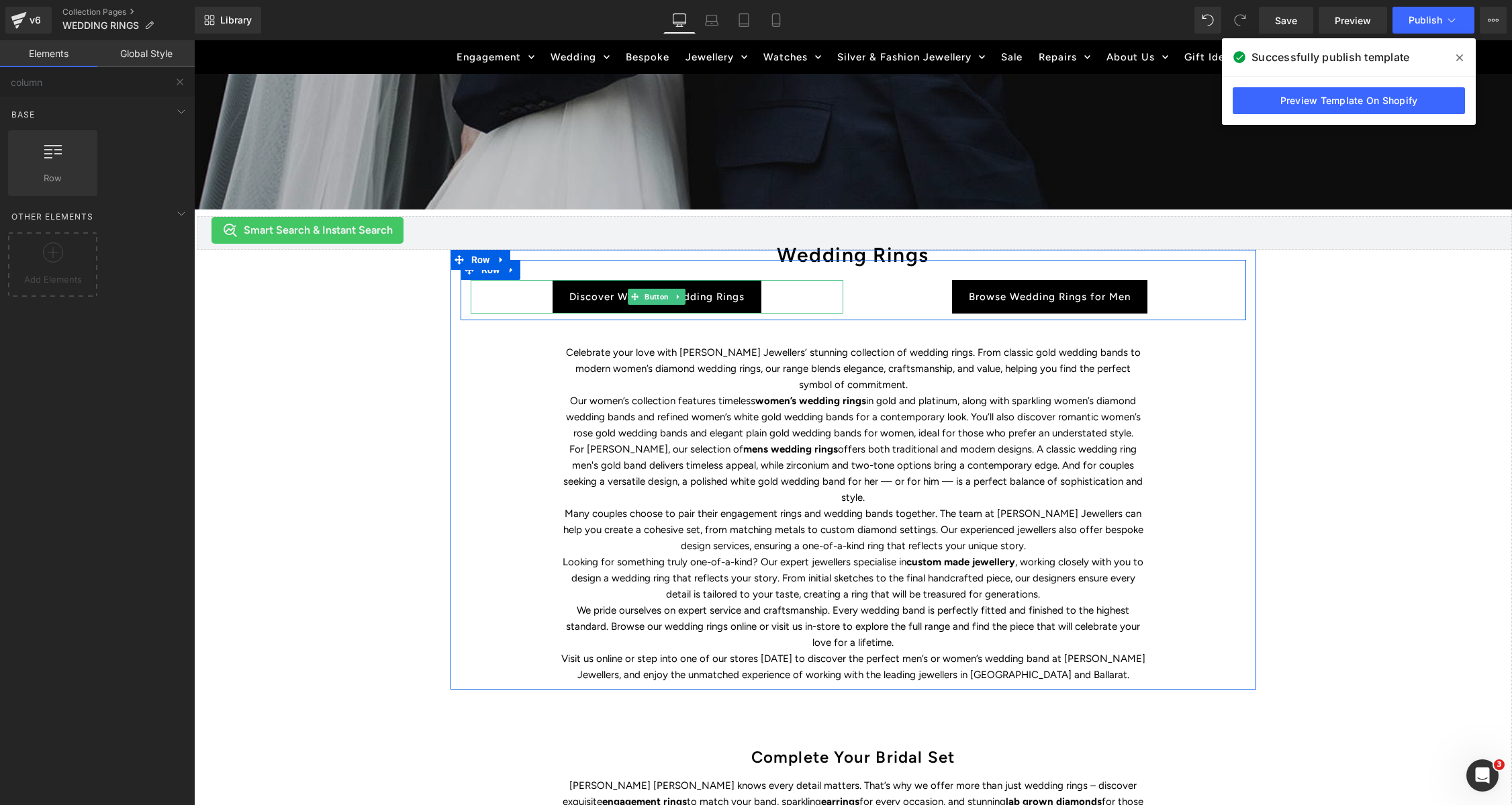
click at [778, 295] on div "Discover Women's Wedding Rings" at bounding box center [656, 297] width 372 height 34
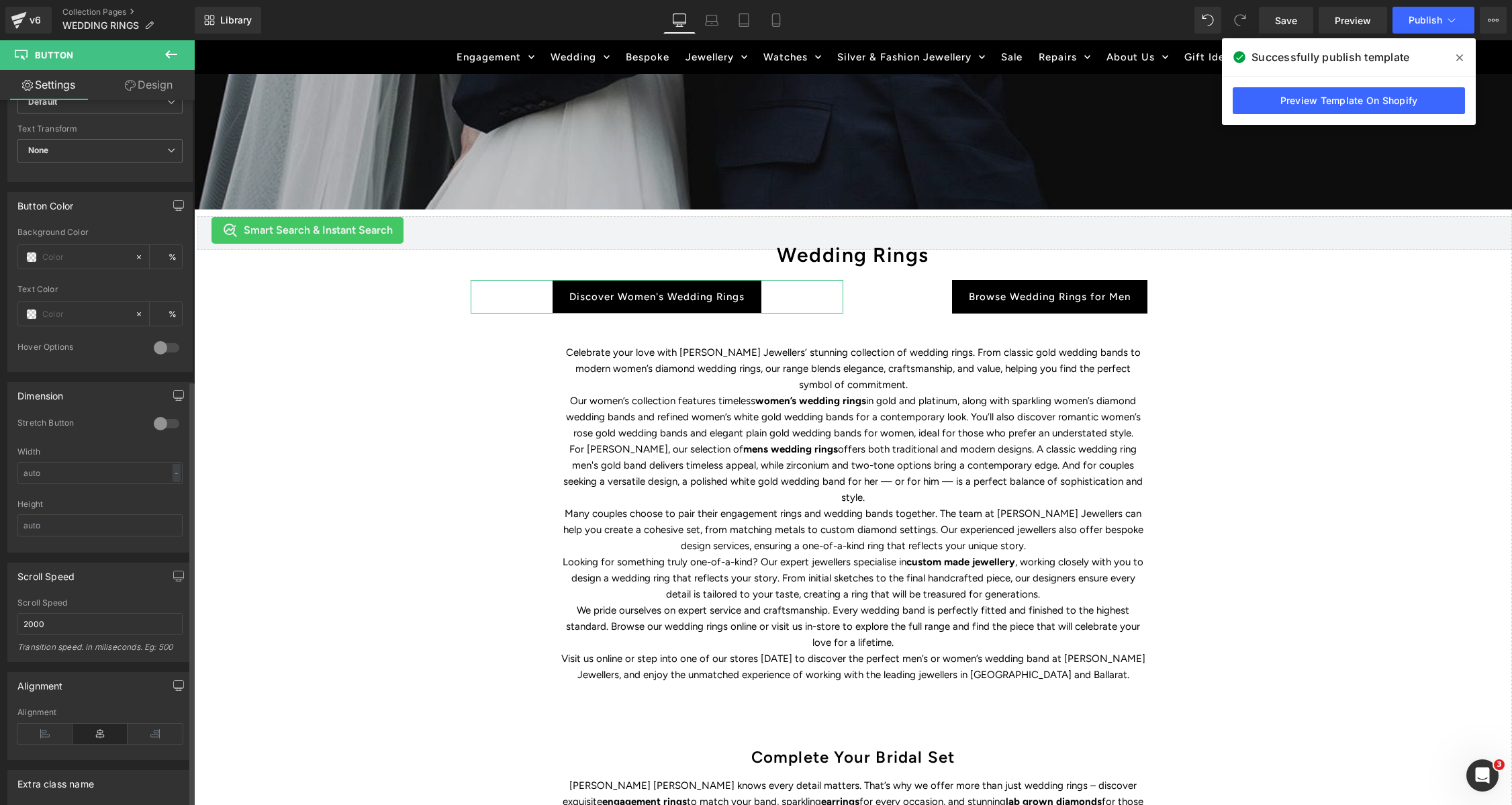
scroll to position [568, 0]
click at [145, 728] on icon at bounding box center [155, 729] width 55 height 20
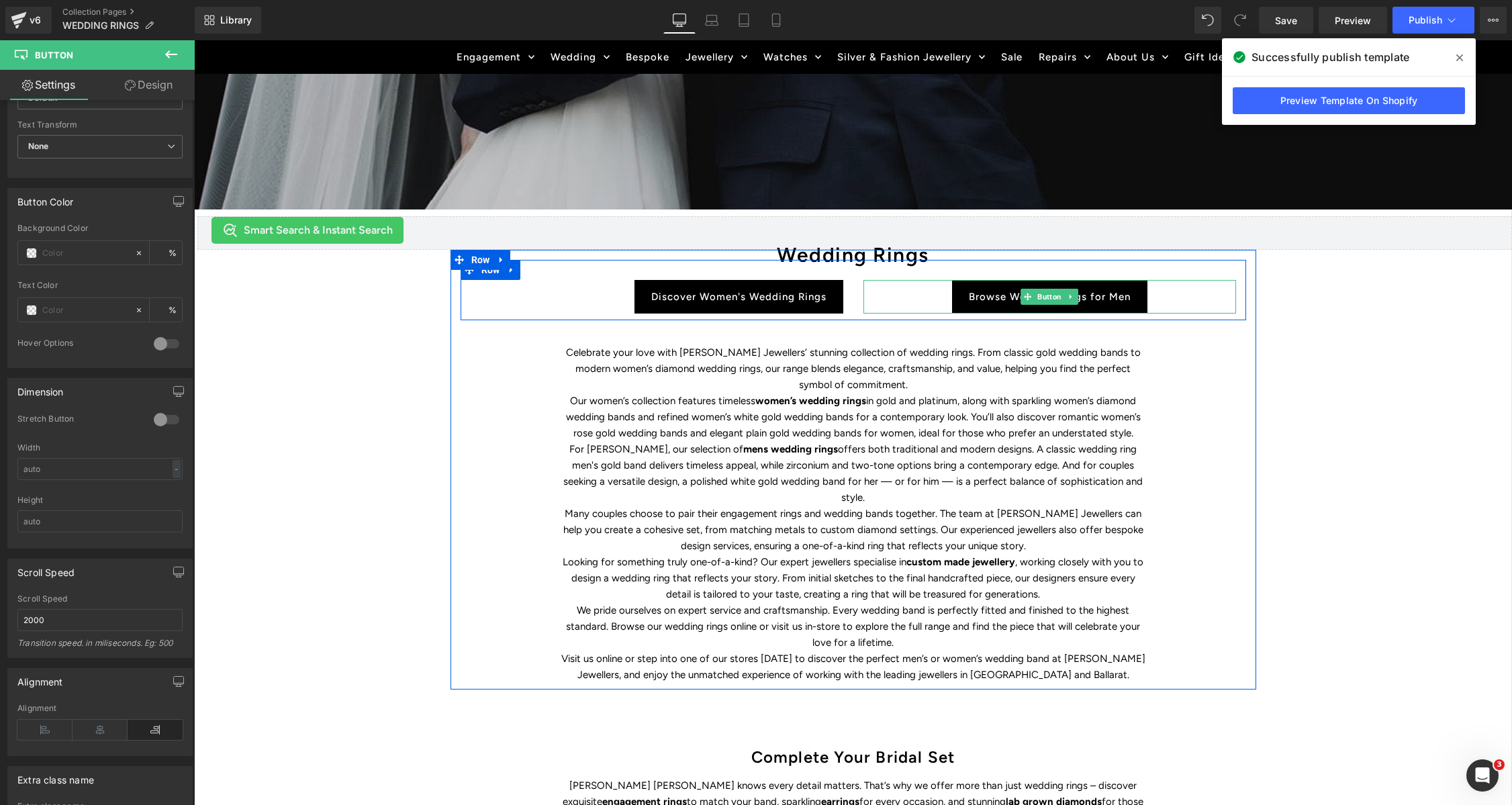
drag, startPoint x: 940, startPoint y: 305, endPoint x: 259, endPoint y: 747, distance: 811.9
click at [940, 305] on div "Browse Wedding Rings for Men" at bounding box center [1049, 297] width 372 height 34
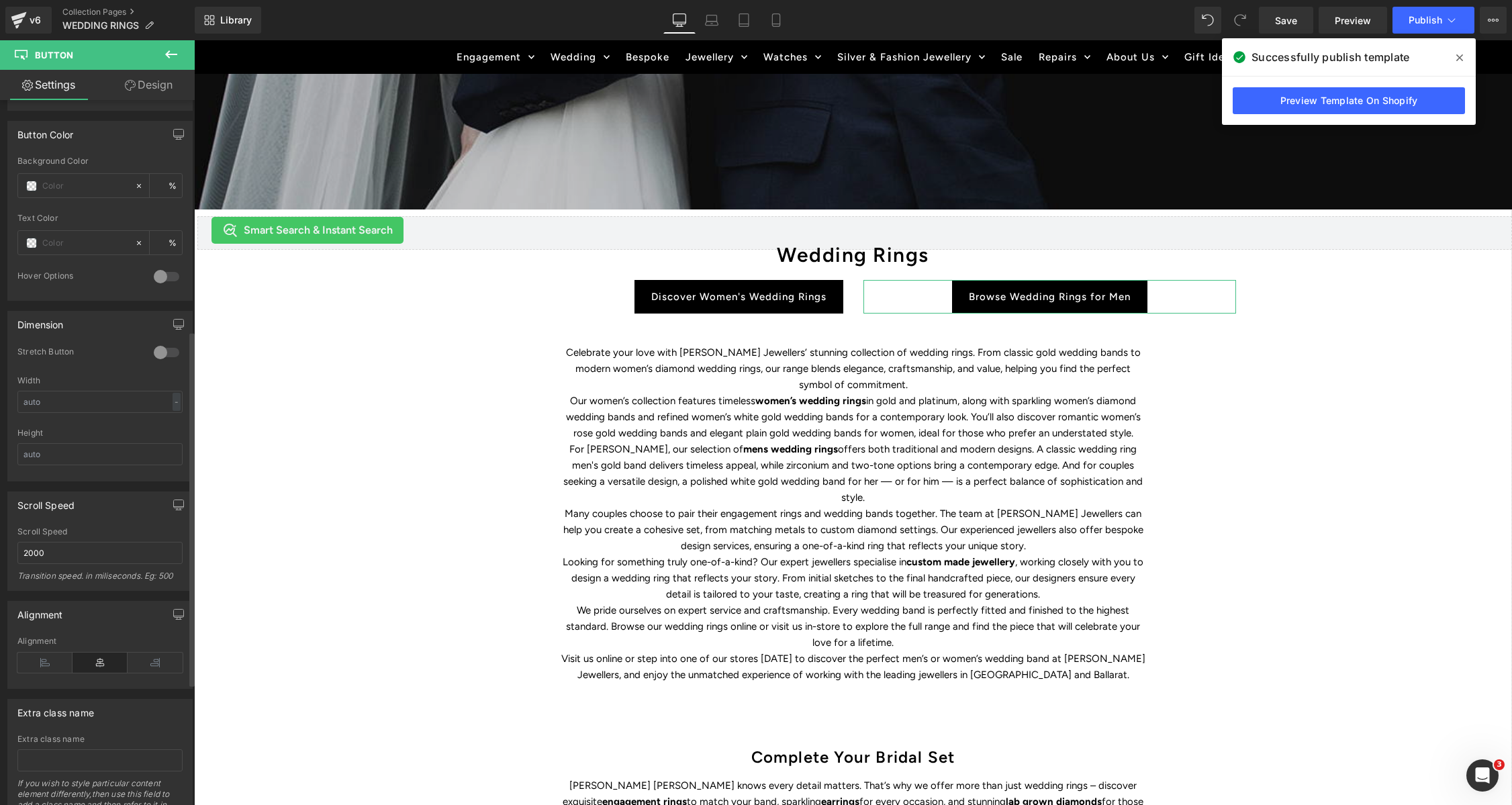
scroll to position [700, 0]
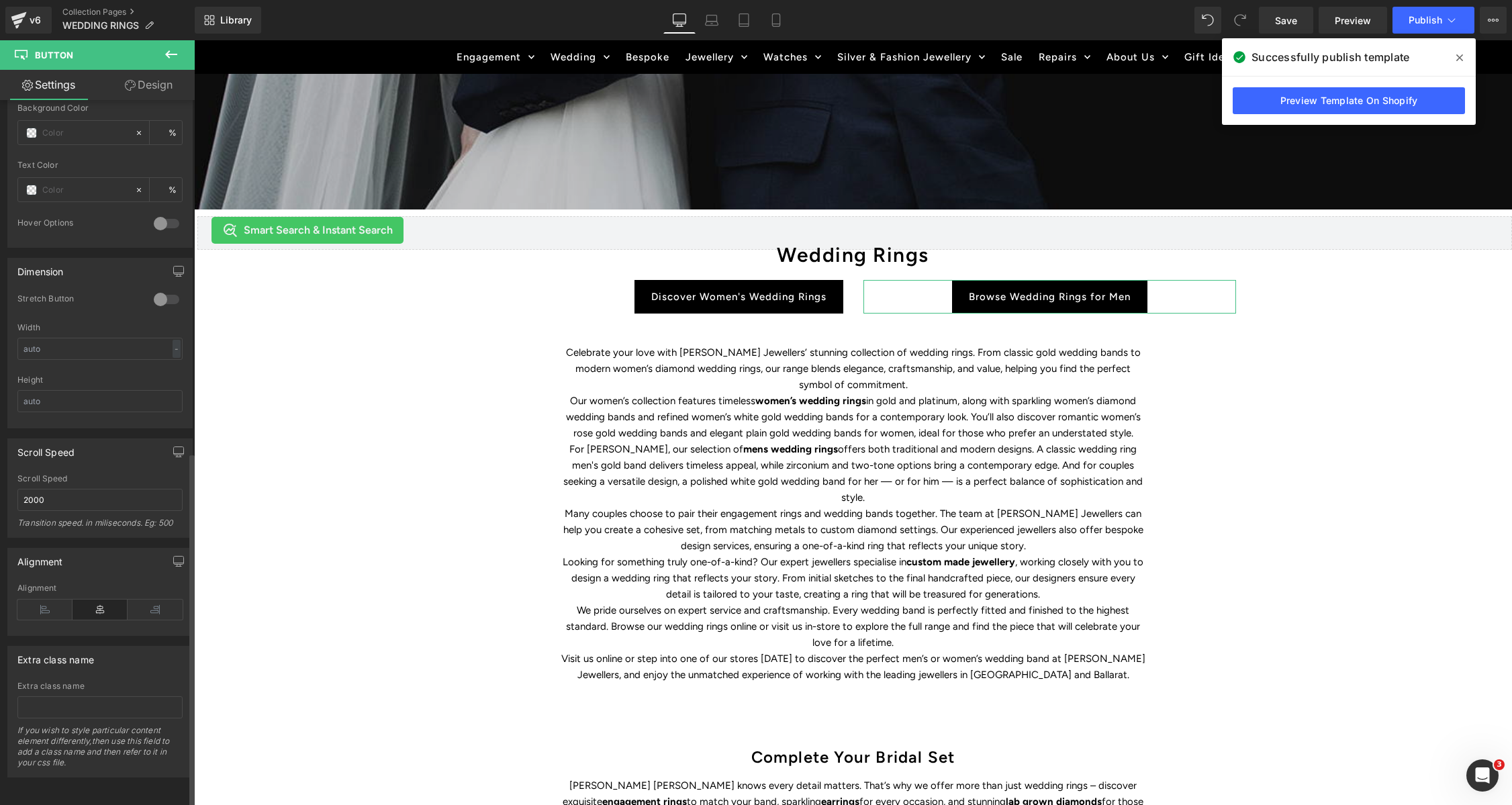
drag, startPoint x: 49, startPoint y: 604, endPoint x: 88, endPoint y: 627, distance: 45.3
click at [48, 603] on icon at bounding box center [45, 609] width 55 height 20
drag, startPoint x: 1361, startPoint y: 490, endPoint x: 1418, endPoint y: 591, distance: 116.0
click at [1363, 491] on div "WEDDING RINGS Heading Find the perfect symbol of love and discover Duffs Jewell…" at bounding box center [853, 458] width 1318 height 1238
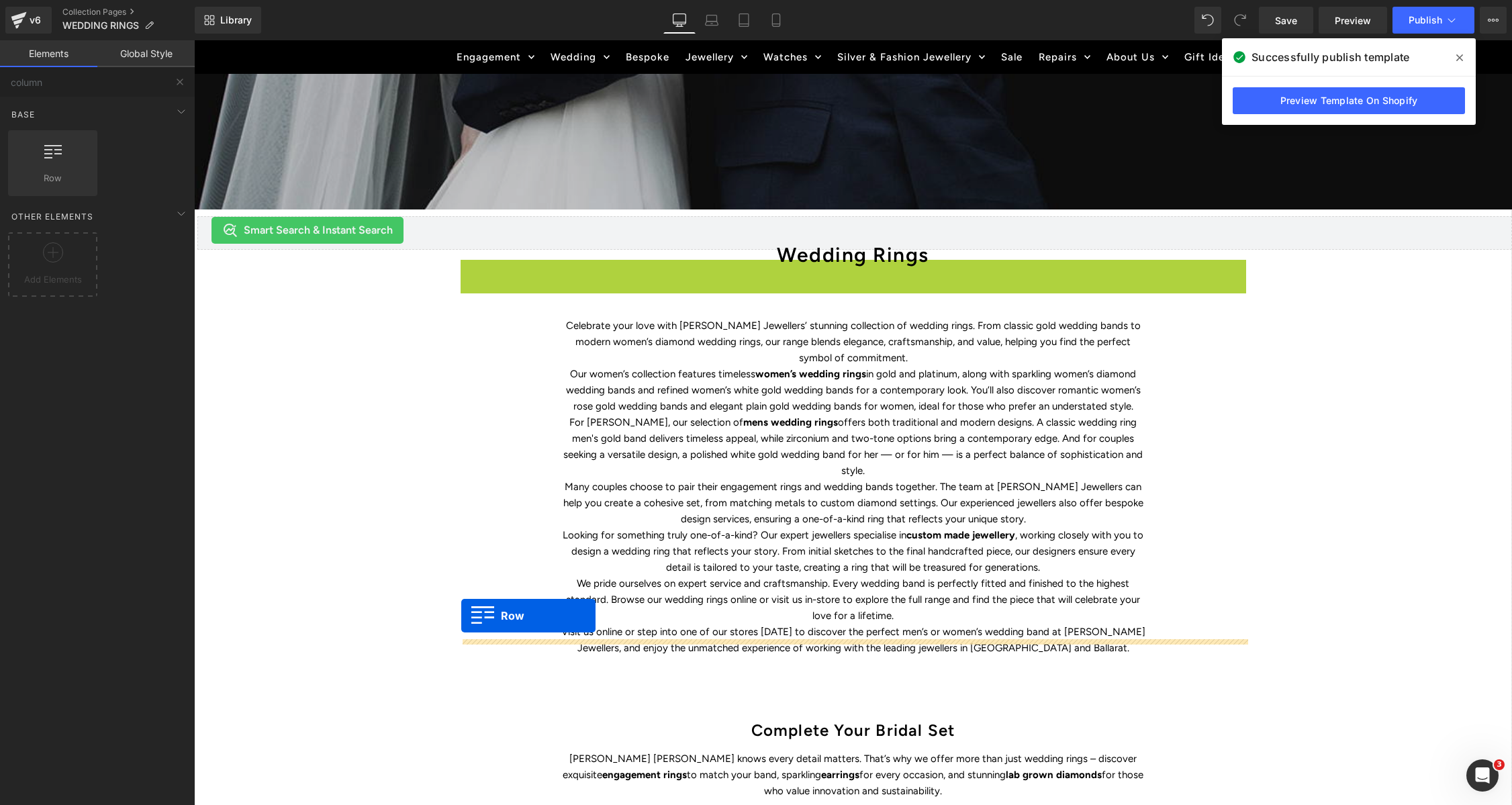
drag, startPoint x: 466, startPoint y: 274, endPoint x: 461, endPoint y: 616, distance: 342.0
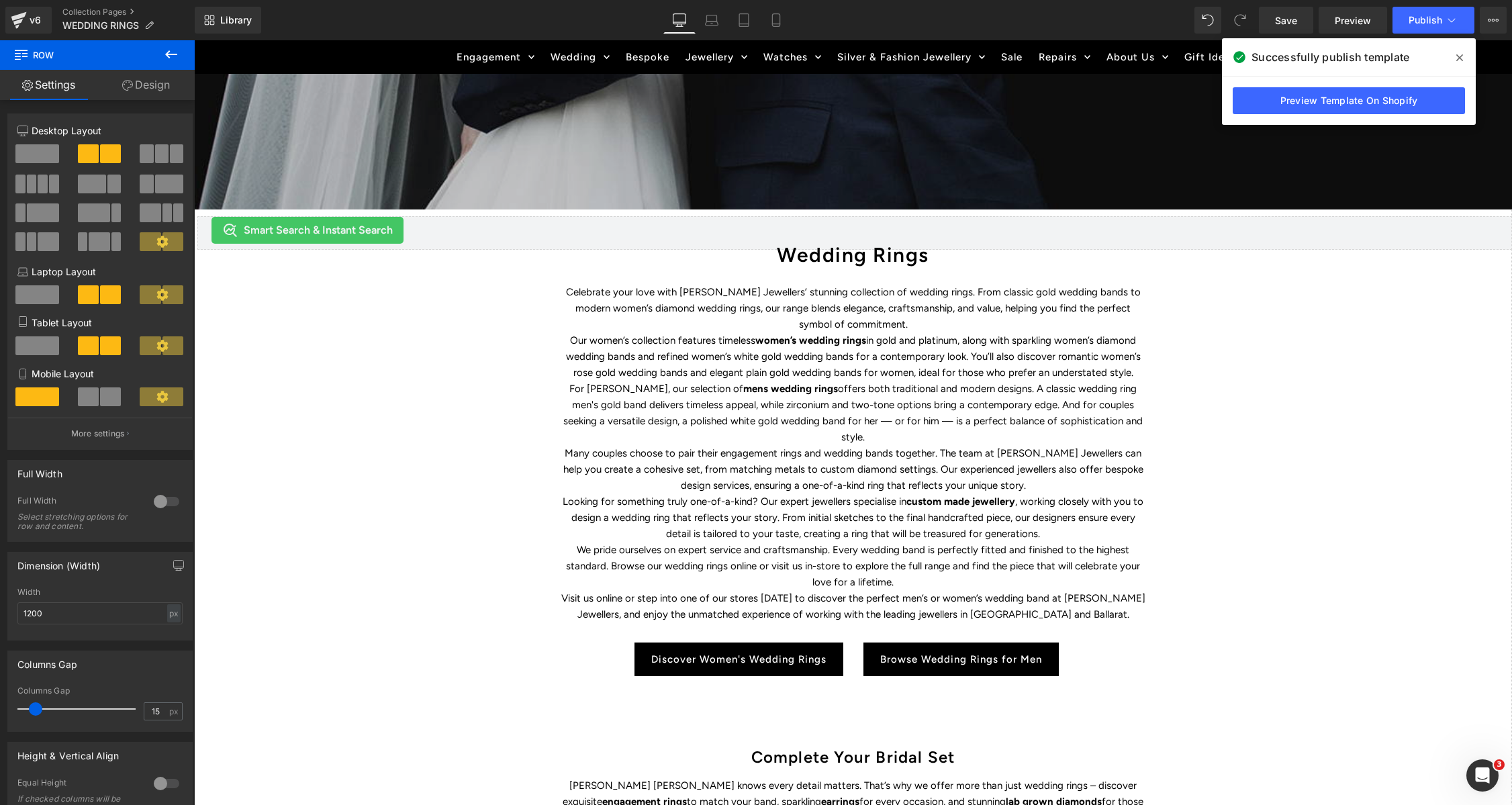
click at [1356, 408] on div "WEDDING RINGS Heading Find the perfect symbol of love and discover Duffs Jewell…" at bounding box center [853, 458] width 1318 height 1238
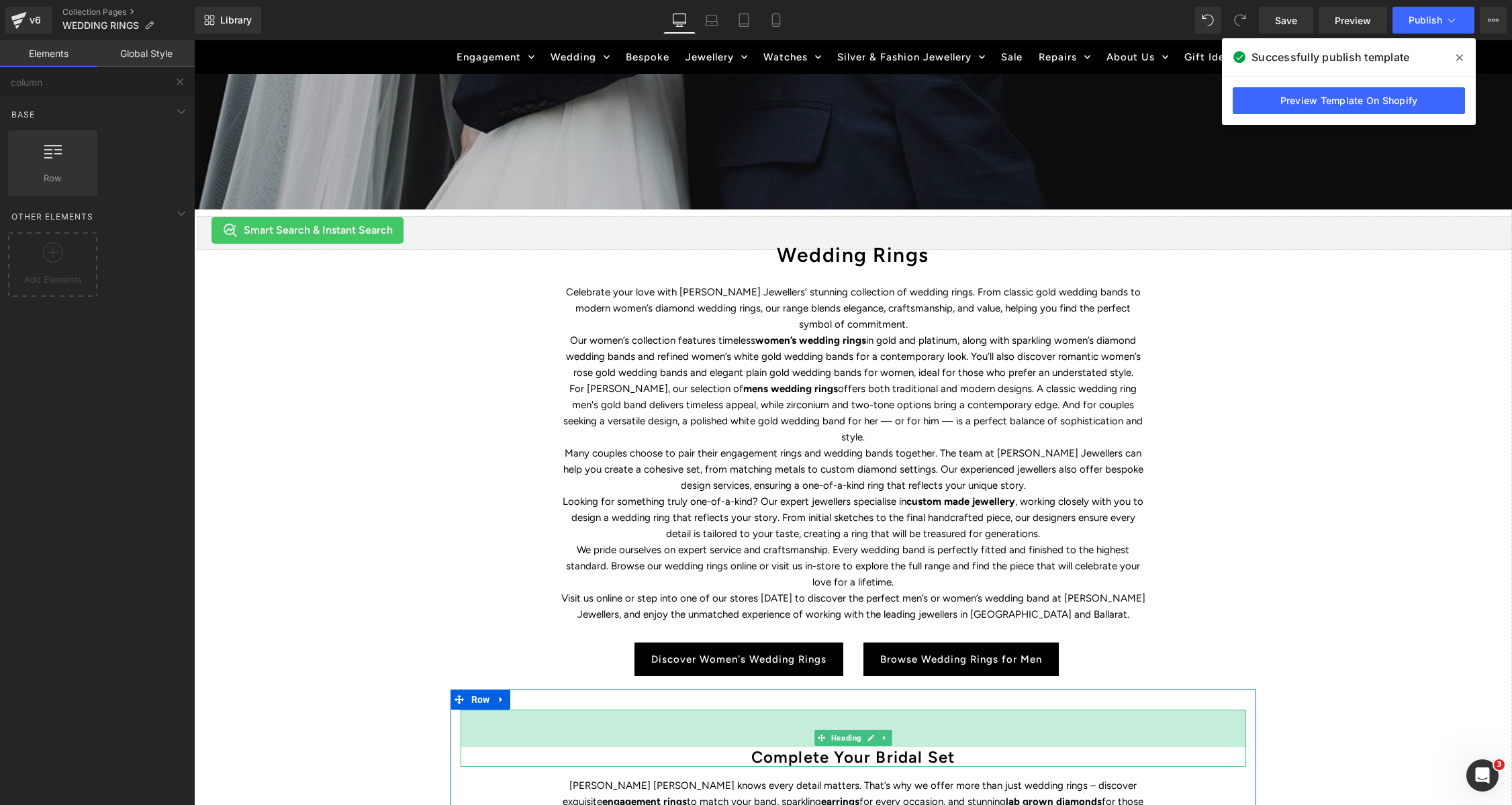
click at [931, 726] on div "56px" at bounding box center [853, 728] width 786 height 37
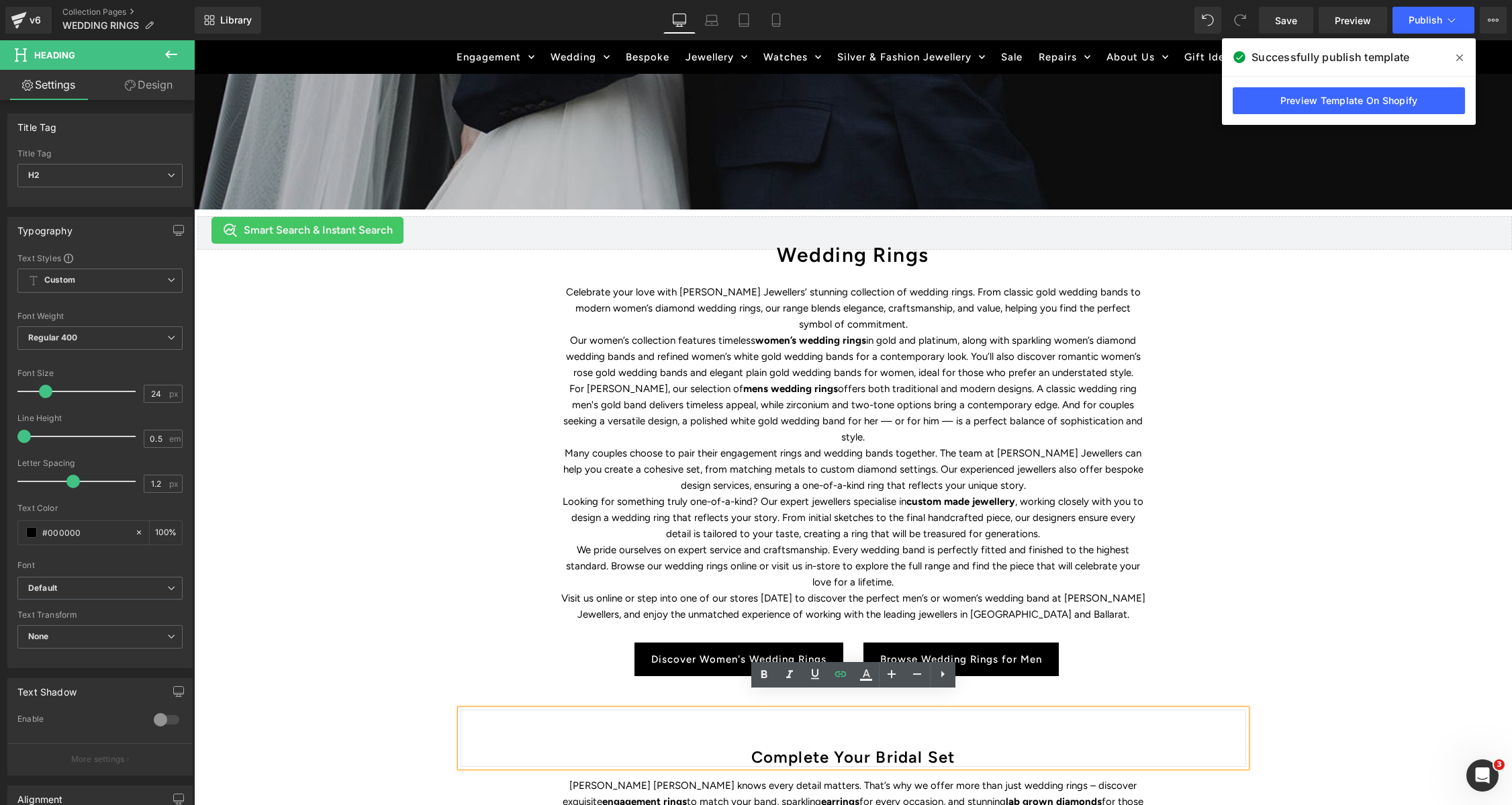
click at [930, 720] on div "Complete Your Bridal Set" at bounding box center [853, 738] width 786 height 57
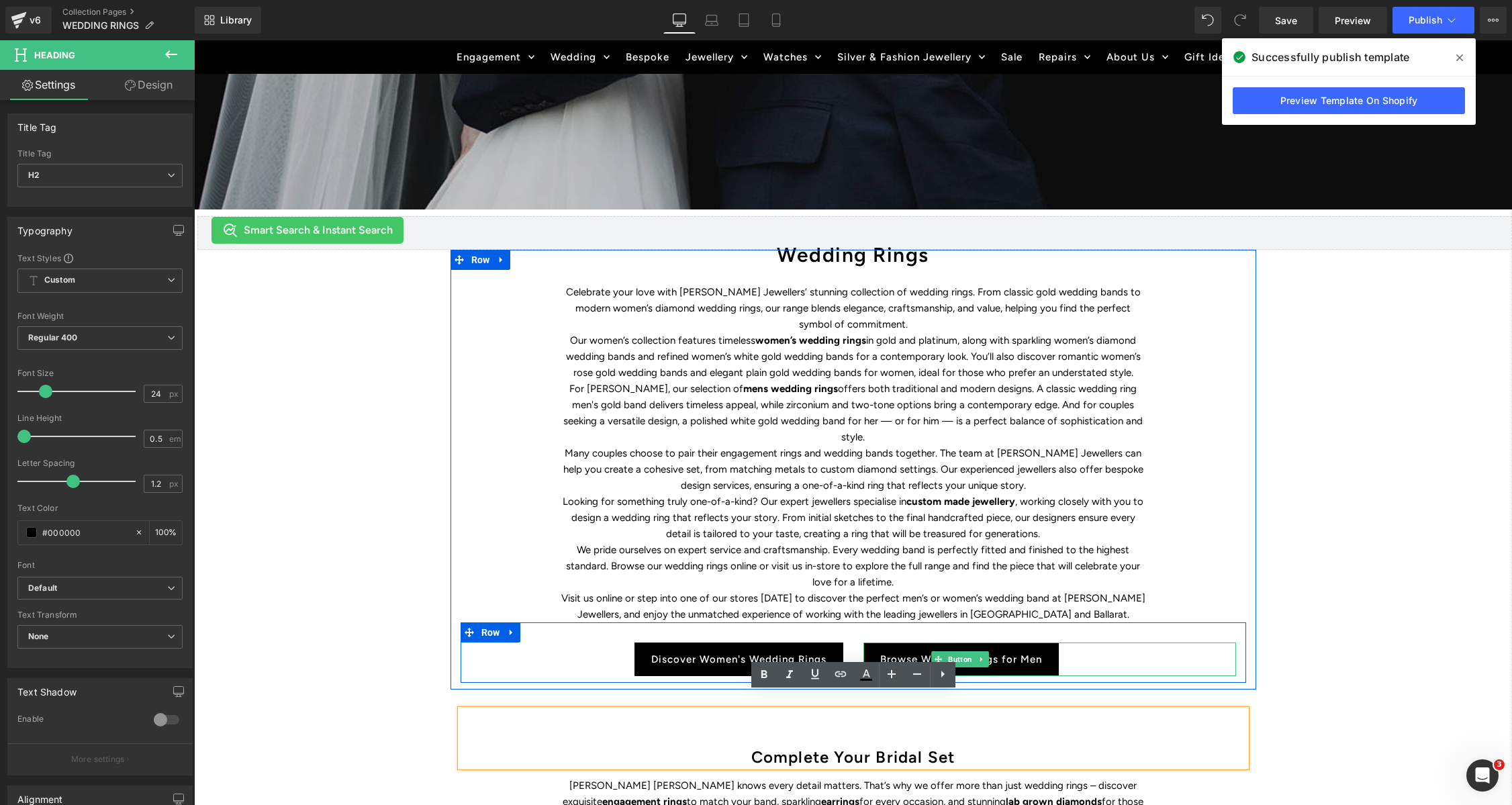
drag, startPoint x: 1187, startPoint y: 647, endPoint x: 1259, endPoint y: 650, distance: 72.1
click at [1186, 647] on div "Browse Wedding Rings for Men" at bounding box center [1049, 660] width 372 height 34
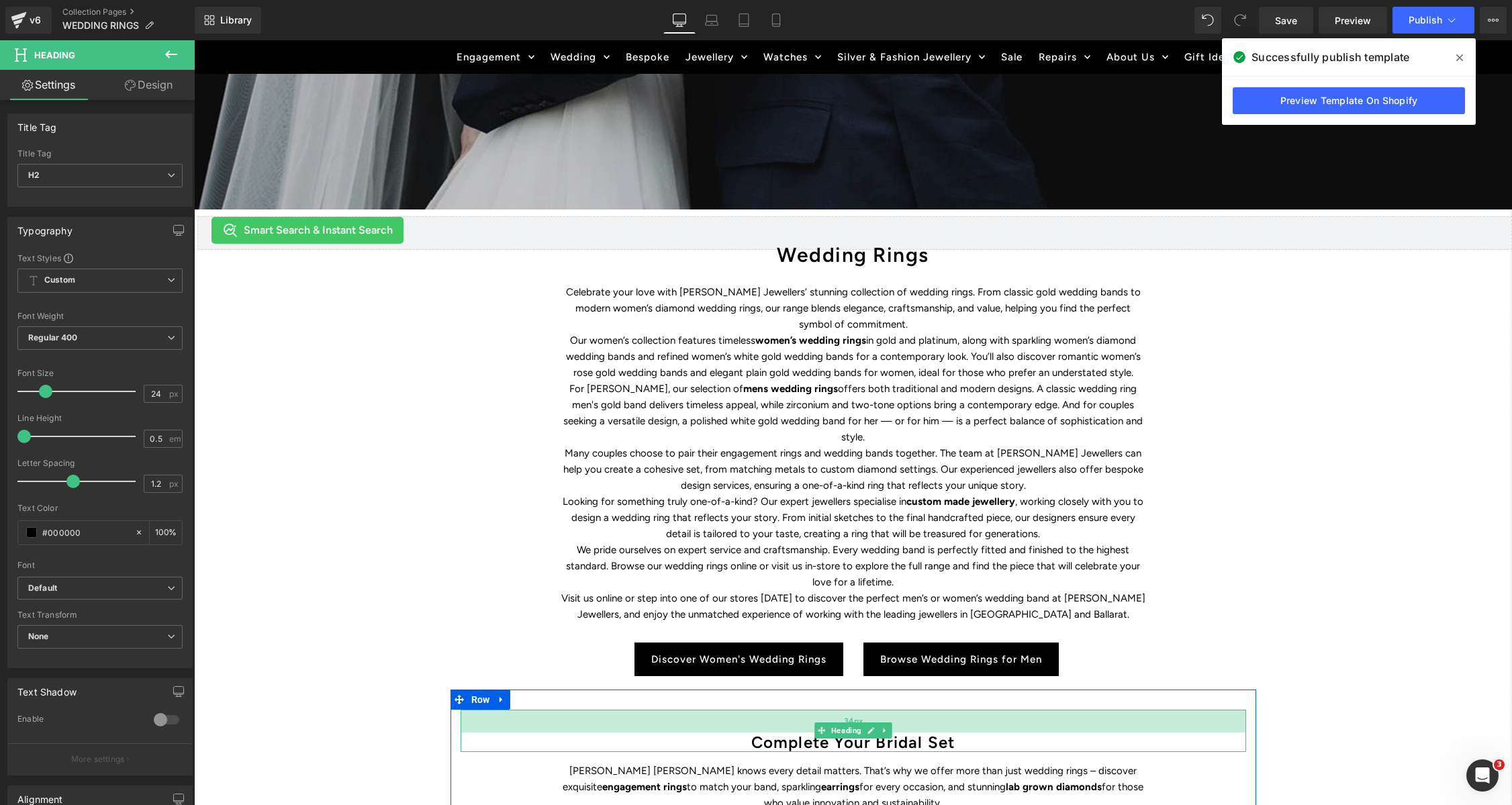
drag, startPoint x: 907, startPoint y: 729, endPoint x: 908, endPoint y: 715, distance: 14.0
click at [908, 715] on div "34px" at bounding box center [853, 721] width 786 height 23
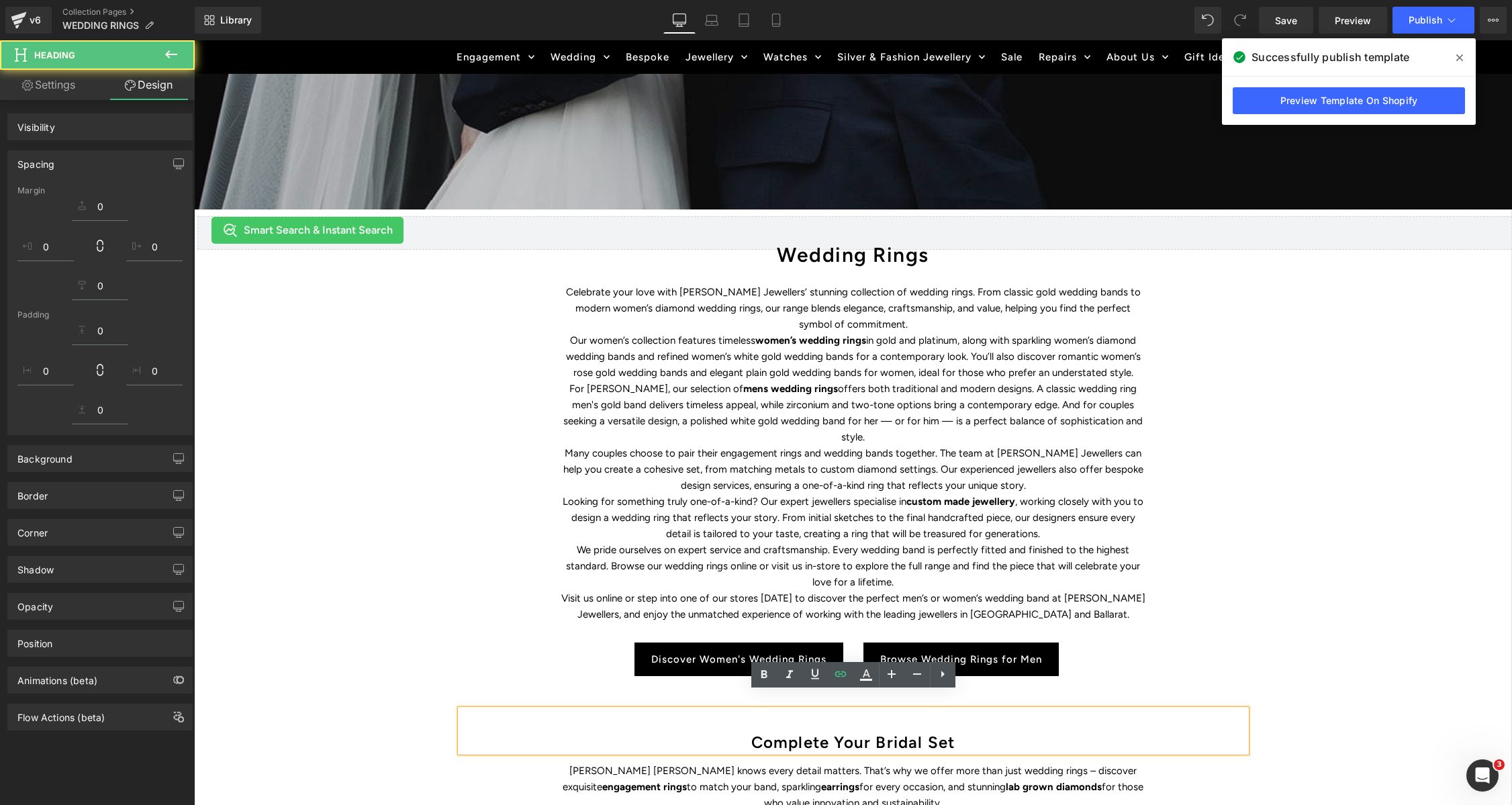
drag, startPoint x: 1310, startPoint y: 450, endPoint x: 1316, endPoint y: 458, distance: 10.0
click at [1310, 450] on div "WEDDING RINGS Heading Find the perfect symbol of love and discover Duffs Jewell…" at bounding box center [853, 450] width 1318 height 1223
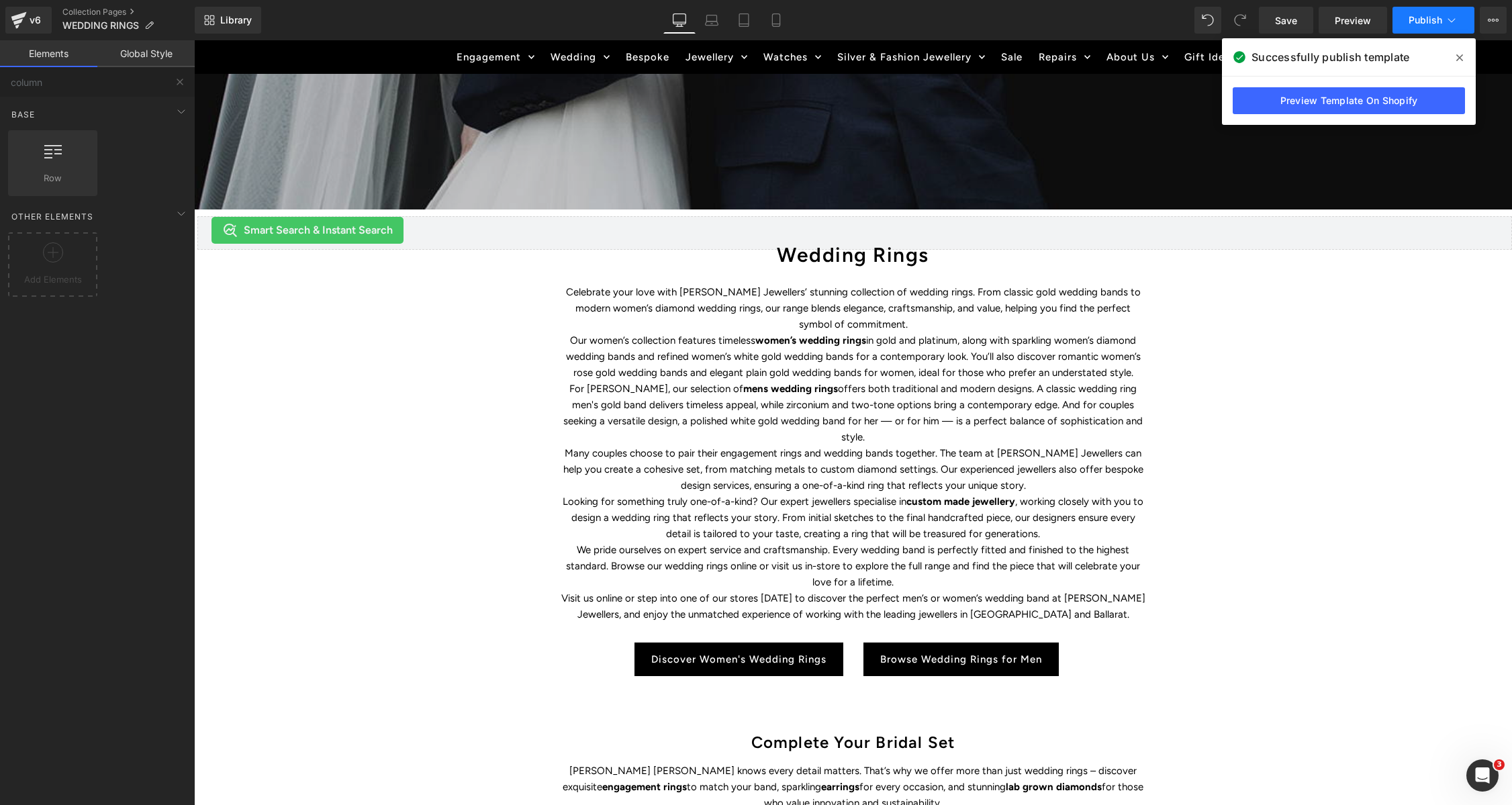
click at [1422, 19] on span "Publish" at bounding box center [1425, 20] width 34 height 11
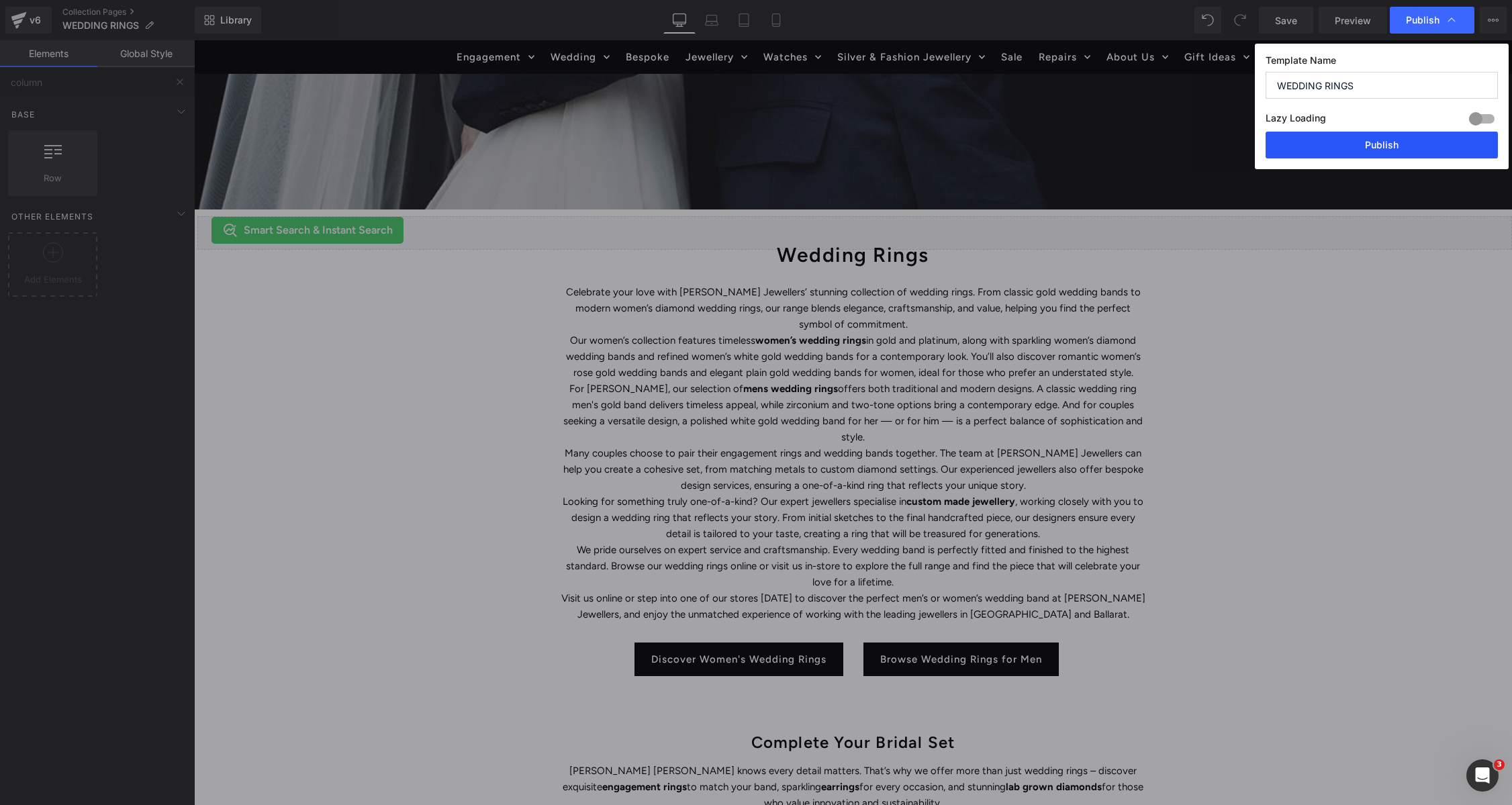
drag, startPoint x: 1186, startPoint y: 133, endPoint x: 1378, endPoint y: 154, distance: 193.1
click at [1378, 154] on button "Publish" at bounding box center [1381, 145] width 232 height 27
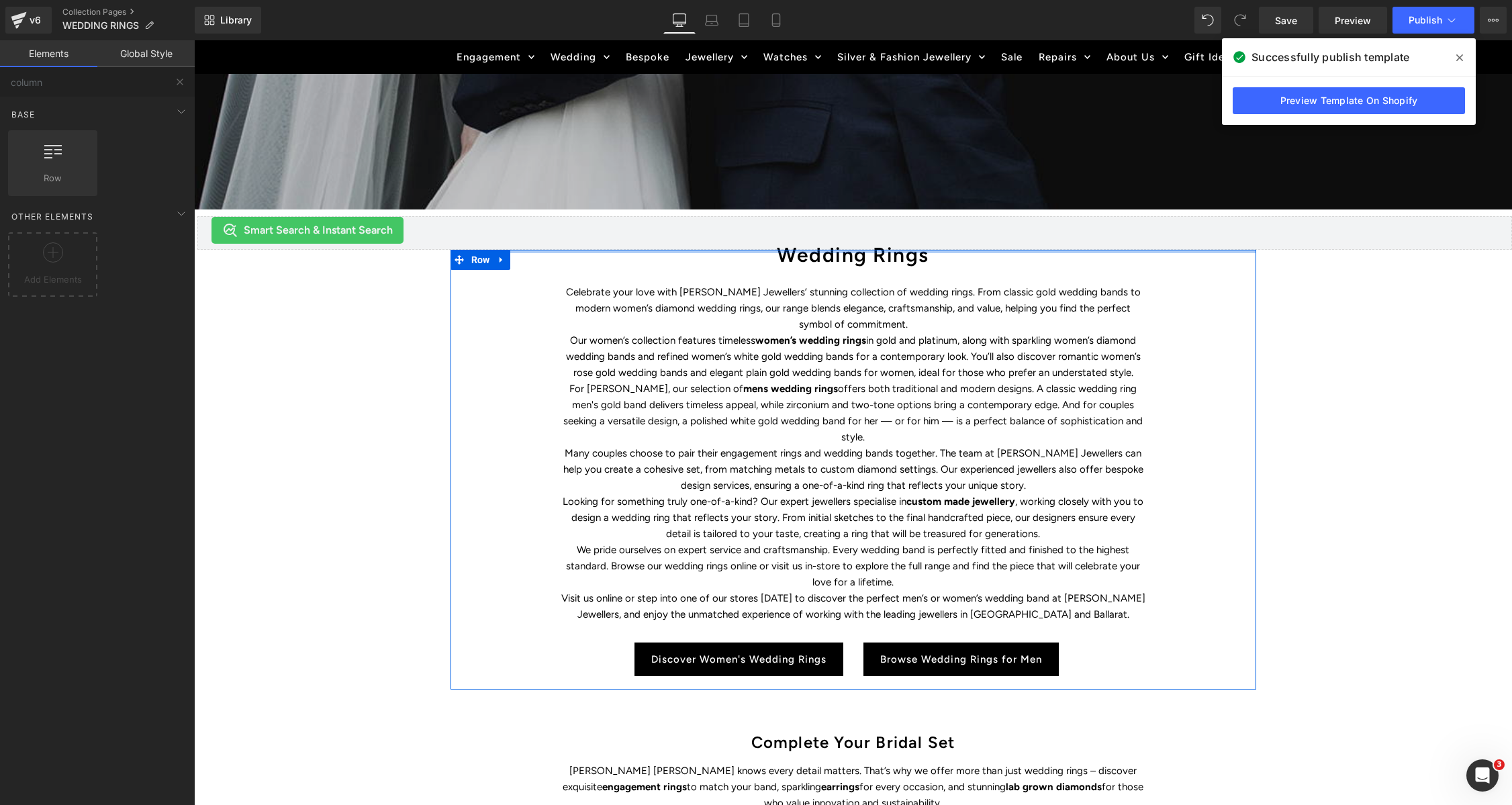
click at [800, 252] on div "Wedding Rings Heading Celebrate your love with Duff’s Jewellers’ stunning colle…" at bounding box center [853, 469] width 806 height 440
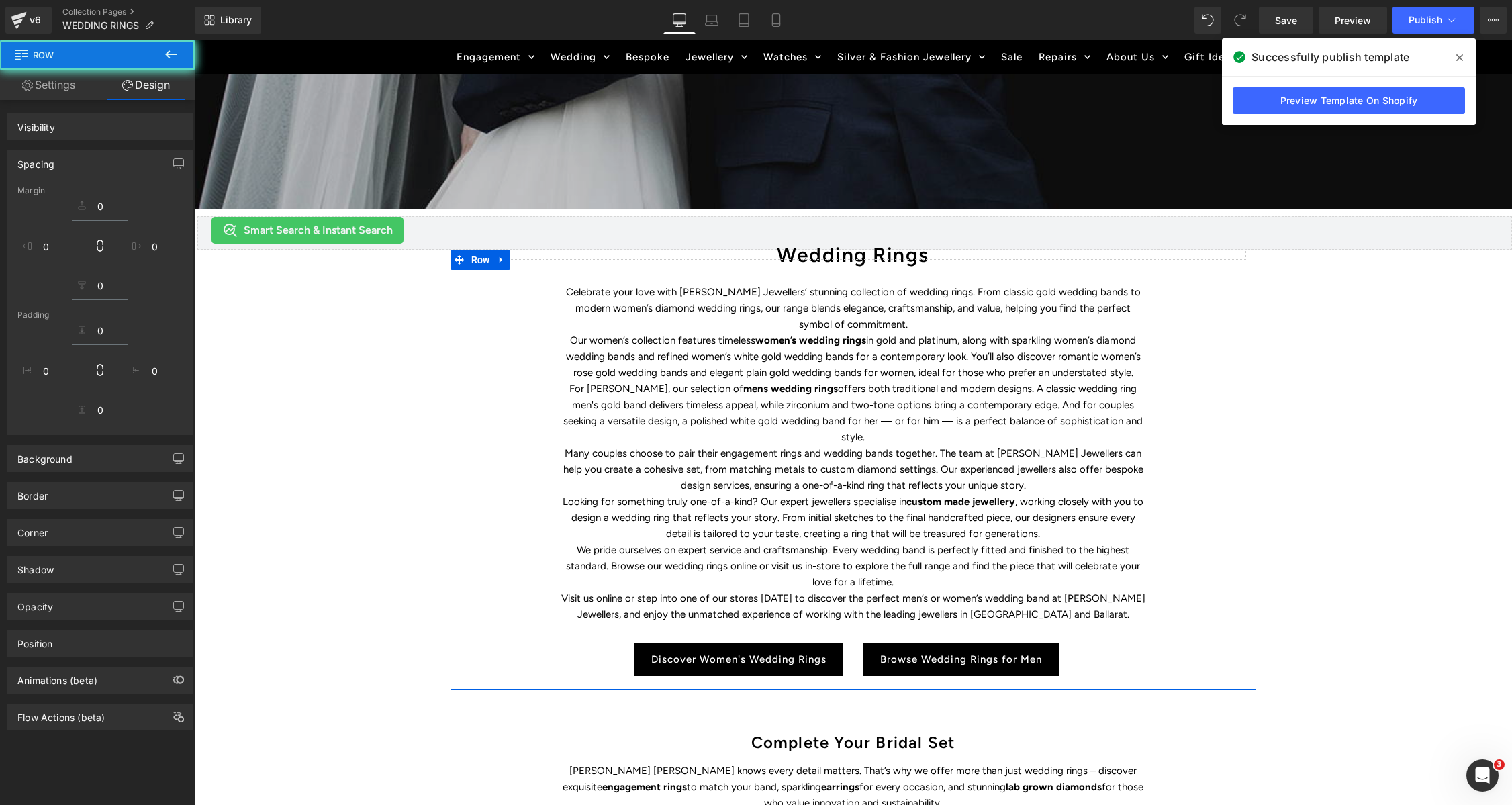
click at [800, 255] on h1 "Wedding Rings" at bounding box center [853, 255] width 786 height 10
click at [800, 254] on h1 "Wedding Rings" at bounding box center [853, 255] width 786 height 10
click at [800, 255] on h1 "Wedding Rings" at bounding box center [853, 255] width 786 height 10
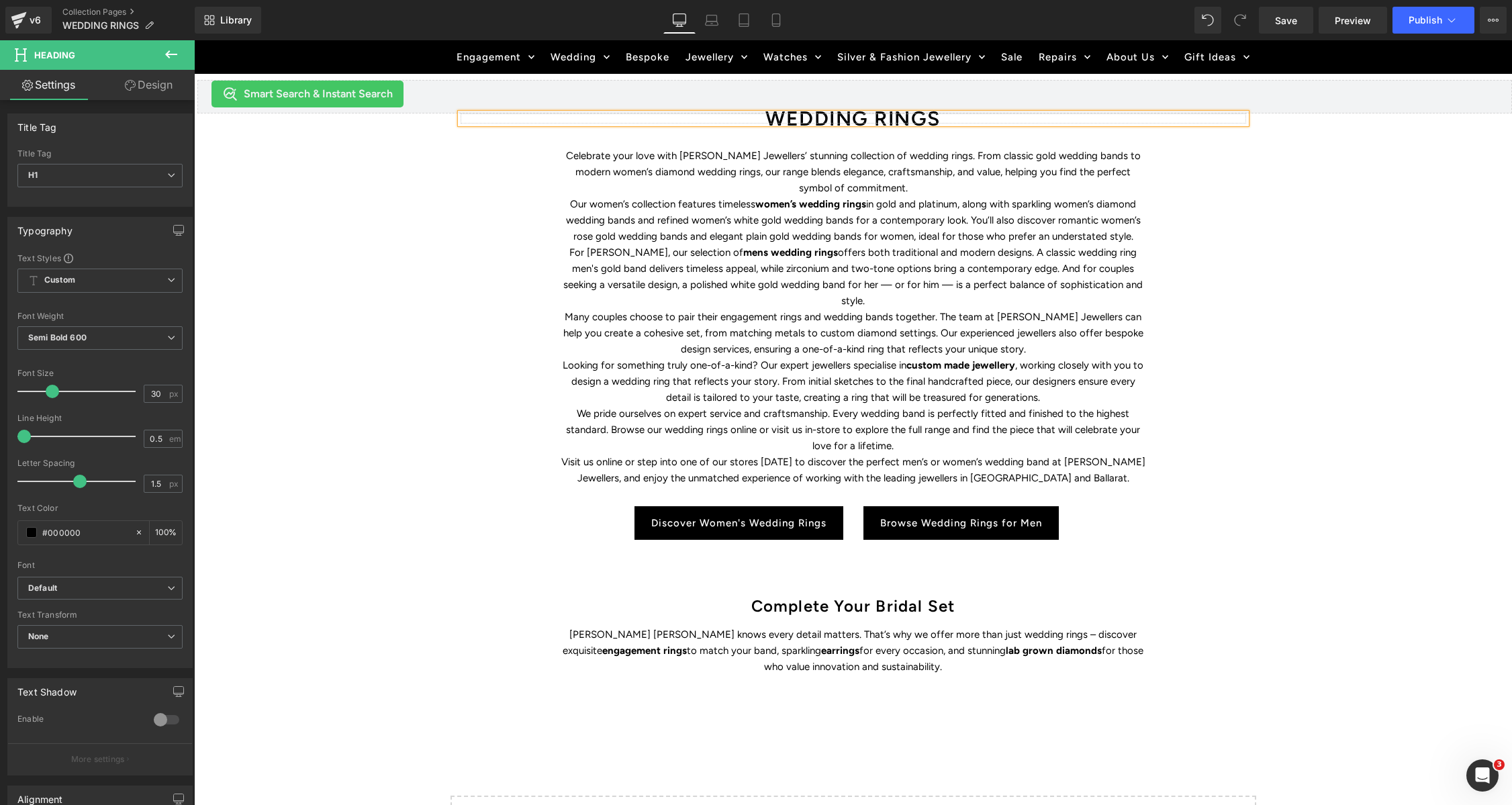
scroll to position [505, 0]
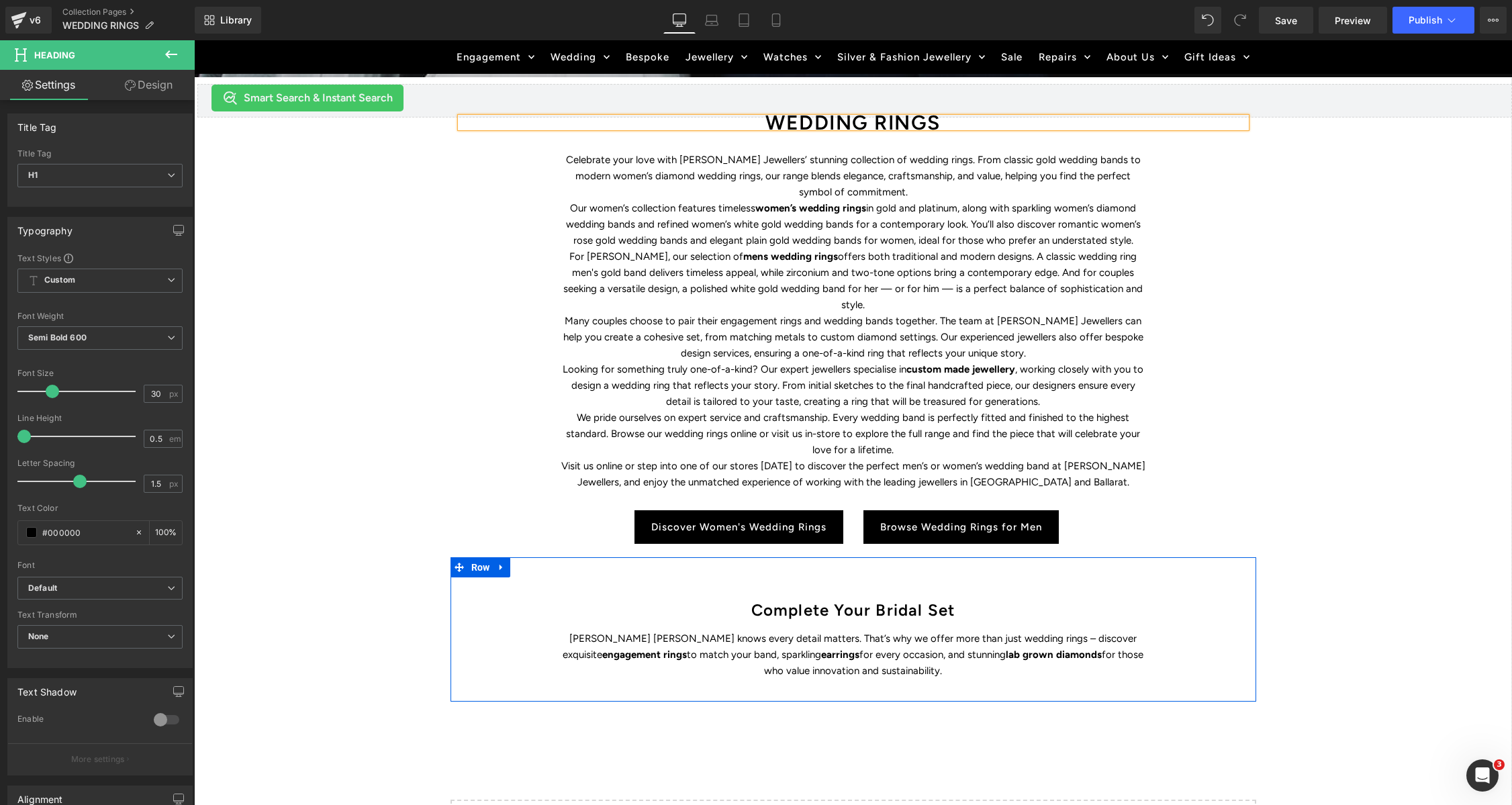
click at [844, 557] on div "Complete Your Bridal Set Heading 34px Duff’s Jewellers knows every detail matte…" at bounding box center [853, 629] width 806 height 145
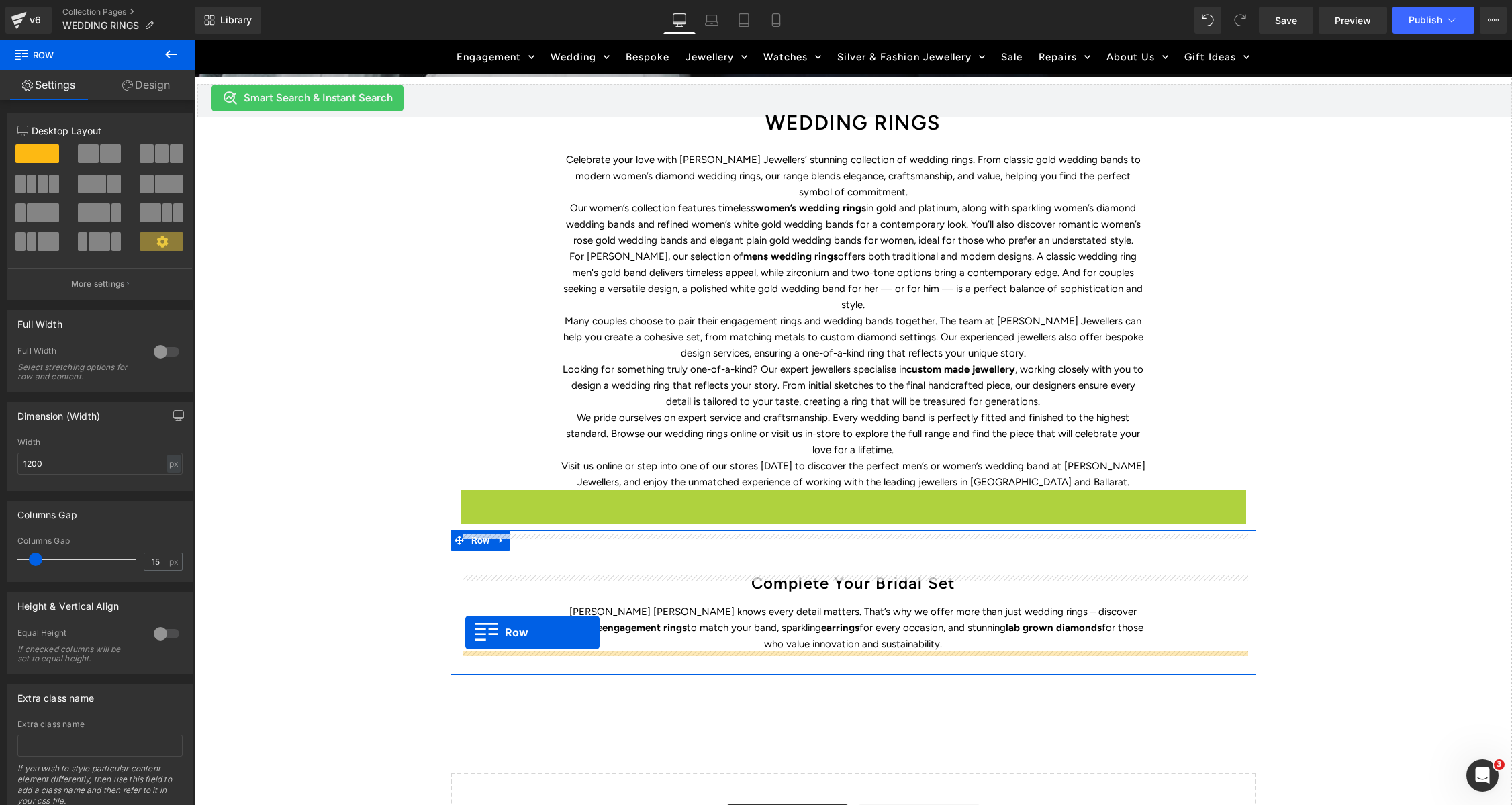
drag, startPoint x: 466, startPoint y: 480, endPoint x: 1298, endPoint y: 555, distance: 835.4
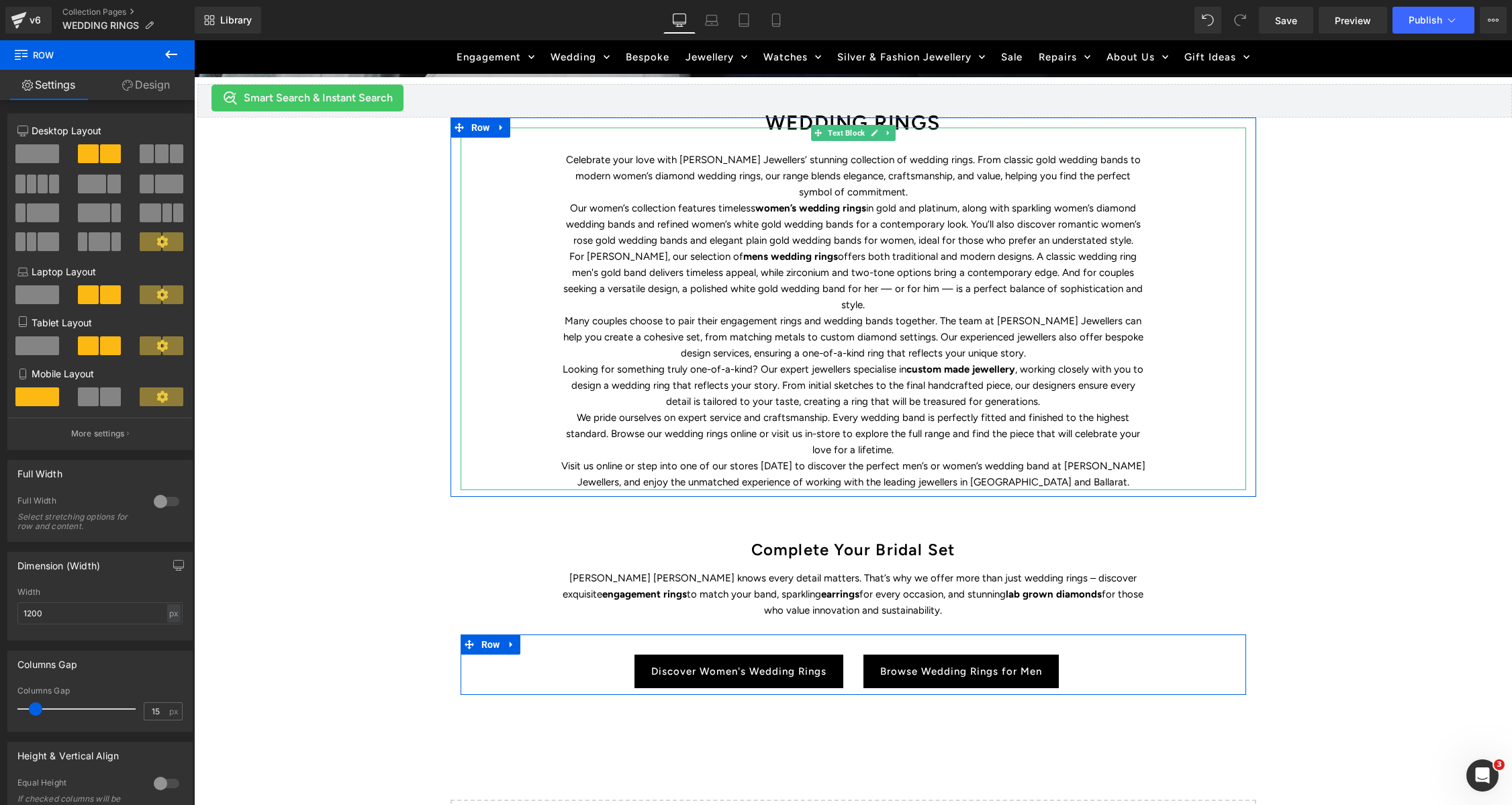
click at [789, 458] on p "Visit us online or step into one of our stores [DATE] to discover the perfect m…" at bounding box center [853, 474] width 584 height 32
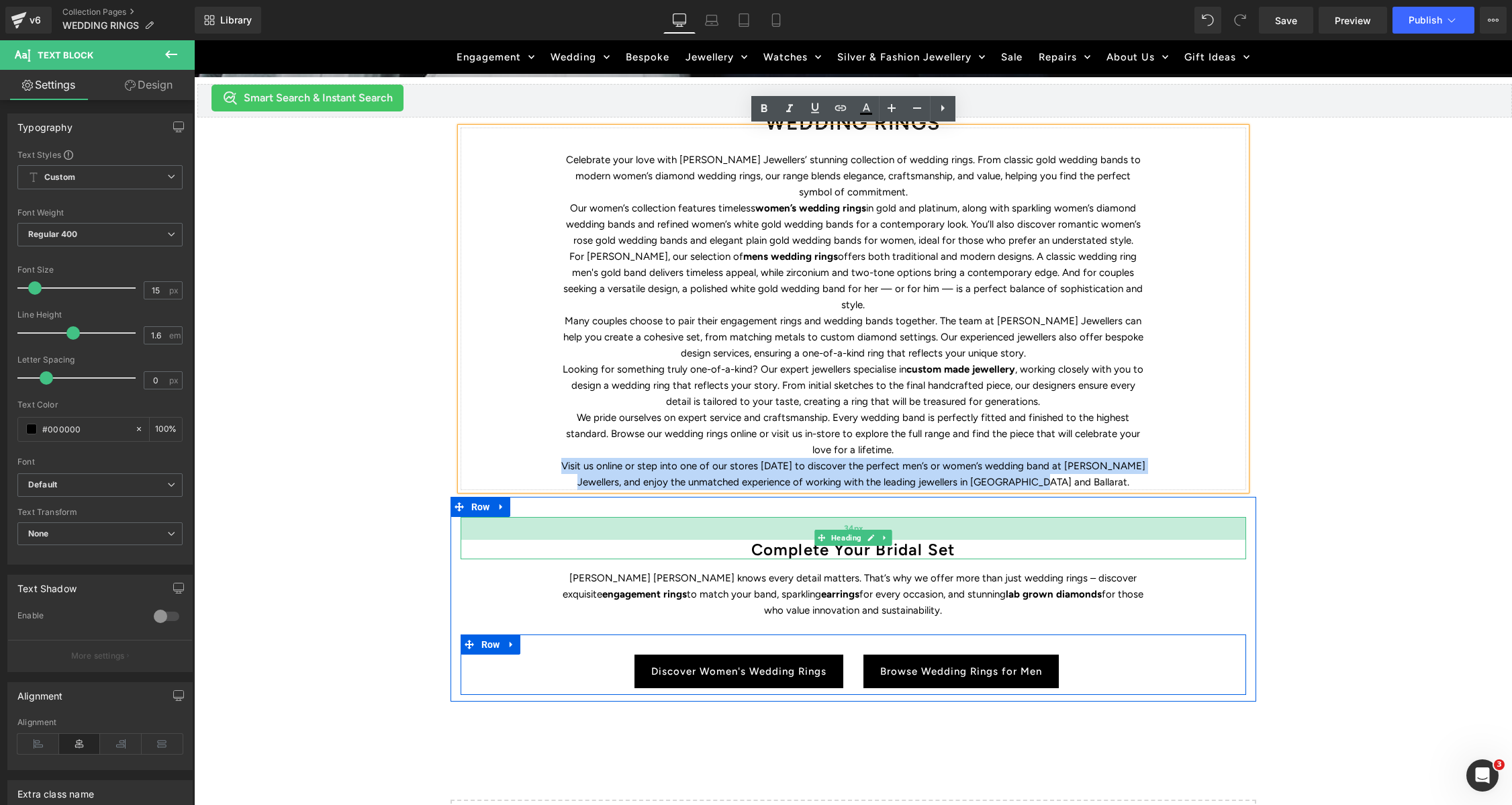
drag, startPoint x: 557, startPoint y: 447, endPoint x: 1080, endPoint y: 515, distance: 527.4
click at [1058, 502] on div "WEDDING RINGS Heading Find the perfect symbol of love and discover Duffs Jewell…" at bounding box center [853, 318] width 1318 height 1223
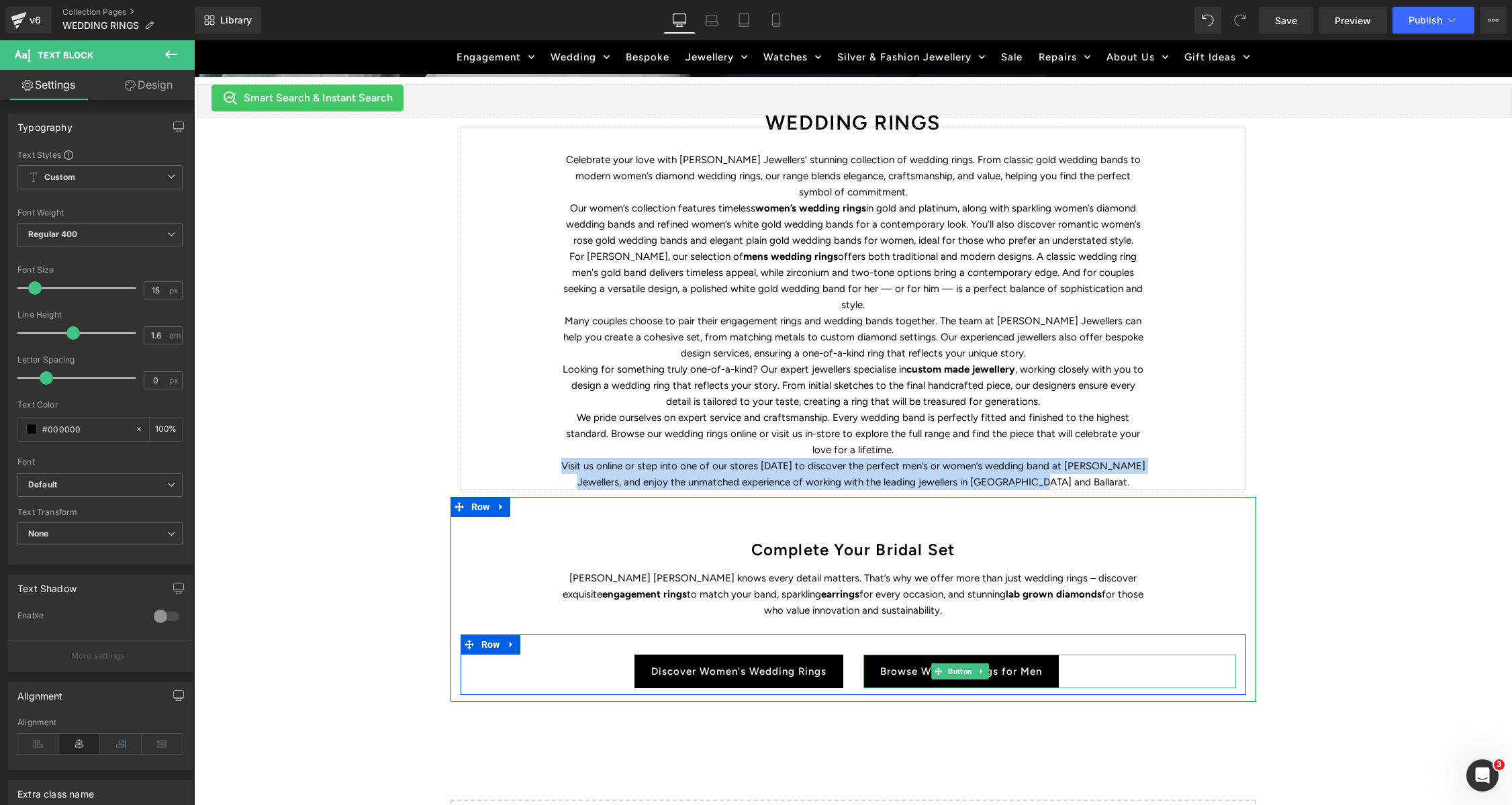
copy p "Visit us online or step into one of our stores [DATE] to discover the perfect m…"
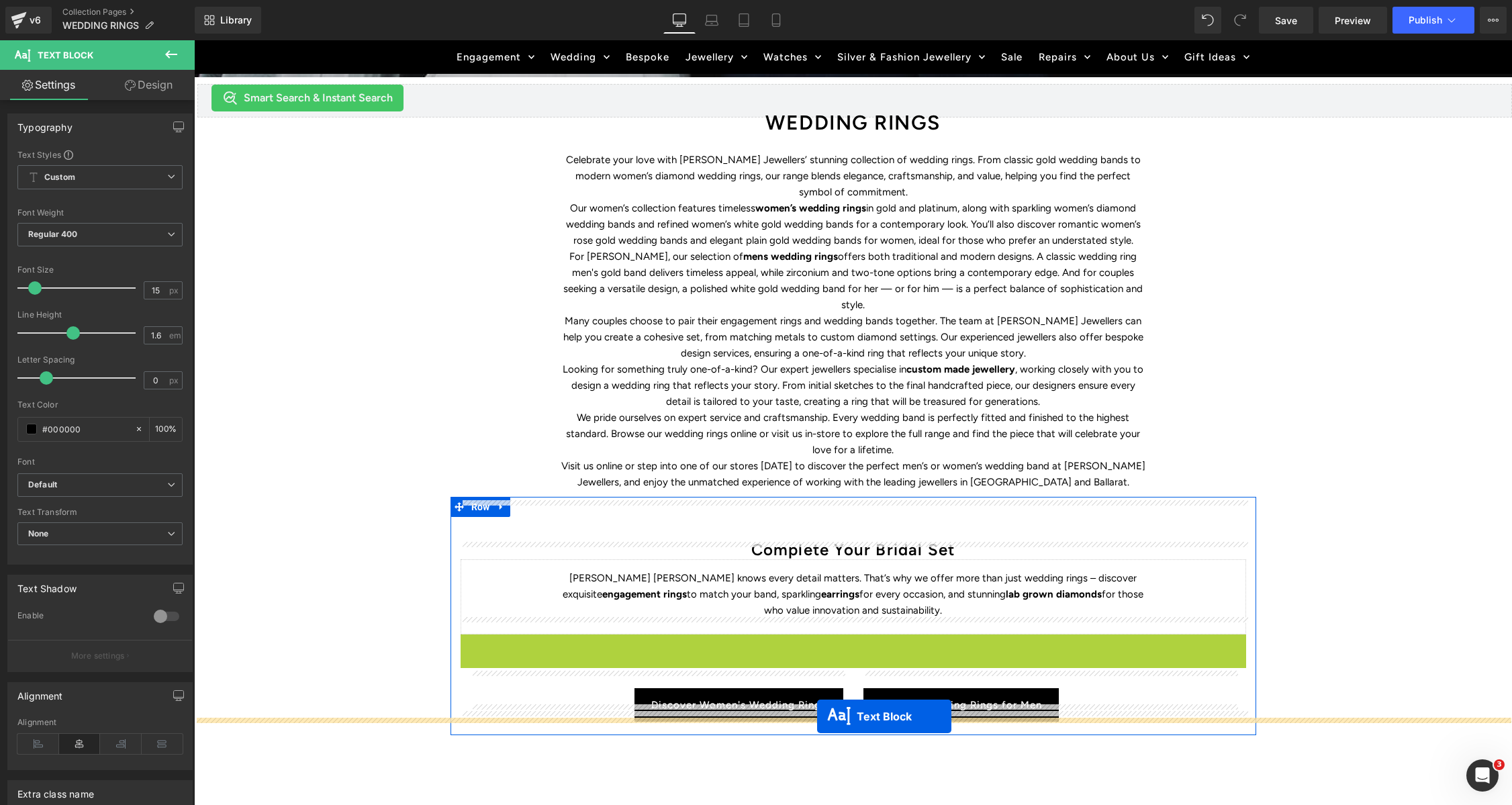
drag, startPoint x: 820, startPoint y: 654, endPoint x: 817, endPoint y: 717, distance: 63.1
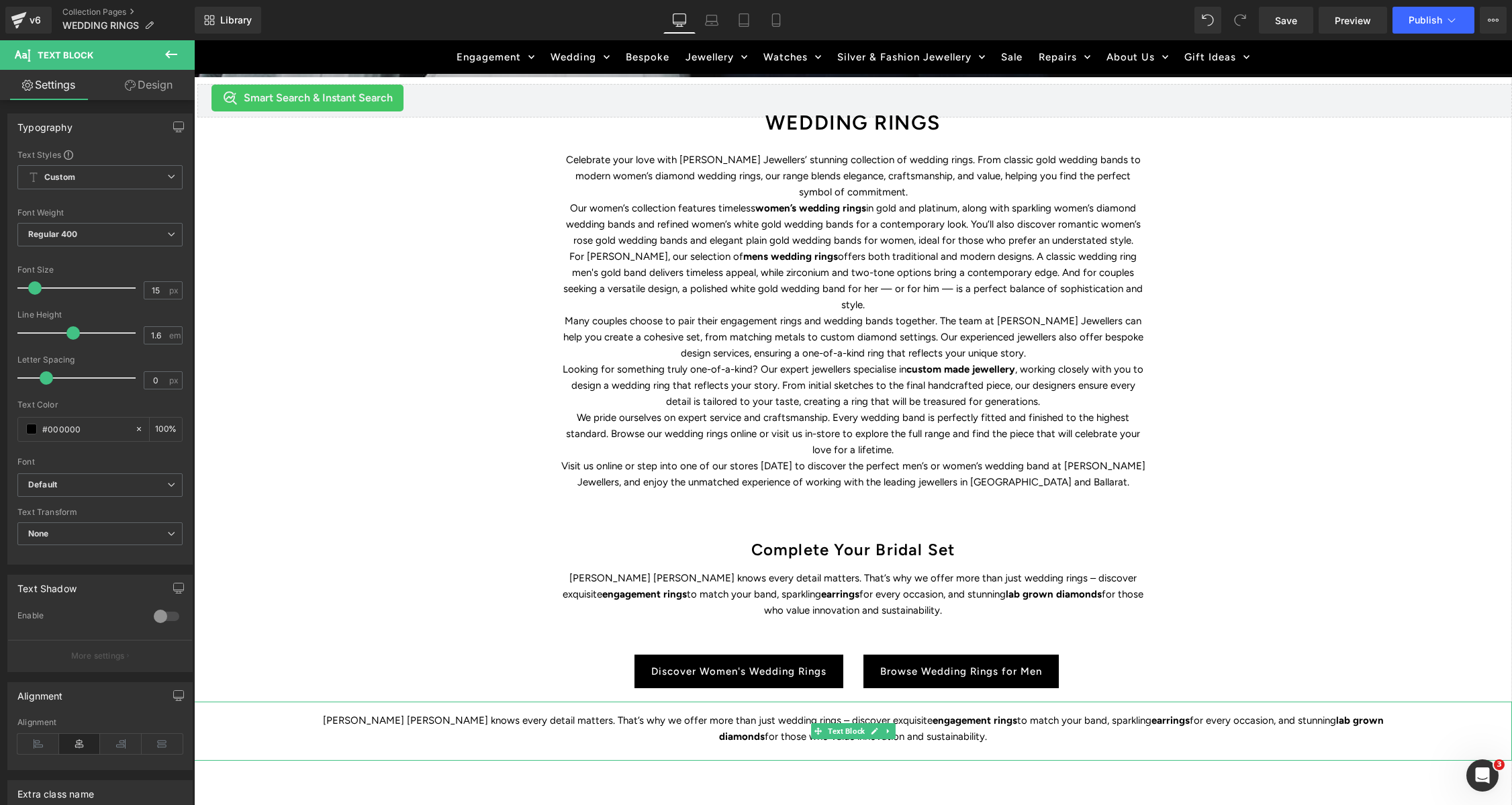
click at [795, 713] on p "Duff’s Jewellers knows every detail matters. That’s why we offer more than just…" at bounding box center [853, 729] width 1116 height 32
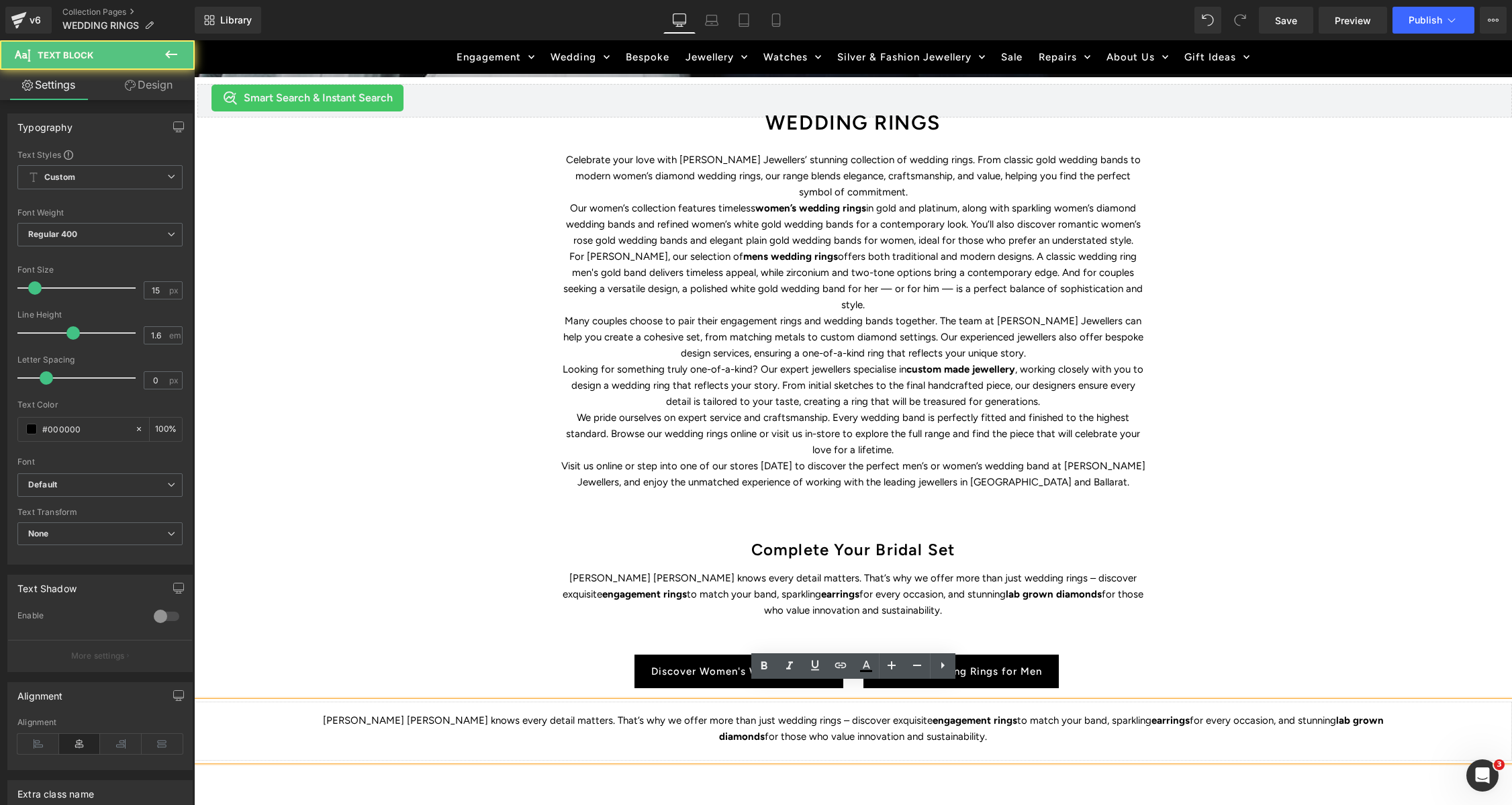
click at [764, 712] on p "Duff’s Jewellers knows every detail matters. That’s why we offer more than just…" at bounding box center [853, 729] width 1116 height 32
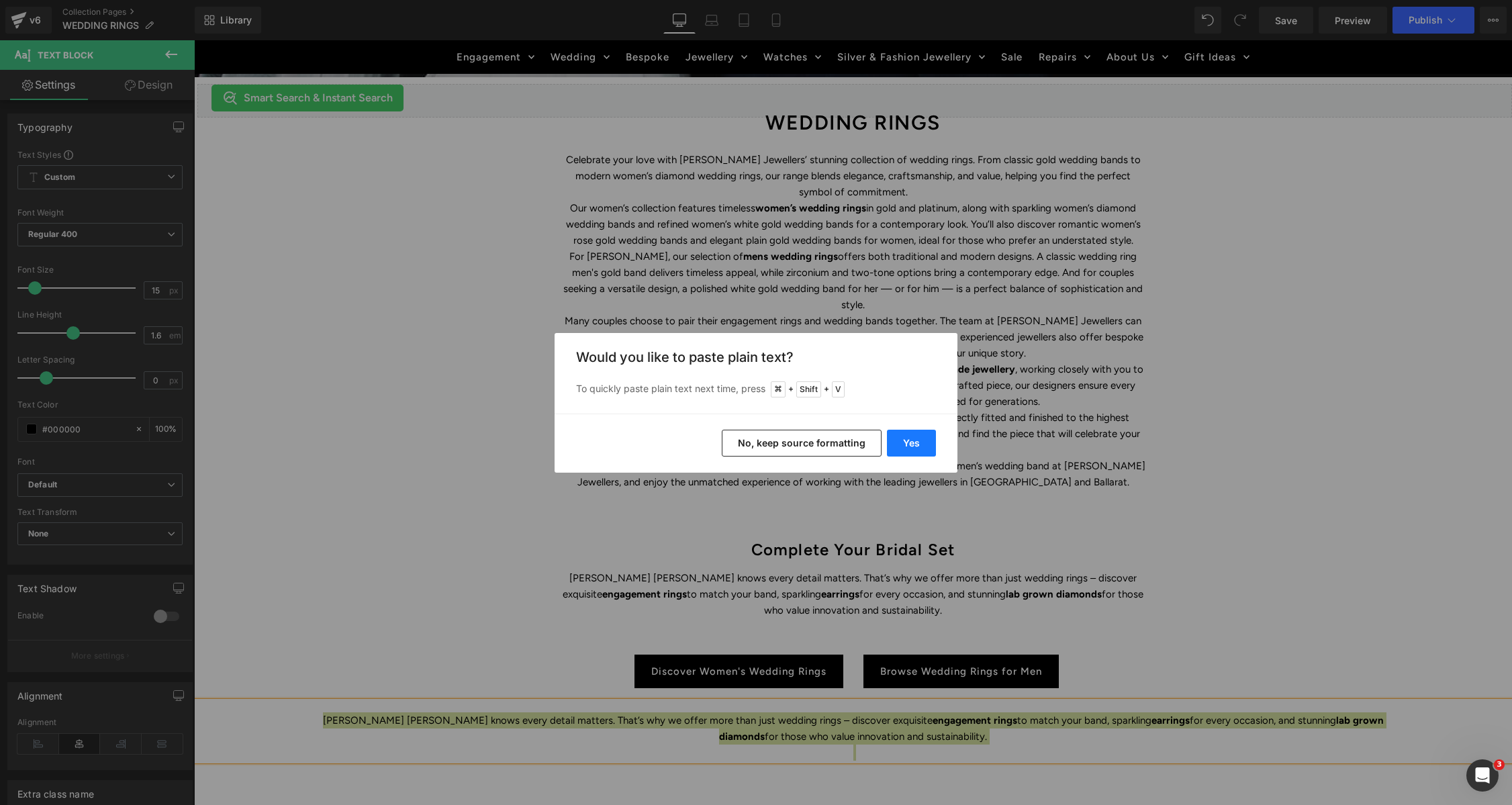
drag, startPoint x: 911, startPoint y: 436, endPoint x: 755, endPoint y: 443, distance: 156.2
click at [911, 436] on button "Yes" at bounding box center [911, 443] width 49 height 27
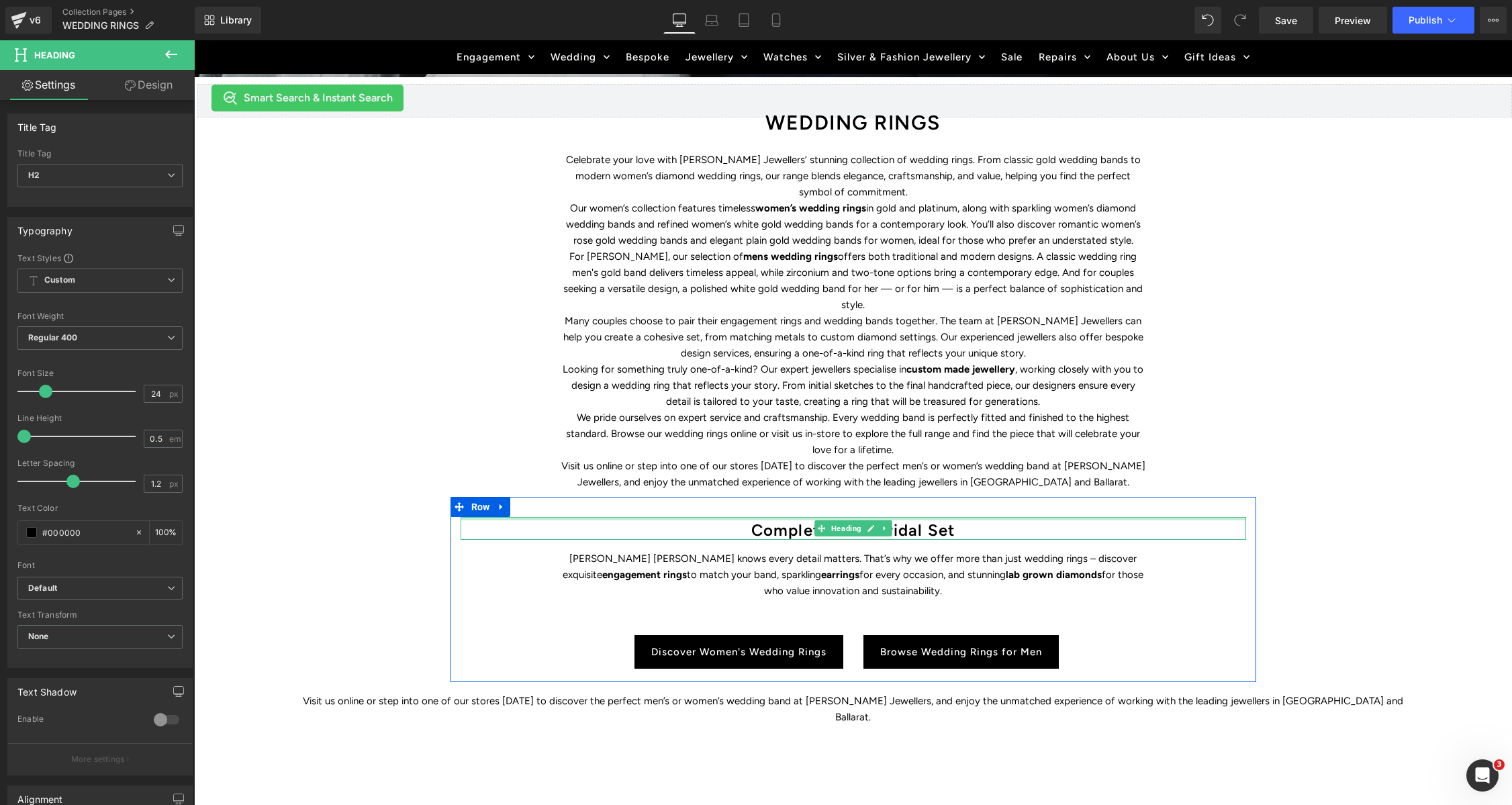
drag, startPoint x: 914, startPoint y: 507, endPoint x: 1313, endPoint y: 391, distance: 415.5
click at [914, 499] on div "Complete Your Bridal Set Heading Duff’s Jewellers knows every detail matters. T…" at bounding box center [853, 590] width 806 height 185
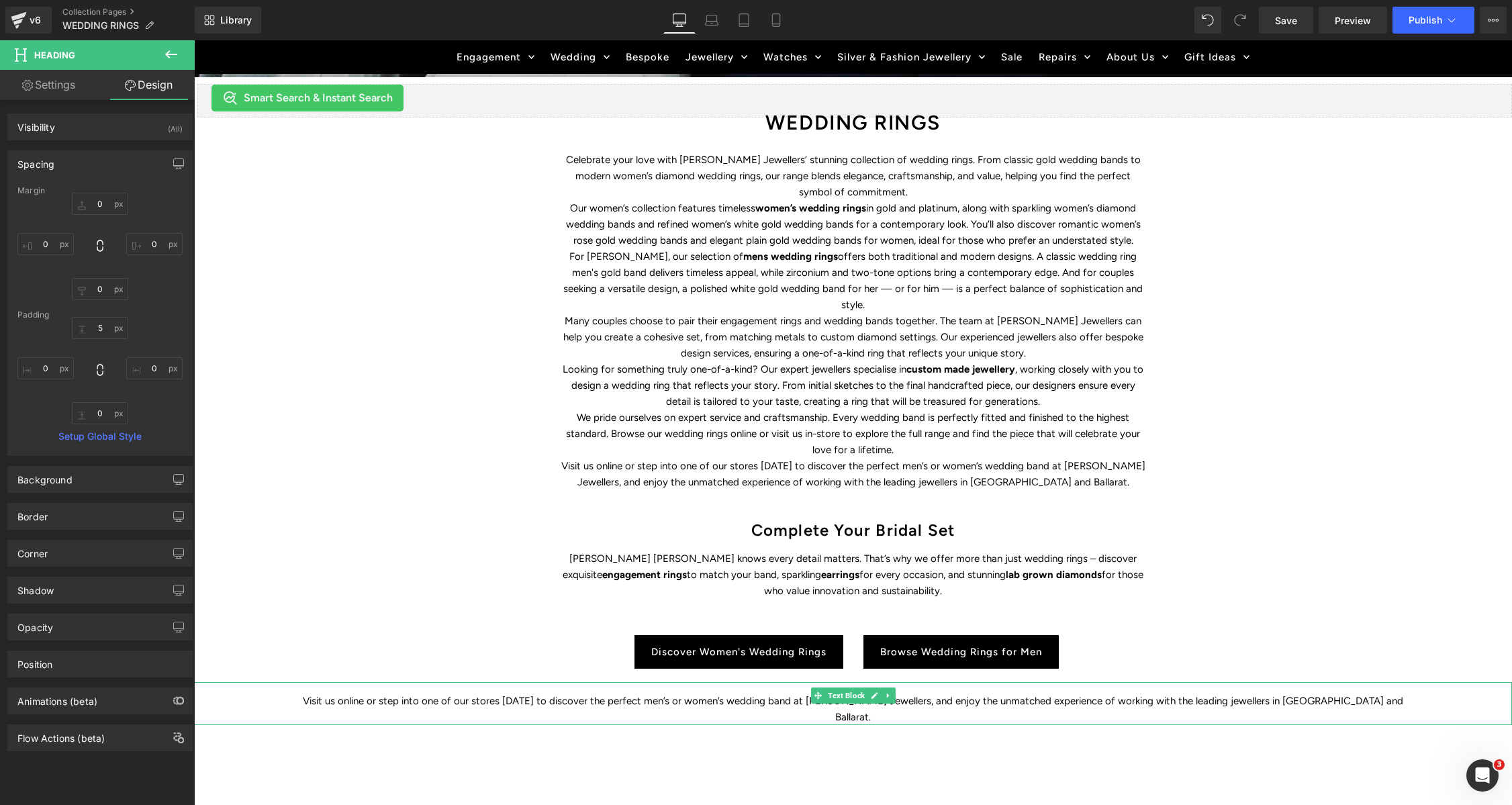
click at [758, 693] on p "Visit us online or step into one of our stores [DATE] to discover the perfect m…" at bounding box center [853, 710] width 1116 height 32
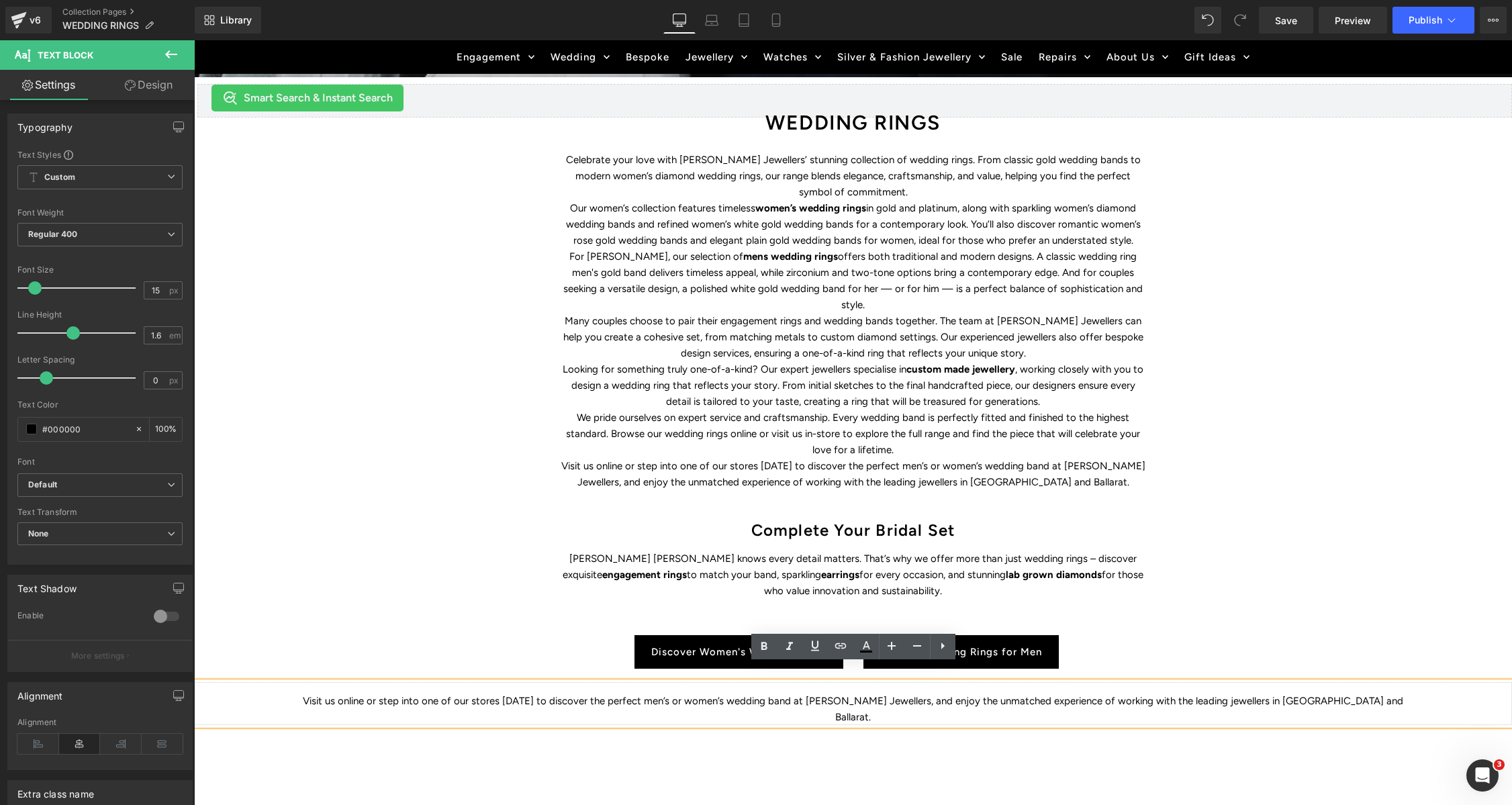
drag, startPoint x: 822, startPoint y: 684, endPoint x: 817, endPoint y: 694, distance: 11.2
click at [821, 693] on p "Visit us online or step into one of our stores [DATE] to discover the perfect m…" at bounding box center [853, 710] width 1116 height 32
click at [720, 765] on div "WEDDING RINGS Heading Find the perfect symbol of love and discover Duffs Jewell…" at bounding box center [853, 330] width 1318 height 1246
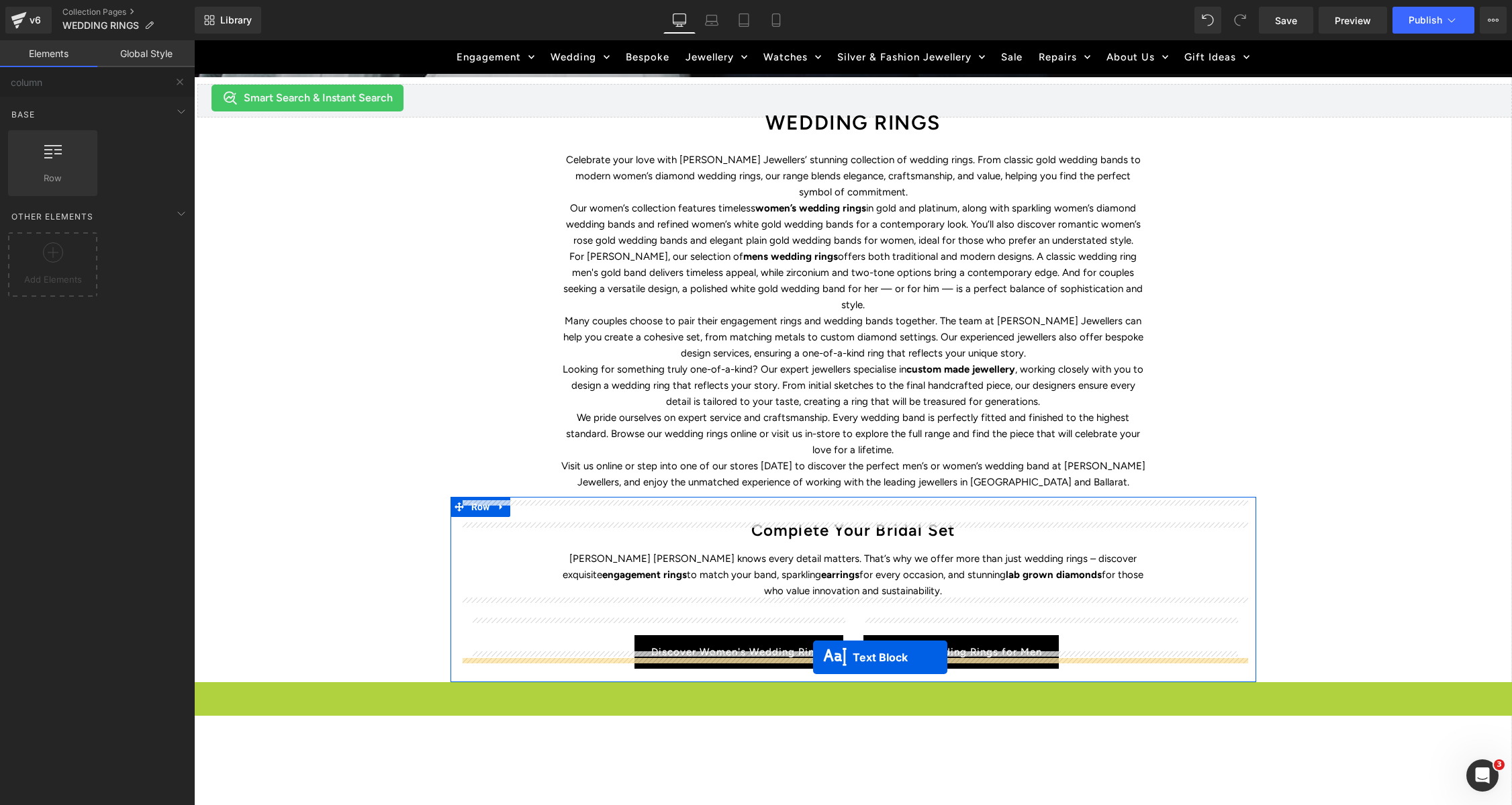
drag, startPoint x: 813, startPoint y: 676, endPoint x: 844, endPoint y: 778, distance: 106.6
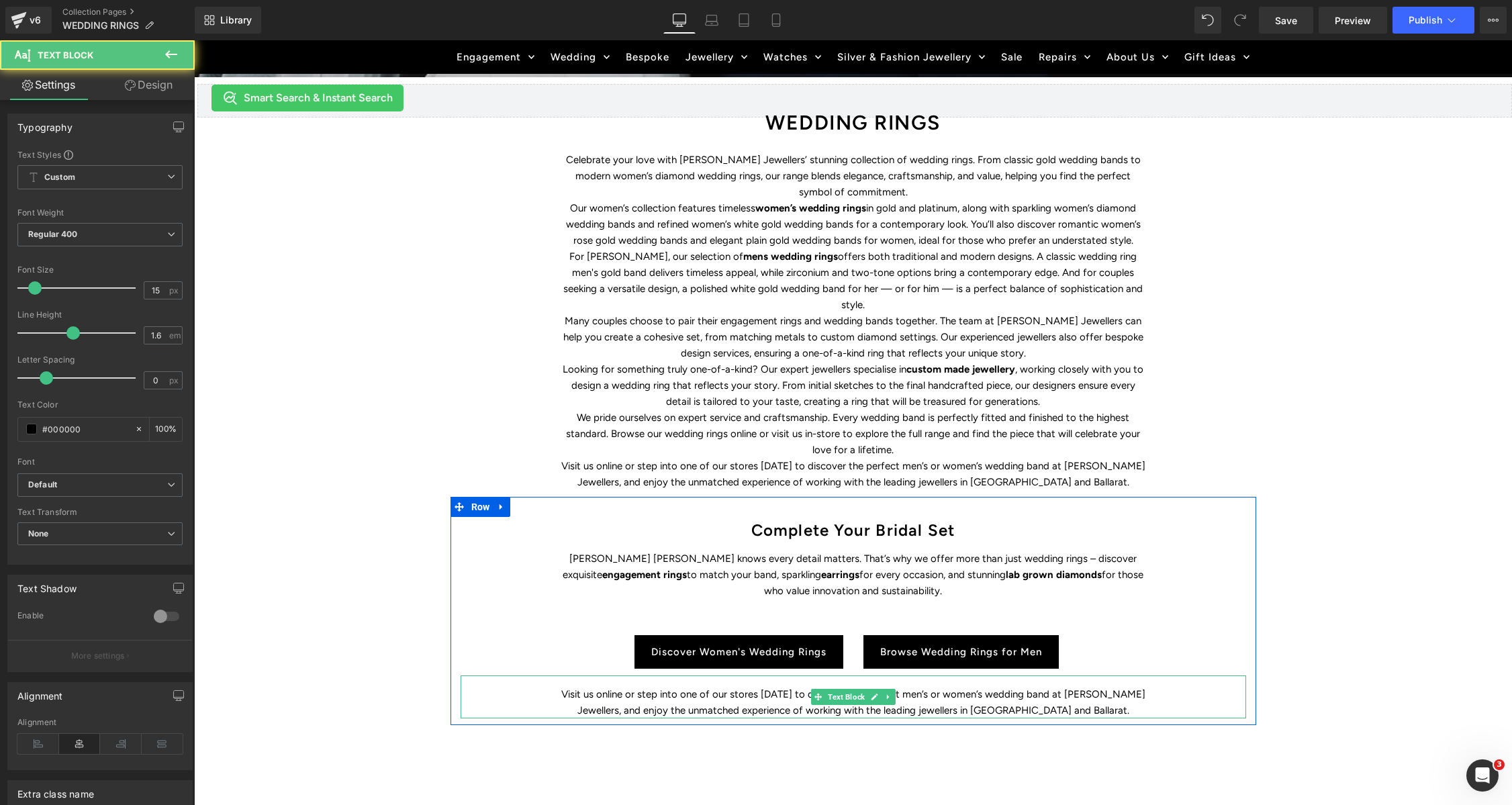
click at [786, 690] on p "Visit us online or step into one of our stores [DATE] to discover the perfect m…" at bounding box center [853, 702] width 584 height 32
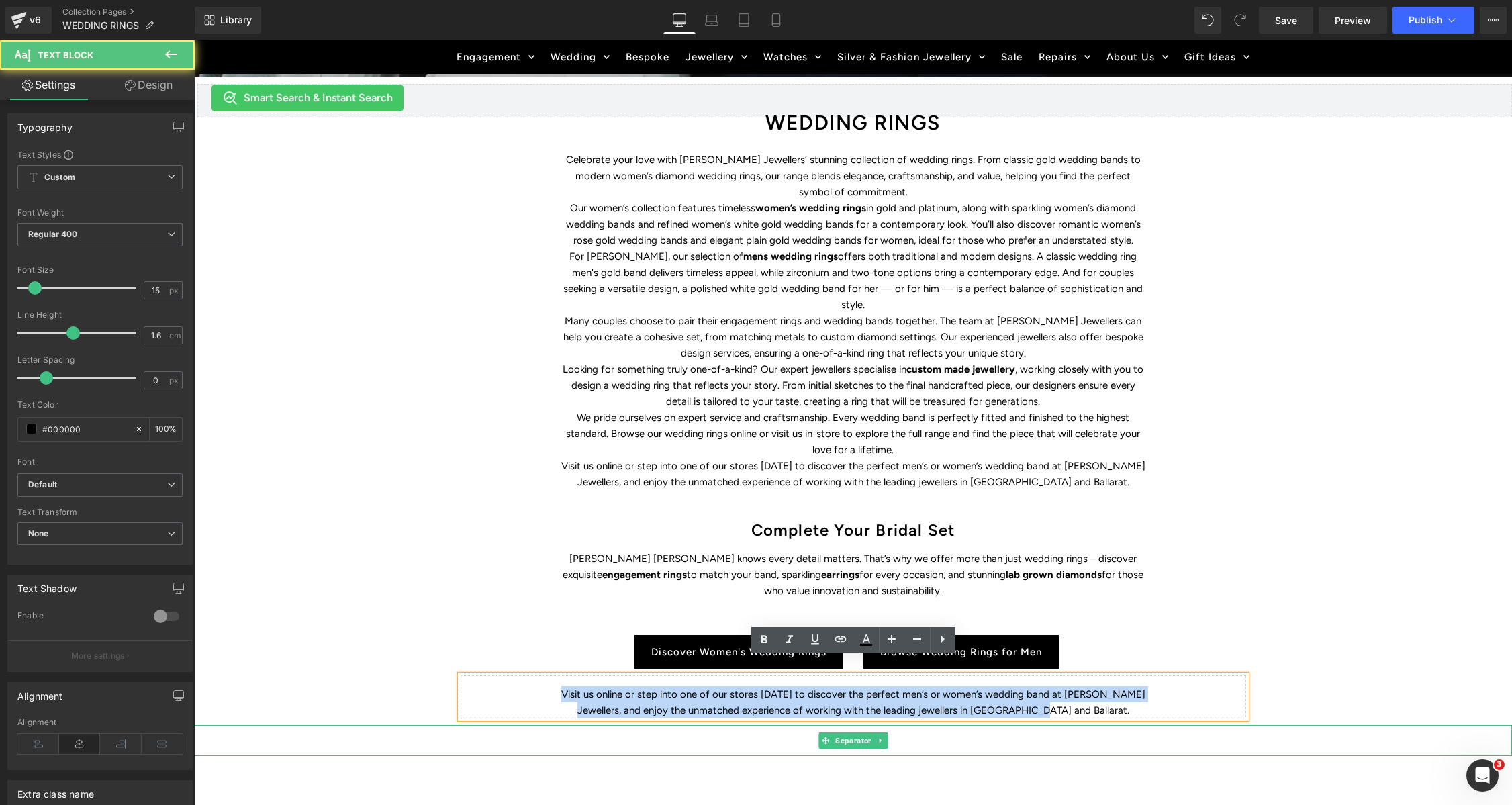
drag, startPoint x: 563, startPoint y: 677, endPoint x: 1066, endPoint y: 723, distance: 505.1
click at [1066, 723] on div "WEDDING RINGS Heading Find the perfect symbol of love and discover Duffs Jewell…" at bounding box center [853, 330] width 1318 height 1246
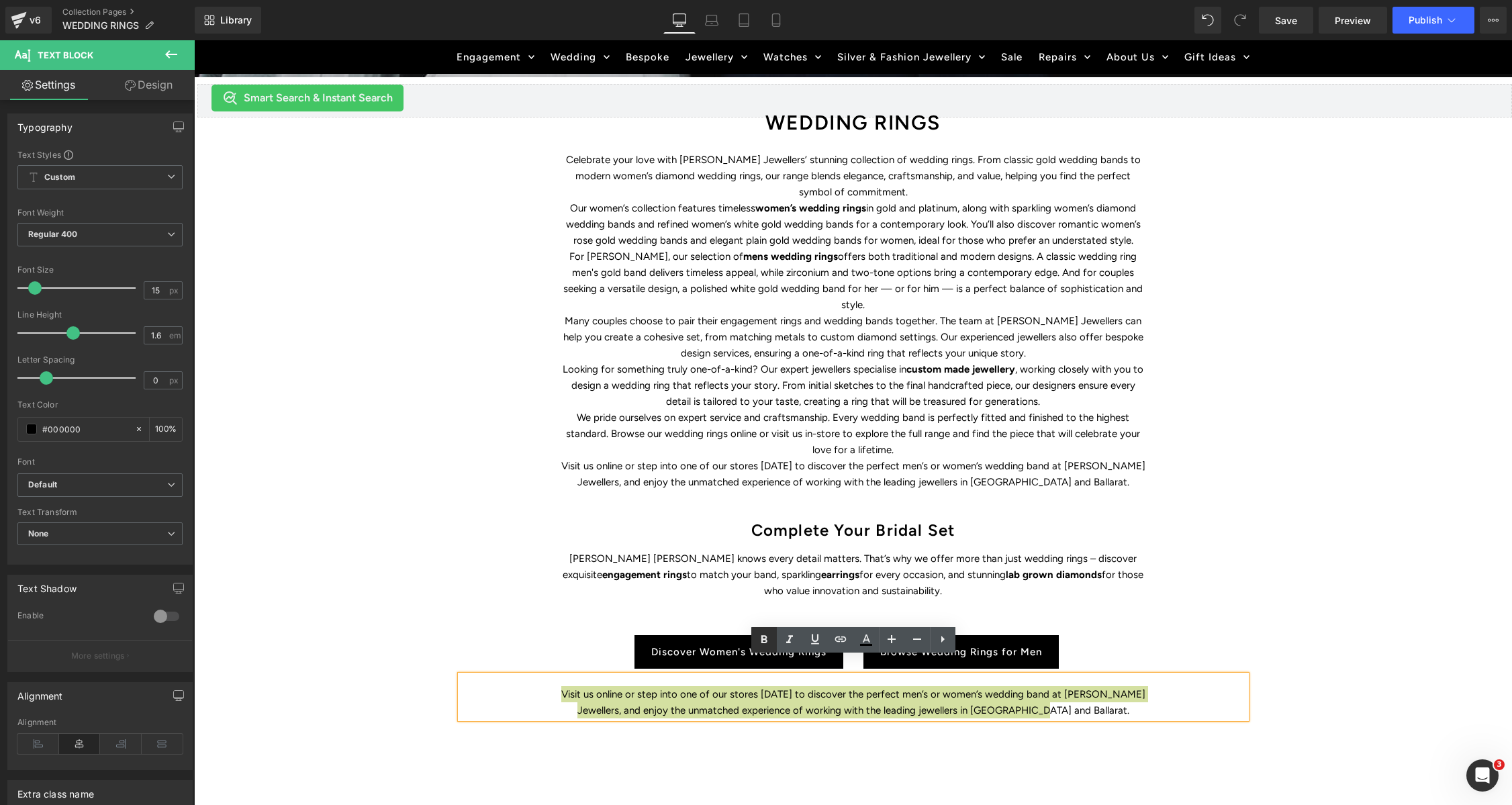
click at [766, 639] on icon at bounding box center [764, 640] width 16 height 16
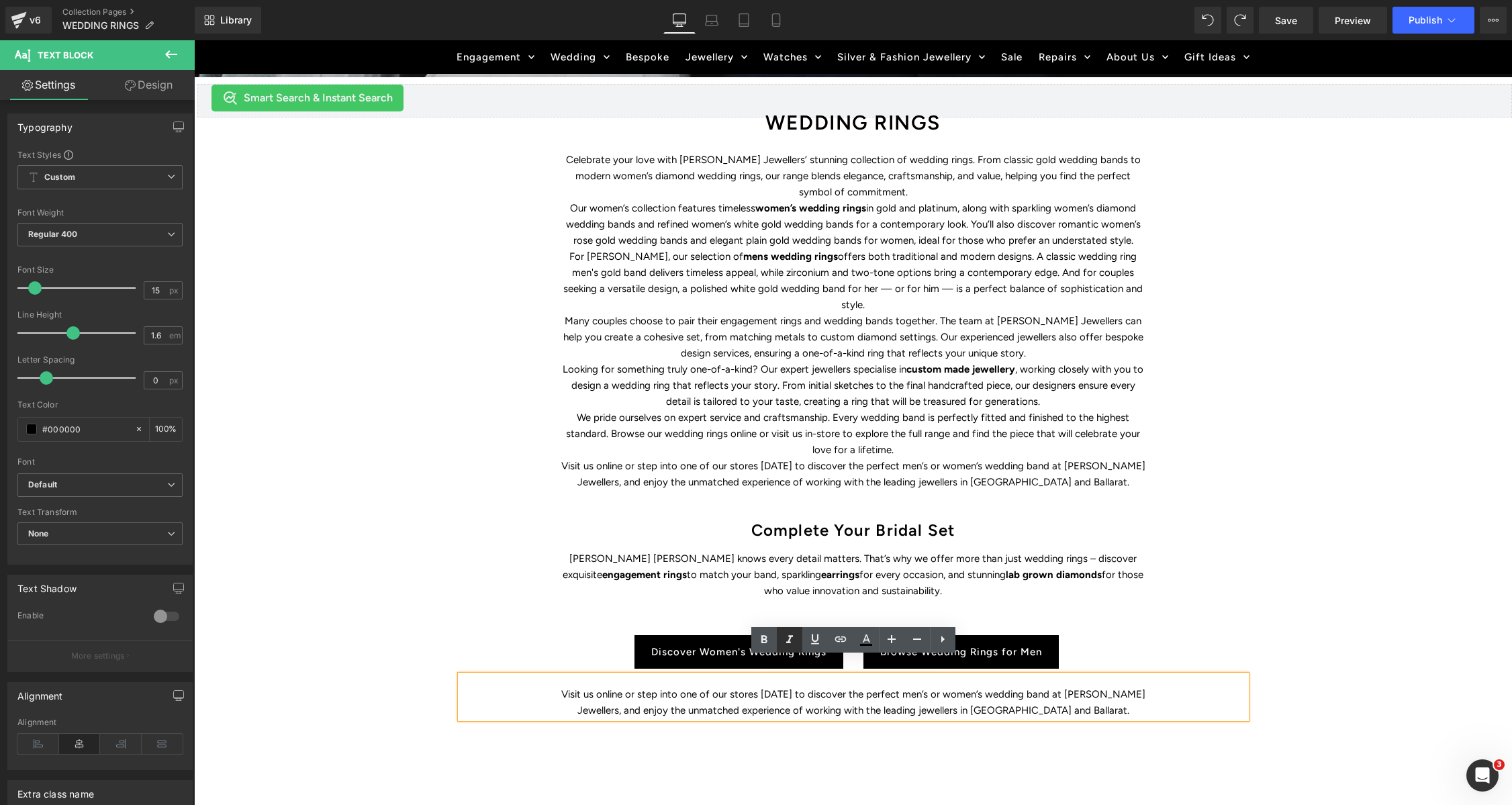
click at [789, 645] on icon at bounding box center [789, 640] width 16 height 16
click at [991, 676] on div "Visit us online or step into one of our stores [DATE] to discover the perfect m…" at bounding box center [853, 697] width 786 height 43
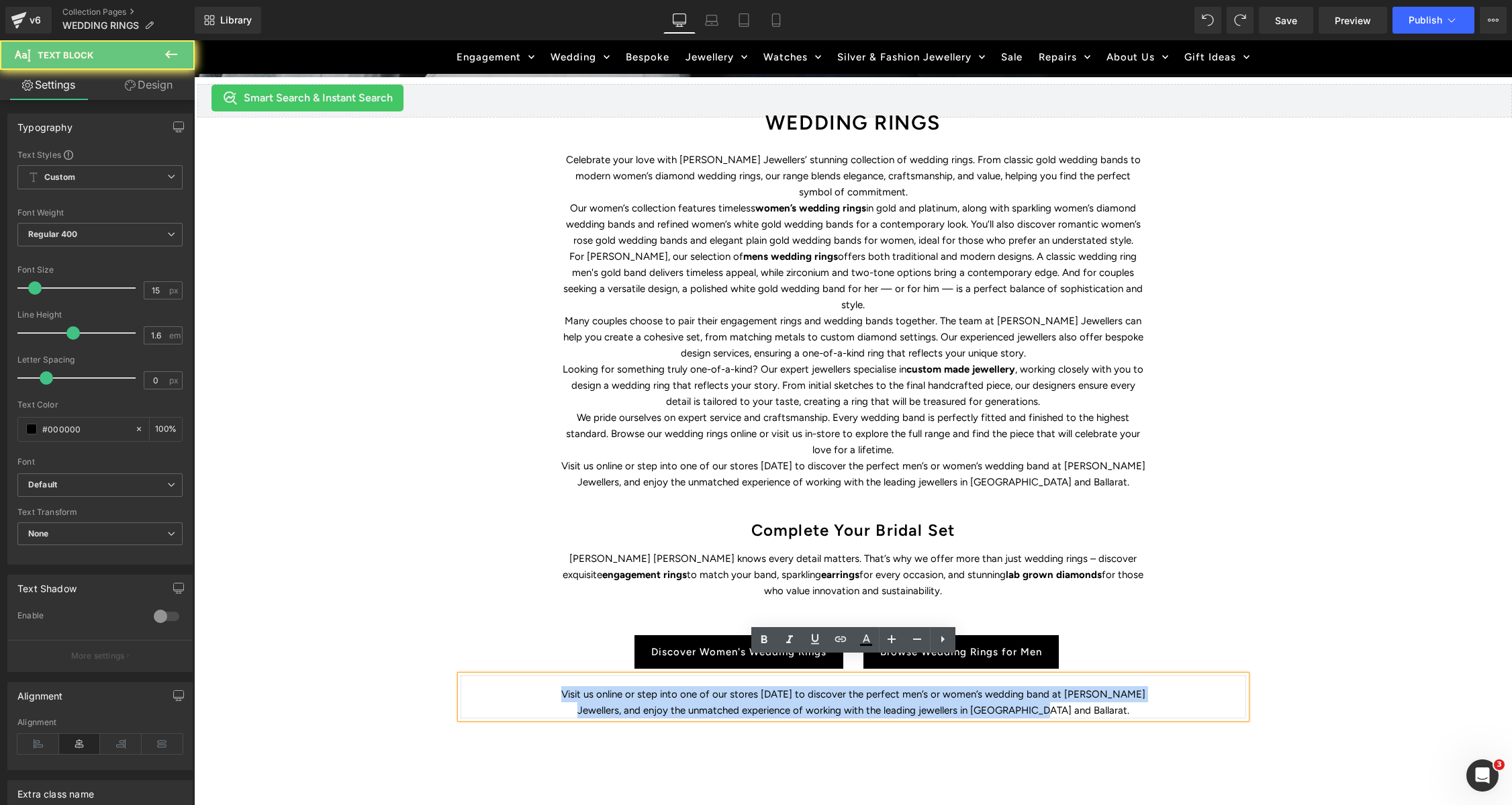
click at [991, 676] on div "Visit us online or step into one of our stores [DATE] to discover the perfect m…" at bounding box center [853, 697] width 786 height 43
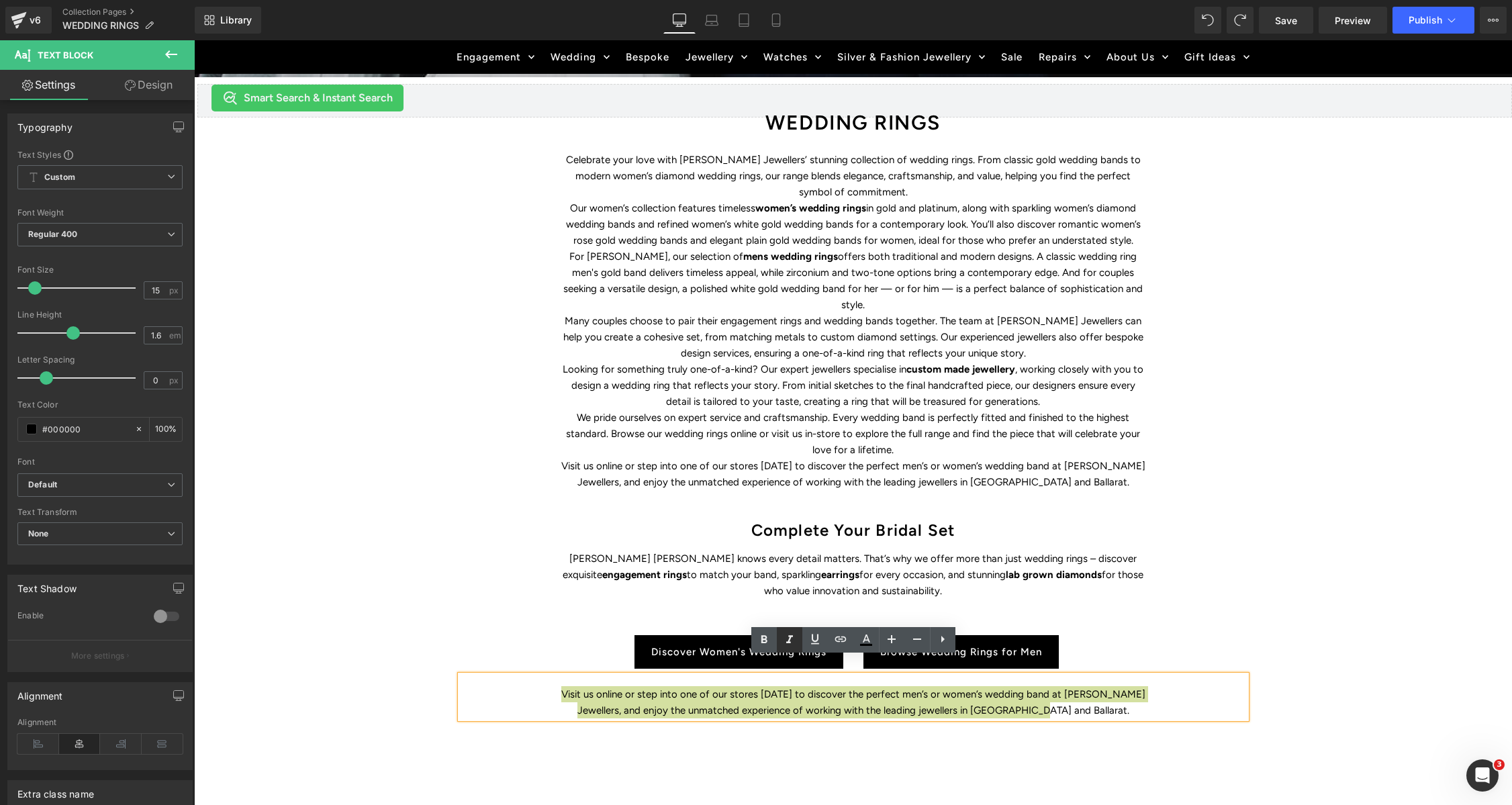
click at [789, 641] on icon at bounding box center [789, 640] width 7 height 8
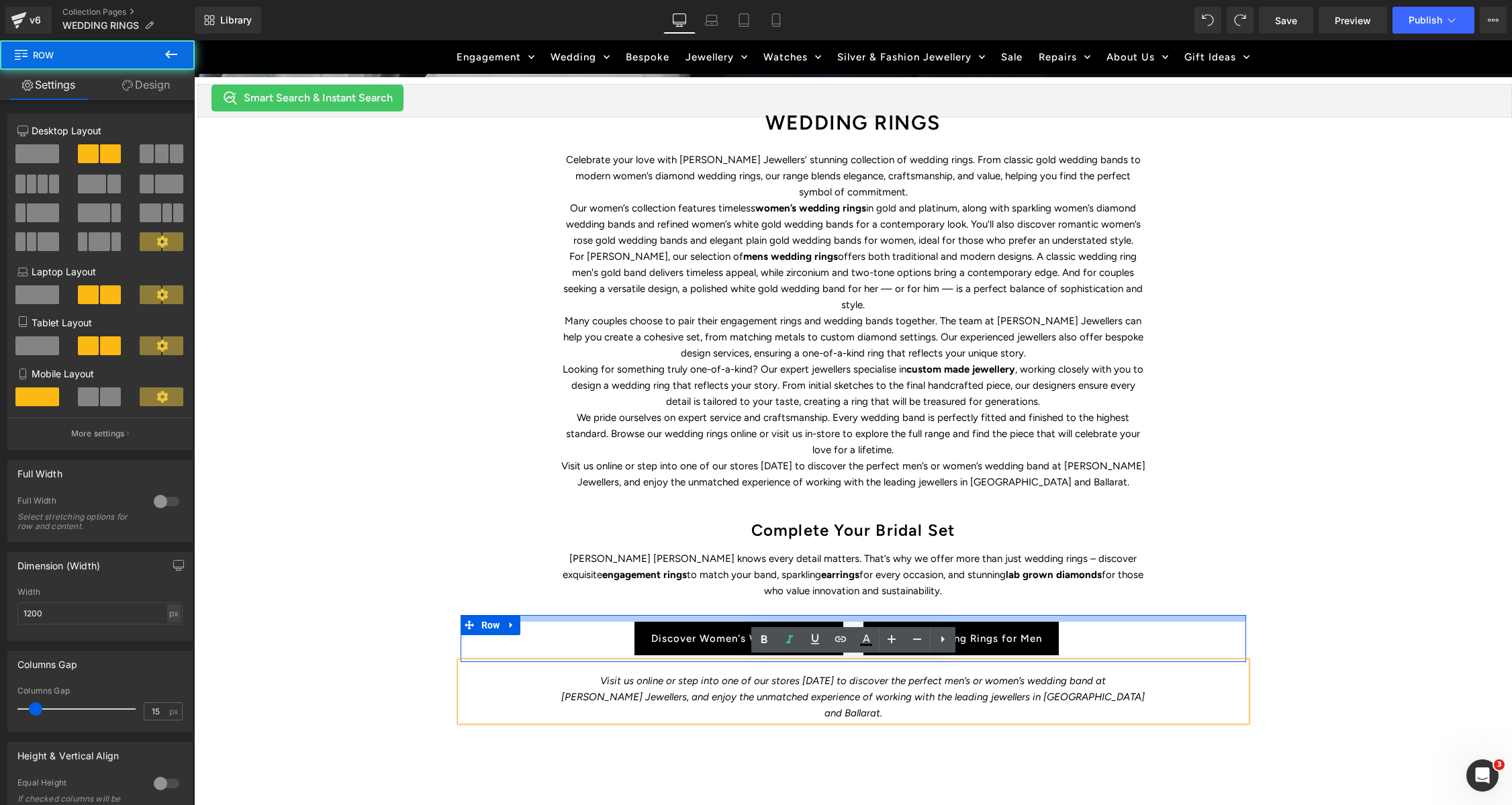
drag, startPoint x: 961, startPoint y: 599, endPoint x: 1022, endPoint y: 670, distance: 93.6
click at [962, 591] on div "Complete Your Bridal Set Heading Duff’s Jewellers knows every detail matters. T…" at bounding box center [853, 619] width 806 height 204
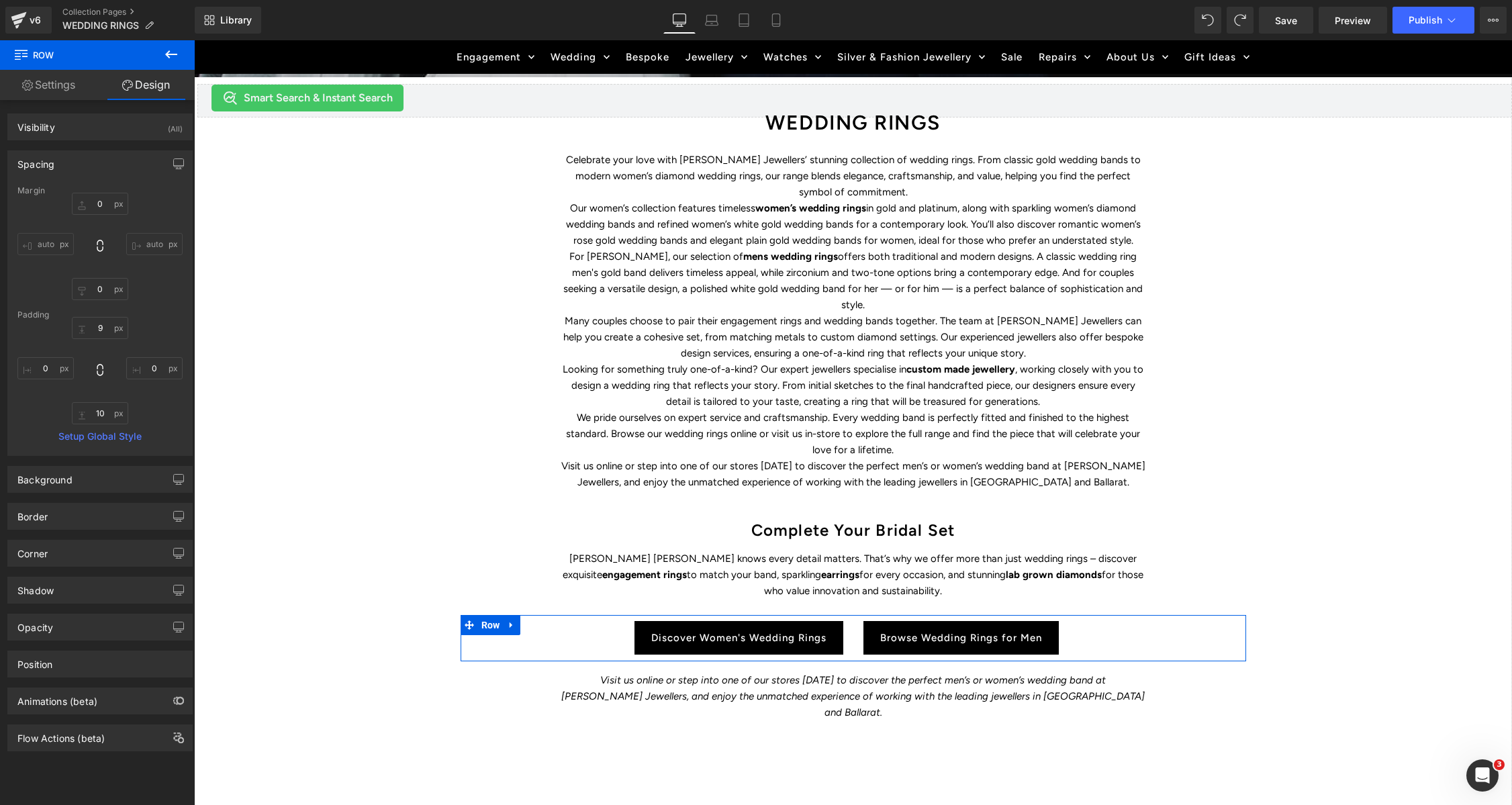
click at [1374, 659] on div "WEDDING RINGS Heading Find the perfect symbol of love and discover Duffs Jewell…" at bounding box center [853, 331] width 1318 height 1249
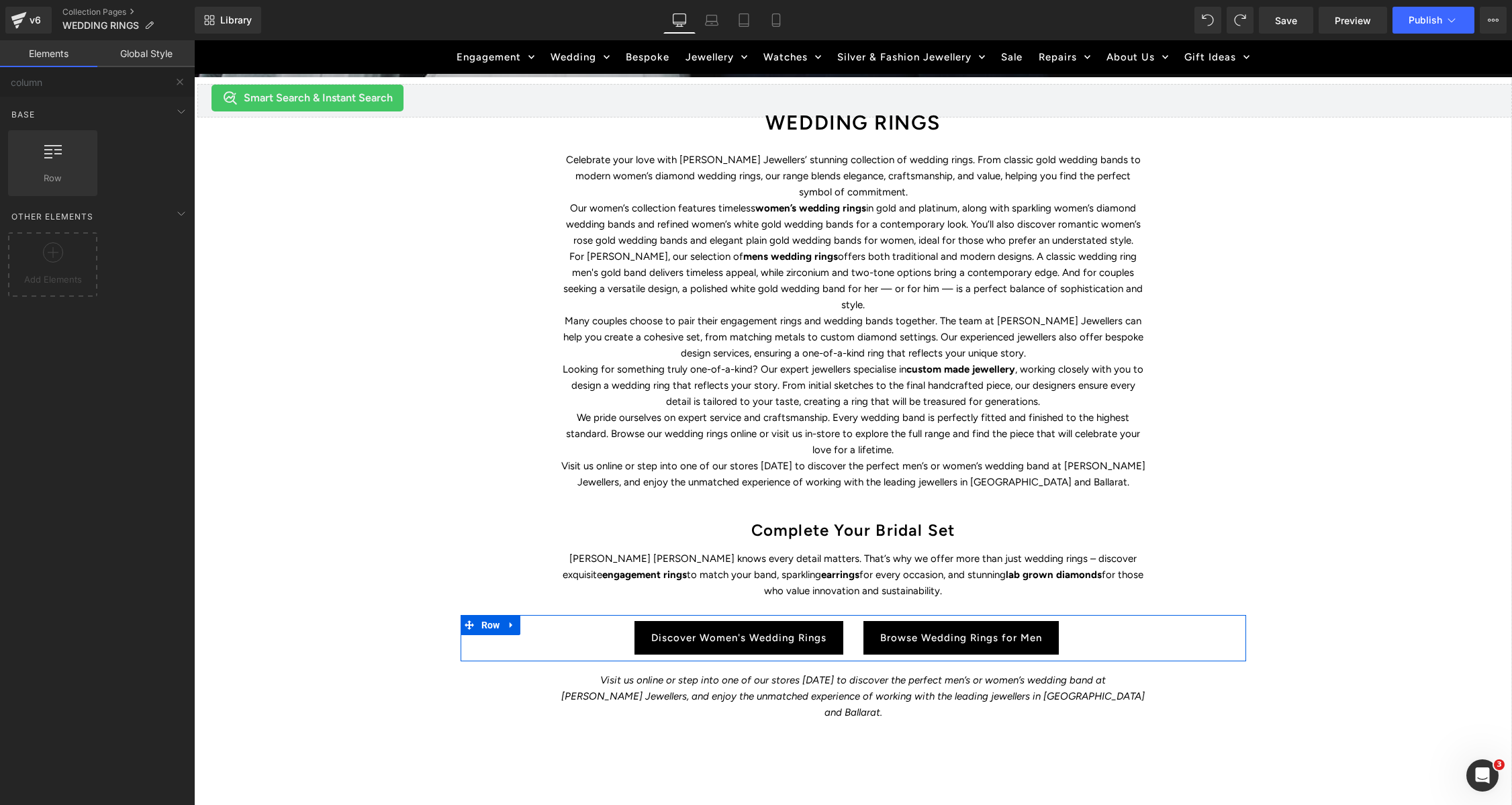
click at [1340, 499] on div "WEDDING RINGS Heading Find the perfect symbol of love and discover Duffs Jewell…" at bounding box center [853, 331] width 1318 height 1249
click at [750, 361] on p "Looking for something truly one-of-a-kind? Our expert jewellers specialise in c…" at bounding box center [853, 386] width 584 height 48
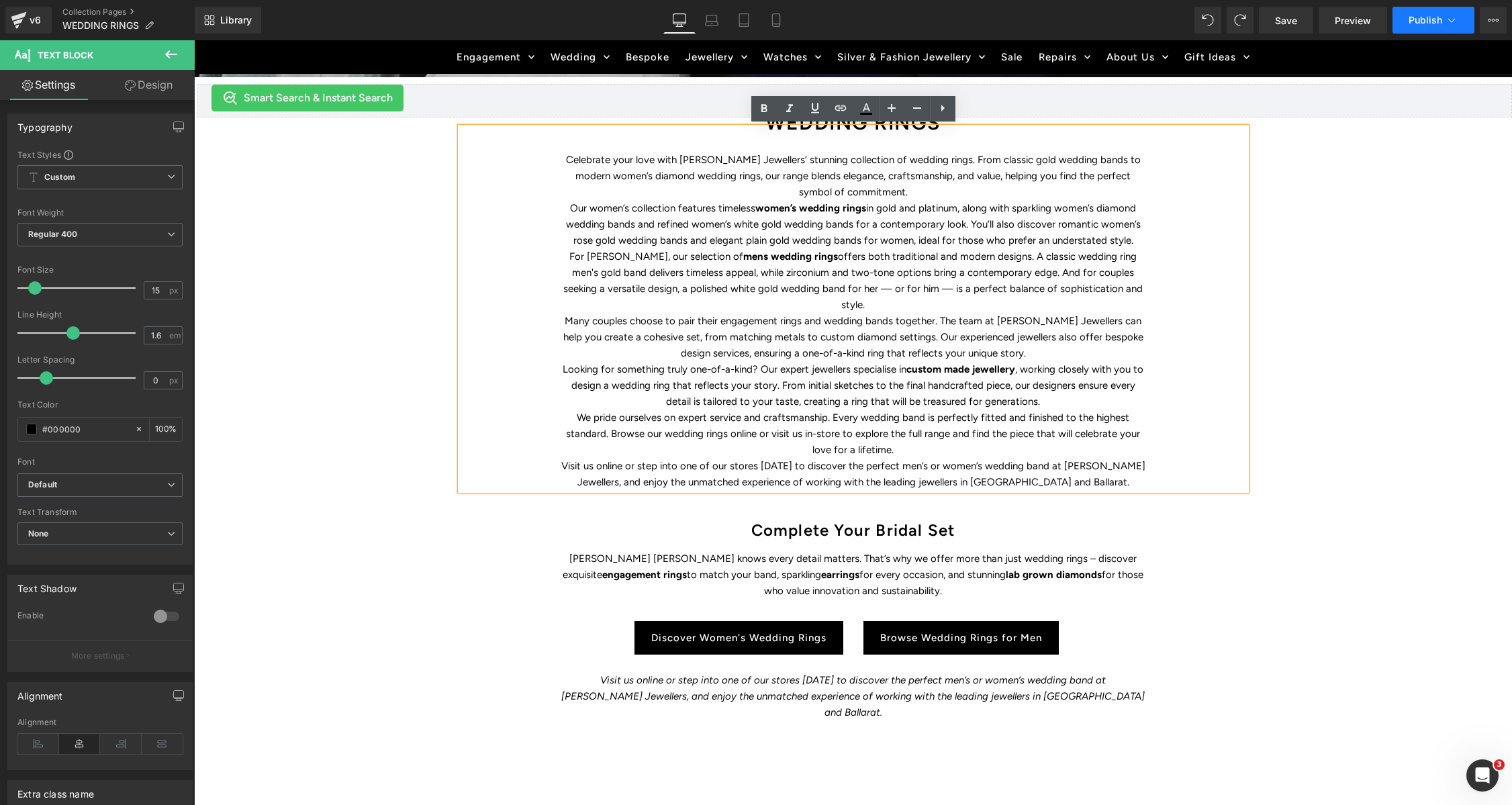
click at [1424, 21] on span "Publish" at bounding box center [1425, 20] width 34 height 11
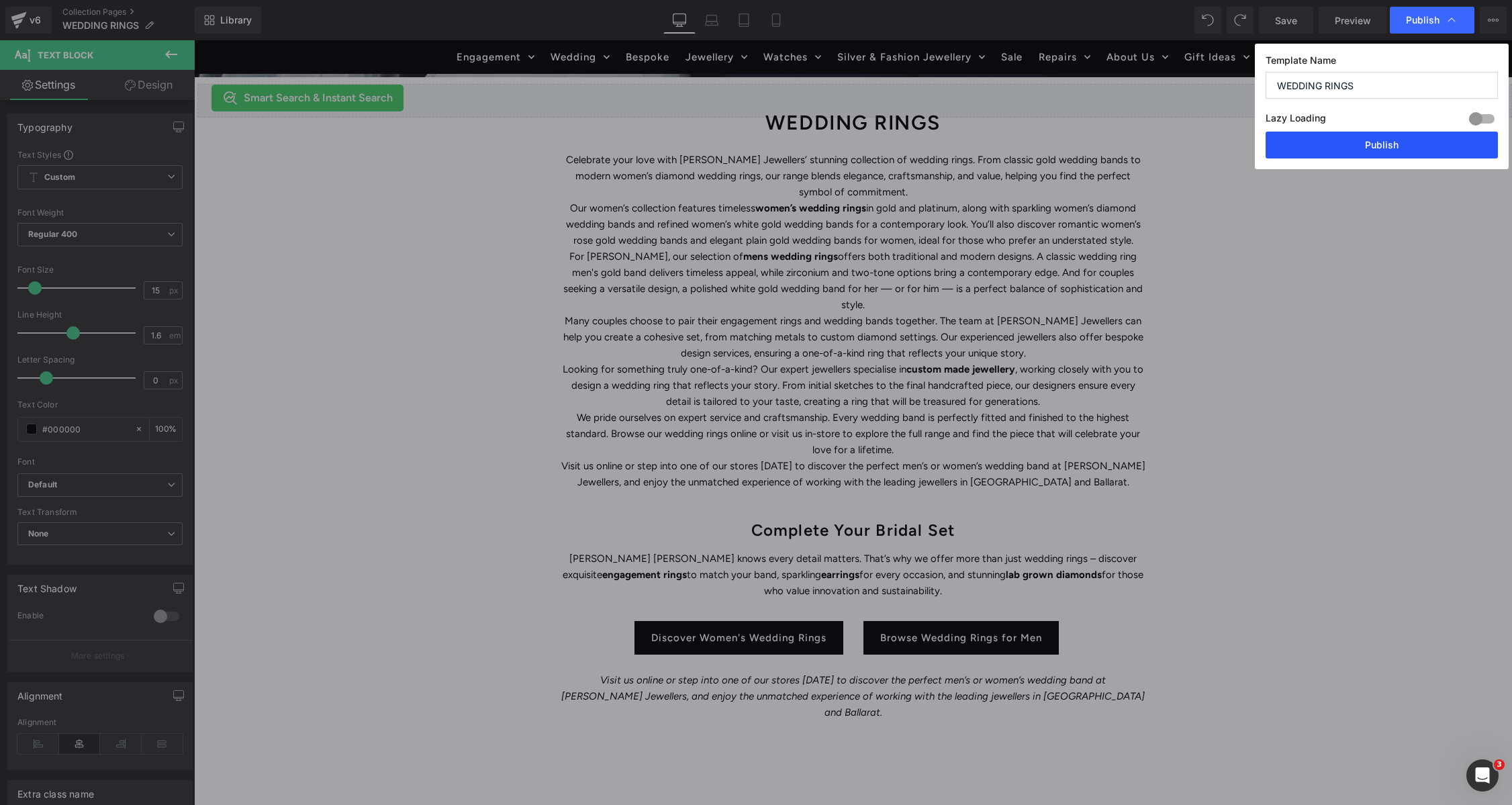
drag, startPoint x: 1374, startPoint y: 144, endPoint x: 1133, endPoint y: 505, distance: 434.1
click at [1374, 144] on button "Publish" at bounding box center [1381, 145] width 232 height 27
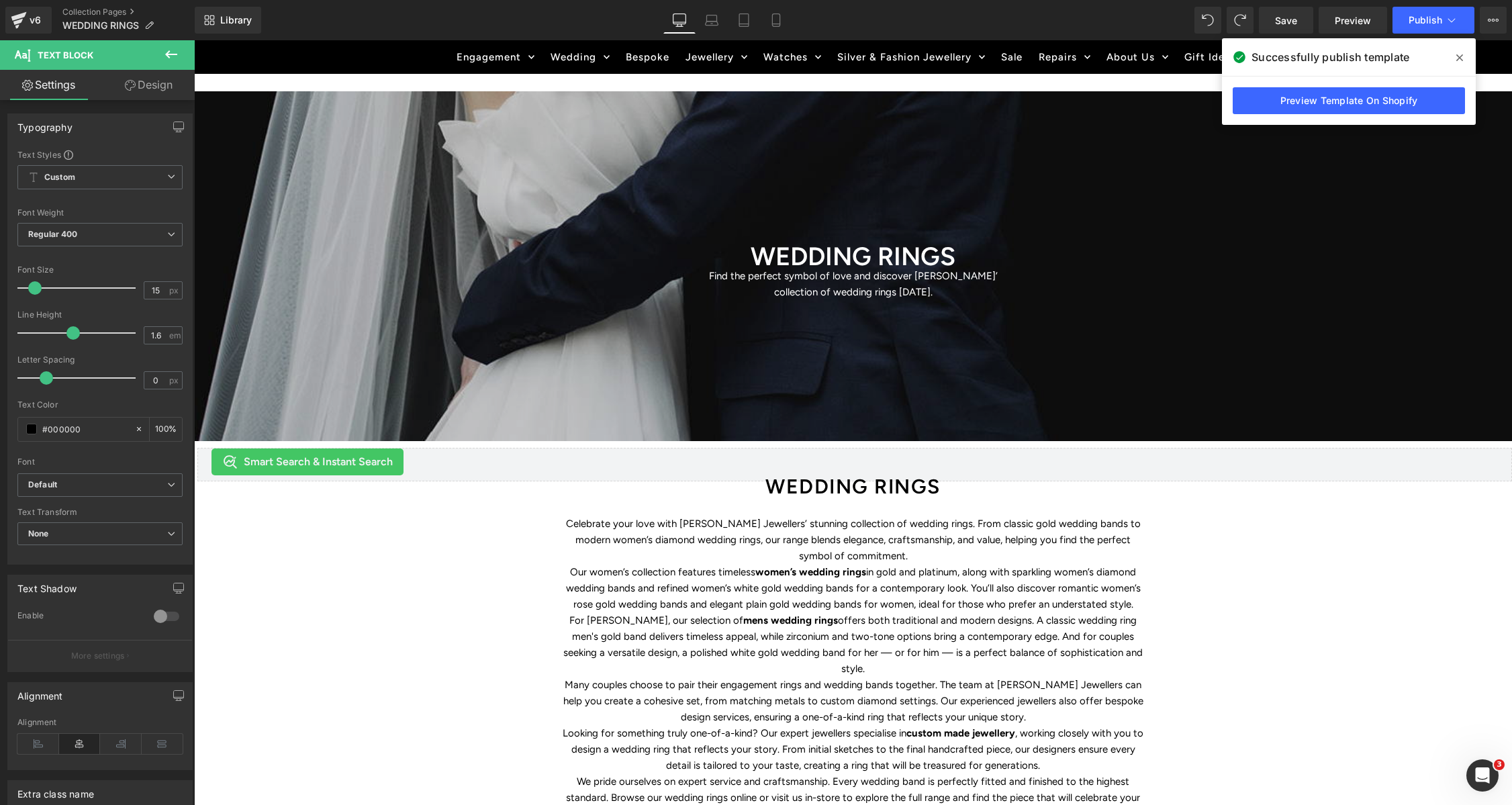
scroll to position [12, 0]
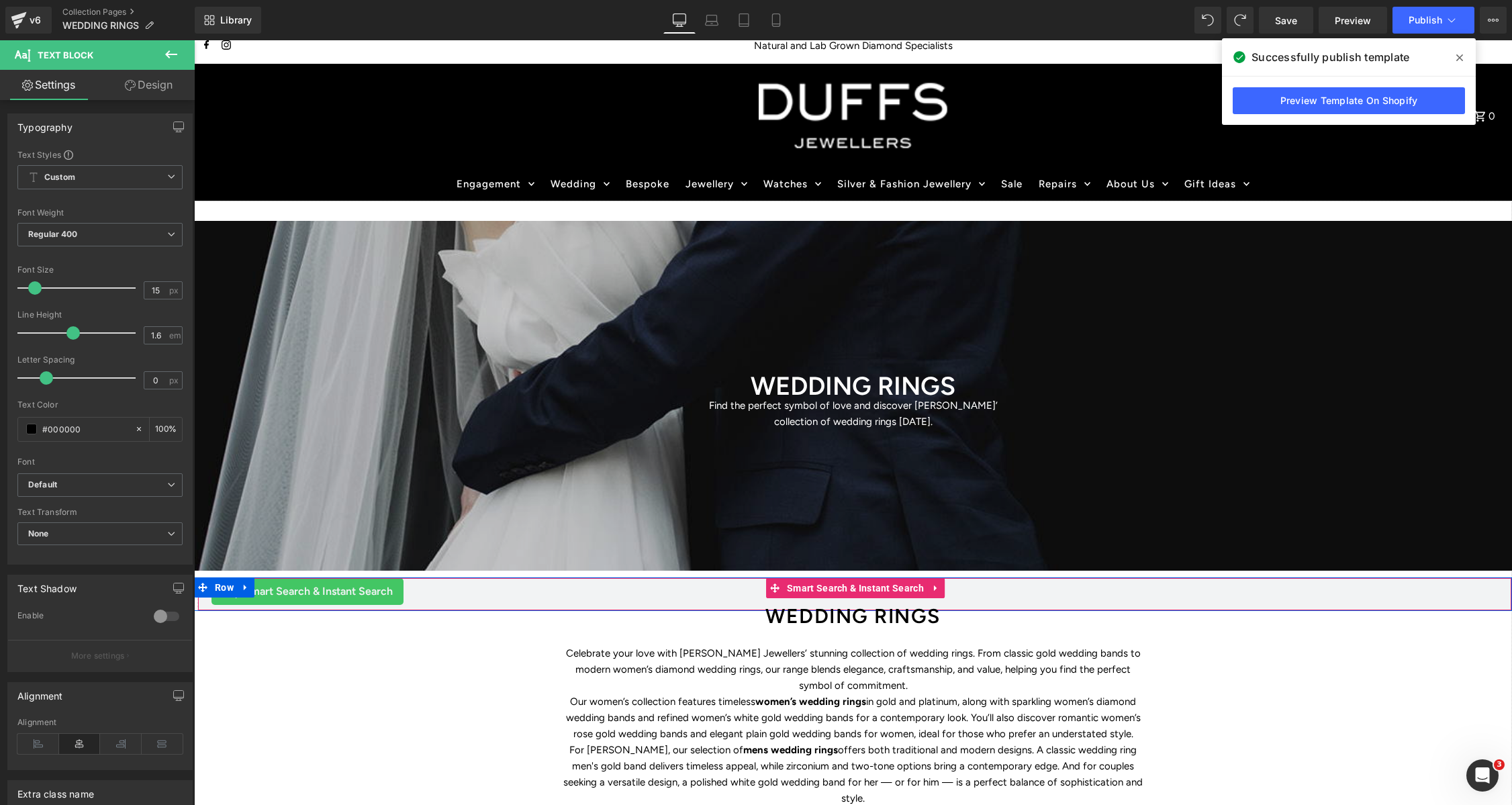
click at [1051, 603] on div "Smart Search & Instant Search" at bounding box center [855, 591] width 1287 height 27
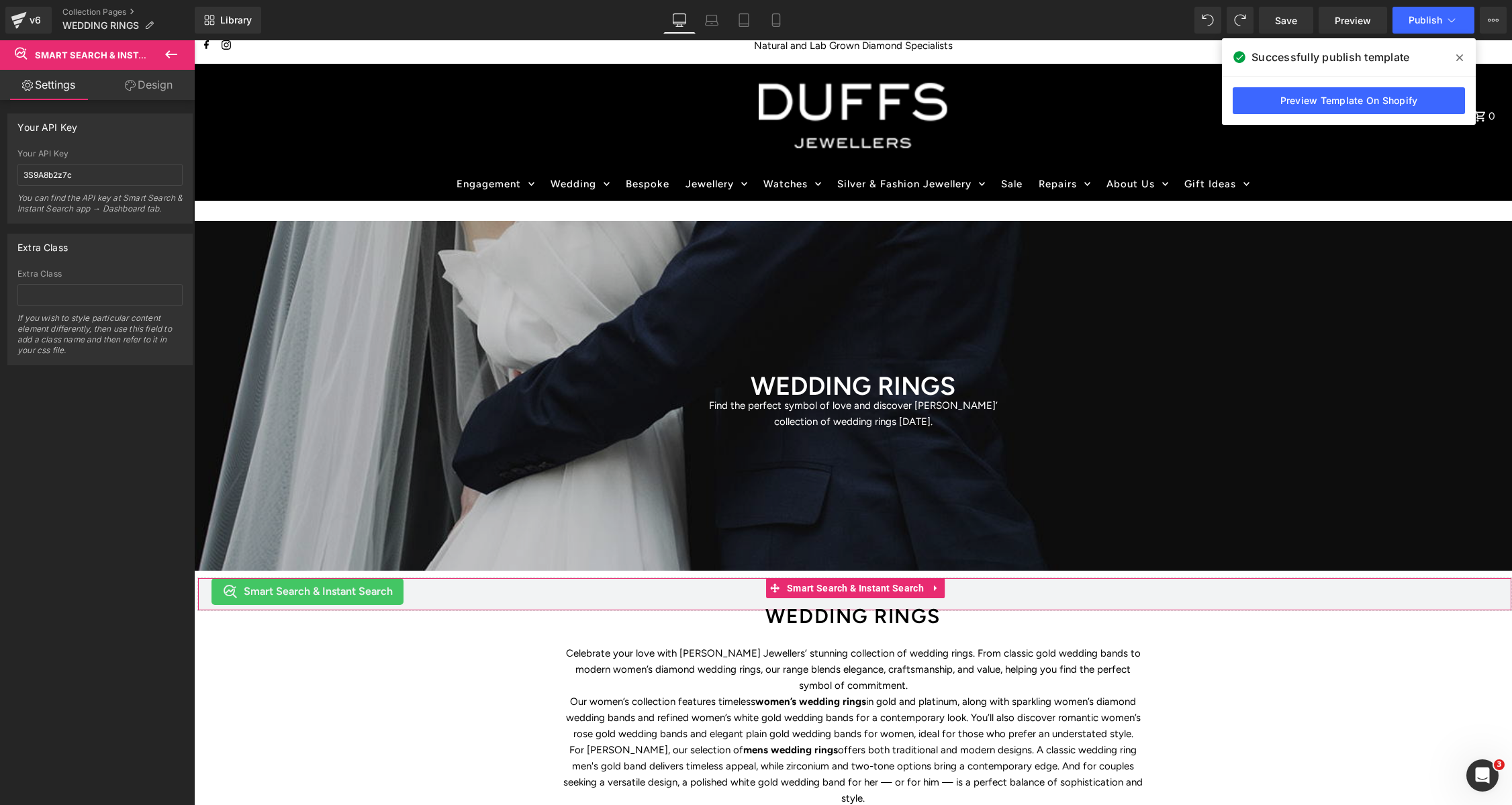
click at [148, 79] on link "Design" at bounding box center [148, 84] width 98 height 30
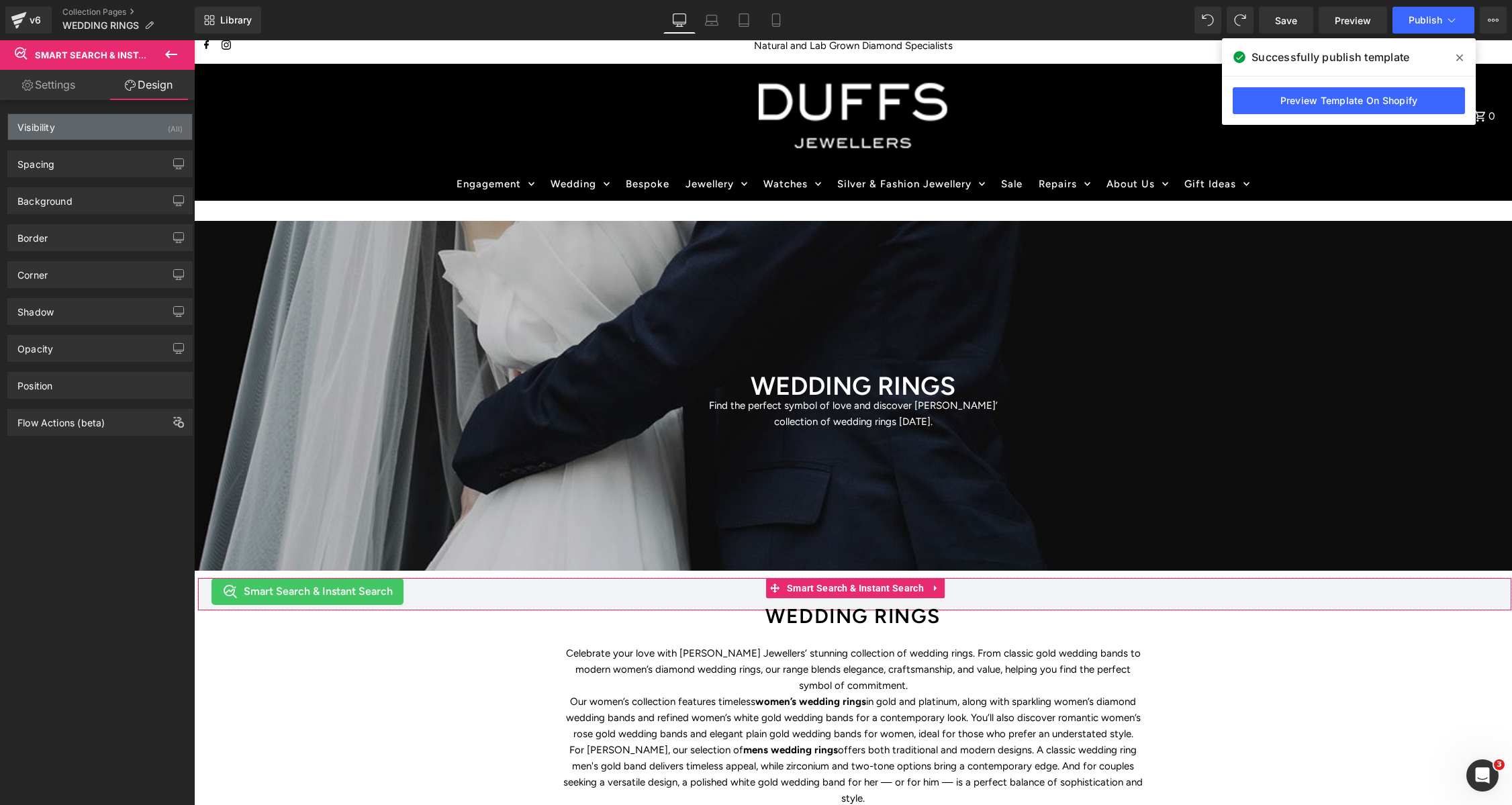
type input "0"
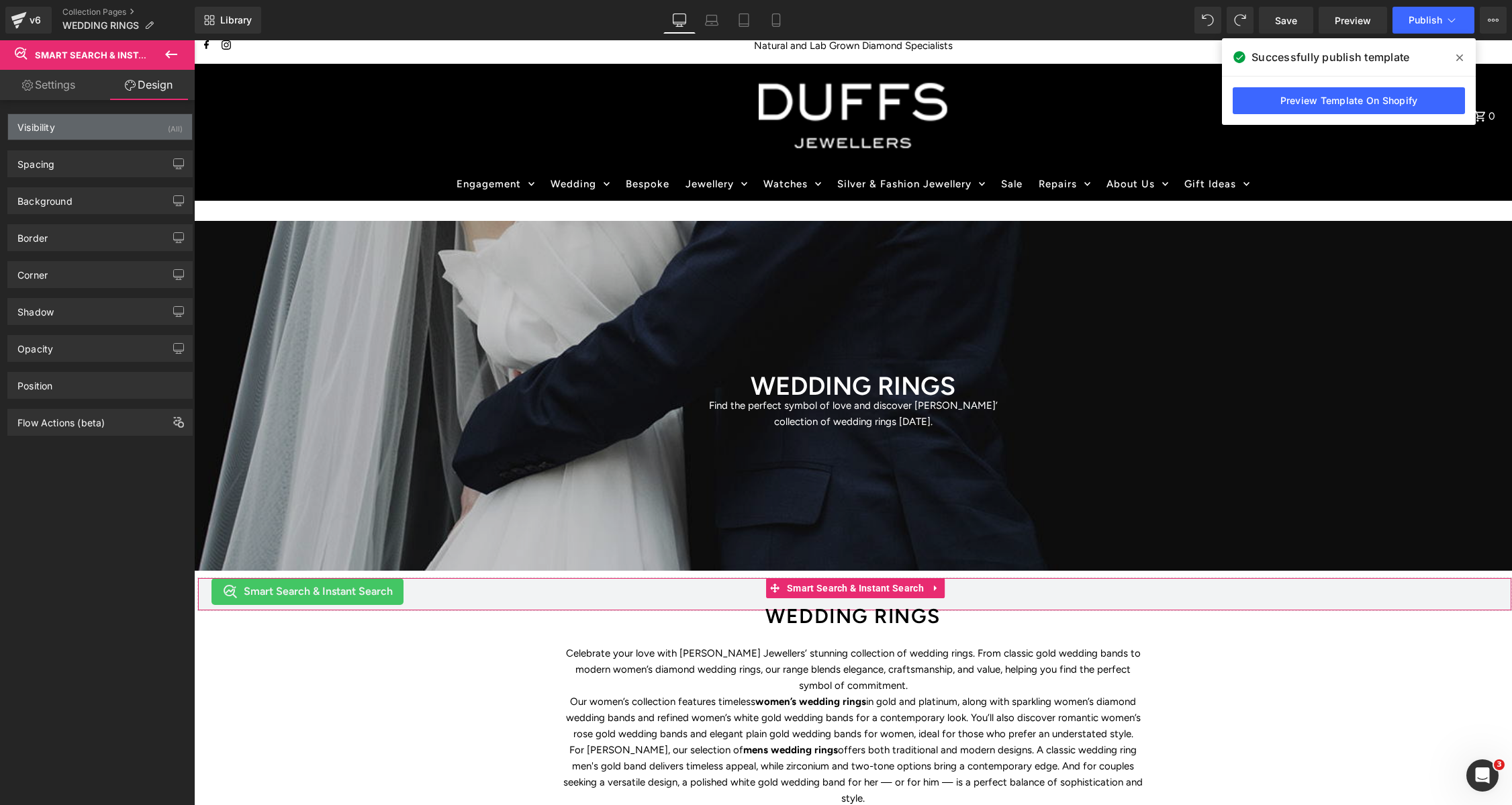
type input "20"
type input "0"
type input "20"
drag, startPoint x: 78, startPoint y: 165, endPoint x: 112, endPoint y: 187, distance: 40.5
click at [78, 165] on div "Spacing" at bounding box center [100, 164] width 184 height 26
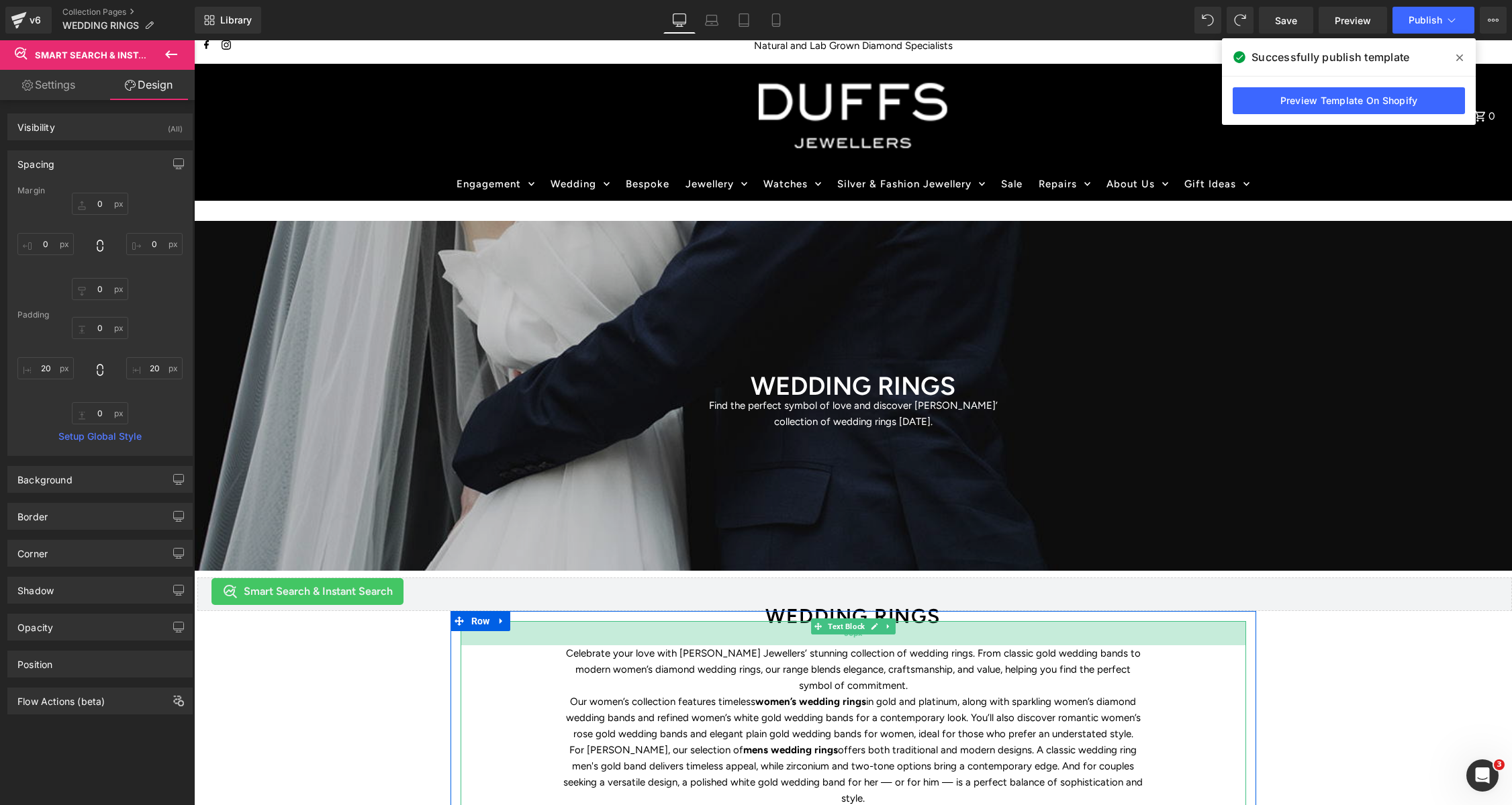
click at [793, 632] on div "36px" at bounding box center [853, 633] width 786 height 24
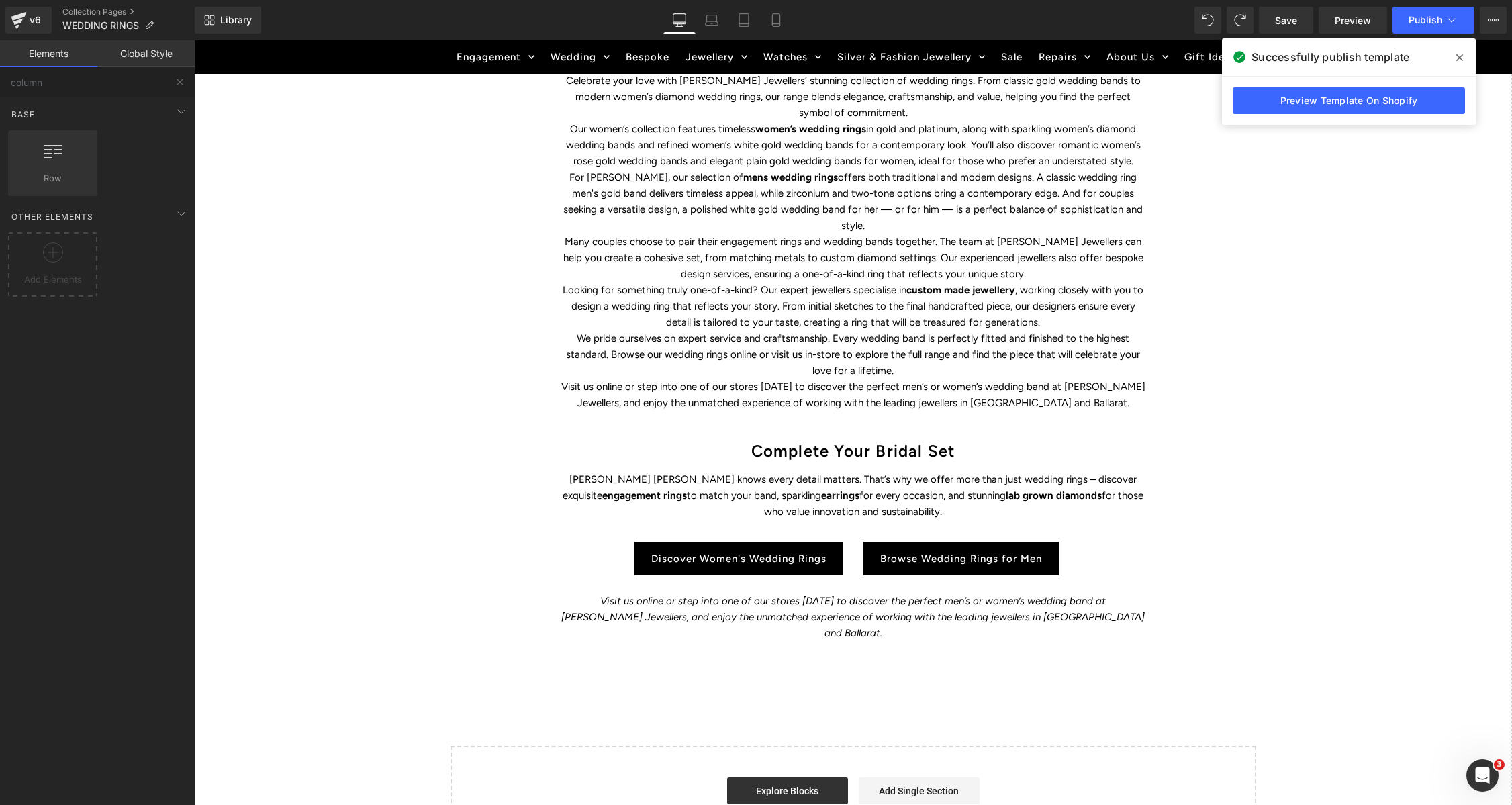
scroll to position [602, 0]
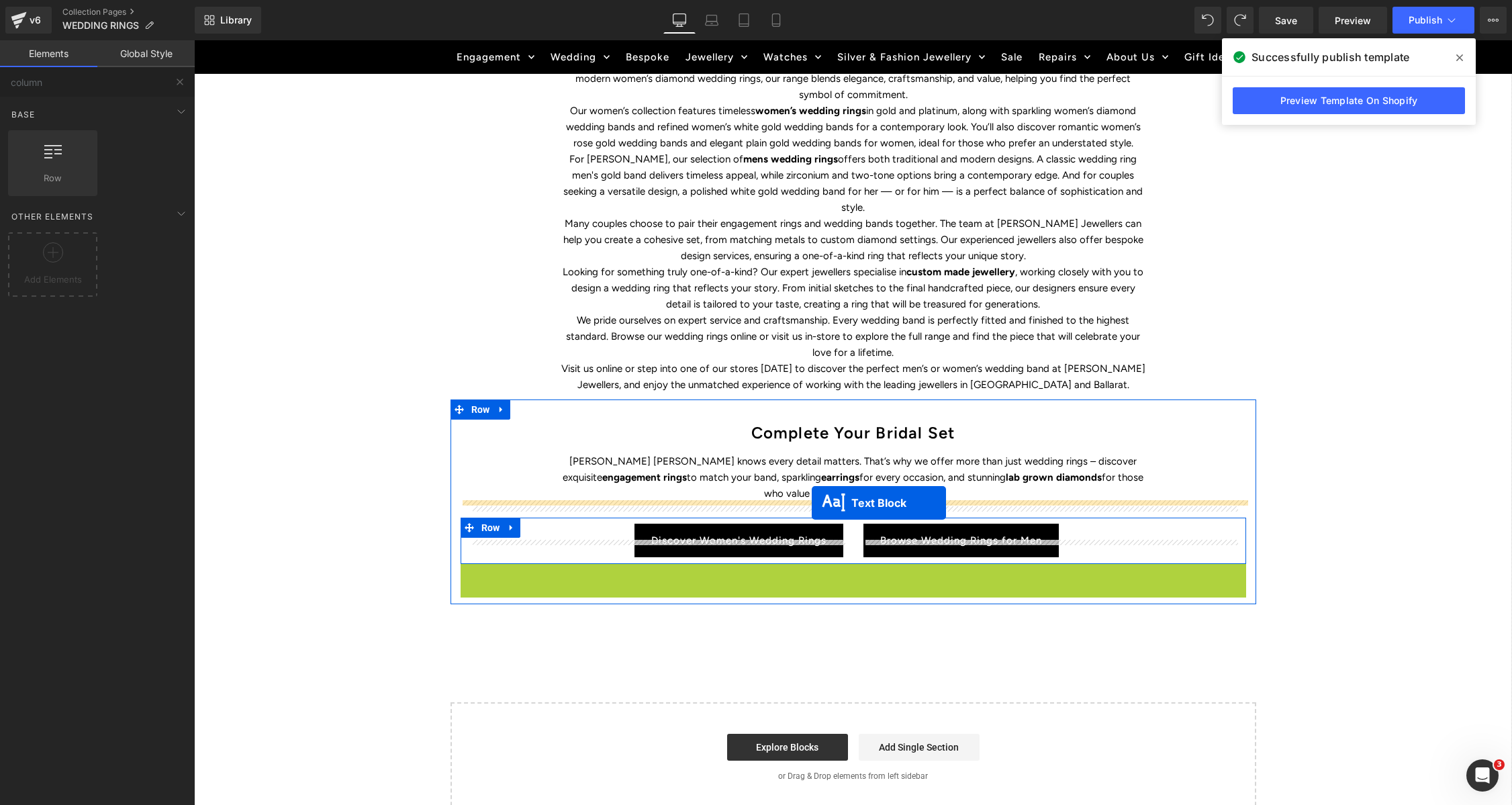
drag, startPoint x: 817, startPoint y: 567, endPoint x: 997, endPoint y: 601, distance: 183.2
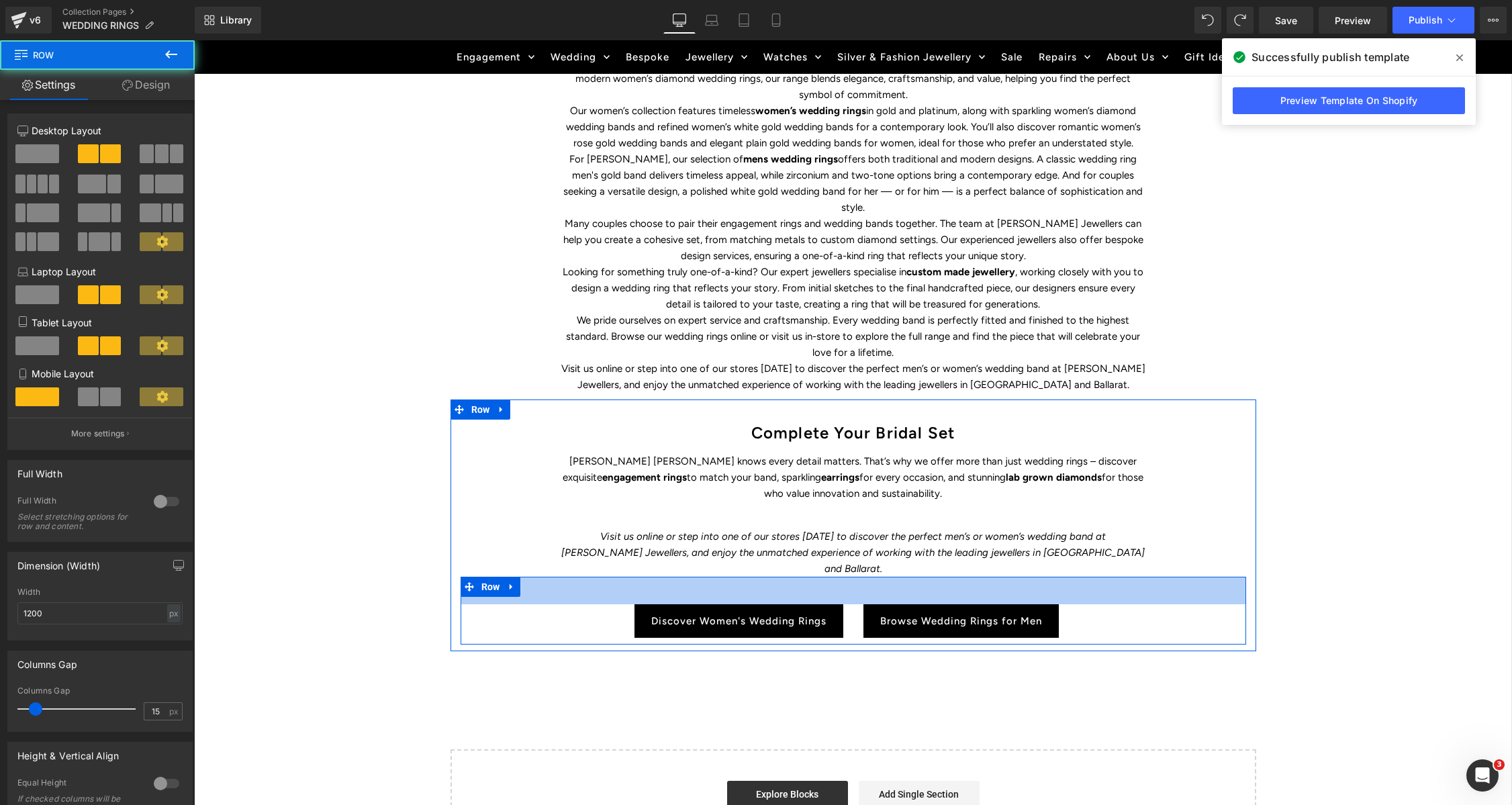
drag, startPoint x: 854, startPoint y: 544, endPoint x: 1323, endPoint y: 472, distance: 474.5
click at [850, 577] on div "41px" at bounding box center [853, 590] width 786 height 27
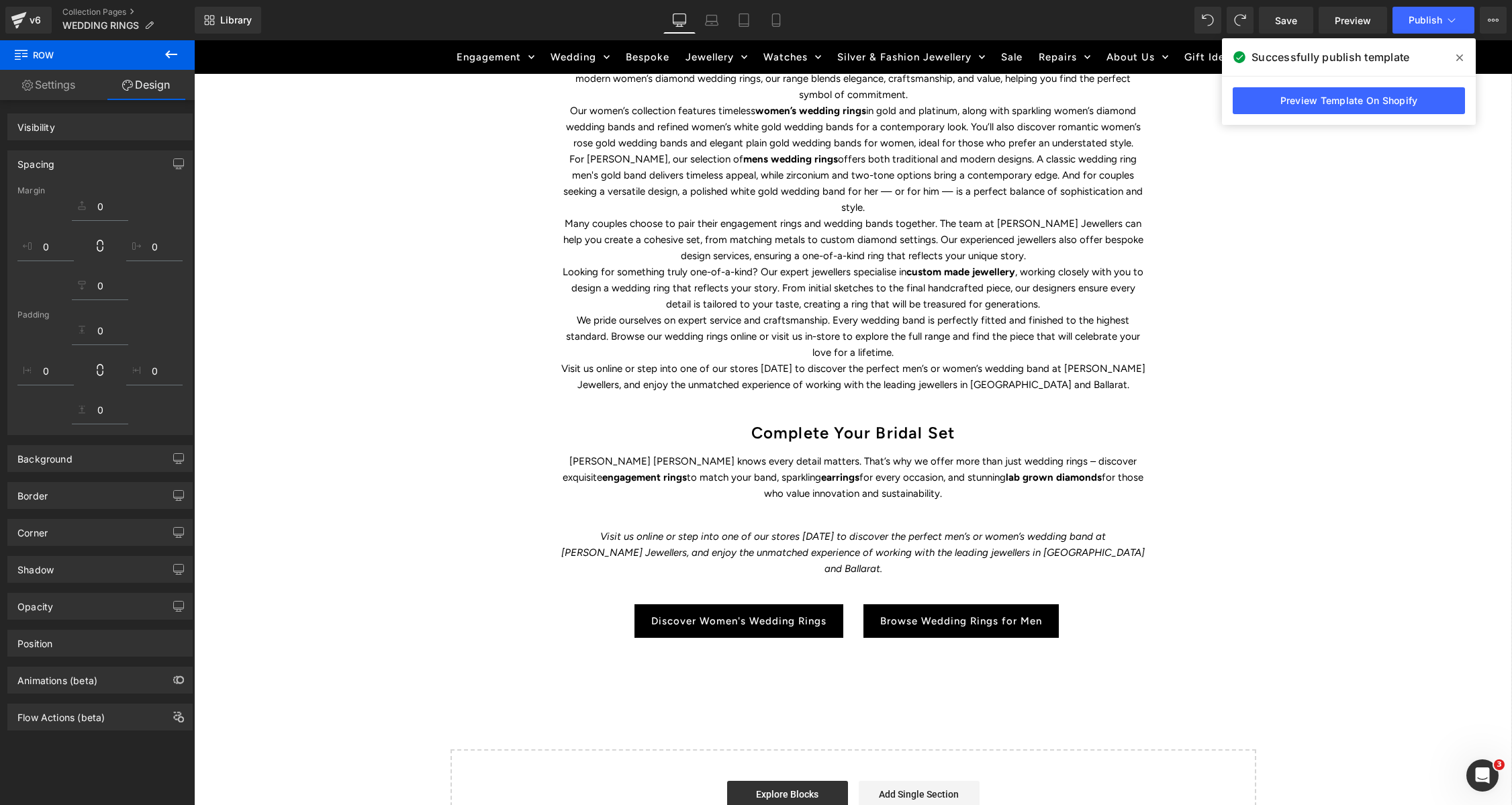
click at [1329, 467] on div "WEDDING RINGS Heading Find the perfect symbol of love and discover Duffs Jewell…" at bounding box center [853, 245] width 1318 height 1270
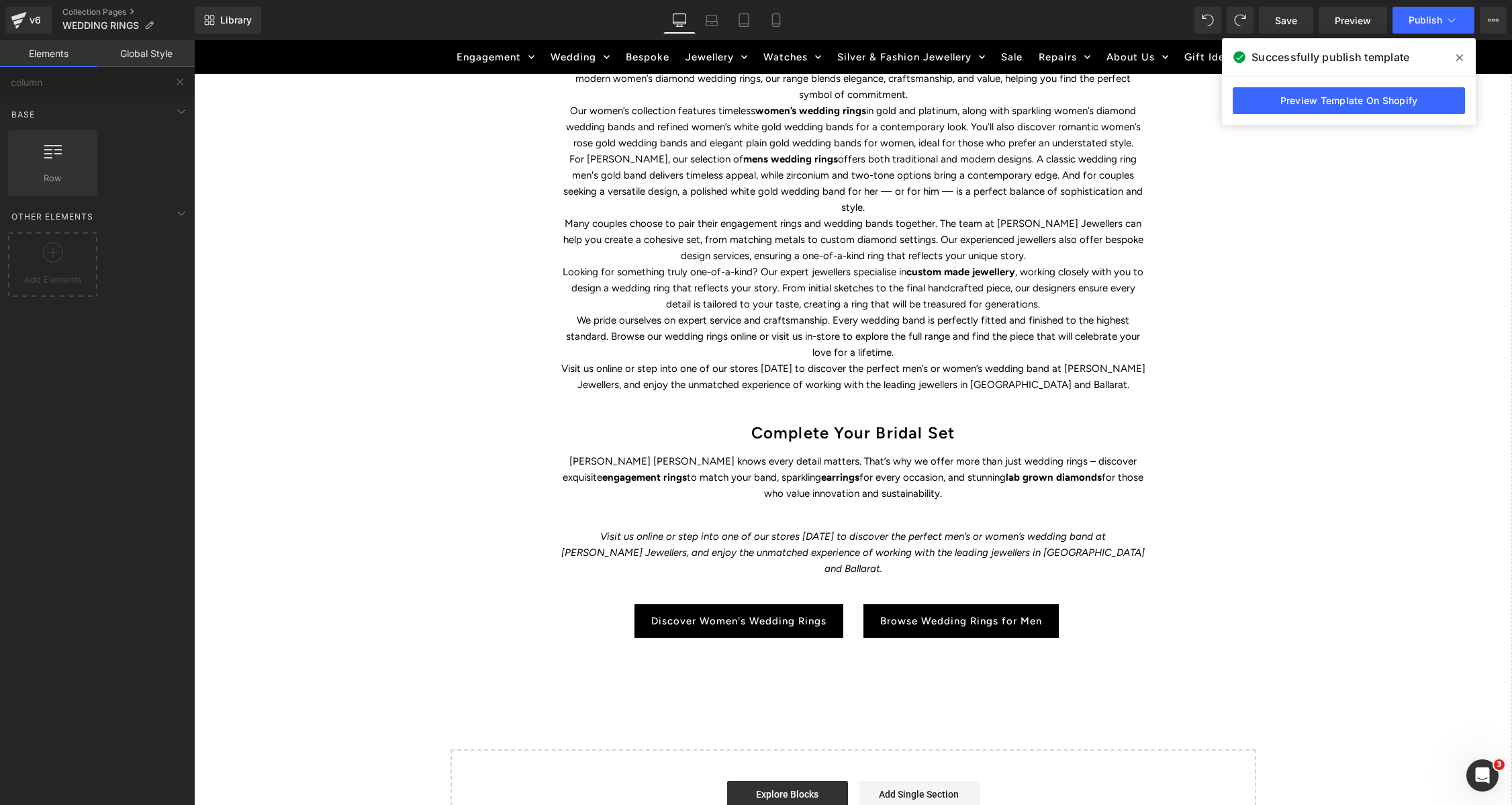
click at [1323, 558] on div "WEDDING RINGS Heading Find the perfect symbol of love and discover Duffs Jewell…" at bounding box center [853, 245] width 1318 height 1270
click at [1403, 12] on button "Publish" at bounding box center [1433, 20] width 82 height 27
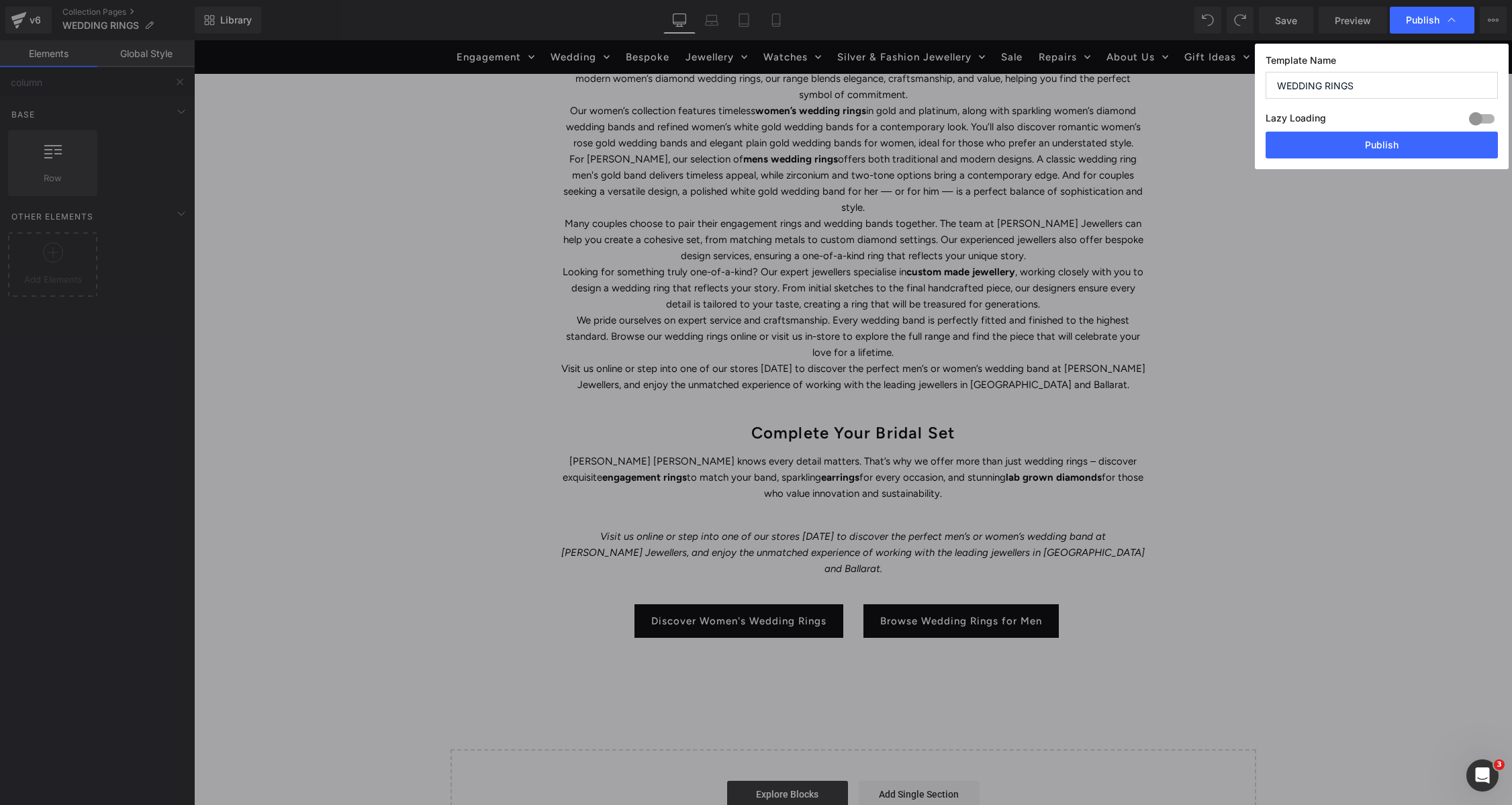
drag, startPoint x: 1573, startPoint y: 345, endPoint x: 1379, endPoint y: 305, distance: 198.1
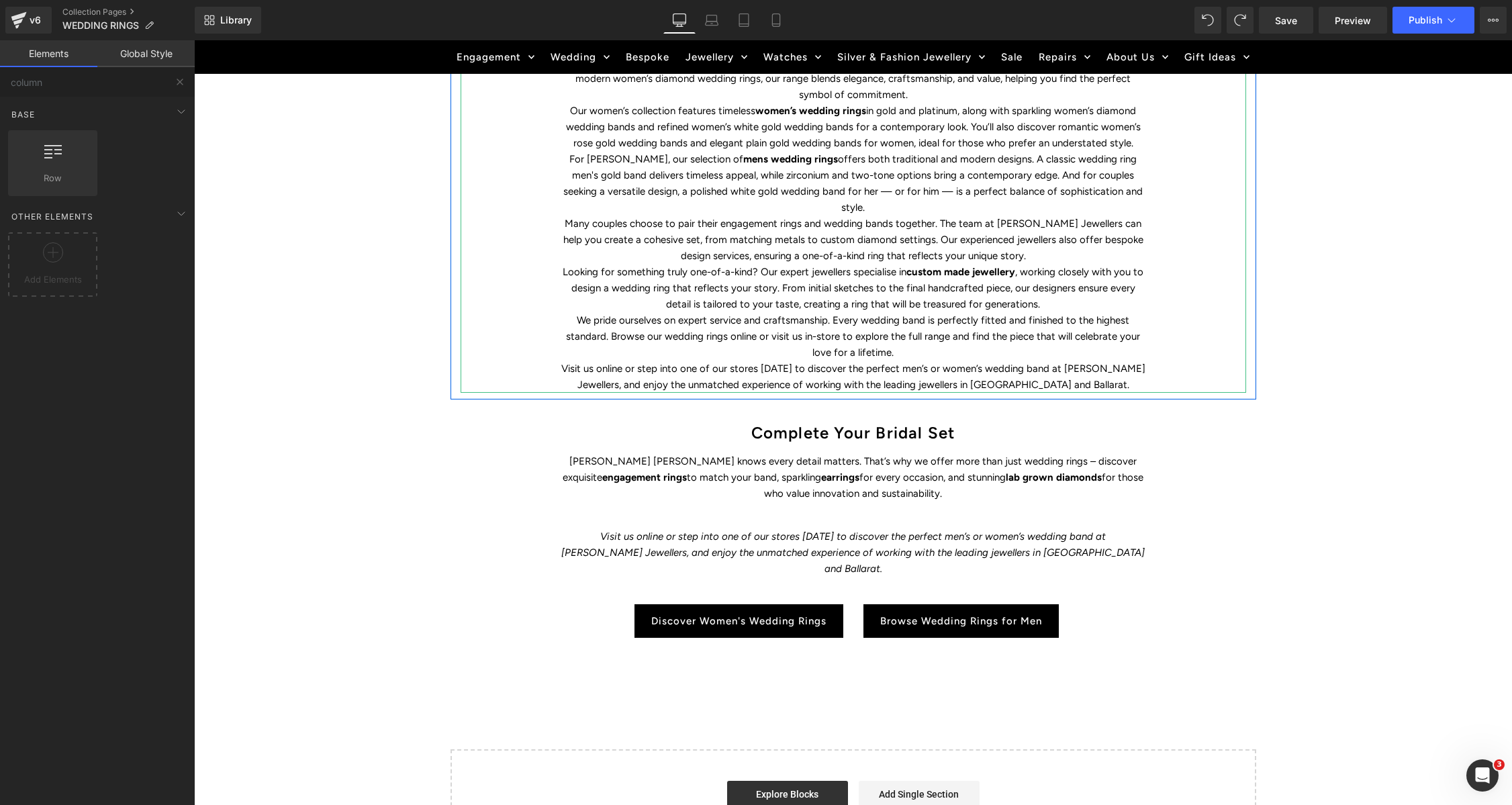
click at [899, 219] on p "Many couples choose to pair their engagement rings and wedding bands together. …" at bounding box center [853, 239] width 584 height 48
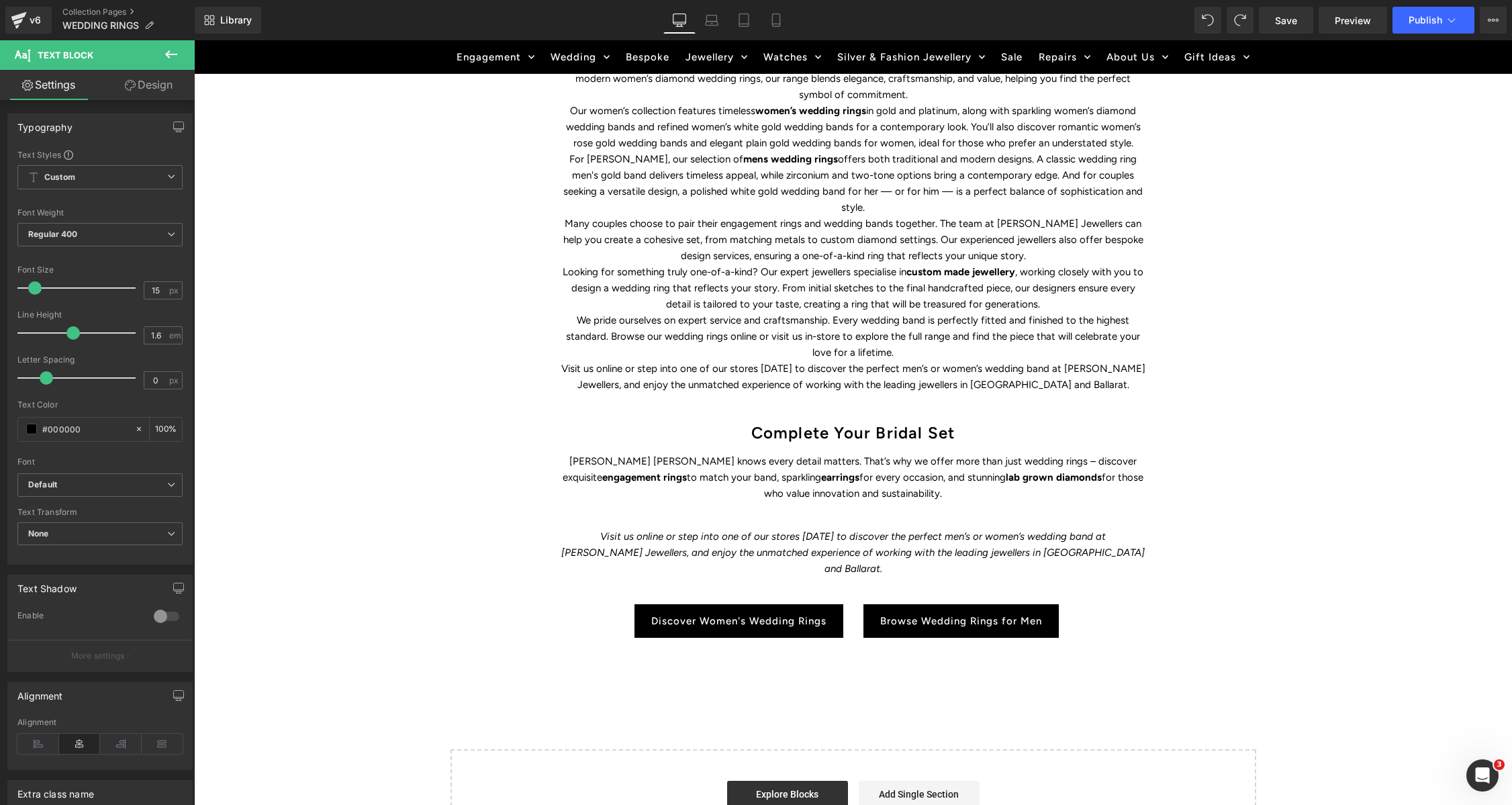
drag, startPoint x: 151, startPoint y: 89, endPoint x: 137, endPoint y: 151, distance: 63.6
click at [151, 89] on link "Design" at bounding box center [148, 84] width 98 height 30
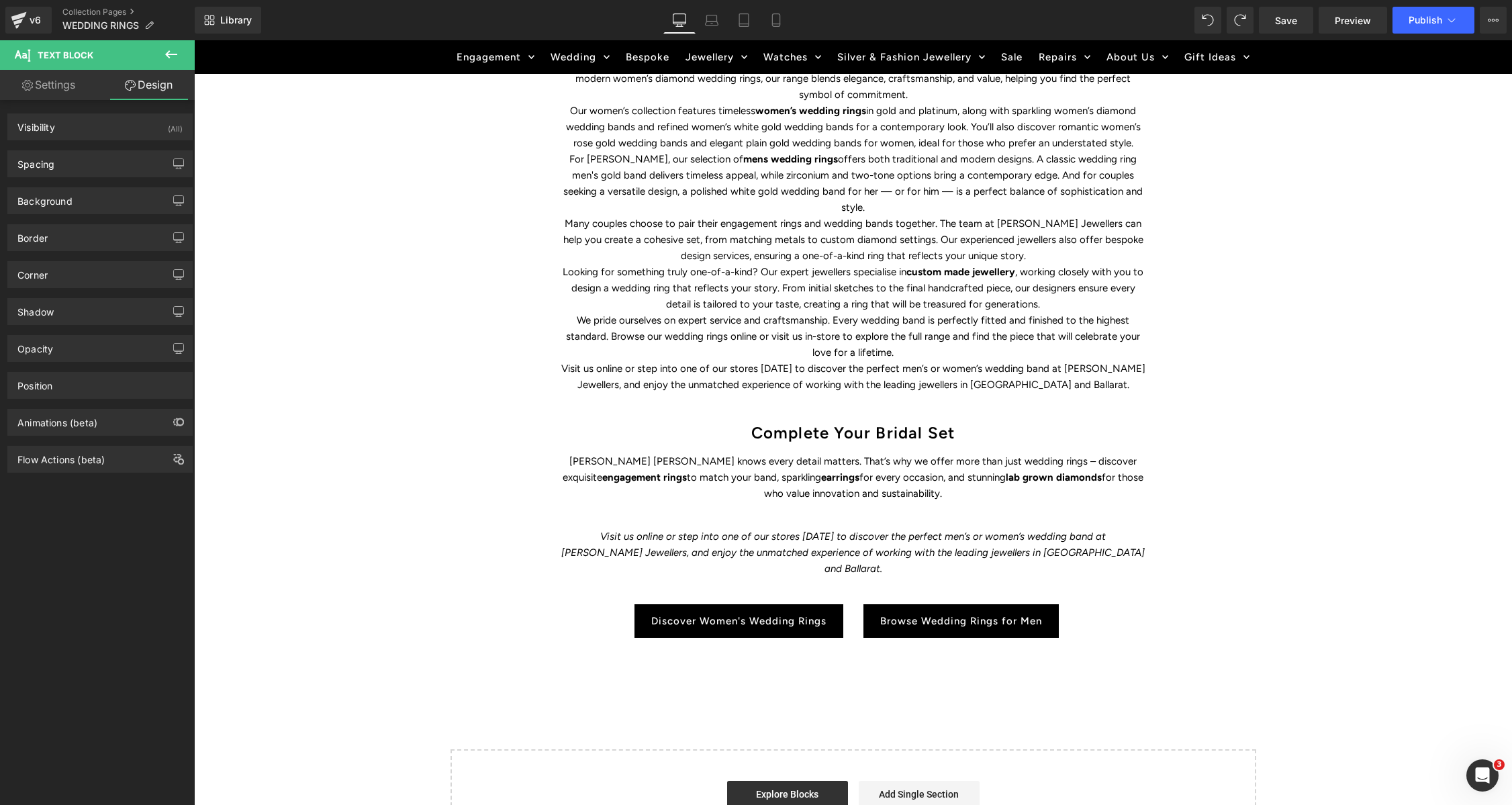
type input "0"
type input "36"
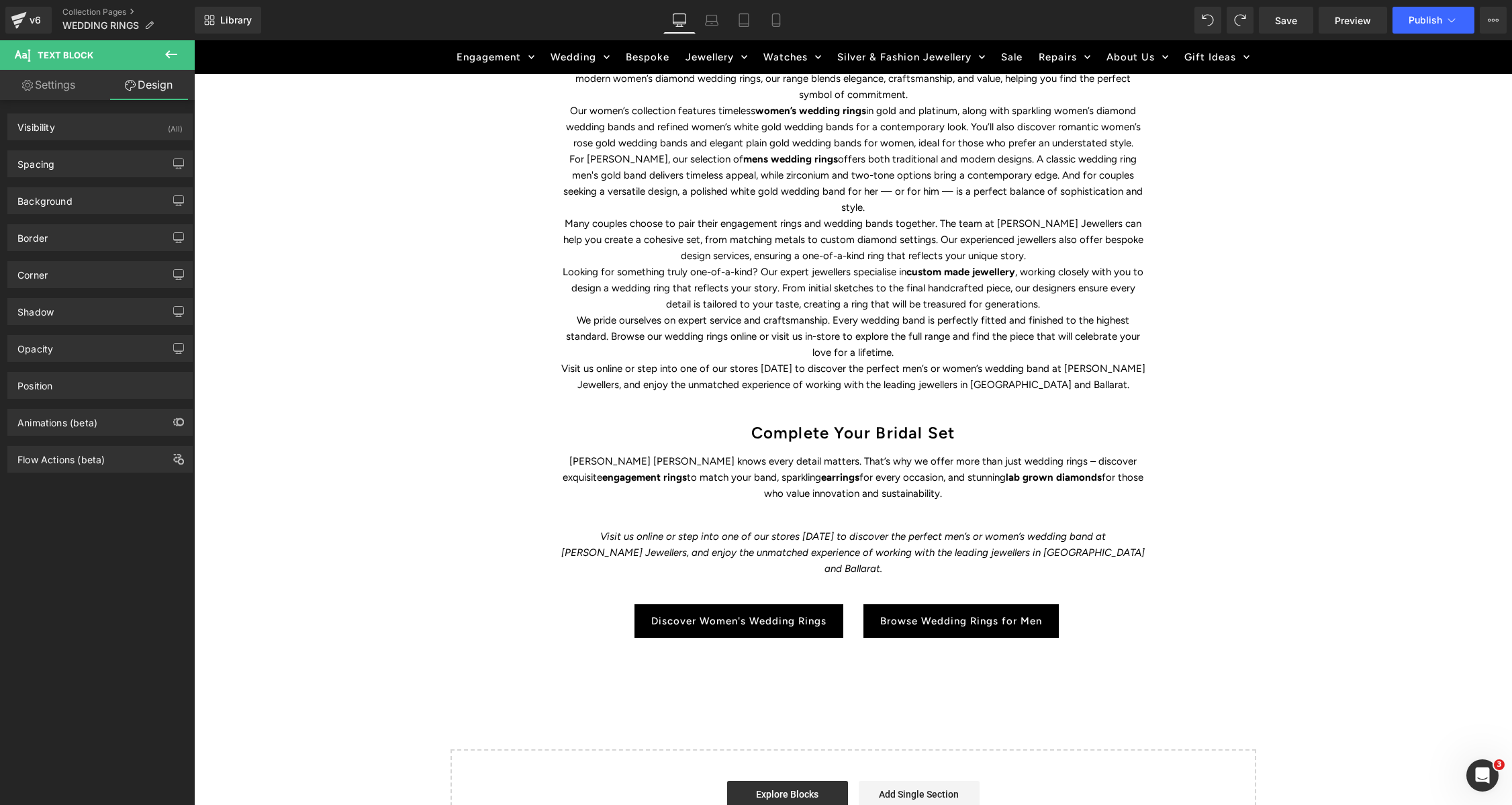
type input "150"
type input "0"
drag, startPoint x: 57, startPoint y: 173, endPoint x: 111, endPoint y: 352, distance: 187.0
click at [57, 173] on div "Spacing" at bounding box center [100, 164] width 184 height 26
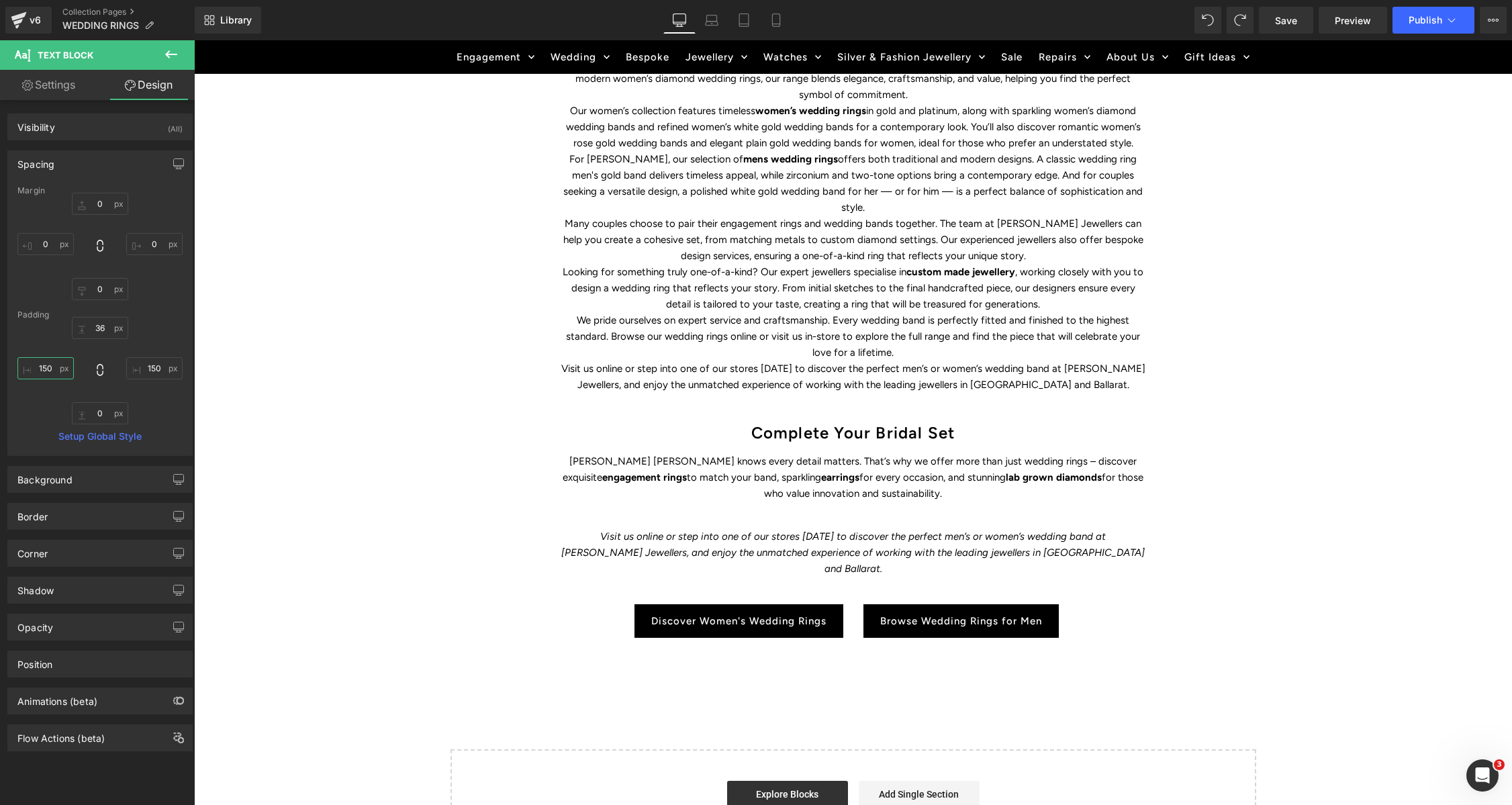
click at [48, 375] on input "150" at bounding box center [46, 368] width 57 height 22
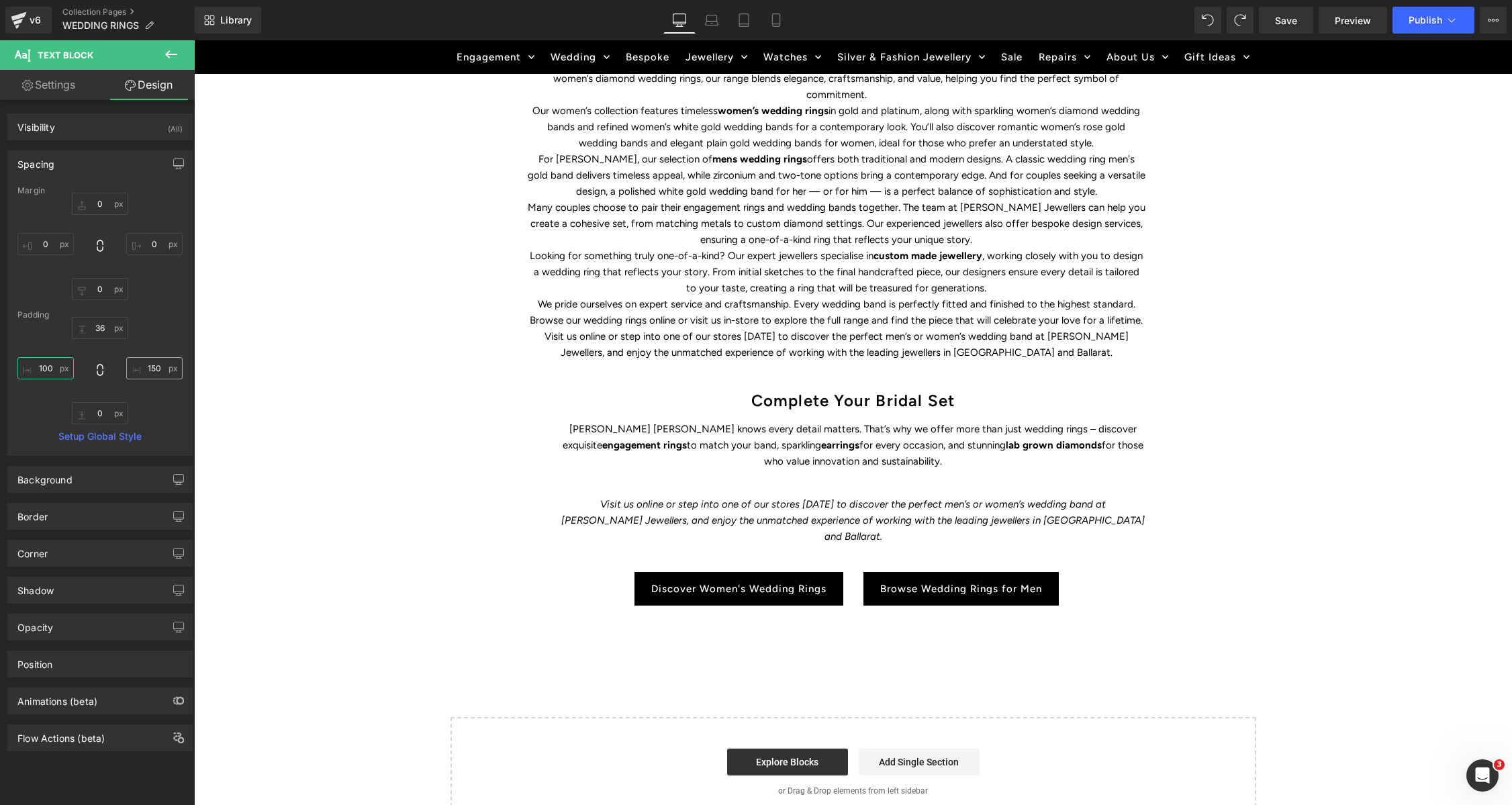
type input "100"
click at [149, 366] on input "150" at bounding box center [154, 368] width 57 height 22
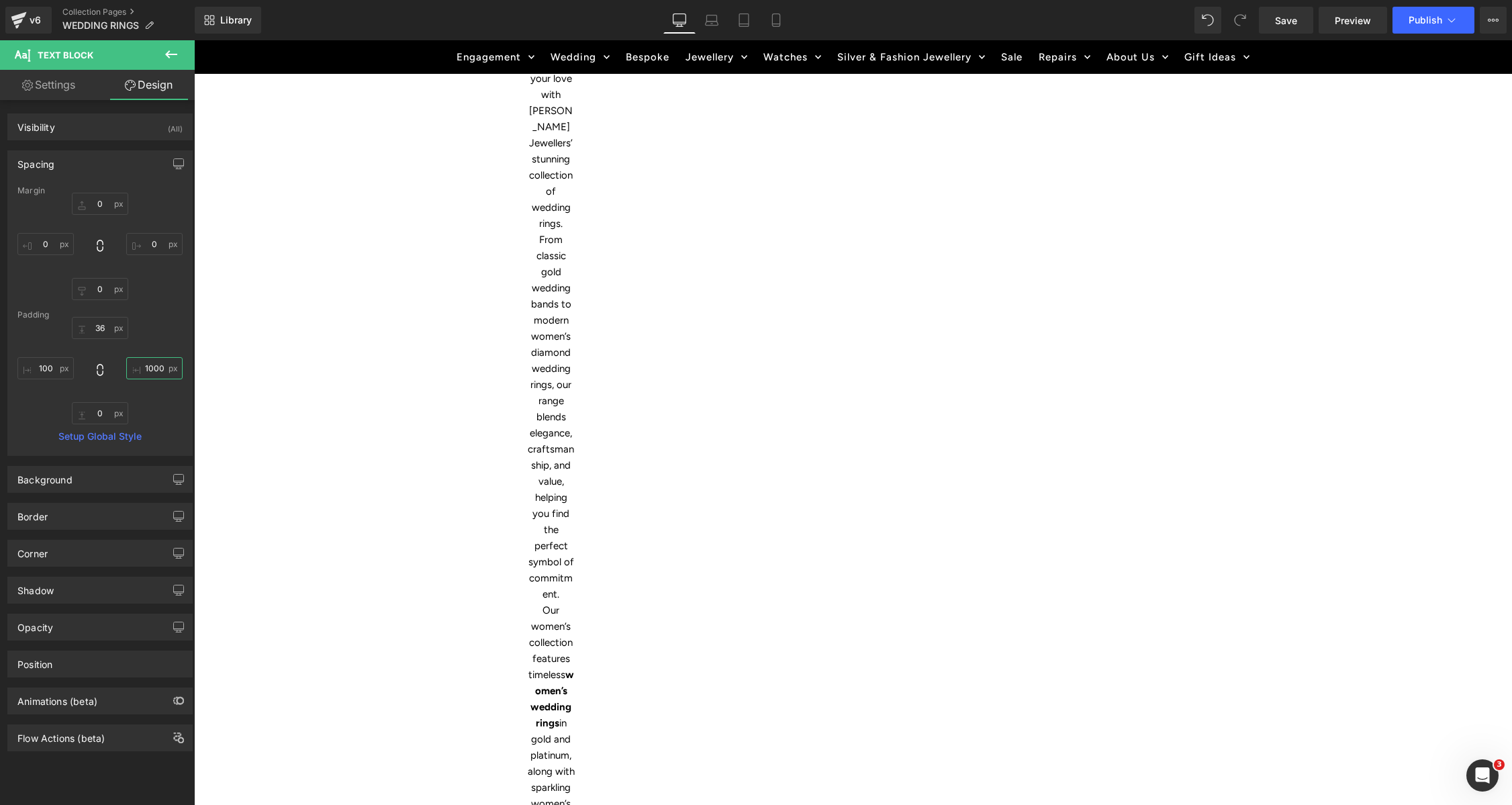
type input "100"
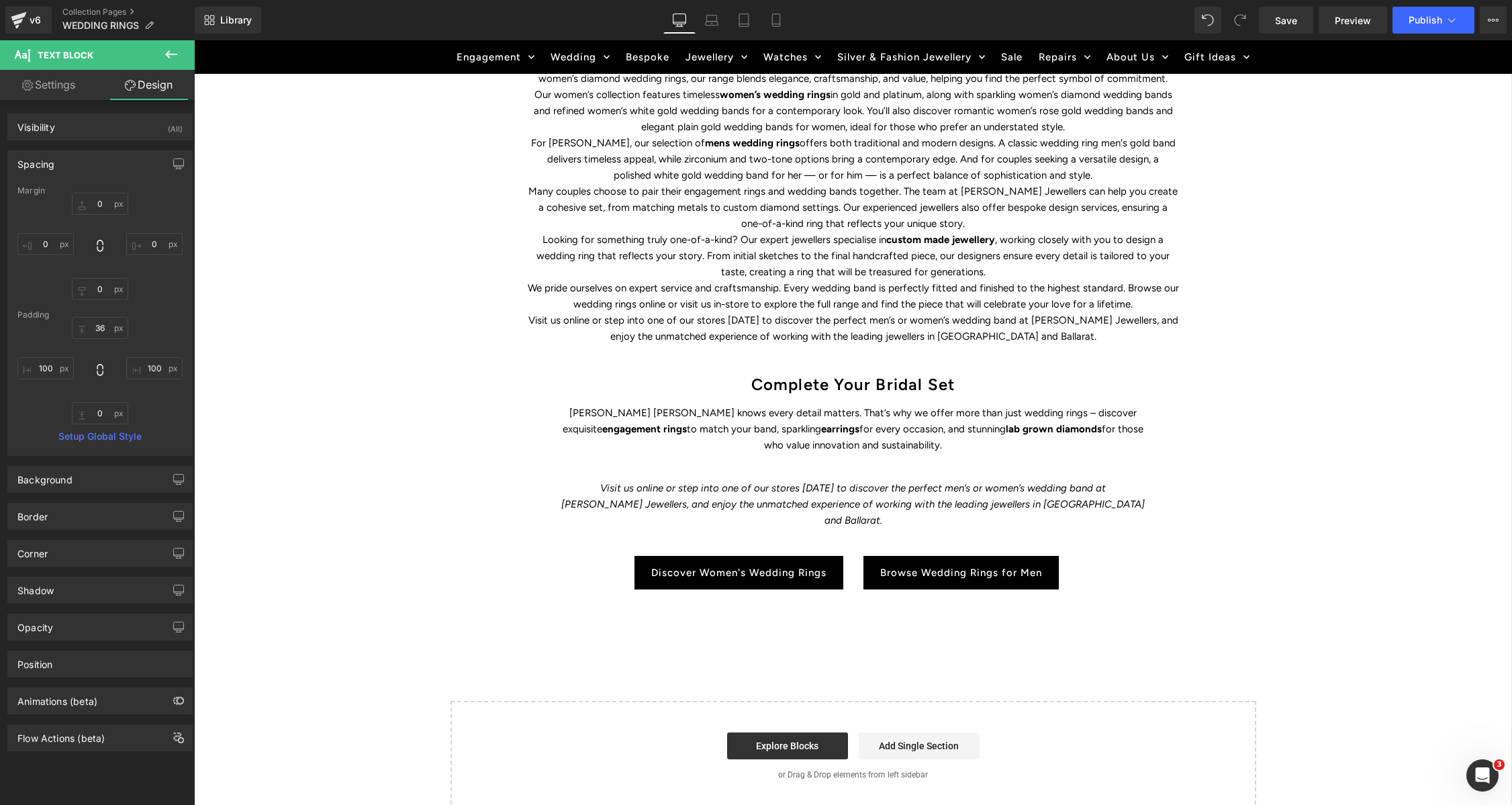
click at [1284, 477] on div "WEDDING RINGS Heading Find the perfect symbol of love and discover Duffs Jewell…" at bounding box center [853, 220] width 1318 height 1221
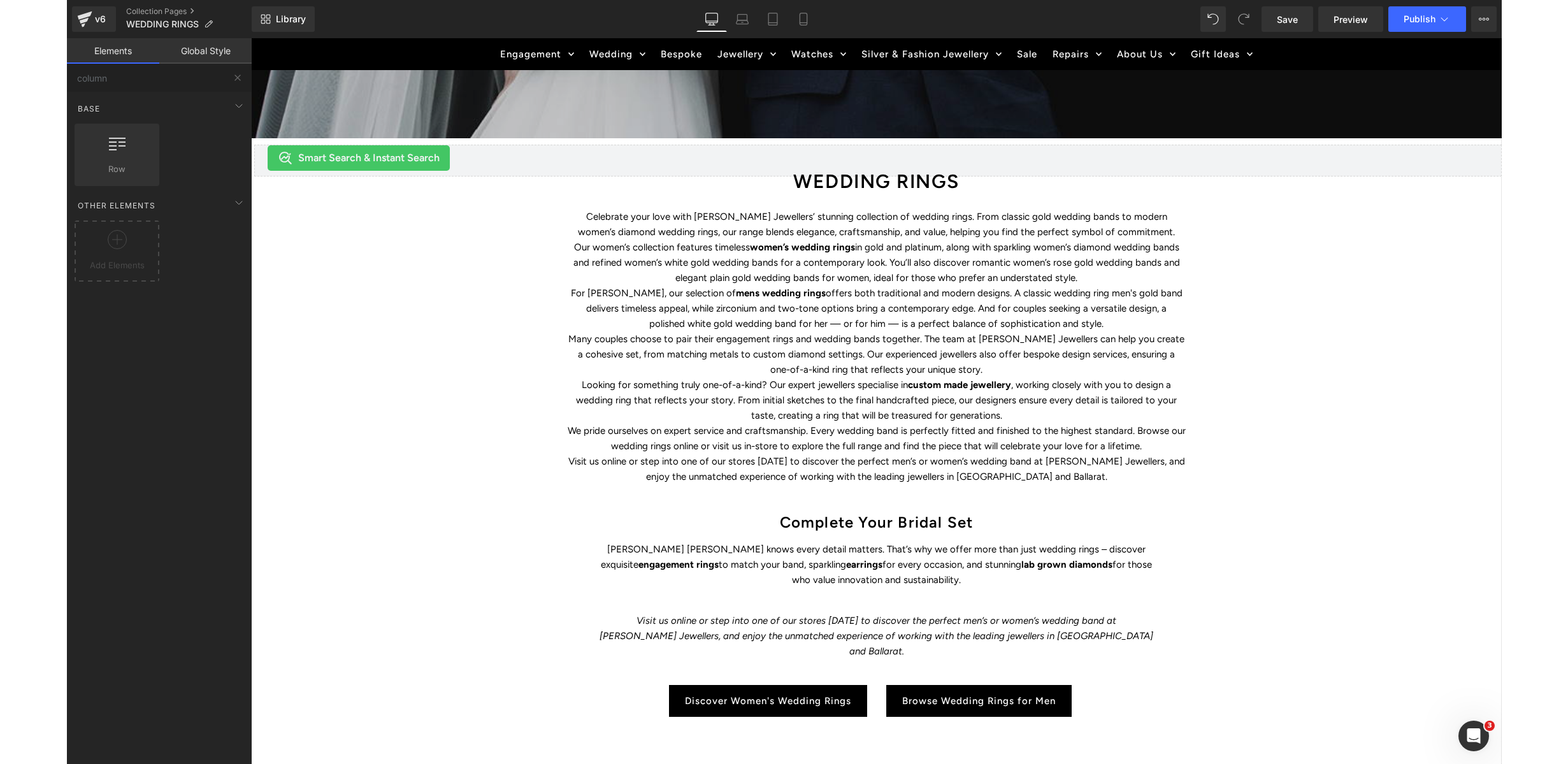
scroll to position [411, 0]
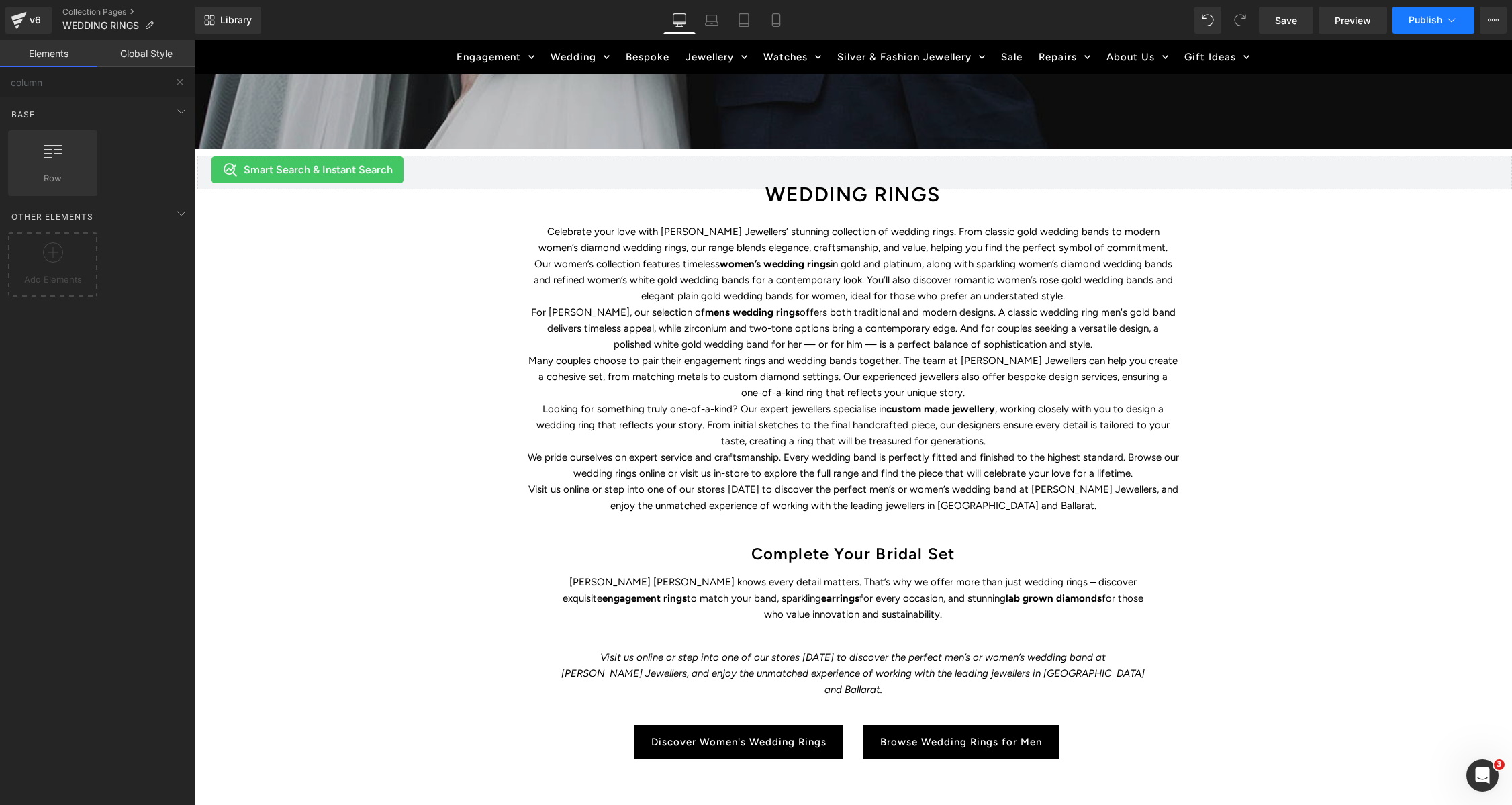
click at [1429, 26] on button "Publish" at bounding box center [1433, 20] width 82 height 27
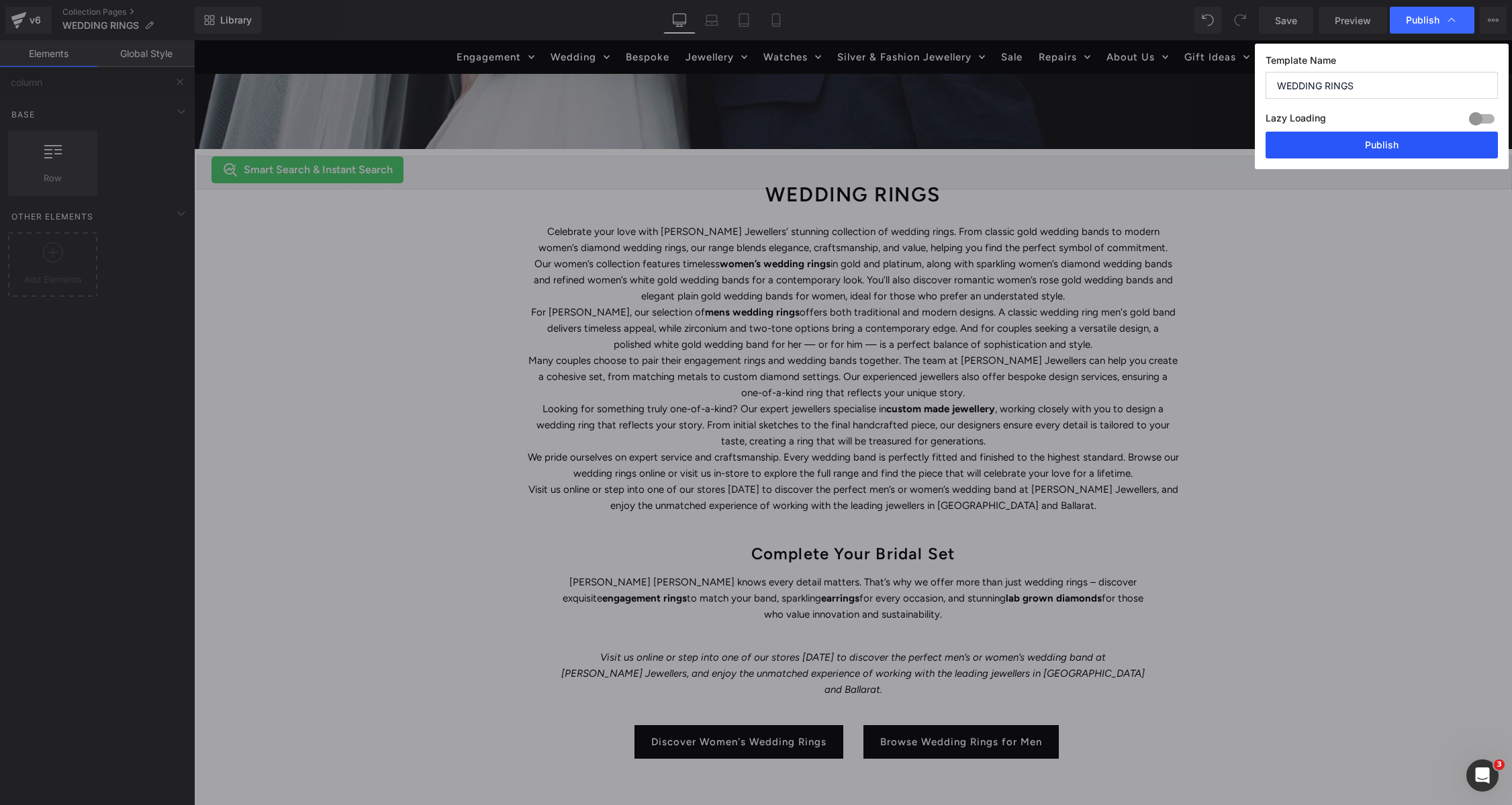
click at [1371, 136] on button "Publish" at bounding box center [1381, 145] width 232 height 27
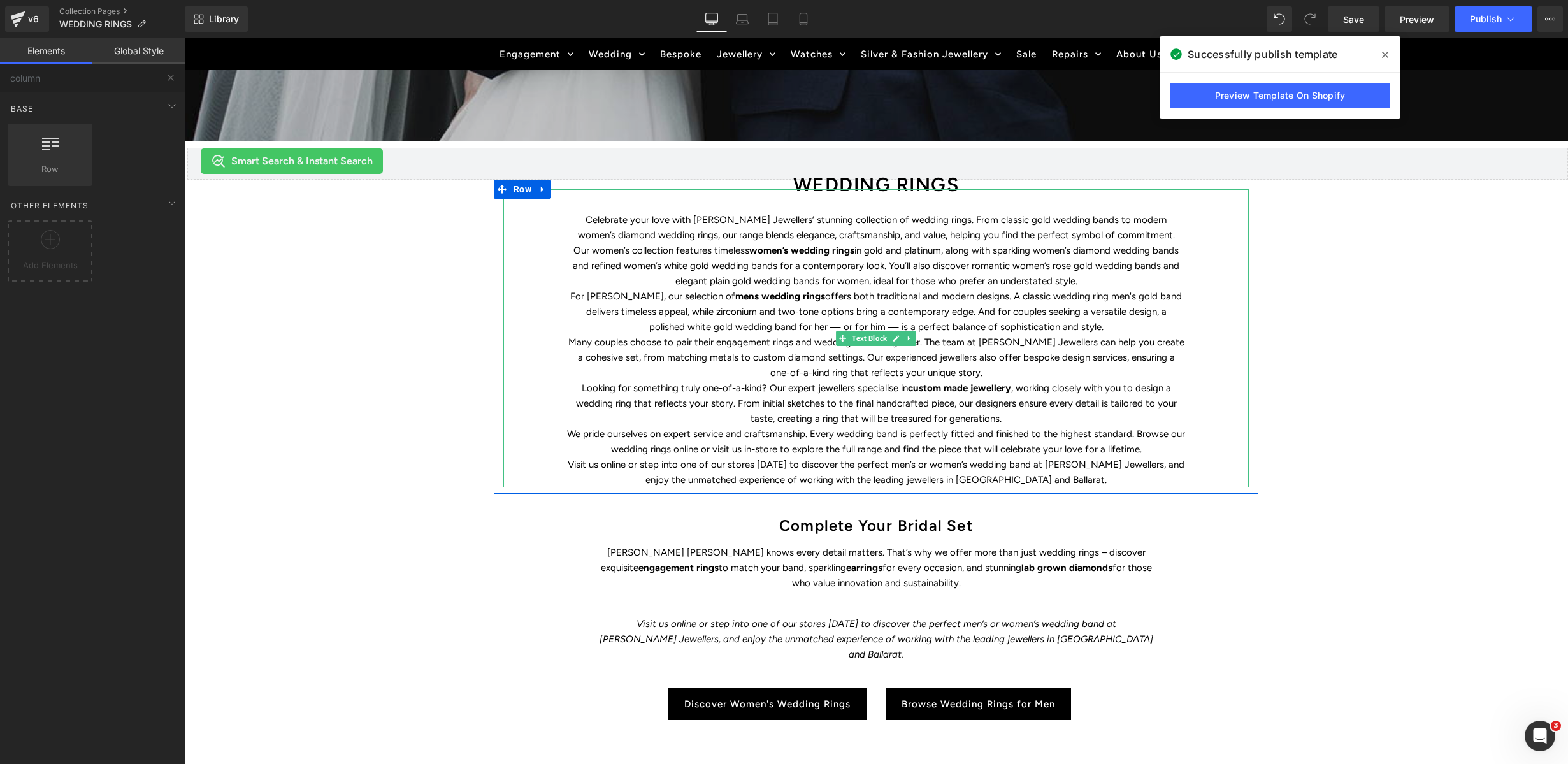
click at [759, 377] on p "Many couples choose to pair their engagement rings and wedding bands together. …" at bounding box center [876, 358] width 618 height 46
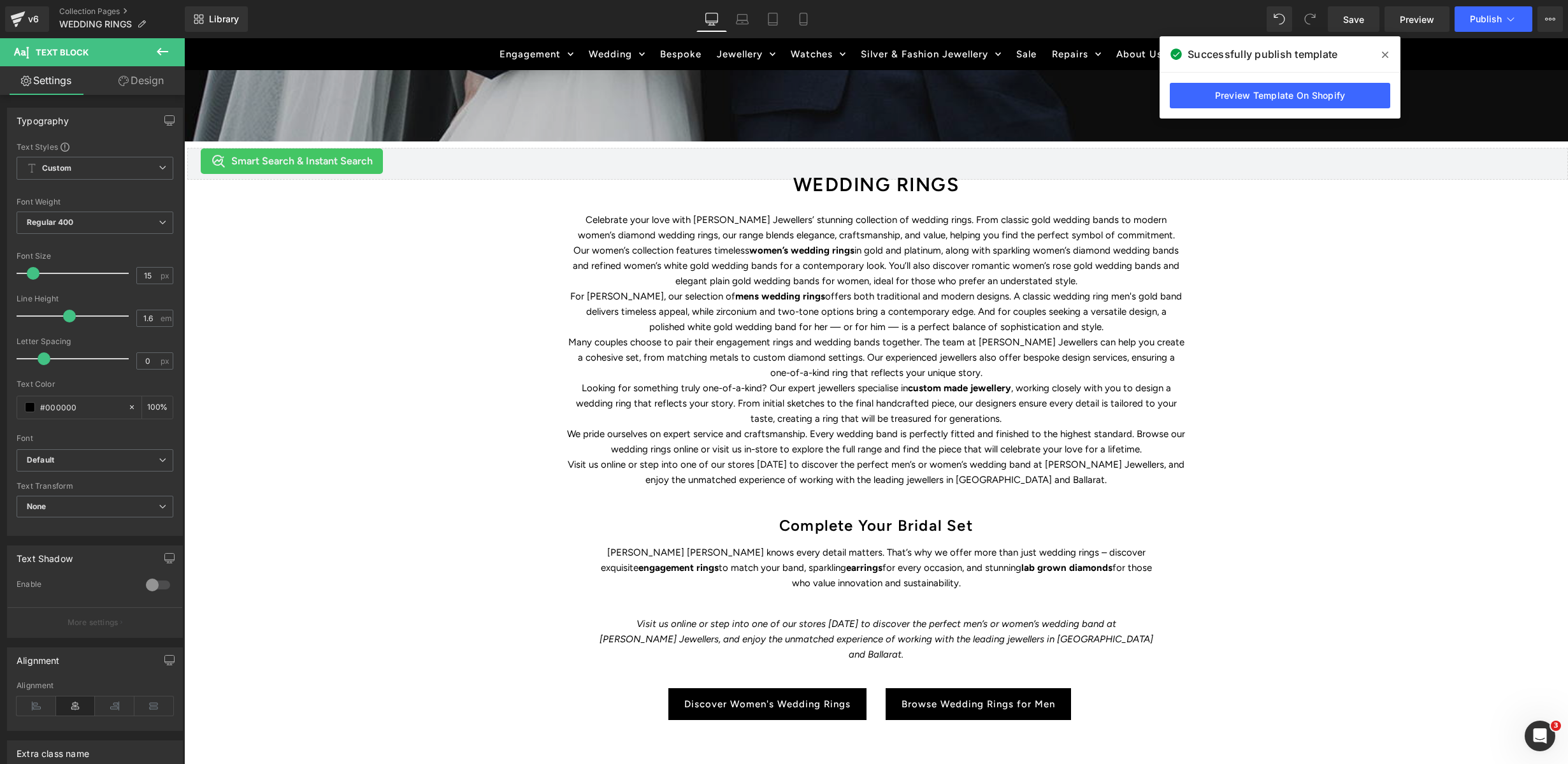
drag, startPoint x: 134, startPoint y: 83, endPoint x: 107, endPoint y: 291, distance: 209.7
click at [134, 84] on link "Design" at bounding box center [141, 80] width 93 height 29
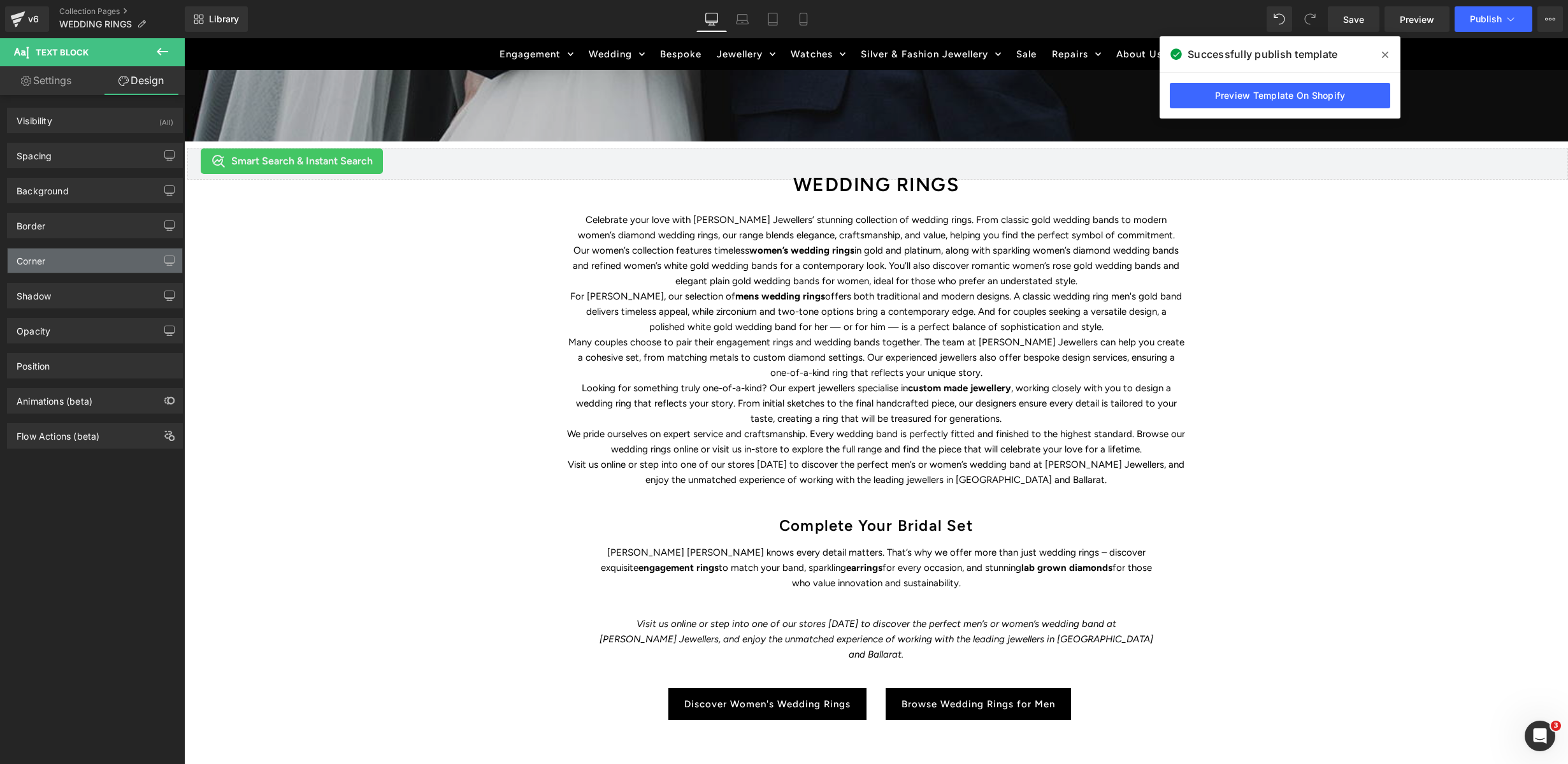
type input "0"
type input "36"
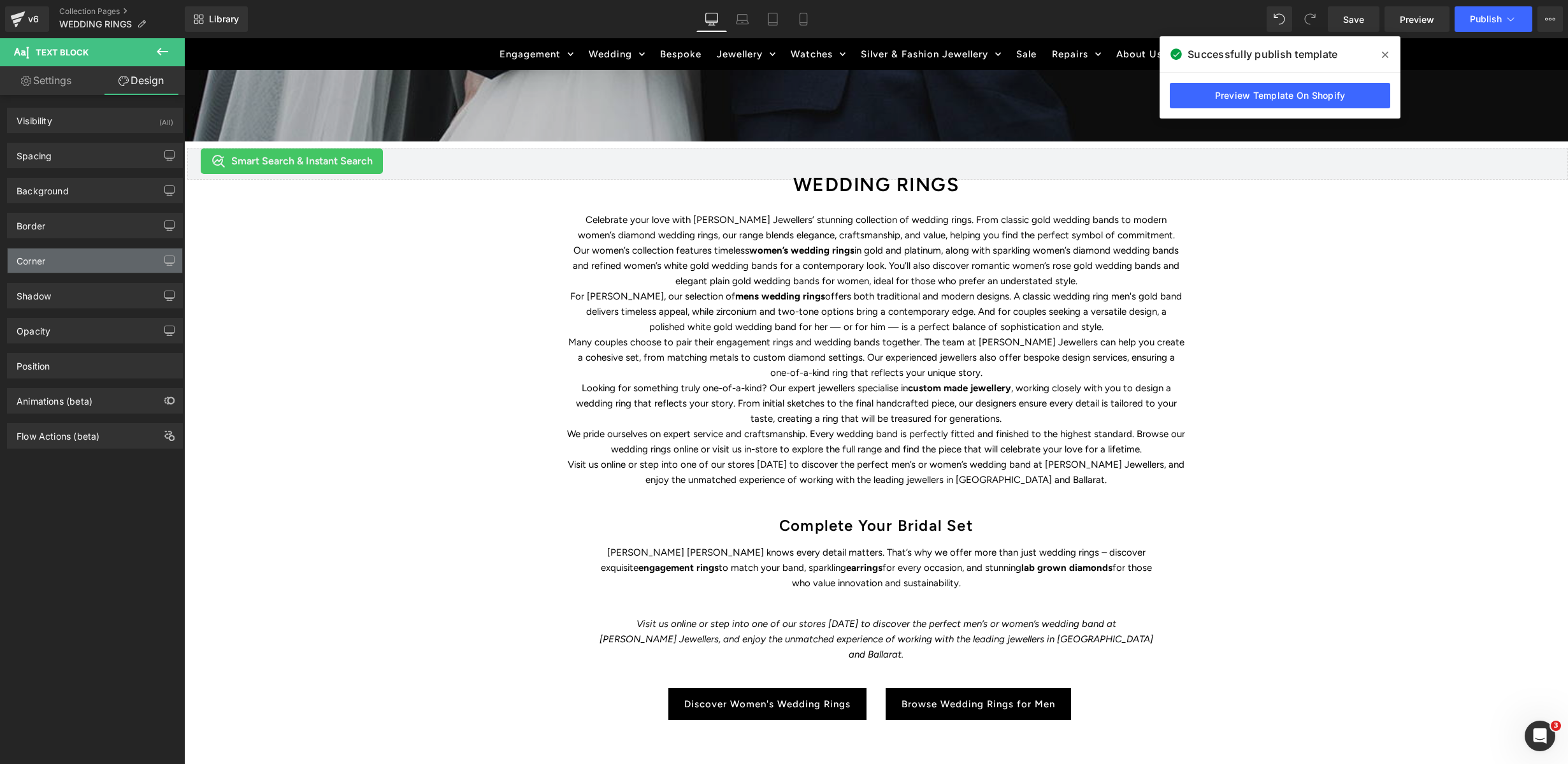
type input "100"
type input "0"
click at [54, 153] on div "Spacing" at bounding box center [95, 155] width 175 height 24
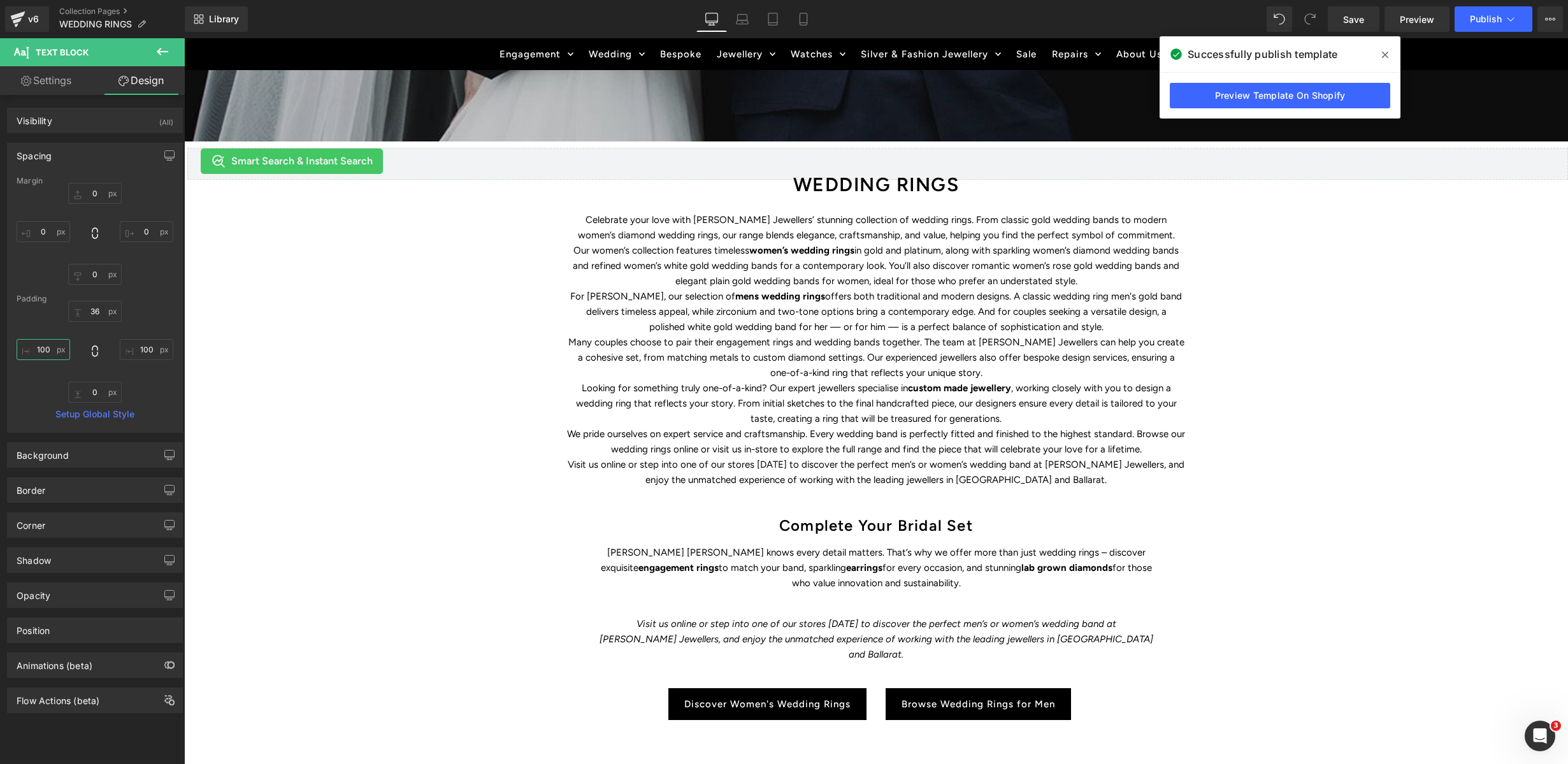
drag, startPoint x: 43, startPoint y: 352, endPoint x: 52, endPoint y: 402, distance: 50.8
click at [43, 352] on input "100" at bounding box center [43, 349] width 54 height 21
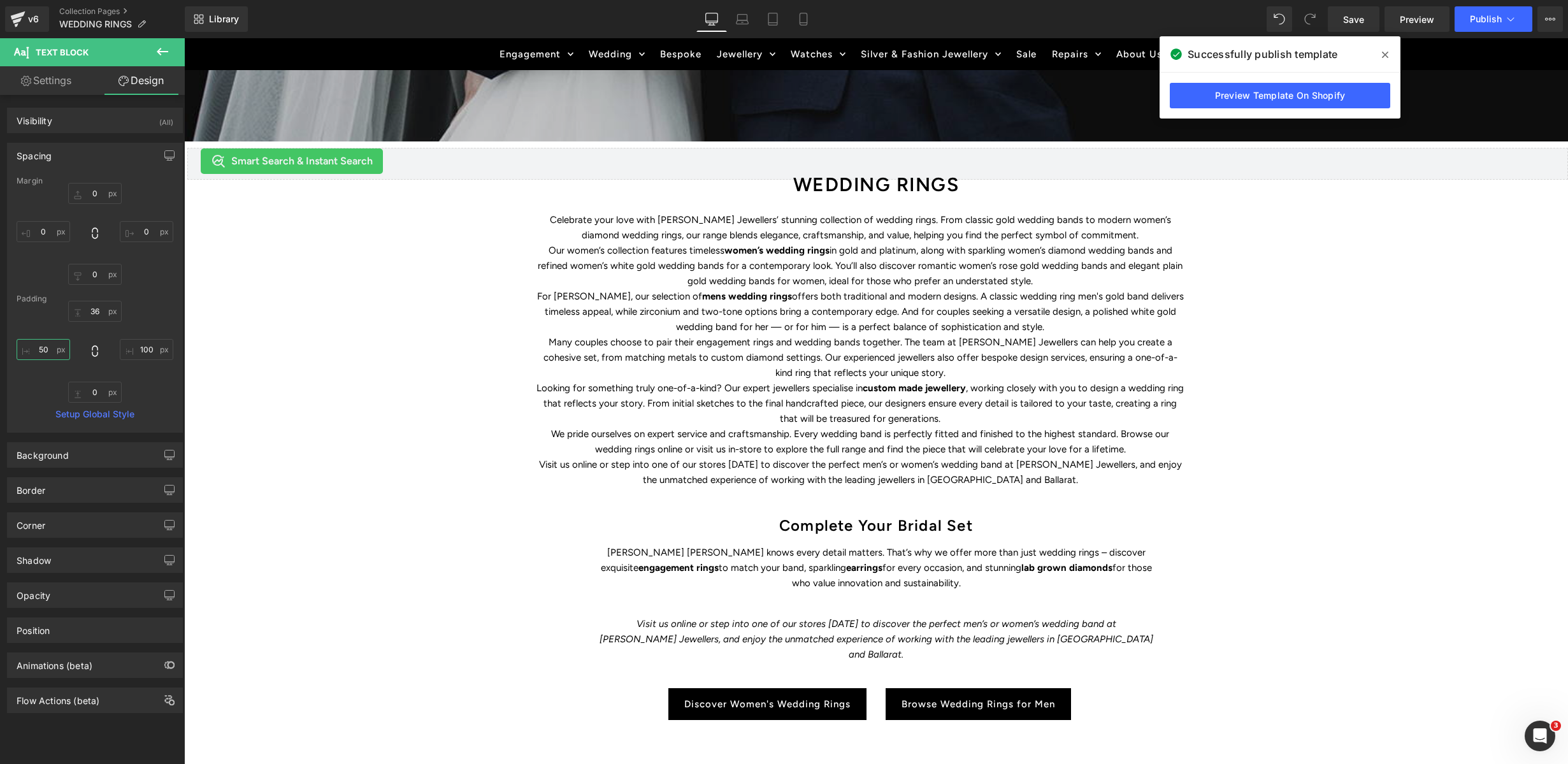
type input "50"
click at [139, 353] on input "100" at bounding box center [146, 349] width 54 height 21
click at [141, 349] on input "100" at bounding box center [146, 349] width 54 height 21
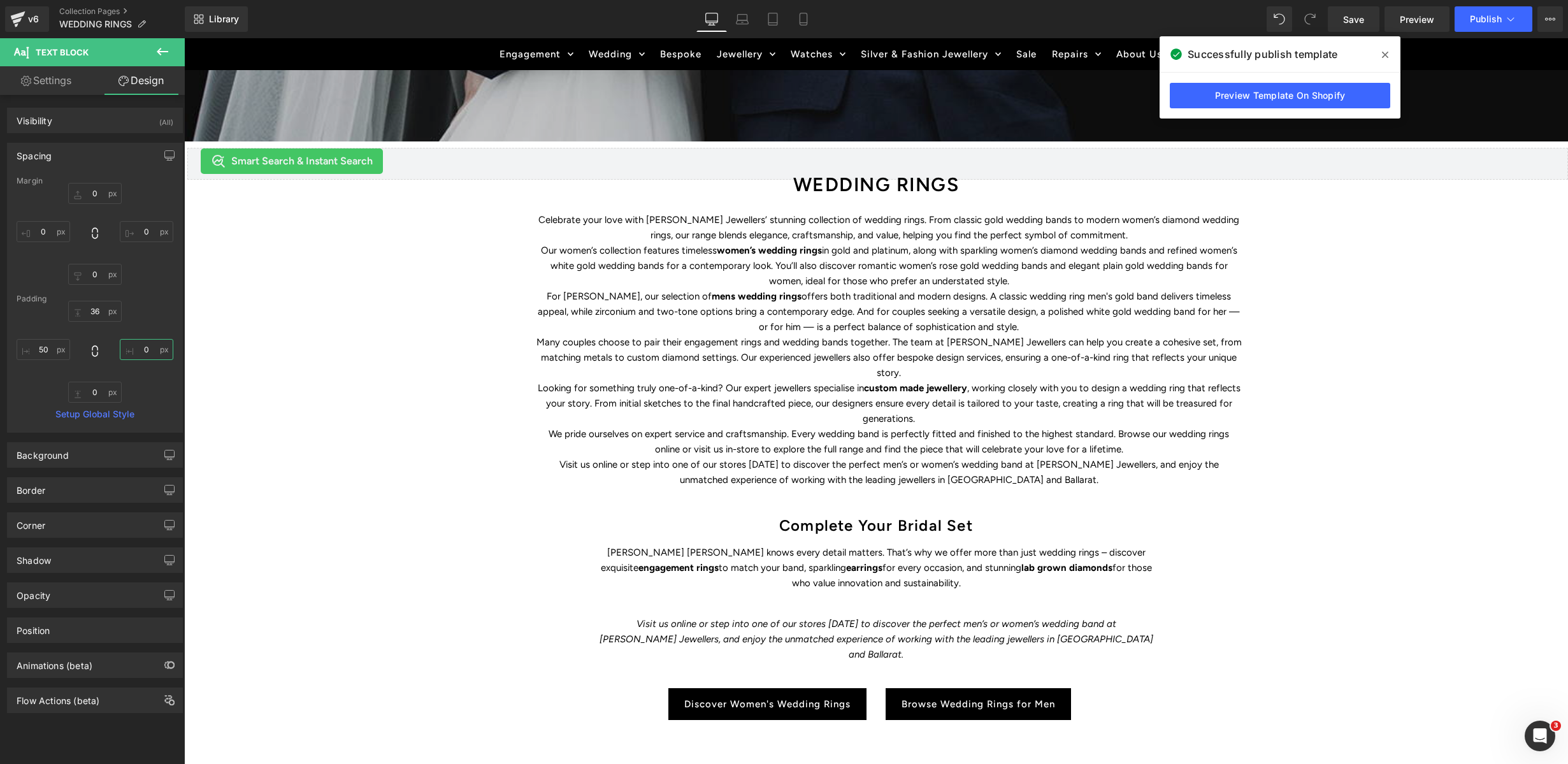
type input "50"
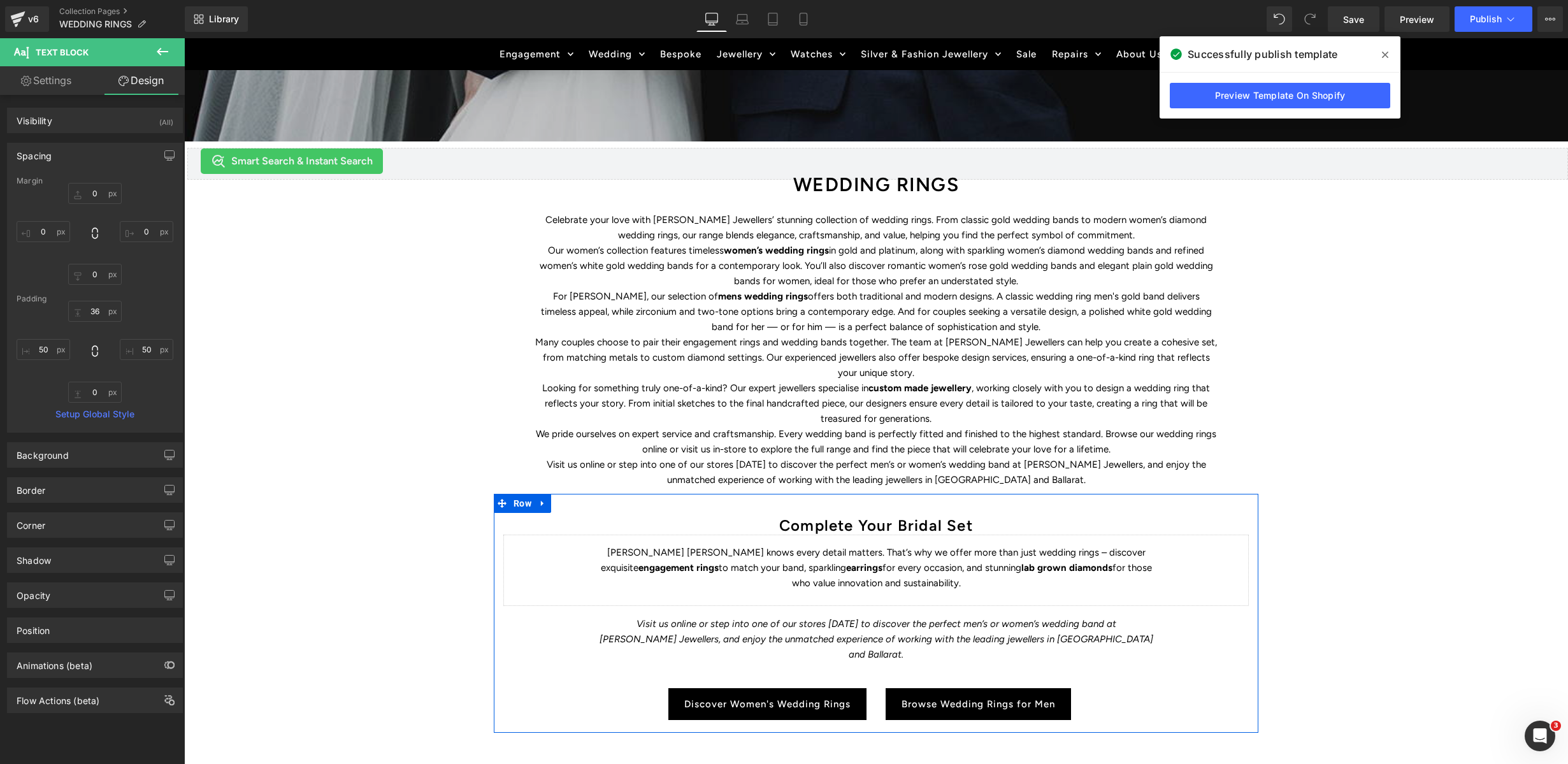
click at [754, 579] on p "Duff’s Jewellers knows every detail matters. That’s why we offer more than just…" at bounding box center [875, 568] width 554 height 46
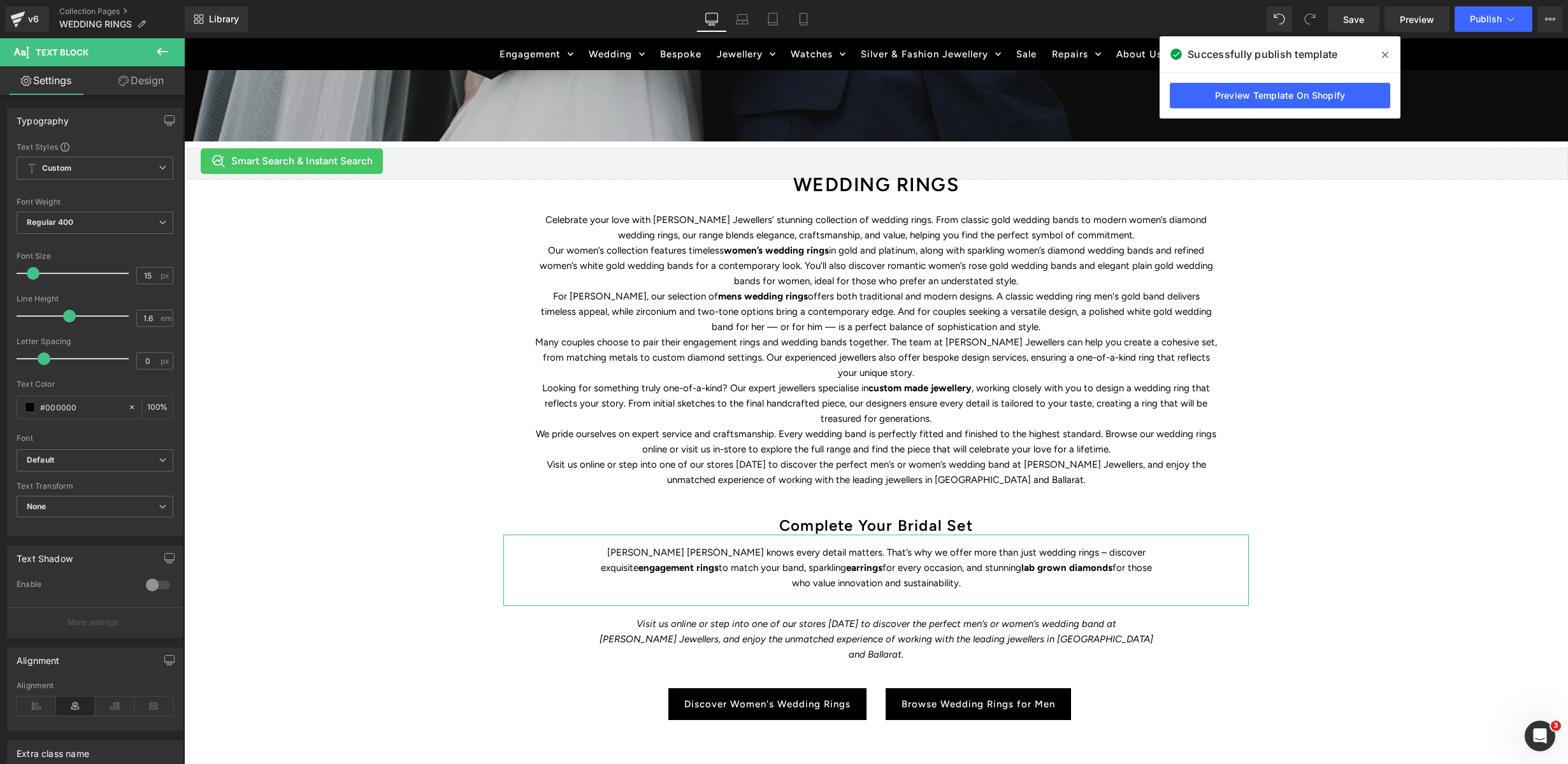
click at [140, 82] on link "Design" at bounding box center [141, 80] width 93 height 29
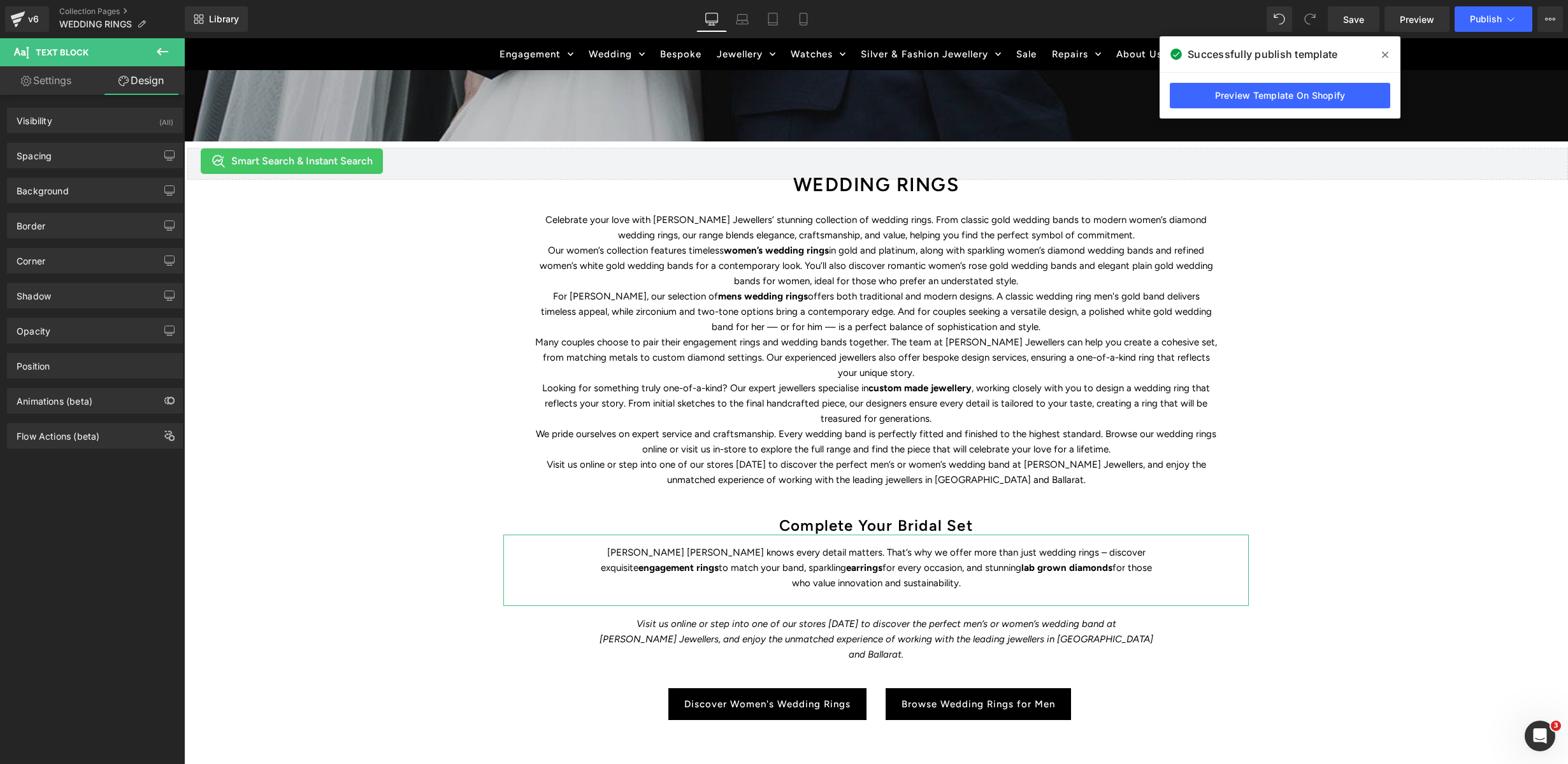
type input "0"
type input "16"
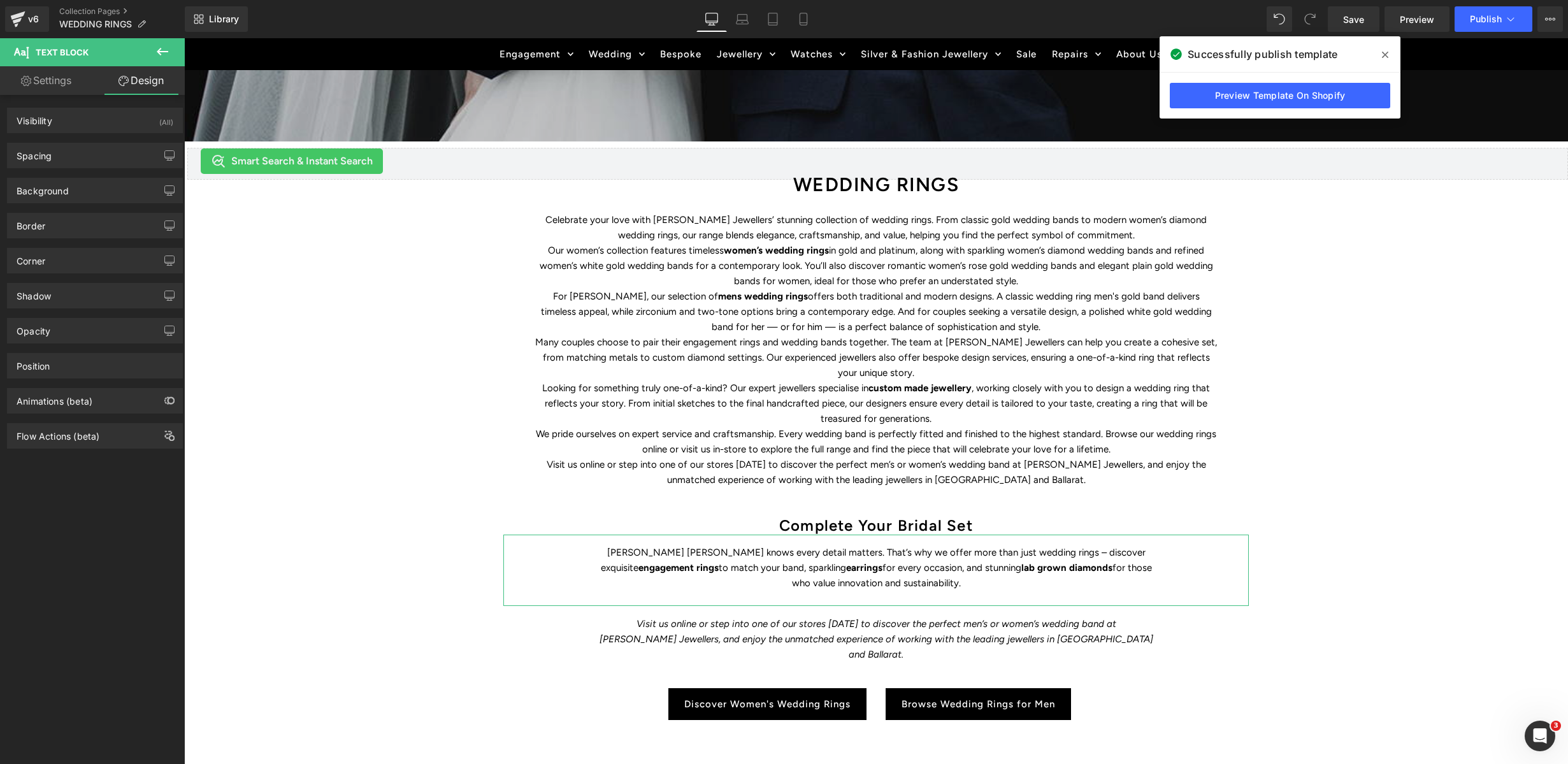
type input "150"
type input "0"
type input "150"
click at [70, 162] on div "Spacing" at bounding box center [95, 155] width 175 height 24
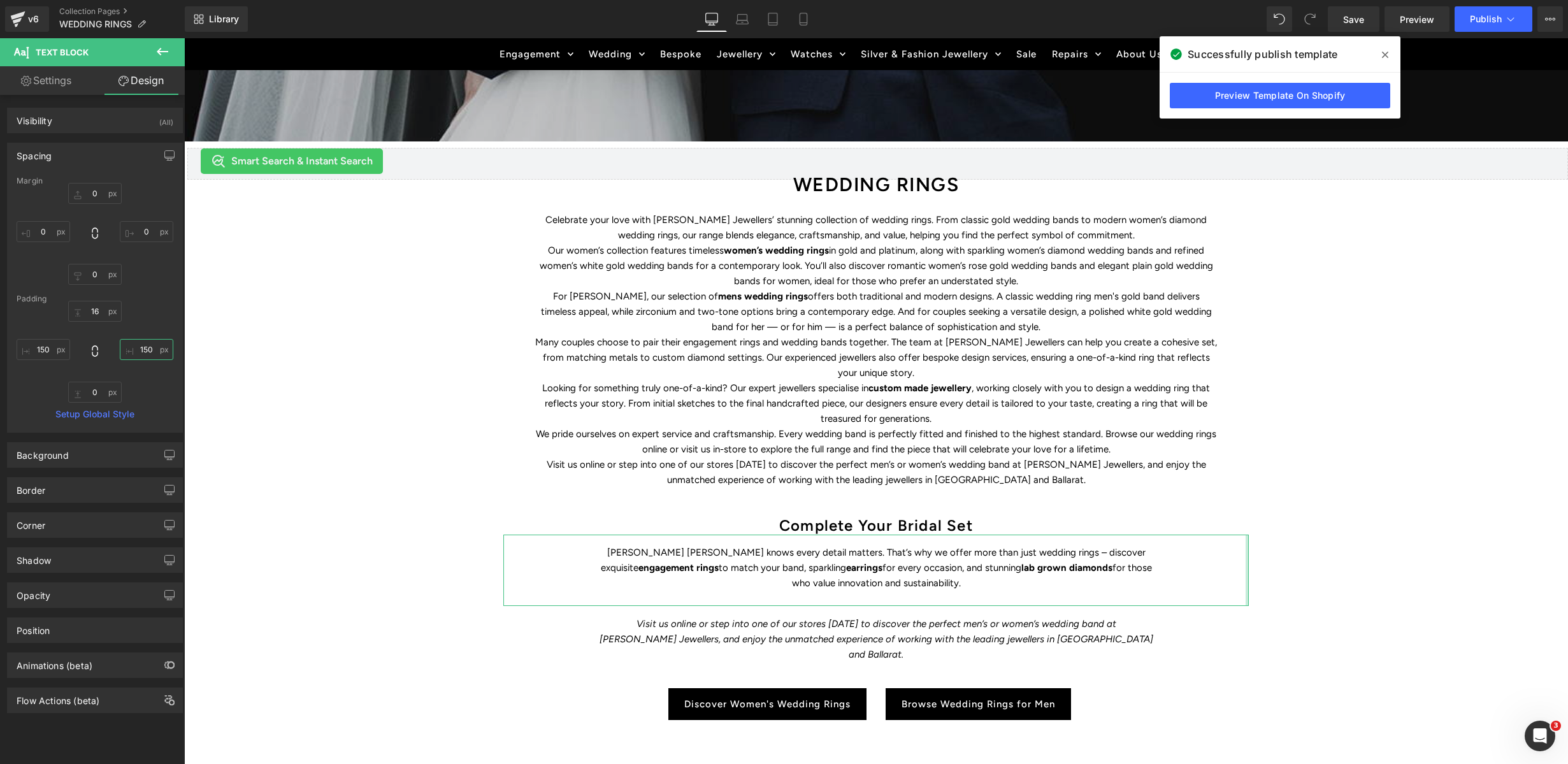
drag, startPoint x: 139, startPoint y: 349, endPoint x: 164, endPoint y: 377, distance: 37.5
click at [140, 349] on input "150" at bounding box center [146, 349] width 54 height 21
type input "50"
drag, startPoint x: 41, startPoint y: 348, endPoint x: 41, endPoint y: 358, distance: 10.0
click at [41, 348] on input "150" at bounding box center [43, 349] width 54 height 21
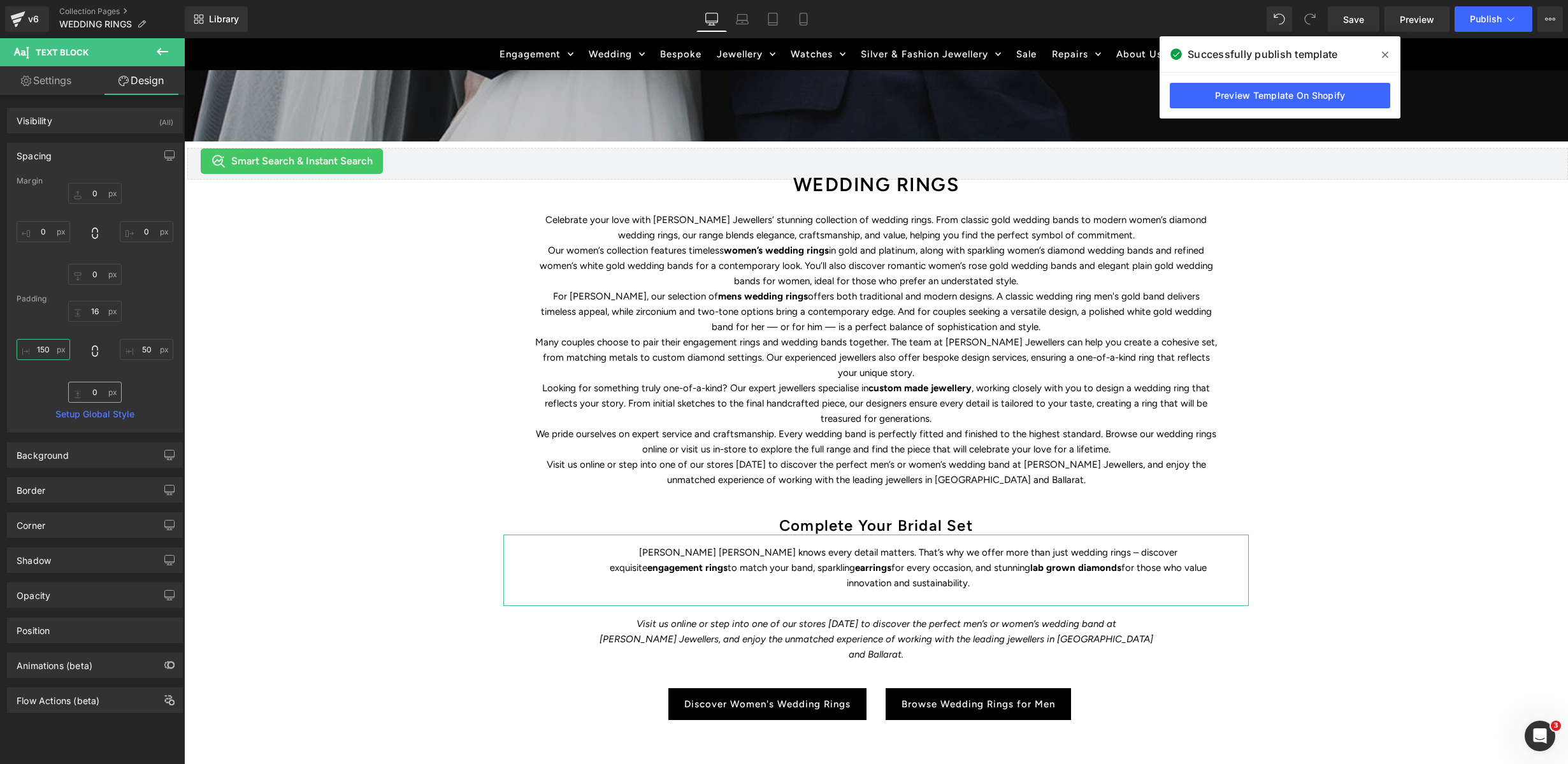
type input "50"
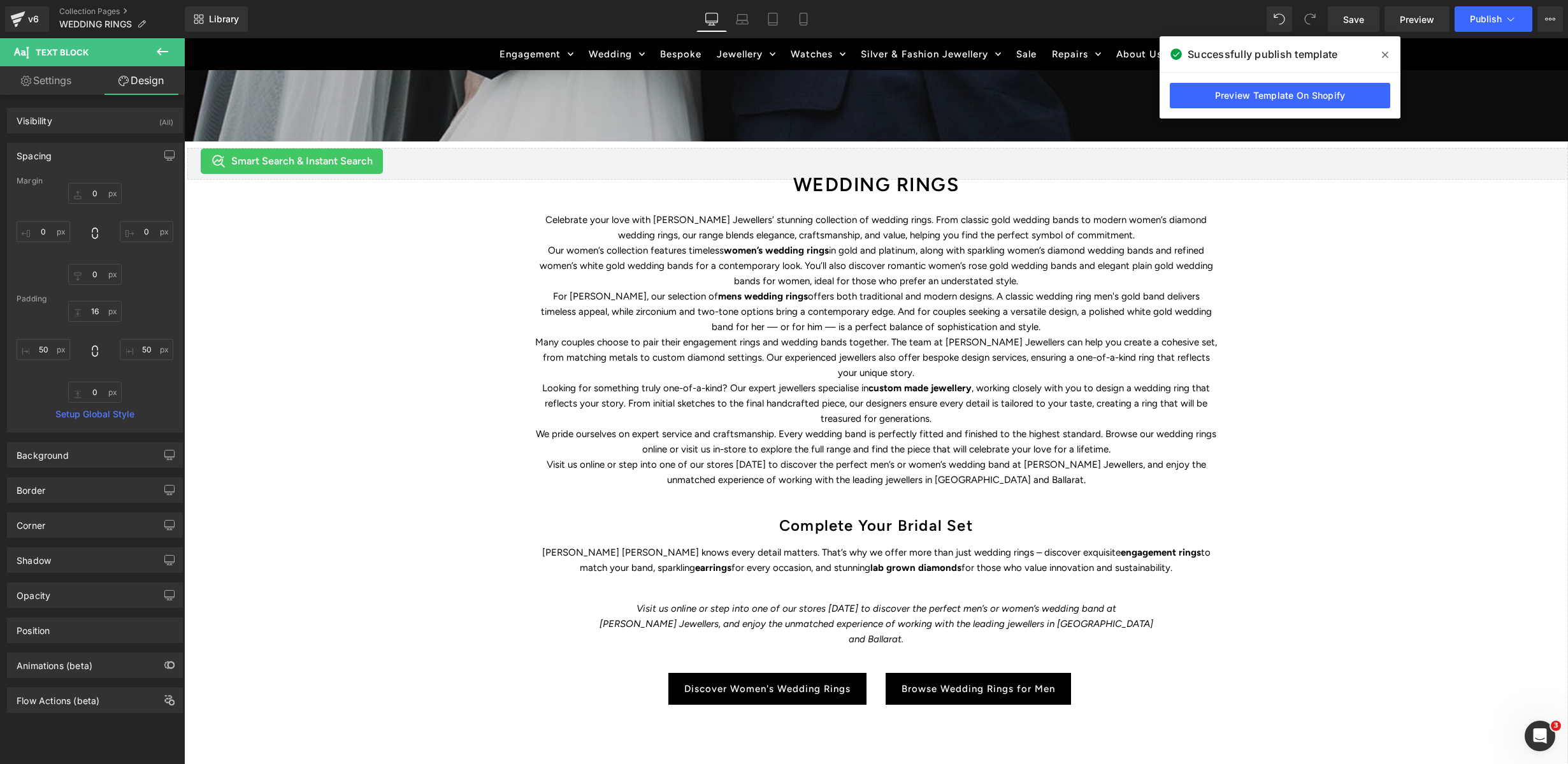
click at [1346, 524] on div "WEDDING RINGS Heading Find the perfect symbol of love and discover Duffs Jewell…" at bounding box center [876, 362] width 1384 height 1144
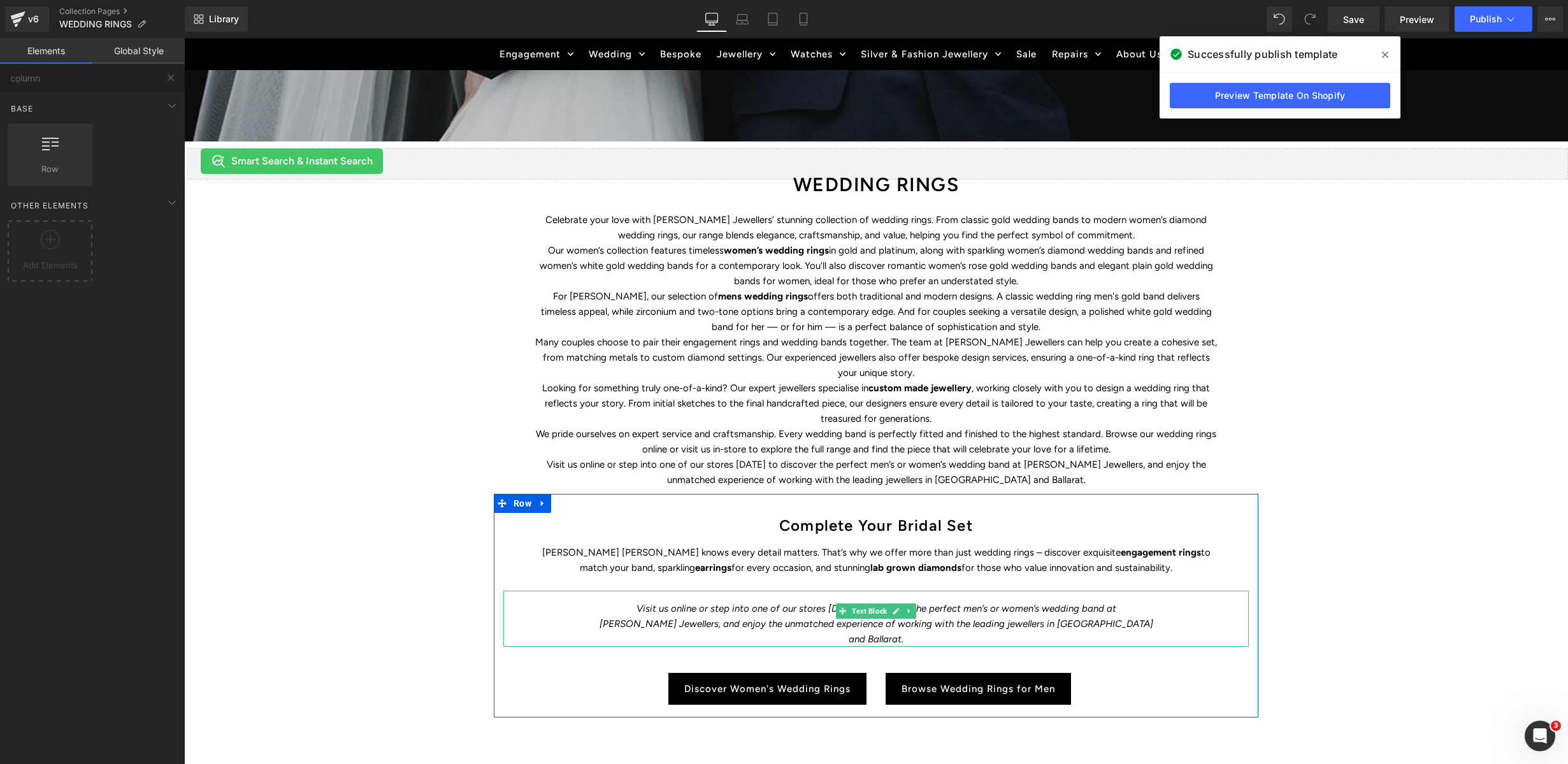
click at [1008, 604] on icon "Visit us online or step into one of our stores [DATE] to discover the perfect m…" at bounding box center [876, 624] width 554 height 42
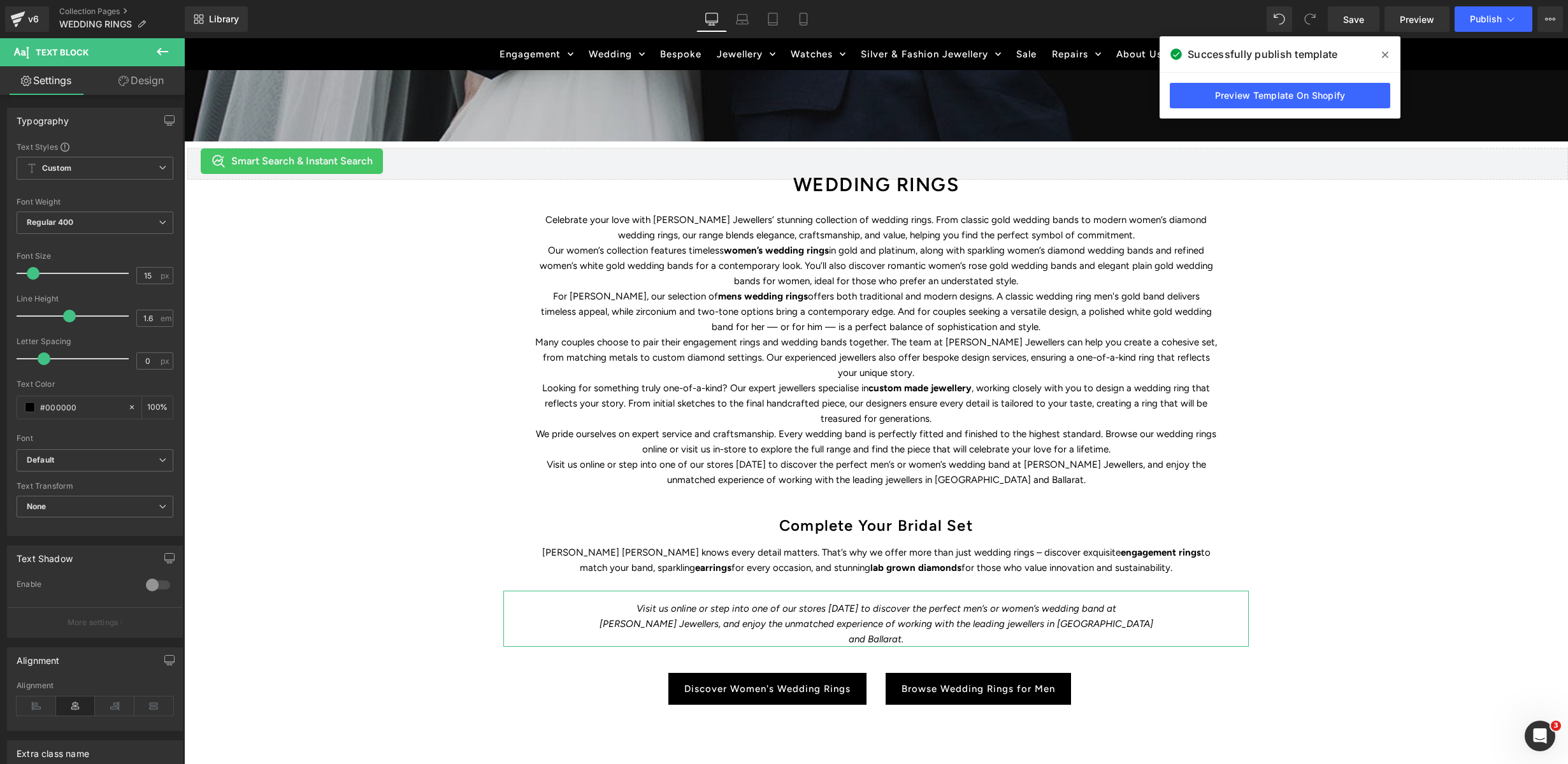
drag, startPoint x: 139, startPoint y: 78, endPoint x: 95, endPoint y: 185, distance: 115.7
click at [139, 78] on link "Design" at bounding box center [141, 80] width 93 height 29
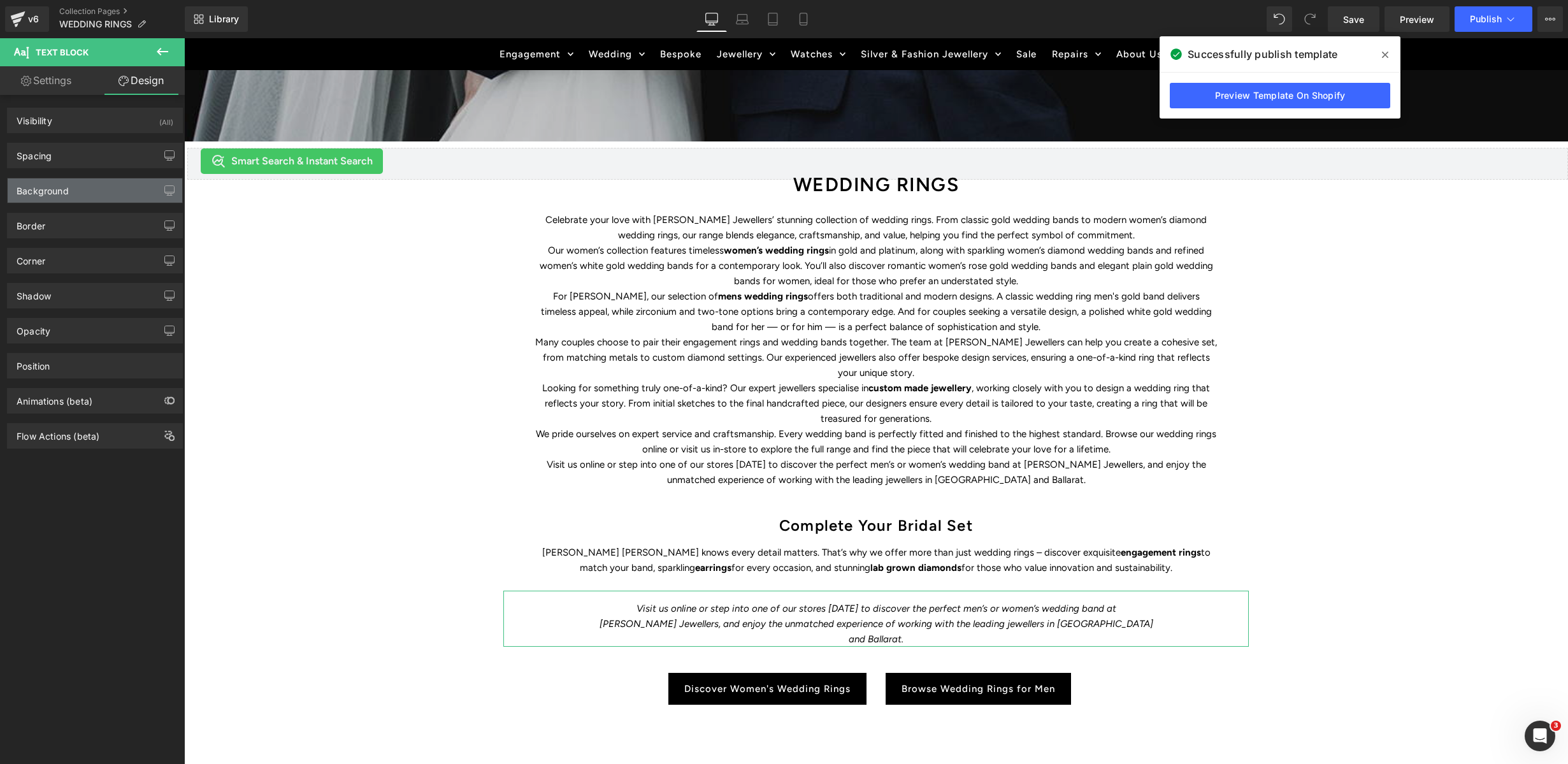
type input "0"
type input "16"
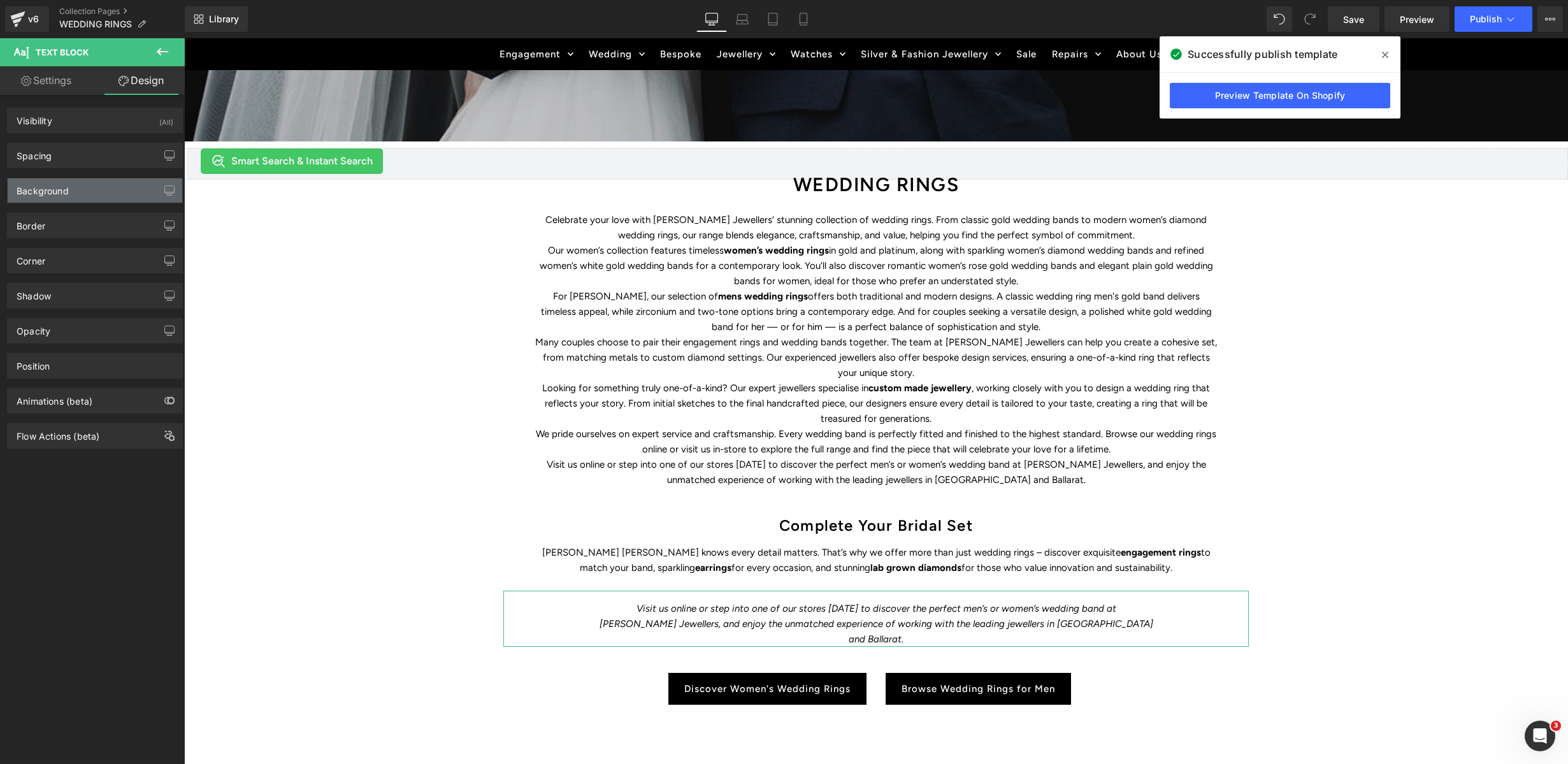
type input "150"
type input "0"
click at [66, 160] on div "Spacing" at bounding box center [95, 155] width 175 height 24
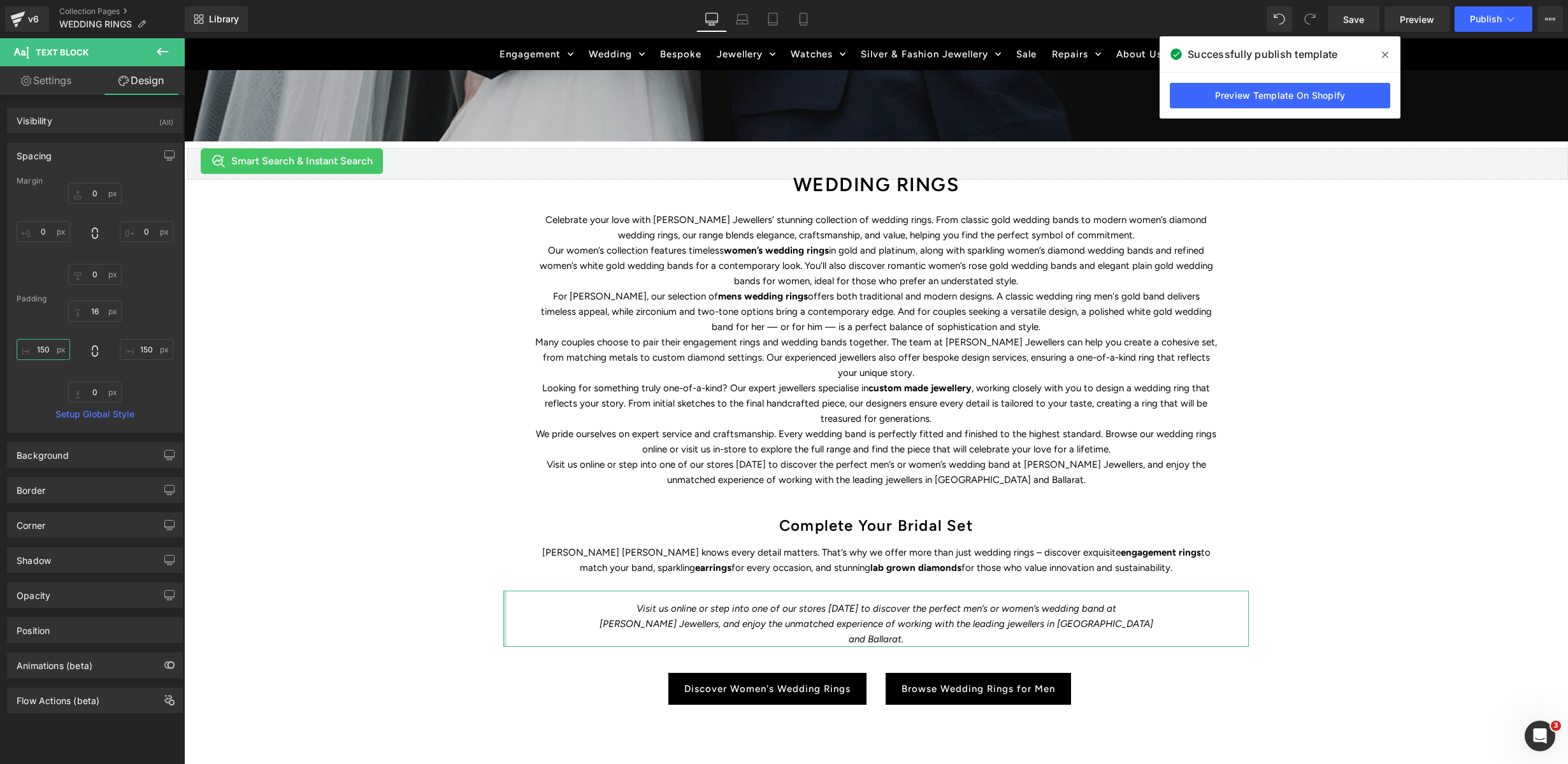
click at [45, 347] on input "150" at bounding box center [43, 349] width 54 height 21
drag, startPoint x: 45, startPoint y: 349, endPoint x: 49, endPoint y: 356, distance: 8.1
click at [39, 350] on input "150" at bounding box center [43, 349] width 54 height 21
type input "200"
drag, startPoint x: 143, startPoint y: 348, endPoint x: 136, endPoint y: 349, distance: 7.1
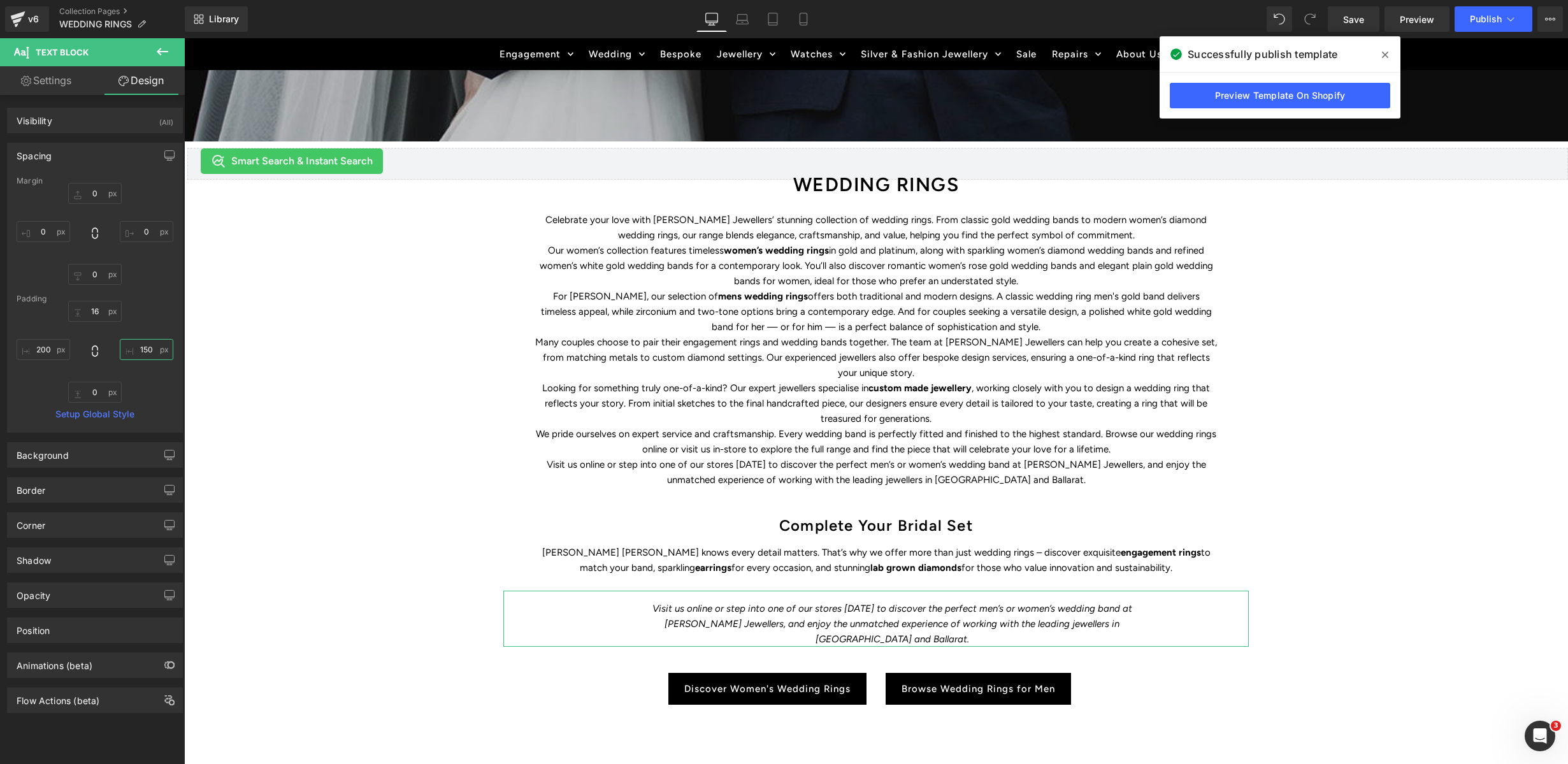
click at [135, 349] on input "150" at bounding box center [146, 349] width 54 height 21
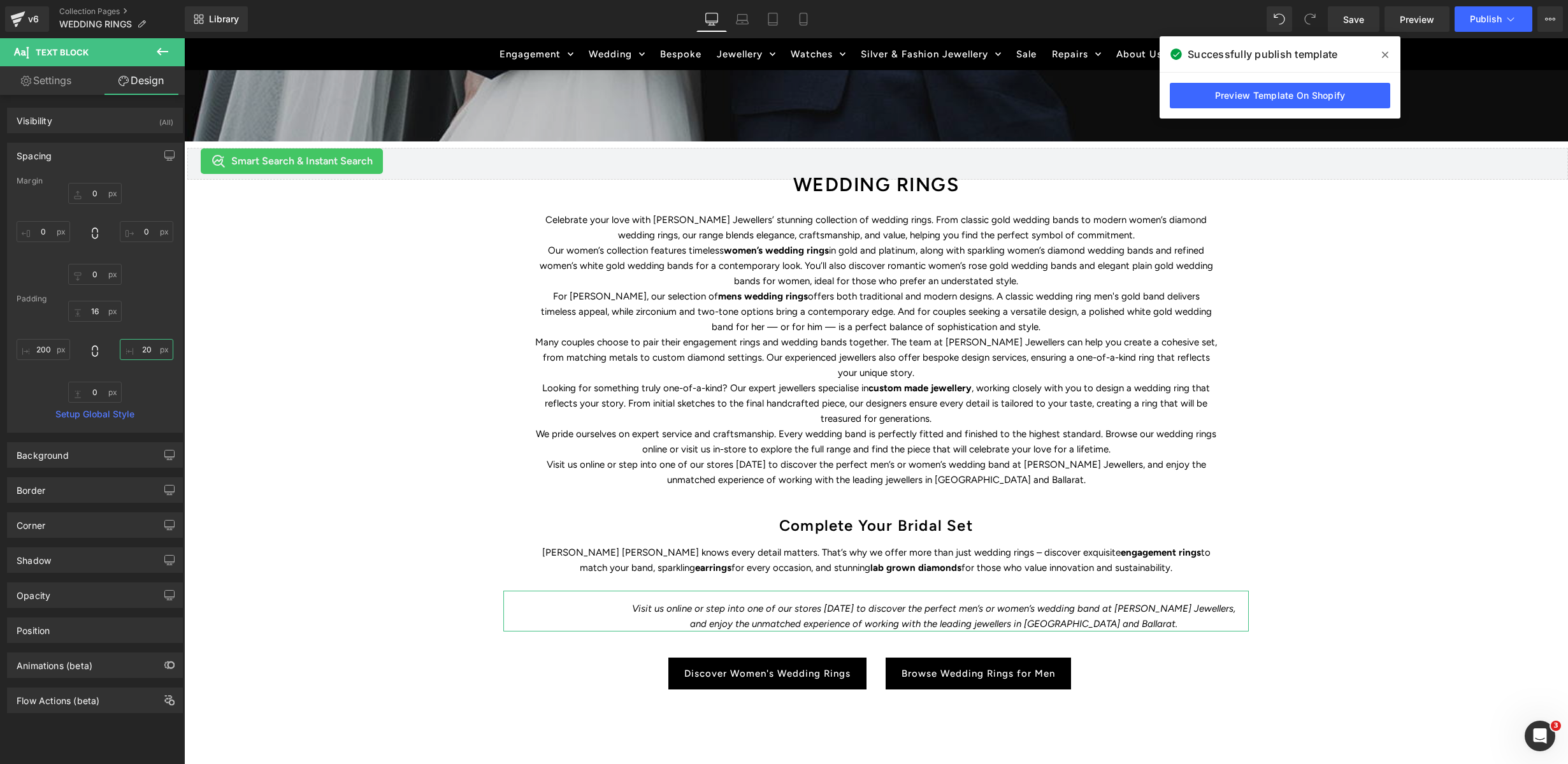
type input "200"
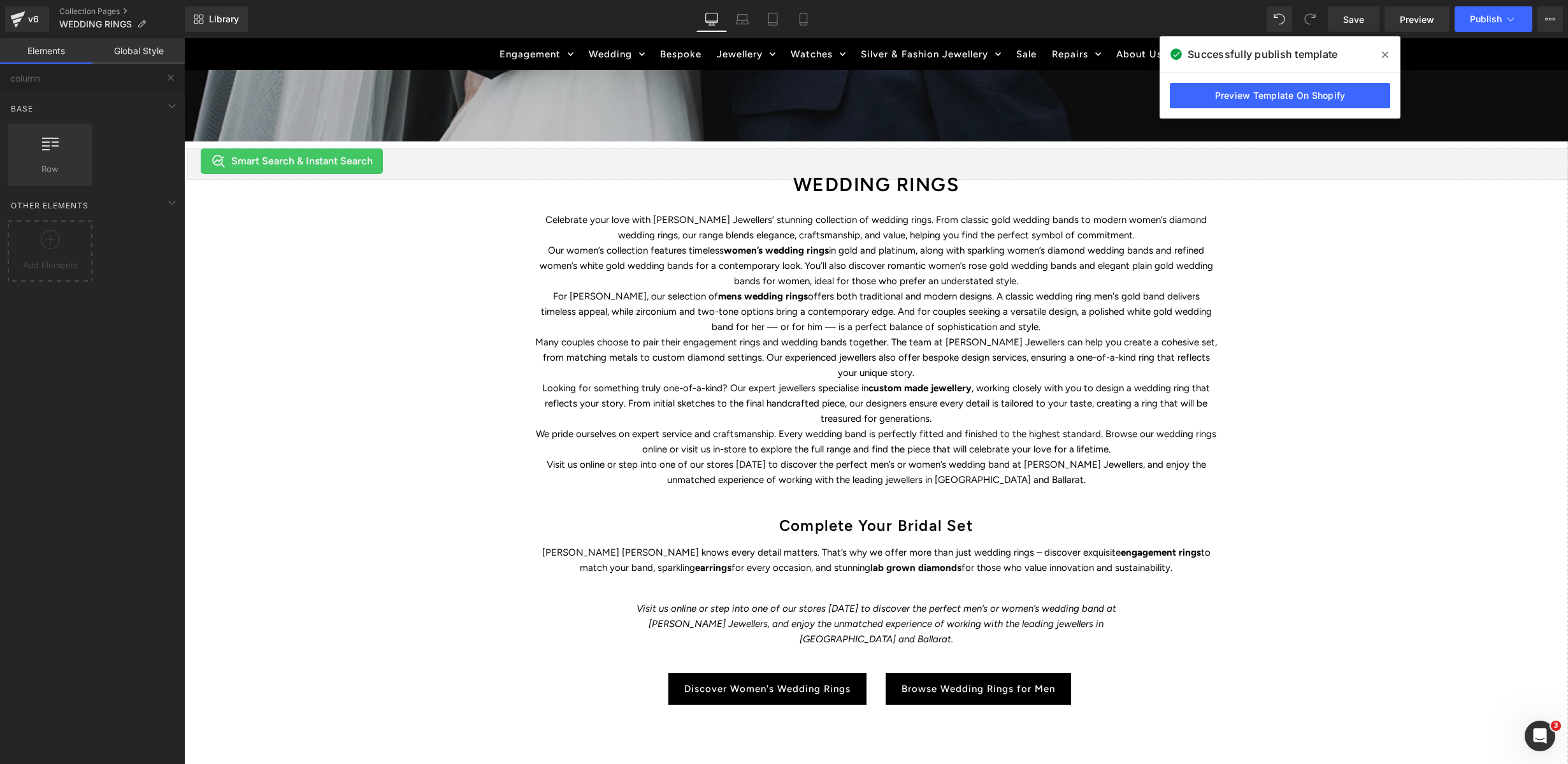
drag, startPoint x: 1424, startPoint y: 455, endPoint x: 1404, endPoint y: 551, distance: 98.1
click at [1424, 455] on div "WEDDING RINGS Heading Find the perfect symbol of love and discover Duffs Jewell…" at bounding box center [876, 362] width 1384 height 1144
click at [1130, 327] on p "For grooms, our selection of mens wedding rings offers both traditional and mod…" at bounding box center [876, 312] width 682 height 46
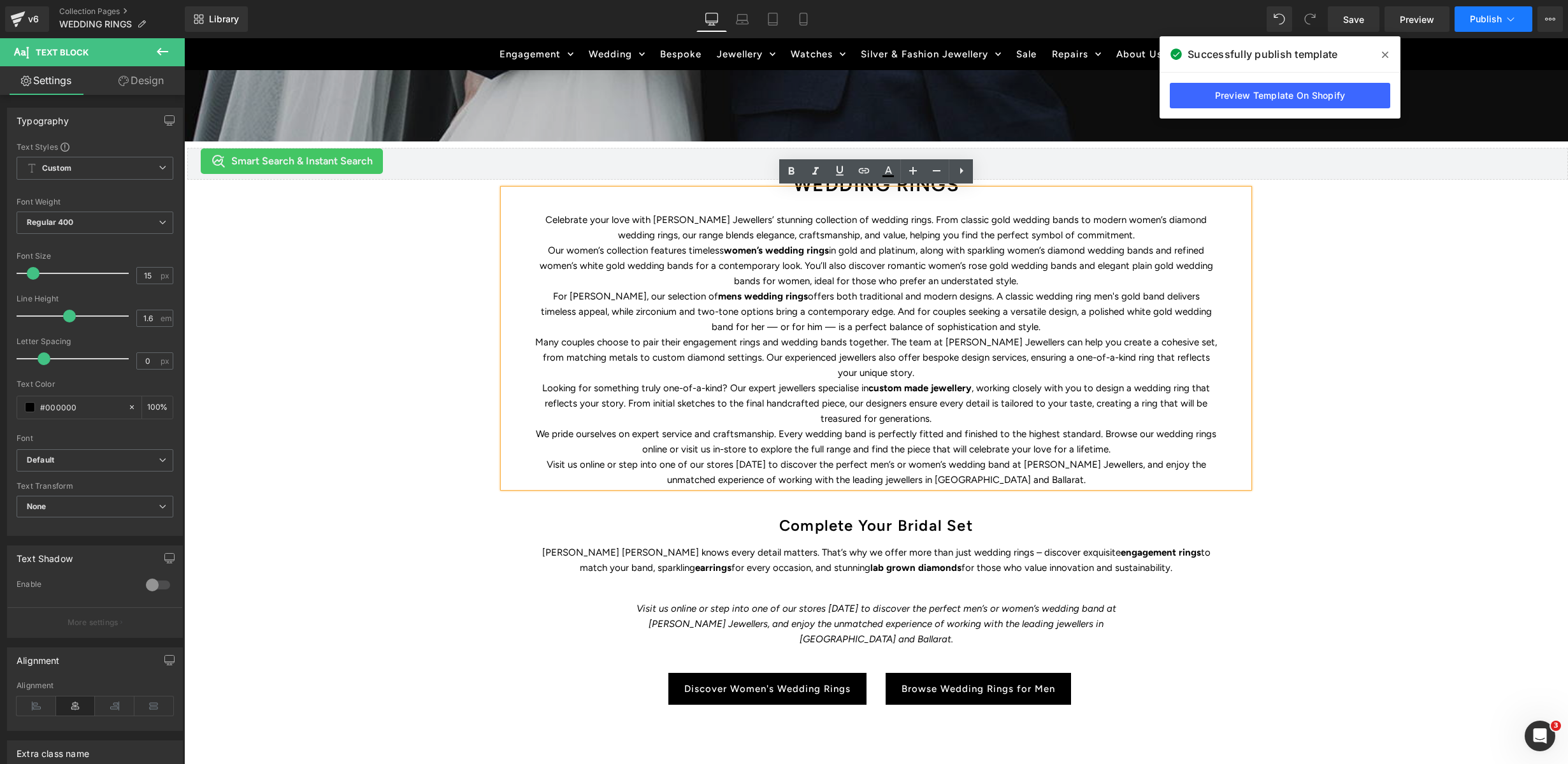
click at [1434, 15] on span "Publish" at bounding box center [1486, 19] width 32 height 10
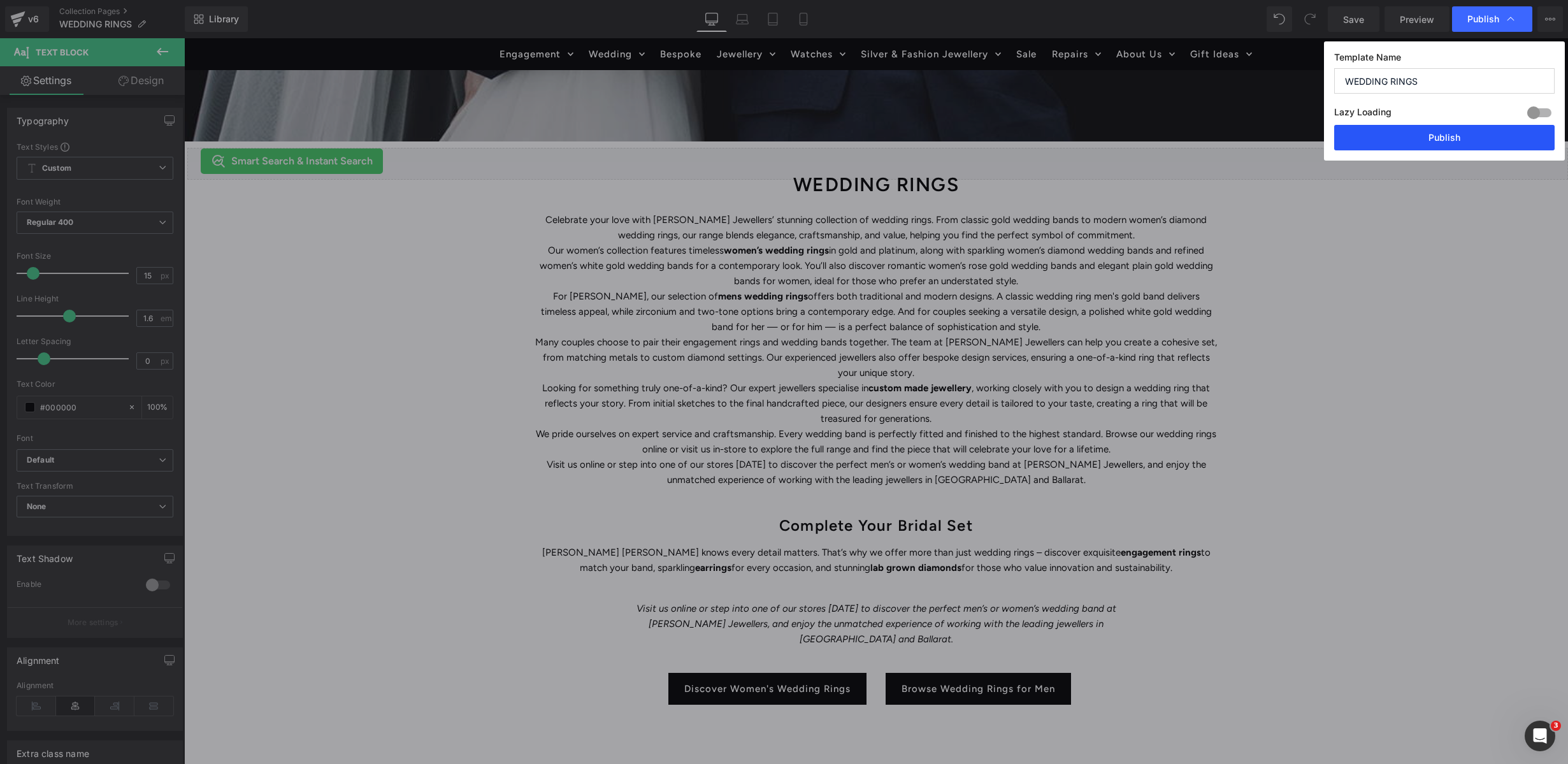
click at [1423, 137] on button "Publish" at bounding box center [1445, 137] width 220 height 26
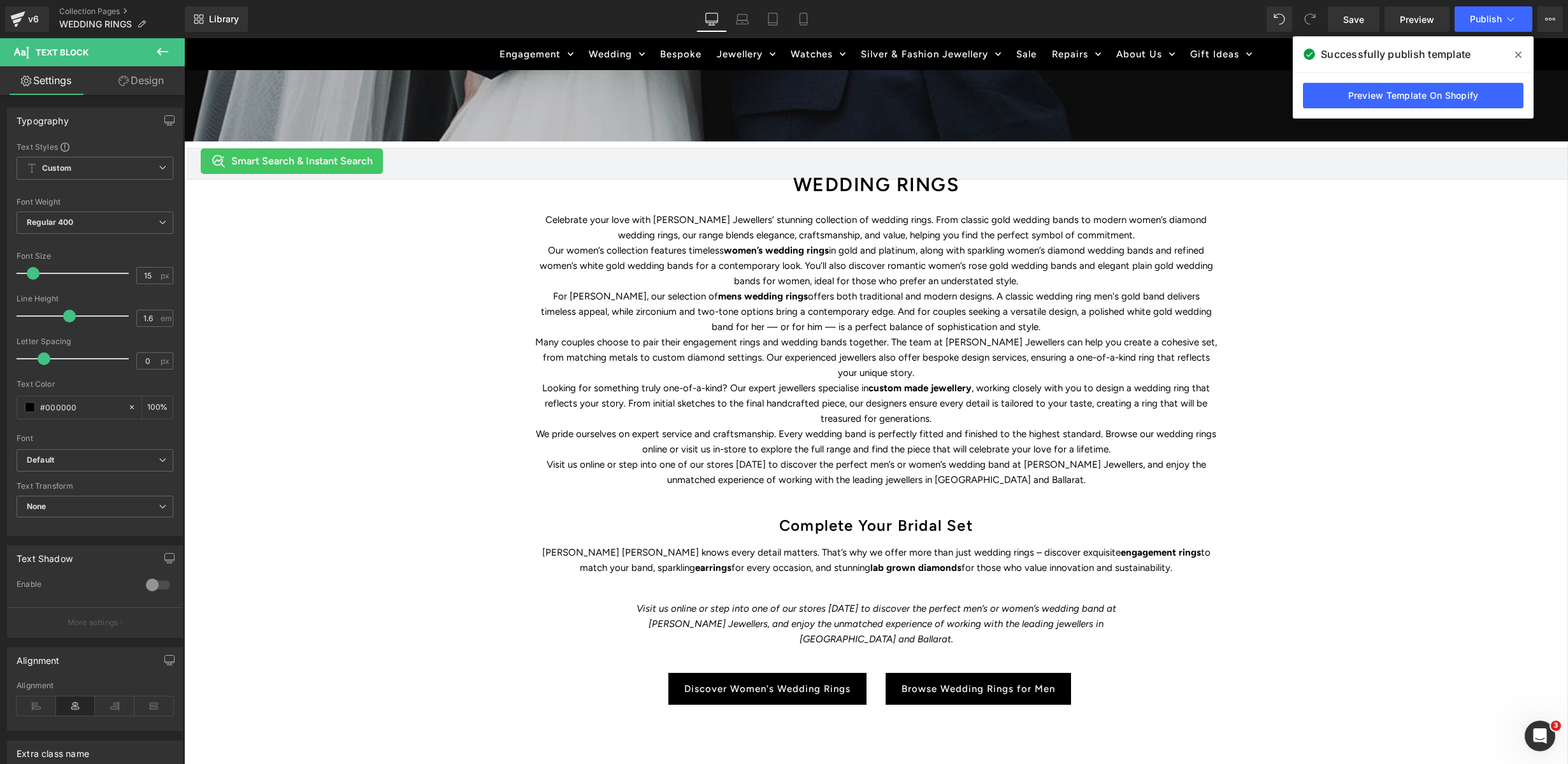
drag, startPoint x: 1355, startPoint y: 349, endPoint x: 905, endPoint y: 121, distance: 504.5
click at [1353, 351] on div "WEDDING RINGS Heading Find the perfect symbol of love and discover Duffs Jewell…" at bounding box center [876, 362] width 1384 height 1144
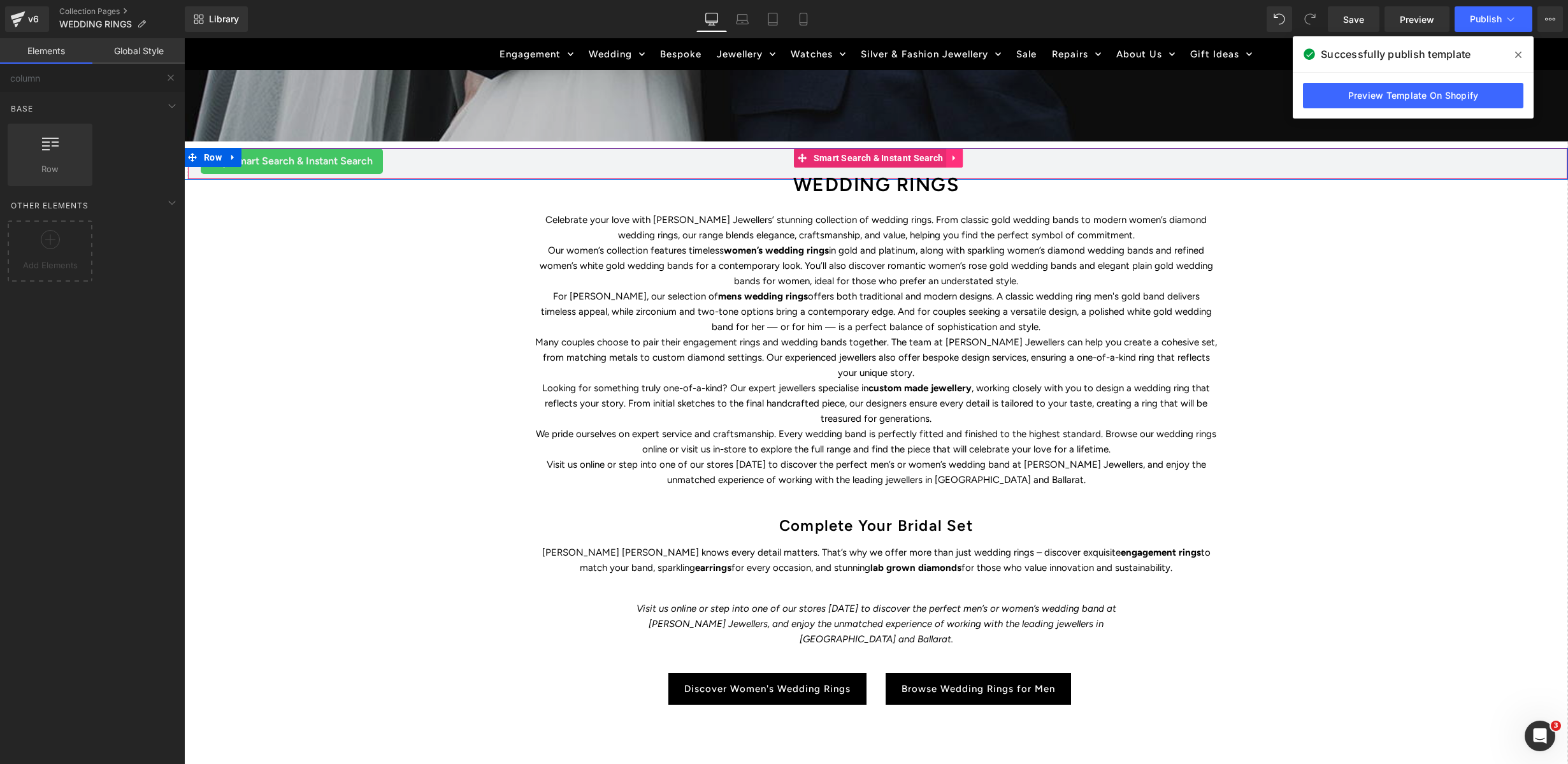
click at [953, 158] on icon at bounding box center [954, 158] width 3 height 6
click at [483, 167] on div "Smart Search & Instant Search" at bounding box center [877, 161] width 1354 height 26
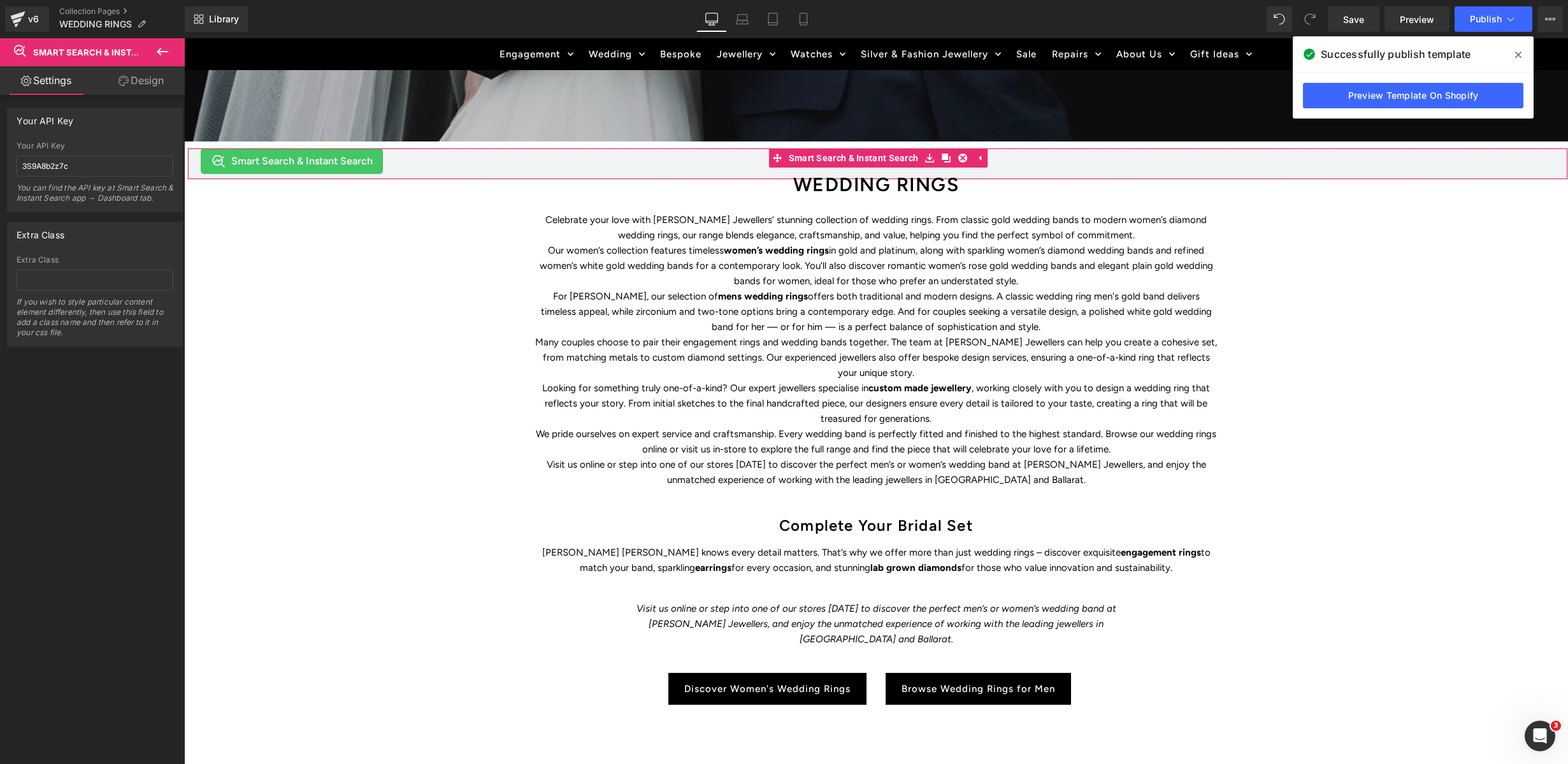
click at [139, 82] on link "Design" at bounding box center [141, 80] width 93 height 29
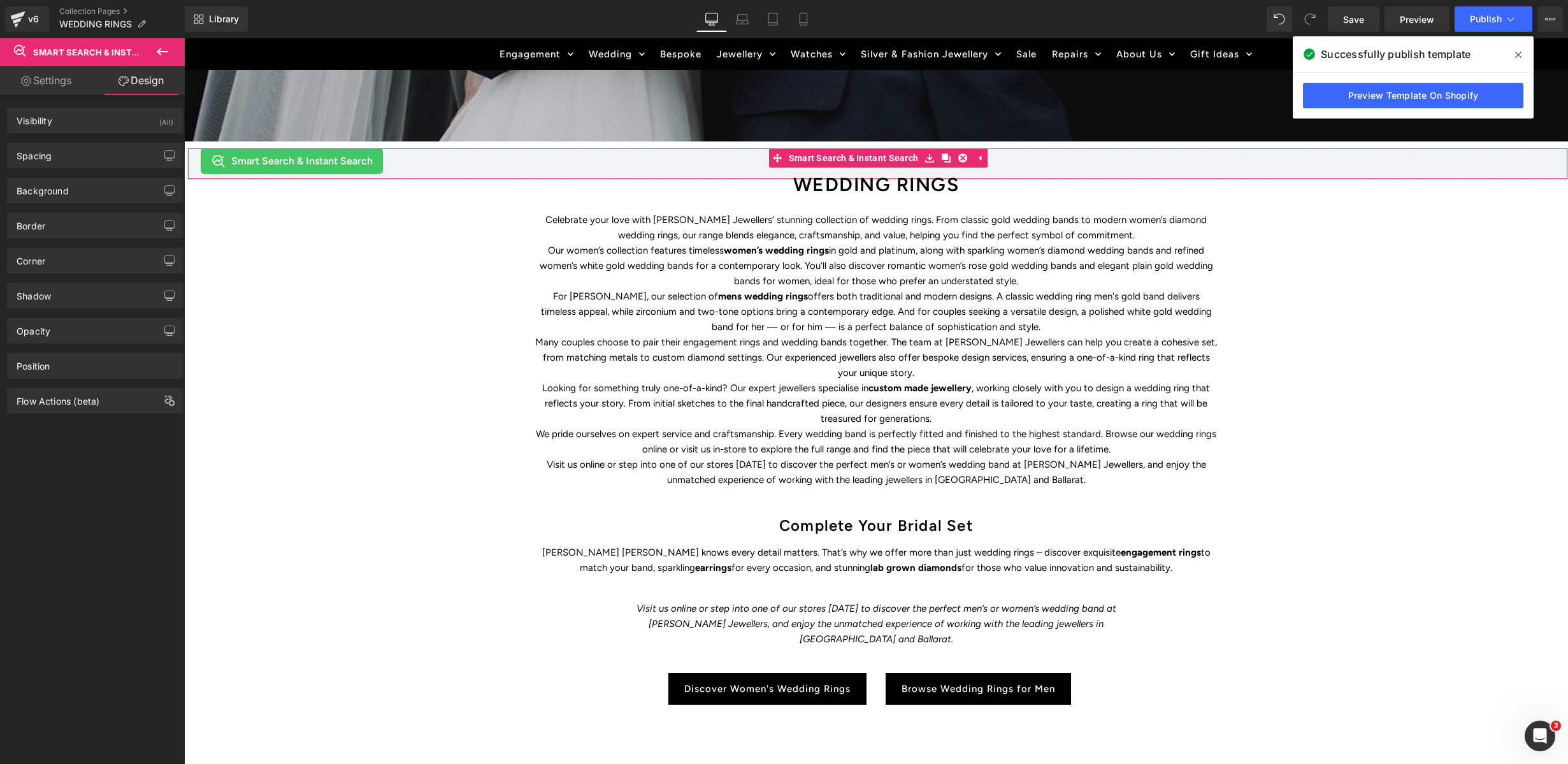
type input "0"
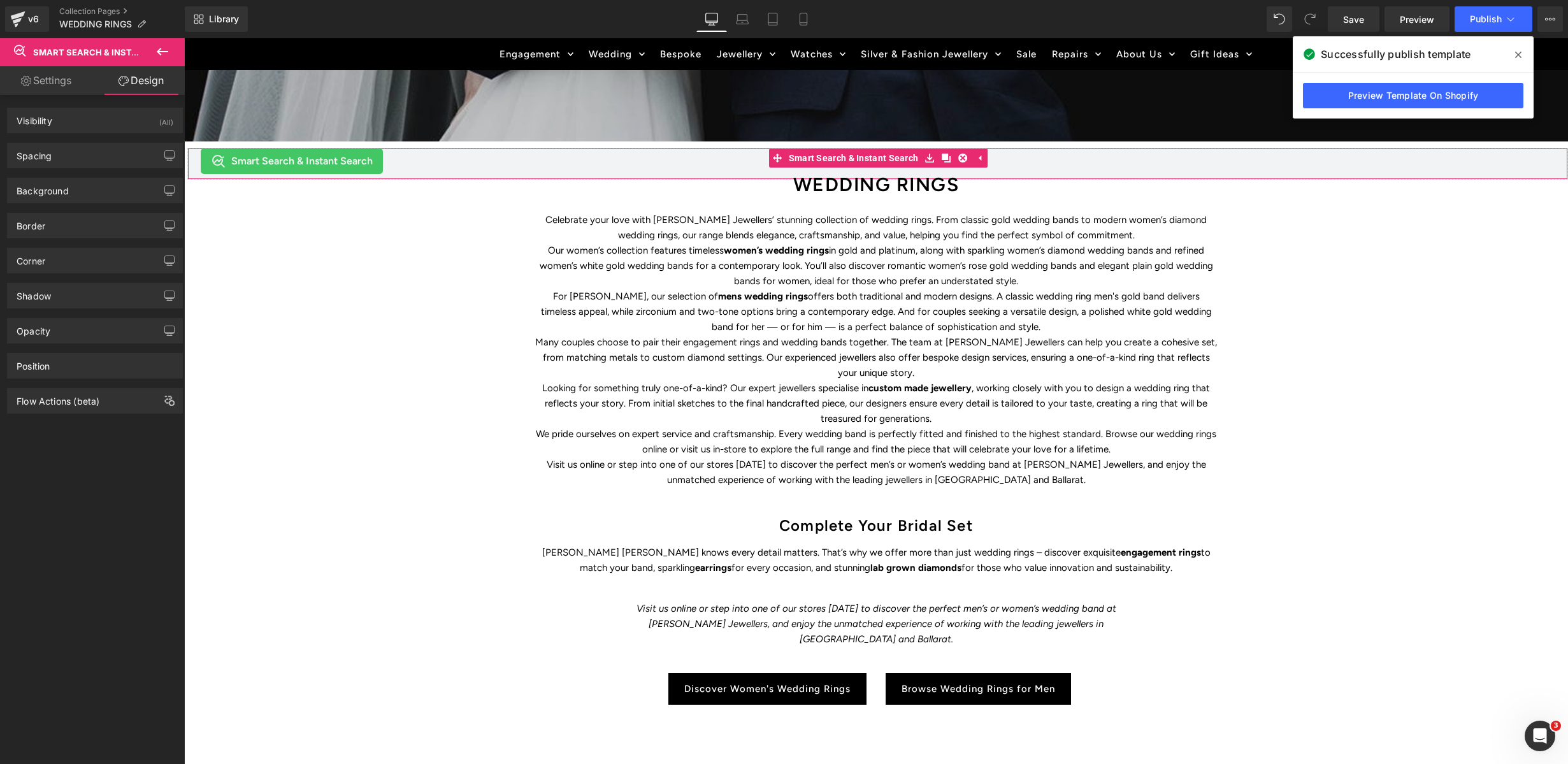
type input "20"
type input "0"
type input "20"
drag, startPoint x: 115, startPoint y: 122, endPoint x: 108, endPoint y: 153, distance: 31.8
click at [115, 122] on div "Visibility (All)" at bounding box center [95, 120] width 175 height 24
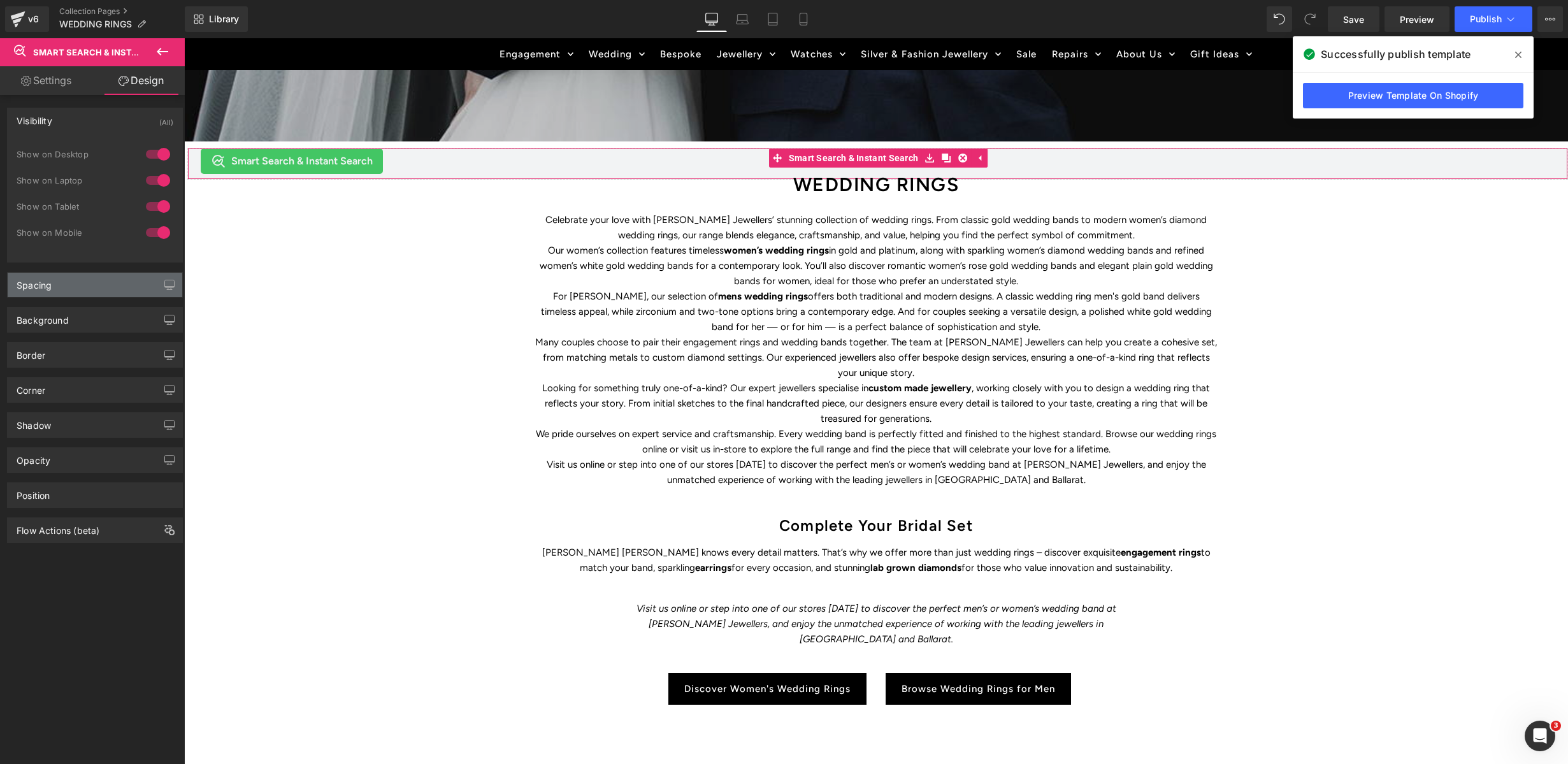
click at [89, 293] on div "Spacing" at bounding box center [95, 284] width 175 height 24
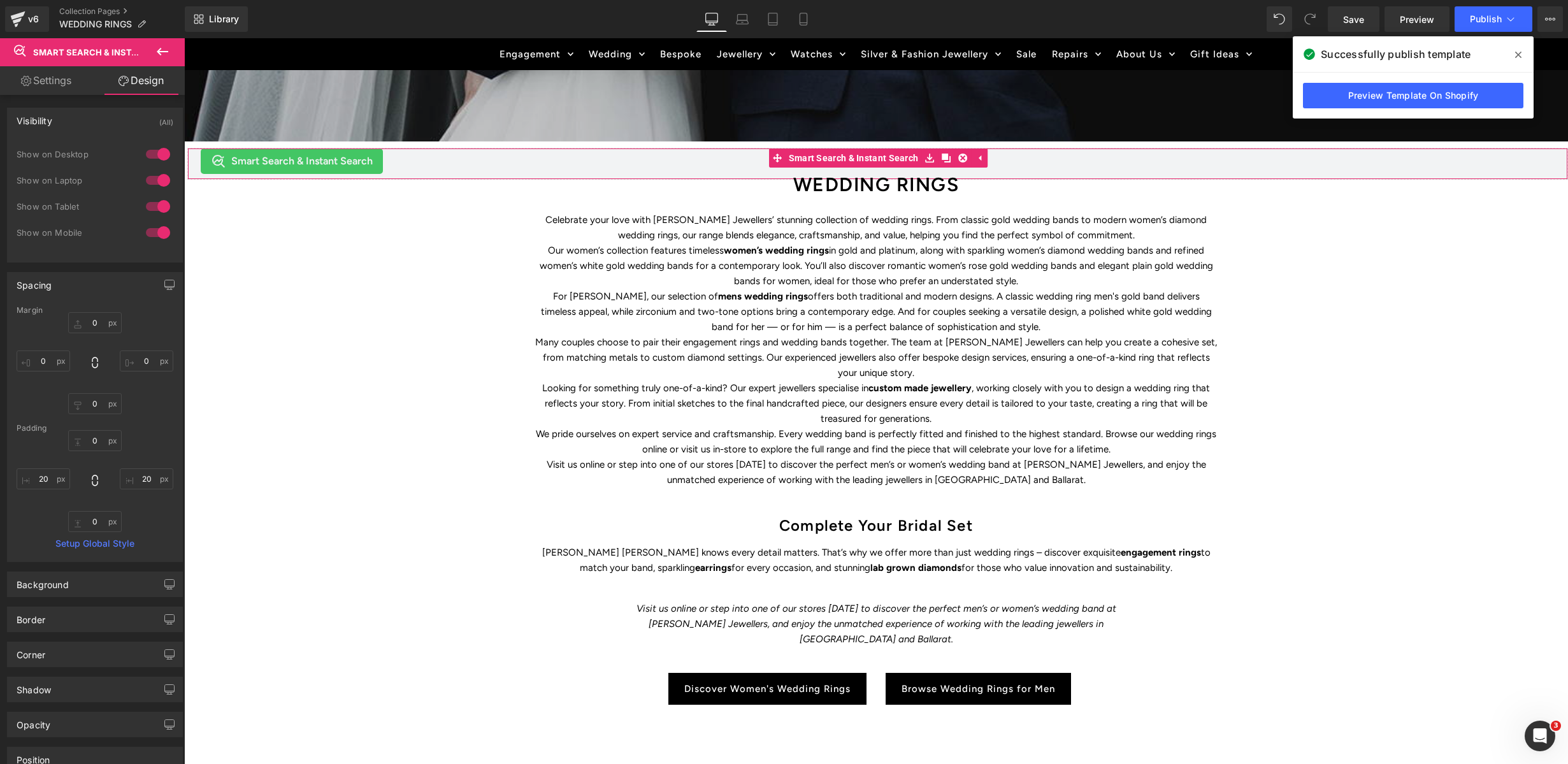
scroll to position [79, 0]
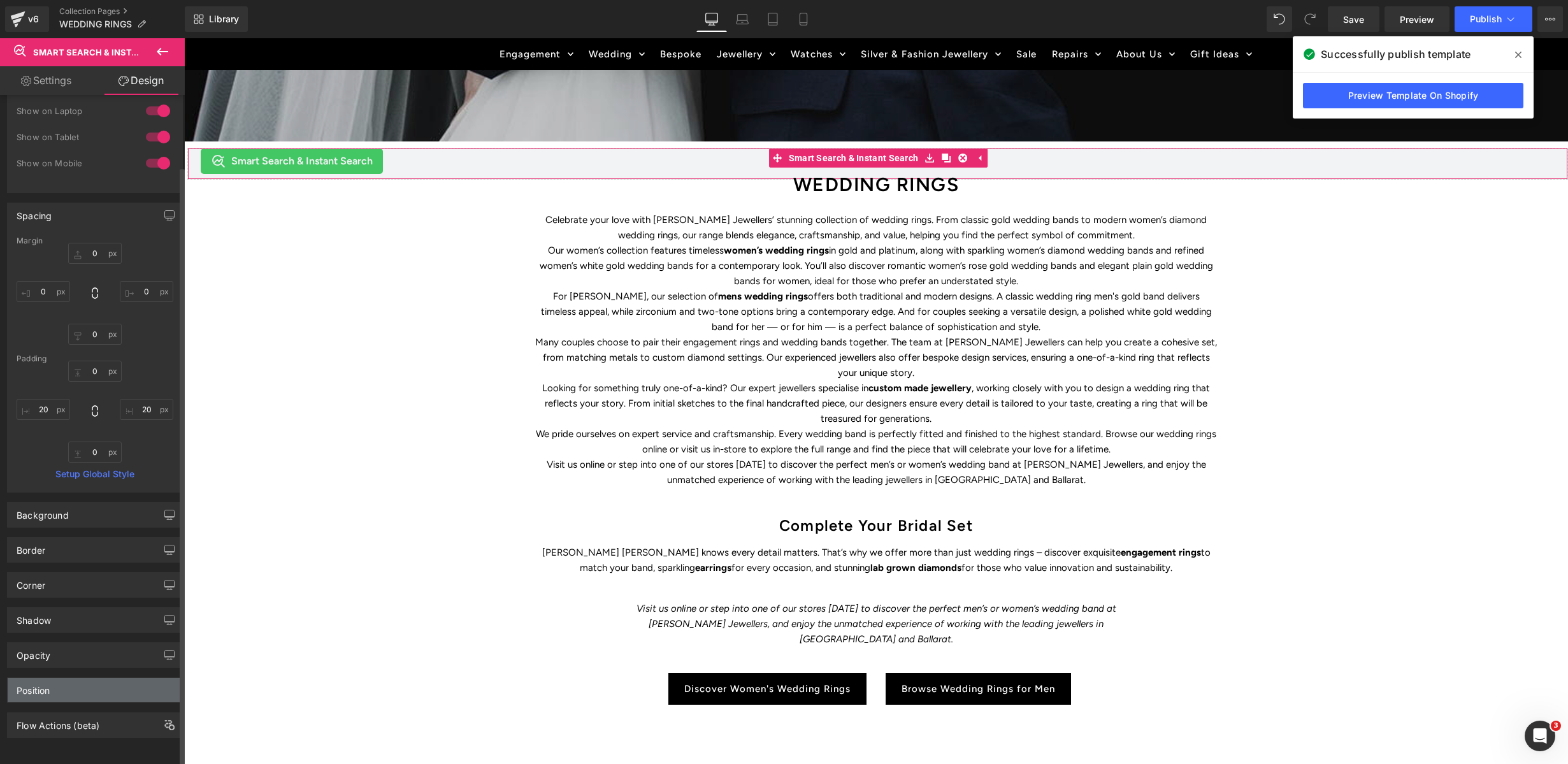
click at [95, 688] on div "Position" at bounding box center [95, 690] width 175 height 24
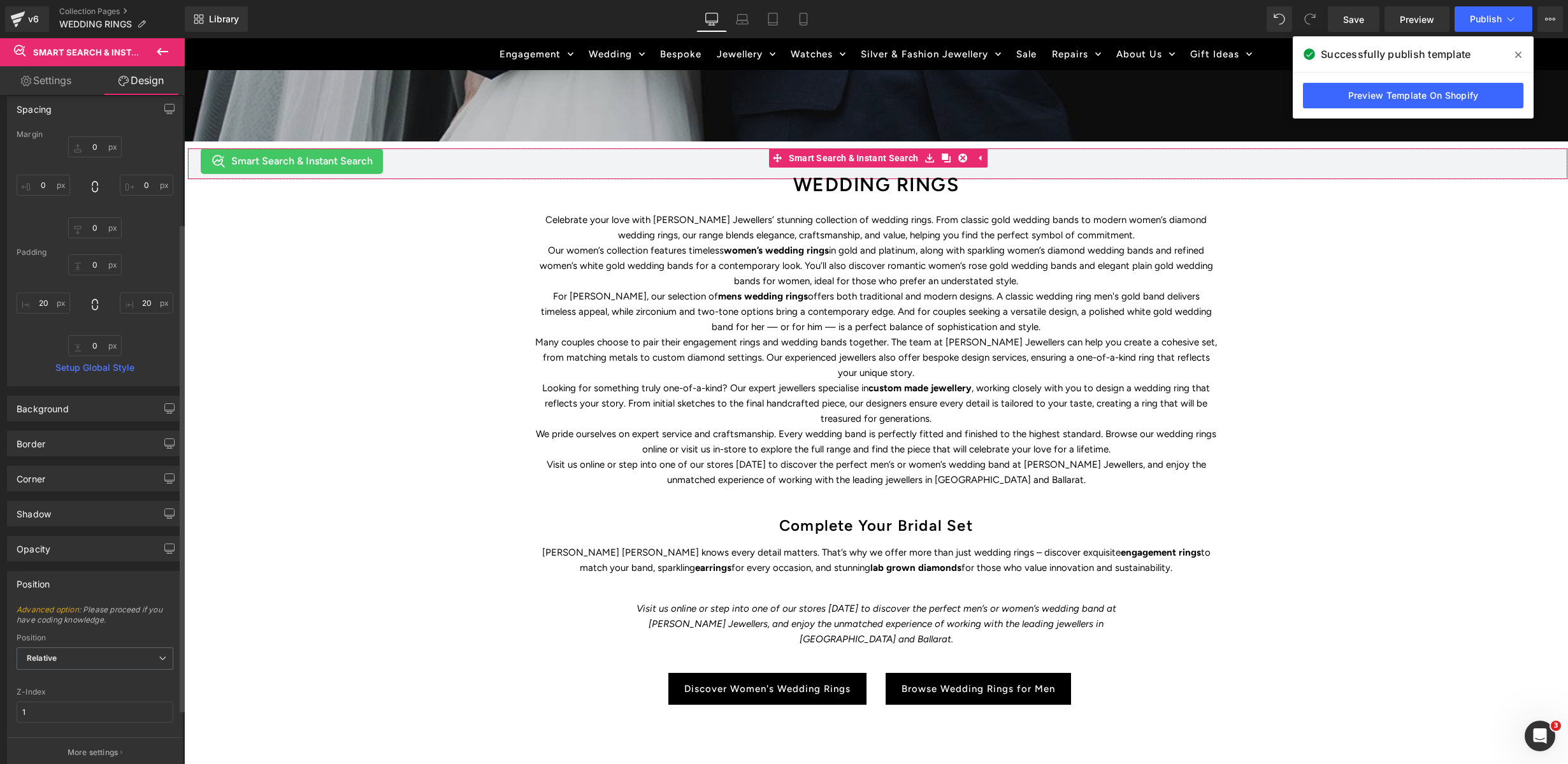
scroll to position [251, 0]
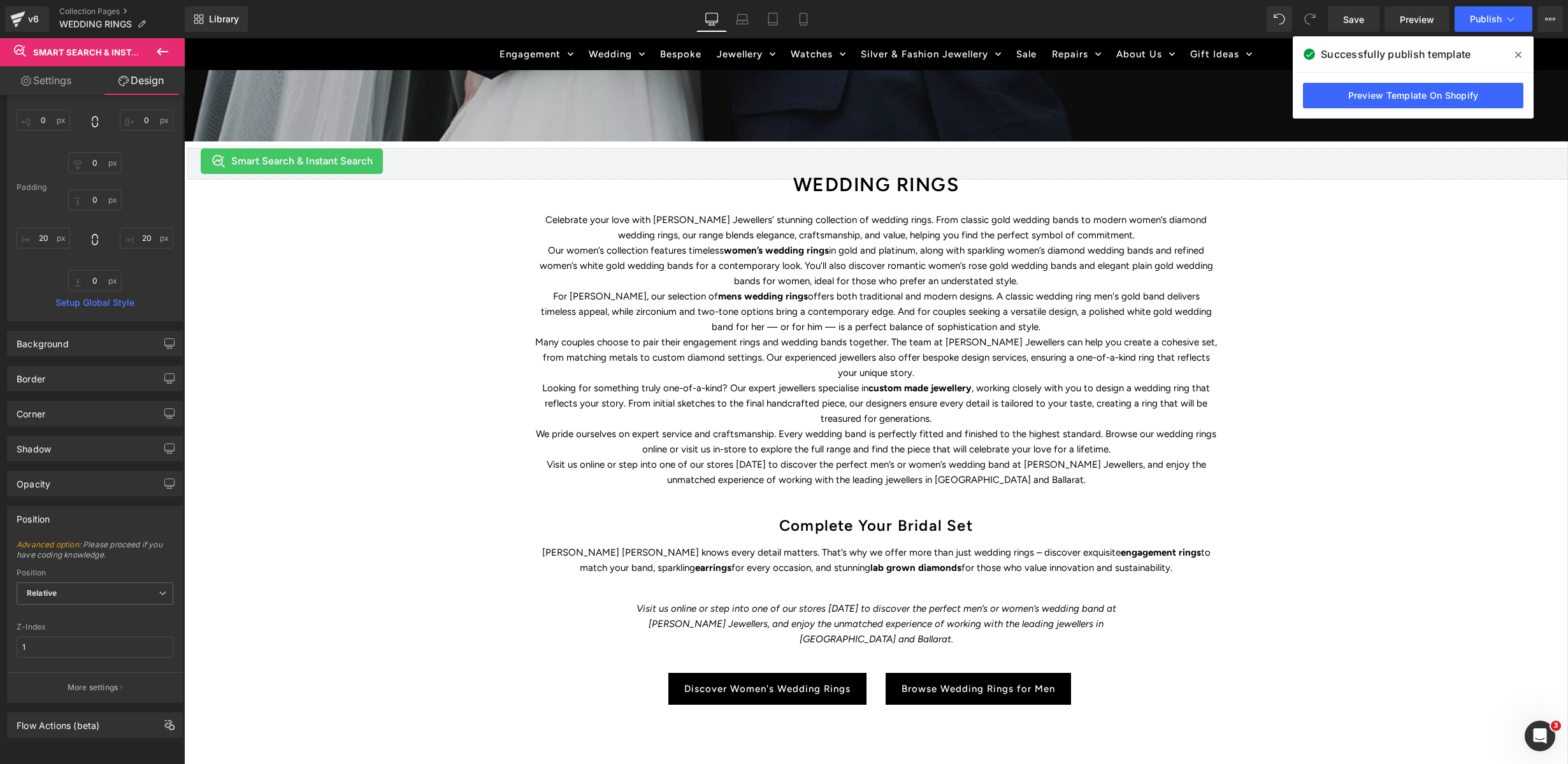
click at [1323, 370] on div "WEDDING RINGS Heading Find the perfect symbol of love and discover Duffs Jewell…" at bounding box center [876, 362] width 1384 height 1144
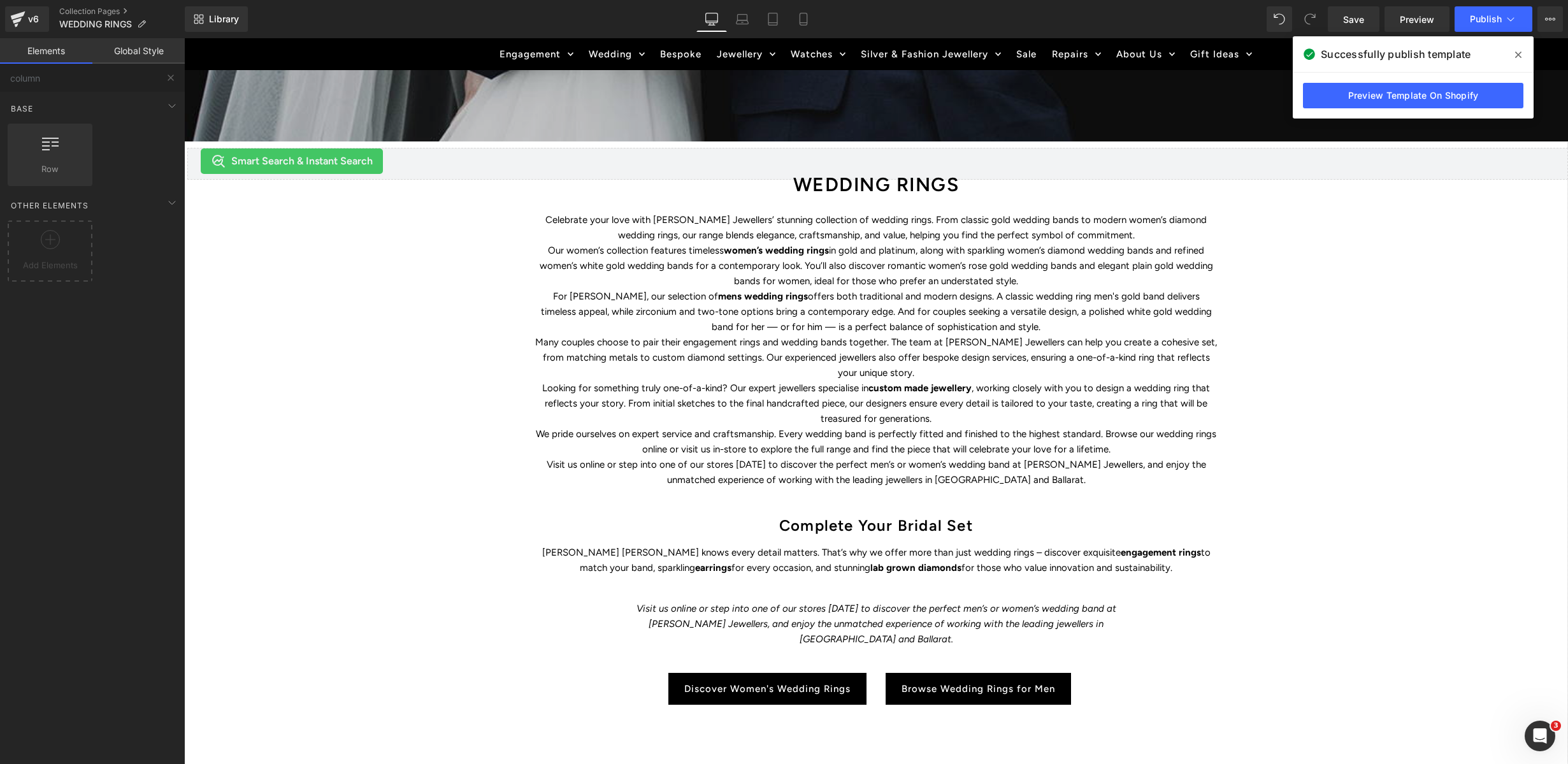
drag, startPoint x: 1337, startPoint y: 197, endPoint x: 1394, endPoint y: 123, distance: 93.4
click at [1337, 197] on div "WEDDING RINGS Heading Find the perfect symbol of love and discover Duffs Jewell…" at bounding box center [876, 362] width 1384 height 1144
click at [1434, 15] on span "Publish" at bounding box center [1486, 19] width 32 height 10
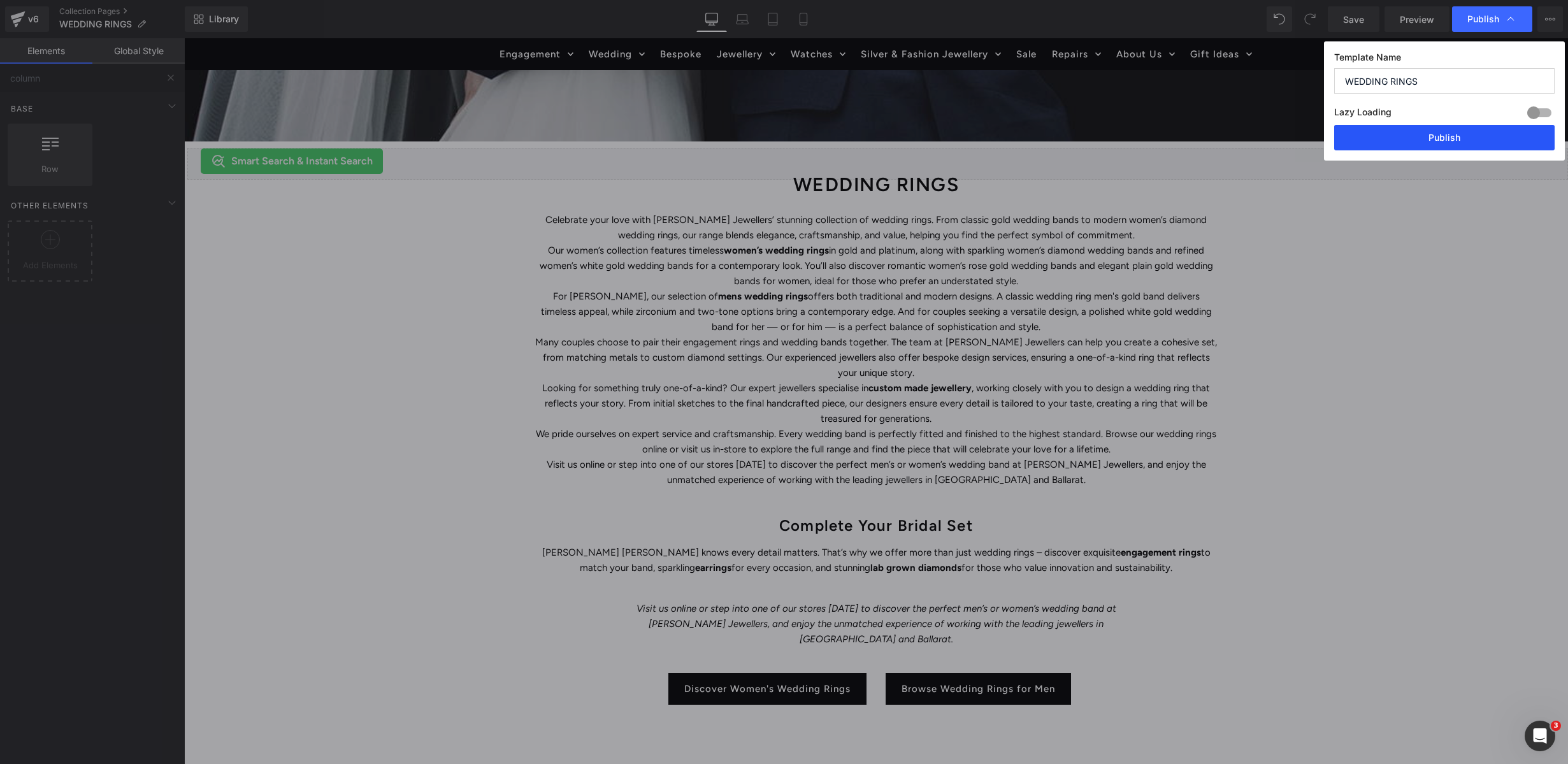
click at [1434, 134] on button "Publish" at bounding box center [1445, 137] width 220 height 26
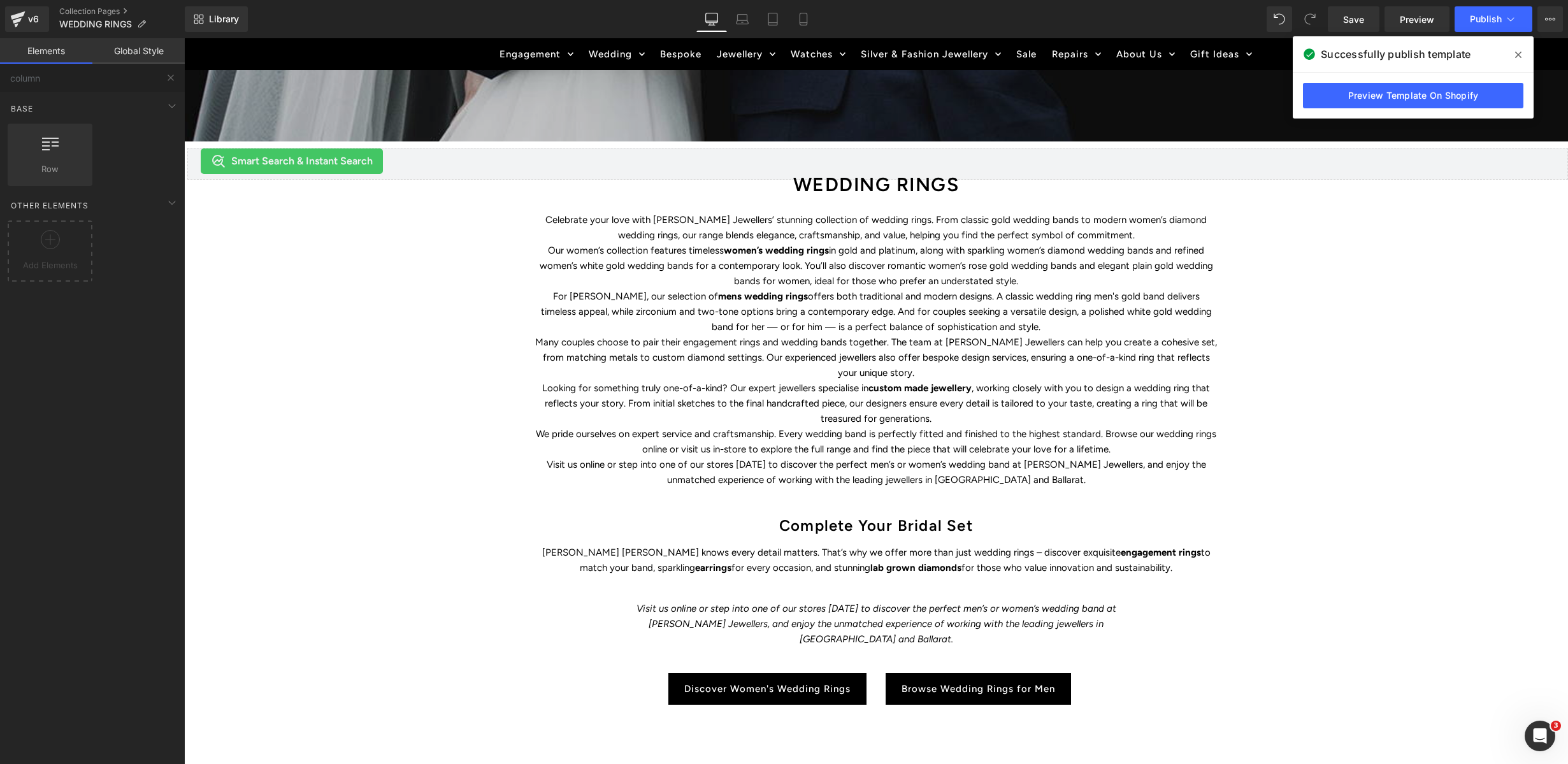
click at [129, 53] on link "Global Style" at bounding box center [139, 51] width 93 height 26
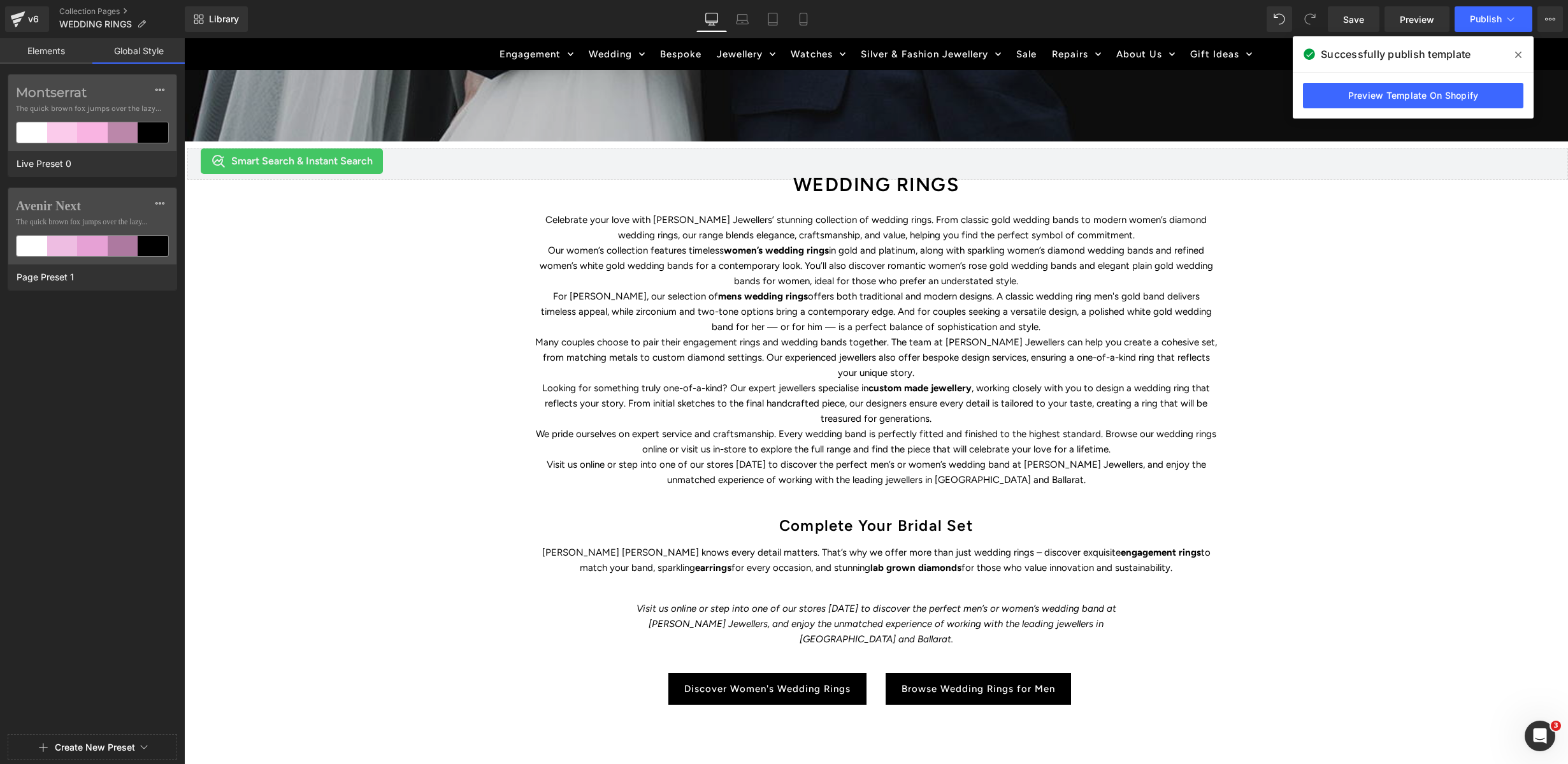
drag, startPoint x: 66, startPoint y: 52, endPoint x: 122, endPoint y: 38, distance: 57.7
click at [66, 52] on link "Elements" at bounding box center [46, 51] width 93 height 26
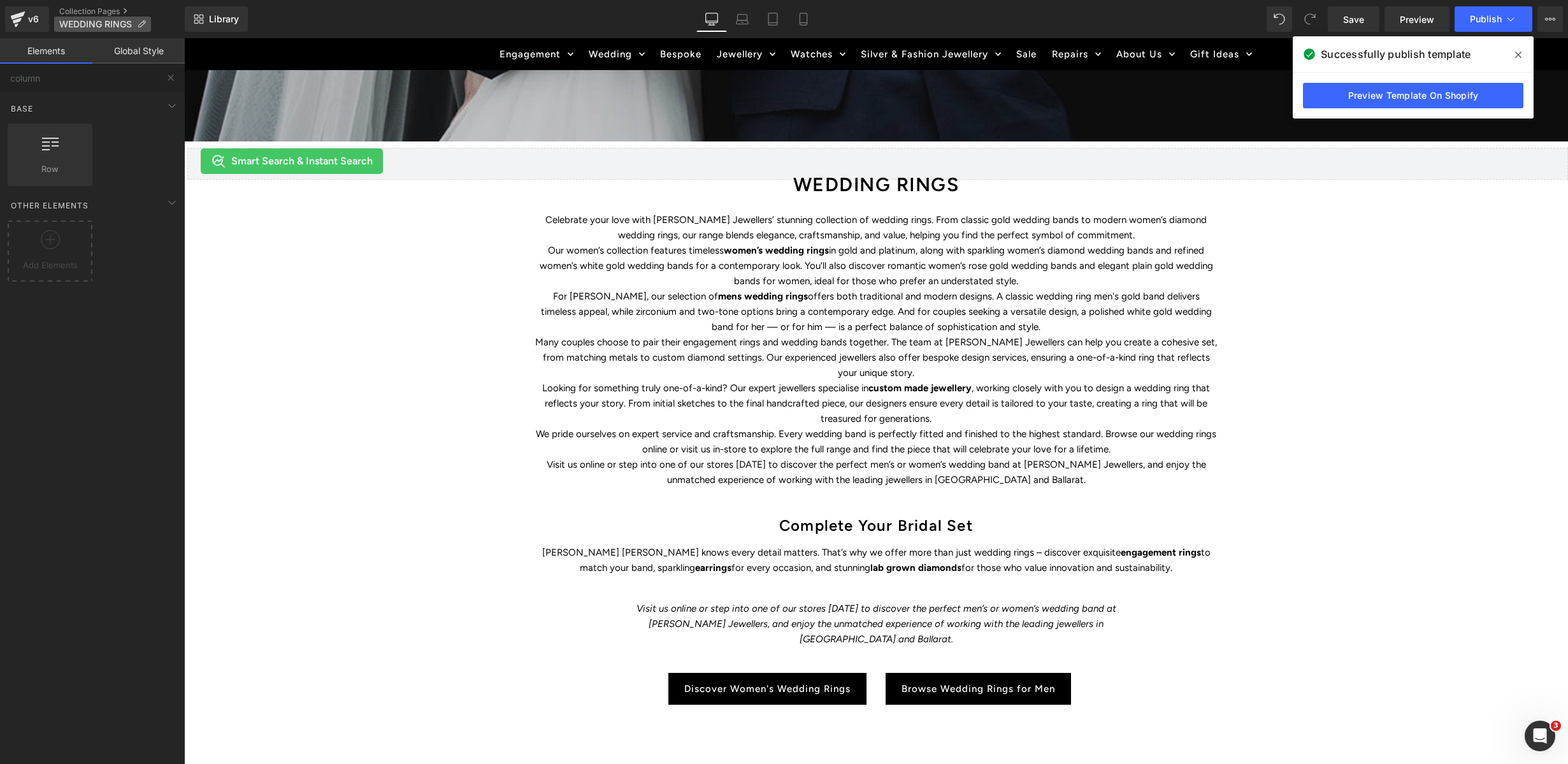
click at [140, 25] on icon at bounding box center [141, 24] width 9 height 9
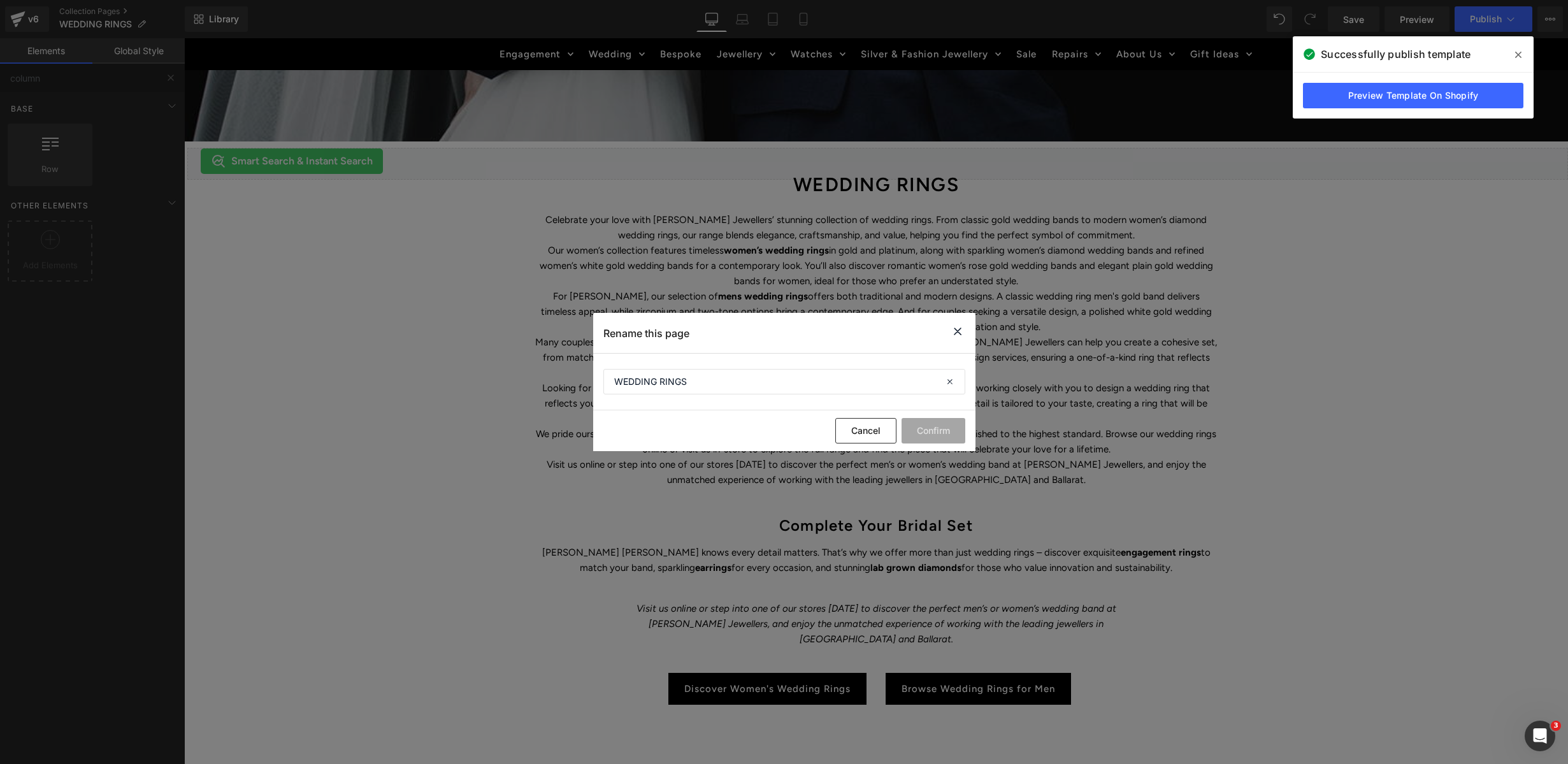
click at [954, 328] on icon at bounding box center [958, 331] width 15 height 16
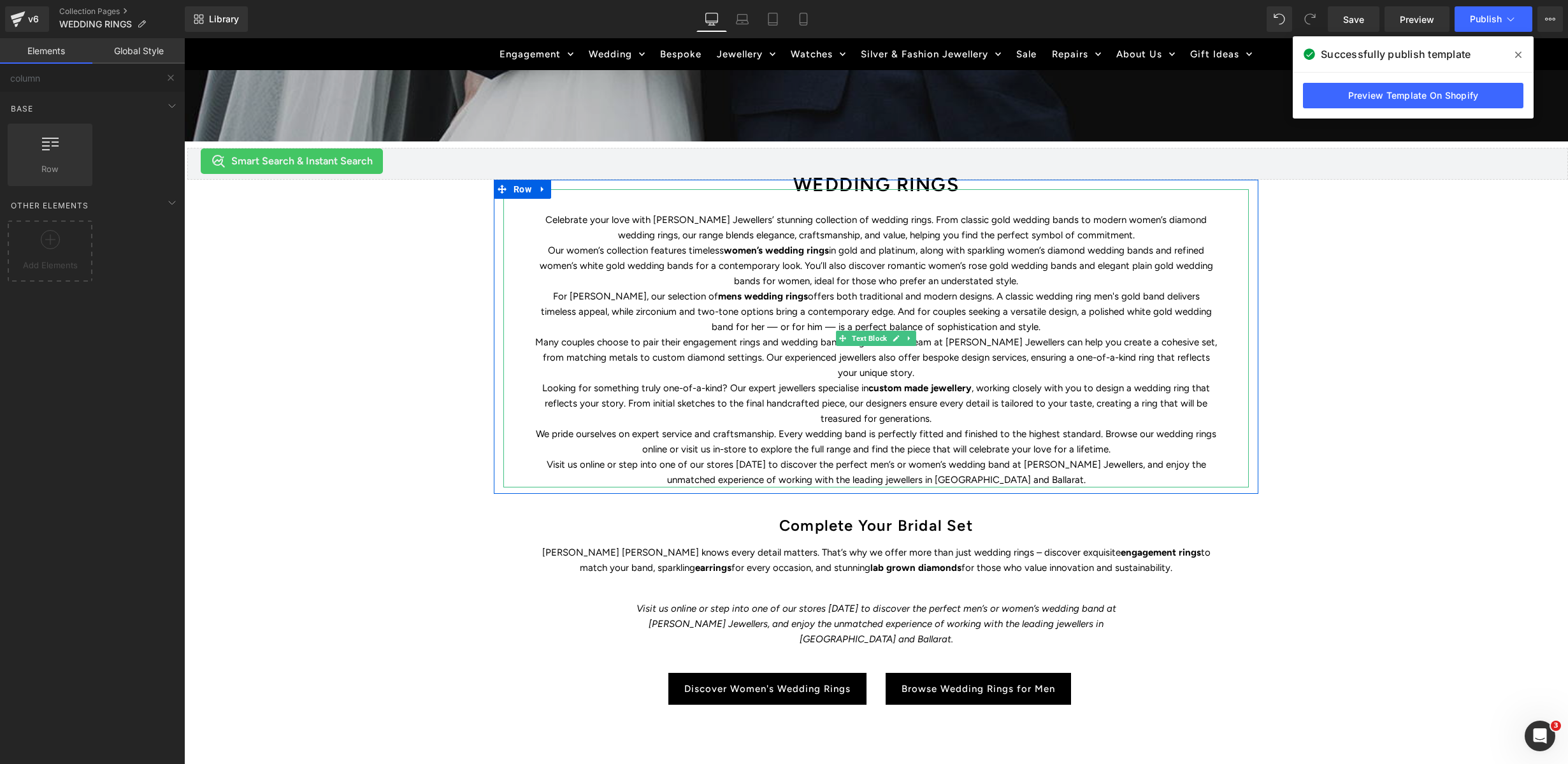
drag, startPoint x: 1029, startPoint y: 300, endPoint x: 1545, endPoint y: 192, distance: 527.2
click at [1029, 300] on p "For grooms, our selection of mens wedding rings offers both traditional and mod…" at bounding box center [876, 312] width 682 height 46
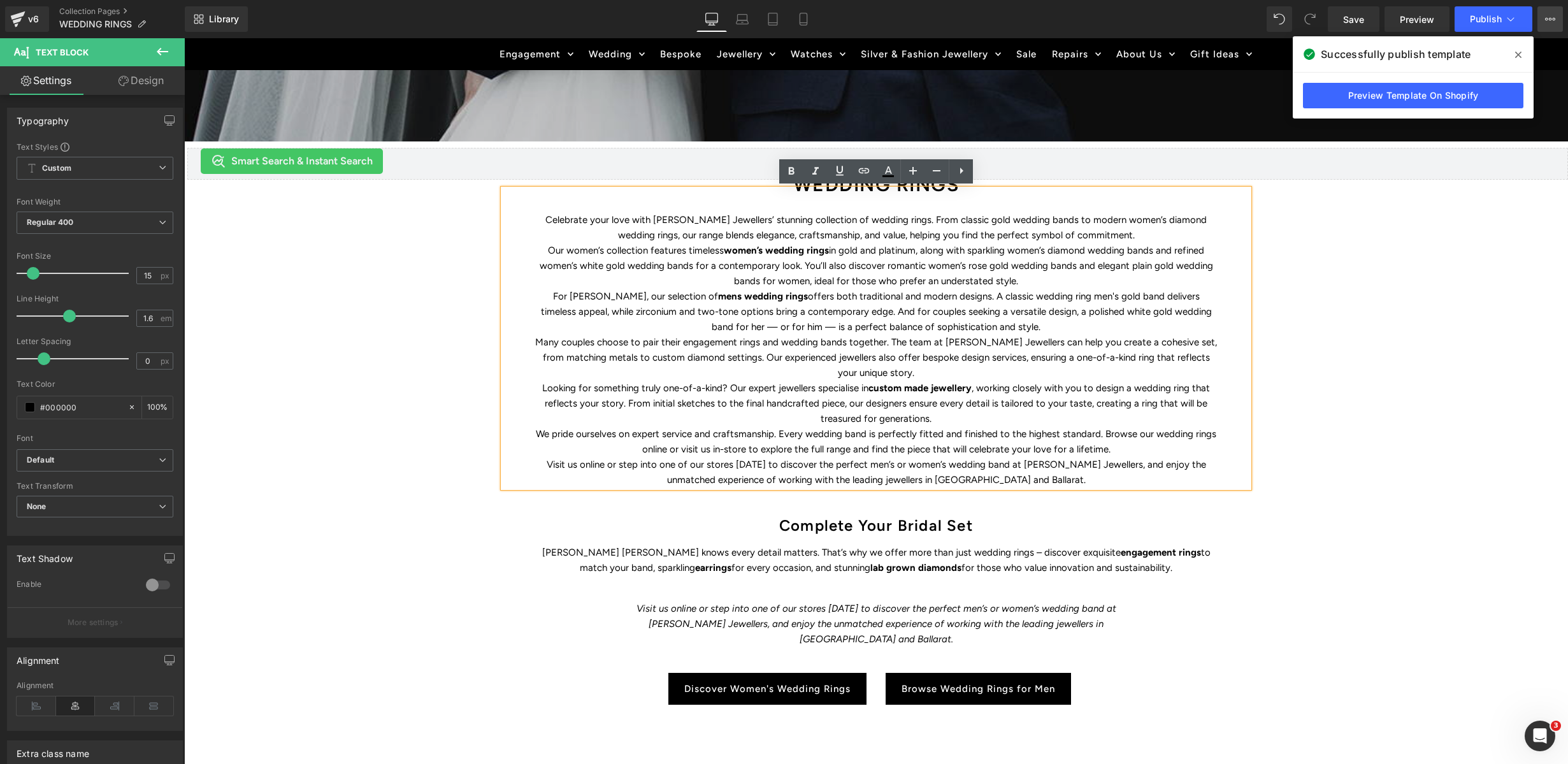
click at [1434, 20] on icon at bounding box center [1550, 19] width 10 height 10
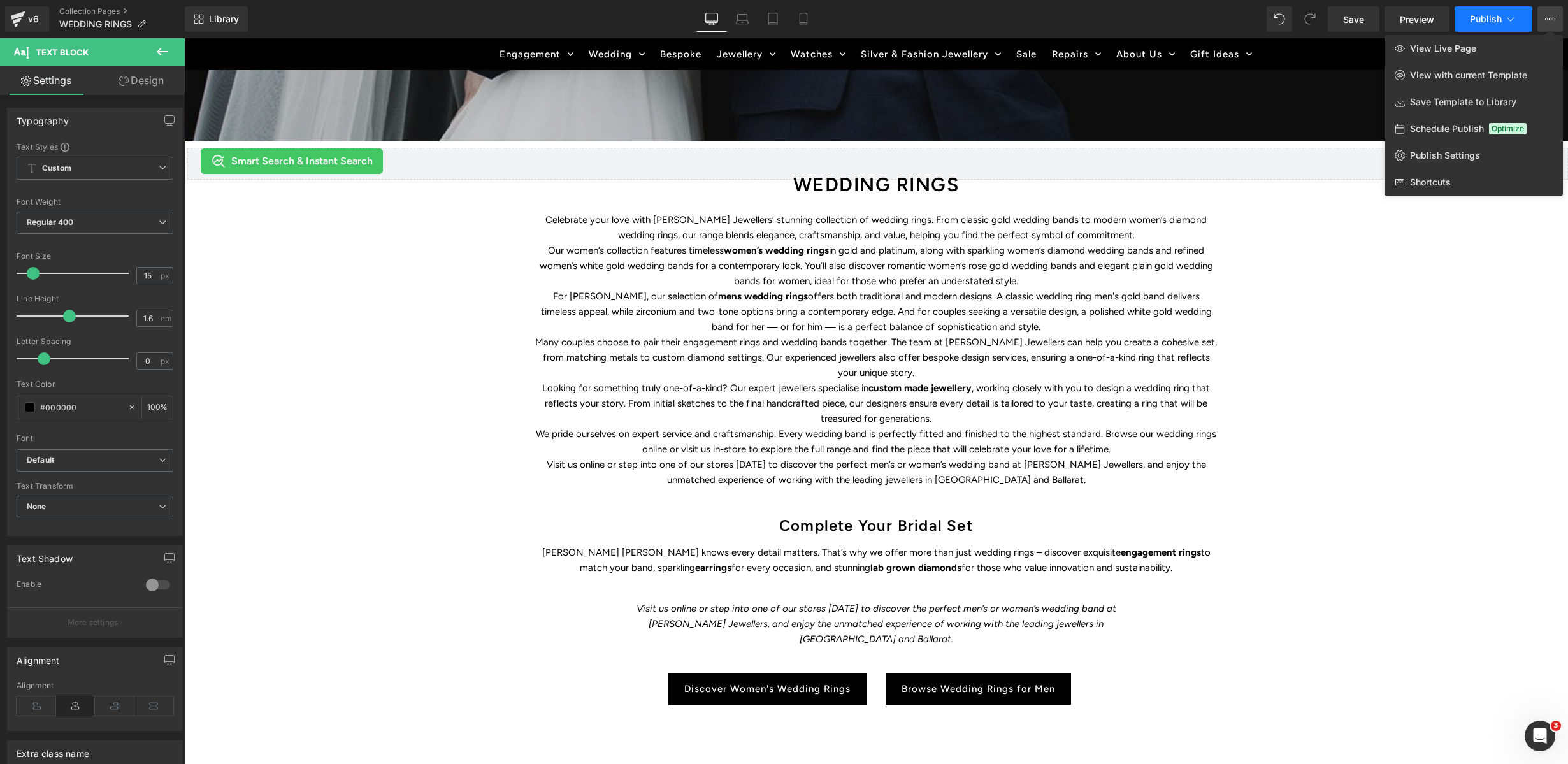
click at [1434, 19] on button "Publish" at bounding box center [1493, 19] width 78 height 26
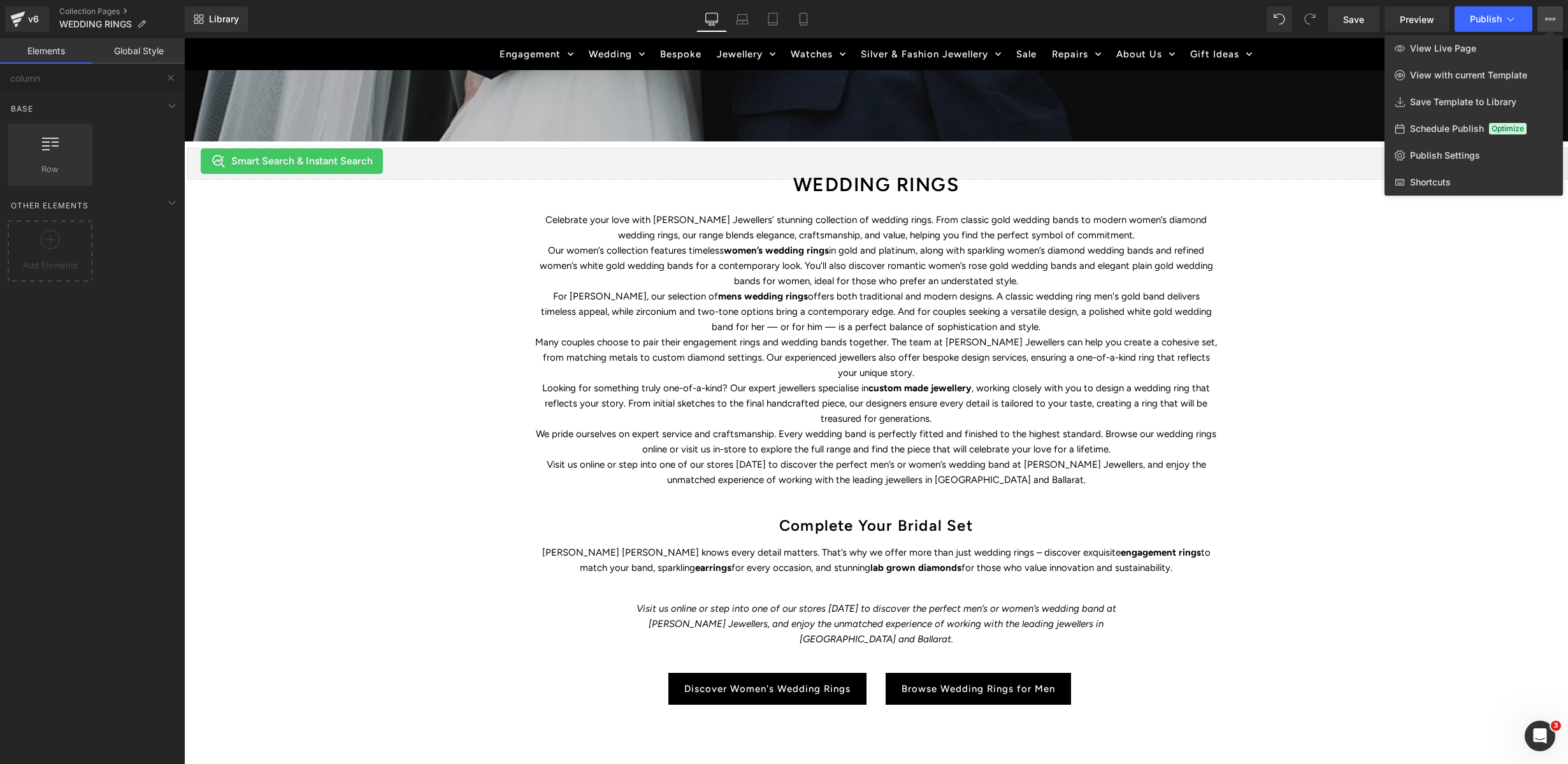
click at [436, 162] on div at bounding box center [876, 401] width 1384 height 726
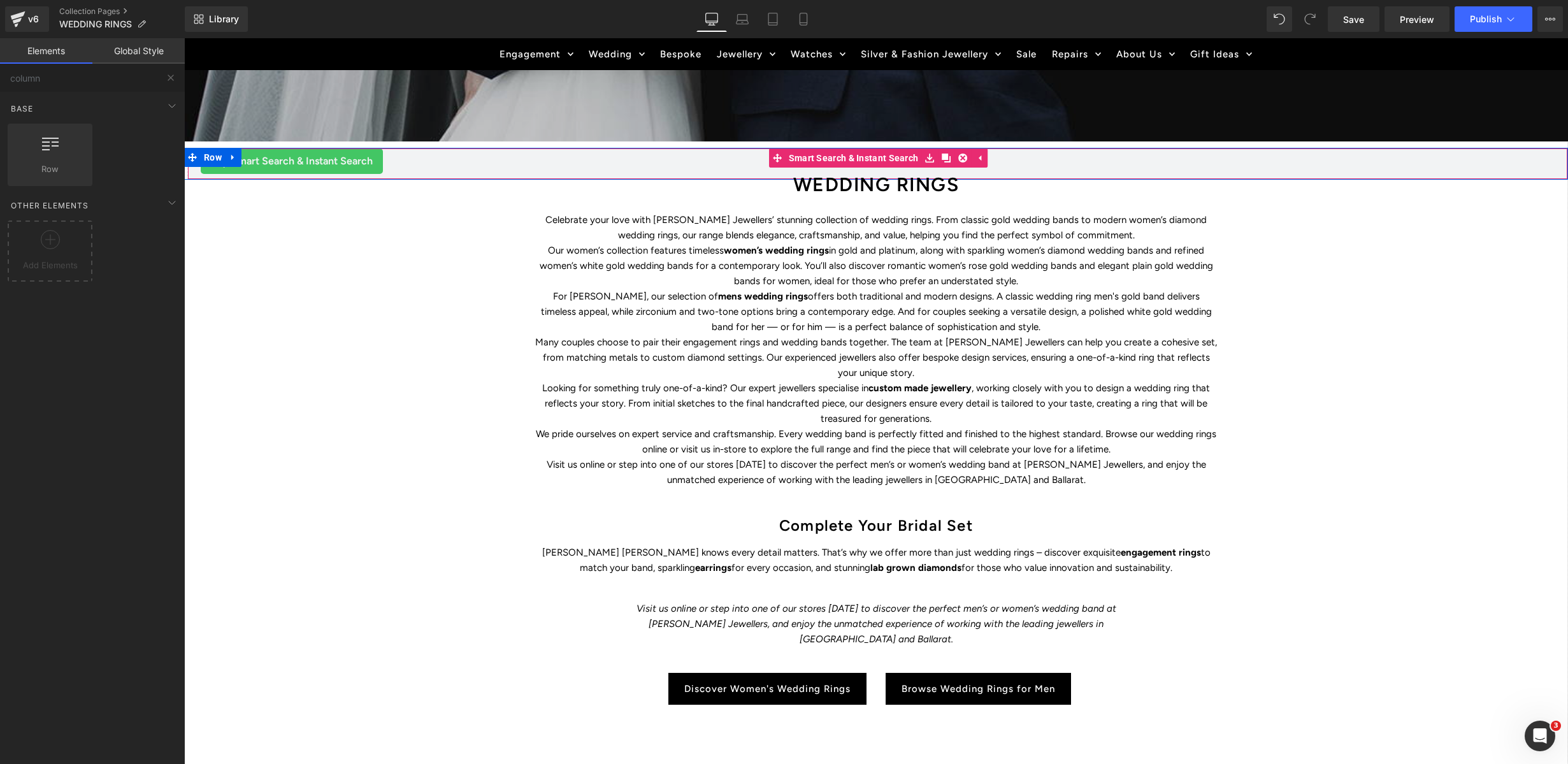
click at [350, 160] on span "Smart Search & Instant Search" at bounding box center [302, 161] width 141 height 15
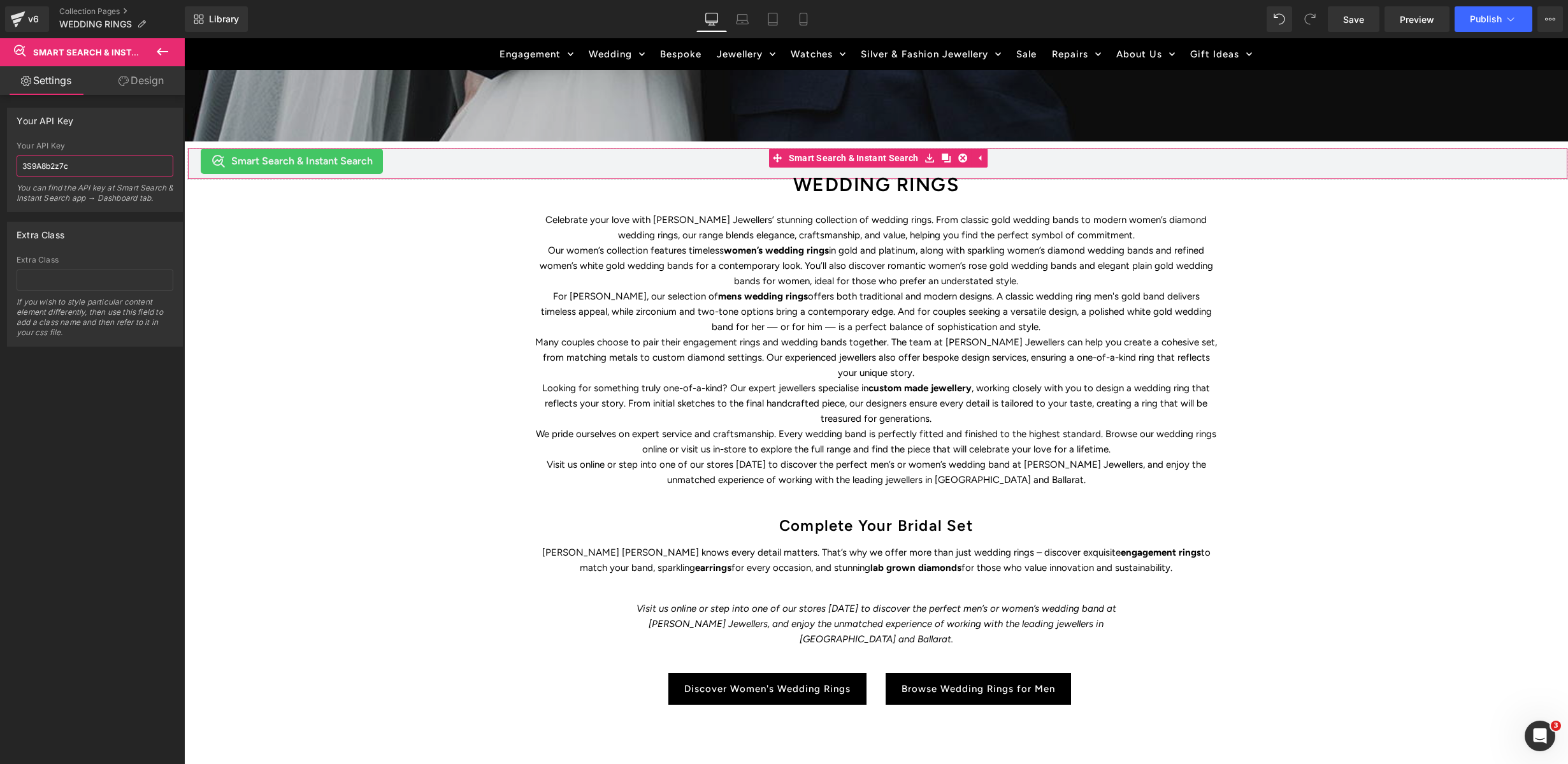
click at [66, 163] on input "3S9A8b2z7c" at bounding box center [95, 166] width 157 height 21
click at [1434, 22] on span "Publish" at bounding box center [1486, 19] width 32 height 10
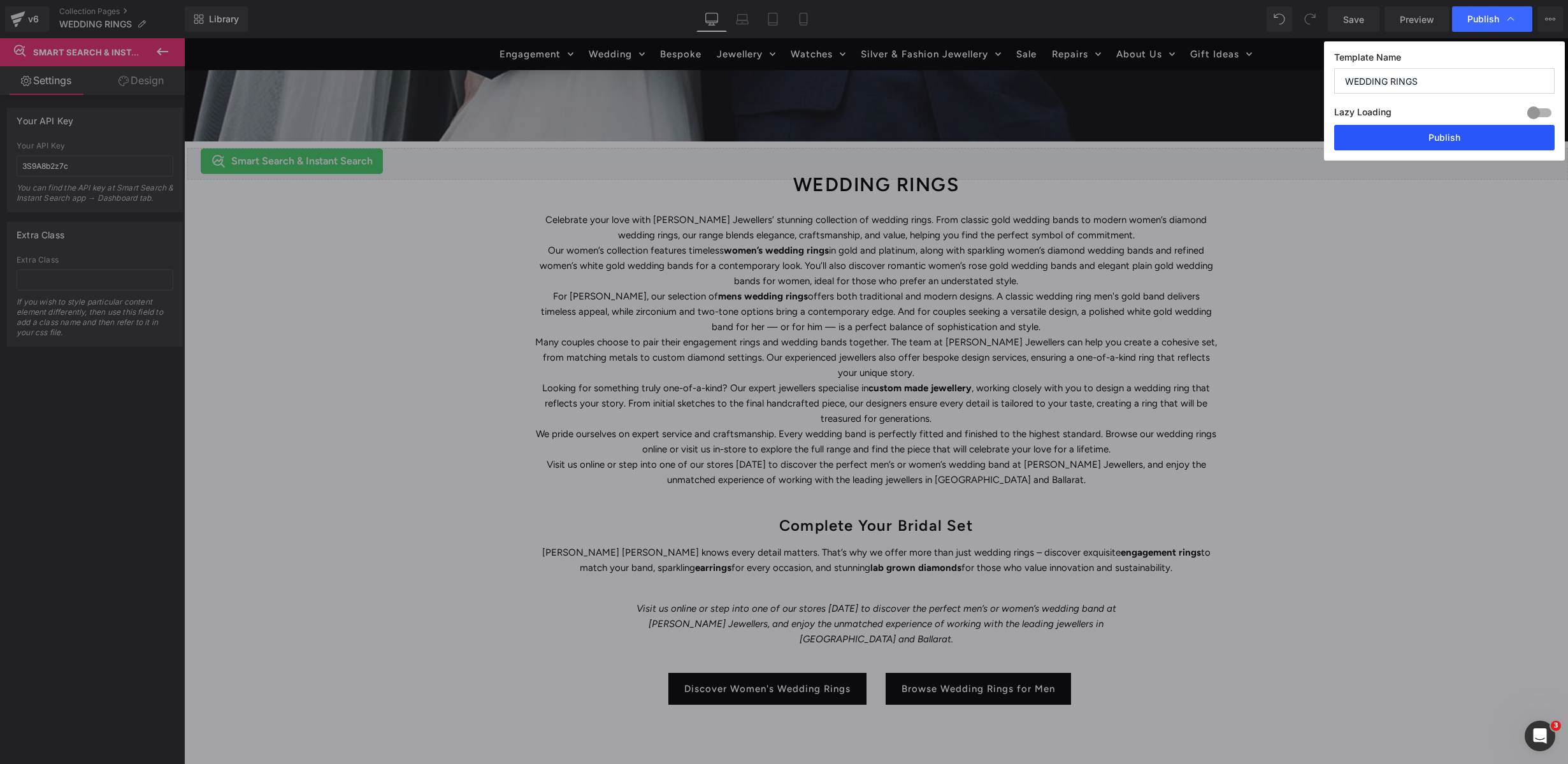
drag, startPoint x: 1417, startPoint y: 132, endPoint x: 1235, endPoint y: 99, distance: 185.0
click at [1417, 132] on button "Publish" at bounding box center [1445, 137] width 220 height 26
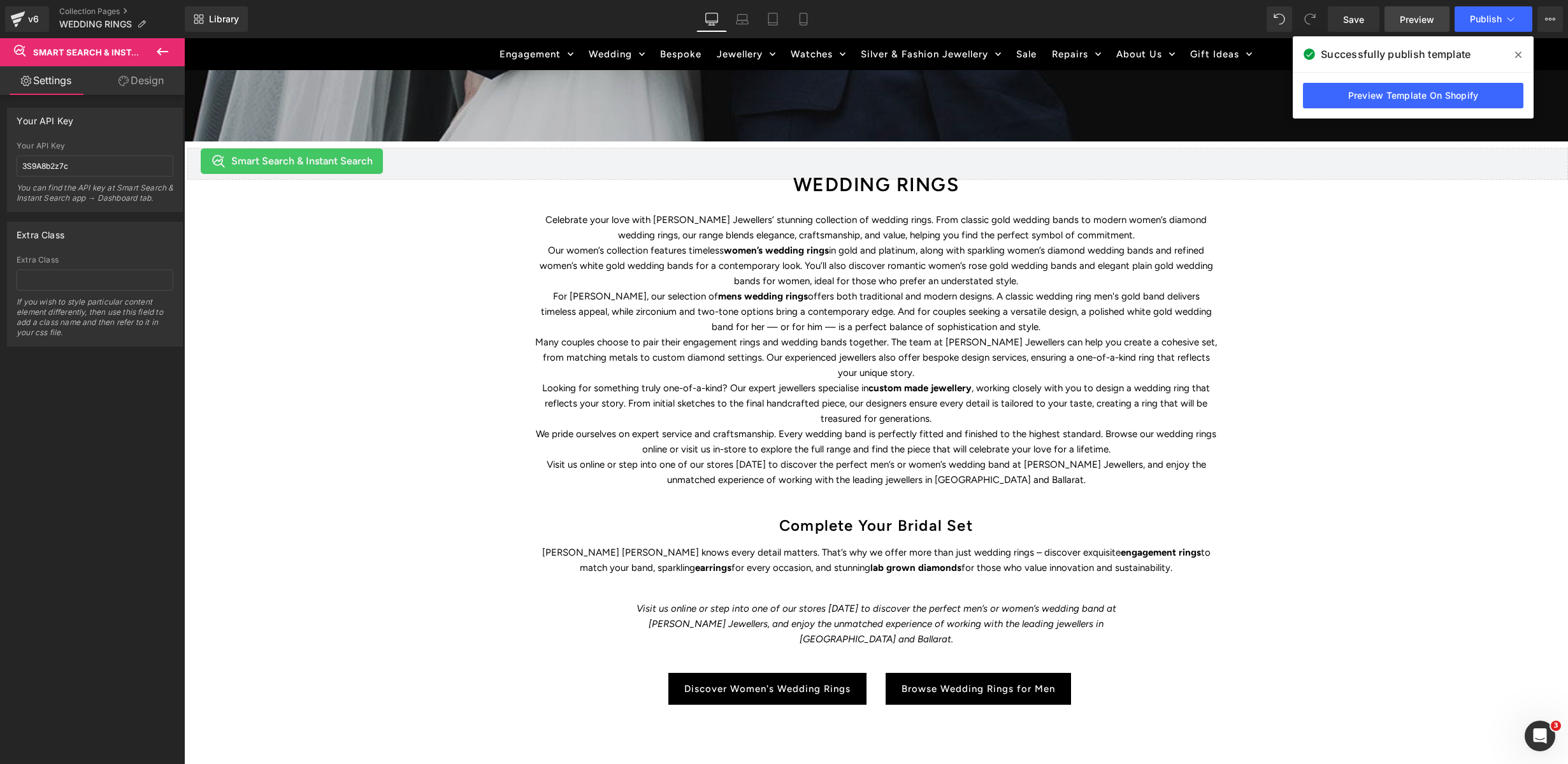
click at [1429, 24] on span "Preview" at bounding box center [1417, 19] width 34 height 13
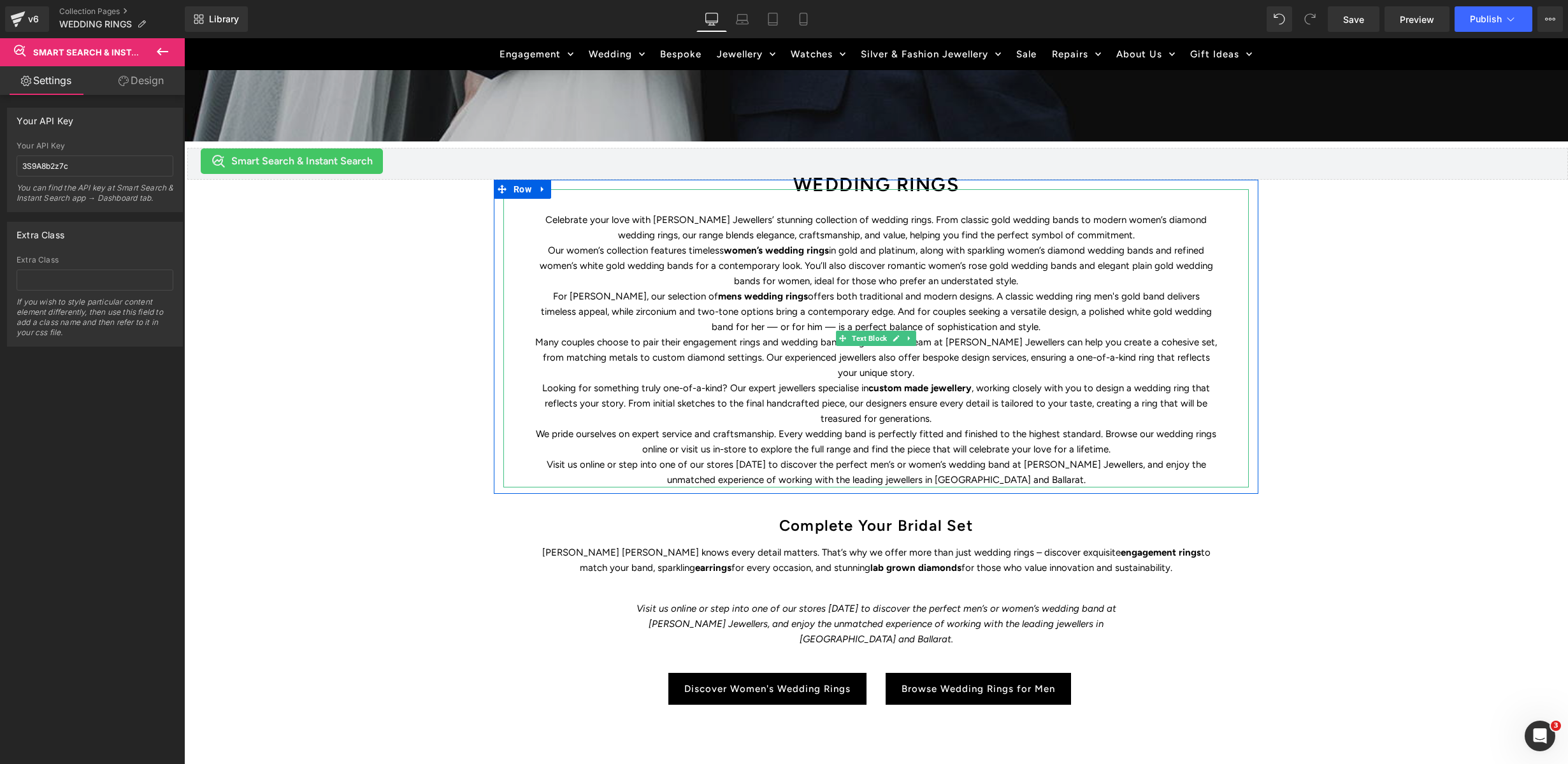
scroll to position [411, 0]
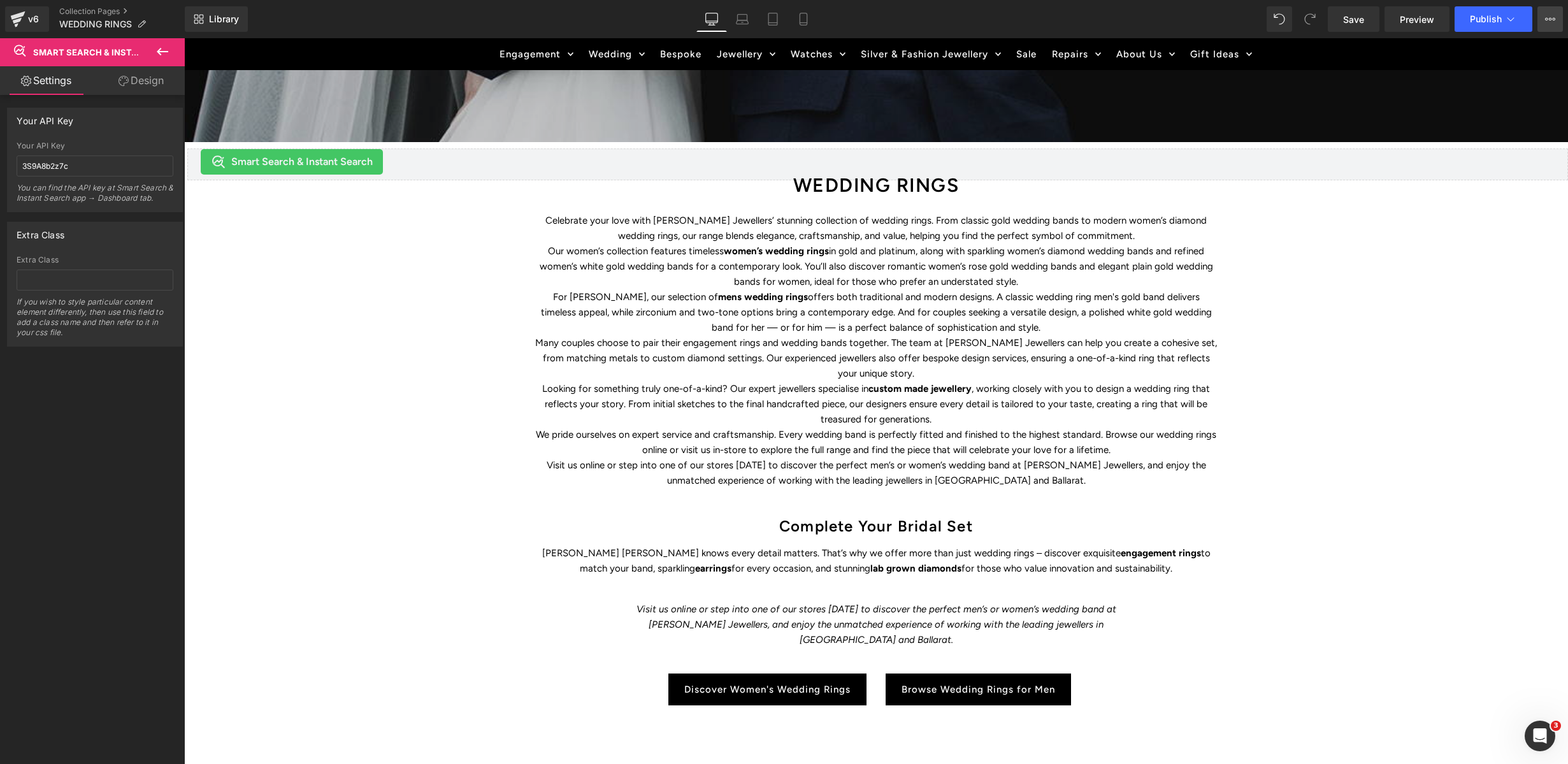
click at [1434, 20] on icon at bounding box center [1550, 19] width 10 height 10
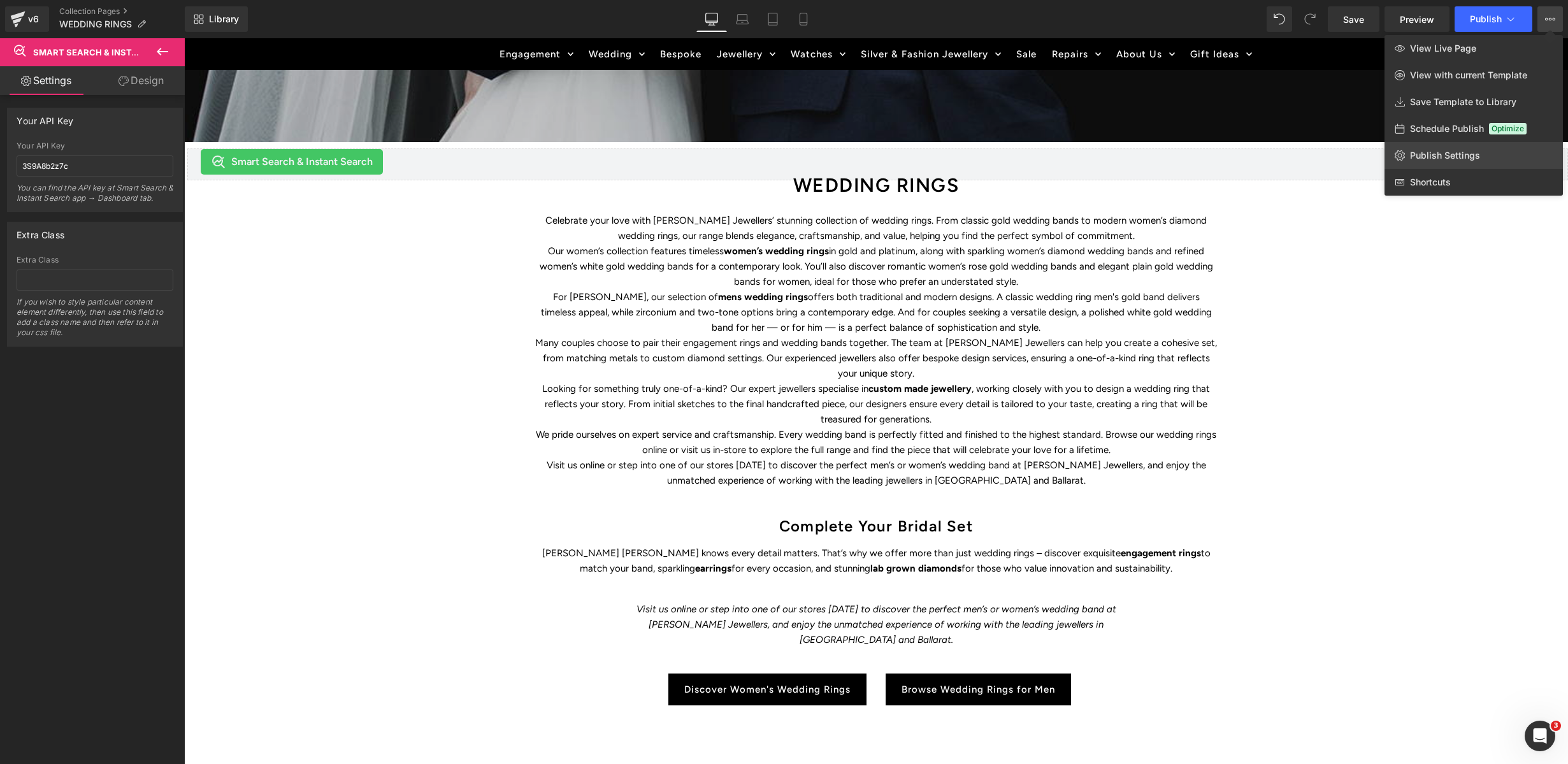
click at [1434, 153] on span "Publish Settings" at bounding box center [1445, 155] width 70 height 11
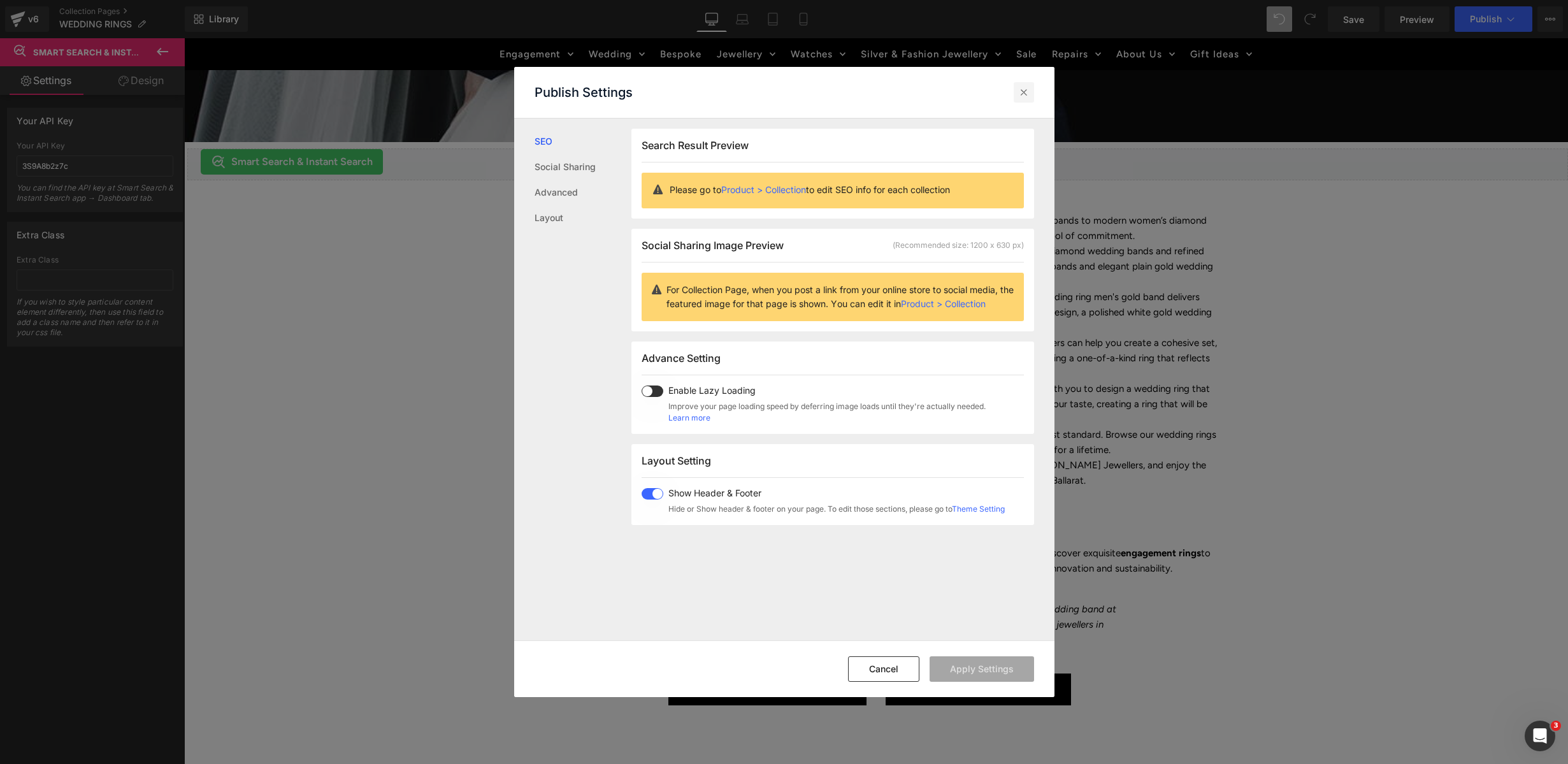
click at [1024, 91] on icon at bounding box center [1024, 92] width 13 height 13
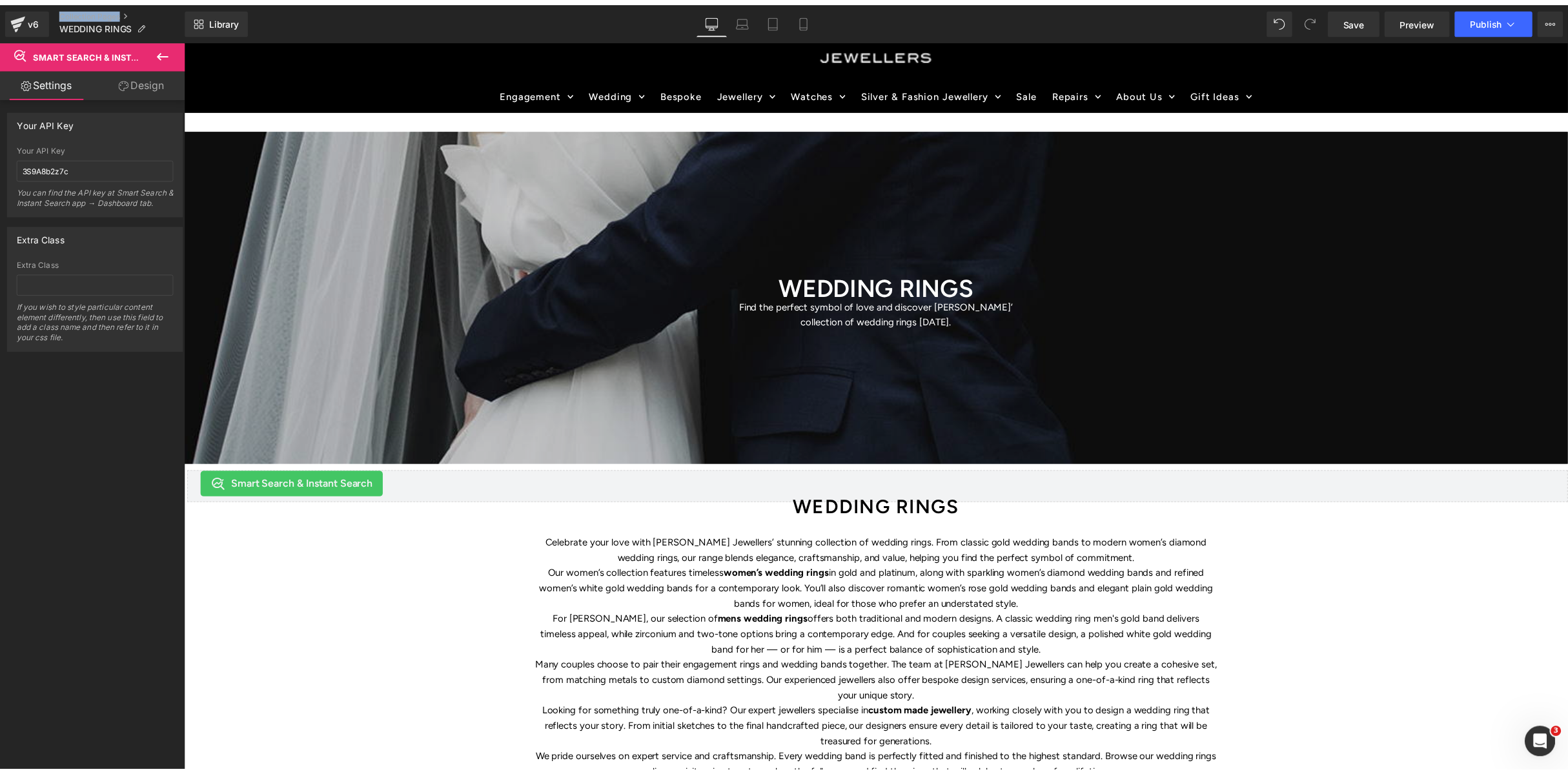
scroll to position [0, 0]
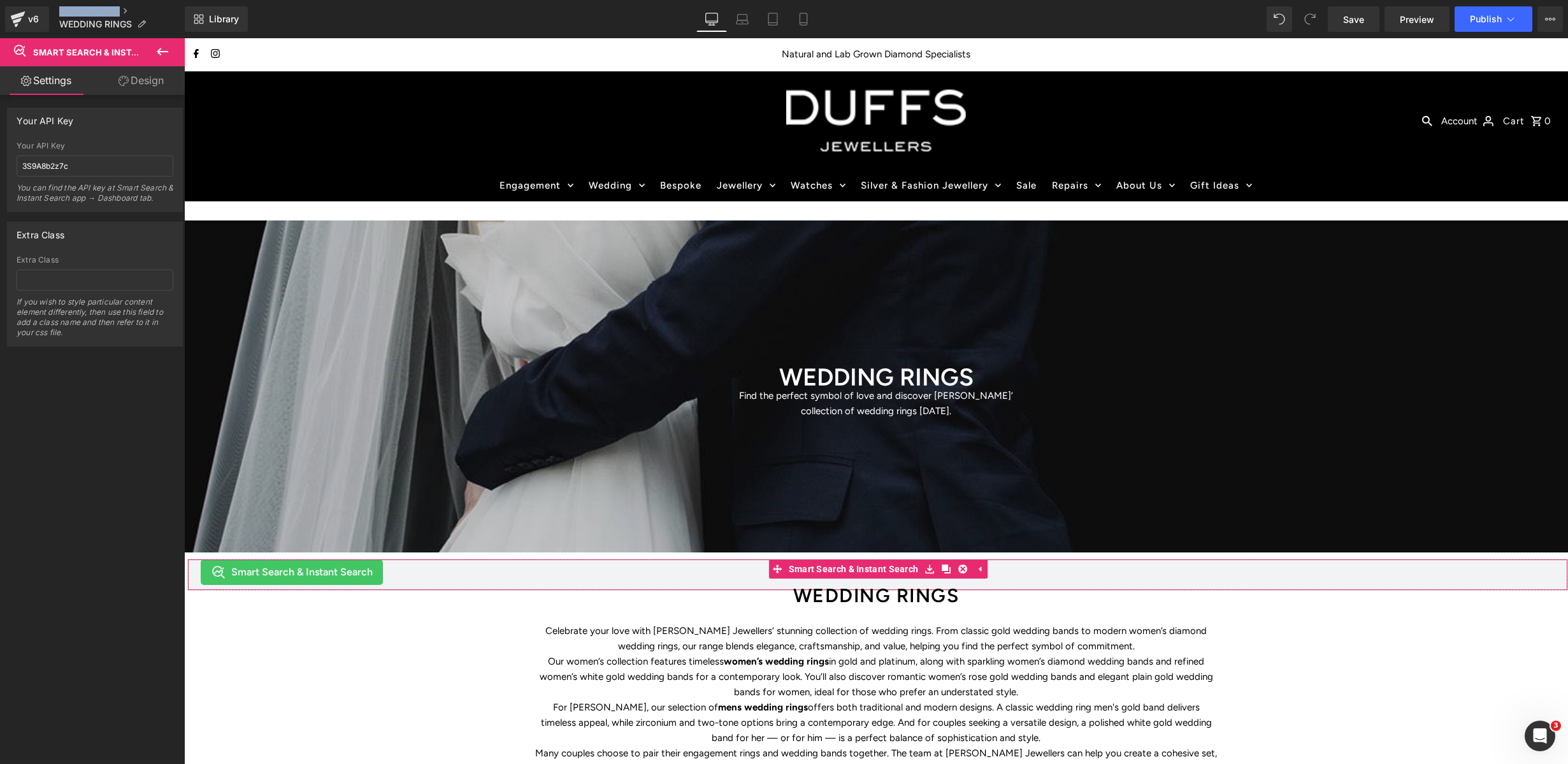
click at [45, 85] on link "Settings" at bounding box center [46, 80] width 93 height 29
click at [157, 51] on icon at bounding box center [162, 52] width 11 height 8
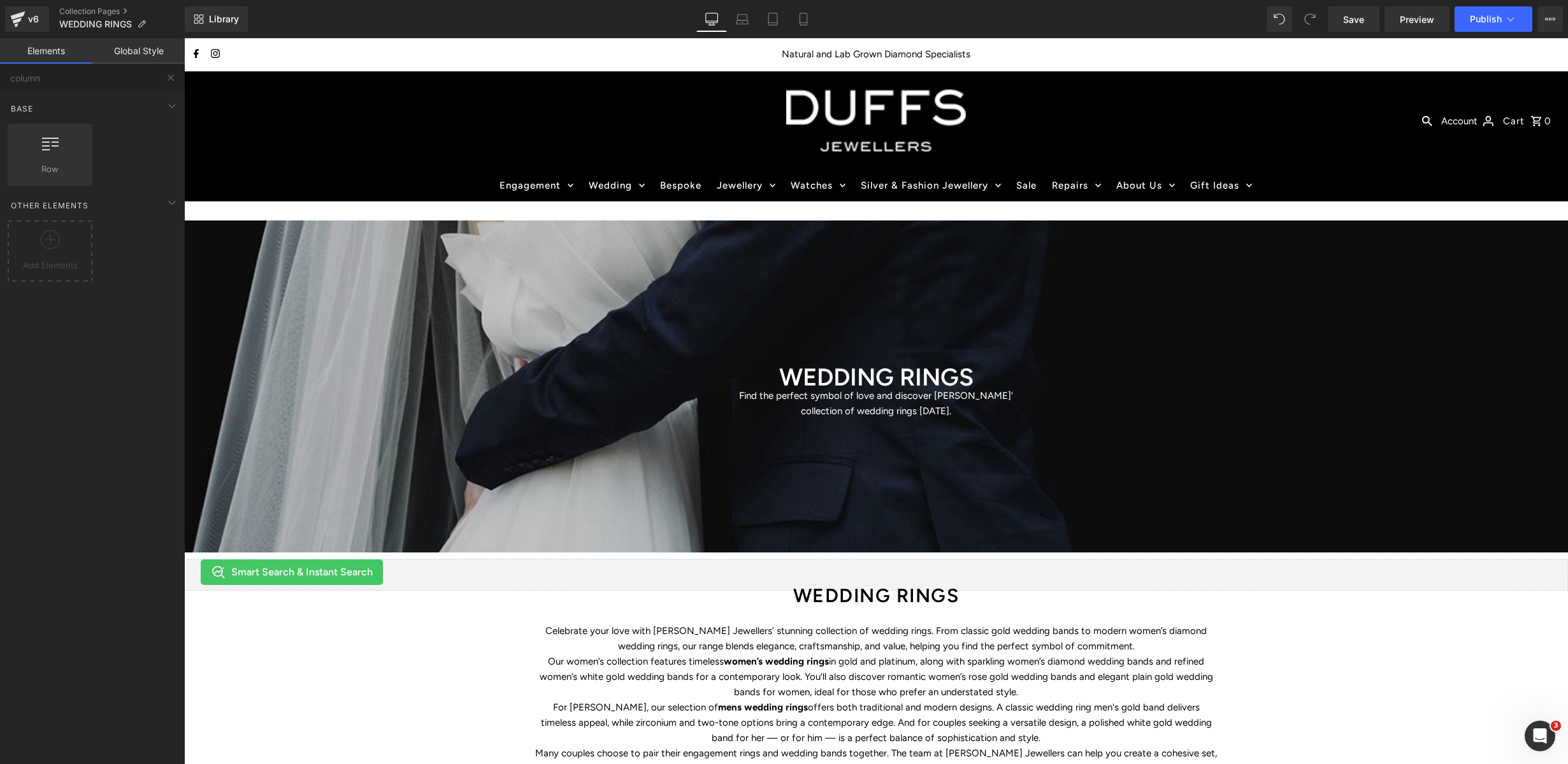
click at [56, 52] on link "Elements" at bounding box center [46, 51] width 93 height 26
click at [1434, 20] on button "Publish" at bounding box center [1493, 19] width 78 height 26
click at [1434, 19] on icon at bounding box center [1554, 20] width 3 height 3
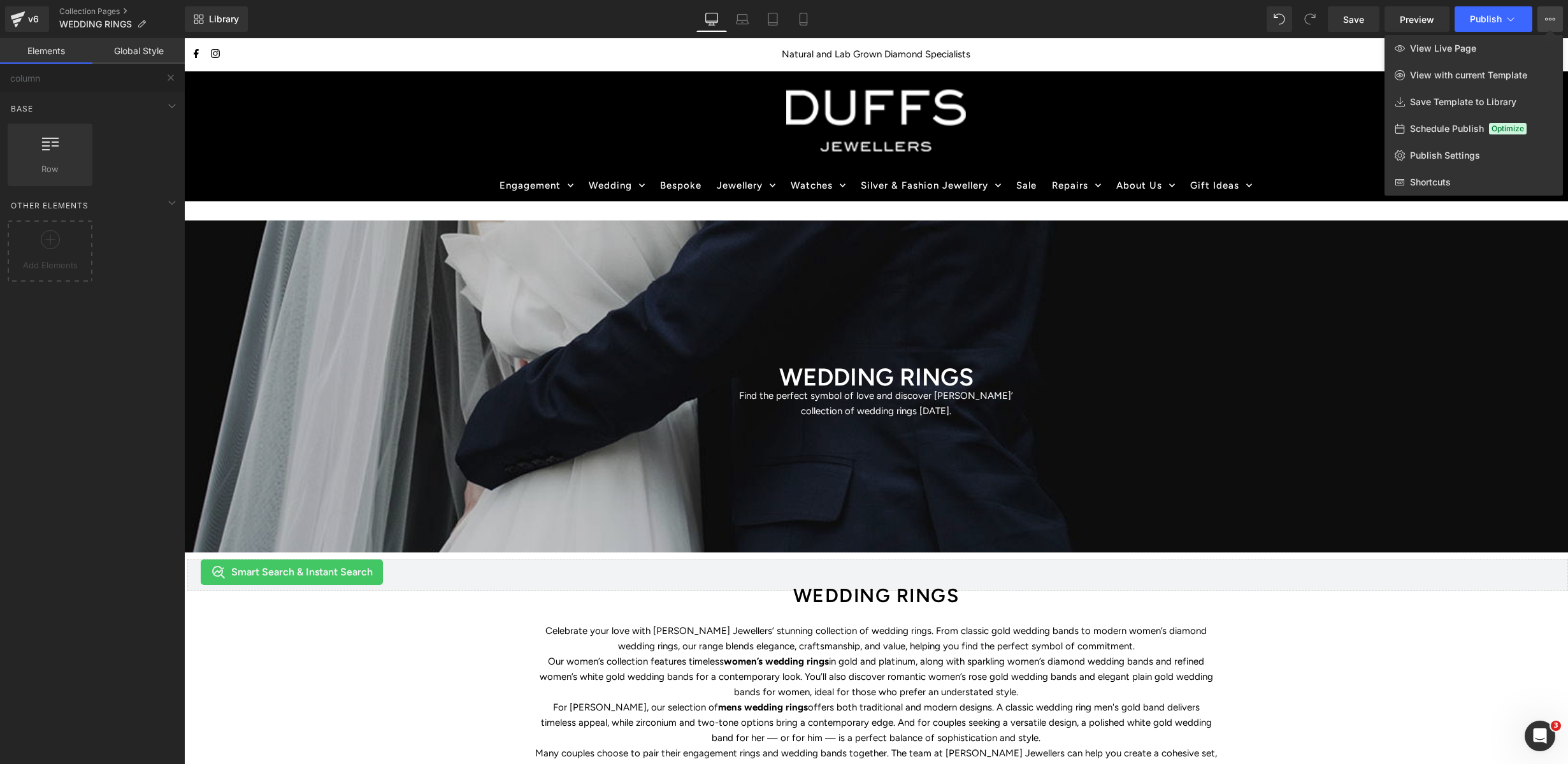
click at [1424, 379] on div at bounding box center [876, 401] width 1384 height 726
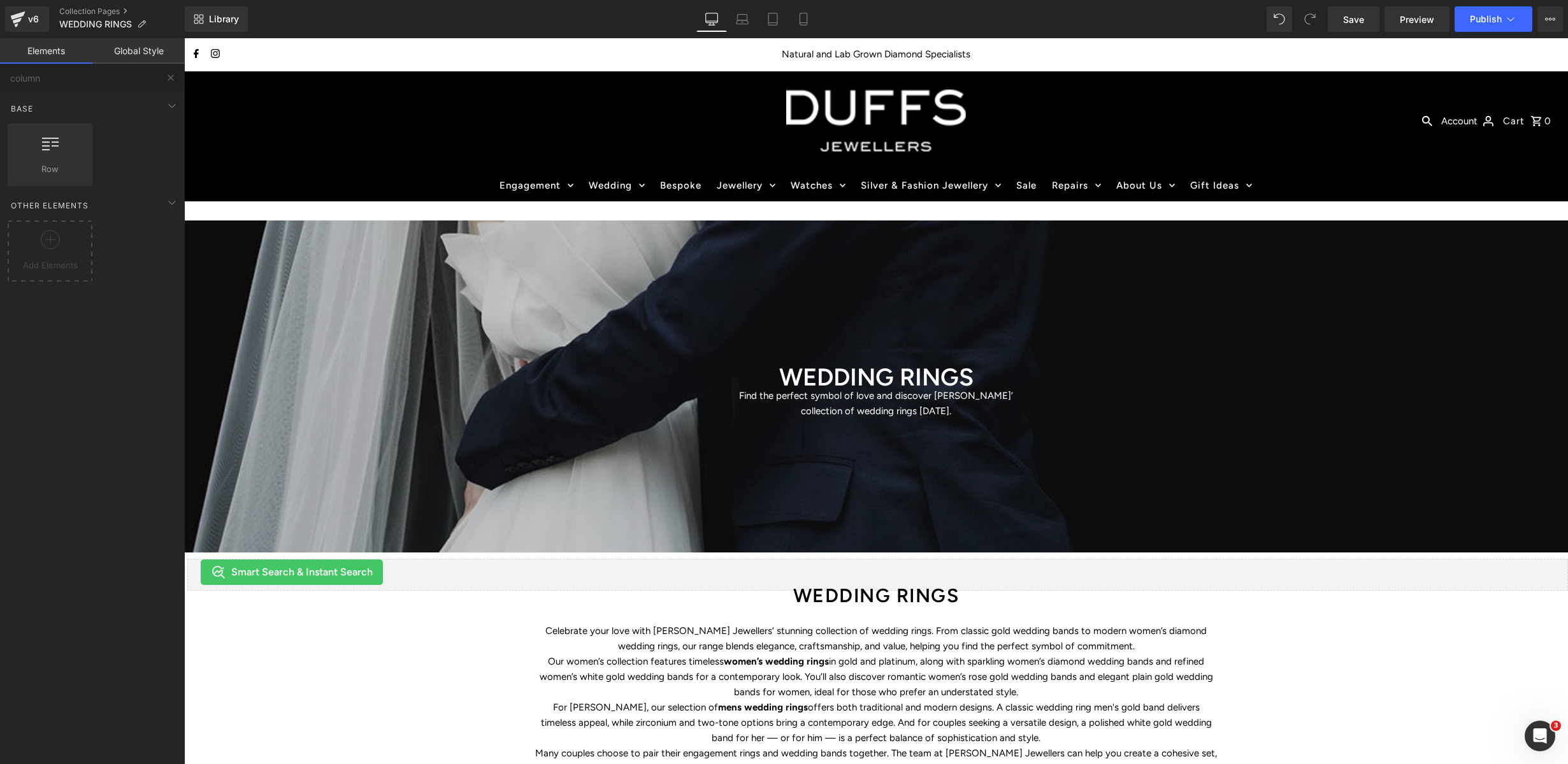
click at [123, 41] on link "Global Style" at bounding box center [139, 51] width 93 height 26
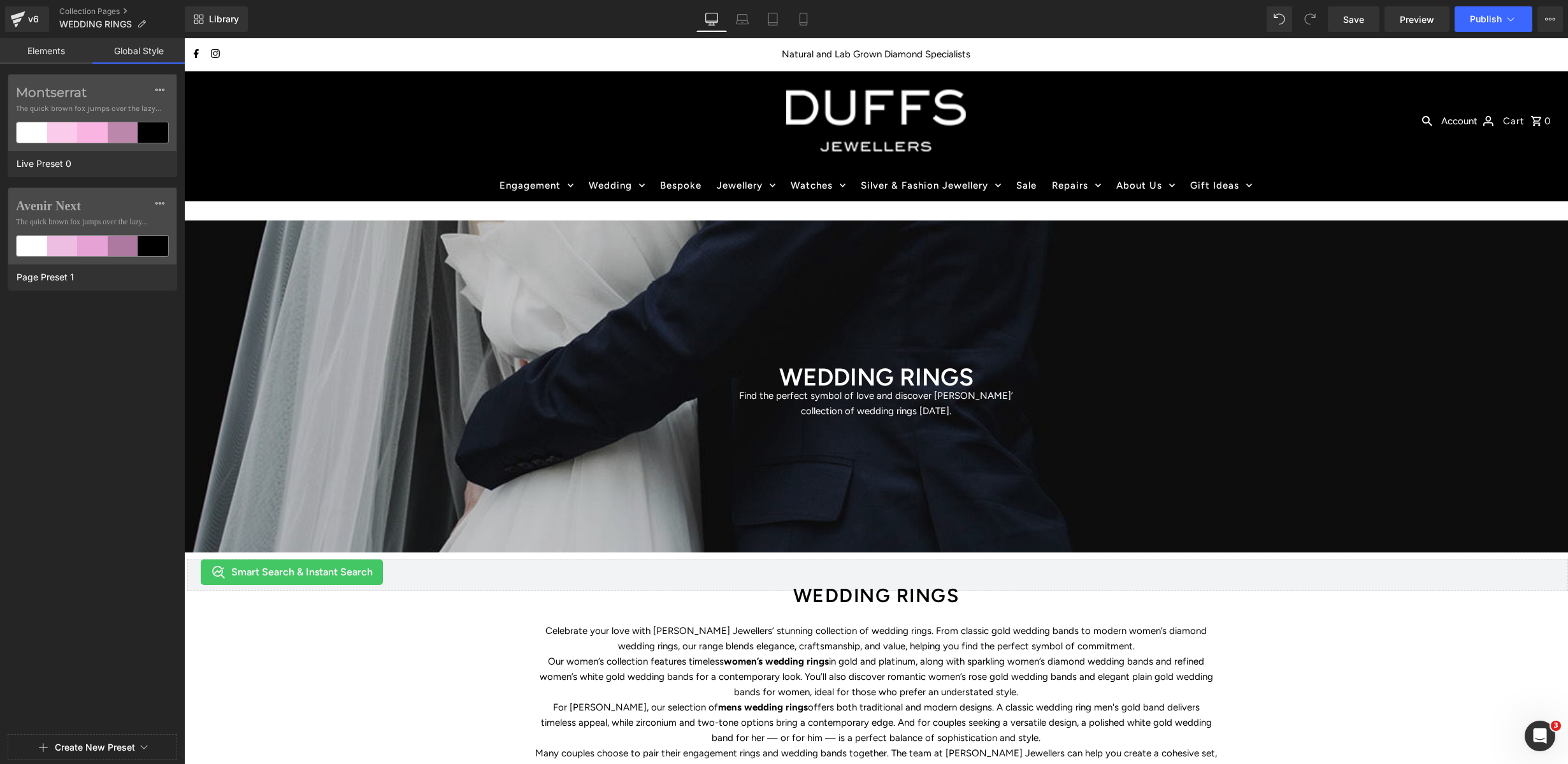
click at [53, 51] on link "Elements" at bounding box center [46, 51] width 93 height 26
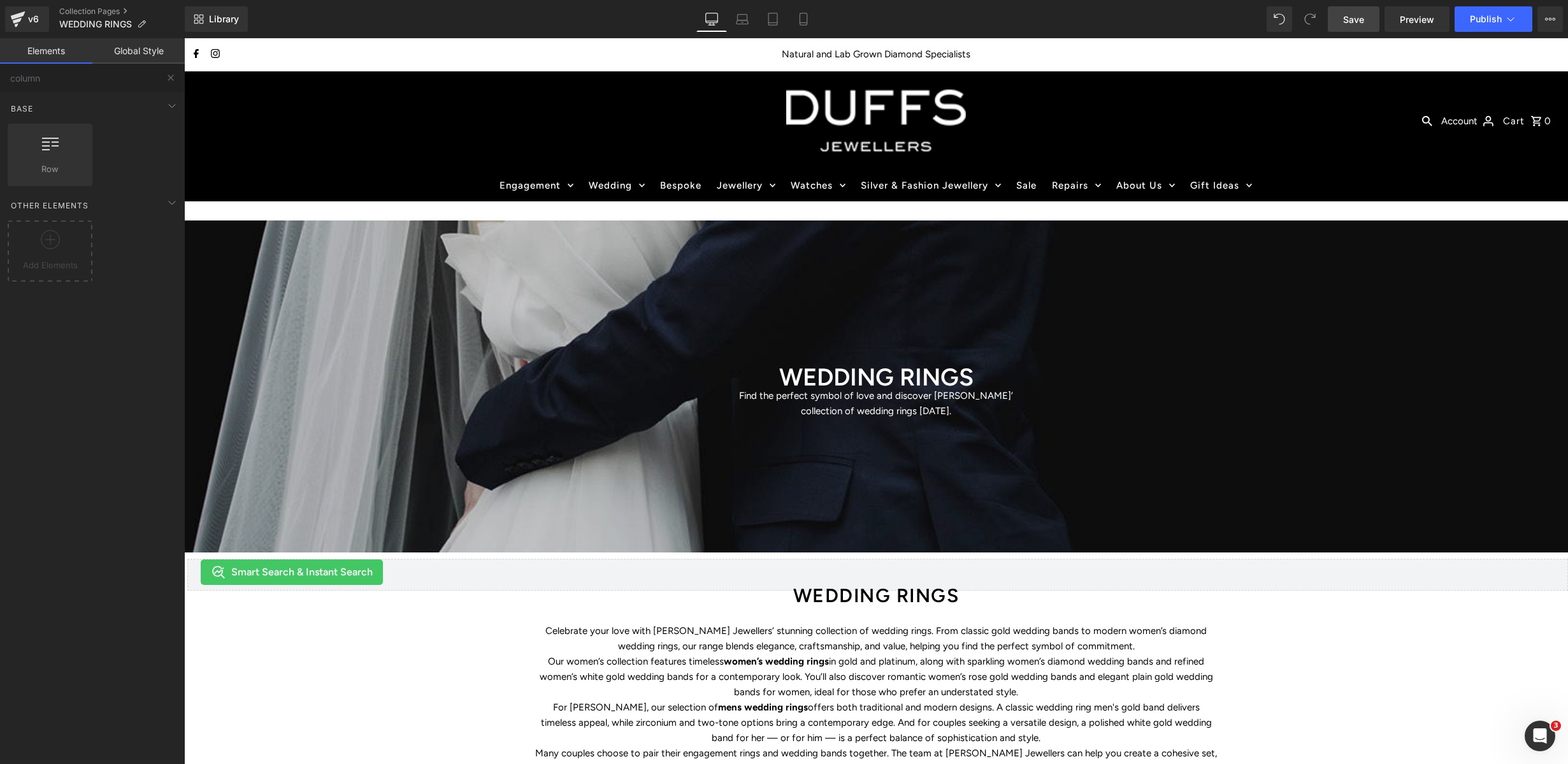
click at [1363, 24] on span "Save" at bounding box center [1353, 19] width 21 height 13
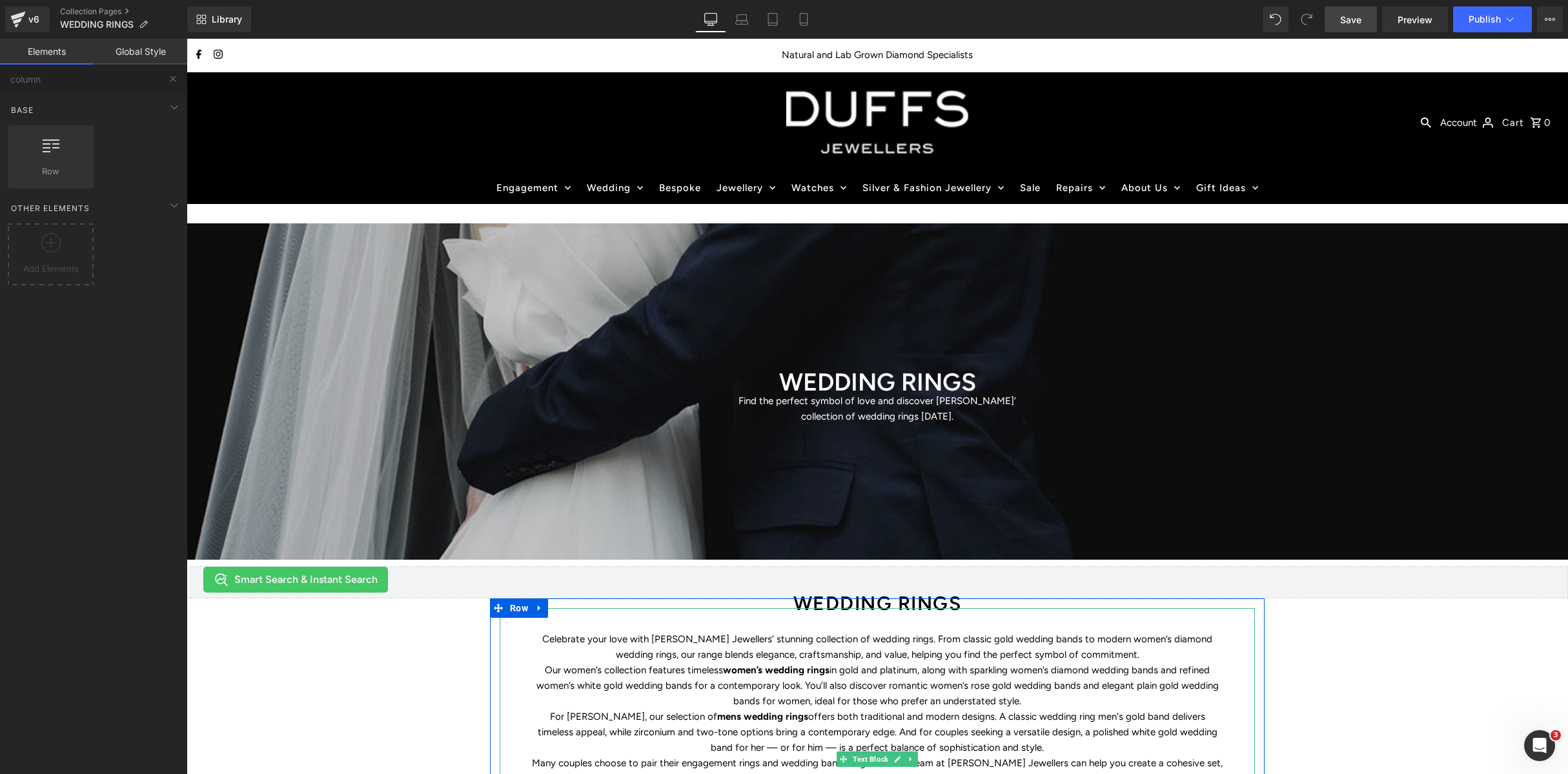
click at [974, 668] on p "Our women’s collection features timeless women’s wedding rings in gold and plat…" at bounding box center [877, 686] width 690 height 47
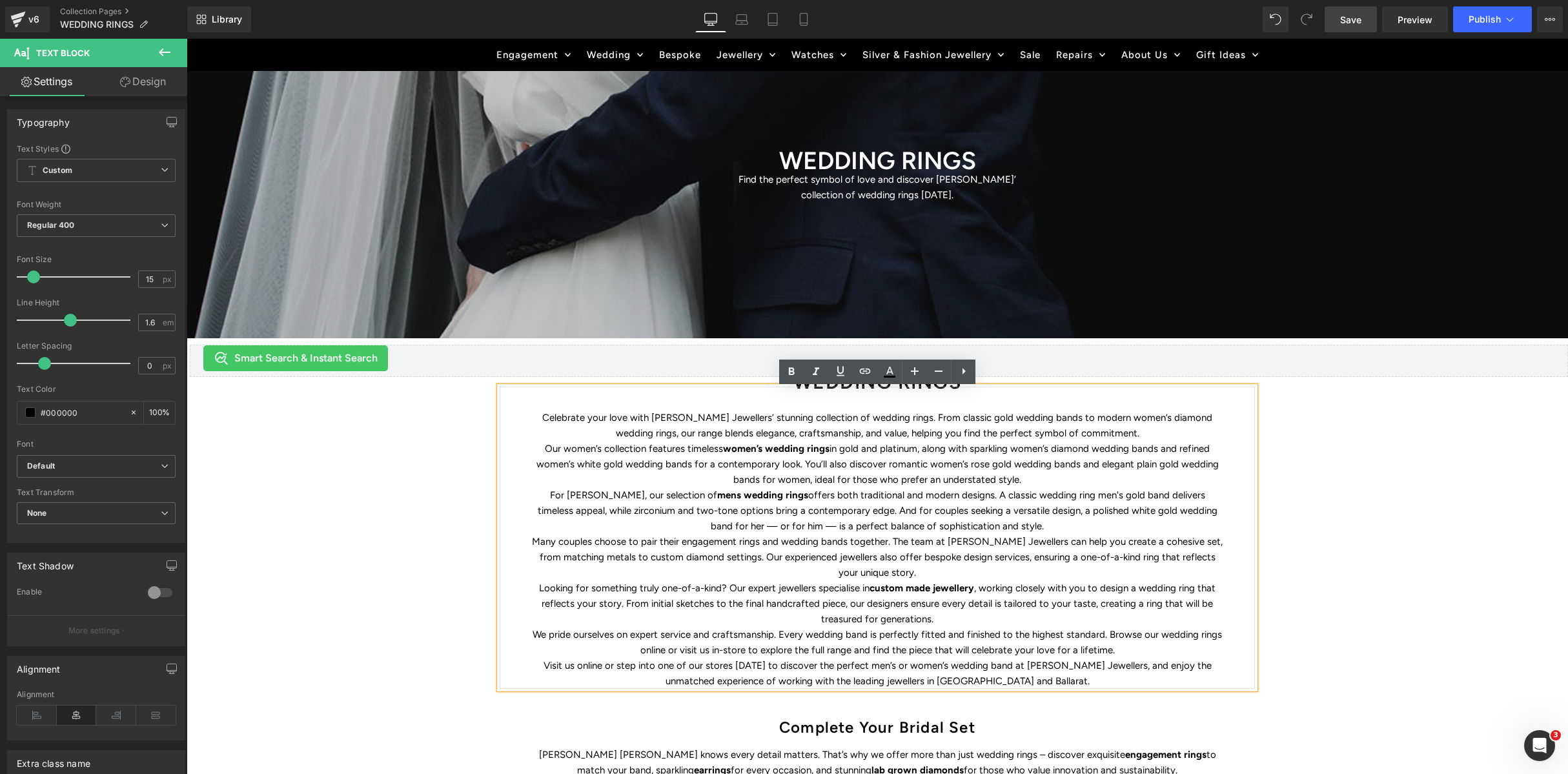
scroll to position [223, 0]
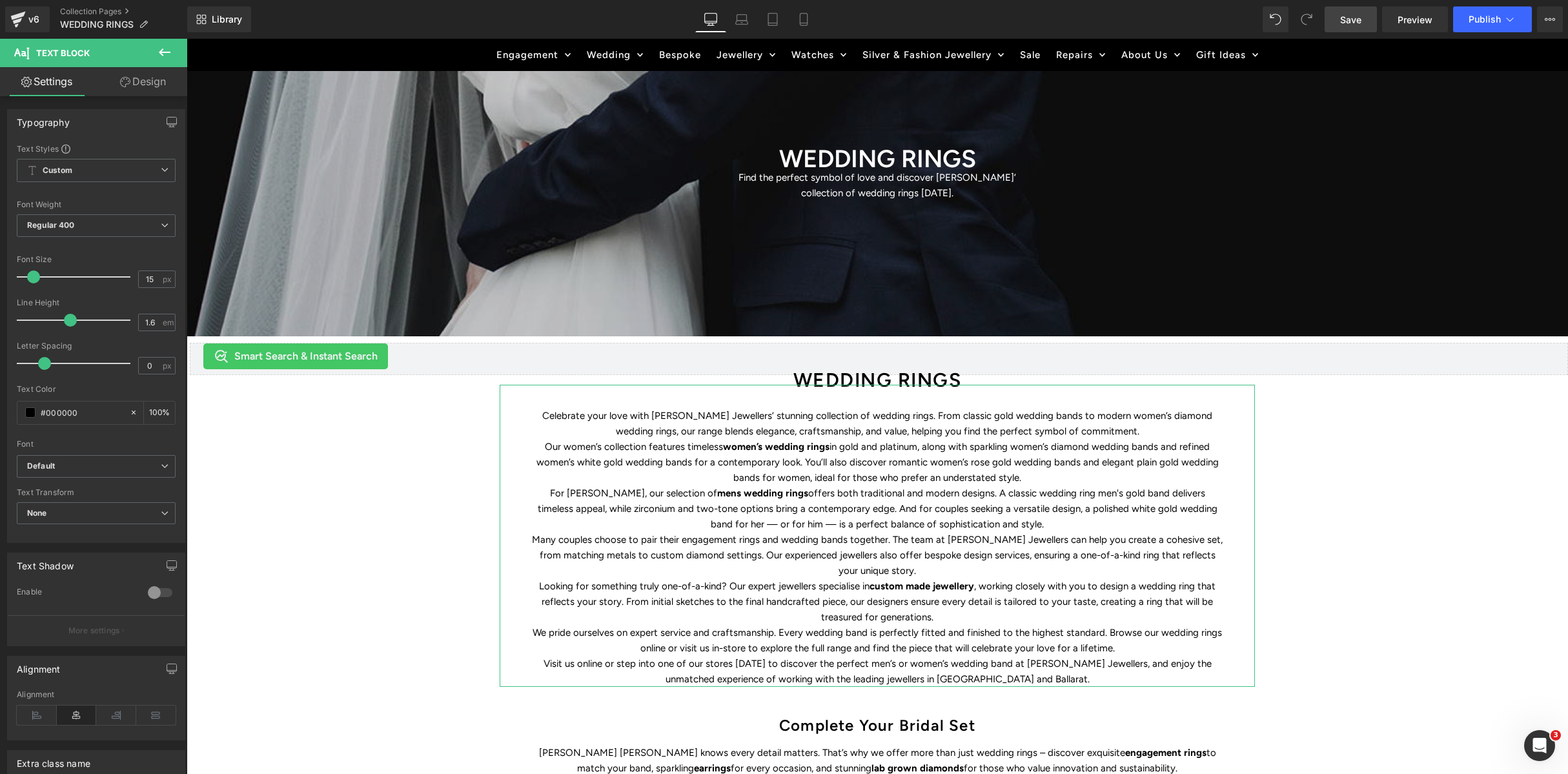
drag, startPoint x: 140, startPoint y: 87, endPoint x: 186, endPoint y: 360, distance: 276.8
click at [140, 87] on link "Design" at bounding box center [143, 81] width 94 height 29
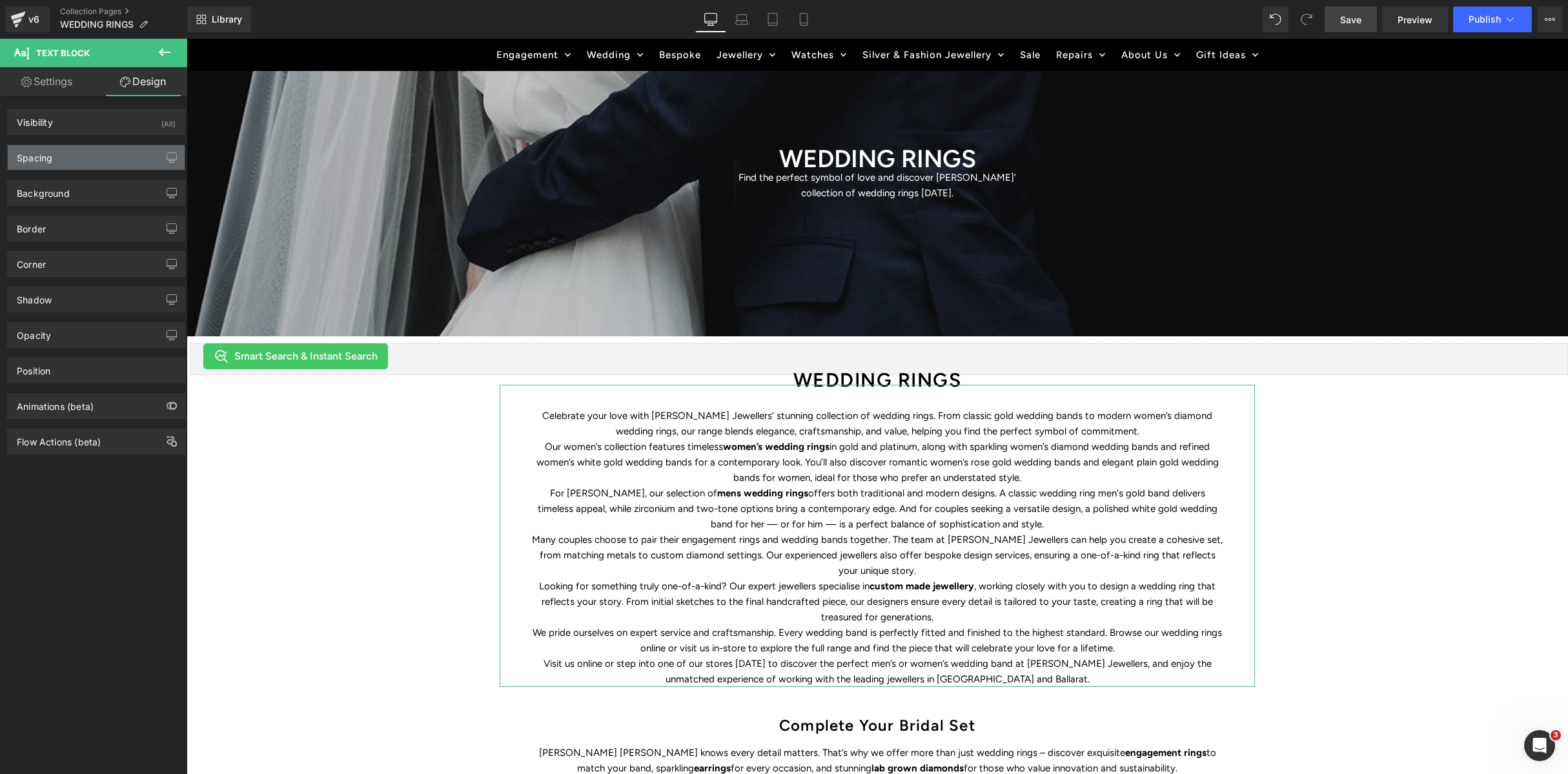
click at [65, 155] on div "Spacing" at bounding box center [96, 157] width 177 height 25
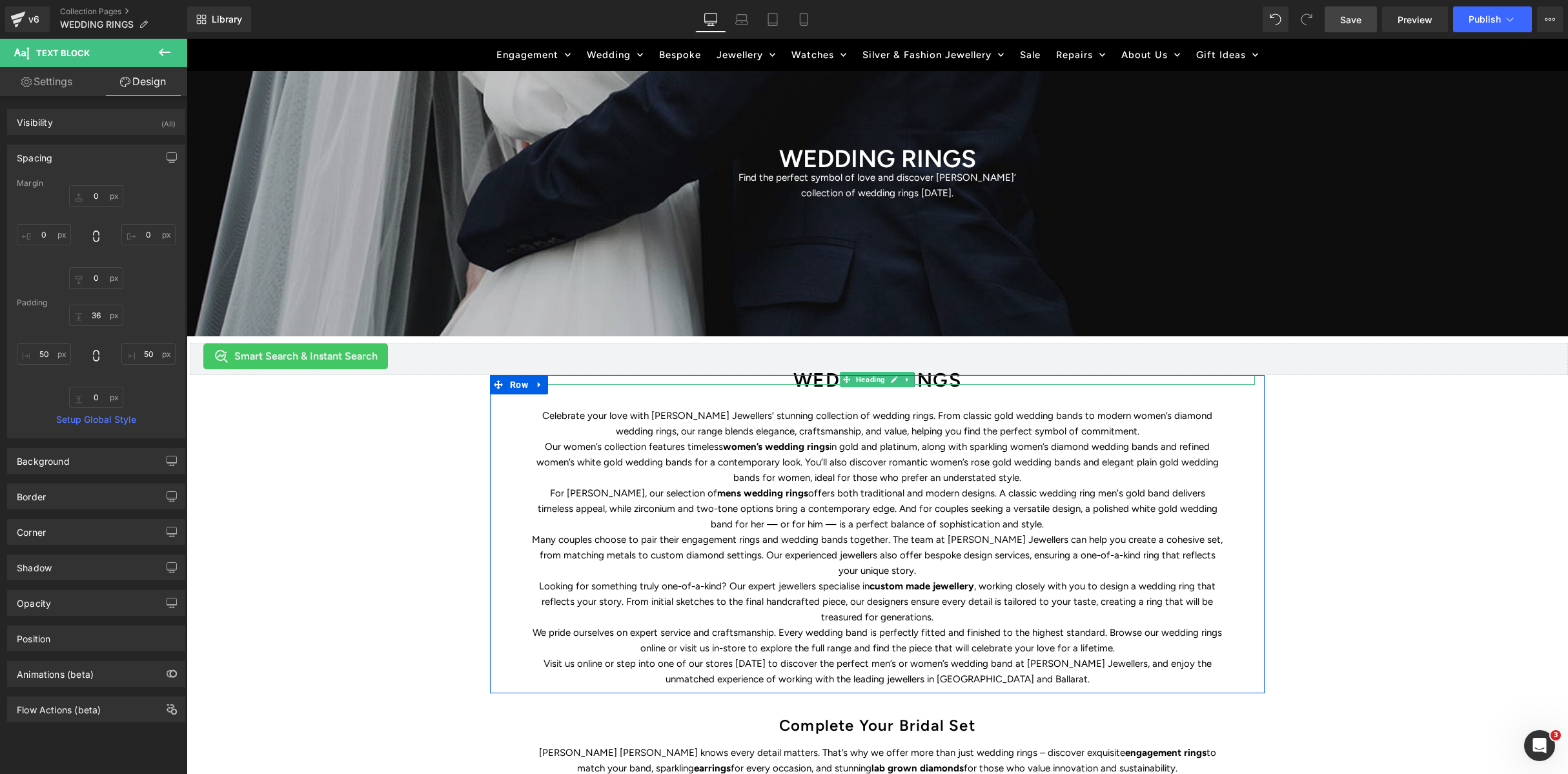
click at [821, 379] on h1 "WEDDING RINGS" at bounding box center [878, 380] width 755 height 10
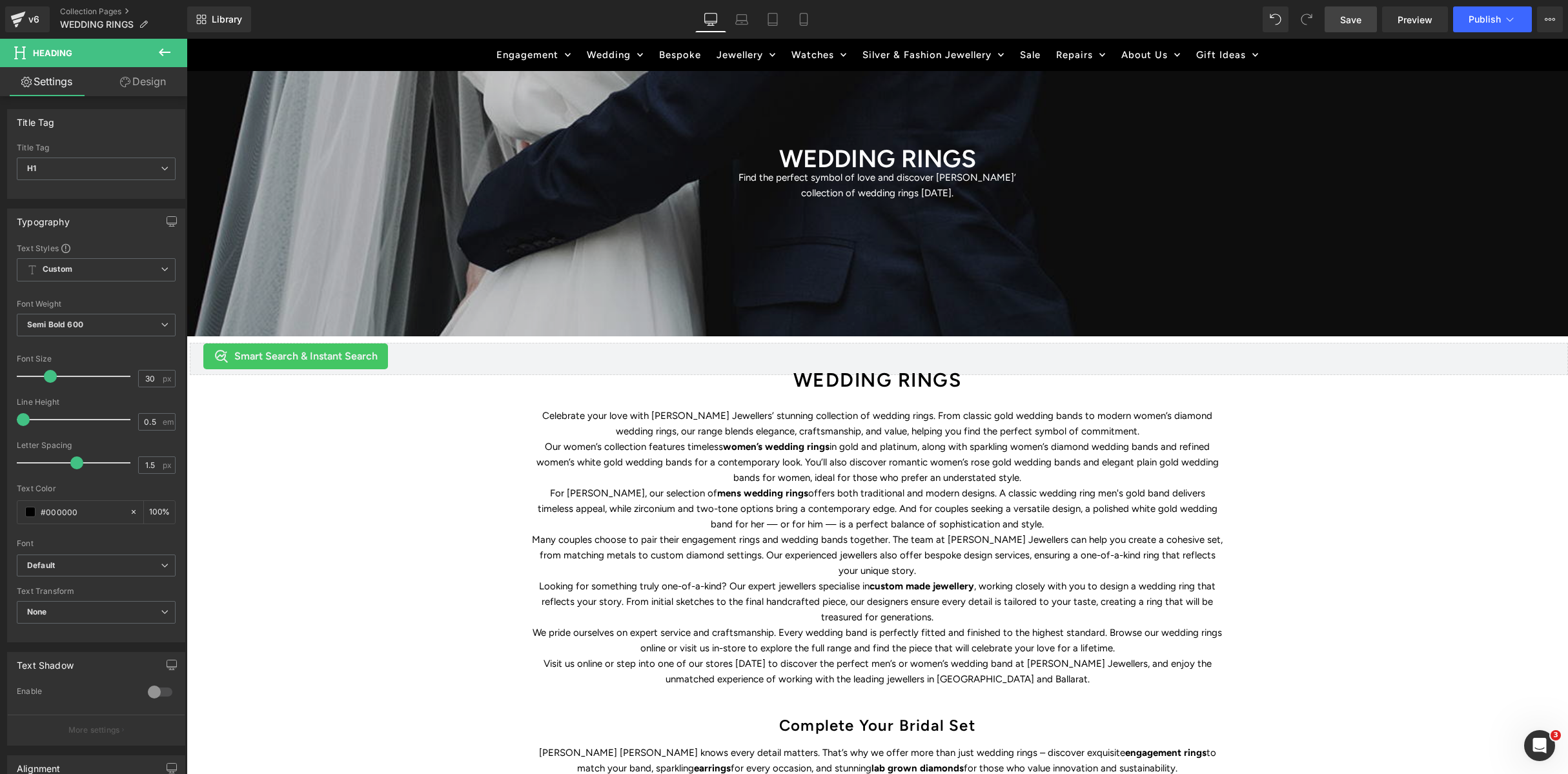
drag, startPoint x: 153, startPoint y: 83, endPoint x: 151, endPoint y: 289, distance: 206.0
click at [153, 83] on link "Design" at bounding box center [143, 81] width 94 height 29
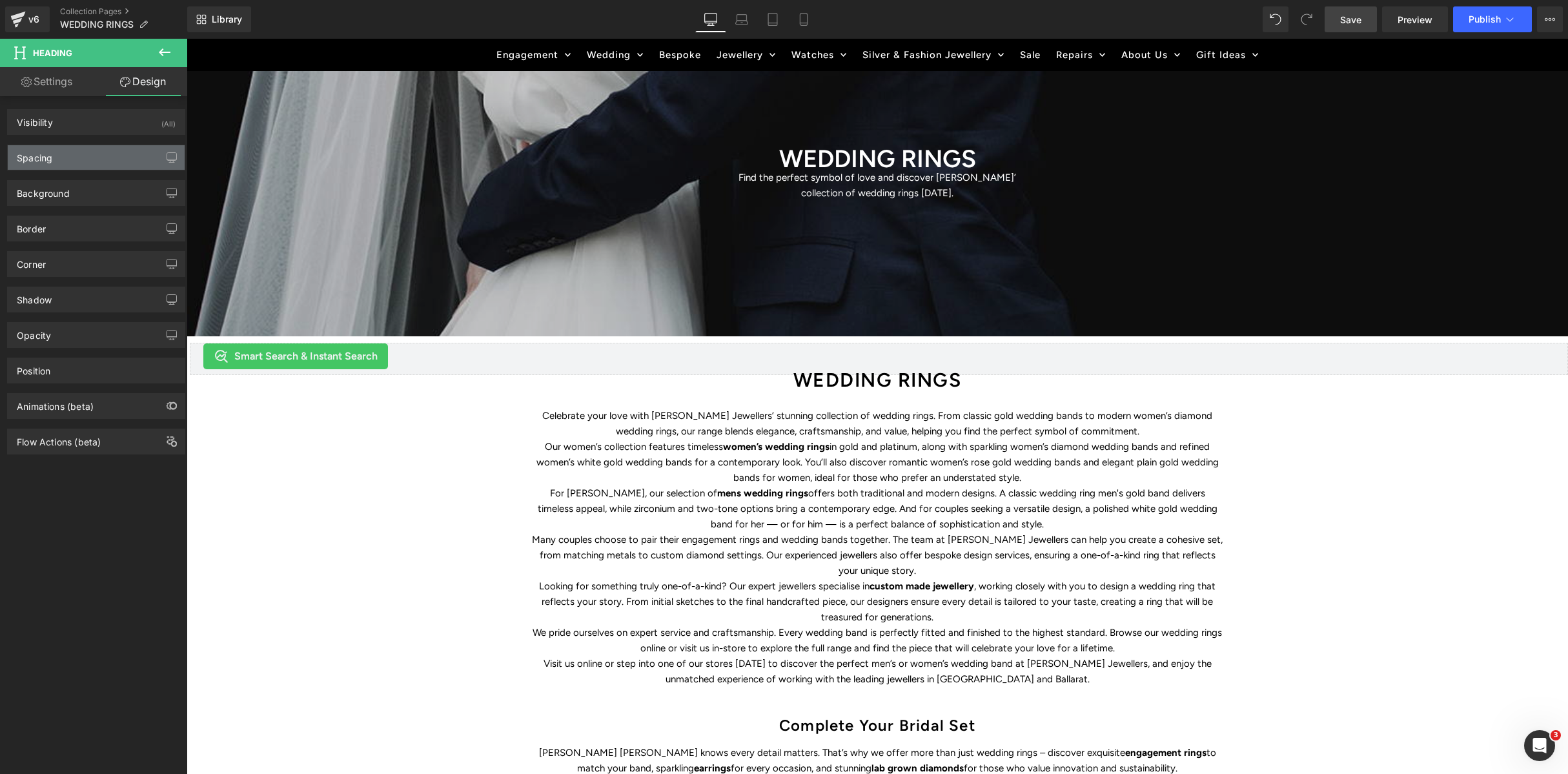
type input "0"
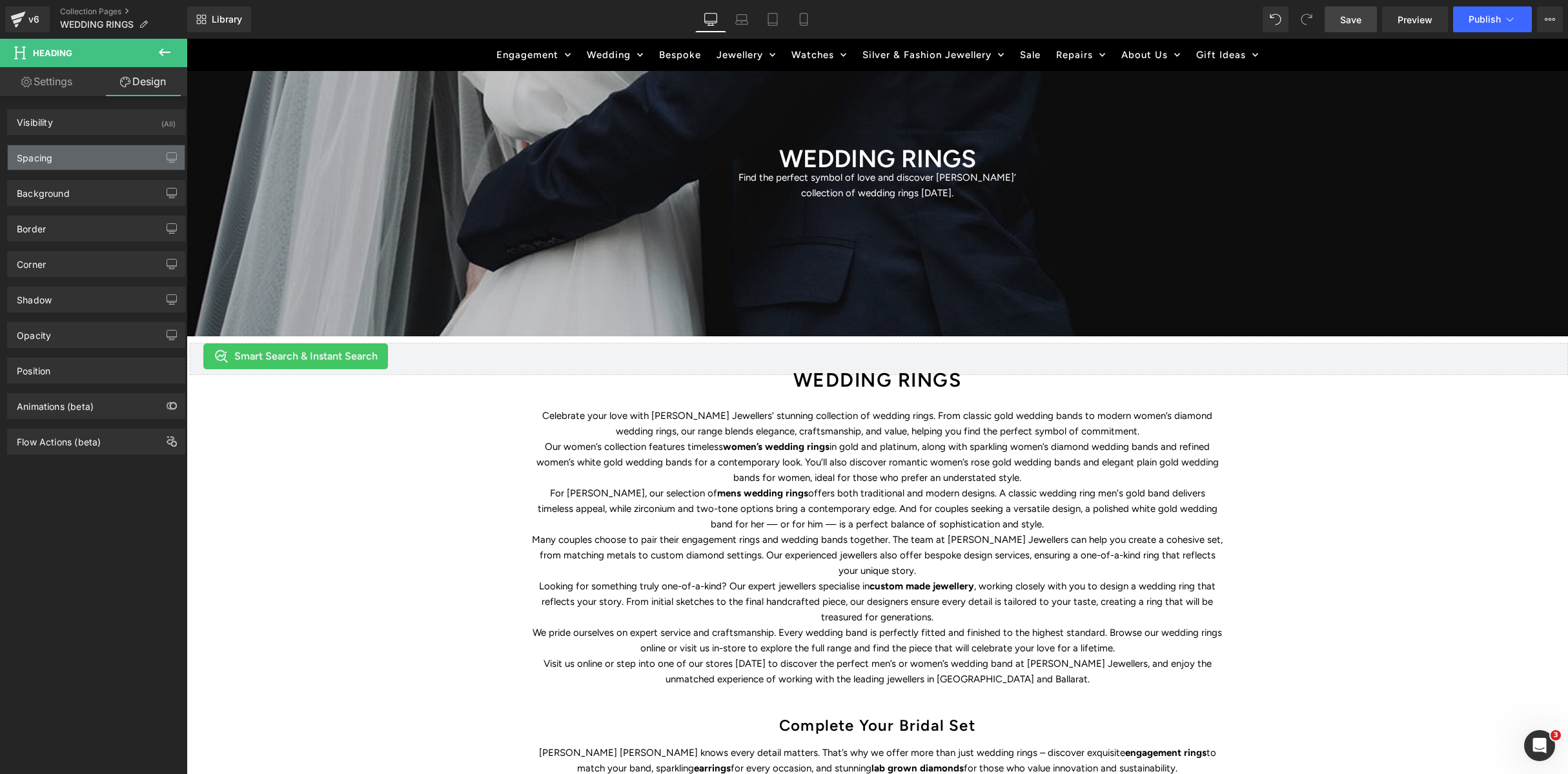
type input "0"
click at [105, 165] on div "Spacing" at bounding box center [96, 157] width 177 height 25
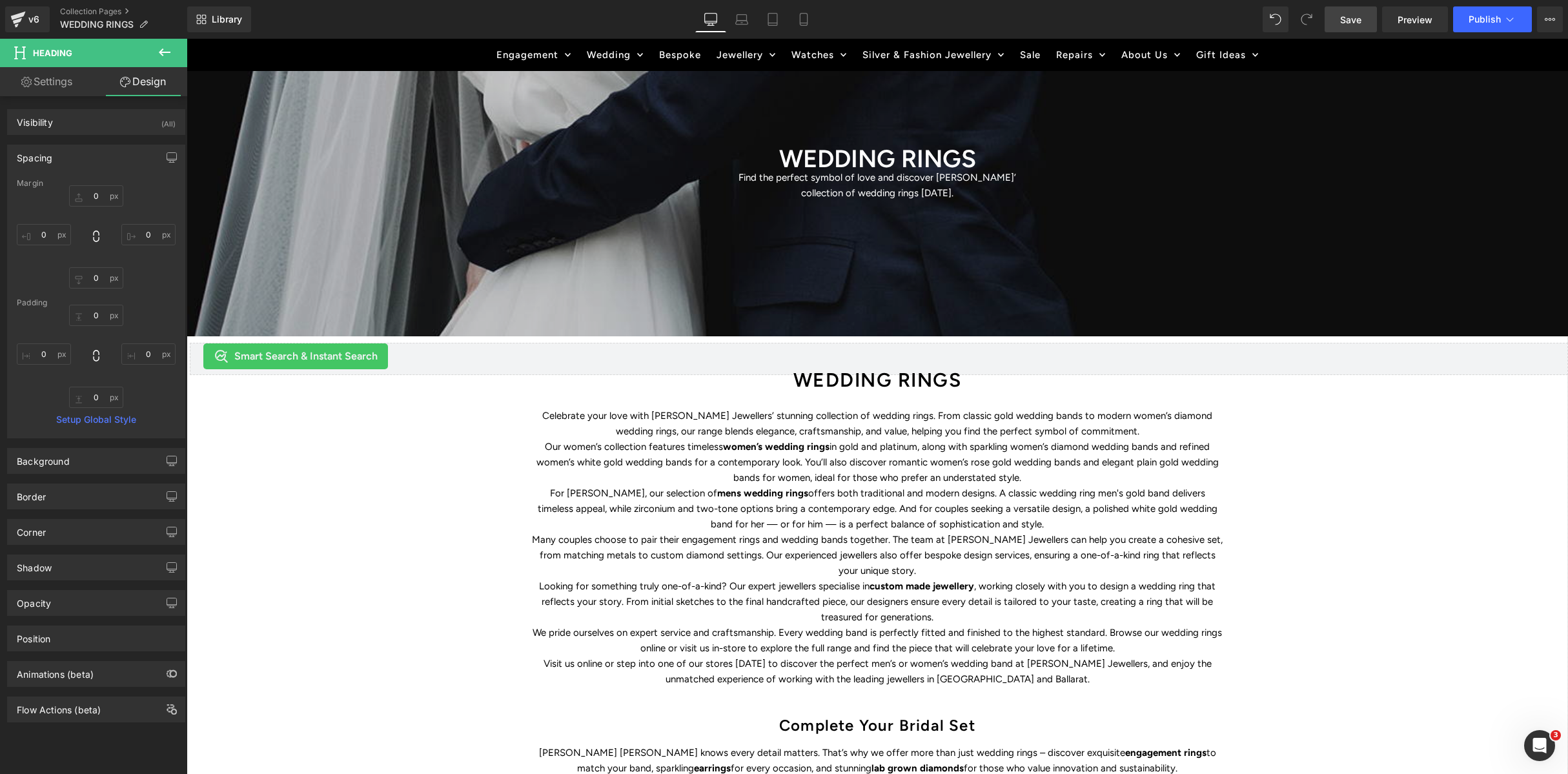
drag, startPoint x: 1314, startPoint y: 516, endPoint x: 1319, endPoint y: 535, distance: 19.6
click at [1314, 516] on div "WEDDING RINGS Heading Find the perfect symbol of love and discover Duffs Jewell…" at bounding box center [877, 560] width 1382 height 1159
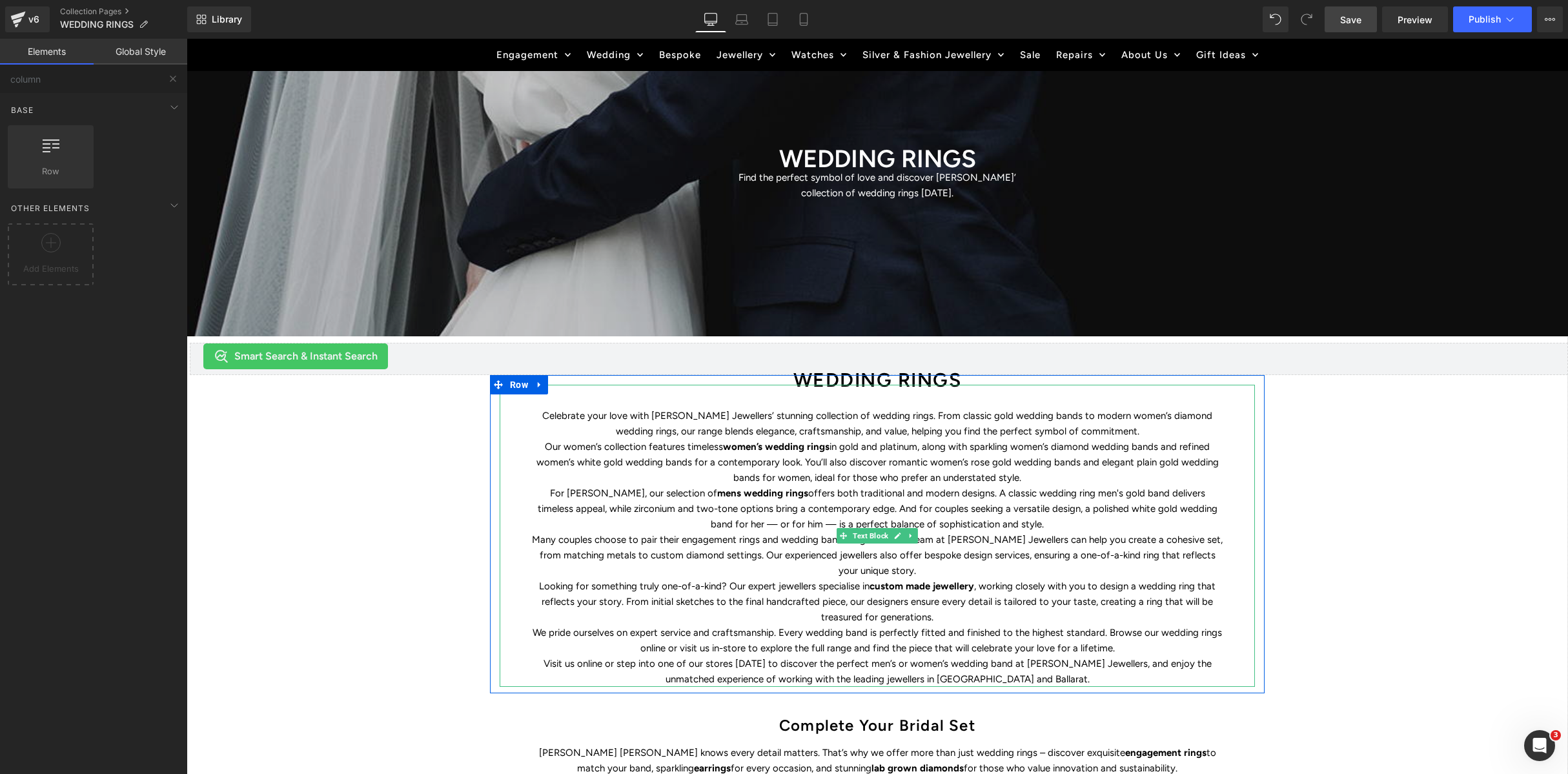
click at [892, 537] on link at bounding box center [897, 536] width 13 height 16
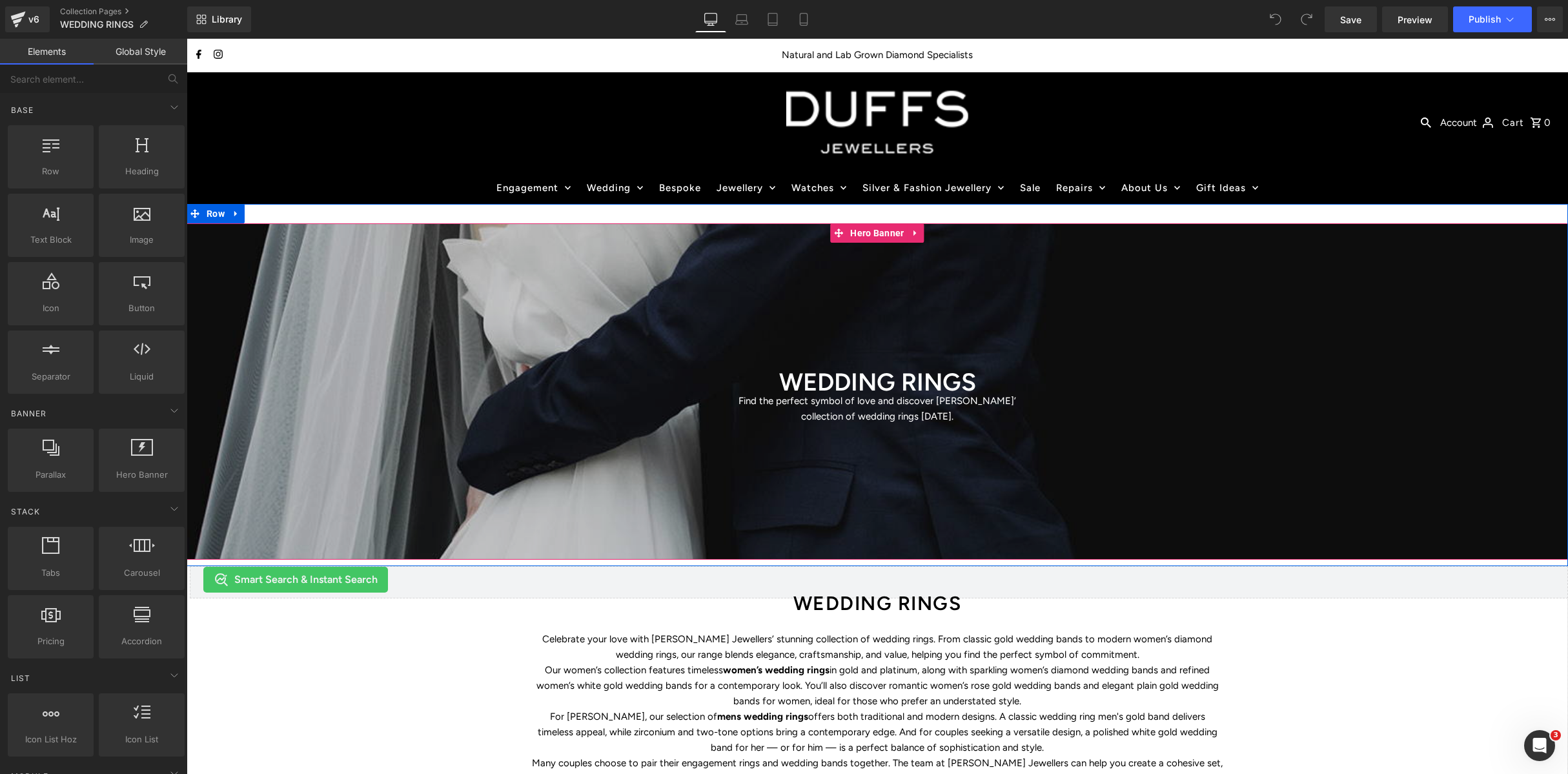
click at [450, 279] on div at bounding box center [877, 391] width 1382 height 336
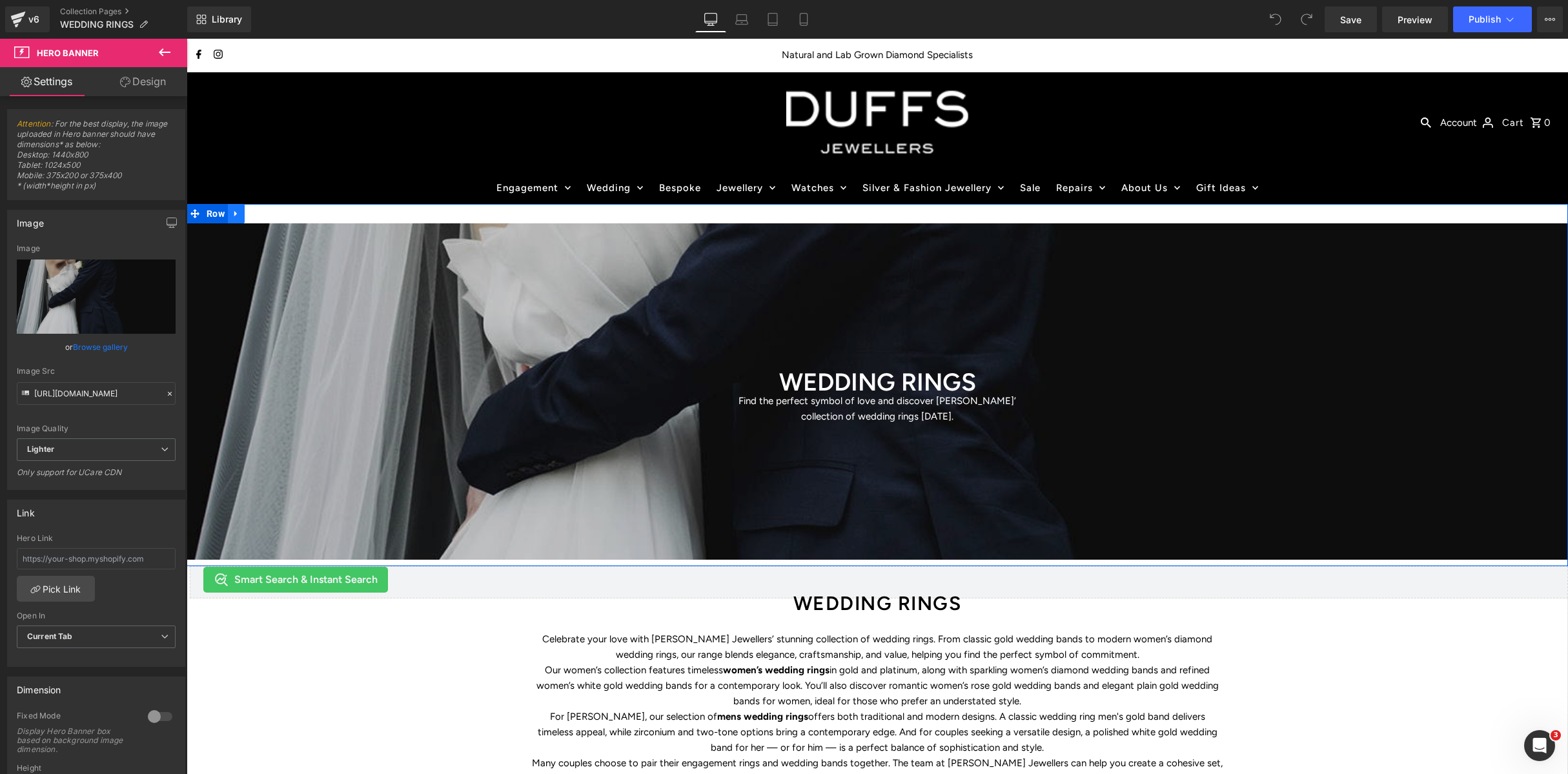
click at [234, 210] on icon at bounding box center [236, 213] width 9 height 10
click at [323, 214] on div "WEDDING RINGS Heading Find the perfect symbol of love and discover [PERSON_NAME…" at bounding box center [877, 385] width 1382 height 362
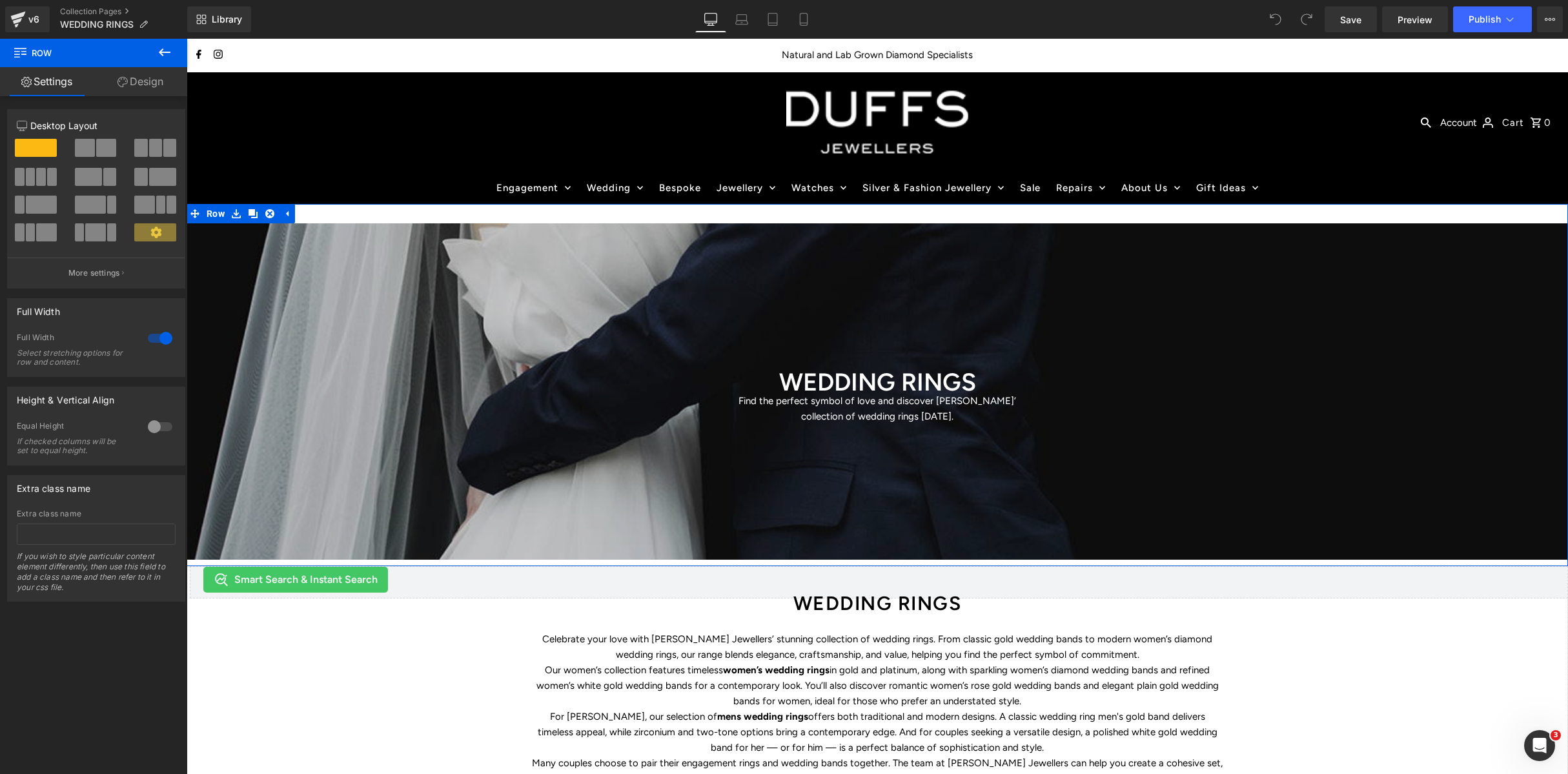
drag, startPoint x: 266, startPoint y: 213, endPoint x: 576, endPoint y: 297, distance: 321.2
click at [268, 214] on icon at bounding box center [270, 213] width 9 height 9
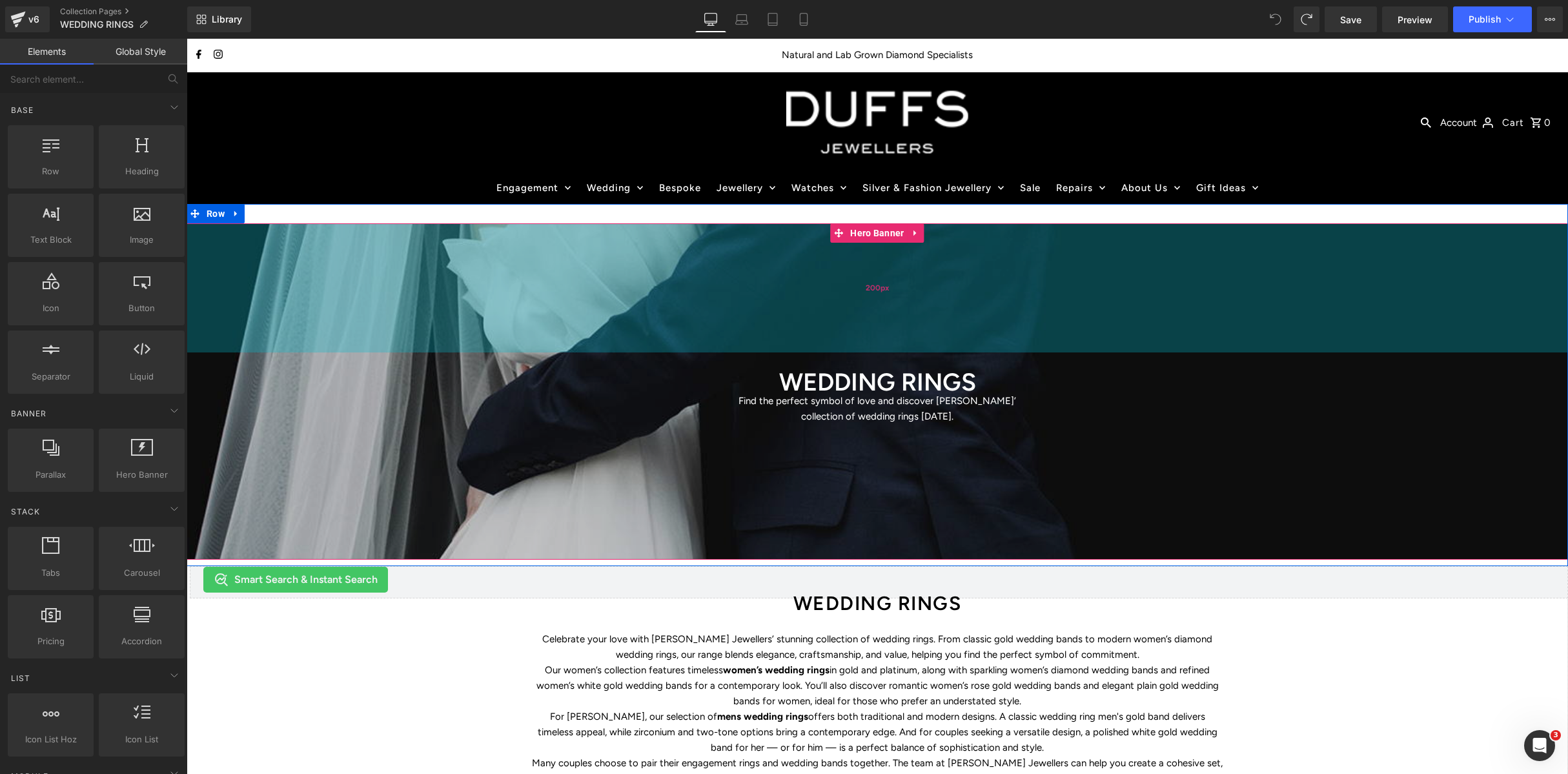
click at [282, 247] on div "200px" at bounding box center [877, 287] width 1382 height 129
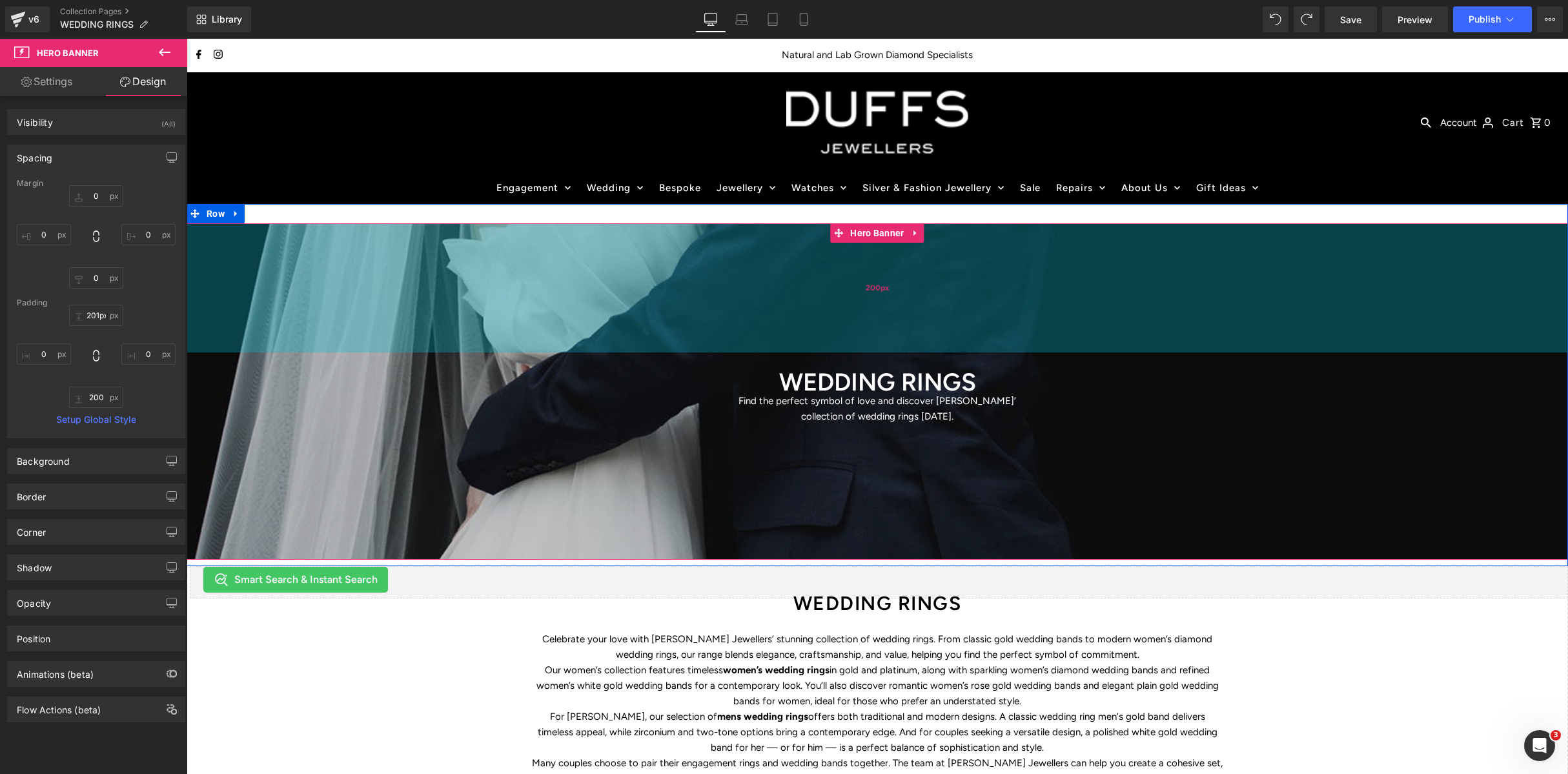
click at [642, 244] on div "200px" at bounding box center [877, 287] width 1382 height 129
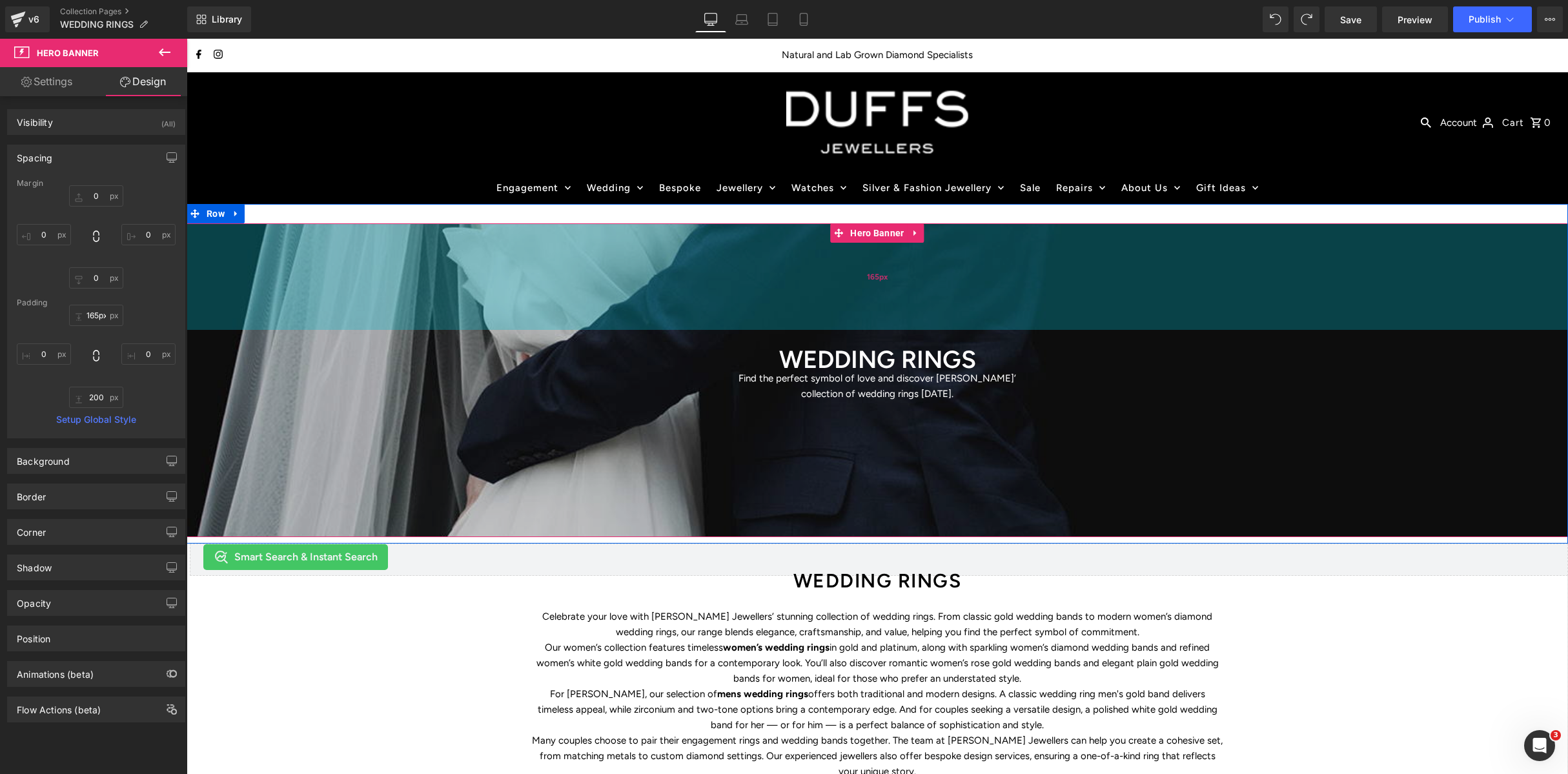
type input "164px"
drag, startPoint x: 659, startPoint y: 333, endPoint x: 666, endPoint y: 315, distance: 19.3
click at [660, 307] on div "164px" at bounding box center [877, 276] width 1382 height 106
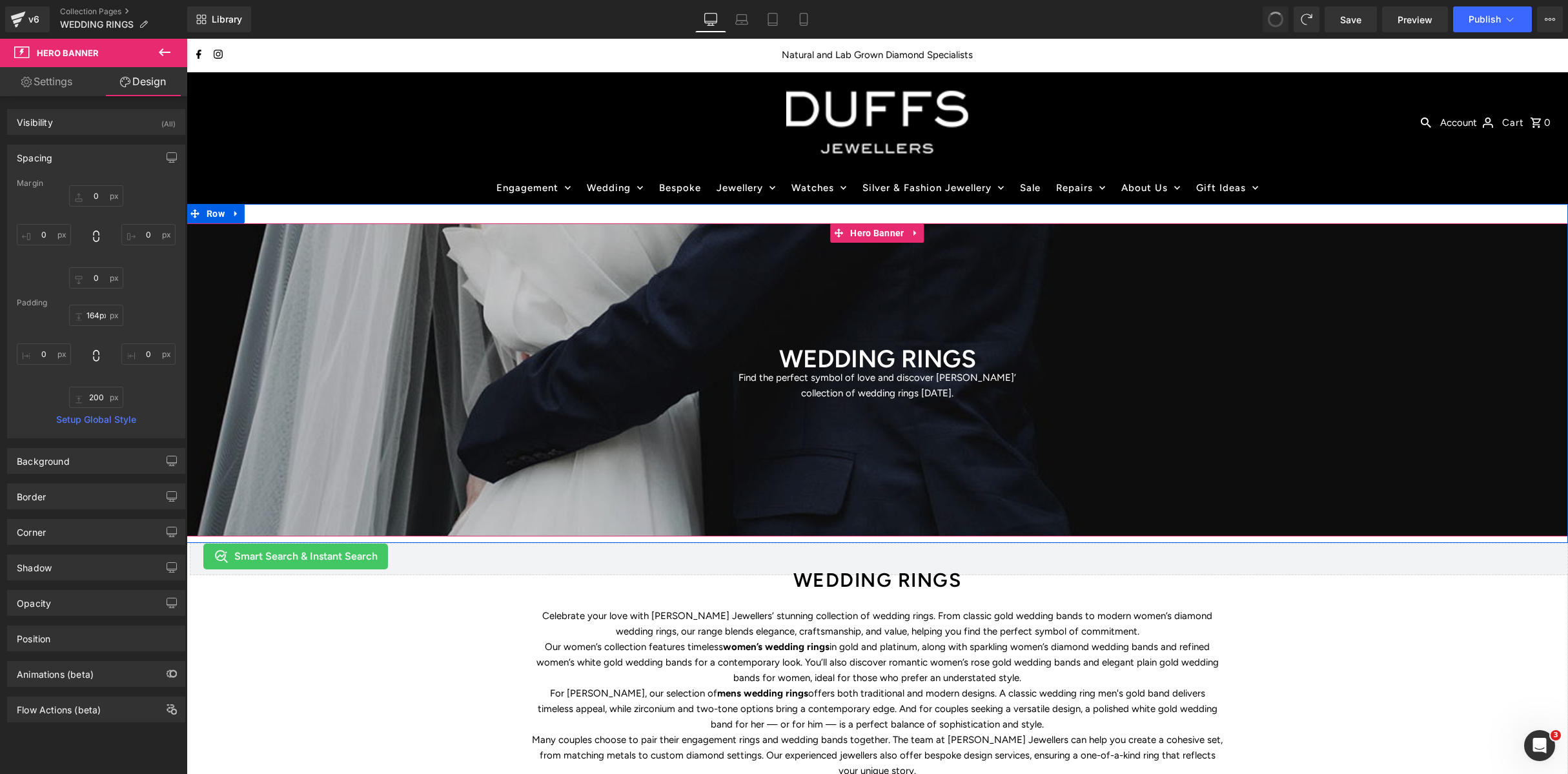
type input "0"
type input "204"
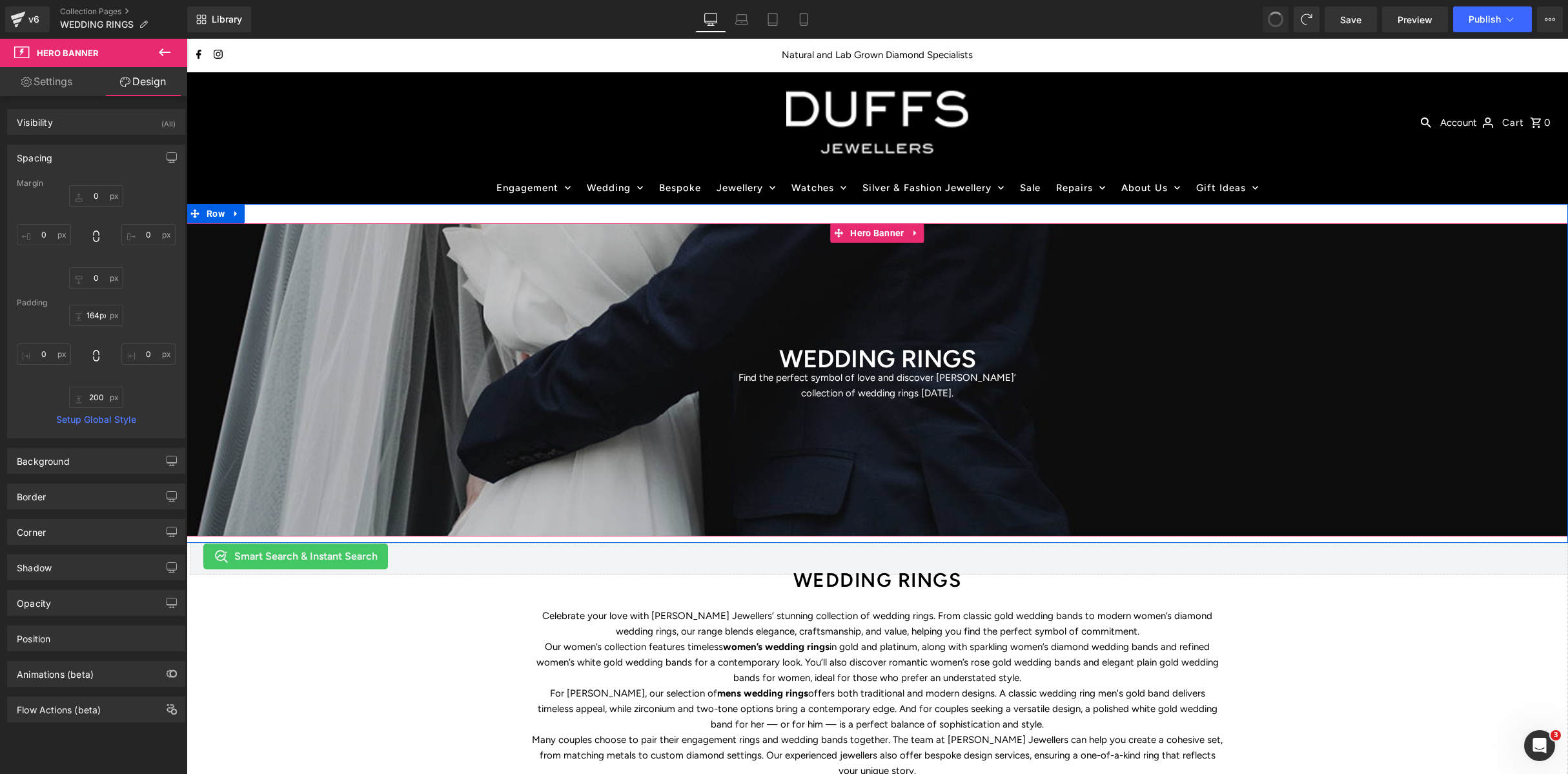
type input "0"
type input "200"
type input "0"
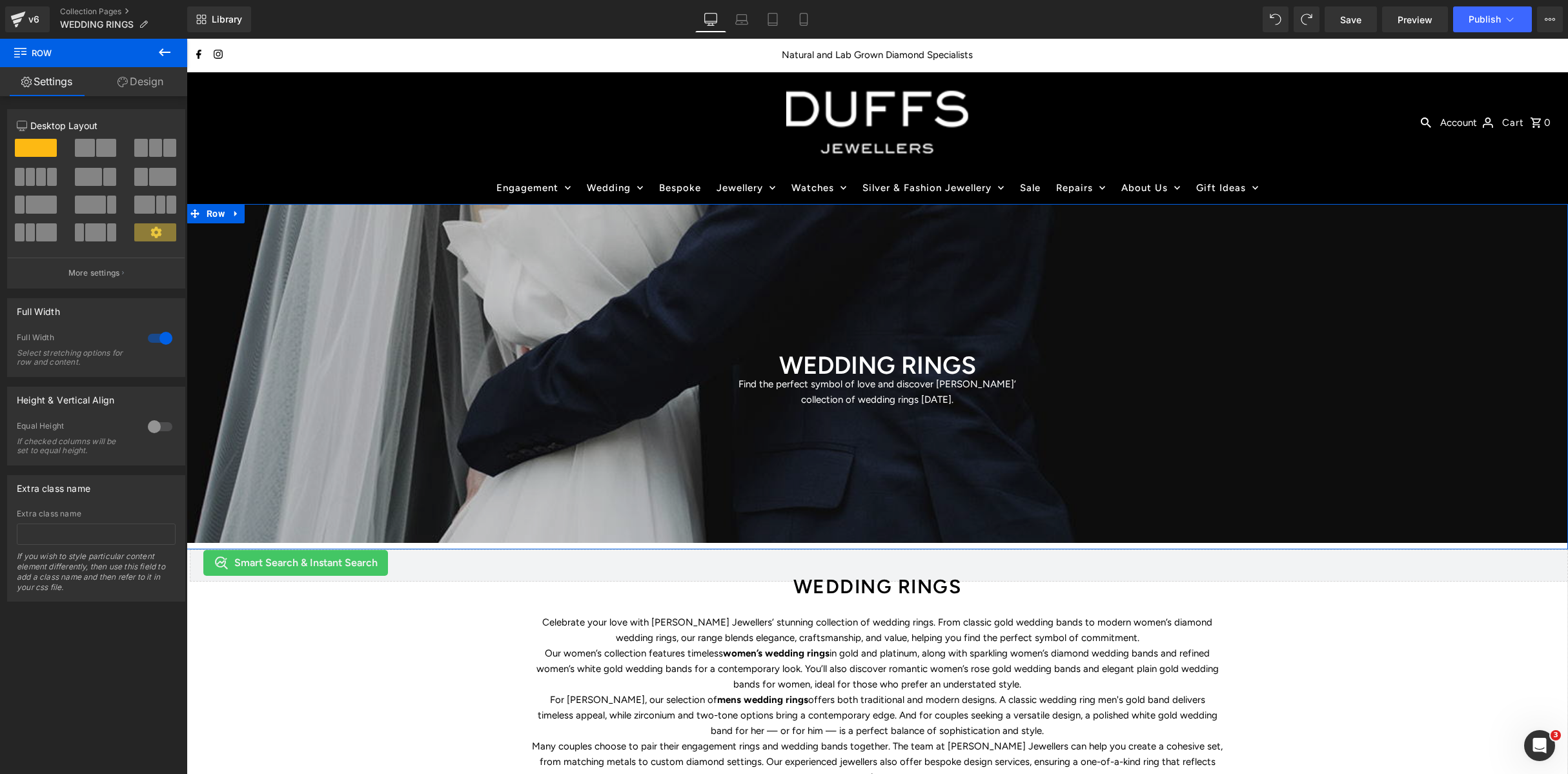
drag, startPoint x: 256, startPoint y: 209, endPoint x: 420, endPoint y: 215, distance: 164.1
click at [260, 190] on div ".top-bar-grid .fash--facebook:hover .hover-fill { fill: var(--top-bar-color);} …" at bounding box center [877, 692] width 1382 height 1307
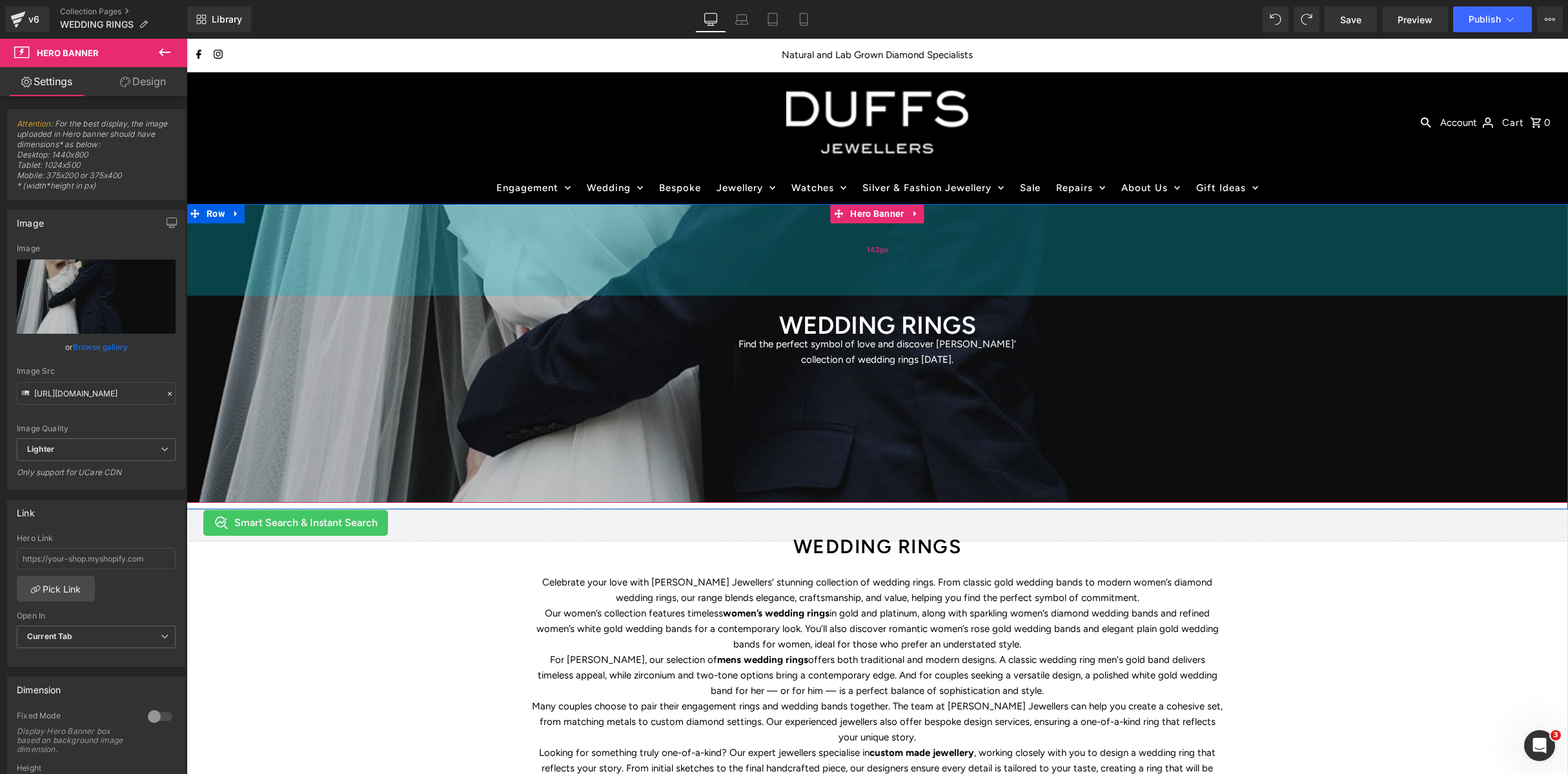
drag, startPoint x: 678, startPoint y: 333, endPoint x: 681, endPoint y: 292, distance: 41.1
click at [681, 292] on div "142px" at bounding box center [877, 250] width 1382 height 92
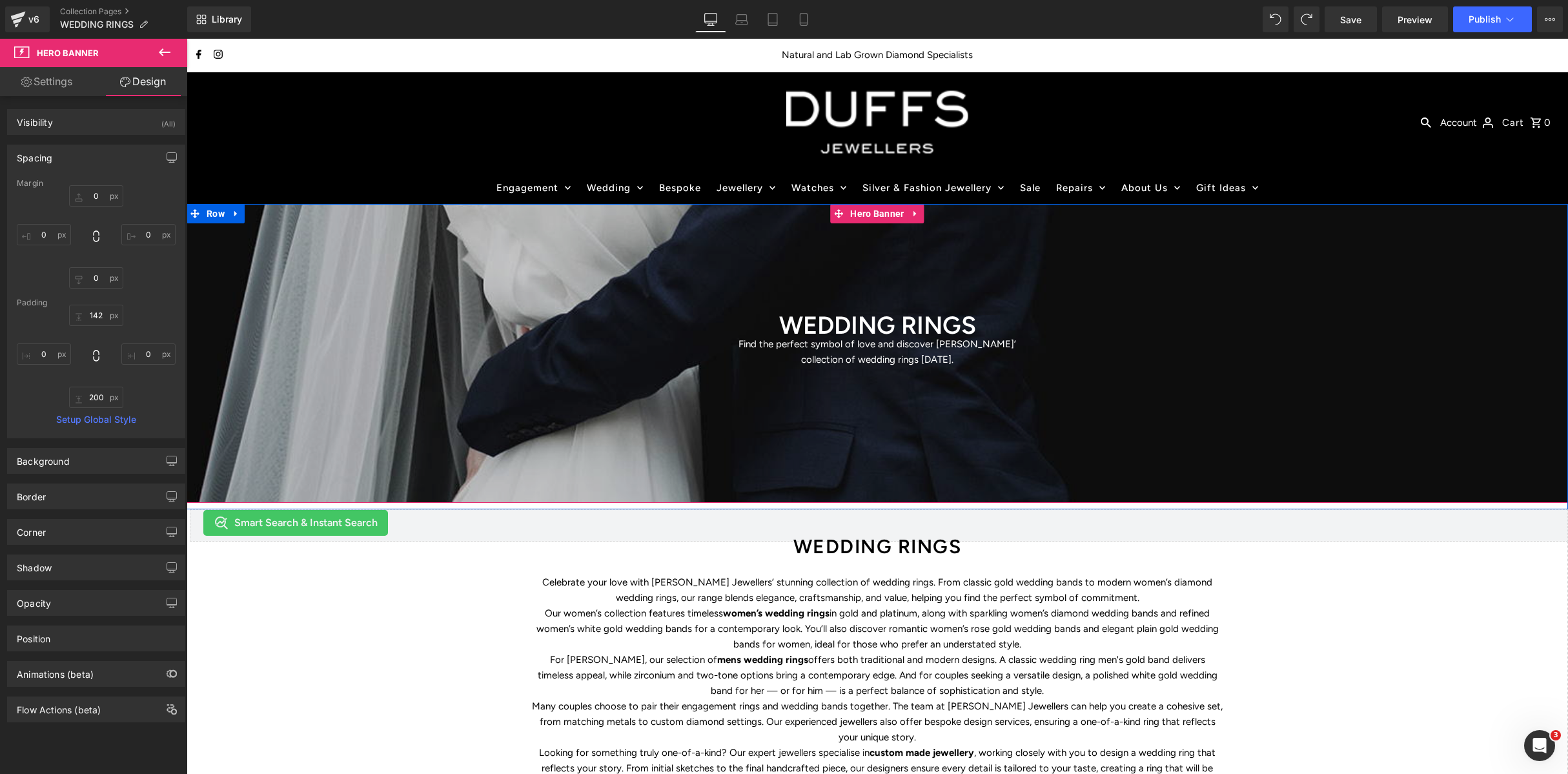
click at [460, 356] on span "WEDDING RINGS Heading Find the perfect symbol of love and discover [PERSON_NAME…" at bounding box center [877, 335] width 1382 height 78
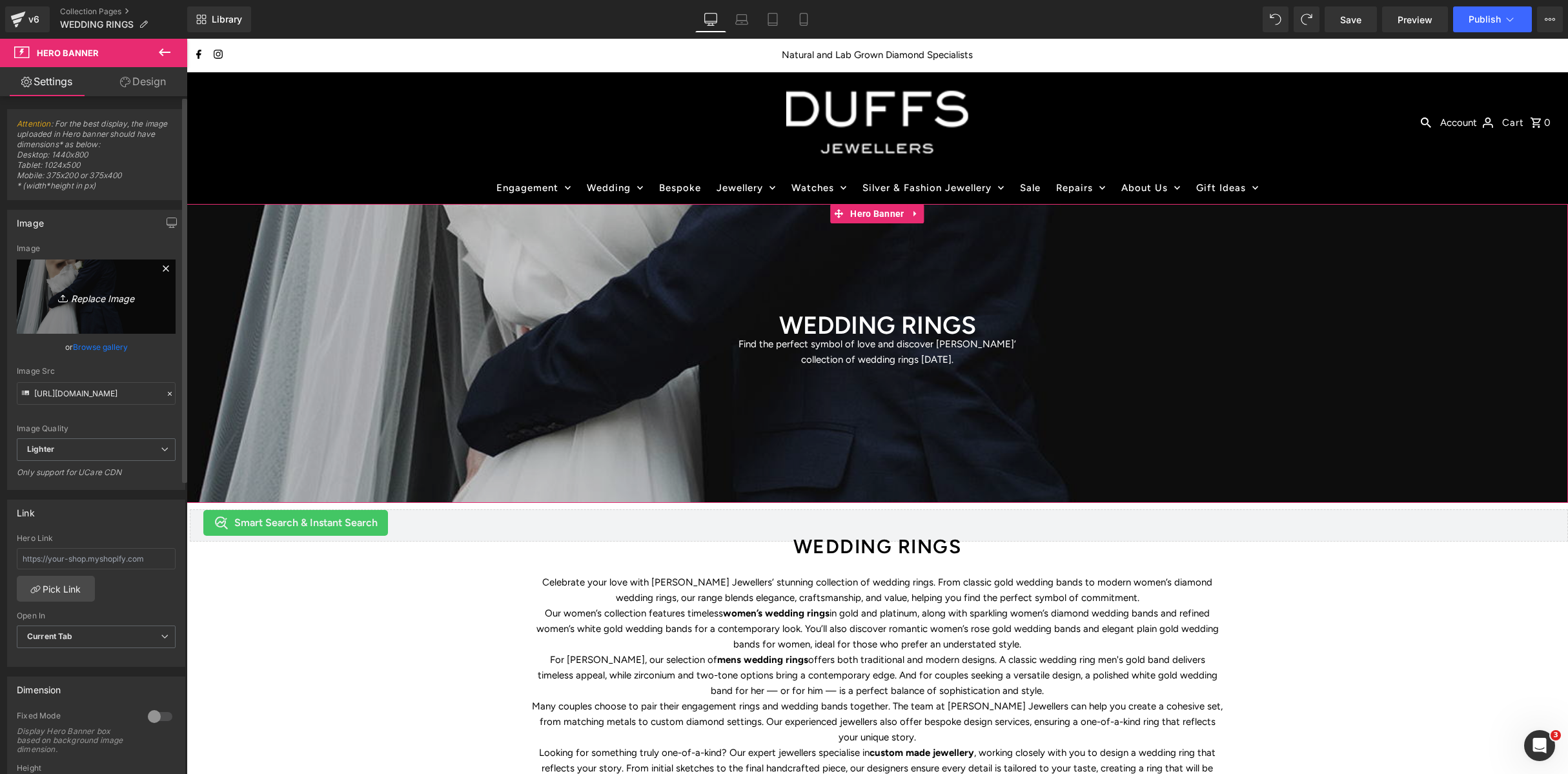
click at [87, 300] on icon "Replace Image" at bounding box center [96, 297] width 103 height 16
click at [109, 351] on link "Browse gallery" at bounding box center [100, 347] width 55 height 23
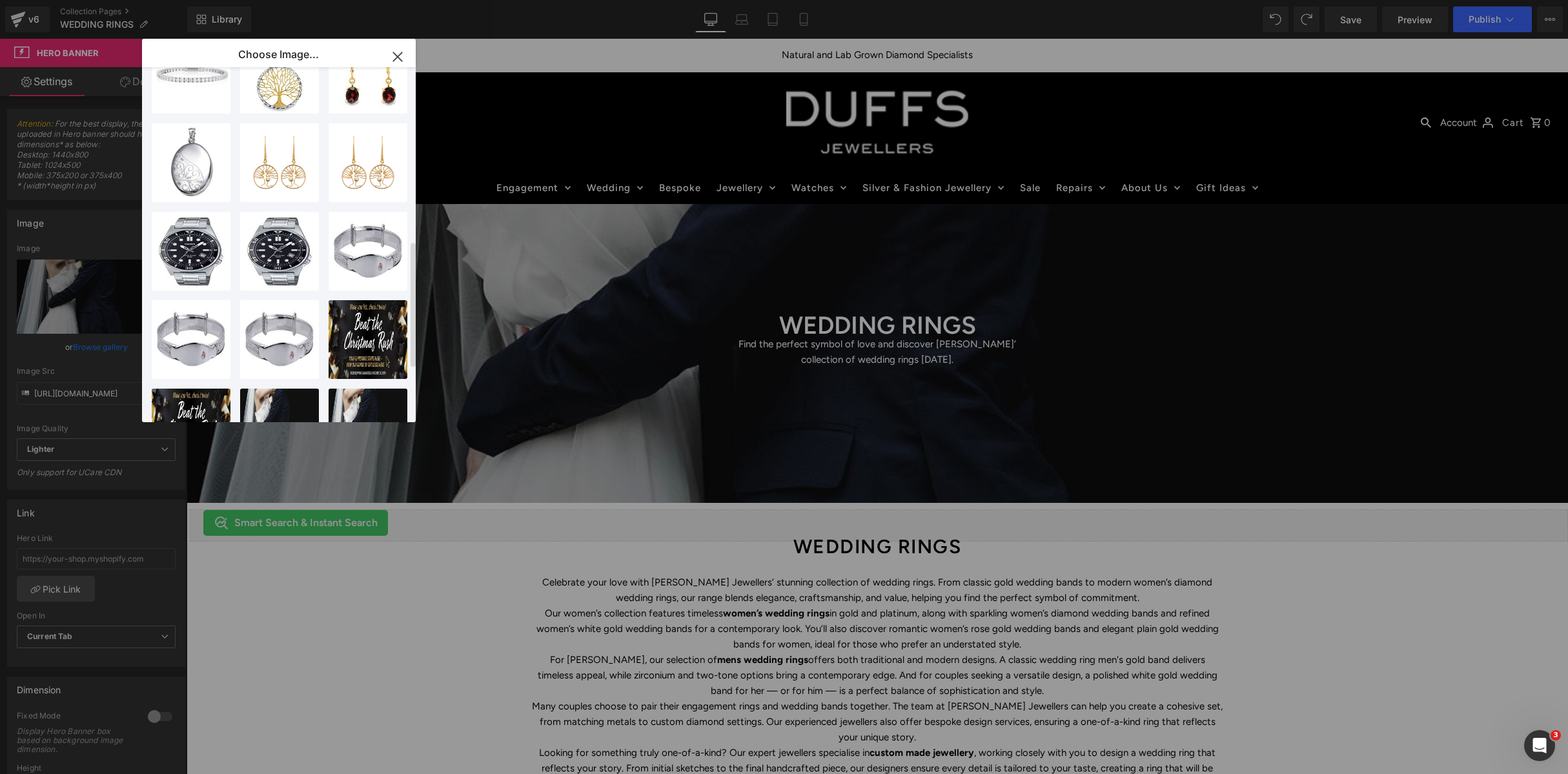
scroll to position [638, 0]
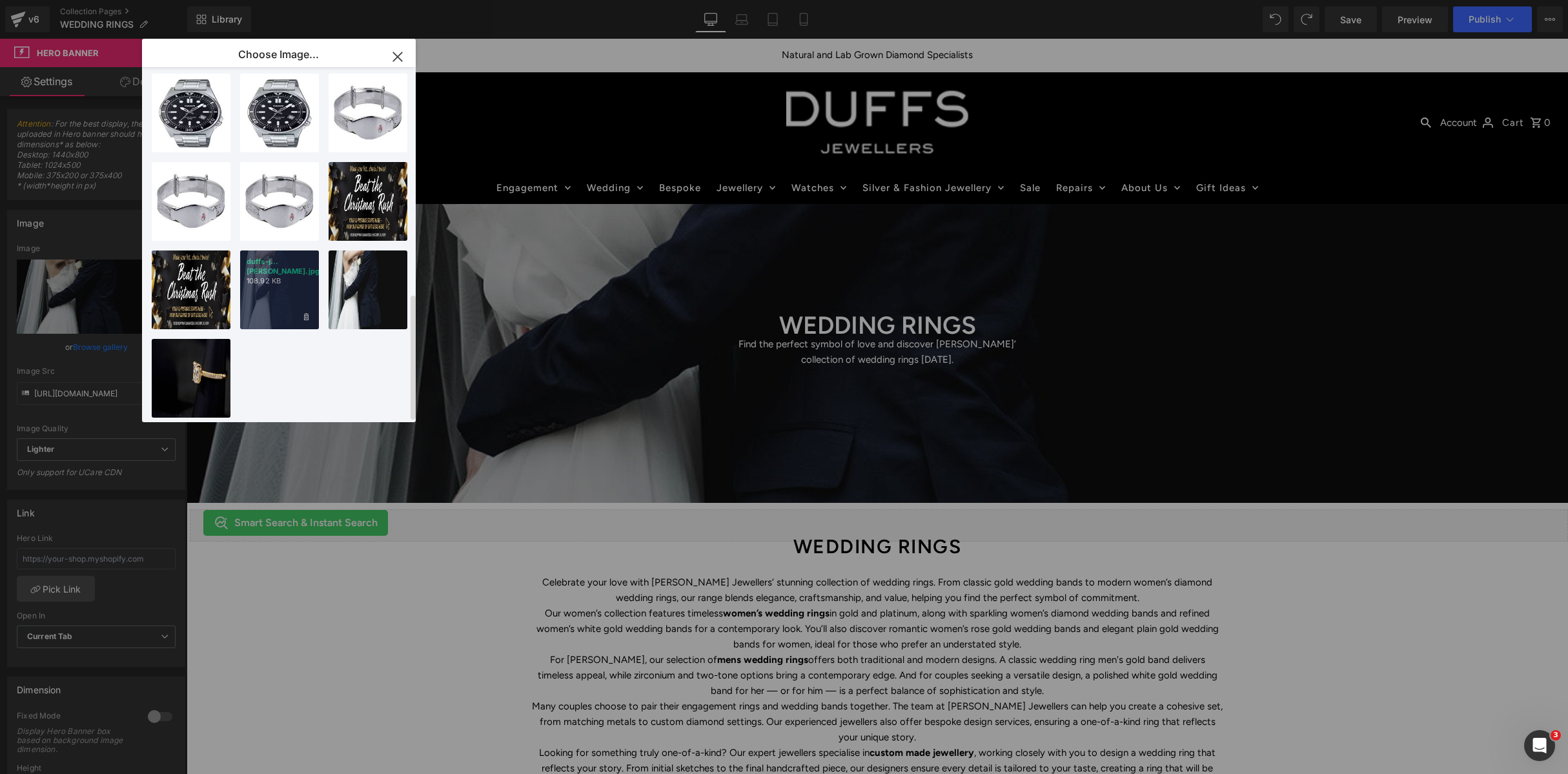
click at [290, 311] on div "duffs-j...[PERSON_NAME].jpg 108.92 KB" at bounding box center [280, 290] width 79 height 79
type input "[URL][DOMAIN_NAME]"
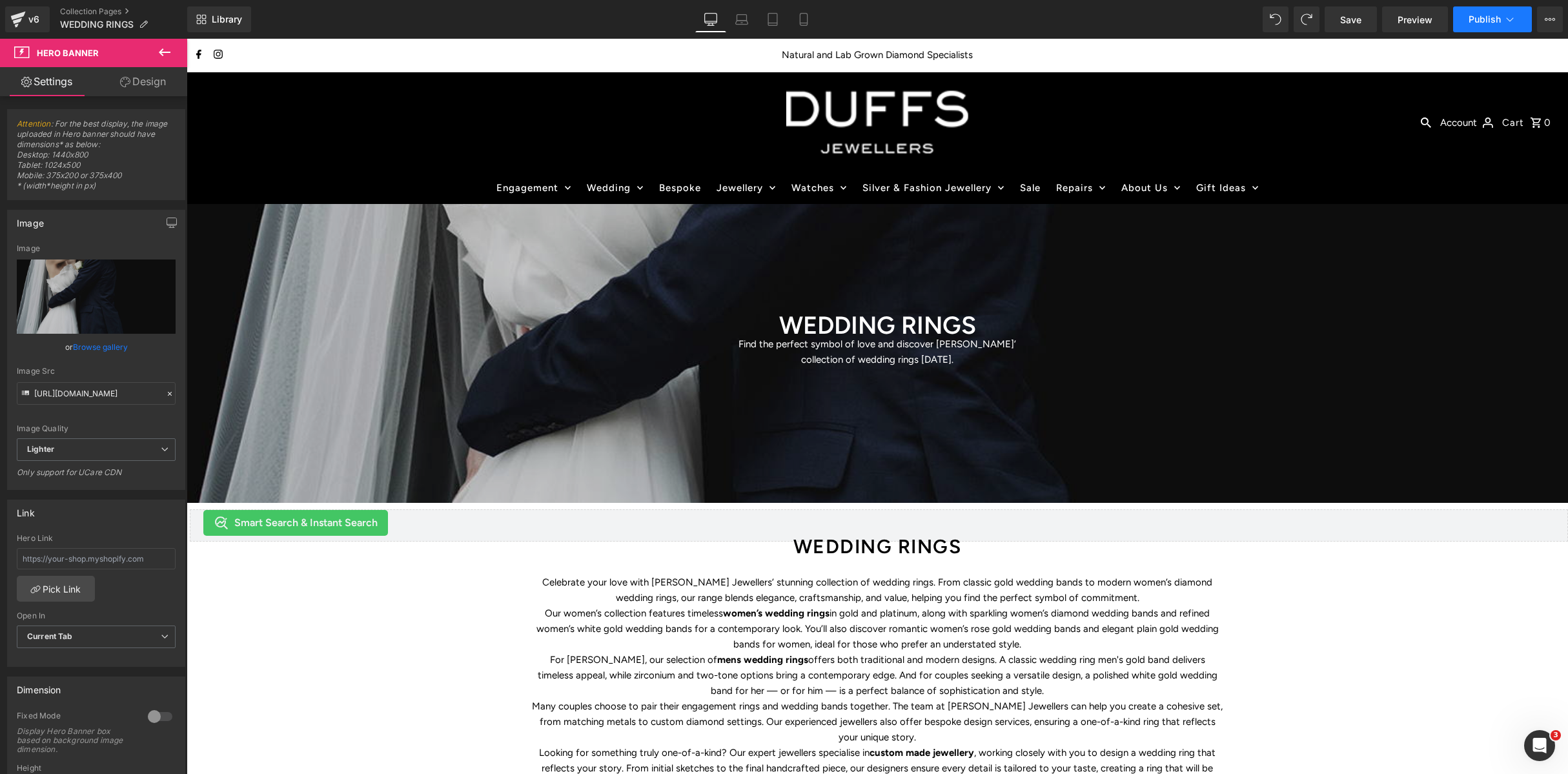
click at [1480, 14] on span "Publish" at bounding box center [1485, 19] width 32 height 11
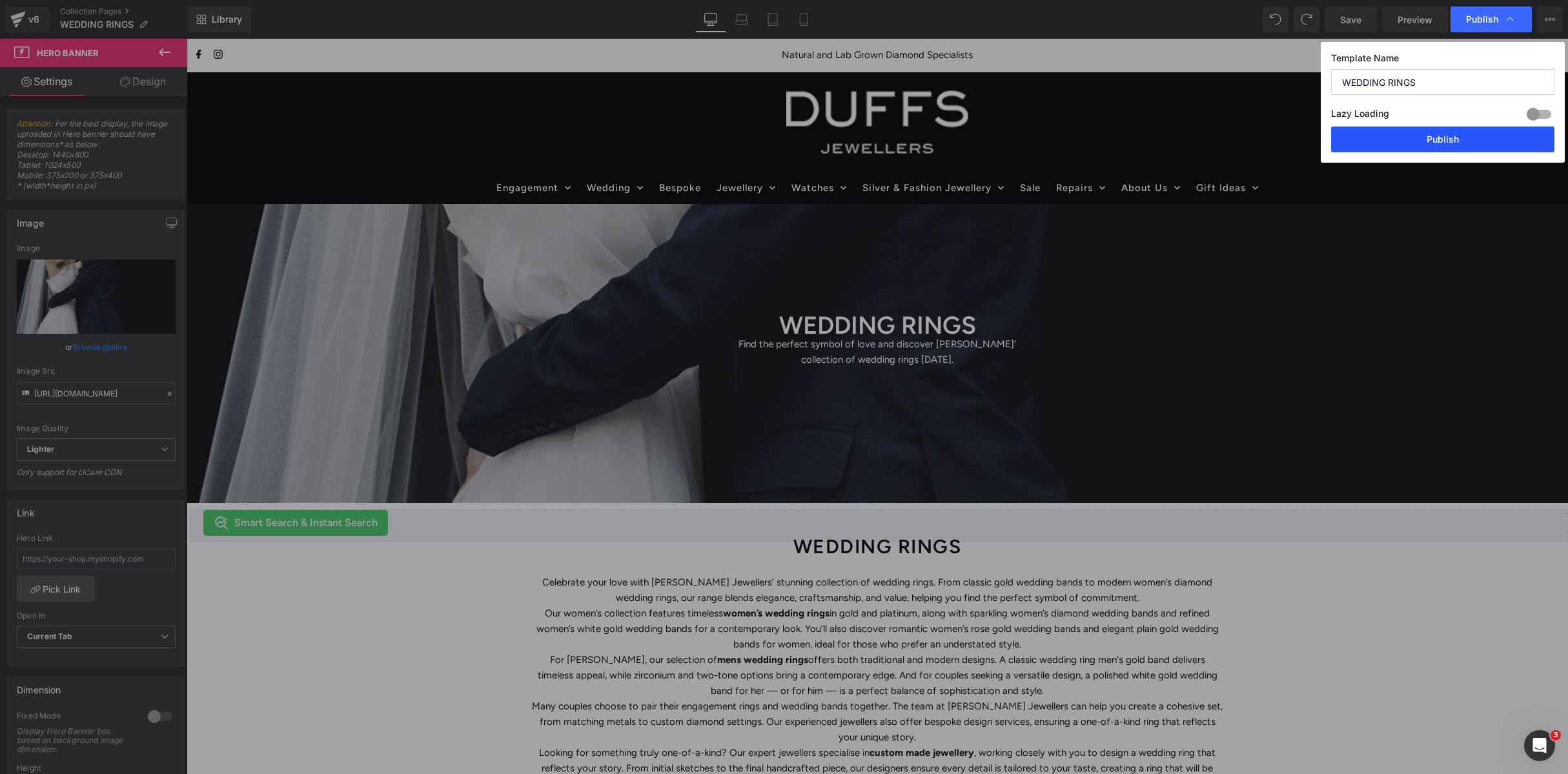
click at [1397, 148] on button "Publish" at bounding box center [1442, 139] width 223 height 26
